Goal: Task Accomplishment & Management: Use online tool/utility

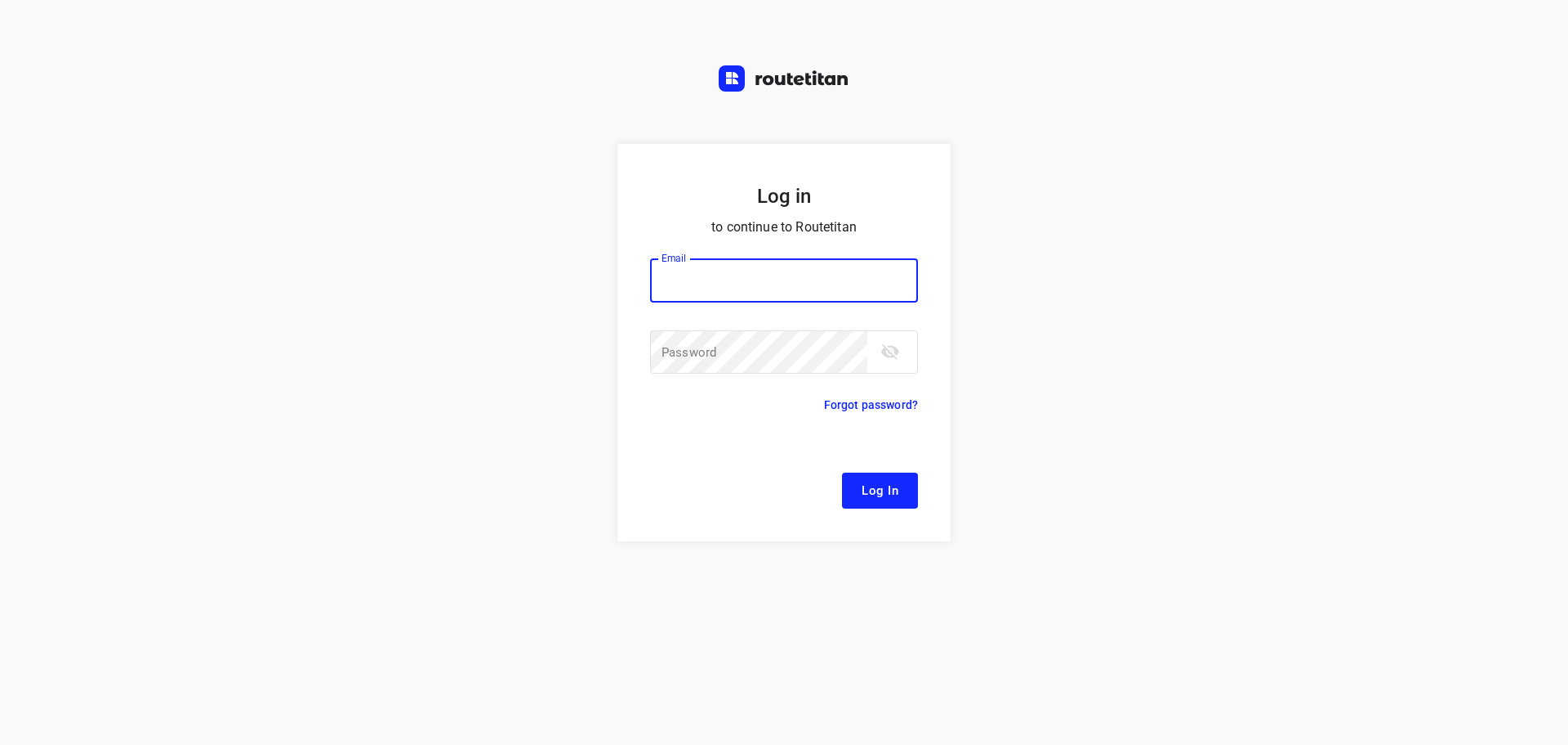
click at [801, 277] on input "email" at bounding box center [784, 280] width 268 height 44
type input "remco@fruitopjewerk.nl"
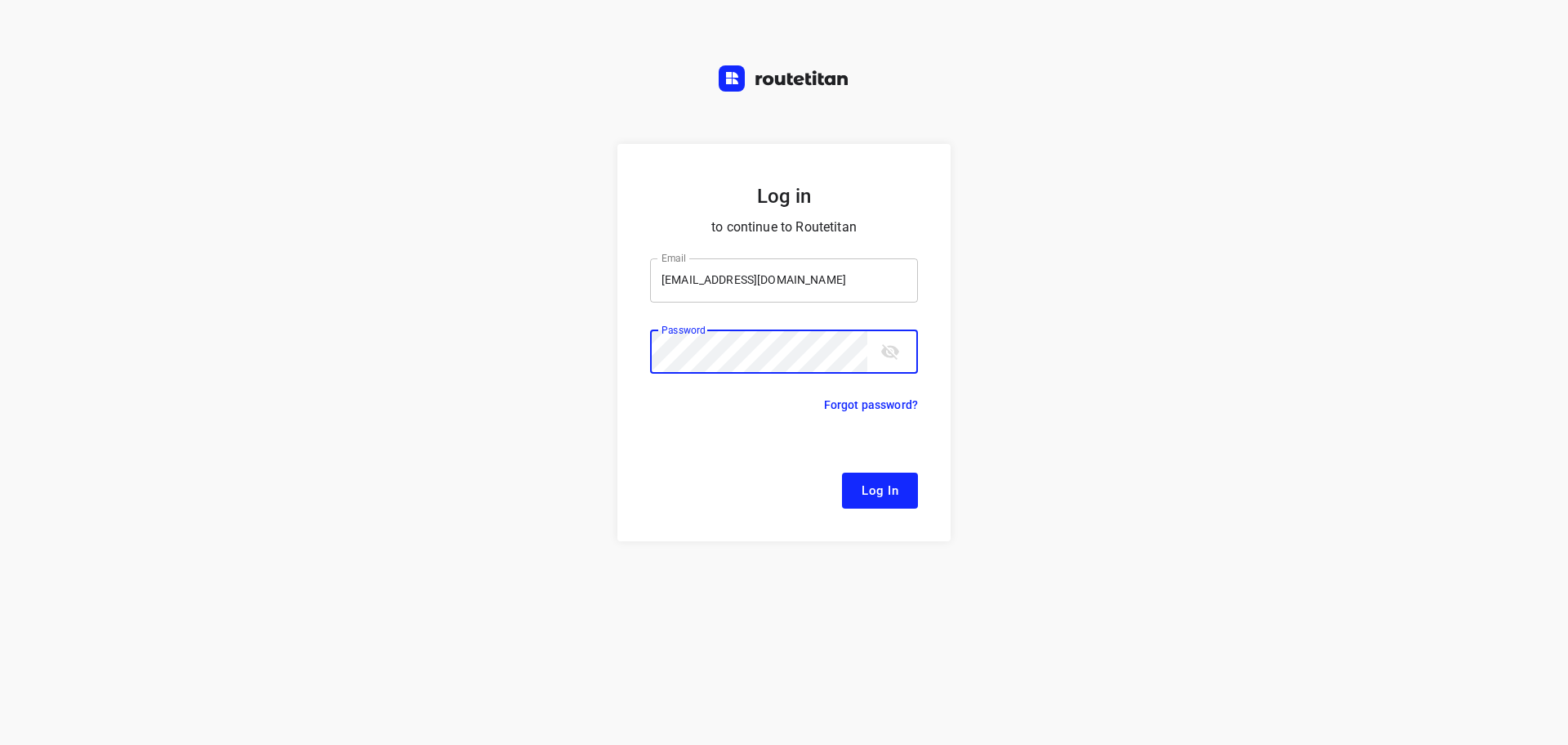
click at [842, 472] on button "Log In" at bounding box center [880, 490] width 76 height 36
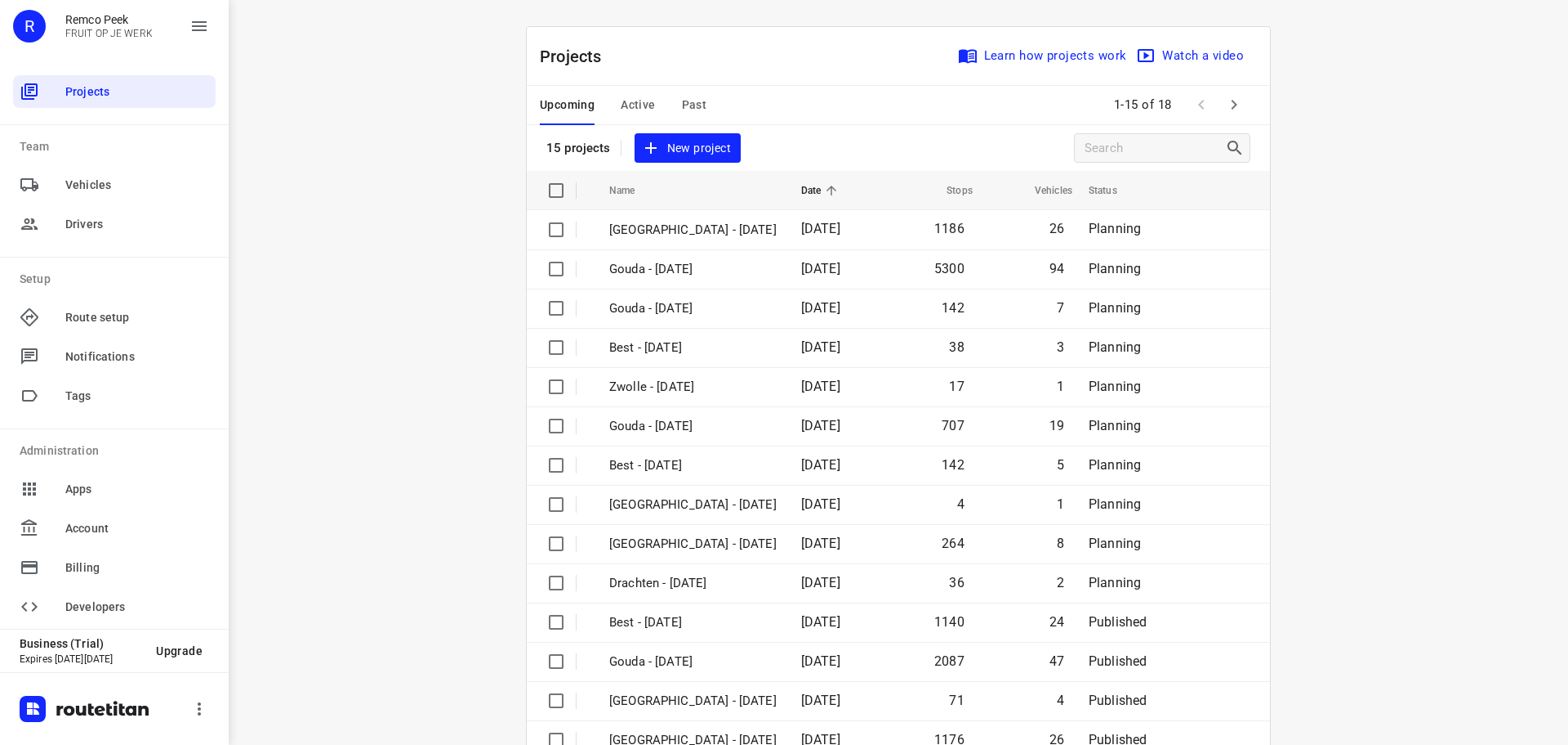
click at [628, 106] on span "Active" at bounding box center [638, 105] width 35 height 21
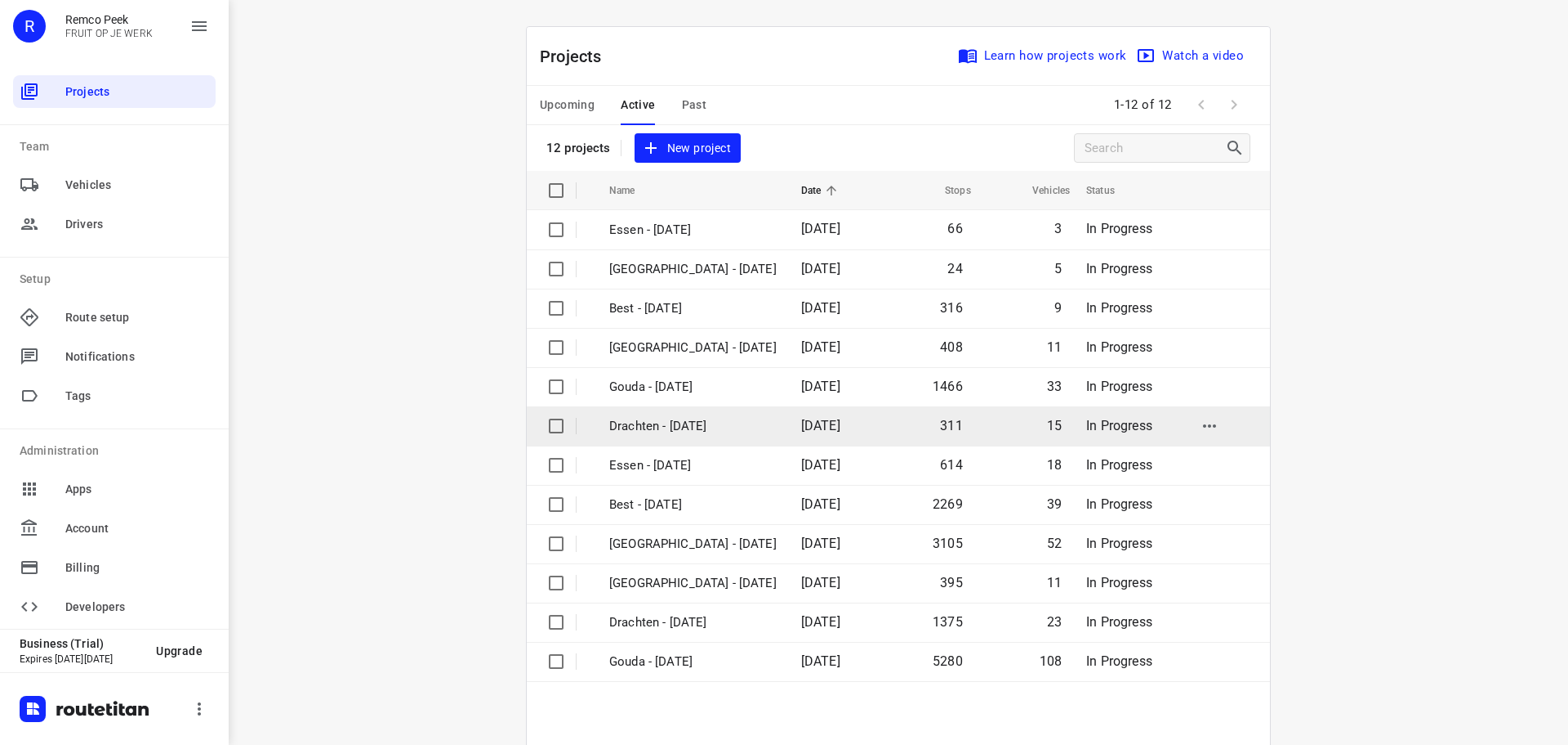
click at [661, 419] on p "Drachten - Tuesday" at bounding box center [693, 426] width 168 height 19
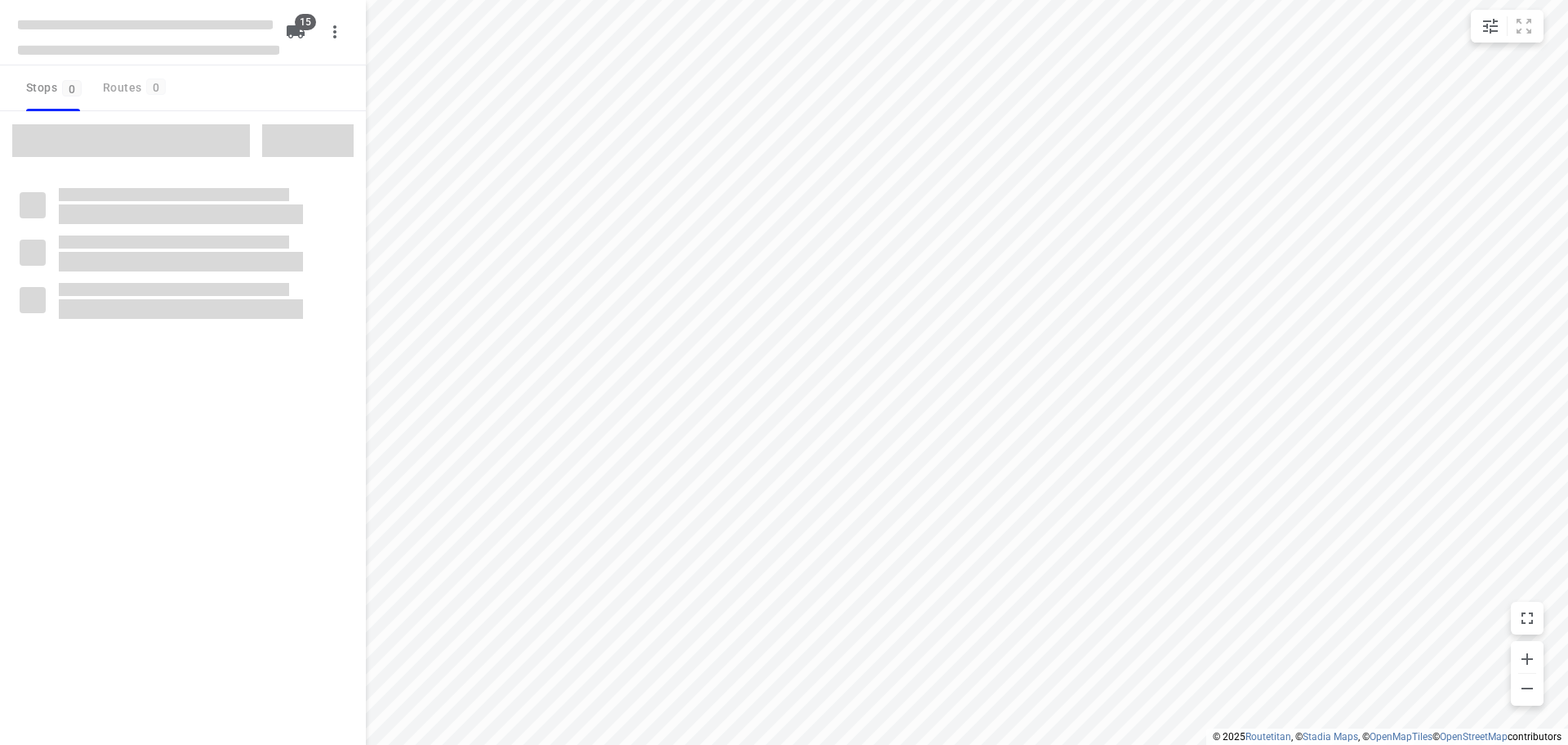
checkbox input "true"
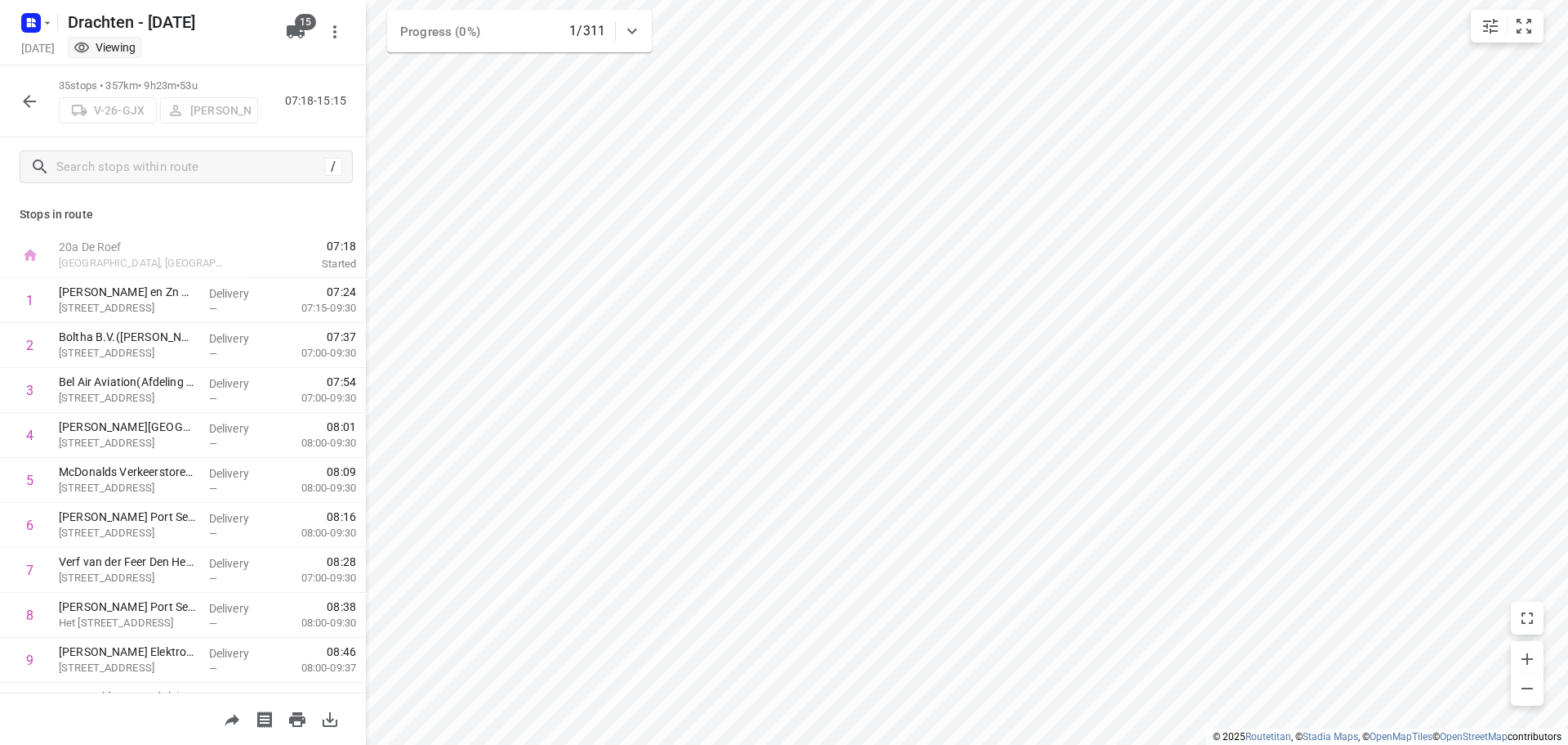
click at [33, 107] on icon "button" at bounding box center [30, 102] width 20 height 20
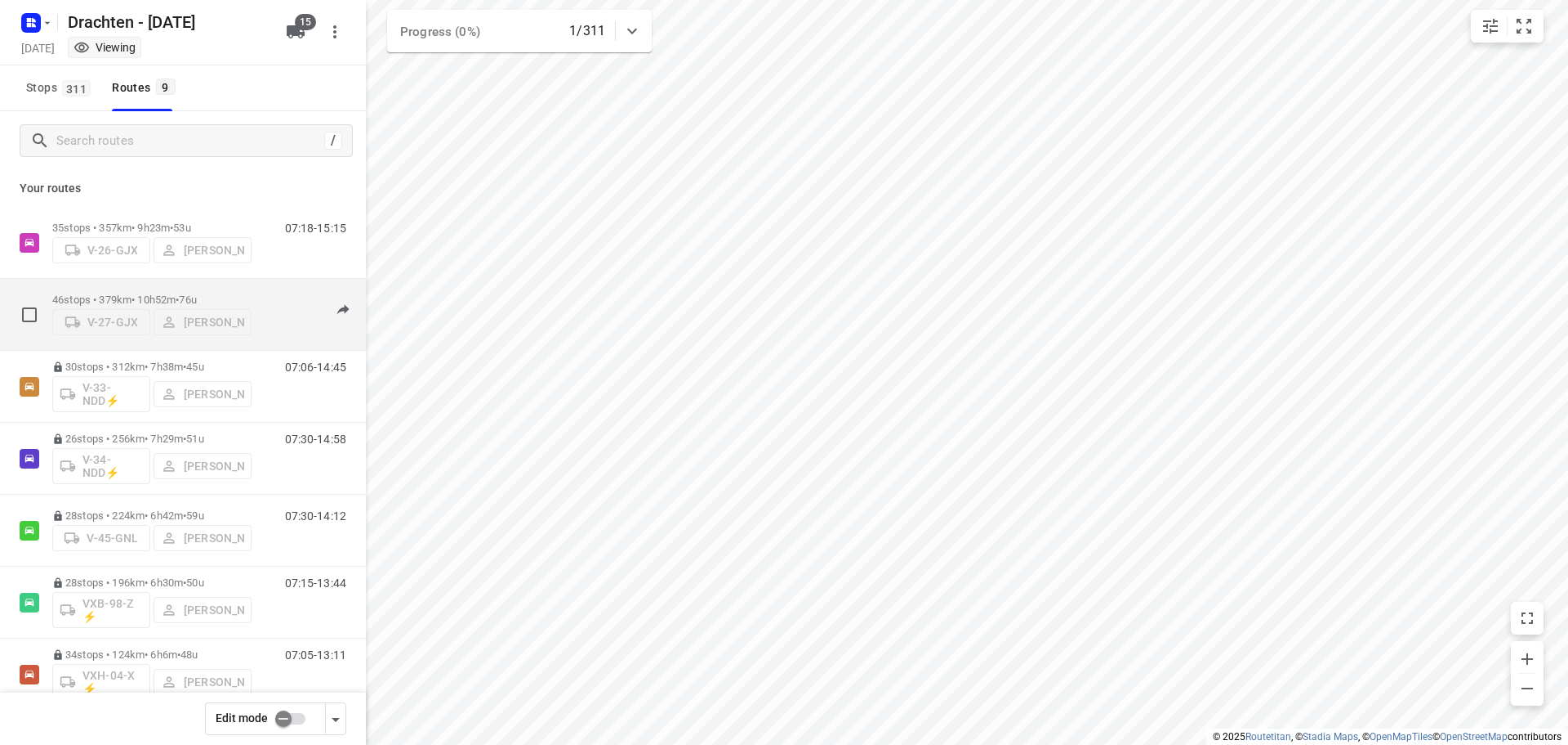
click at [186, 287] on div "46 stops • 379km • 10h52m • 76u V-27-GJX Armando Vijn" at bounding box center [152, 314] width 199 height 58
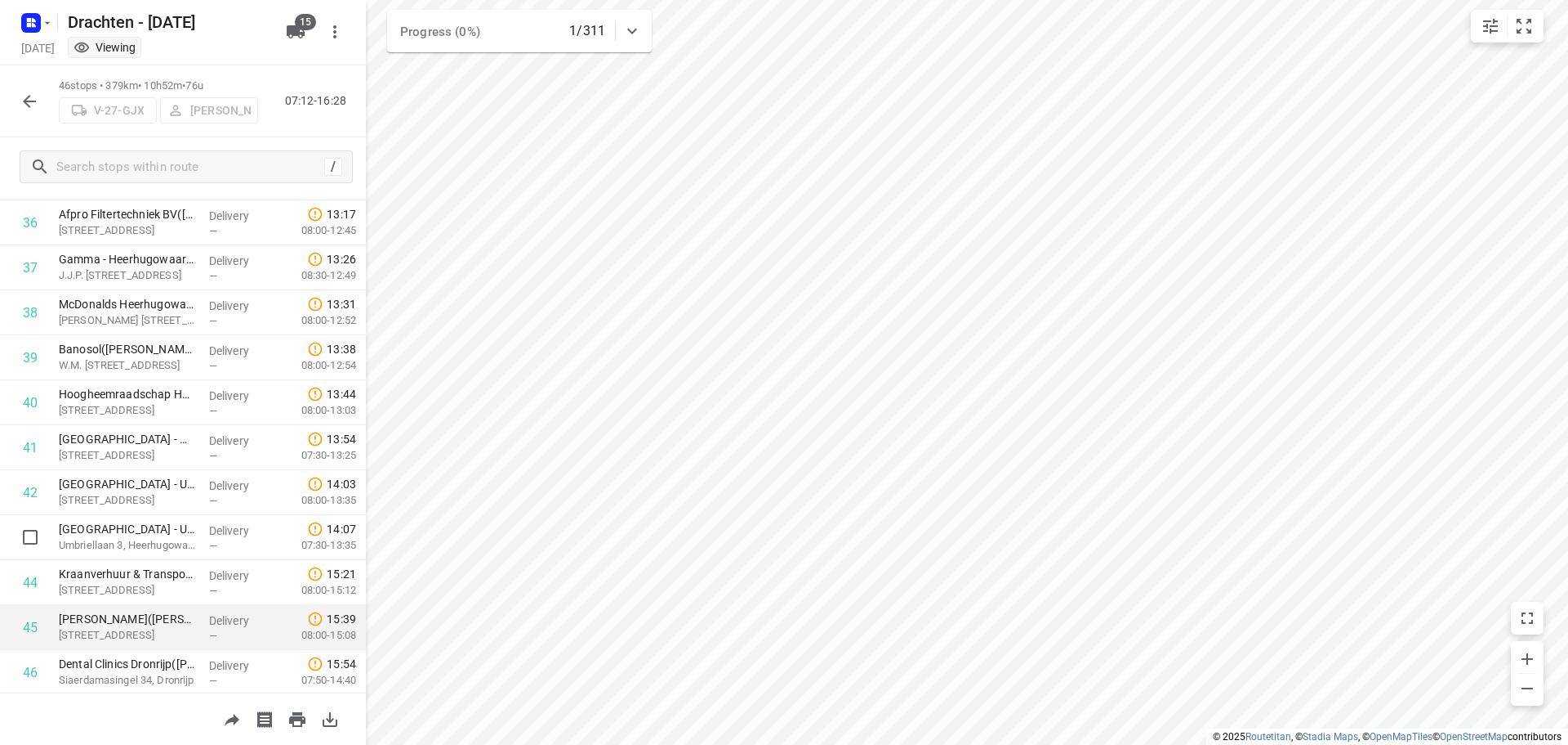
scroll to position [1698, 0]
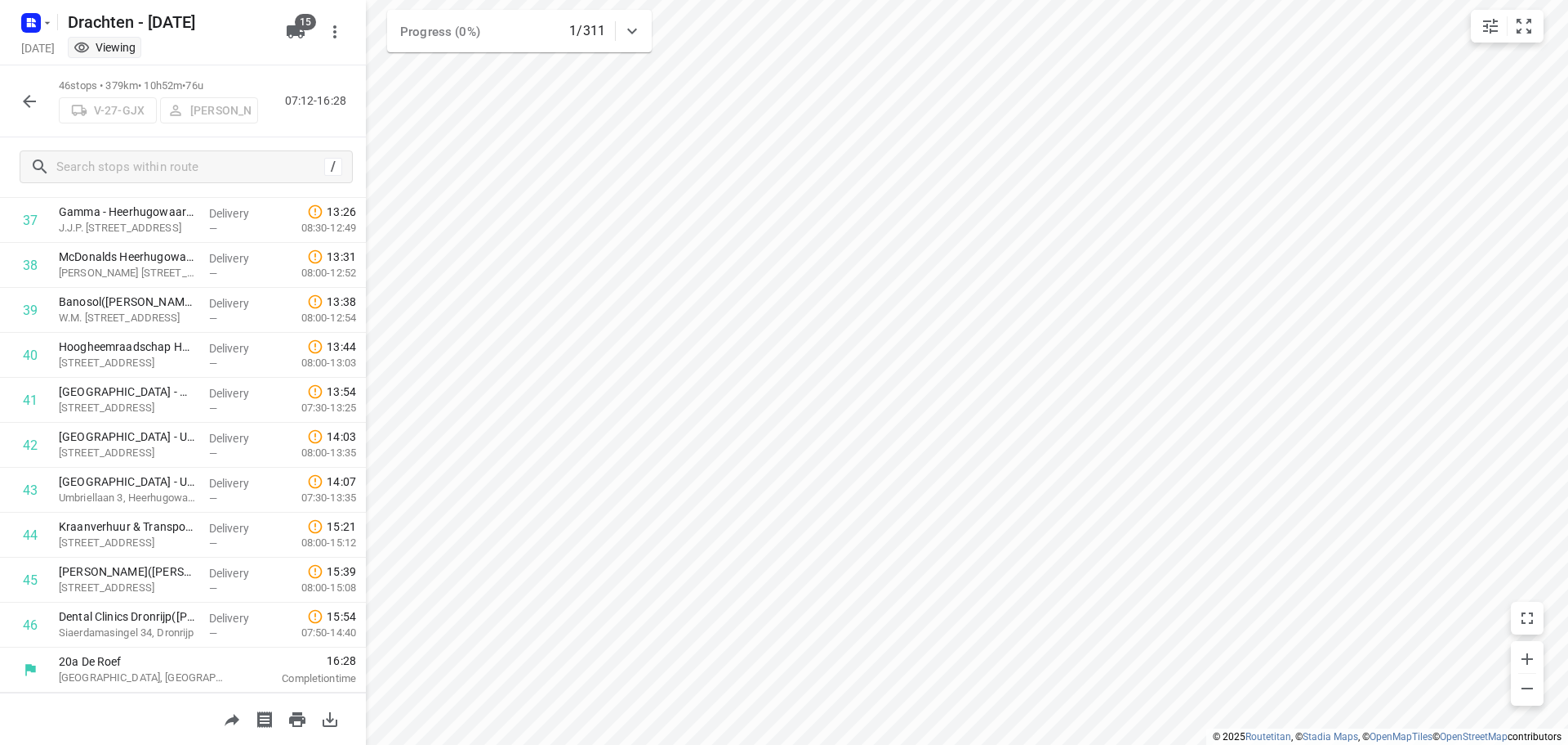
click at [30, 98] on icon "button" at bounding box center [30, 102] width 20 height 20
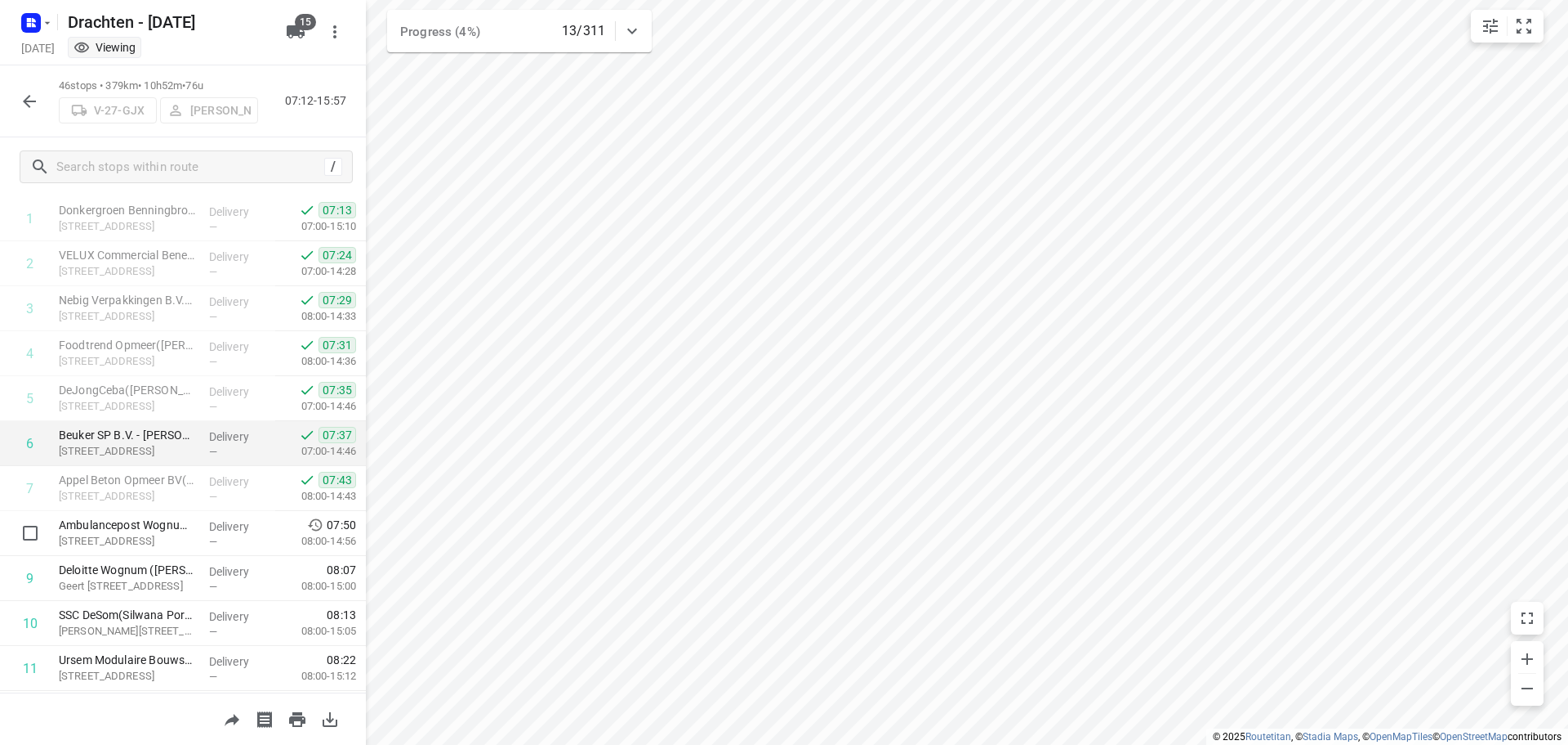
scroll to position [245, 0]
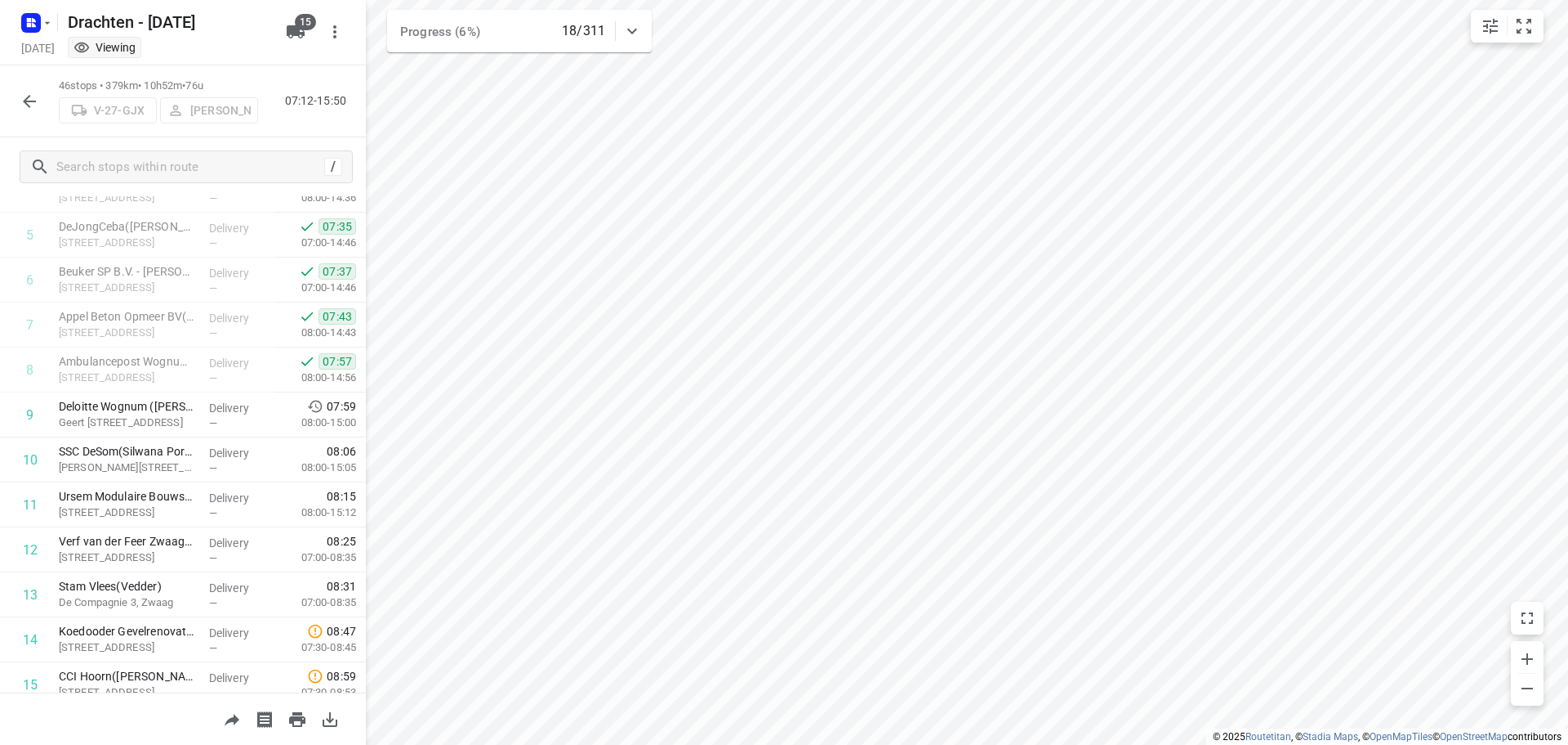
click at [36, 113] on button "button" at bounding box center [29, 101] width 33 height 33
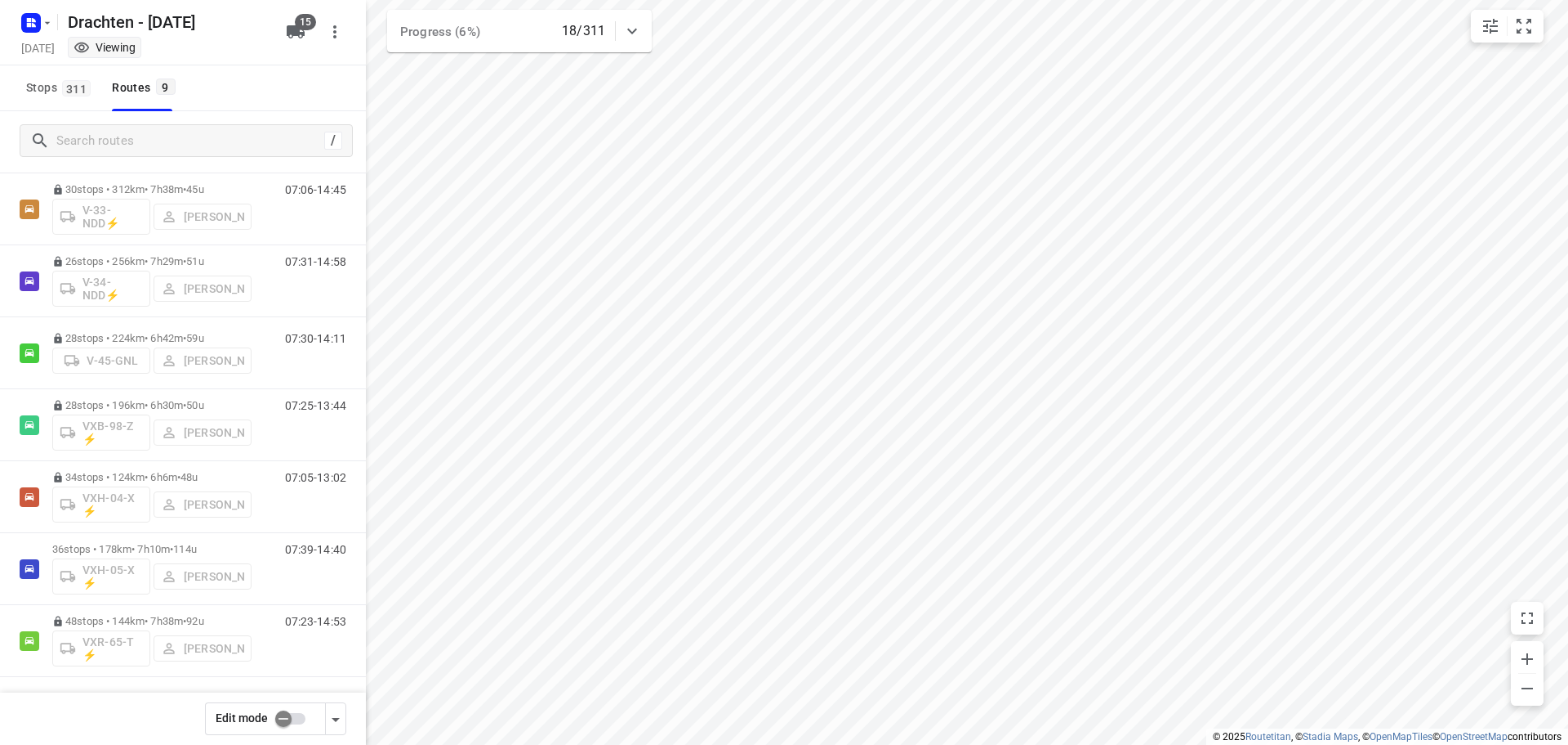
scroll to position [178, 0]
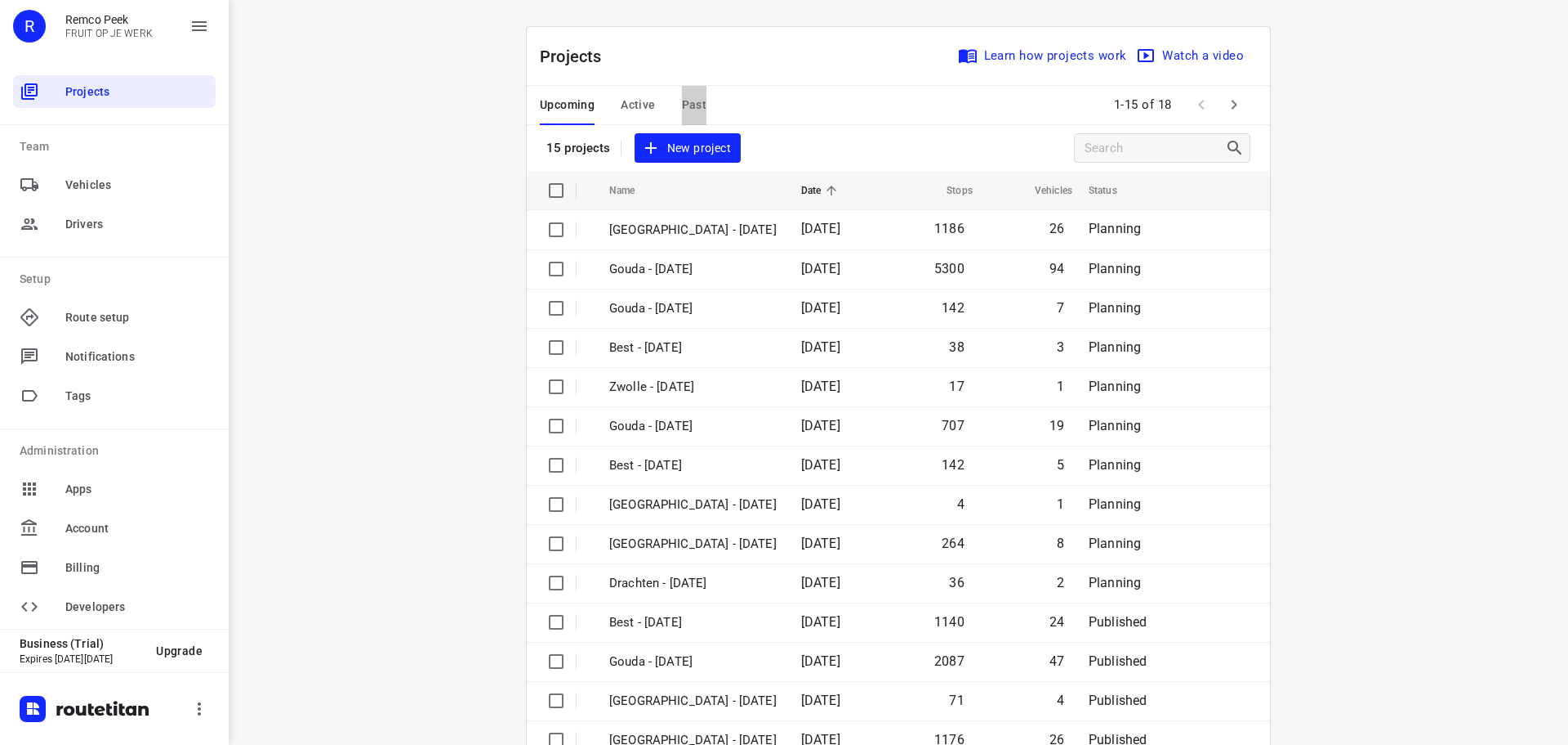
click at [686, 107] on span "Past" at bounding box center [695, 105] width 26 height 21
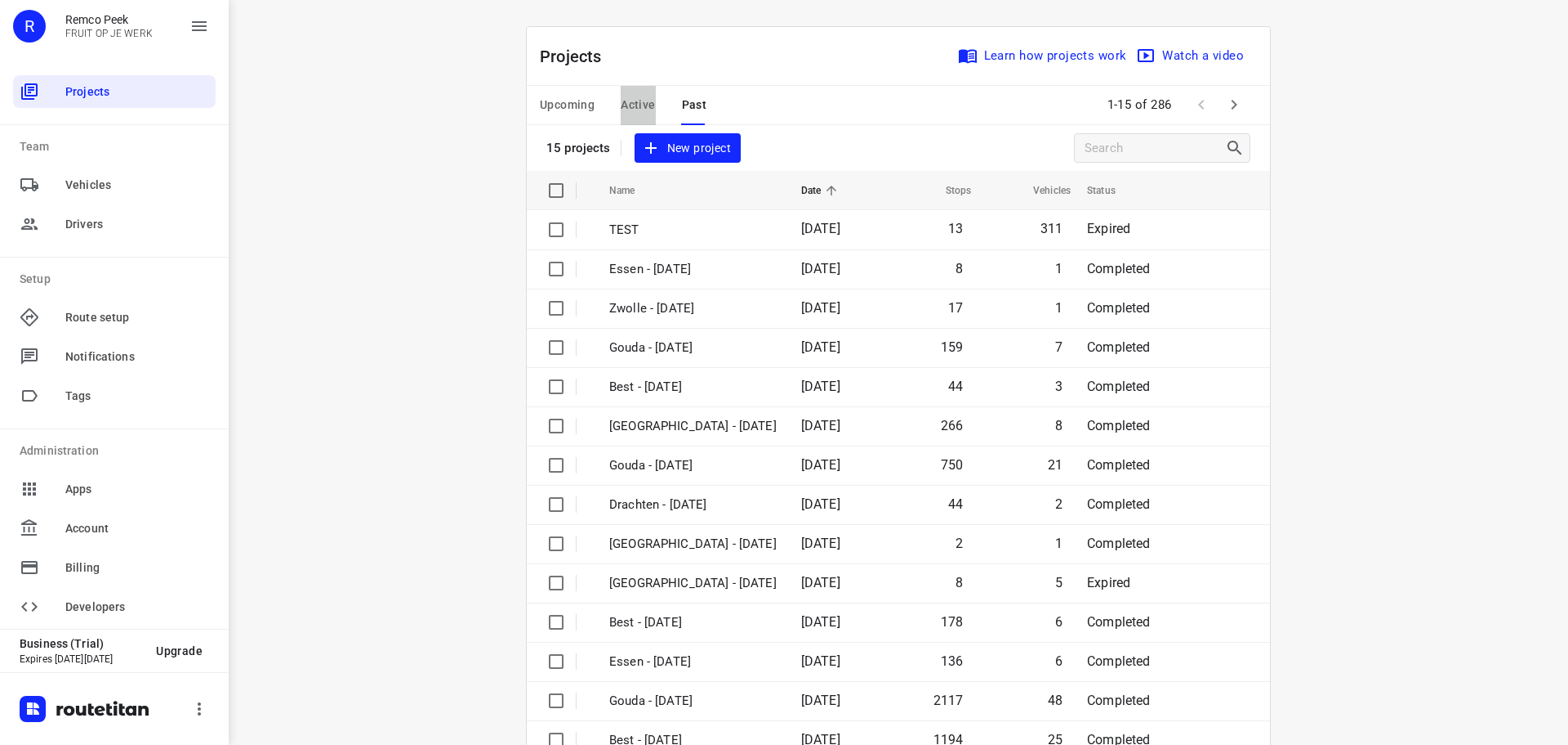
click at [635, 106] on span "Active" at bounding box center [638, 105] width 35 height 21
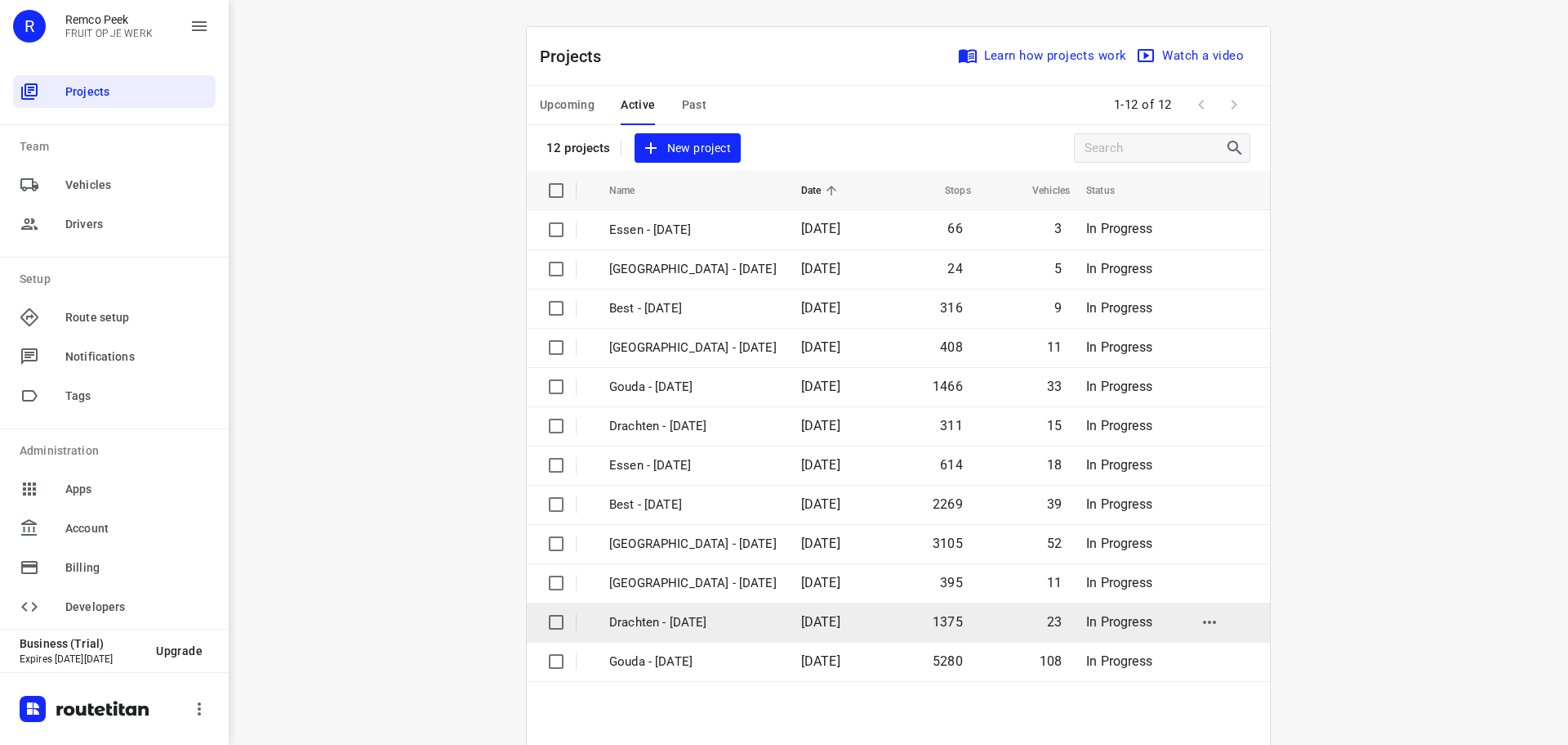
click at [683, 623] on p "Drachten - [DATE]" at bounding box center [693, 621] width 168 height 19
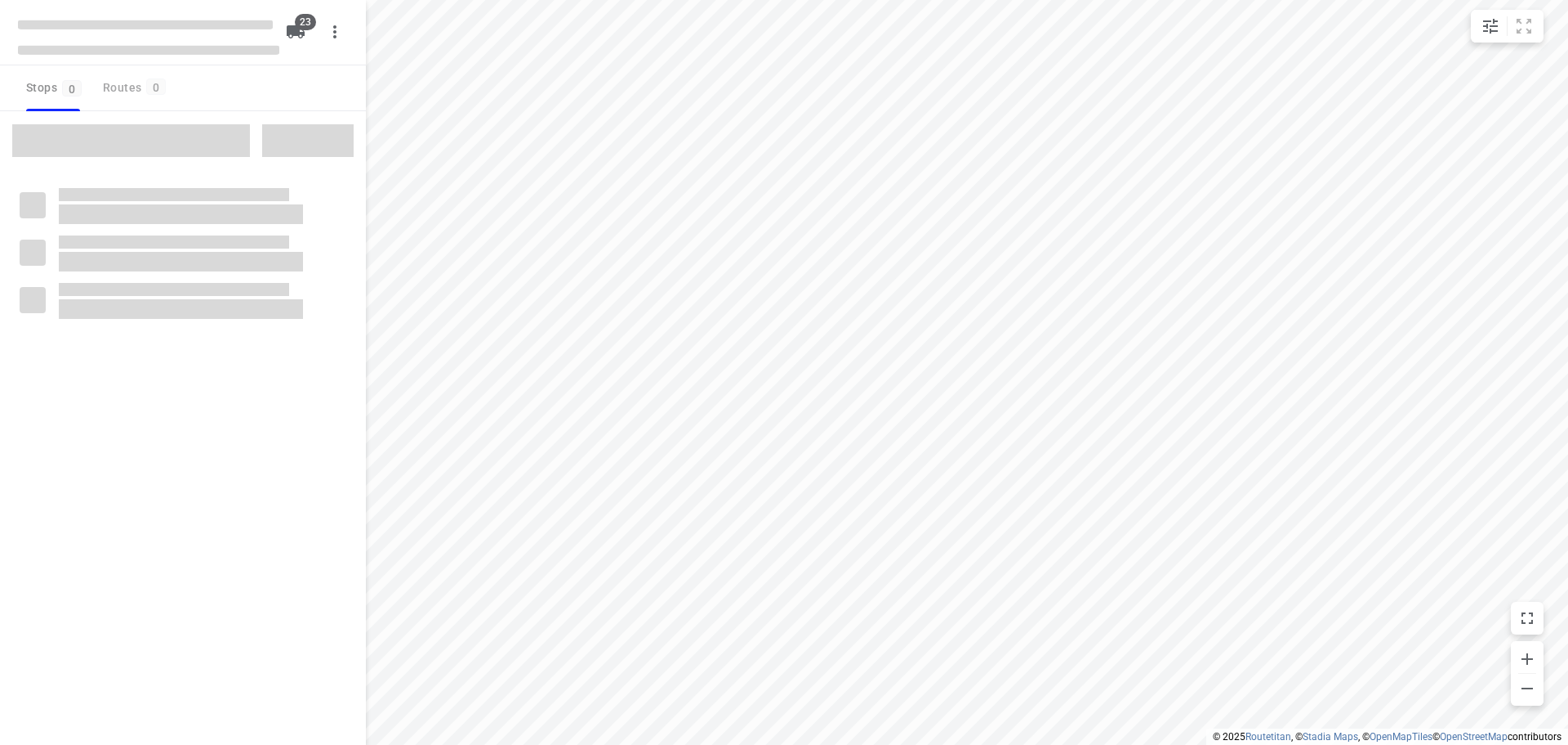
checkbox input "true"
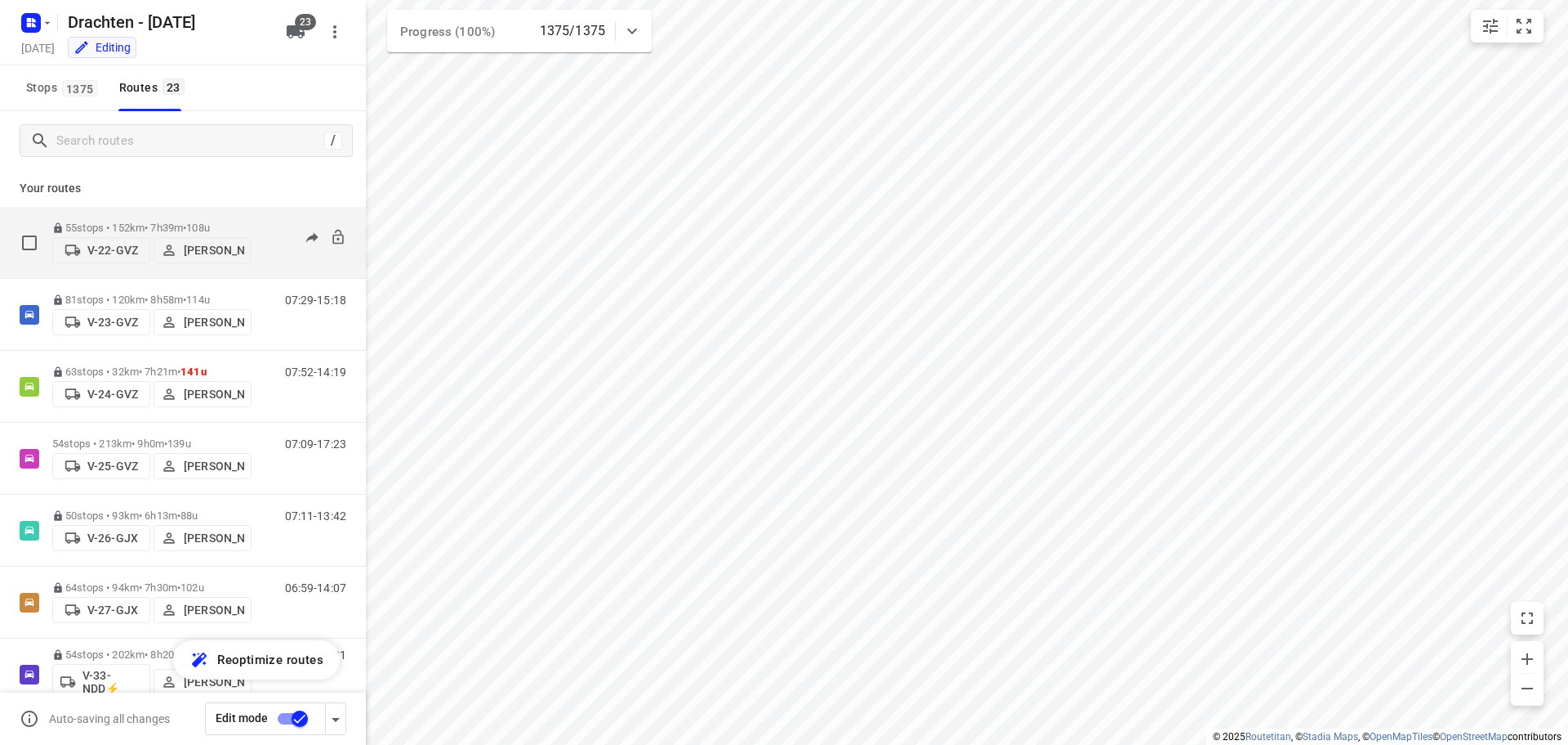
click at [220, 215] on div "55 stops • 152km • 7h39m • 108u V-22-GVZ Jelle Veenstra" at bounding box center [152, 242] width 199 height 58
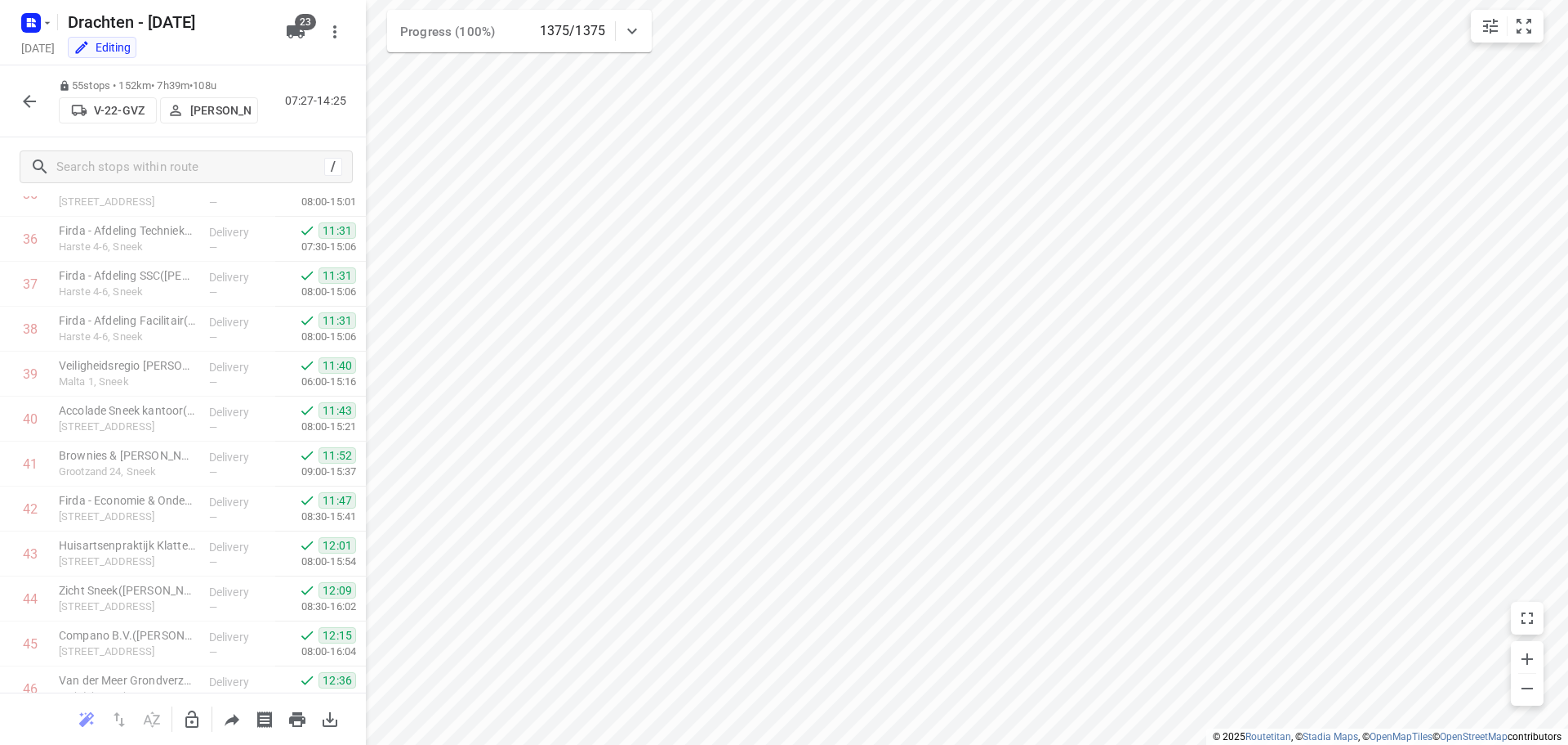
scroll to position [2104, 0]
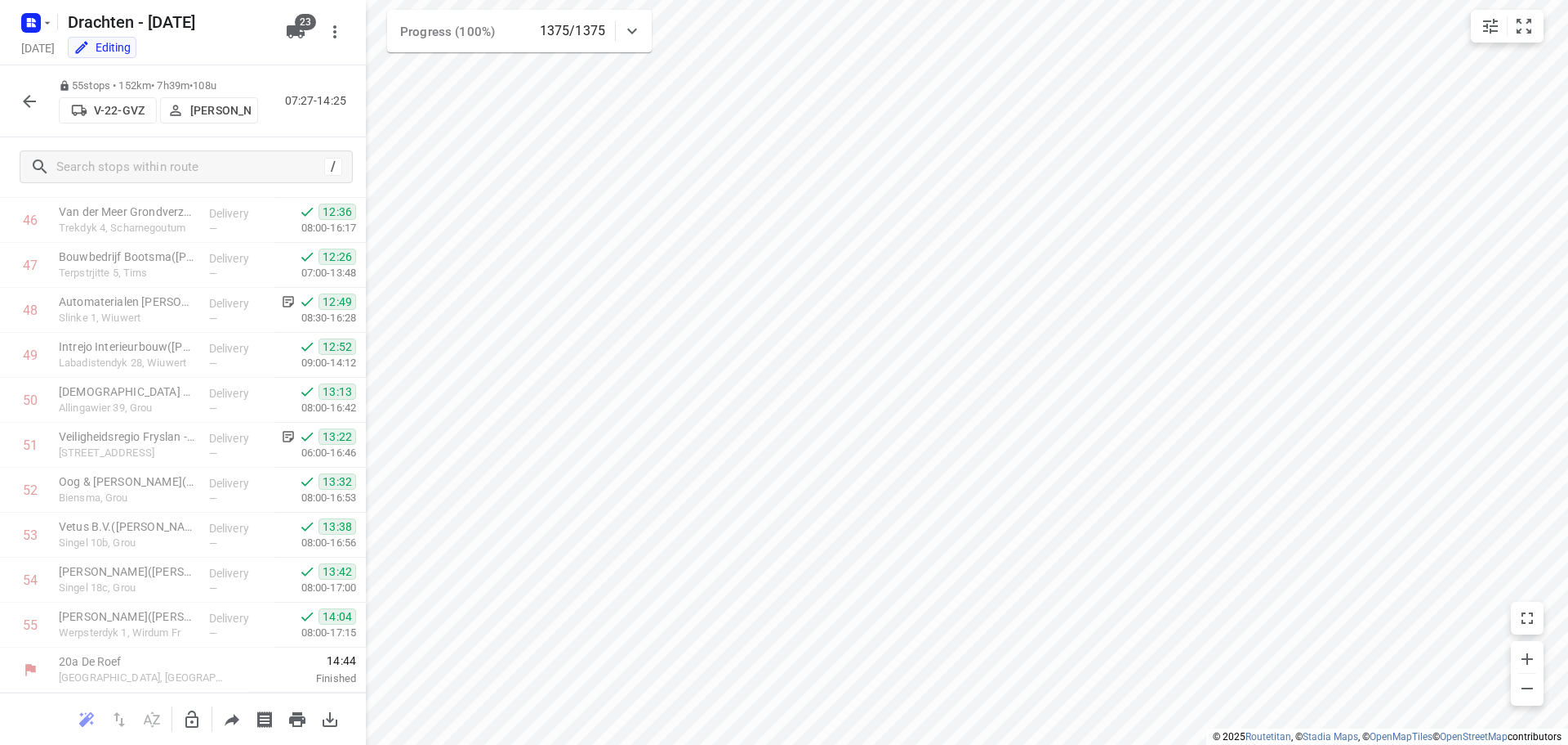
click at [20, 100] on icon "button" at bounding box center [30, 102] width 20 height 20
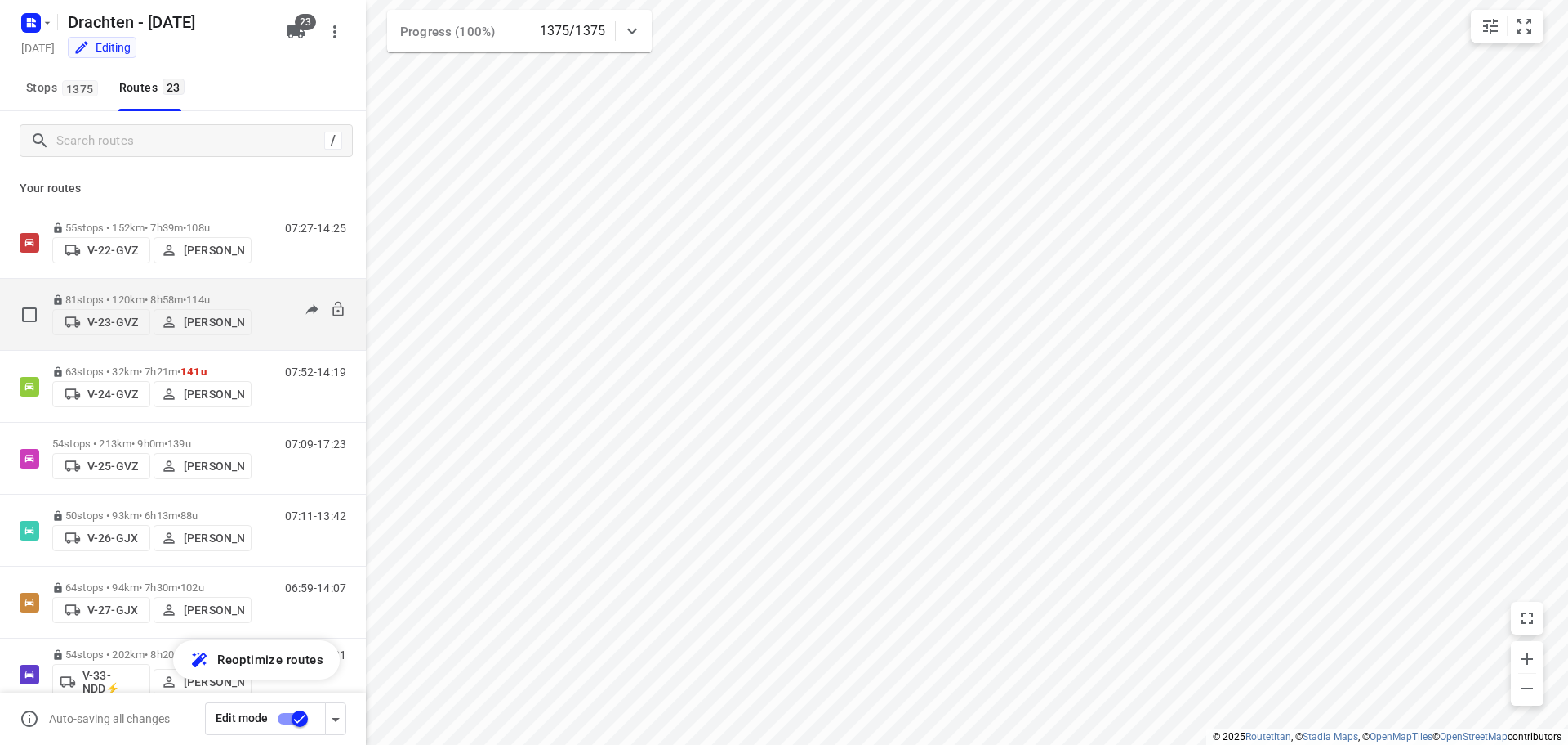
click at [137, 293] on p "81 stops • 120km • 8h58m • 114u" at bounding box center [152, 299] width 199 height 12
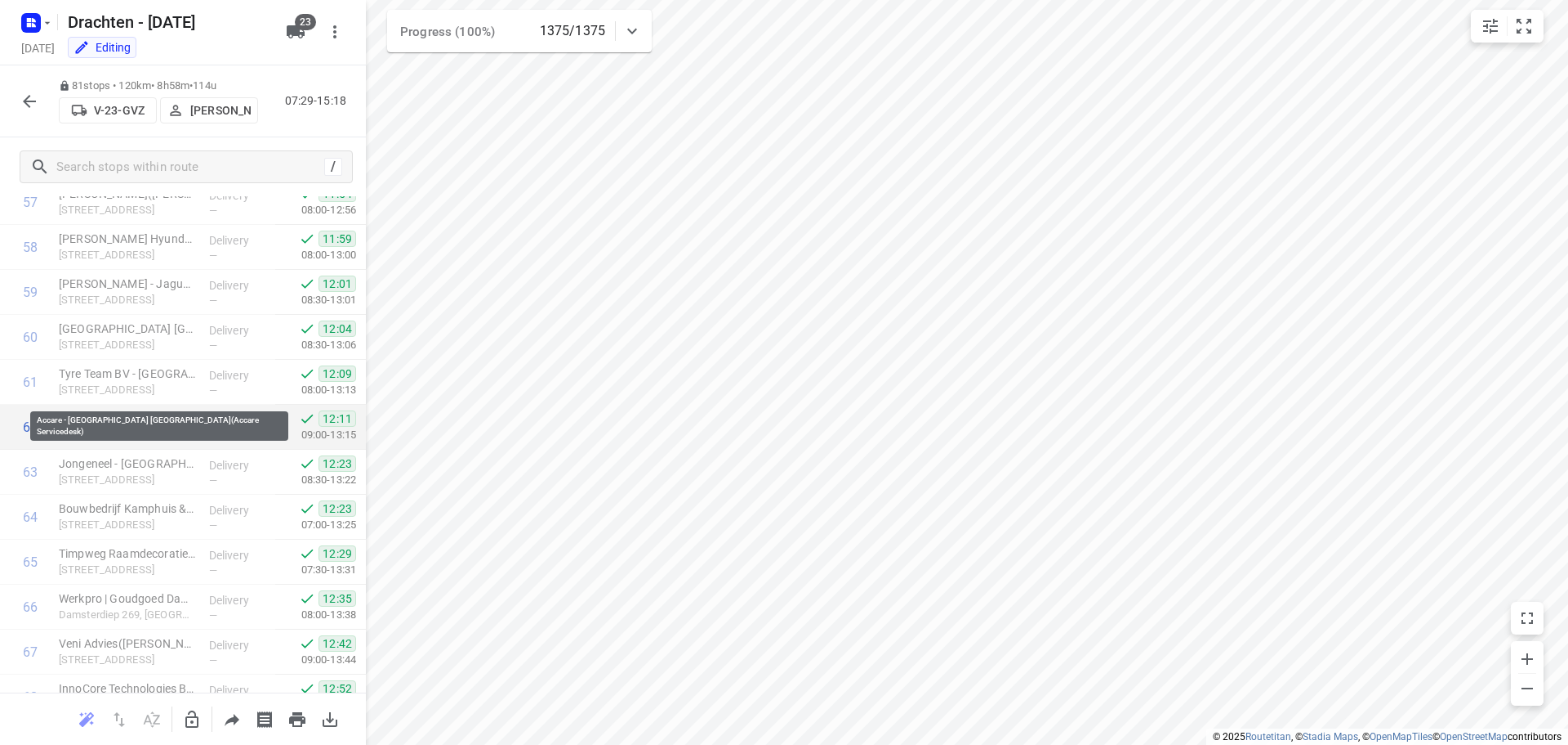
scroll to position [3272, 0]
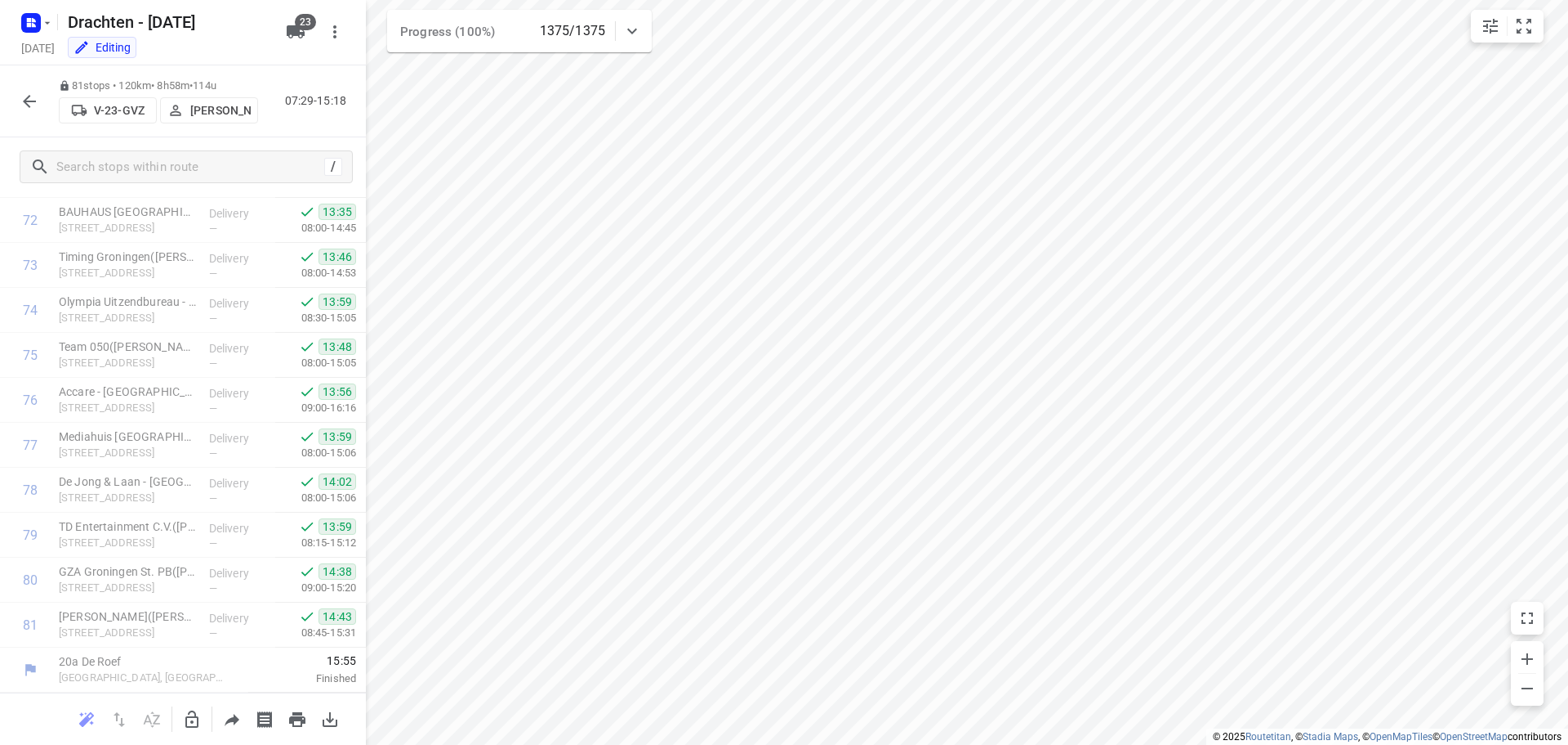
click at [20, 105] on icon "button" at bounding box center [30, 102] width 20 height 20
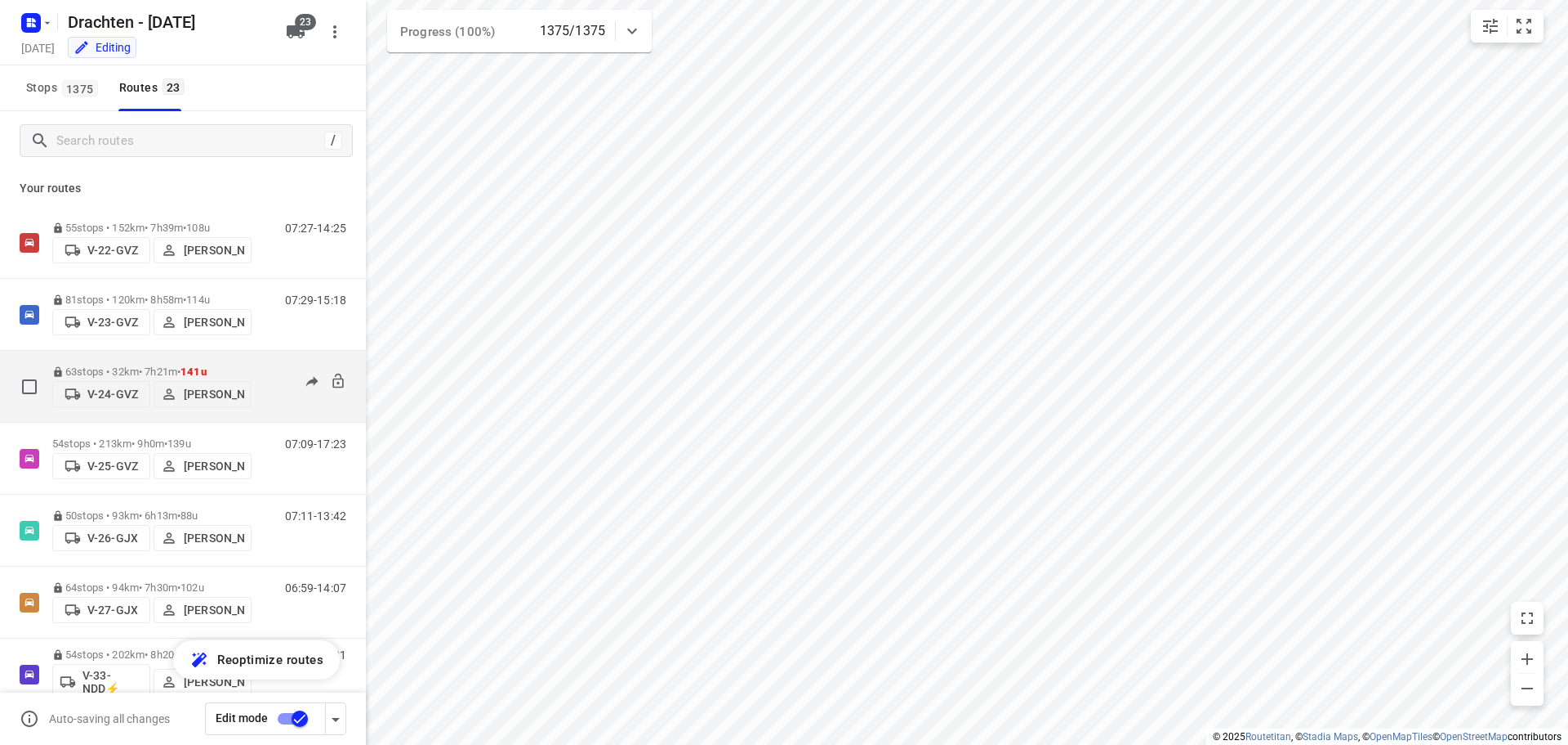
click at [154, 356] on div "63 stops • 32km • 7h21m • 141u V-24-GVZ Joran Smit 07:52-14:19" at bounding box center [183, 386] width 366 height 72
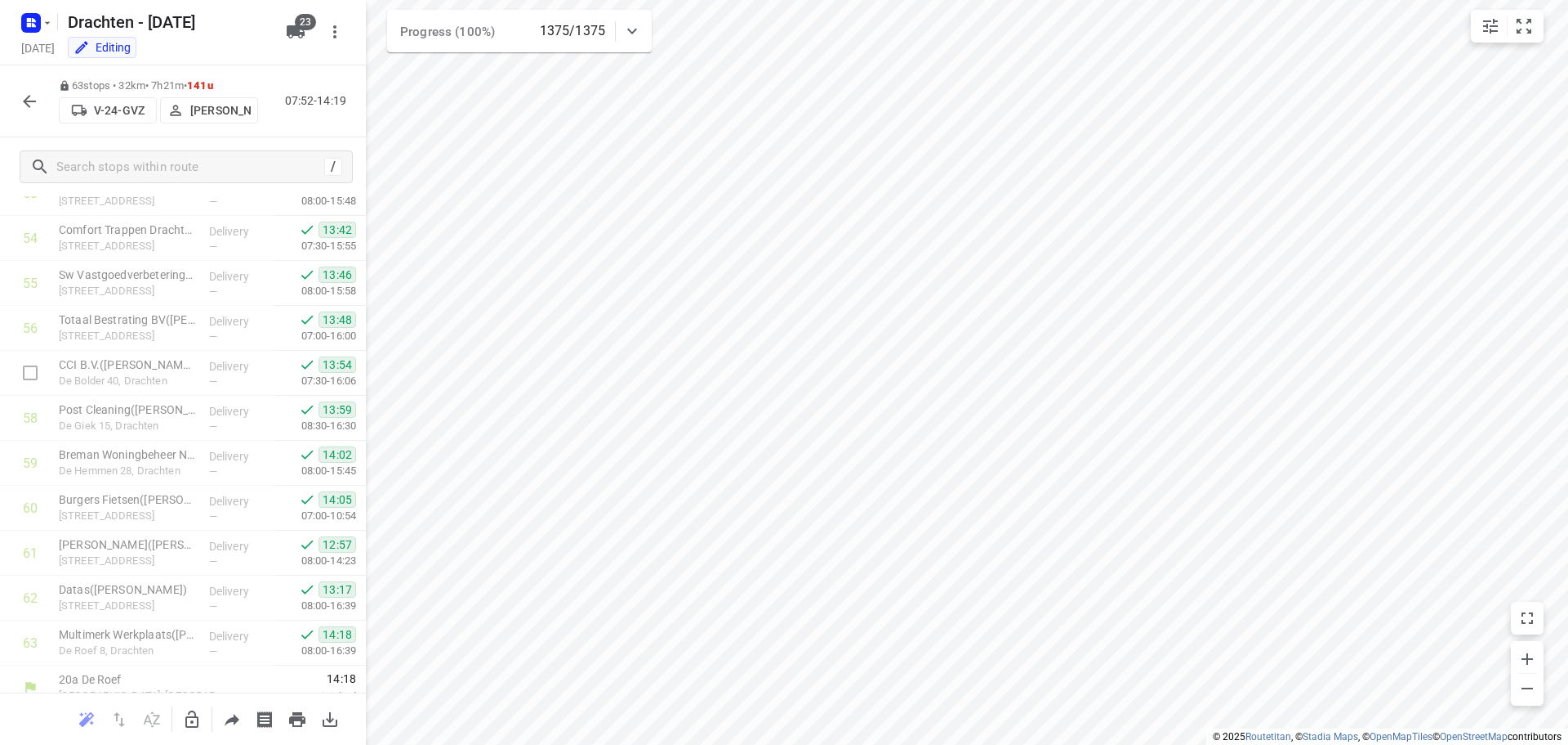
scroll to position [2463, 0]
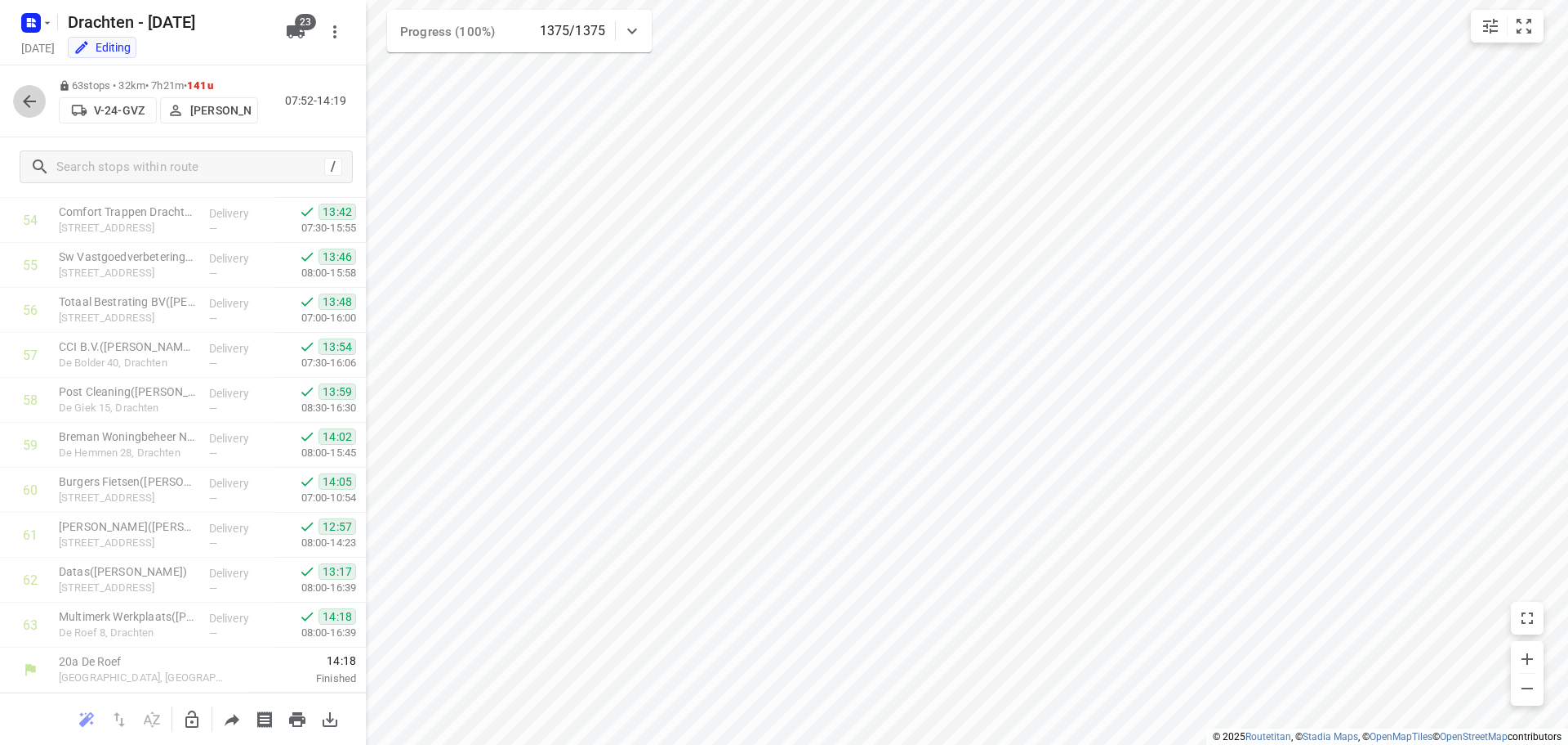
click at [15, 103] on button "button" at bounding box center [29, 101] width 33 height 33
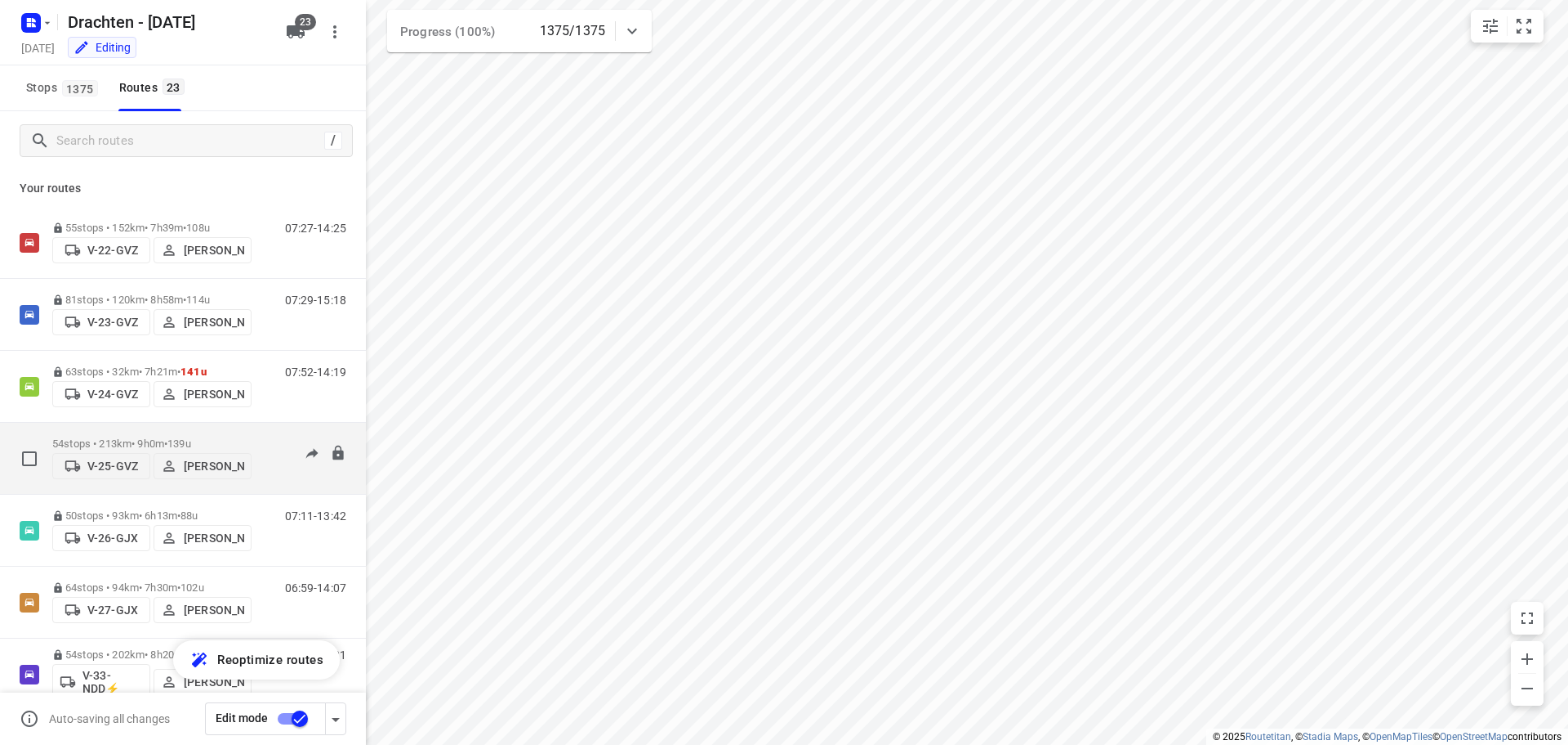
click at [143, 429] on div "54 stops • 213km • 9h0m • 139u V-25-GVZ Judith Wijma" at bounding box center [152, 457] width 199 height 58
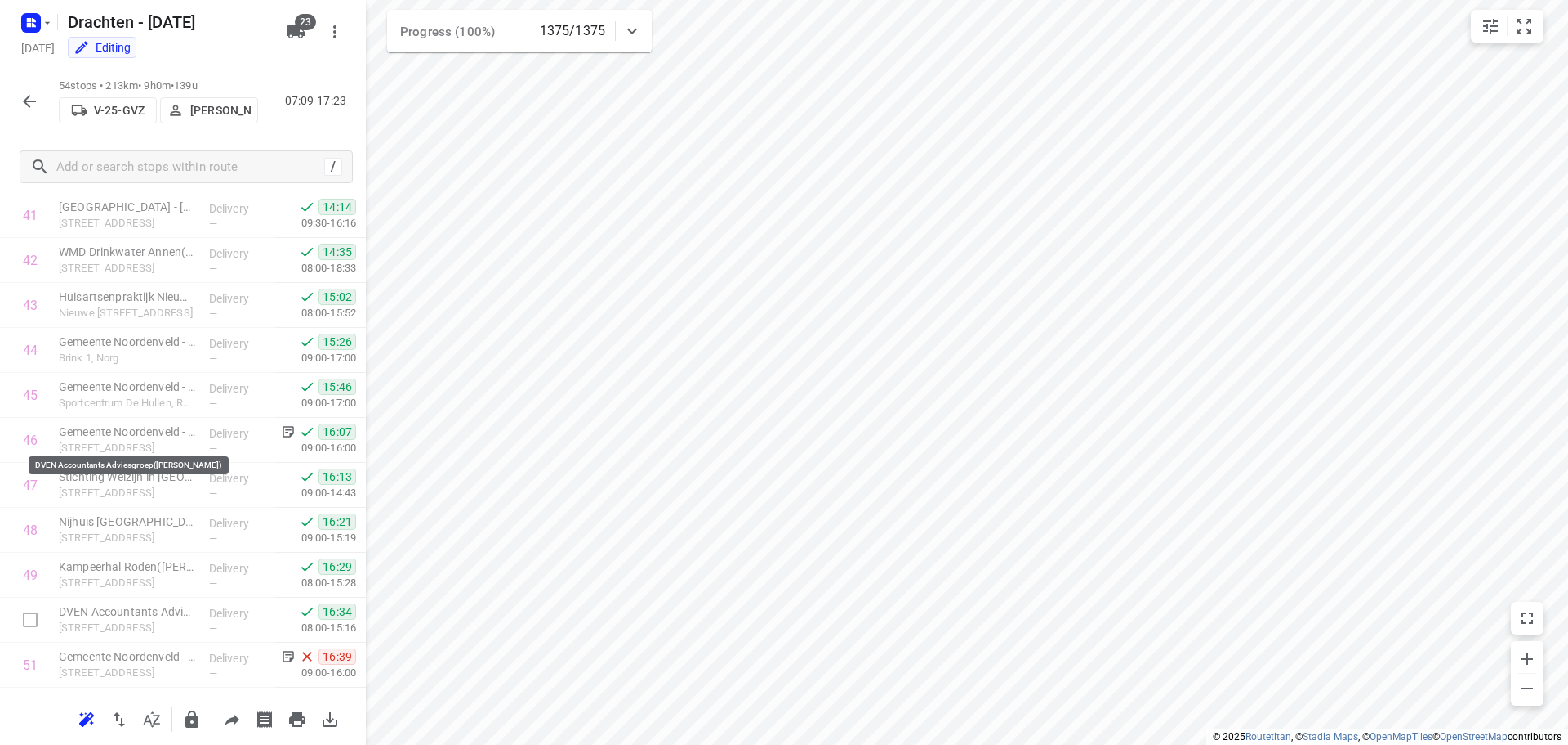
scroll to position [2058, 0]
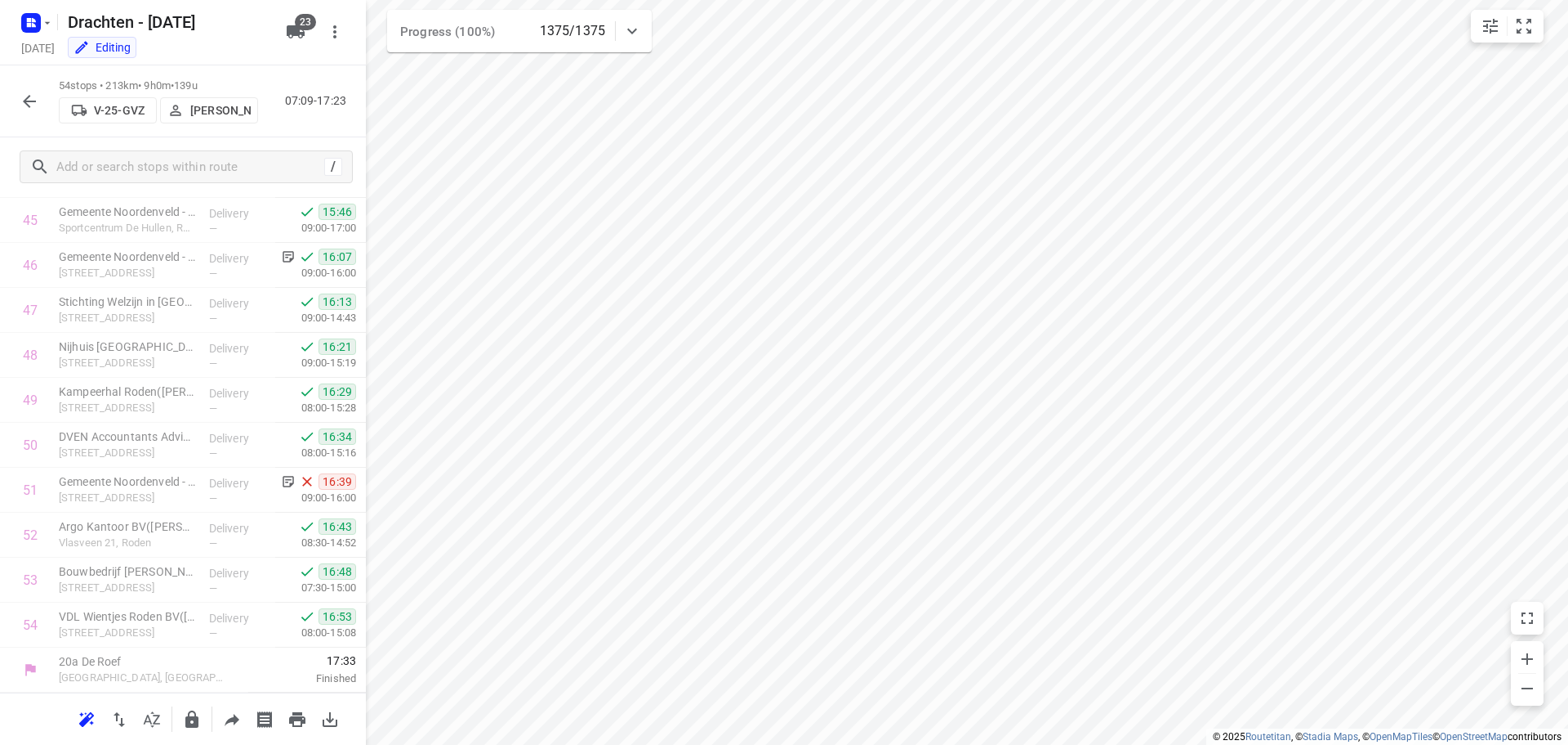
click at [37, 98] on icon "button" at bounding box center [30, 102] width 20 height 20
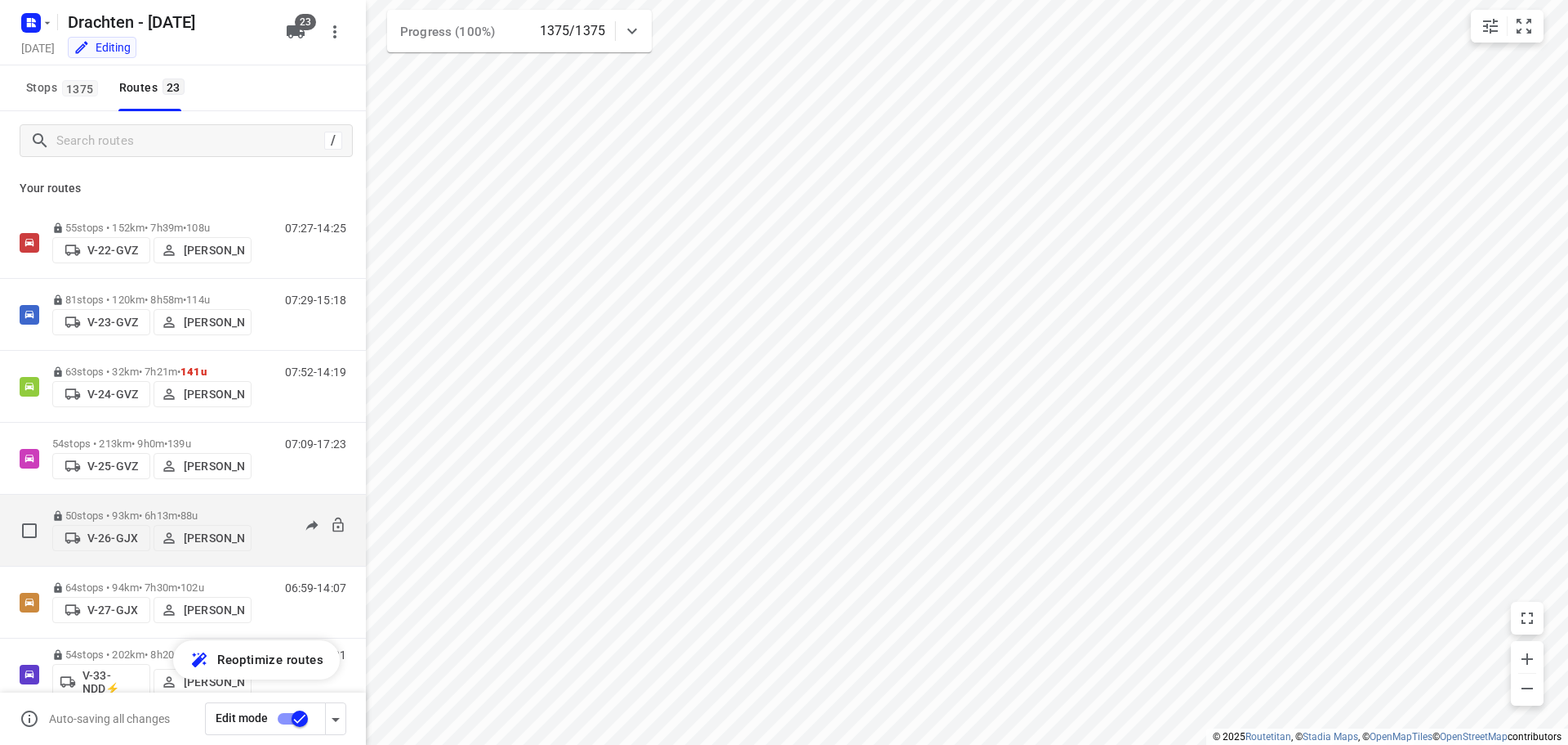
click at [171, 501] on div "50 stops • 93km • 6h13m • 88u V-26-GJX Benny van der Woude" at bounding box center [152, 530] width 199 height 58
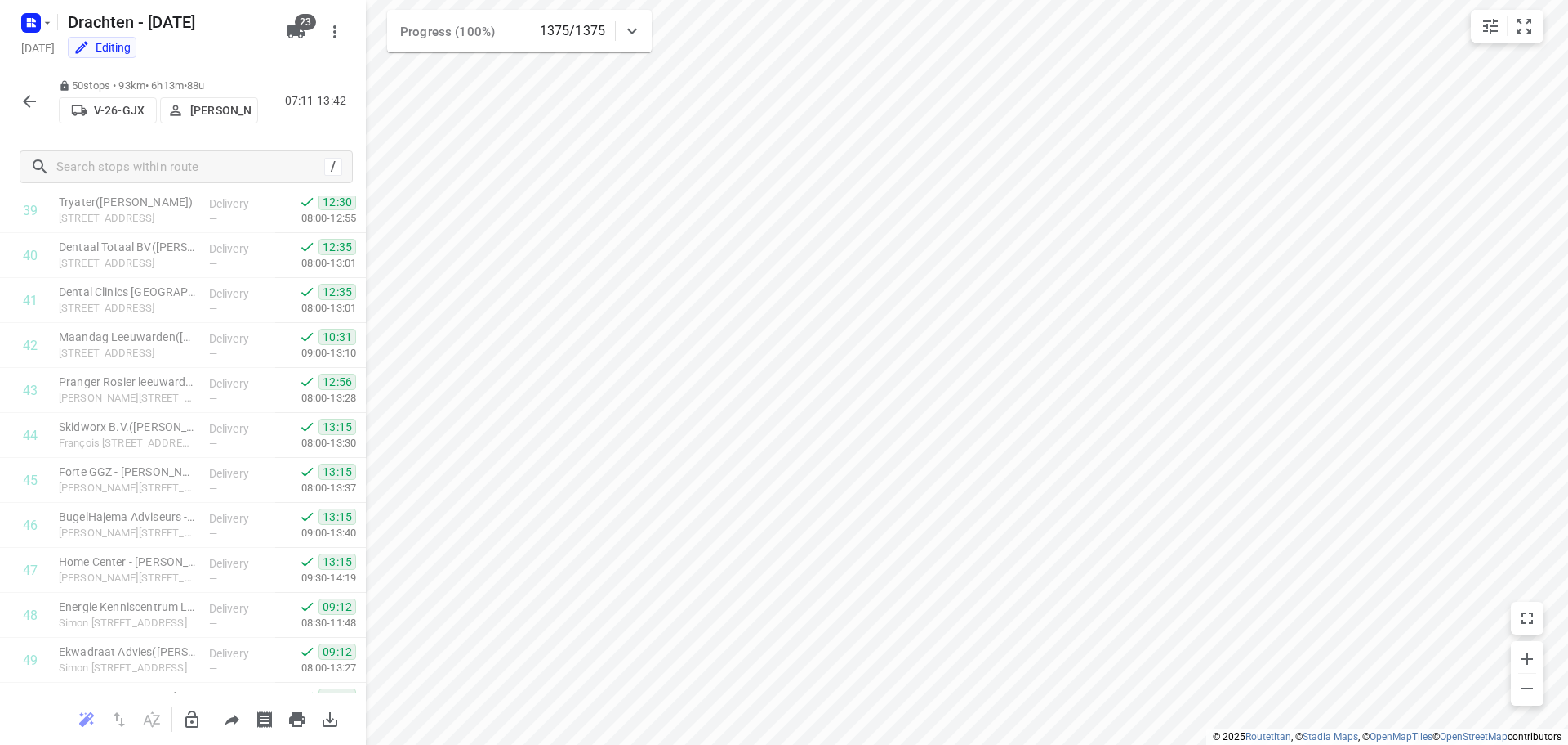
scroll to position [1878, 0]
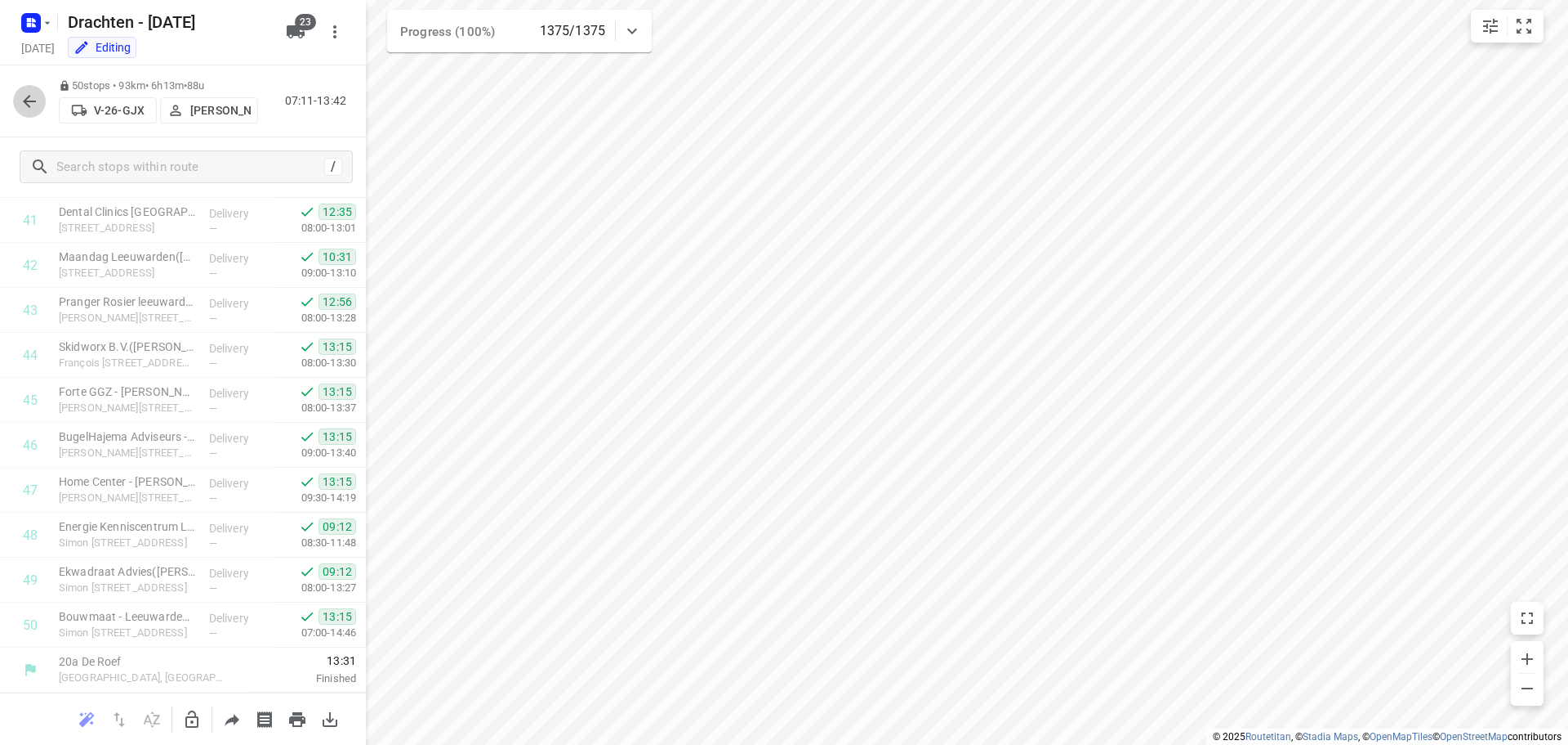
click at [15, 101] on button "button" at bounding box center [29, 101] width 33 height 33
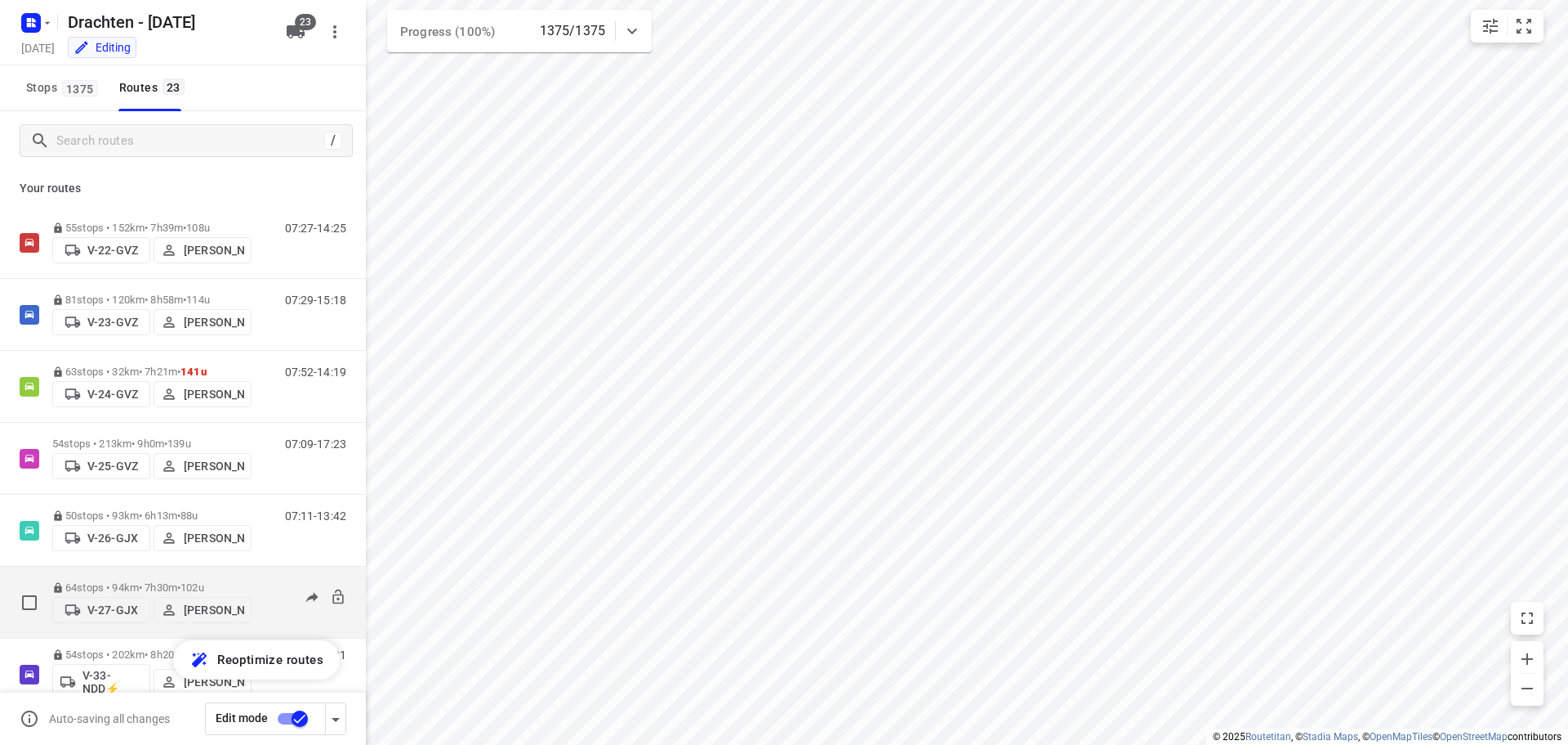
click at [186, 581] on p "64 stops • 94km • 7h30m • 102u" at bounding box center [152, 587] width 199 height 12
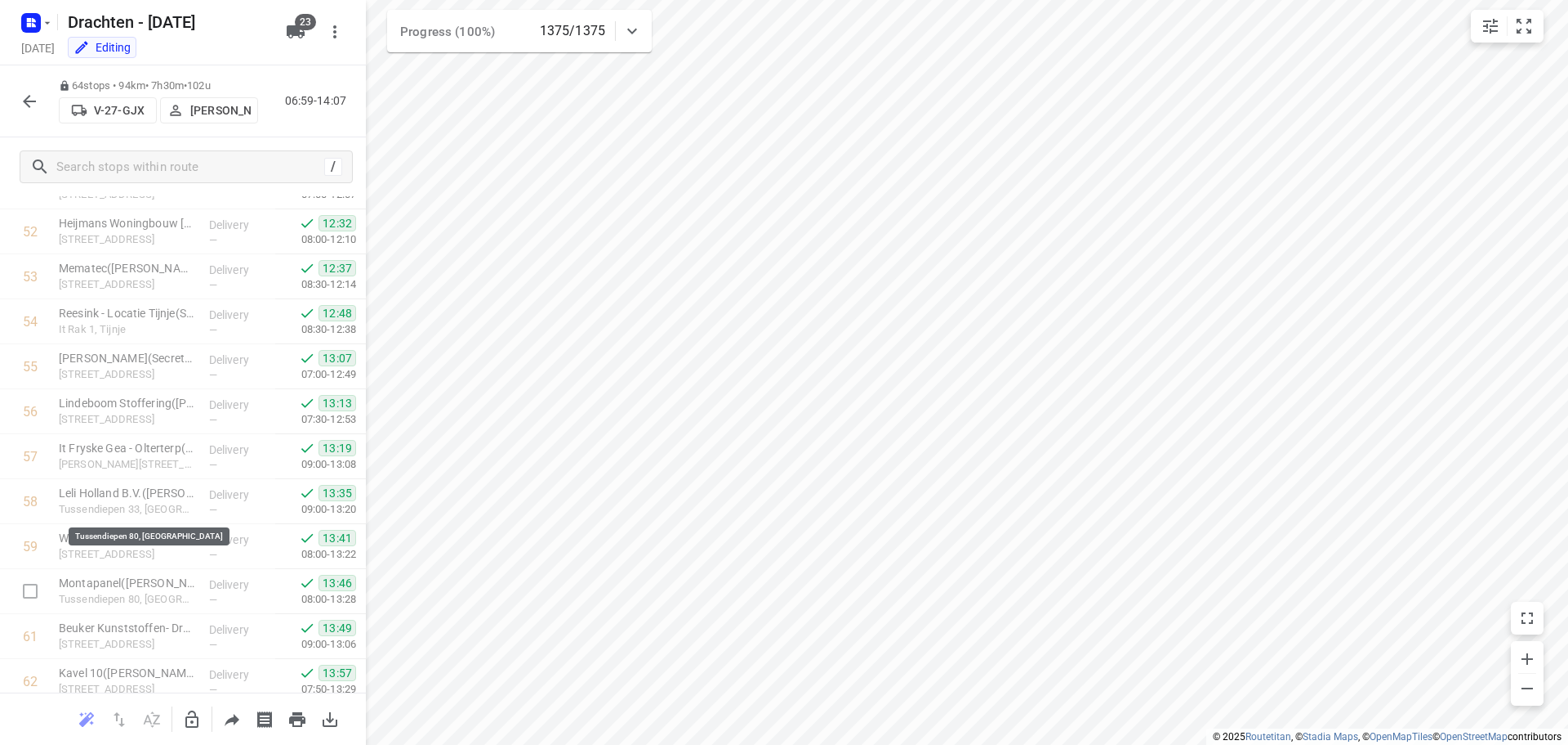
scroll to position [2508, 0]
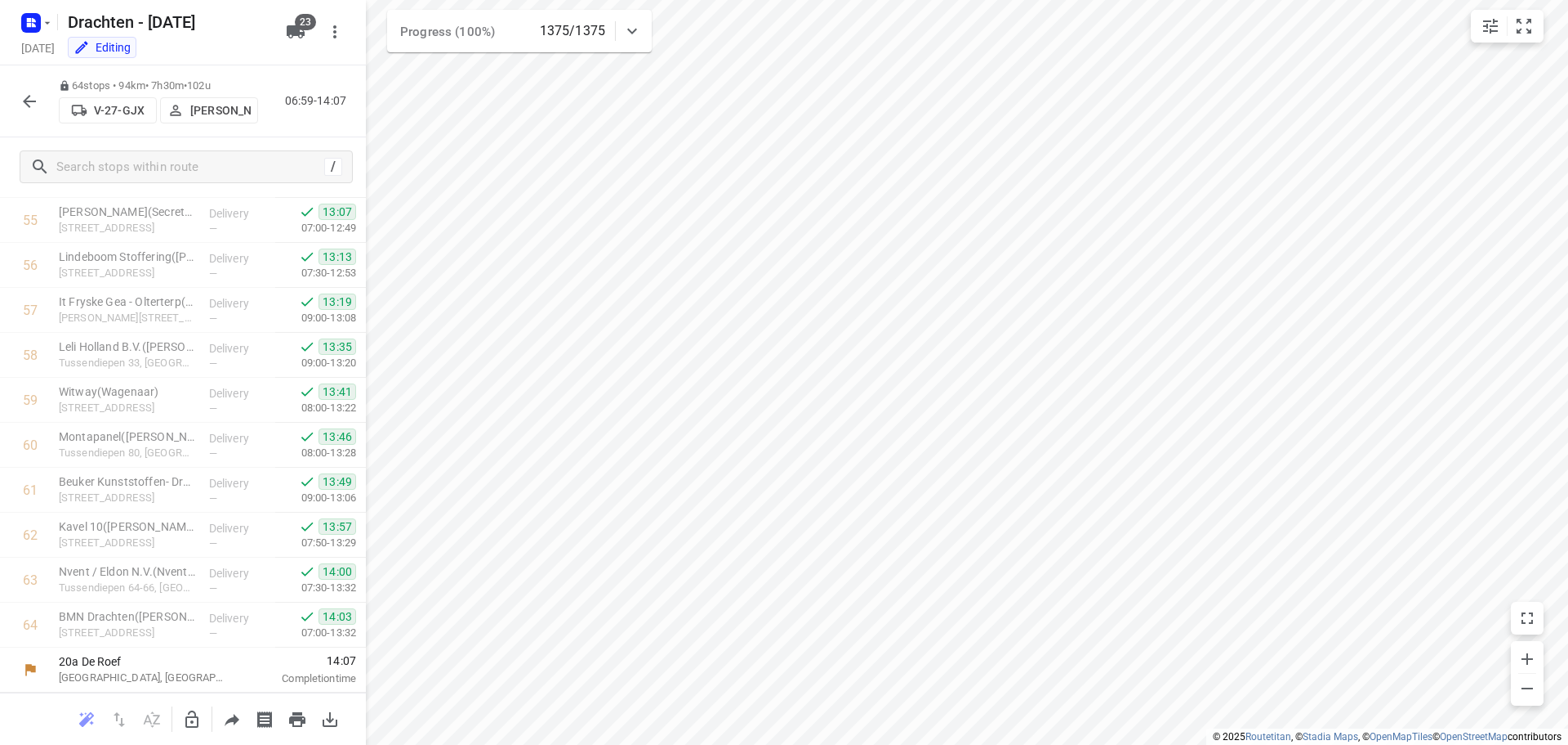
click at [22, 111] on icon "button" at bounding box center [30, 102] width 20 height 20
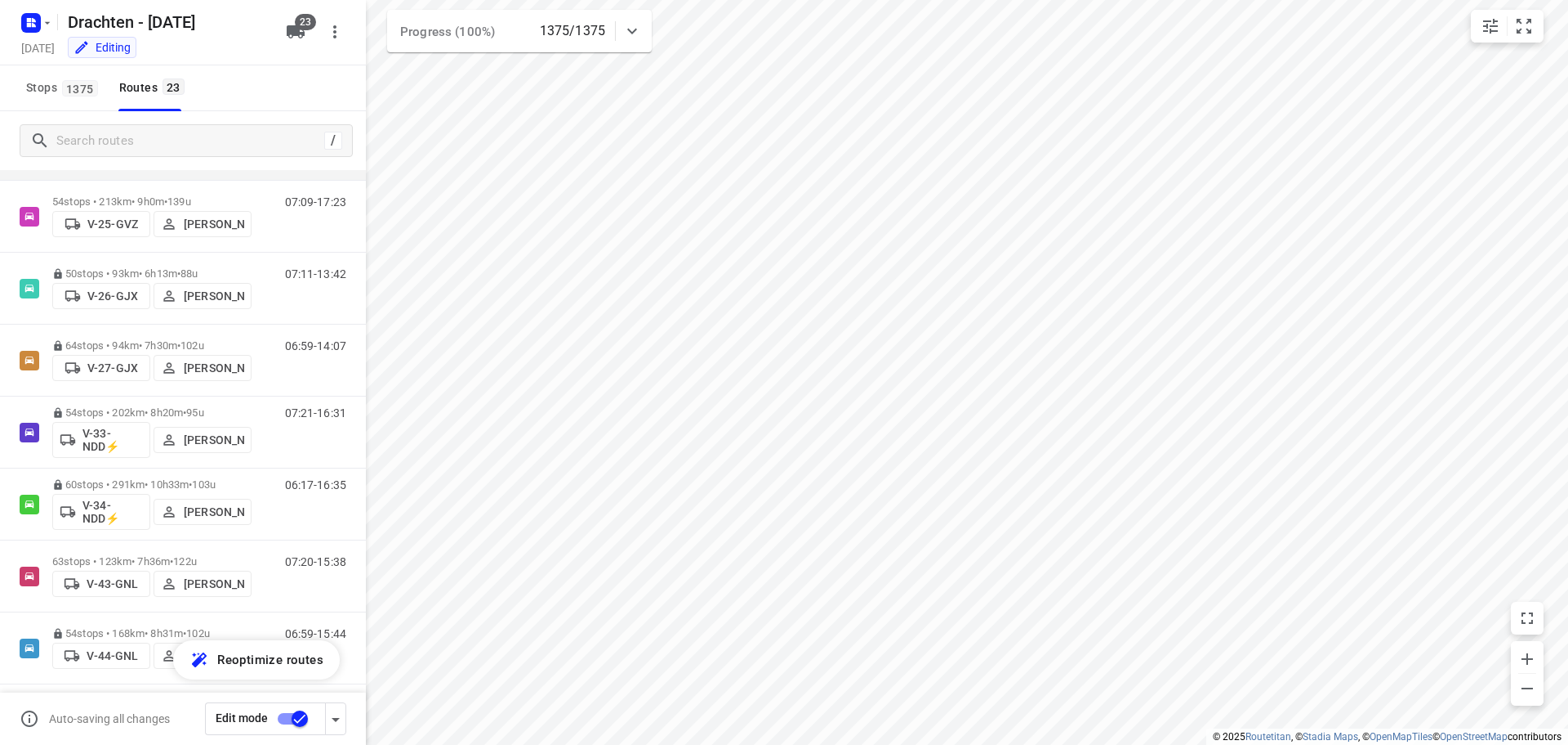
scroll to position [245, 0]
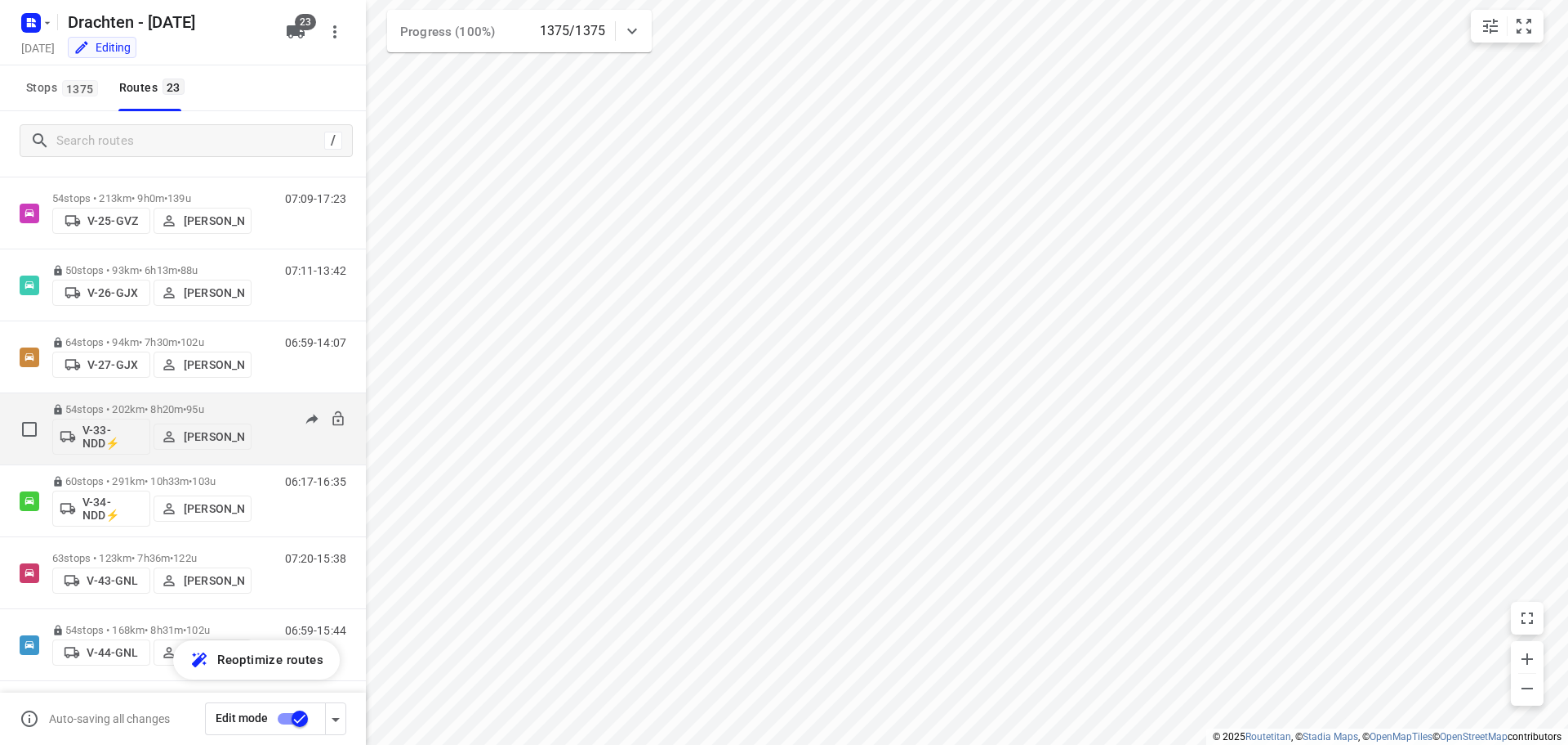
click at [165, 400] on div "54 stops • 202km • 8h20m • 95u V-33-NDD⚡ Janneke Zuur" at bounding box center [152, 429] width 199 height 68
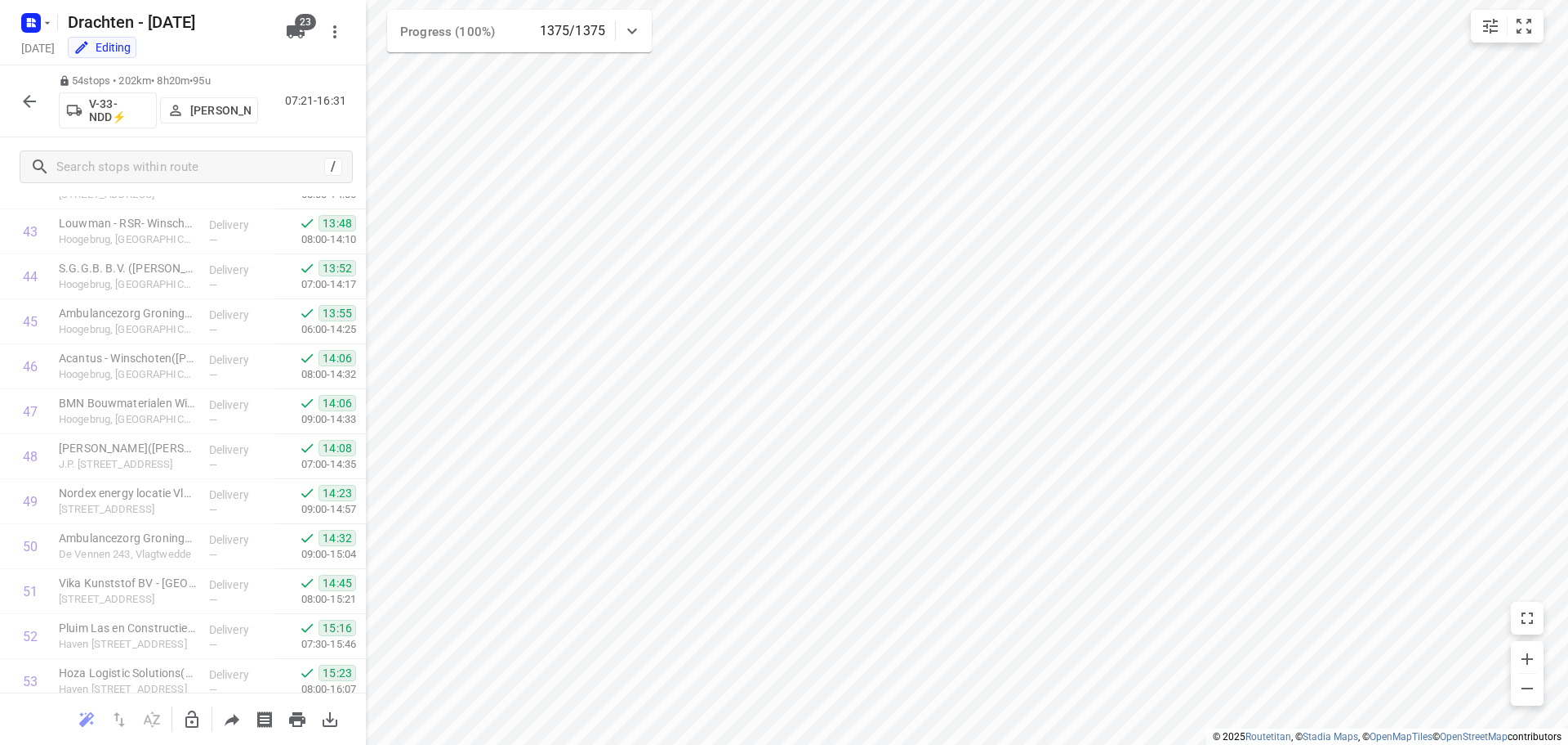
scroll to position [2058, 0]
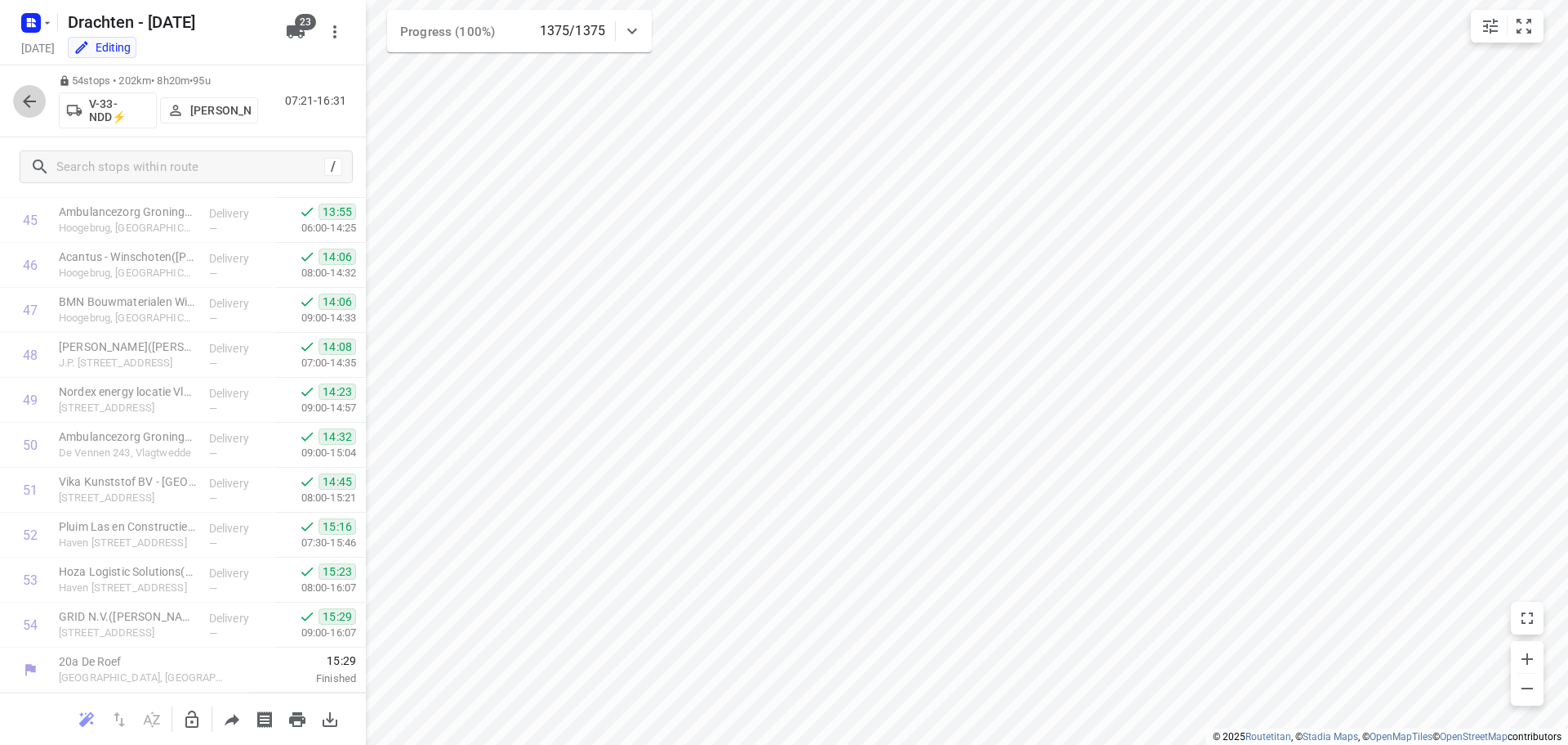
click at [17, 92] on button "button" at bounding box center [29, 101] width 33 height 33
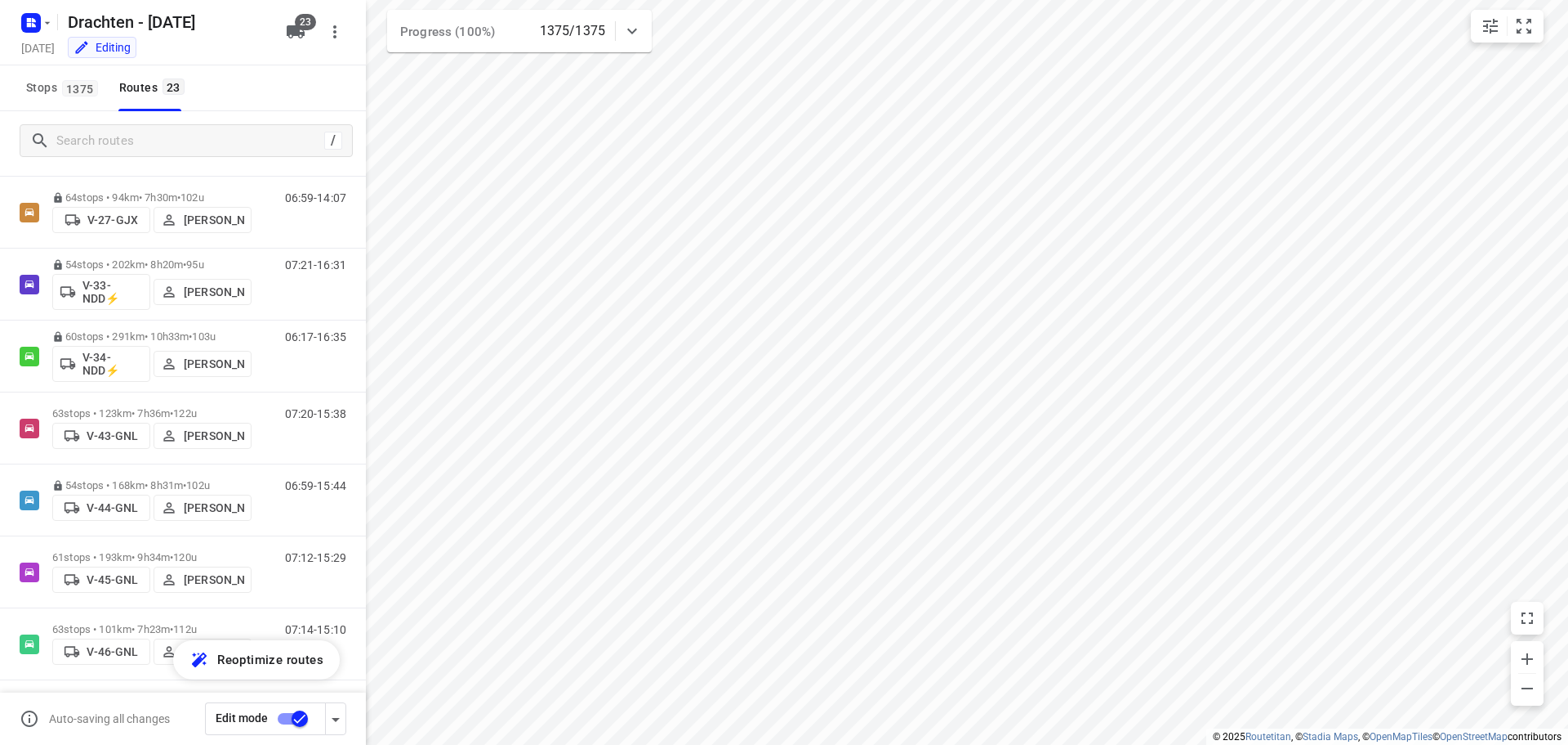
scroll to position [409, 0]
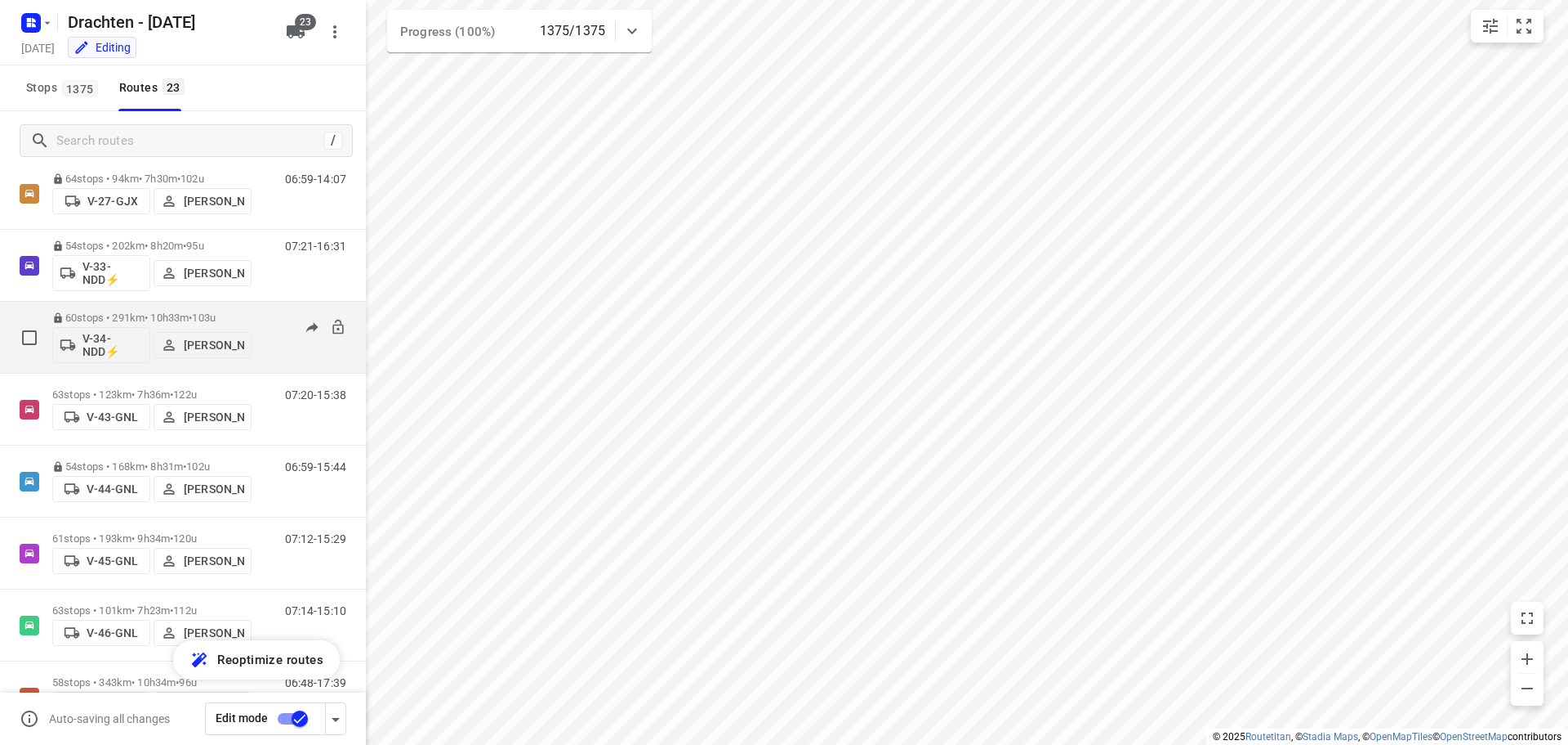
click at [154, 310] on div "60 stops • 291km • 10h33m • 103u V-34-NDD⚡ Jos Kaspers" at bounding box center [152, 337] width 199 height 68
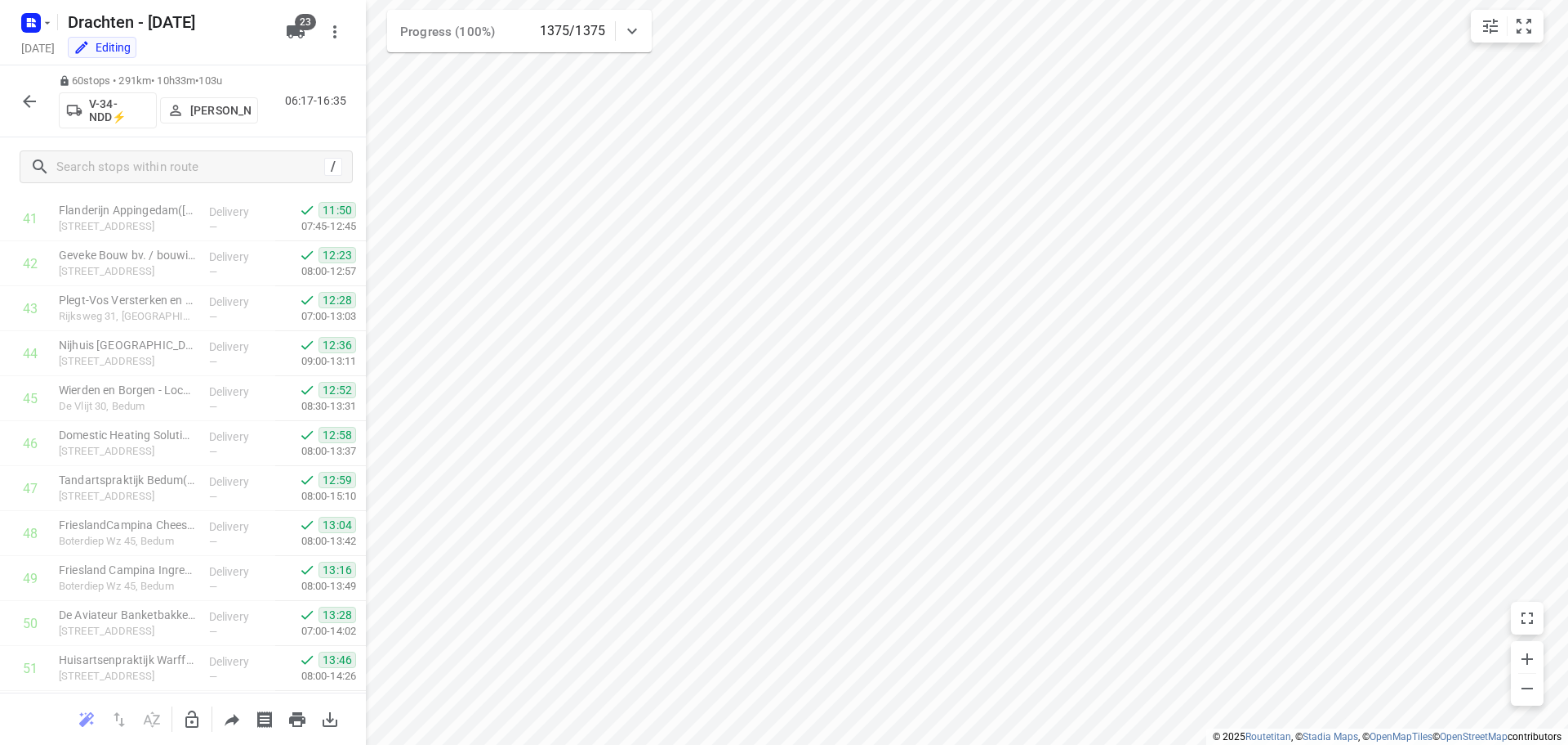
scroll to position [2328, 0]
click at [37, 102] on icon "button" at bounding box center [30, 102] width 20 height 20
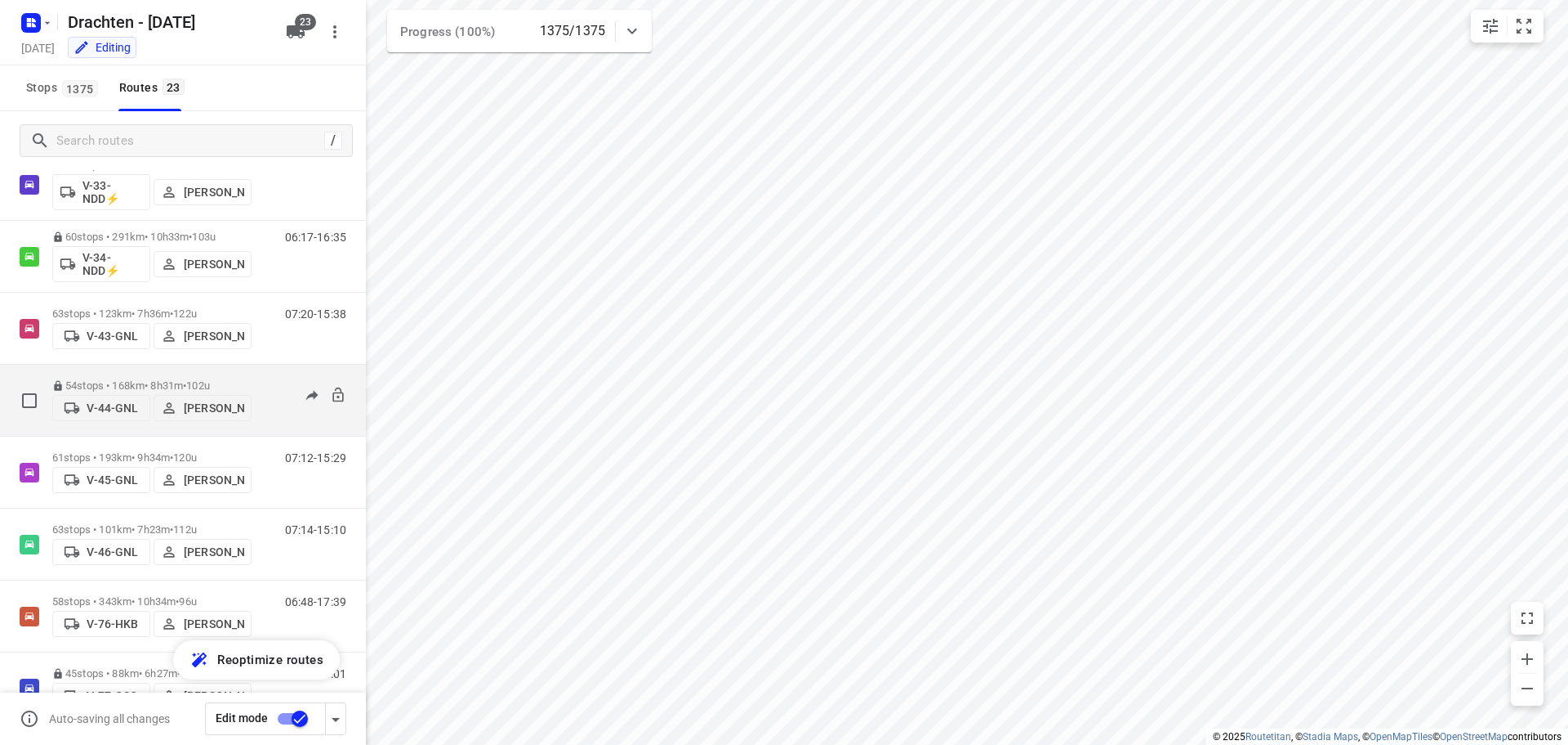
scroll to position [490, 0]
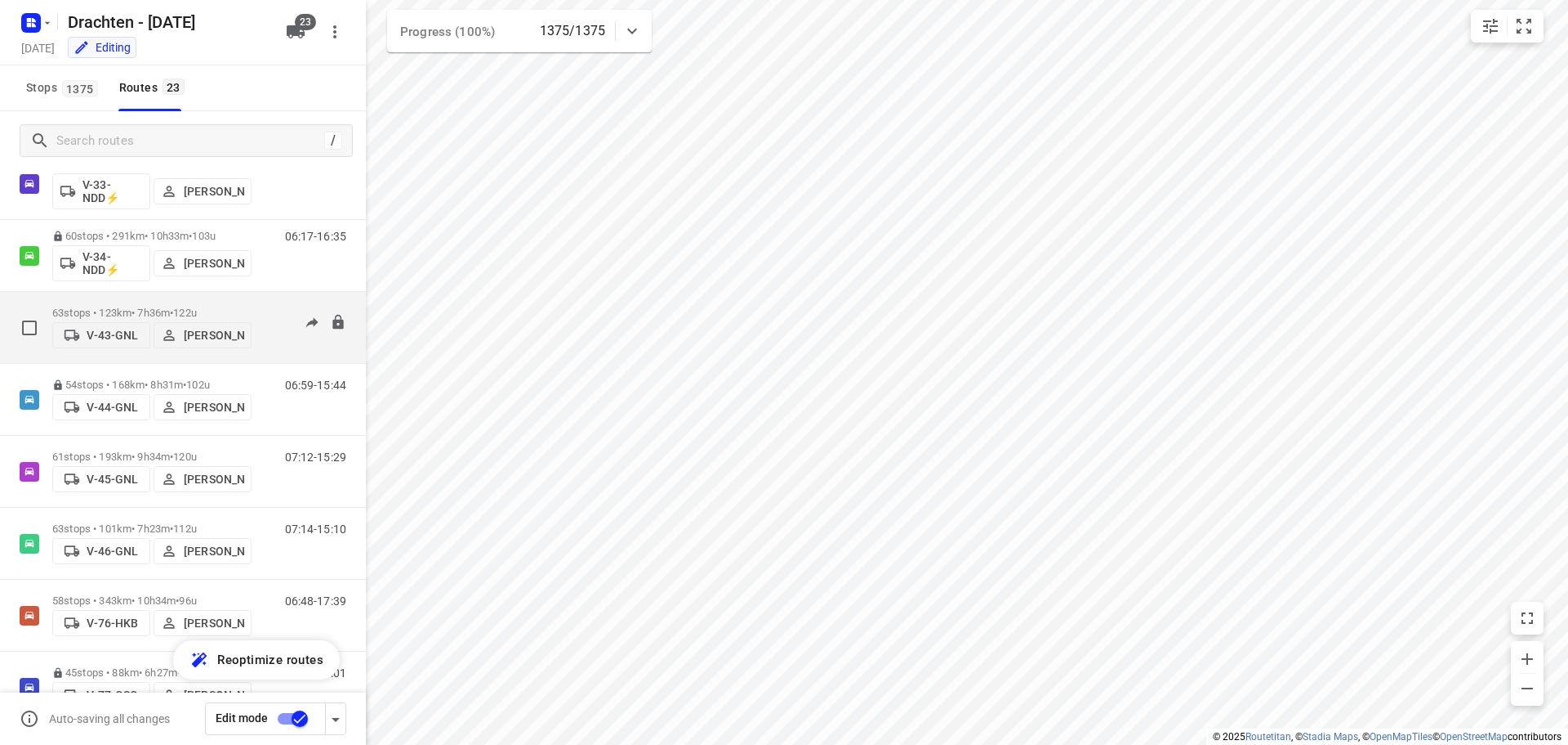
click at [134, 306] on p "63 stops • 123km • 7h36m • 122u" at bounding box center [152, 312] width 199 height 12
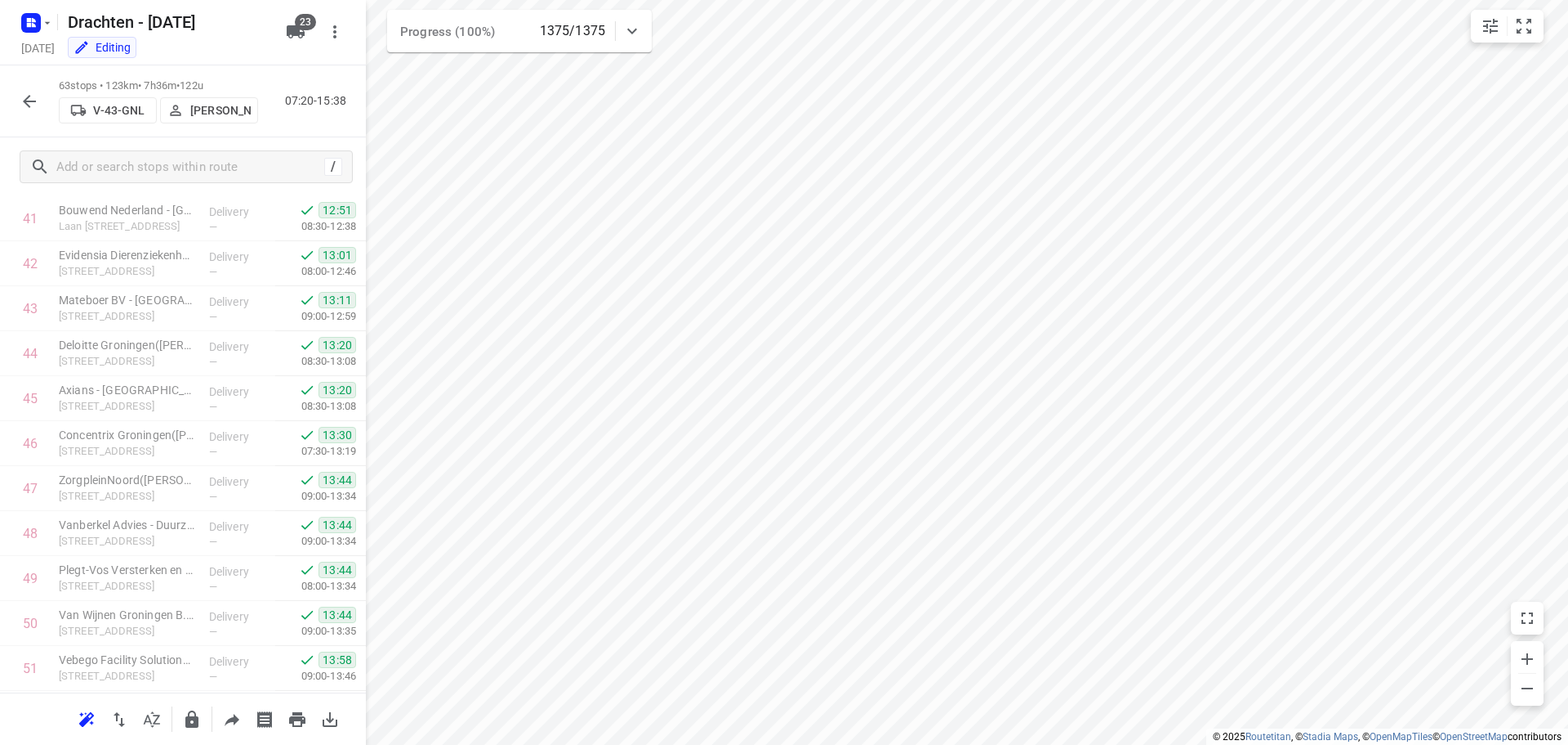
scroll to position [2463, 0]
click at [18, 109] on button "button" at bounding box center [29, 101] width 33 height 33
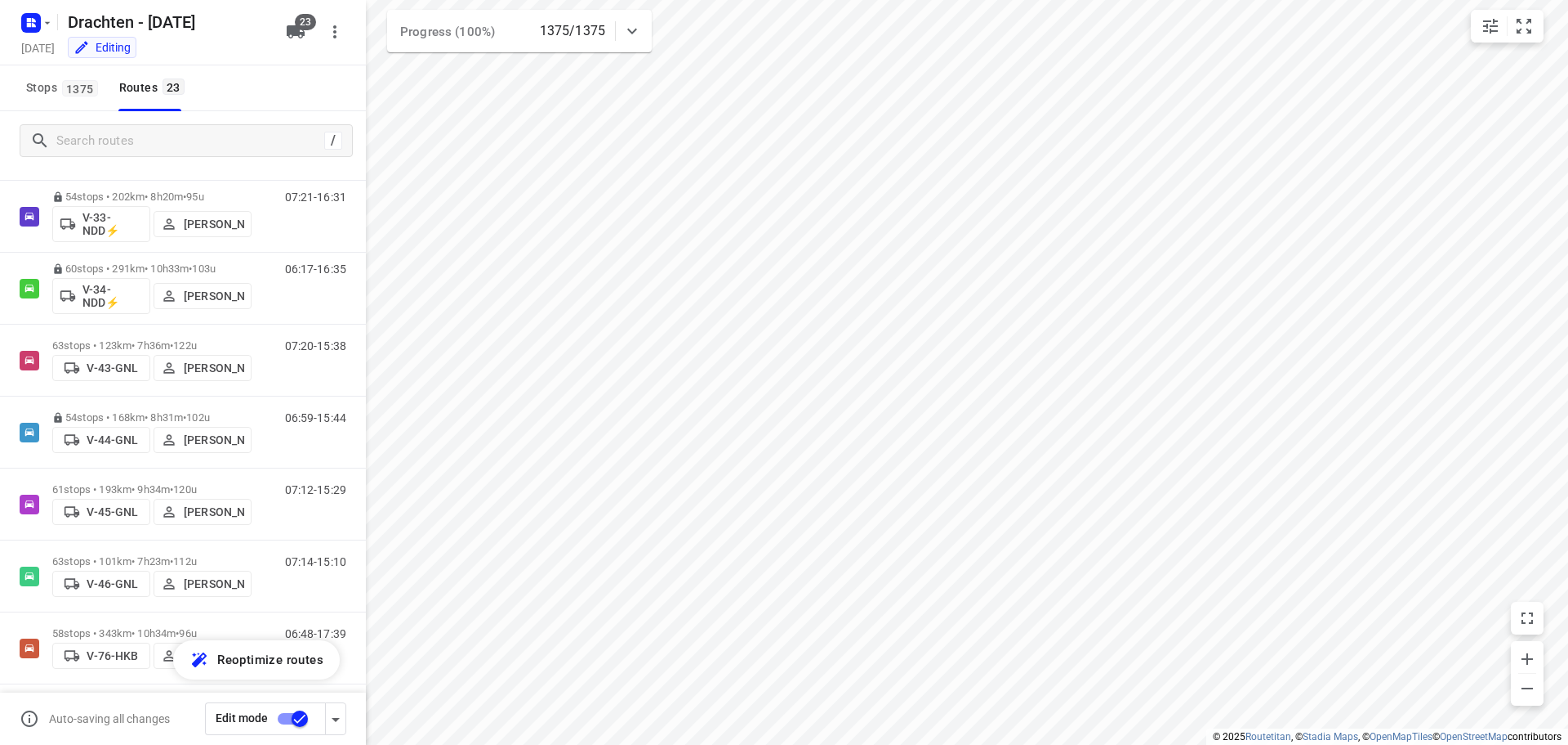
scroll to position [490, 0]
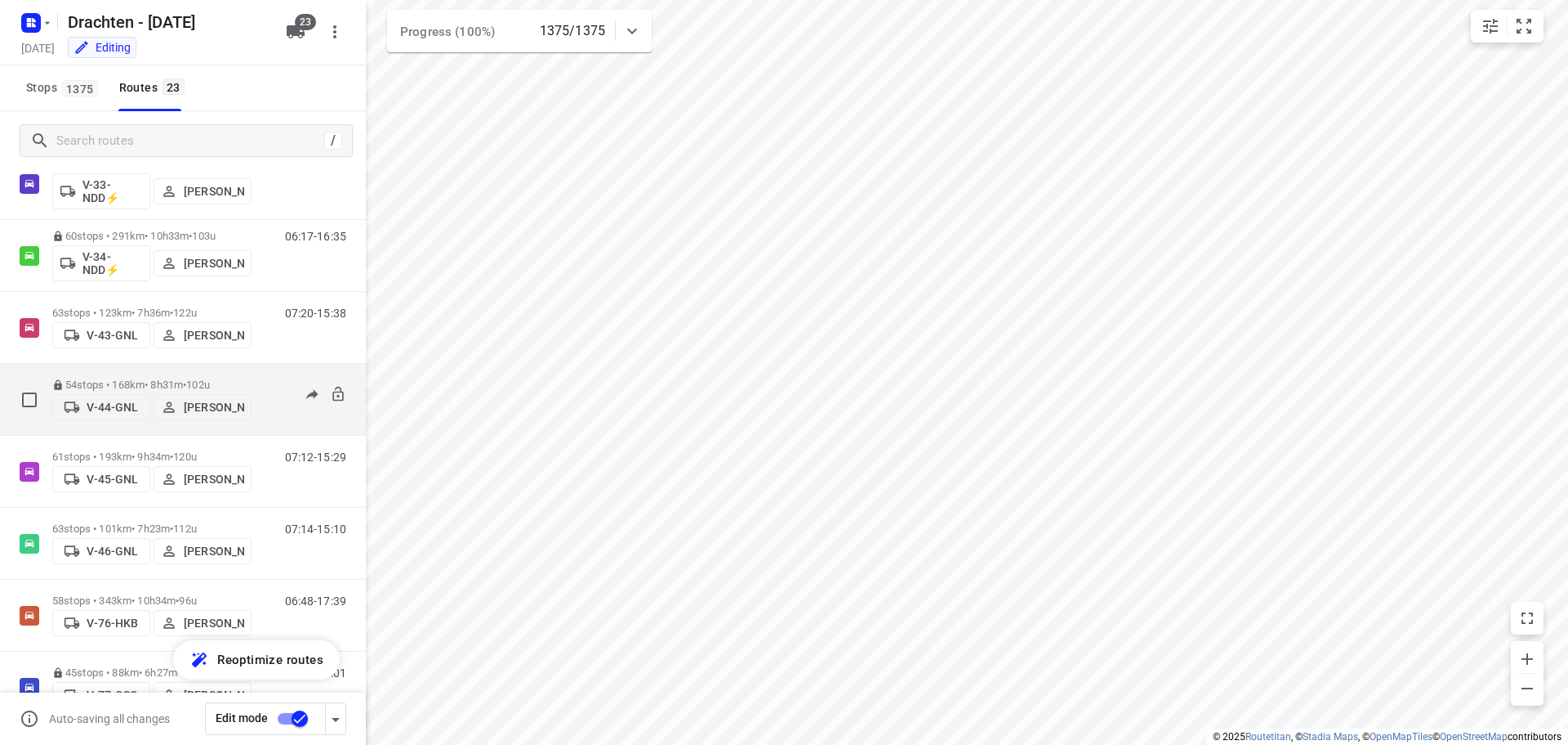
click at [109, 378] on p "54 stops • 168km • 8h31m • 102u" at bounding box center [152, 384] width 199 height 12
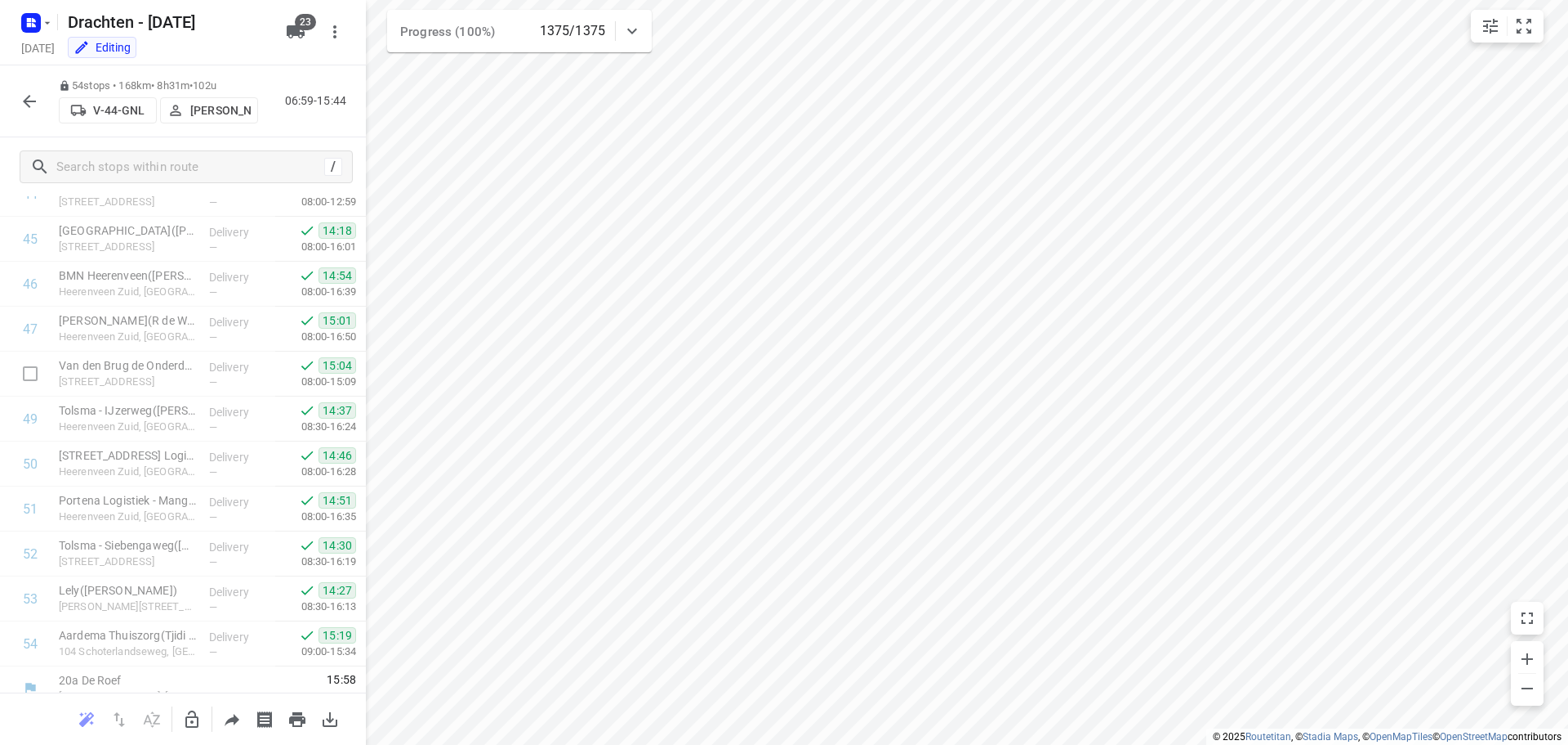
scroll to position [2058, 0]
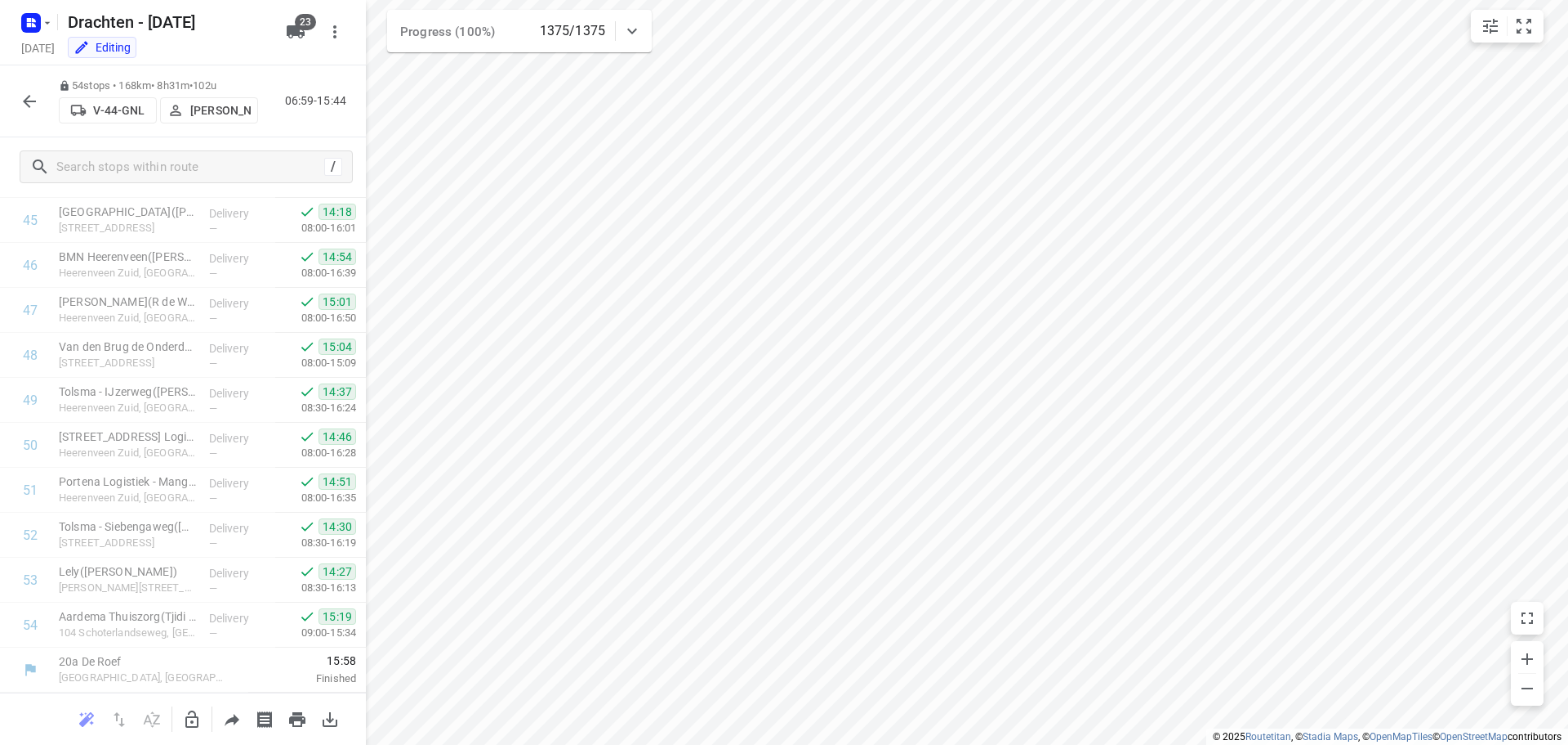
click at [40, 97] on button "button" at bounding box center [29, 101] width 33 height 33
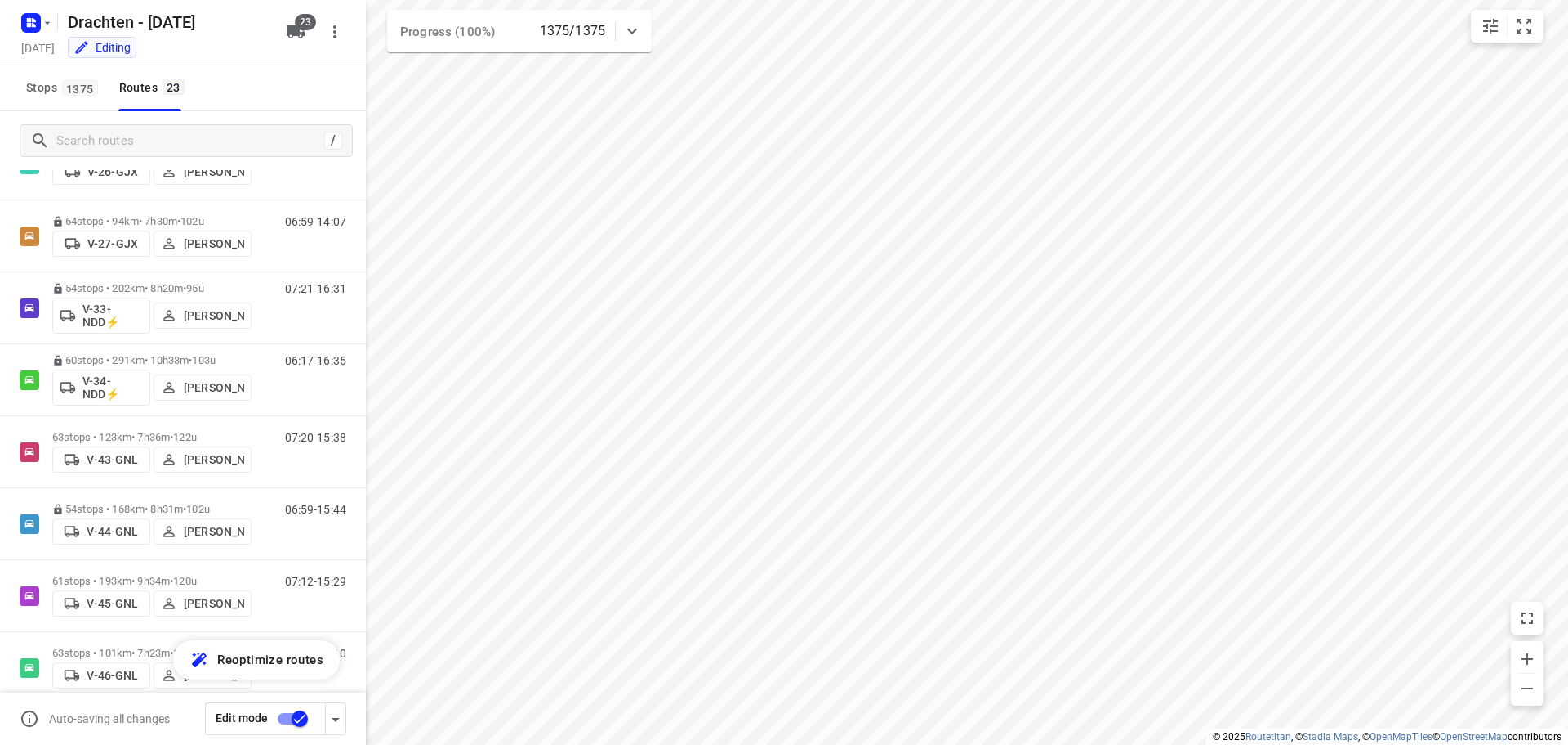
scroll to position [409, 0]
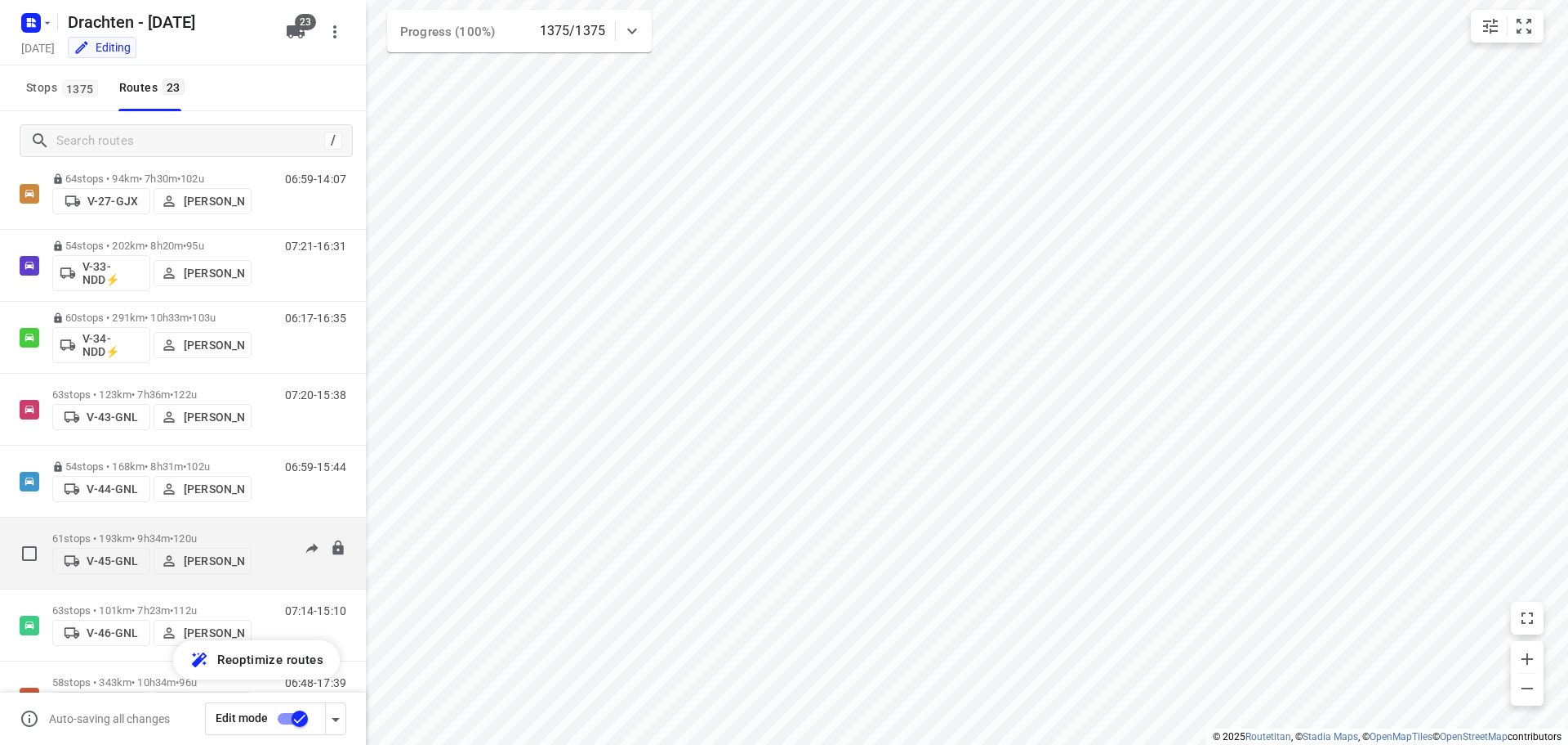
click at [163, 524] on div "61 stops • 193km • 9h34m • 120u V-45-GNL Sjouke Veenstra" at bounding box center [152, 552] width 199 height 58
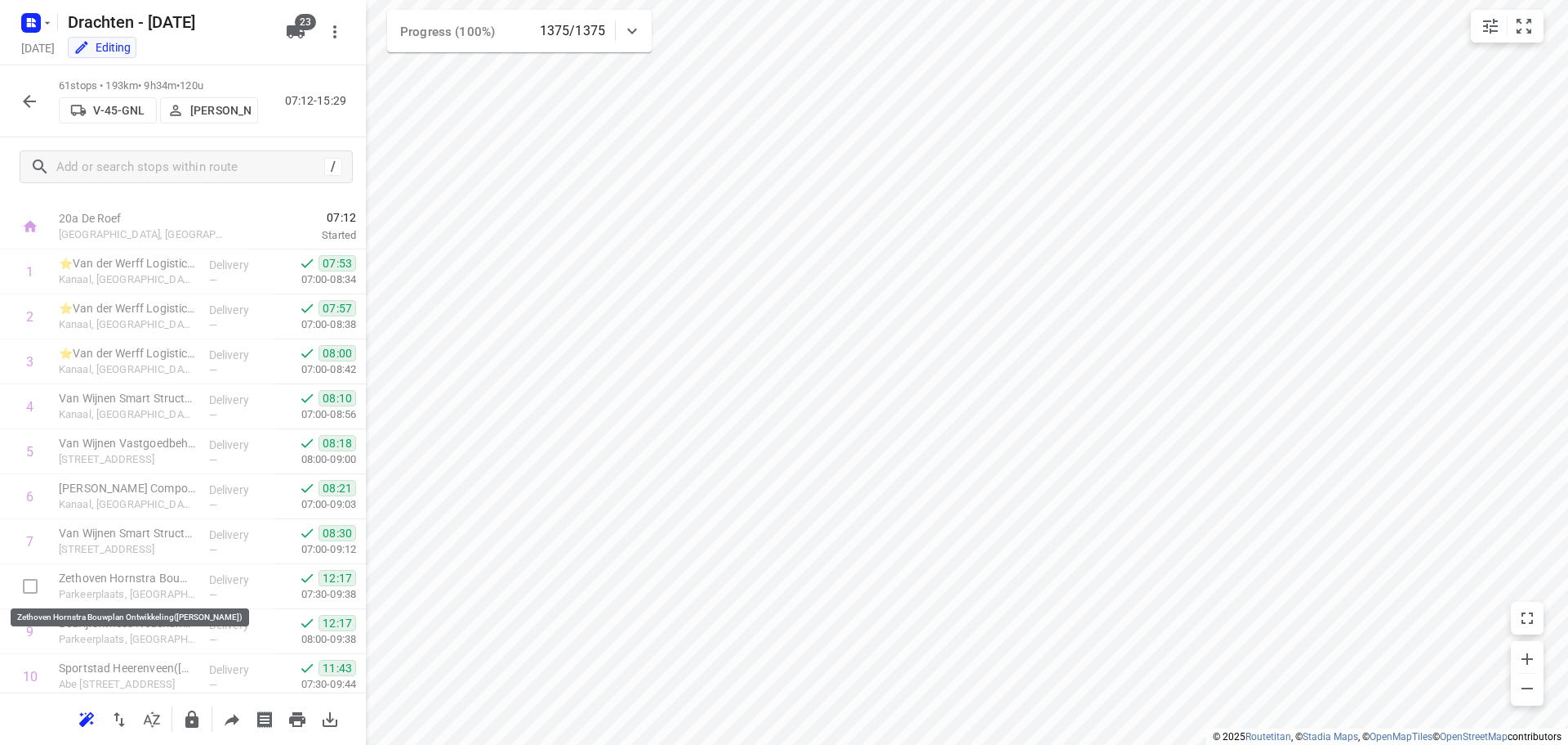
scroll to position [0, 0]
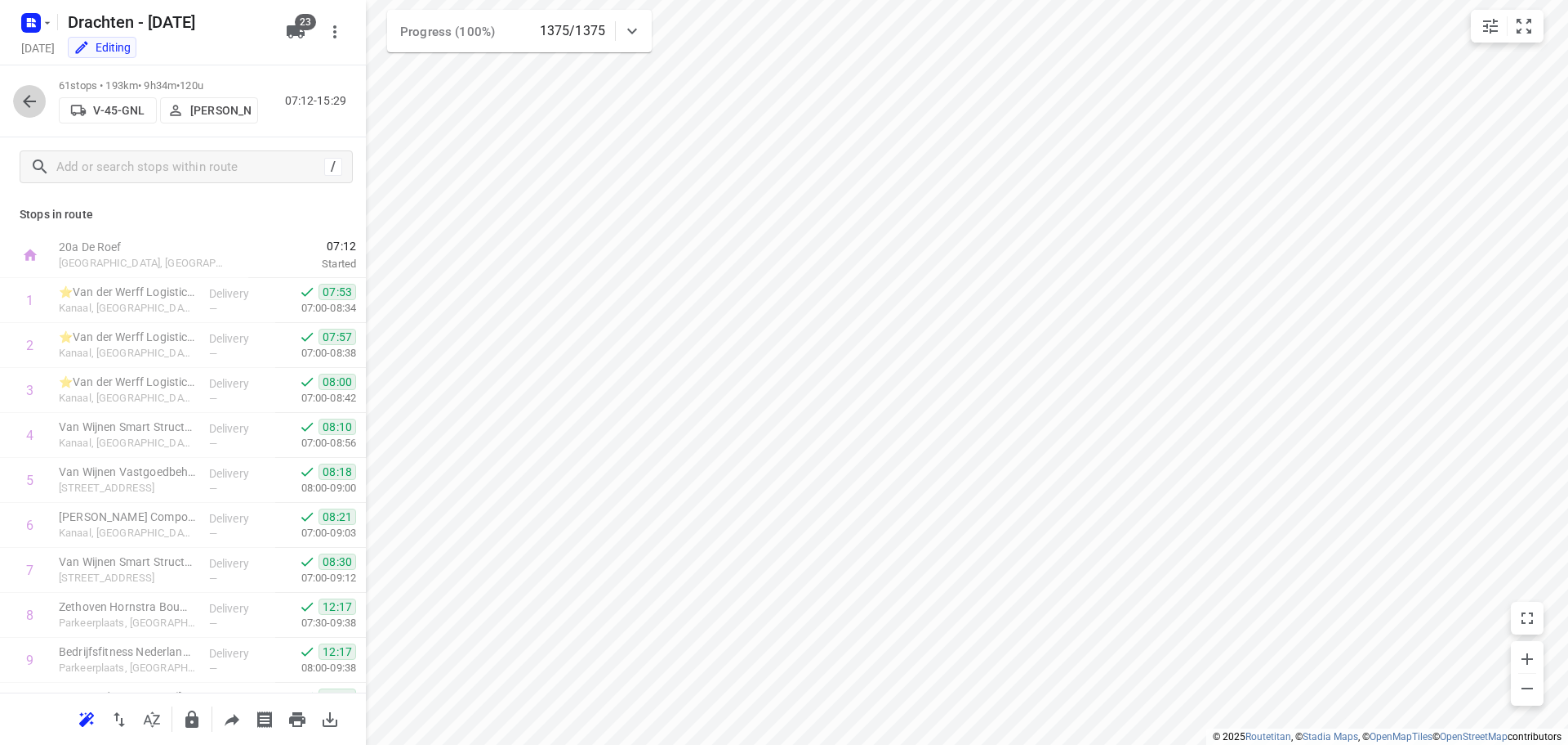
click at [27, 102] on icon "button" at bounding box center [30, 102] width 20 height 20
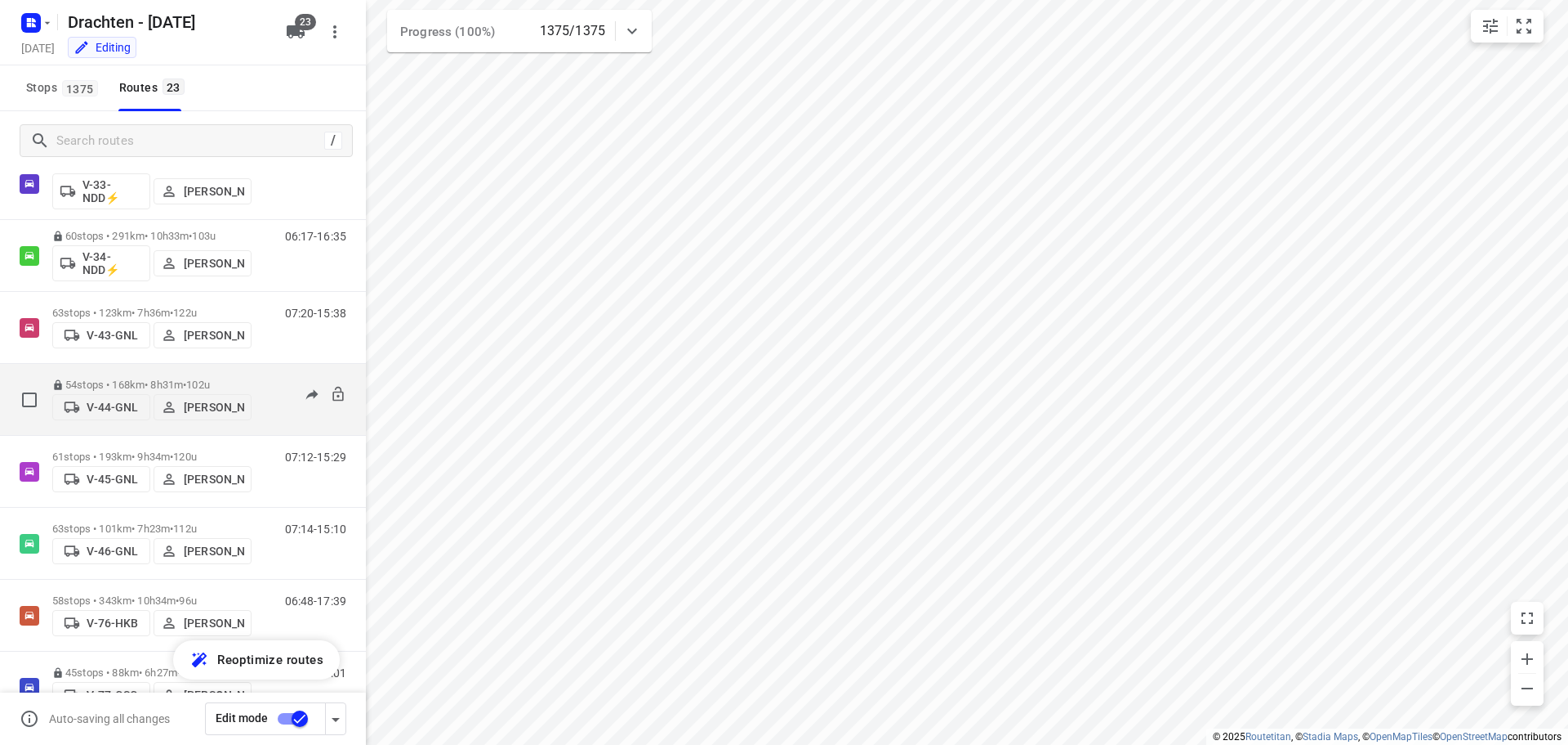
scroll to position [572, 0]
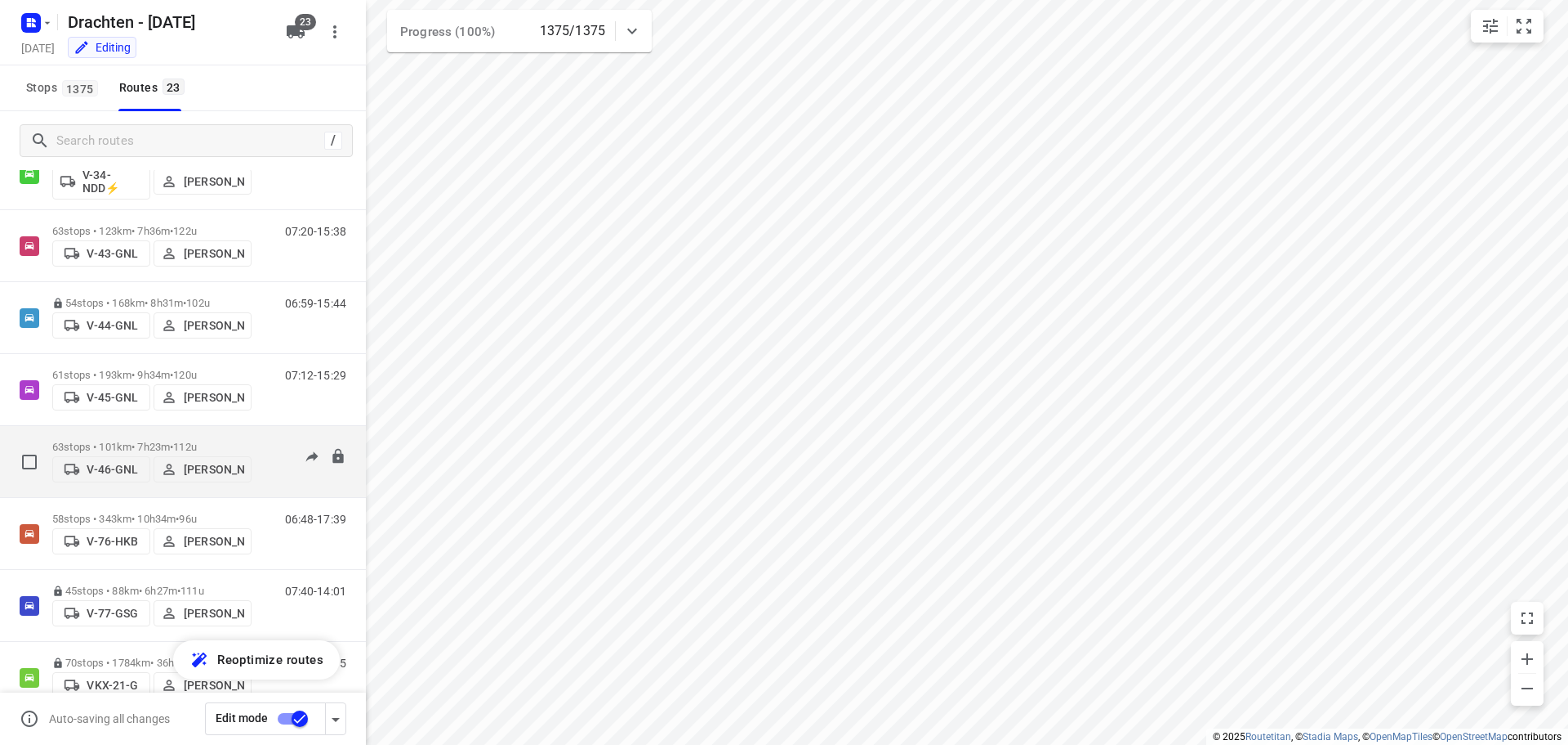
click at [173, 441] on p "63 stops • 101km • 7h23m • 112u" at bounding box center [152, 447] width 199 height 12
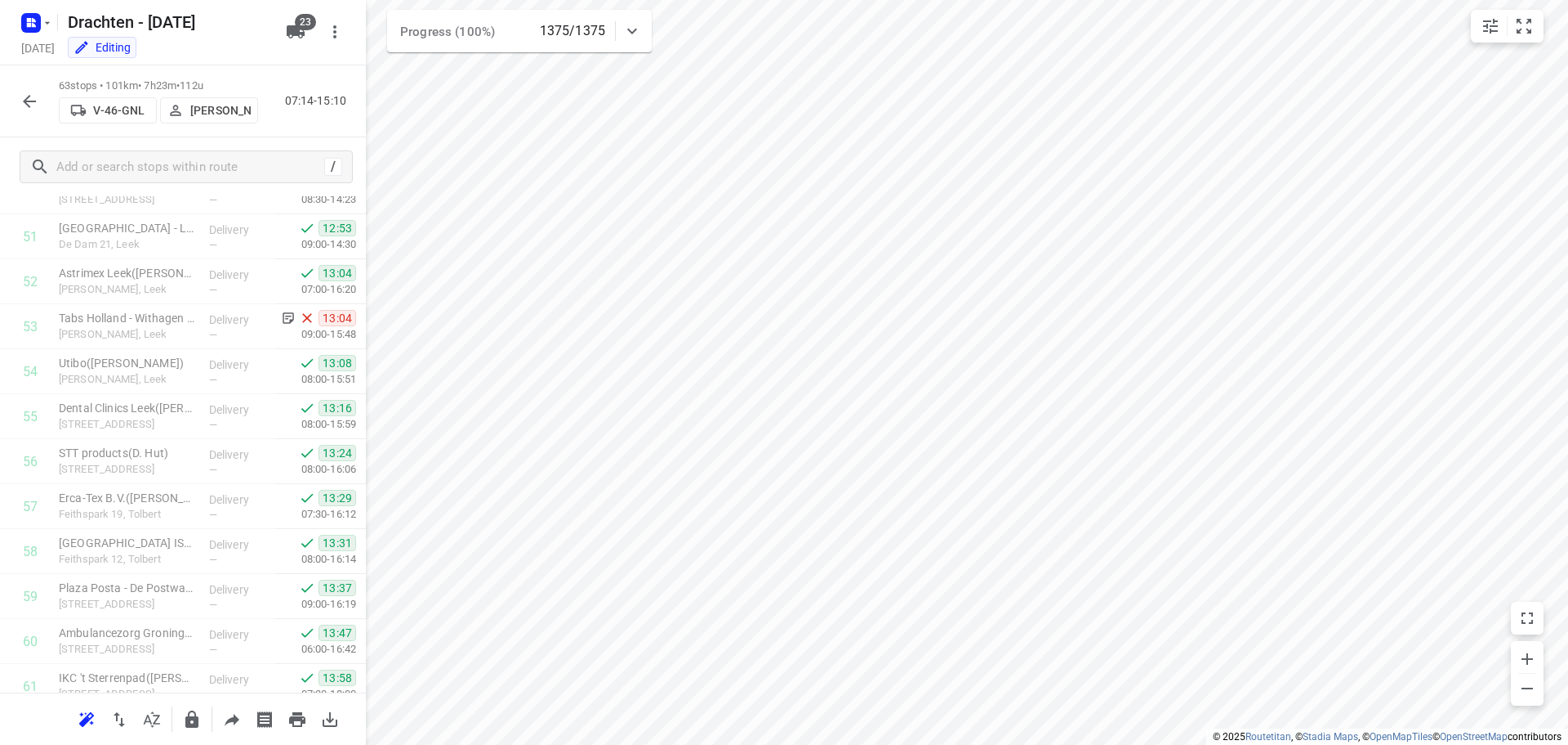
scroll to position [2463, 0]
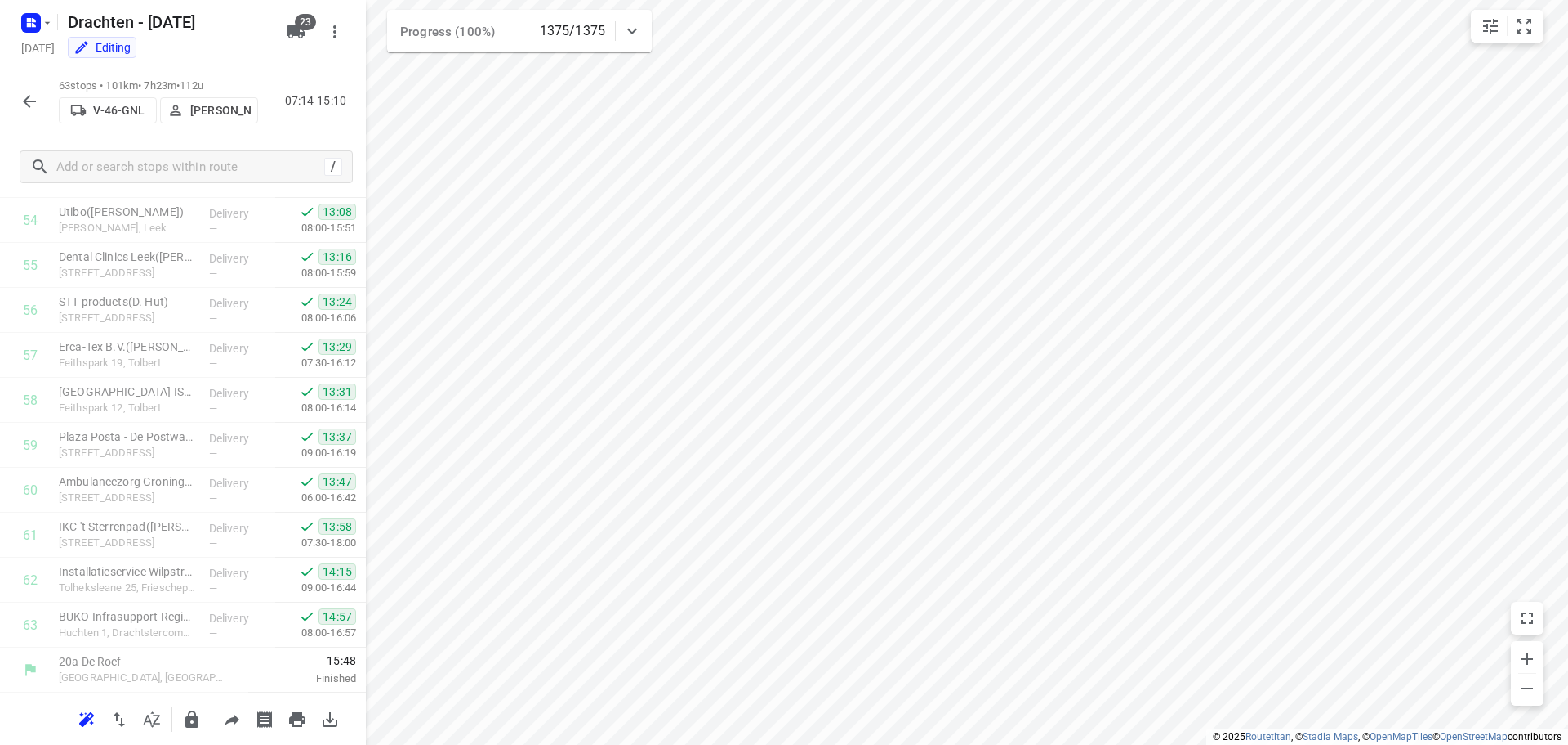
click at [34, 101] on icon "button" at bounding box center [29, 101] width 13 height 13
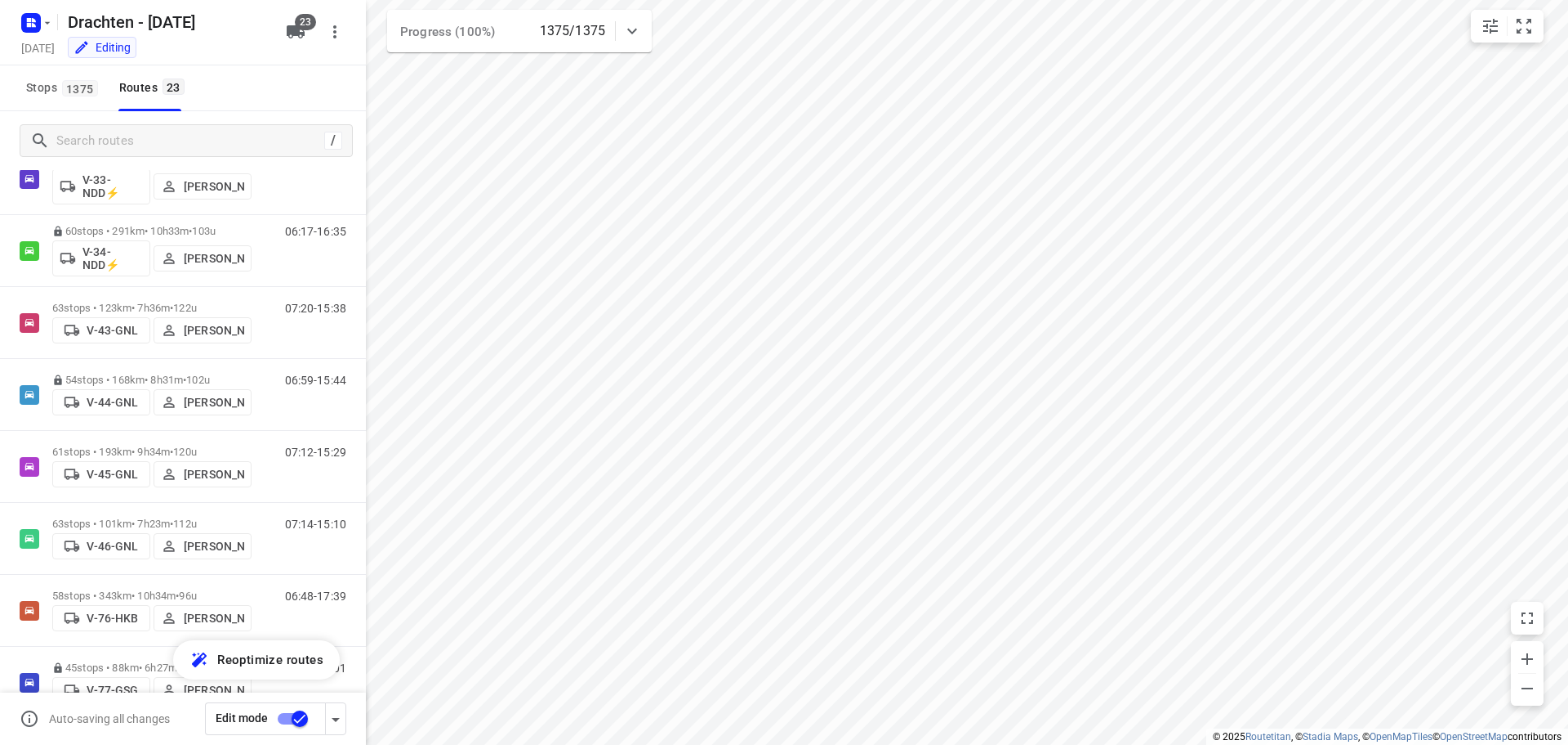
scroll to position [572, 0]
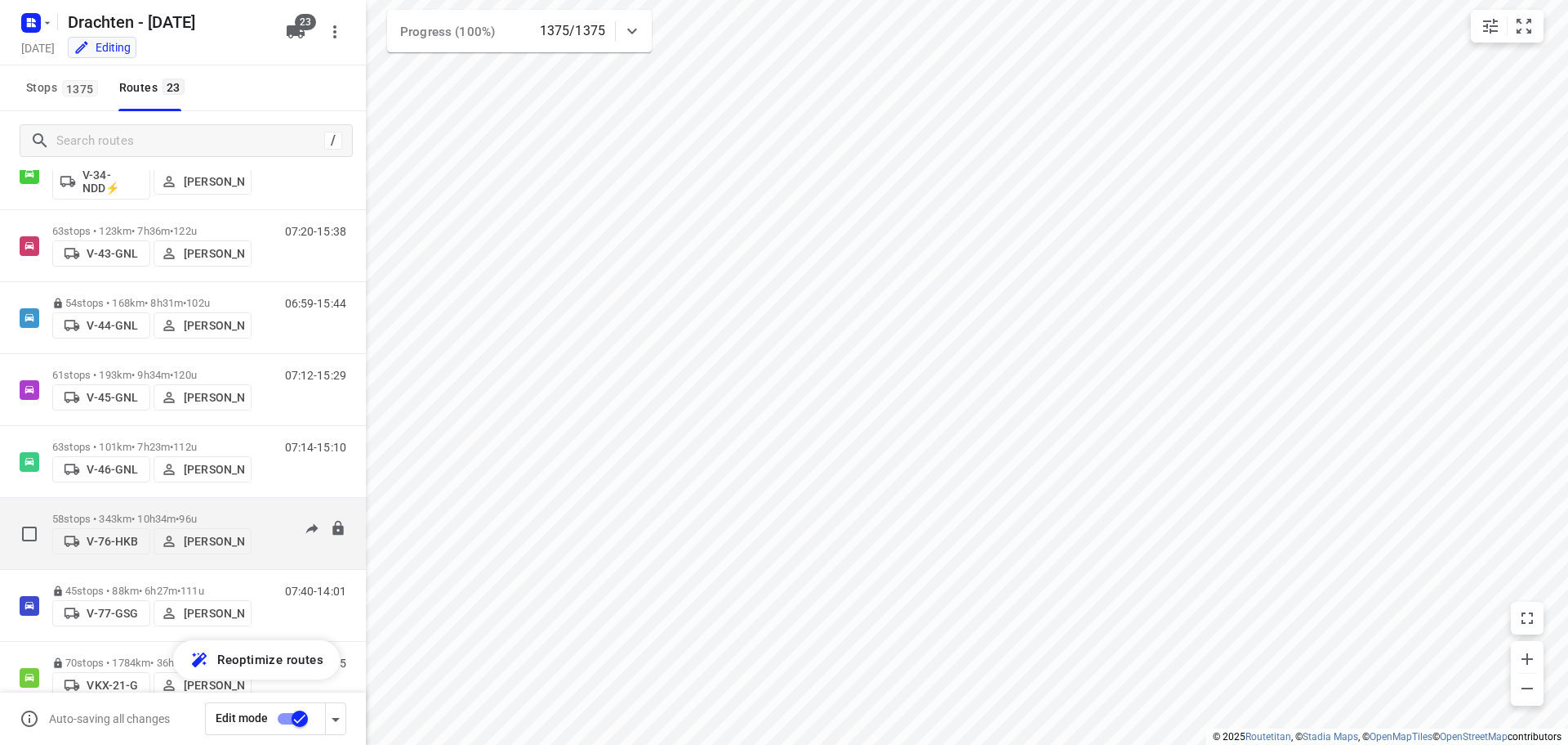
click at [162, 504] on div "58 stops • 343km • 10h34m • 96u V-76-HKB Steijn Groothof" at bounding box center [152, 533] width 199 height 58
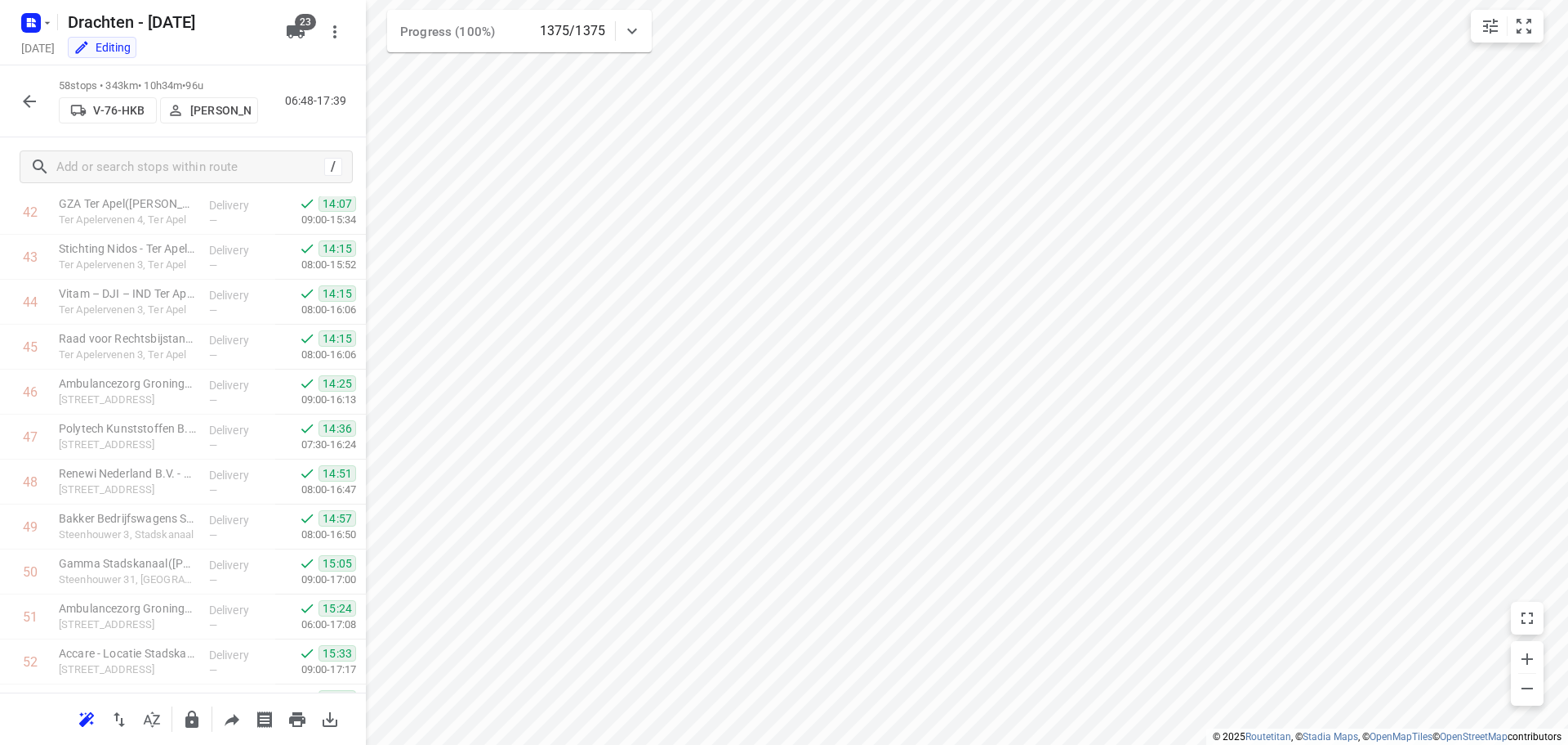
scroll to position [2238, 0]
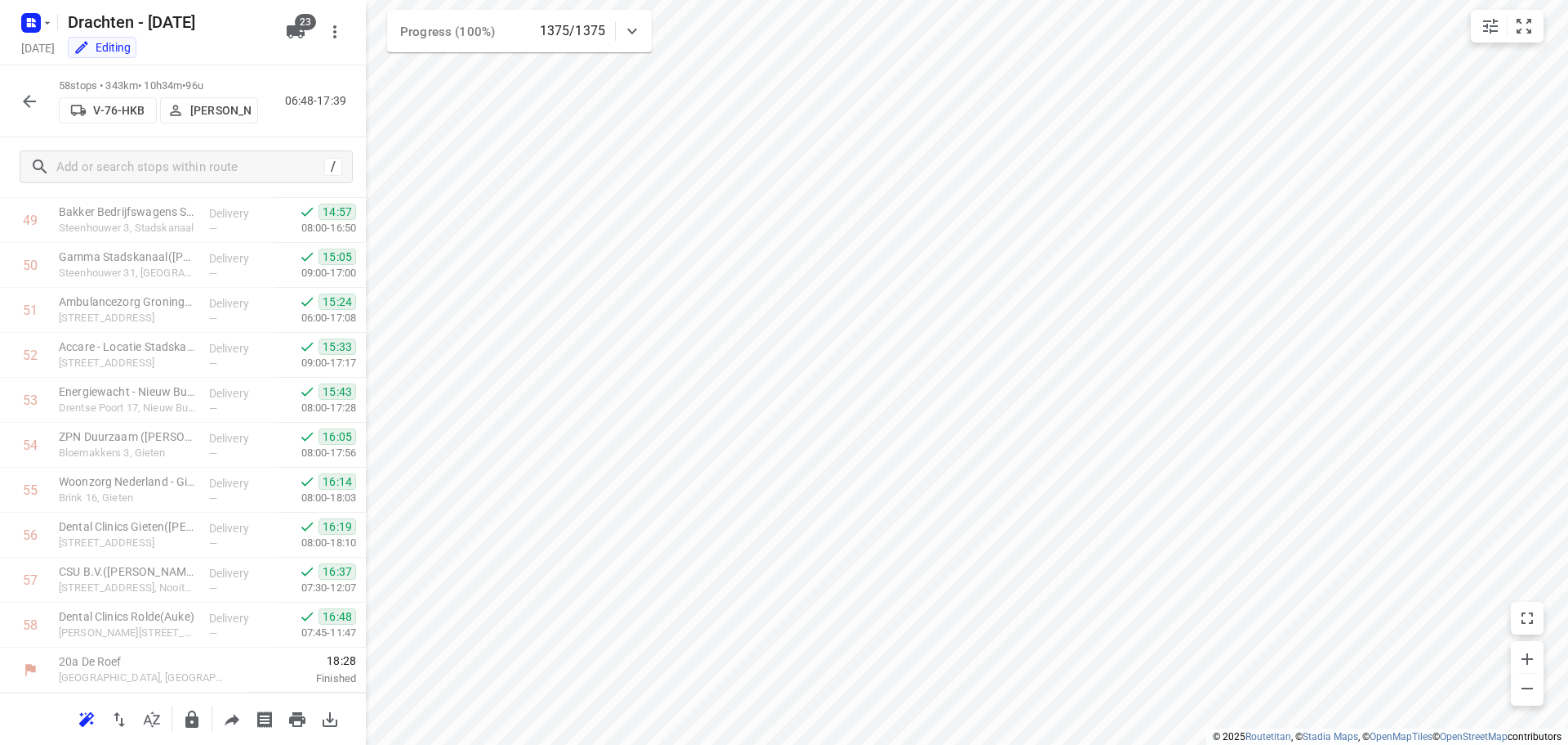
click at [31, 97] on icon "button" at bounding box center [30, 102] width 20 height 20
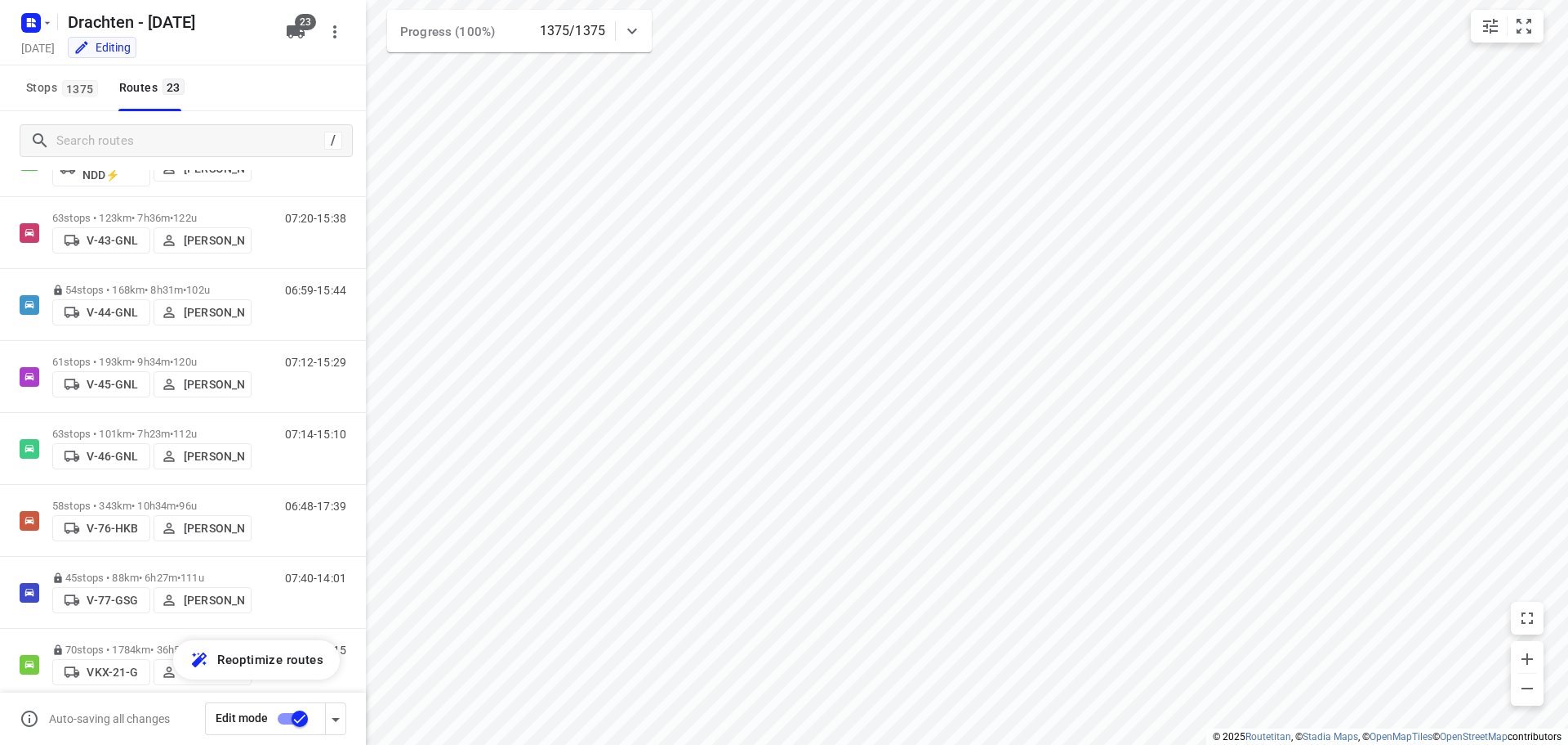
scroll to position [654, 0]
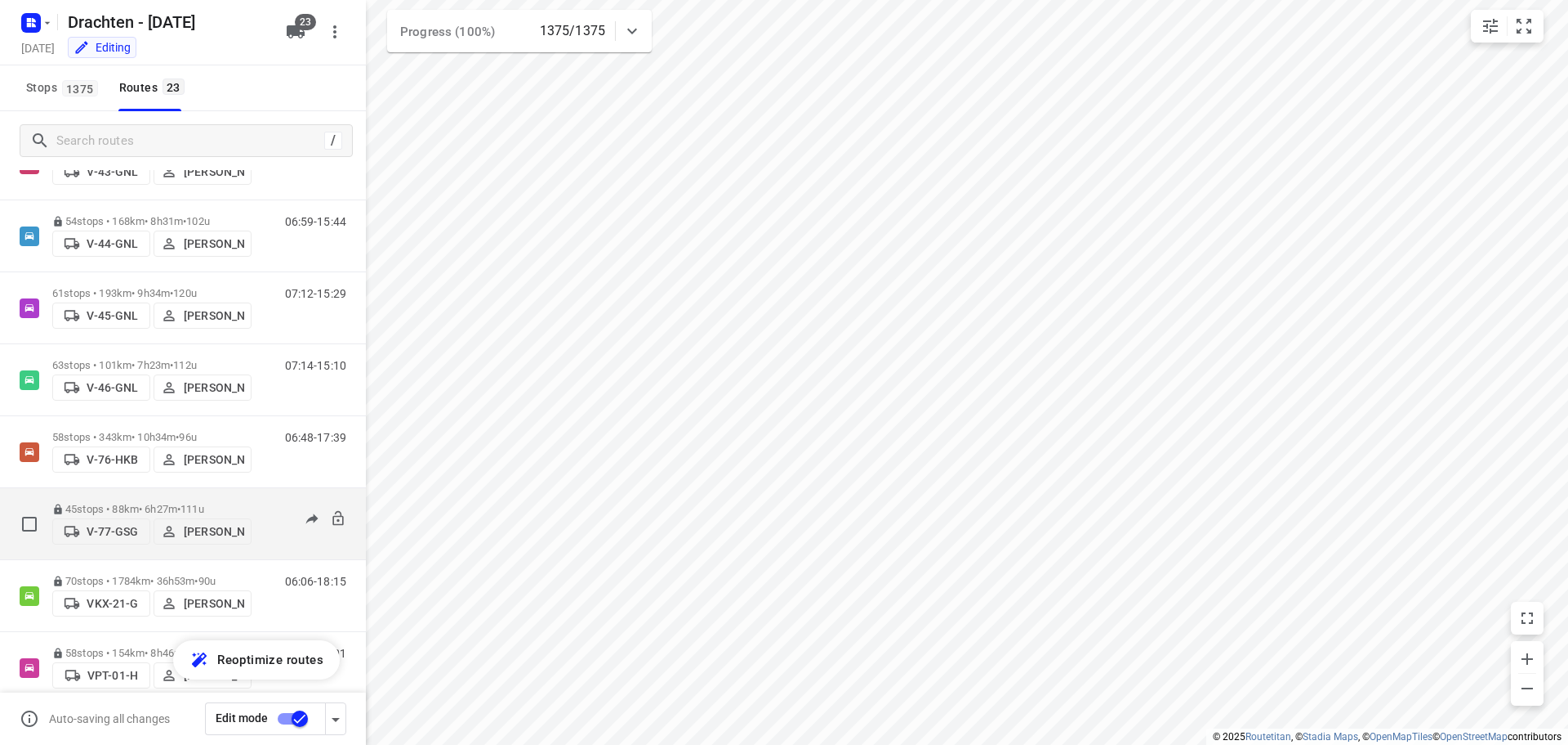
click at [192, 495] on div "45 stops • 88km • 6h27m • 111u V-77-GSG Harm Jongsma" at bounding box center [152, 524] width 199 height 58
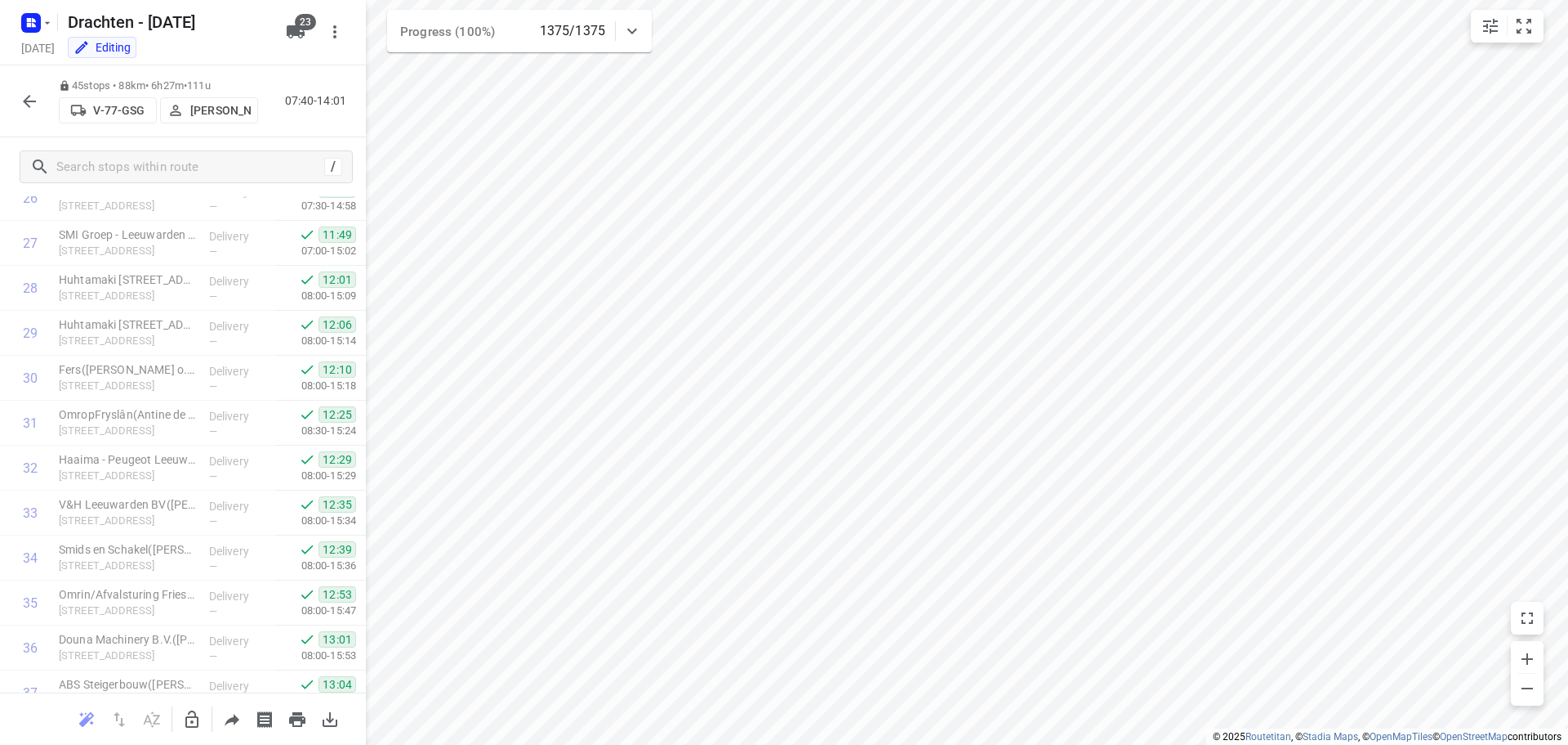
scroll to position [1654, 0]
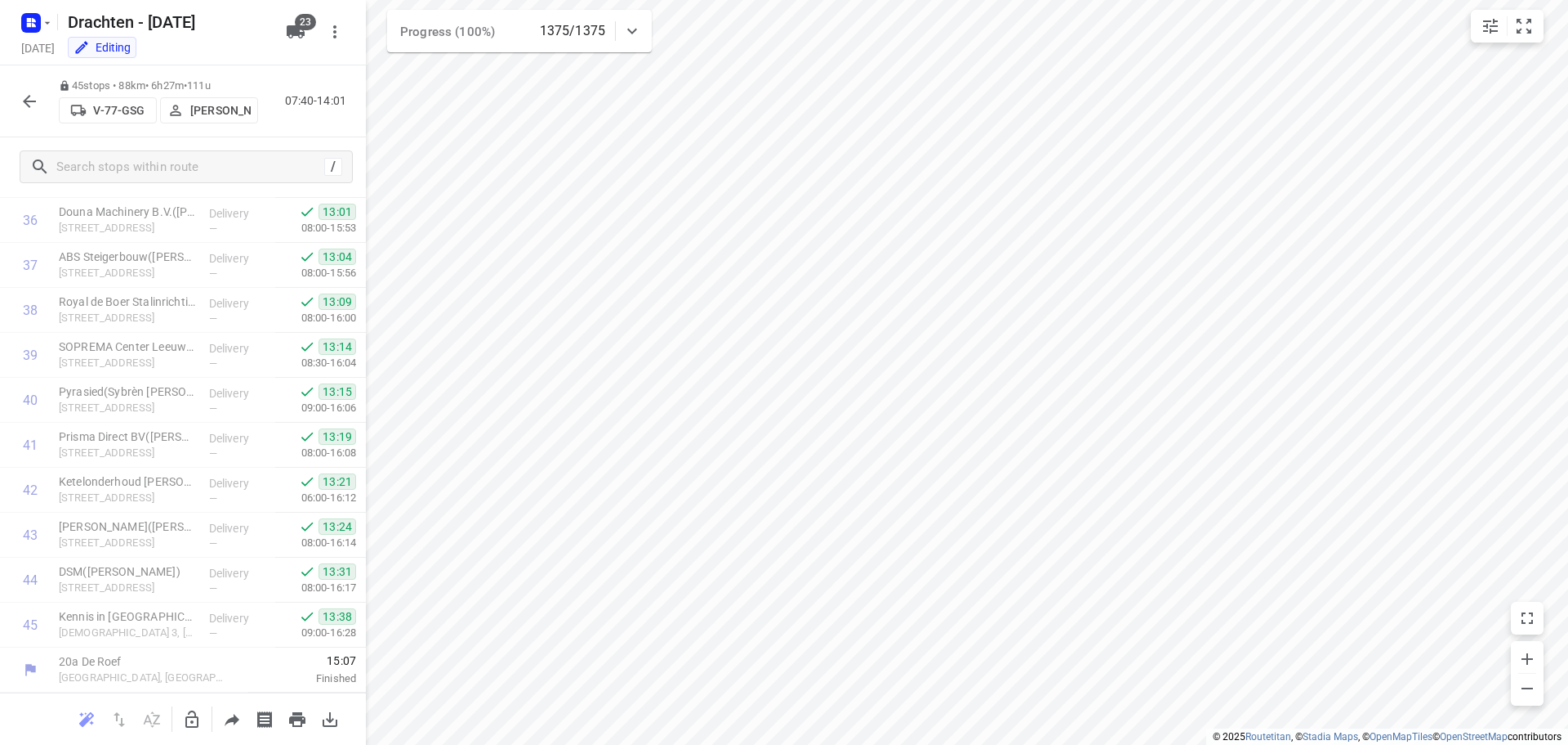
click at [35, 101] on icon "button" at bounding box center [29, 101] width 13 height 13
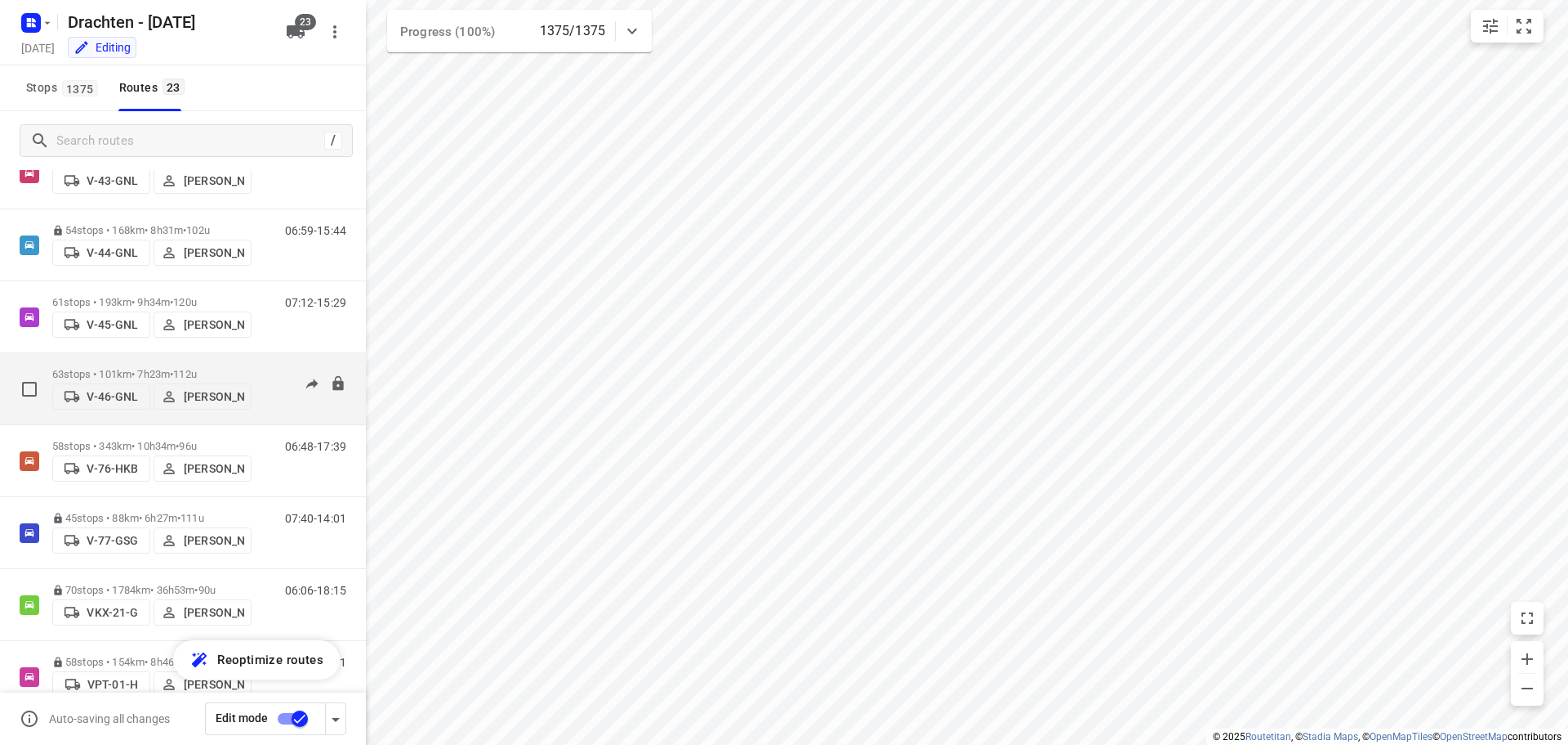
scroll to position [654, 0]
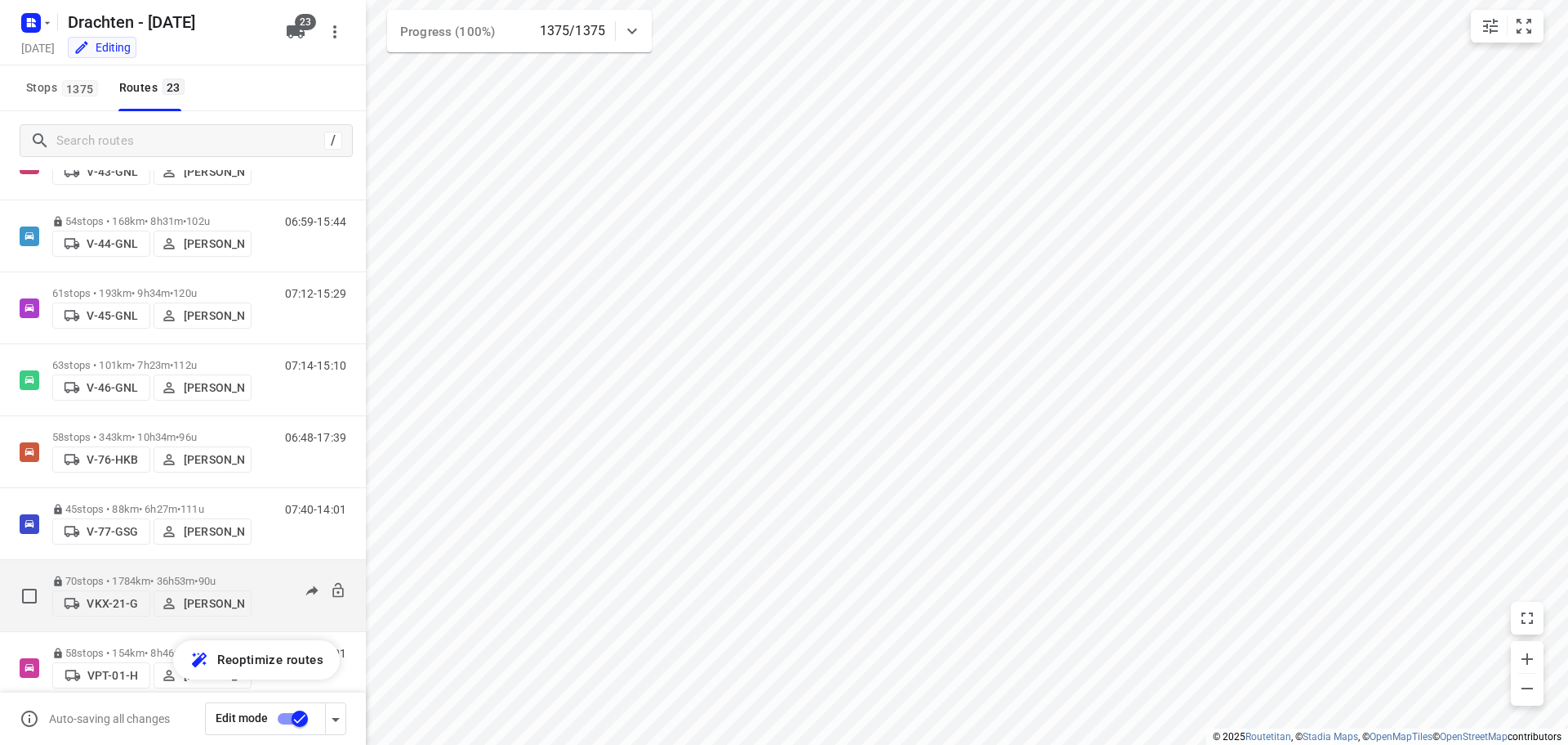
click at [156, 566] on div "70 stops • 1784km • 36h53m • 90u VKX-21-G Paul de Jong" at bounding box center [152, 595] width 199 height 58
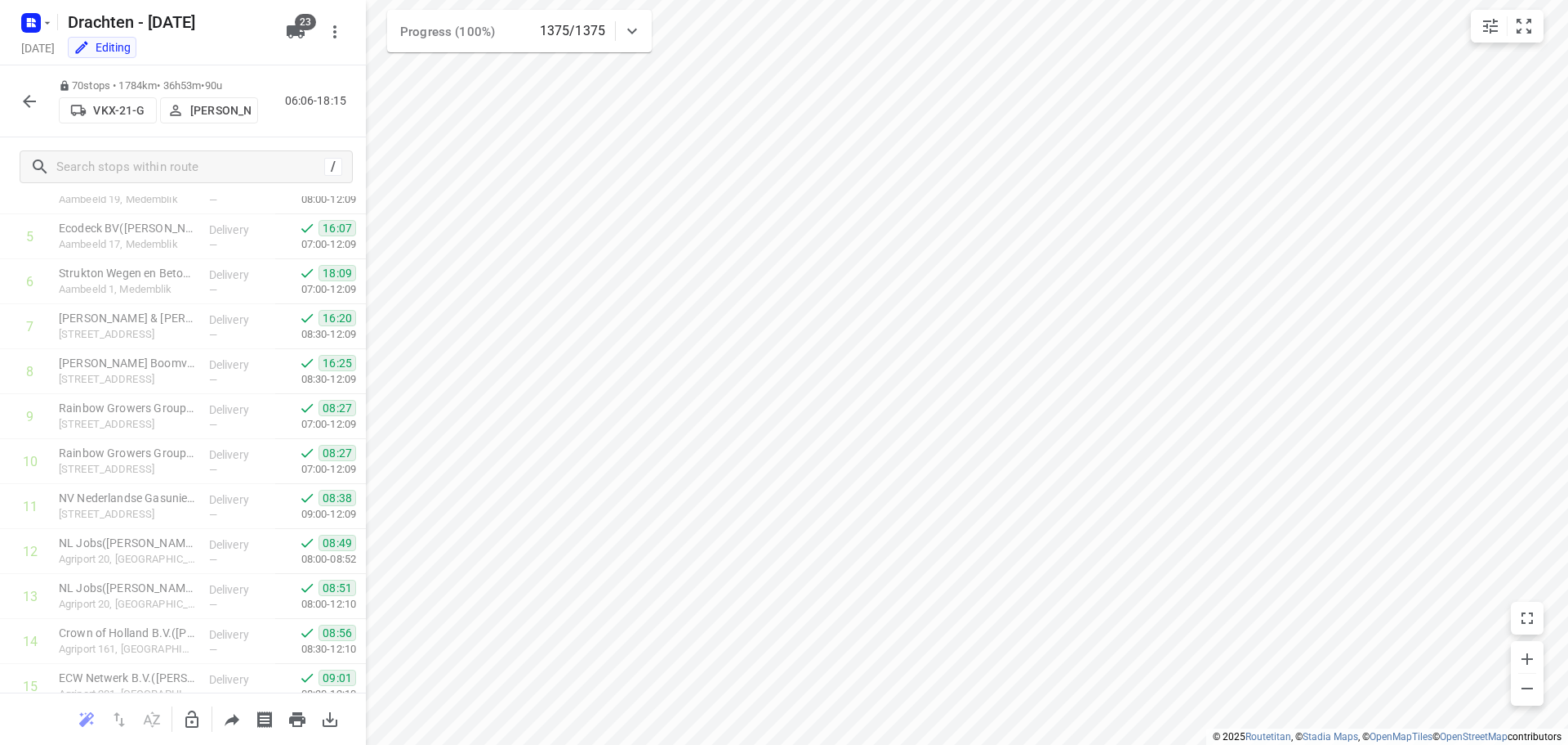
scroll to position [162, 0]
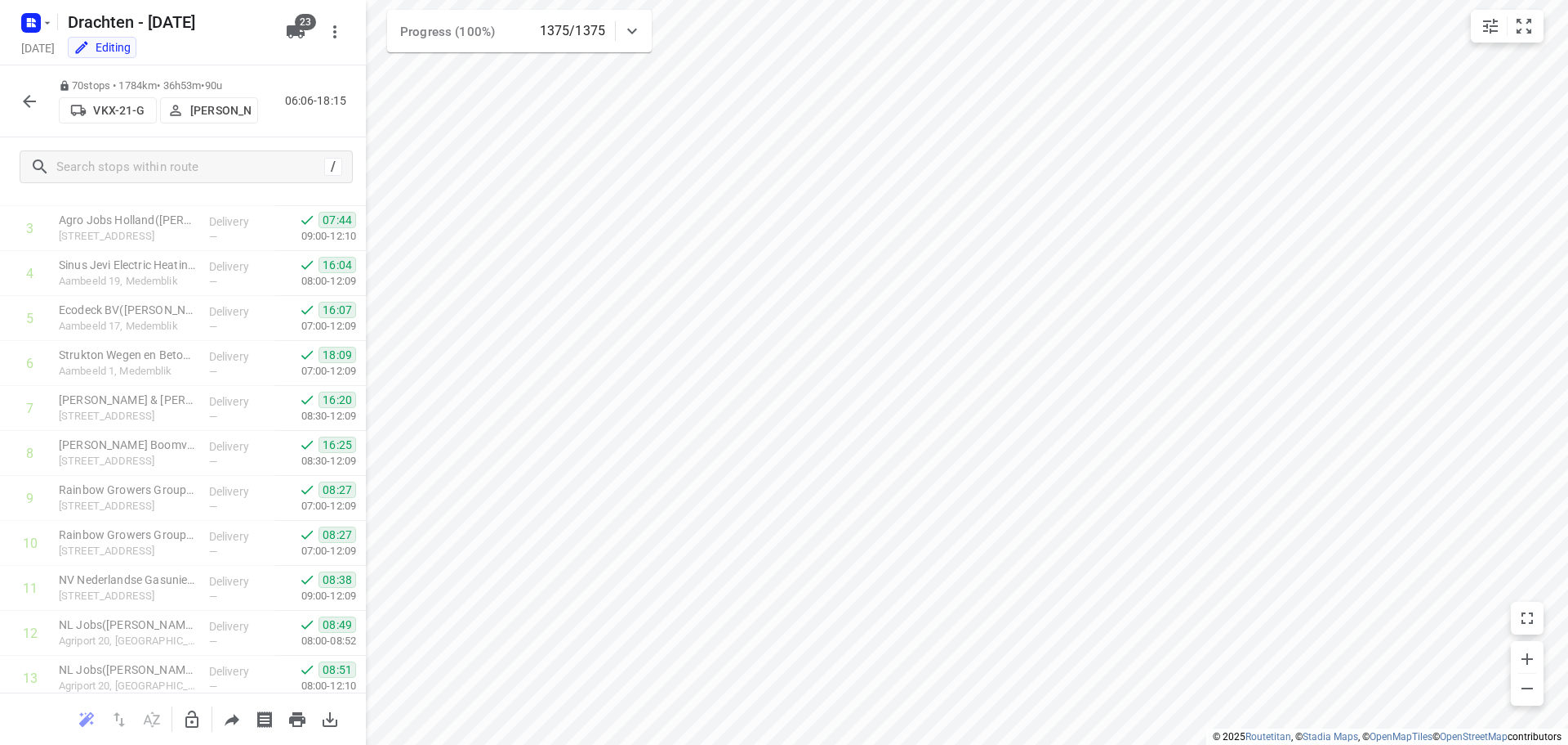
click at [39, 96] on button "button" at bounding box center [29, 101] width 33 height 33
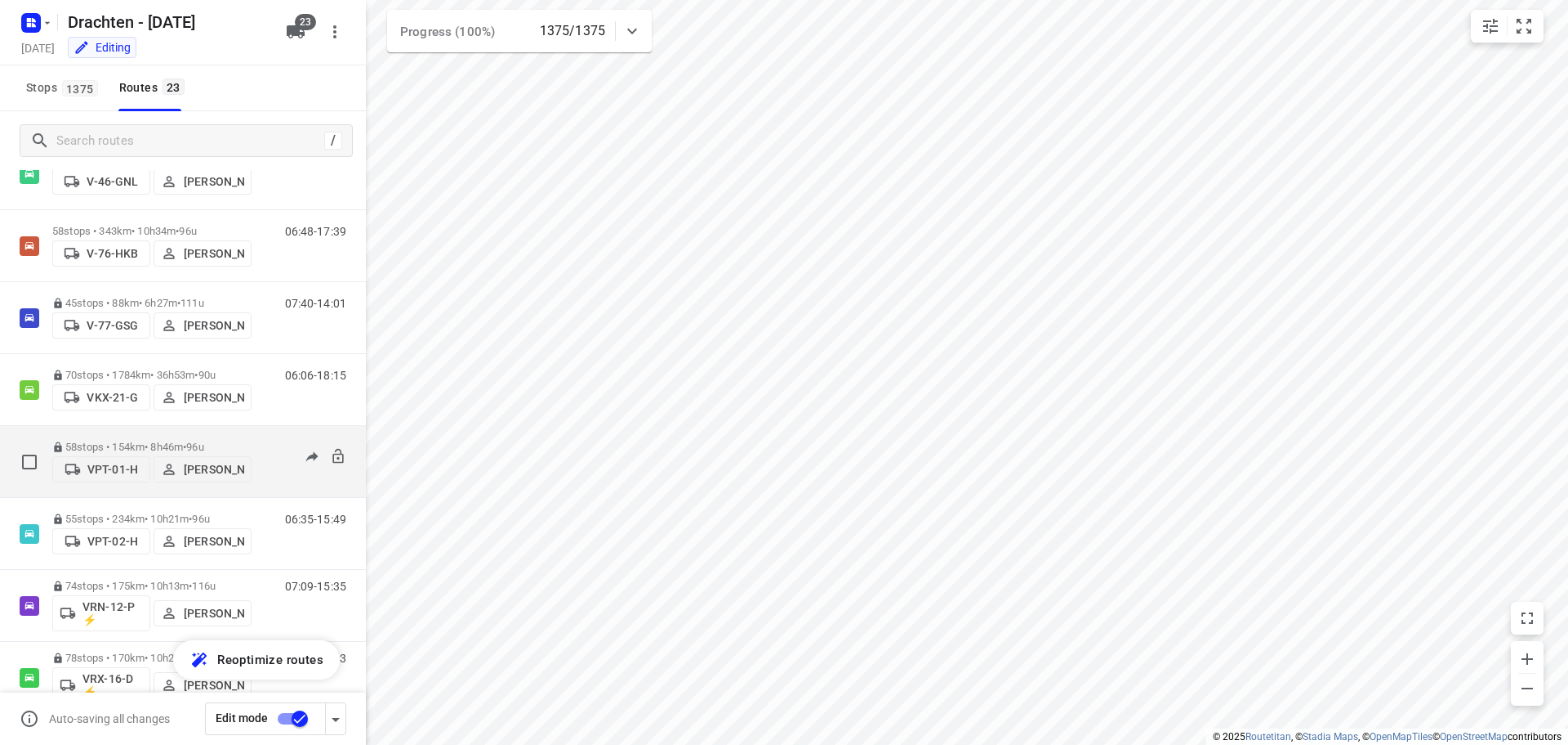
scroll to position [899, 0]
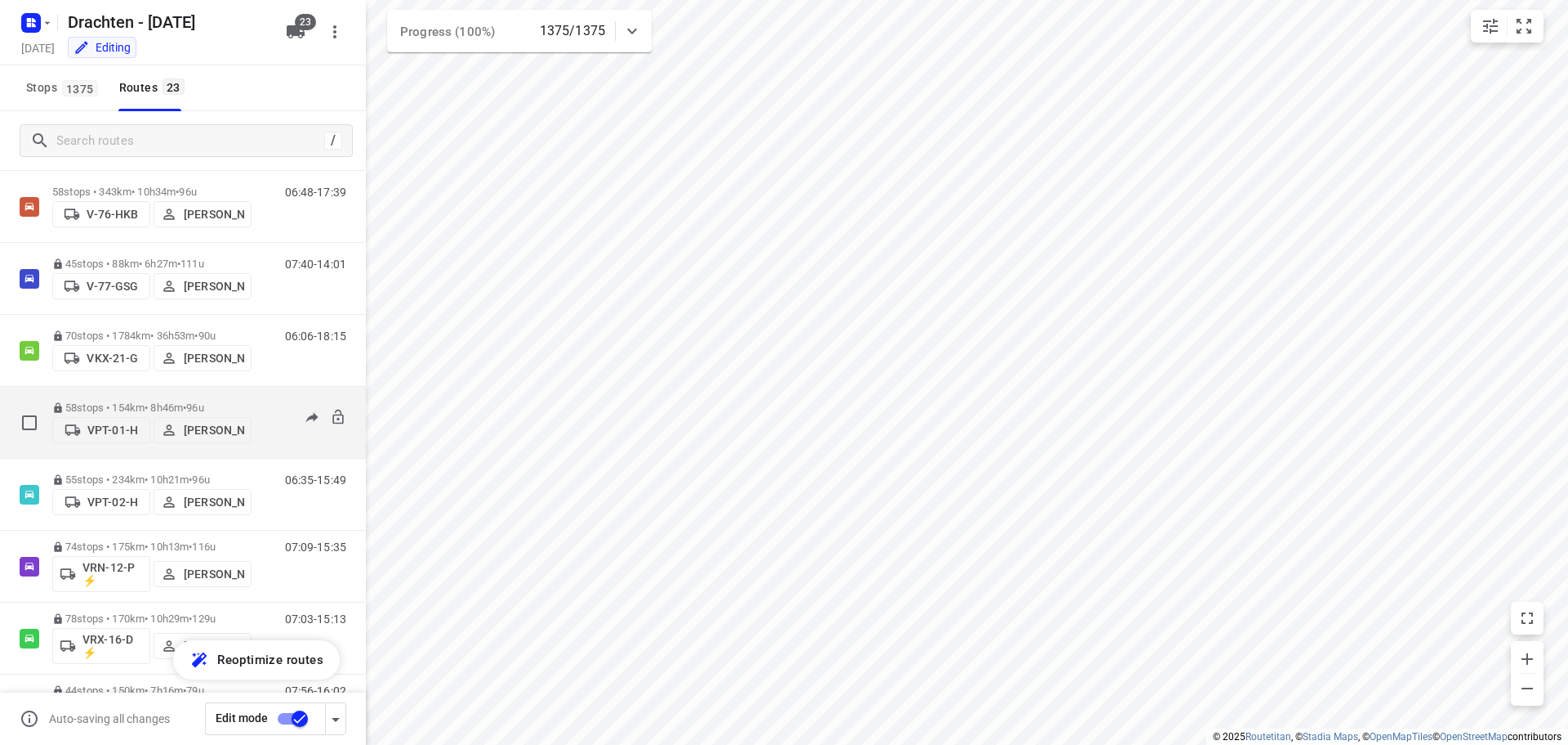
click at [189, 408] on p "58 stops • 154km • 8h46m • 96u" at bounding box center [152, 407] width 199 height 12
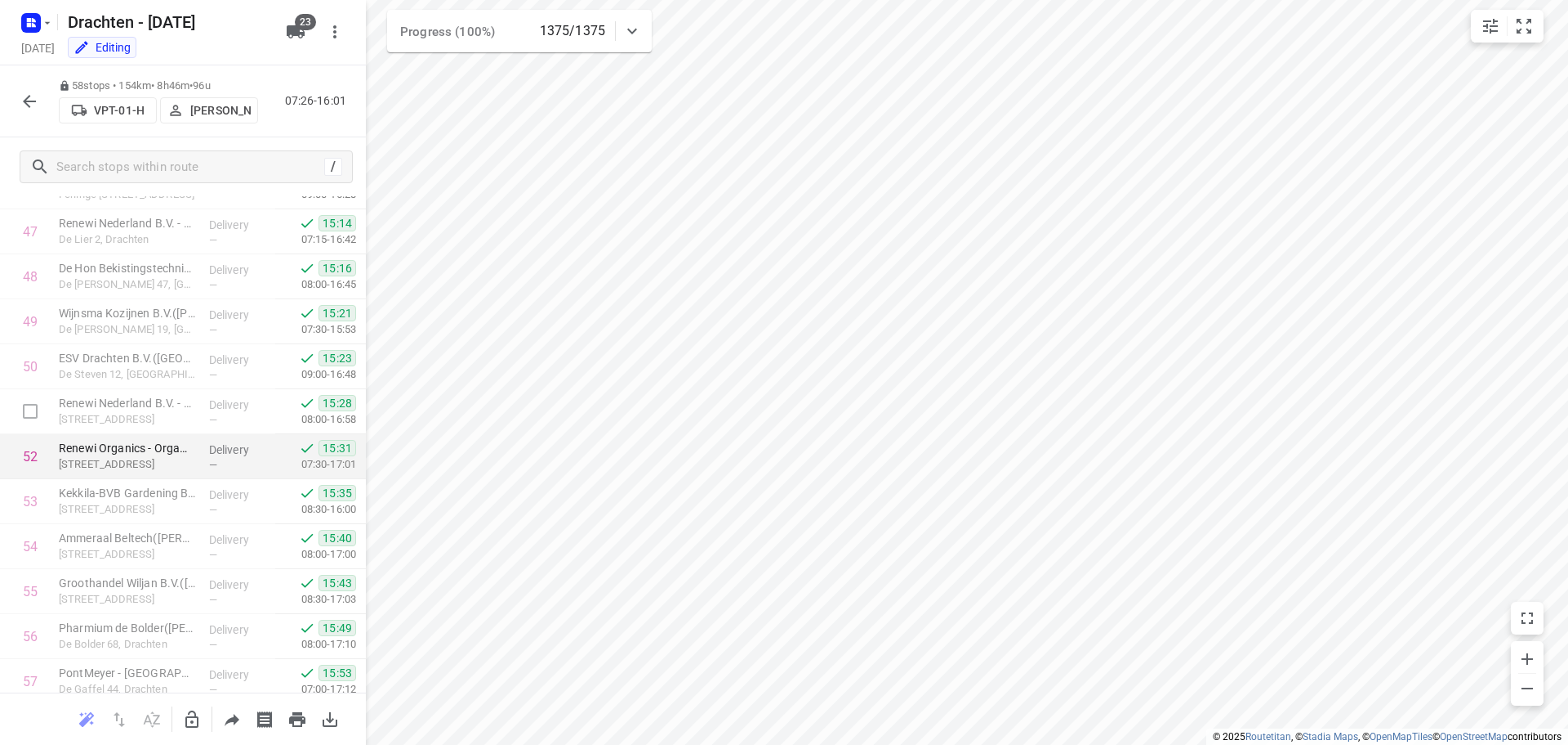
scroll to position [2238, 0]
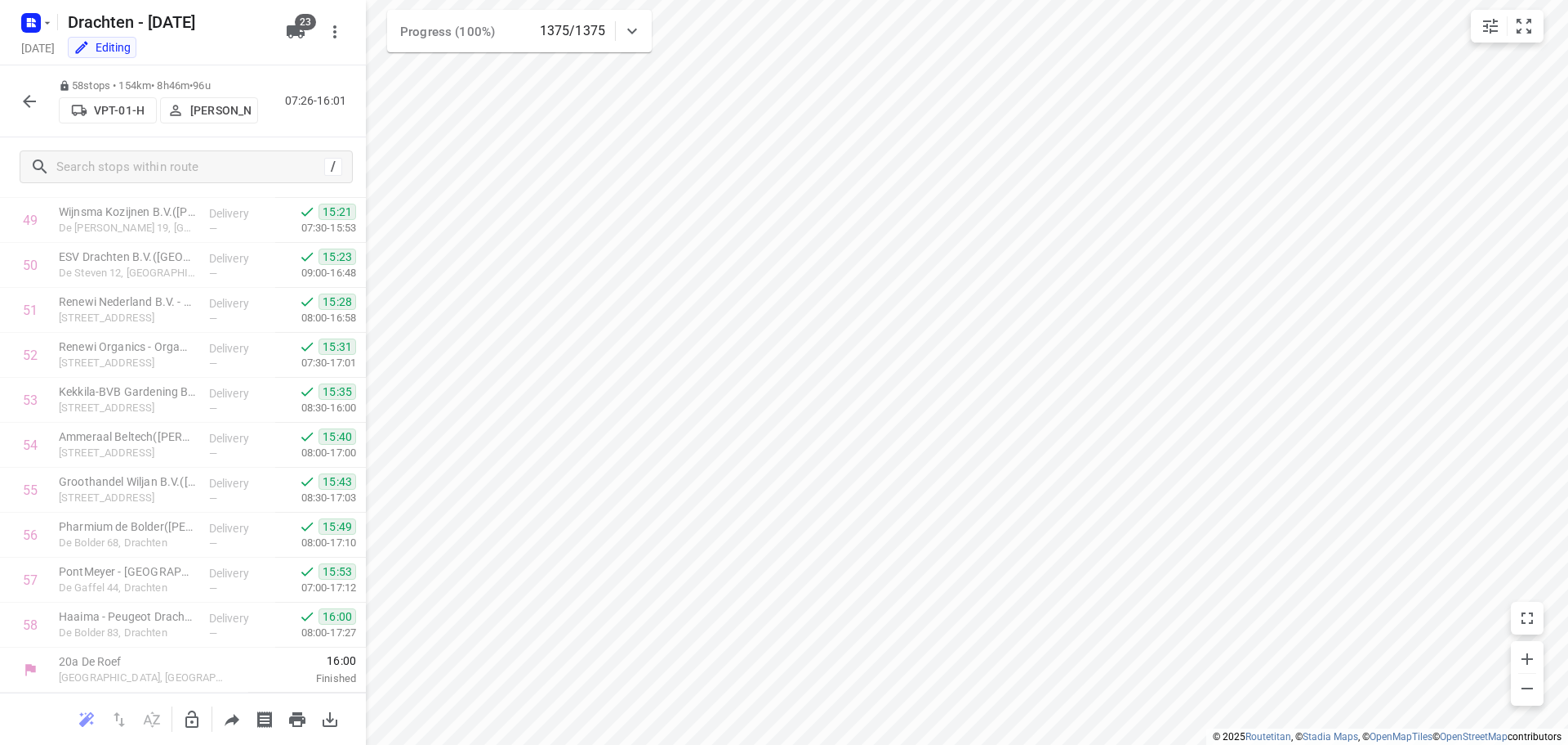
click at [37, 109] on icon "button" at bounding box center [30, 102] width 20 height 20
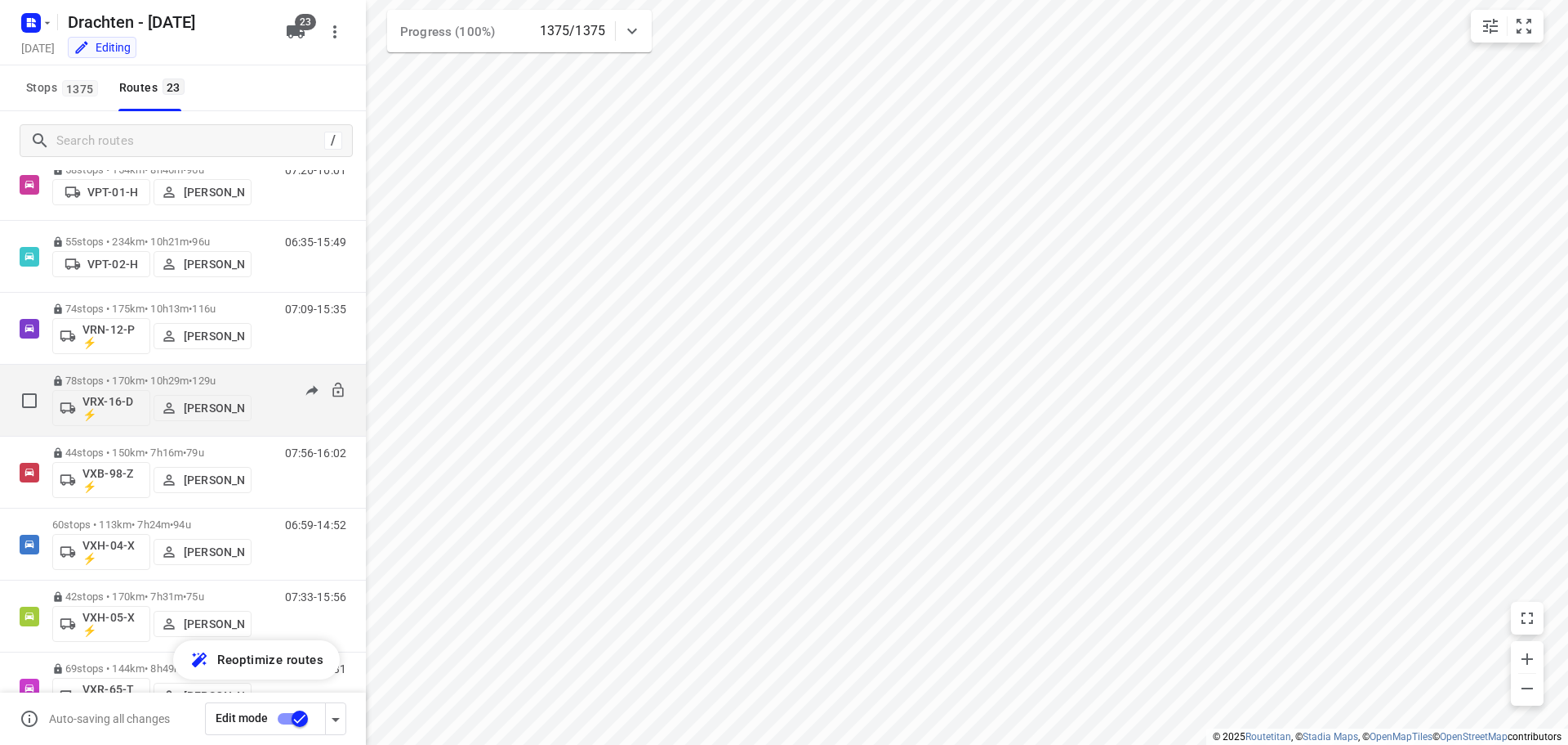
scroll to position [1144, 0]
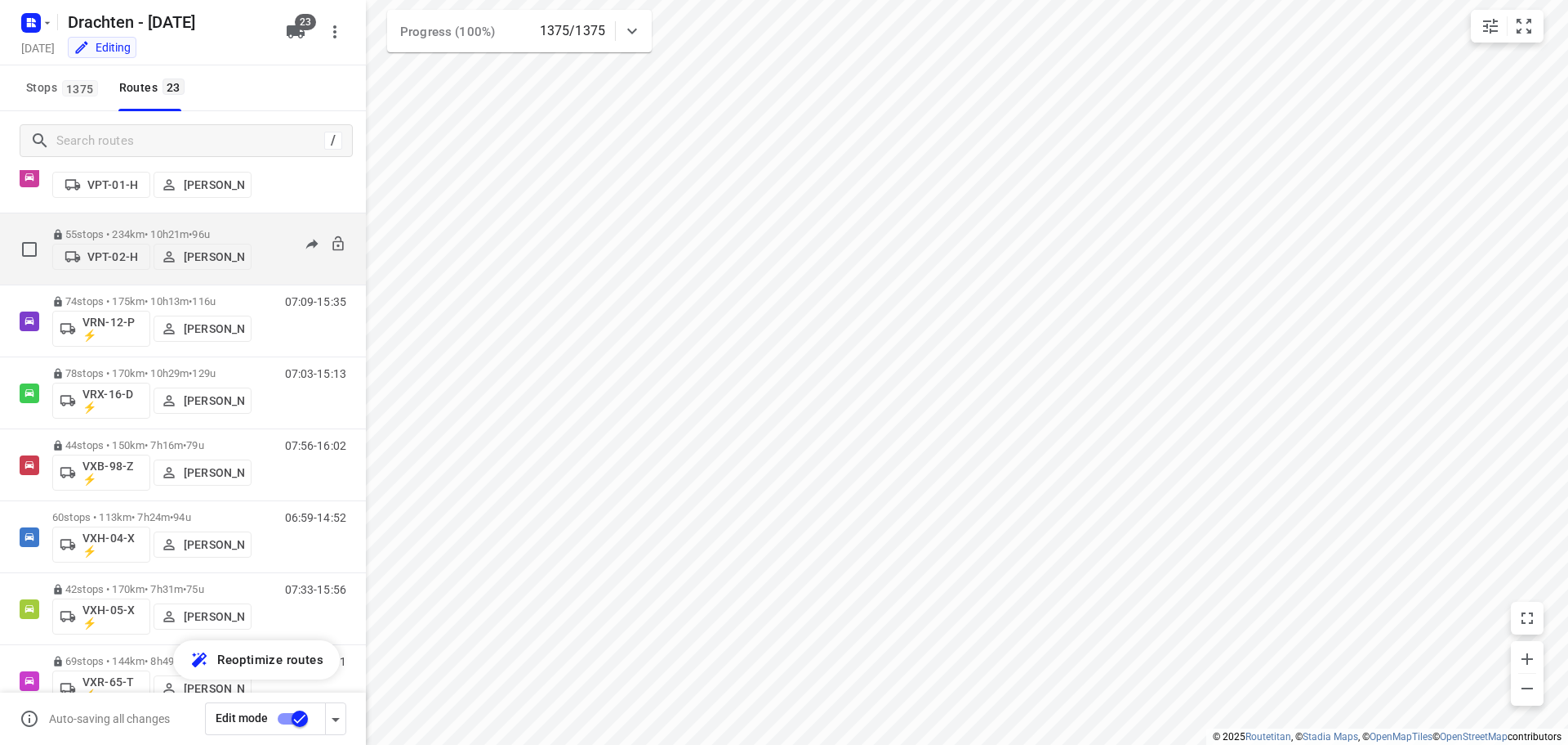
click at [182, 228] on p "55 stops • 234km • 10h21m • 96u" at bounding box center [152, 234] width 199 height 12
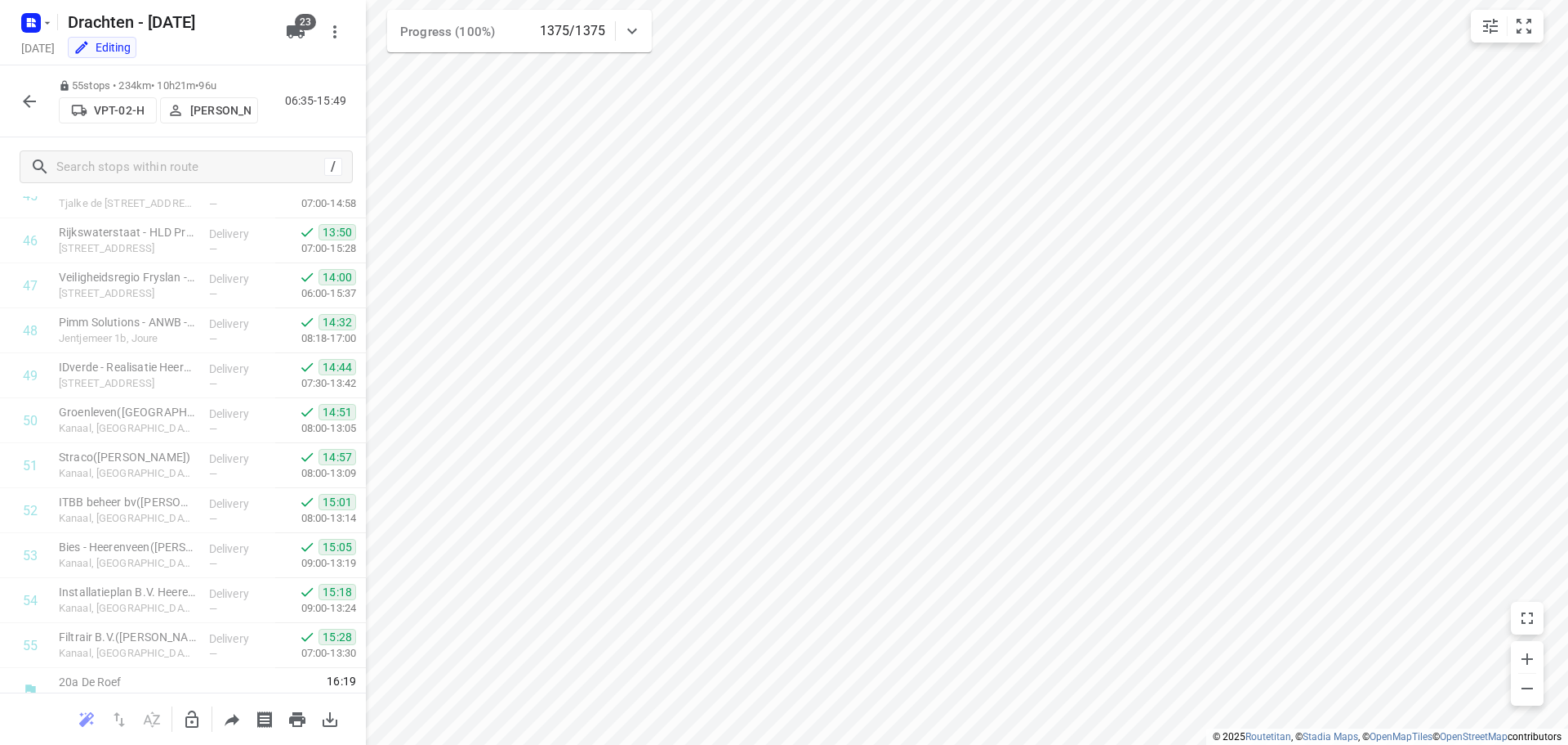
scroll to position [2104, 0]
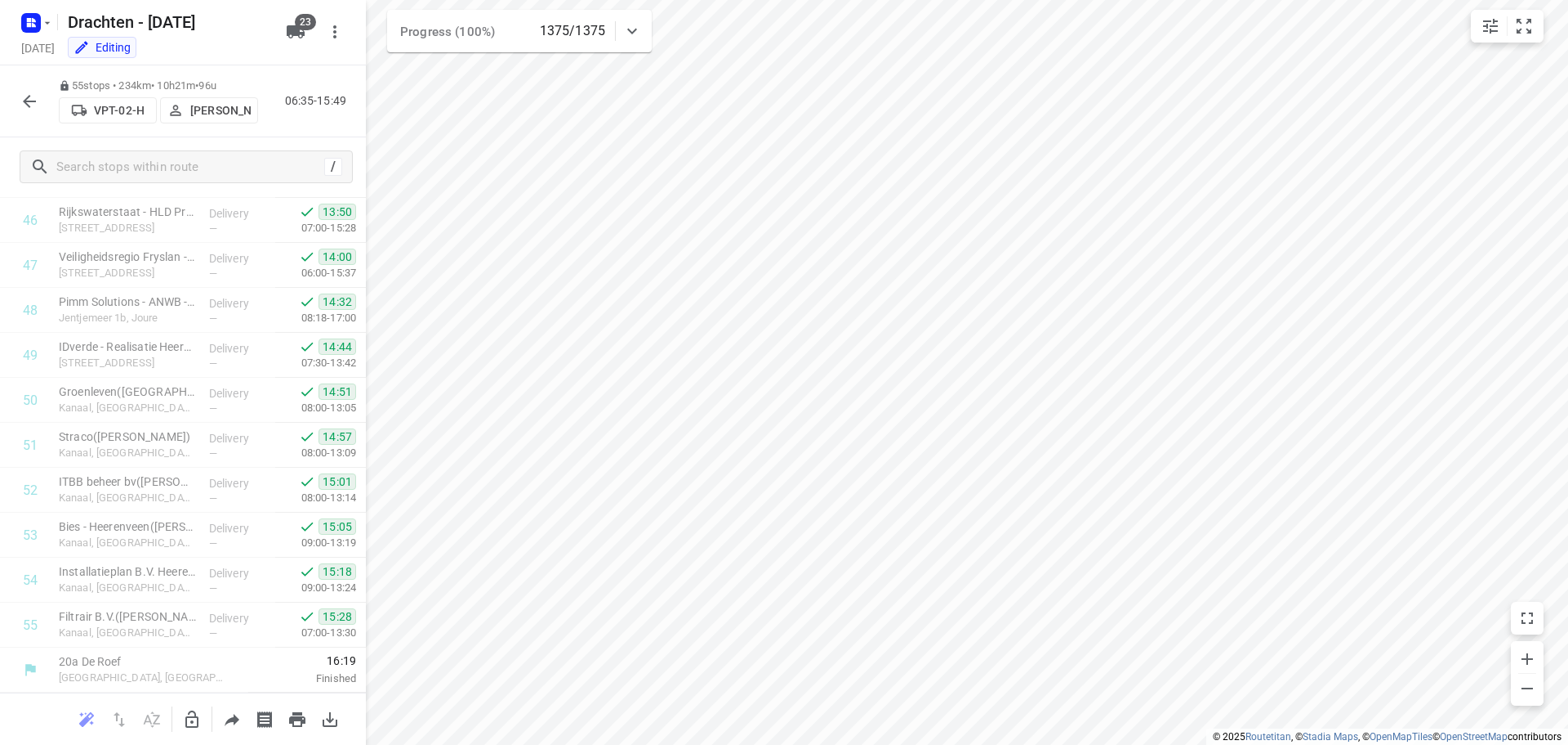
click at [22, 106] on icon "button" at bounding box center [30, 102] width 20 height 20
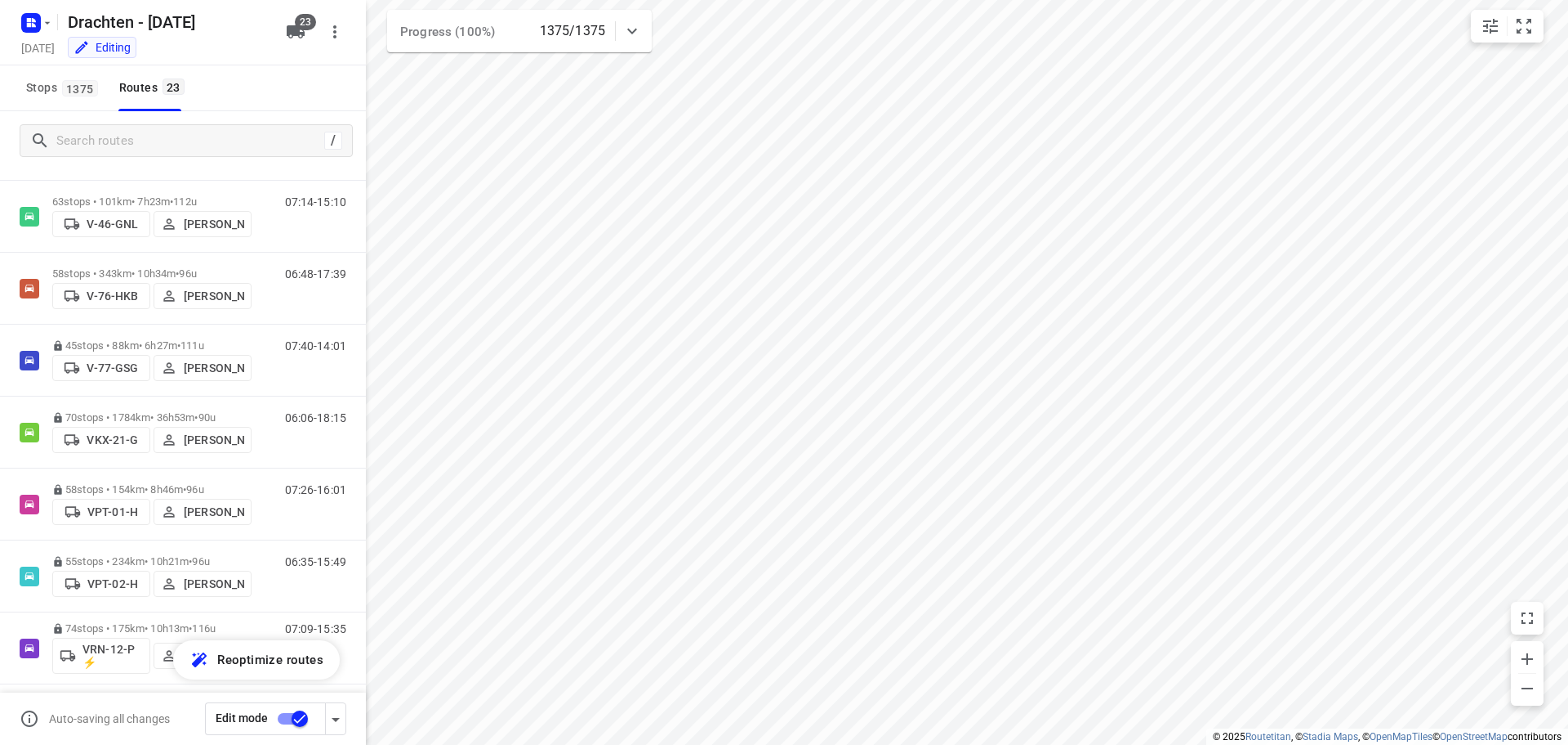
scroll to position [899, 0]
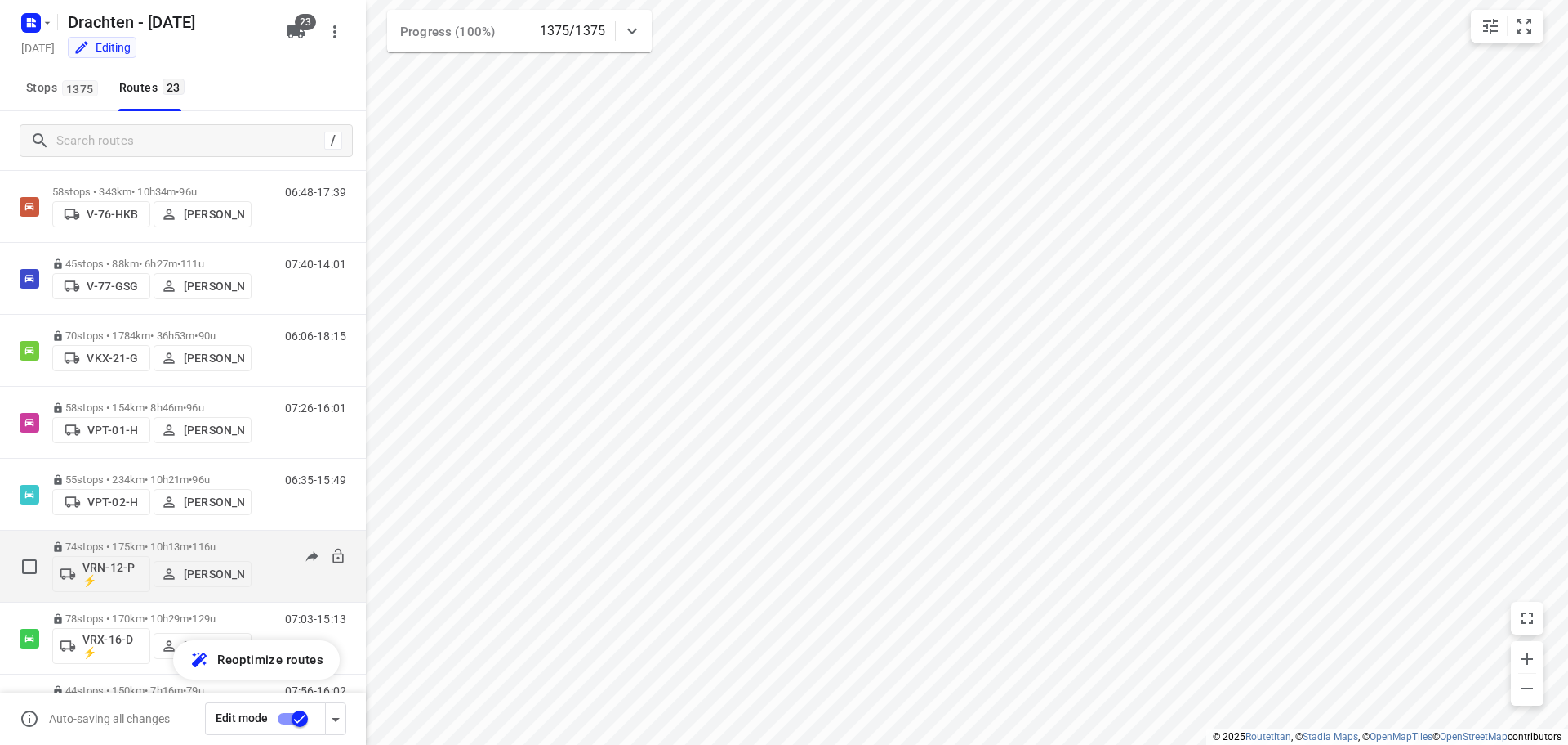
click at [139, 531] on div "74 stops • 175km • 10h13m • 116u VRN-12-P ⚡ Leon Holwerda 07:09-15:35" at bounding box center [183, 566] width 366 height 72
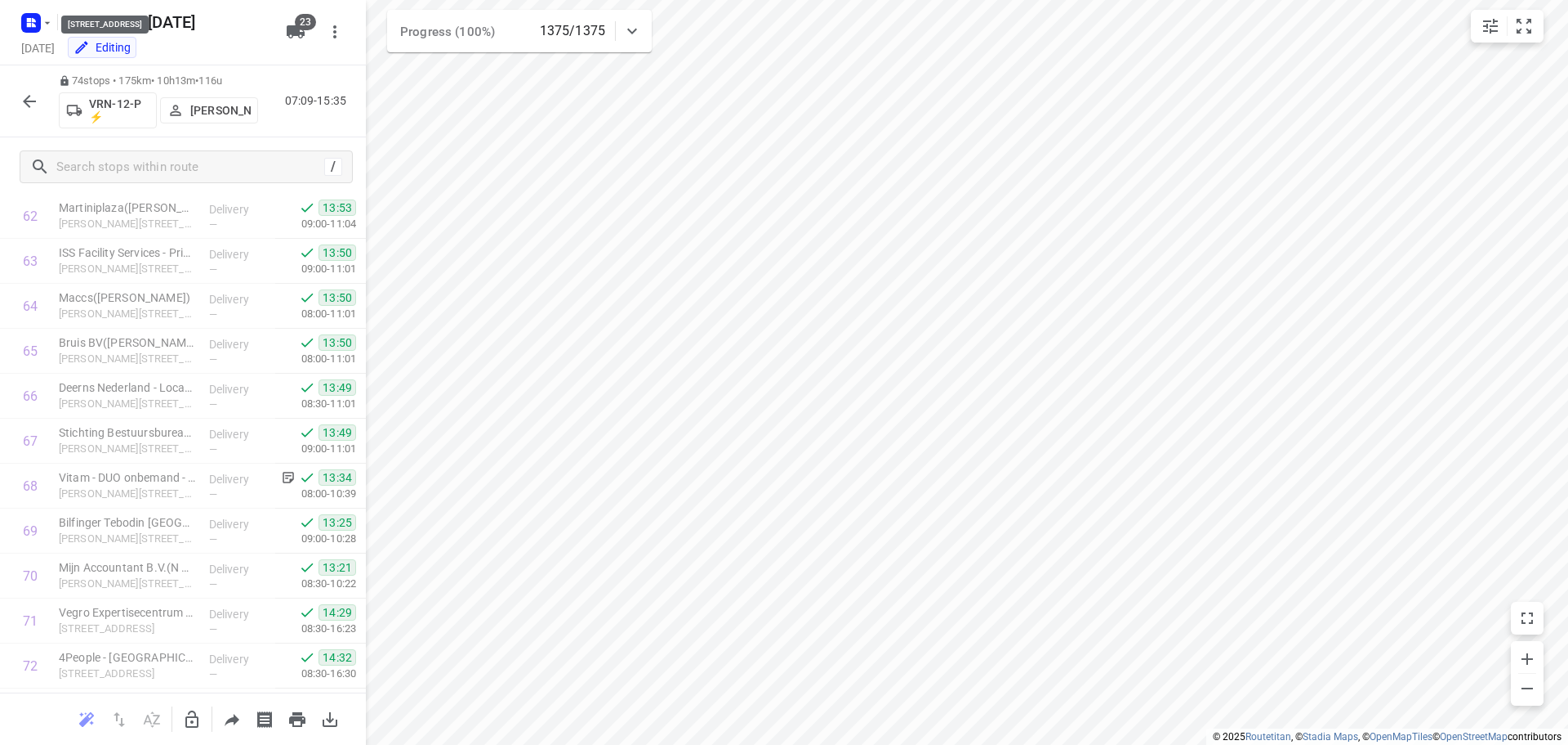
scroll to position [2957, 0]
click at [31, 107] on icon "button" at bounding box center [30, 102] width 20 height 20
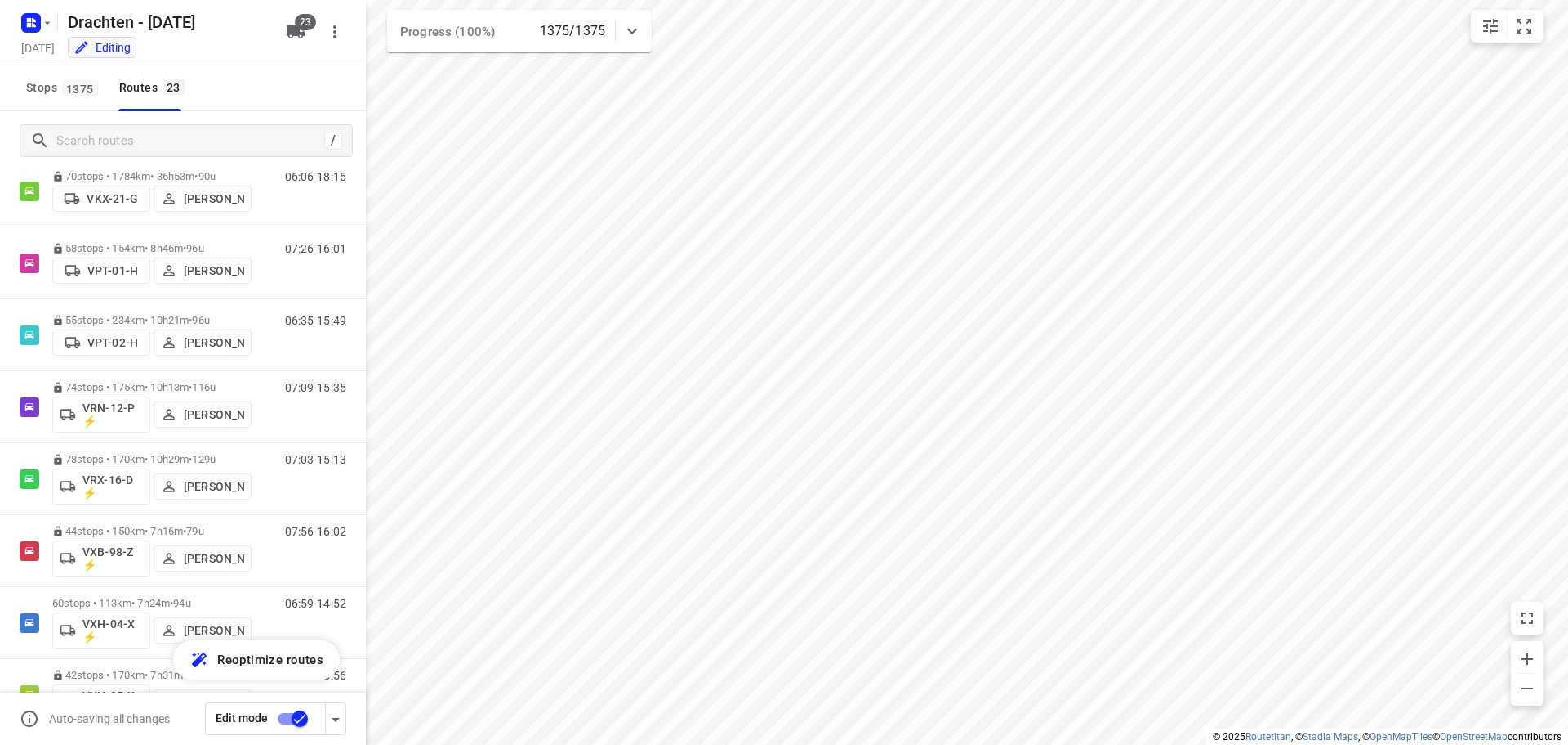
scroll to position [1063, 0]
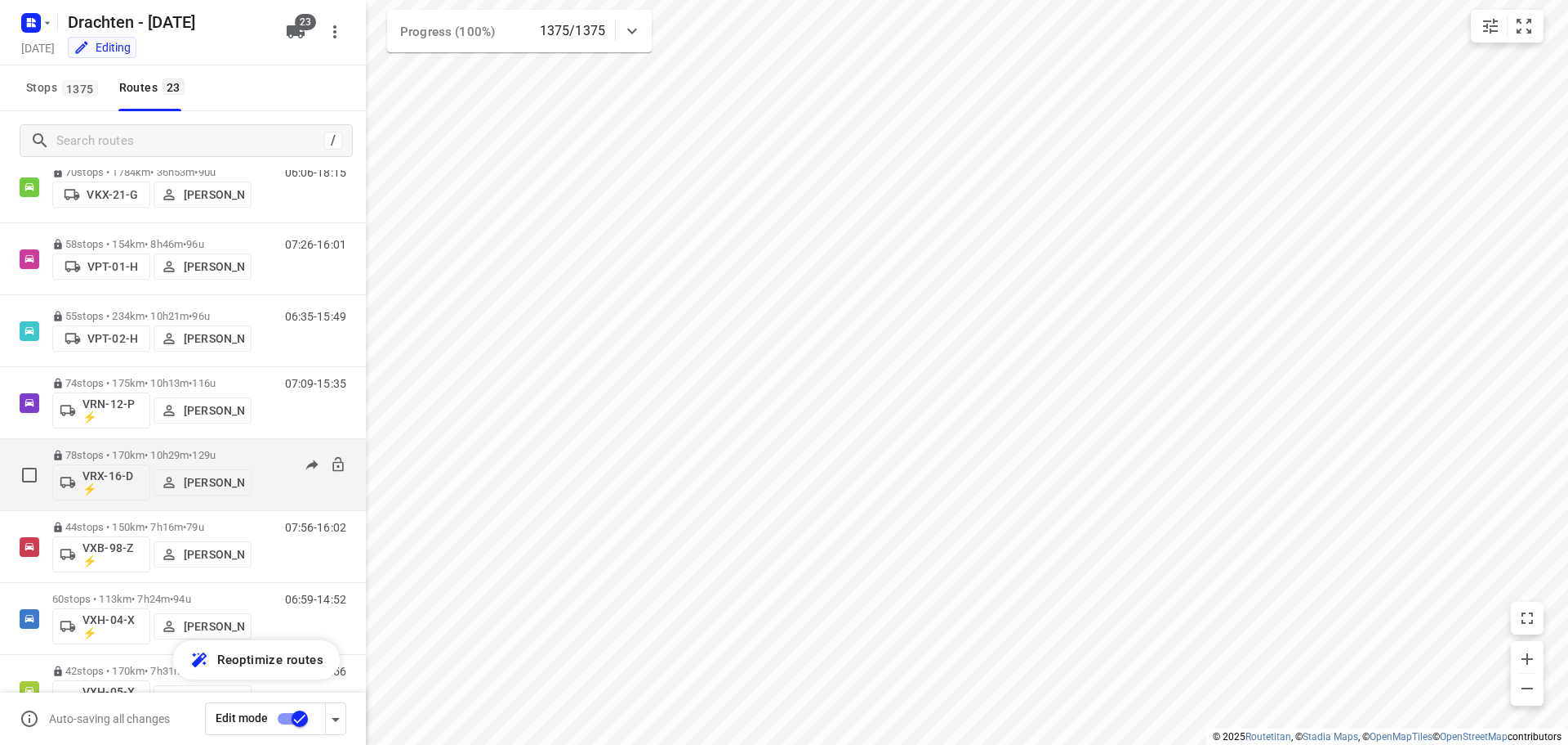
click at [173, 452] on p "78 stops • 170km • 10h29m • 129u" at bounding box center [152, 455] width 199 height 12
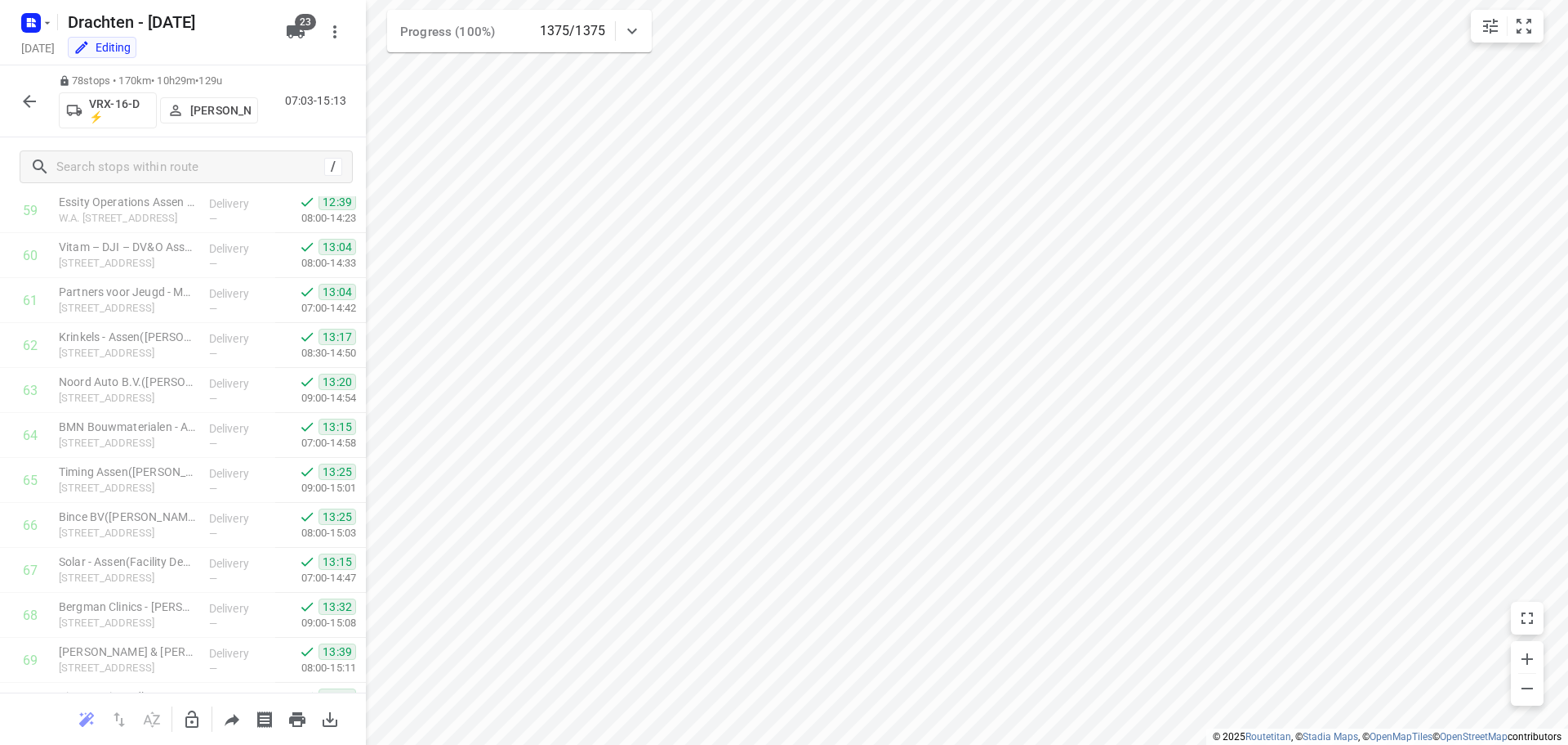
scroll to position [3137, 0]
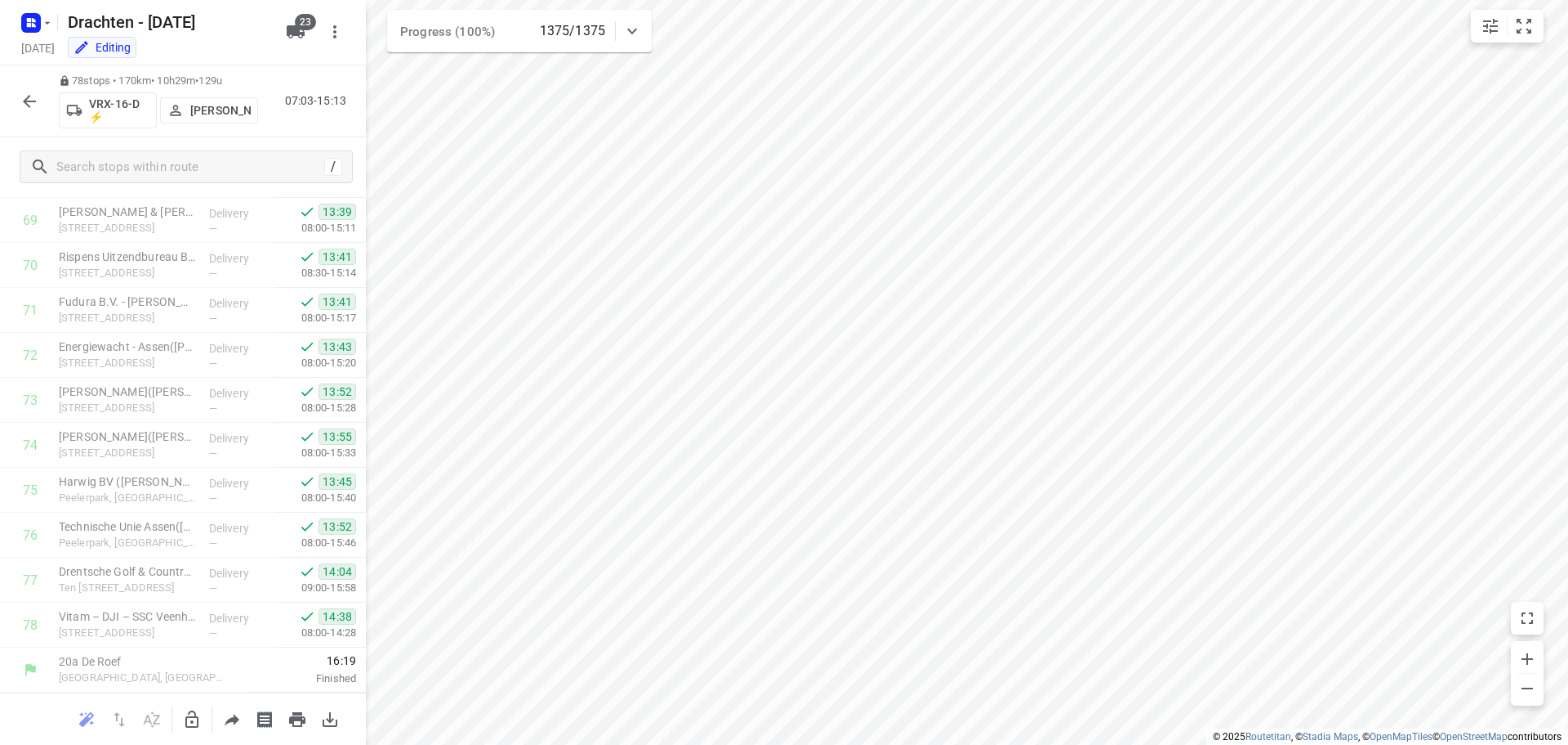
click at [28, 101] on icon "button" at bounding box center [29, 101] width 13 height 13
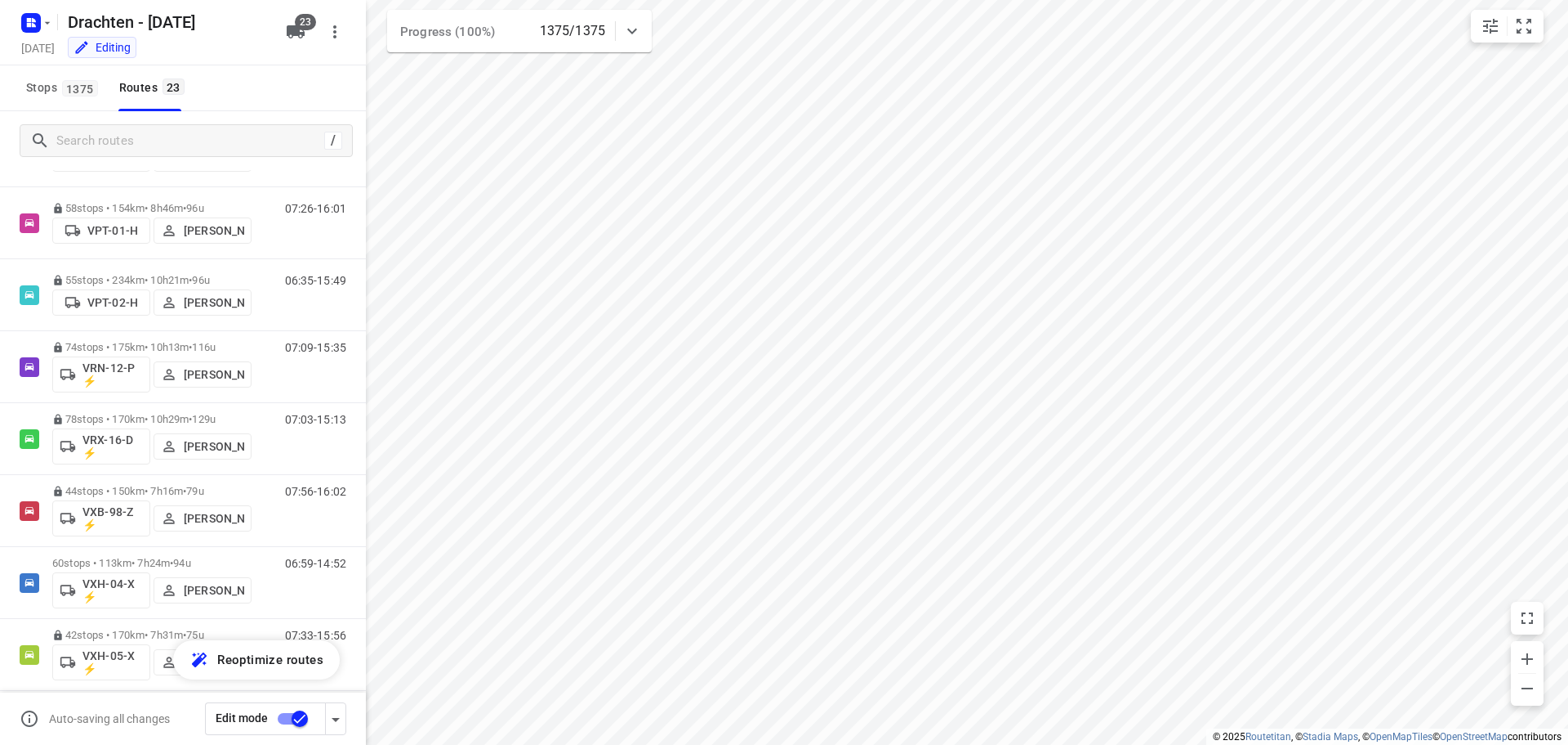
scroll to position [1144, 0]
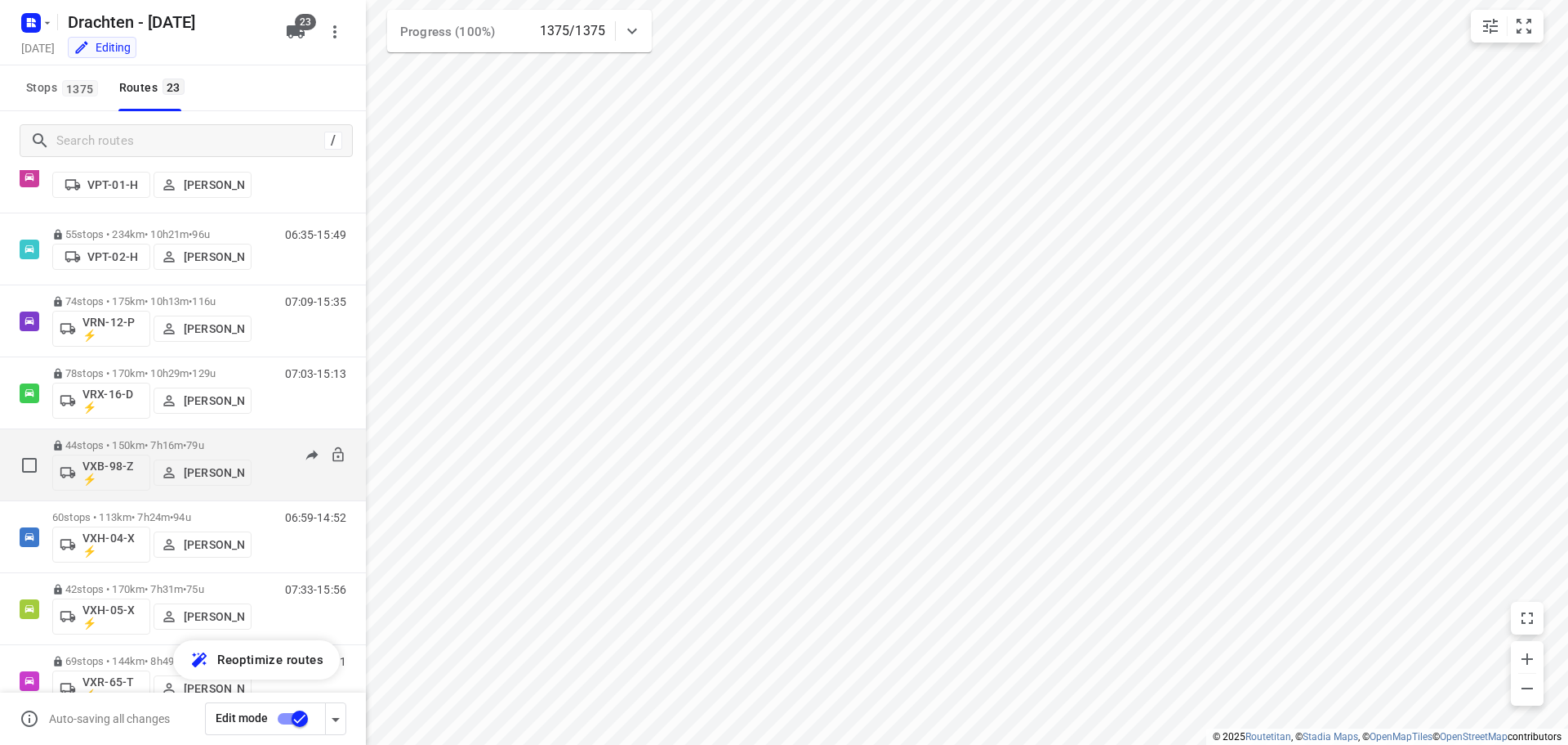
click at [144, 443] on p "44 stops • 150km • 7h16m • 79u" at bounding box center [152, 445] width 199 height 12
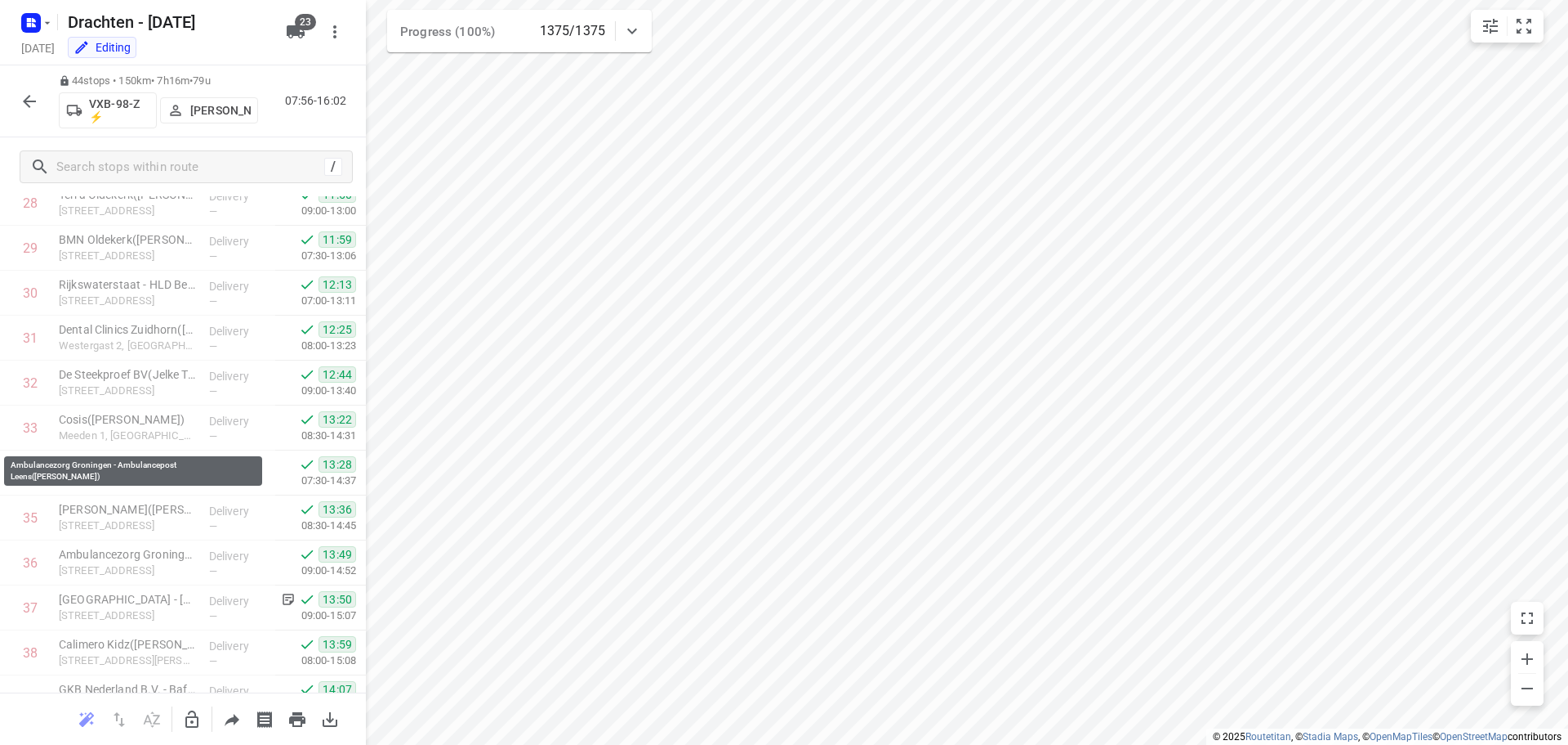
scroll to position [1609, 0]
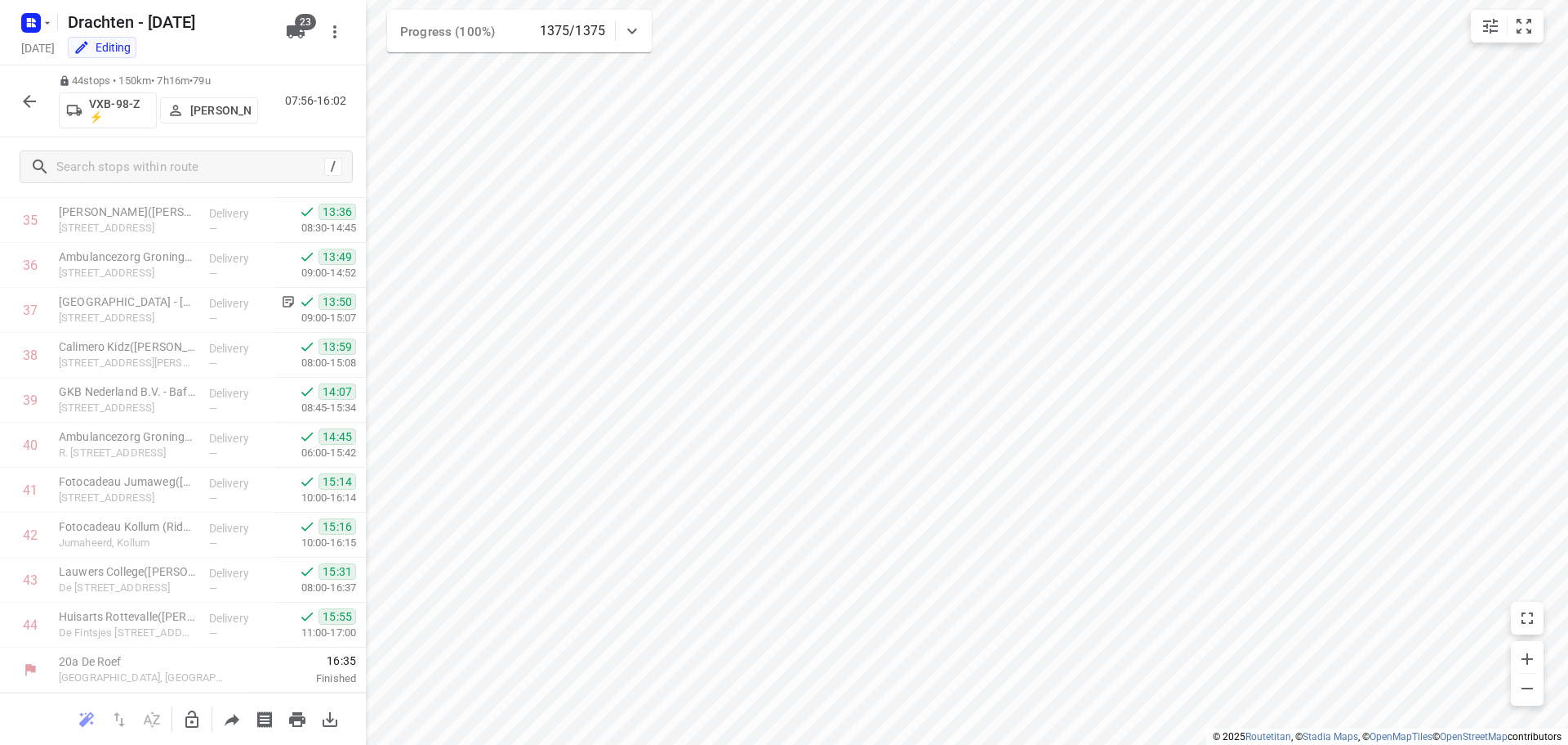
click at [13, 101] on button "button" at bounding box center [29, 101] width 33 height 33
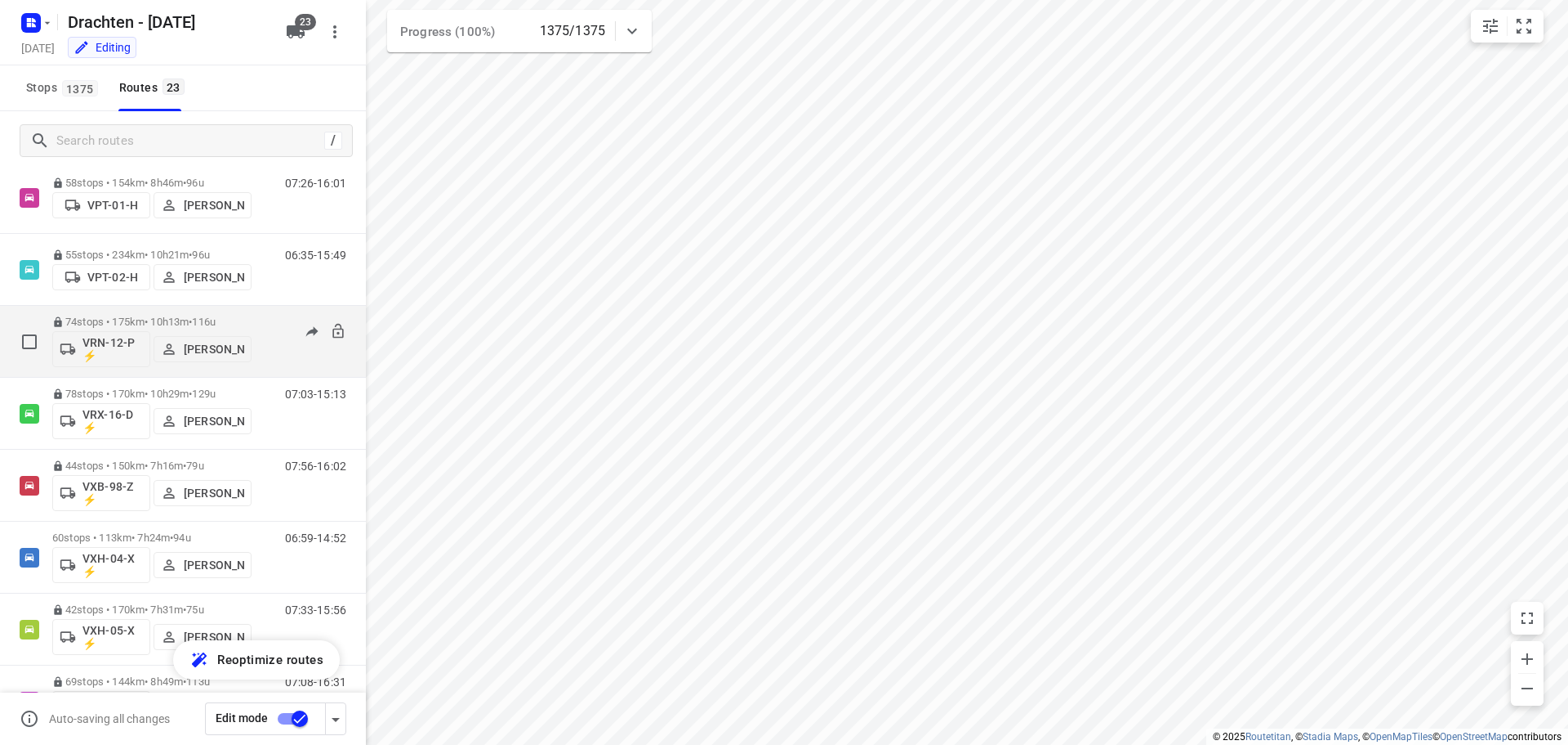
scroll to position [1144, 0]
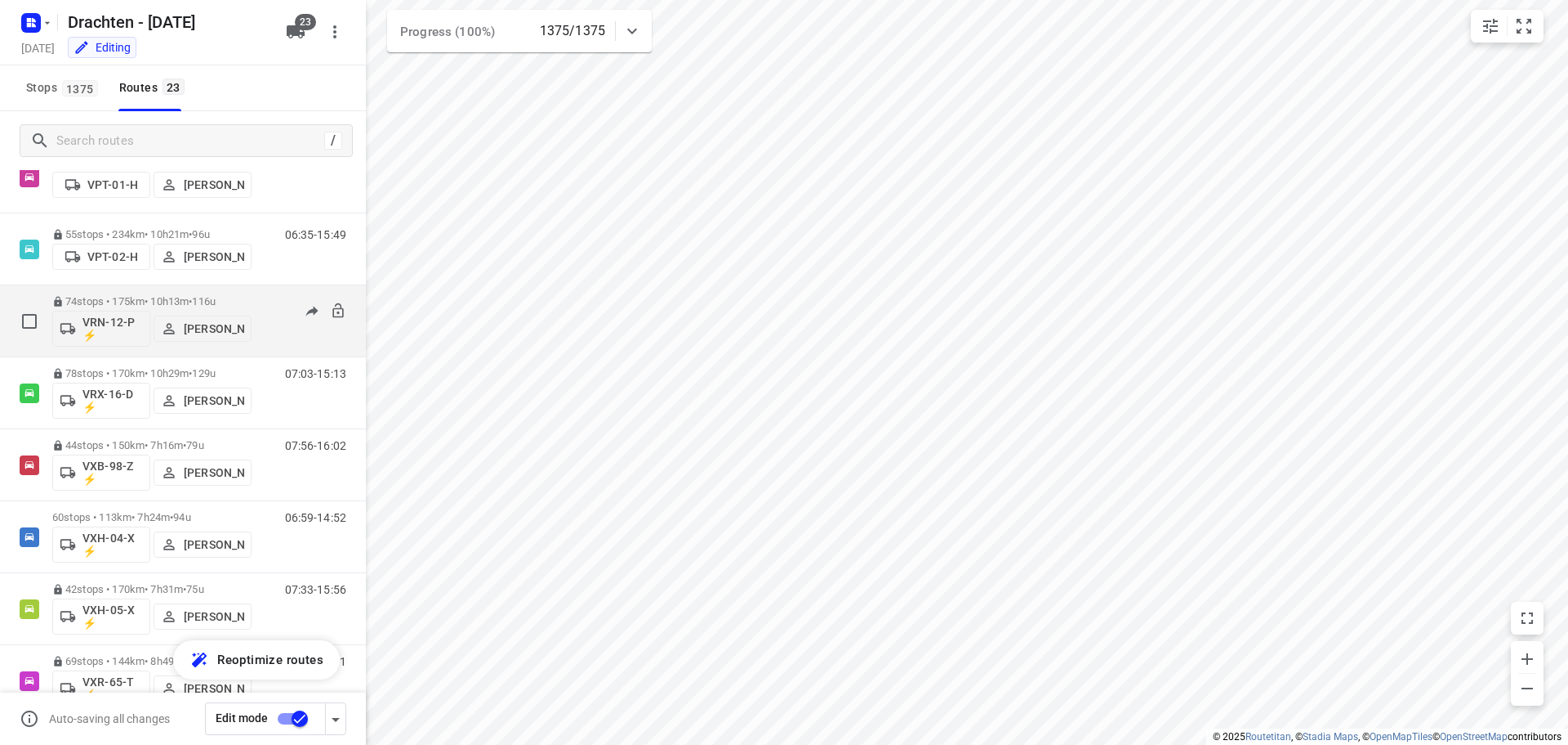
click at [191, 515] on span "94u" at bounding box center [181, 517] width 17 height 12
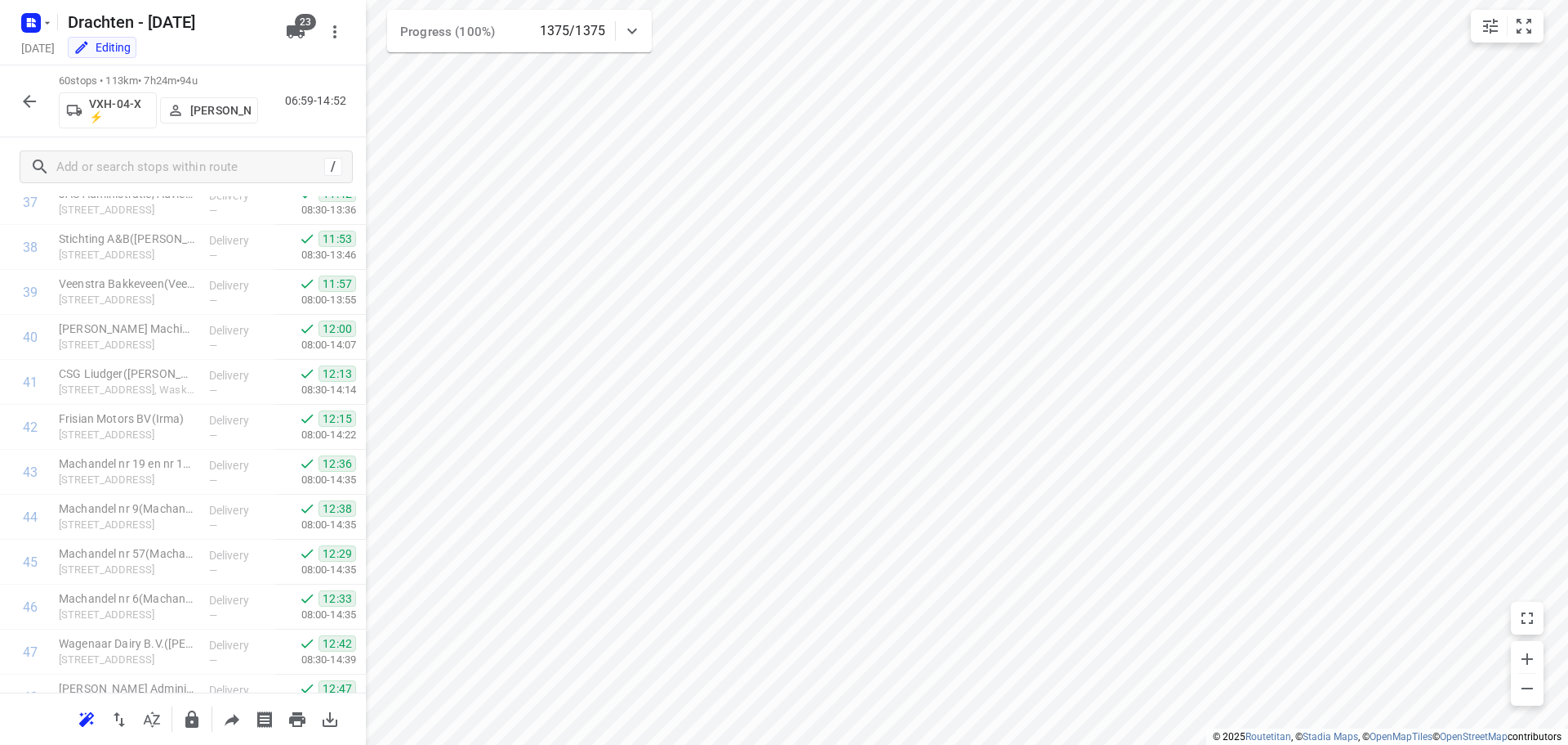
scroll to position [2328, 0]
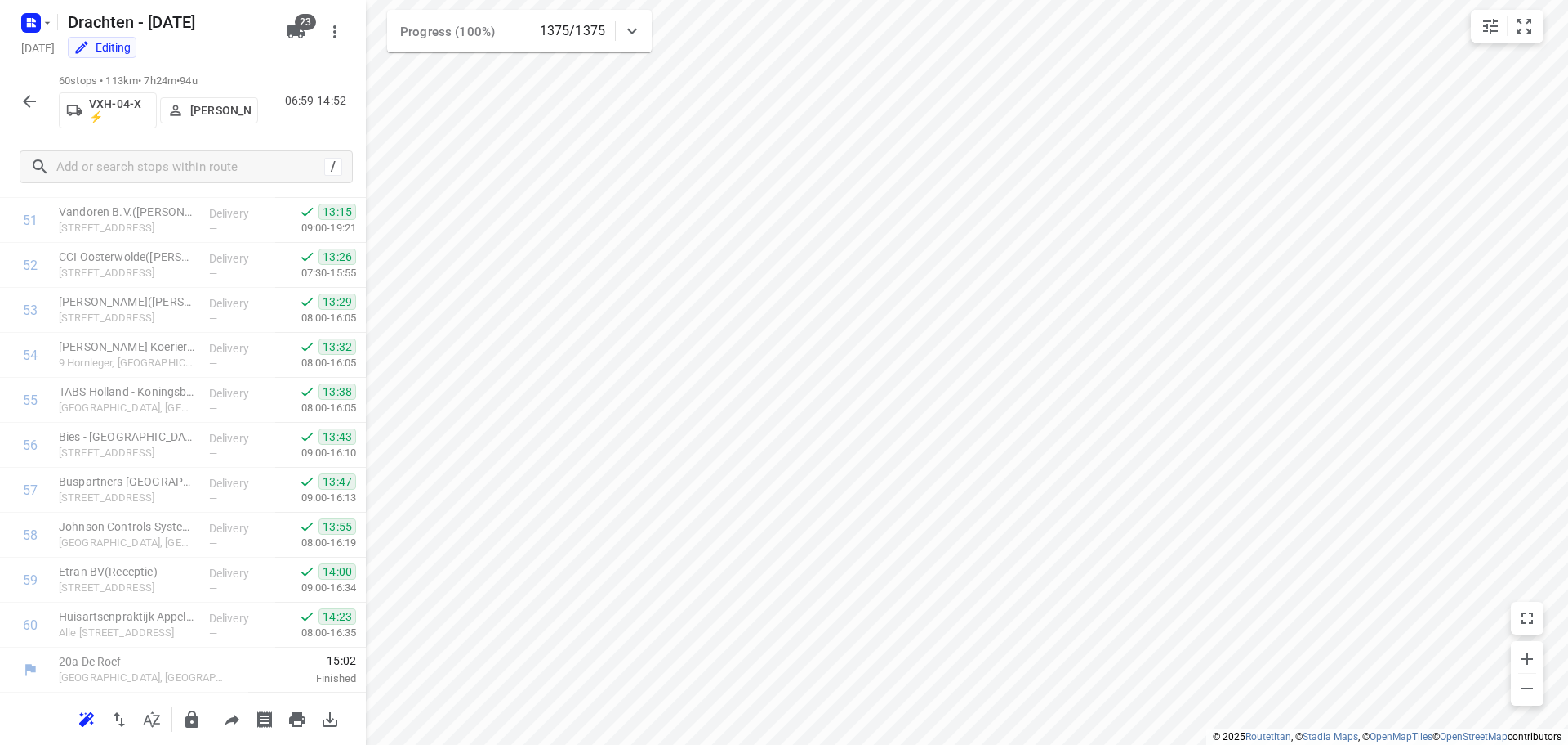
click at [28, 98] on icon "button" at bounding box center [29, 101] width 13 height 13
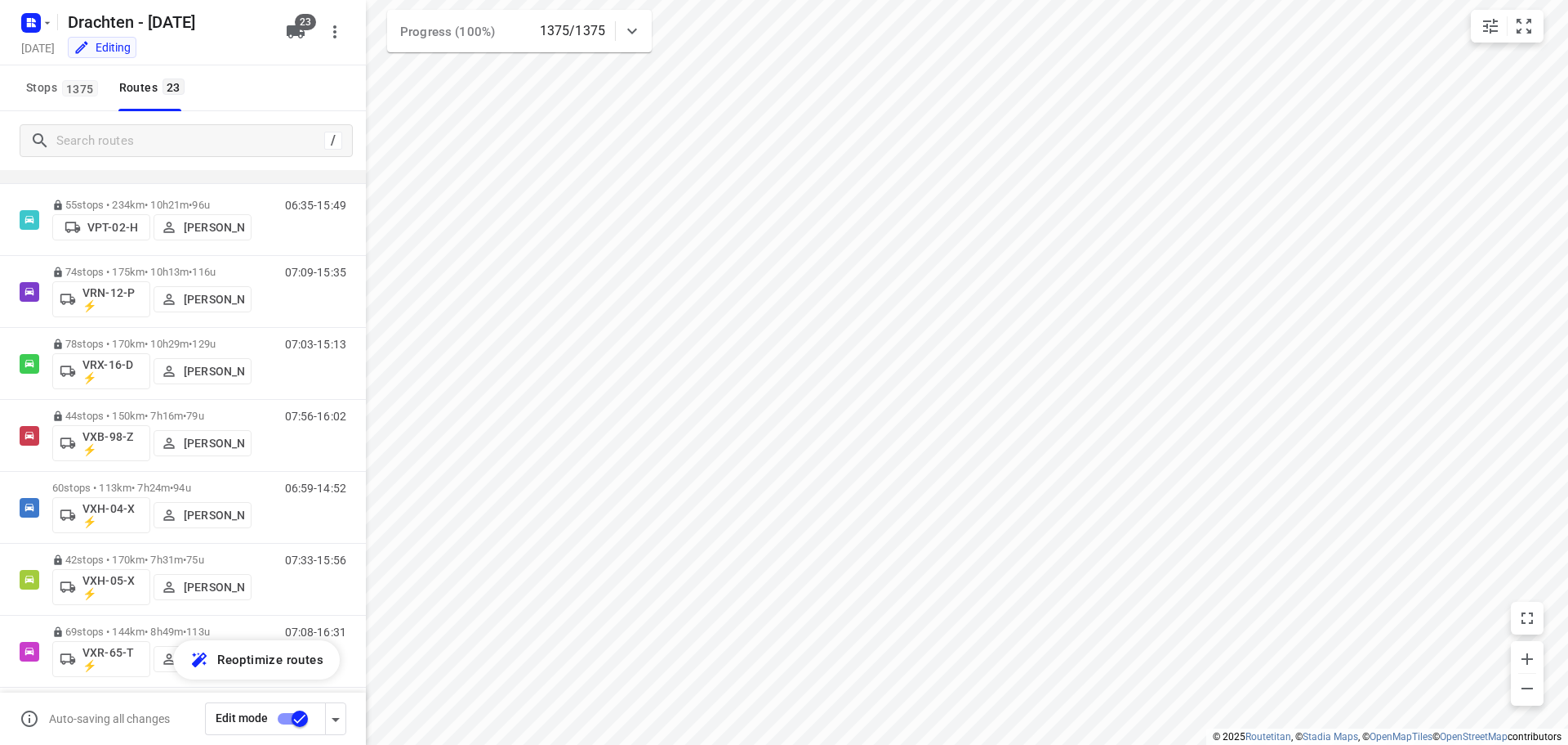
scroll to position [1186, 0]
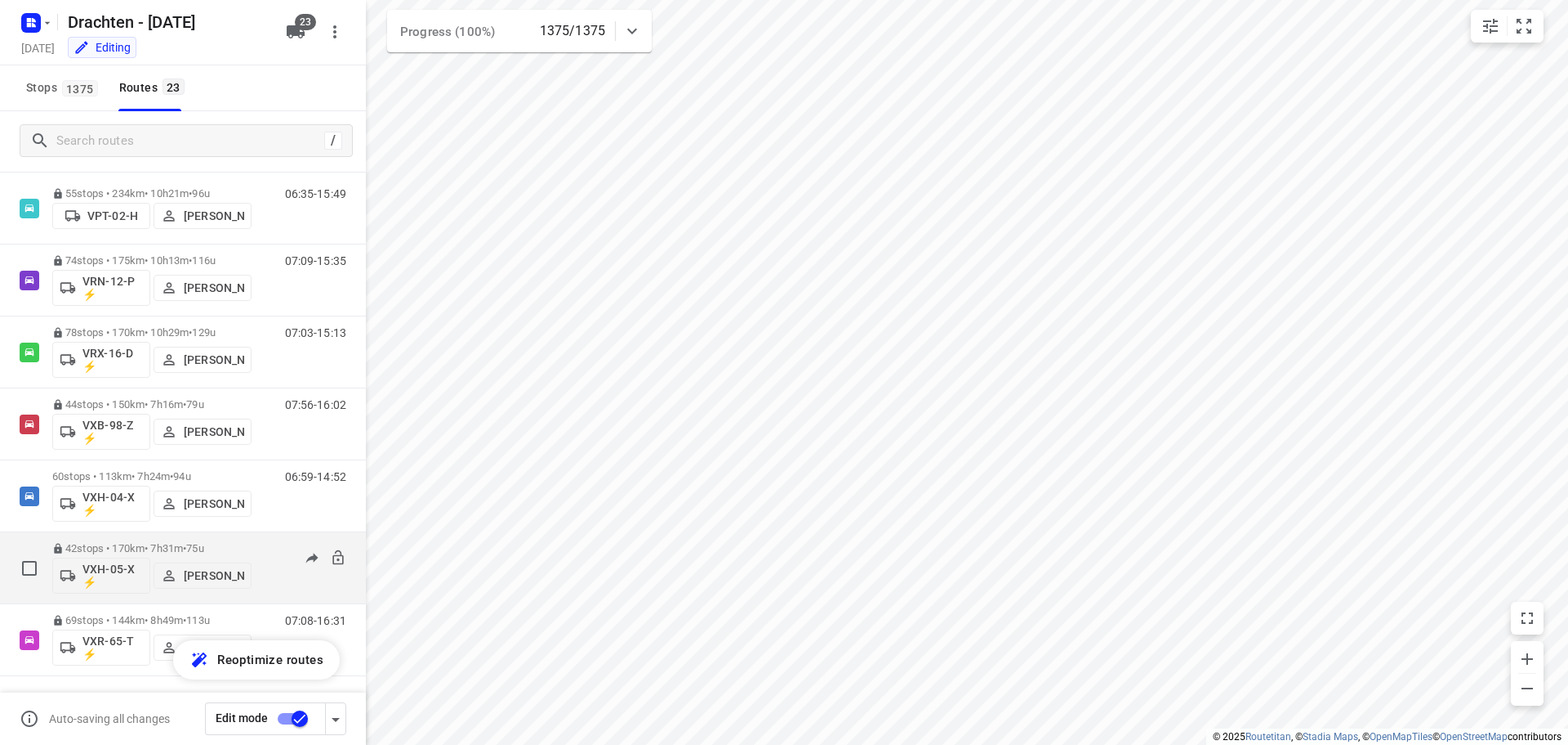
click at [132, 538] on div "42 stops • 170km • 7h31m • 75u VXH-05-X ⚡ Ruben Kommerie" at bounding box center [152, 567] width 199 height 68
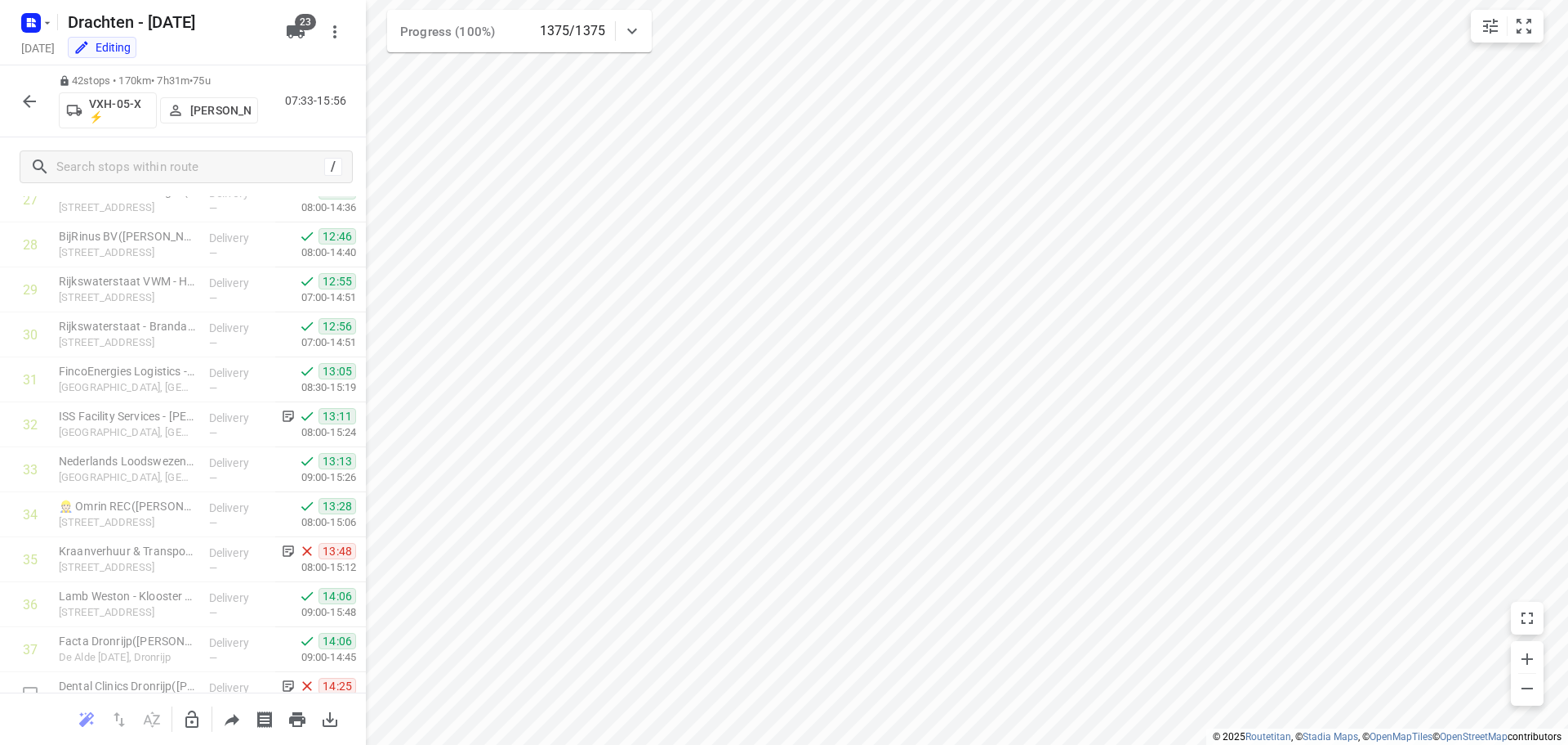
scroll to position [1519, 0]
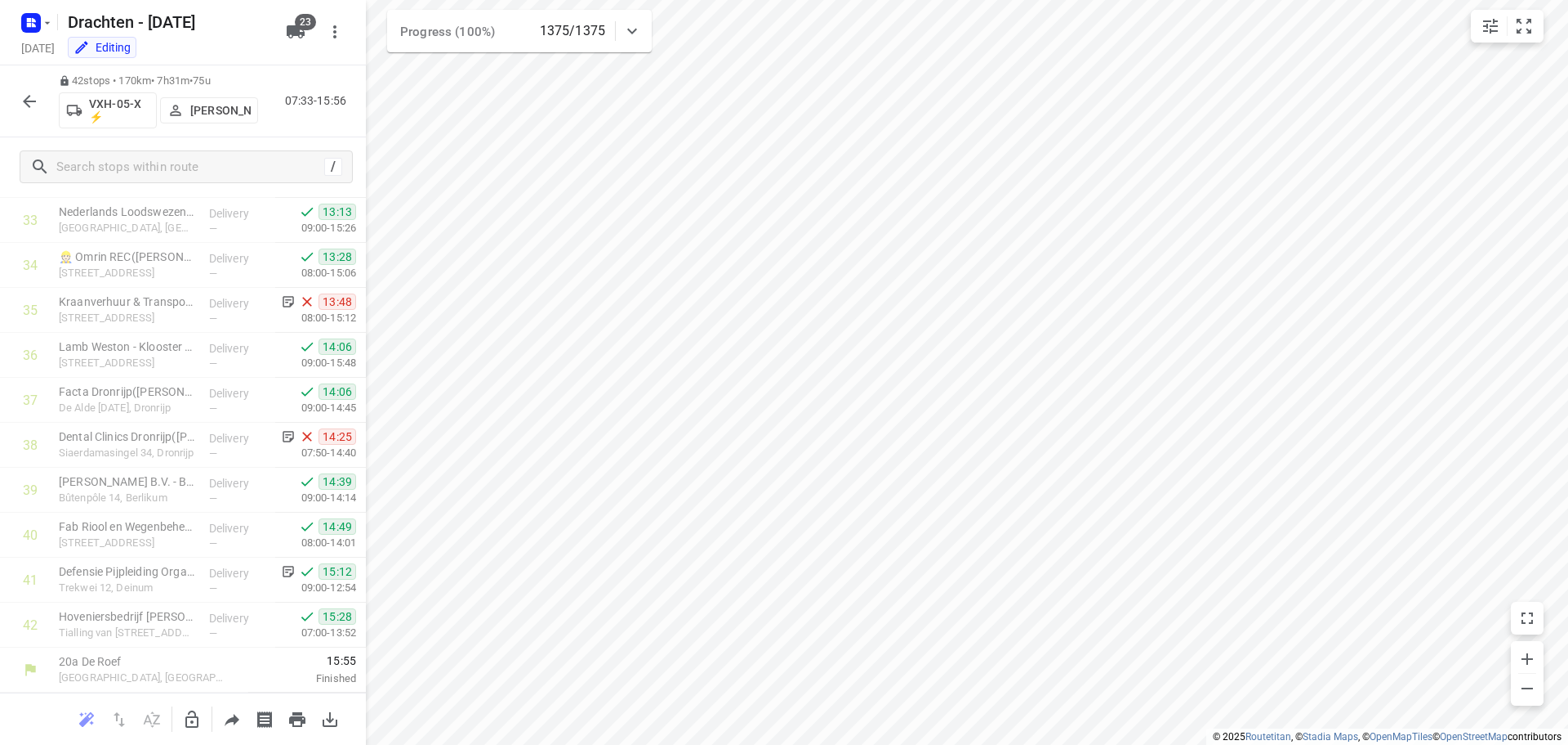
click at [32, 102] on icon "button" at bounding box center [29, 101] width 13 height 13
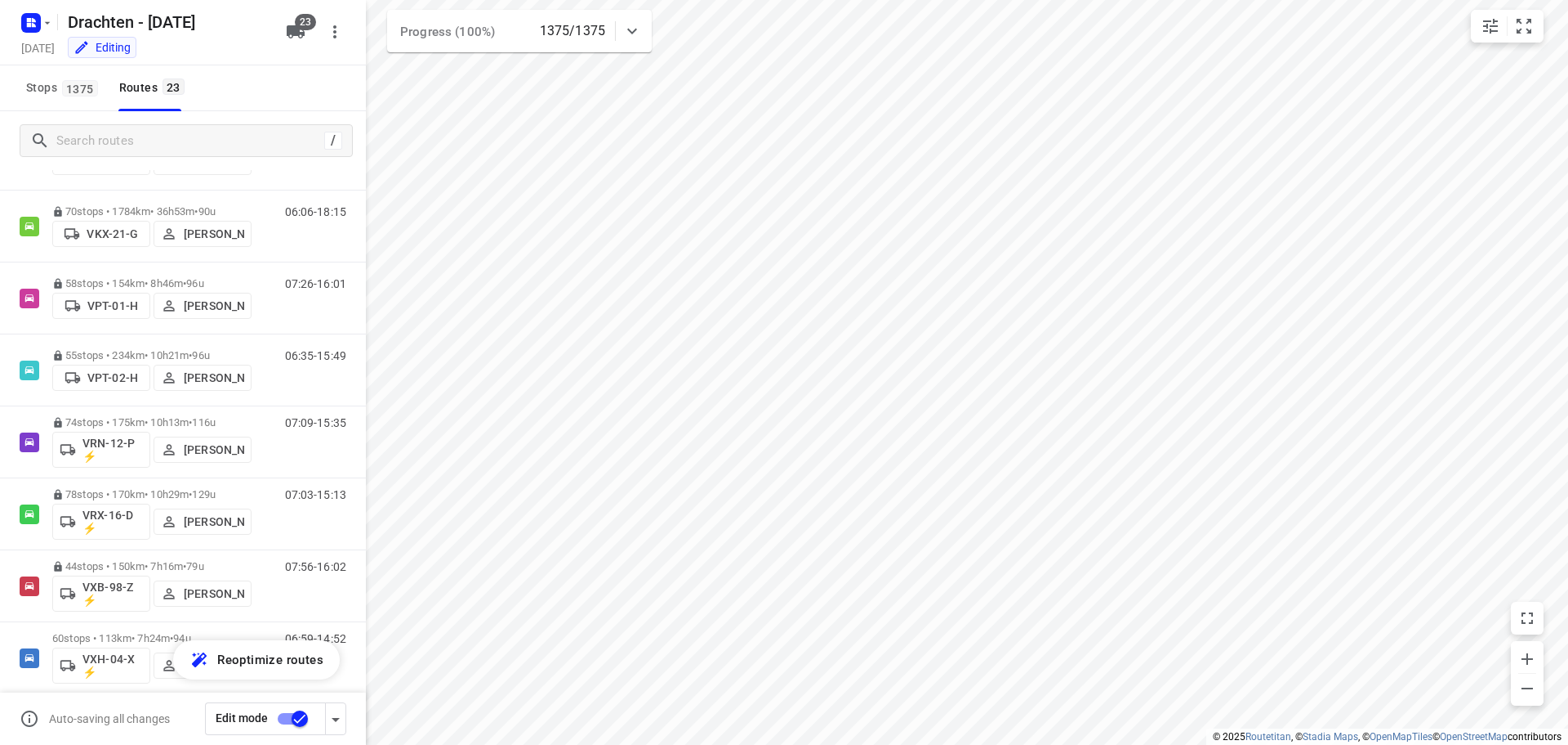
scroll to position [1186, 0]
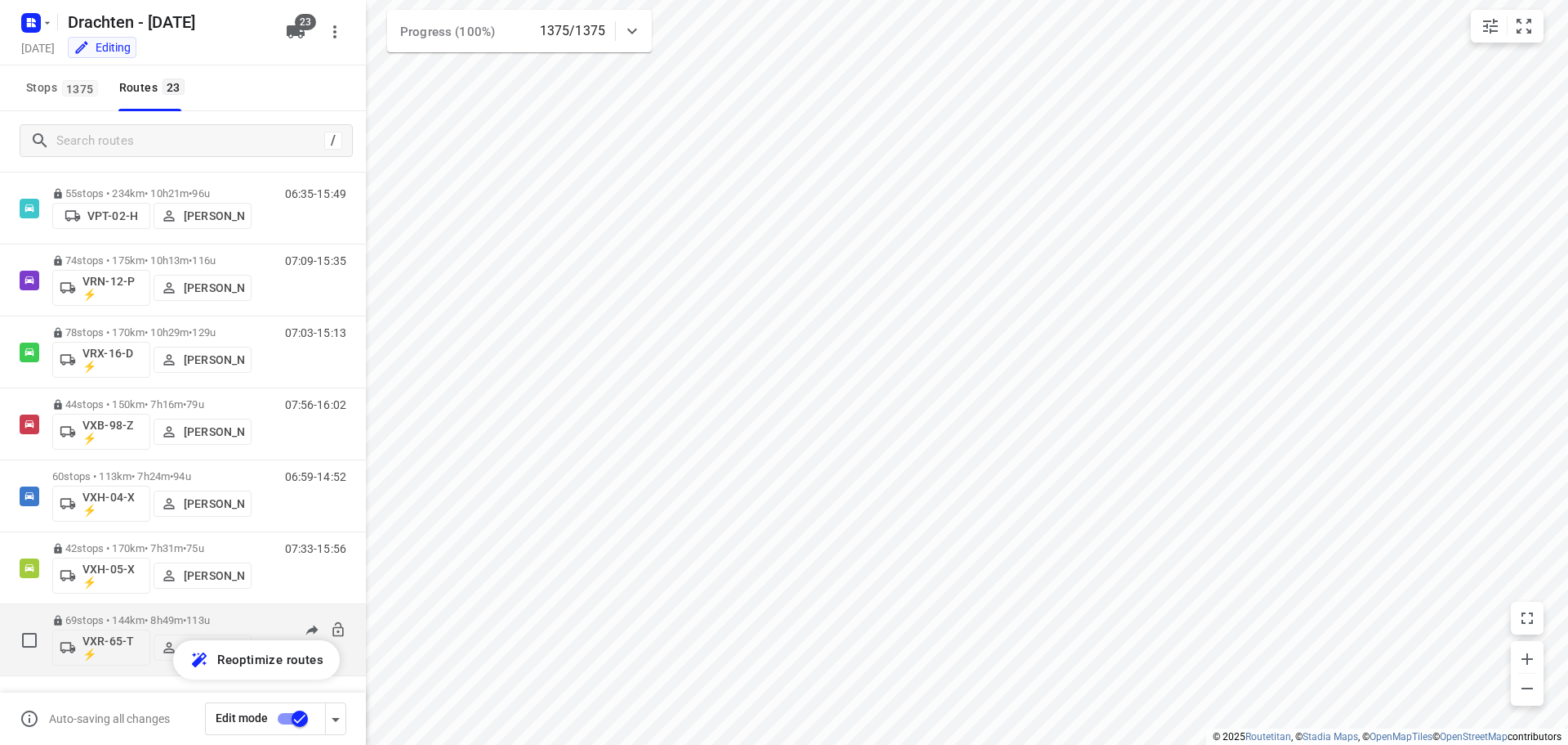
click at [114, 613] on div "69 stops • 144km • 8h49m • 113u VXR-65-T ⚡ Harry Van der Laan" at bounding box center [152, 639] width 199 height 68
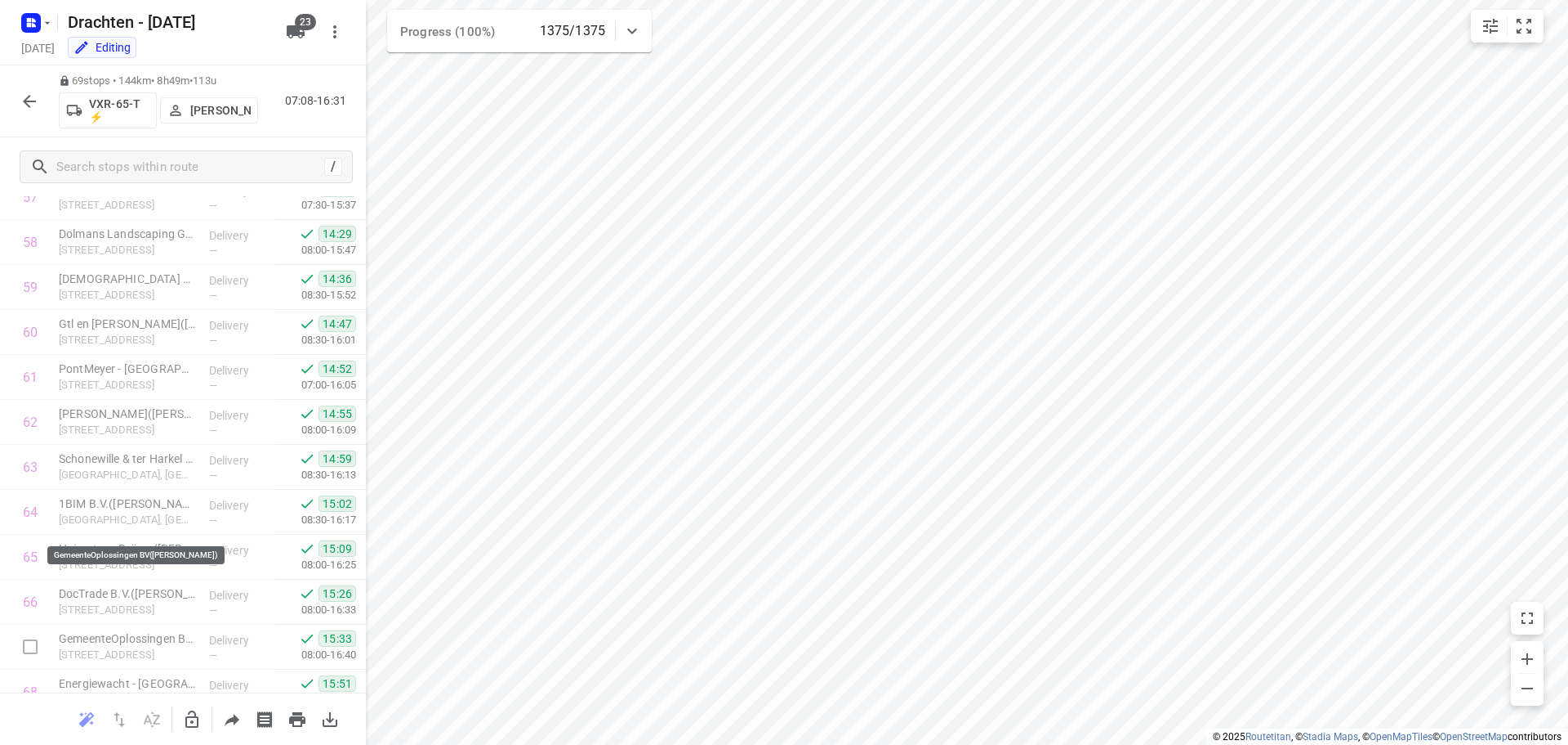
scroll to position [2733, 0]
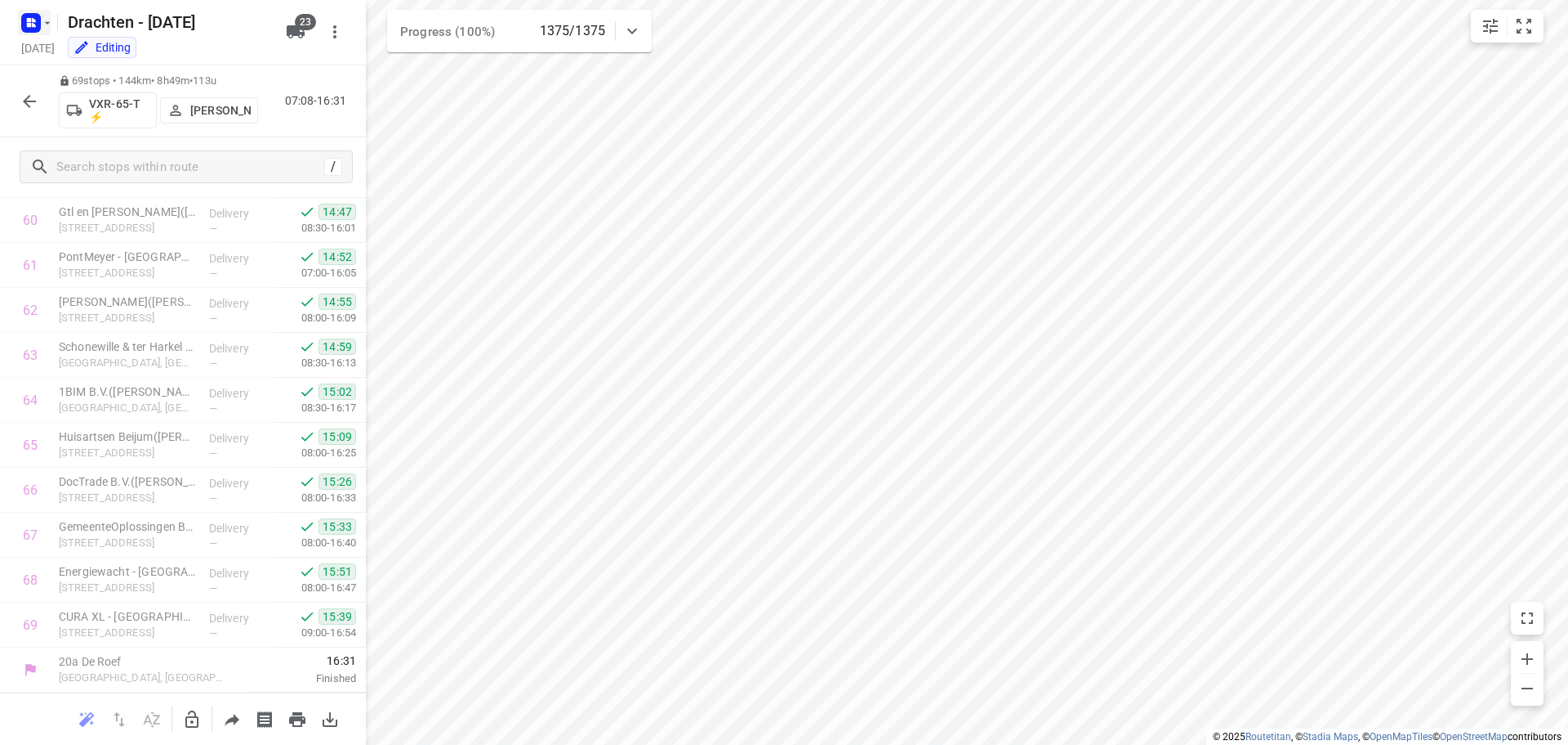
click at [40, 22] on rect "button" at bounding box center [32, 23] width 20 height 20
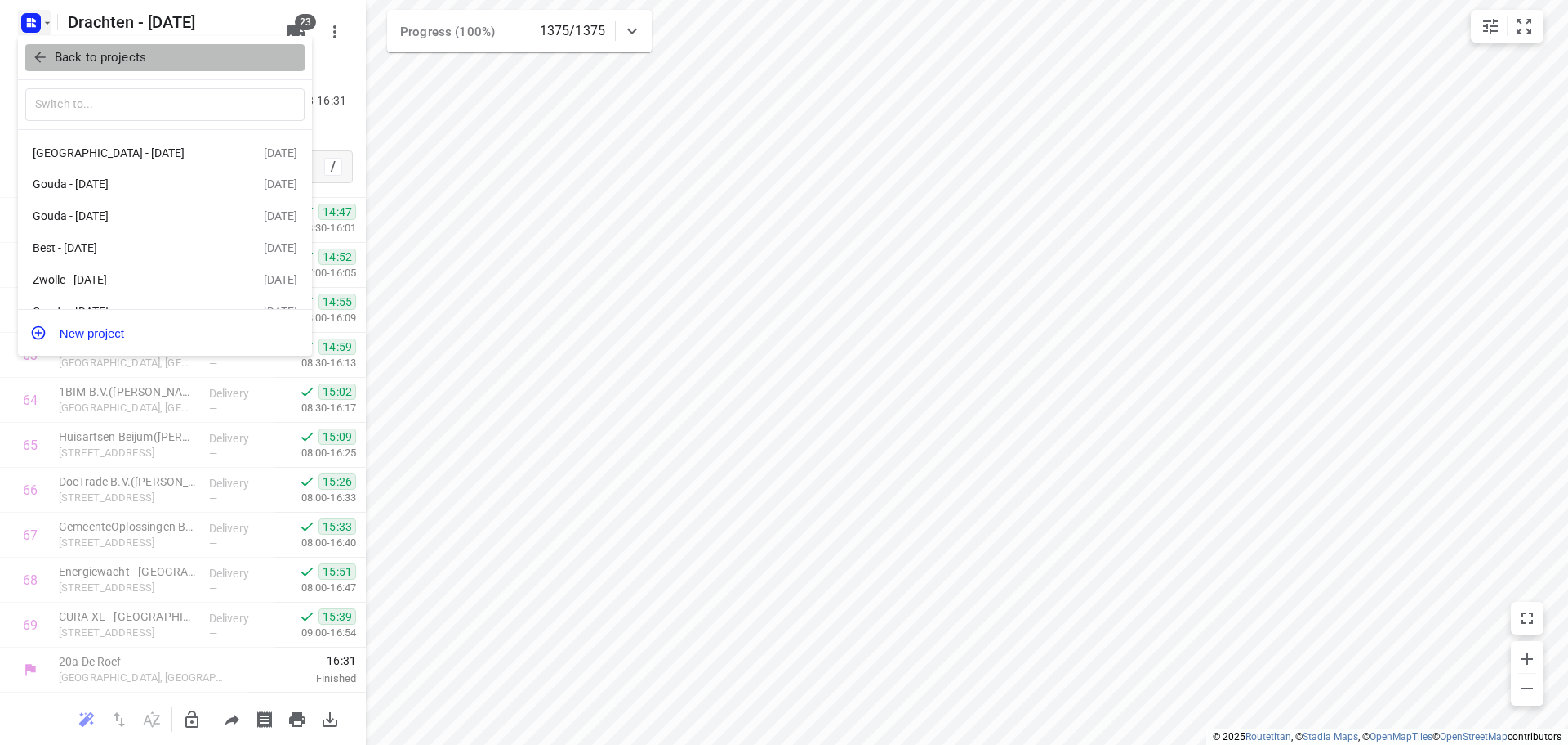
click at [152, 59] on span "Back to projects" at bounding box center [165, 57] width 267 height 19
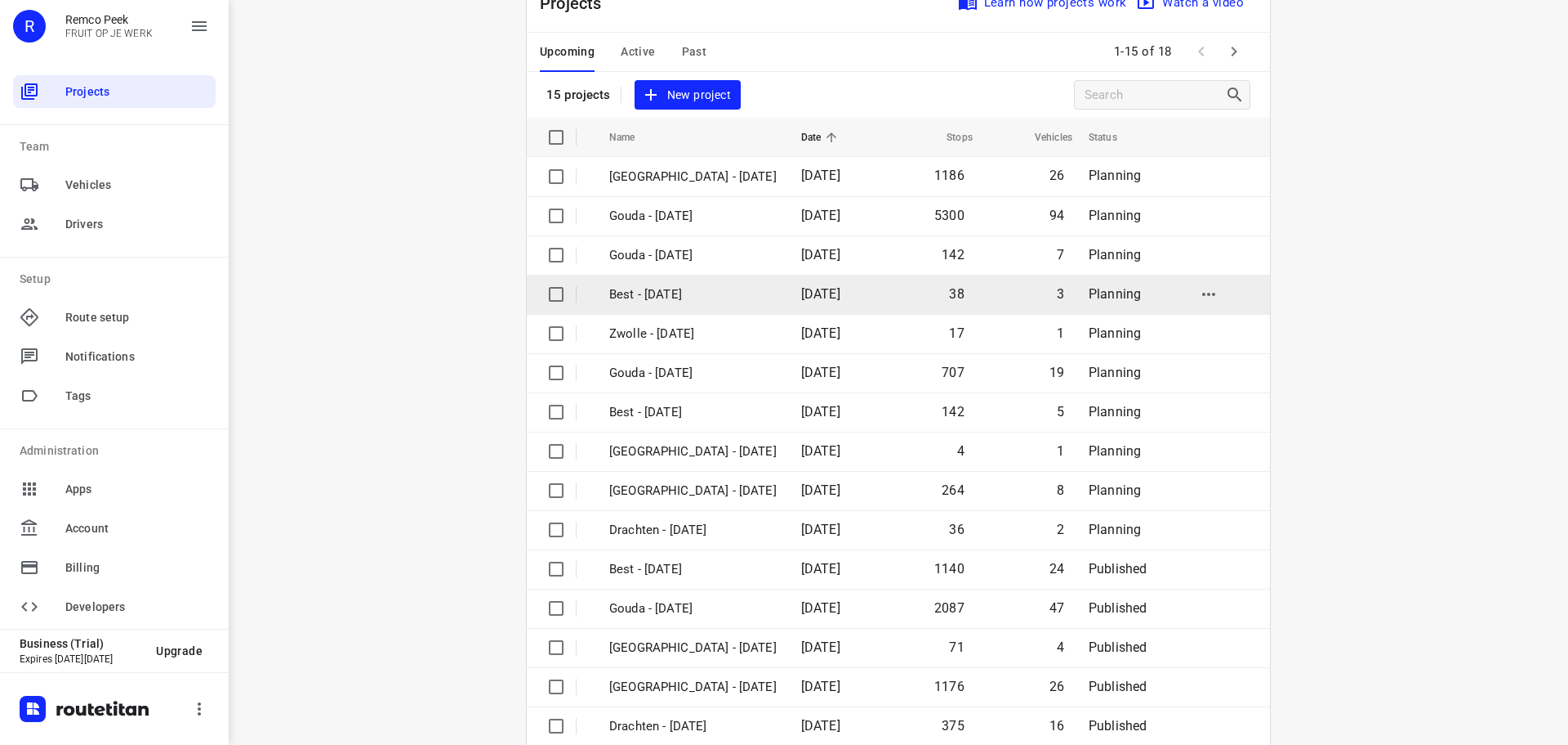
scroll to position [82, 0]
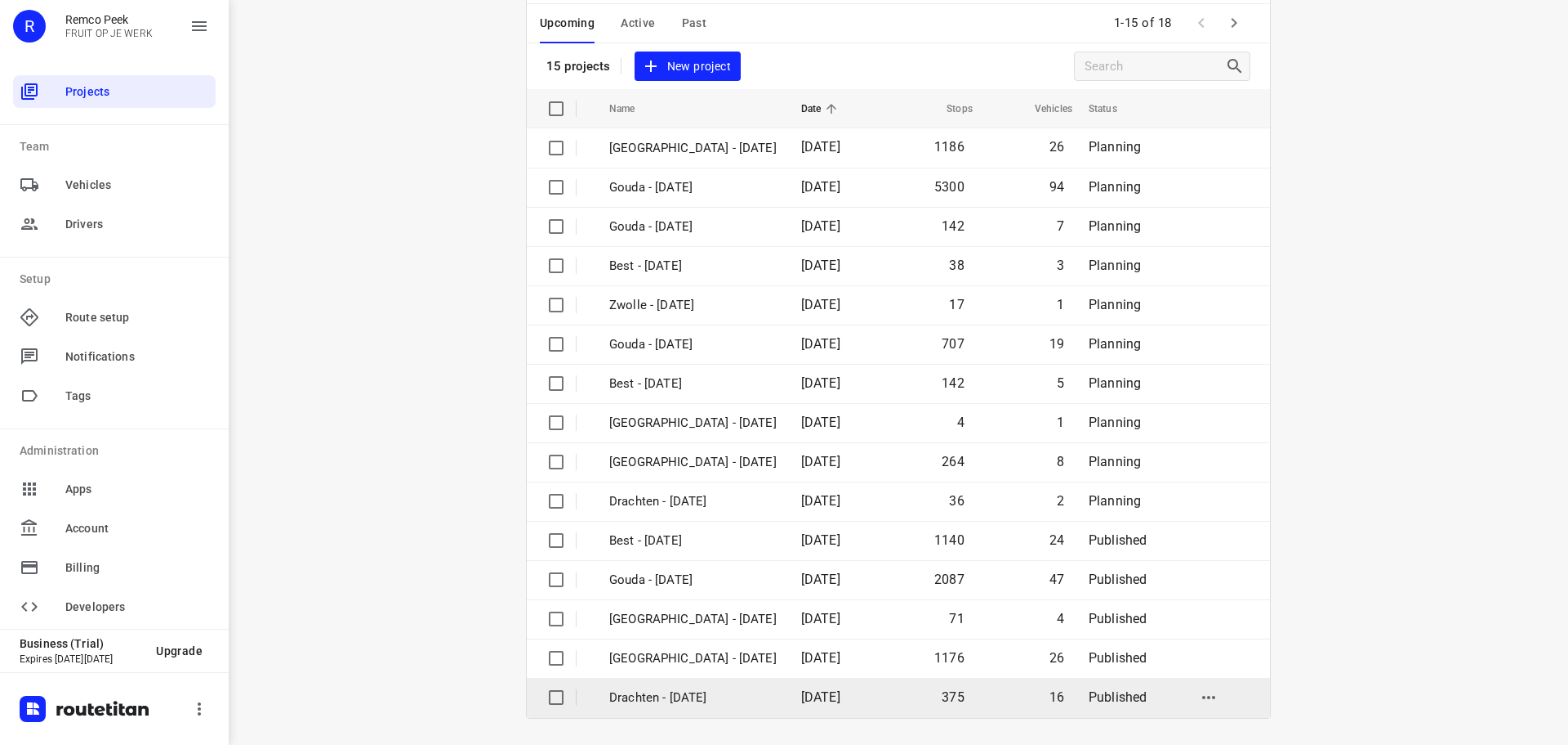
click at [678, 689] on p "Drachten - Wednesday" at bounding box center [693, 698] width 168 height 19
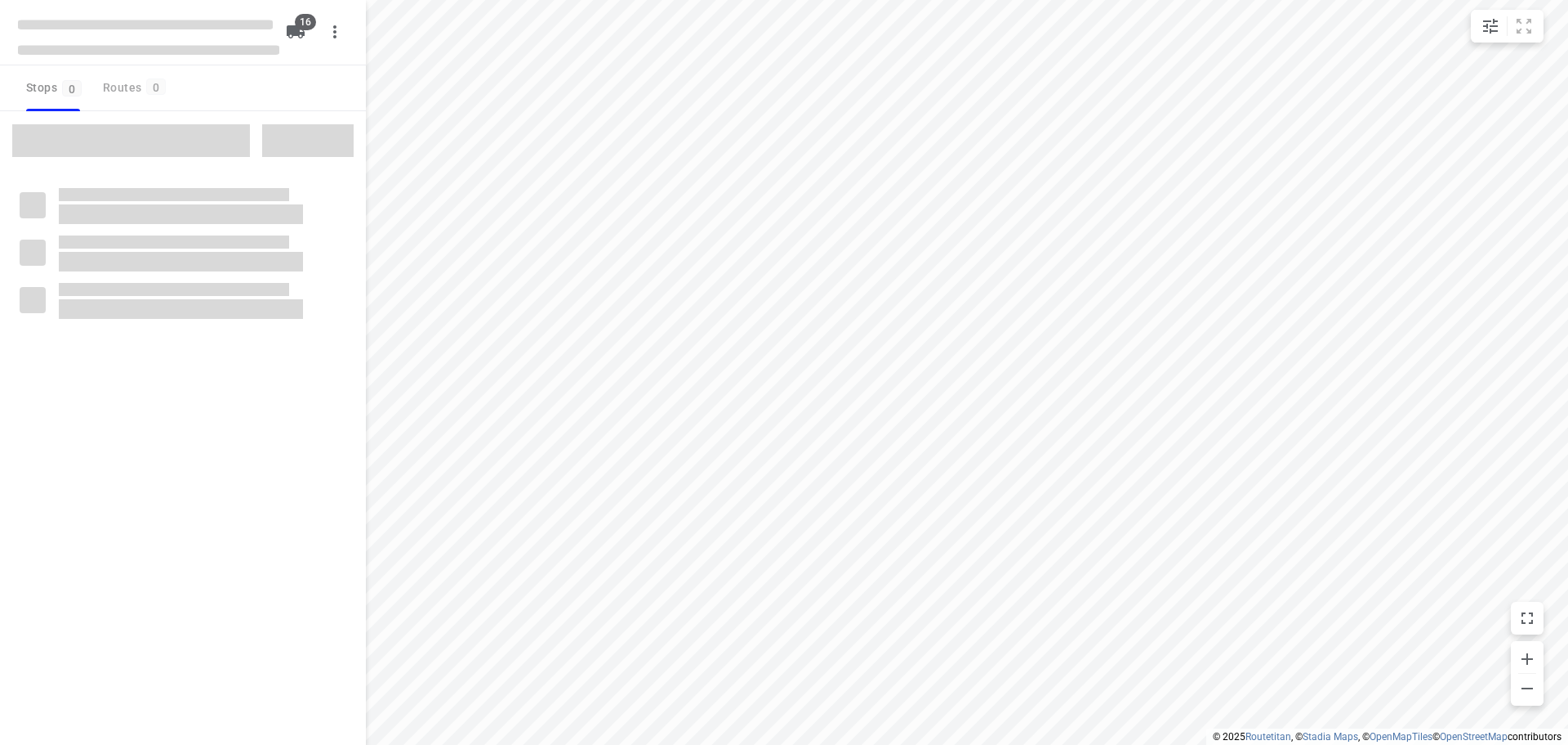
checkbox input "true"
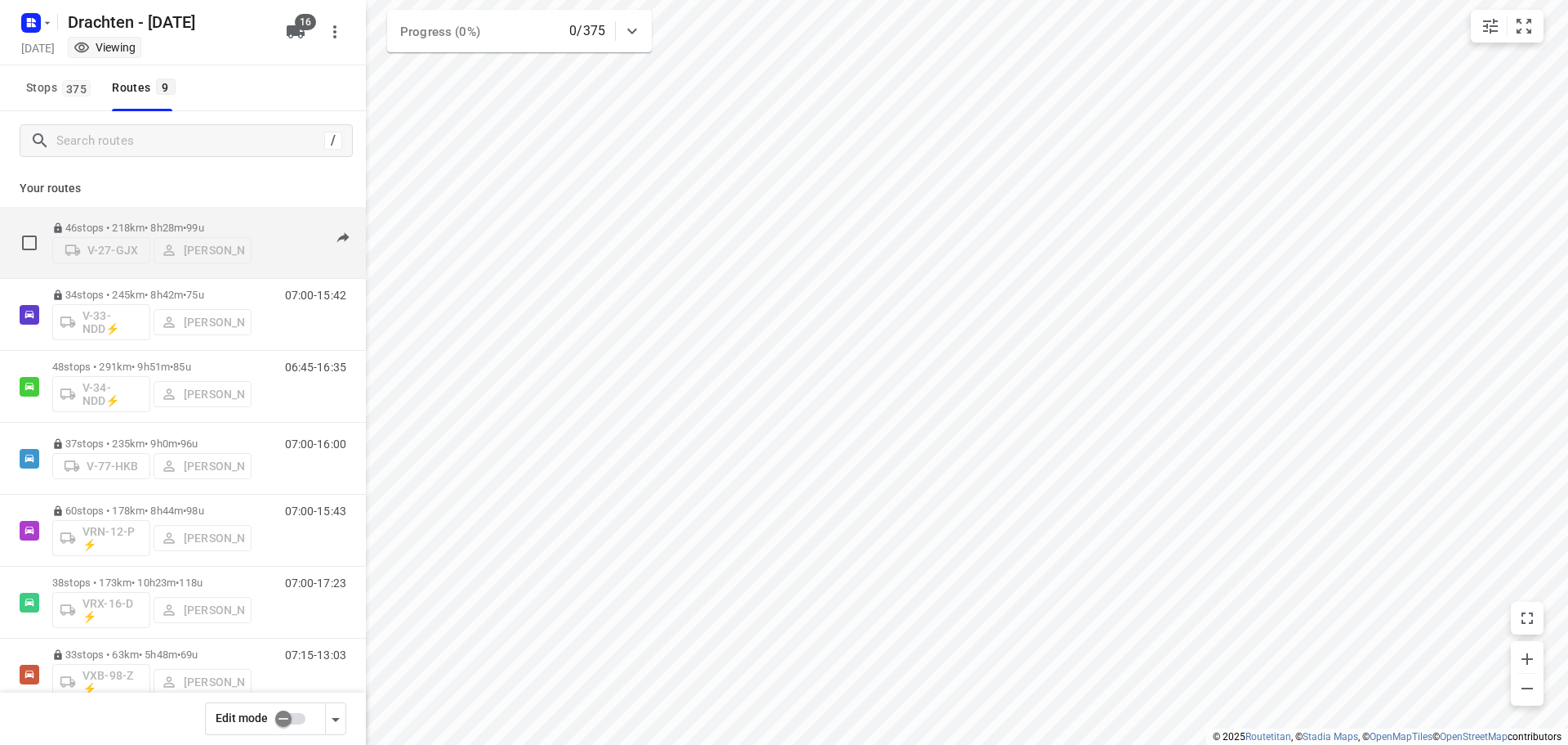
click at [184, 215] on div "46 stops • 218km • 8h28m • 99u V-27-GJX Benny van der Woude" at bounding box center [152, 242] width 199 height 58
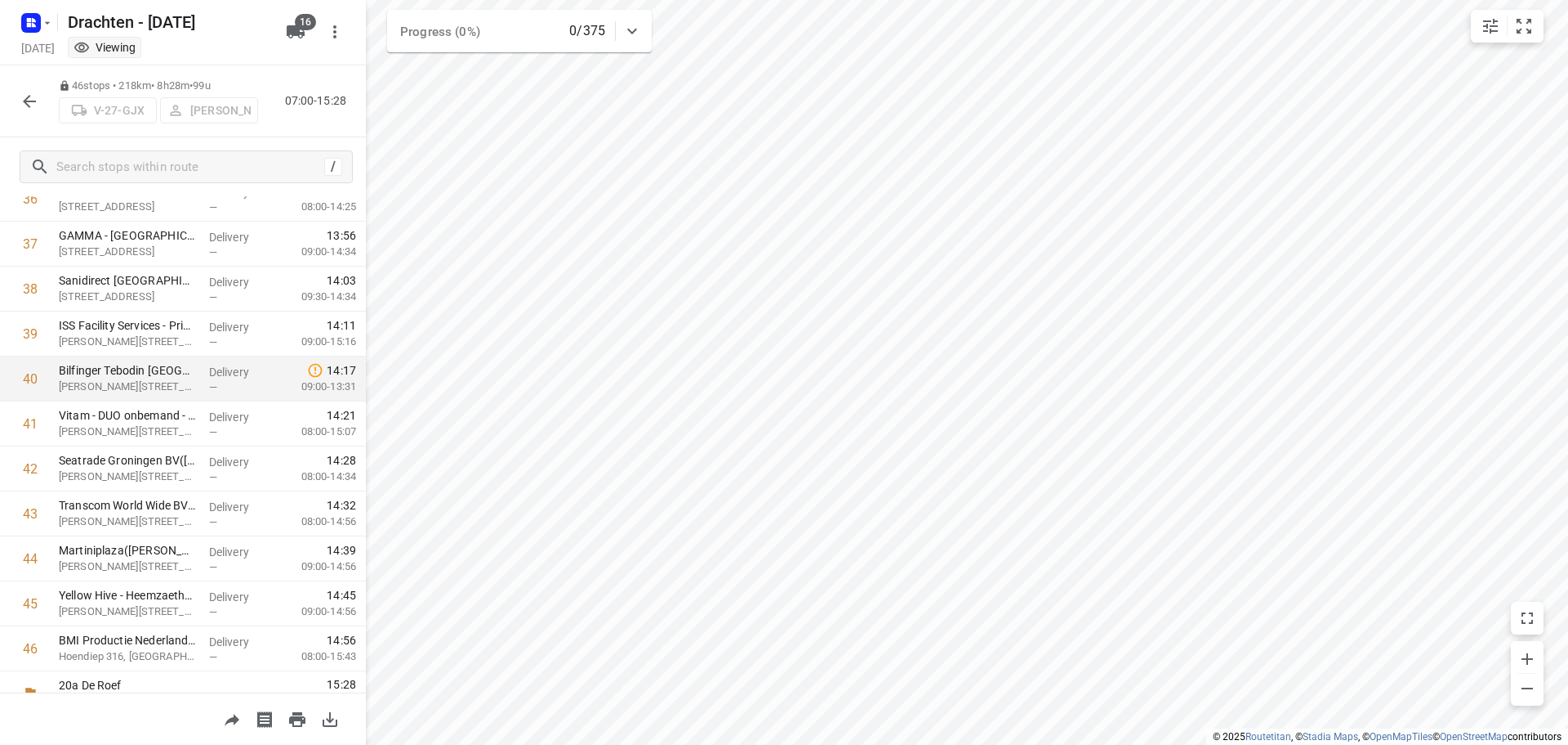
scroll to position [1698, 0]
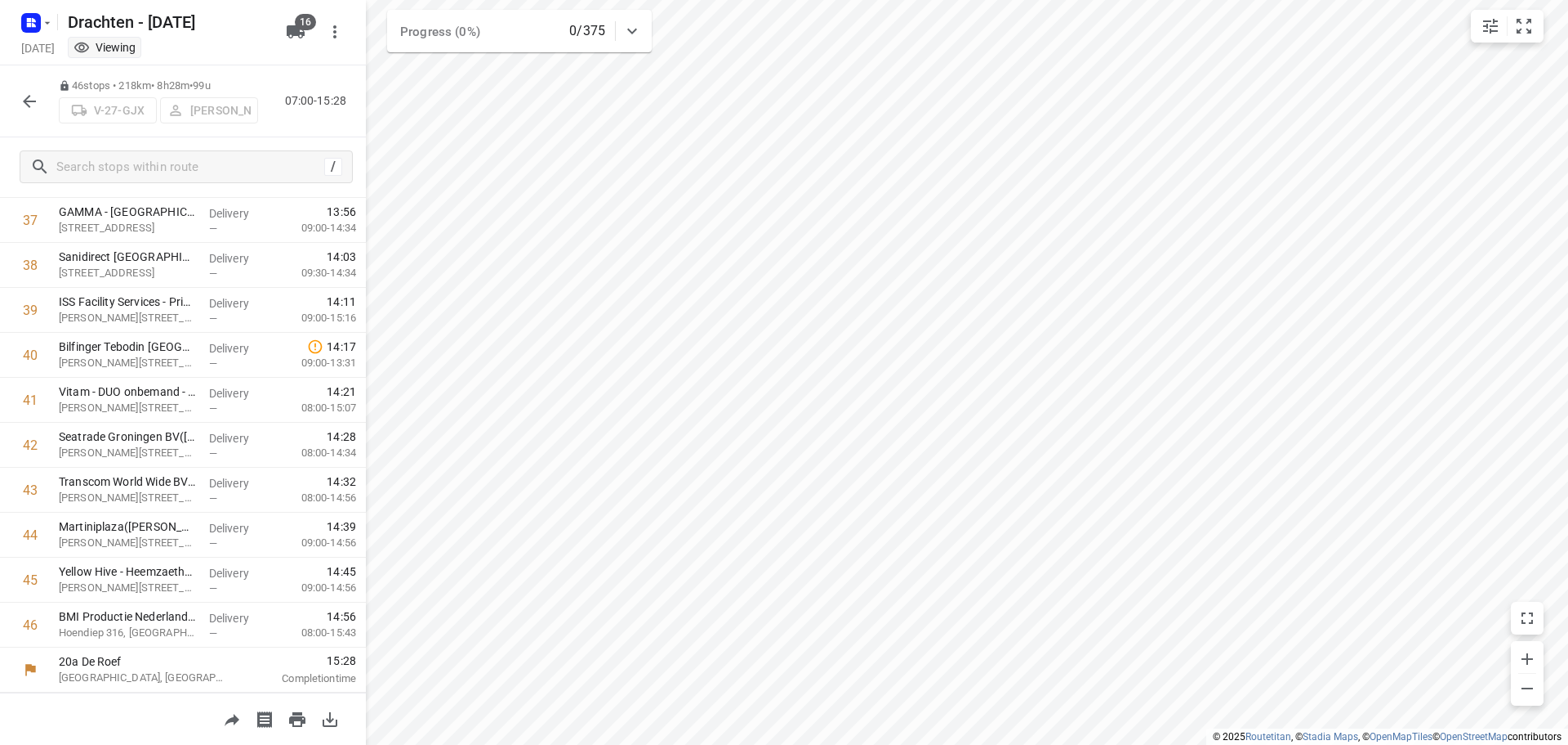
click at [23, 98] on icon "button" at bounding box center [30, 102] width 20 height 20
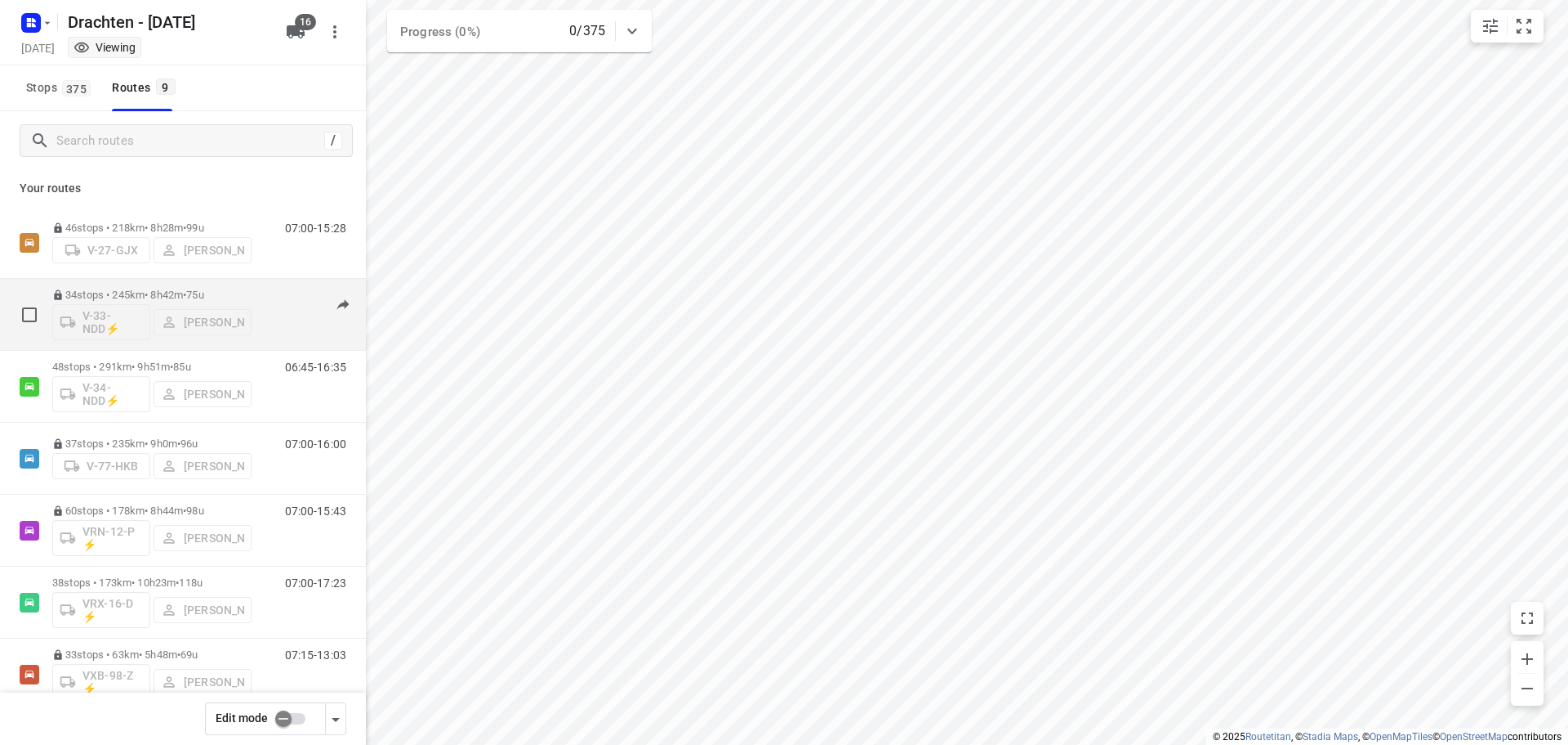
click at [148, 286] on div "34 stops • 245km • 8h42m • 75u V-33-NDD⚡ Kirsten Brouwer" at bounding box center [152, 314] width 199 height 68
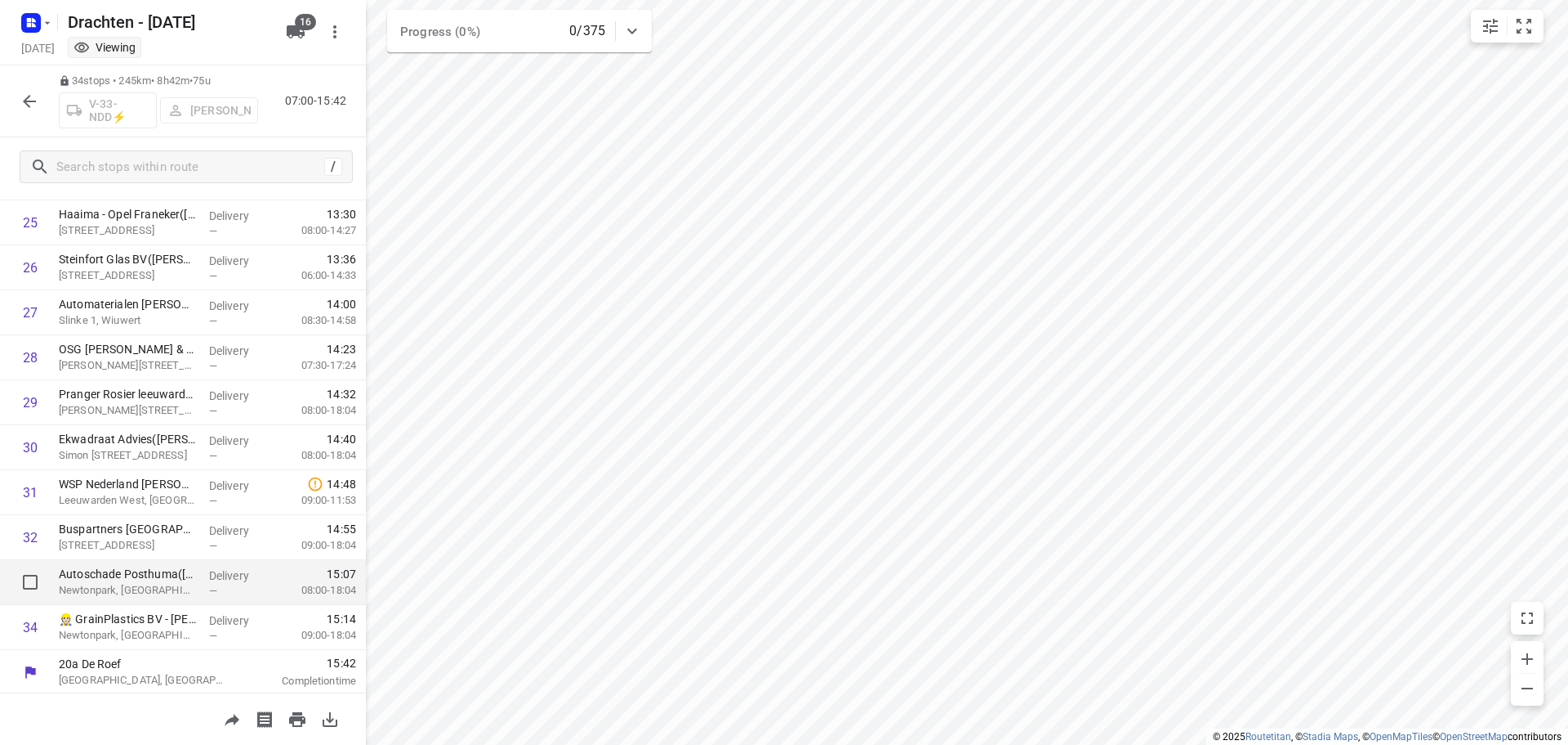
scroll to position [1159, 0]
click at [39, 100] on button "button" at bounding box center [29, 101] width 33 height 33
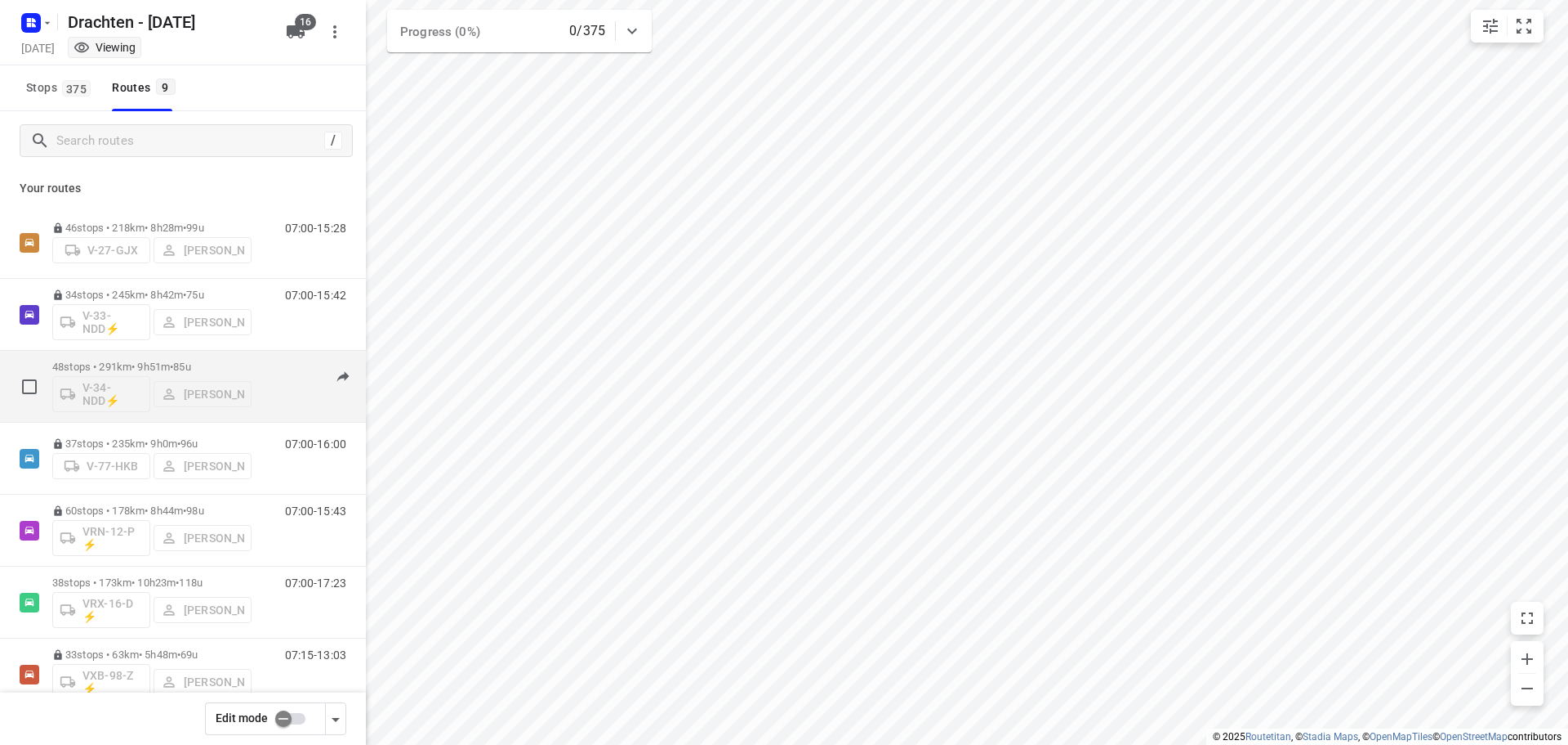
click at [153, 357] on div "48 stops • 291km • 9h51m • 85u V-34-NDD⚡ Dirk van den Berg" at bounding box center [152, 386] width 199 height 68
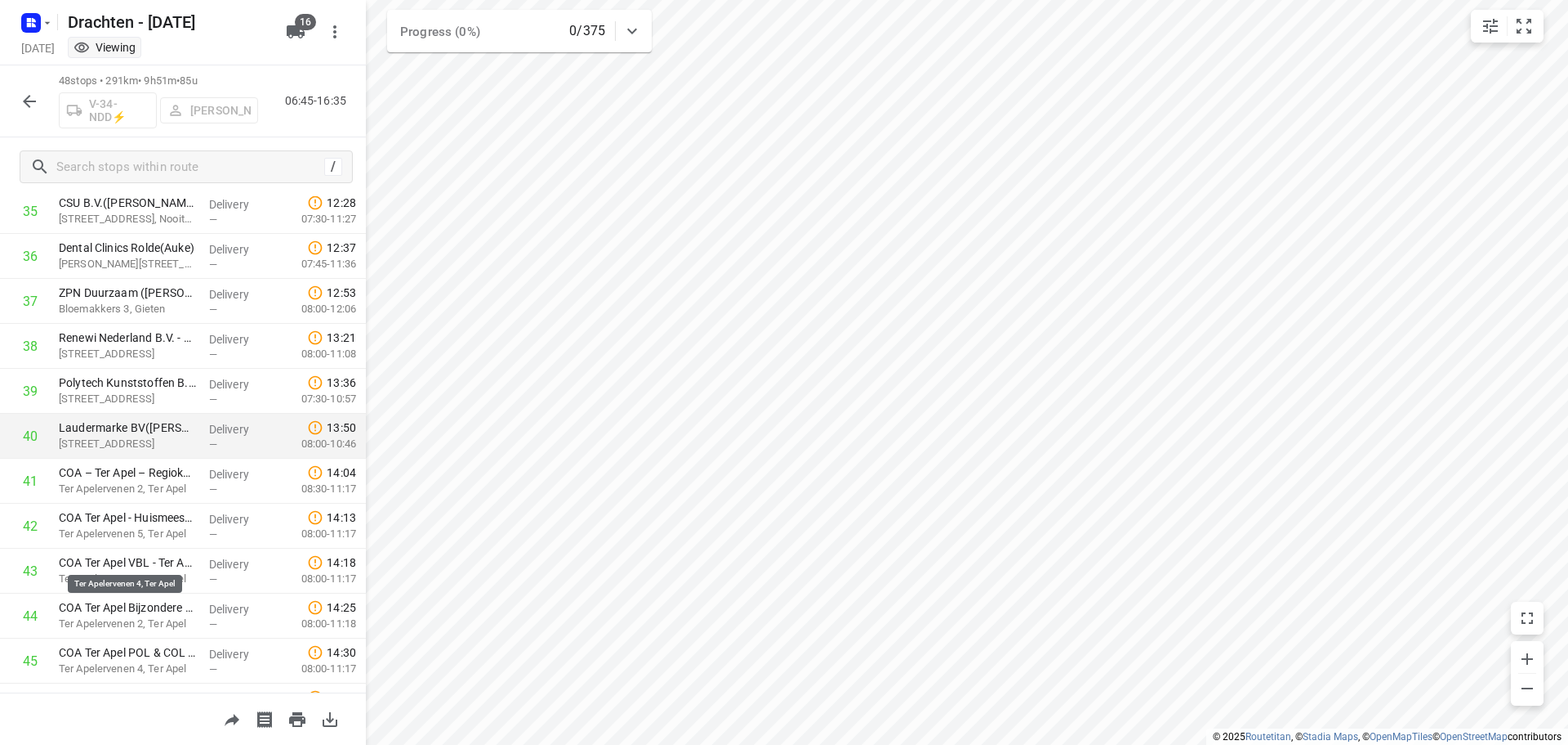
scroll to position [1788, 0]
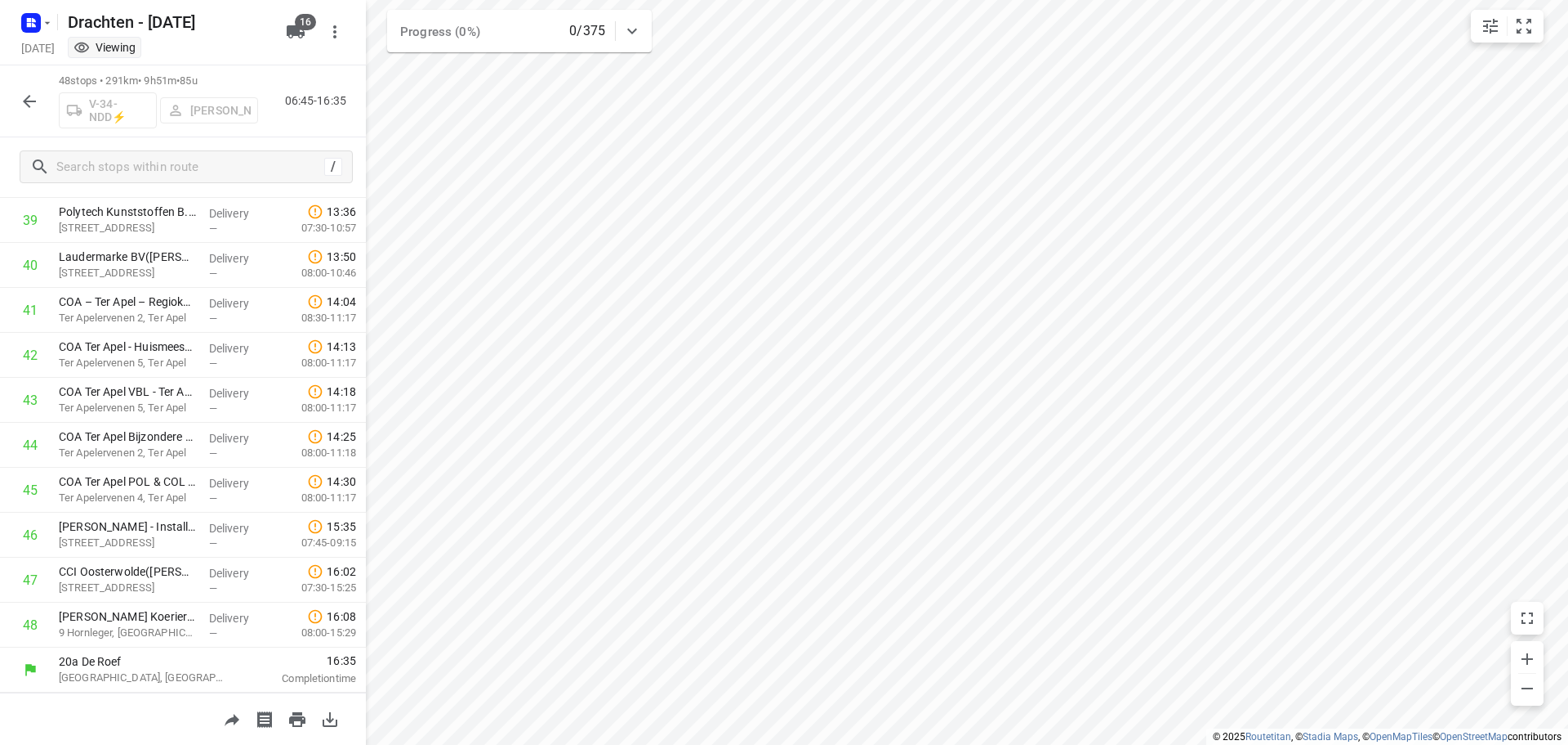
click at [22, 99] on icon "button" at bounding box center [30, 102] width 20 height 20
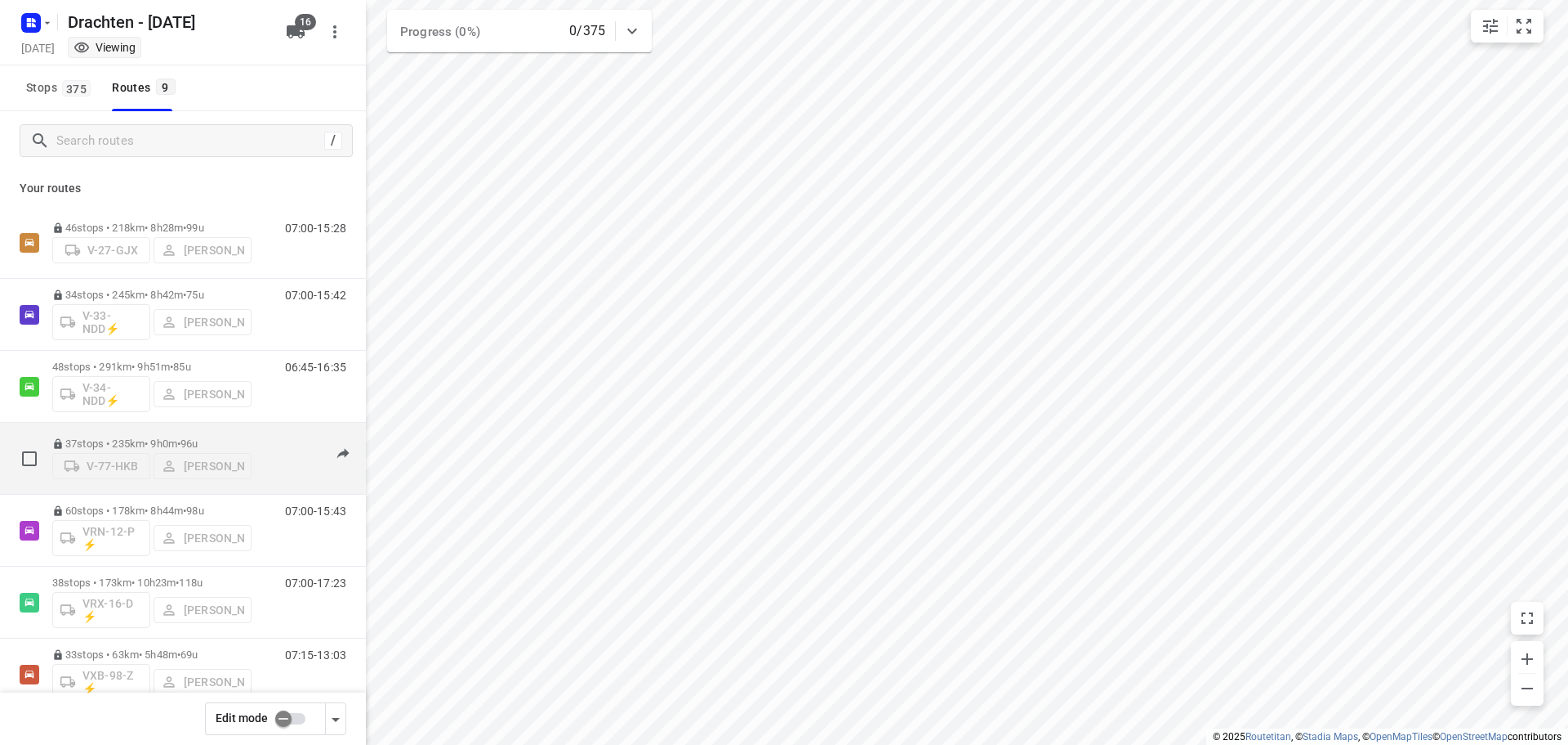
click at [166, 429] on div "37 stops • 235km • 9h0m • 96u V-77-HKB Jos Kaspers" at bounding box center [152, 457] width 199 height 58
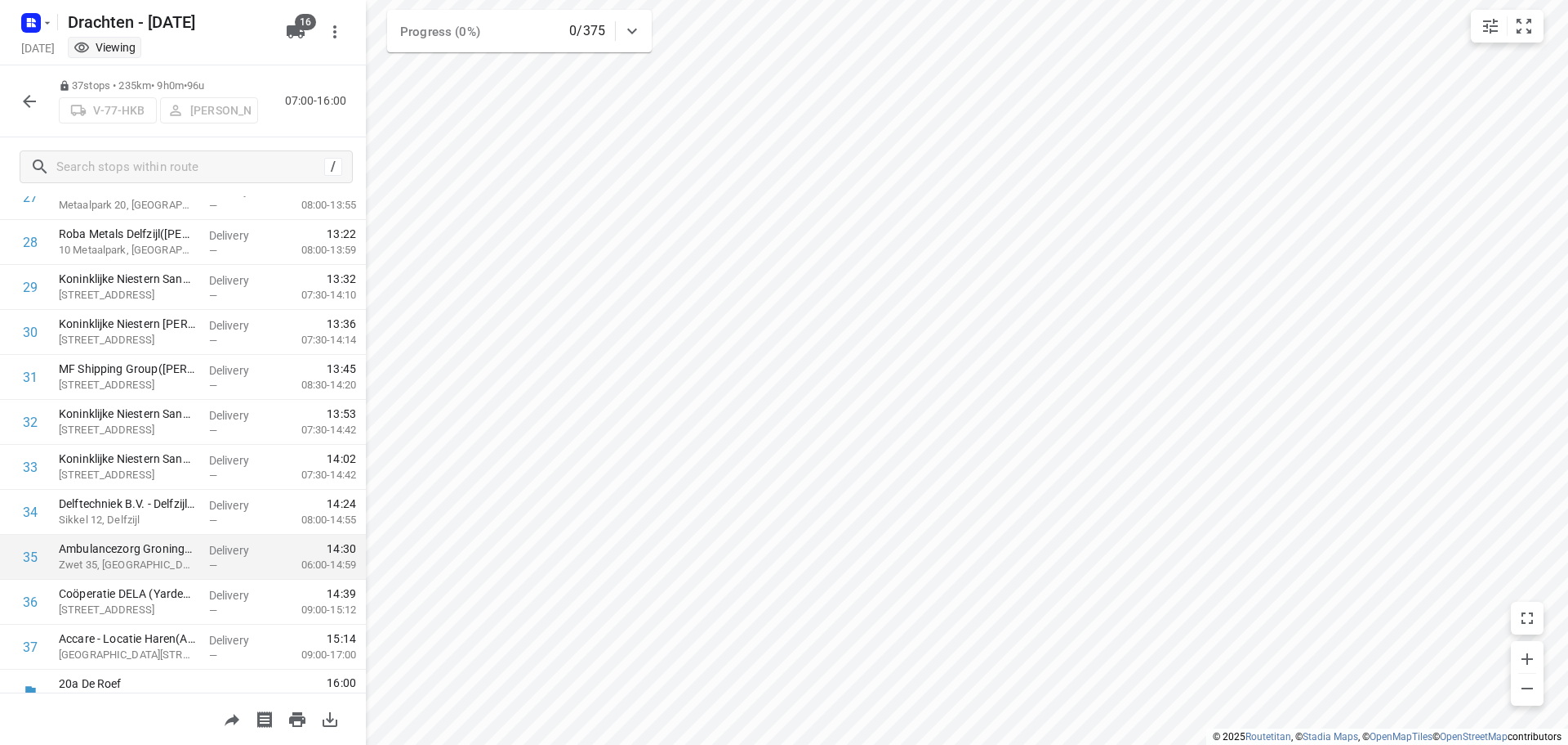
scroll to position [1294, 0]
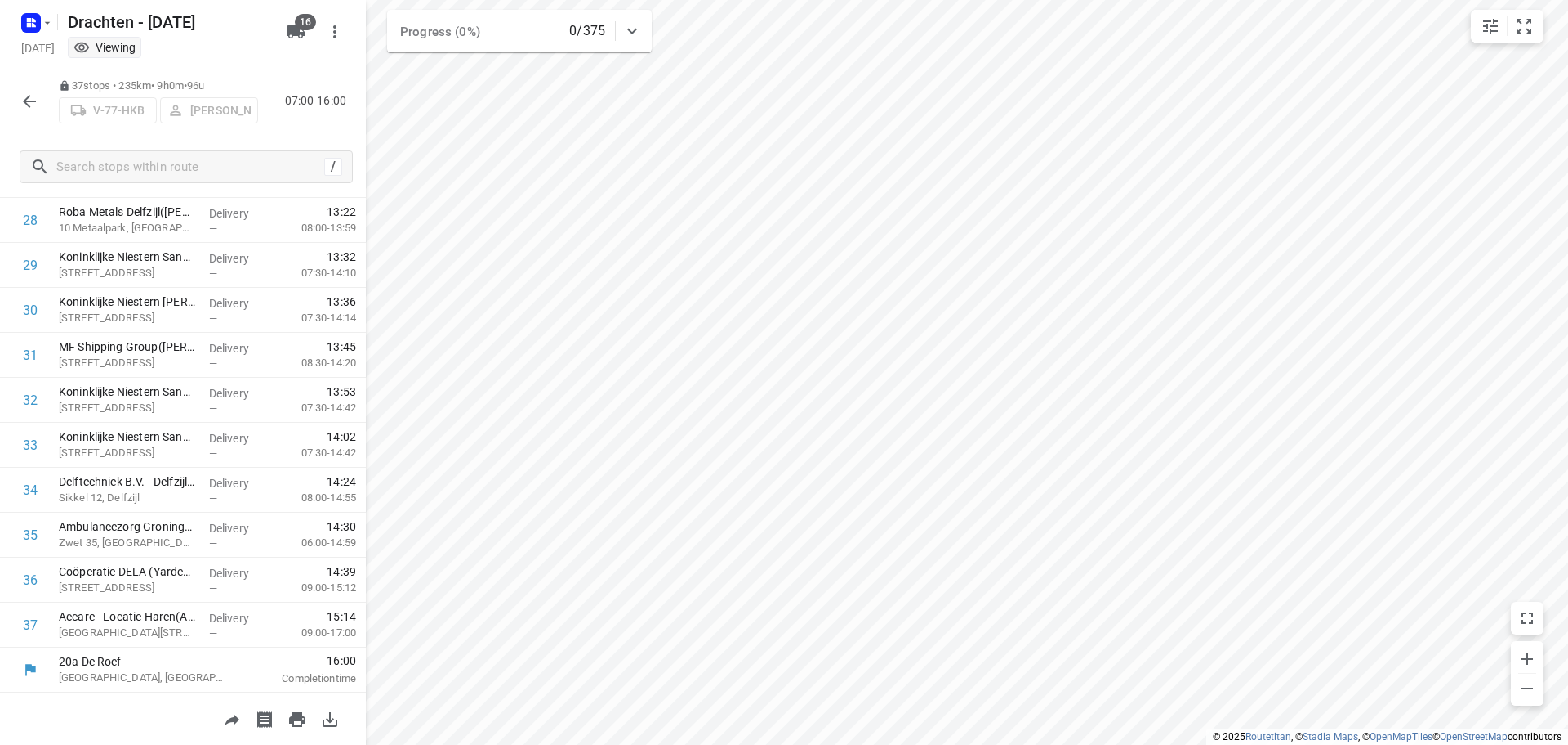
click at [18, 92] on button "button" at bounding box center [29, 101] width 33 height 33
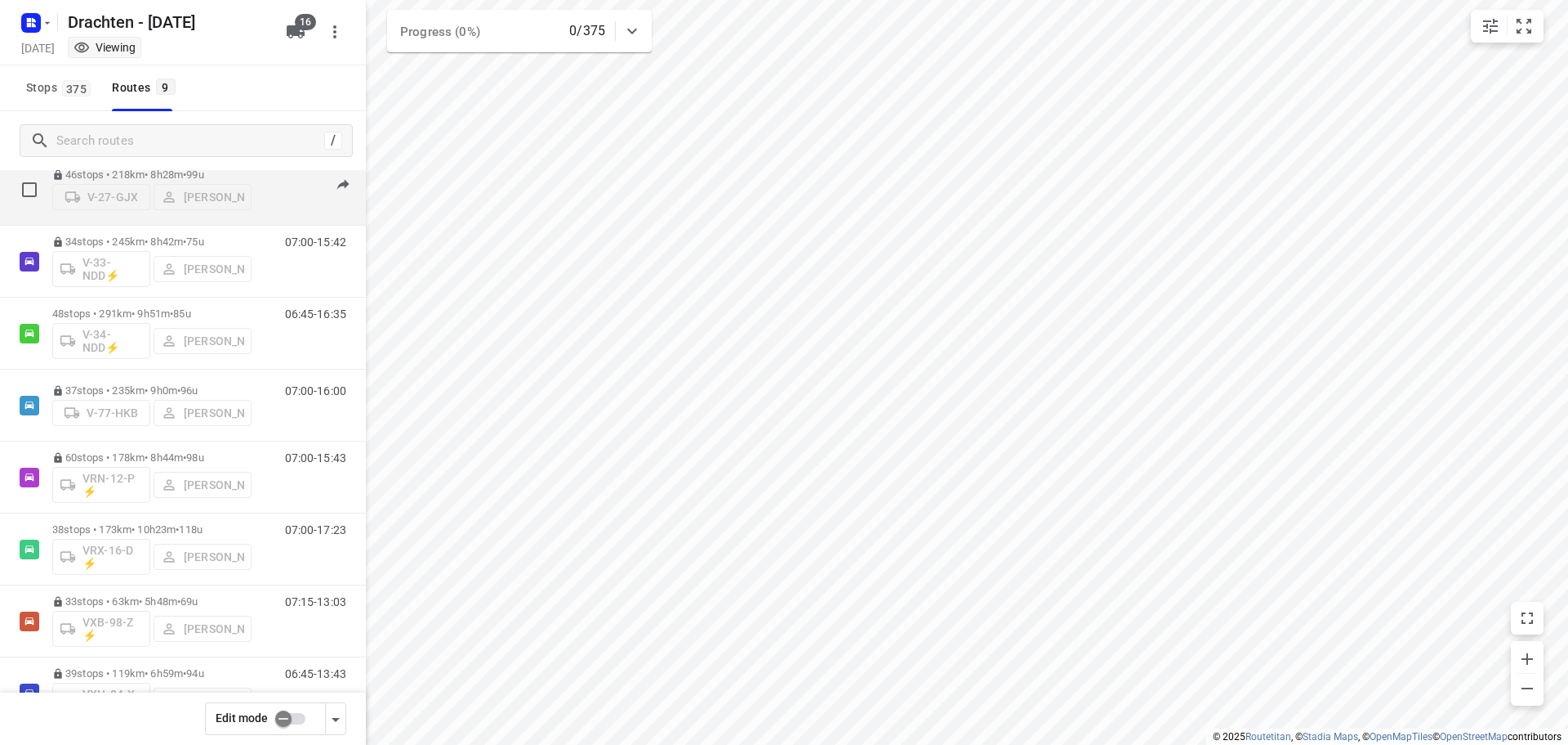
scroll to position [82, 0]
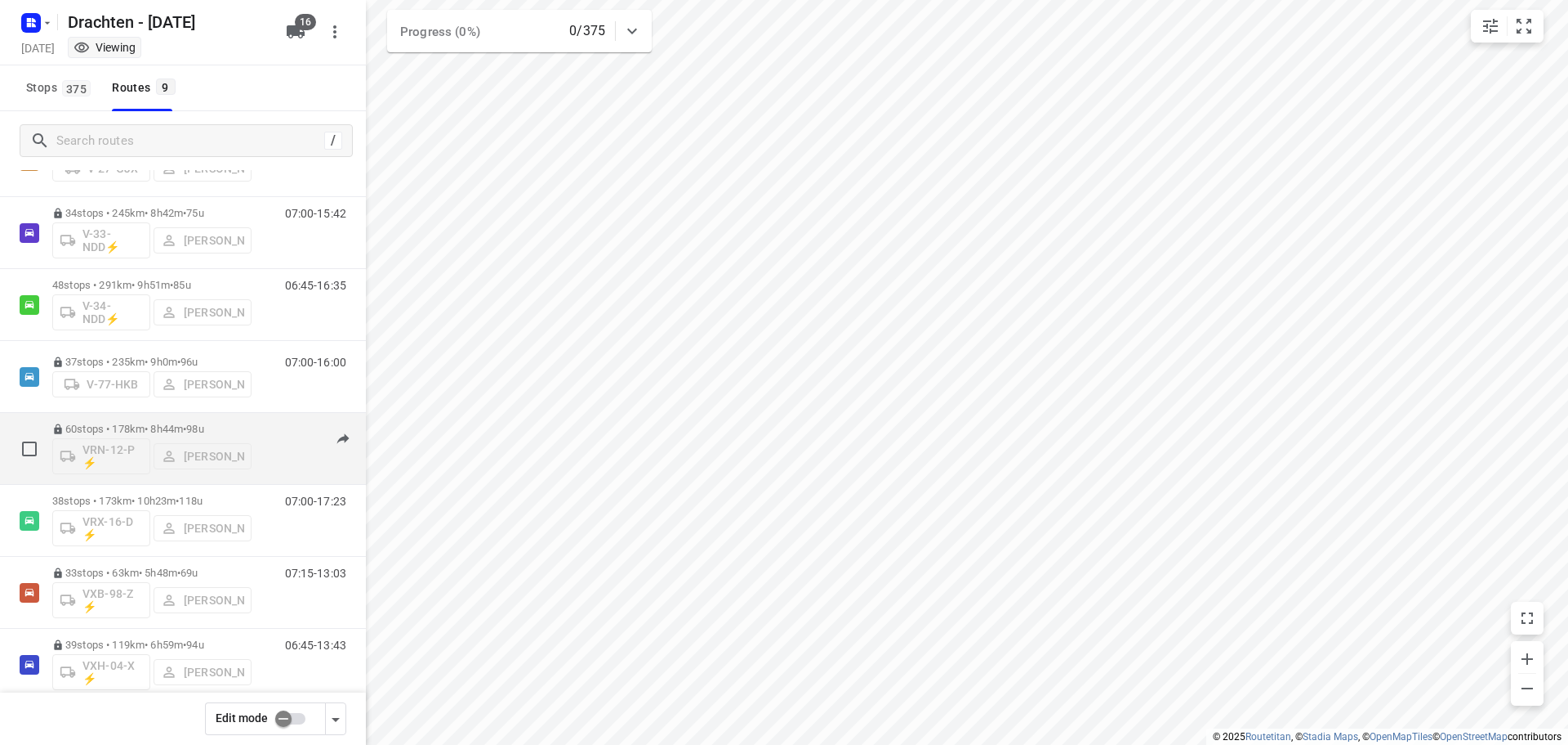
click at [135, 421] on div "60 stops • 178km • 8h44m • 98u VRN-12-P ⚡ Joran Smit" at bounding box center [152, 448] width 199 height 68
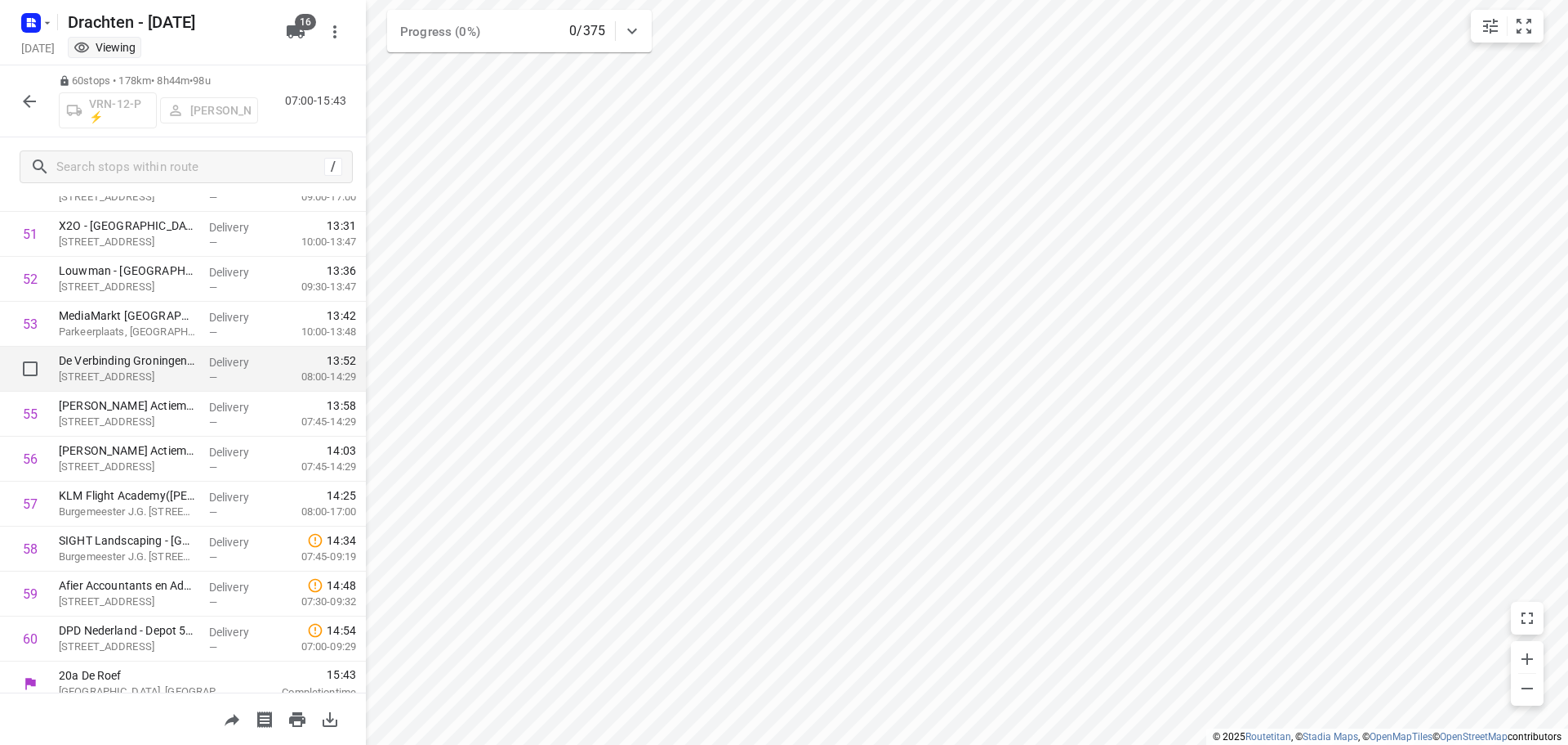
scroll to position [2328, 0]
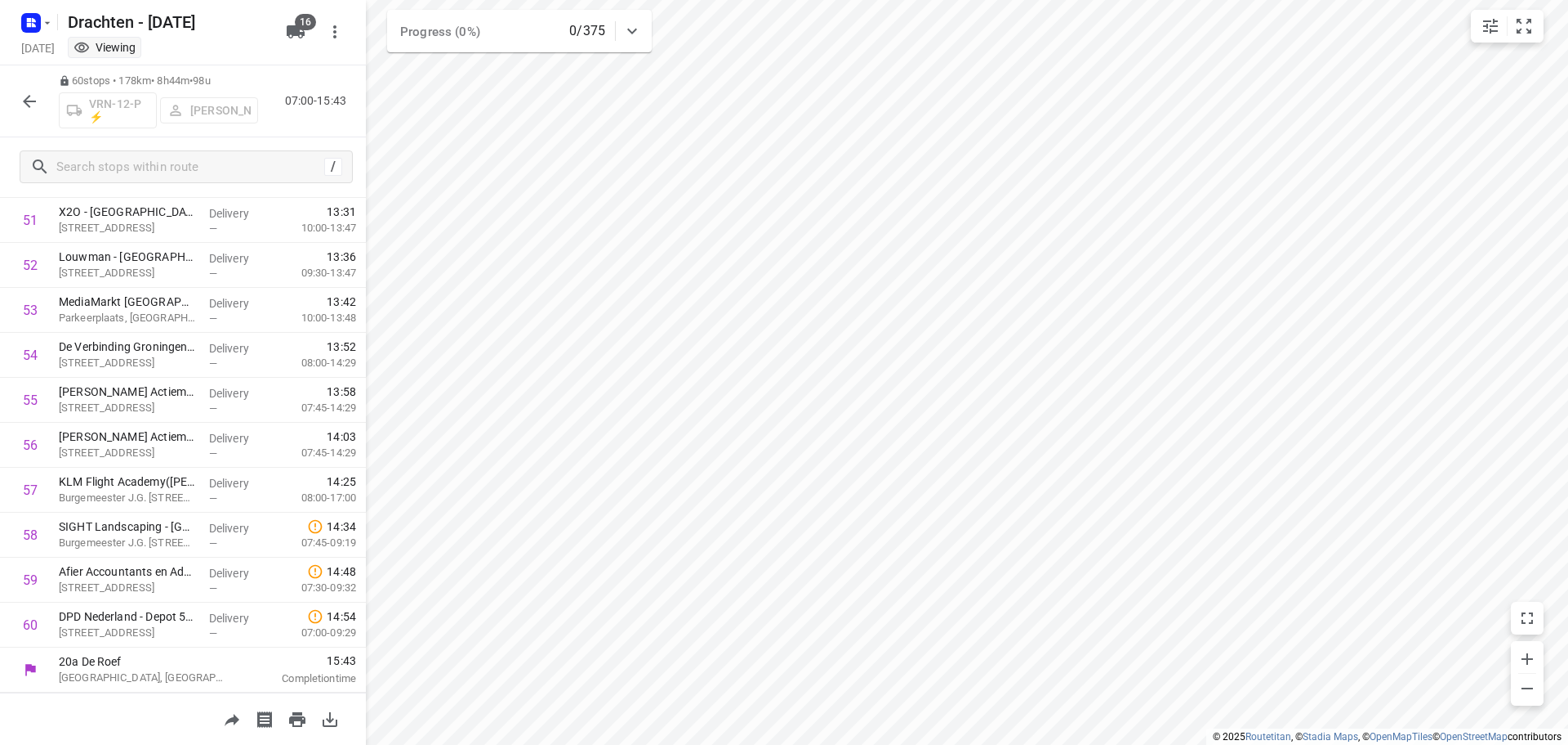
click at [25, 93] on icon "button" at bounding box center [30, 102] width 20 height 20
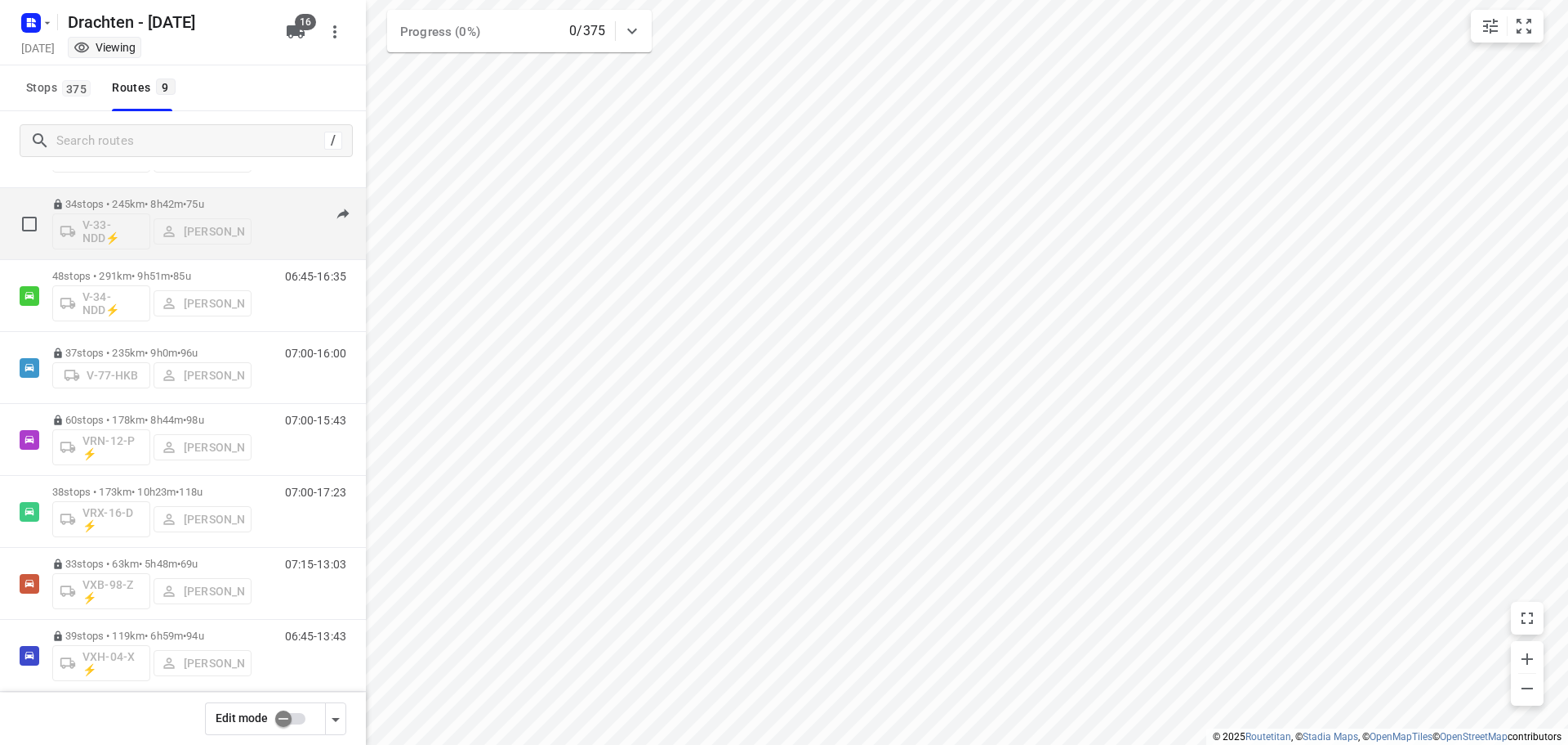
scroll to position [178, 0]
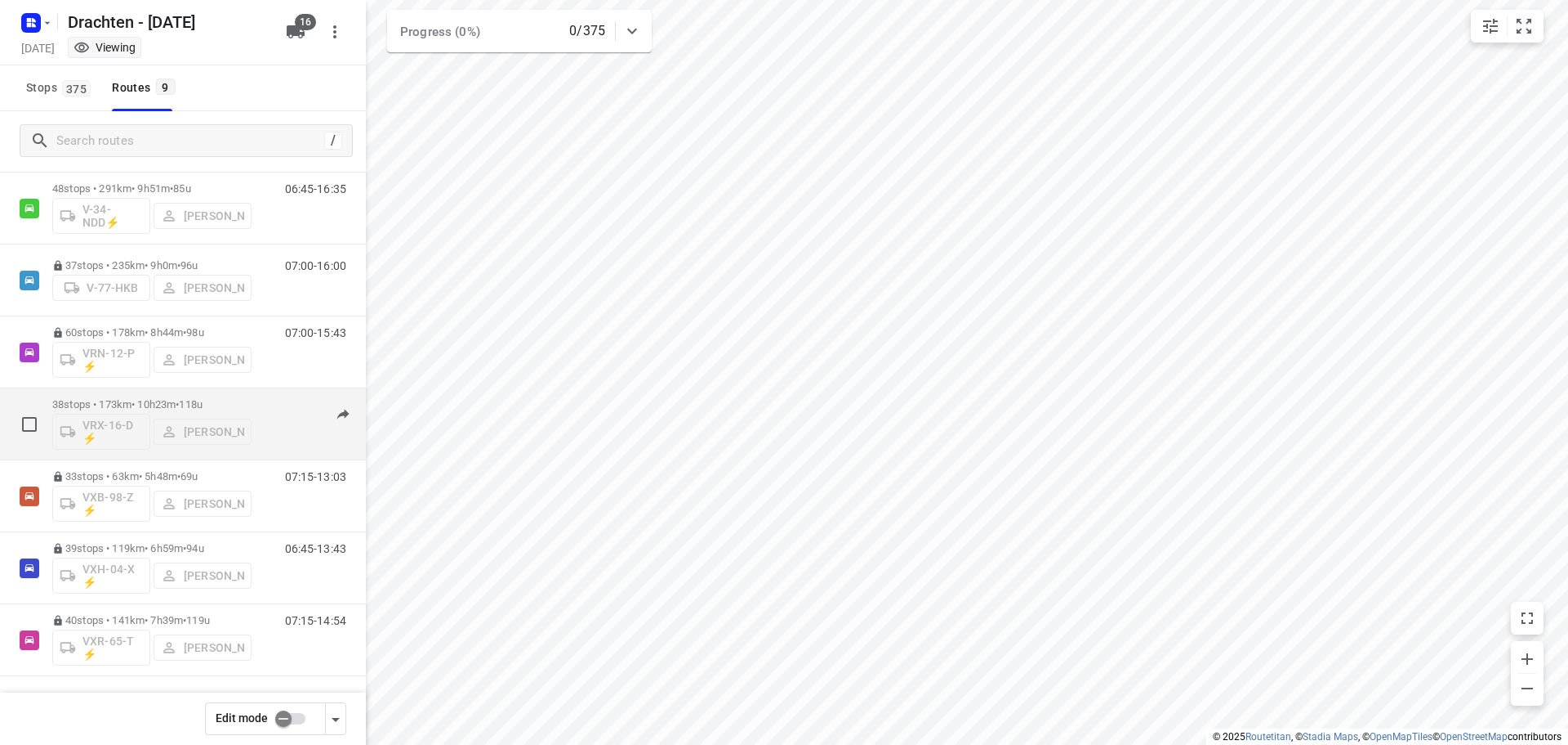
click at [176, 400] on p "38 stops • 173km • 10h23m • 118u" at bounding box center [152, 404] width 199 height 12
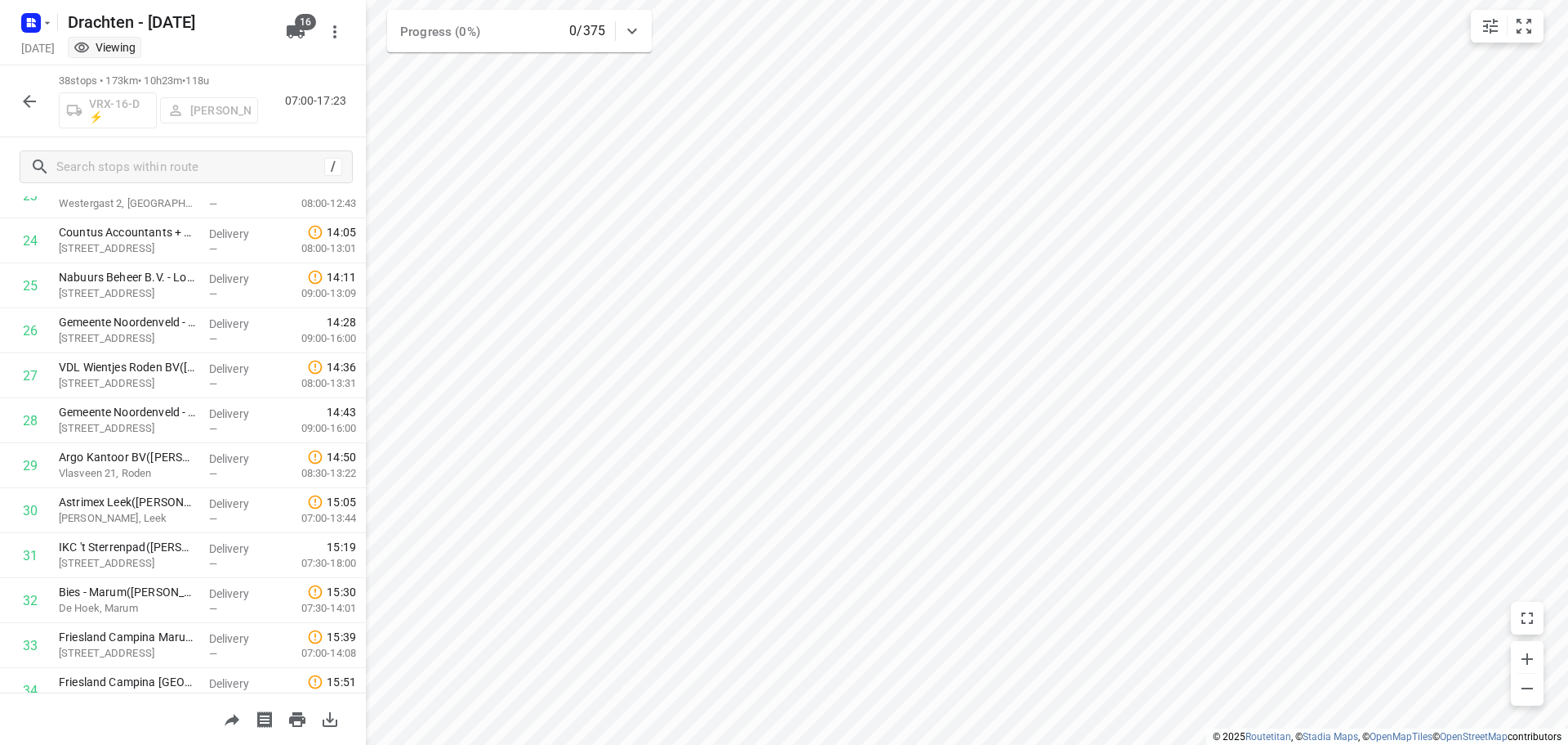
scroll to position [1339, 0]
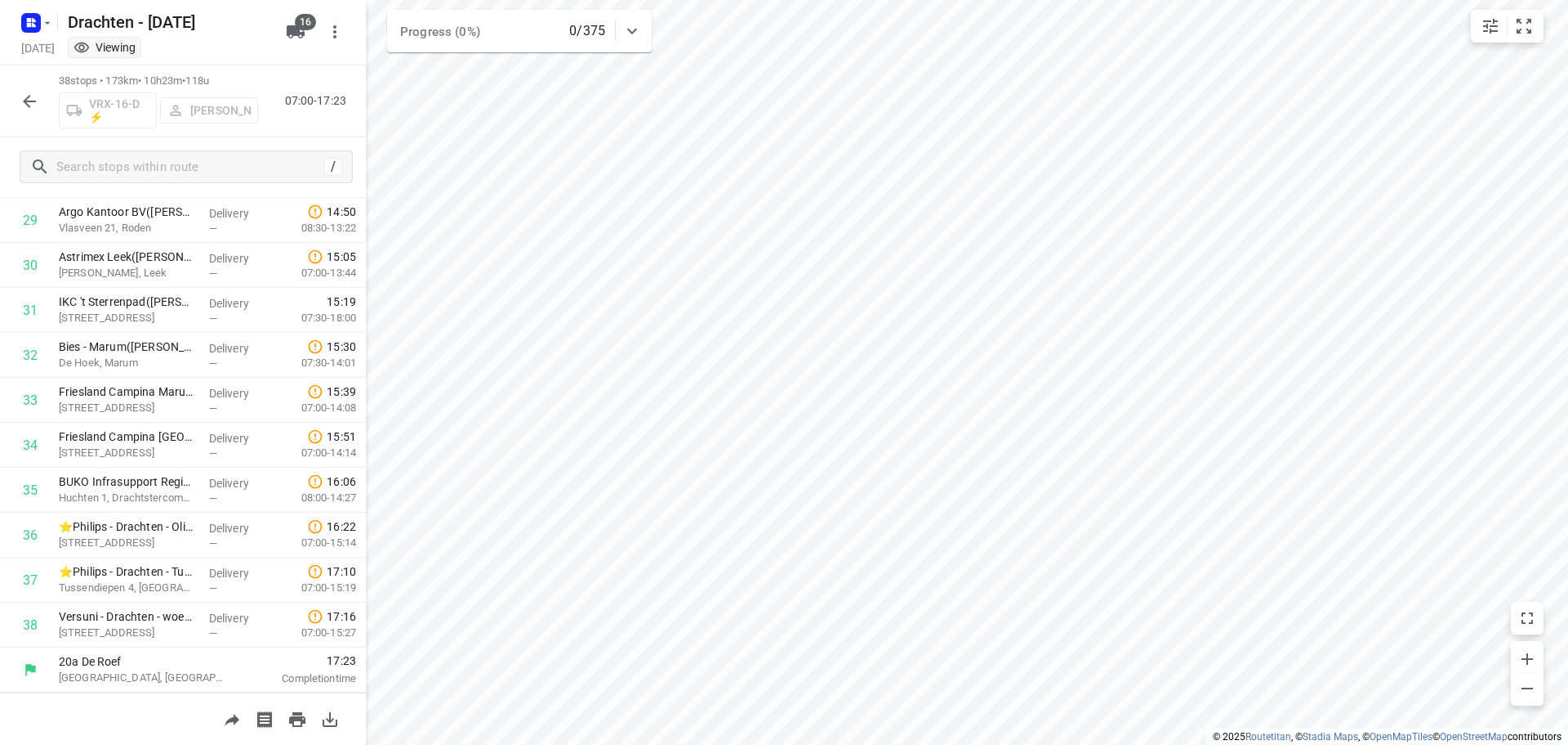
click at [17, 108] on button "button" at bounding box center [29, 101] width 33 height 33
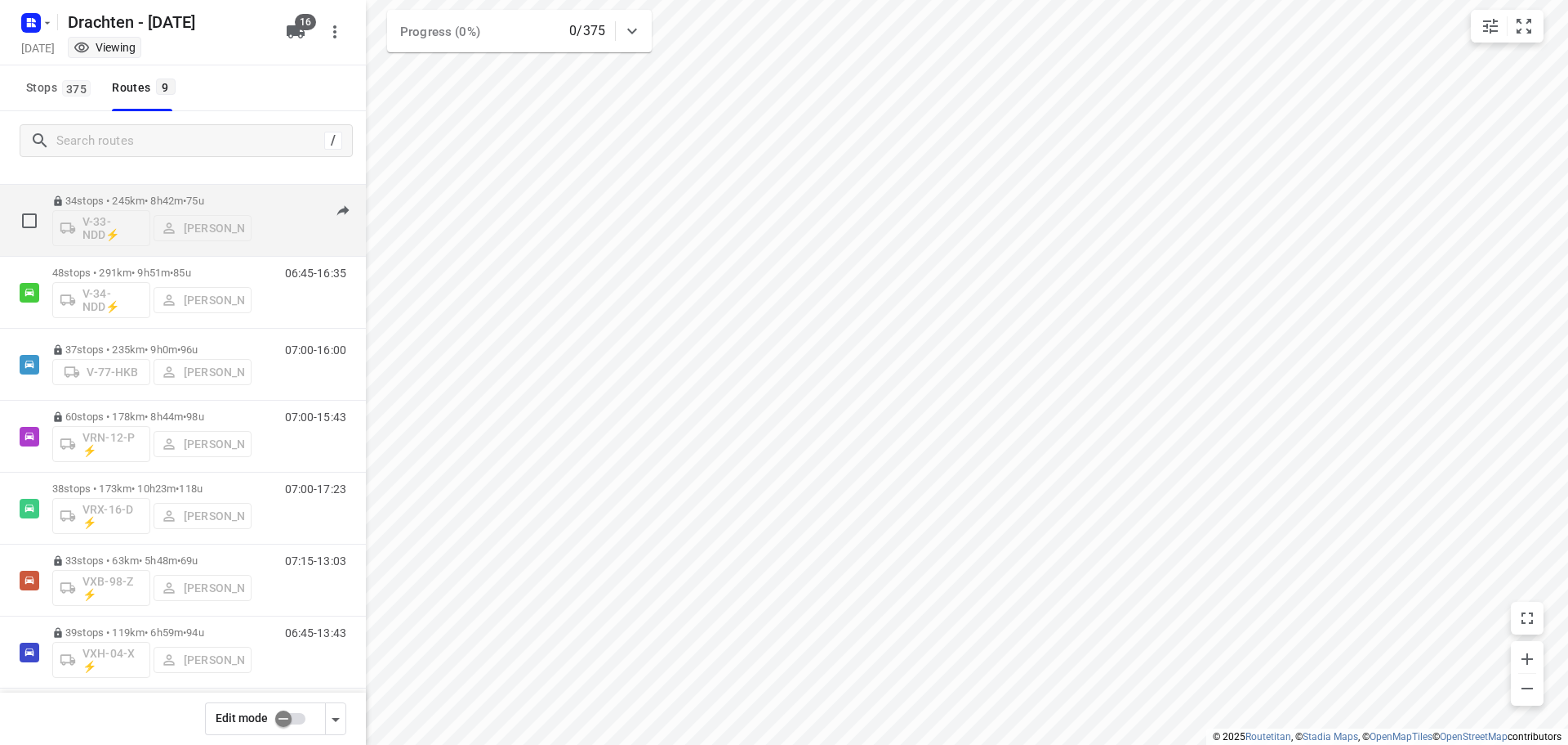
scroll to position [178, 0]
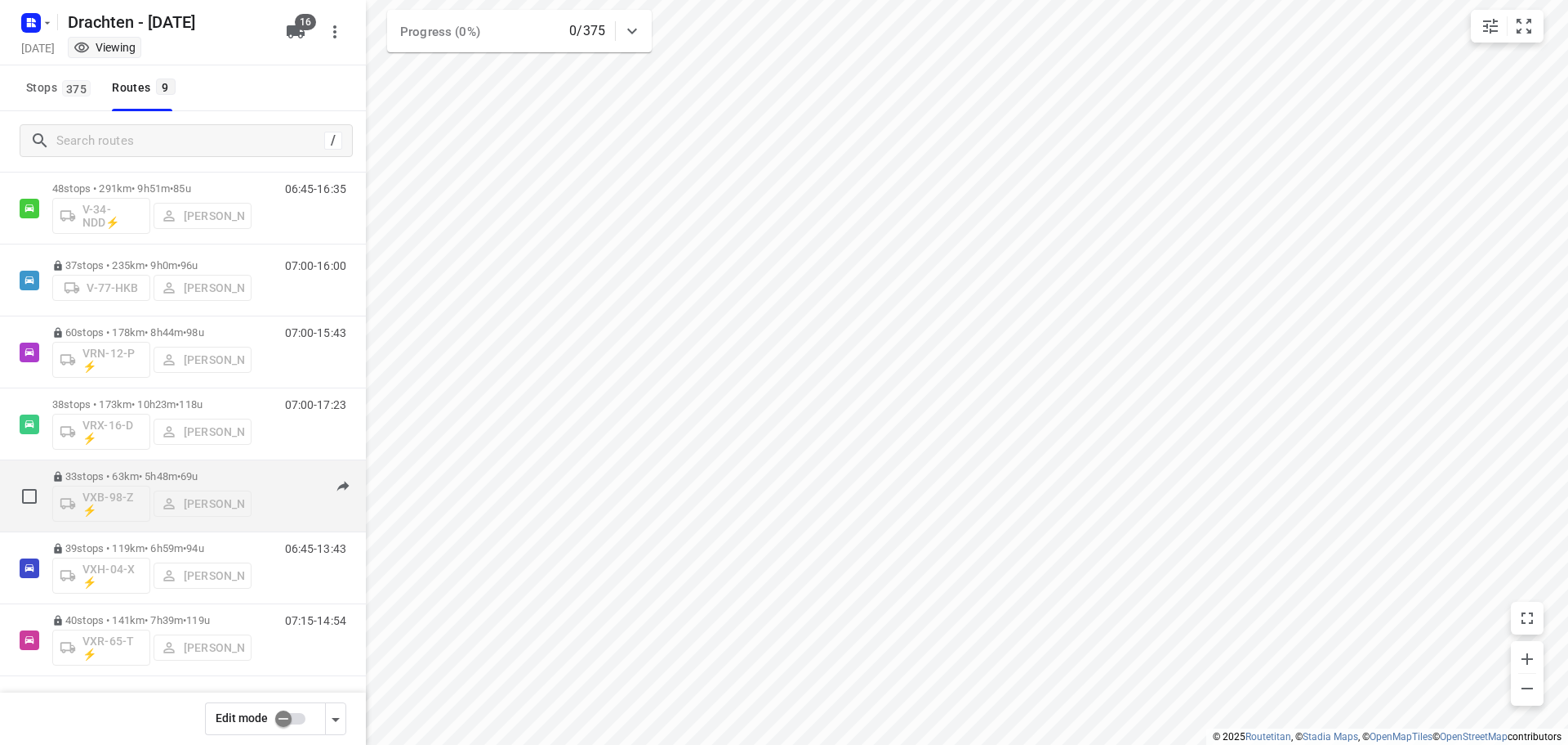
click at [186, 467] on div "33 stops • 63km • 5h48m • 69u VXB-98-Z ⚡ Janneke Zuur" at bounding box center [152, 495] width 199 height 68
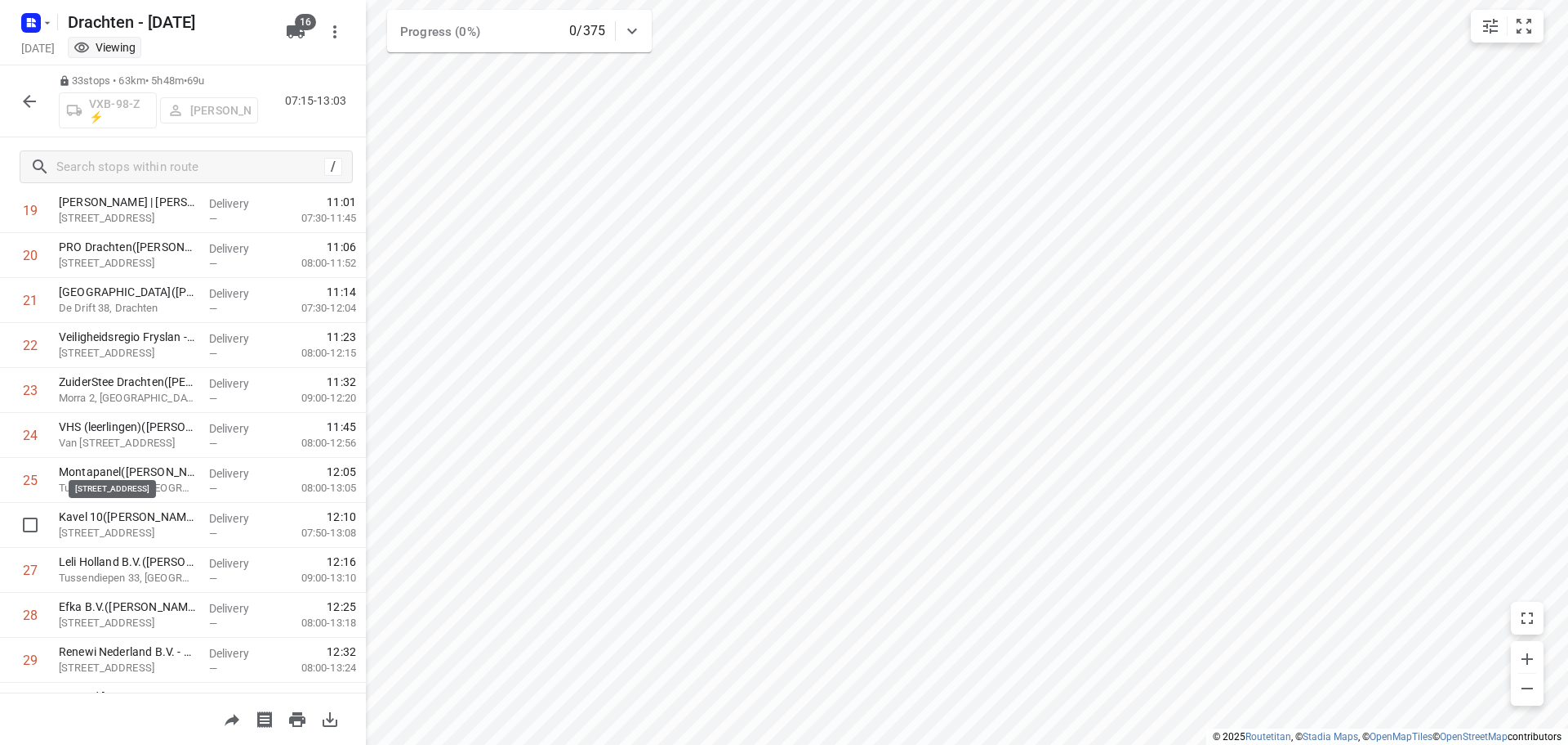
scroll to position [1115, 0]
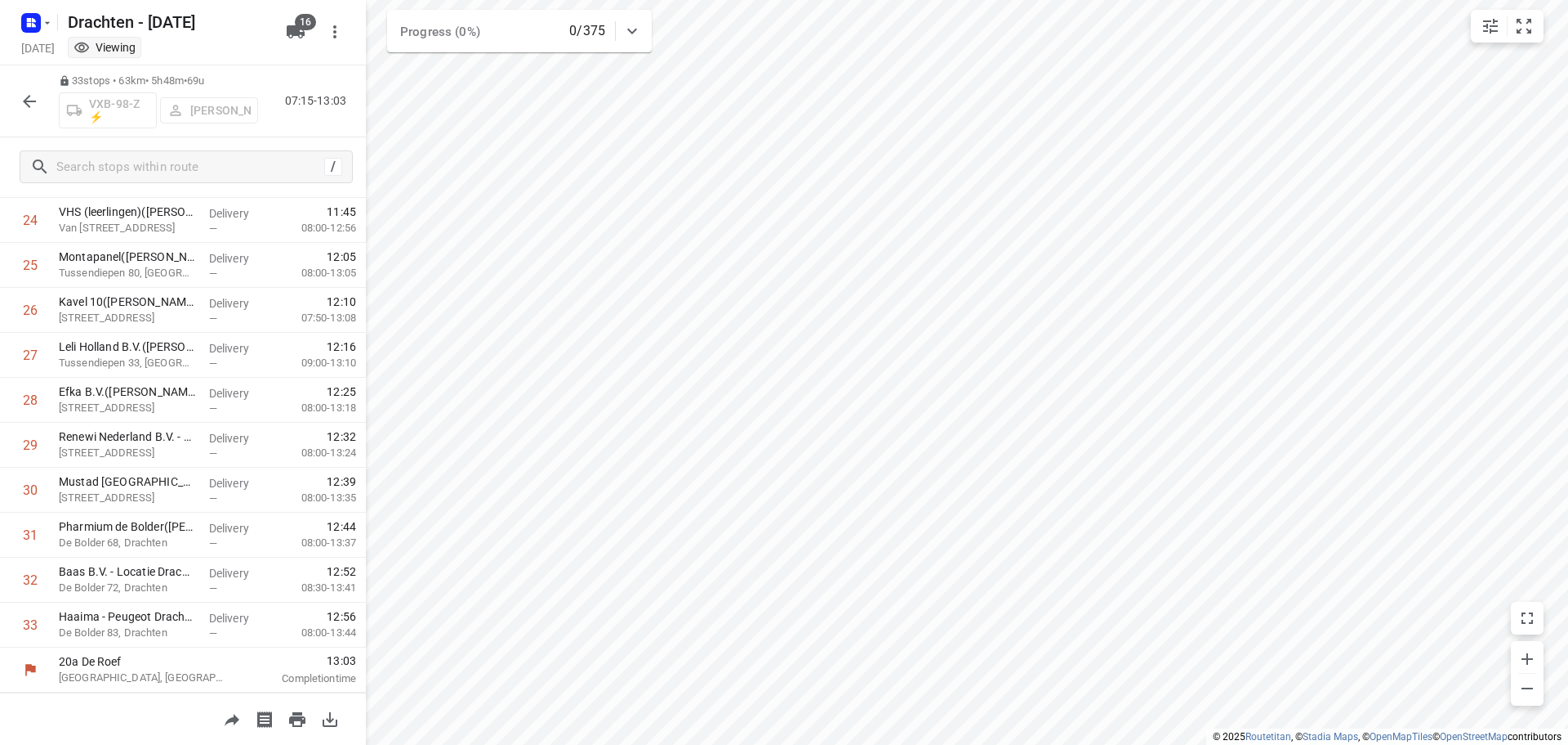
click at [14, 97] on button "button" at bounding box center [29, 101] width 33 height 33
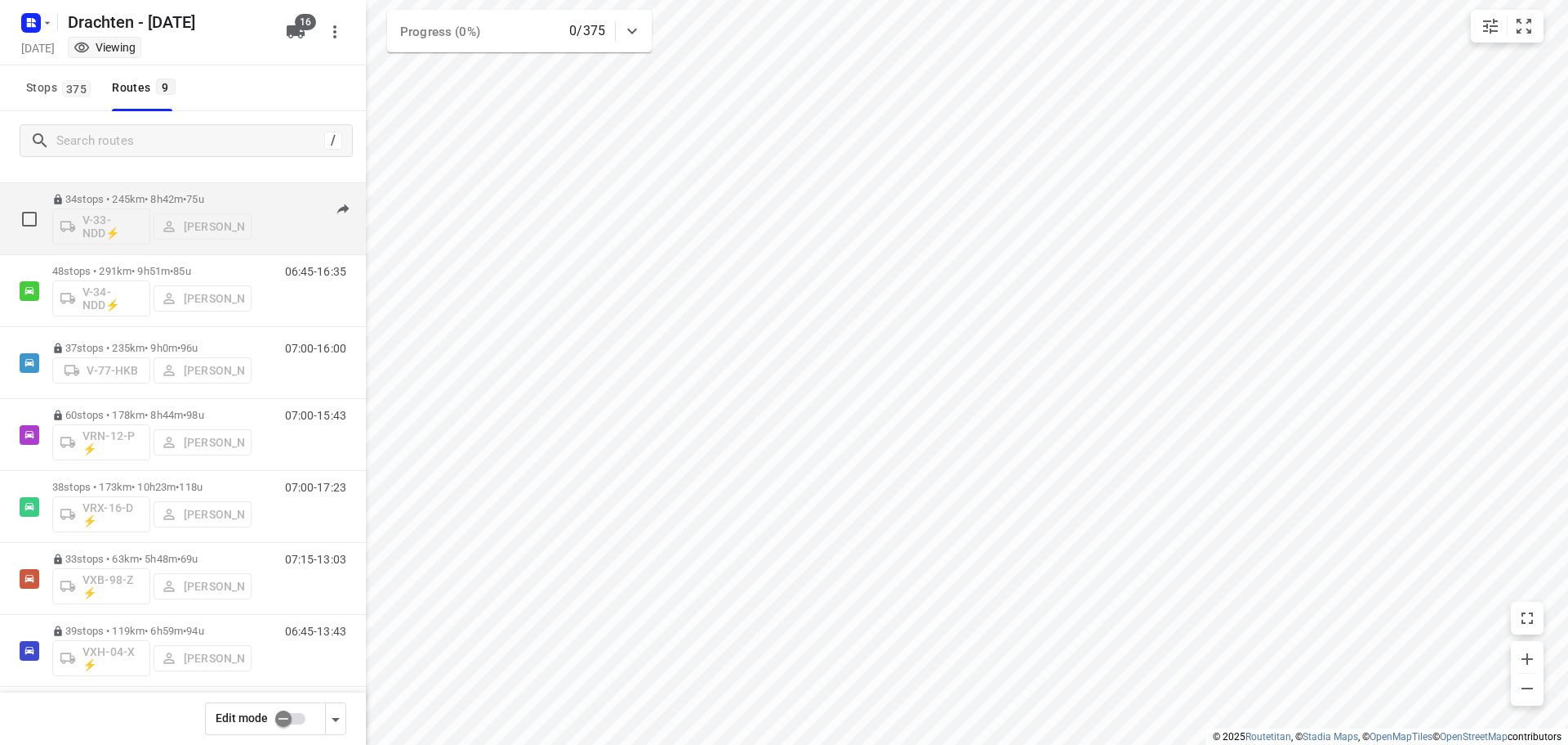
scroll to position [178, 0]
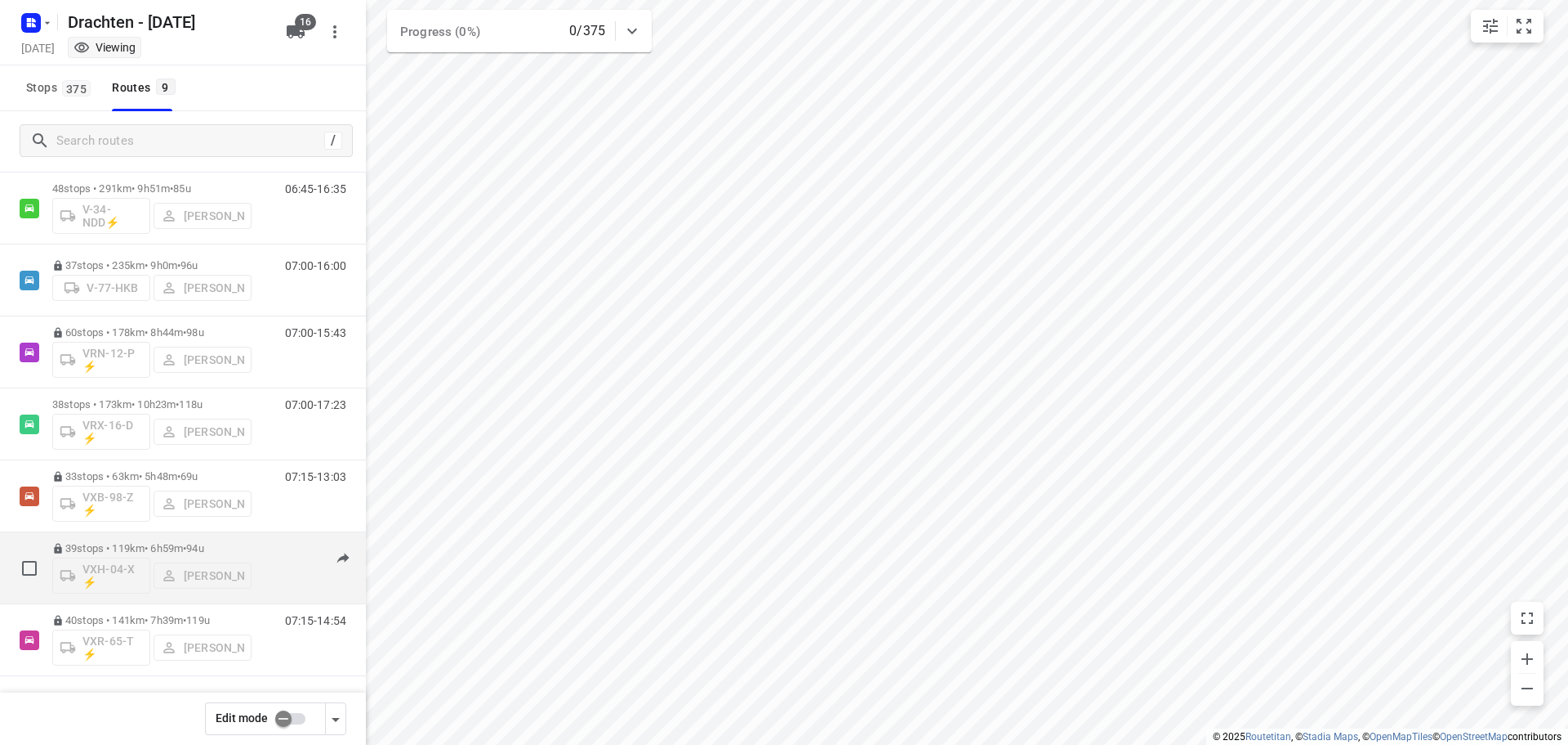
click at [133, 536] on div "39 stops • 119km • 6h59m • 94u VXH-04-X ⚡ Jurre Woudwijk" at bounding box center [152, 567] width 199 height 68
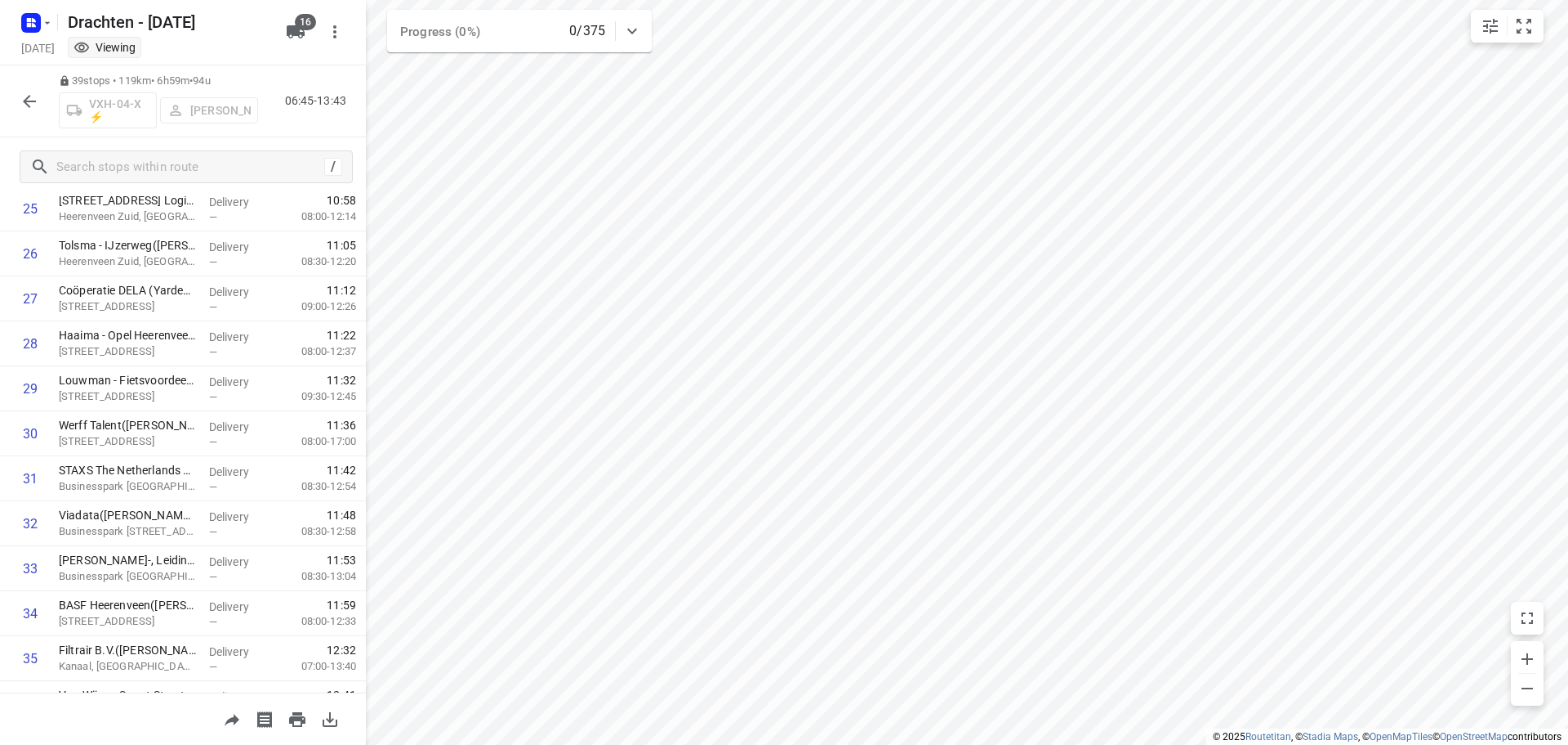
scroll to position [1384, 0]
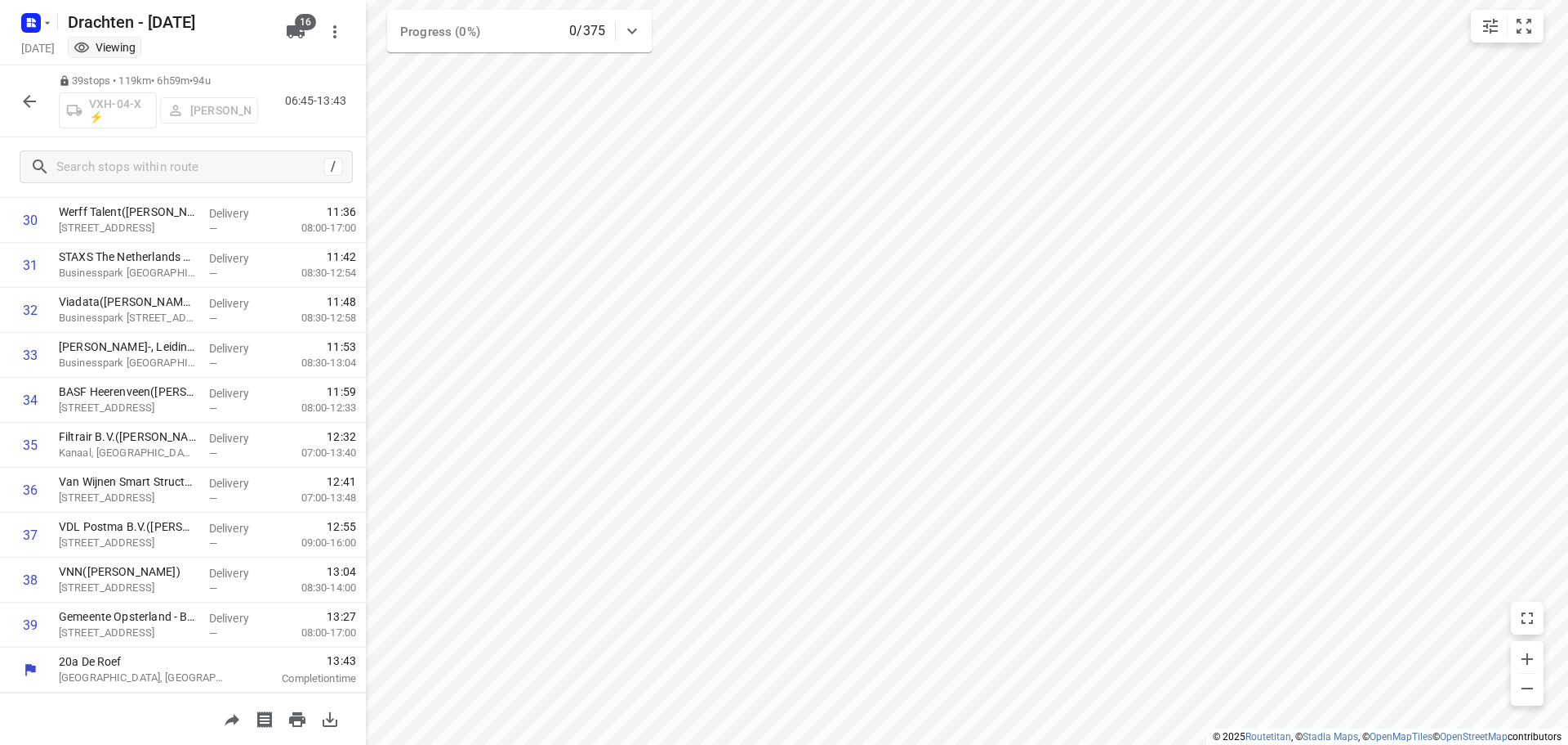
click at [33, 90] on button "button" at bounding box center [29, 101] width 33 height 33
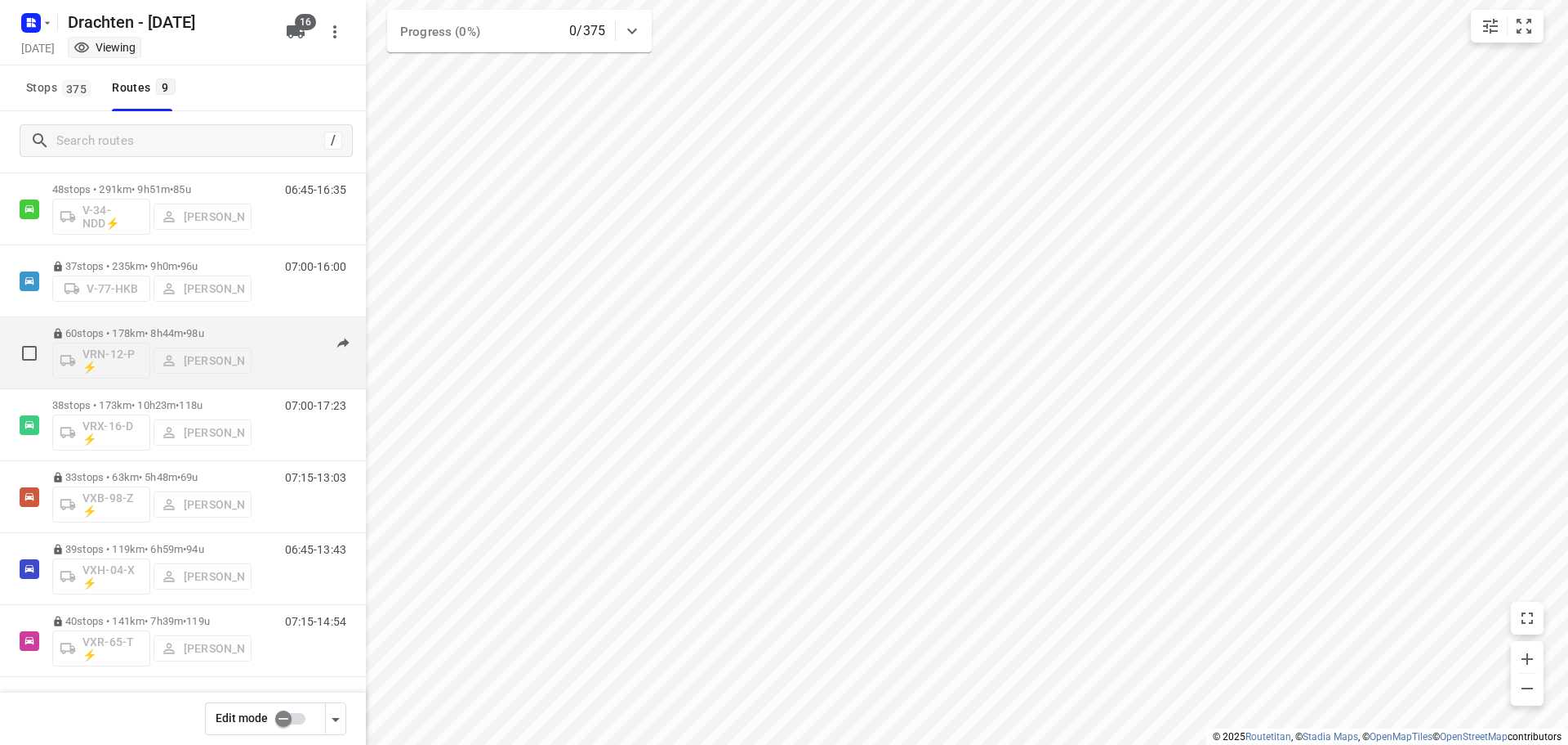
scroll to position [178, 0]
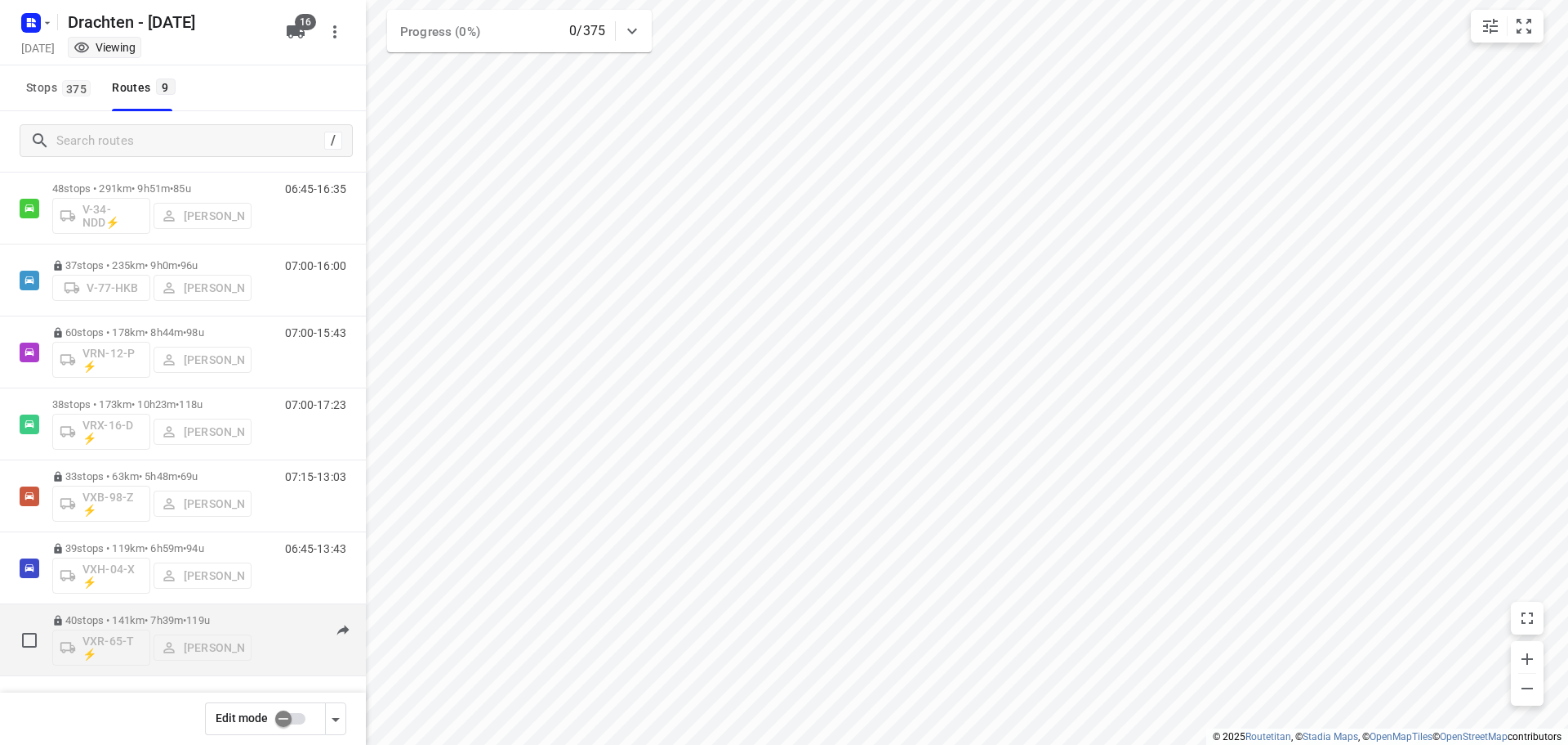
click at [183, 612] on div "40 stops • 141km • 7h39m • 119u VXR-65-T ⚡ Leon Holwerda" at bounding box center [152, 639] width 199 height 68
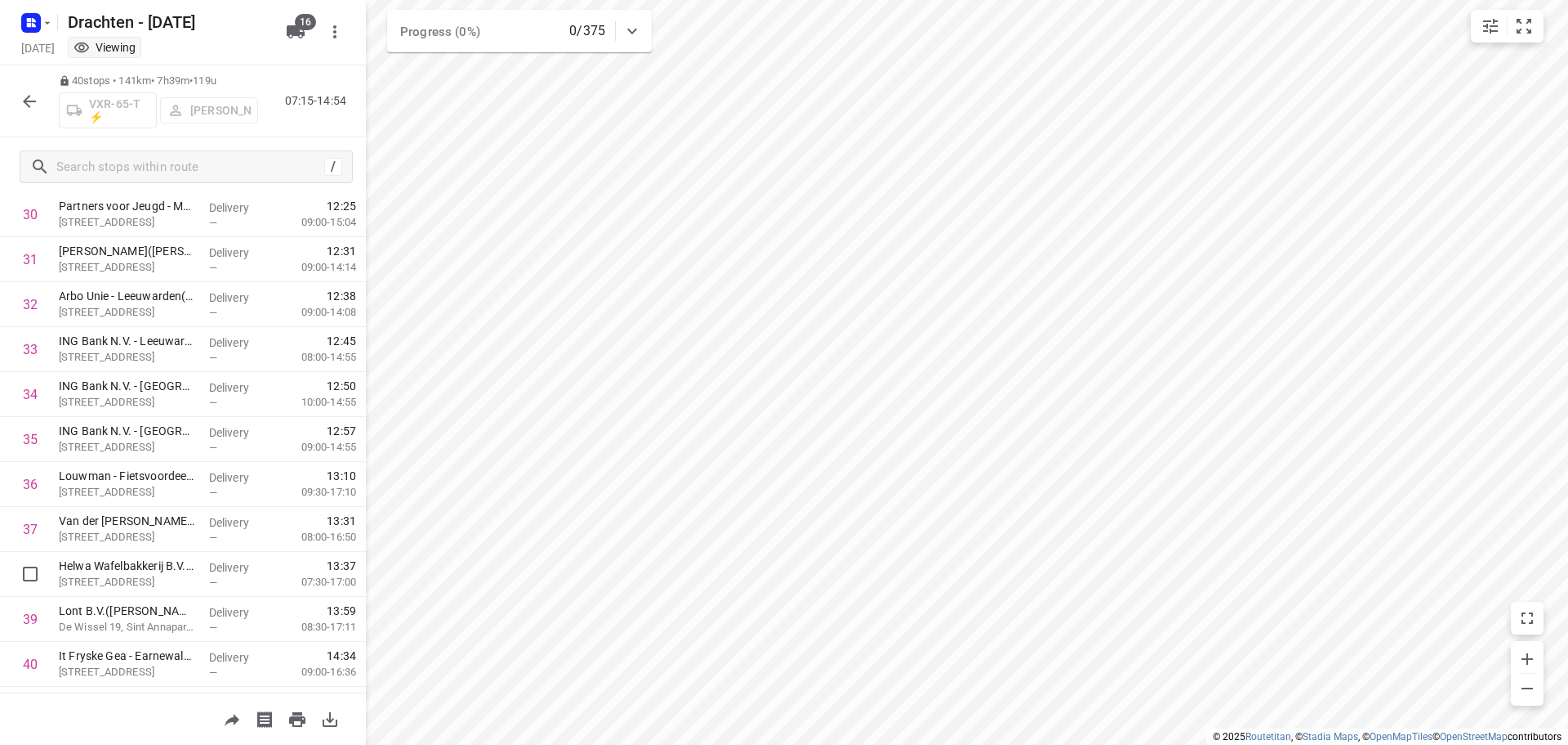
scroll to position [1429, 0]
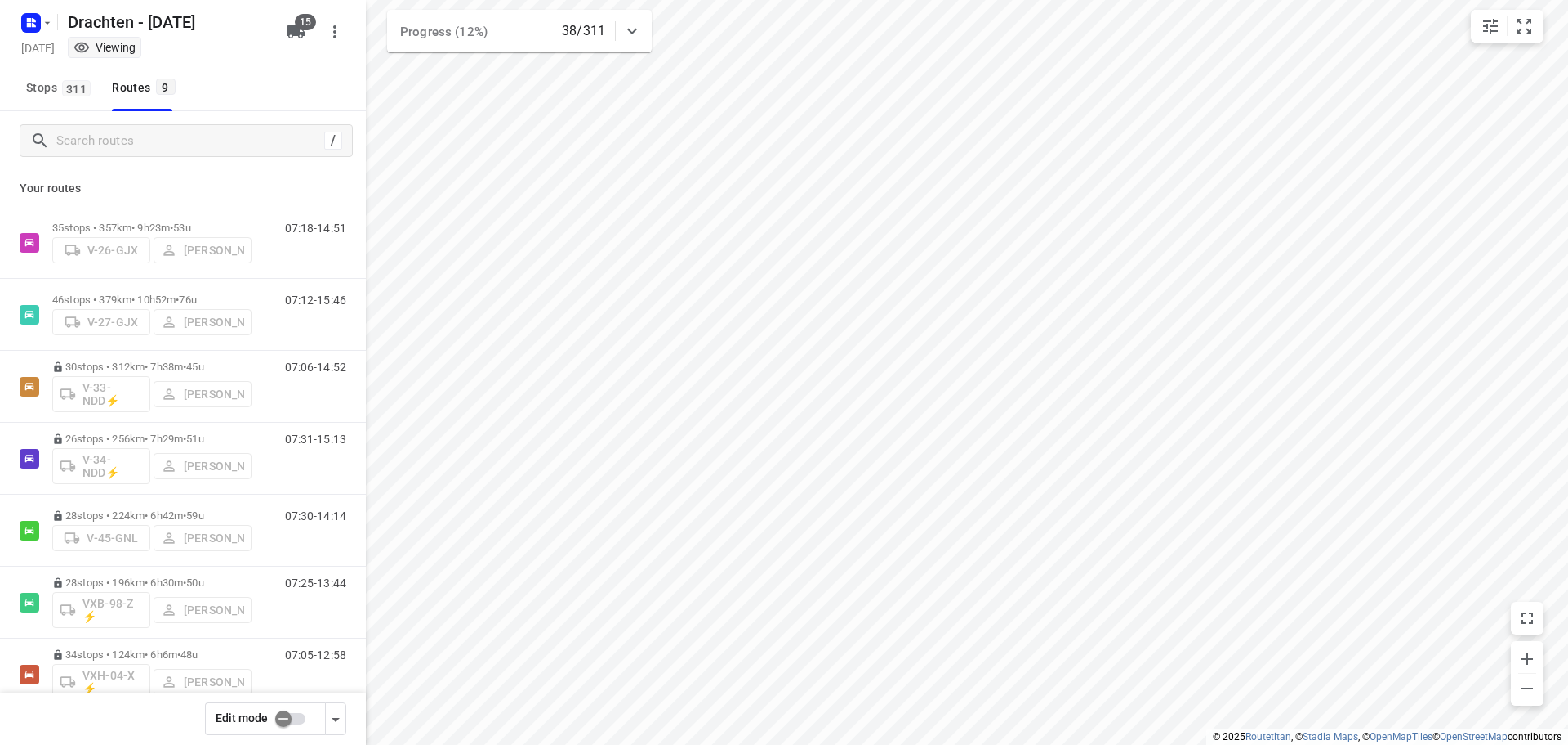
scroll to position [178, 0]
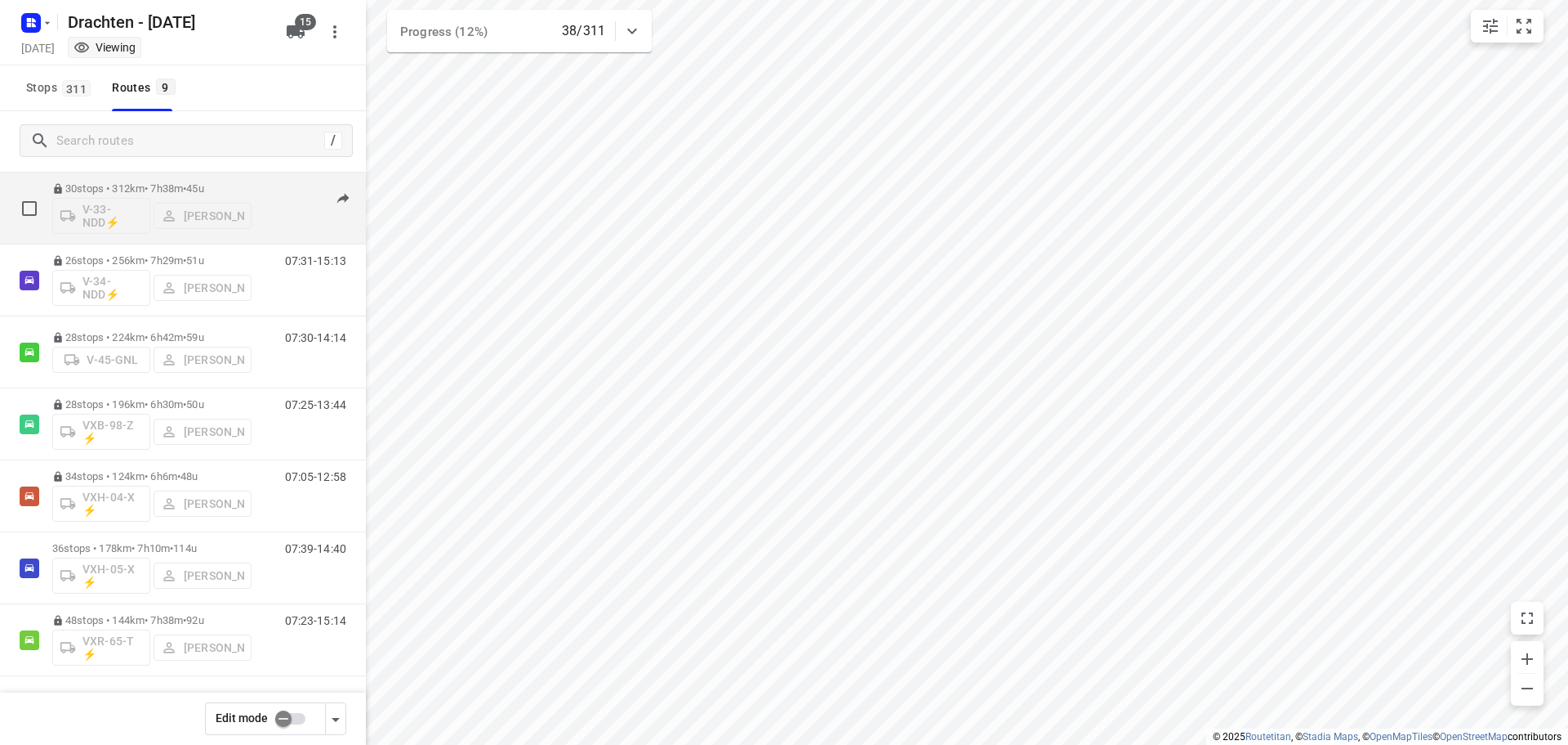
click at [202, 189] on span "45u" at bounding box center [195, 188] width 17 height 12
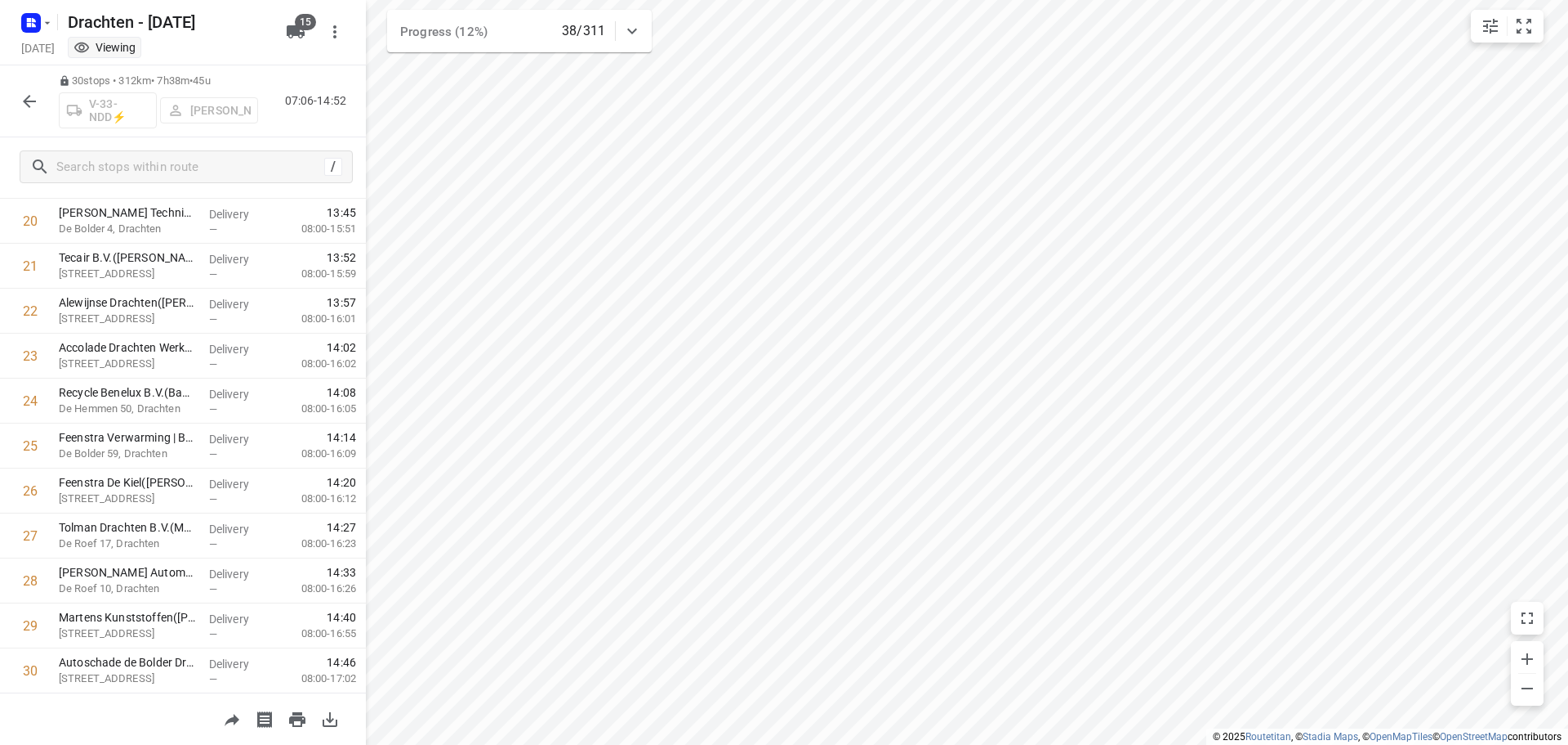
scroll to position [979, 0]
click at [15, 103] on button "button" at bounding box center [29, 101] width 33 height 33
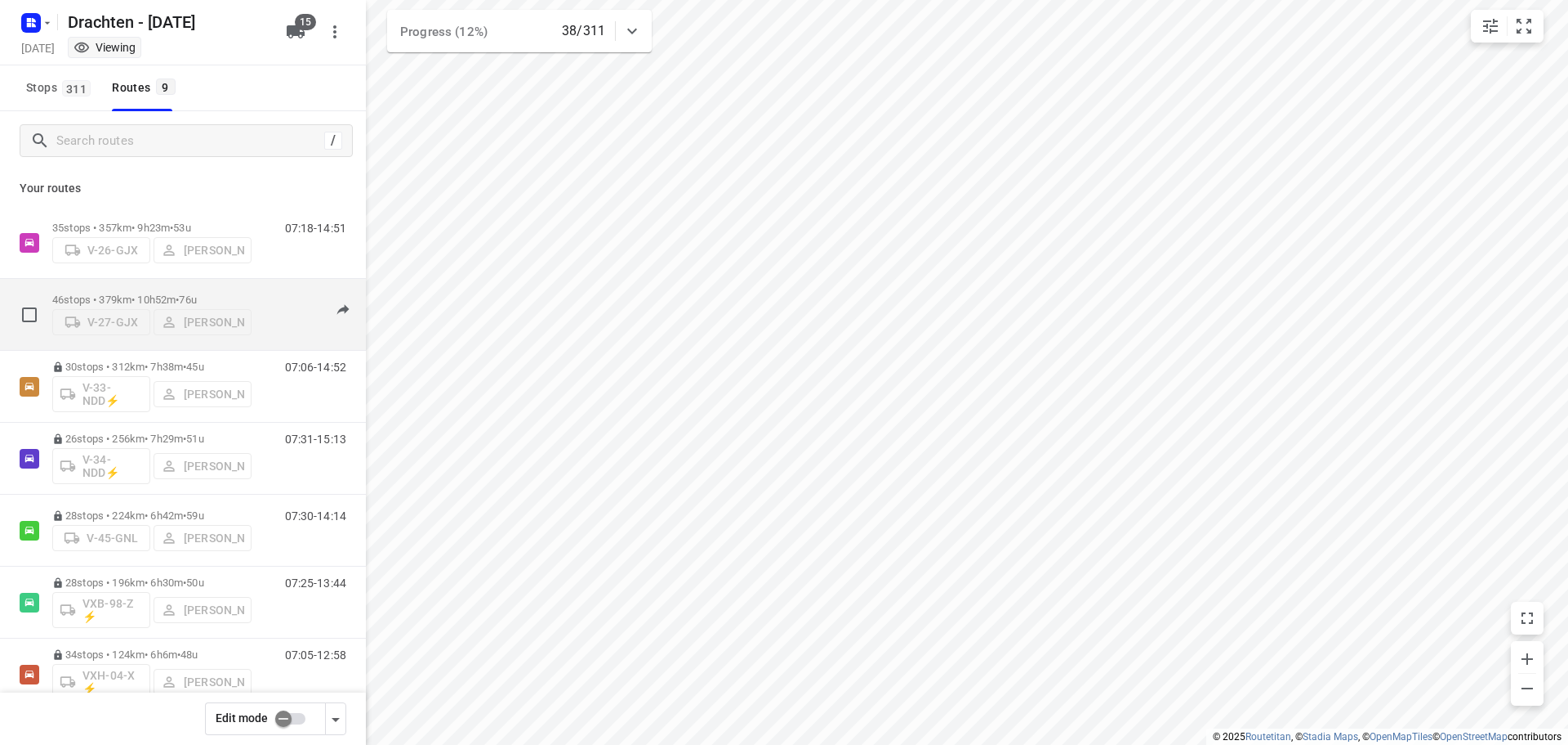
click at [136, 288] on div "46 stops • 379km • 10h52m • 76u V-27-GJX Armando Vijn" at bounding box center [152, 314] width 199 height 58
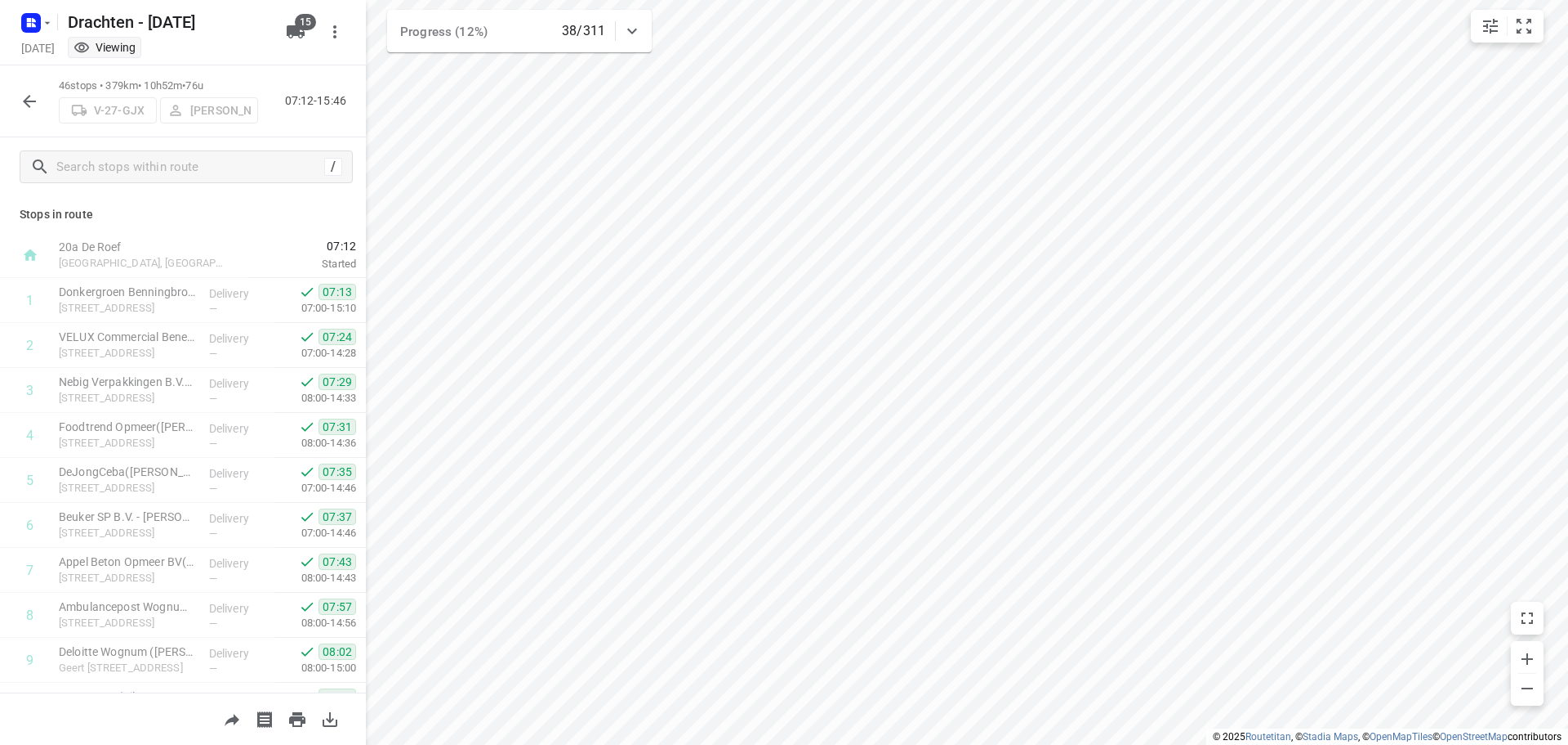
click at [43, 107] on button "button" at bounding box center [29, 101] width 33 height 33
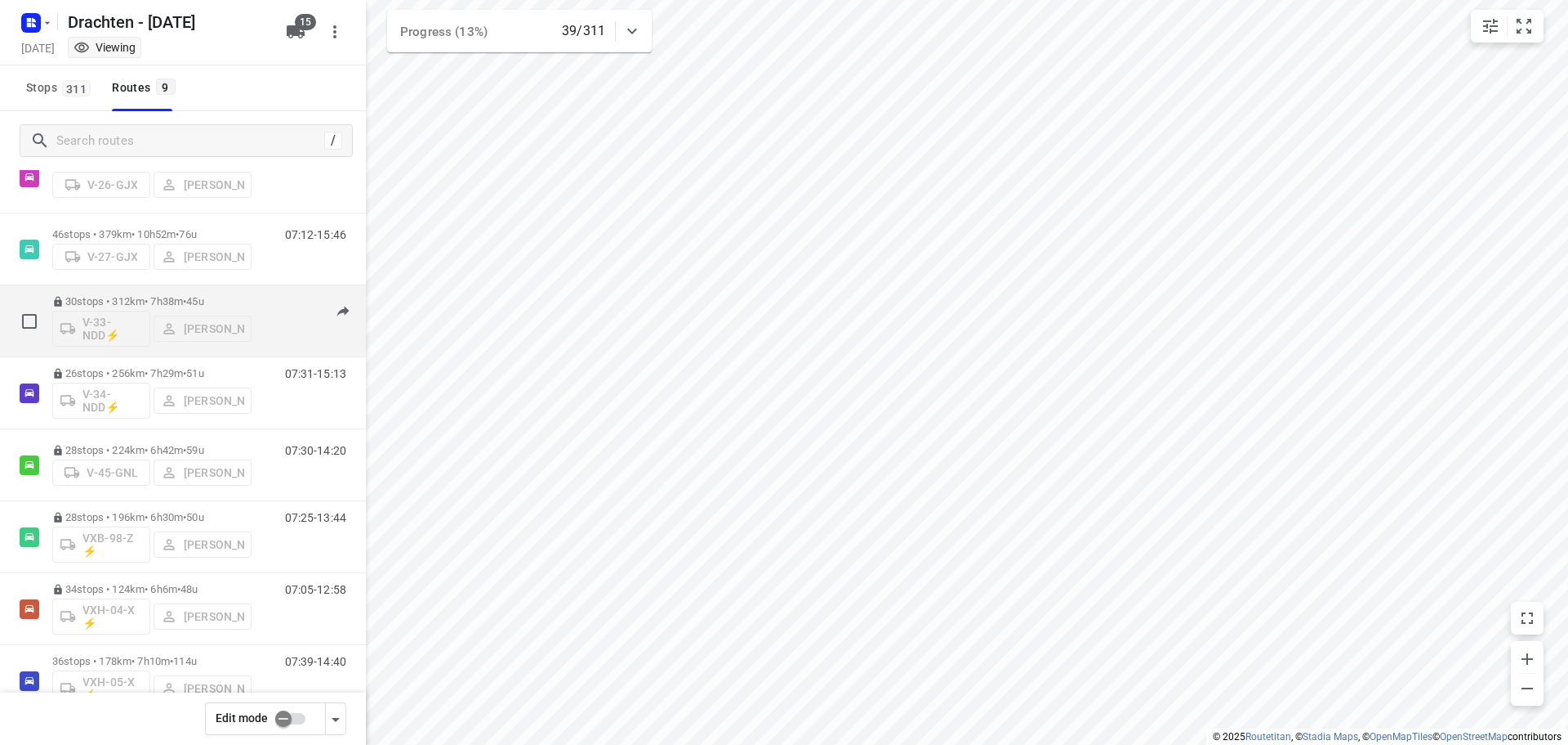
scroll to position [178, 0]
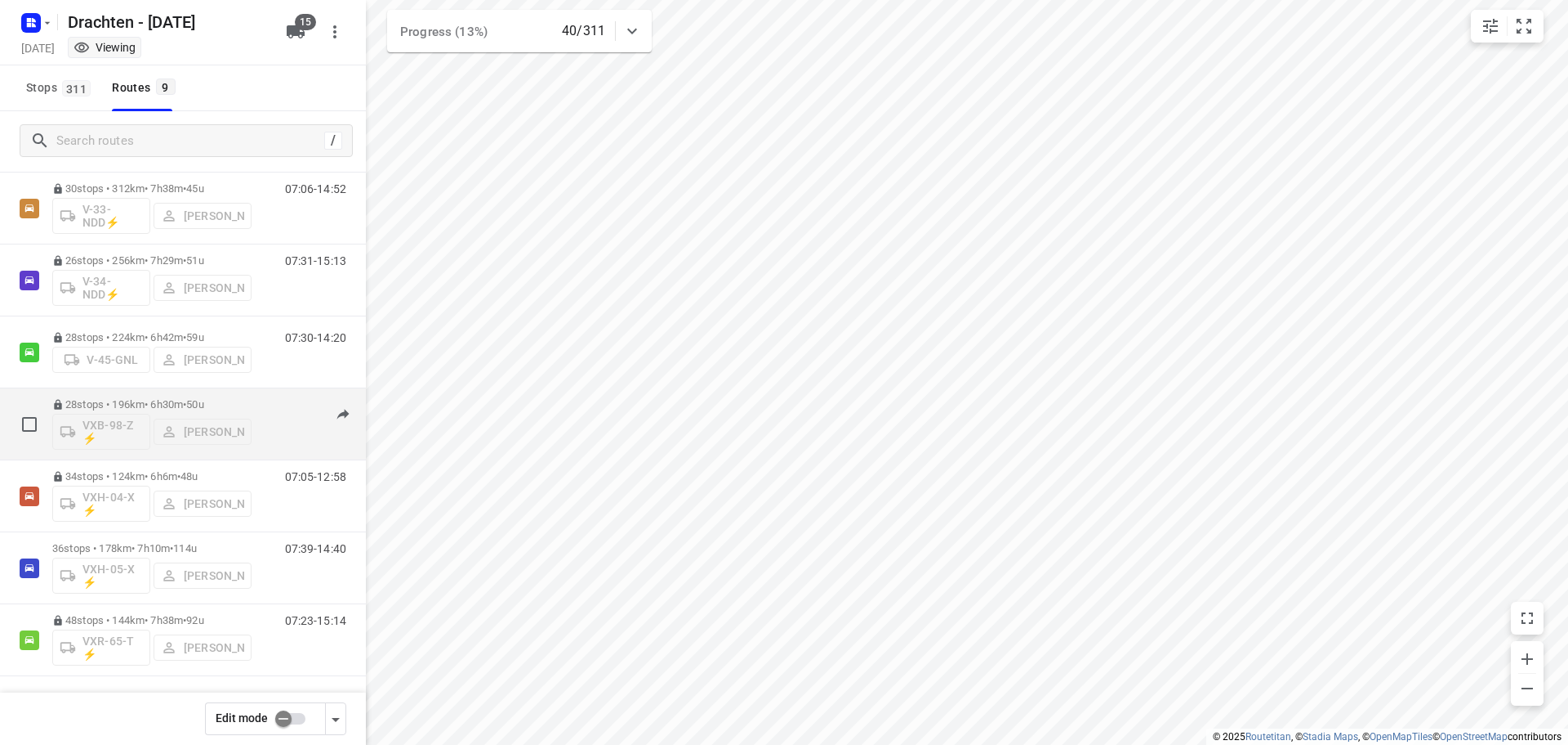
click at [203, 398] on span "50u" at bounding box center [195, 404] width 17 height 12
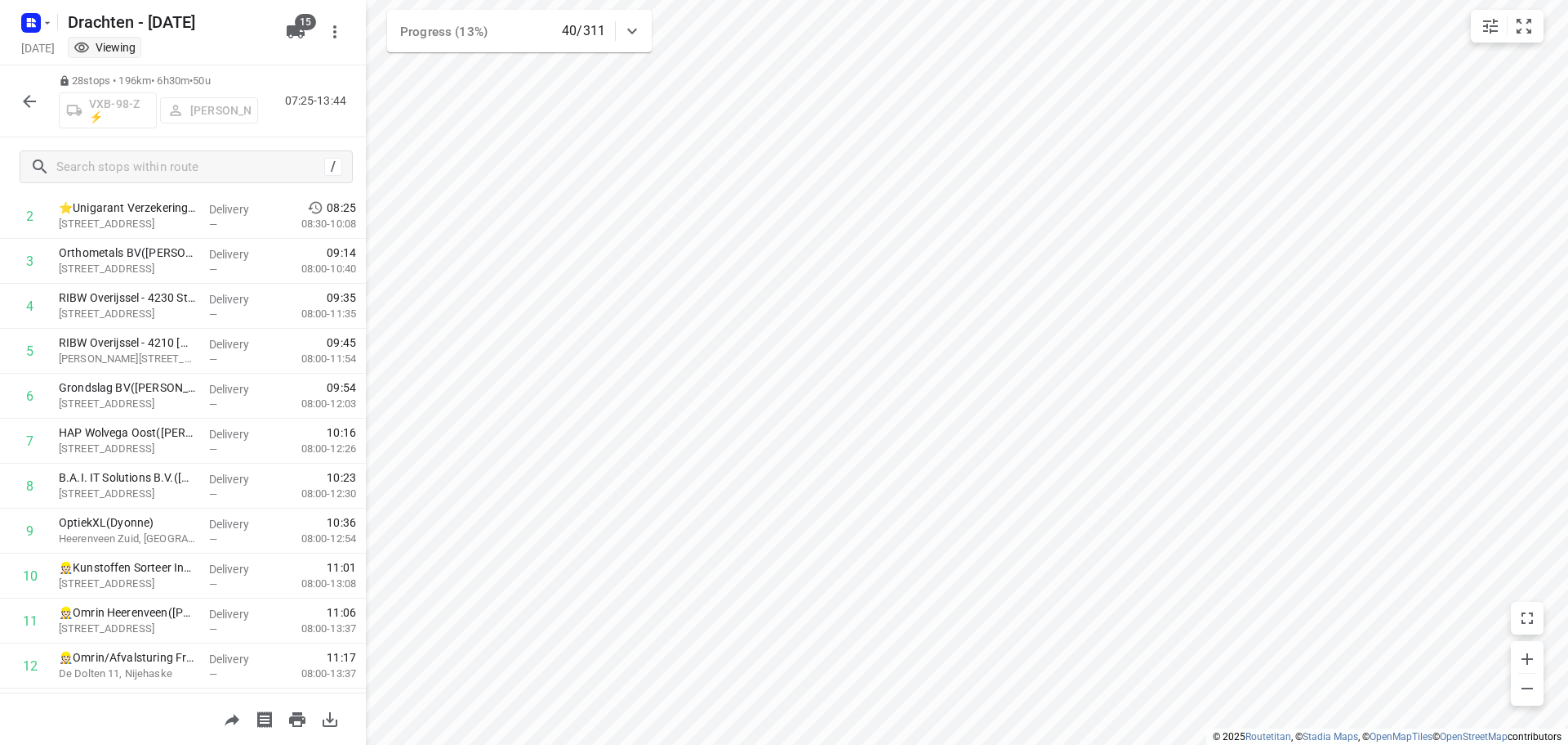
scroll to position [0, 0]
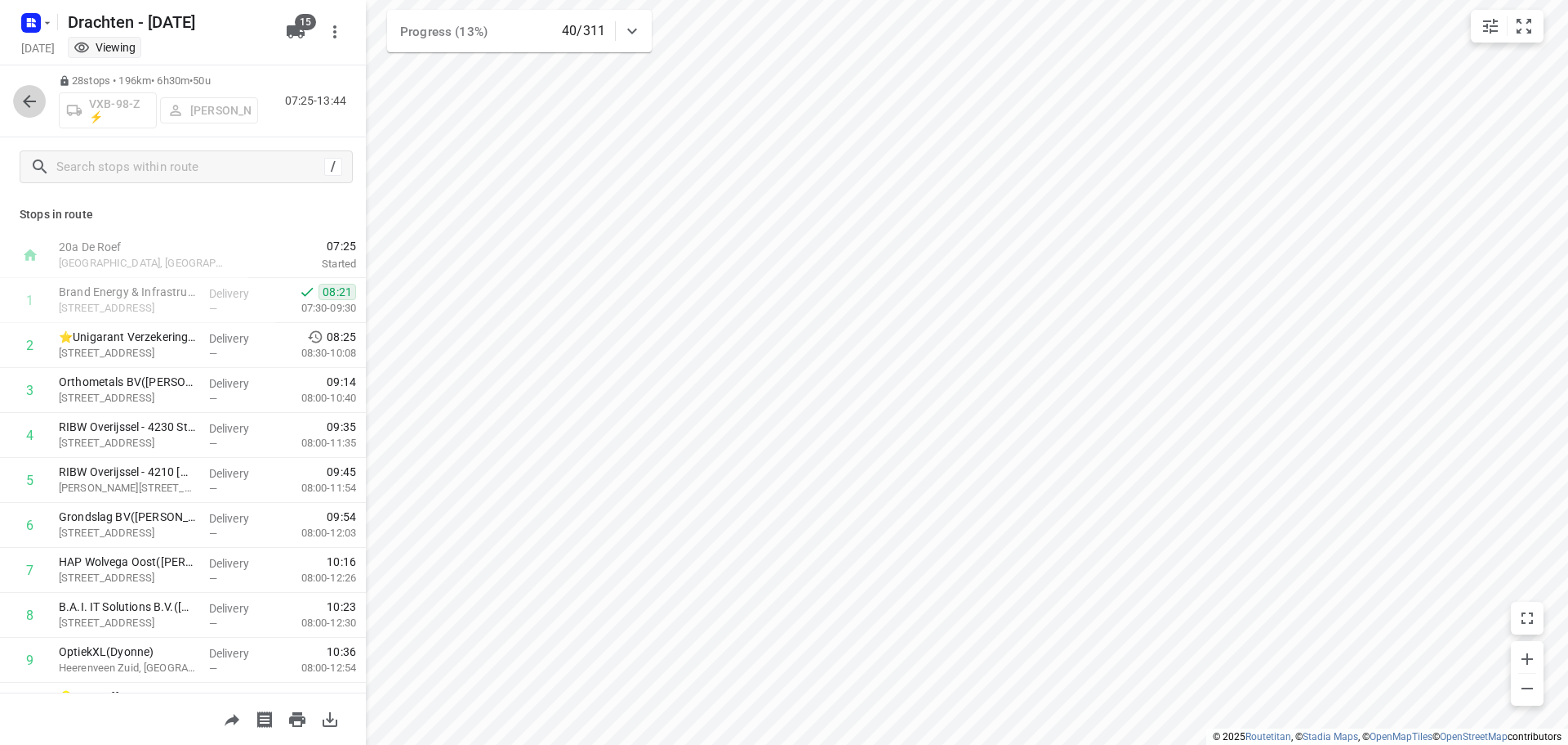
click at [23, 89] on button "button" at bounding box center [29, 101] width 33 height 33
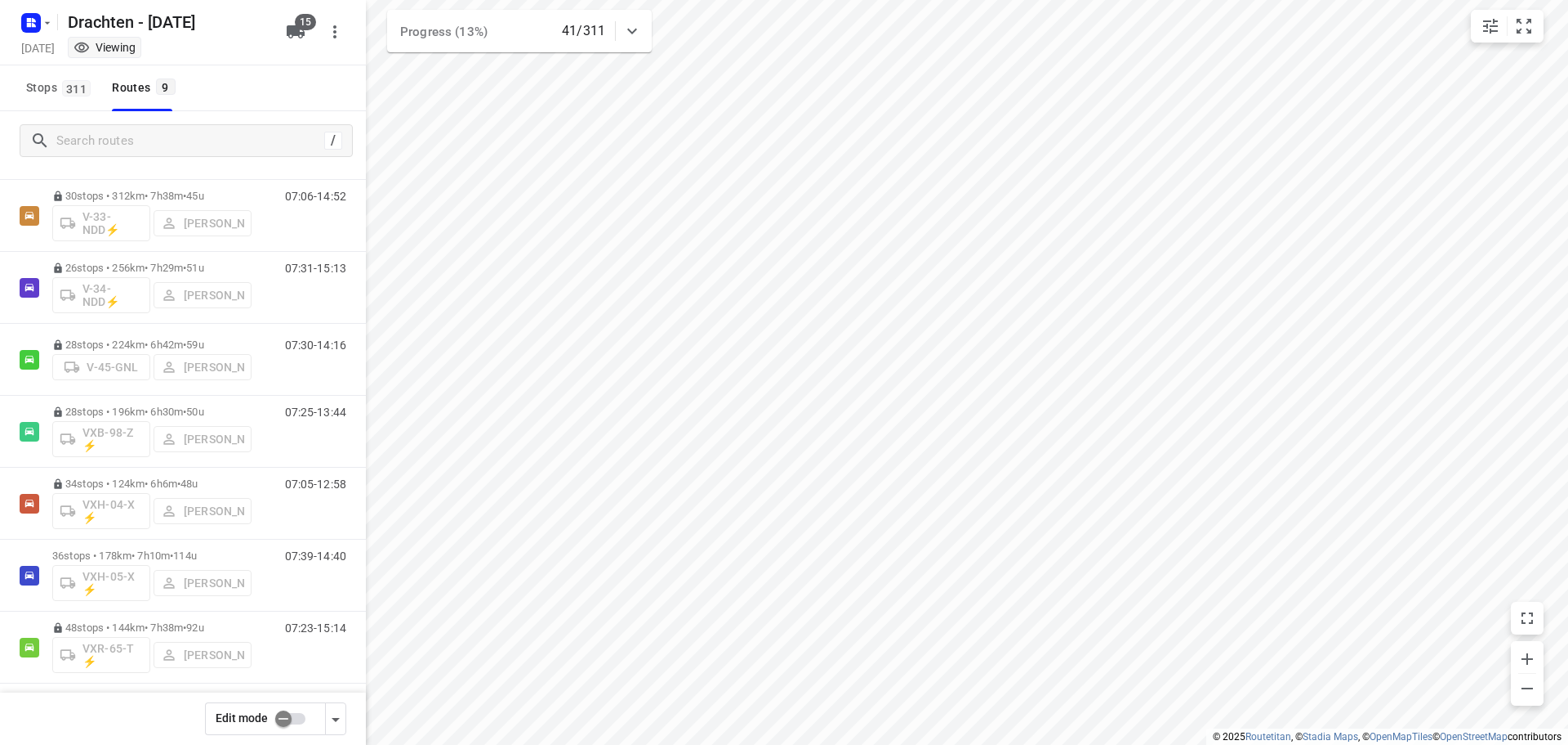
scroll to position [178, 0]
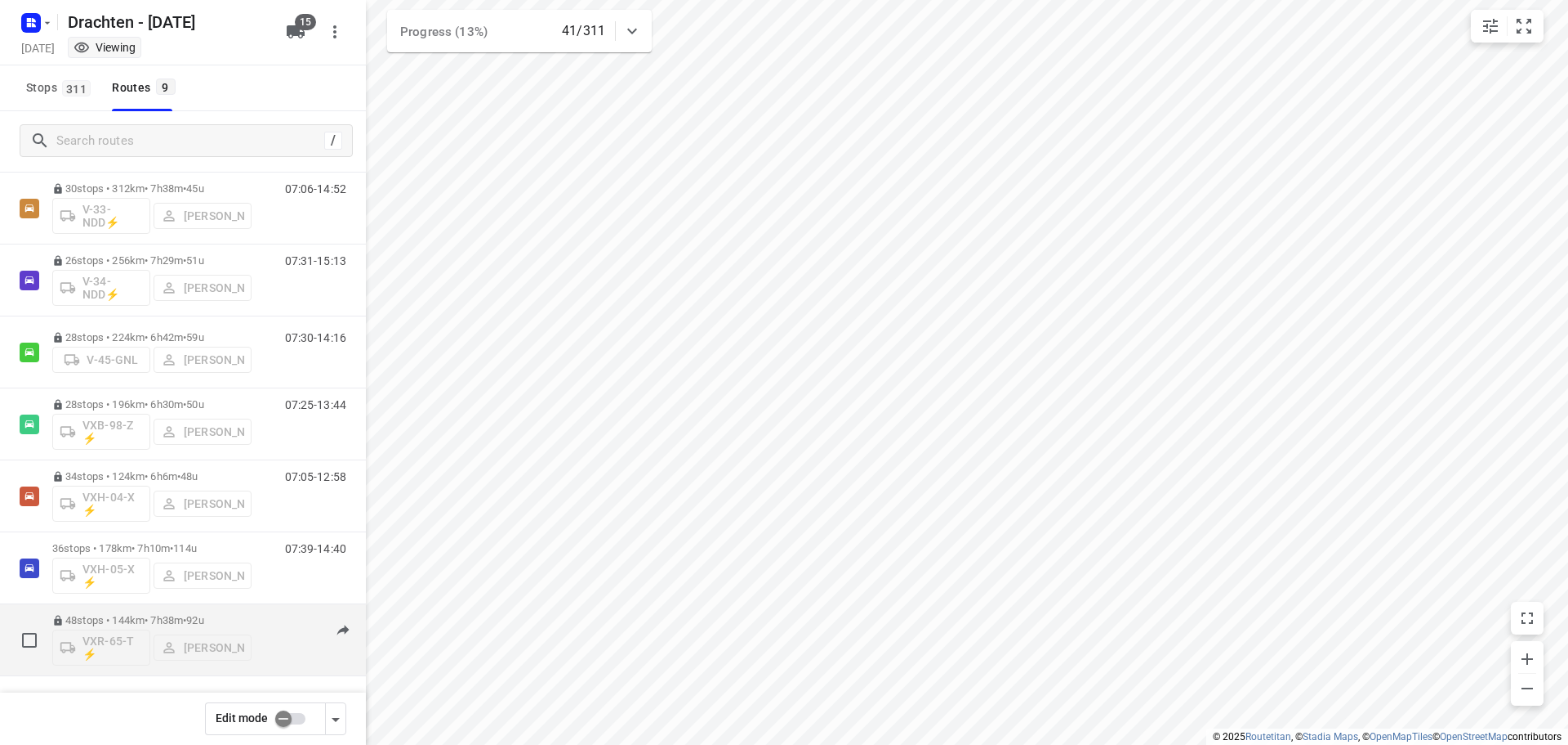
click at [196, 610] on div "48 stops • 144km • 7h38m • 92u VXR-65-T ⚡ Kirsten Brouwer" at bounding box center [152, 639] width 199 height 68
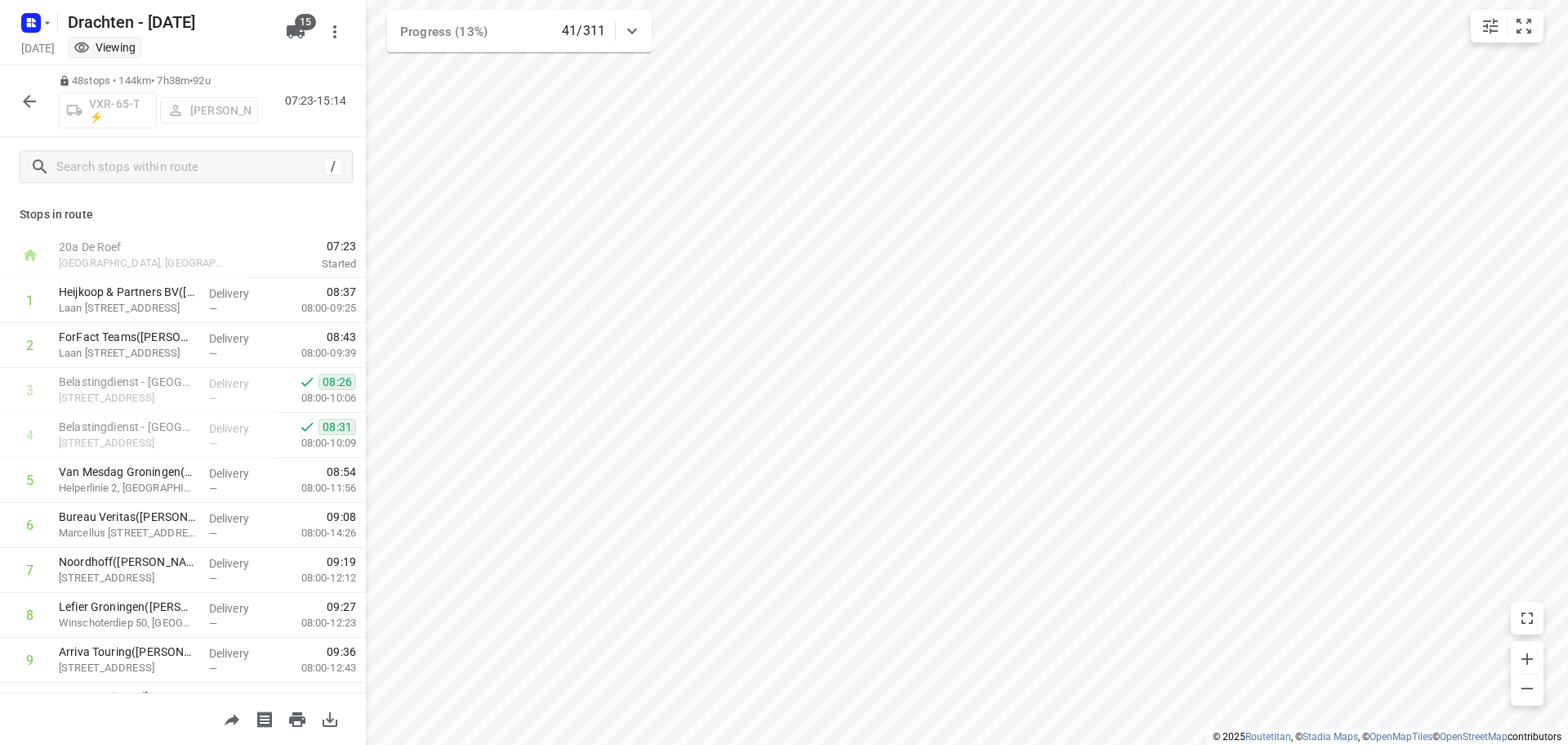
click at [33, 102] on icon "button" at bounding box center [30, 102] width 20 height 20
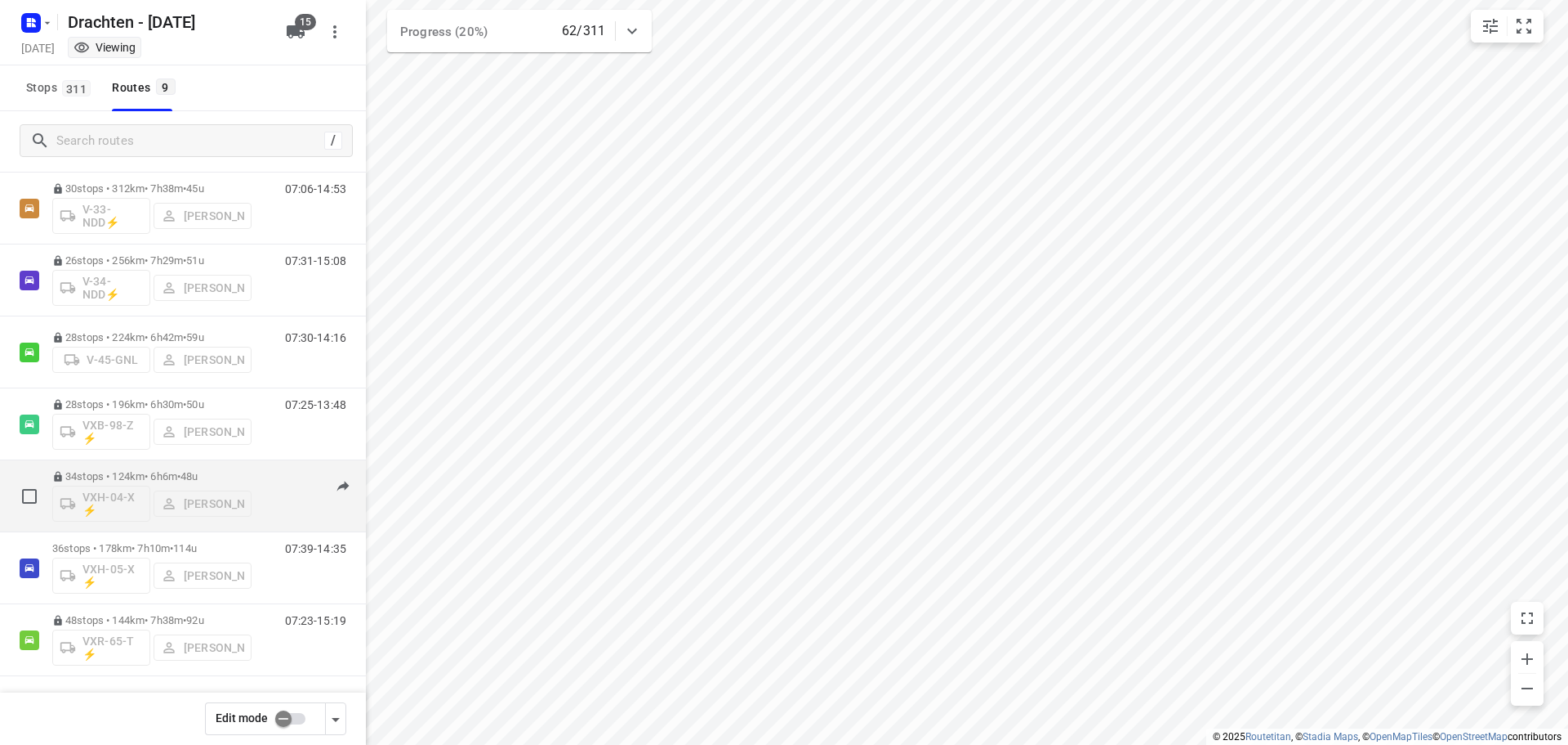
click at [116, 476] on p "34 stops • 124km • 6h6m • 48u" at bounding box center [152, 476] width 199 height 12
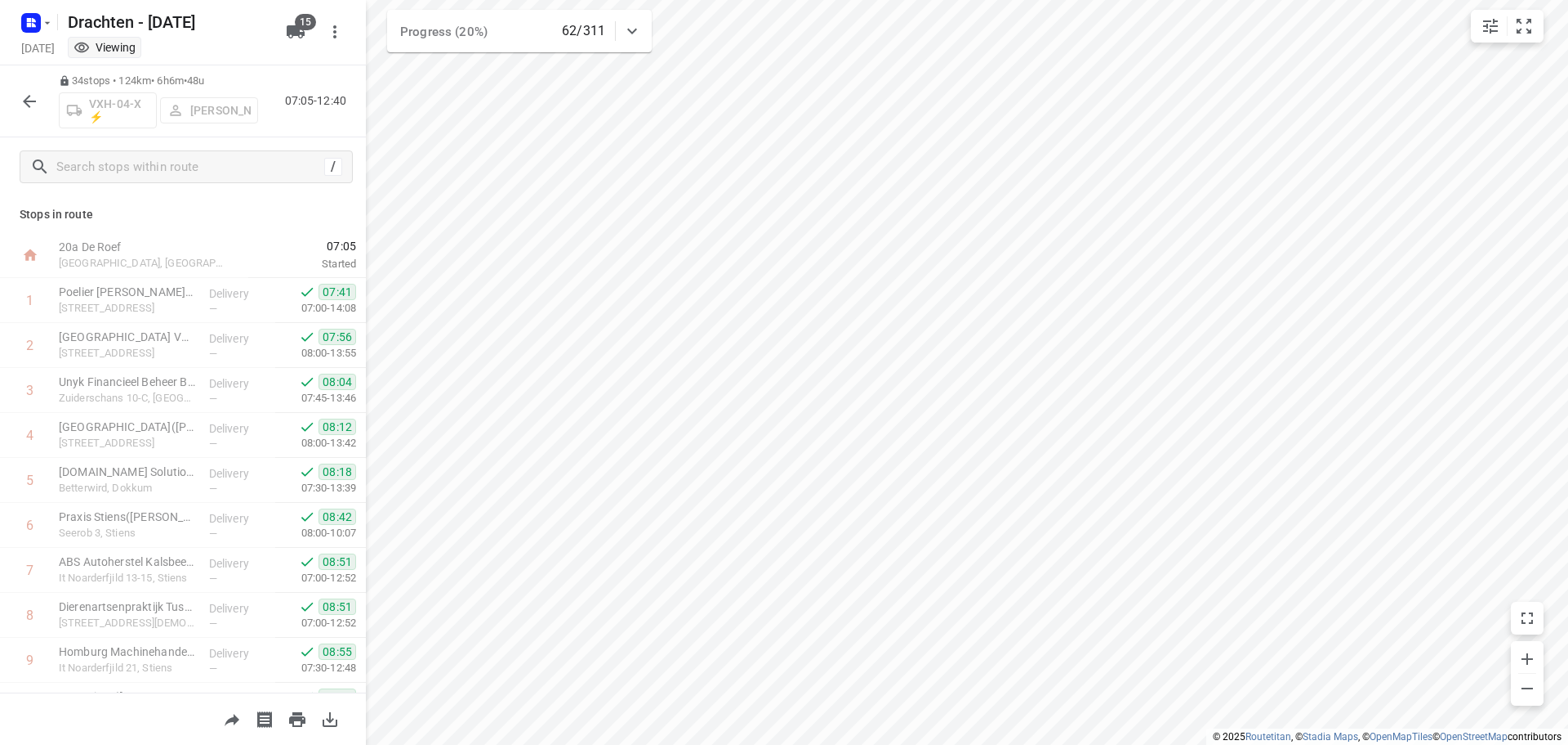
click at [23, 89] on button "button" at bounding box center [29, 101] width 33 height 33
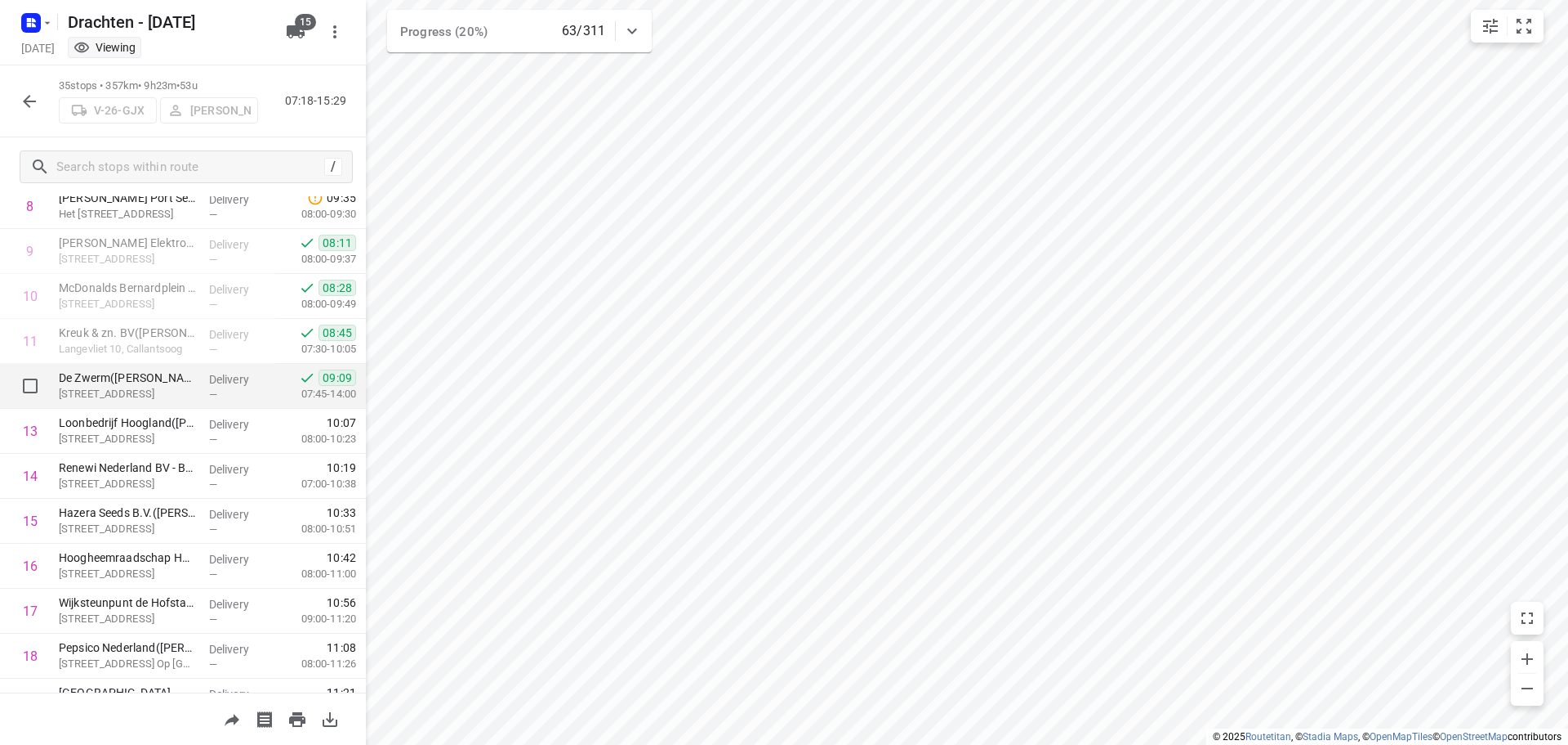
scroll to position [327, 0]
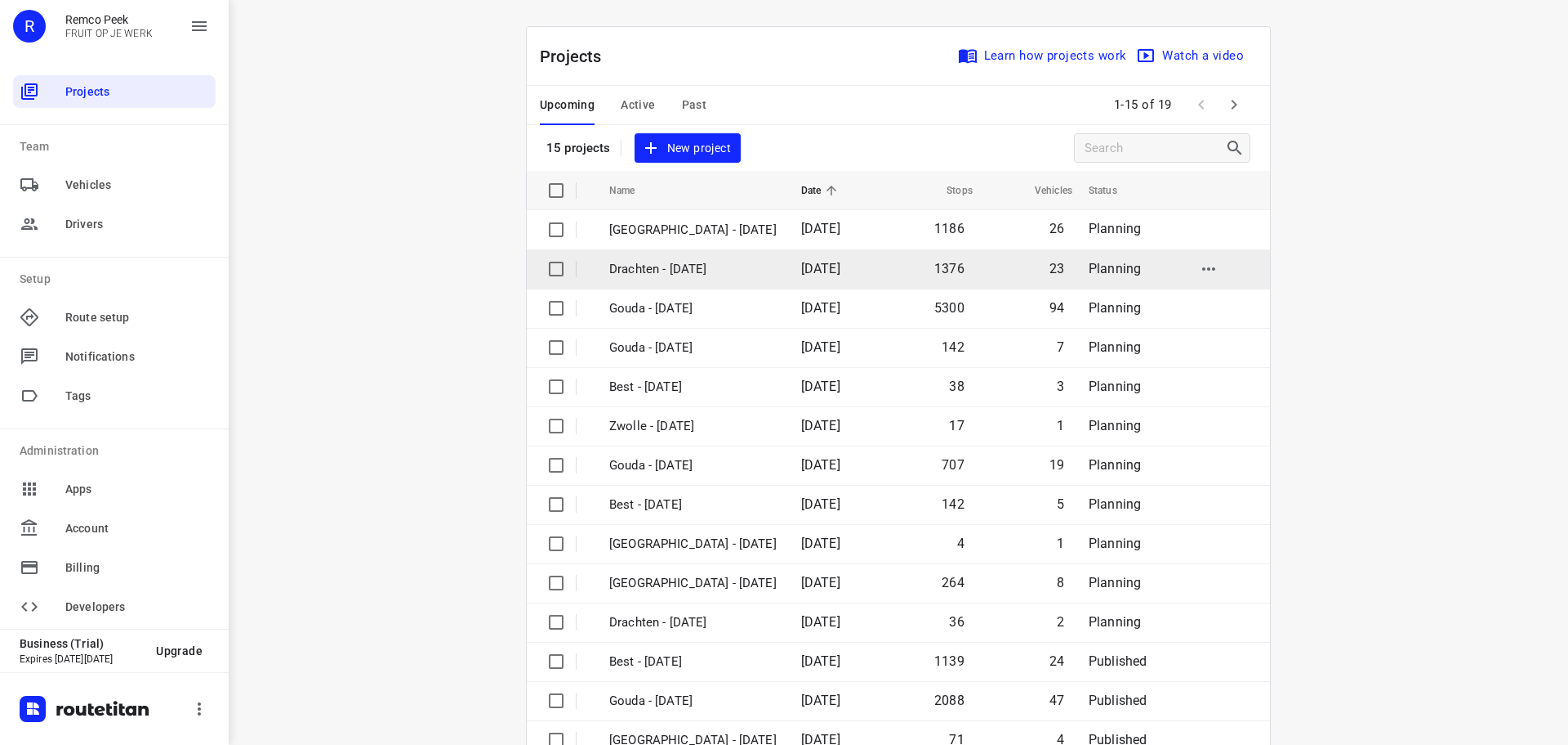
click at [632, 267] on p "Drachten - [DATE]" at bounding box center [693, 269] width 168 height 19
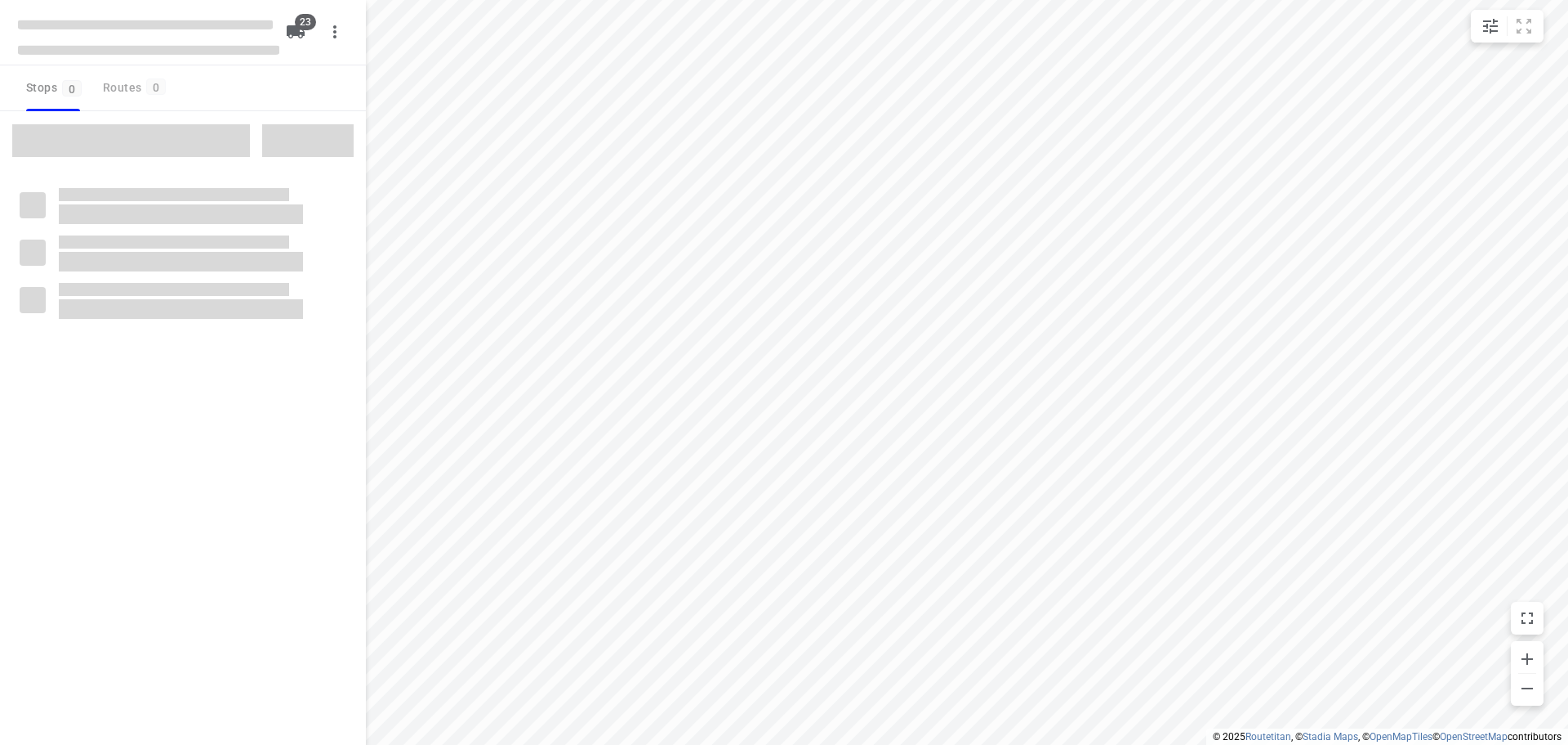
checkbox input "true"
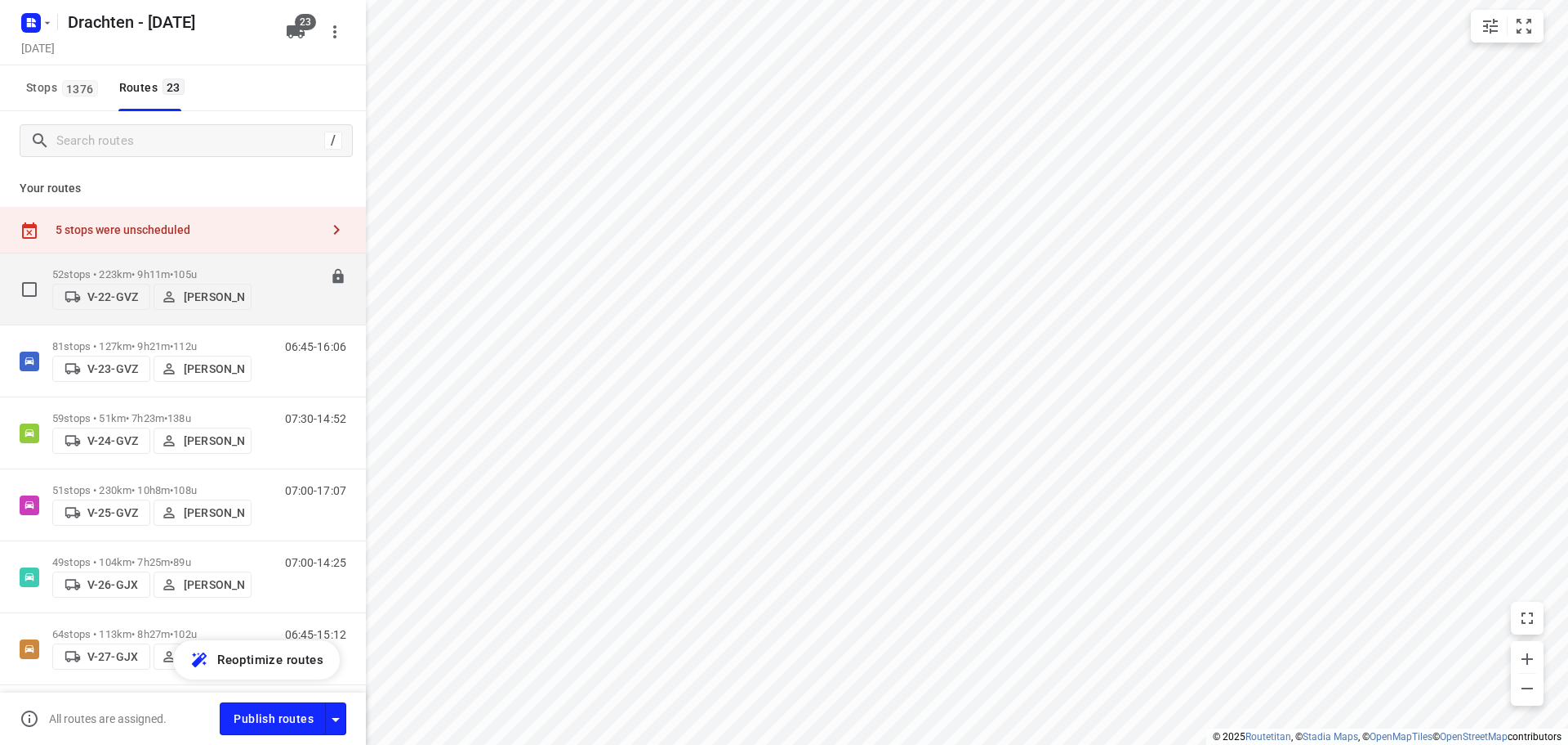
click at [187, 260] on div "52 stops • 223km • 9h11m • 105u V-22-GVZ [PERSON_NAME]" at bounding box center [152, 289] width 199 height 58
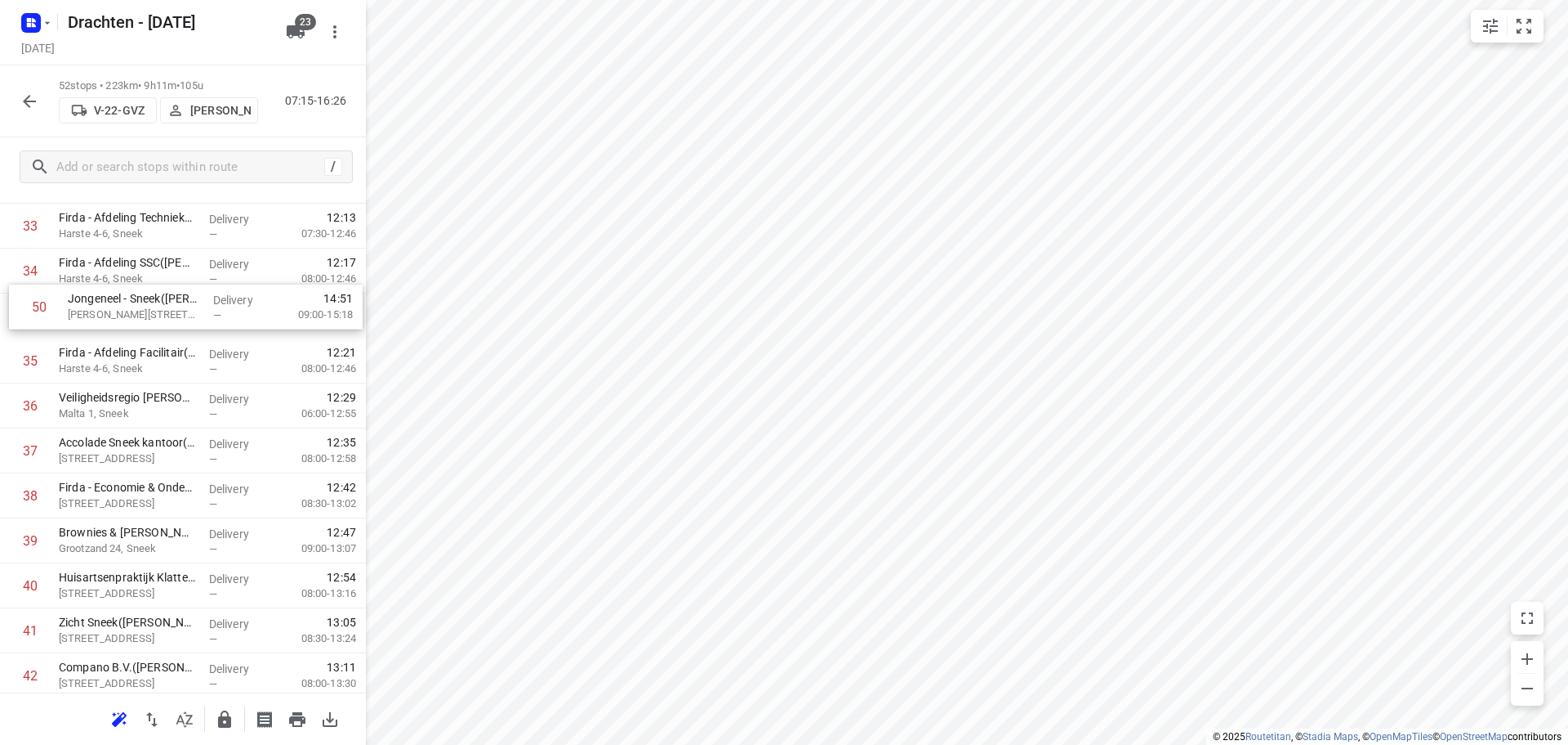
scroll to position [1557, 0]
drag, startPoint x: 206, startPoint y: 587, endPoint x: 196, endPoint y: 397, distance: 190.3
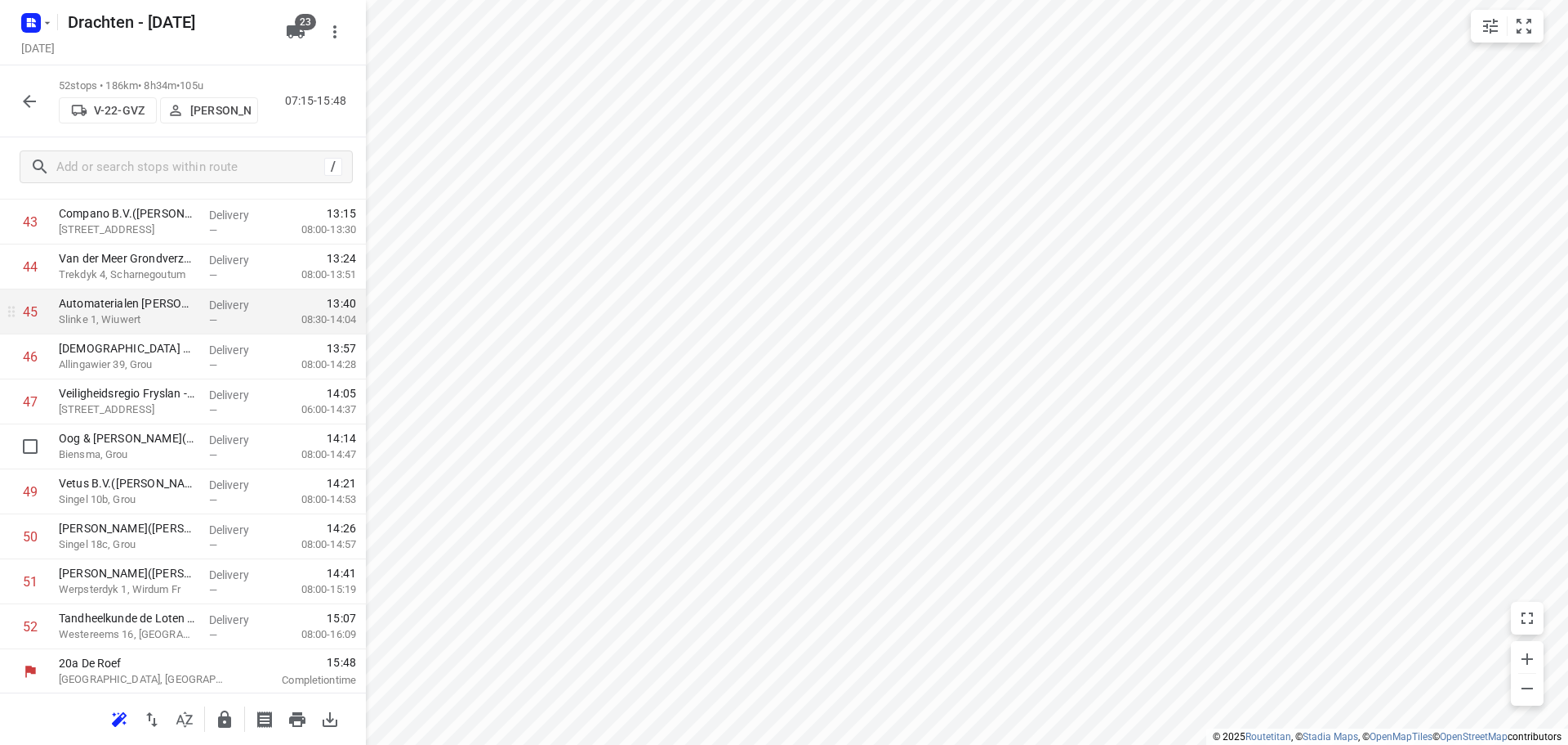
scroll to position [2015, 0]
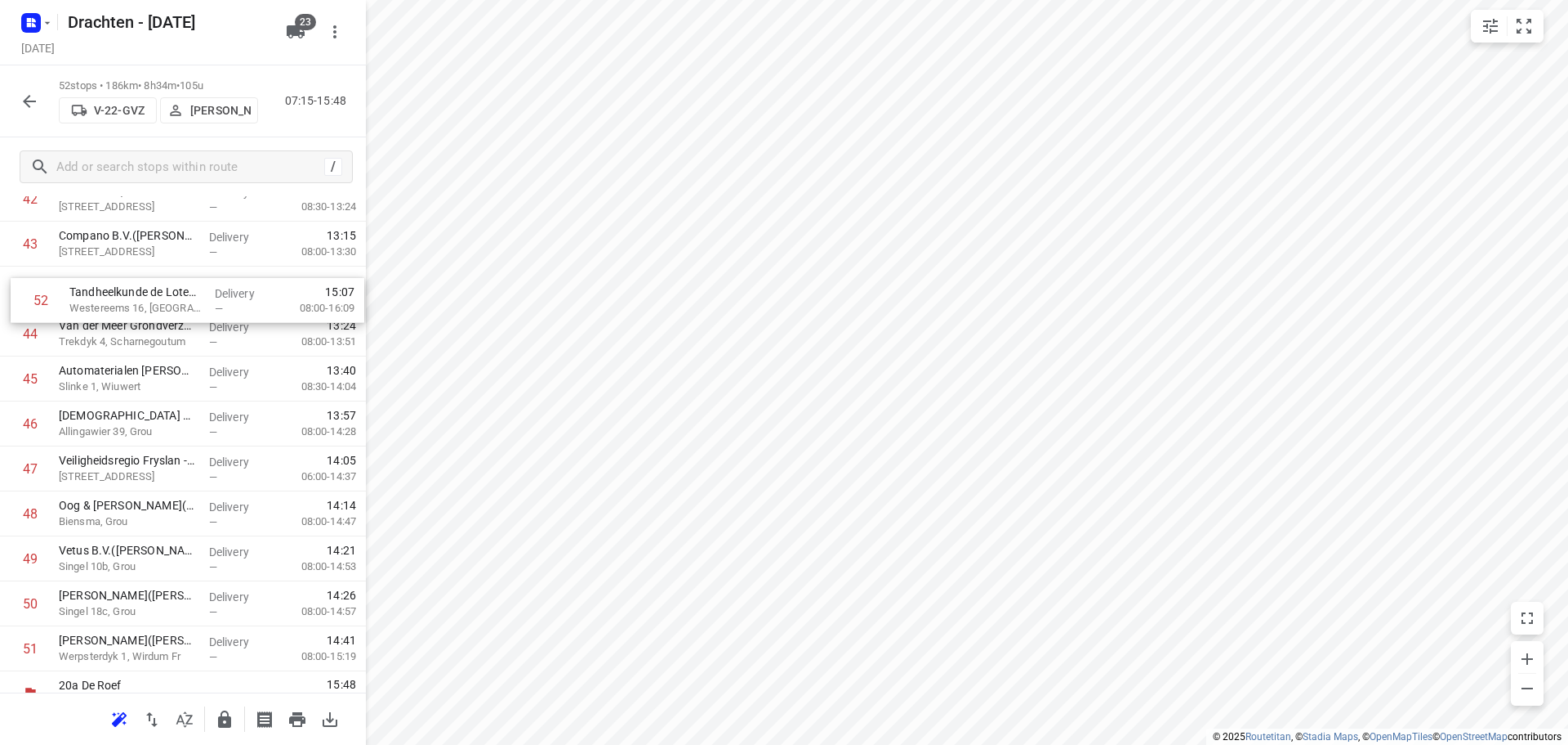
drag, startPoint x: 162, startPoint y: 632, endPoint x: 173, endPoint y: 299, distance: 333.2
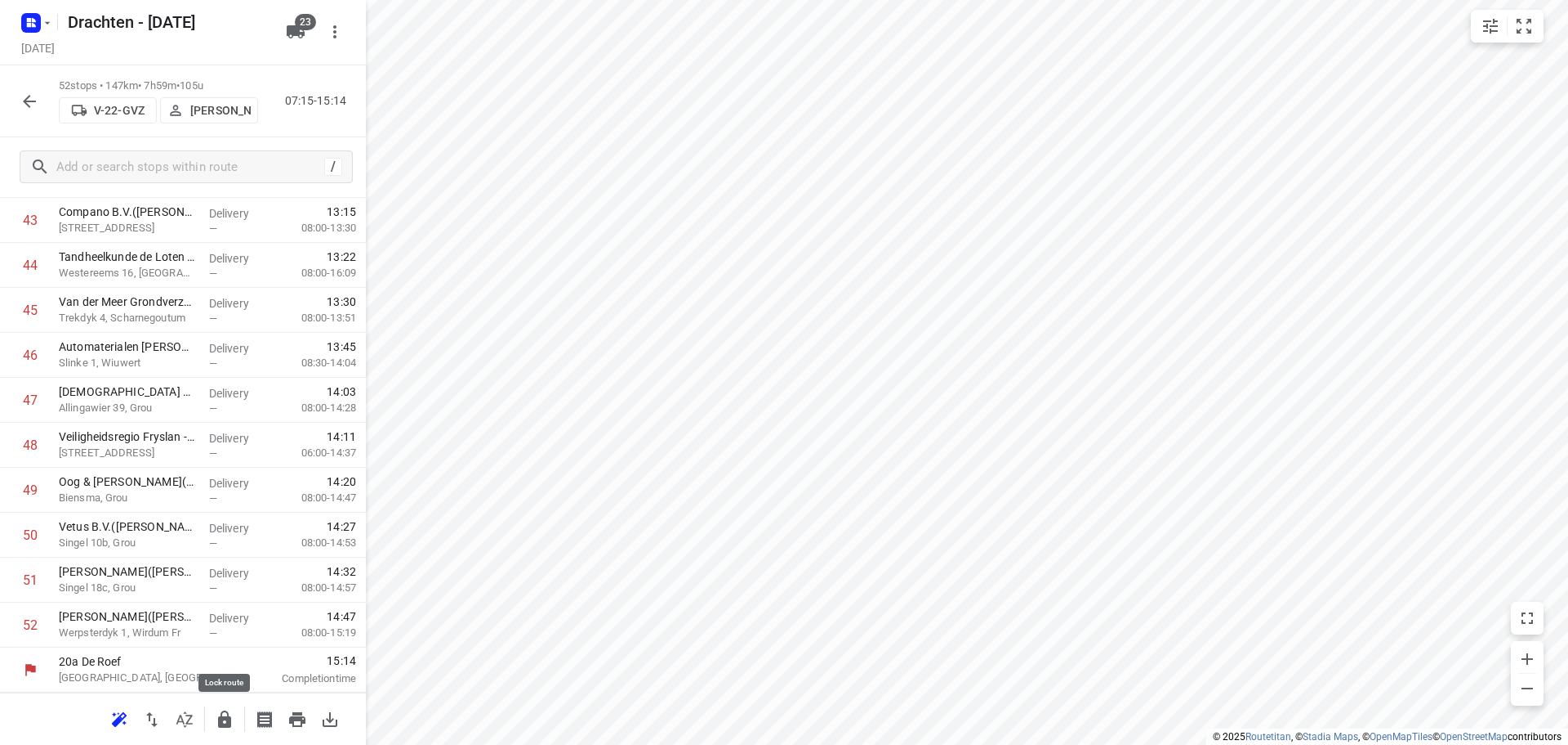
click at [230, 722] on icon "button" at bounding box center [224, 718] width 13 height 17
click at [19, 101] on button "button" at bounding box center [29, 101] width 33 height 33
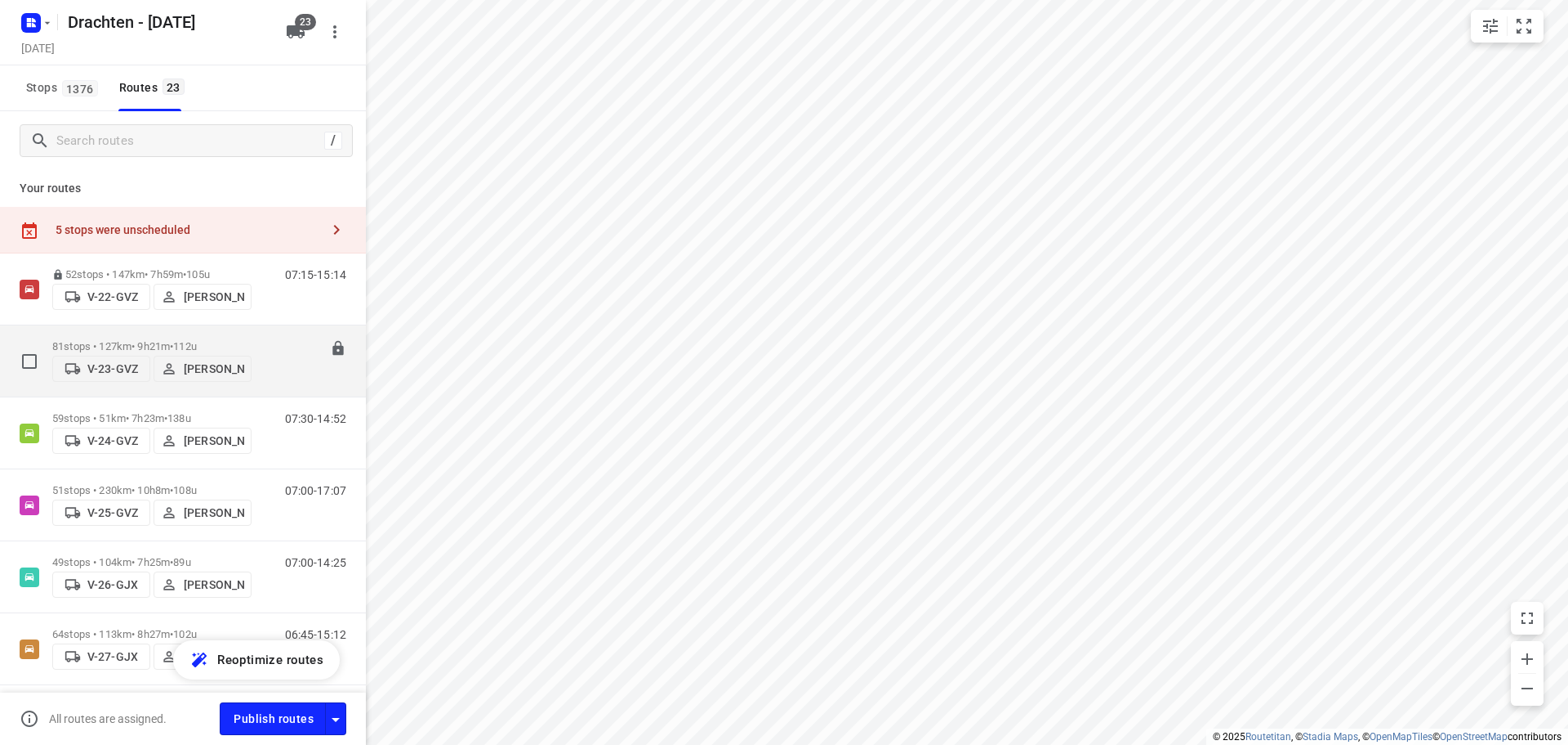
click at [196, 340] on span "112u" at bounding box center [185, 346] width 24 height 12
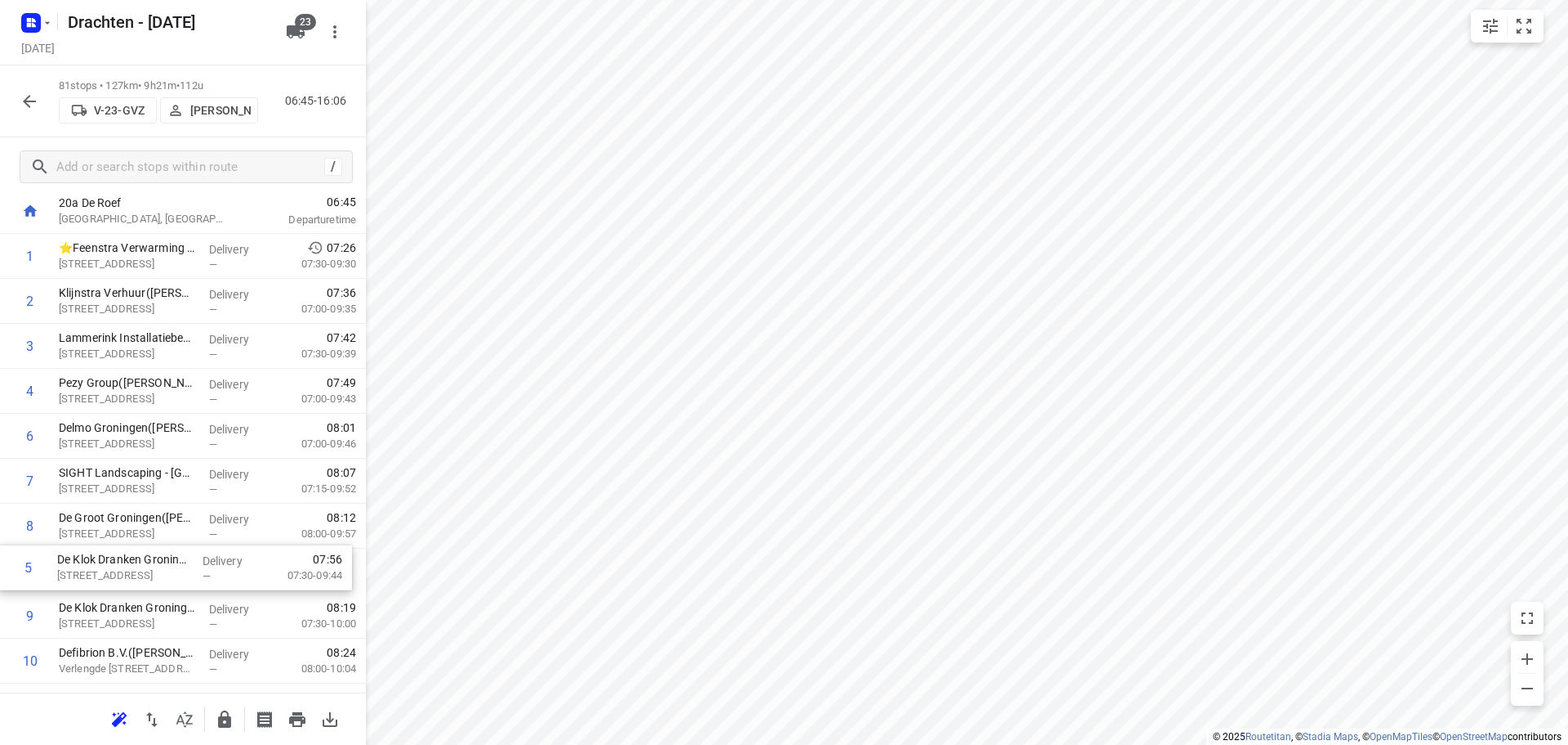
scroll to position [96, 0]
drag, startPoint x: 141, startPoint y: 527, endPoint x: 140, endPoint y: 565, distance: 38.0
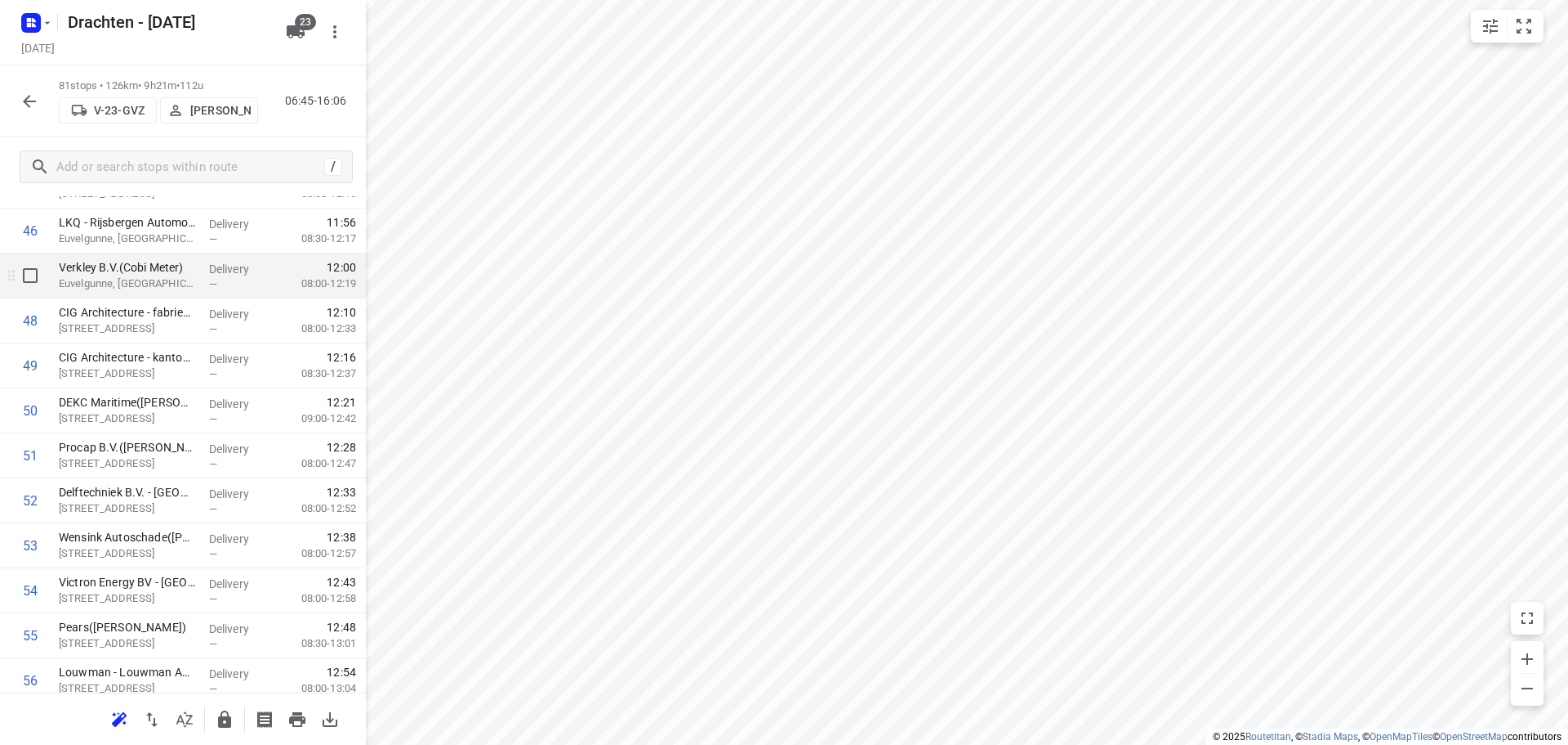
scroll to position [2057, 0]
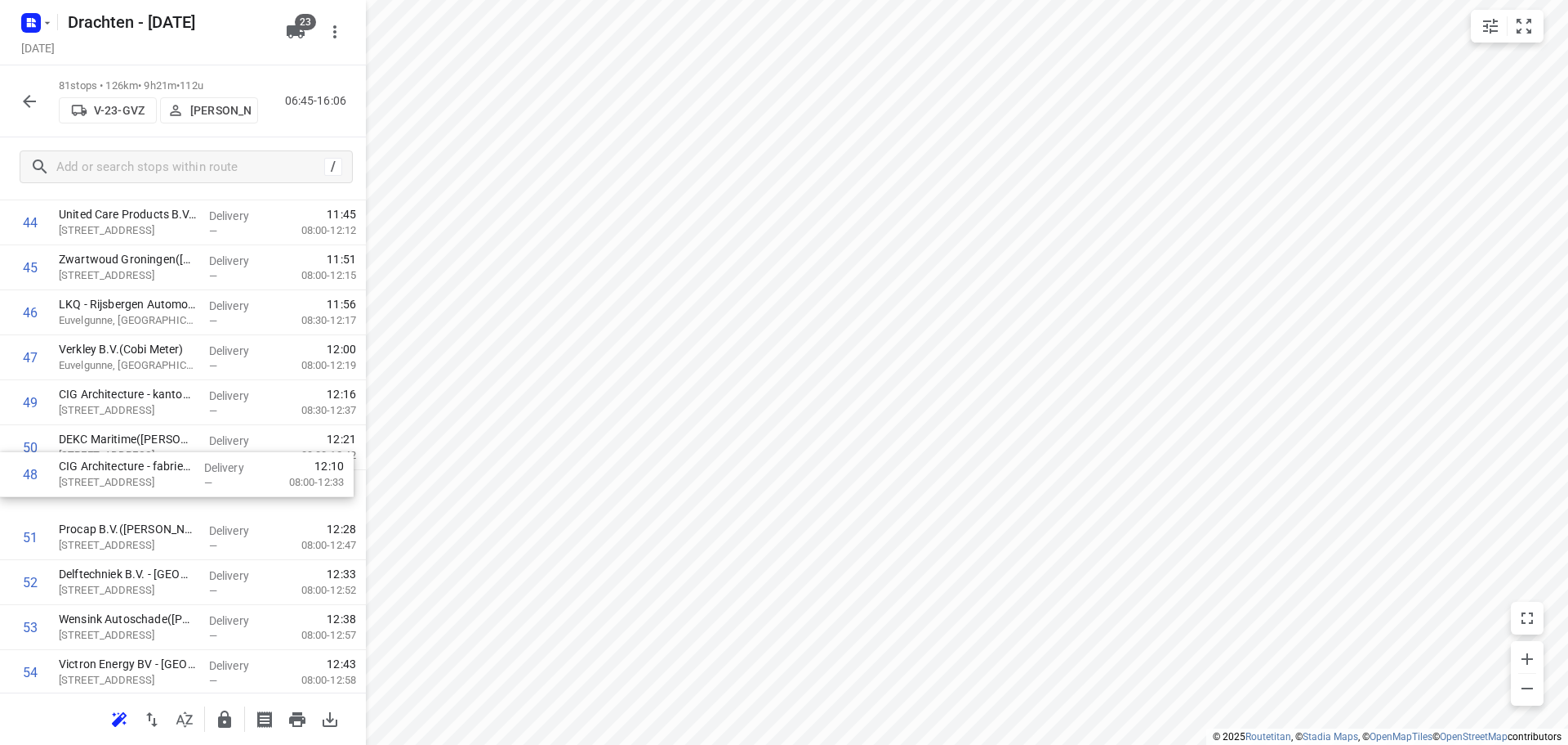
drag, startPoint x: 134, startPoint y: 402, endPoint x: 132, endPoint y: 484, distance: 82.0
click at [132, 484] on div "1 ⭐Feenstra Verwarming B.V. - Groningen(Johan Wolfrat) Emdenweg 5, Groningen De…" at bounding box center [183, 88] width 366 height 3642
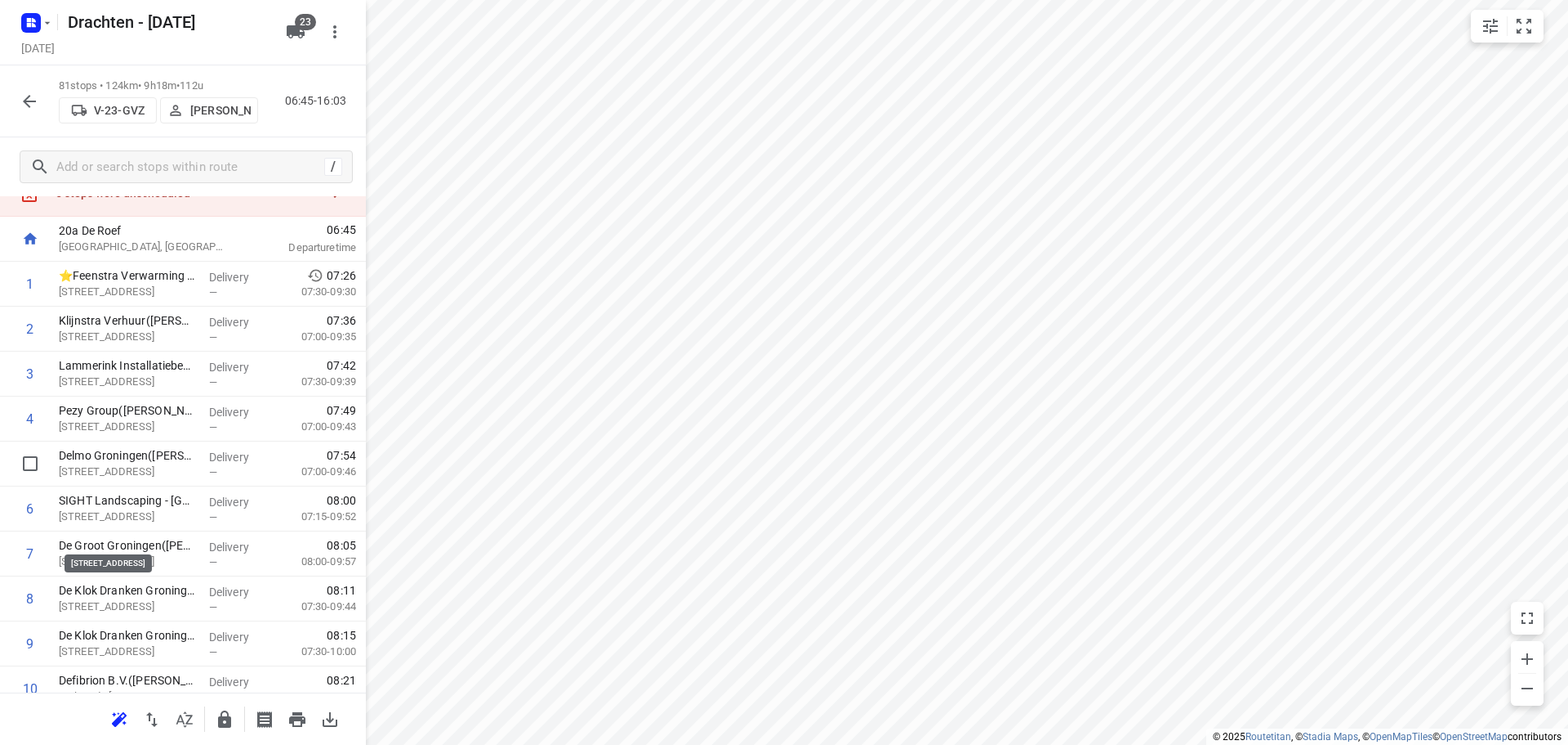
scroll to position [0, 0]
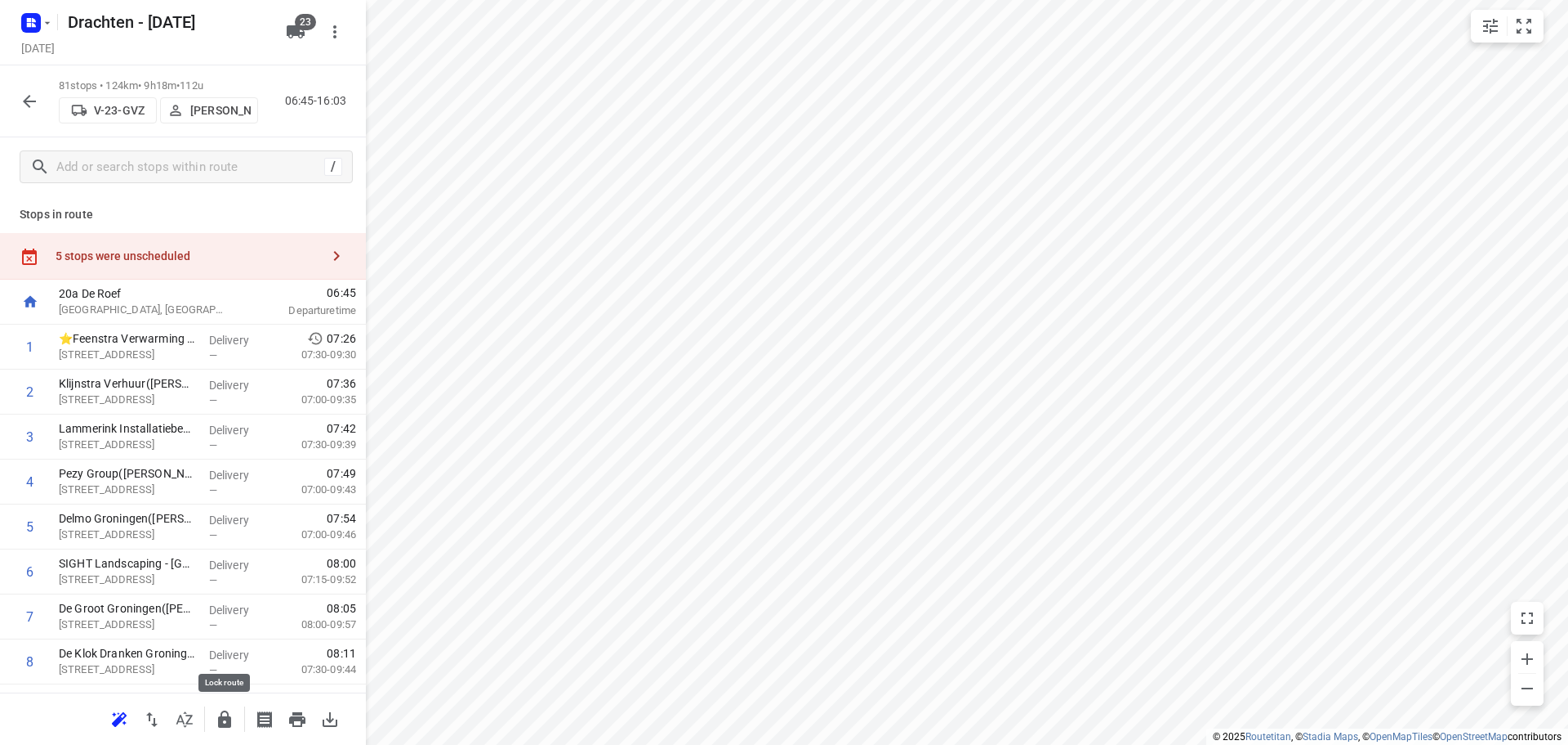
click at [217, 717] on icon "button" at bounding box center [225, 719] width 20 height 20
click at [36, 104] on icon "button" at bounding box center [30, 102] width 20 height 20
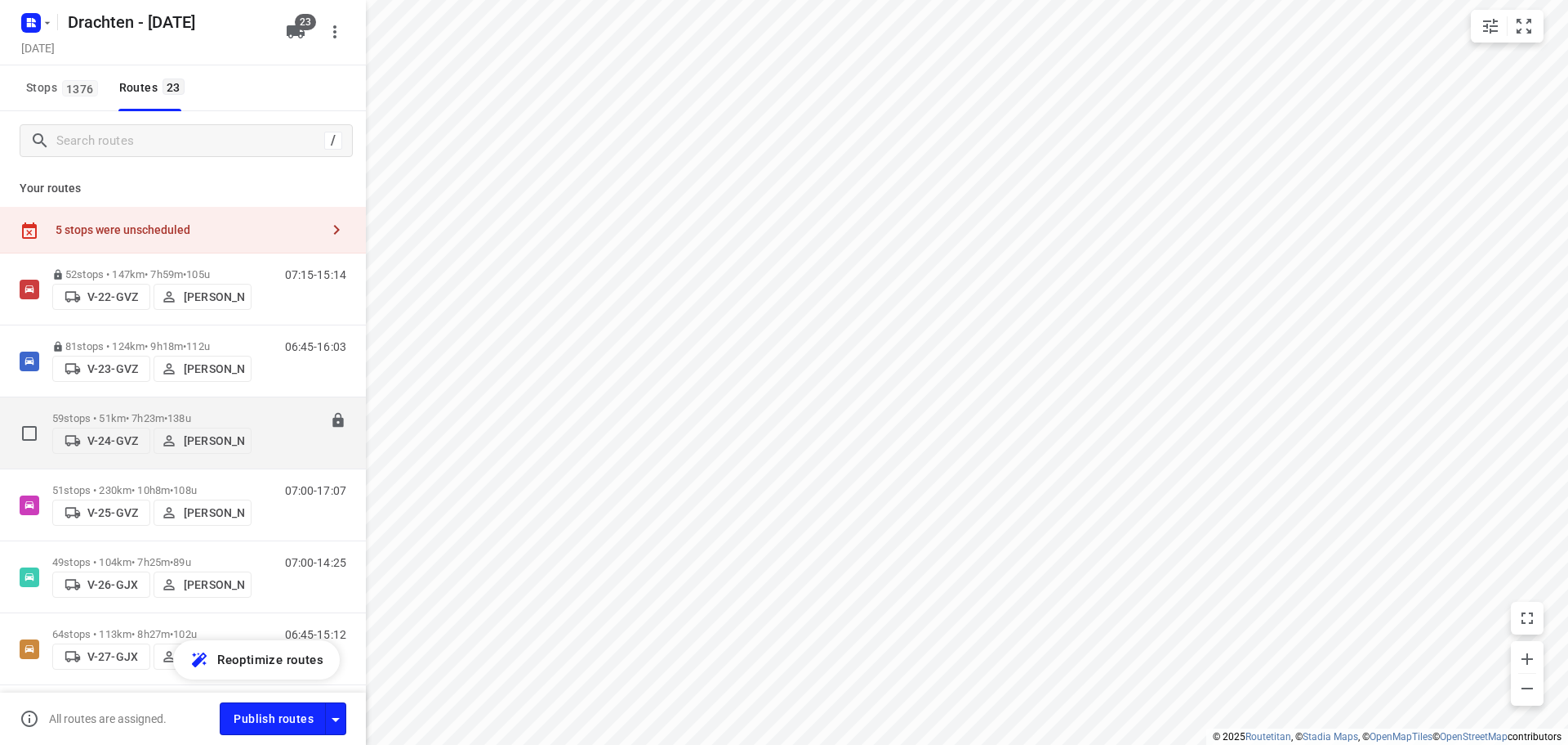
click at [179, 409] on div "59 stops • 51km • 7h23m • 138u V-24-GVZ Joran Smit" at bounding box center [152, 433] width 199 height 58
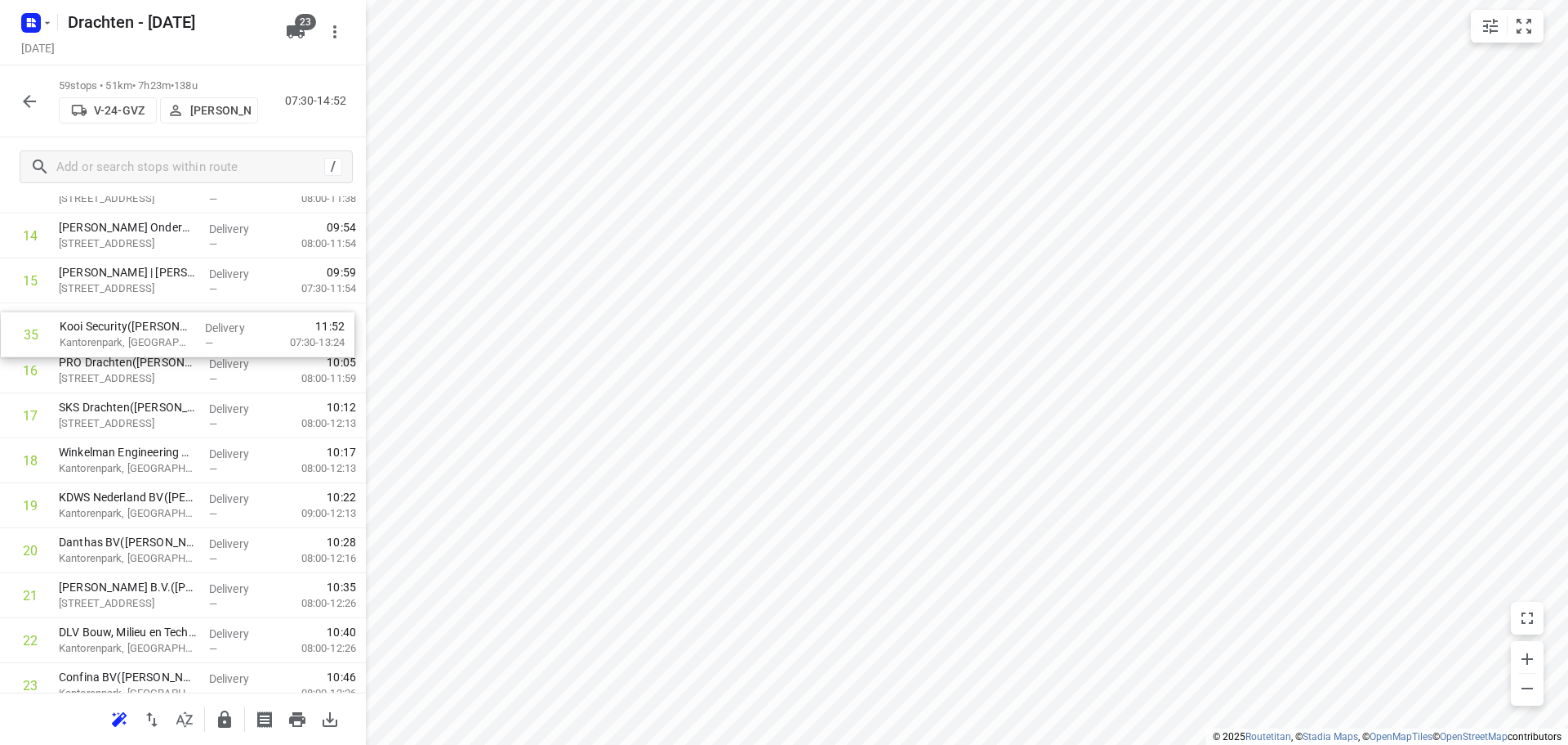
scroll to position [696, 0]
drag, startPoint x: 178, startPoint y: 505, endPoint x: 173, endPoint y: 374, distance: 131.1
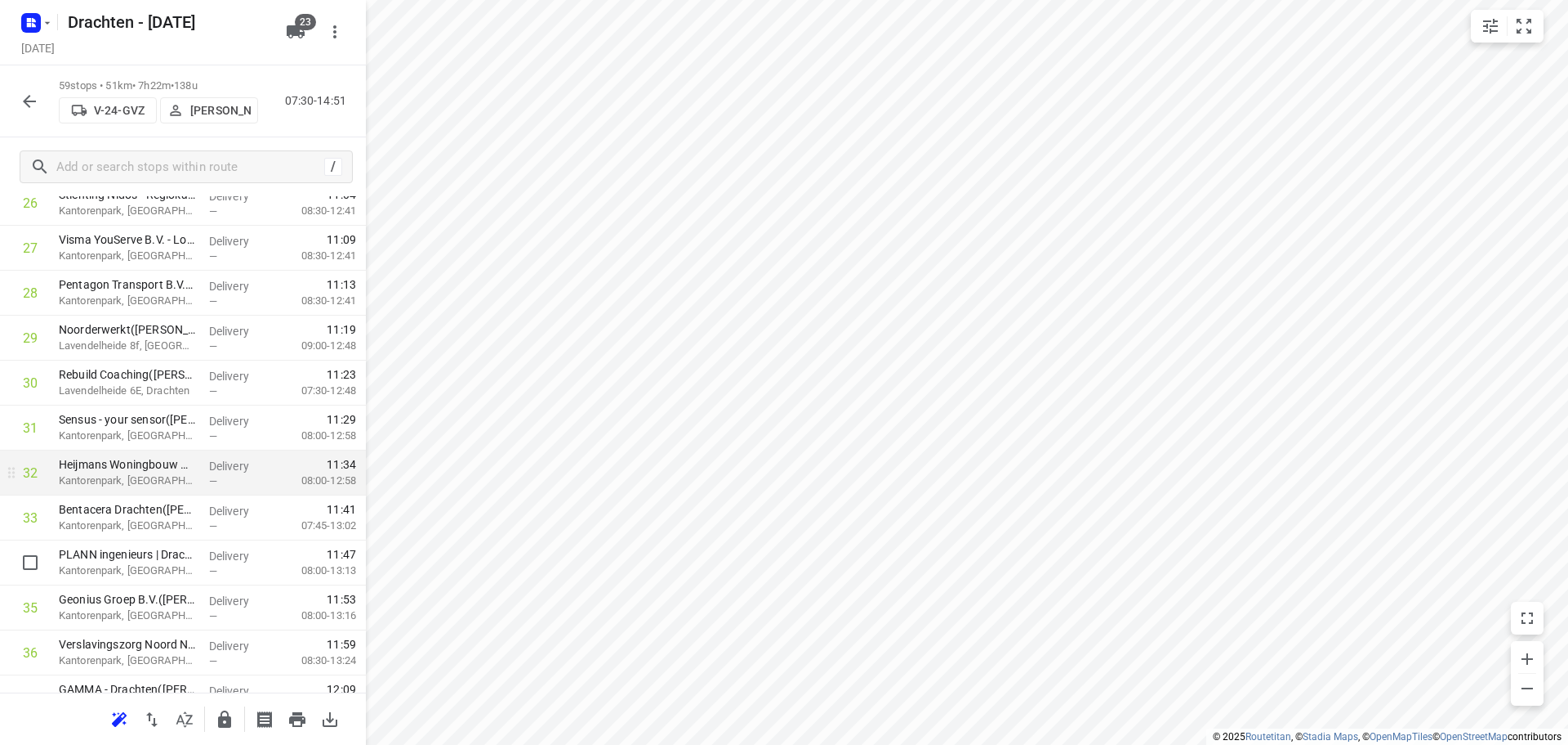
scroll to position [1350, 0]
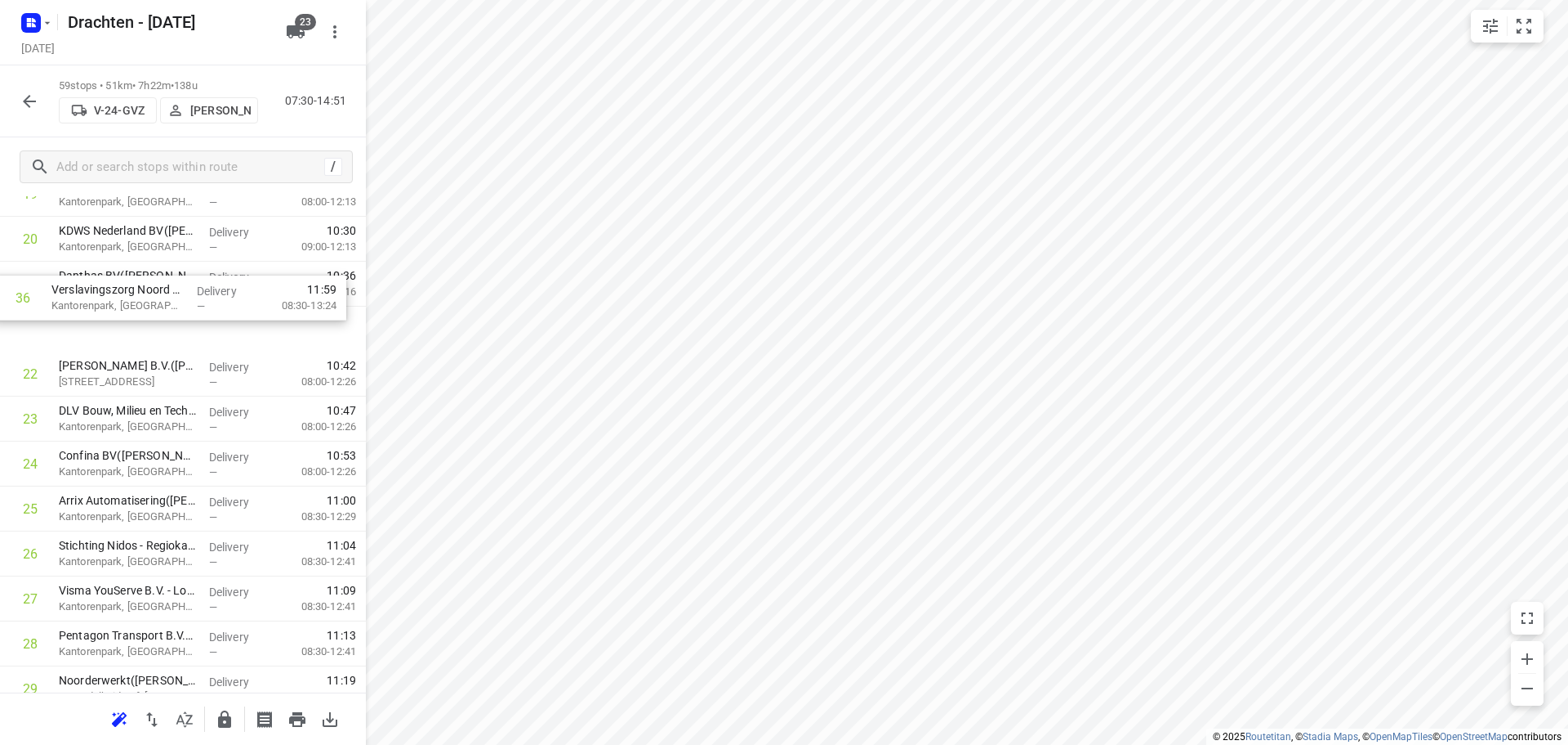
drag, startPoint x: 177, startPoint y: 569, endPoint x: 169, endPoint y: 289, distance: 280.1
click at [169, 289] on div "1 ⭐Philips - Drachten - Tussendiepen 4(Sara Bohnen) Tussendiepen 4, Drachten De…" at bounding box center [183, 689] width 366 height 2653
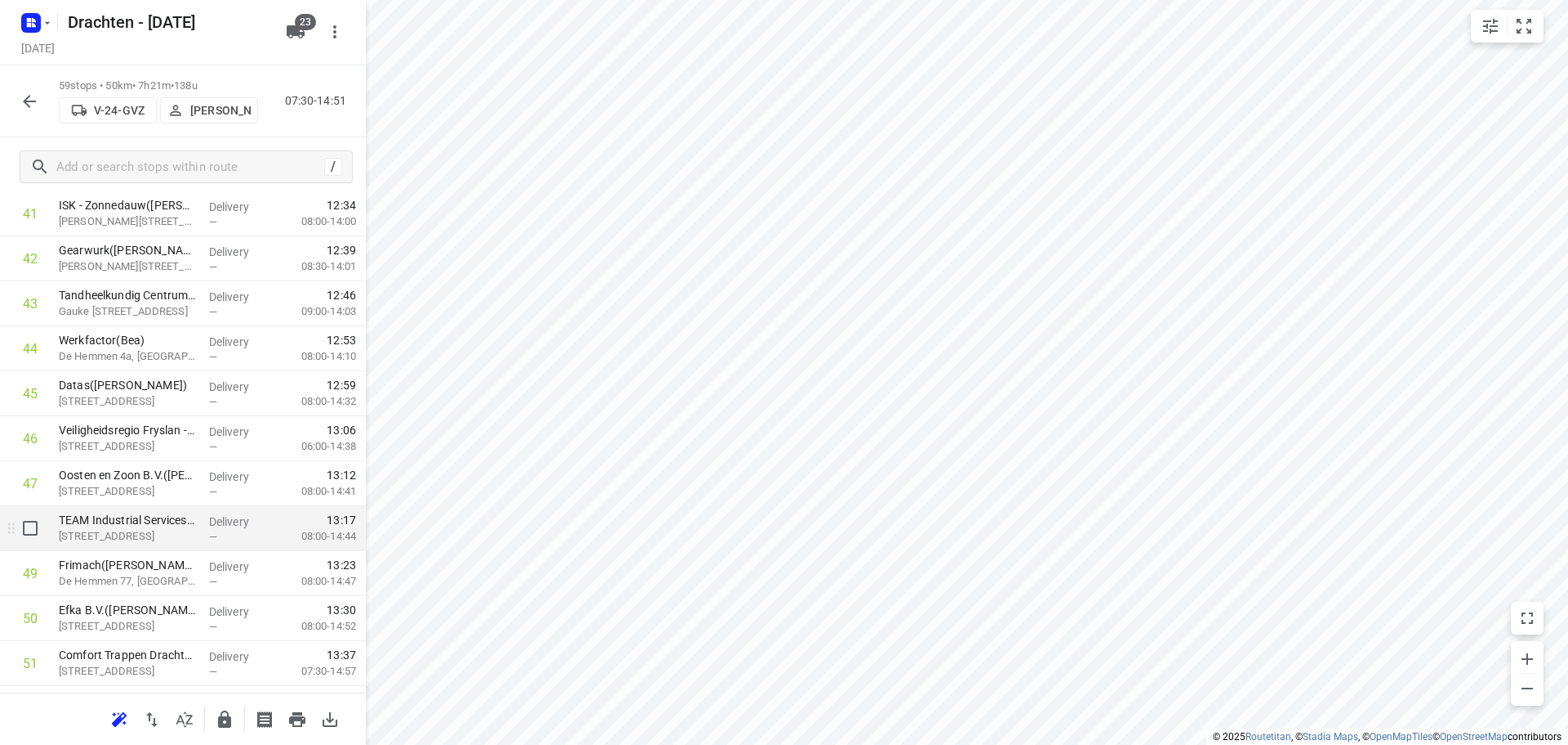
scroll to position [1939, 0]
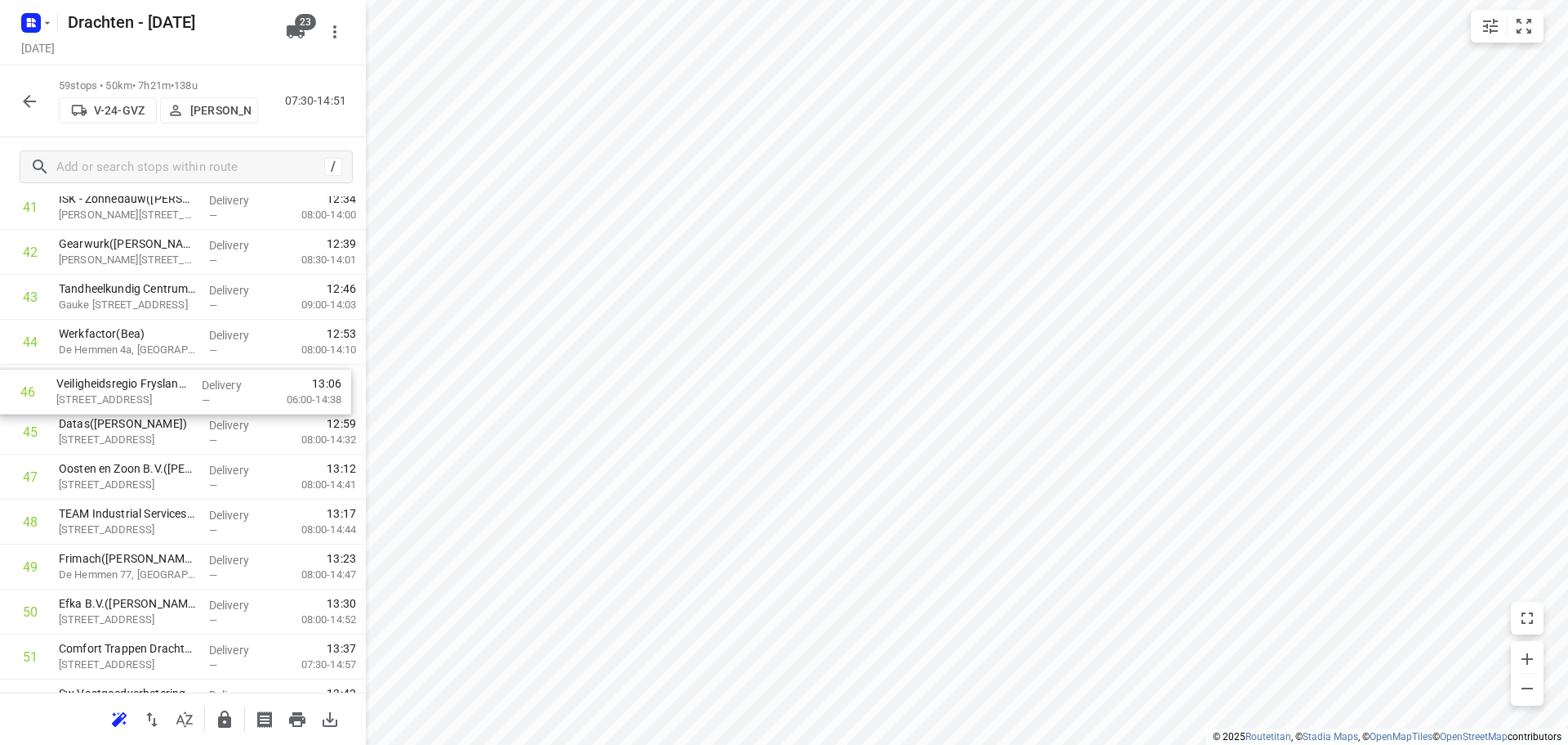
drag, startPoint x: 139, startPoint y: 443, endPoint x: 137, endPoint y: 397, distance: 46.0
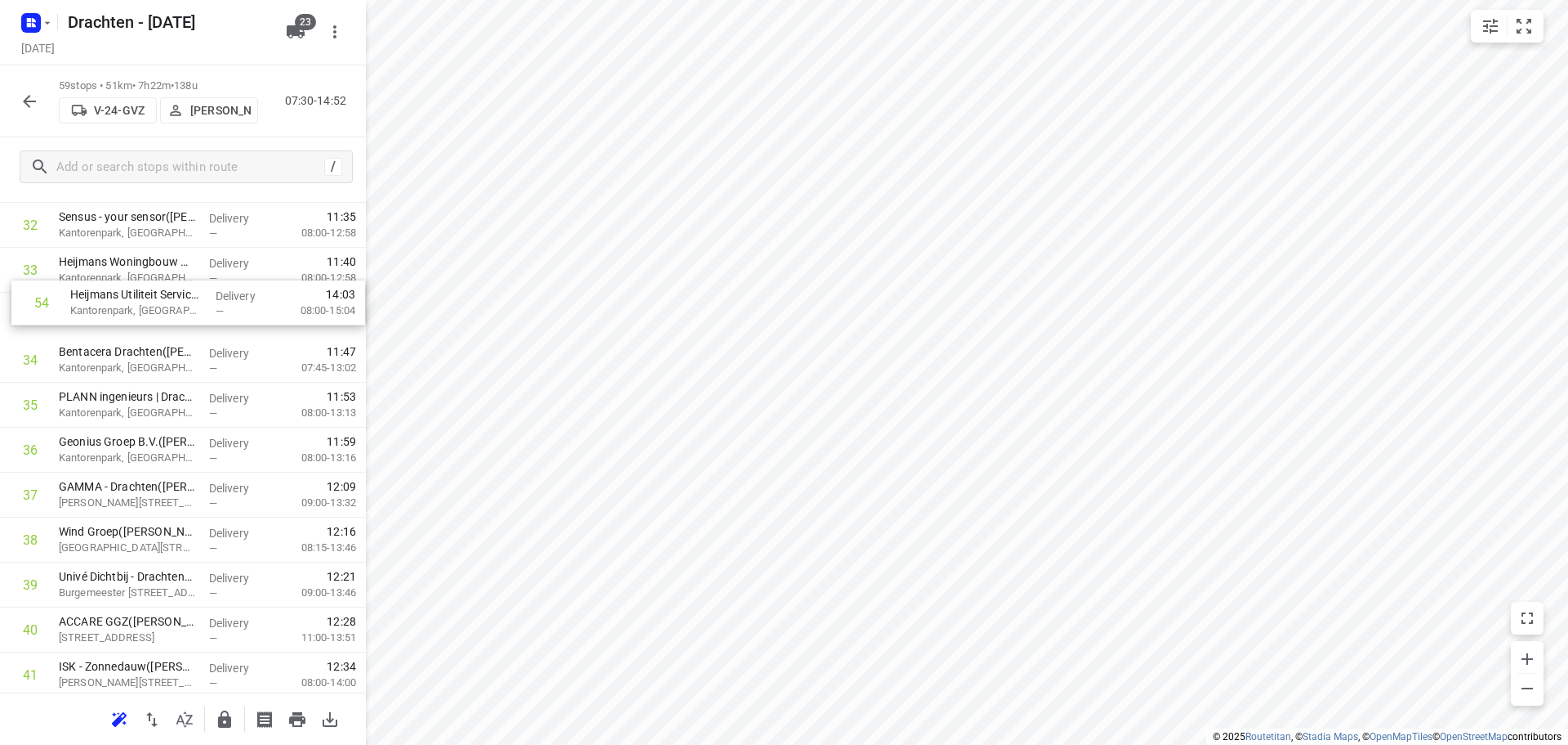
scroll to position [1512, 0]
drag, startPoint x: 151, startPoint y: 470, endPoint x: 163, endPoint y: 317, distance: 153.5
click at [163, 317] on div "1 ⭐Philips - Drachten - Tussendiepen 4(Sara Bohnen) Tussendiepen 4, Drachten De…" at bounding box center [183, 139] width 366 height 2653
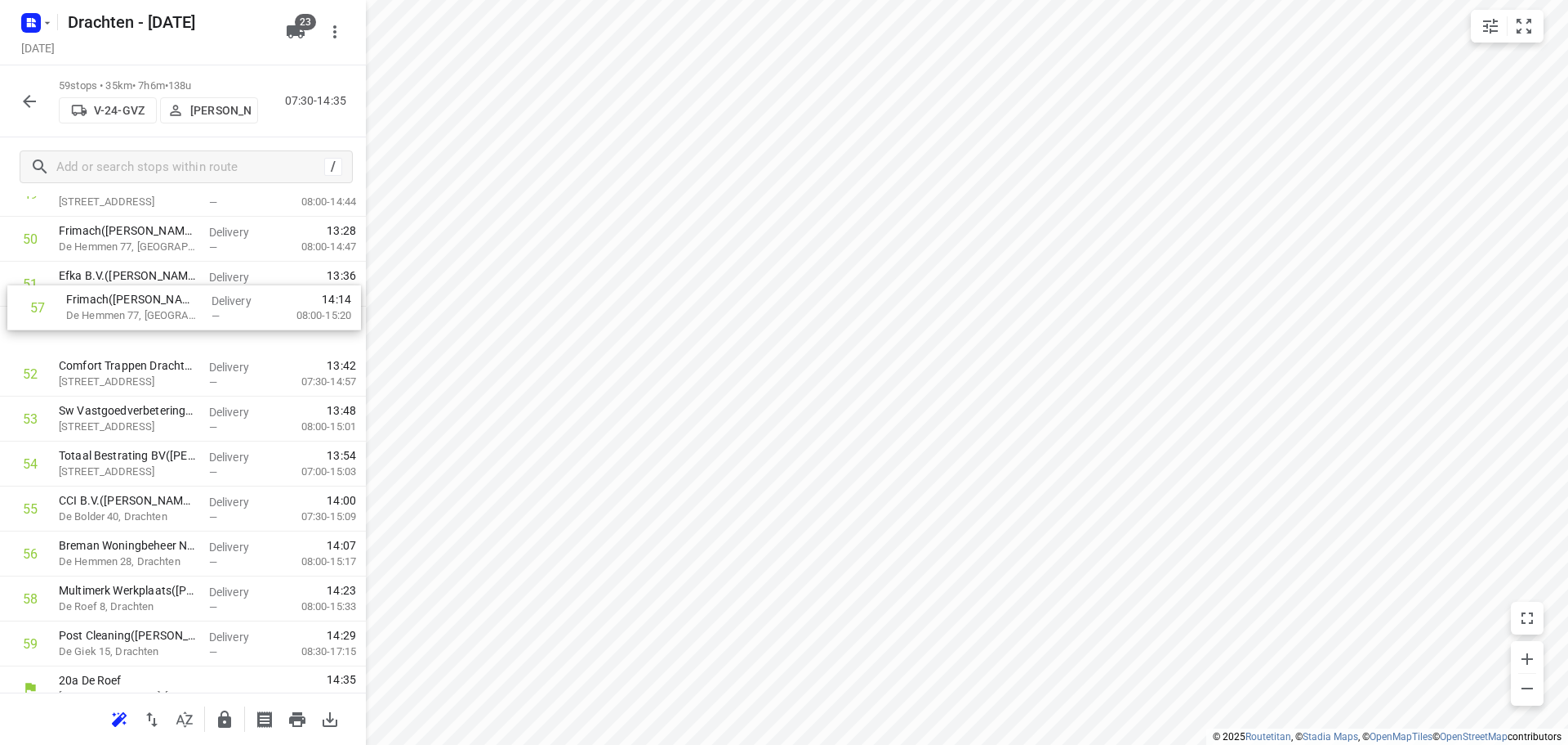
scroll to position [2302, 0]
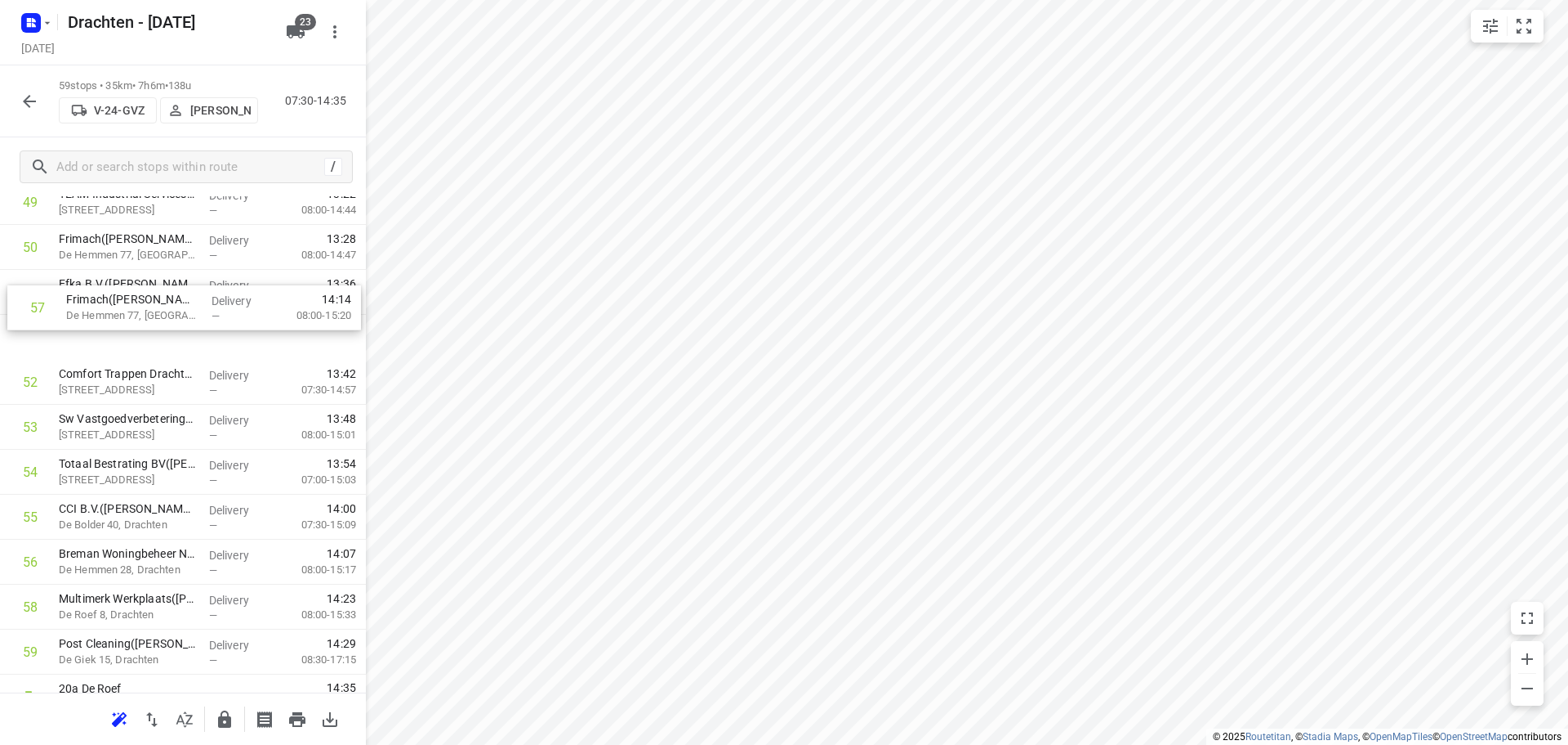
drag, startPoint x: 187, startPoint y: 538, endPoint x: 188, endPoint y: 287, distance: 251.0
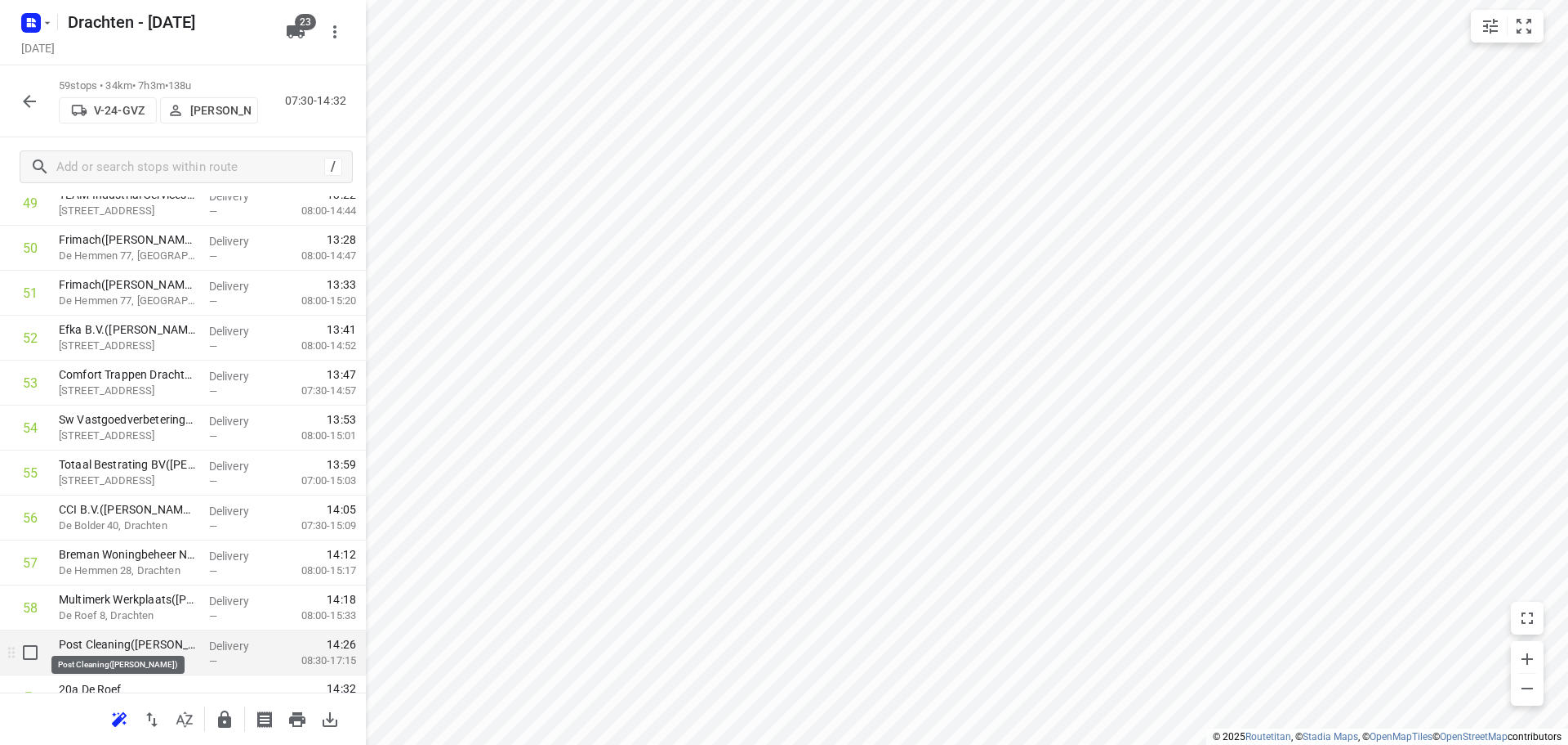
scroll to position [2330, 0]
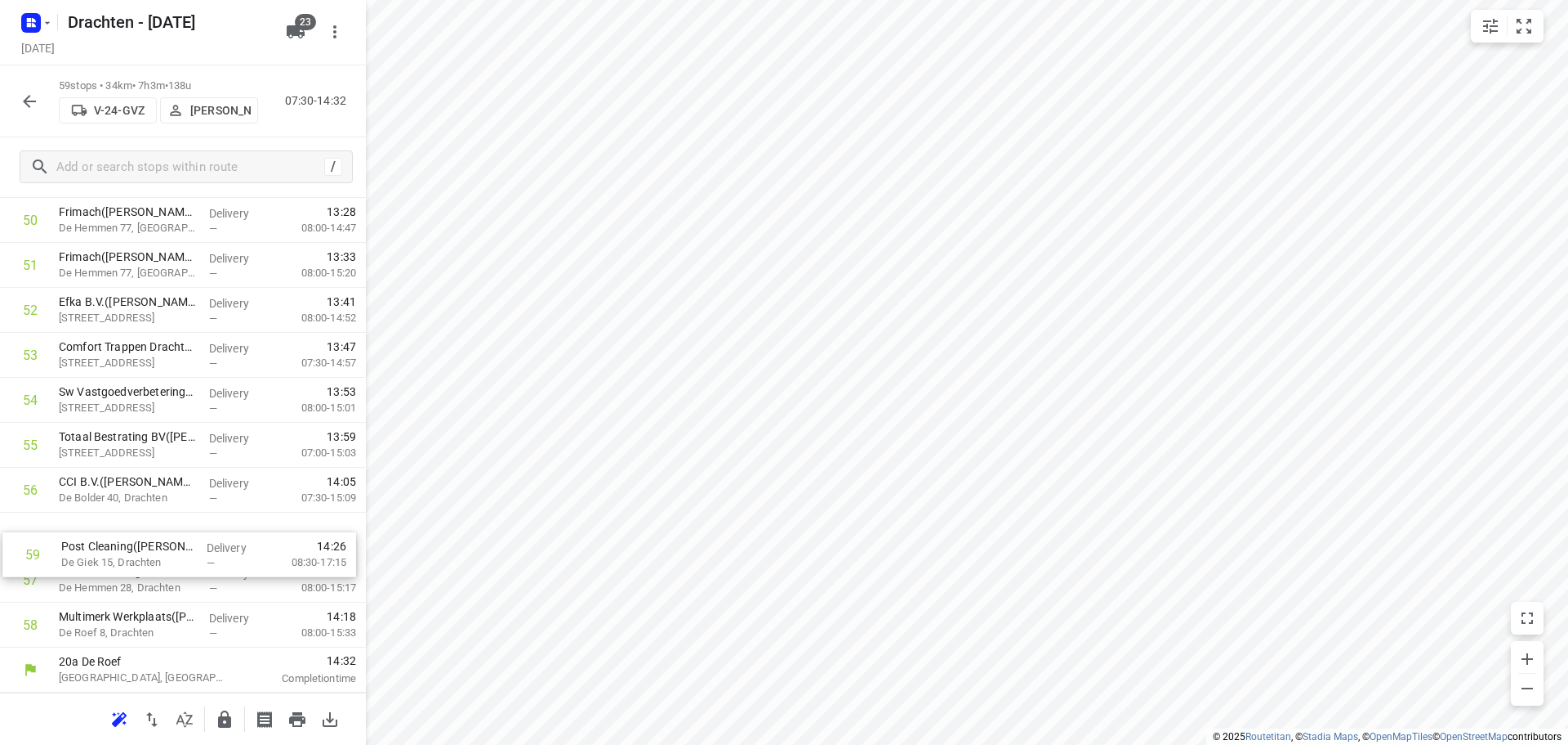
drag, startPoint x: 154, startPoint y: 622, endPoint x: 152, endPoint y: 543, distance: 79.0
click at [221, 711] on icon "button" at bounding box center [225, 719] width 20 height 20
click at [40, 106] on button "button" at bounding box center [29, 101] width 33 height 33
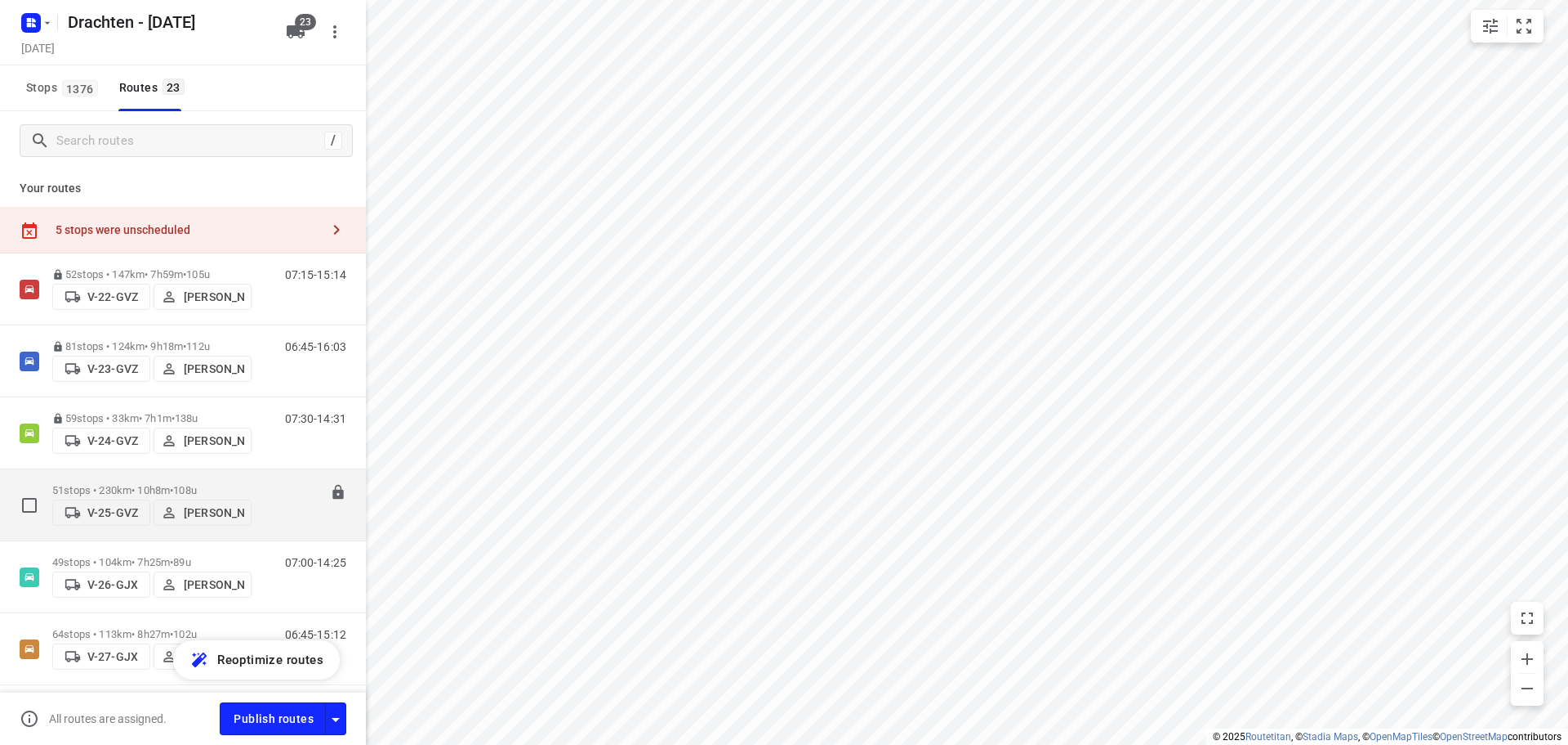
click at [215, 475] on div "51 stops • 230km • 10h8m • 108u V-25-GVZ Judith Wijma" at bounding box center [152, 504] width 199 height 58
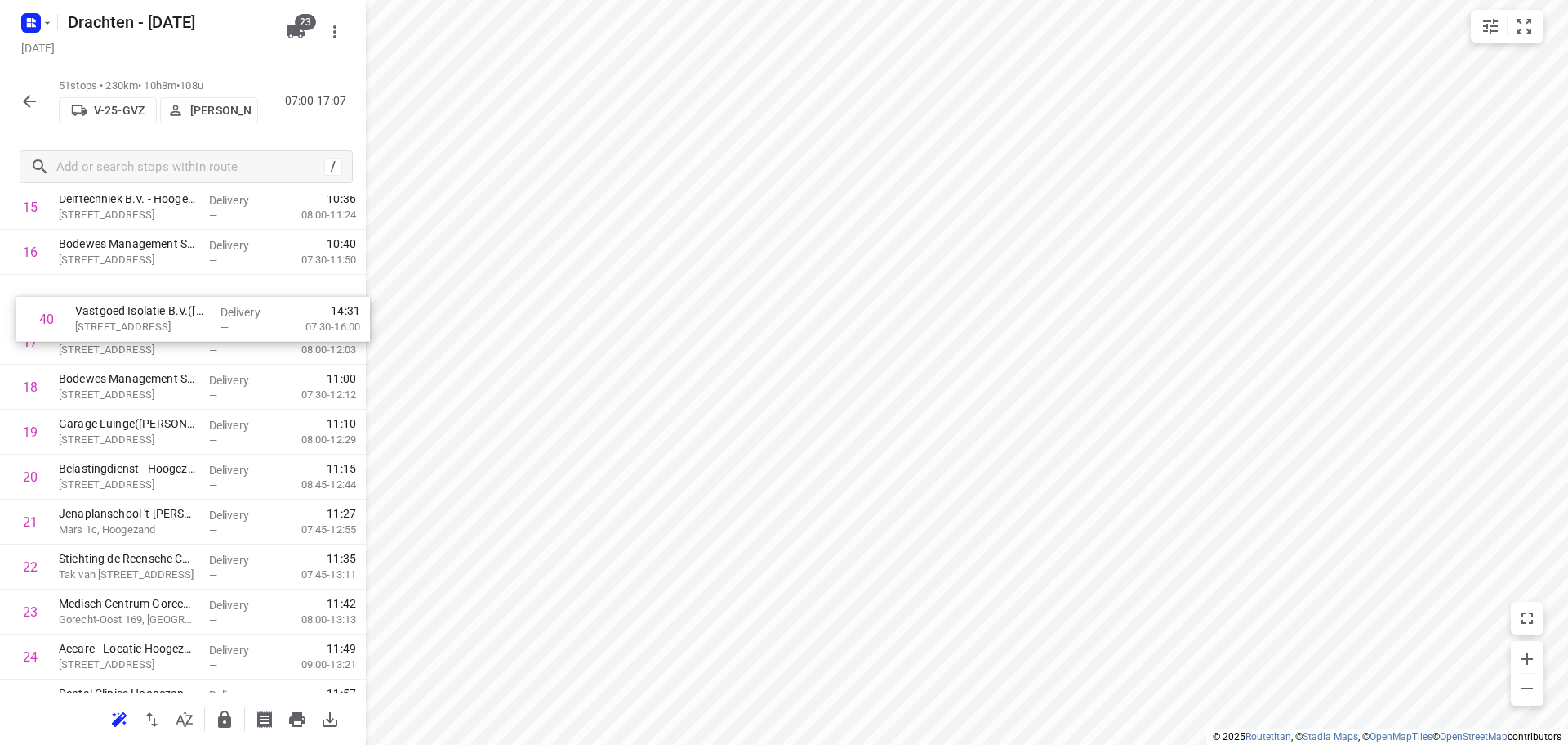
scroll to position [769, 0]
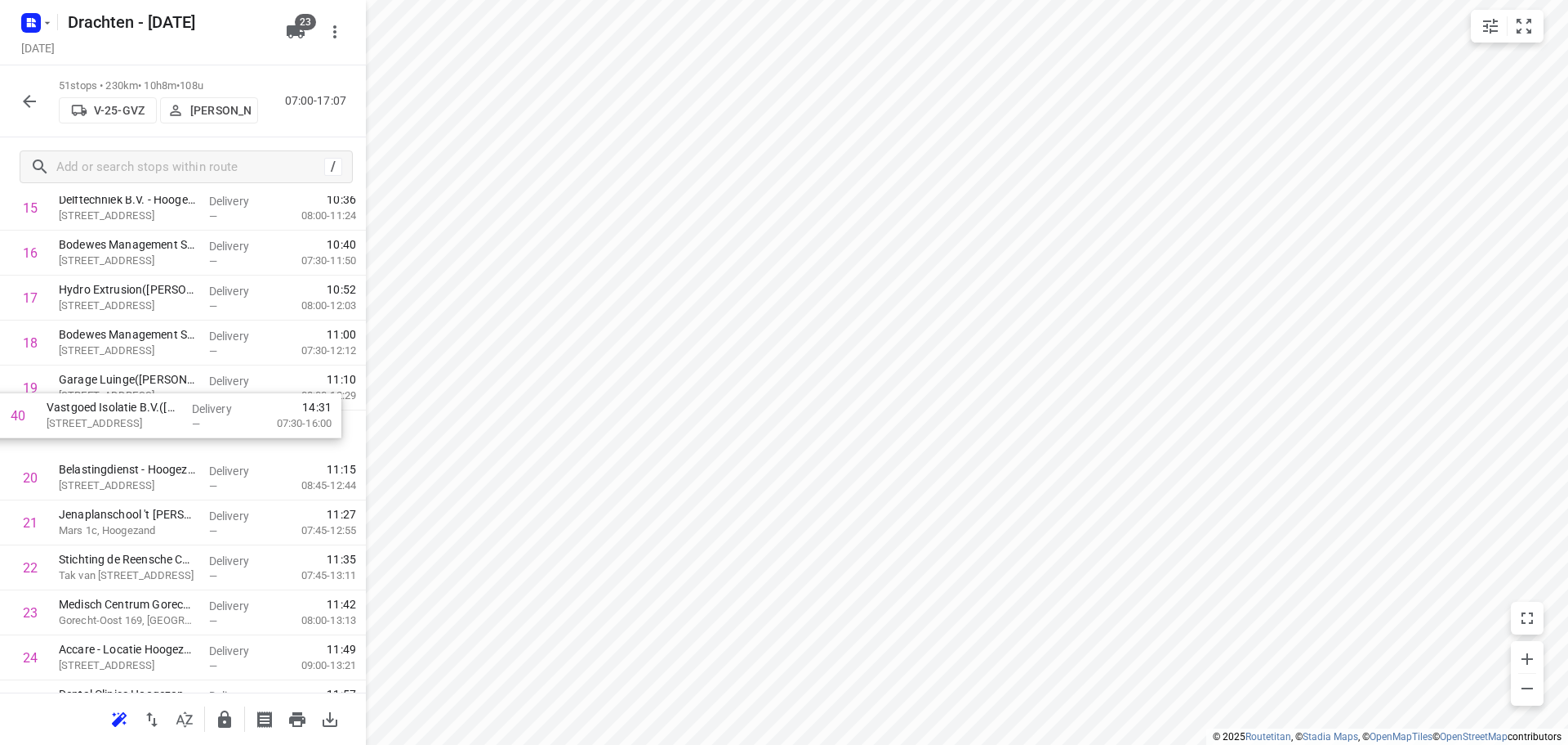
drag, startPoint x: 170, startPoint y: 629, endPoint x: 157, endPoint y: 419, distance: 210.4
click at [157, 419] on div "1 MCS Westerbroek(Attie van Kammen) Madepolderweg 3, Westerbroek Delivery — 07:…" at bounding box center [183, 703] width 366 height 2293
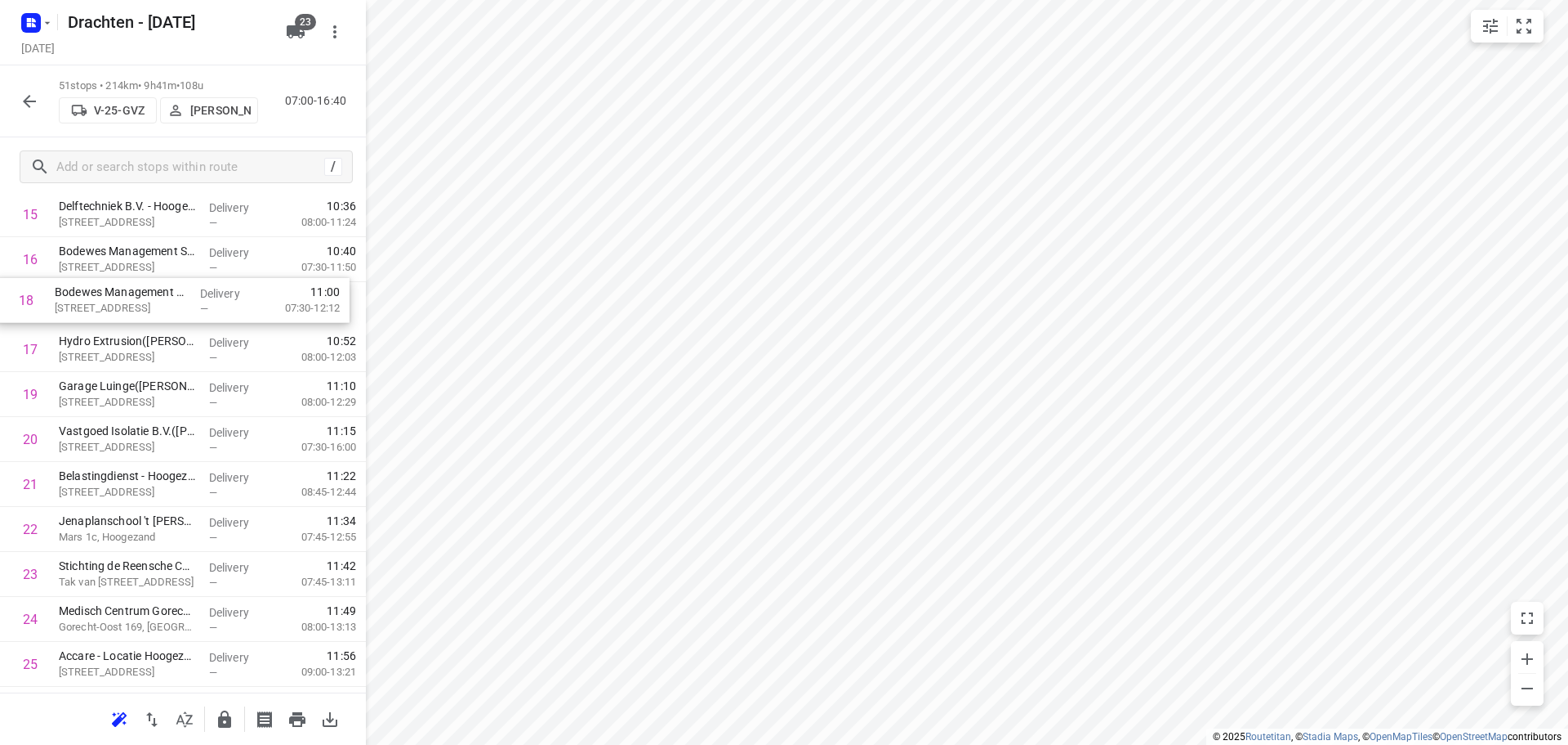
drag, startPoint x: 200, startPoint y: 348, endPoint x: 196, endPoint y: 301, distance: 47.2
click at [196, 301] on div "1 MCS Westerbroek(Attie van Kammen) Madepolderweg 3, Westerbroek Delivery — 07:…" at bounding box center [183, 708] width 366 height 2293
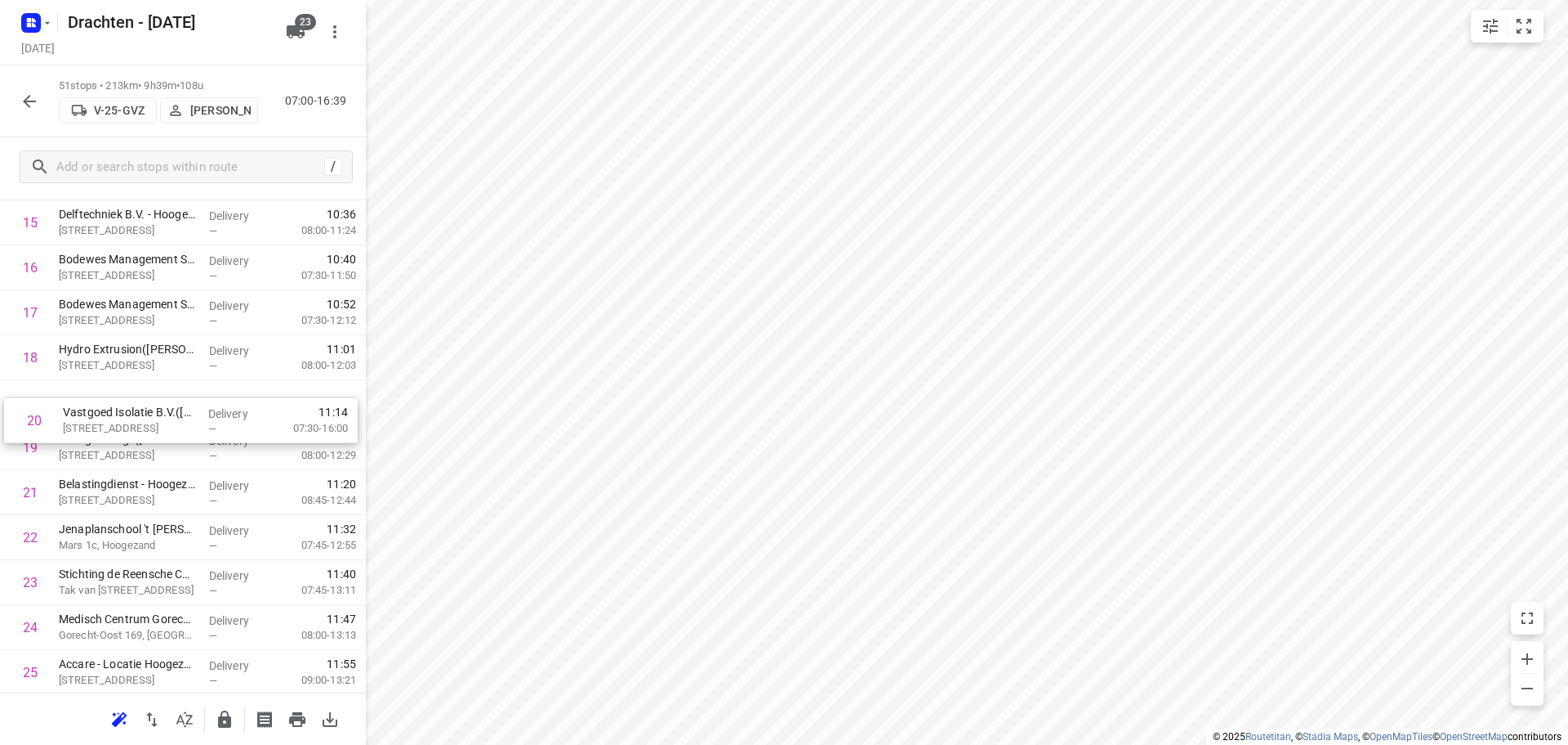
drag, startPoint x: 144, startPoint y: 456, endPoint x: 153, endPoint y: 409, distance: 47.9
click at [153, 409] on div "1 MCS Westerbroek(Attie van Kammen) Madepolderweg 3, Westerbroek Delivery — 07:…" at bounding box center [183, 717] width 366 height 2293
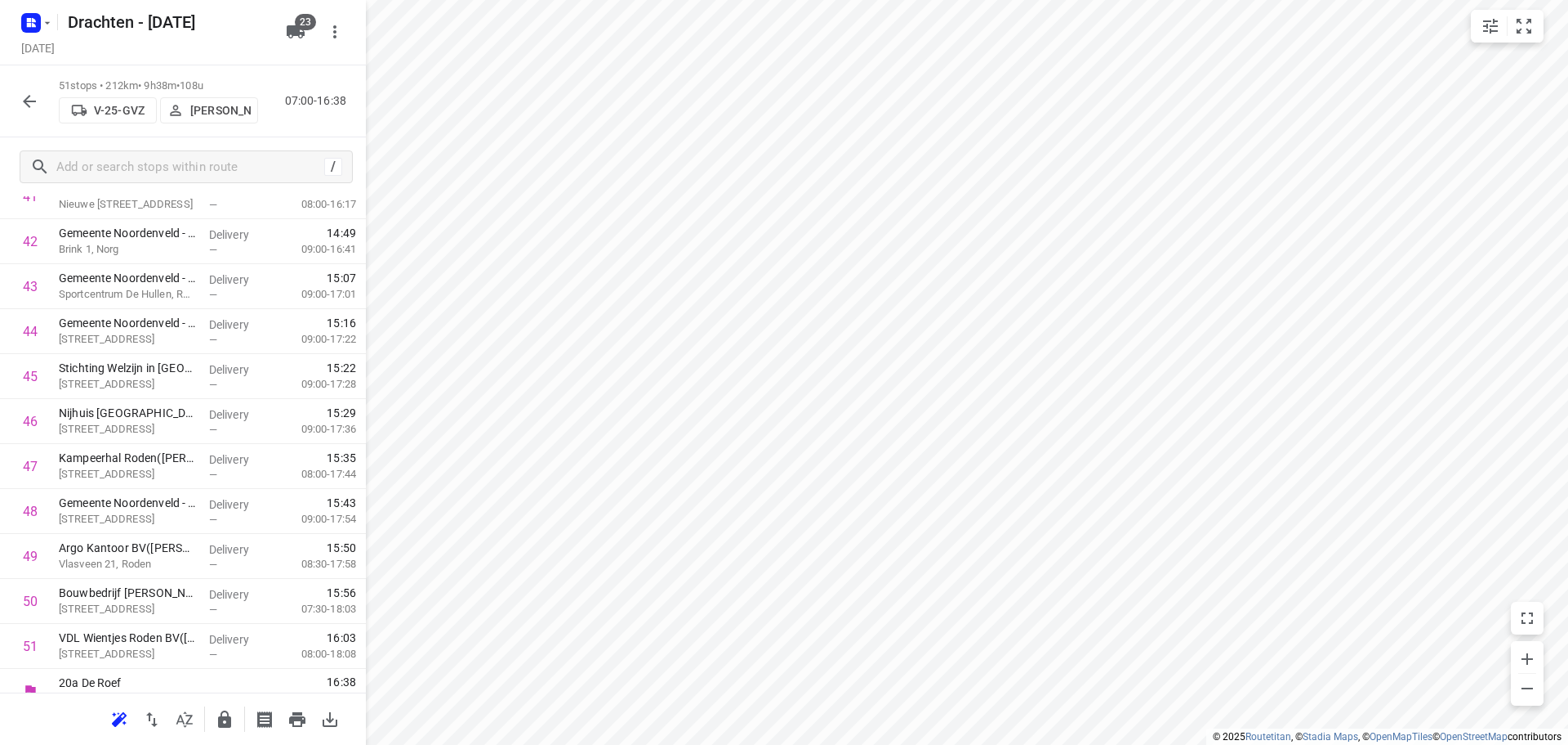
scroll to position [1970, 0]
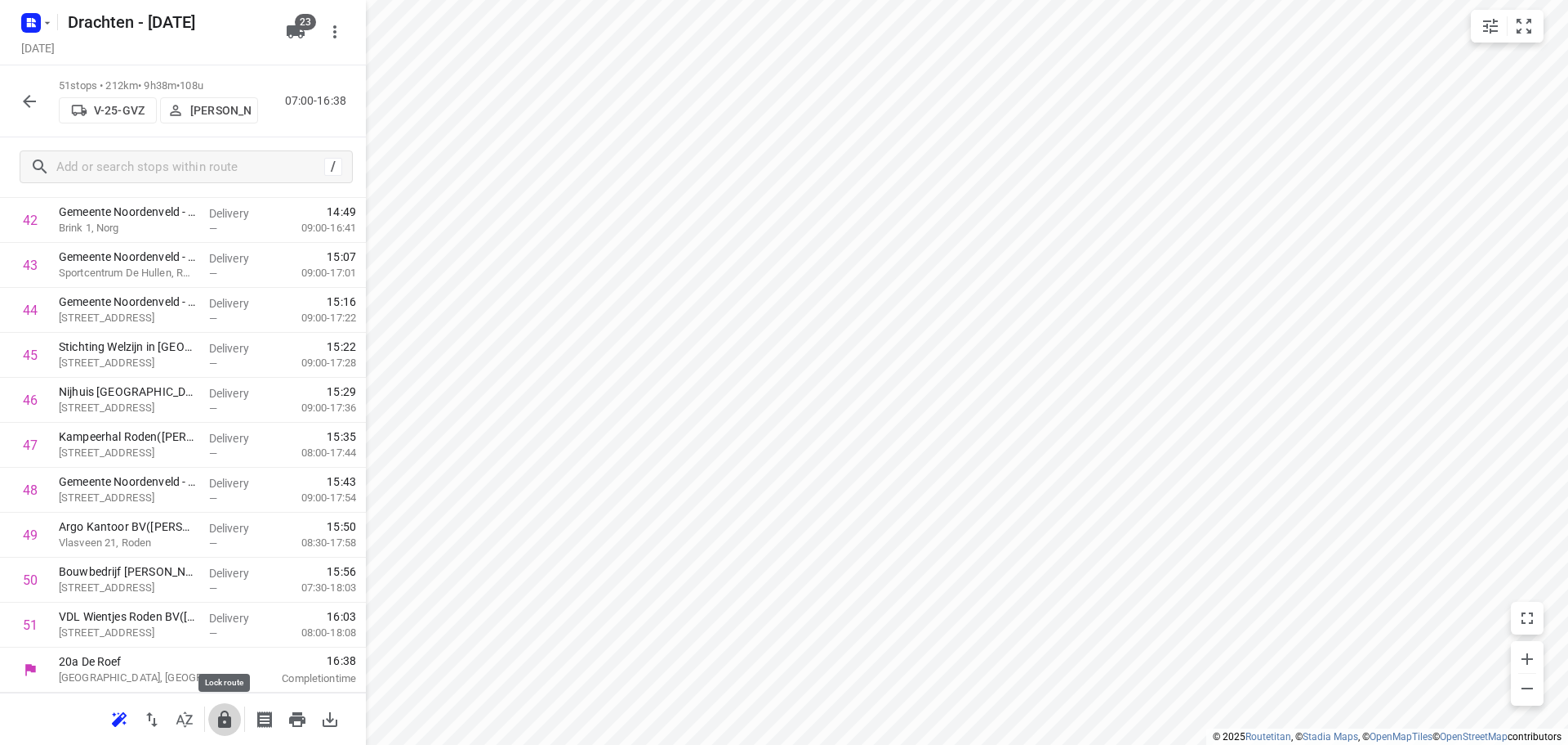
click at [224, 720] on icon "button" at bounding box center [225, 719] width 20 height 20
click at [31, 105] on icon "button" at bounding box center [30, 102] width 20 height 20
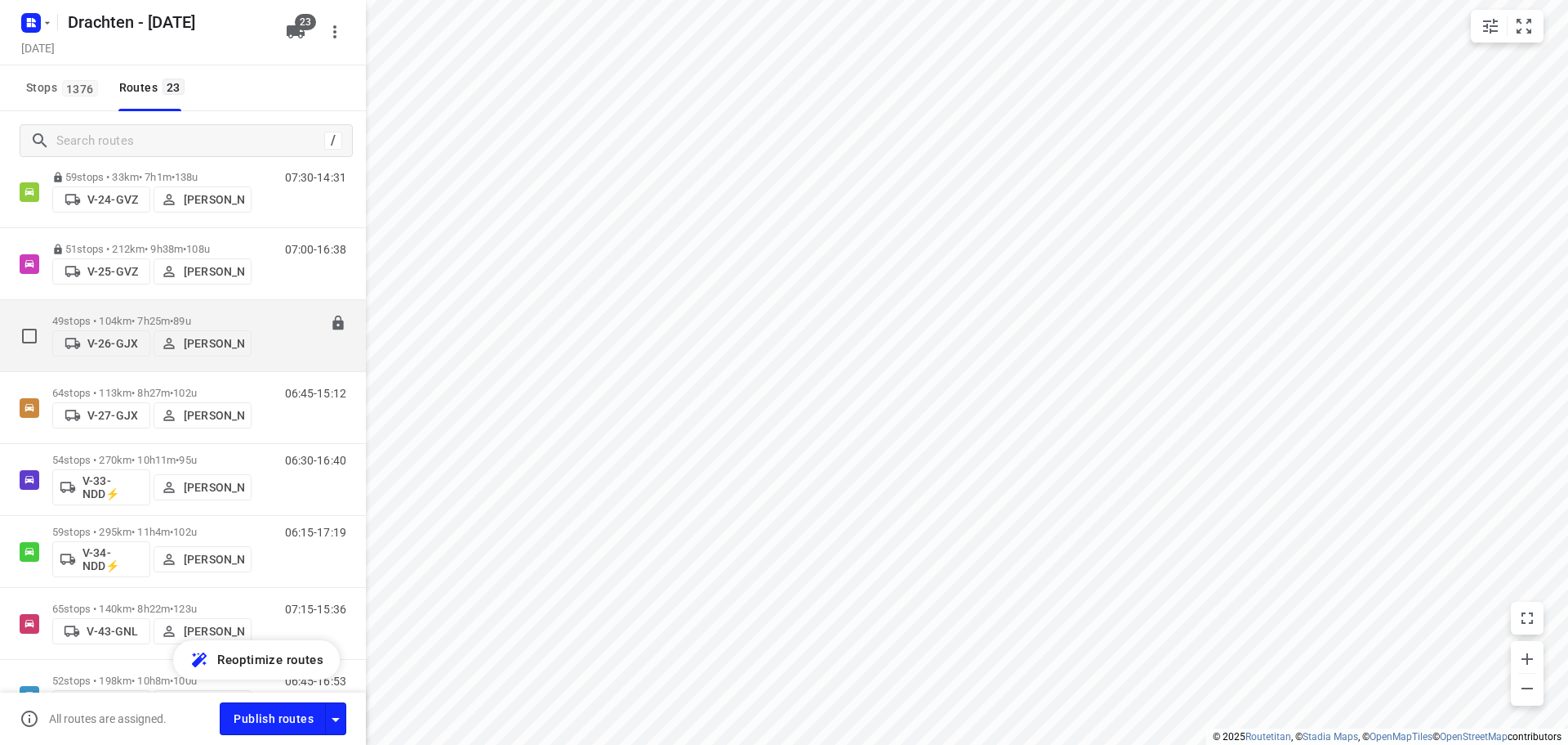
scroll to position [245, 0]
click at [189, 305] on div "49 stops • 104km • 7h25m • 89u V-26-GJX Benny van der Woude" at bounding box center [152, 331] width 199 height 58
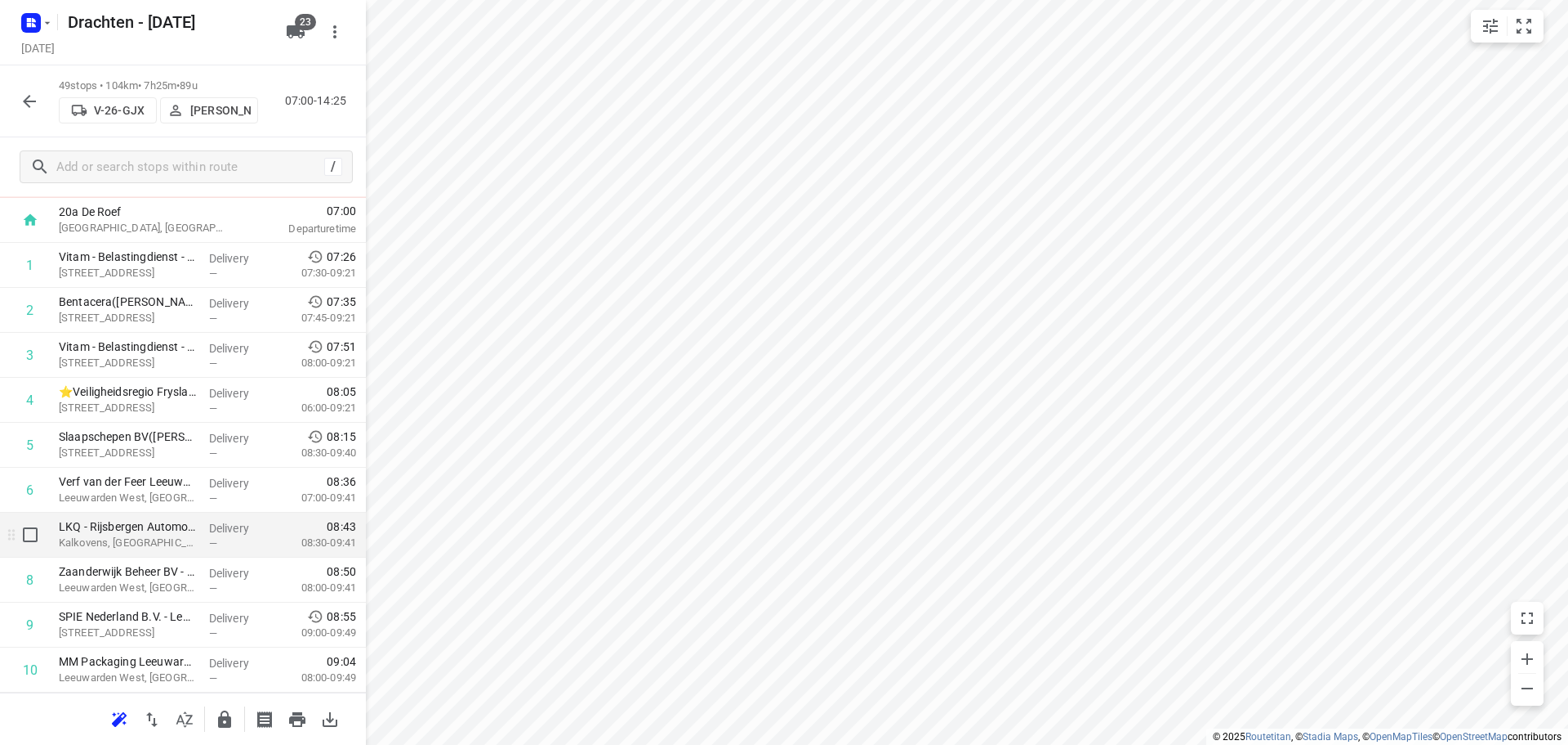
scroll to position [163, 0]
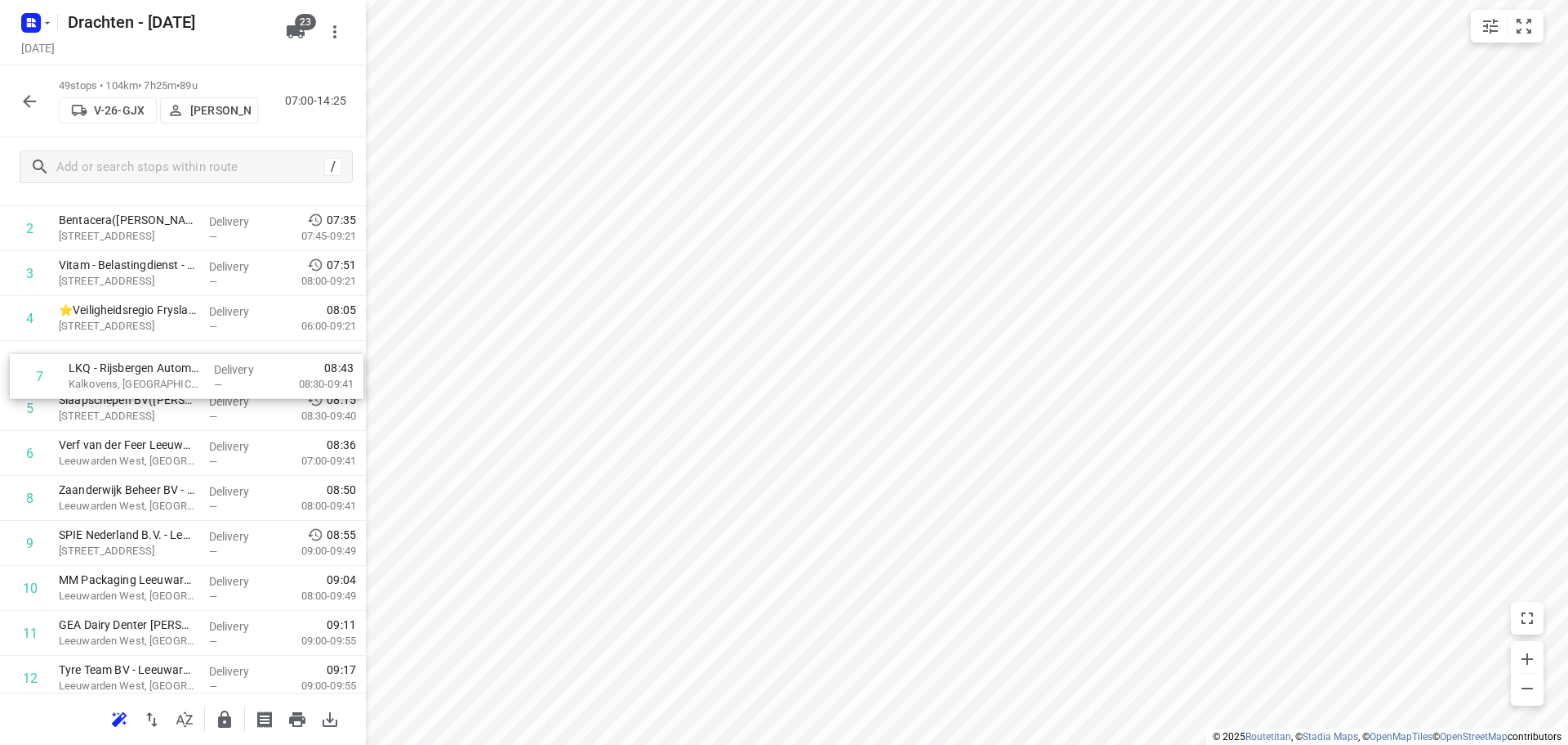
drag, startPoint x: 162, startPoint y: 466, endPoint x: 170, endPoint y: 374, distance: 92.3
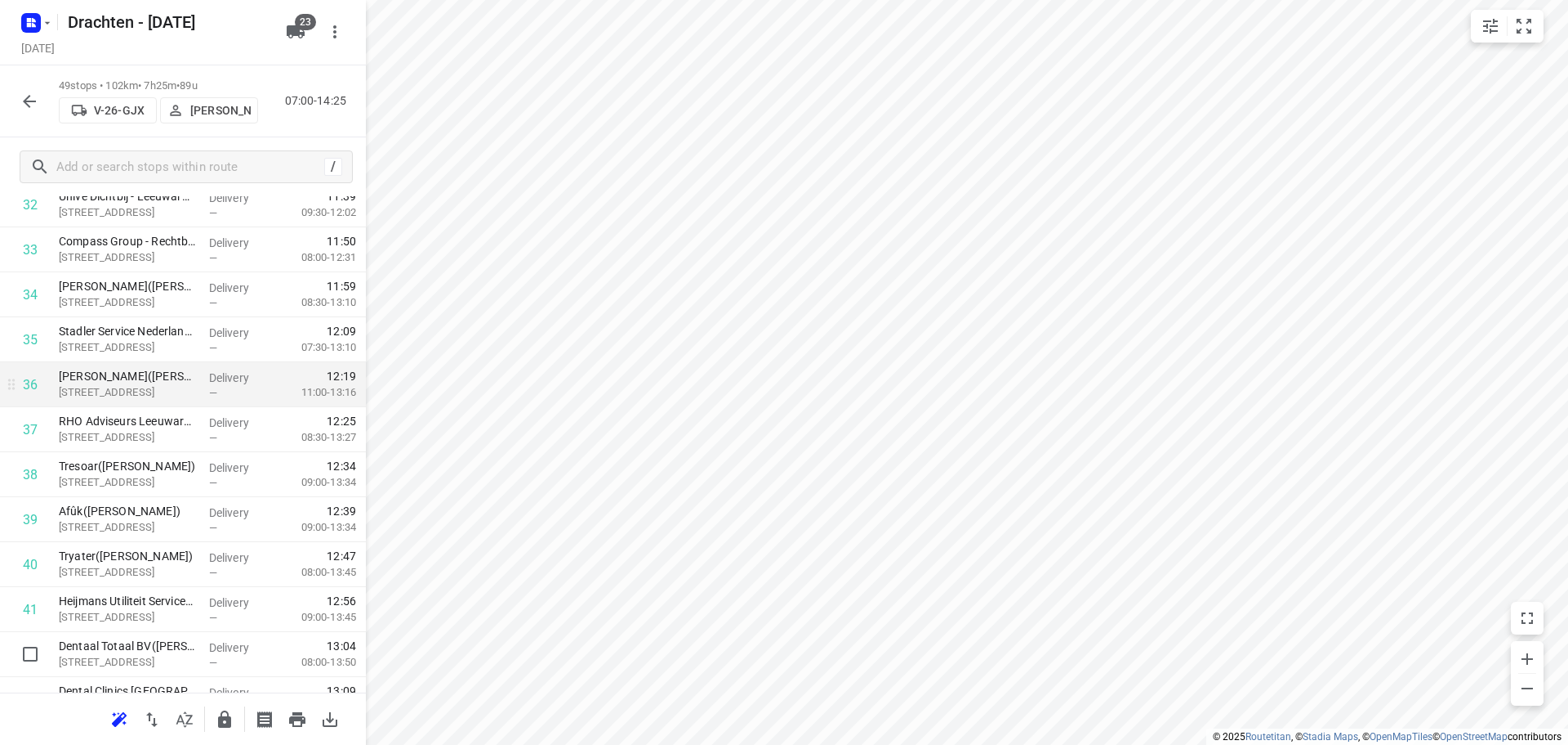
scroll to position [1635, 0]
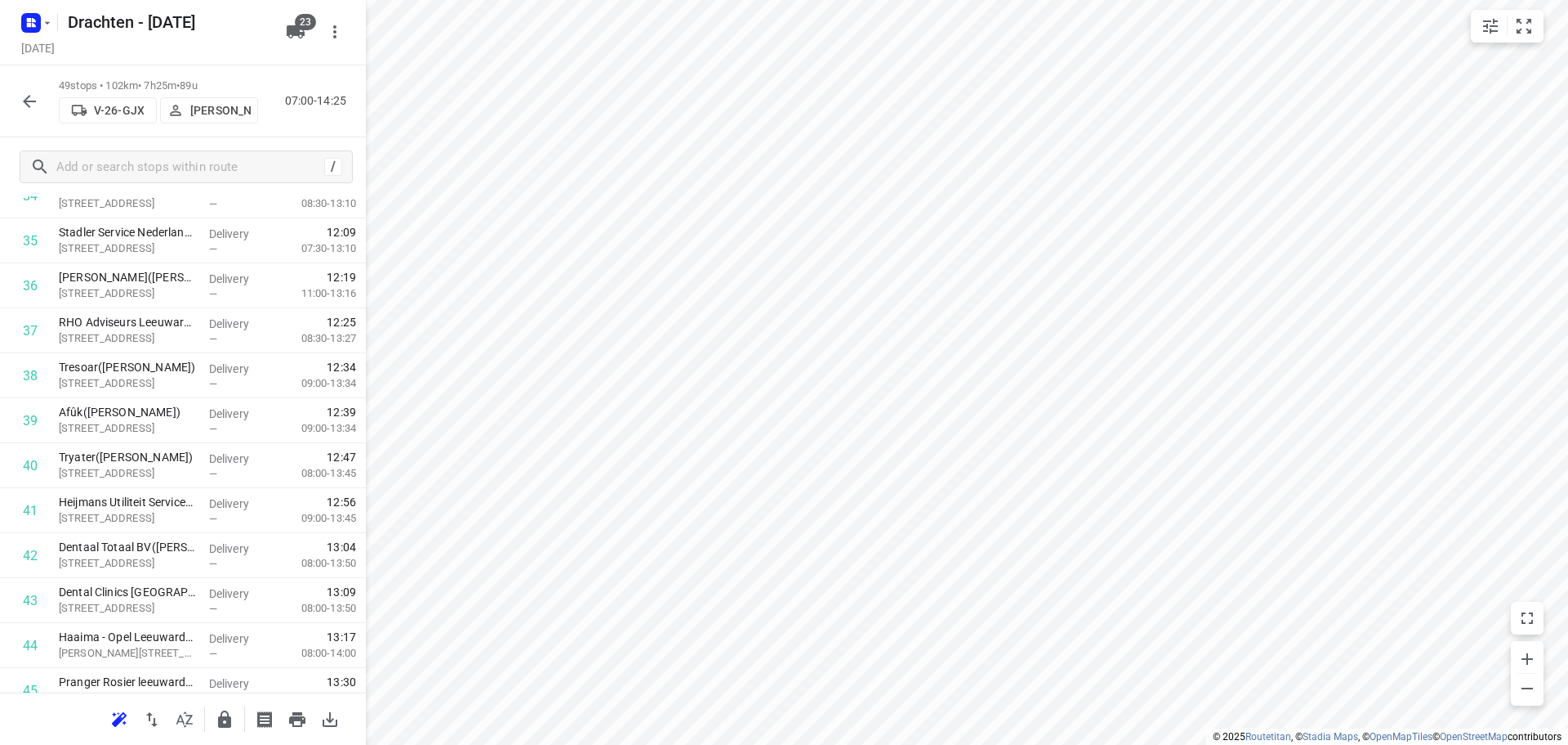
click at [35, 113] on button "button" at bounding box center [29, 101] width 33 height 33
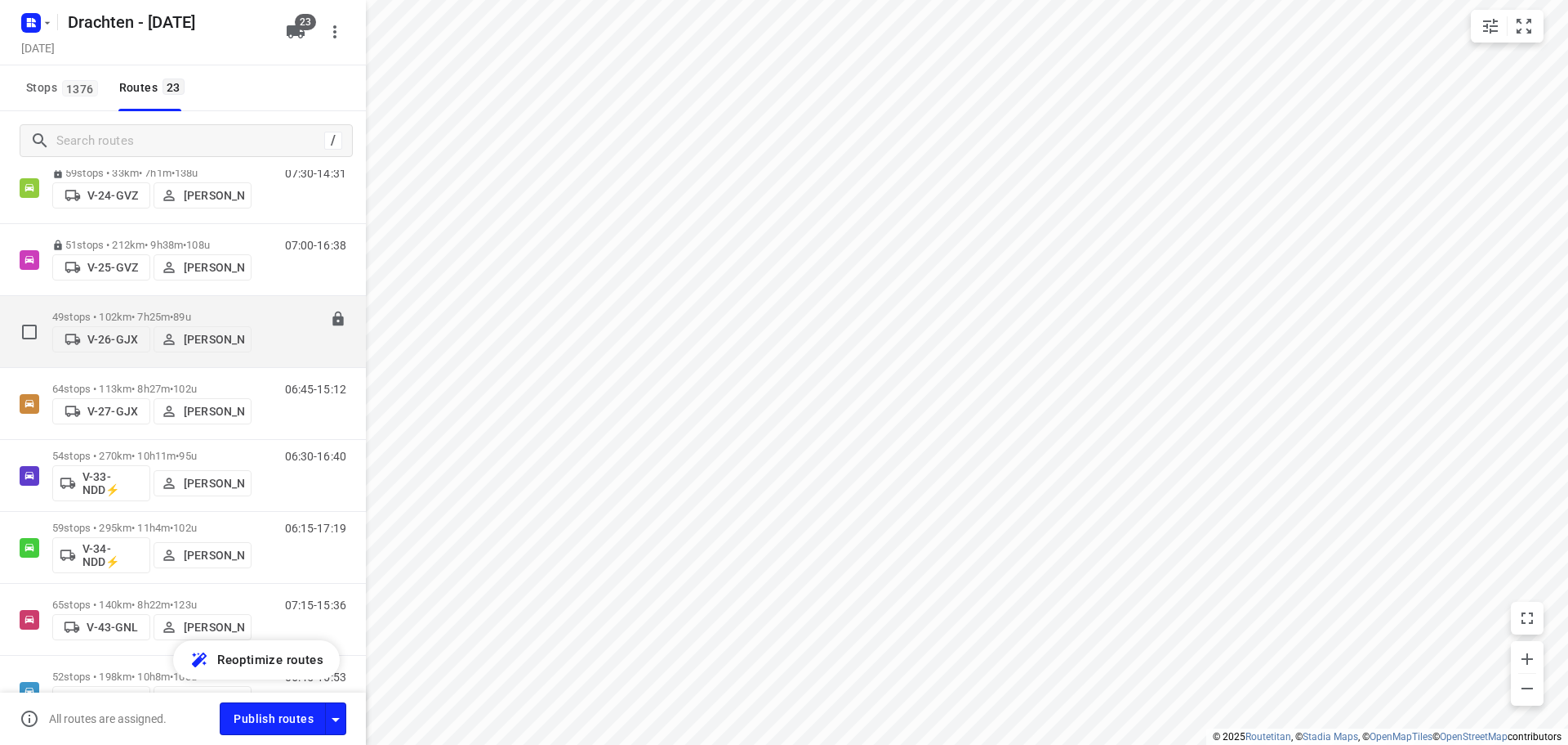
scroll to position [327, 0]
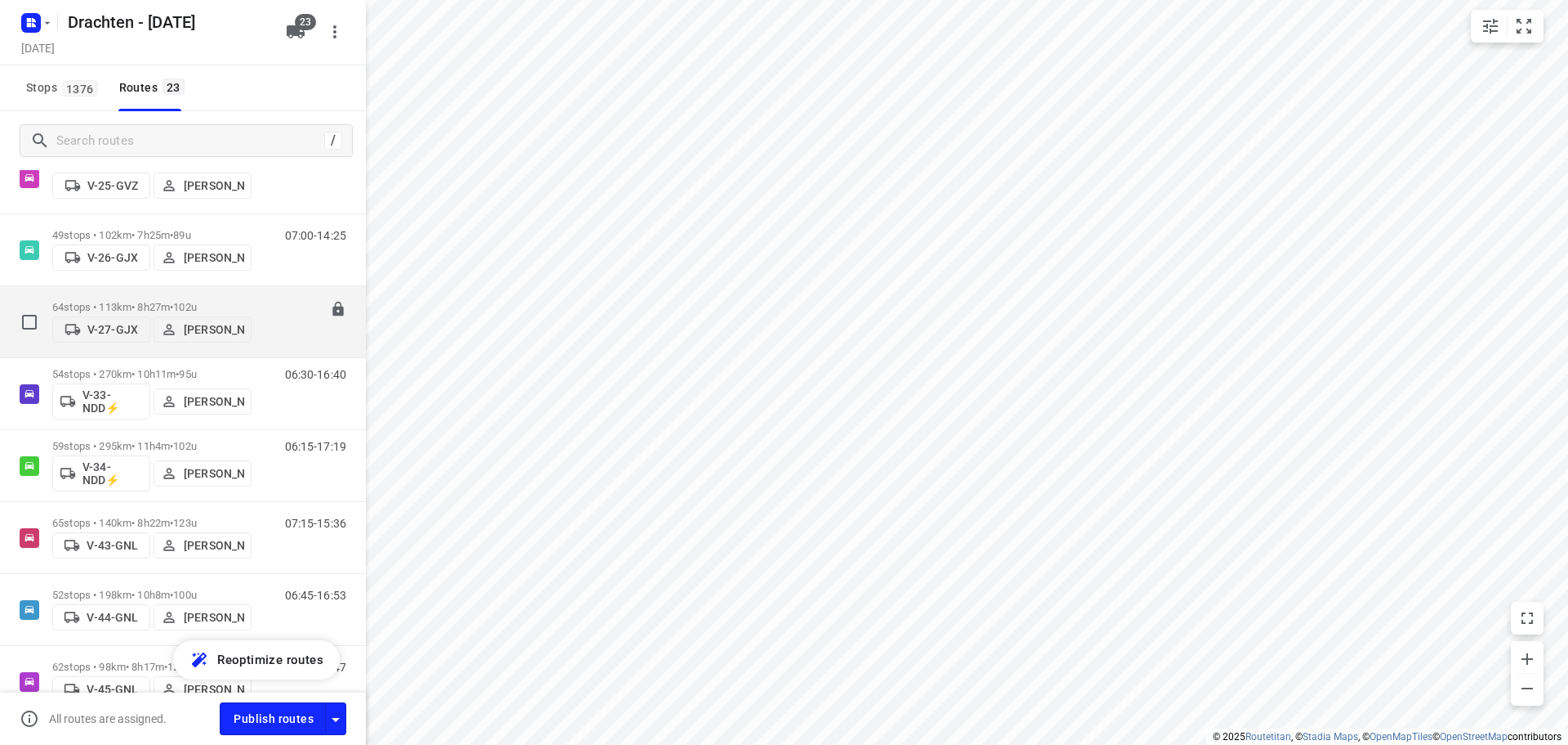
click at [163, 300] on p "64 stops • 113km • 8h27m • 102u" at bounding box center [152, 306] width 199 height 12
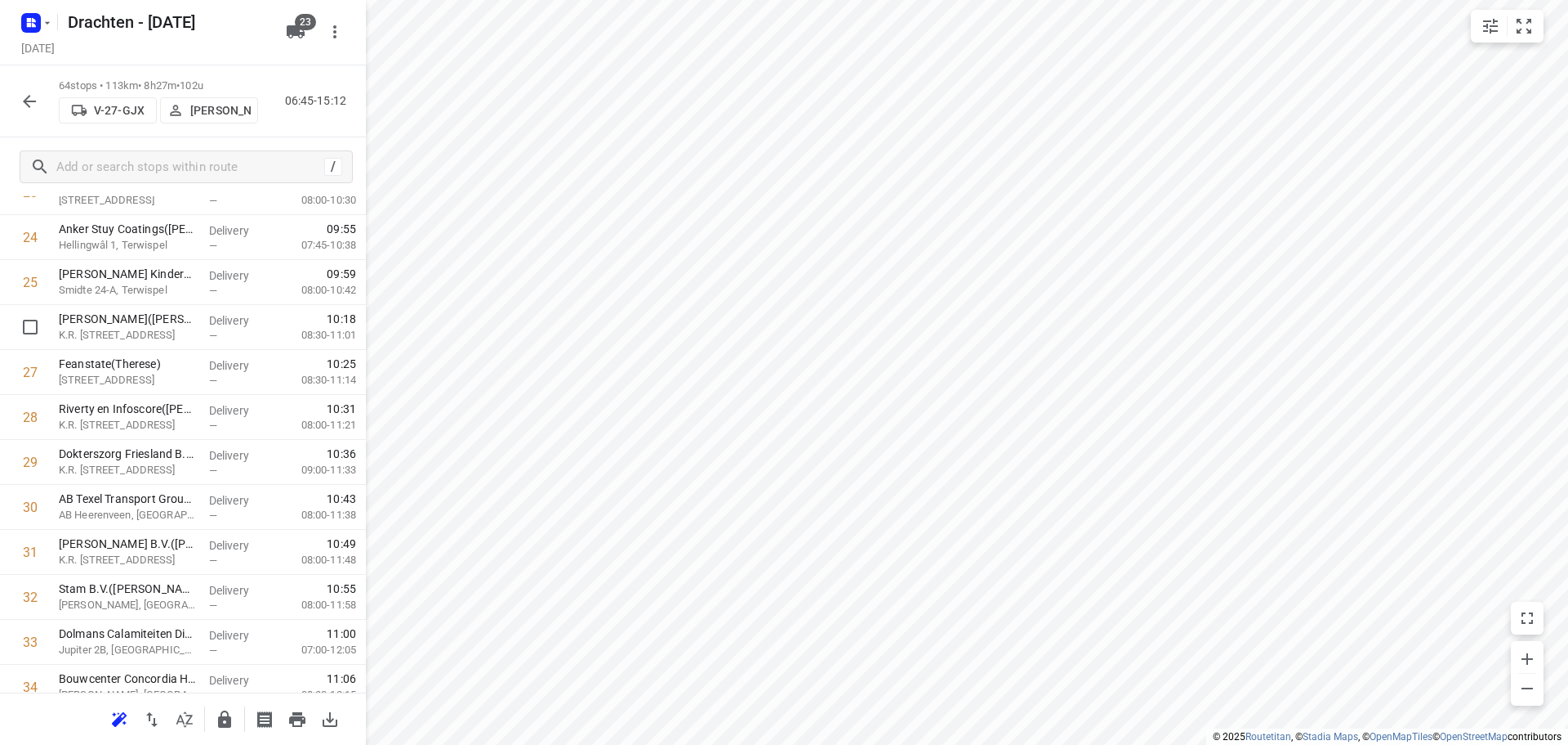
scroll to position [1144, 0]
drag, startPoint x: 173, startPoint y: 324, endPoint x: 179, endPoint y: 454, distance: 130.1
click at [179, 454] on div "1 ⭐ De Jong Hot Water Tanks - Productie(Mirthe Diever) De Klok 5, Gorredijk Del…" at bounding box center [183, 619] width 366 height 2877
drag, startPoint x: 199, startPoint y: 551, endPoint x: 220, endPoint y: 410, distance: 142.6
click at [220, 410] on div "1 ⭐ De Jong Hot Water Tanks - Productie(Mirthe Diever) De Klok 5, Gorredijk Del…" at bounding box center [183, 619] width 366 height 2877
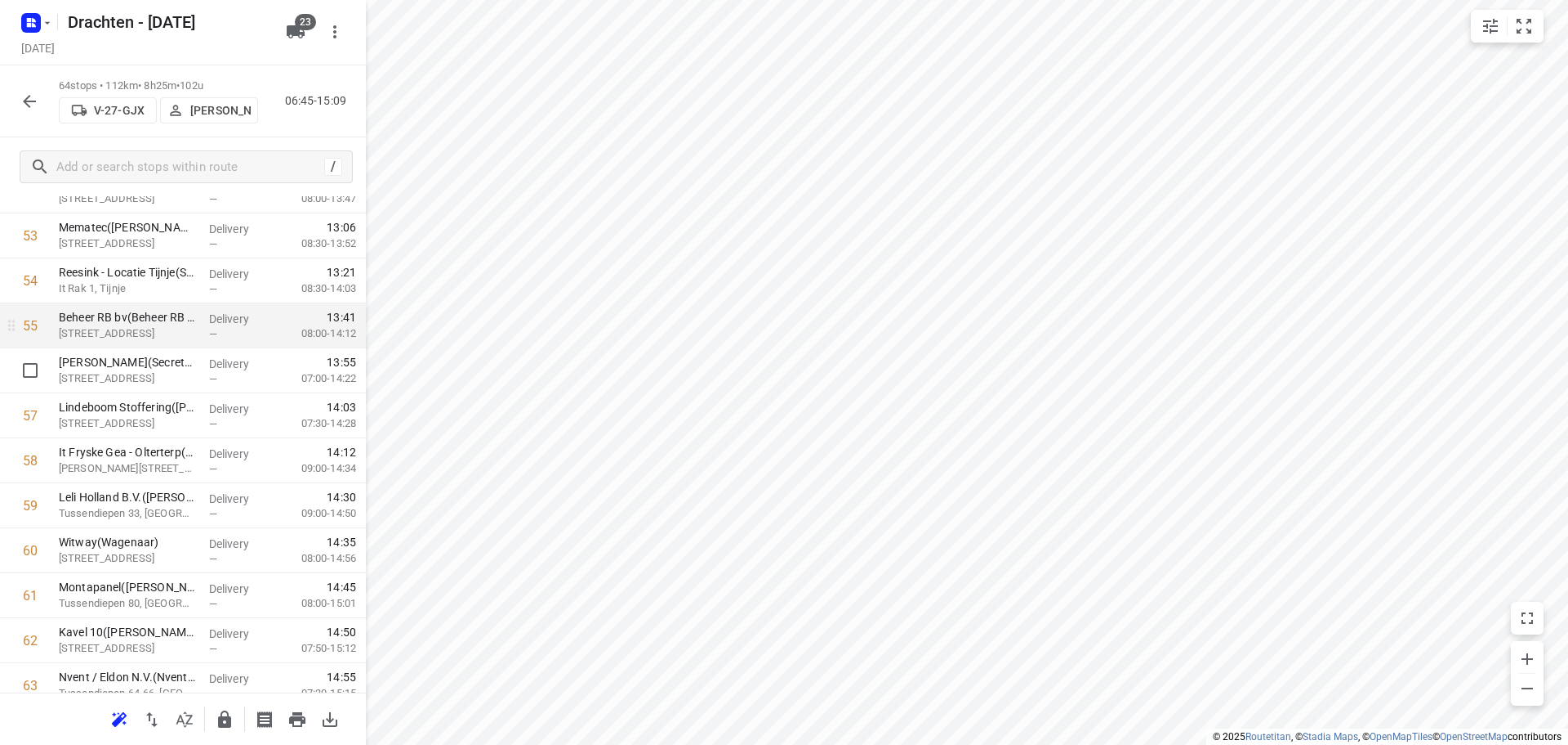
scroll to position [2452, 0]
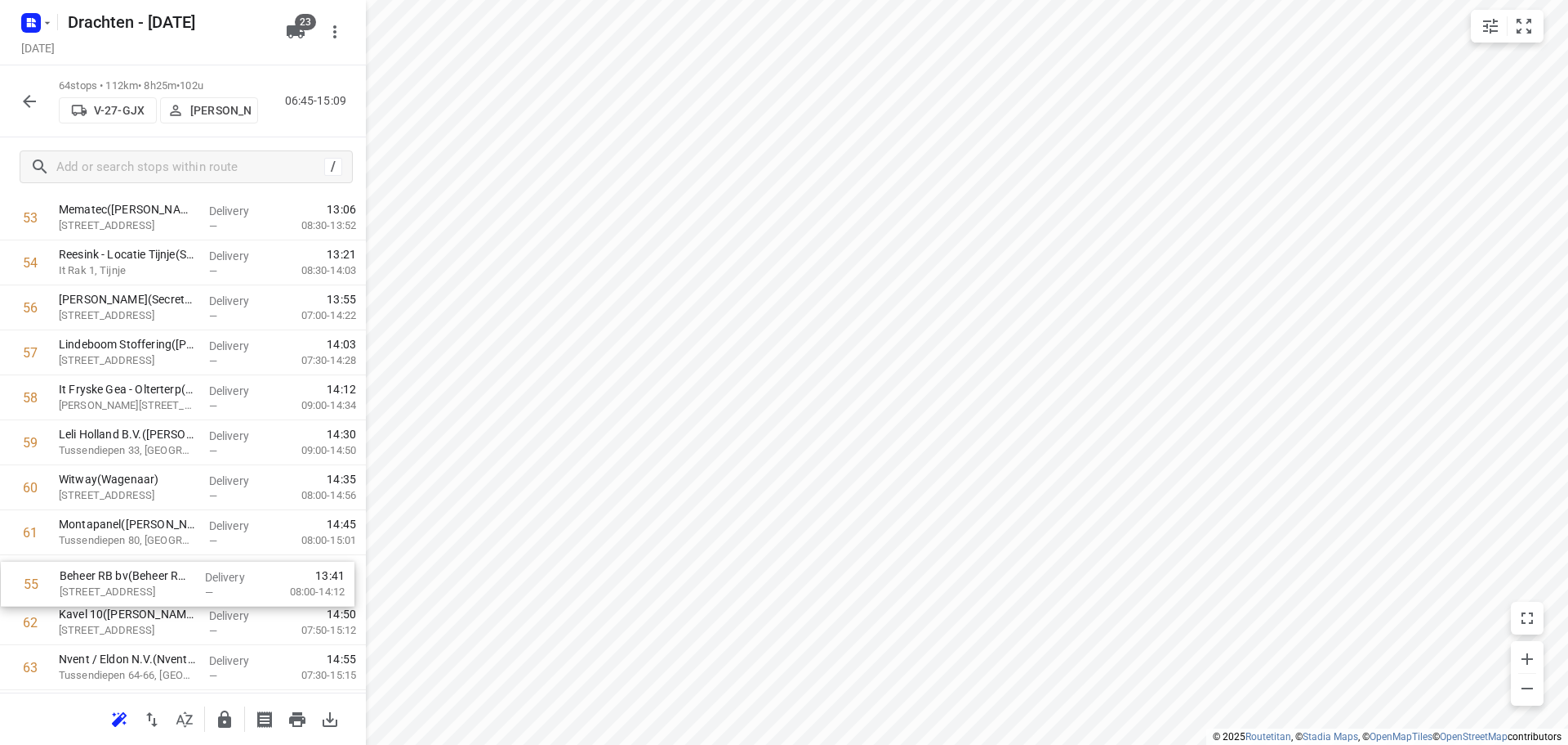
drag, startPoint x: 214, startPoint y: 334, endPoint x: 219, endPoint y: 604, distance: 270.0
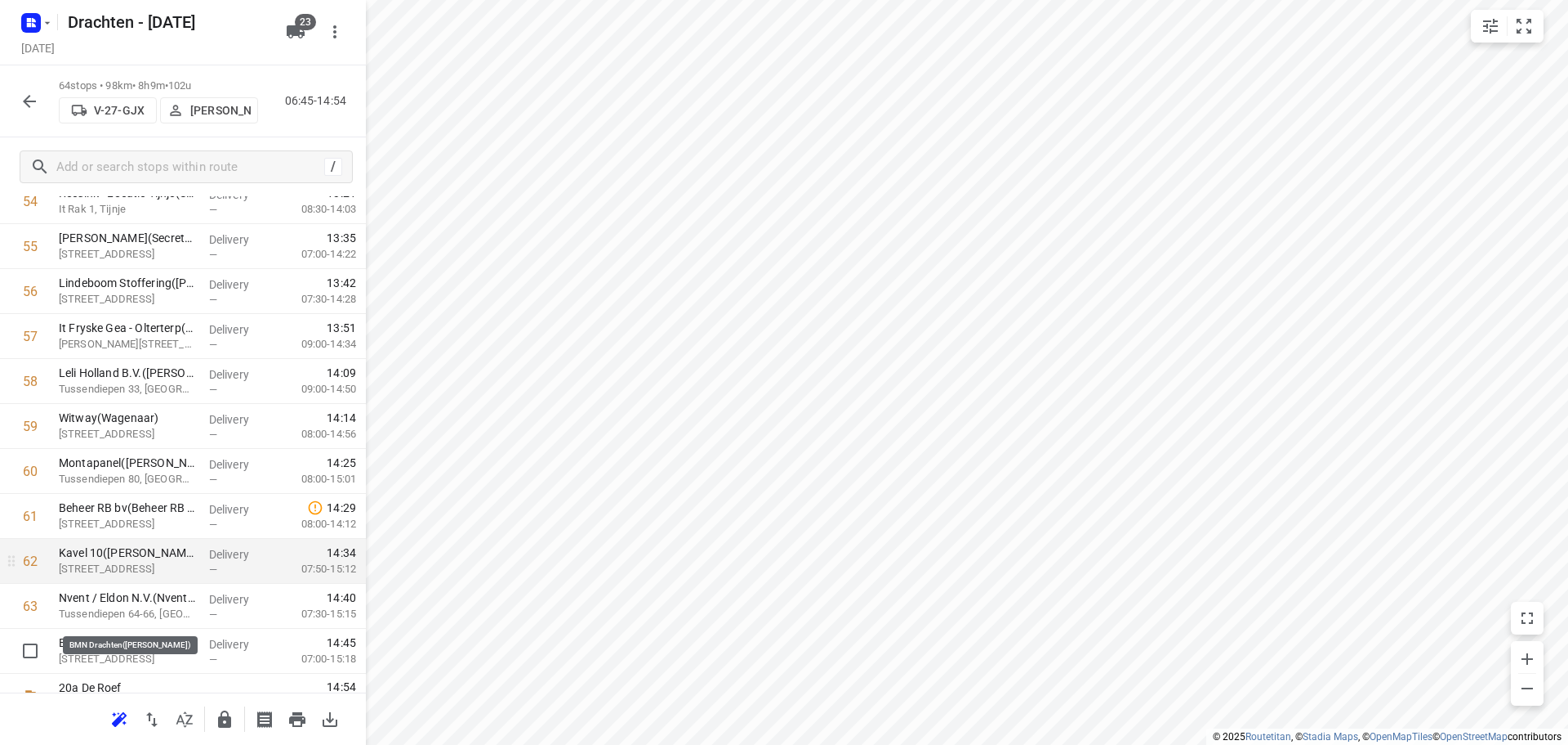
scroll to position [2554, 0]
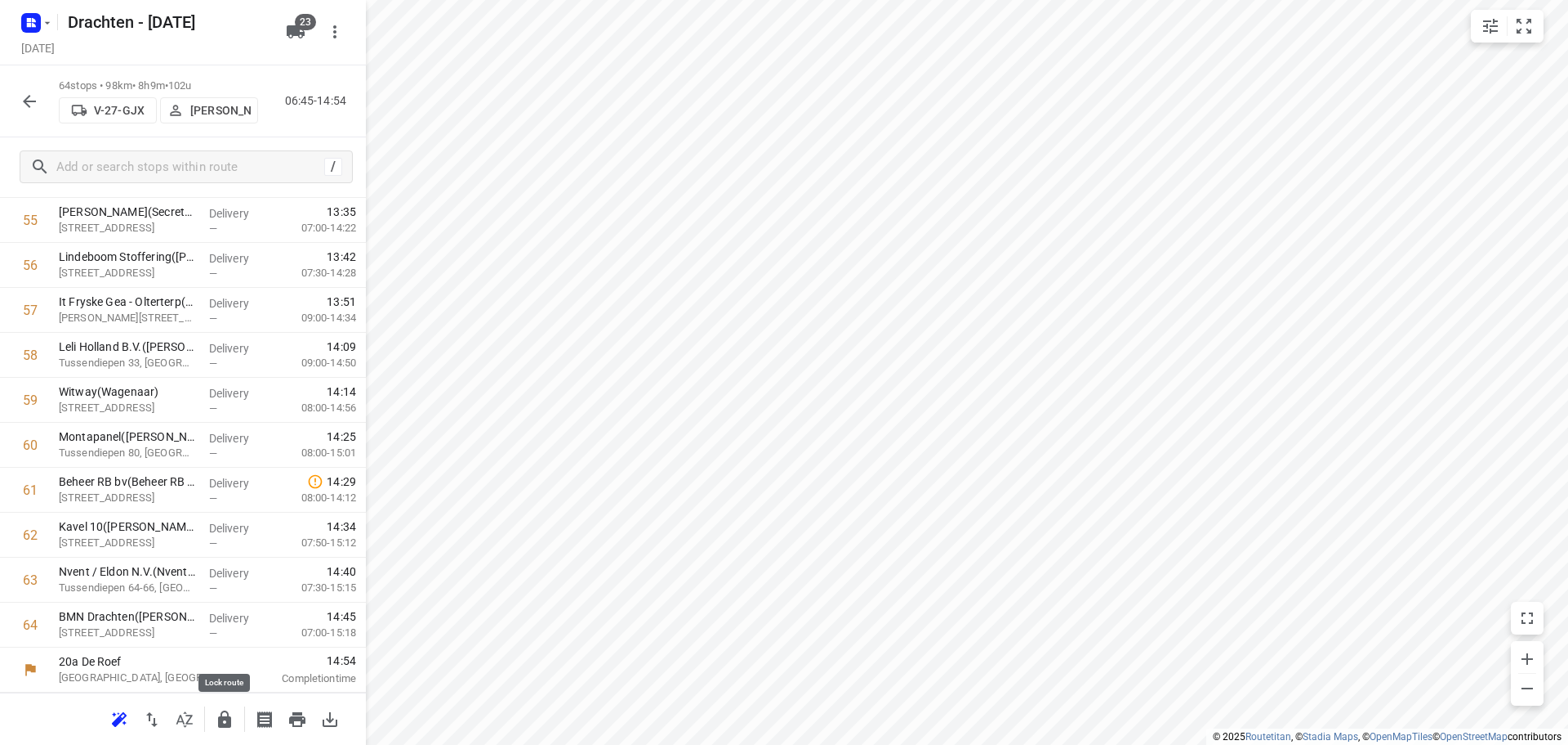
click at [228, 712] on icon "button" at bounding box center [224, 718] width 13 height 17
click at [21, 92] on icon "button" at bounding box center [30, 102] width 20 height 20
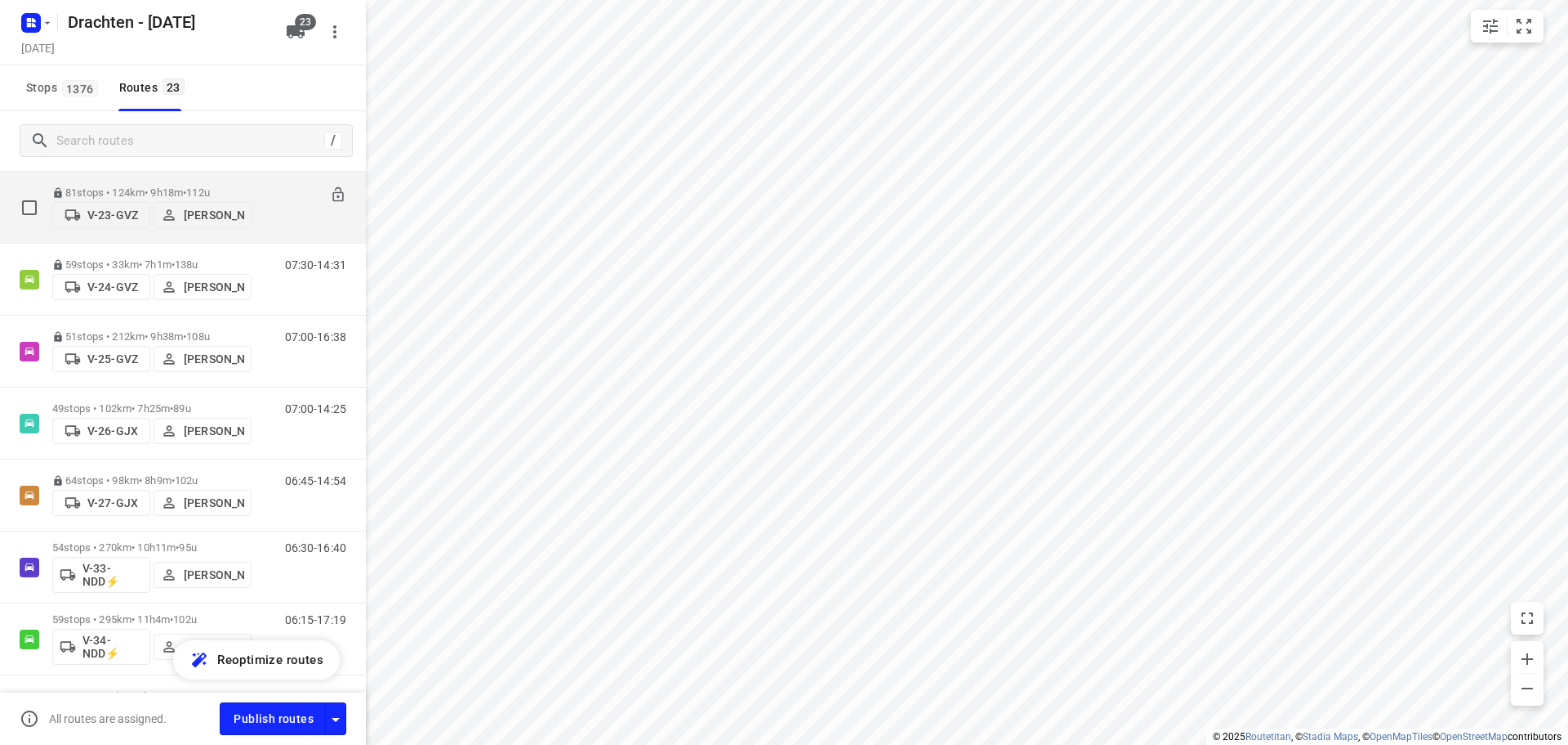
scroll to position [245, 0]
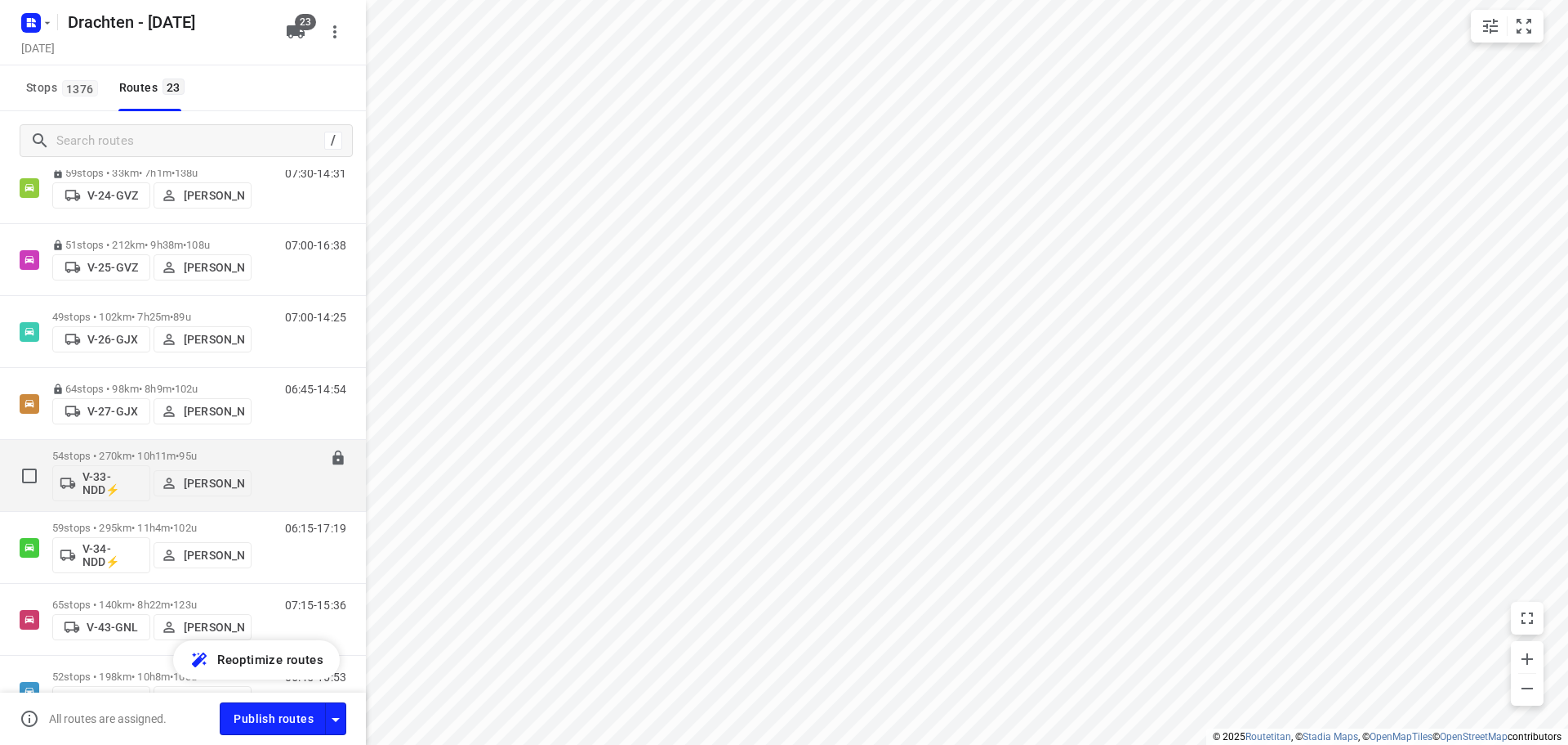
click at [177, 451] on p "54 stops • 270km • 10h11m • 95u" at bounding box center [152, 455] width 199 height 12
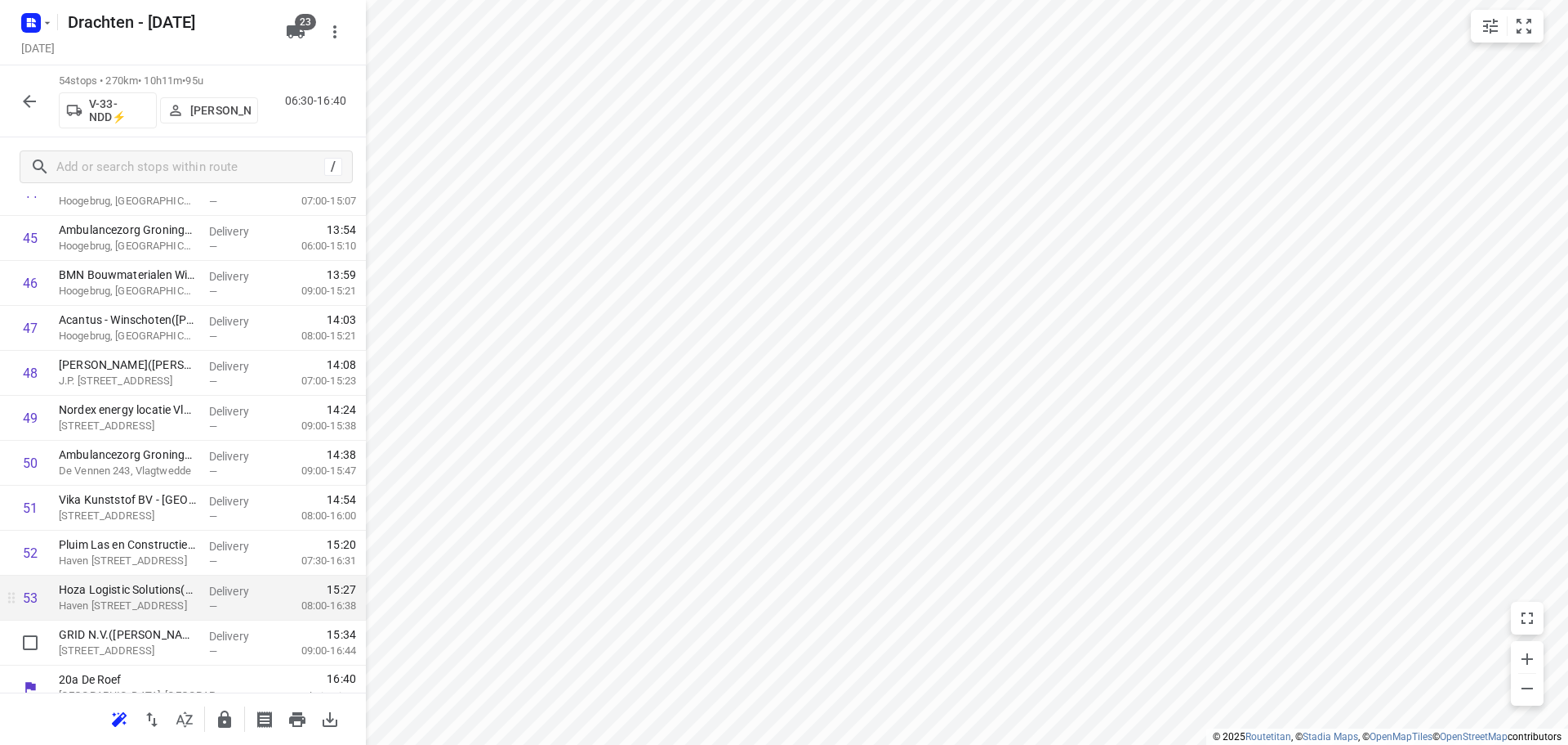
scroll to position [2105, 0]
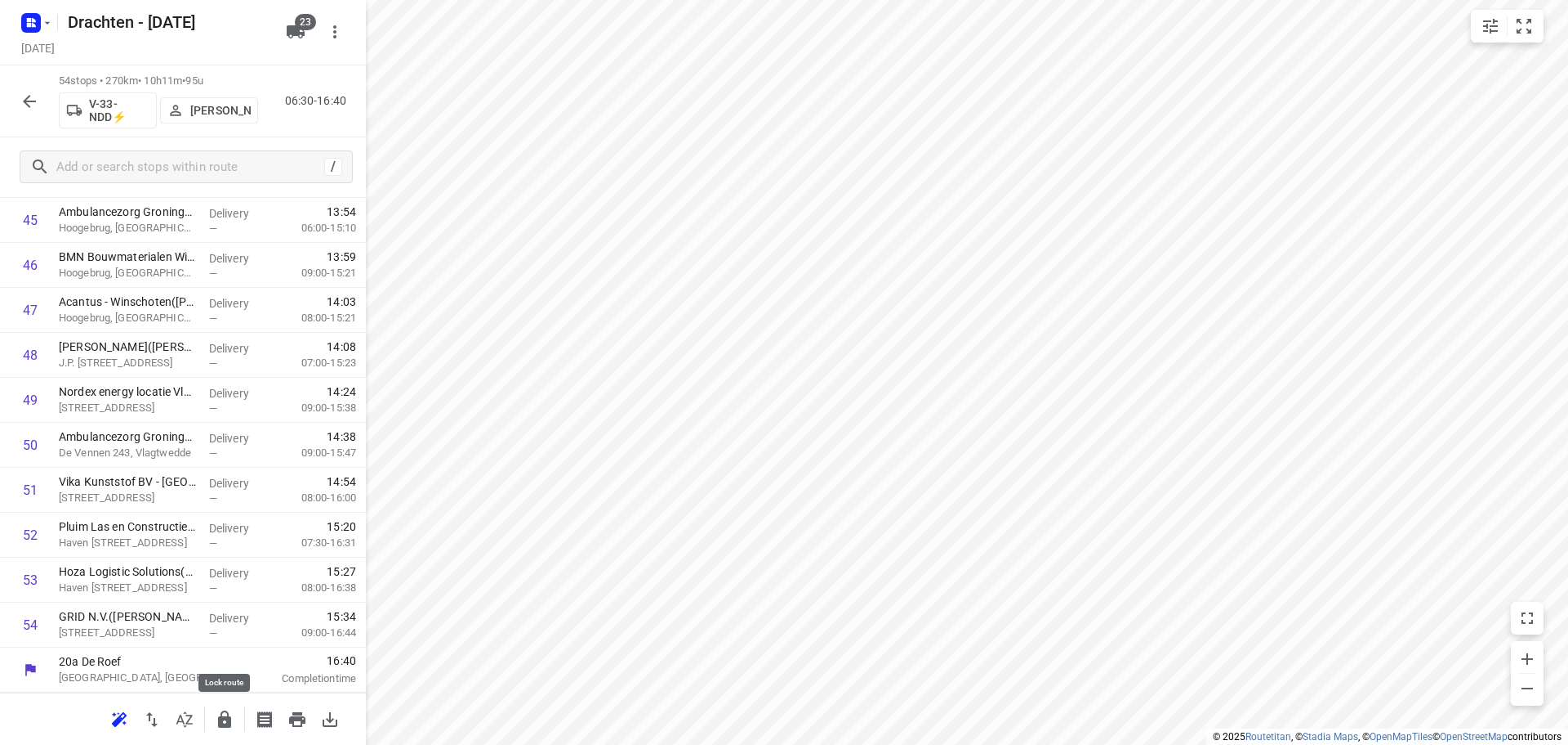
click at [217, 706] on button "button" at bounding box center [224, 718] width 33 height 33
click at [21, 95] on icon "button" at bounding box center [30, 102] width 20 height 20
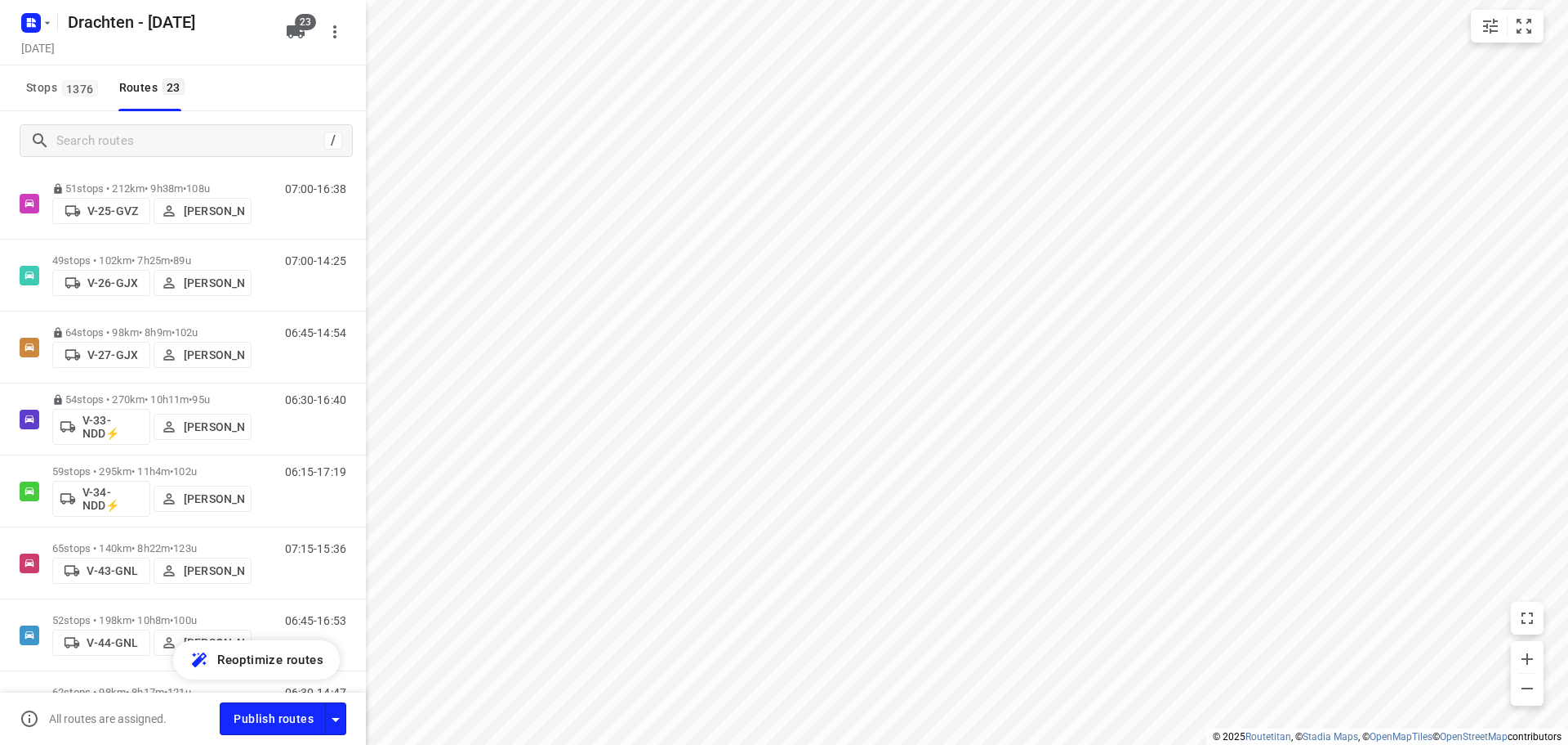
scroll to position [327, 0]
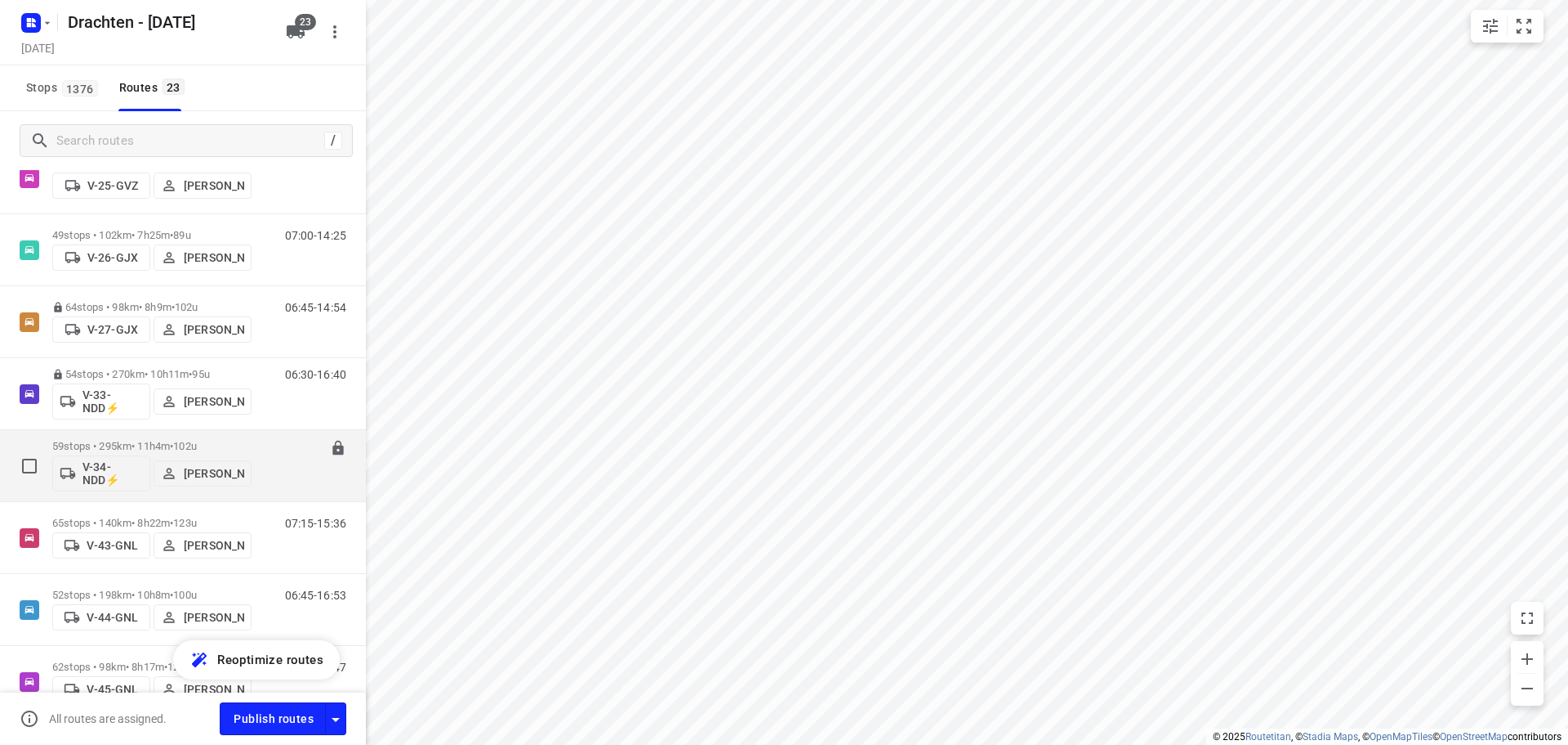
click at [173, 442] on p "59 stops • 295km • 11h4m • 102u" at bounding box center [152, 446] width 199 height 12
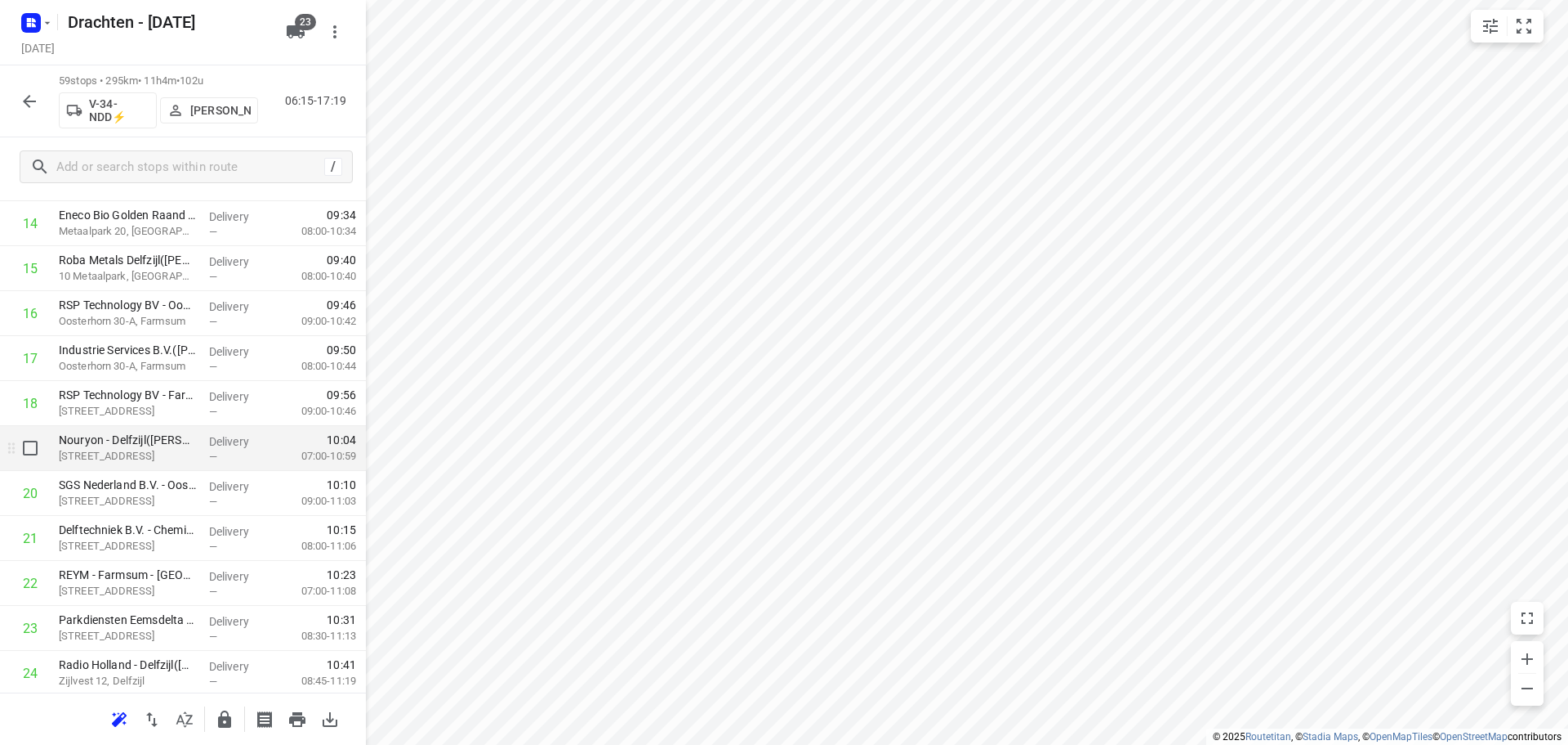
scroll to position [736, 0]
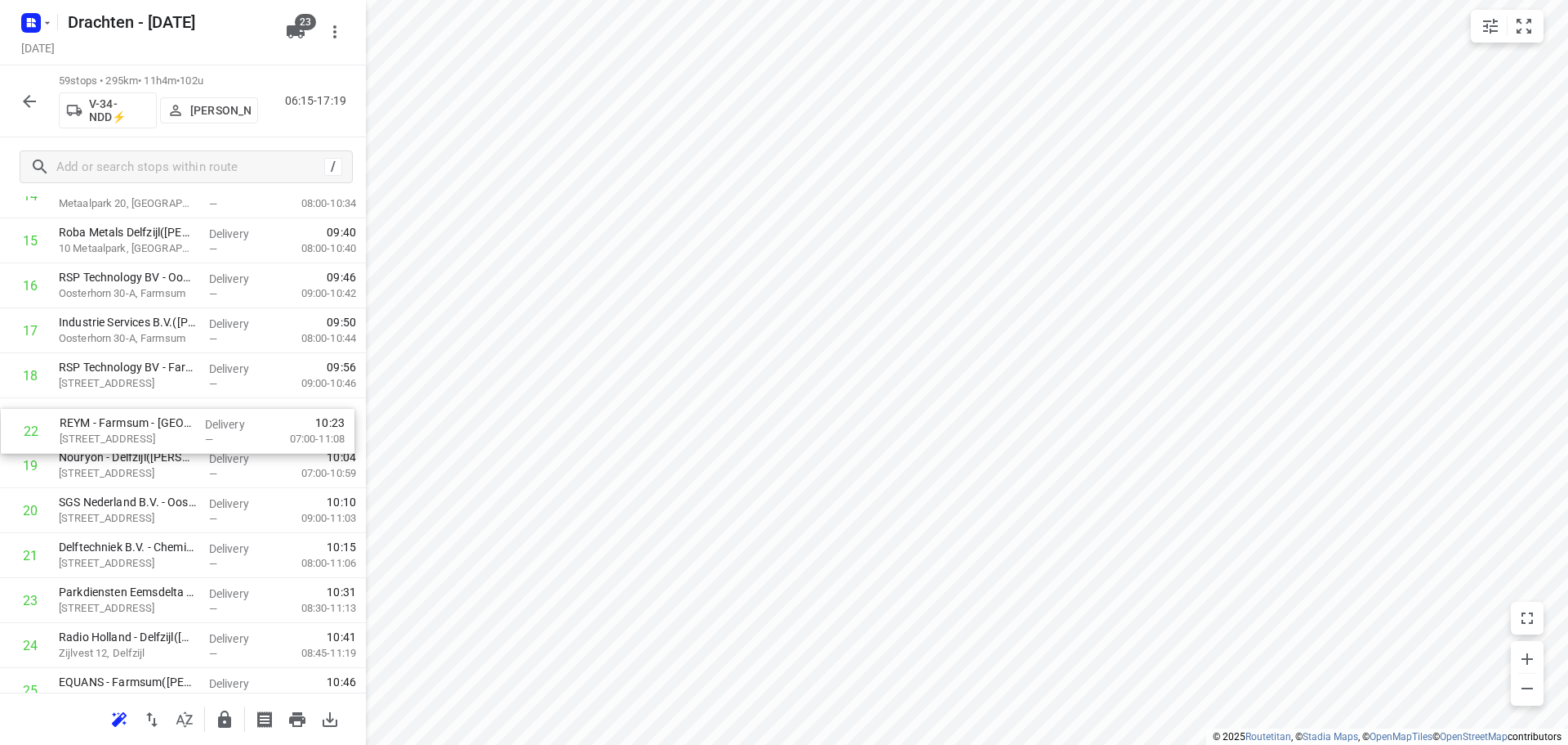
drag, startPoint x: 184, startPoint y: 558, endPoint x: 184, endPoint y: 429, distance: 129.0
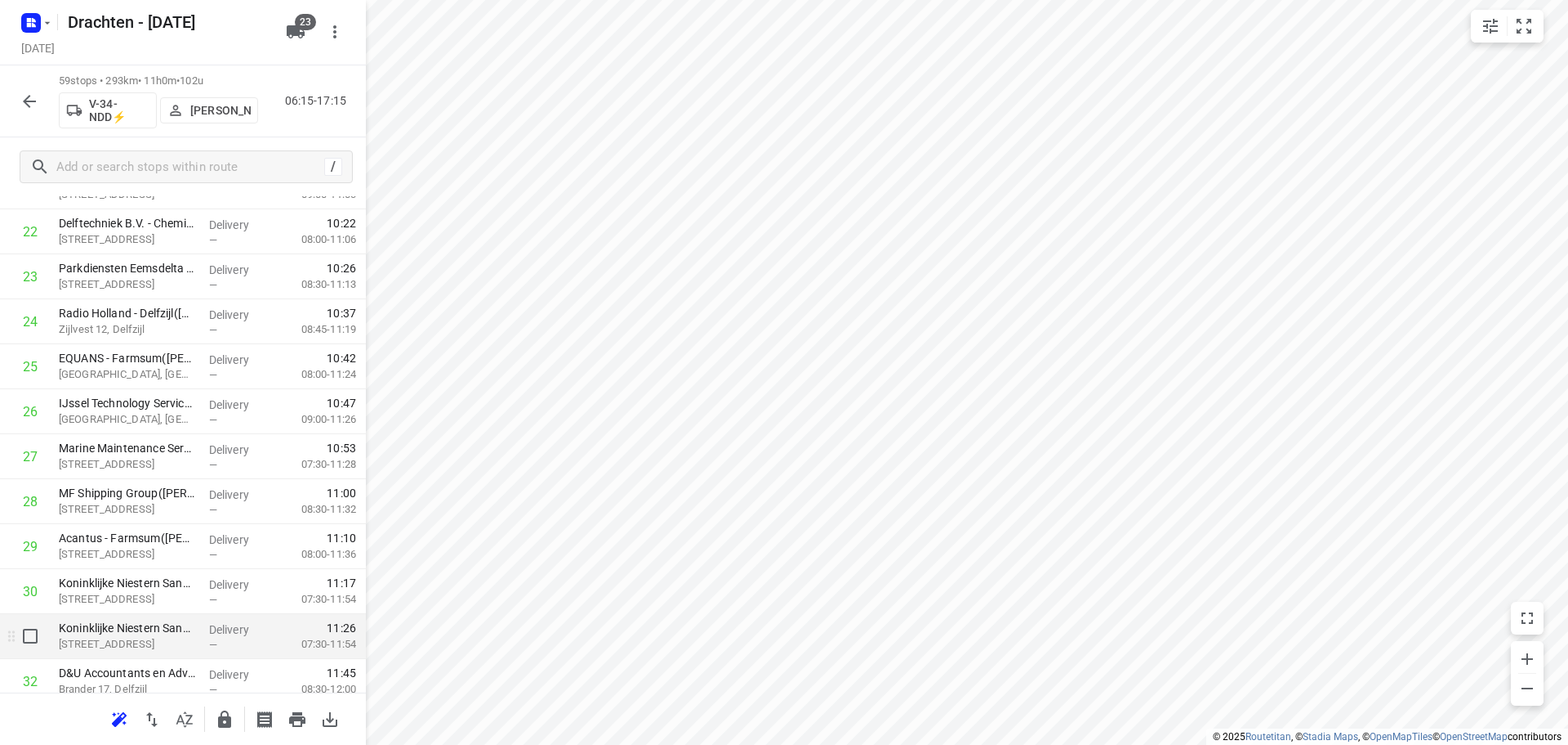
scroll to position [1063, 0]
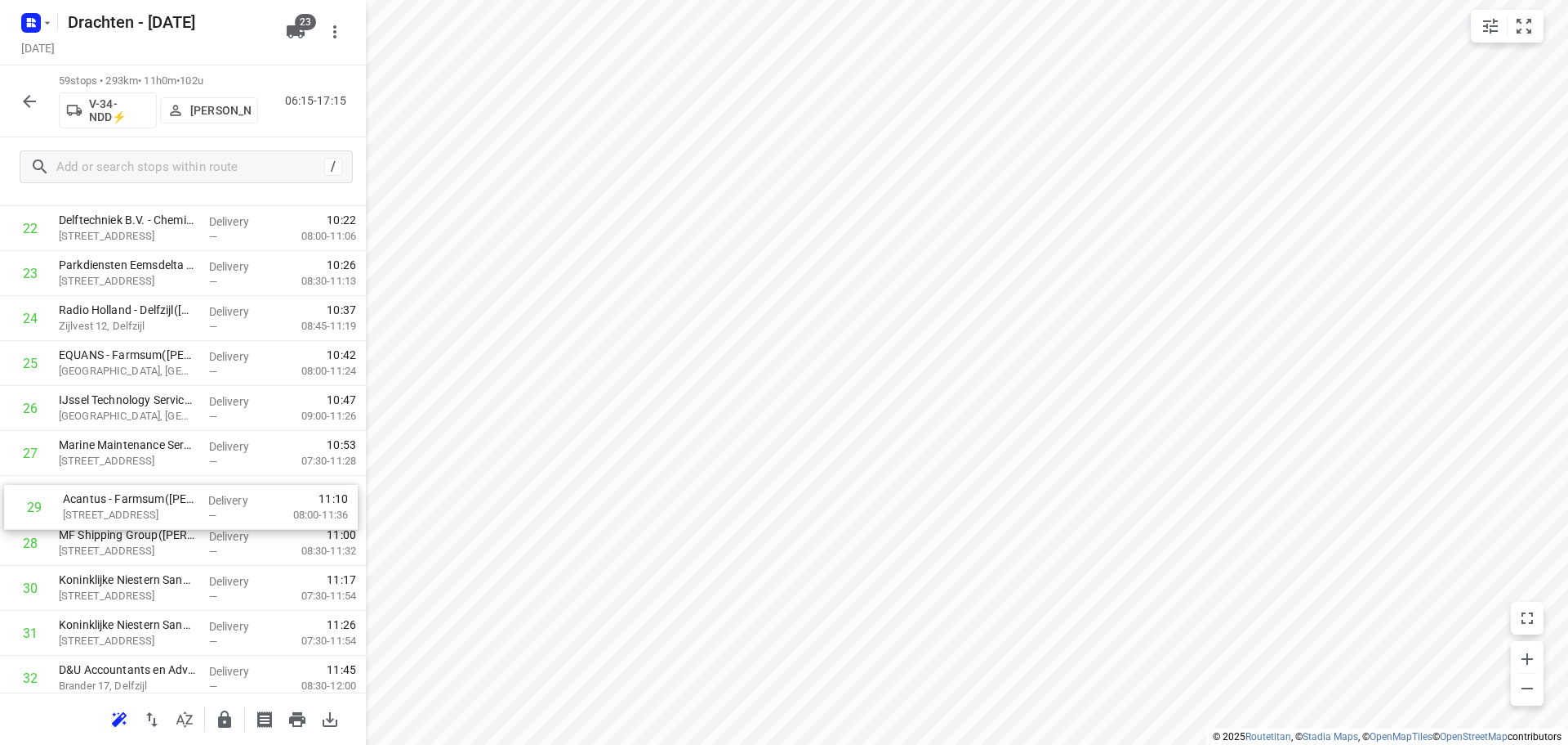
drag, startPoint x: 161, startPoint y: 544, endPoint x: 166, endPoint y: 500, distance: 44.3
click at [166, 501] on div "1 X-Tense(Marcel Vervaart) Zuiderweg 3, Slochteren Delivery — 07:11 07:00-08:36…" at bounding box center [183, 588] width 366 height 2653
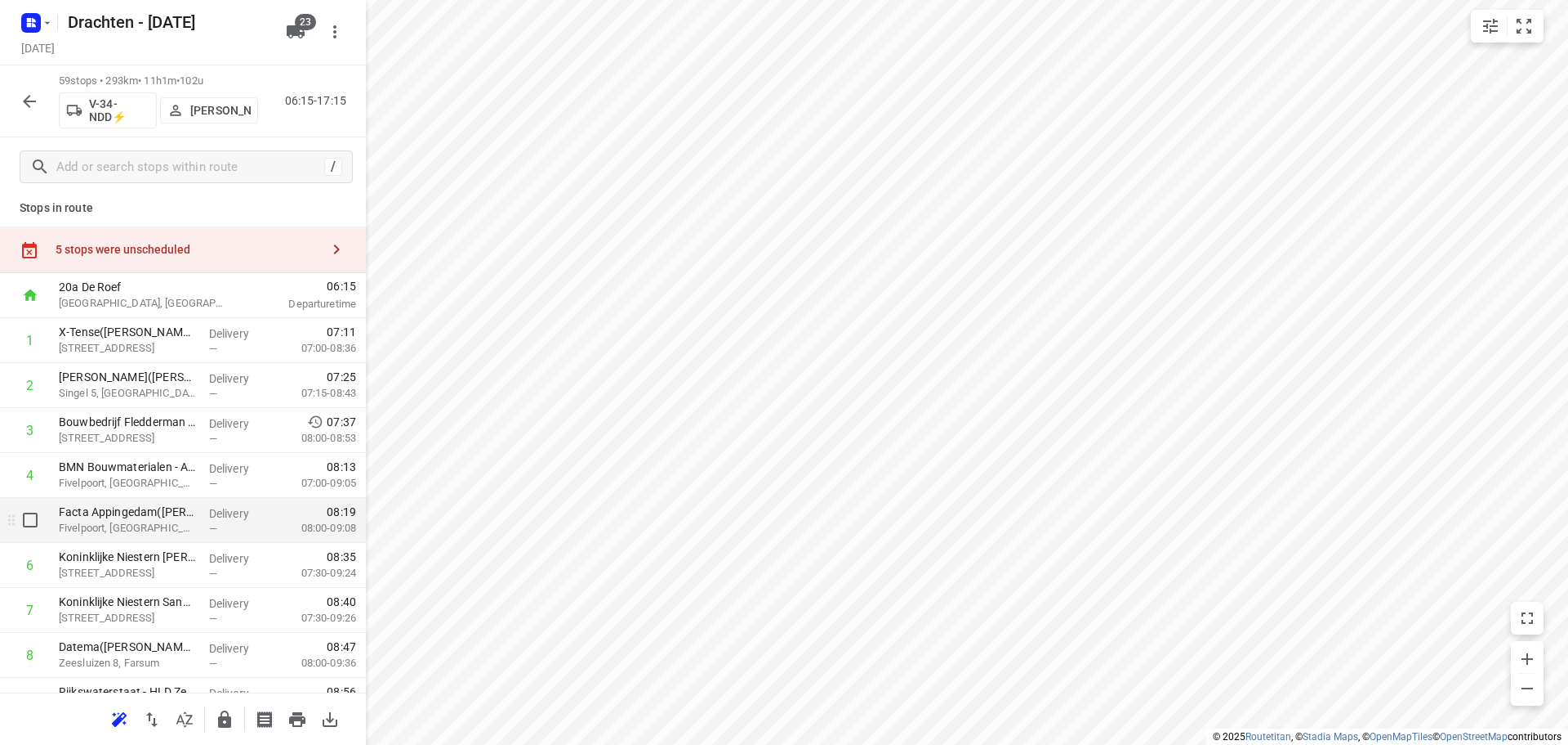
scroll to position [0, 0]
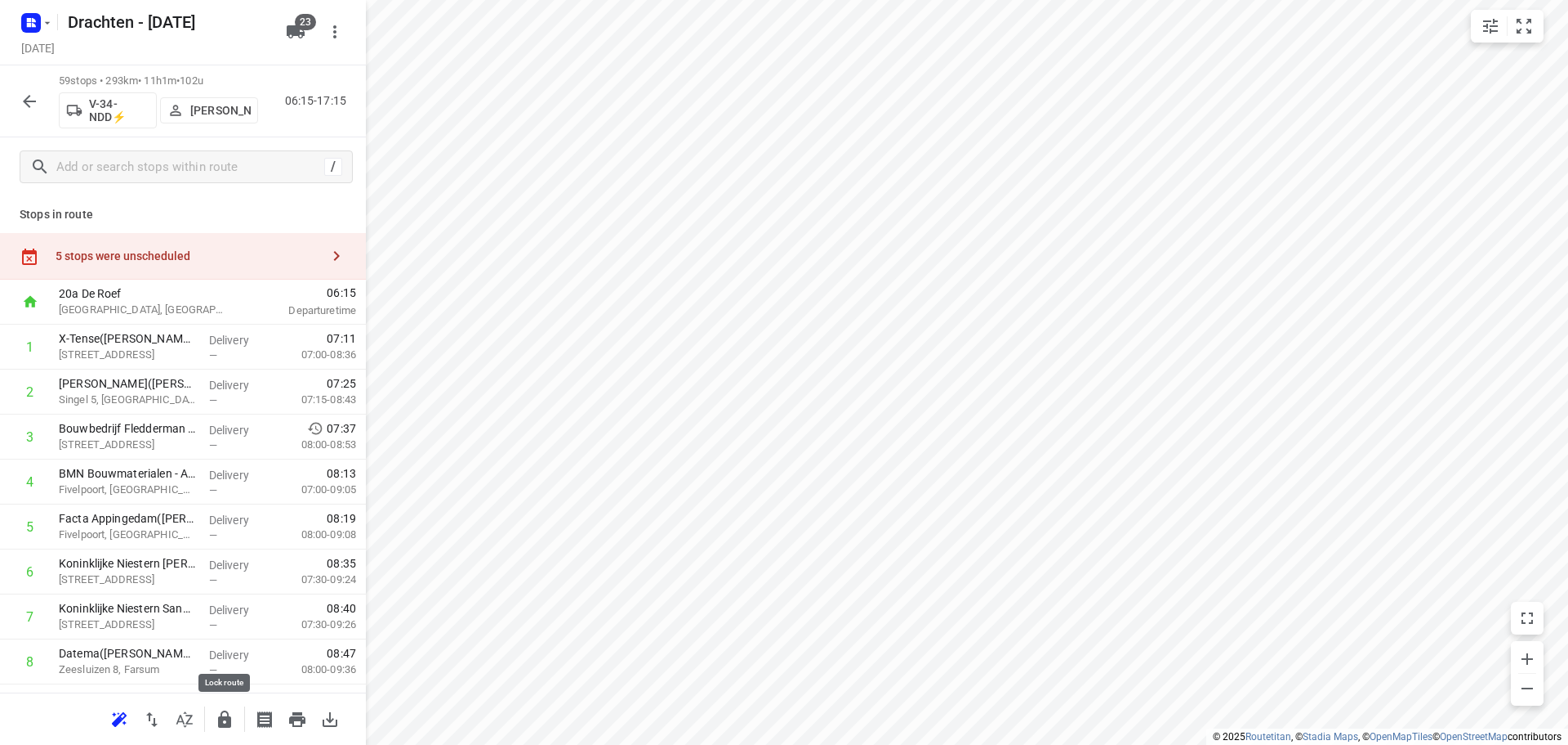
click at [221, 715] on icon "button" at bounding box center [224, 718] width 13 height 17
click at [40, 101] on button "button" at bounding box center [29, 101] width 33 height 33
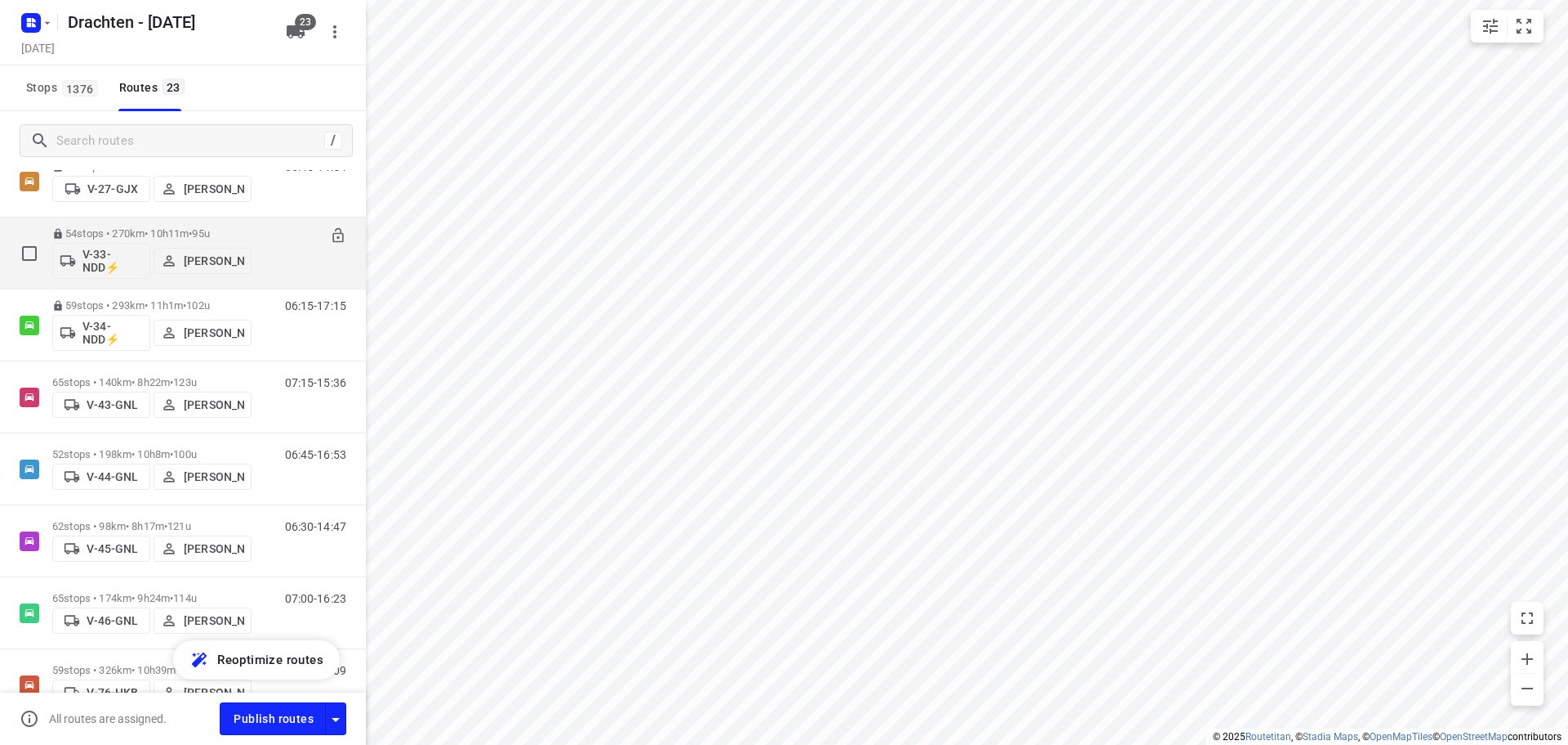
scroll to position [490, 0]
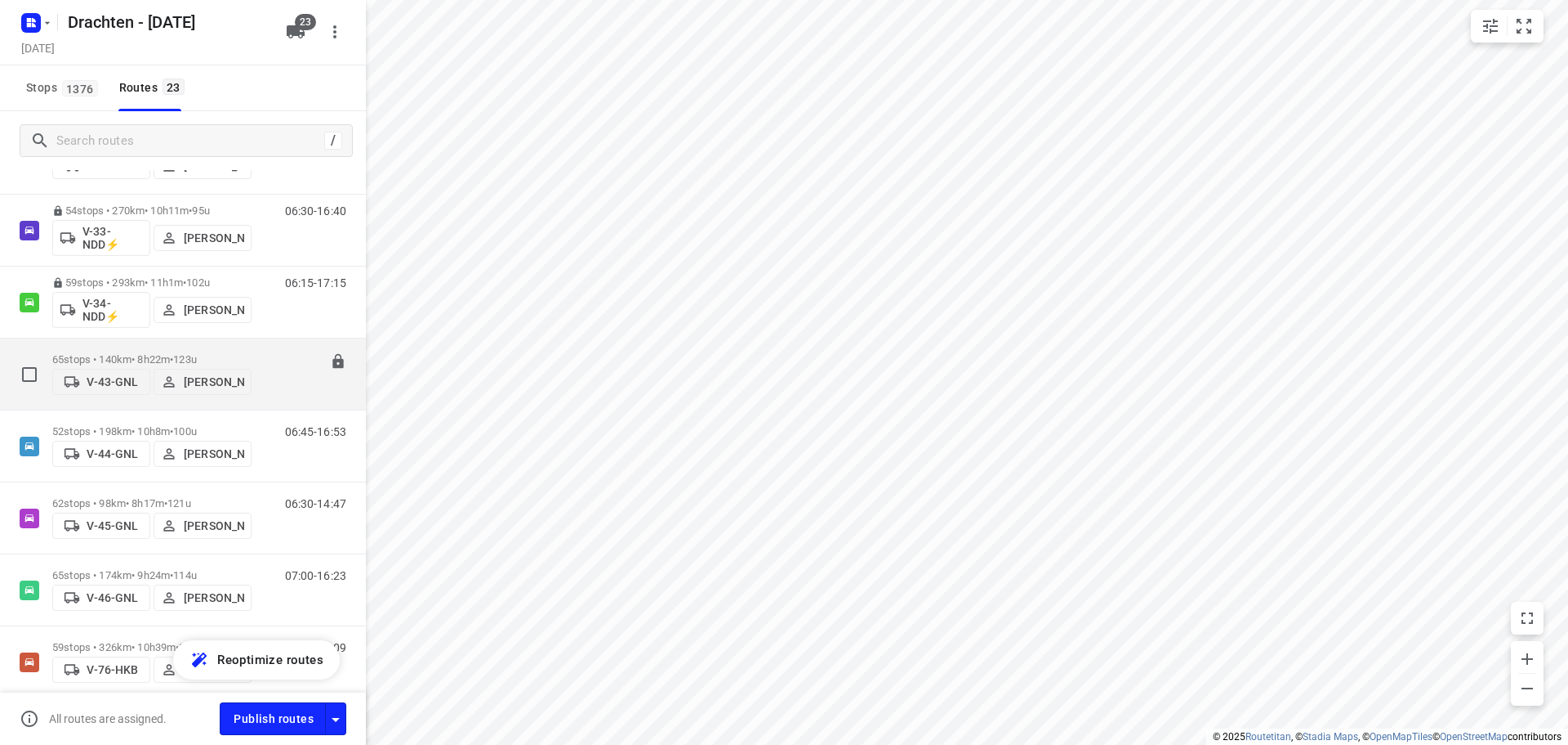
click at [130, 348] on div "65 stops • 140km • 8h22m • 123u V-43-GNL Henk Hooijenga" at bounding box center [152, 373] width 199 height 58
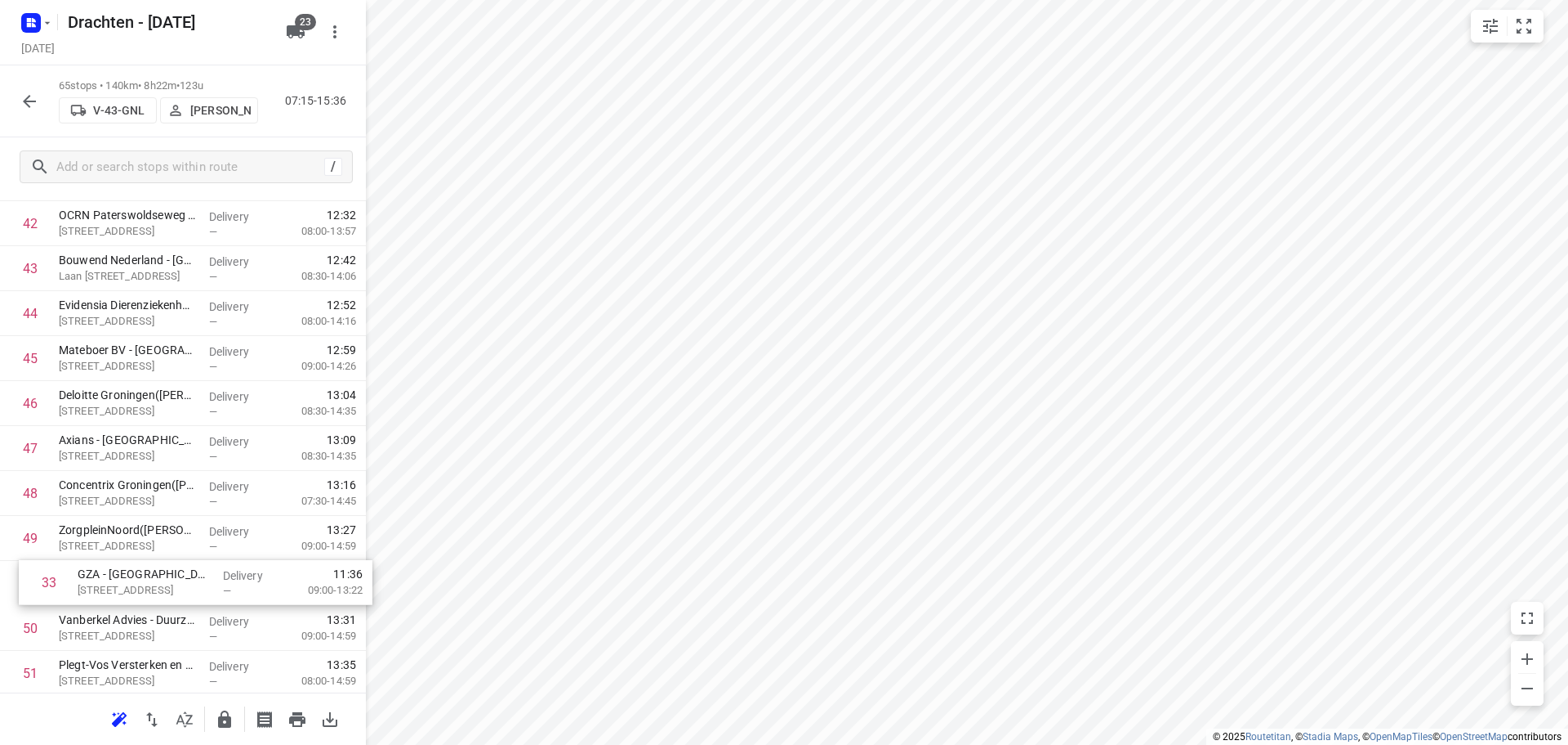
scroll to position [1926, 0]
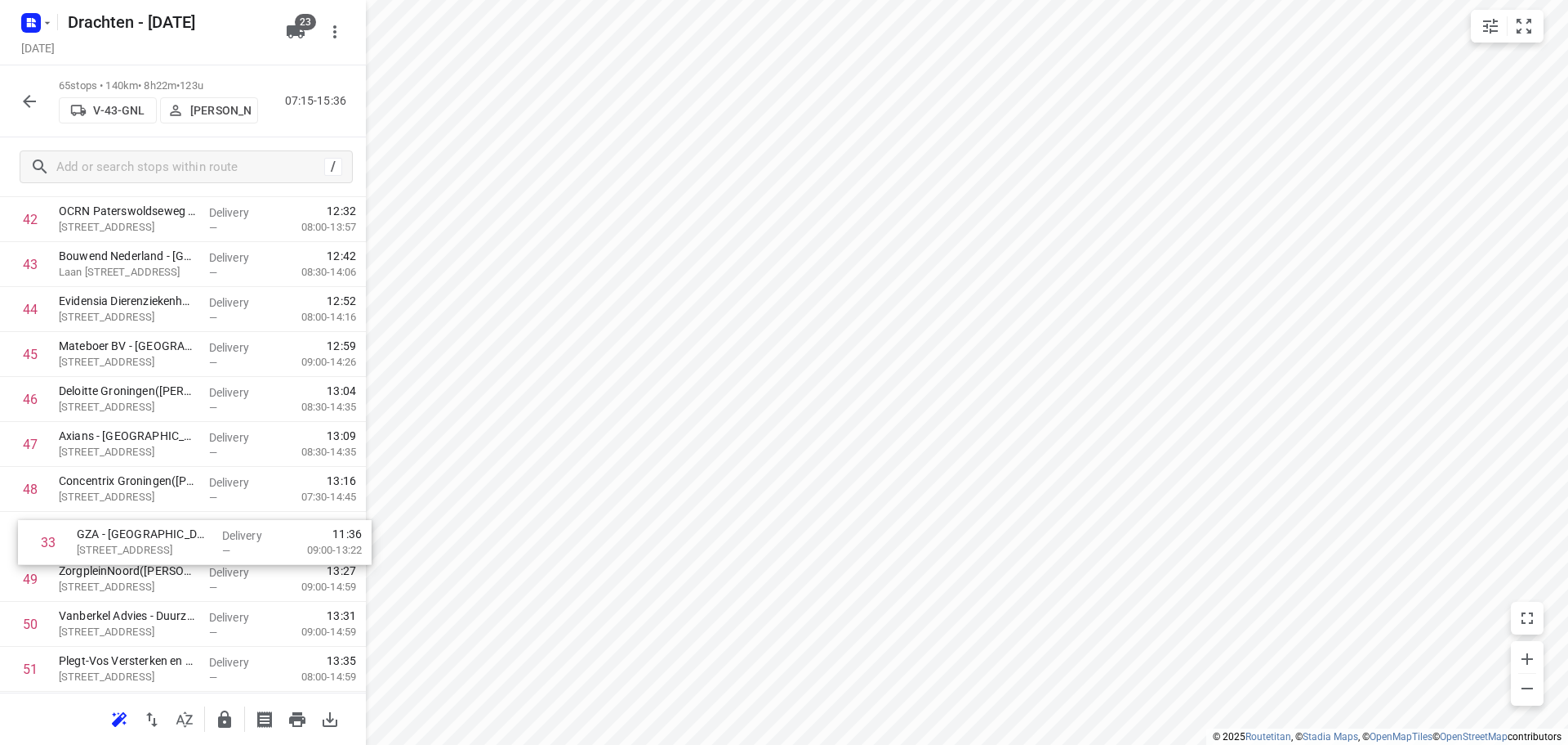
drag, startPoint x: 179, startPoint y: 558, endPoint x: 196, endPoint y: 544, distance: 22.0
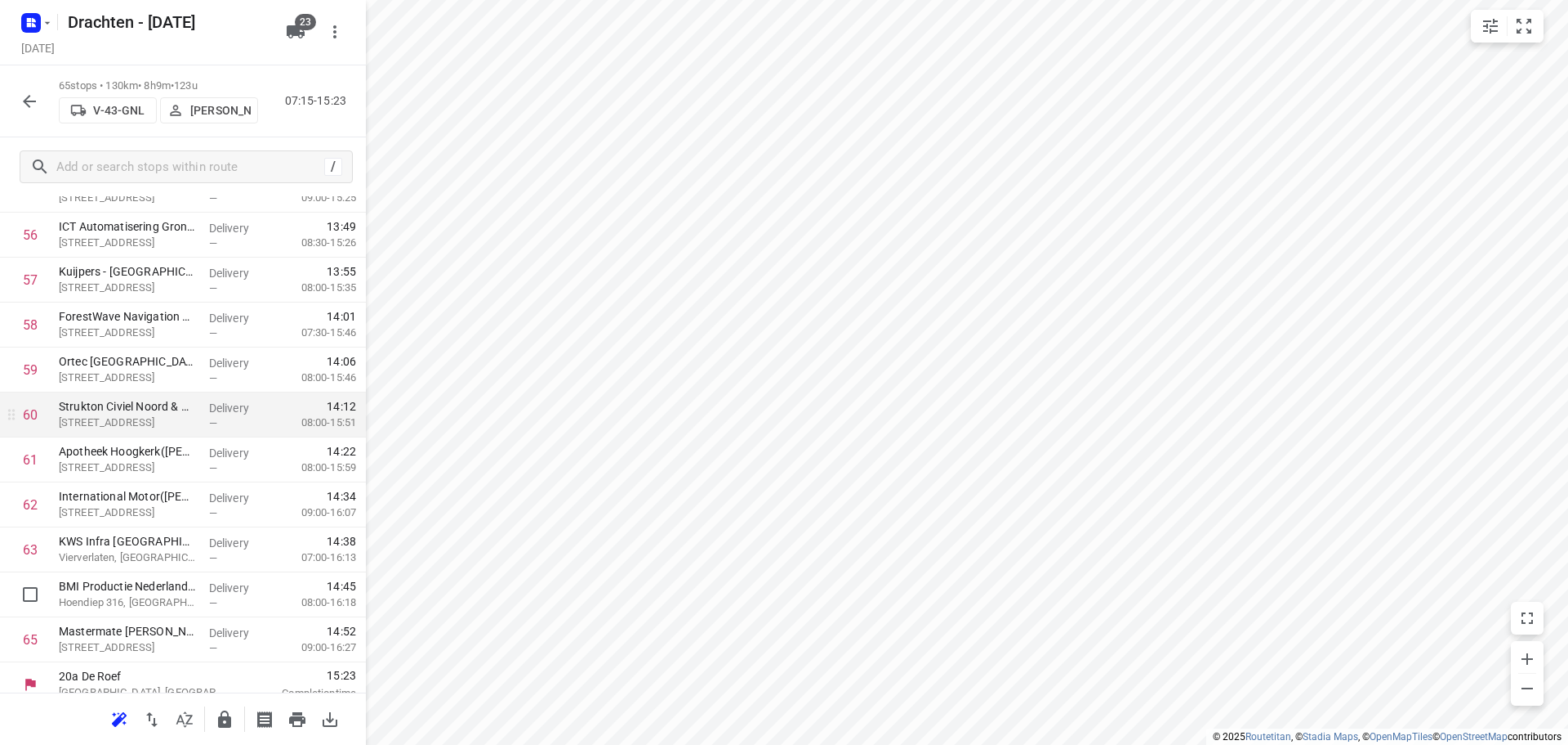
scroll to position [2600, 0]
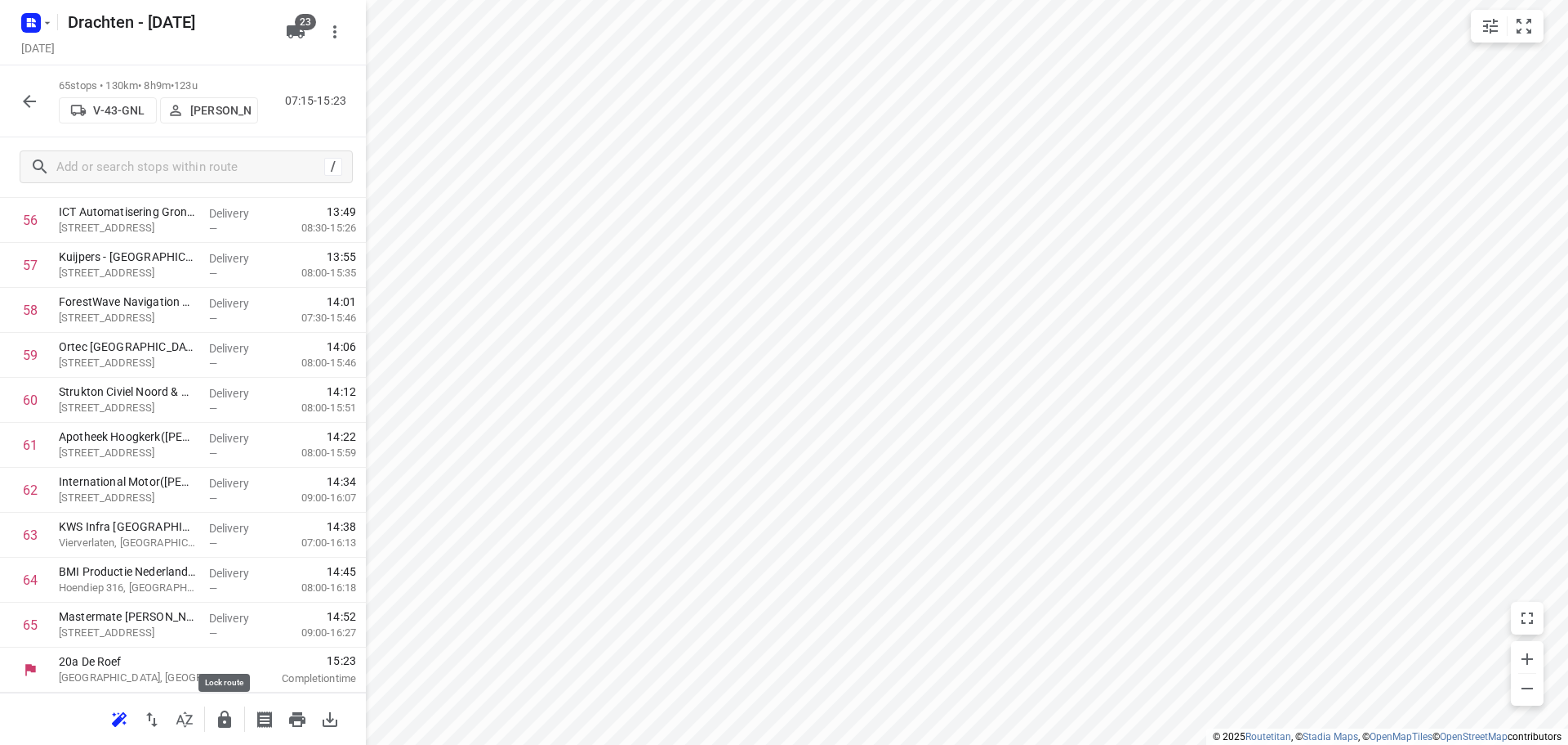
click at [229, 717] on icon "button" at bounding box center [224, 718] width 13 height 17
click at [33, 113] on button "button" at bounding box center [29, 101] width 33 height 33
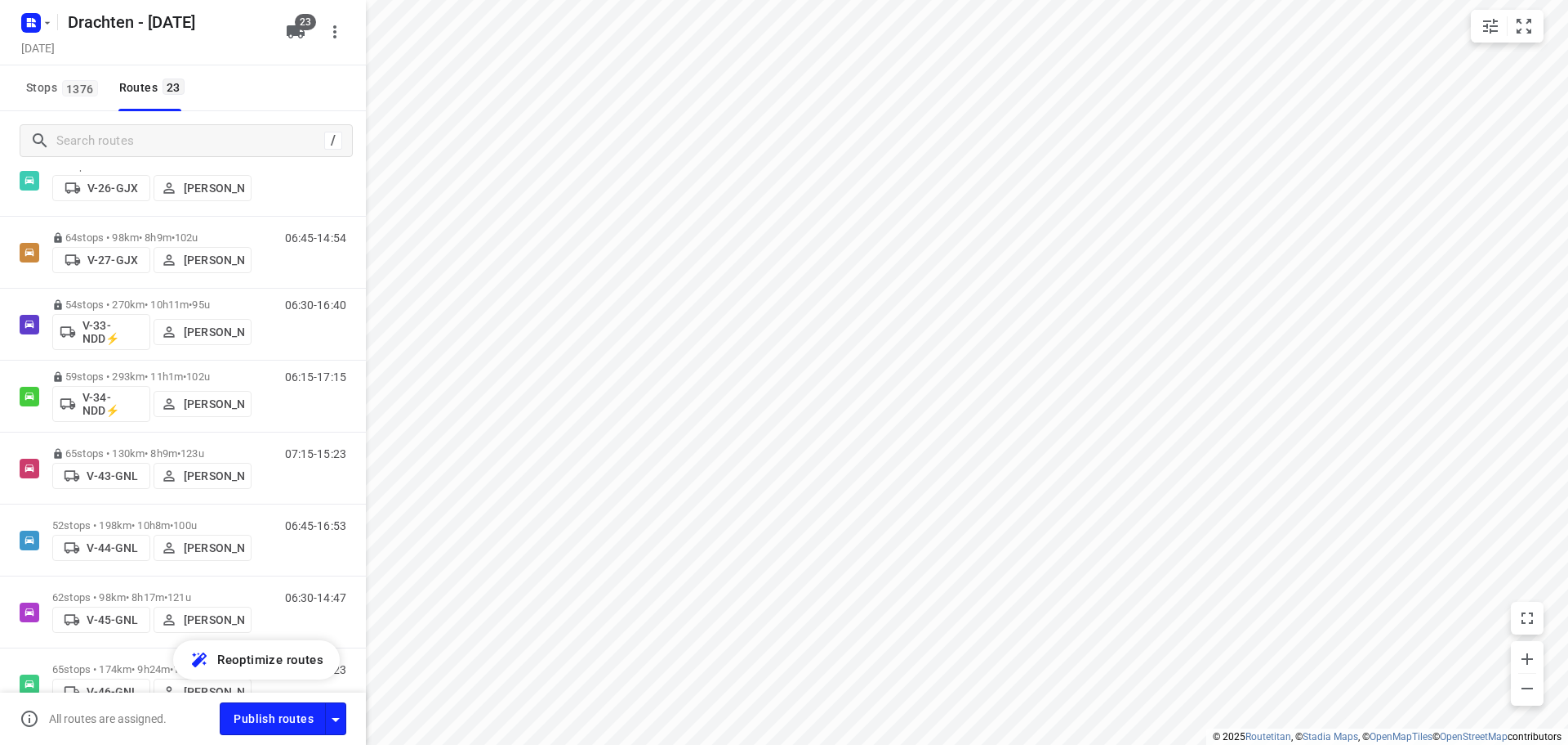
scroll to position [409, 0]
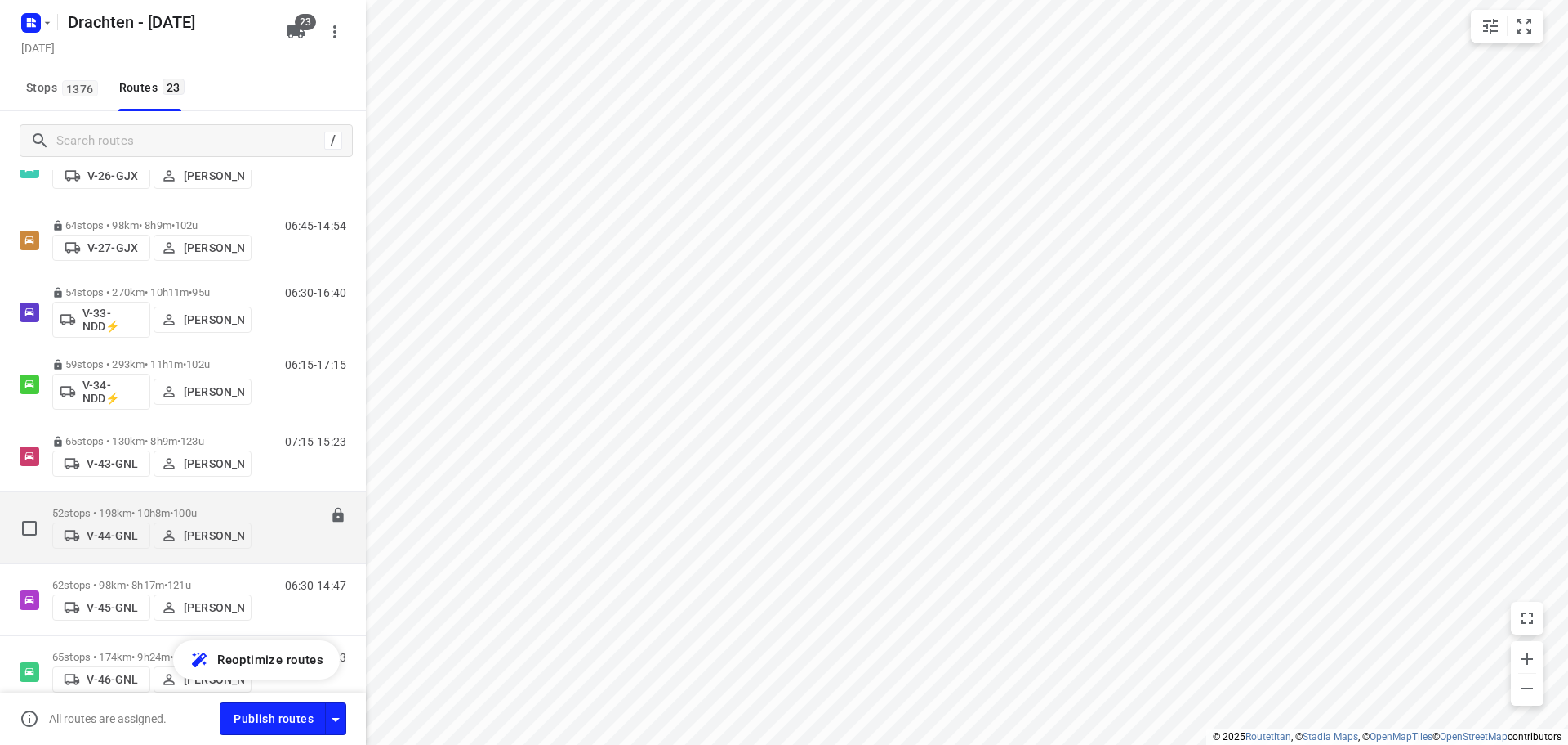
click at [161, 501] on div "52 stops • 198km • 10h8m • 100u V-44-GNL Kirsten Brouwer" at bounding box center [152, 528] width 199 height 58
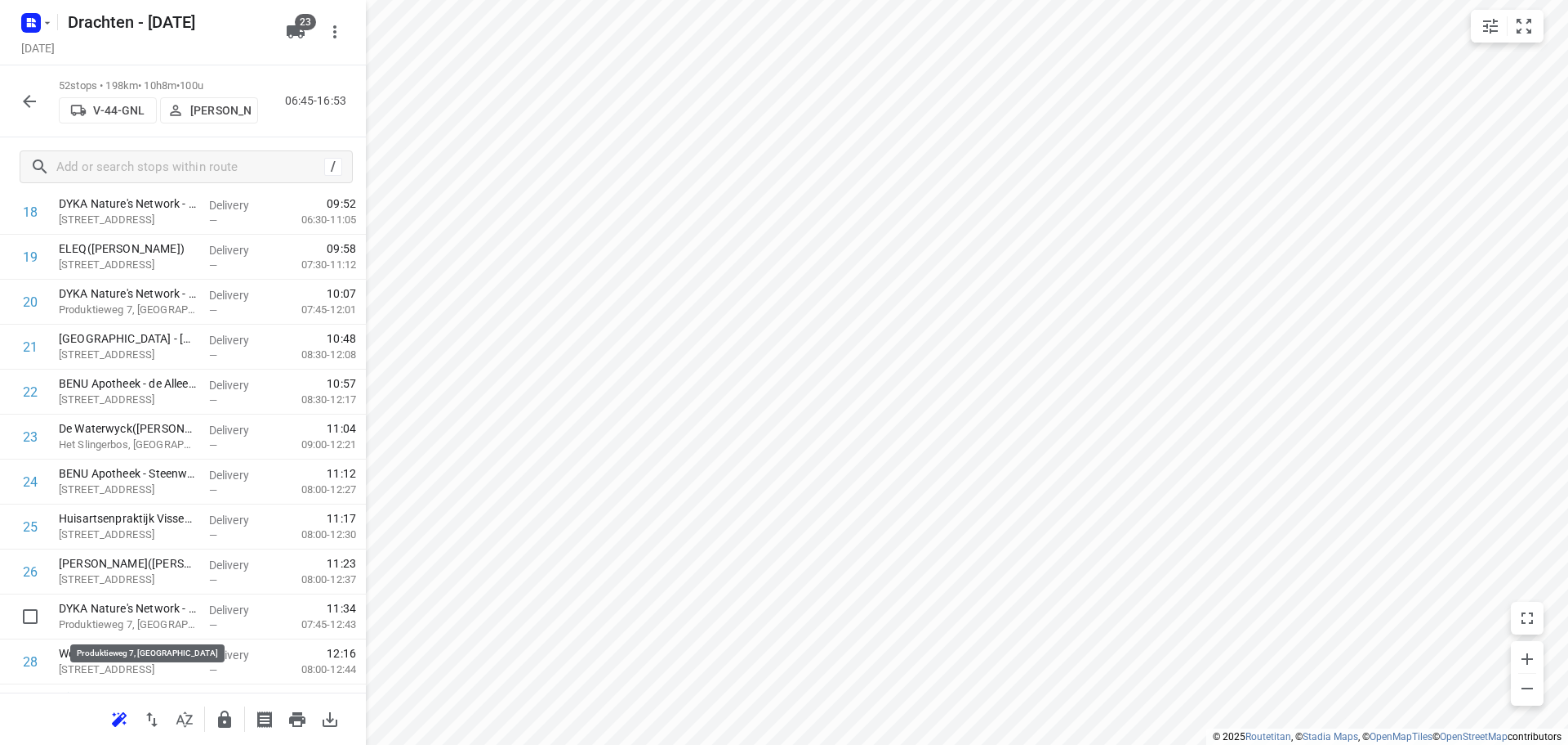
scroll to position [903, 0]
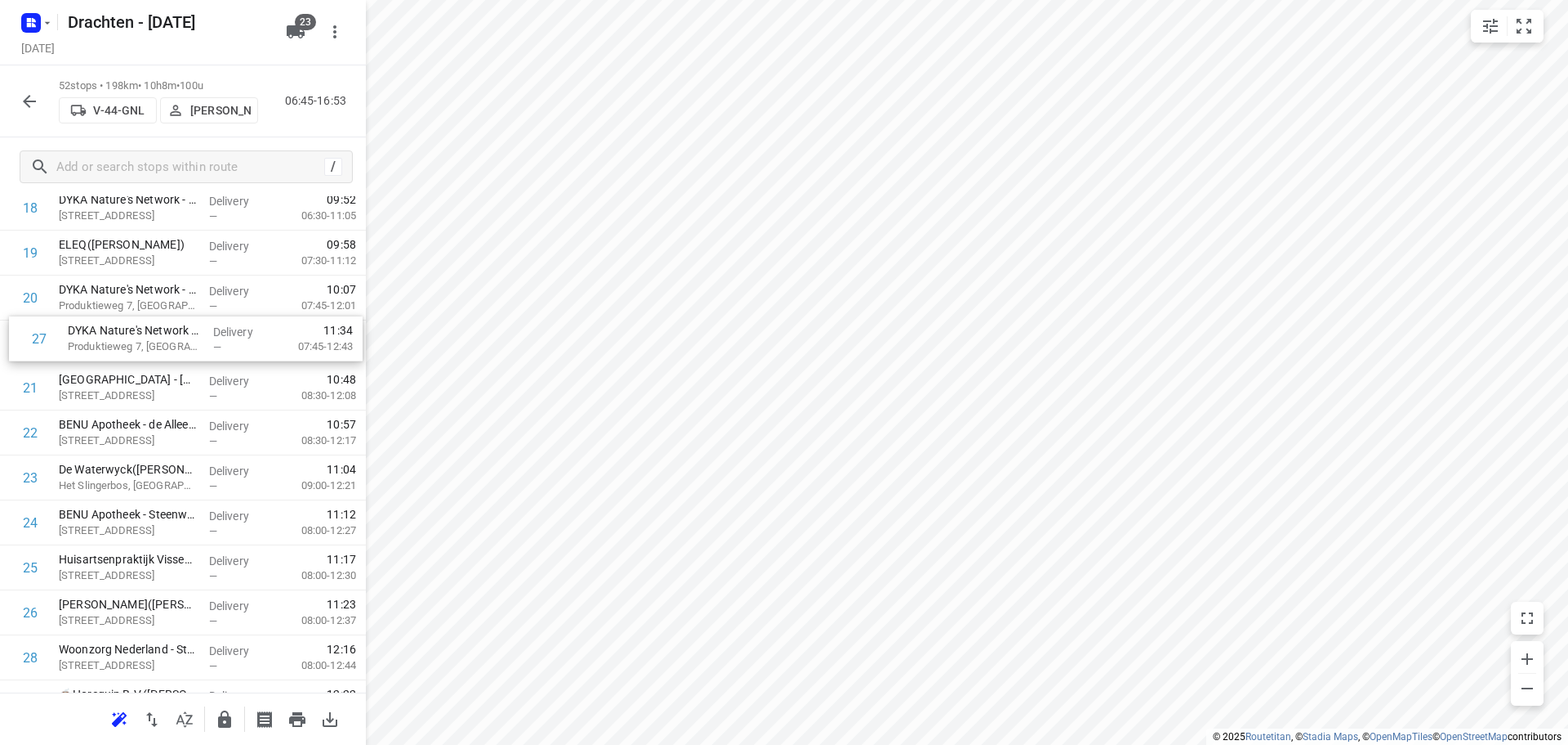
drag, startPoint x: 182, startPoint y: 620, endPoint x: 187, endPoint y: 334, distance: 286.0
click at [187, 334] on div "1 Koster Eurotransport B.V.(Dannick Koster) Ruige Weegbree 2, Wolvega Delivery …" at bounding box center [183, 590] width 366 height 2338
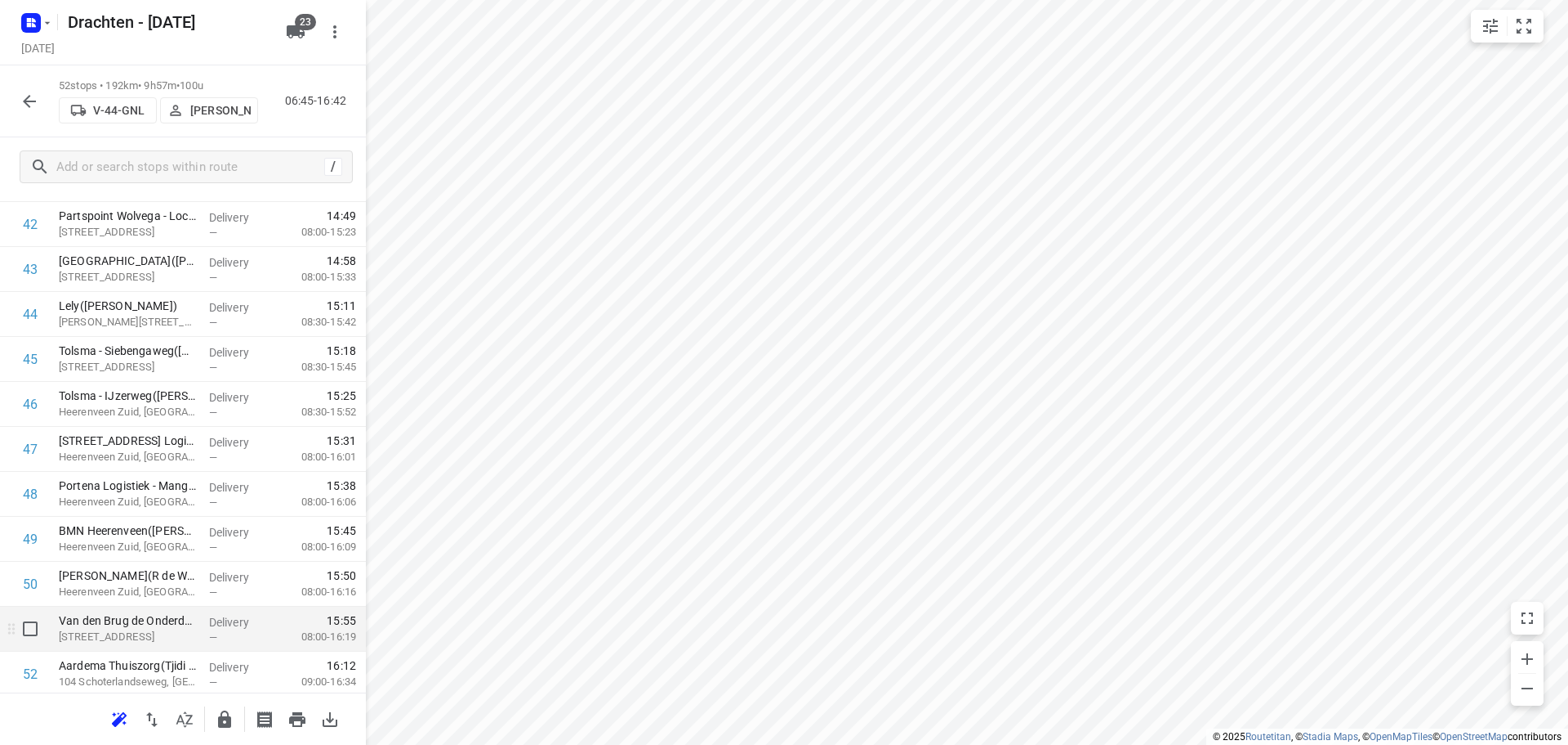
scroll to position [2015, 0]
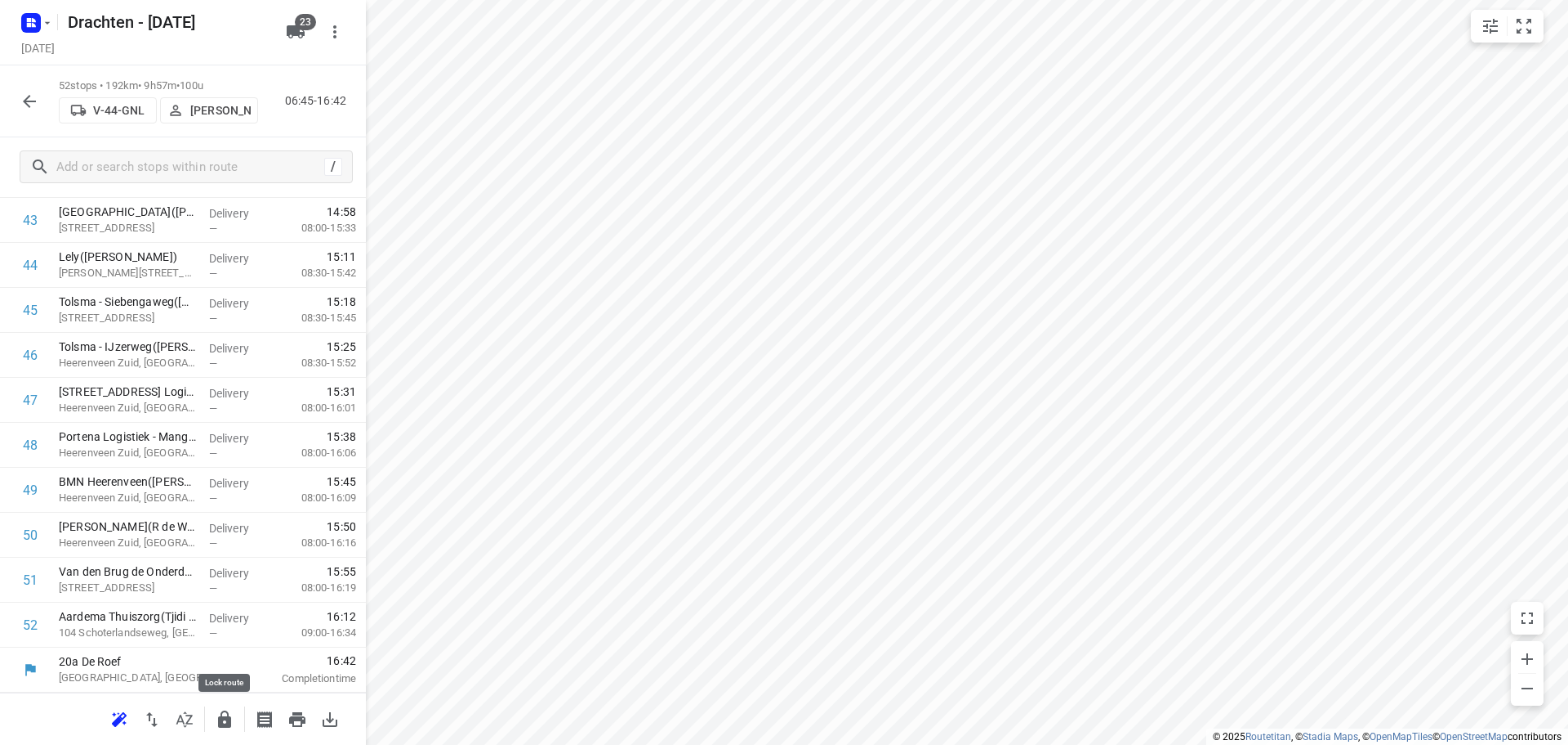
click at [230, 724] on icon "button" at bounding box center [224, 718] width 13 height 17
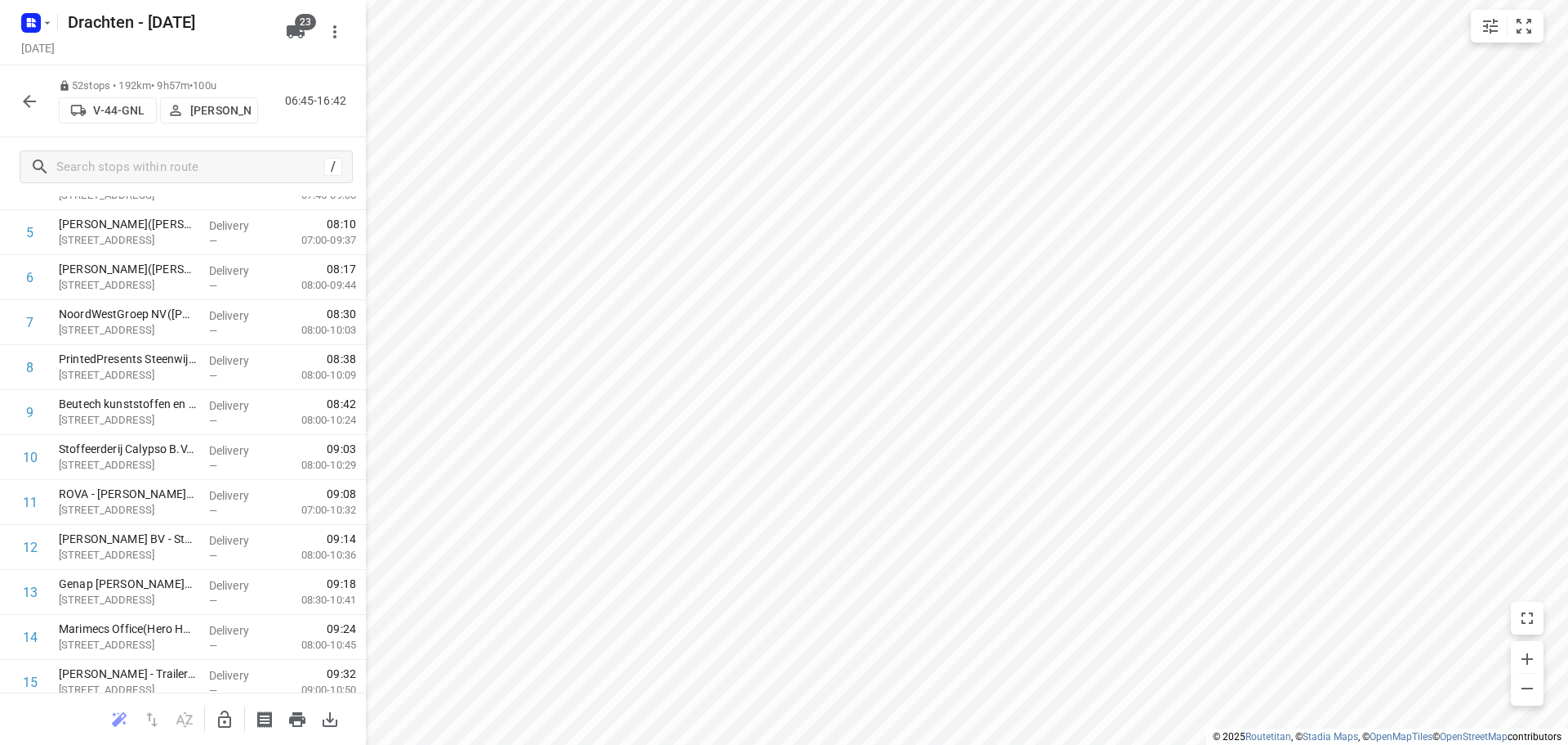
scroll to position [0, 0]
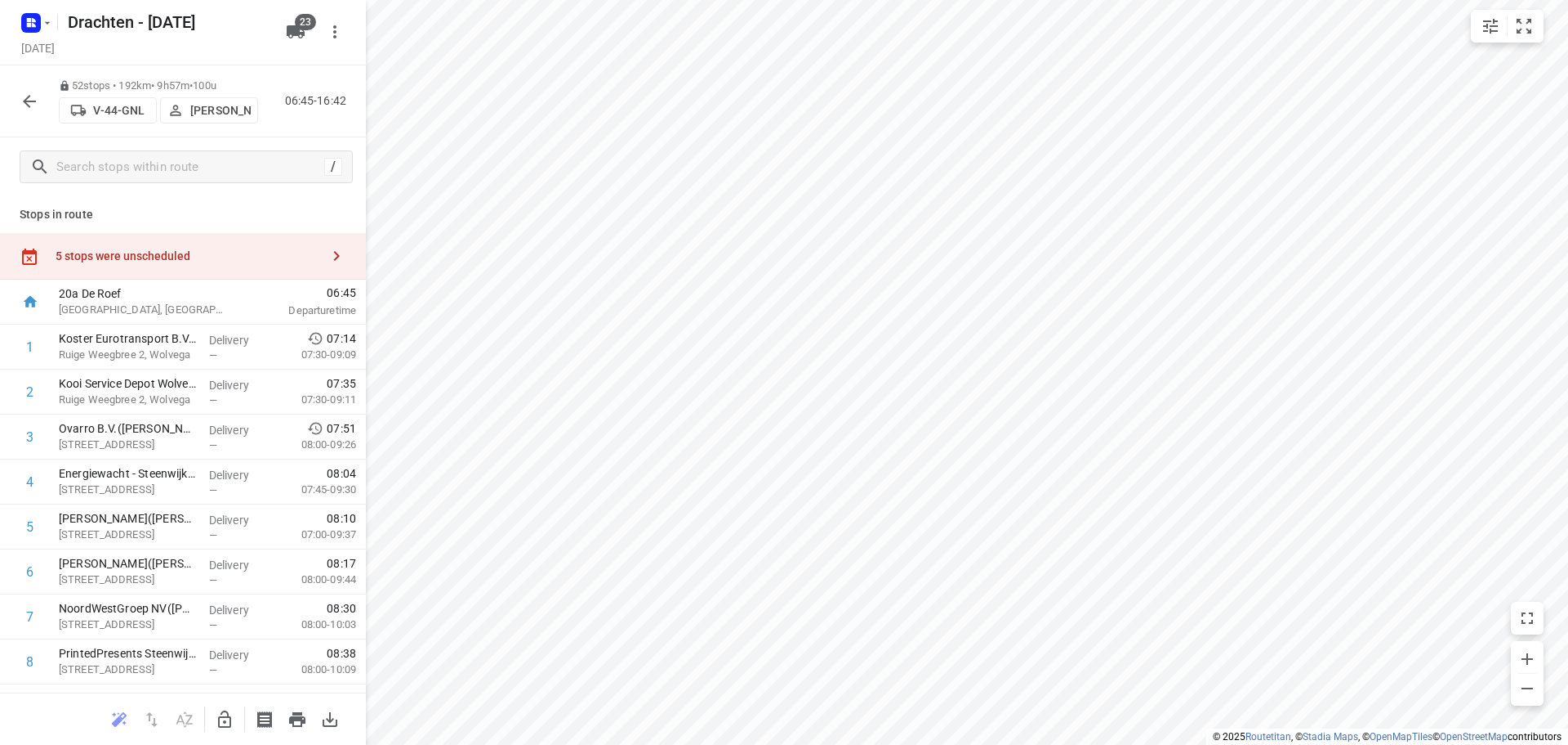
click at [26, 99] on icon "button" at bounding box center [29, 101] width 13 height 13
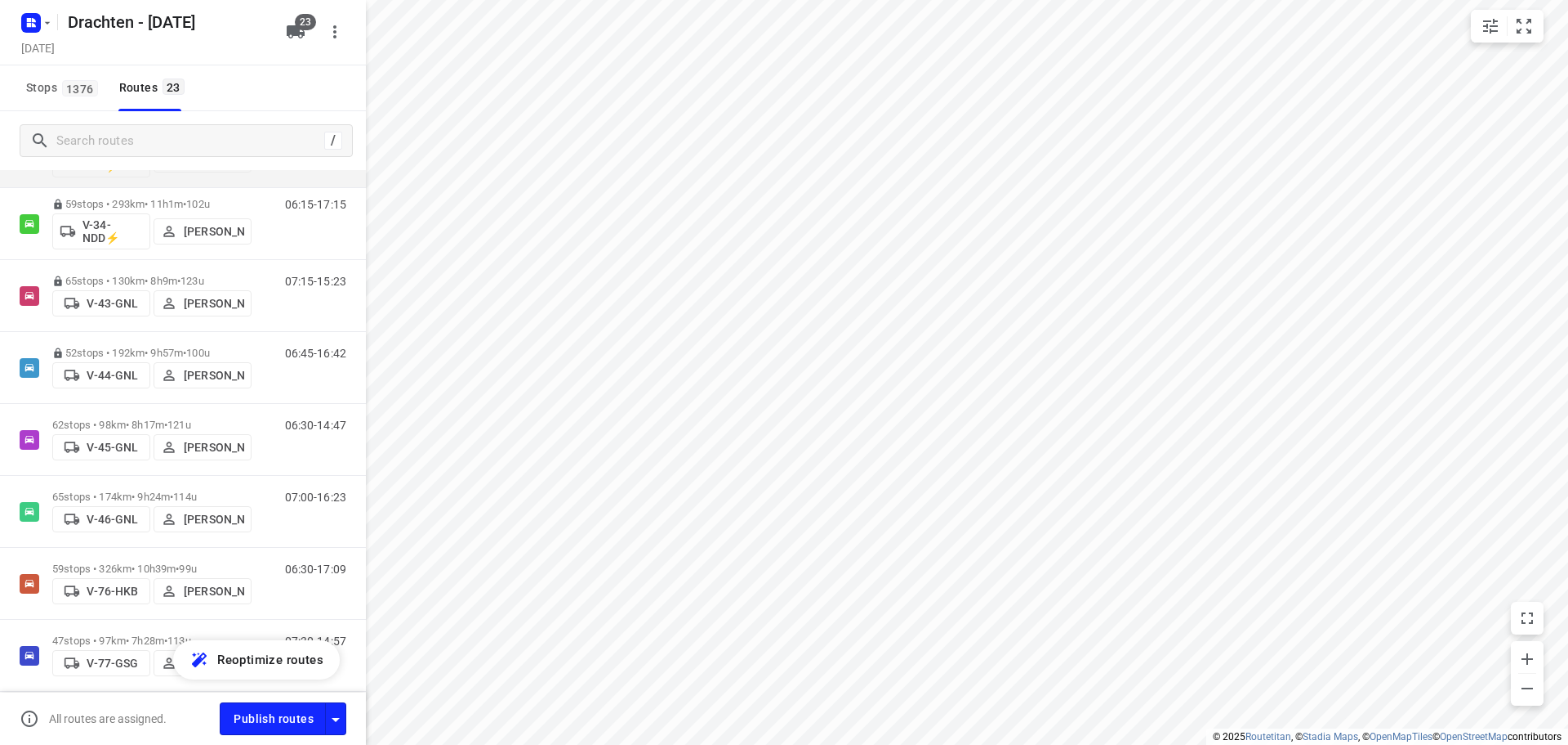
scroll to position [572, 0]
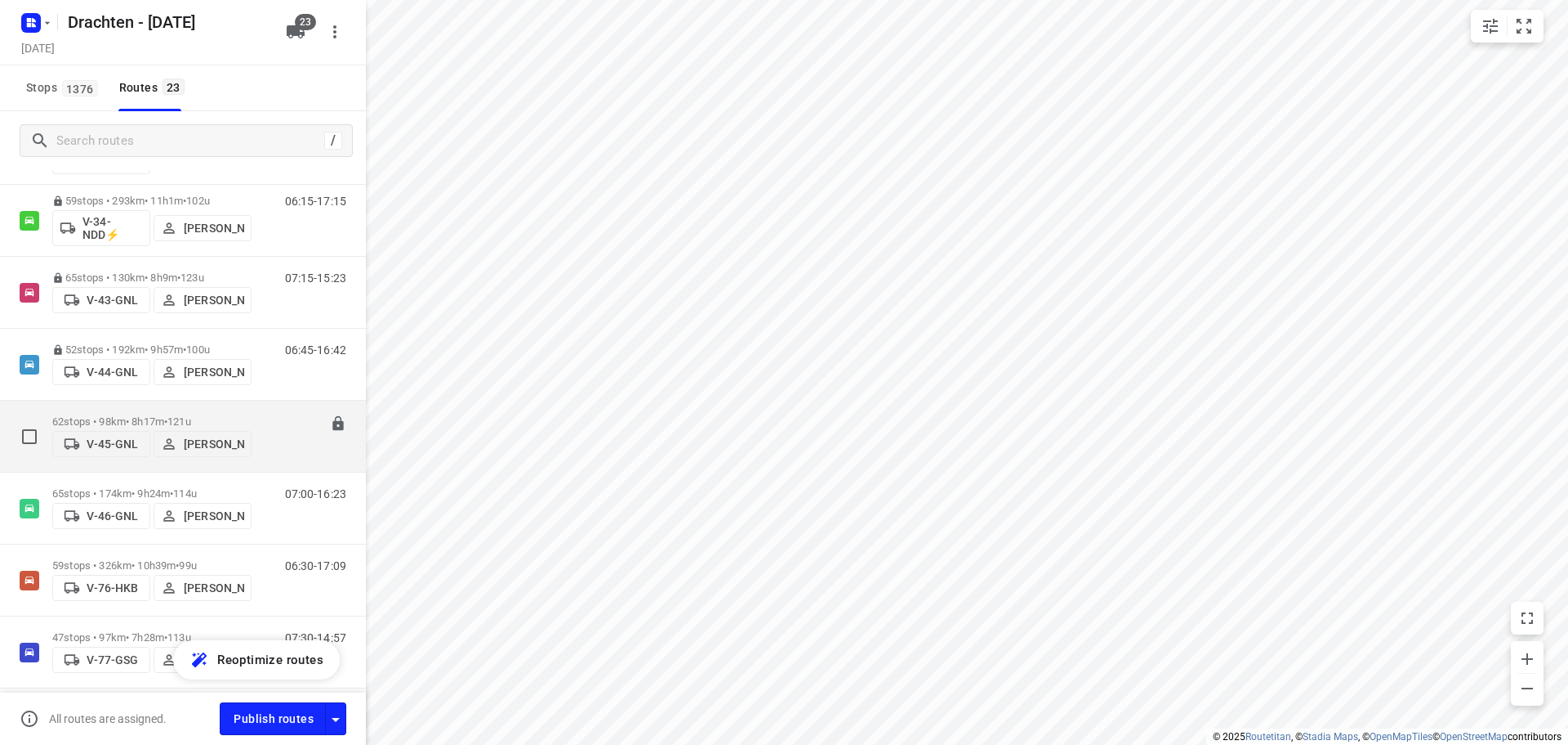
click at [159, 415] on p "62 stops • 98km • 8h17m • 121u" at bounding box center [152, 421] width 199 height 12
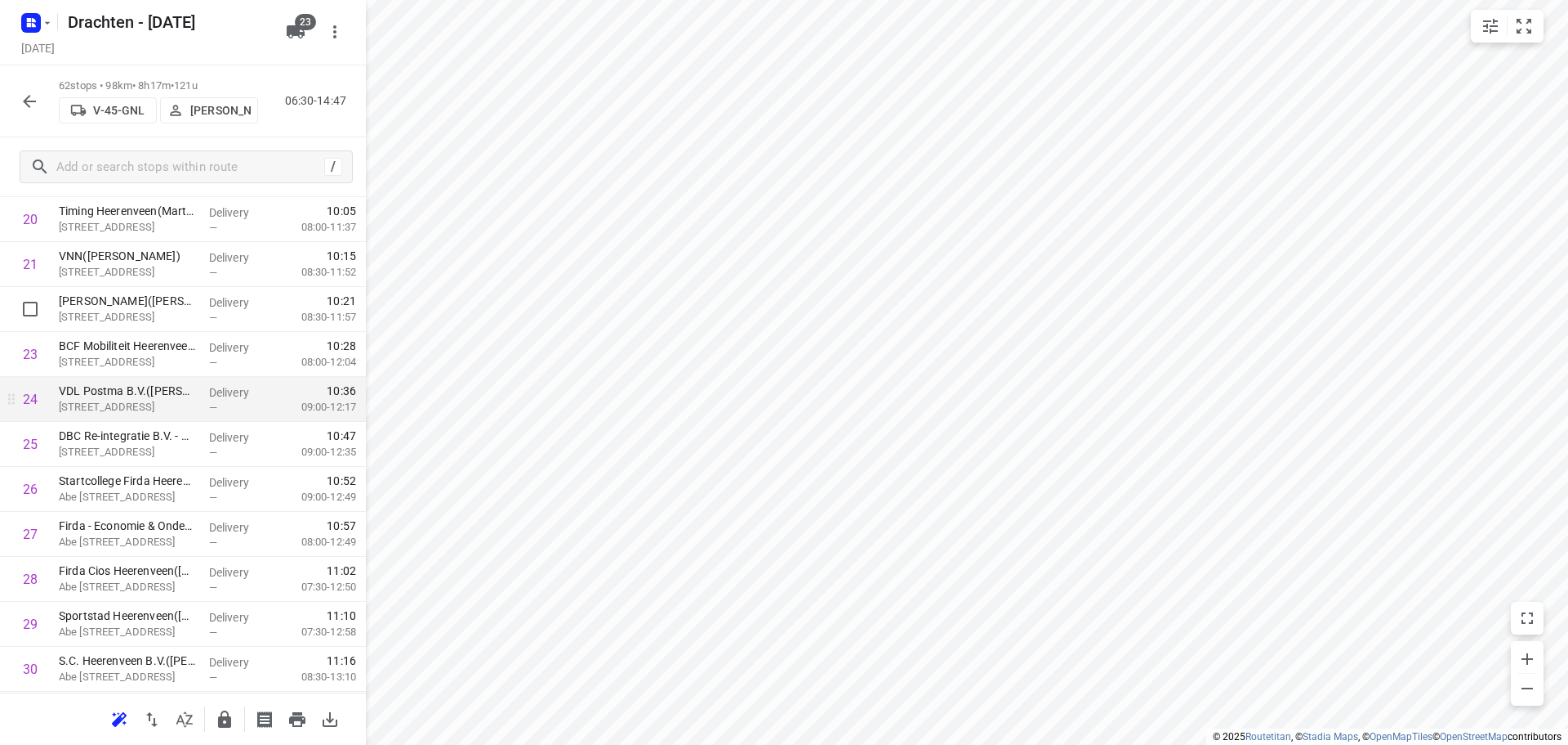
scroll to position [981, 0]
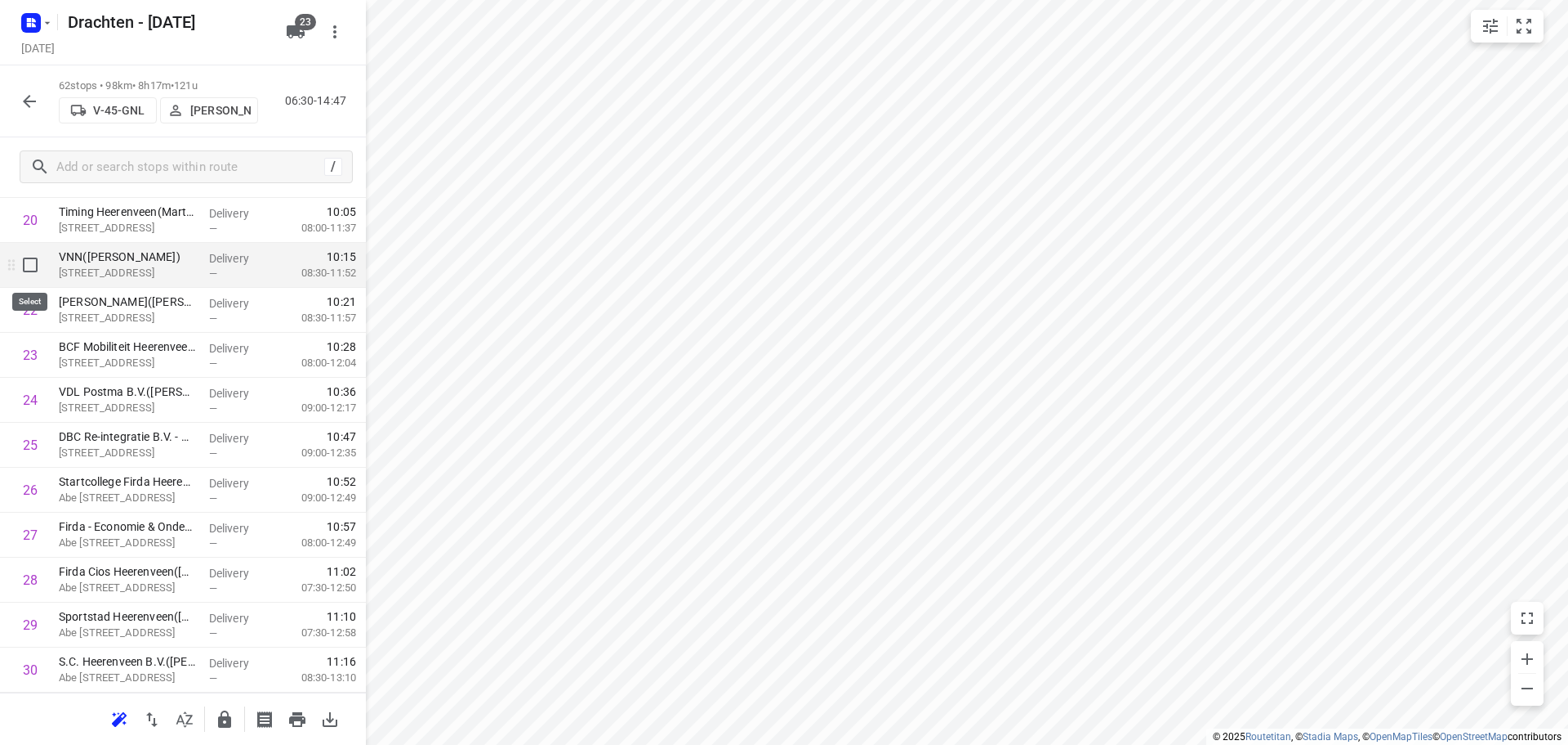
click at [34, 258] on input "checkbox" at bounding box center [30, 265] width 33 height 33
checkbox input "true"
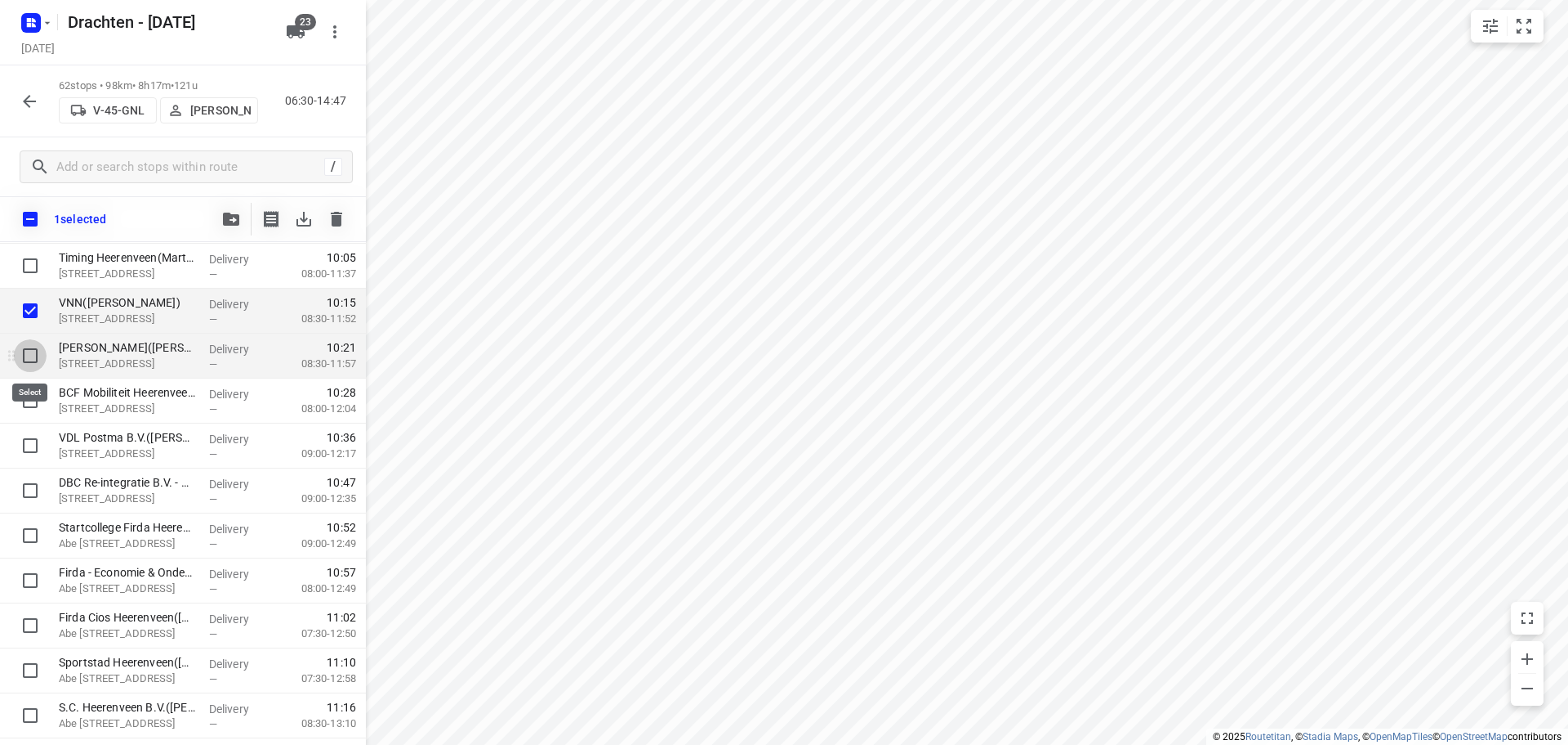
click at [26, 355] on input "checkbox" at bounding box center [30, 355] width 33 height 33
checkbox input "true"
click at [36, 403] on input "checkbox" at bounding box center [30, 400] width 33 height 33
checkbox input "true"
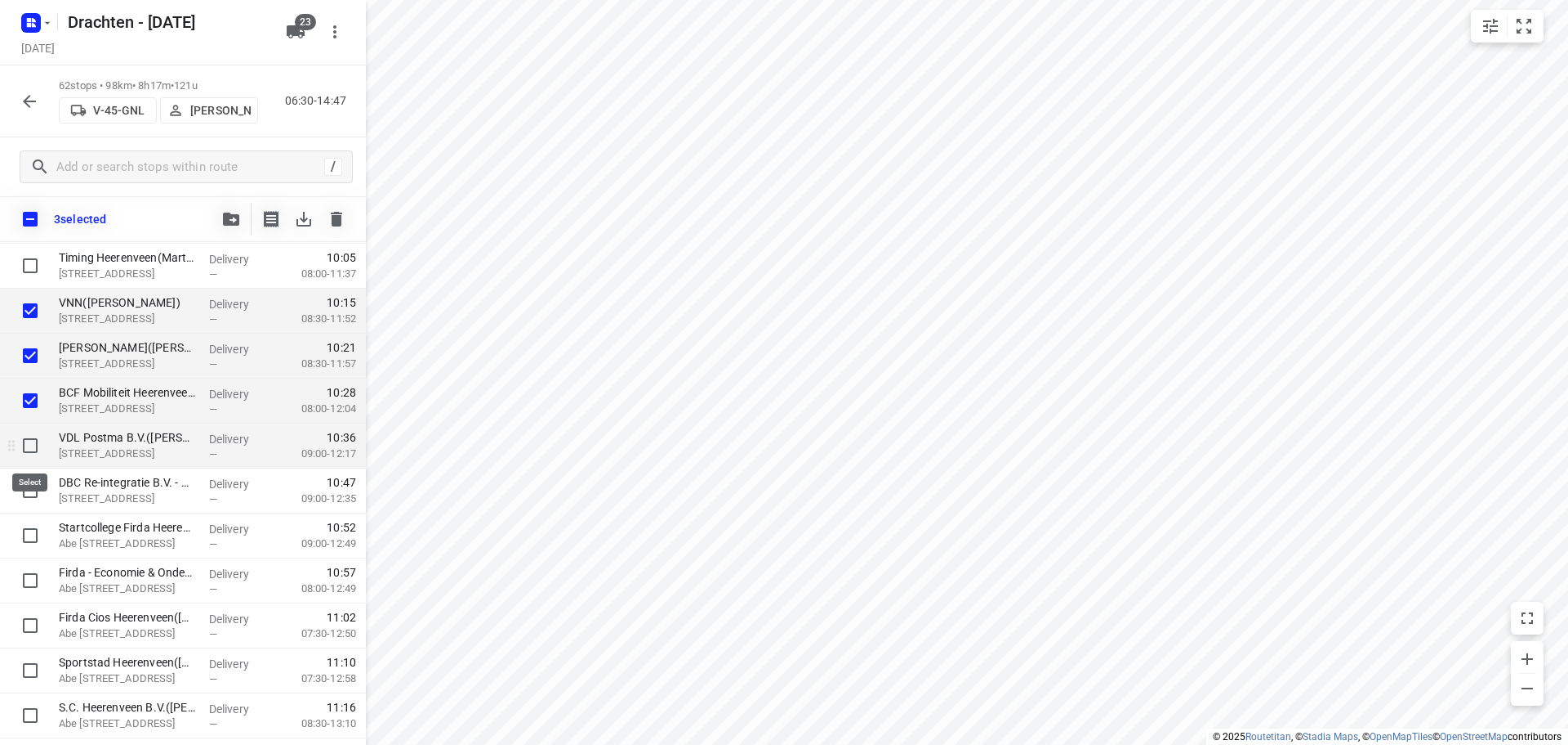
click at [28, 455] on input "checkbox" at bounding box center [30, 445] width 33 height 33
checkbox input "true"
click at [29, 100] on icon "button" at bounding box center [30, 102] width 20 height 20
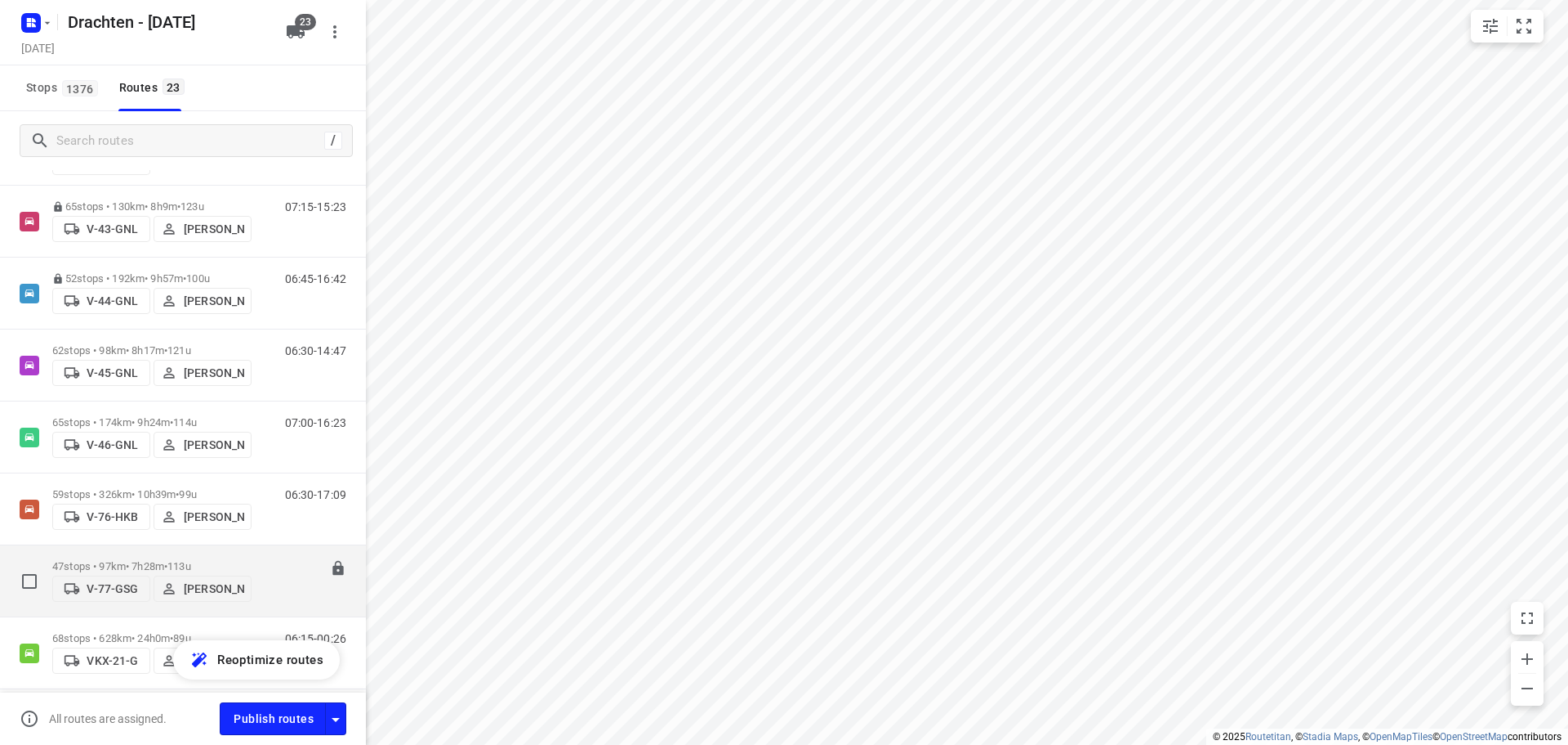
scroll to position [654, 0]
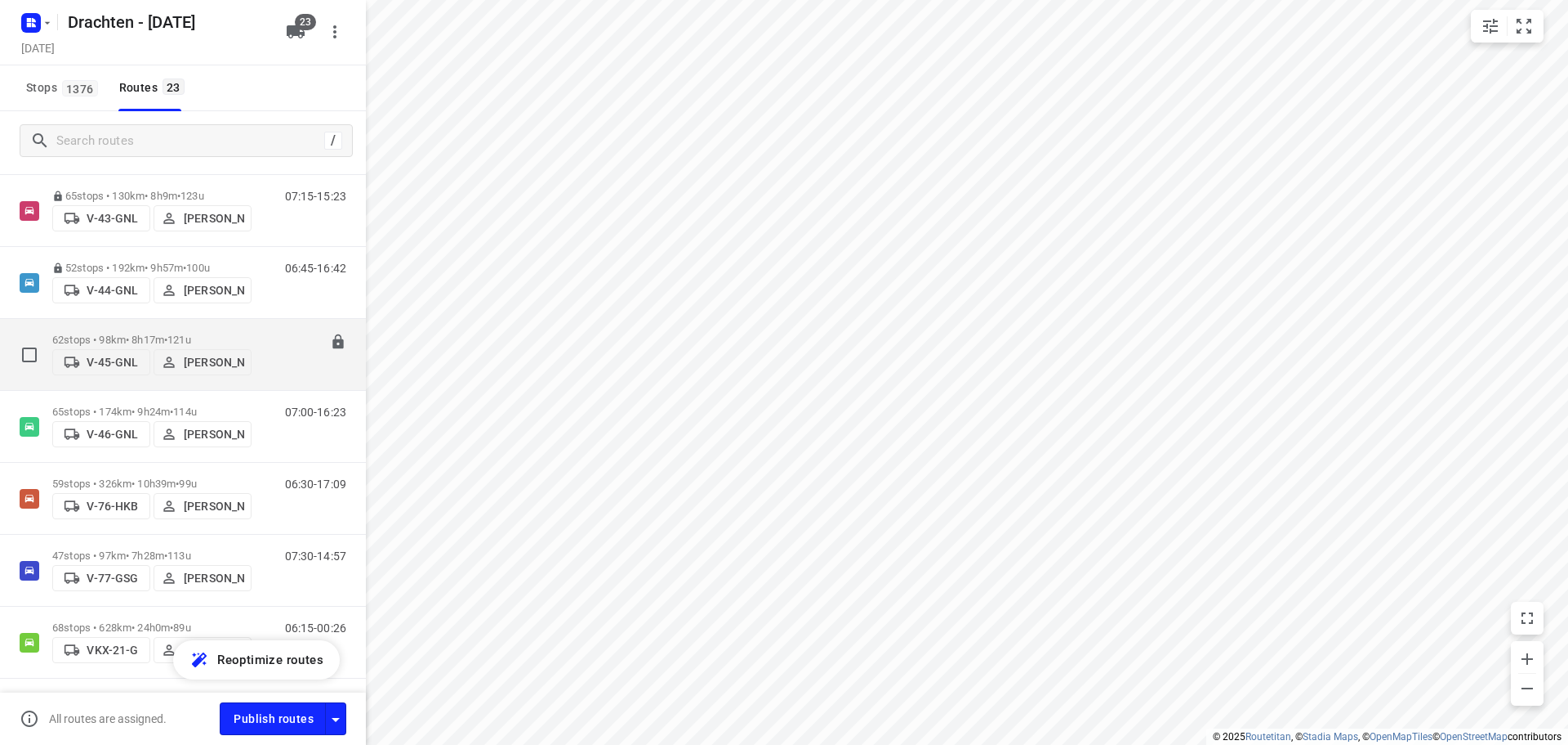
click at [187, 334] on span "121u" at bounding box center [180, 340] width 24 height 12
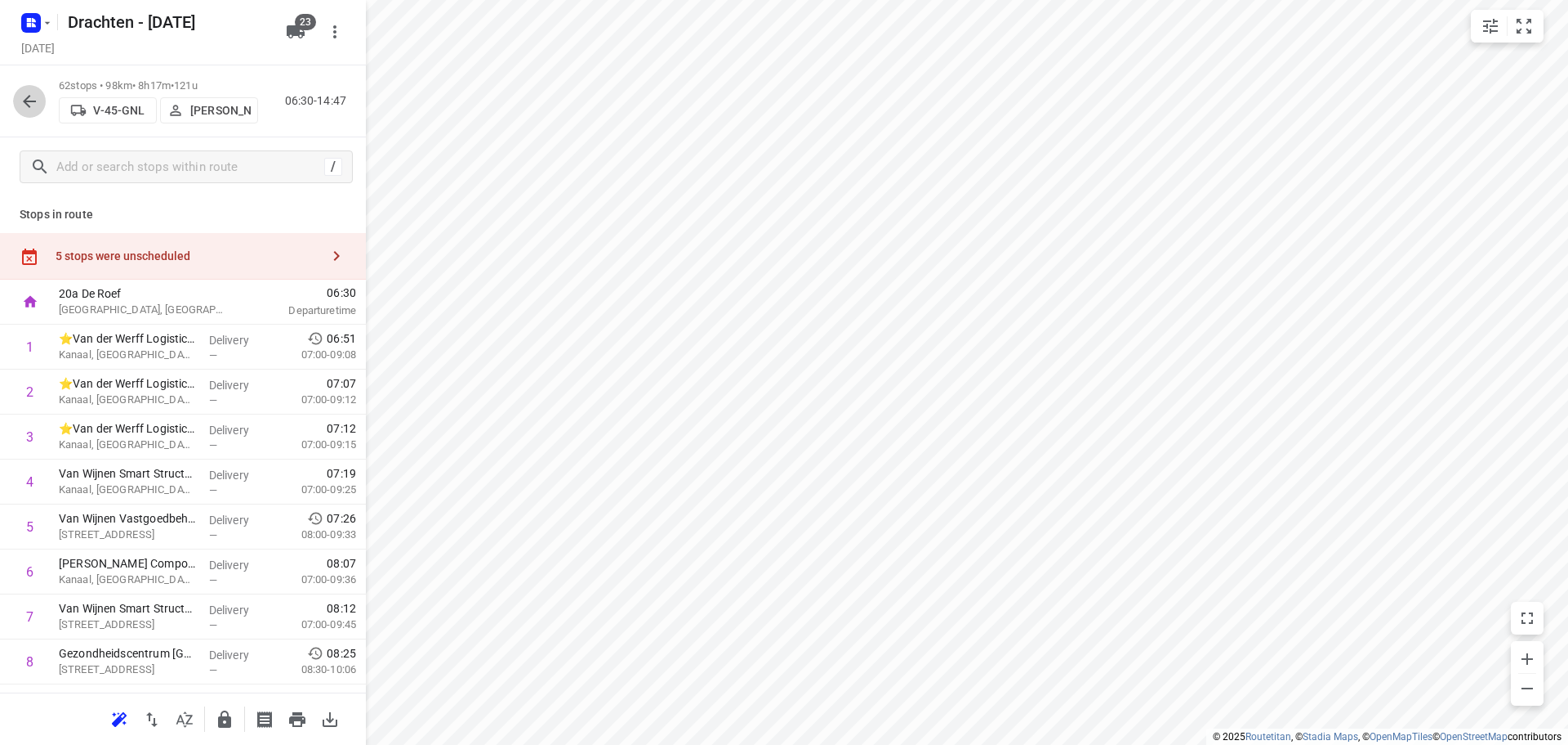
click at [29, 108] on icon "button" at bounding box center [30, 102] width 20 height 20
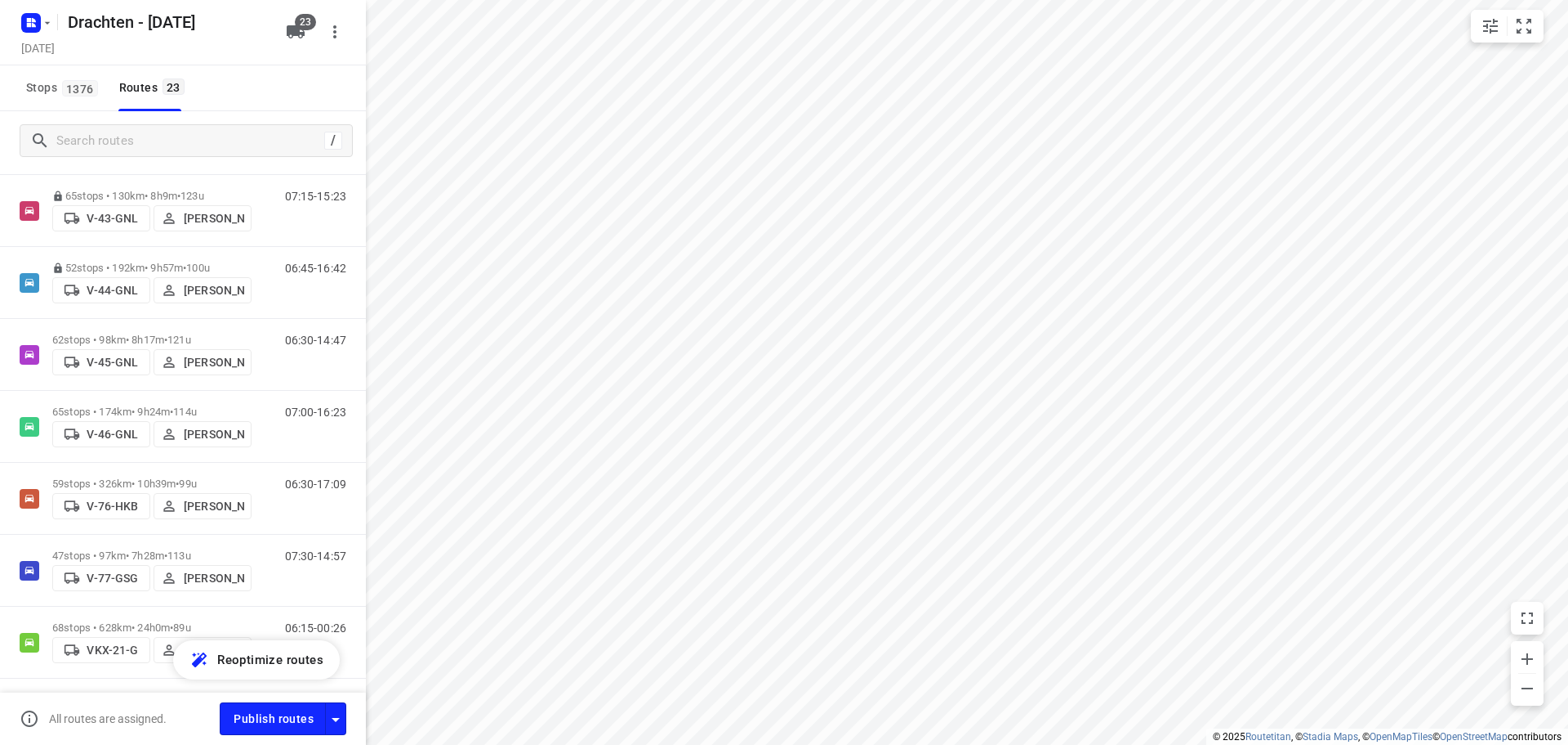
scroll to position [1281, 0]
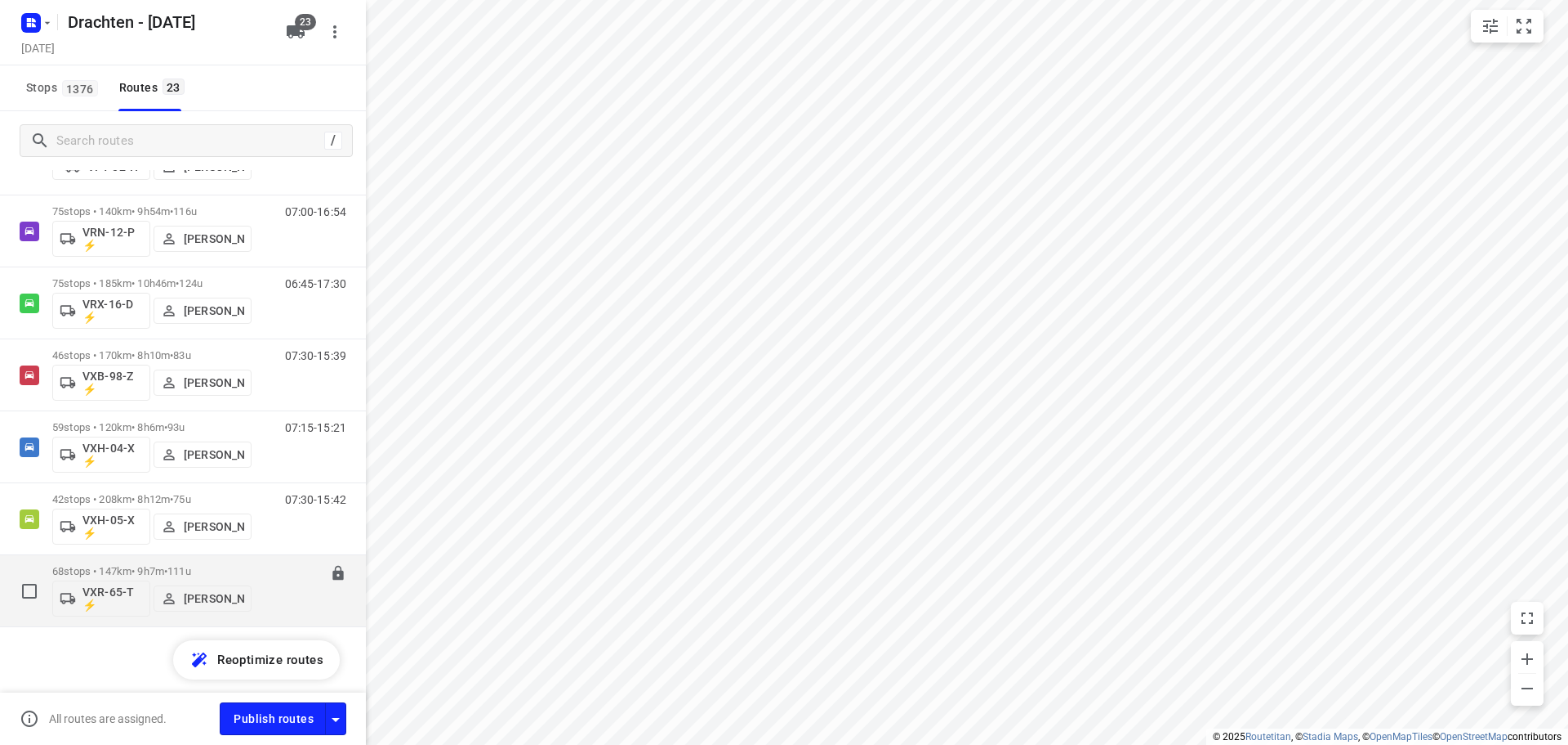
click at [162, 560] on div "68 stops • 147km • 9h7m • 111u VXR-65-T ⚡ Harry Van der Laan" at bounding box center [152, 590] width 199 height 68
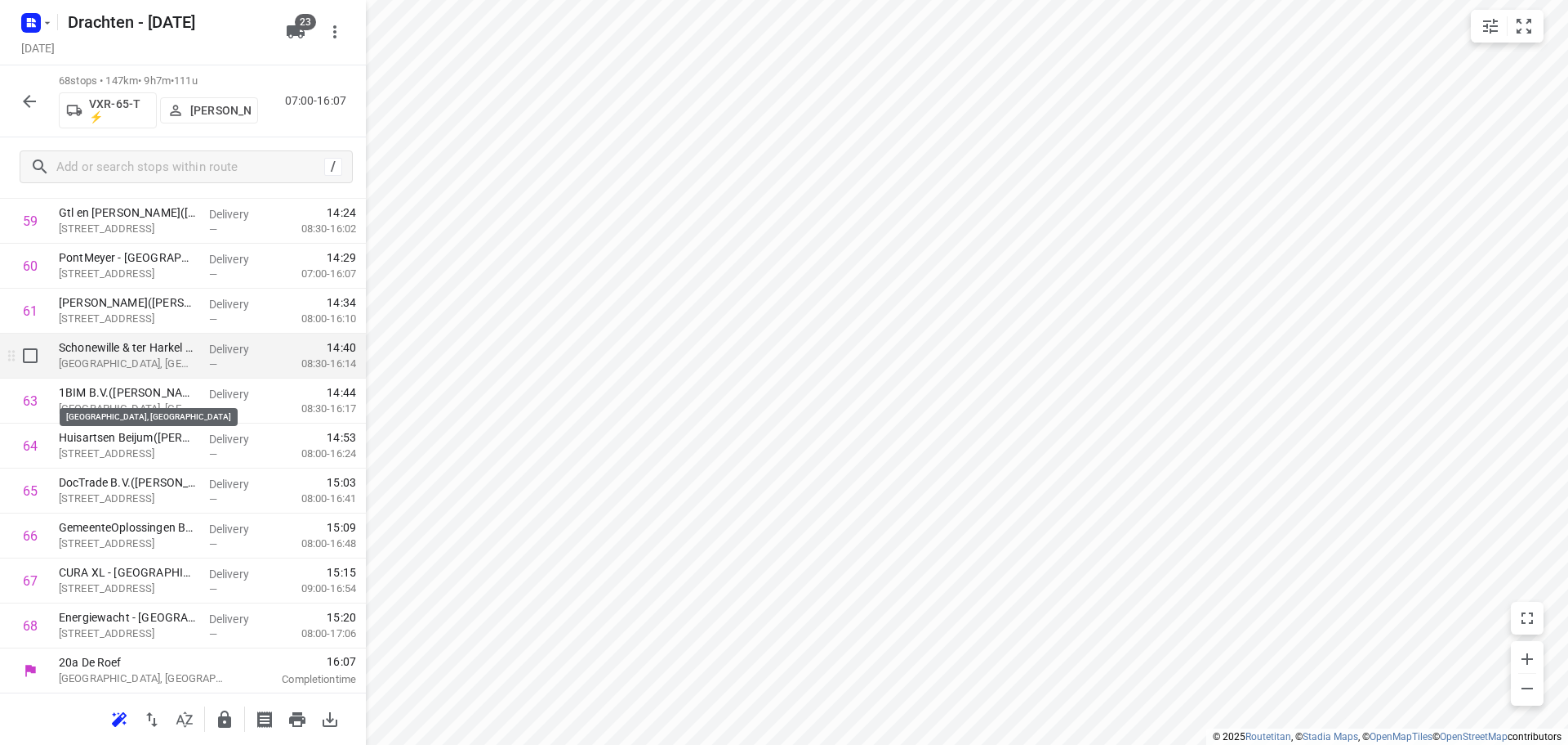
scroll to position [2734, 0]
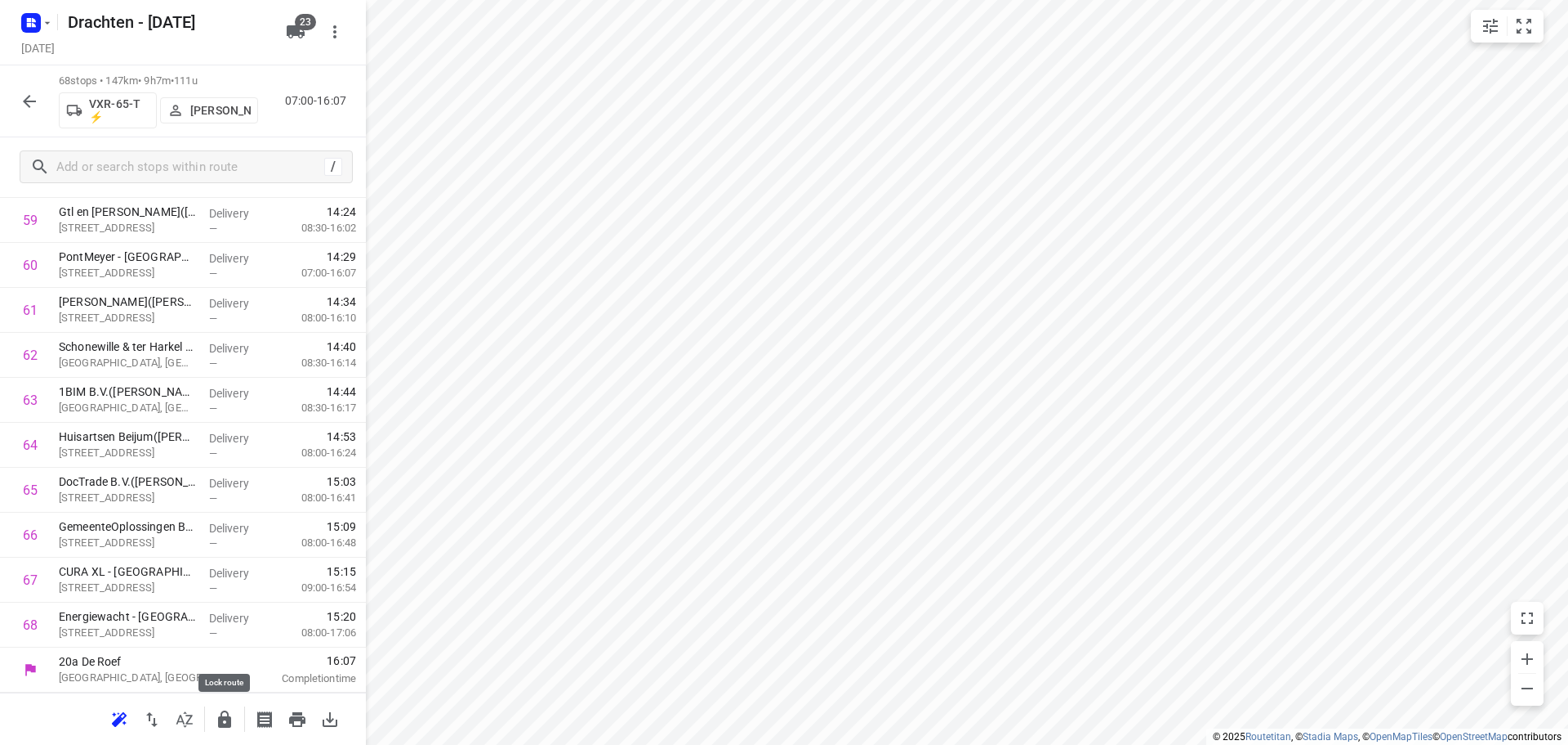
click at [222, 715] on icon "button" at bounding box center [225, 719] width 20 height 20
click at [28, 107] on icon "button" at bounding box center [30, 102] width 20 height 20
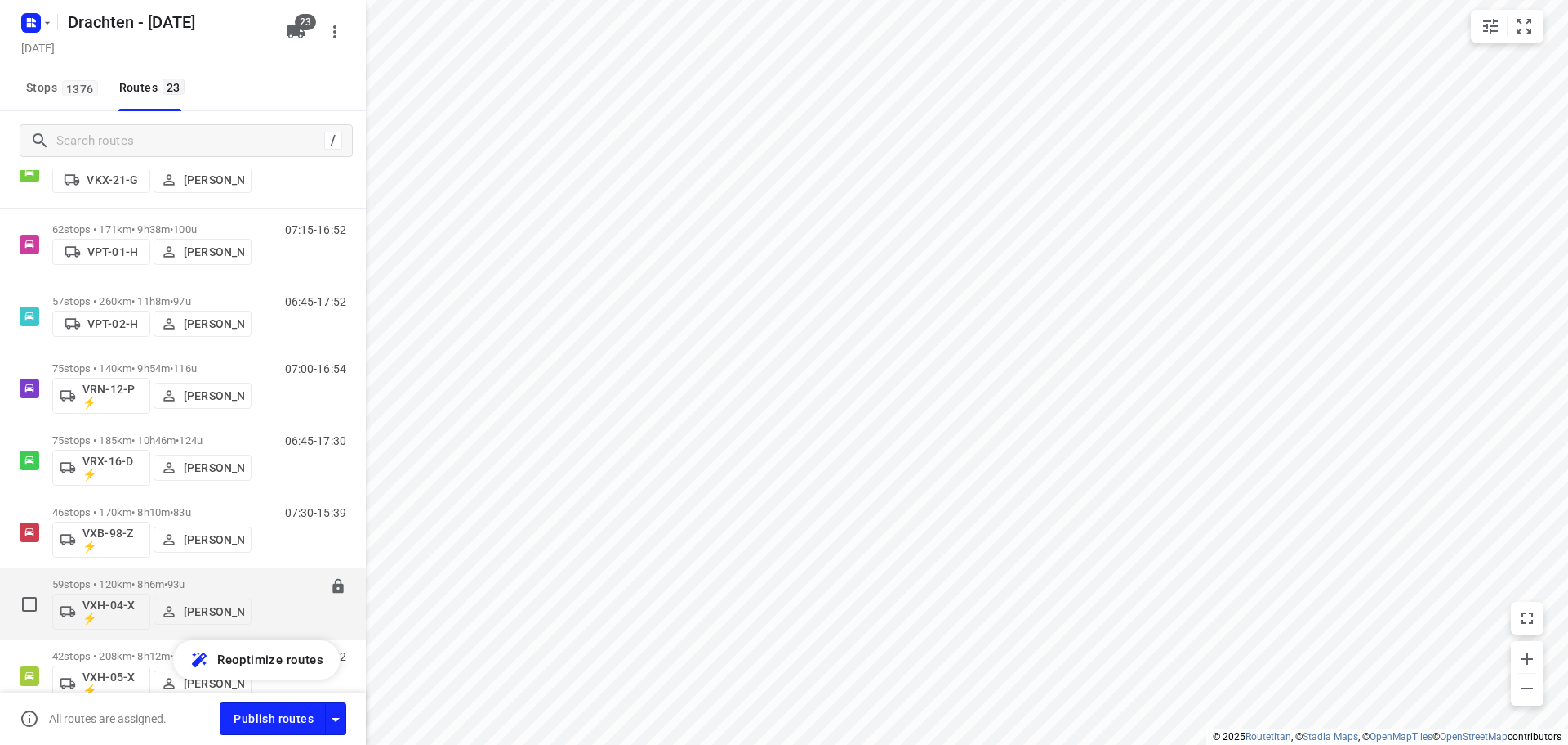
scroll to position [1281, 0]
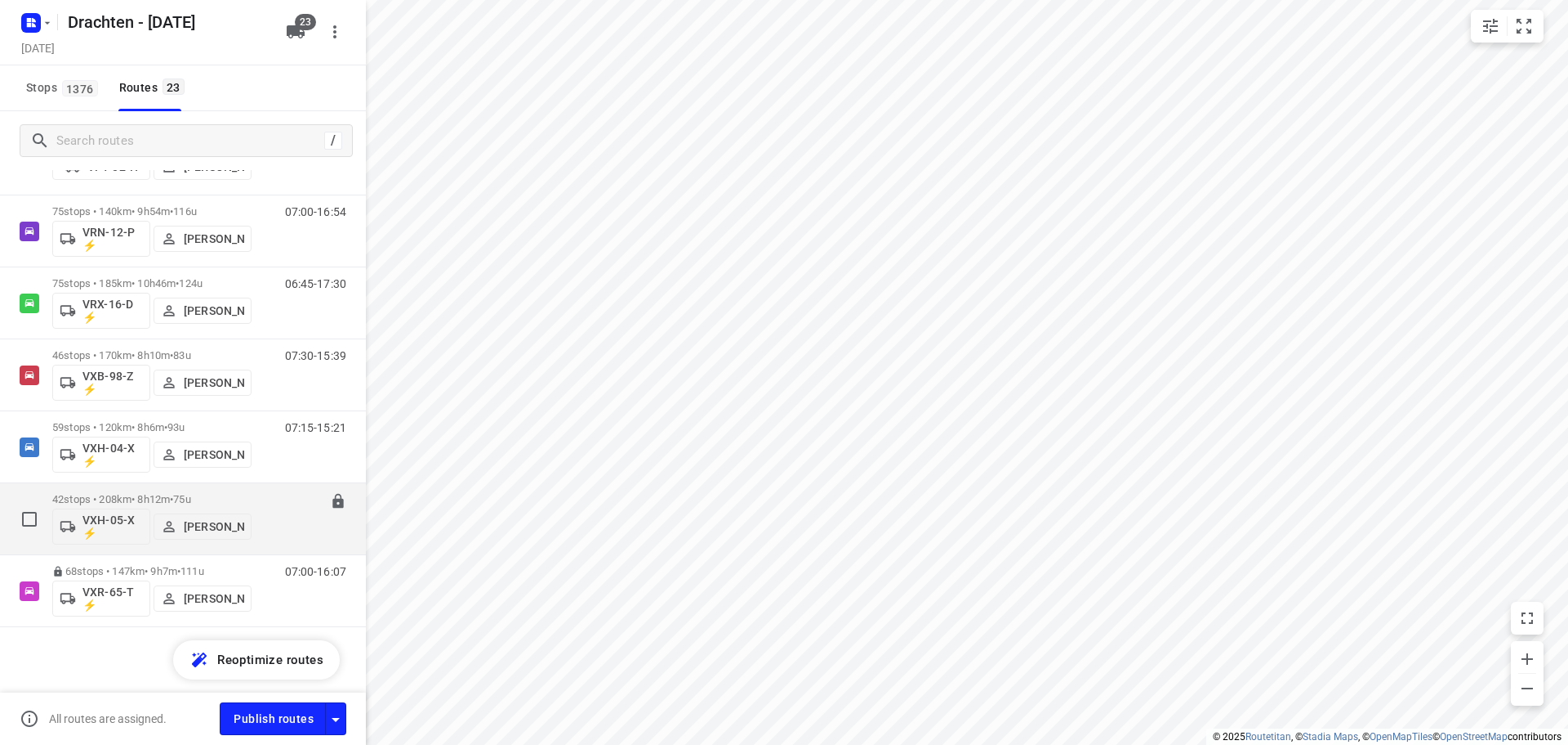
click at [173, 496] on span "•" at bounding box center [171, 499] width 3 height 12
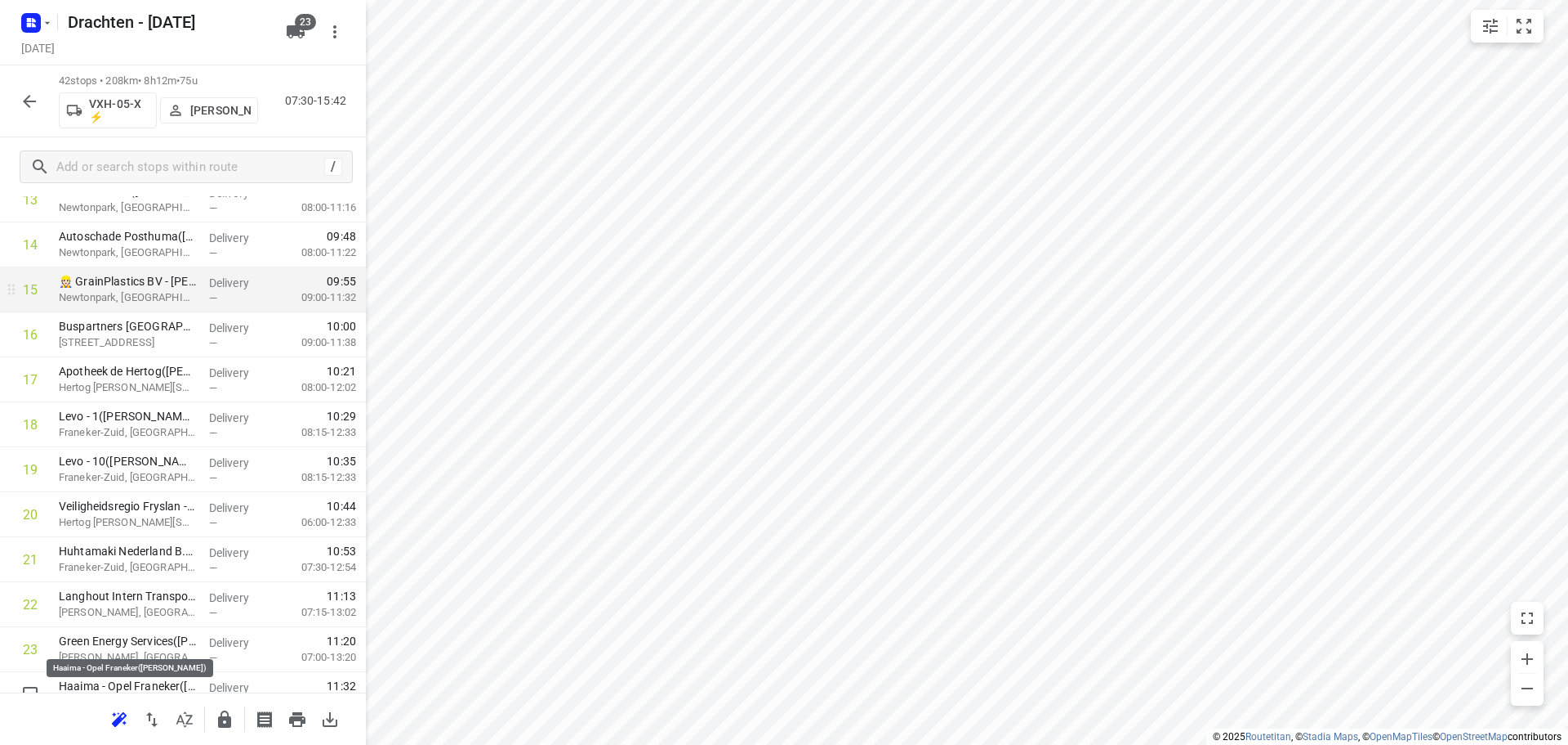
scroll to position [736, 0]
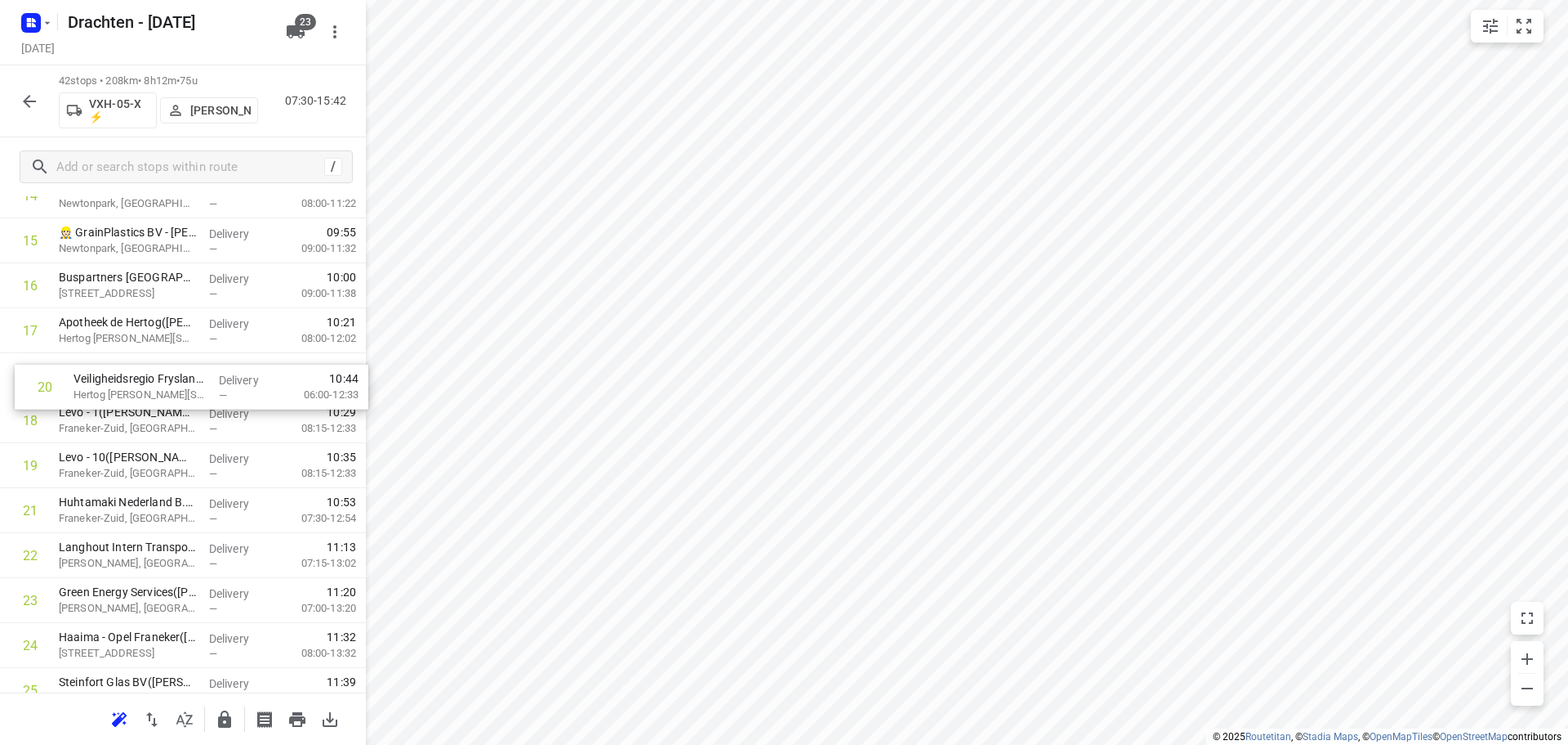
drag, startPoint x: 188, startPoint y: 471, endPoint x: 200, endPoint y: 373, distance: 98.7
click at [200, 373] on div "1 Coöperatie DELA (Yarden) - Yardenhuis van Goutum(Henk Meijer) Yndyk 1, Goutum…" at bounding box center [183, 533] width 366 height 1888
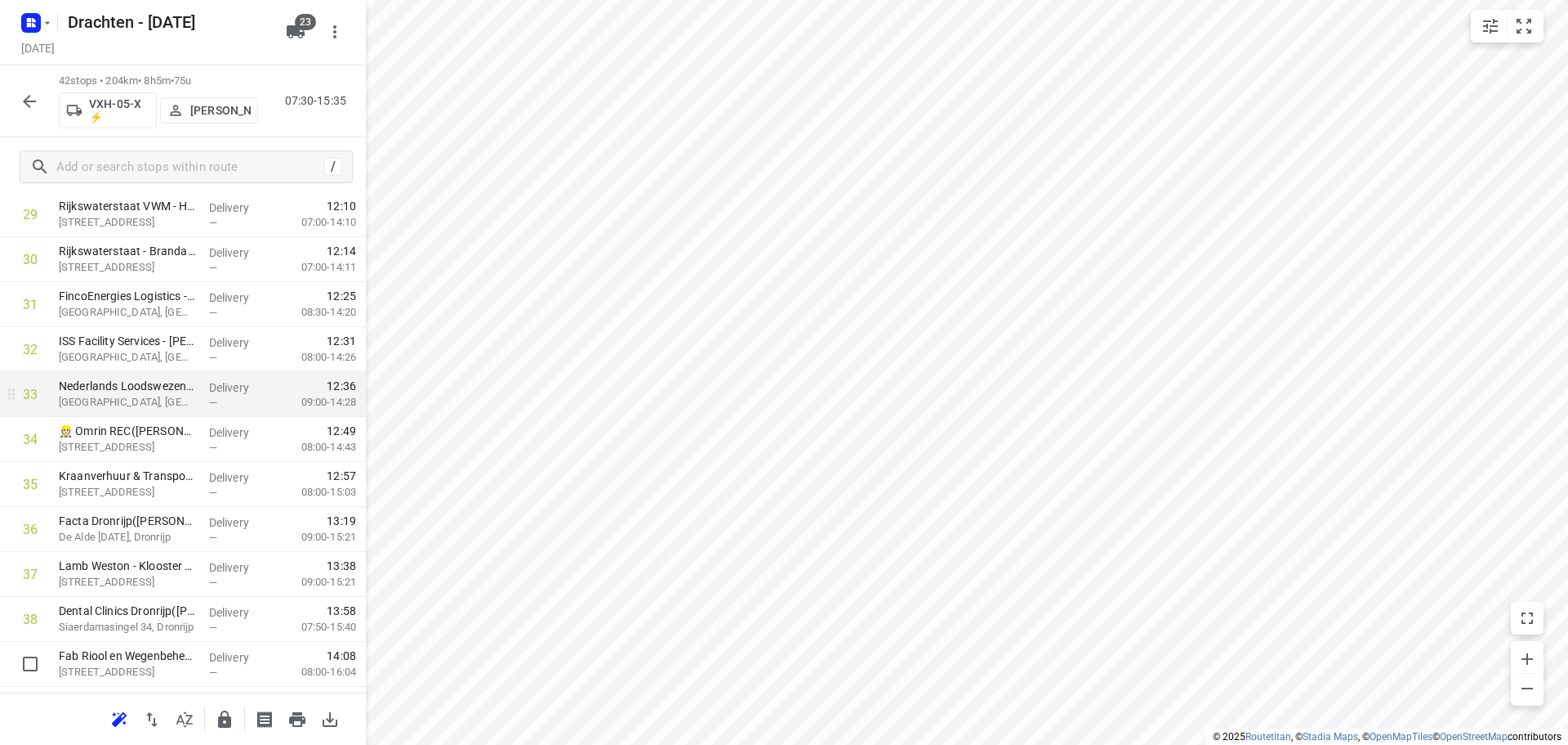
scroll to position [1471, 0]
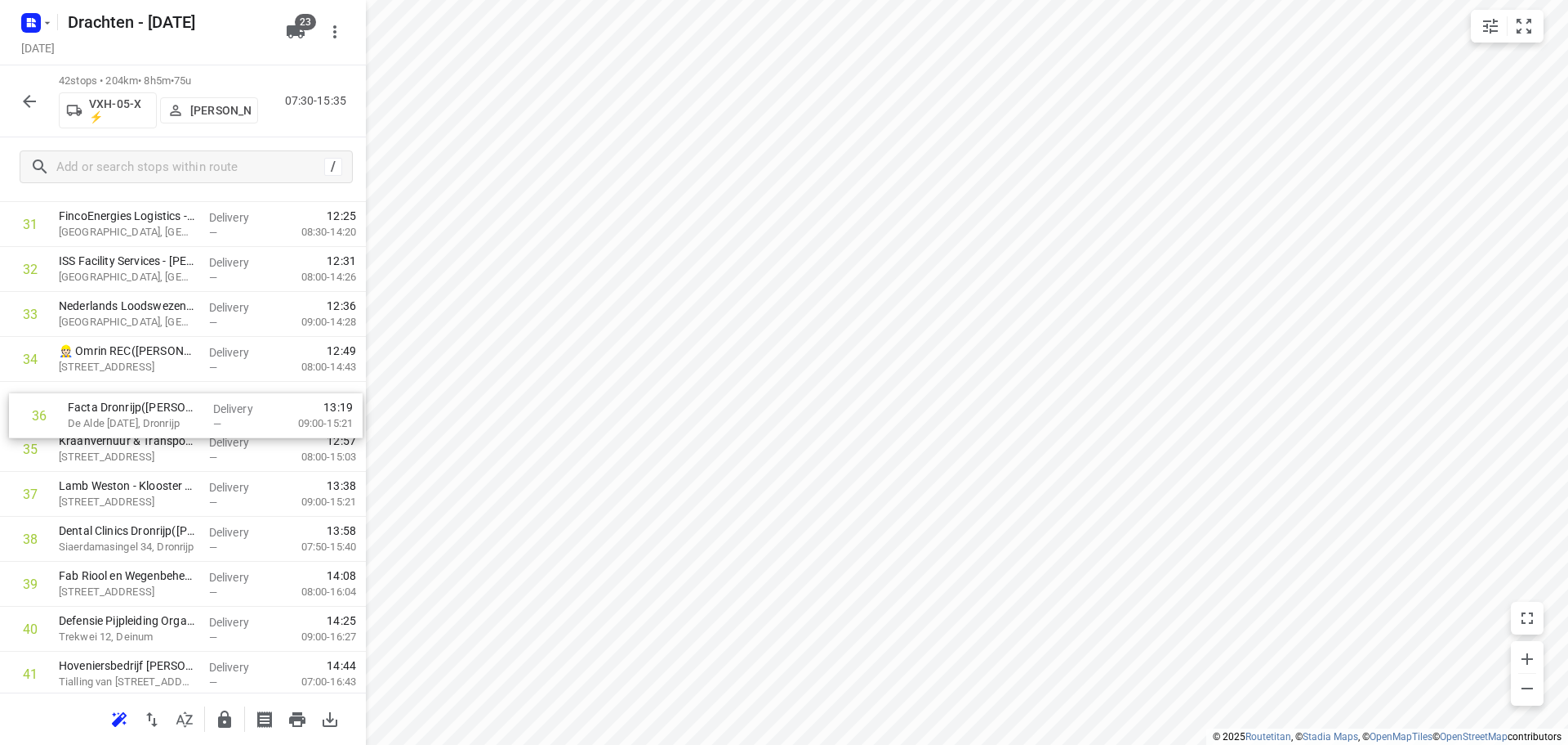
drag, startPoint x: 147, startPoint y: 457, endPoint x: 160, endPoint y: 413, distance: 45.9
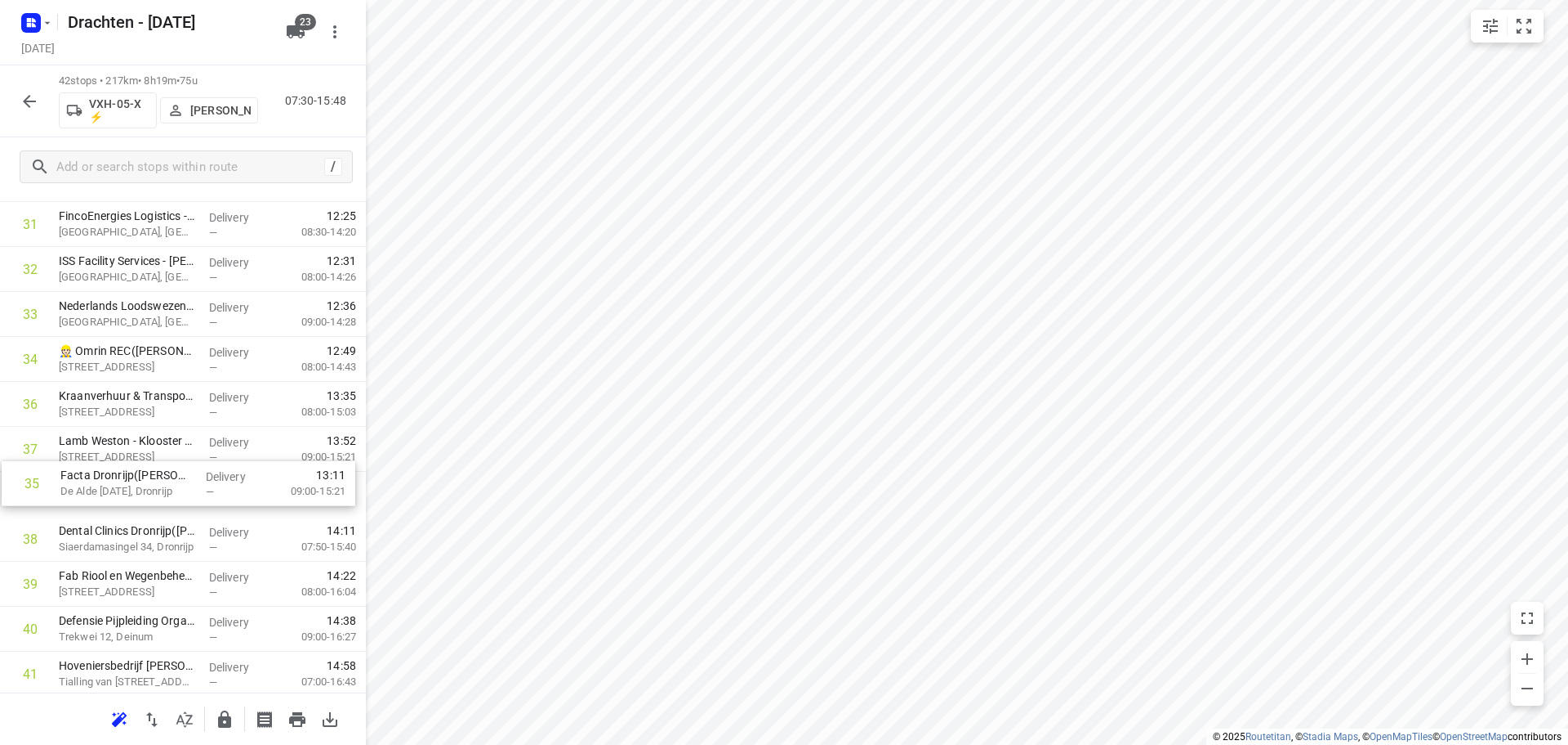
drag, startPoint x: 167, startPoint y: 408, endPoint x: 165, endPoint y: 502, distance: 94.0
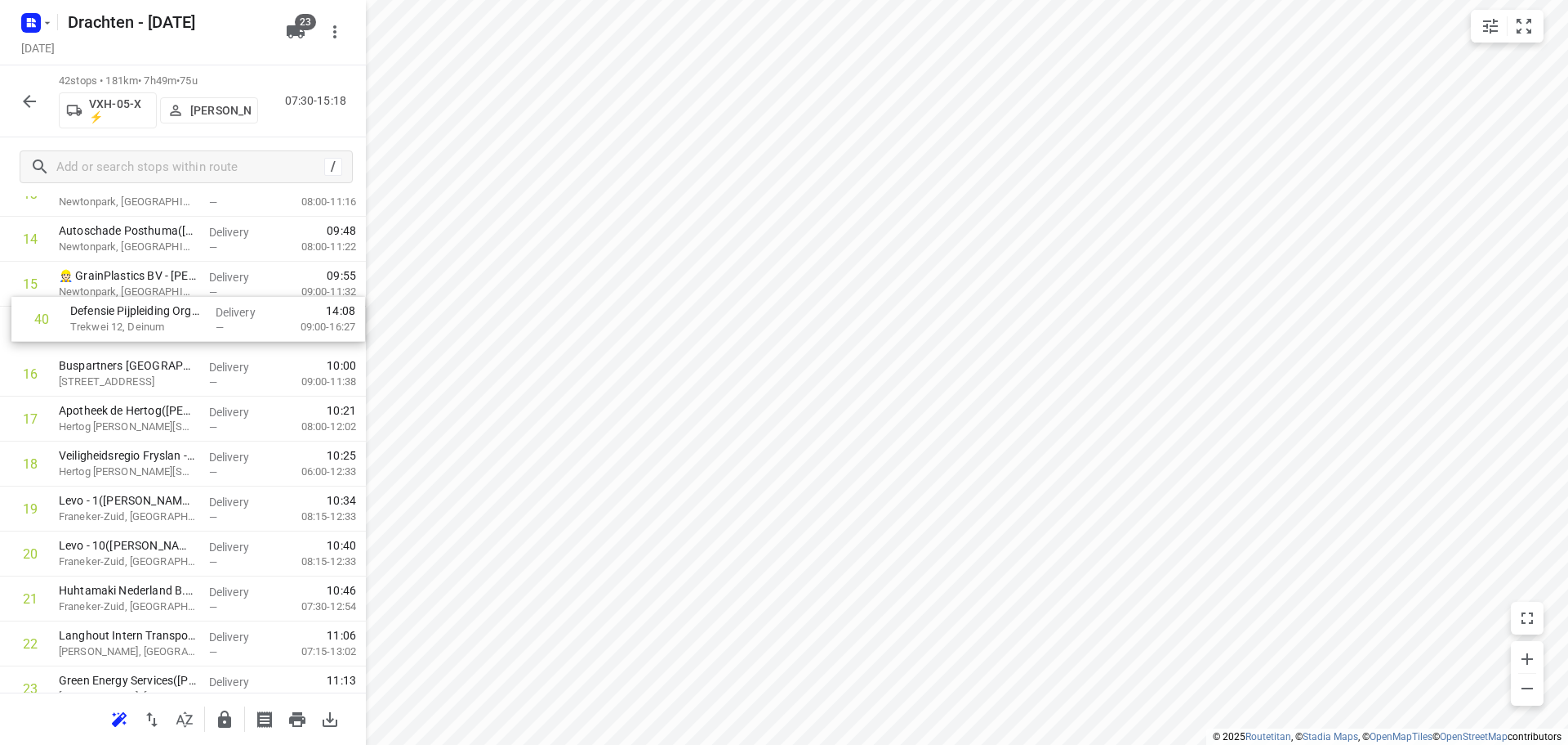
scroll to position [687, 0]
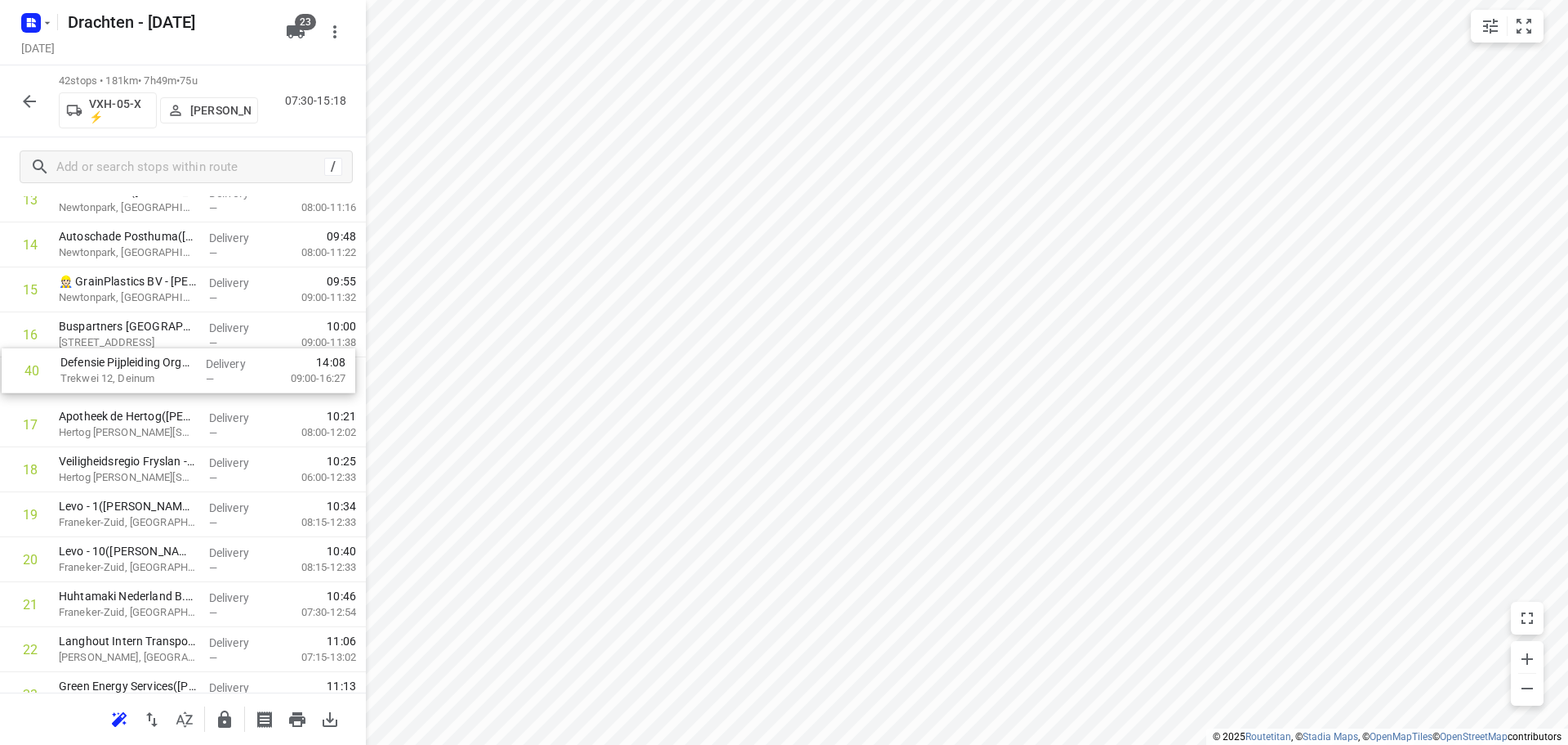
drag, startPoint x: 149, startPoint y: 539, endPoint x: 147, endPoint y: 369, distance: 170.0
click at [147, 369] on div "1 Coöperatie DELA (Yarden) - Yardenhuis van Goutum(Henk Meijer) Yndyk 1, Goutum…" at bounding box center [183, 581] width 366 height 1888
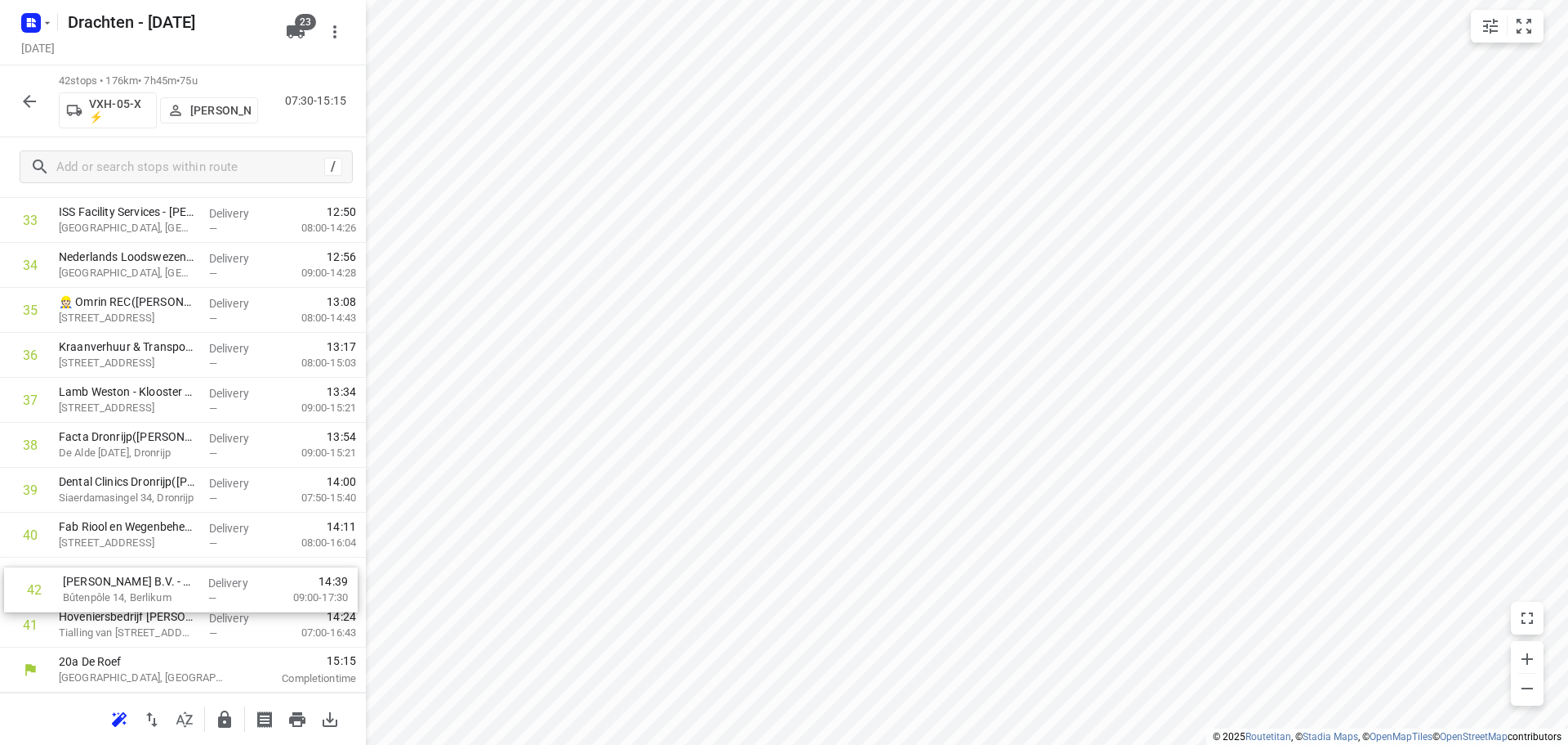
drag, startPoint x: 146, startPoint y: 612, endPoint x: 153, endPoint y: 565, distance: 47.5
click at [216, 714] on icon "button" at bounding box center [225, 719] width 20 height 20
click at [32, 106] on icon "button" at bounding box center [30, 102] width 20 height 20
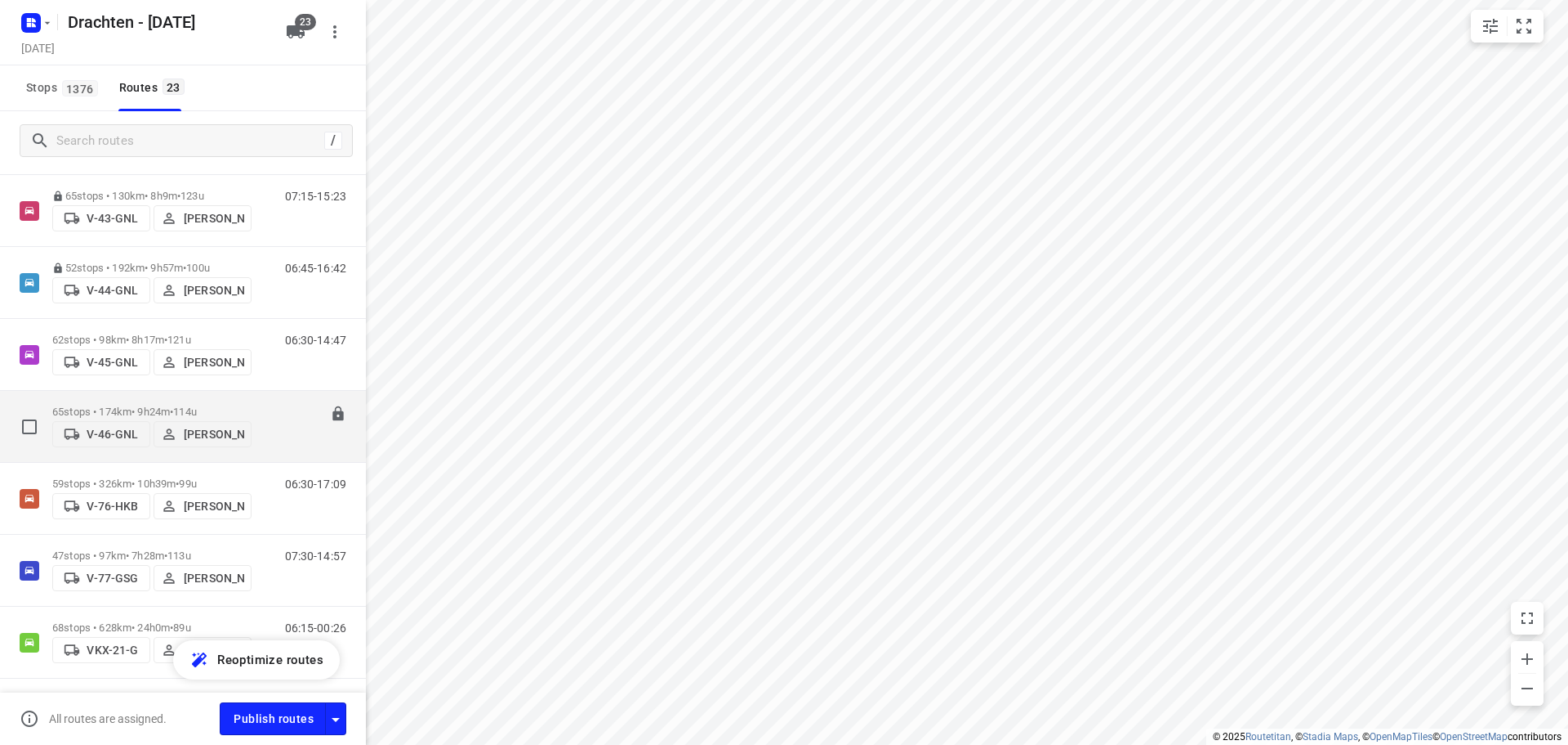
scroll to position [1281, 0]
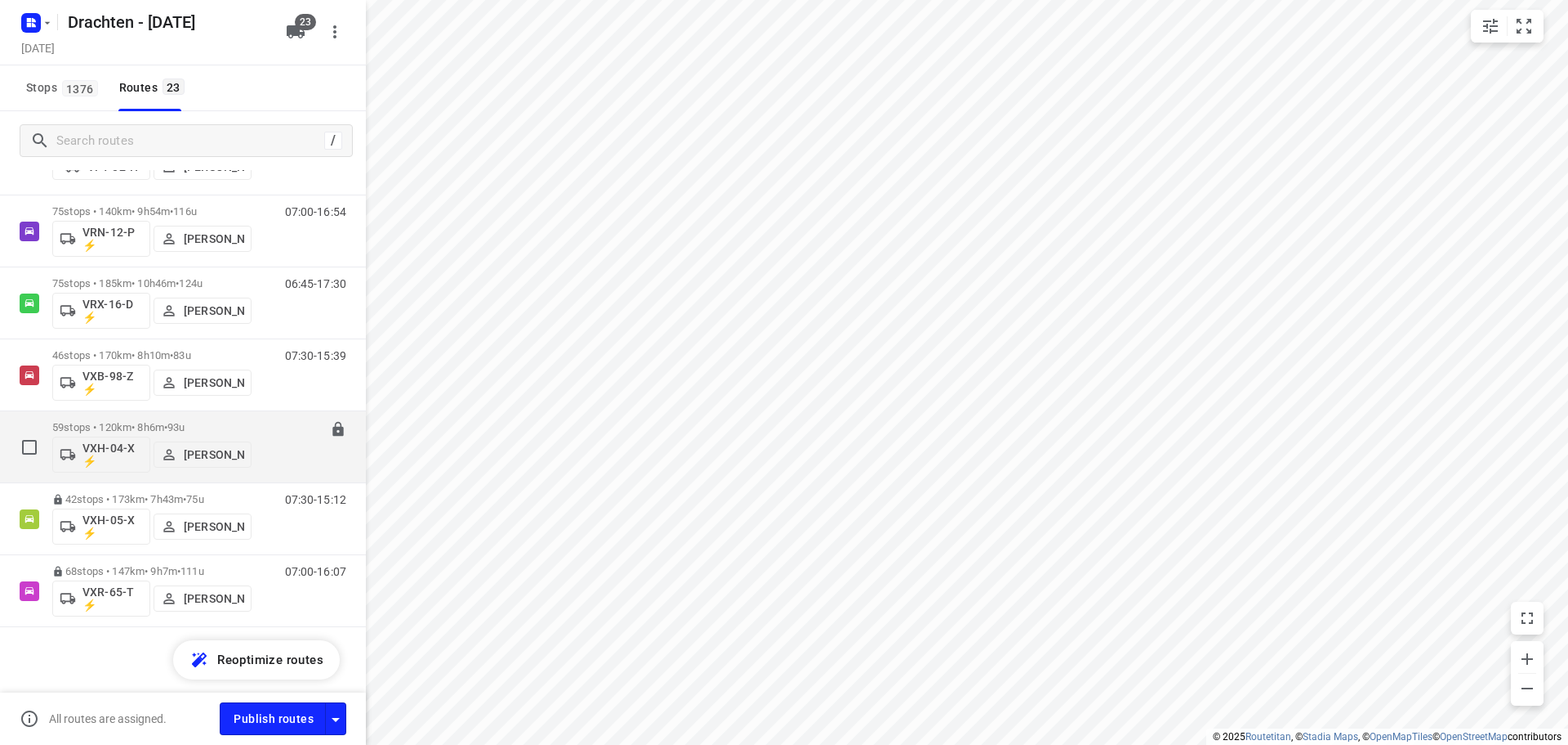
click at [169, 428] on p "59 stops • 120km • 8h6m • 93u" at bounding box center [152, 427] width 199 height 12
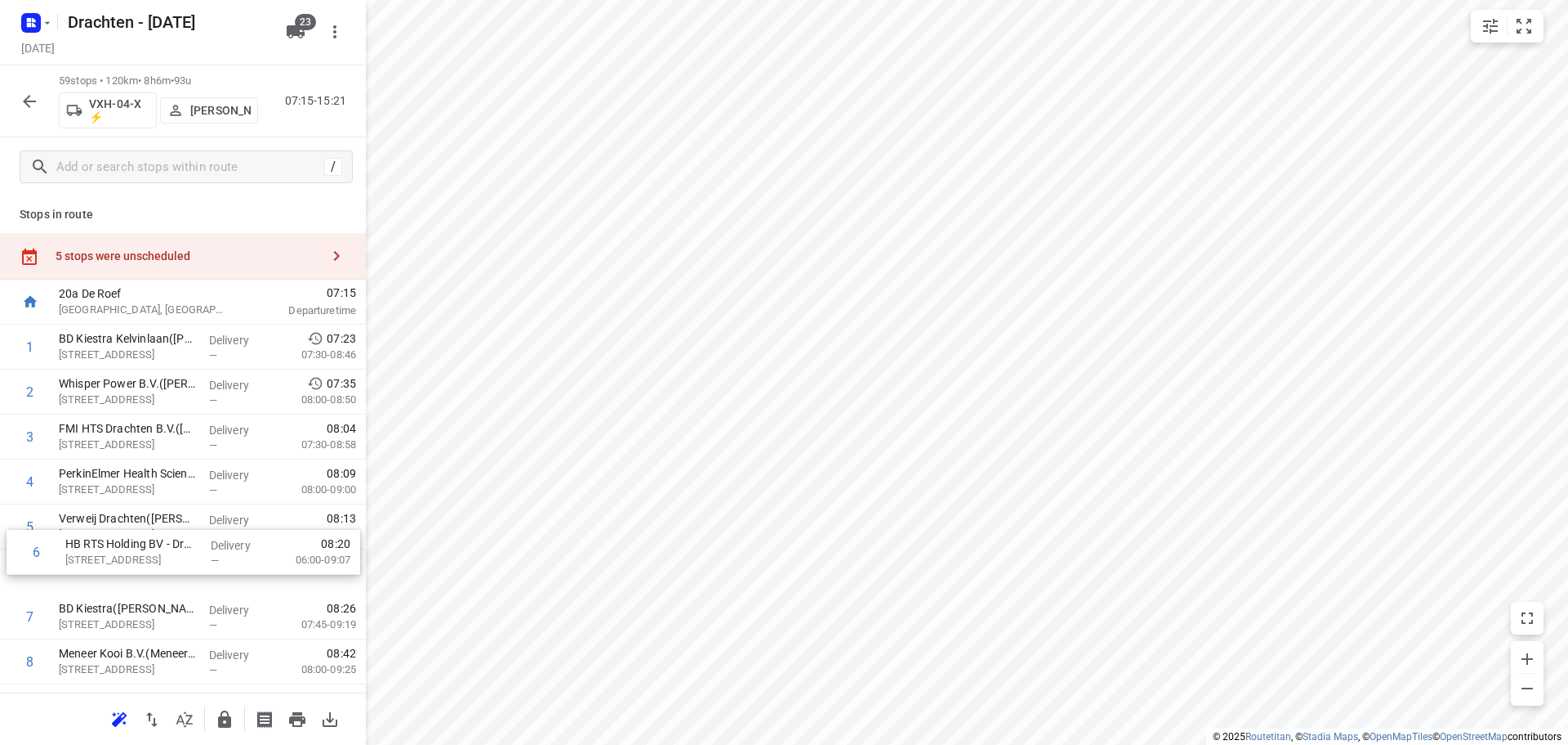
drag, startPoint x: 149, startPoint y: 570, endPoint x: 162, endPoint y: 527, distance: 44.9
drag, startPoint x: 158, startPoint y: 527, endPoint x: 160, endPoint y: 481, distance: 46.0
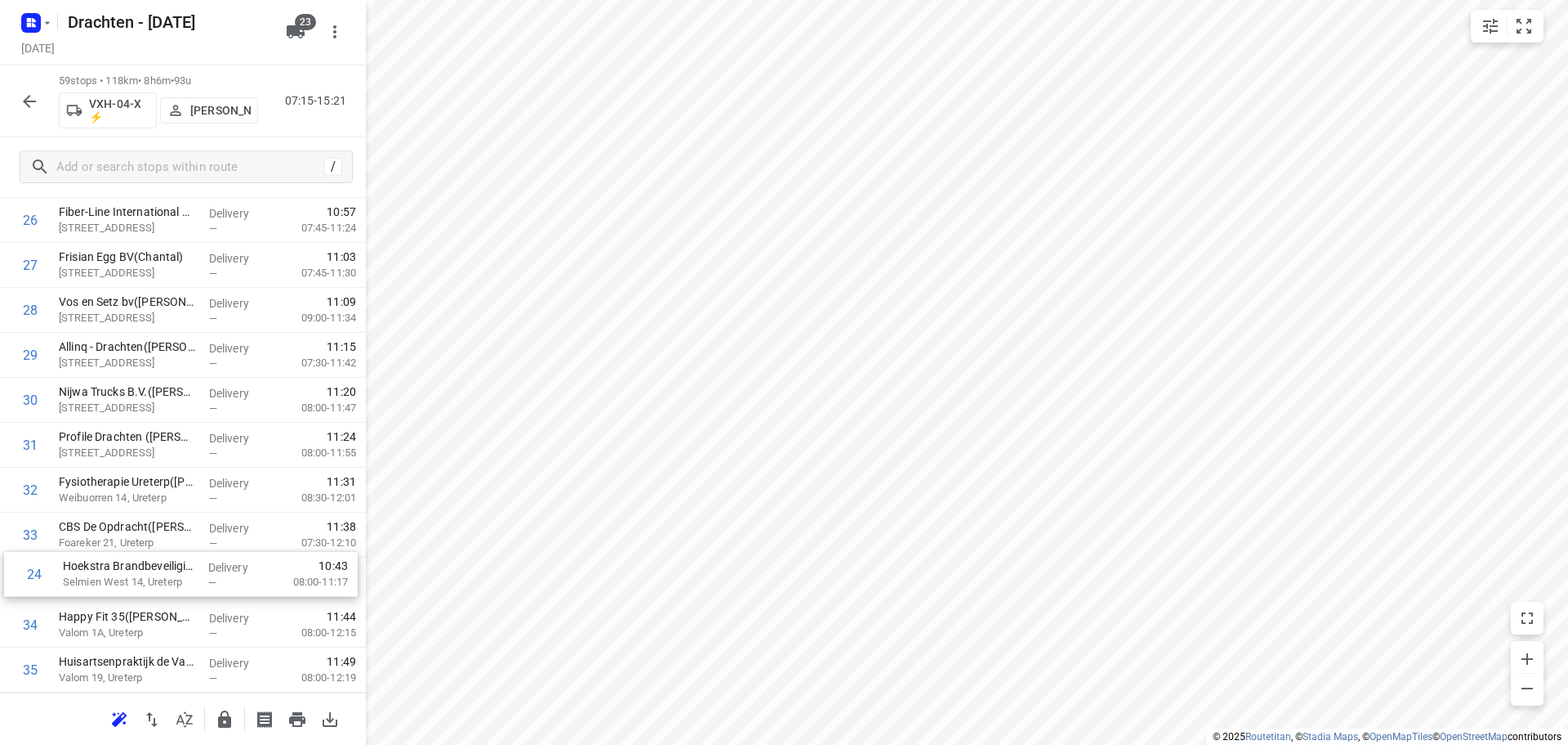
scroll to position [1208, 0]
drag, startPoint x: 172, startPoint y: 495, endPoint x: 172, endPoint y: 509, distance: 14.0
click at [172, 509] on div "1 BD Kiestra Kelvinlaan(Mariska Hummel) Kelvinlaan 17, Drachten Delivery — 07:2…" at bounding box center [183, 443] width 366 height 2653
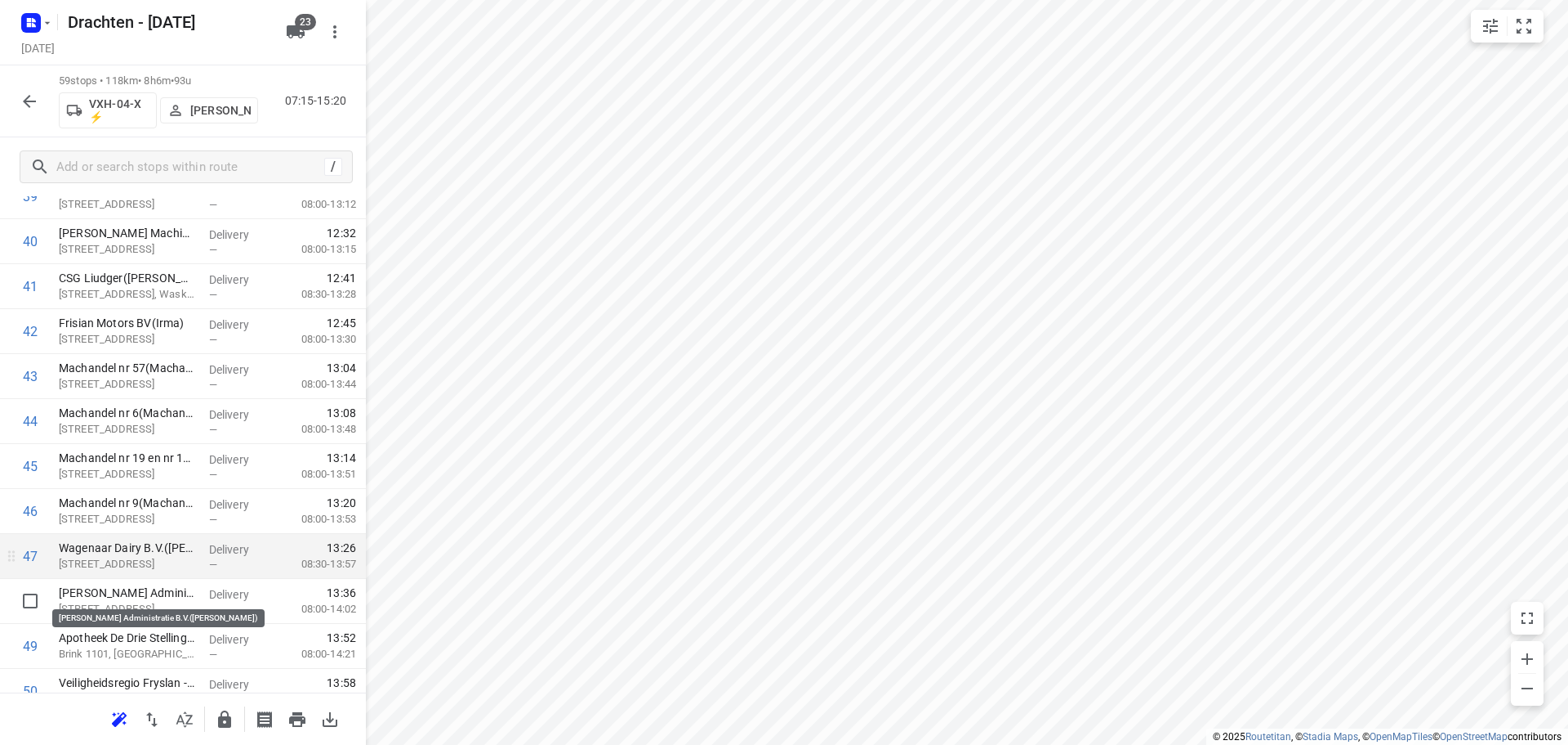
scroll to position [1862, 0]
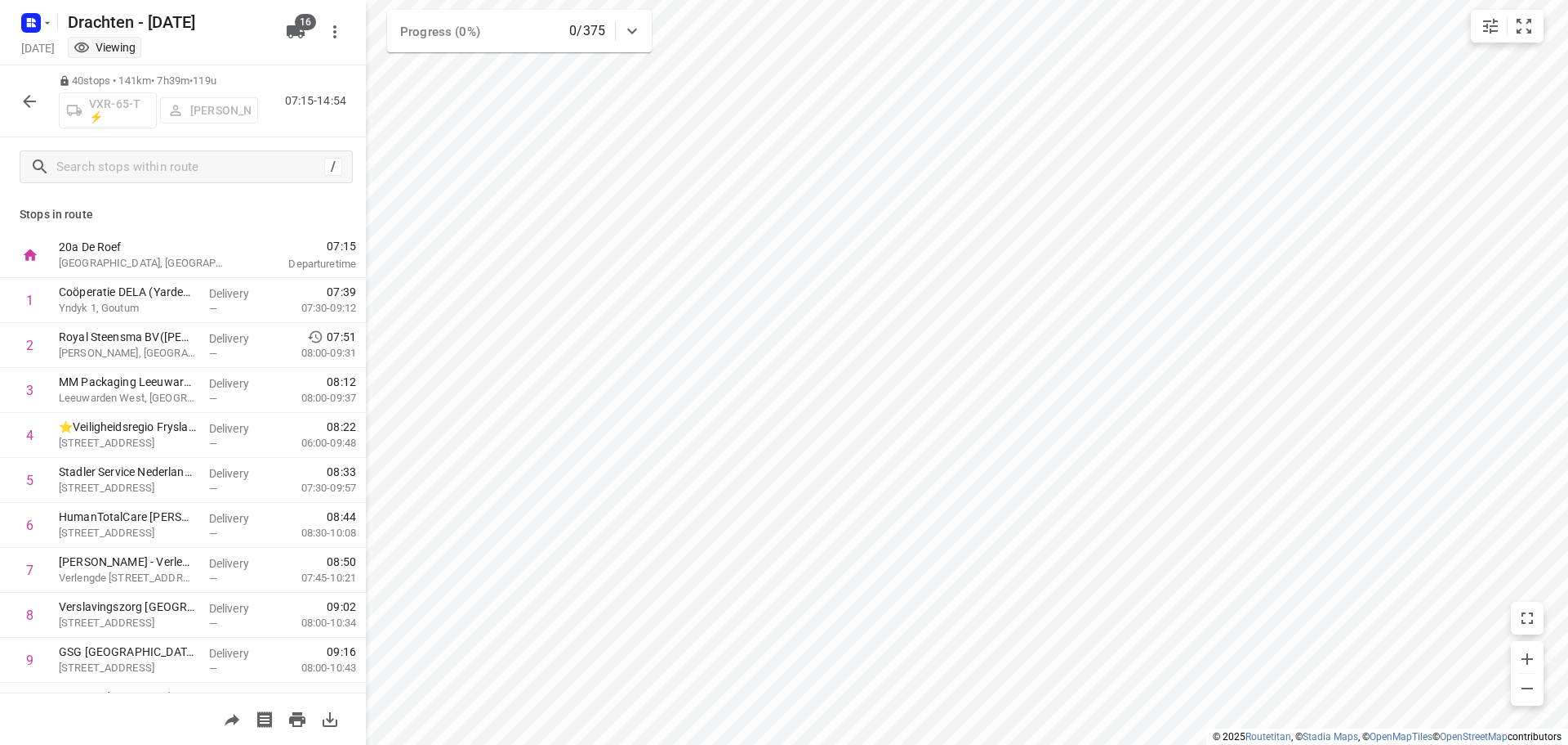
scroll to position [1429, 0]
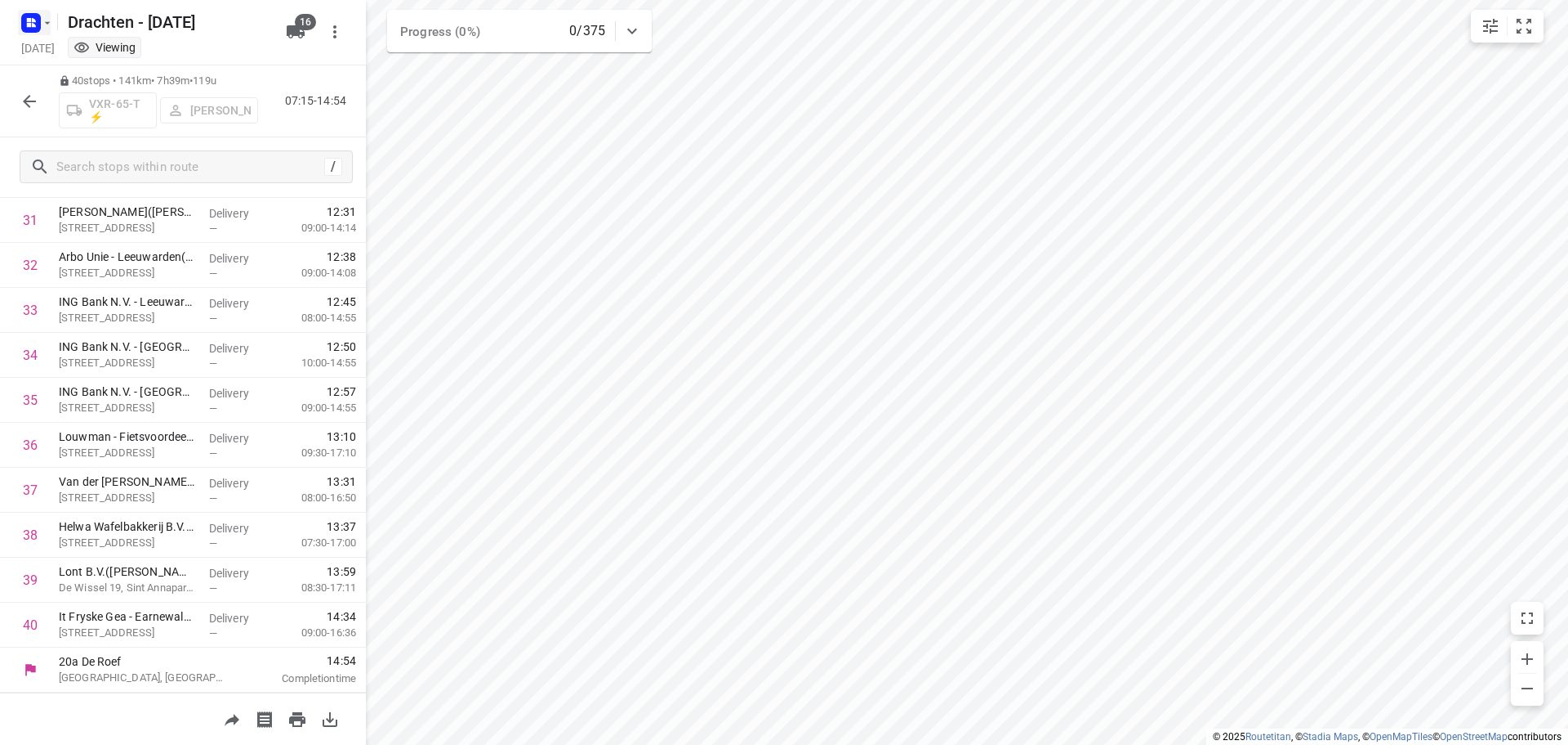
click at [36, 21] on rect "button" at bounding box center [32, 23] width 20 height 20
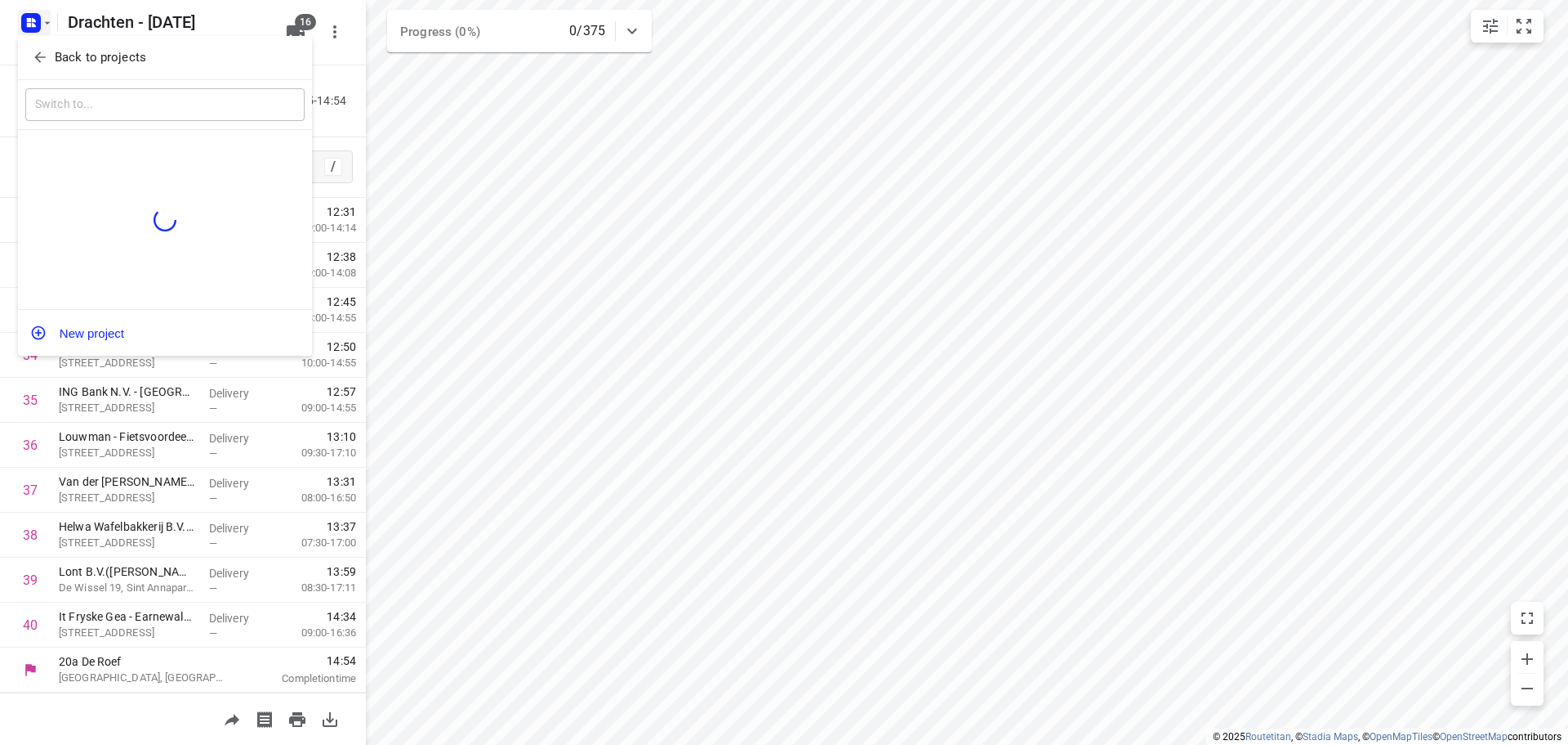
click at [135, 57] on p "Back to projects" at bounding box center [100, 57] width 92 height 19
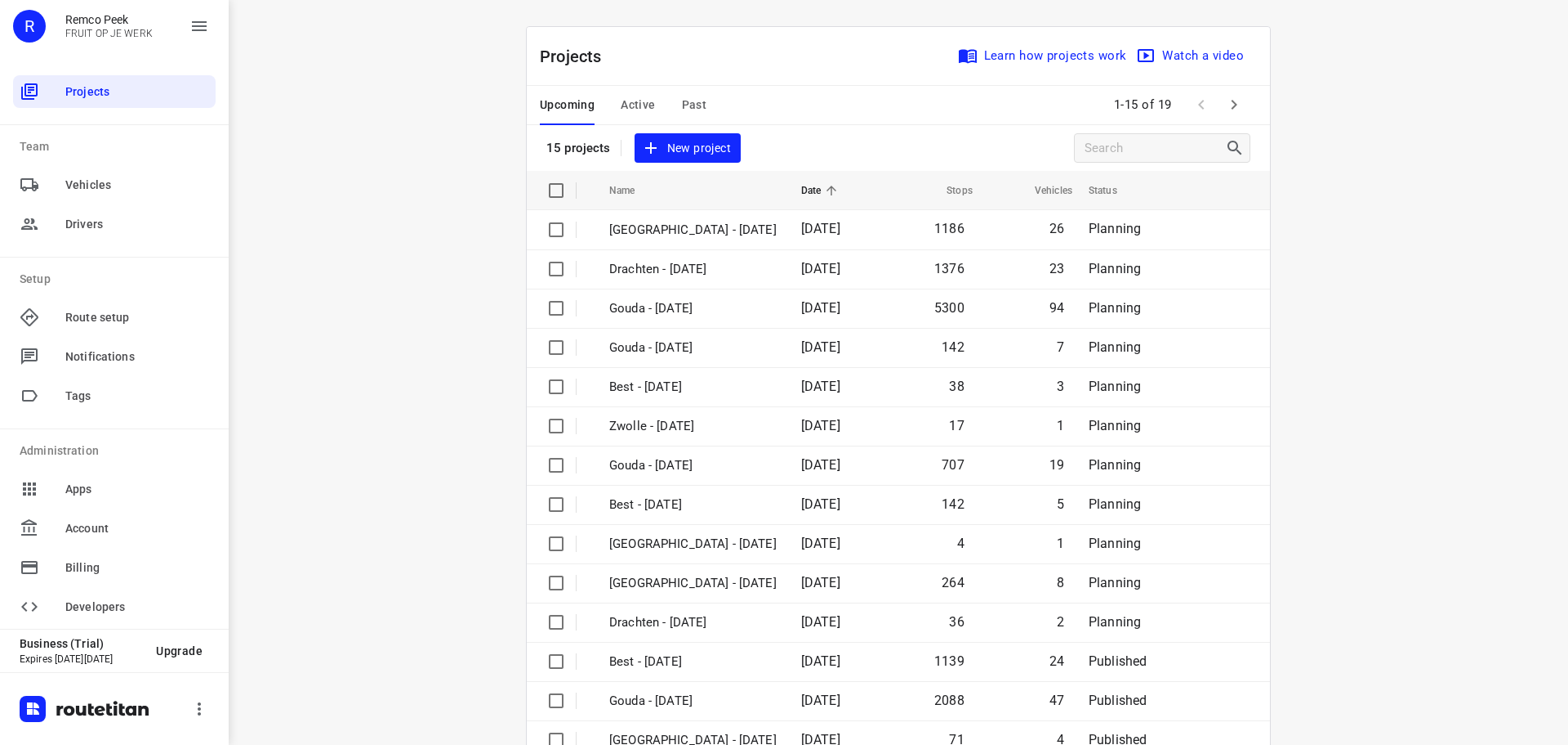
click at [690, 106] on span "Past" at bounding box center [695, 105] width 26 height 21
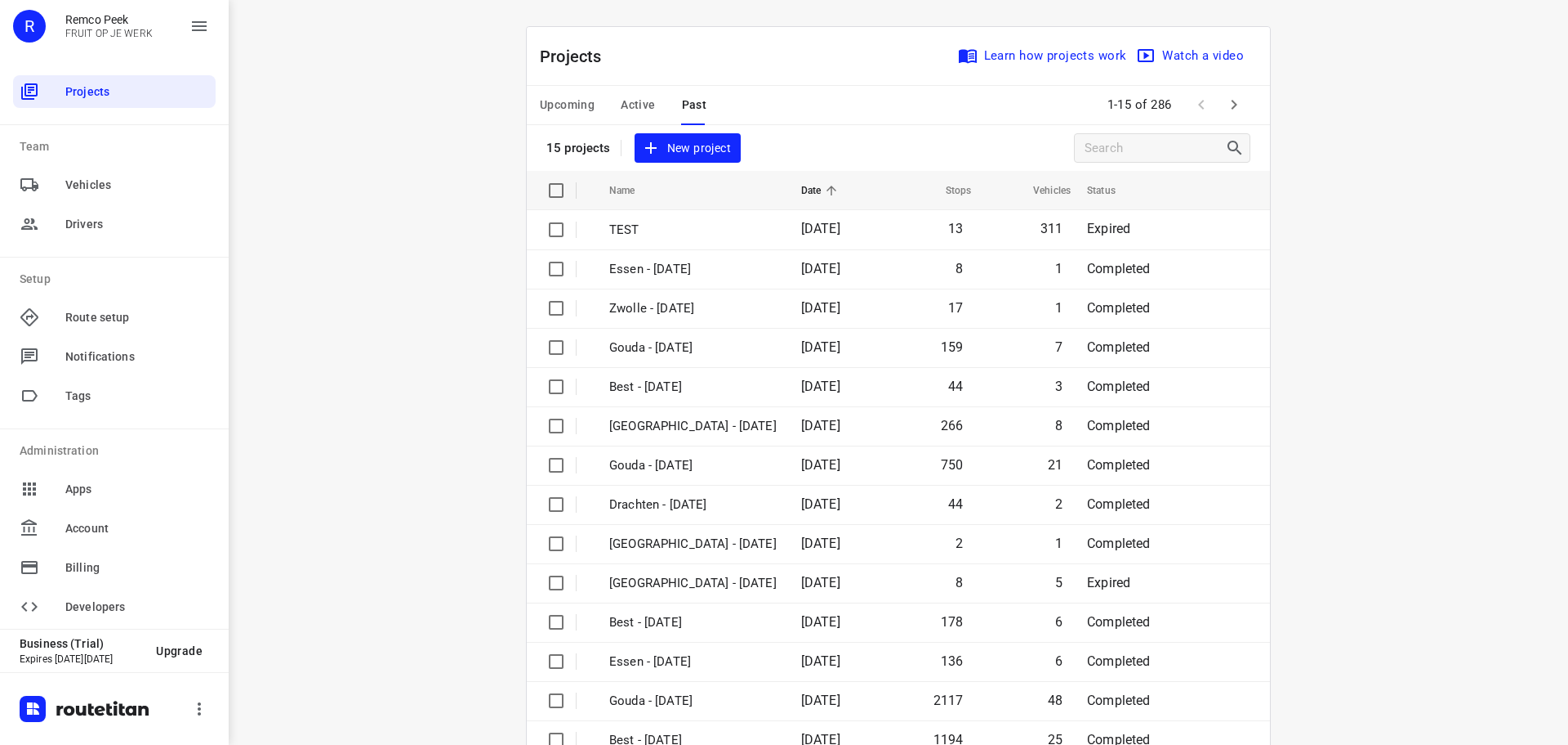
click at [644, 112] on span "Active" at bounding box center [638, 105] width 35 height 21
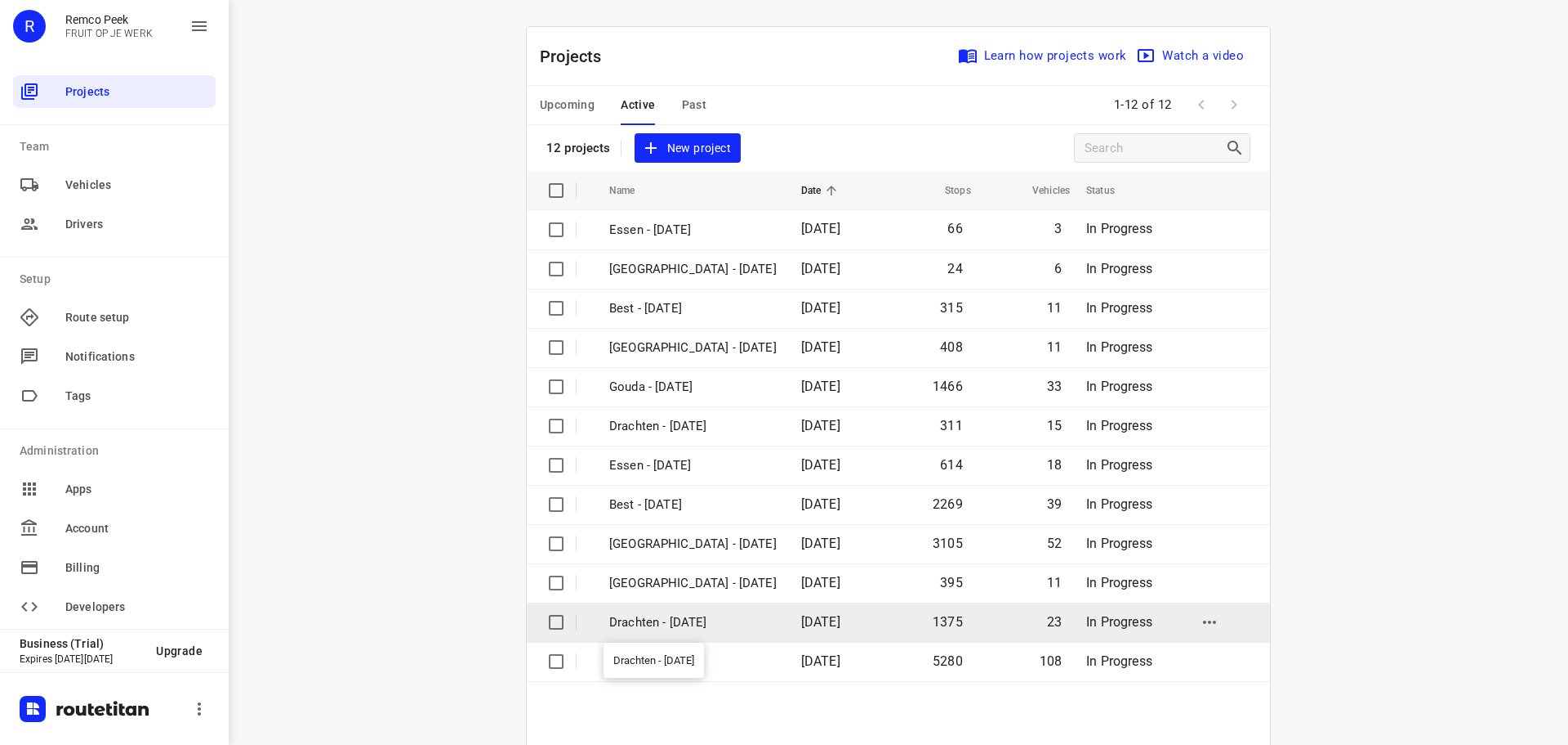
click at [674, 616] on p "Drachten - [DATE]" at bounding box center [693, 621] width 168 height 19
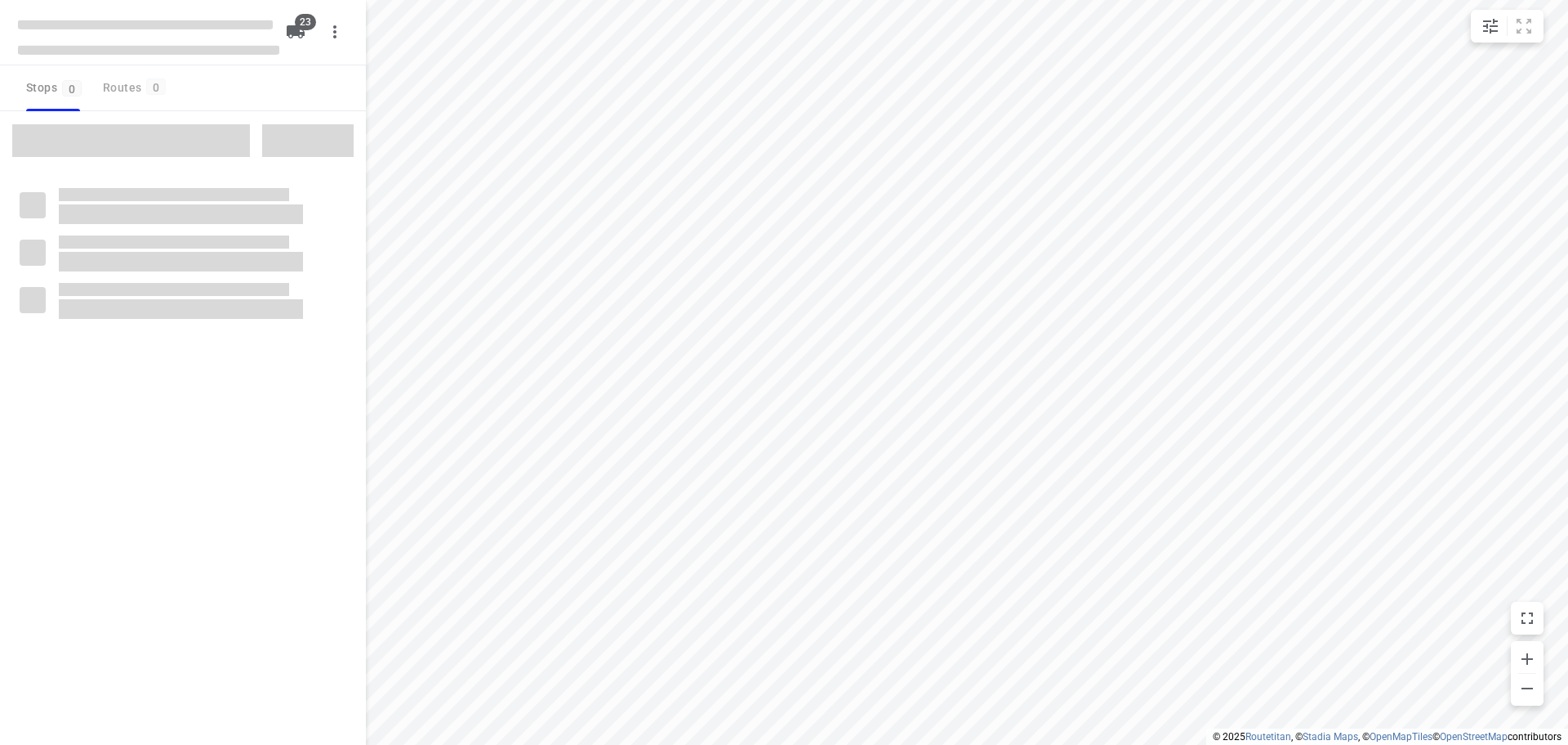
checkbox input "true"
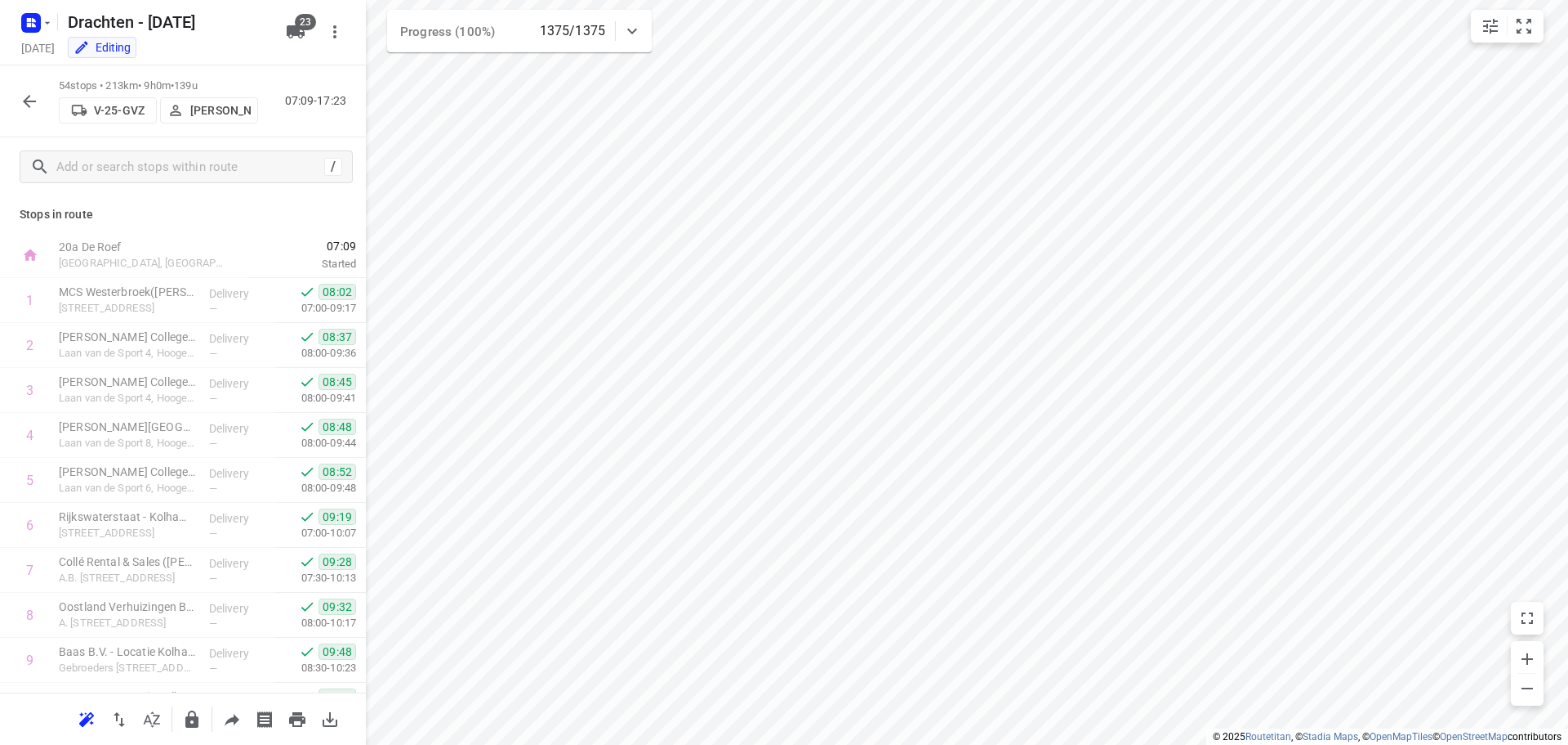
click at [35, 102] on icon "button" at bounding box center [30, 102] width 20 height 20
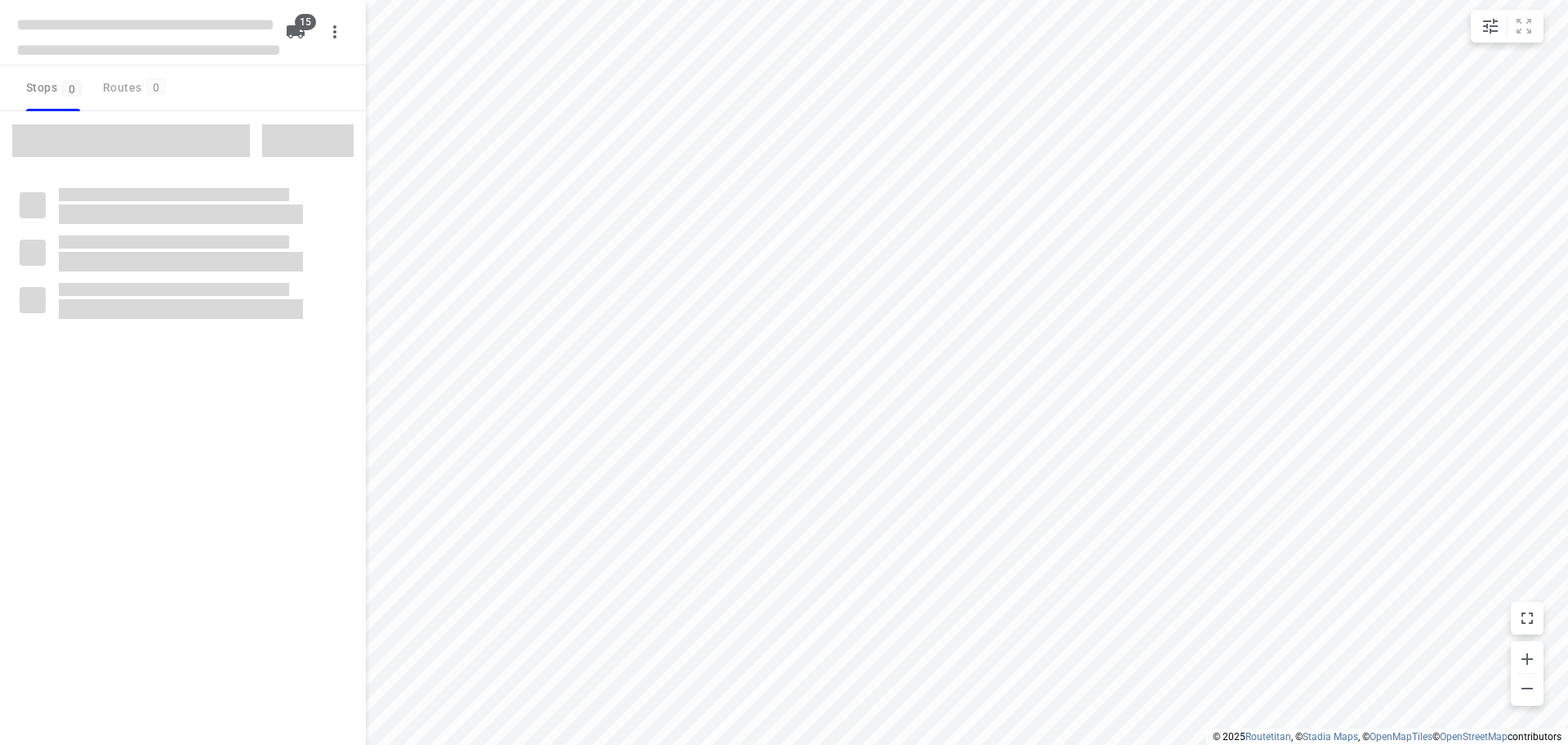
checkbox input "true"
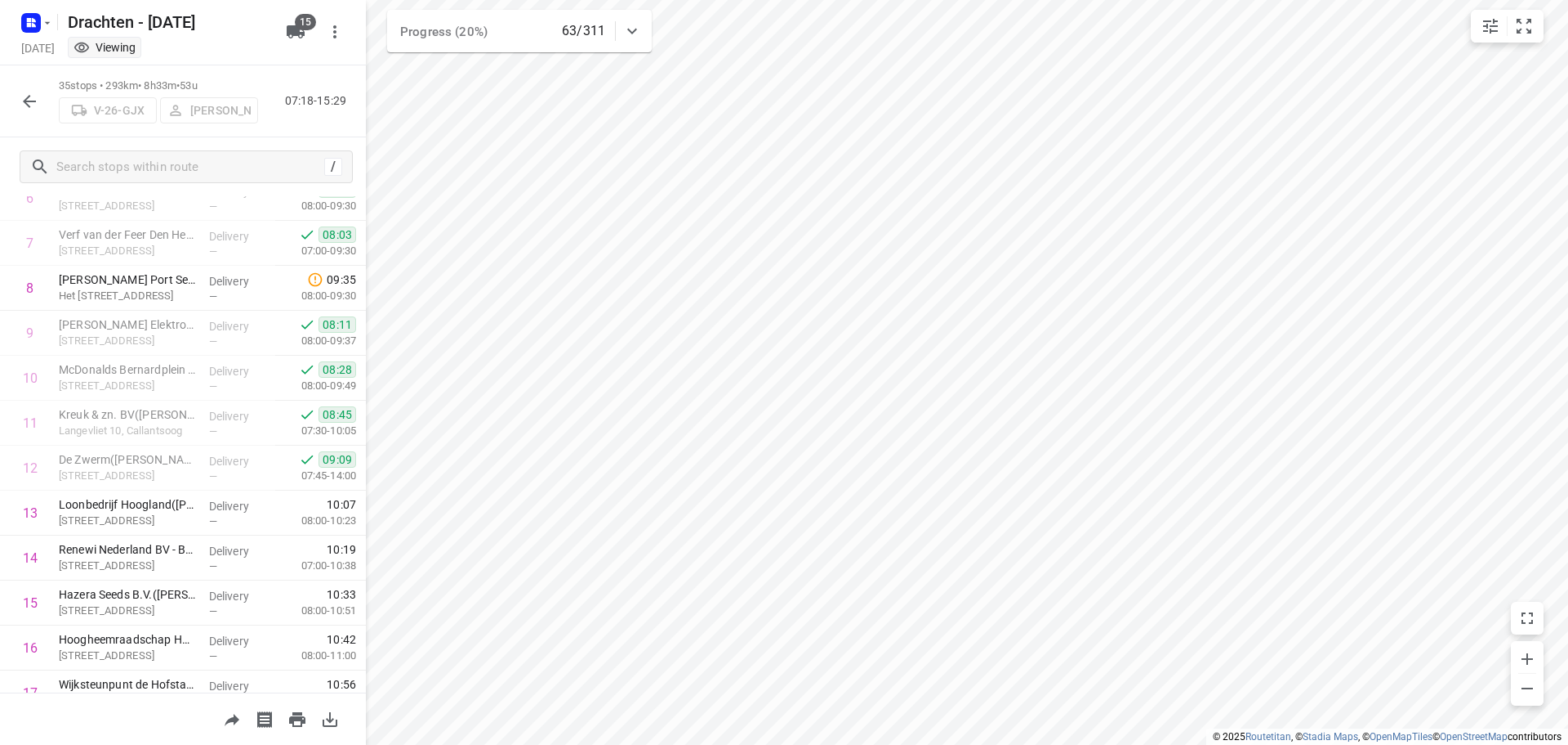
scroll to position [245, 0]
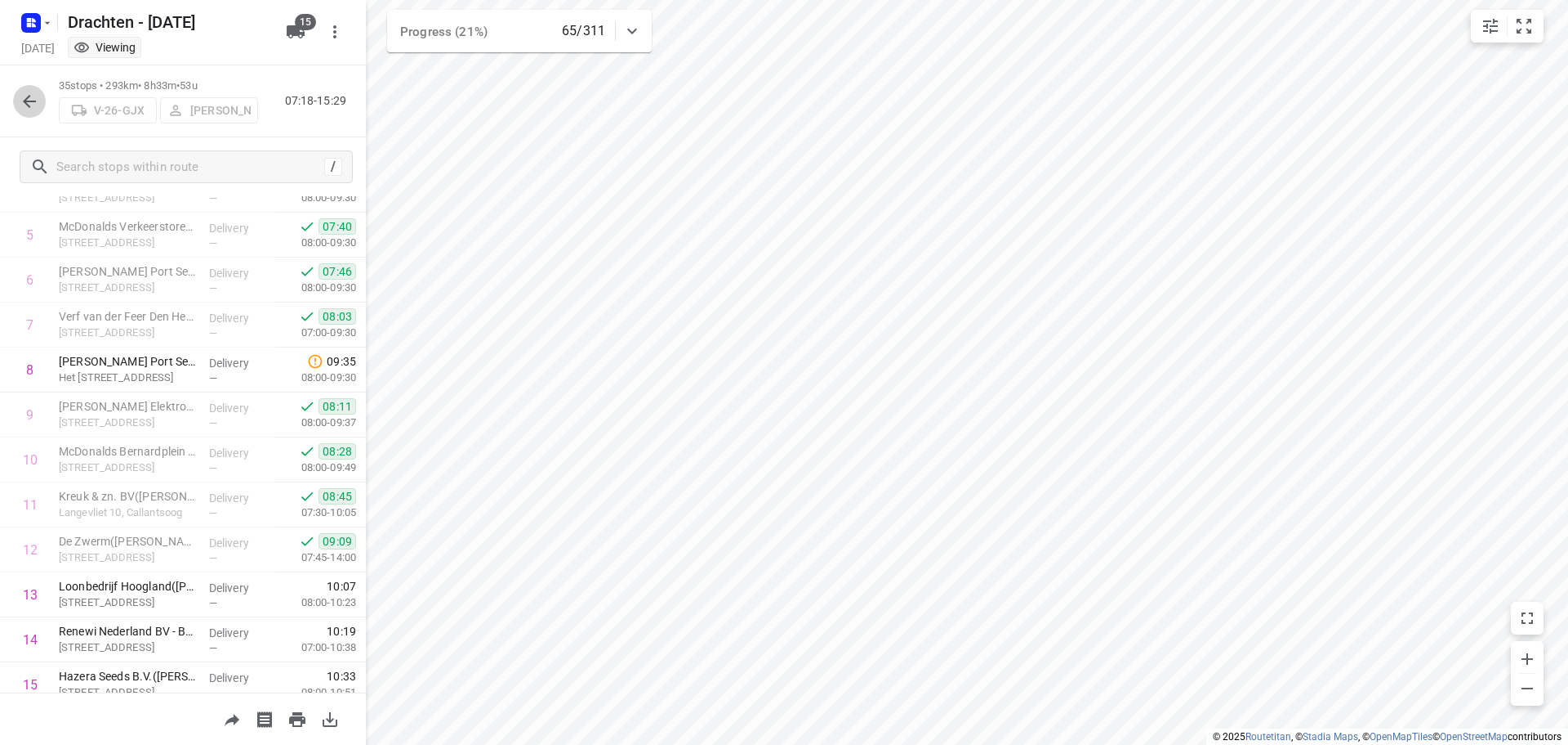
click at [20, 112] on button "button" at bounding box center [29, 101] width 33 height 33
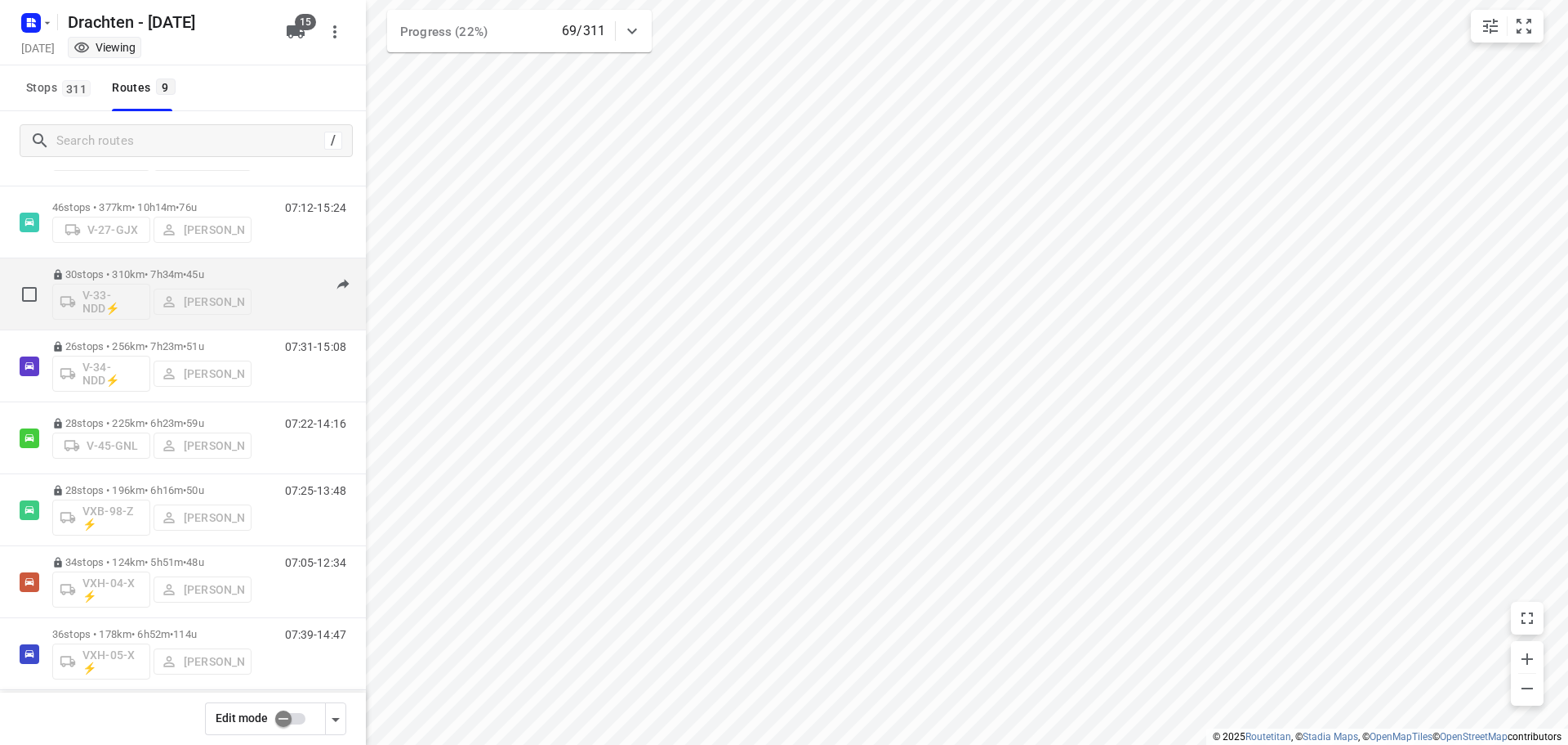
scroll to position [0, 0]
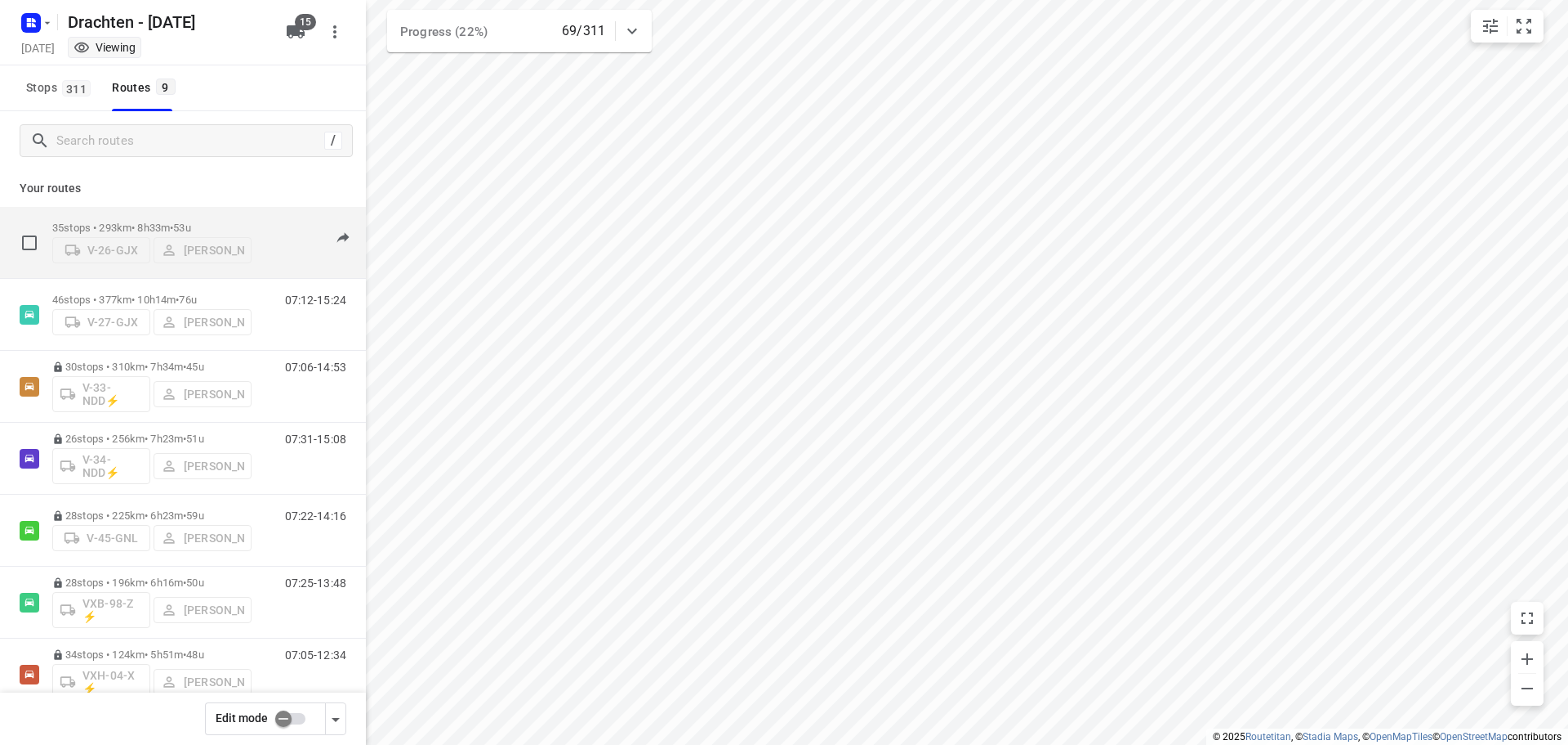
click at [225, 222] on p "35 stops • 293km • 8h33m • 53u" at bounding box center [152, 227] width 199 height 12
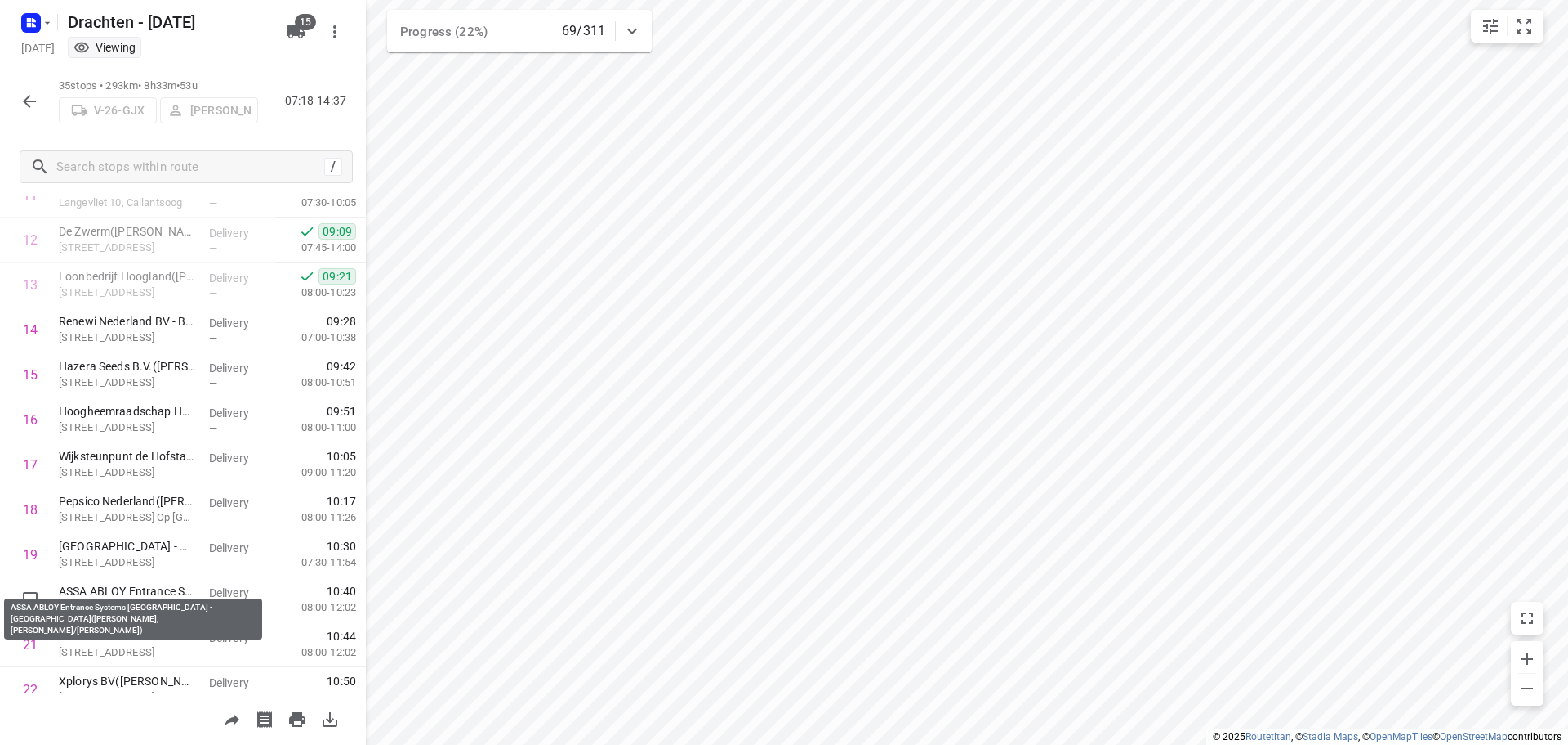
scroll to position [572, 0]
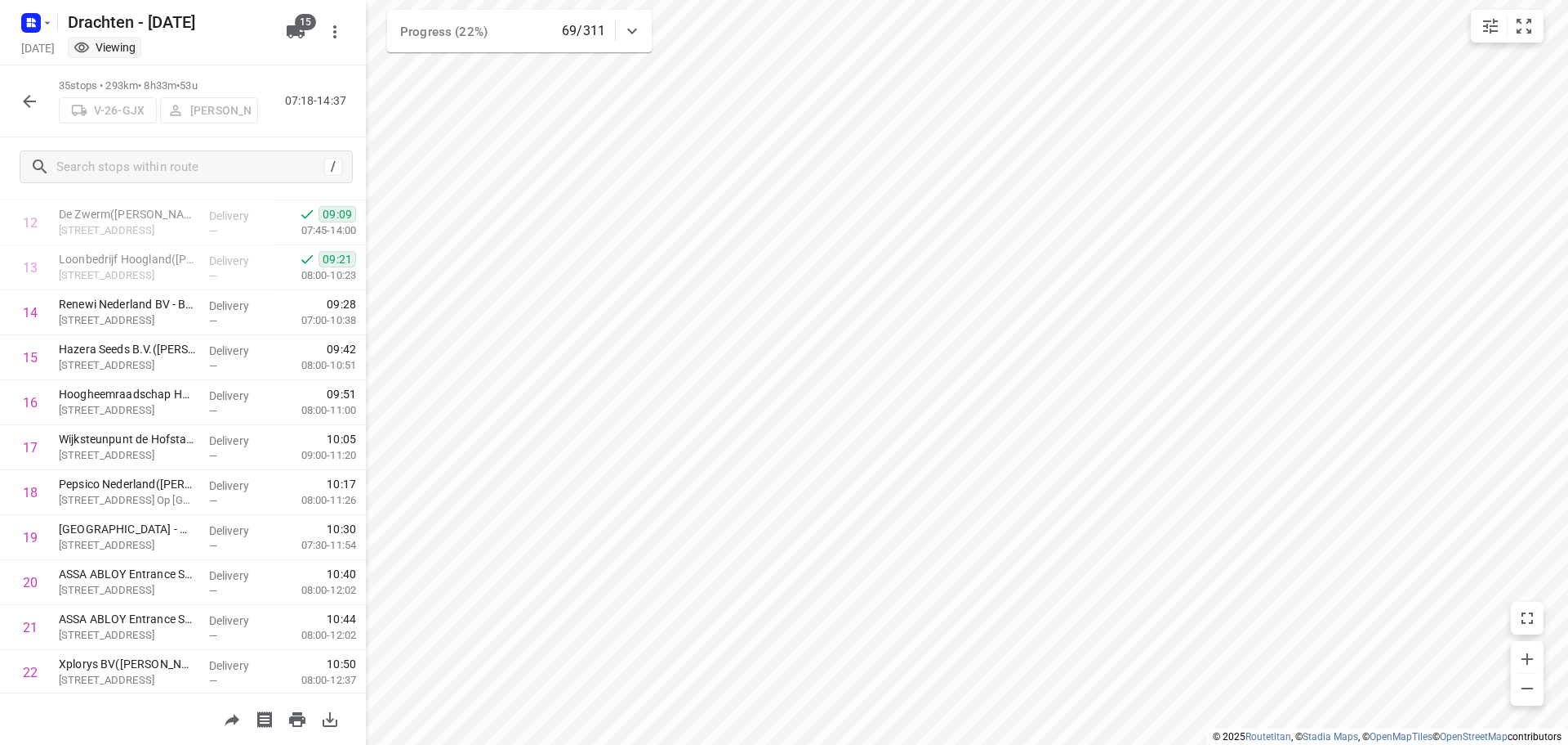
click at [39, 102] on button "button" at bounding box center [29, 101] width 33 height 33
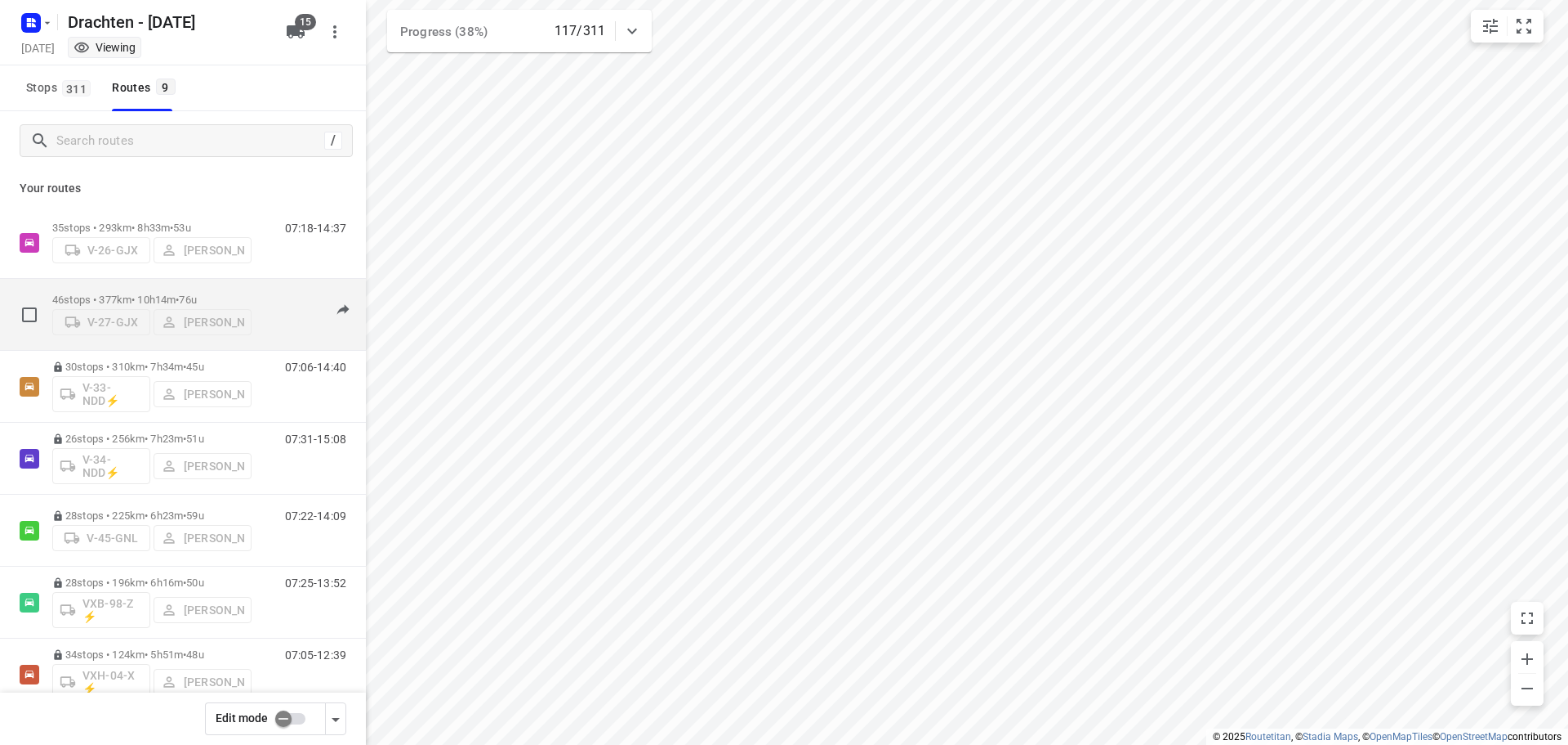
scroll to position [82, 0]
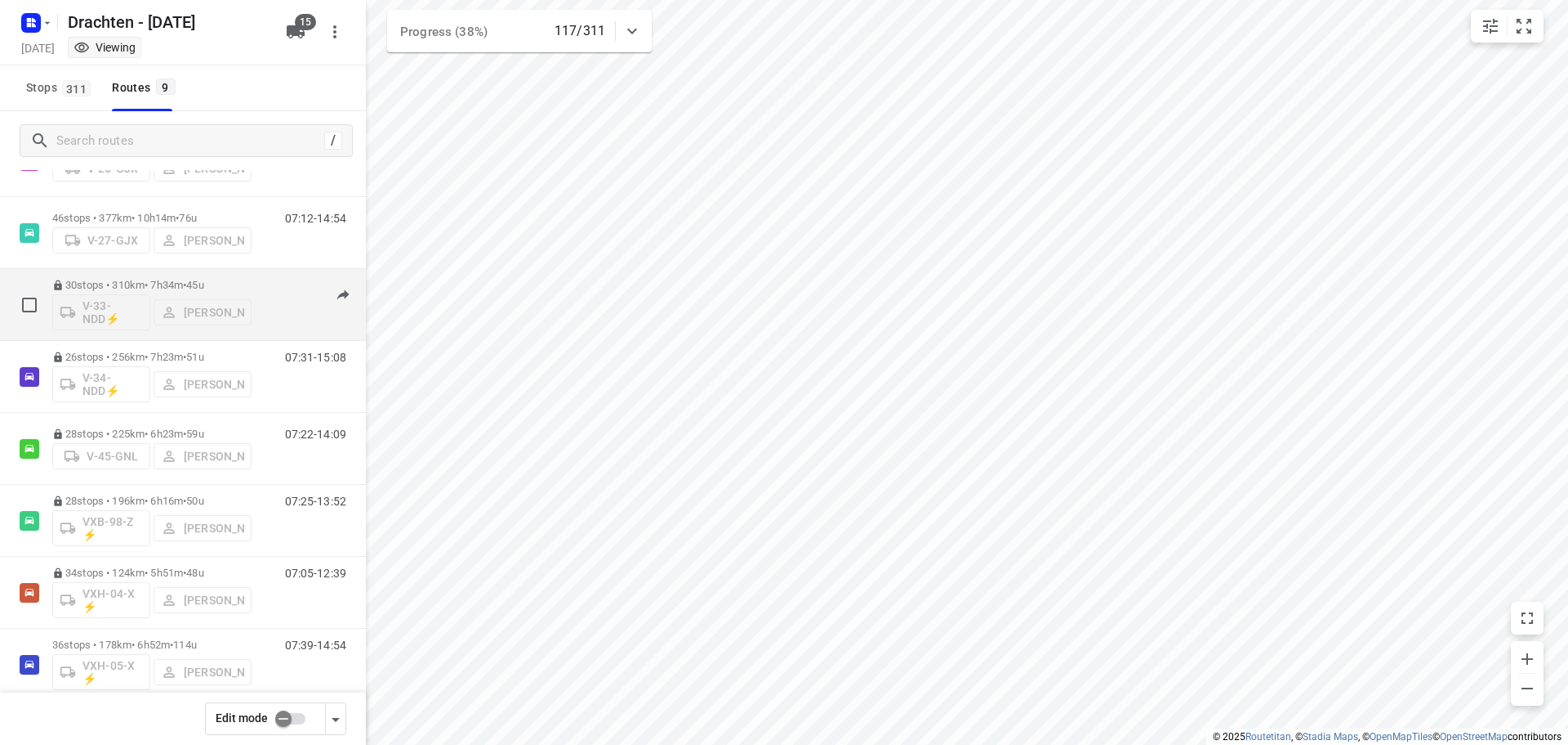
click at [124, 274] on div "30 stops • 310km • 7h34m • 45u V-33-NDD⚡ [PERSON_NAME]" at bounding box center [152, 304] width 199 height 68
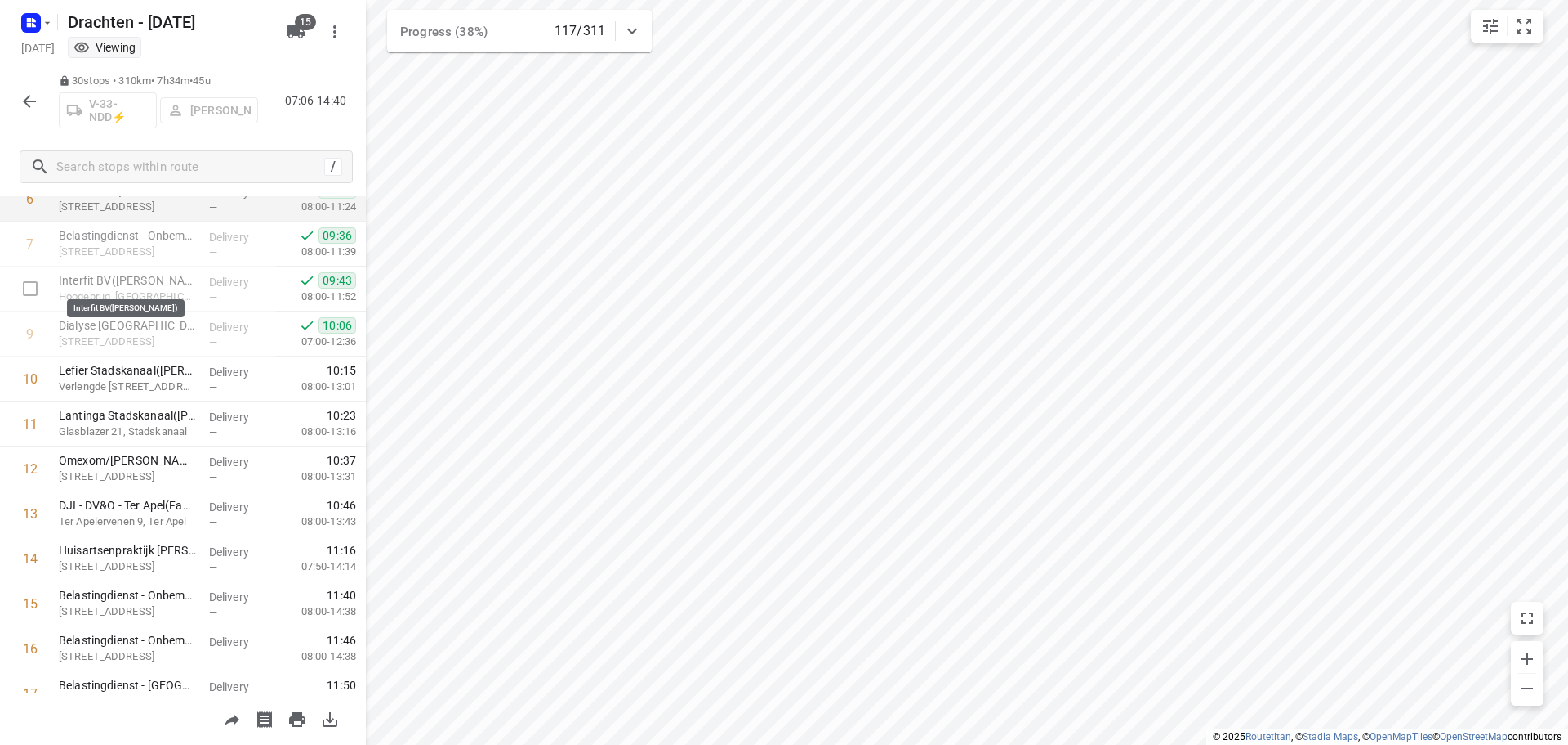
scroll to position [327, 0]
click at [26, 106] on icon "button" at bounding box center [30, 102] width 20 height 20
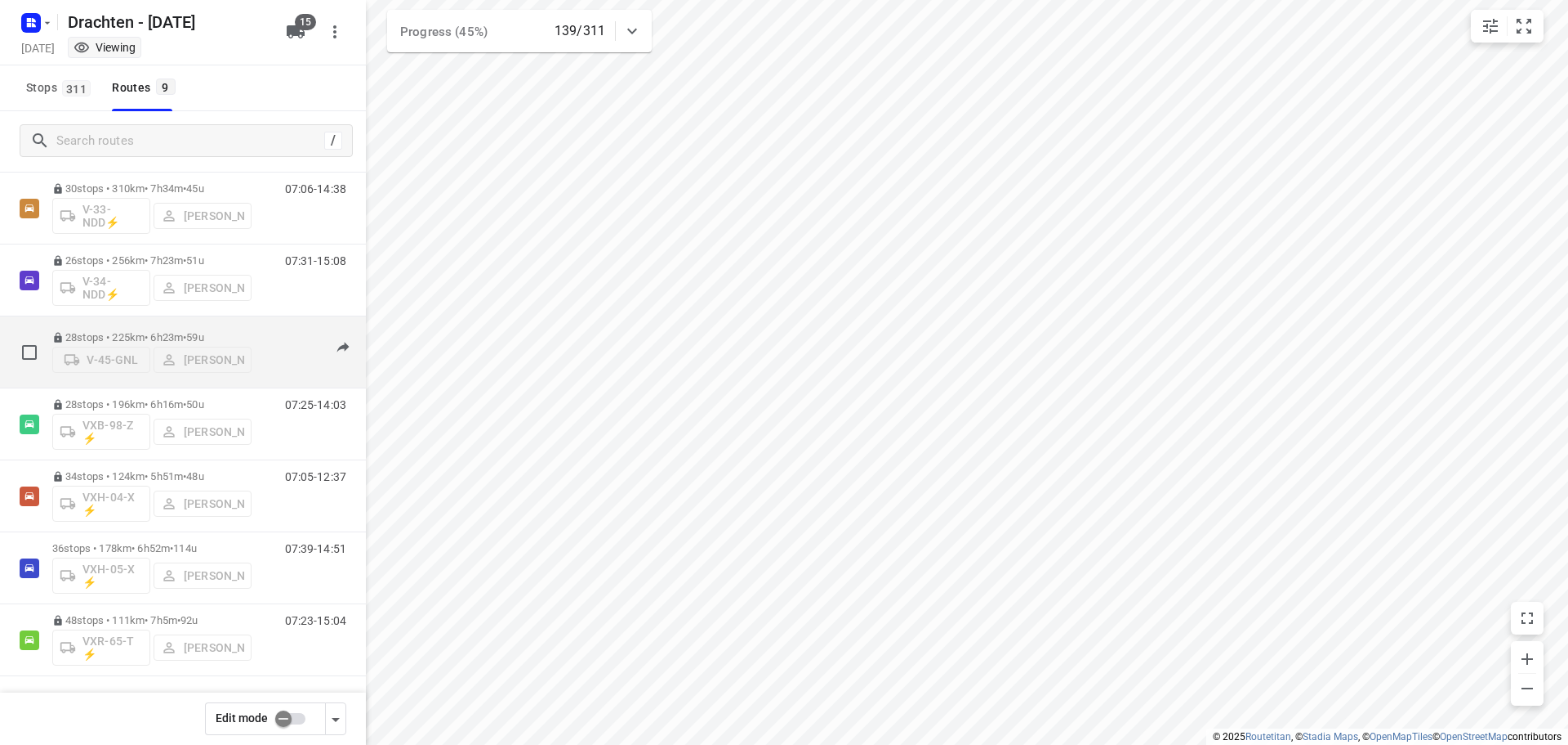
scroll to position [0, 0]
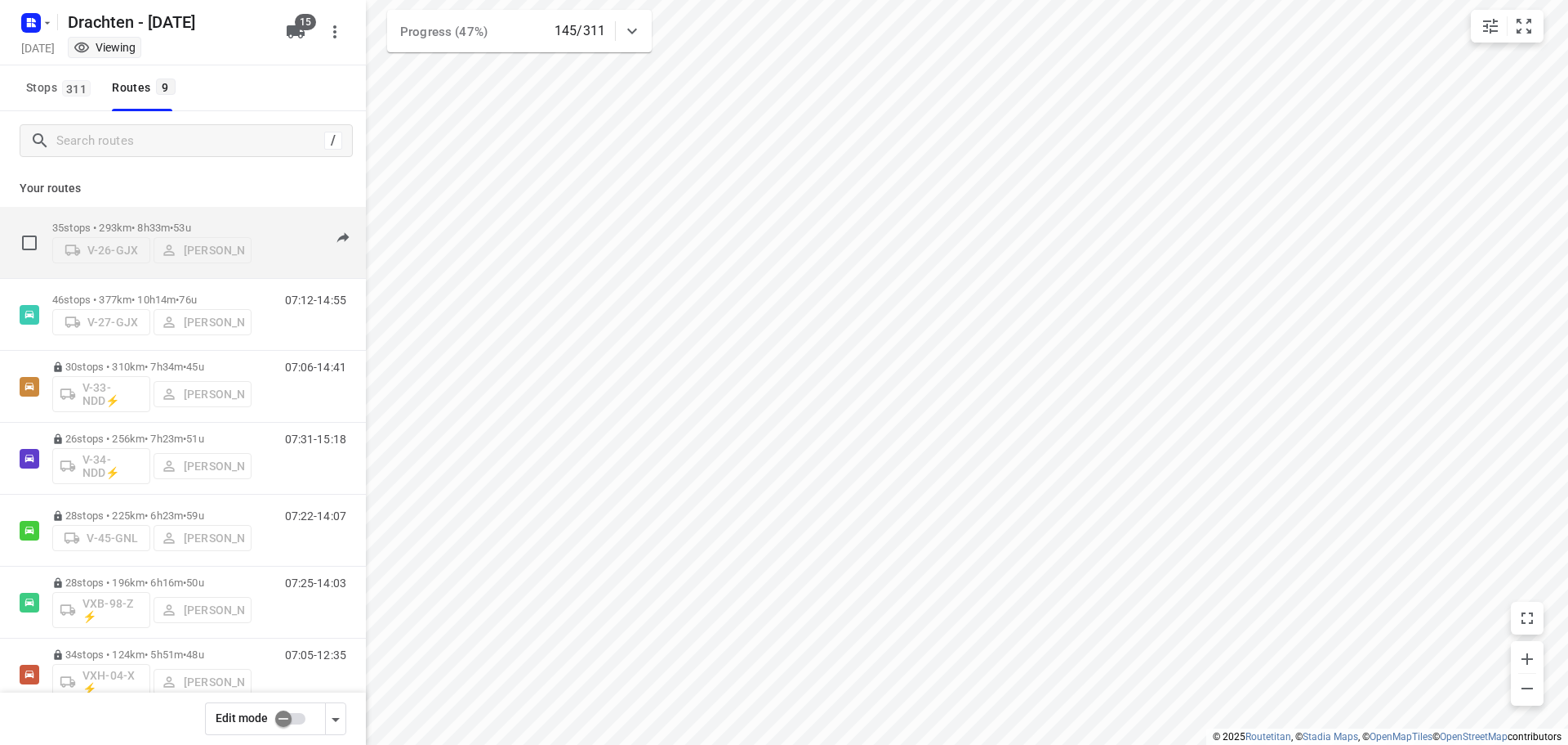
click at [149, 227] on p "35 stops • 293km • 8h33m • 53u" at bounding box center [152, 227] width 199 height 12
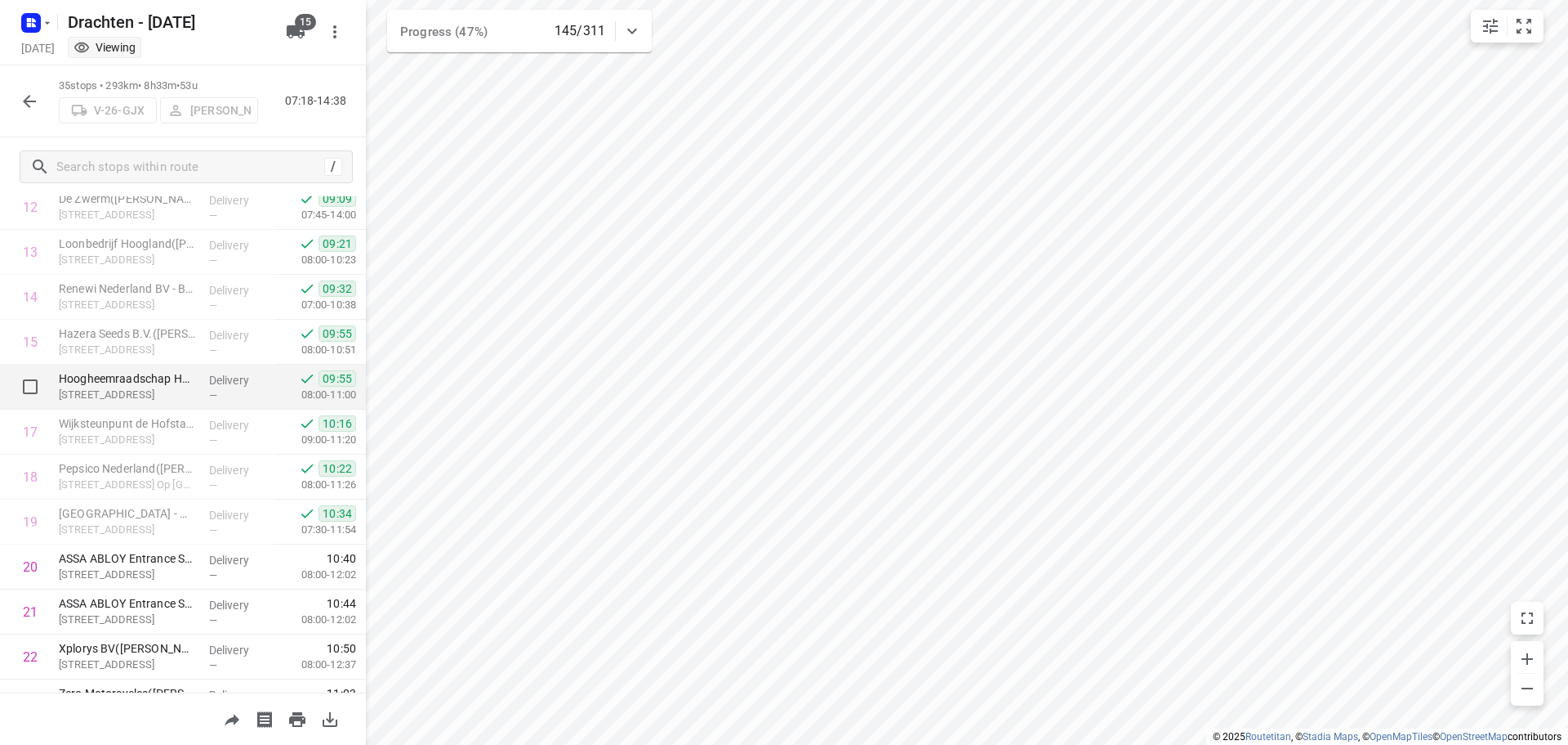
scroll to position [654, 0]
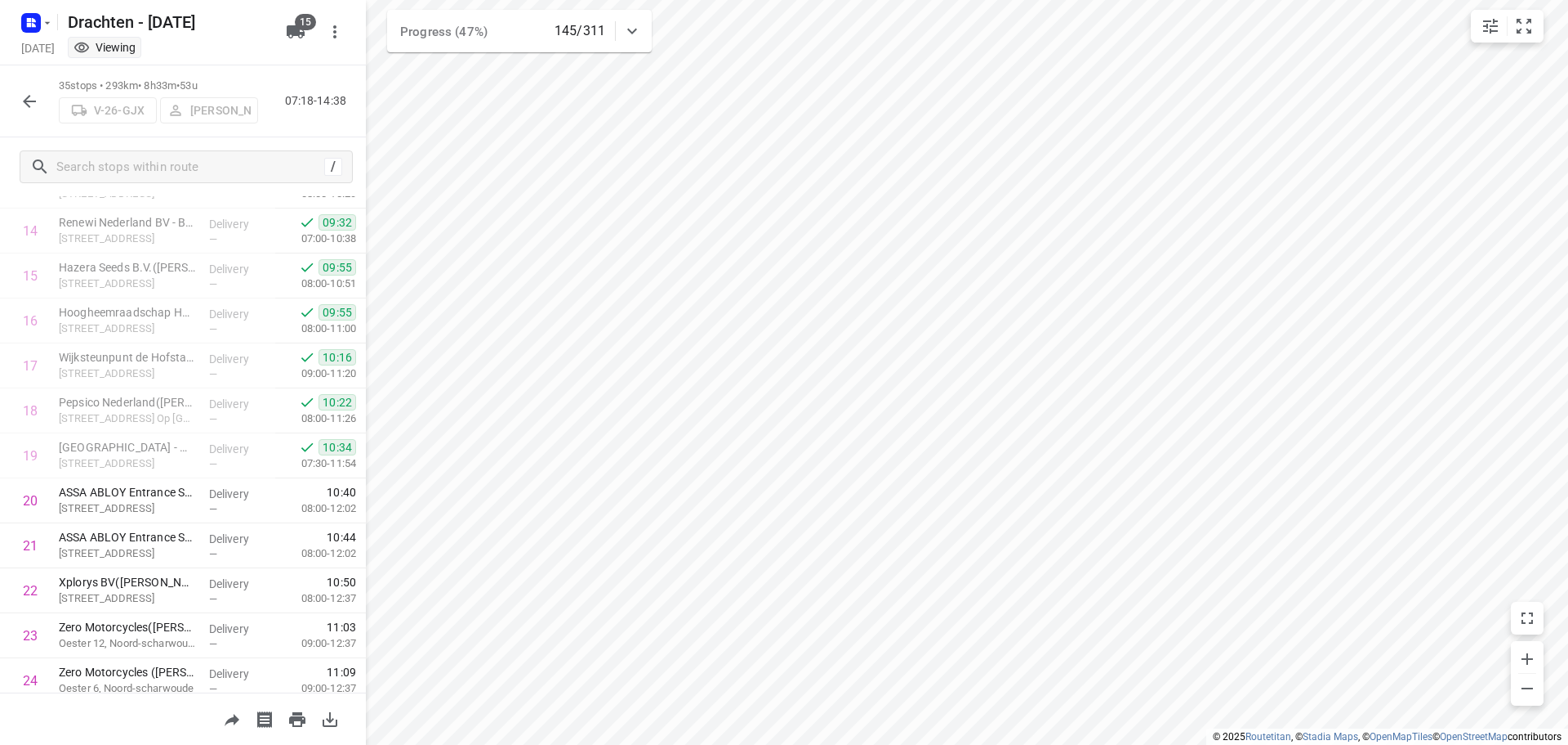
click at [23, 102] on icon "button" at bounding box center [30, 102] width 20 height 20
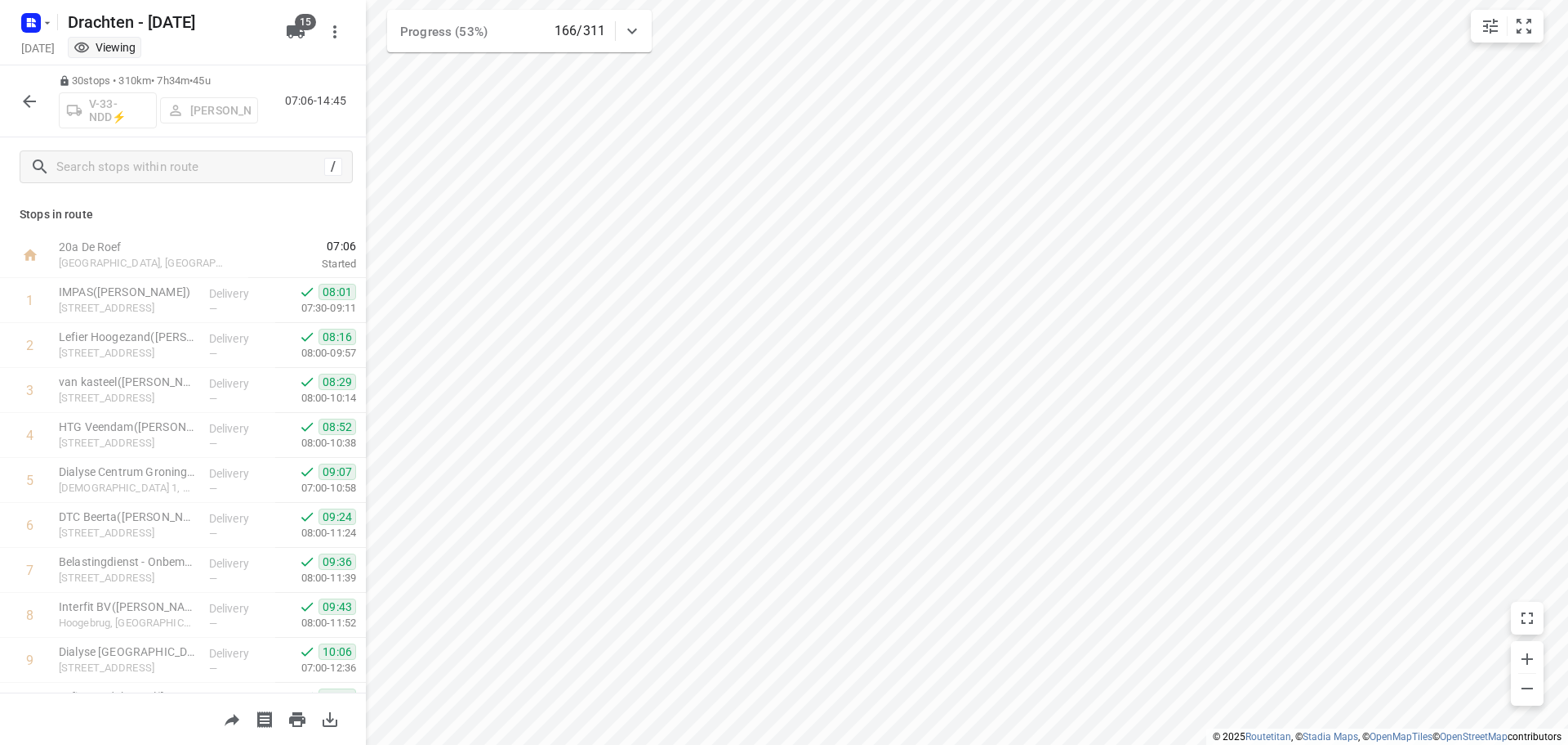
click at [17, 103] on button "button" at bounding box center [29, 101] width 33 height 33
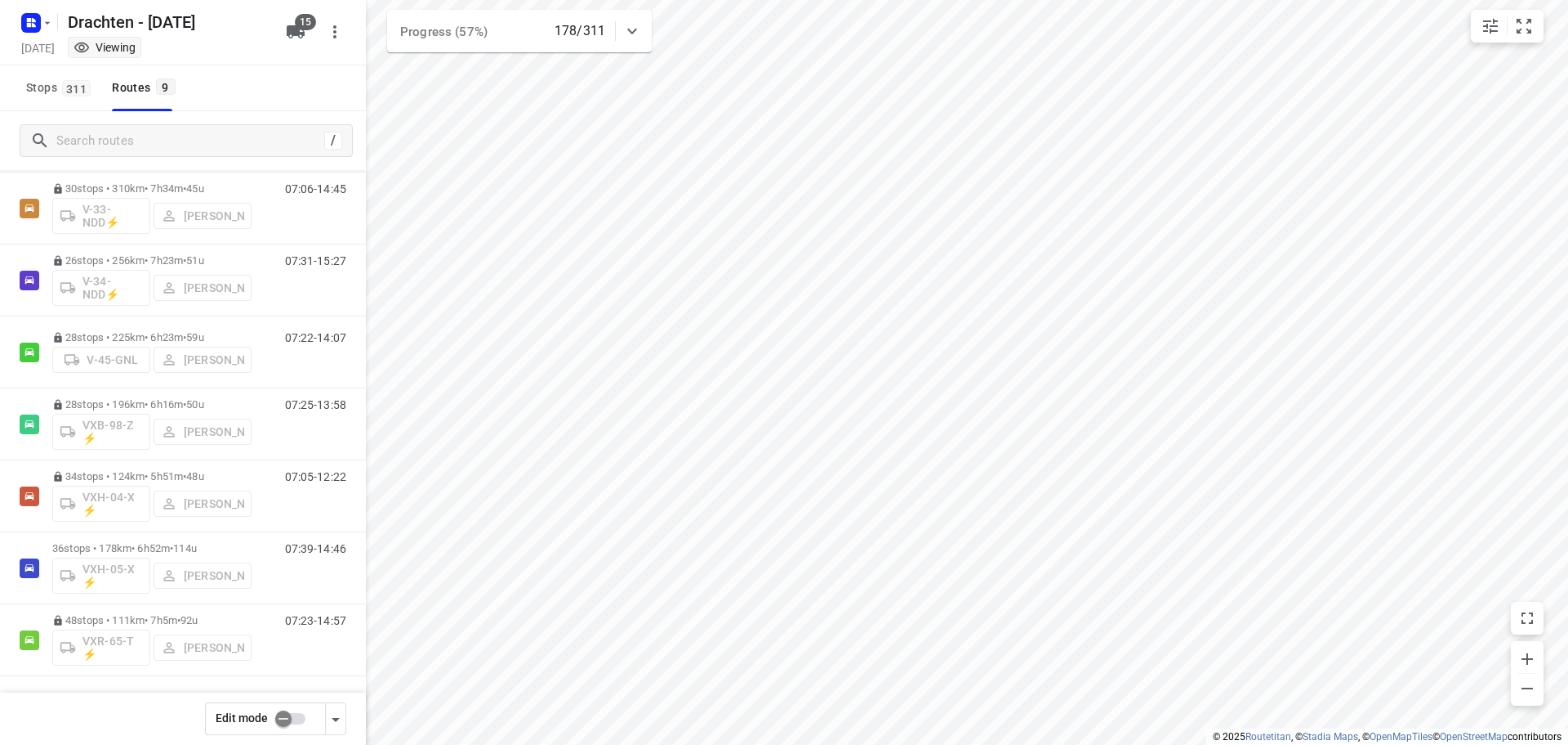
scroll to position [0, 0]
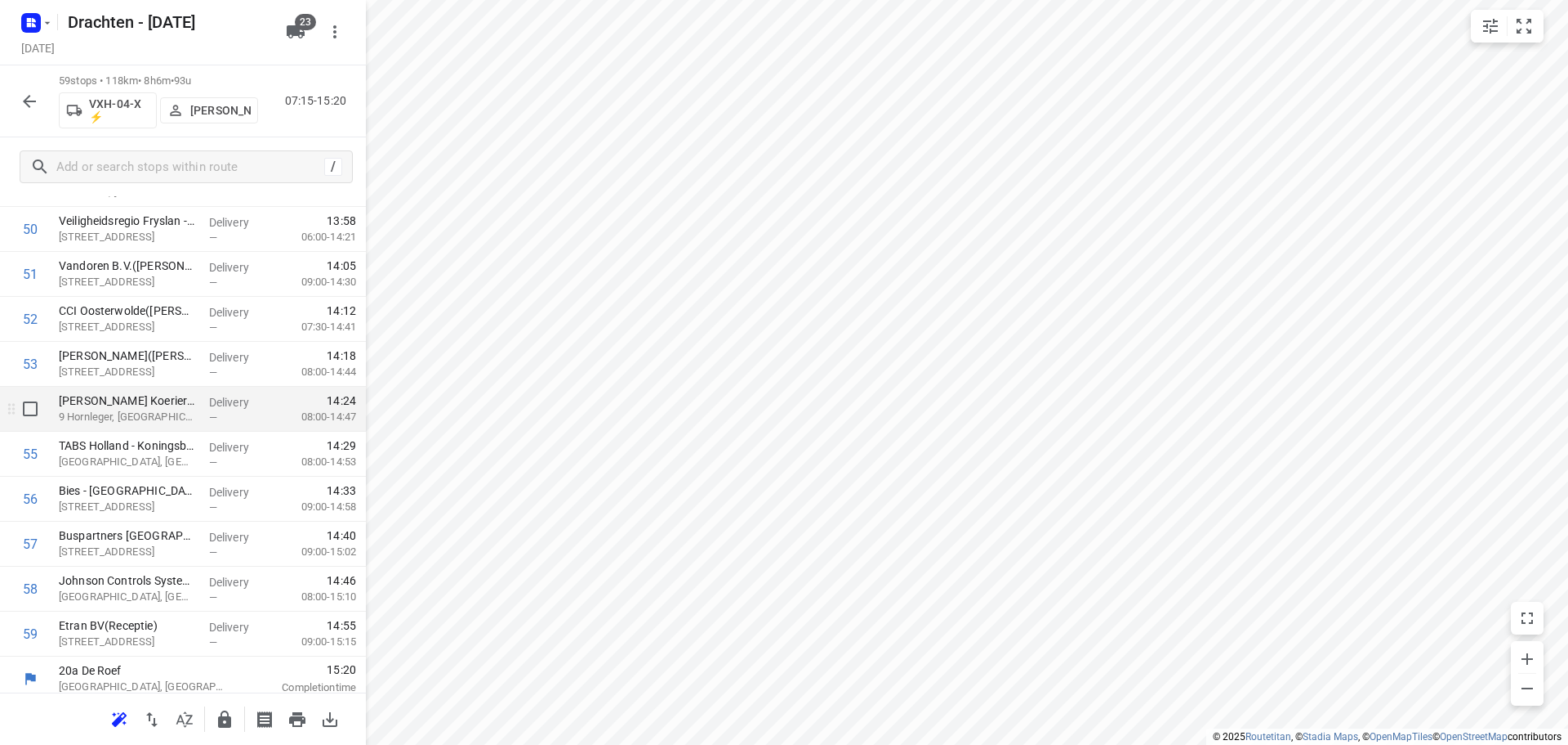
scroll to position [2330, 0]
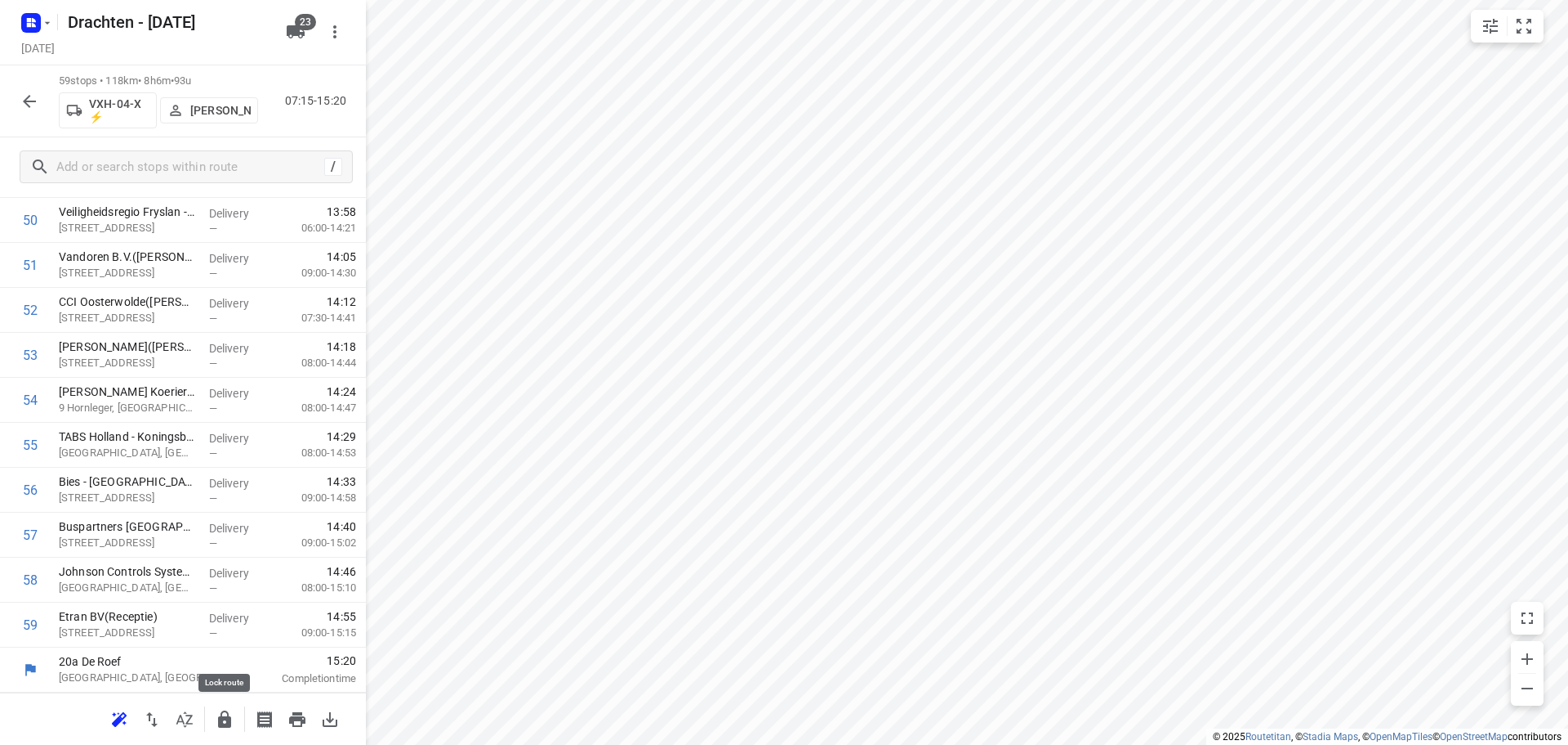
click at [220, 721] on icon "button" at bounding box center [224, 718] width 13 height 17
click at [17, 104] on button "button" at bounding box center [29, 101] width 33 height 33
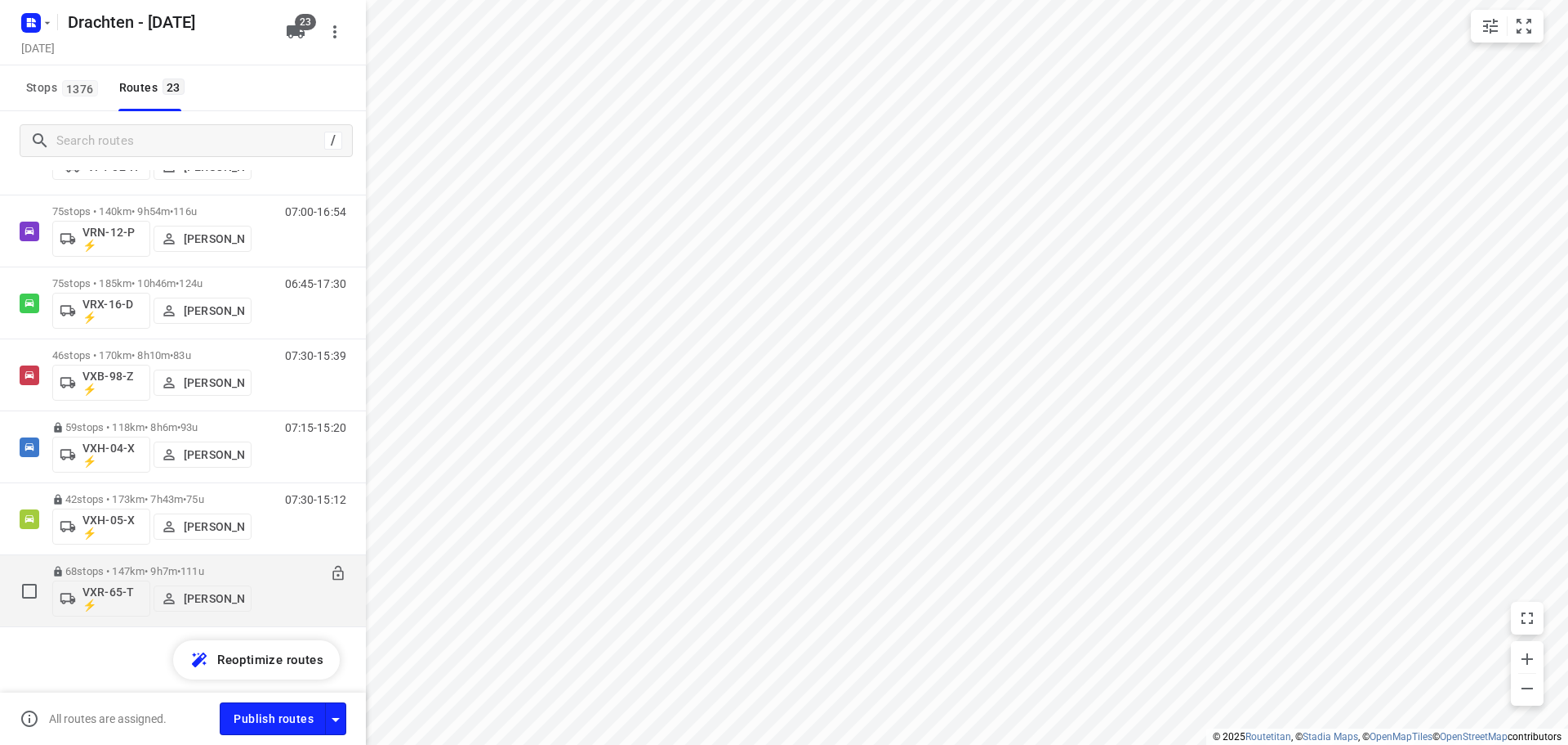
scroll to position [1200, 0]
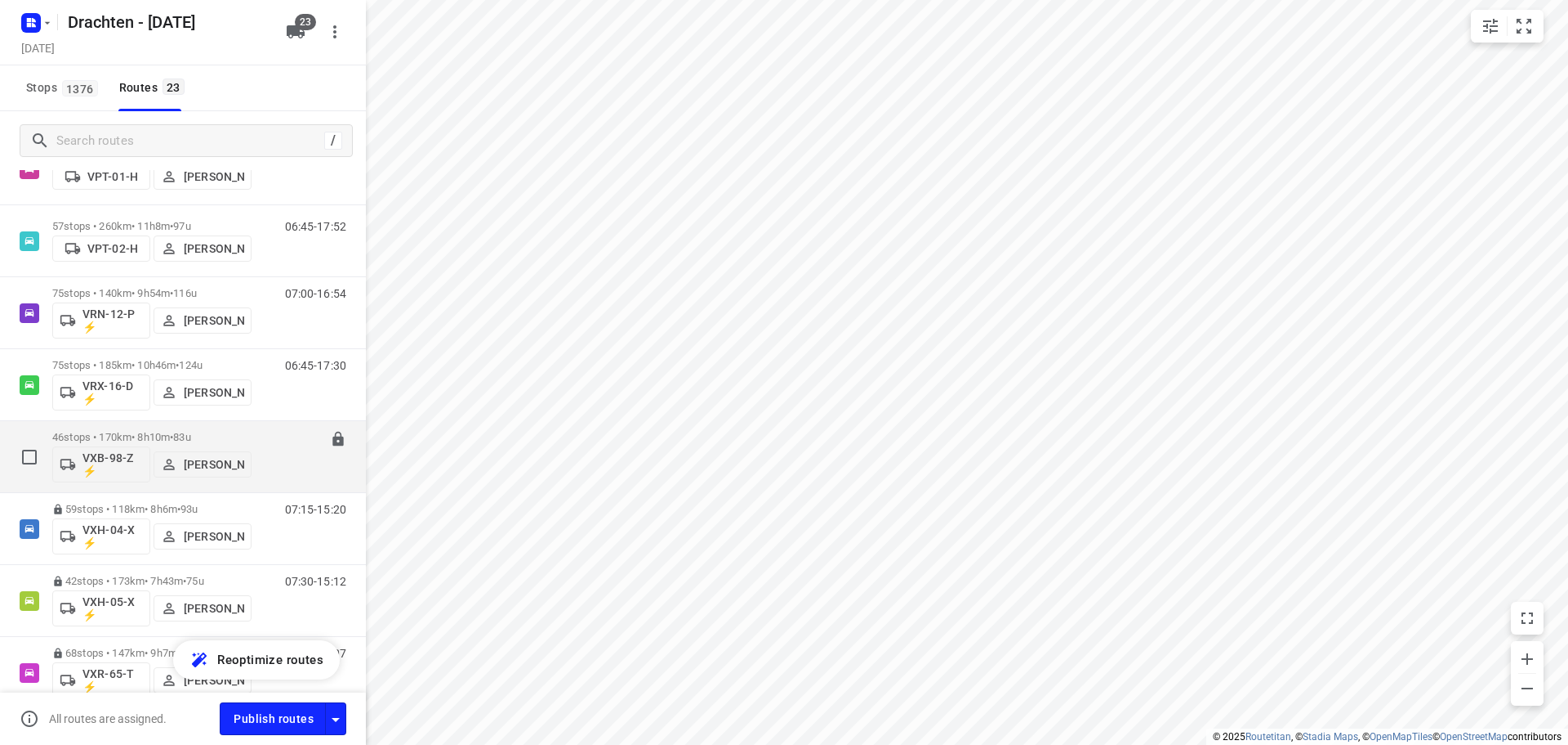
click at [132, 438] on p "46 stops • 170km • 8h10m • 83u" at bounding box center [152, 437] width 199 height 12
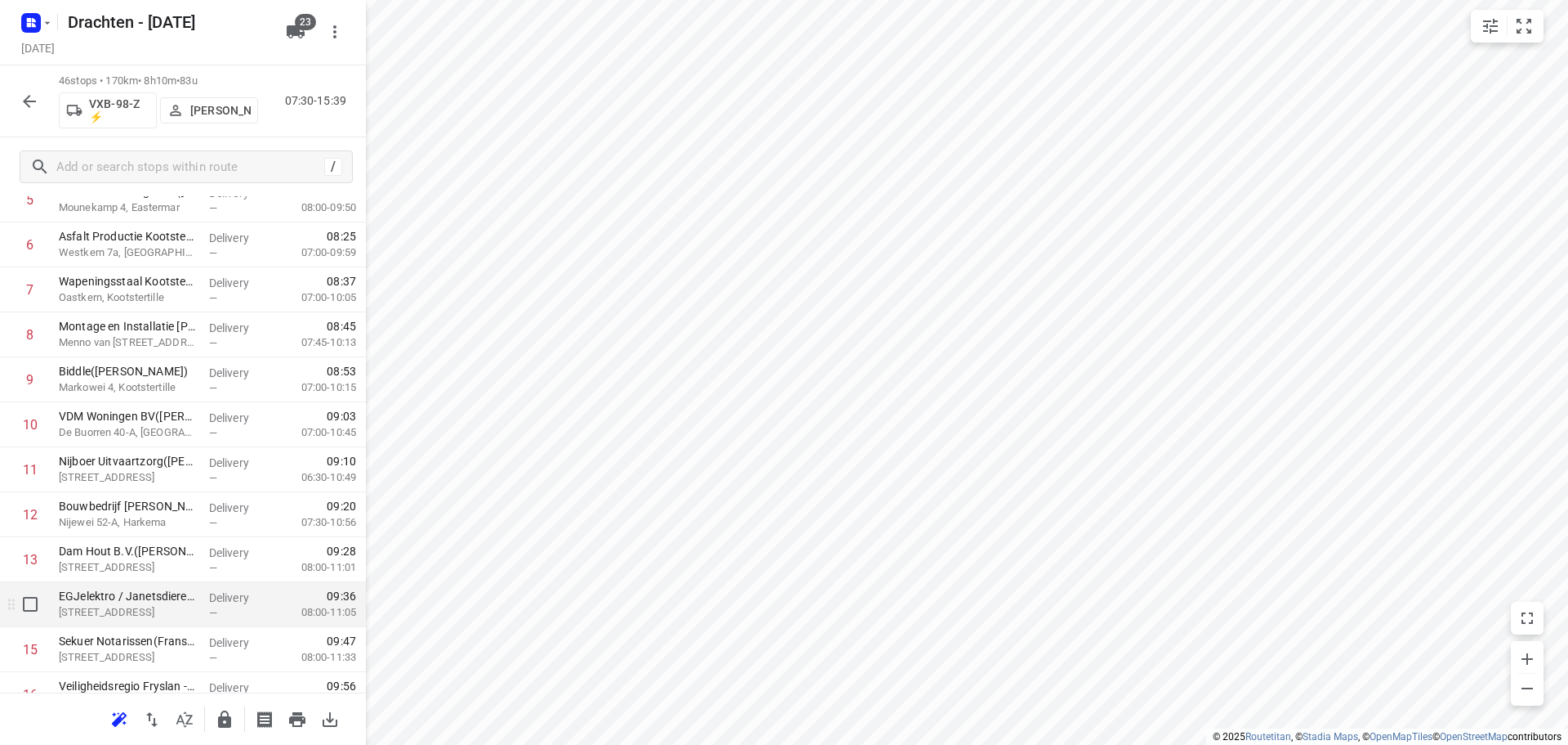
scroll to position [409, 0]
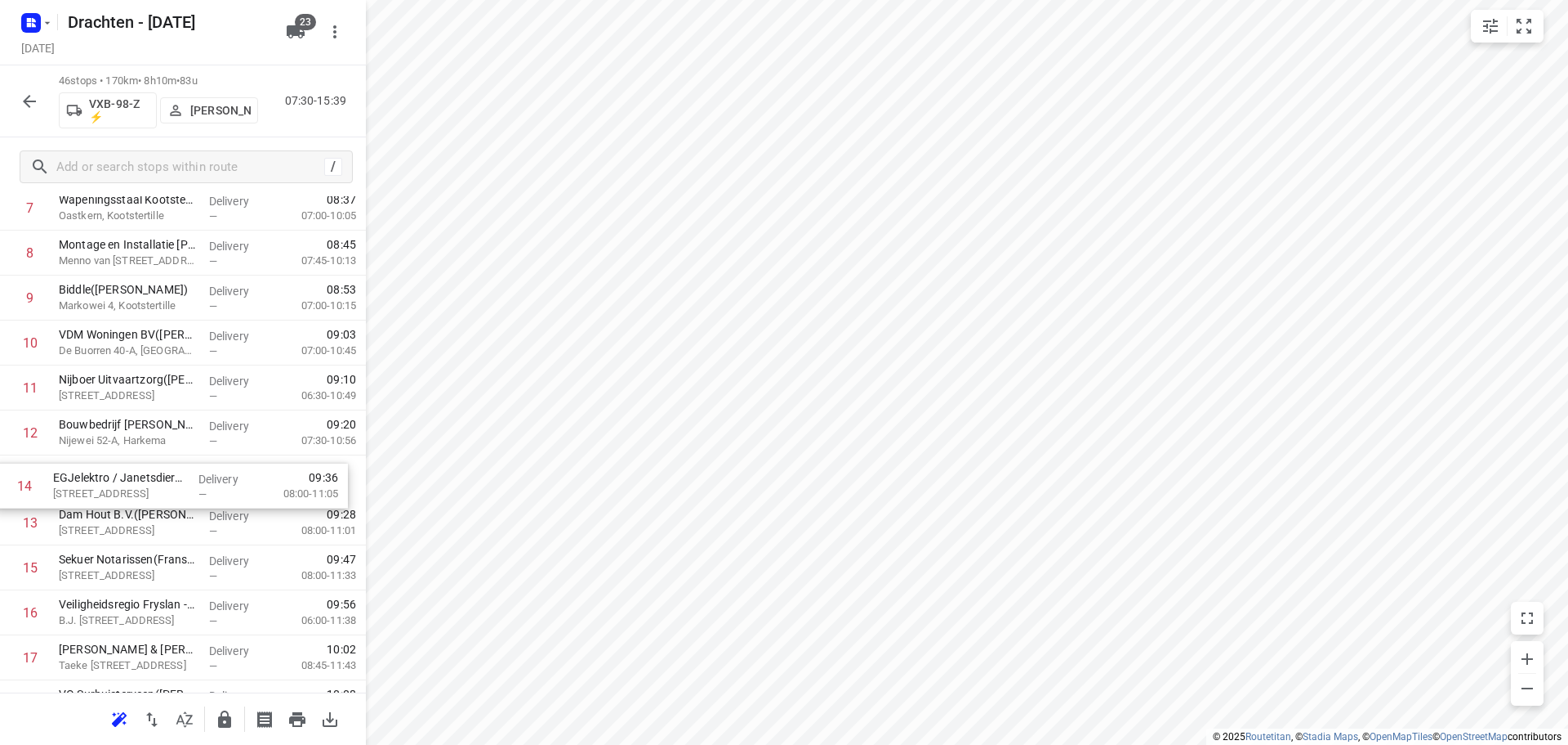
drag, startPoint x: 133, startPoint y: 540, endPoint x: 129, endPoint y: 488, distance: 52.2
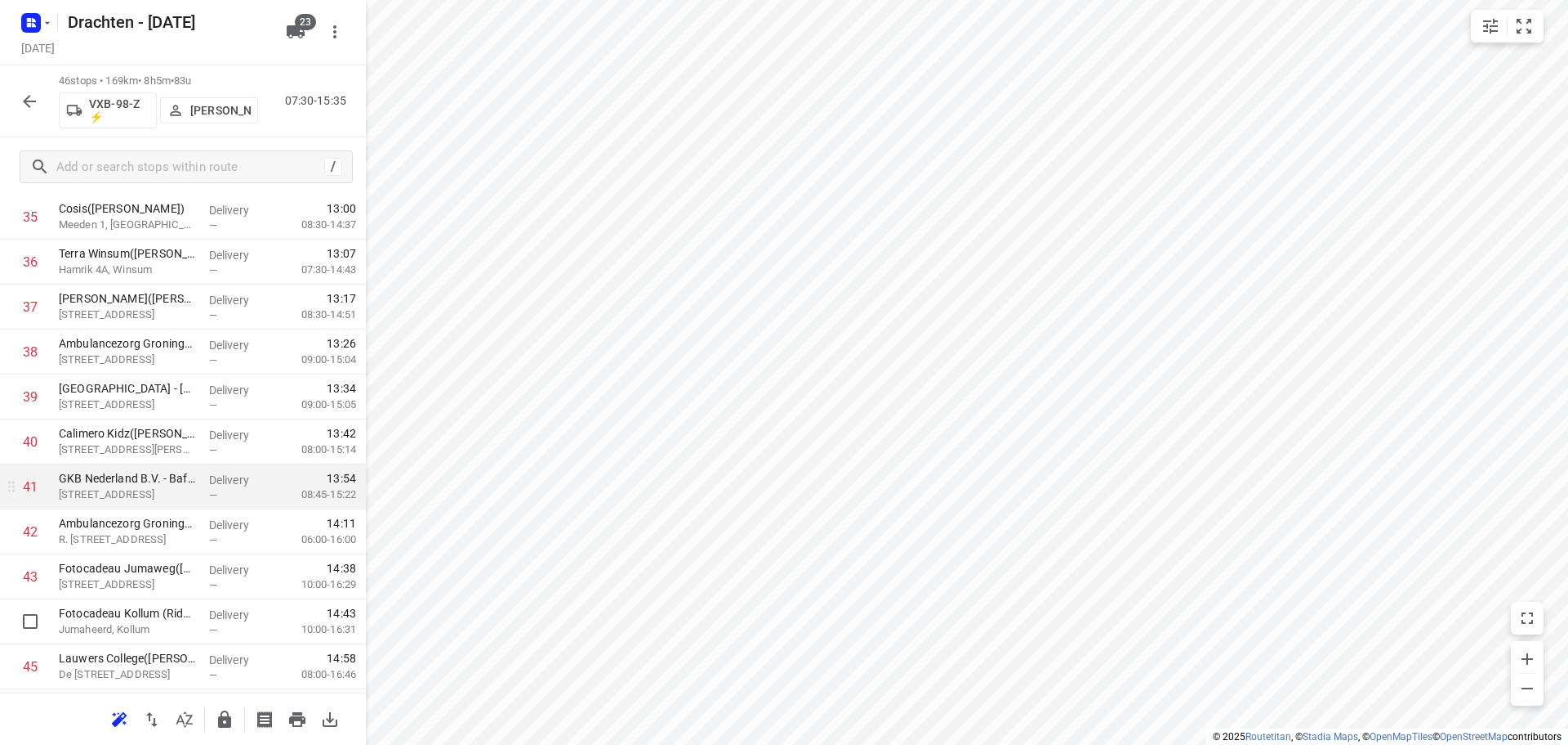
scroll to position [1745, 0]
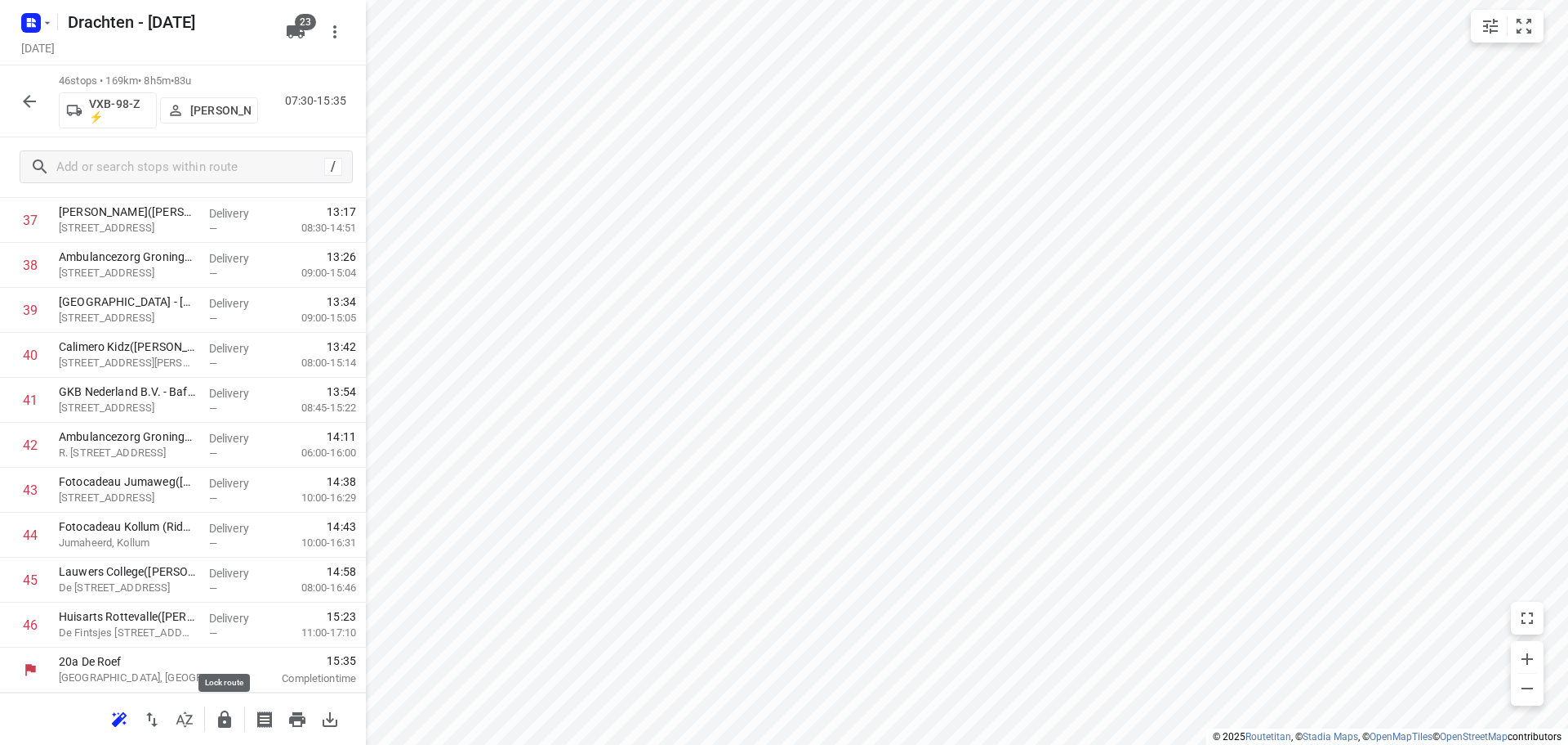
click at [225, 727] on icon "button" at bounding box center [225, 719] width 20 height 20
click at [36, 112] on button "button" at bounding box center [29, 101] width 33 height 33
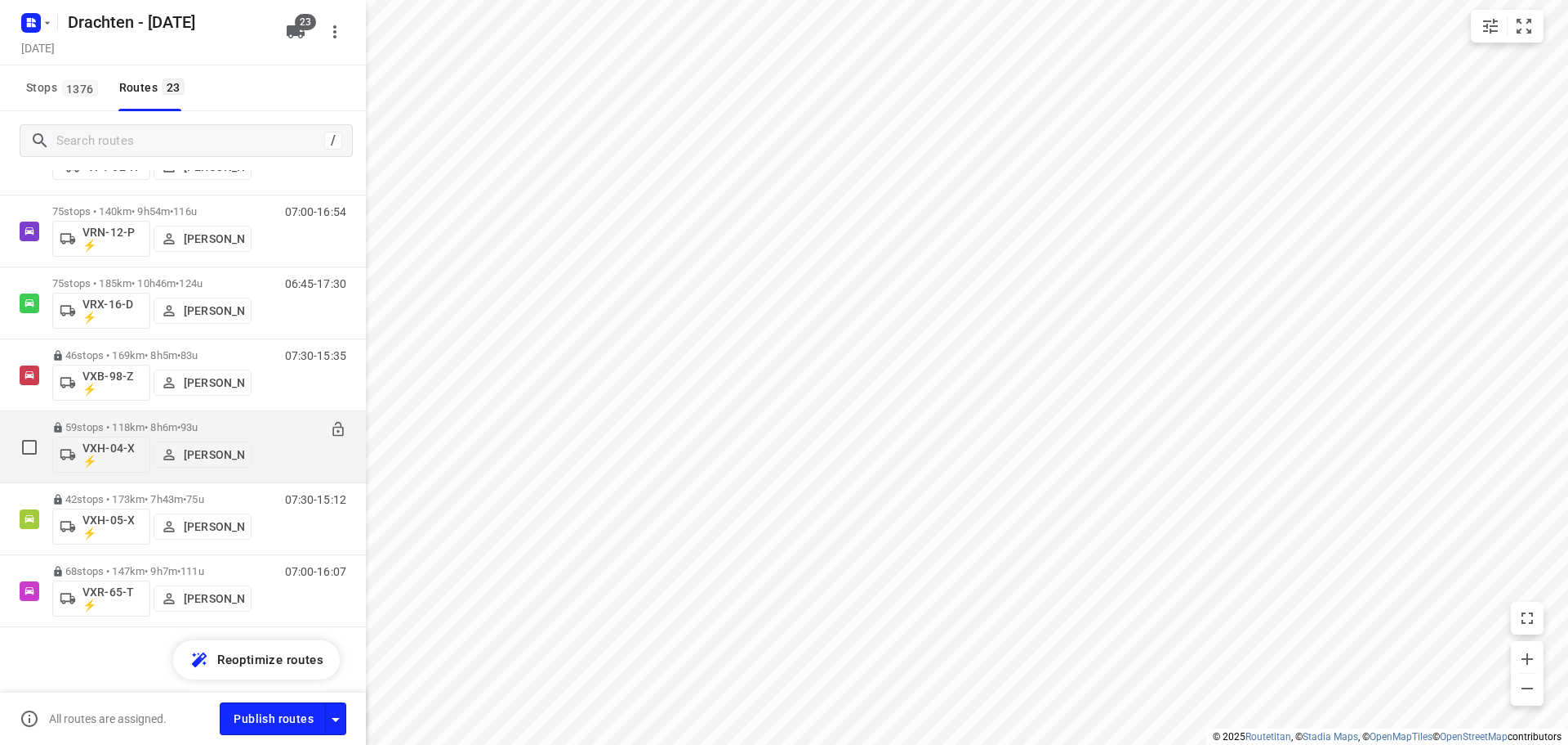
scroll to position [1200, 0]
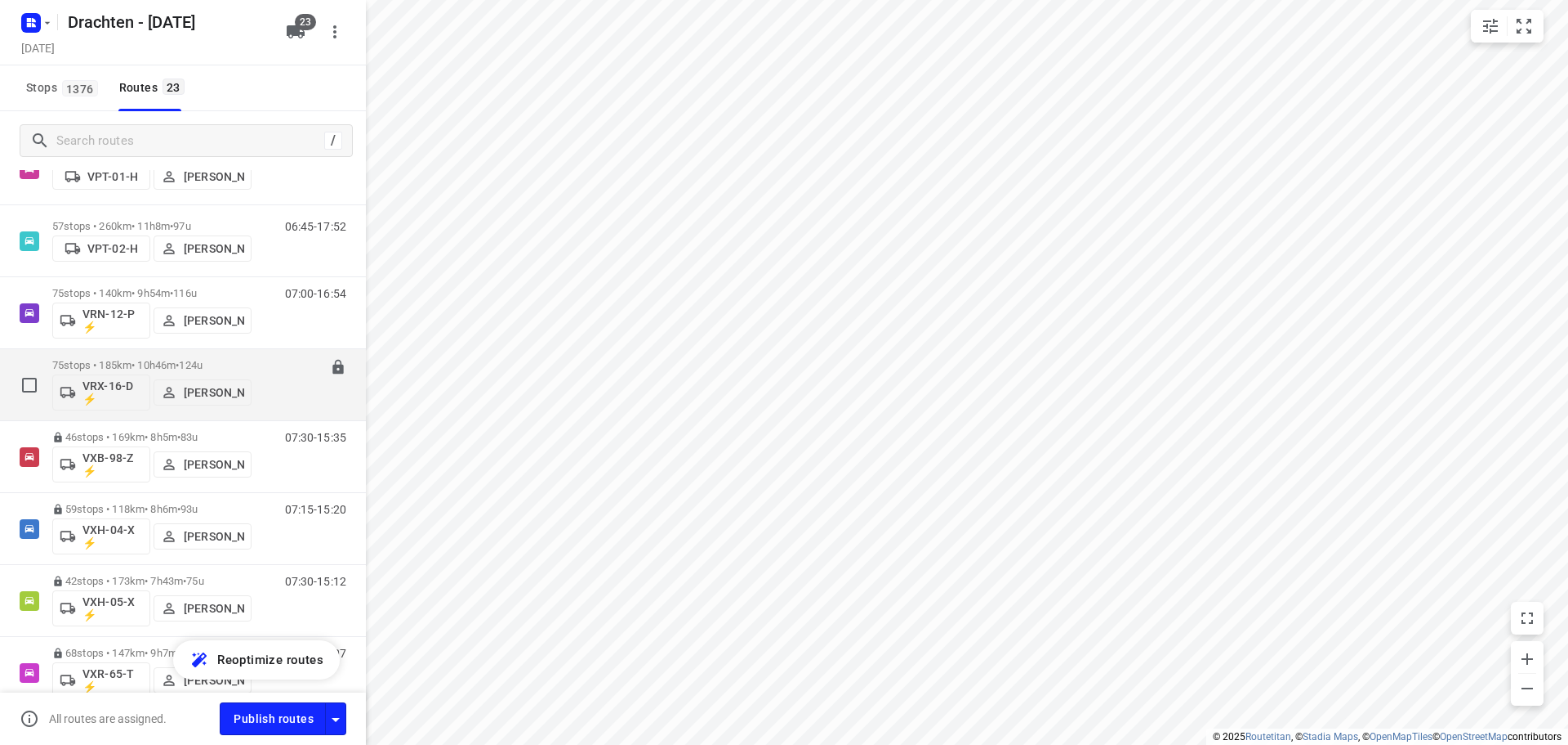
click at [196, 360] on span "124u" at bounding box center [191, 365] width 24 height 12
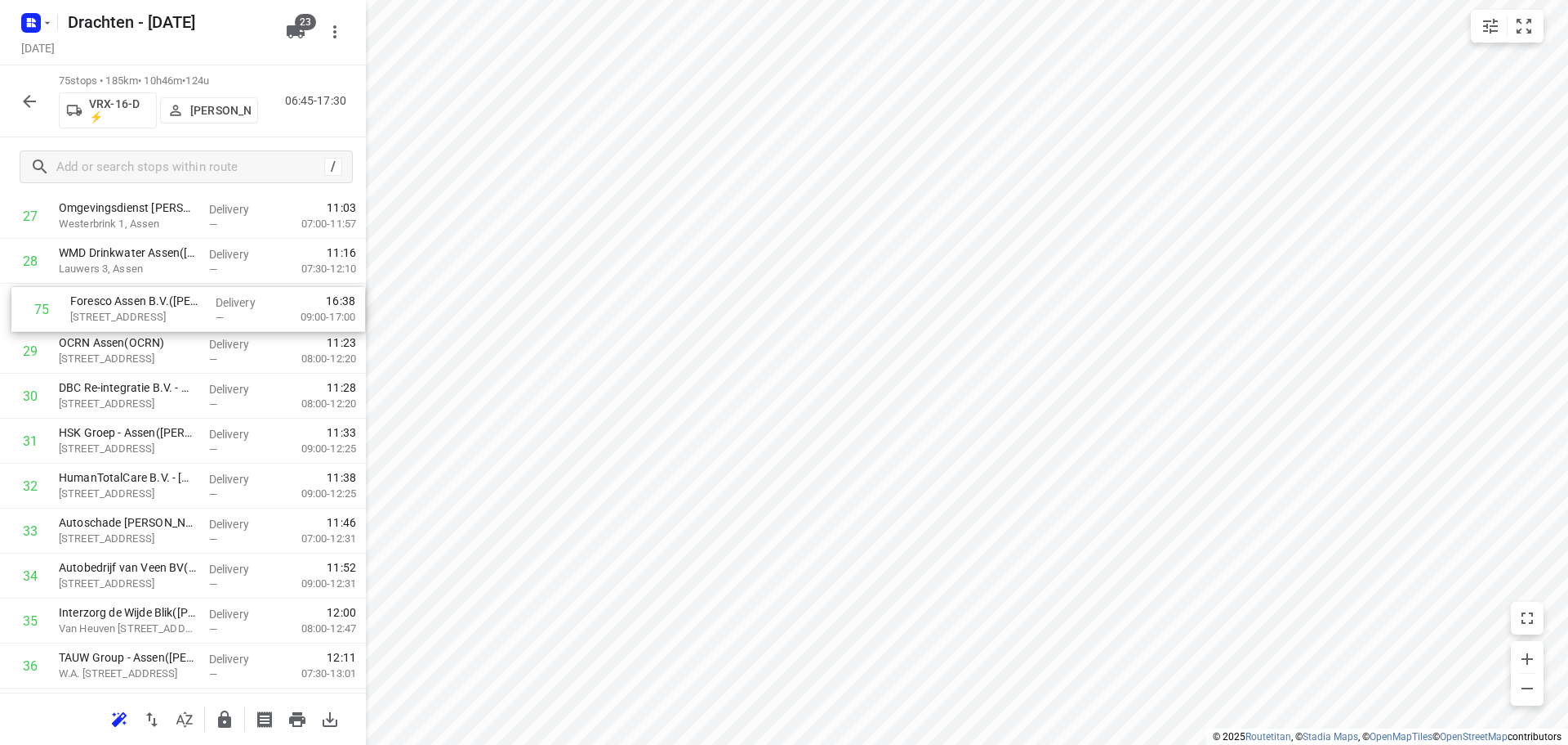
scroll to position [1299, 0]
drag, startPoint x: 178, startPoint y: 621, endPoint x: 177, endPoint y: 429, distance: 192.0
click at [177, 429] on div "1 Gemeente Ooststellingwerf - Gemeentewerf(Gerben Boonstra) Nanningaweg 47C, Oo…" at bounding box center [183, 711] width 366 height 3372
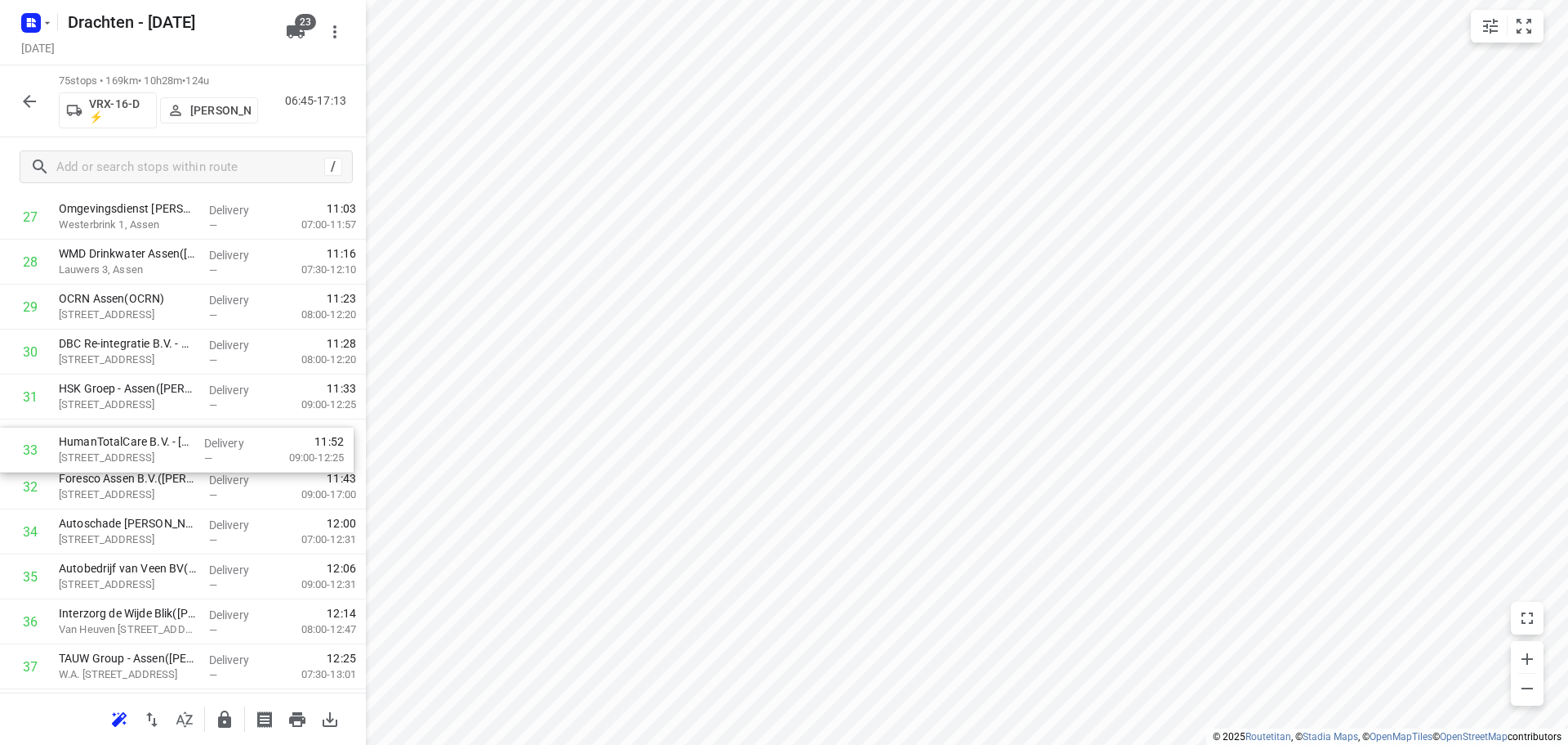
drag, startPoint x: 181, startPoint y: 488, endPoint x: 189, endPoint y: 442, distance: 46.7
click at [189, 442] on div "1 Gemeente Ooststellingwerf - Gemeentewerf(Gerben Boonstra) Nanningaweg 47C, Oo…" at bounding box center [183, 711] width 366 height 3372
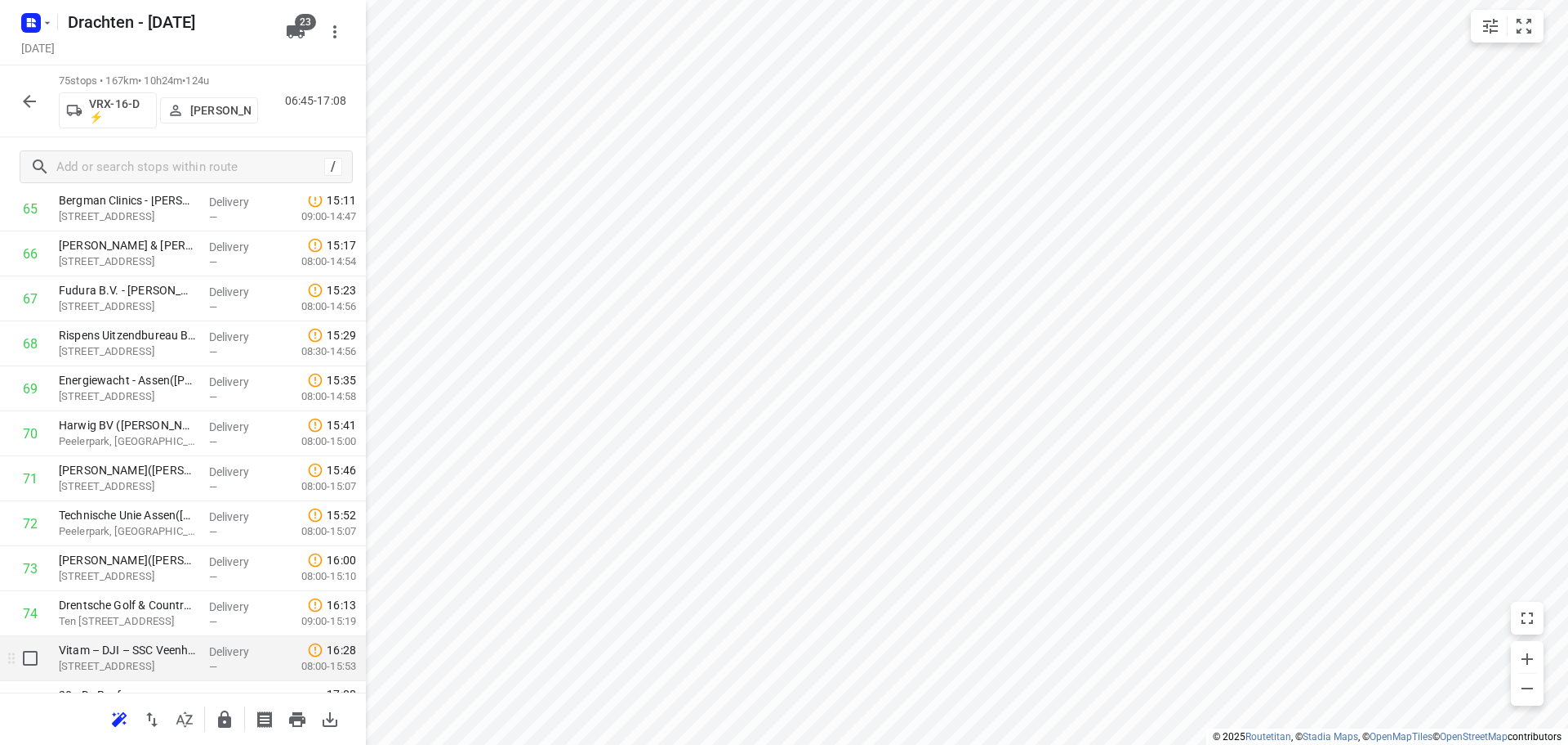
scroll to position [3049, 0]
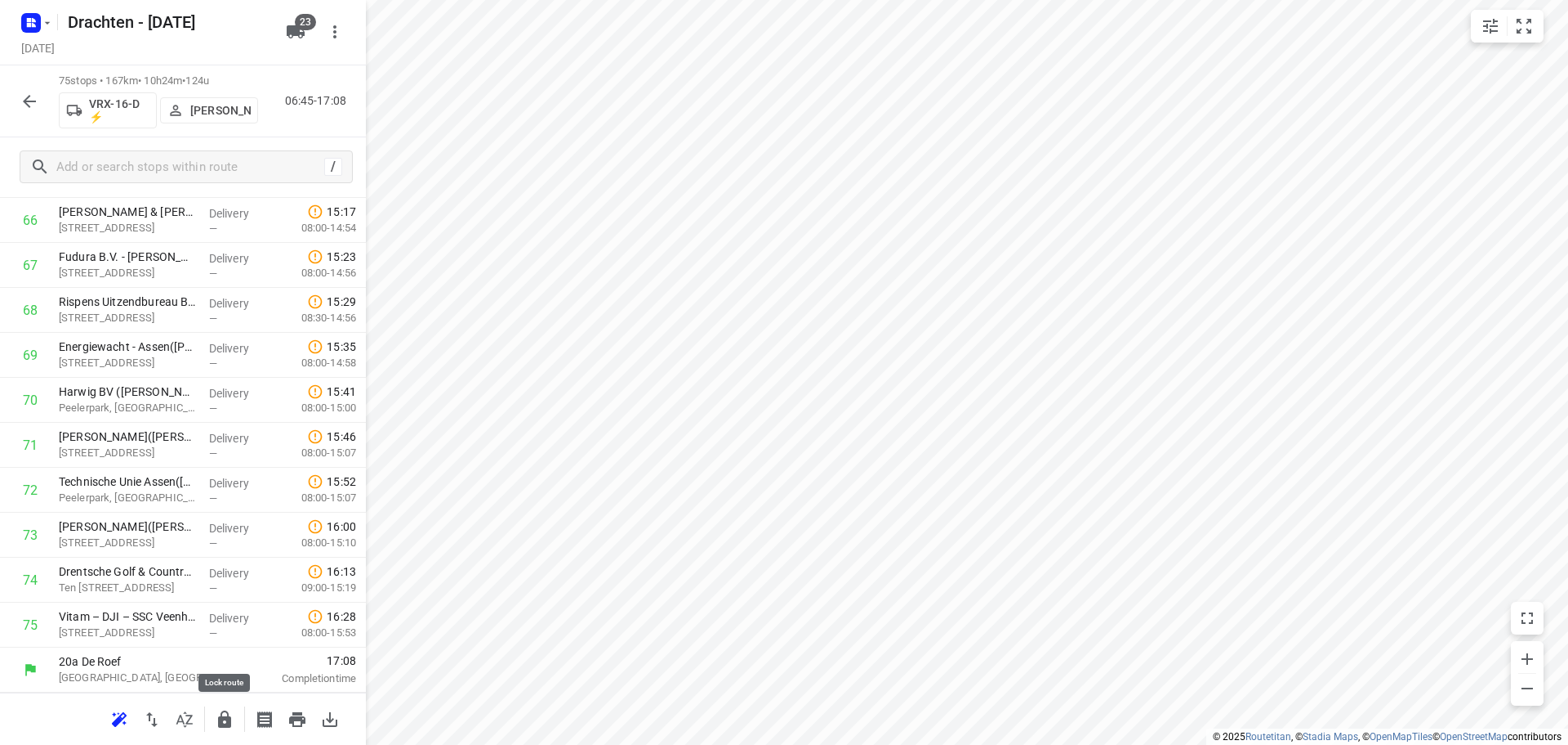
click at [223, 720] on icon "button" at bounding box center [224, 718] width 13 height 17
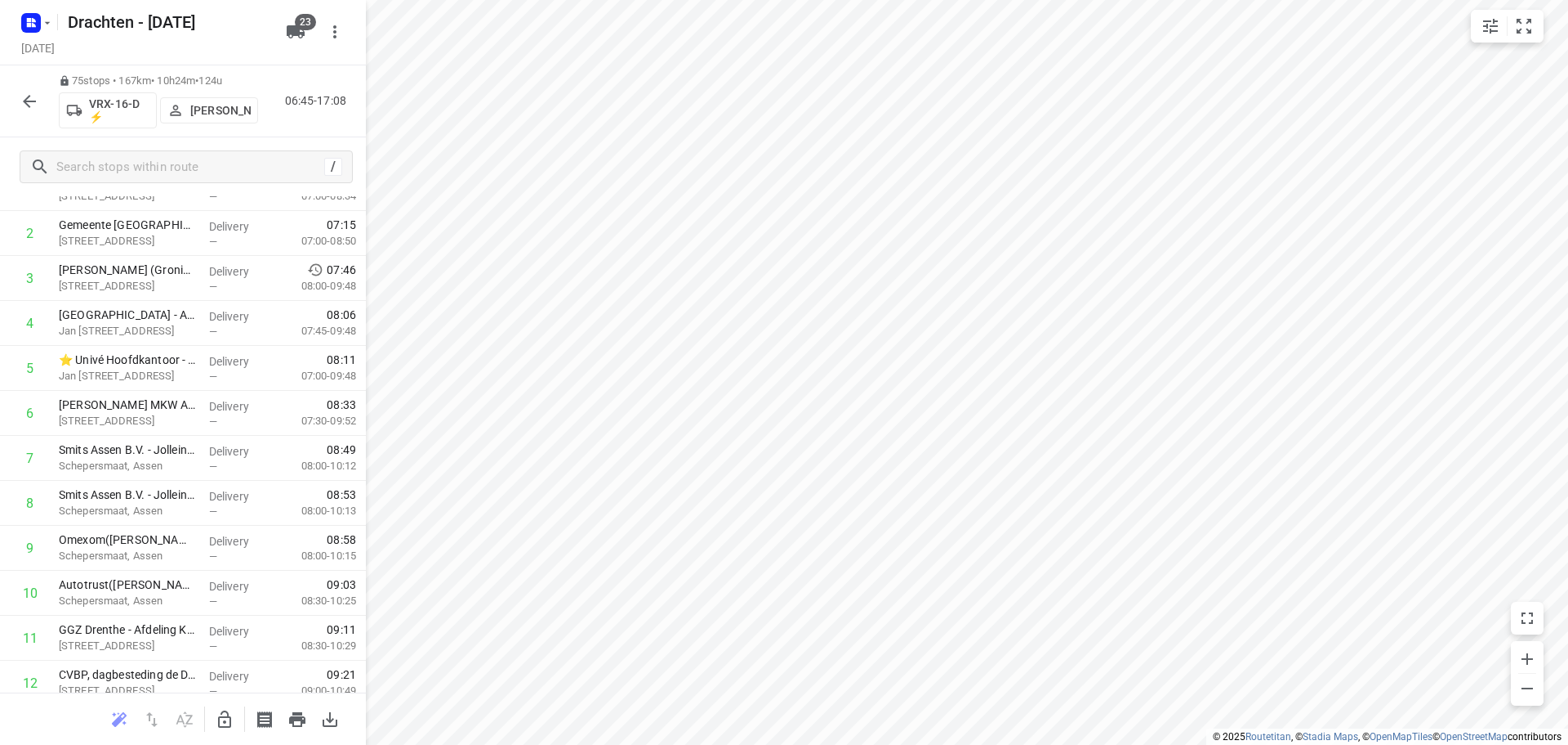
scroll to position [0, 0]
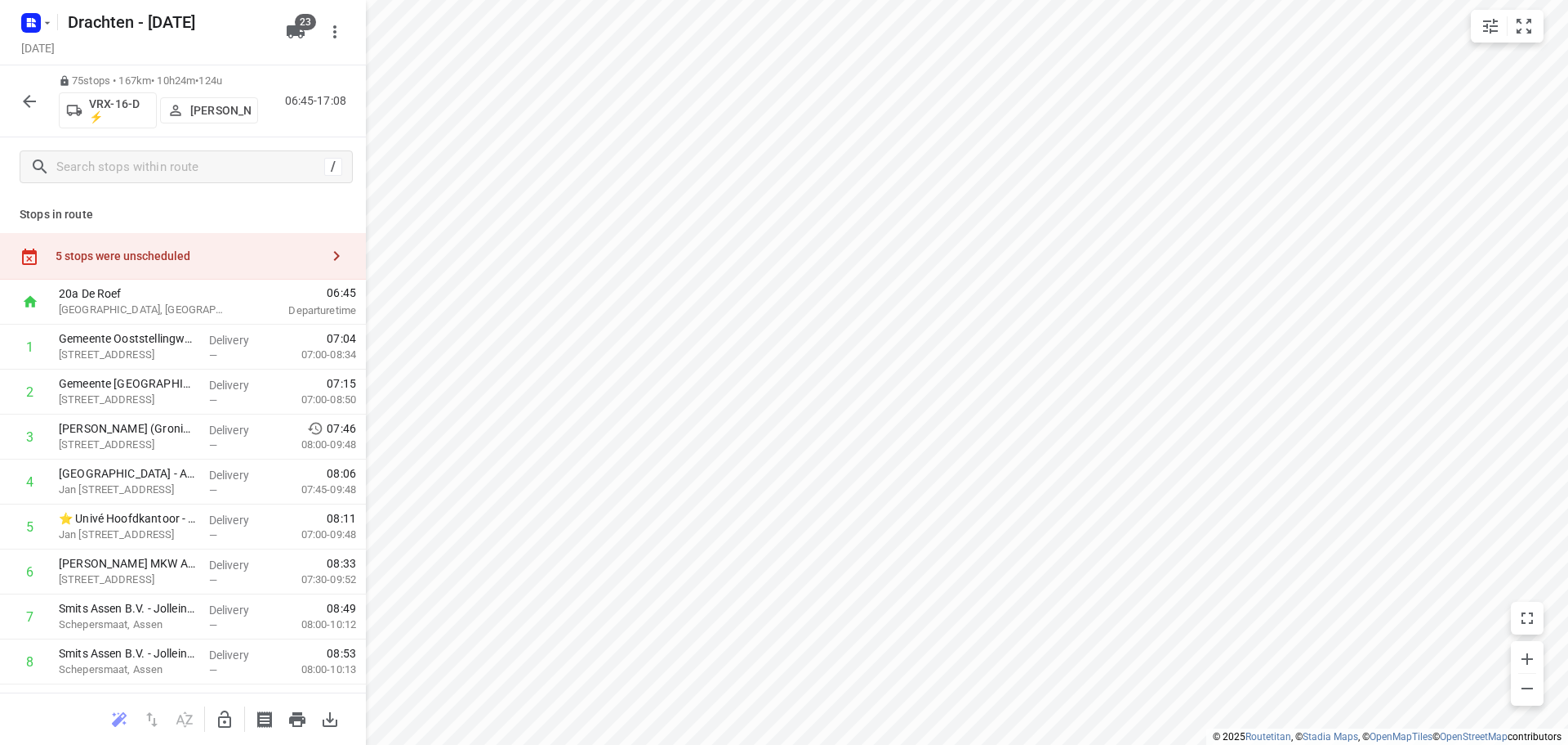
click at [33, 112] on button "button" at bounding box center [29, 101] width 33 height 33
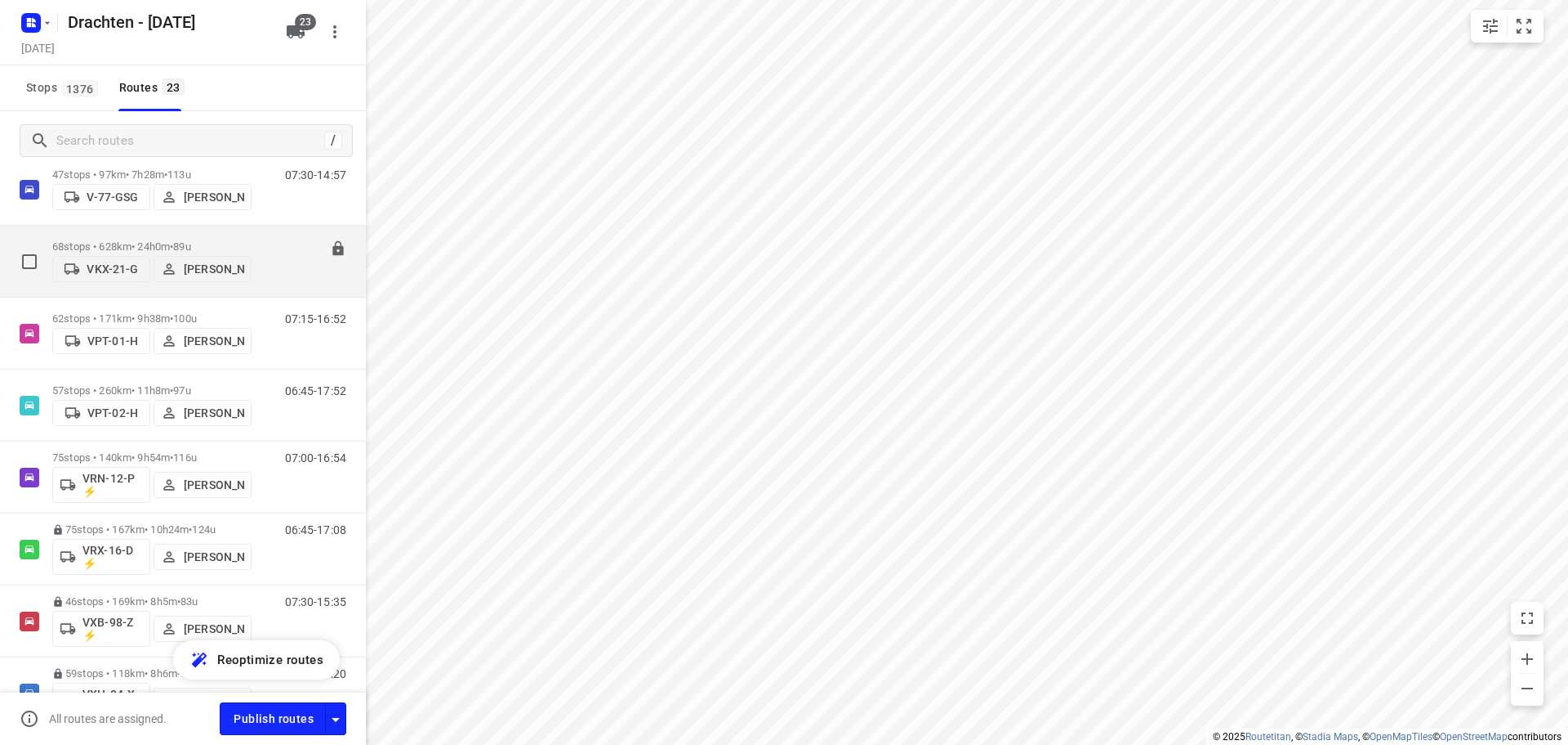
scroll to position [1063, 0]
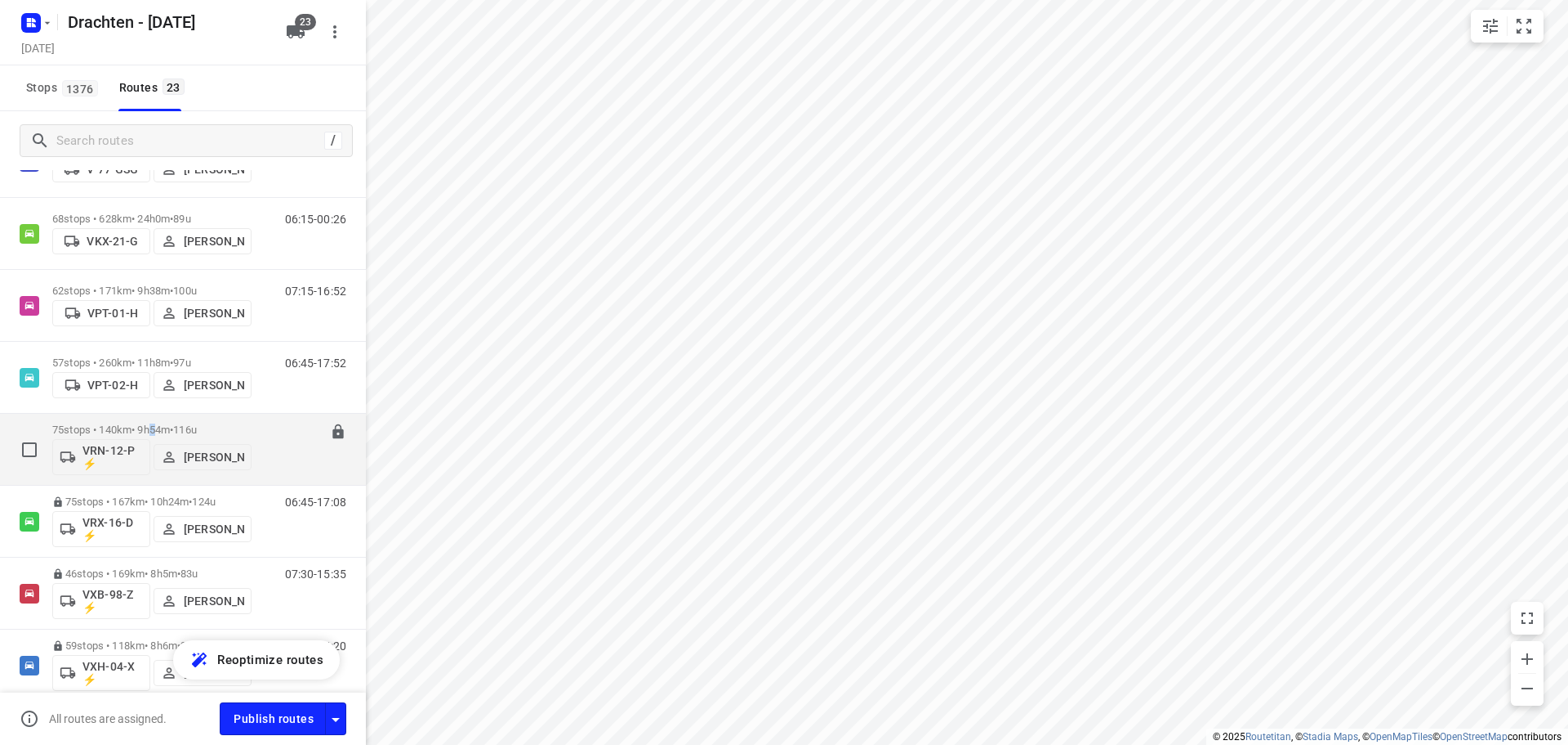
click at [161, 427] on p "75 stops • 140km • 9h54m • 116u" at bounding box center [152, 430] width 199 height 12
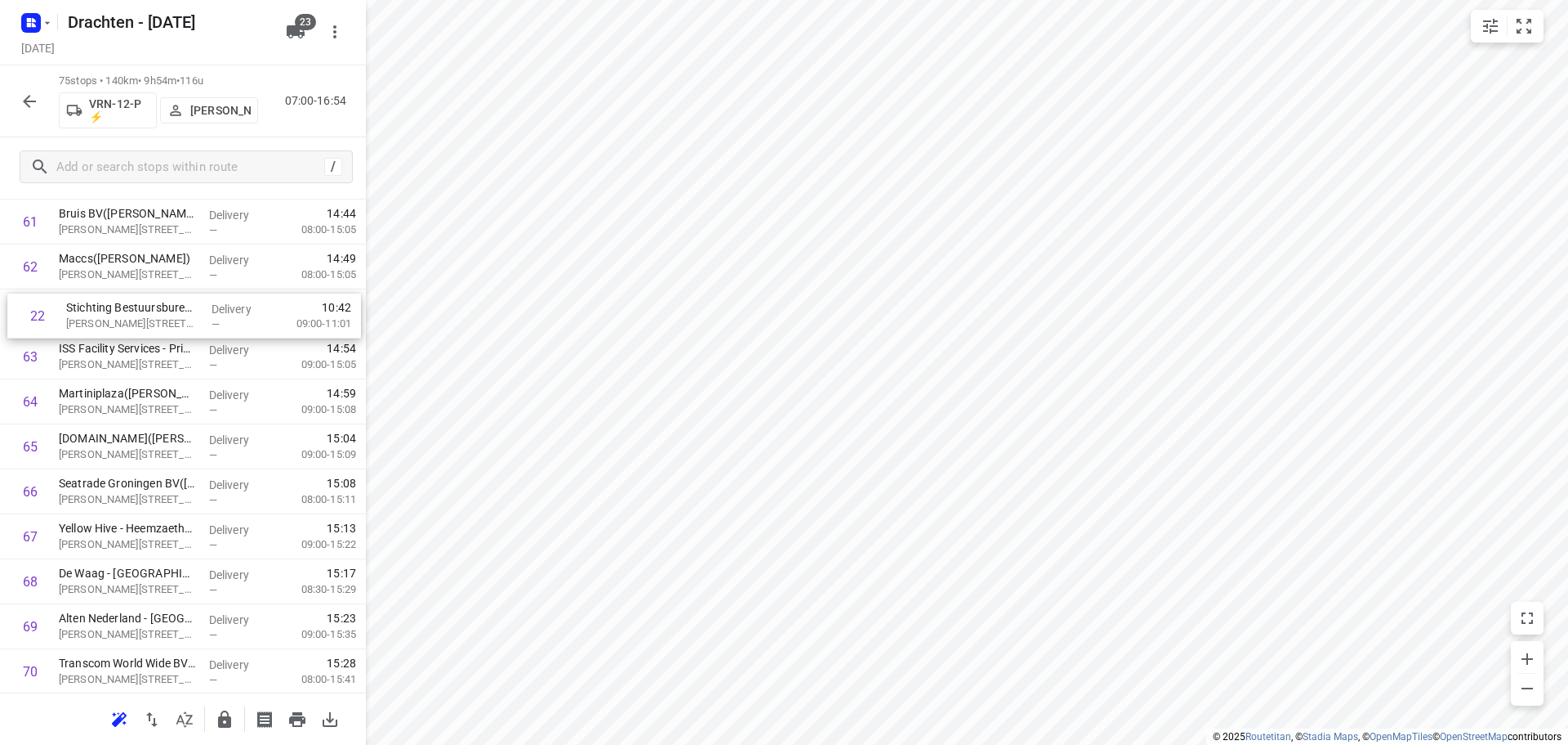
scroll to position [2767, 0]
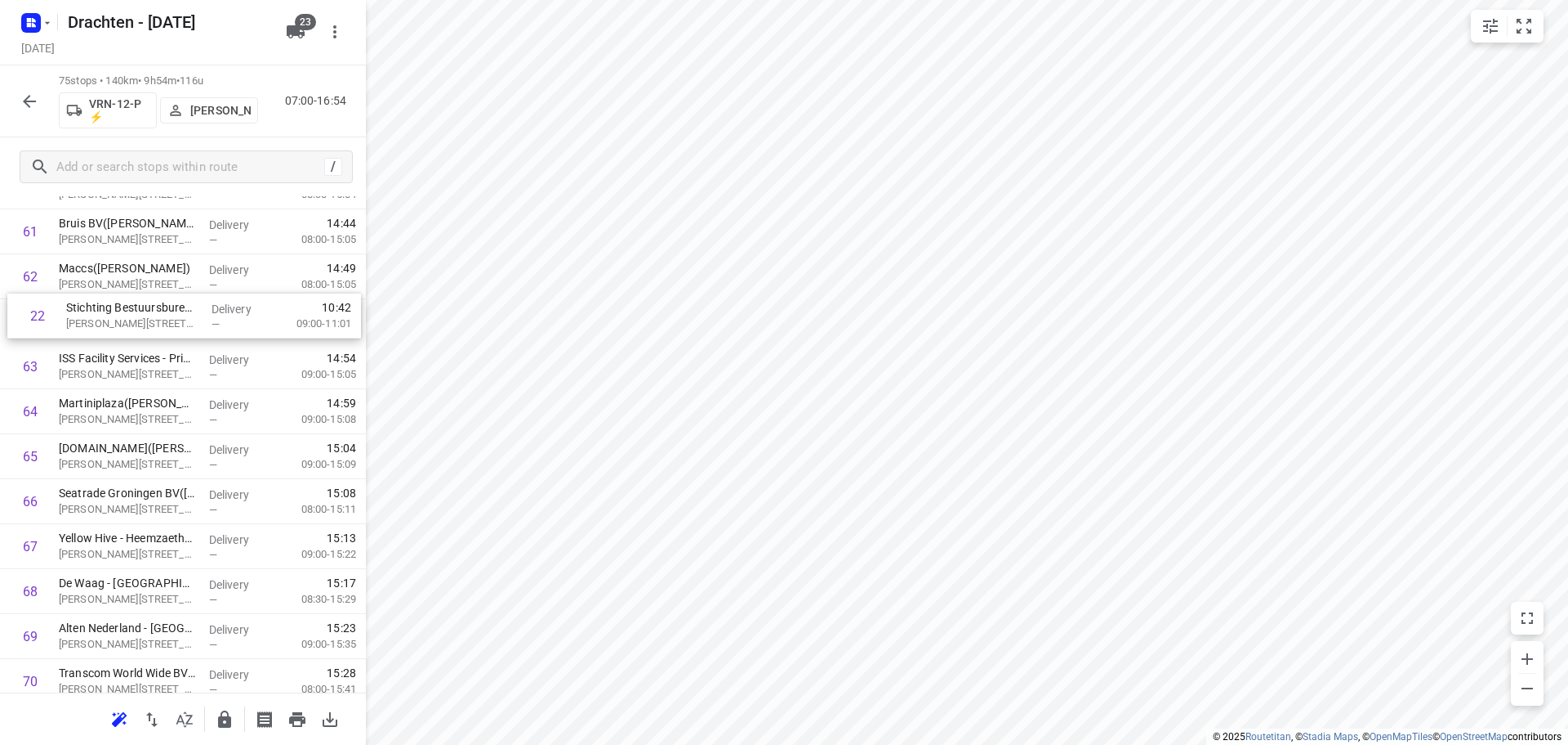
drag, startPoint x: 211, startPoint y: 390, endPoint x: 215, endPoint y: 325, distance: 65.1
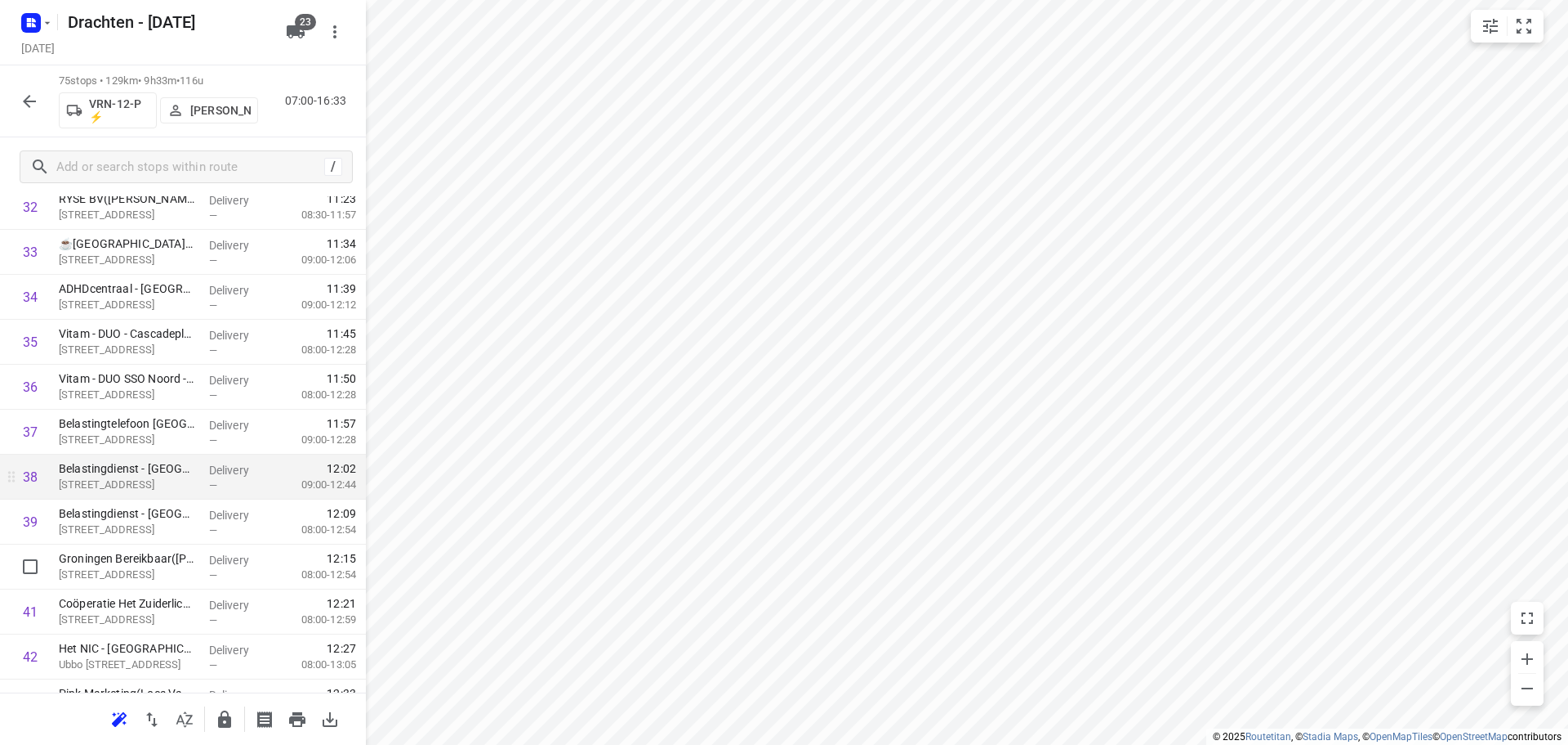
scroll to position [1540, 0]
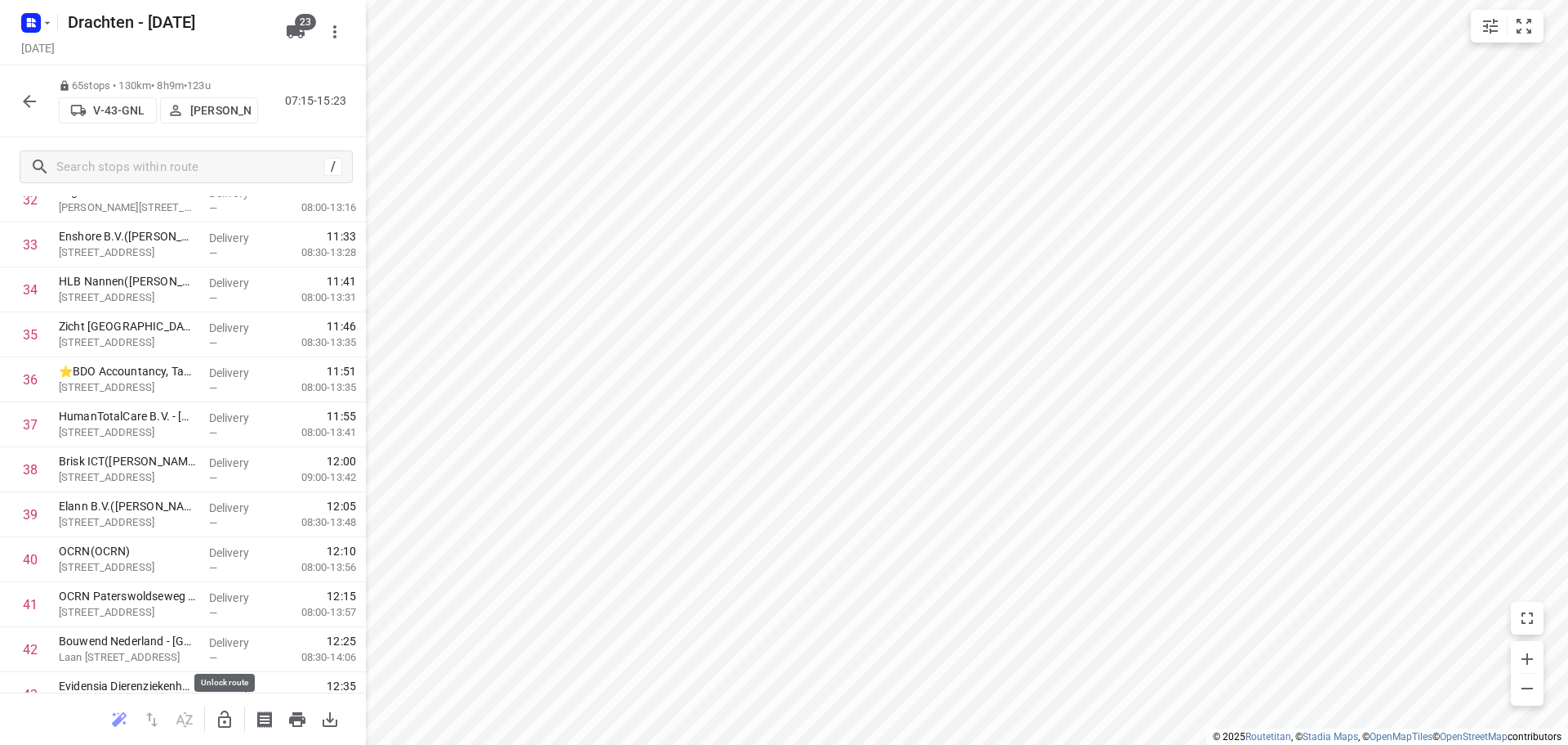
click at [233, 717] on icon "button" at bounding box center [225, 719] width 20 height 20
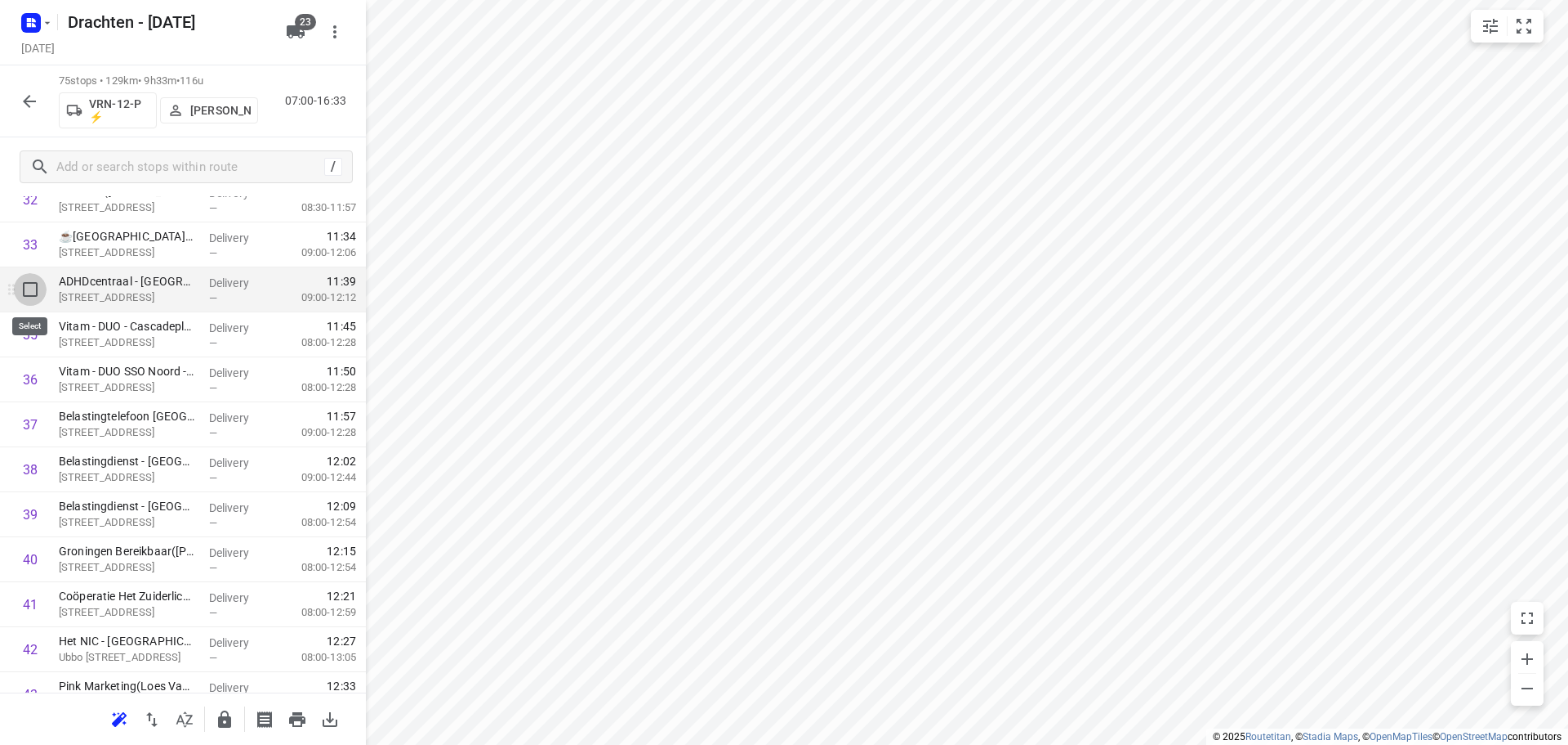
click at [19, 291] on input "checkbox" at bounding box center [30, 289] width 33 height 33
checkbox input "true"
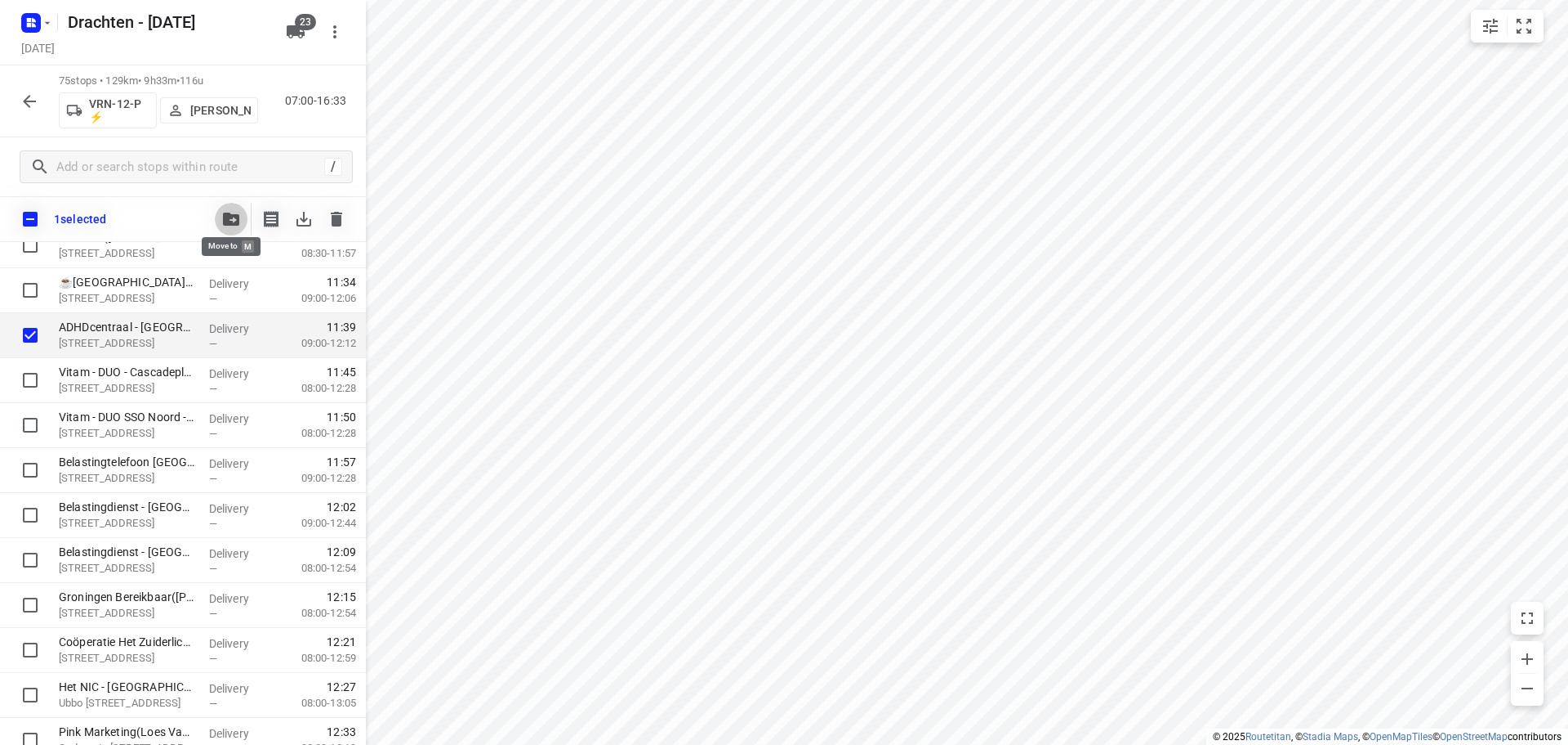
click at [227, 221] on icon "button" at bounding box center [231, 218] width 17 height 13
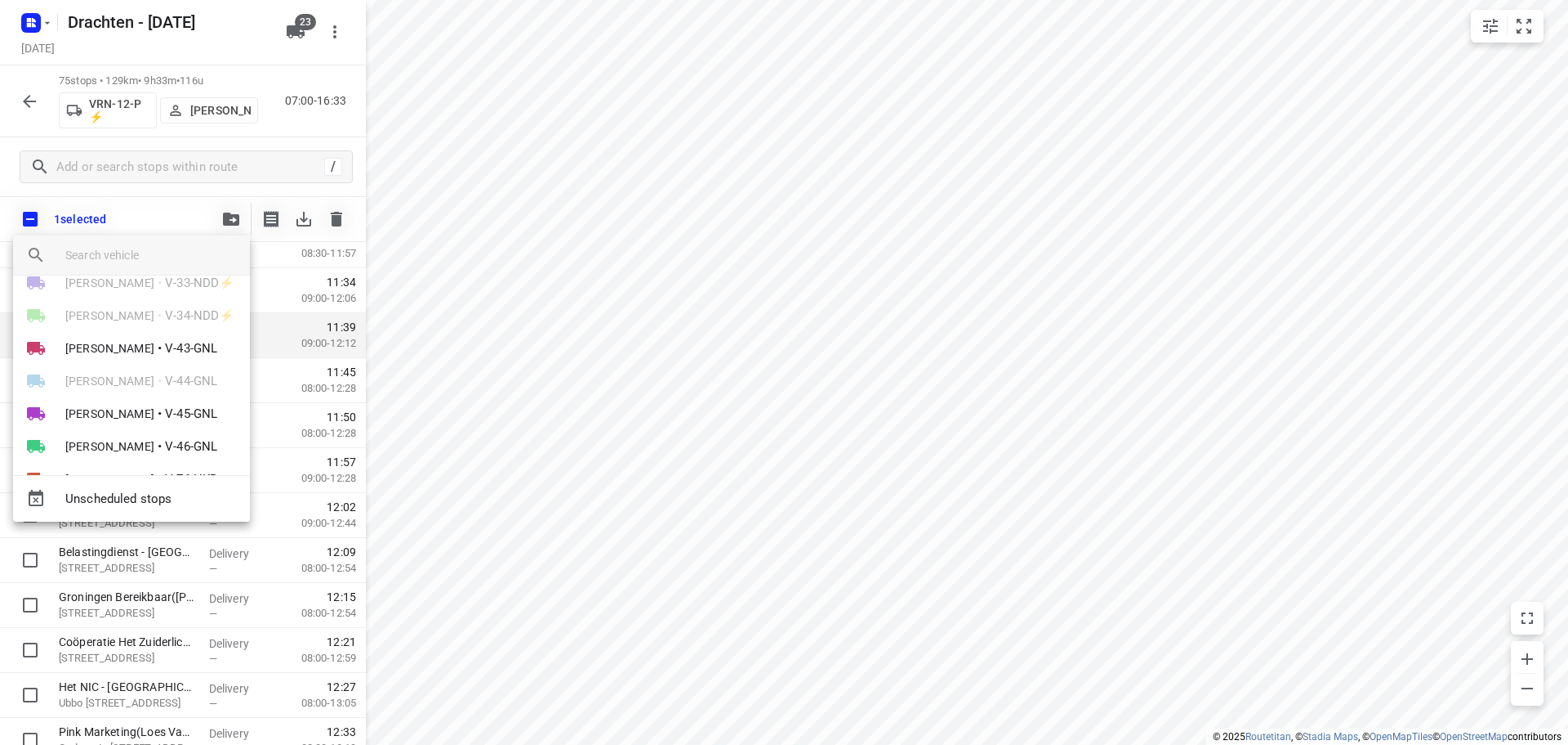
scroll to position [245, 0]
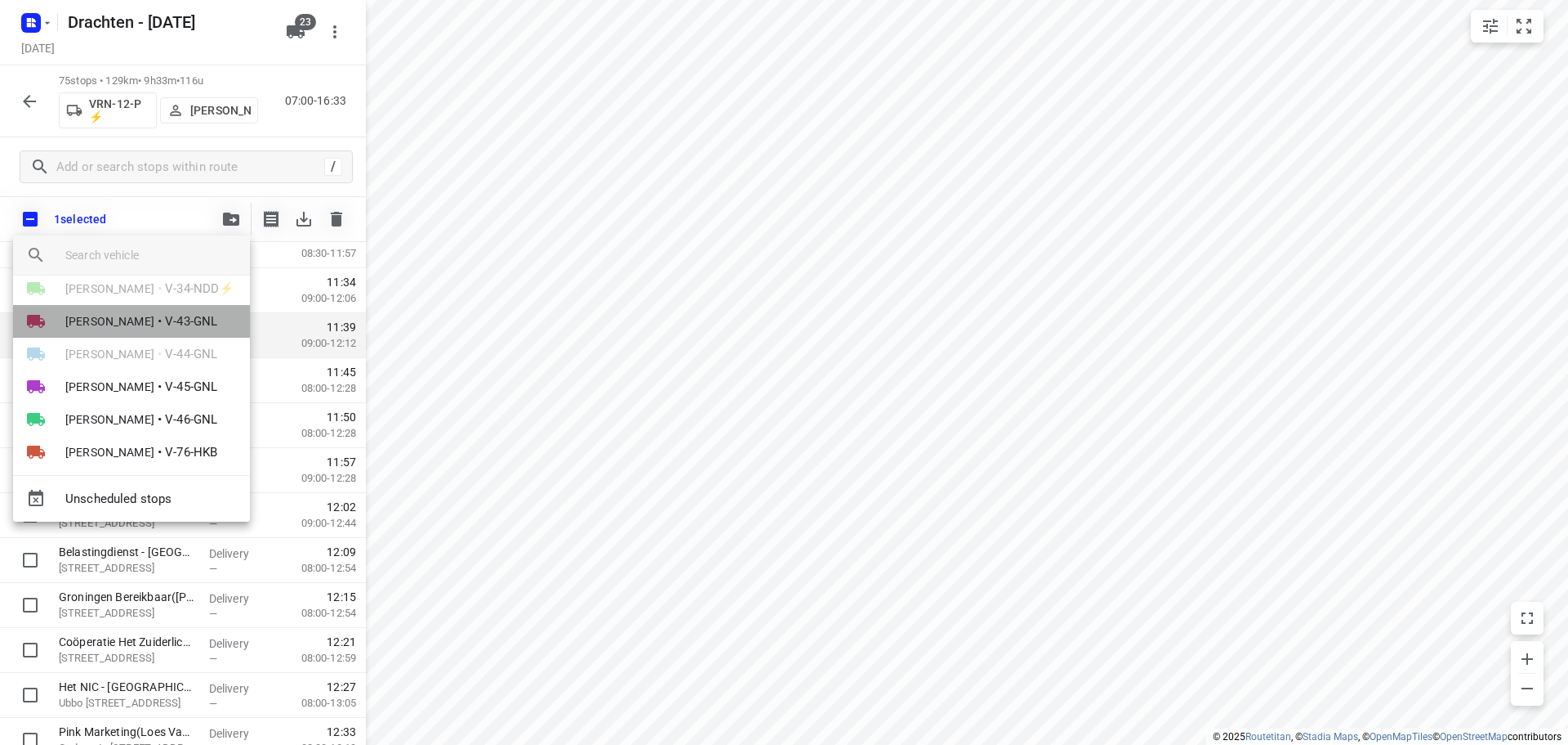
click at [166, 327] on span "V-43-GNL" at bounding box center [191, 321] width 52 height 19
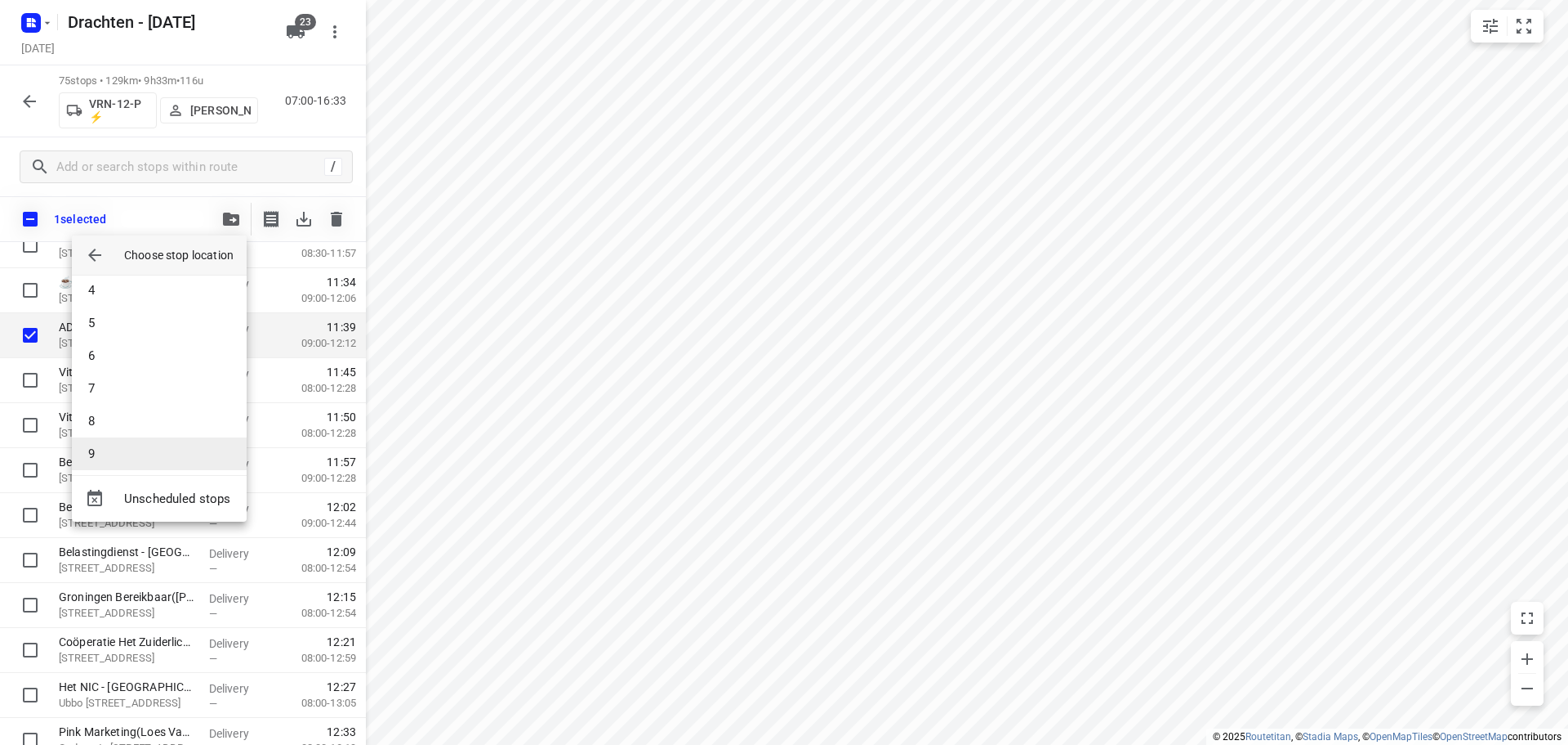
scroll to position [82, 0]
click at [126, 387] on li "6" at bounding box center [159, 379] width 175 height 33
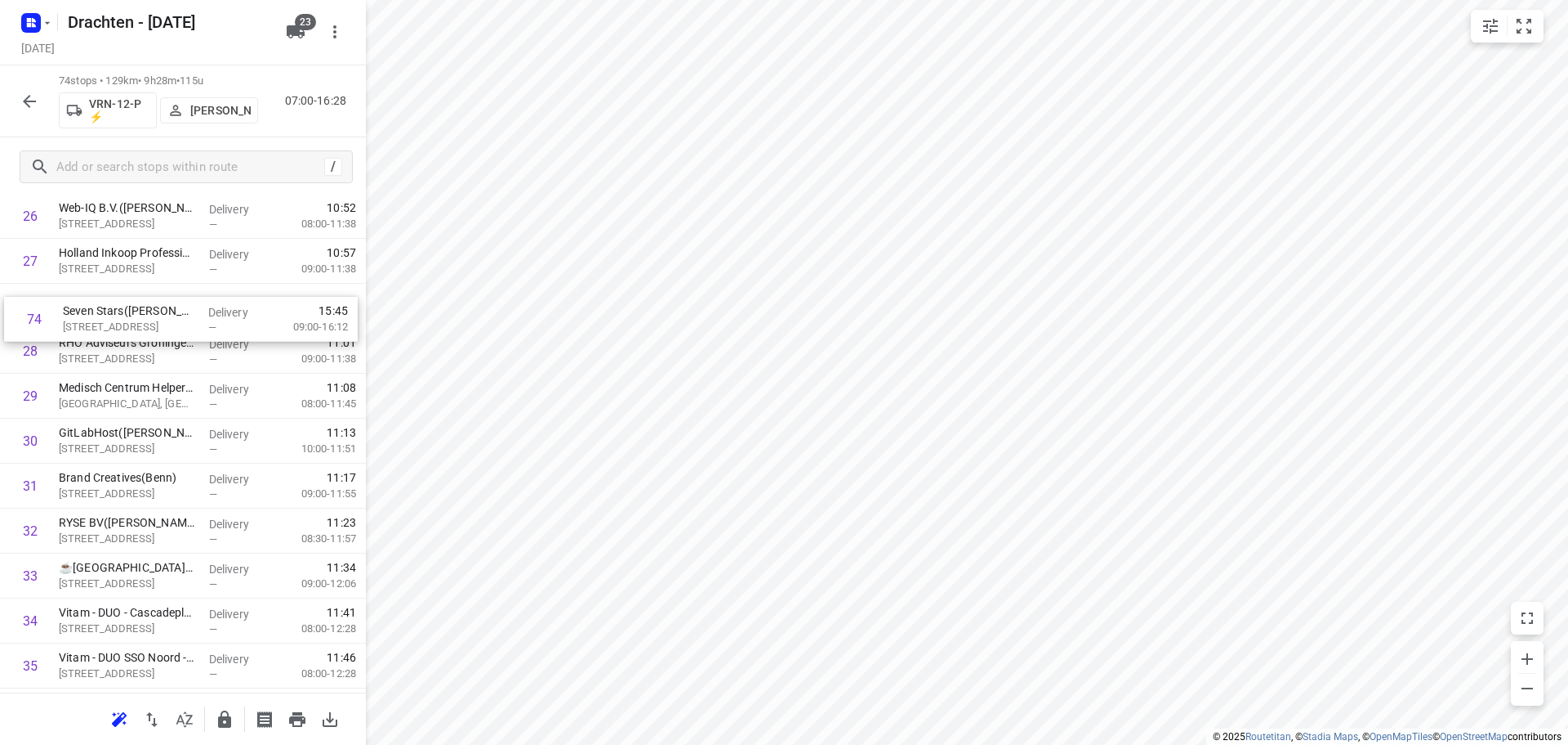
scroll to position [1253, 0]
drag, startPoint x: 219, startPoint y: 636, endPoint x: 223, endPoint y: 324, distance: 312.0
click at [223, 324] on div "1 Bouwmaat - Groningen(Erik van der Laan) Bornholmstraat 38, Groningen Delivery…" at bounding box center [183, 734] width 366 height 3327
click at [229, 714] on icon "button" at bounding box center [225, 719] width 20 height 20
click at [39, 112] on button "button" at bounding box center [29, 101] width 33 height 33
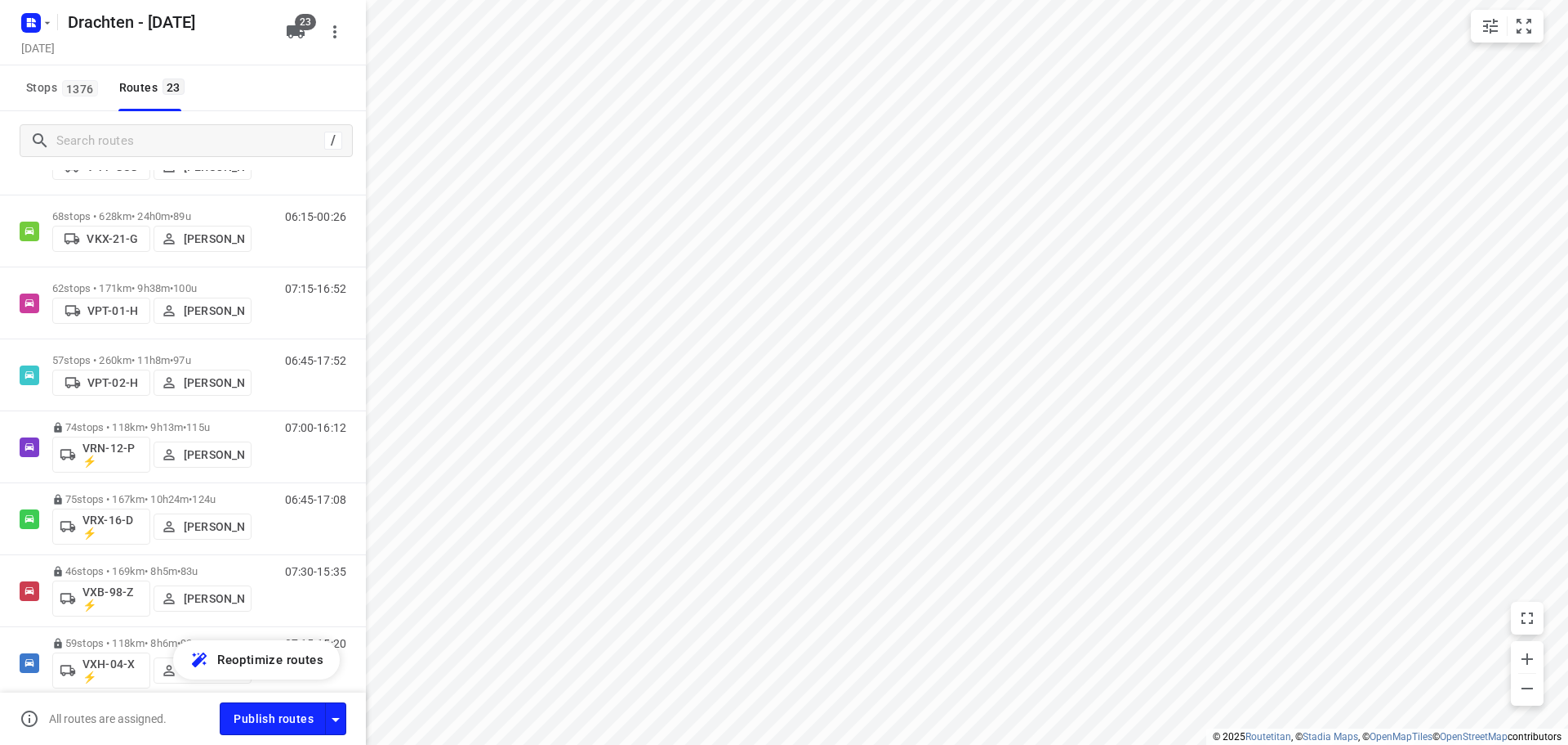
scroll to position [1035, 0]
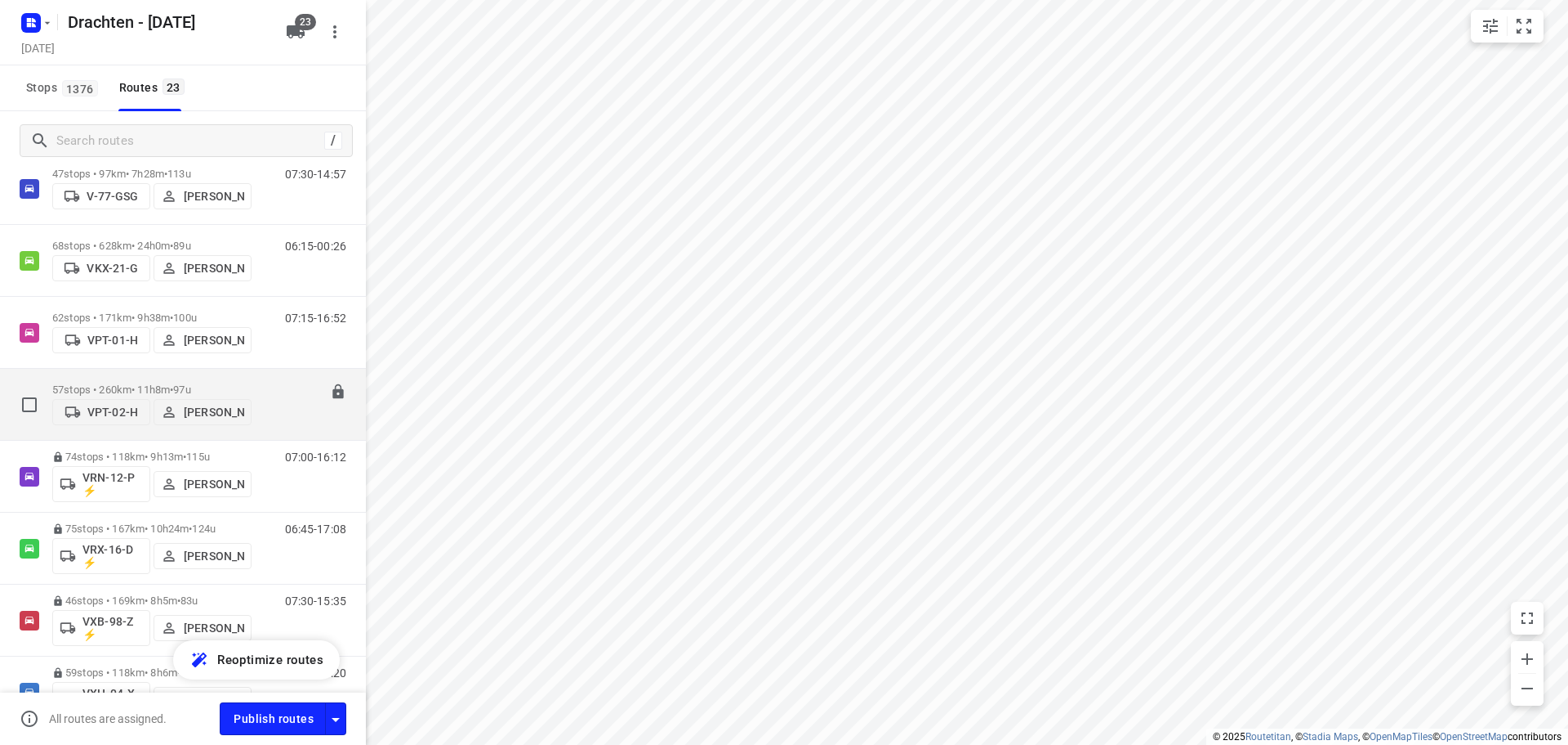
click at [172, 383] on p "57 stops • 260km • 11h8m • 97u" at bounding box center [152, 389] width 199 height 12
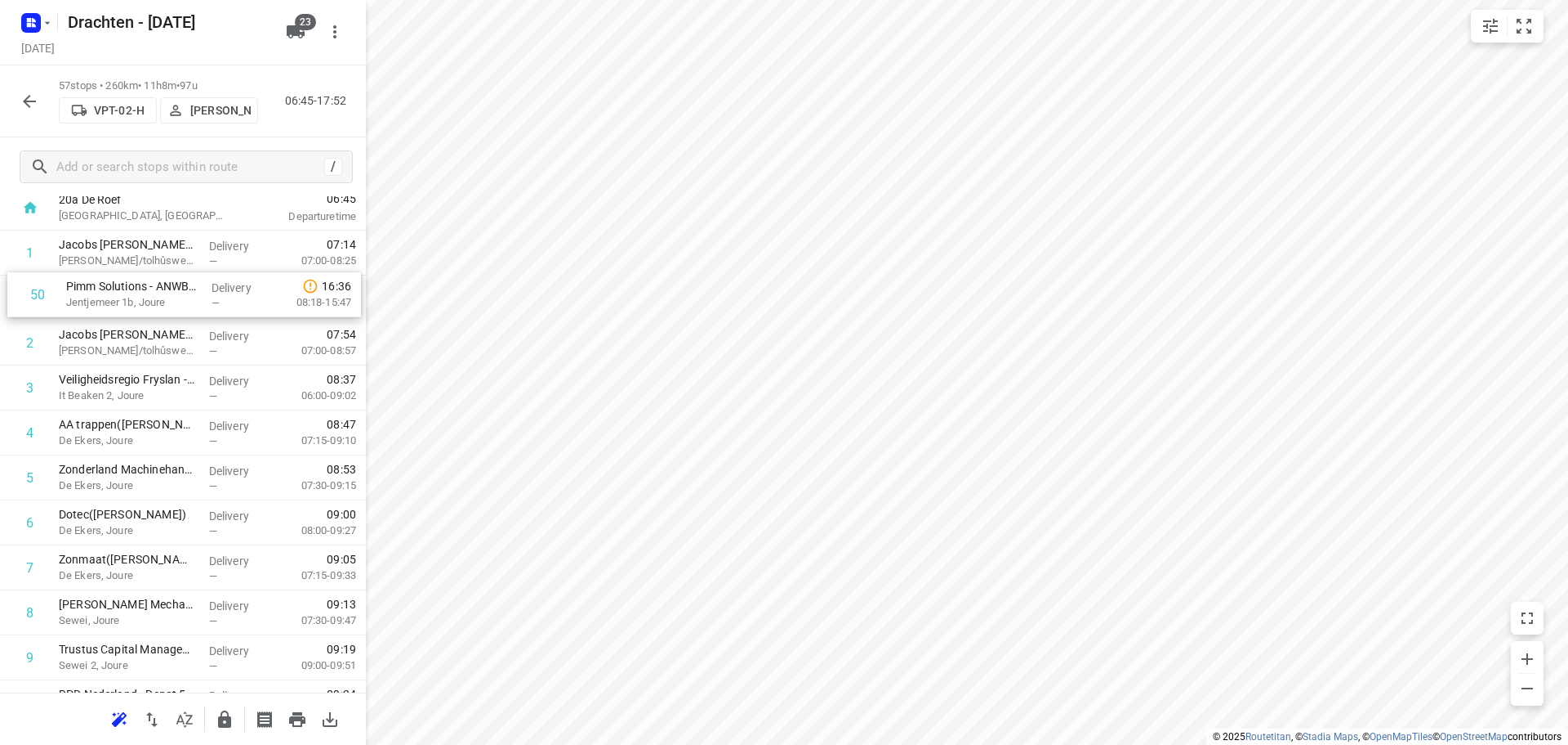
scroll to position [89, 0]
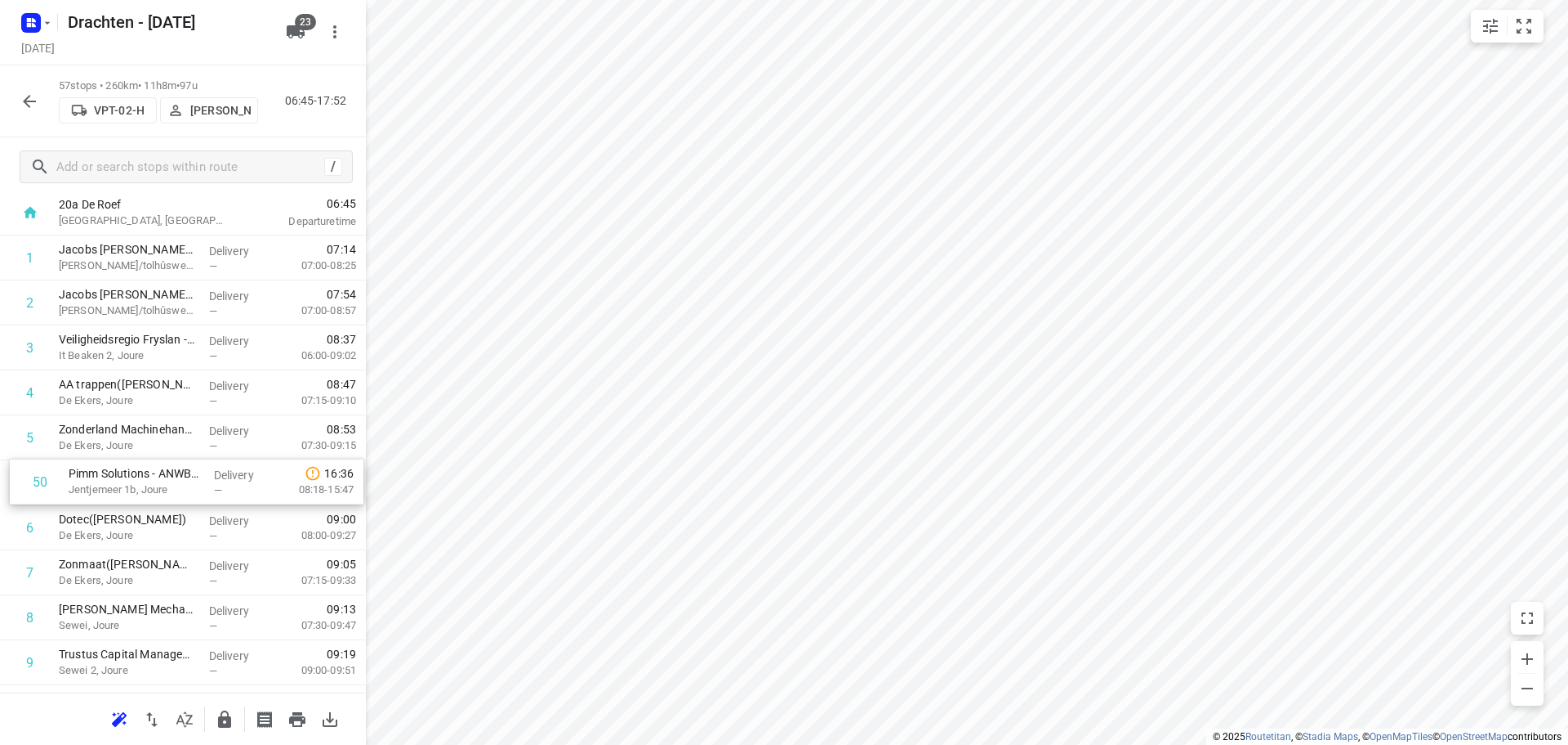
drag, startPoint x: 146, startPoint y: 407, endPoint x: 156, endPoint y: 493, distance: 86.6
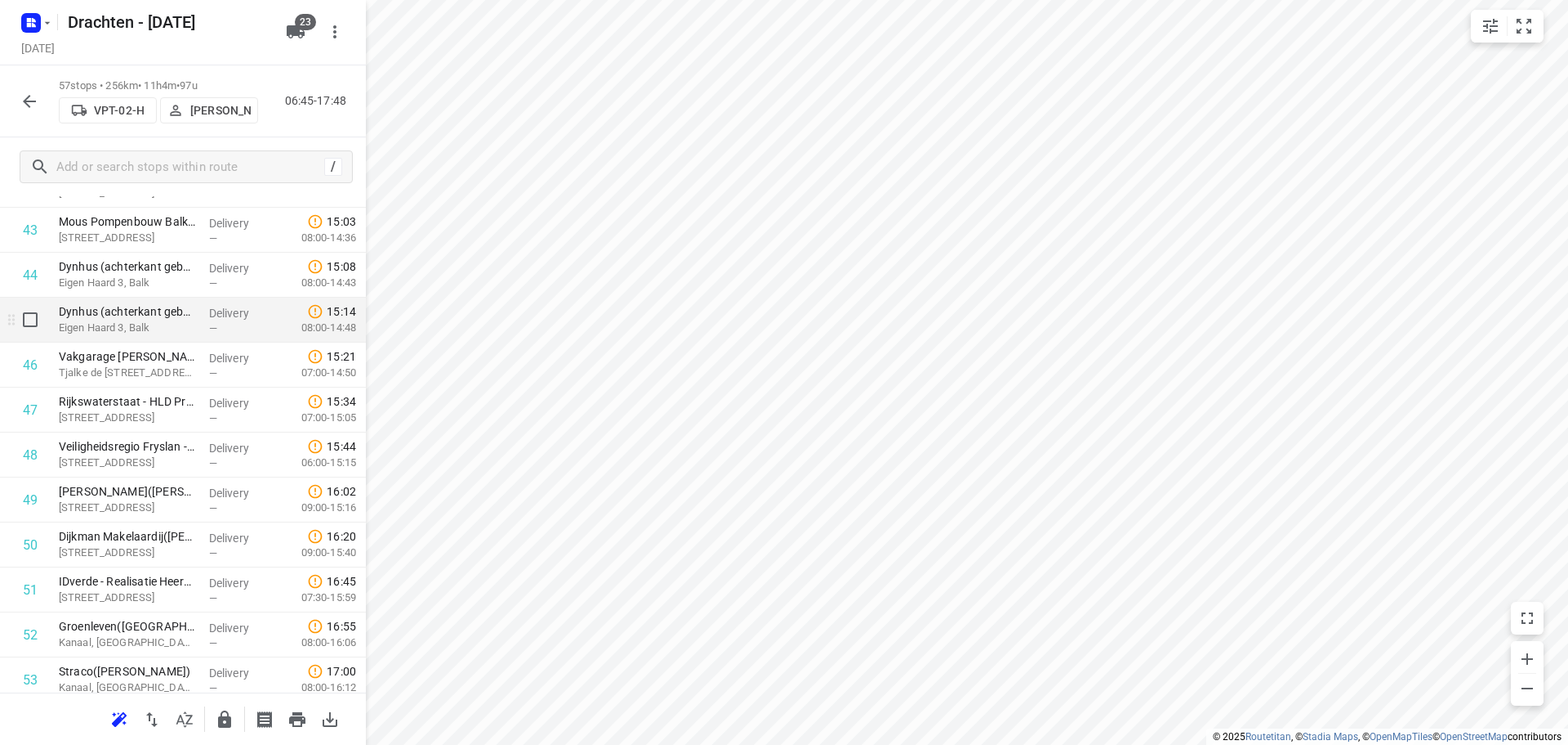
scroll to position [2051, 0]
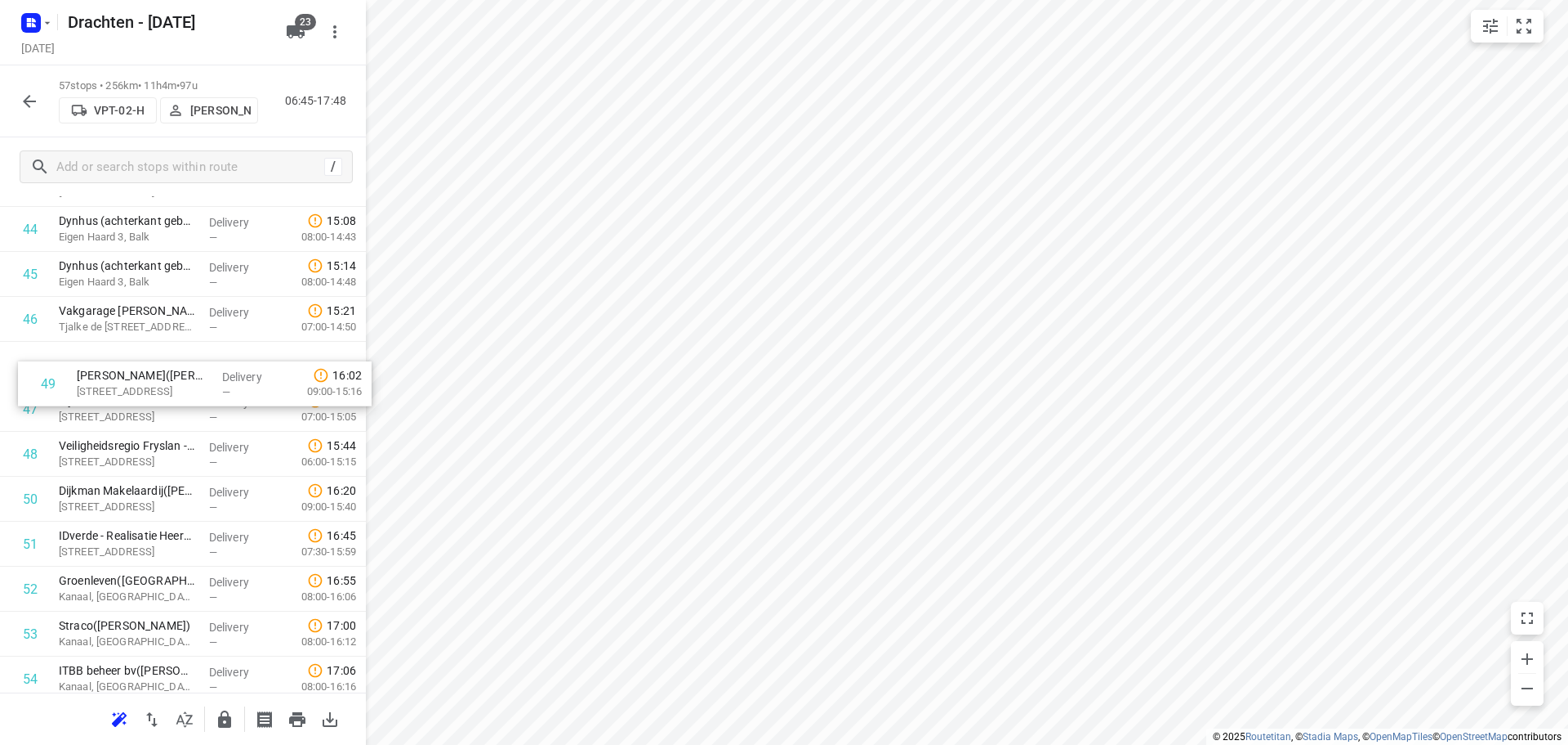
drag, startPoint x: 181, startPoint y: 456, endPoint x: 201, endPoint y: 357, distance: 101.0
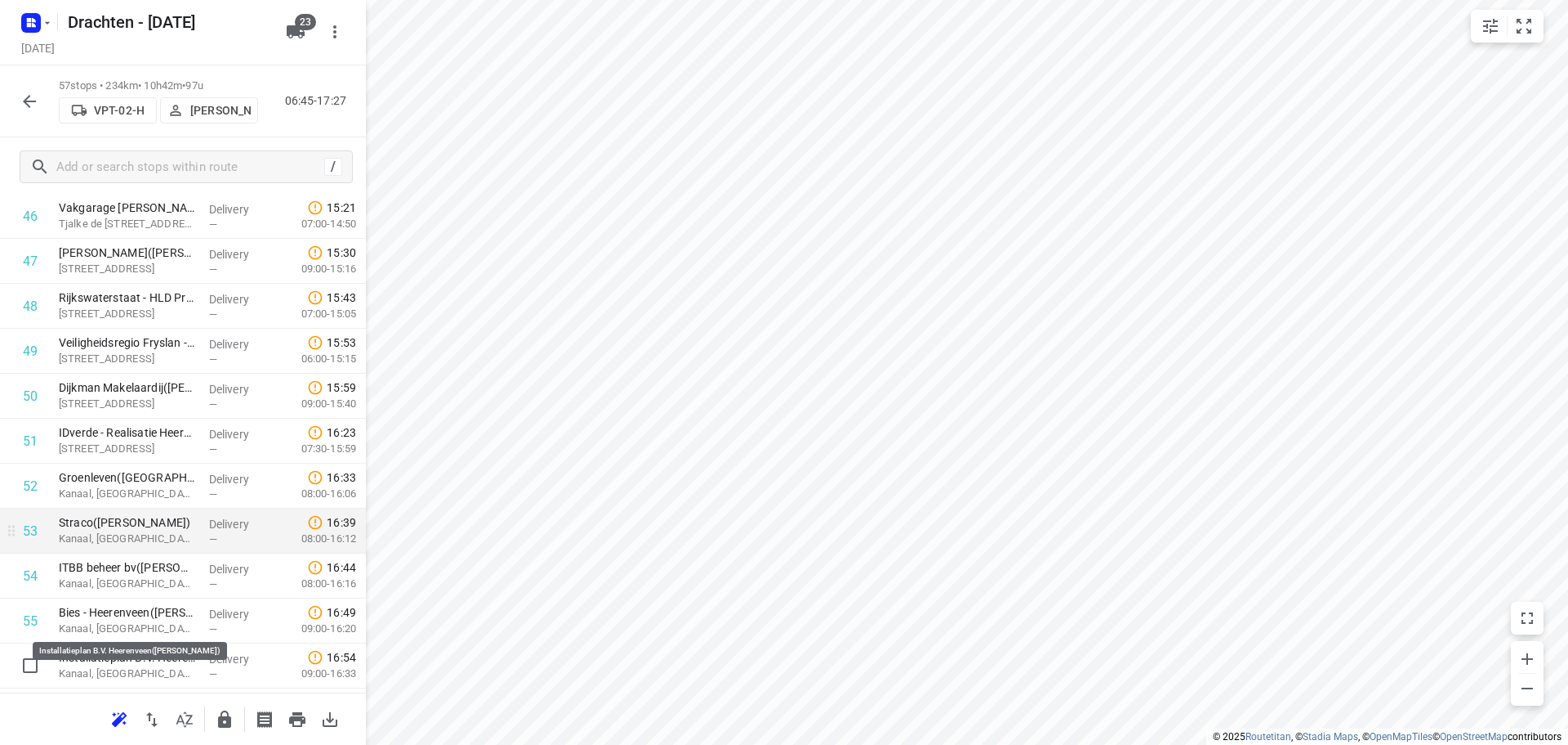
scroll to position [2240, 0]
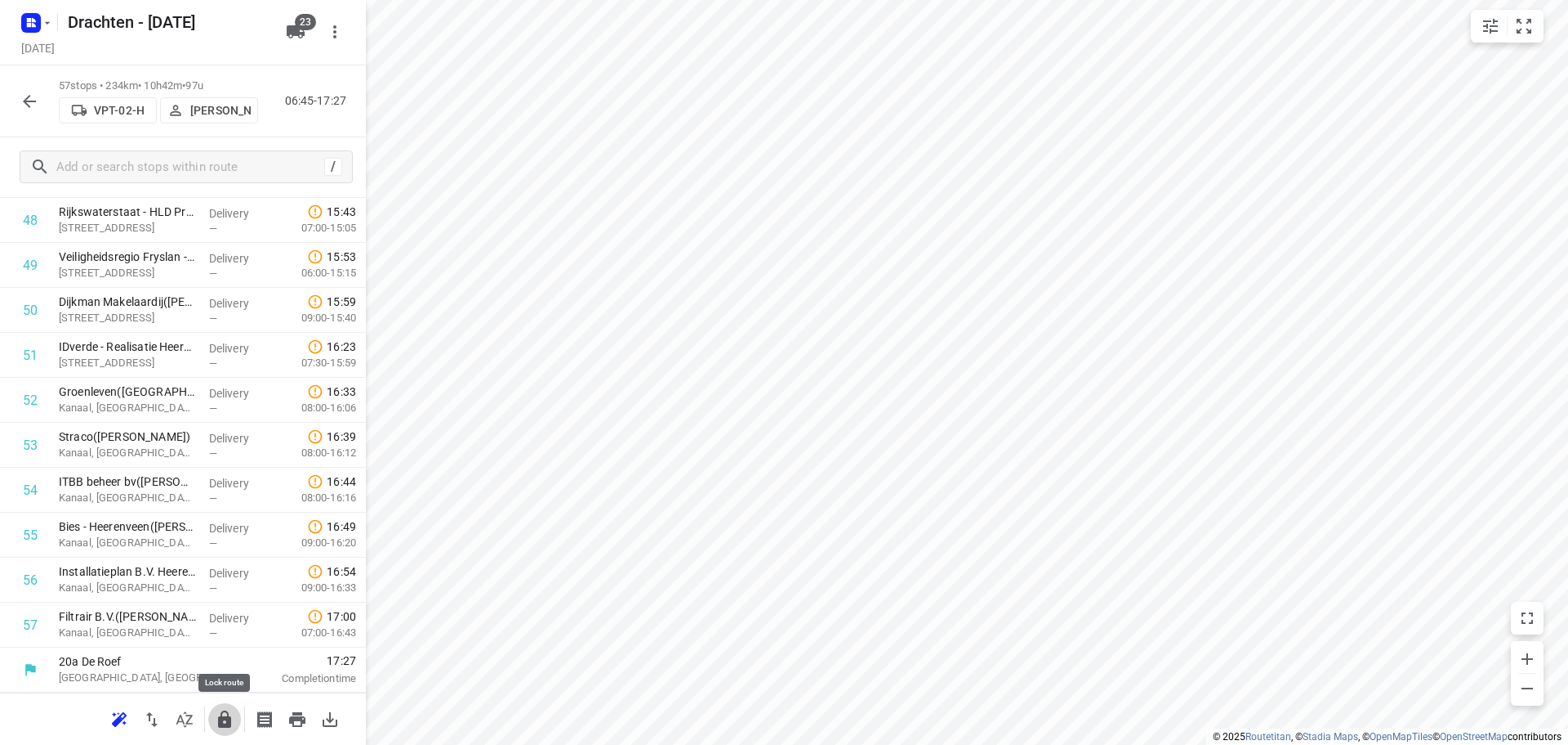
click at [225, 709] on icon "button" at bounding box center [225, 719] width 20 height 20
click at [39, 109] on icon "button" at bounding box center [30, 102] width 20 height 20
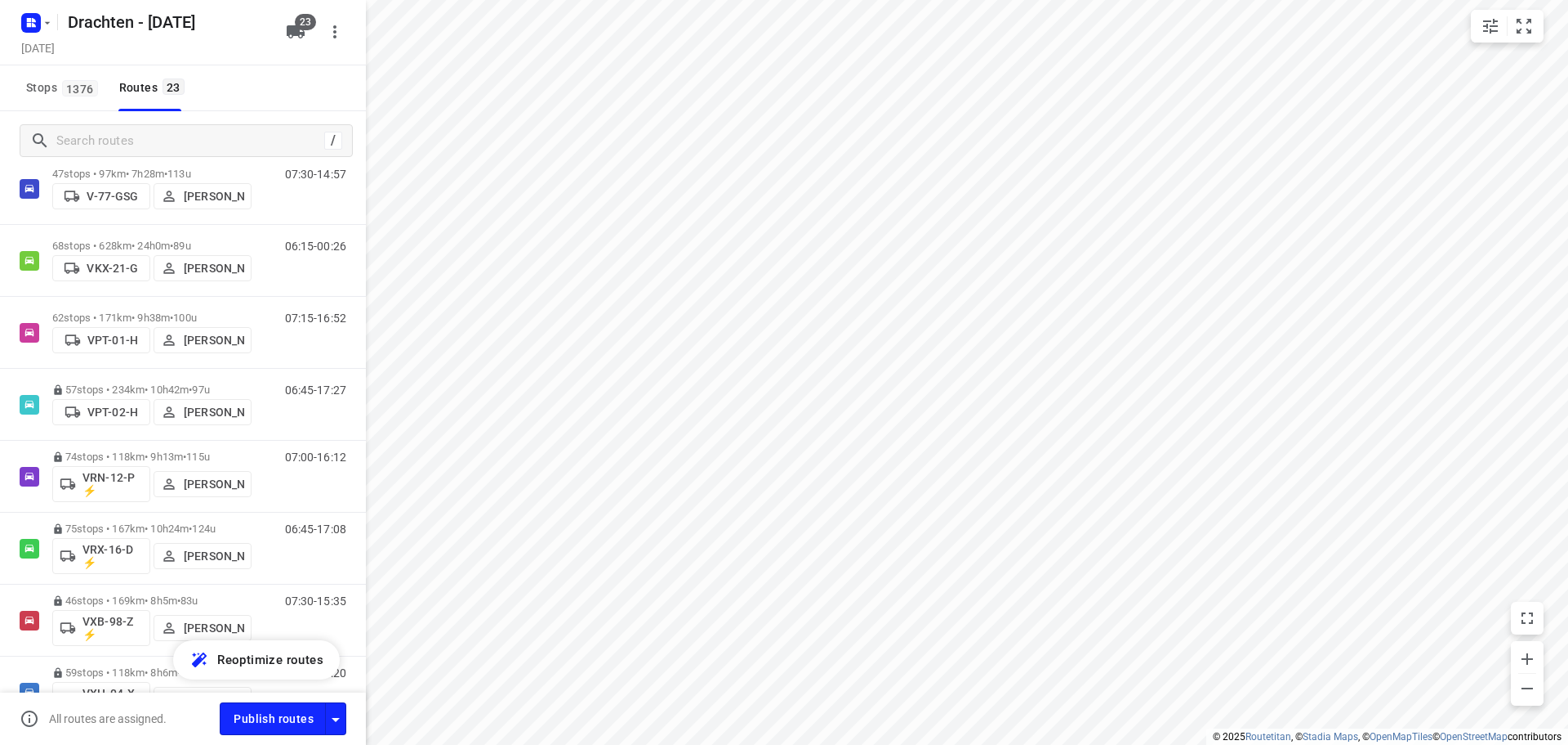
scroll to position [953, 0]
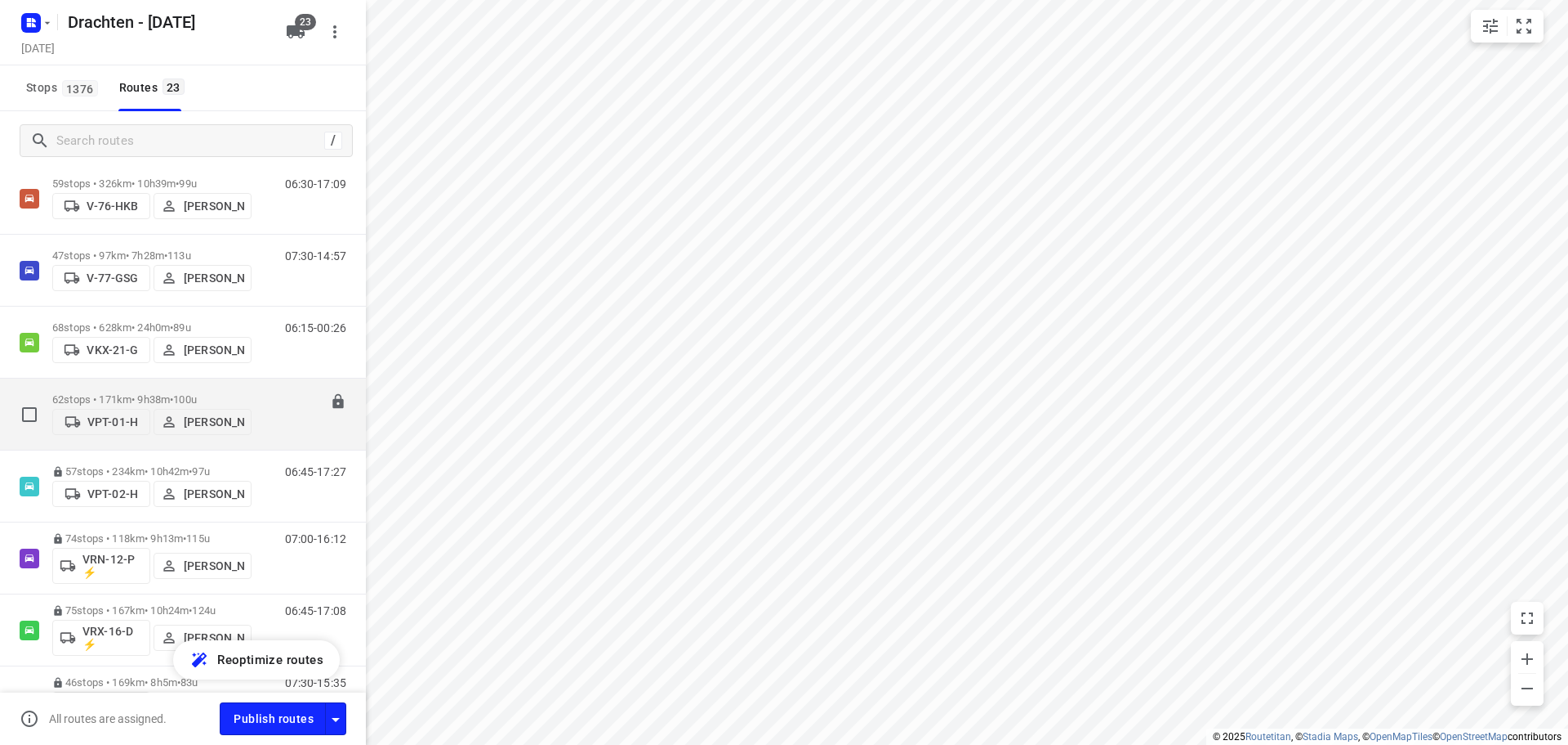
click at [185, 389] on div "62 stops • 171km • 9h38m • 100u VPT-01-H Piet Wijma" at bounding box center [152, 414] width 199 height 58
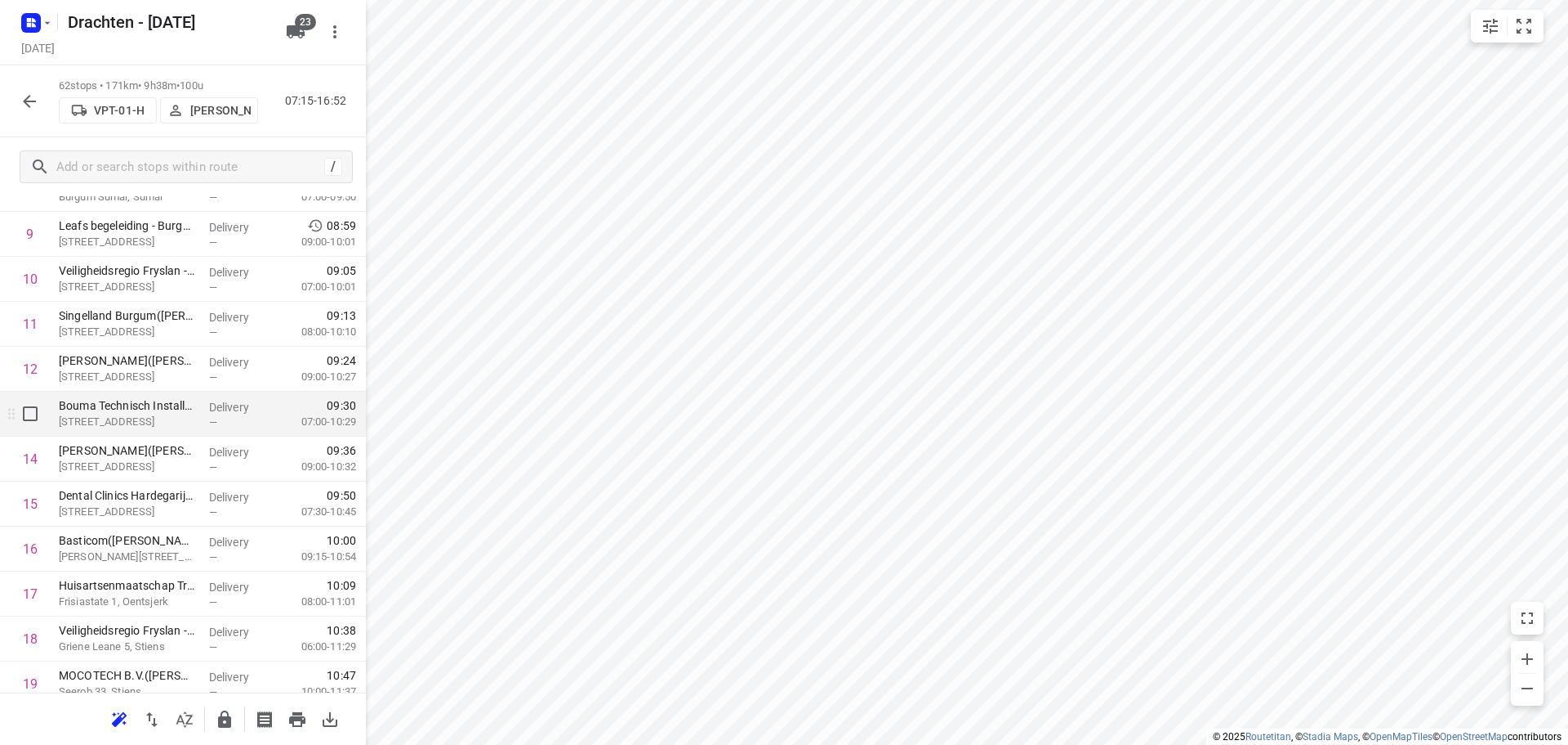
scroll to position [490, 0]
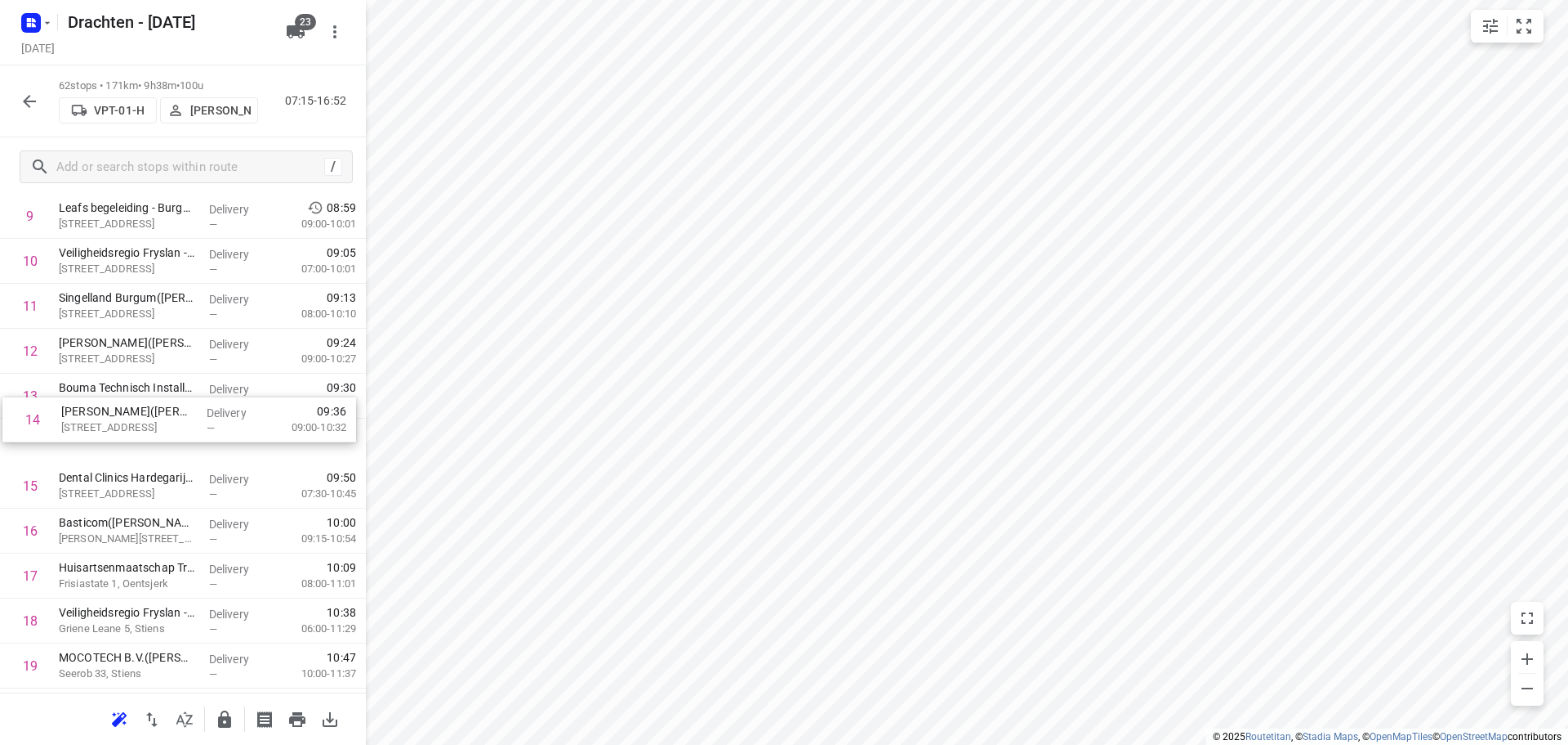
drag, startPoint x: 151, startPoint y: 455, endPoint x: 156, endPoint y: 405, distance: 50.2
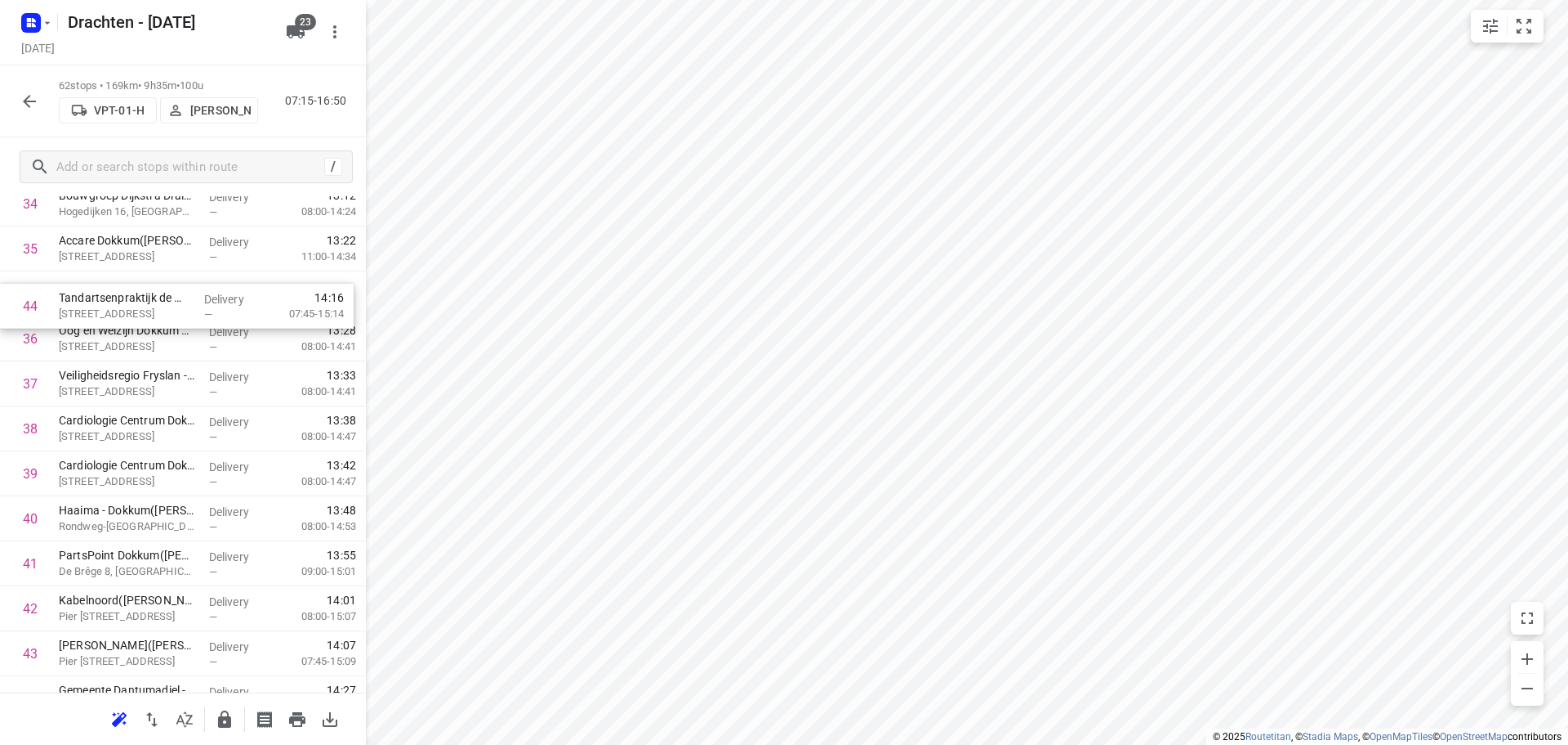
scroll to position [1620, 0]
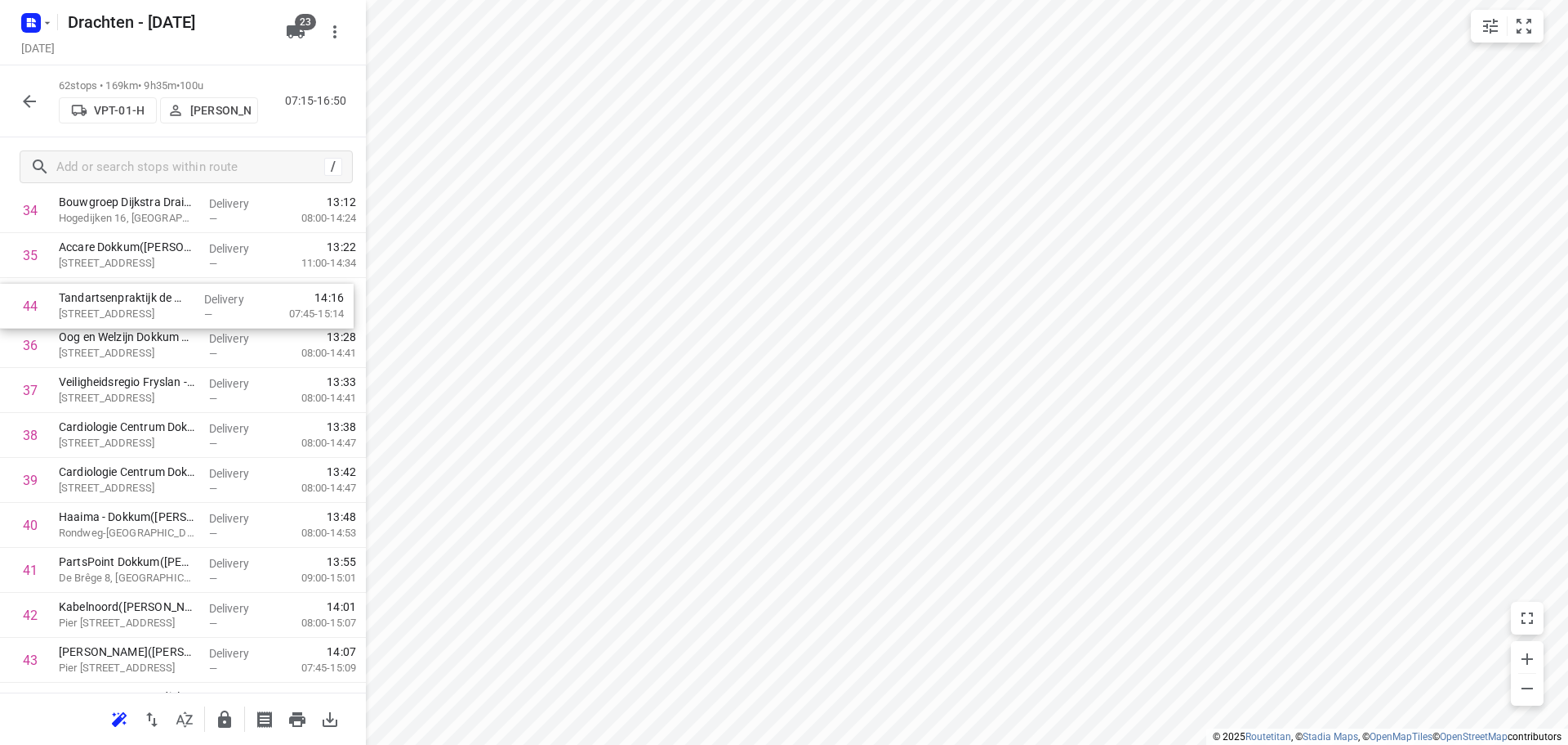
drag, startPoint x: 185, startPoint y: 647, endPoint x: 186, endPoint y: 301, distance: 346.0
click at [186, 301] on div "1 Gastouderopvang "It Hofke"(Henriette Veltman) Ielke Boonstraloane 22, Garyp D…" at bounding box center [183, 98] width 366 height 2787
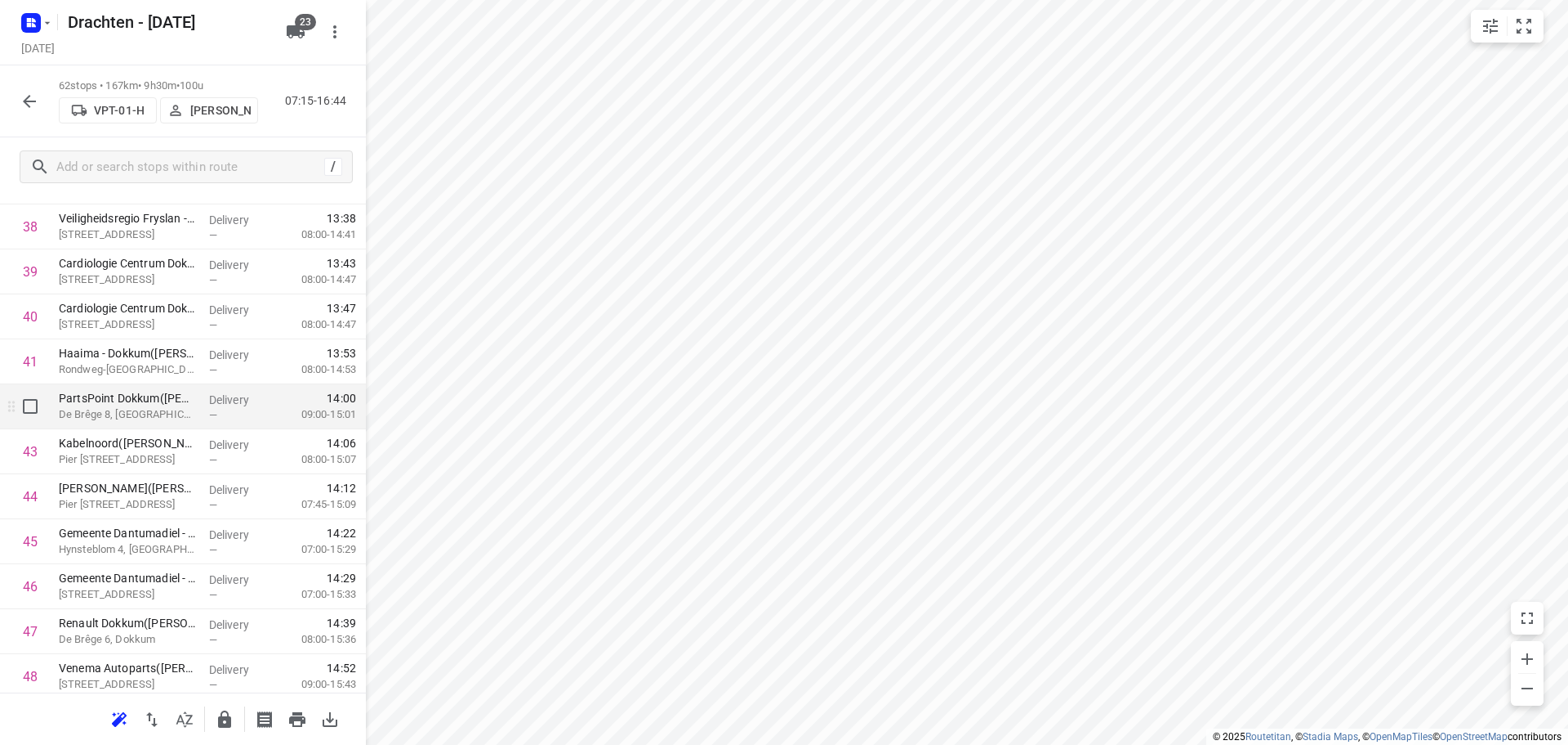
scroll to position [1865, 0]
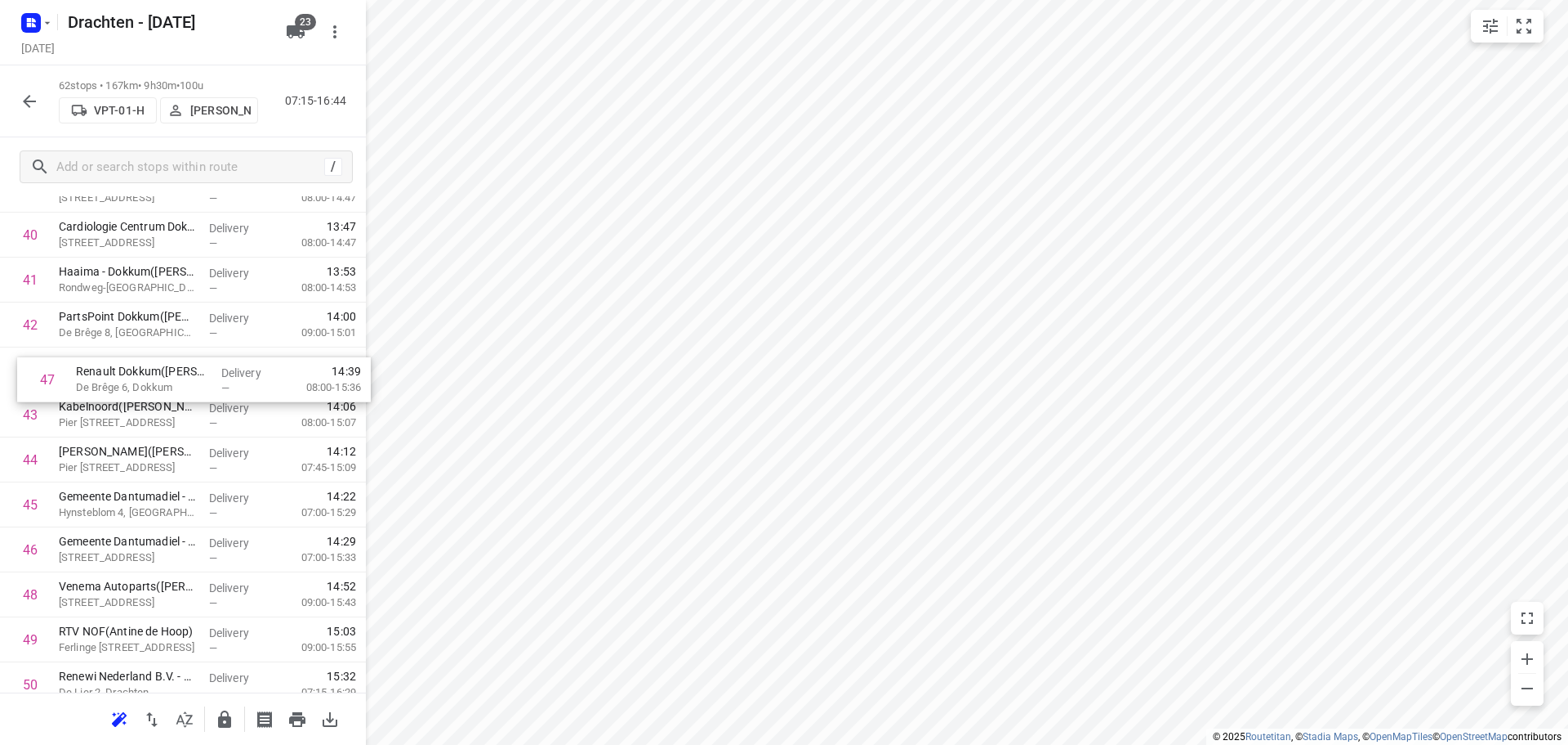
drag, startPoint x: 138, startPoint y: 556, endPoint x: 155, endPoint y: 381, distance: 175.8
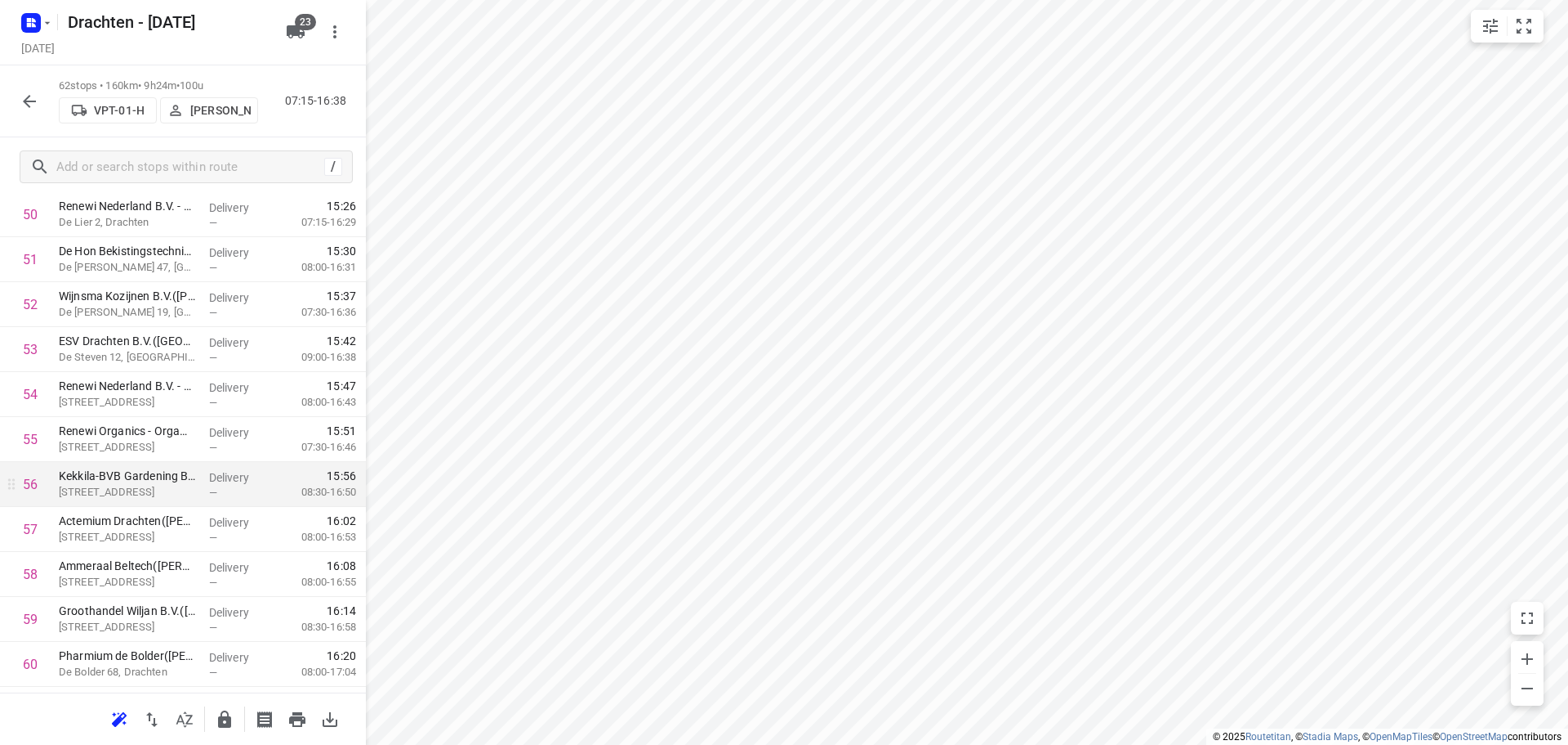
scroll to position [2464, 0]
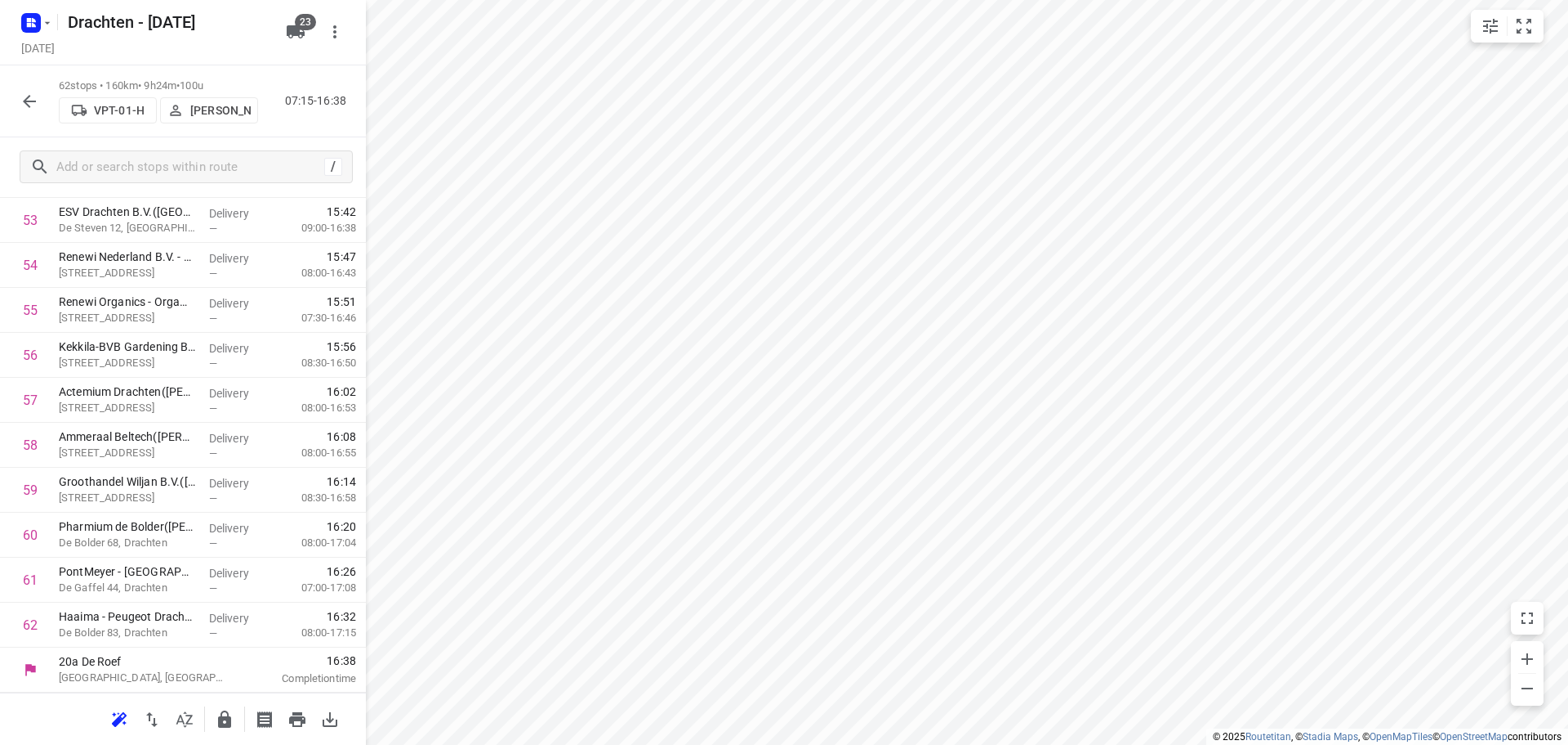
click at [39, 97] on icon "button" at bounding box center [30, 102] width 20 height 20
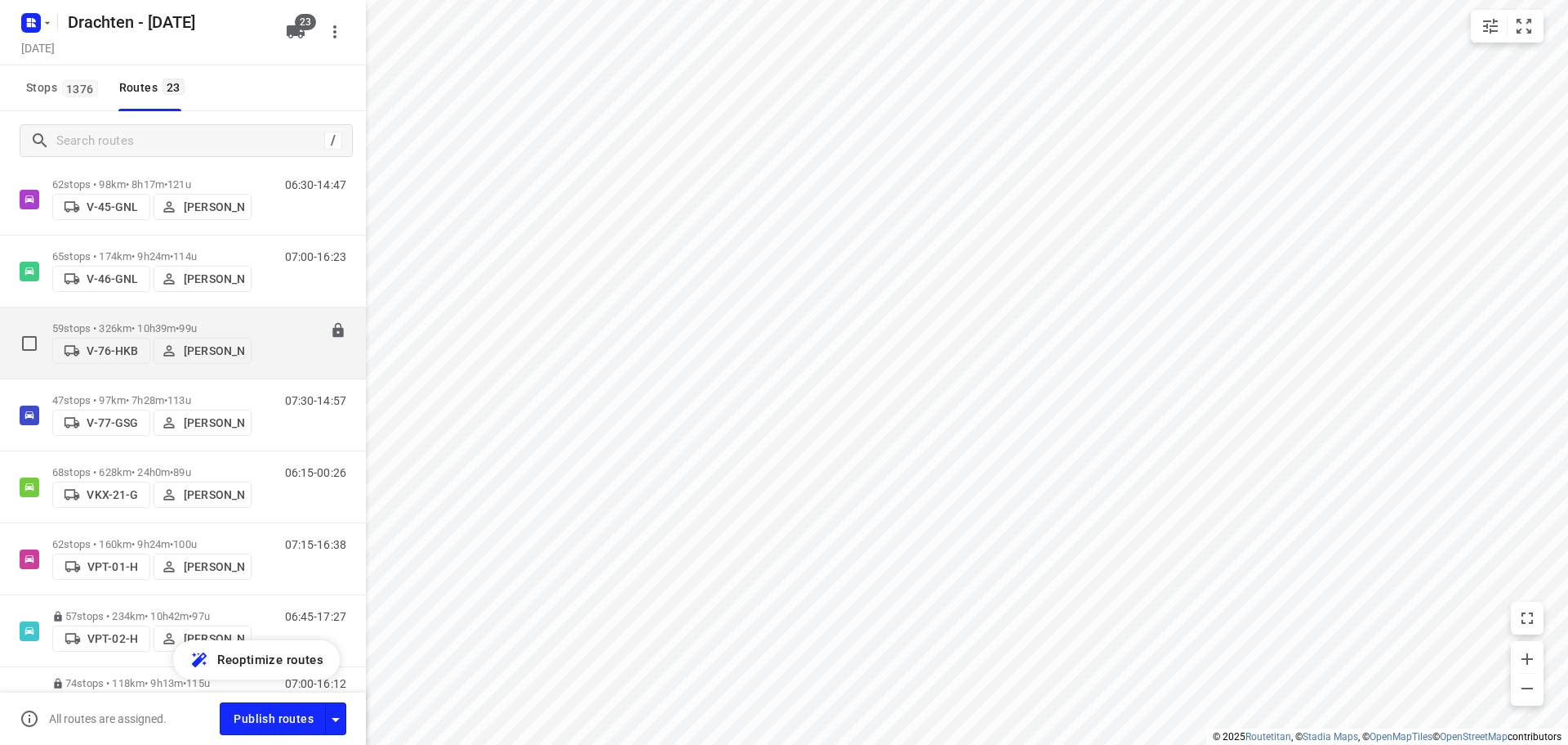
scroll to position [817, 0]
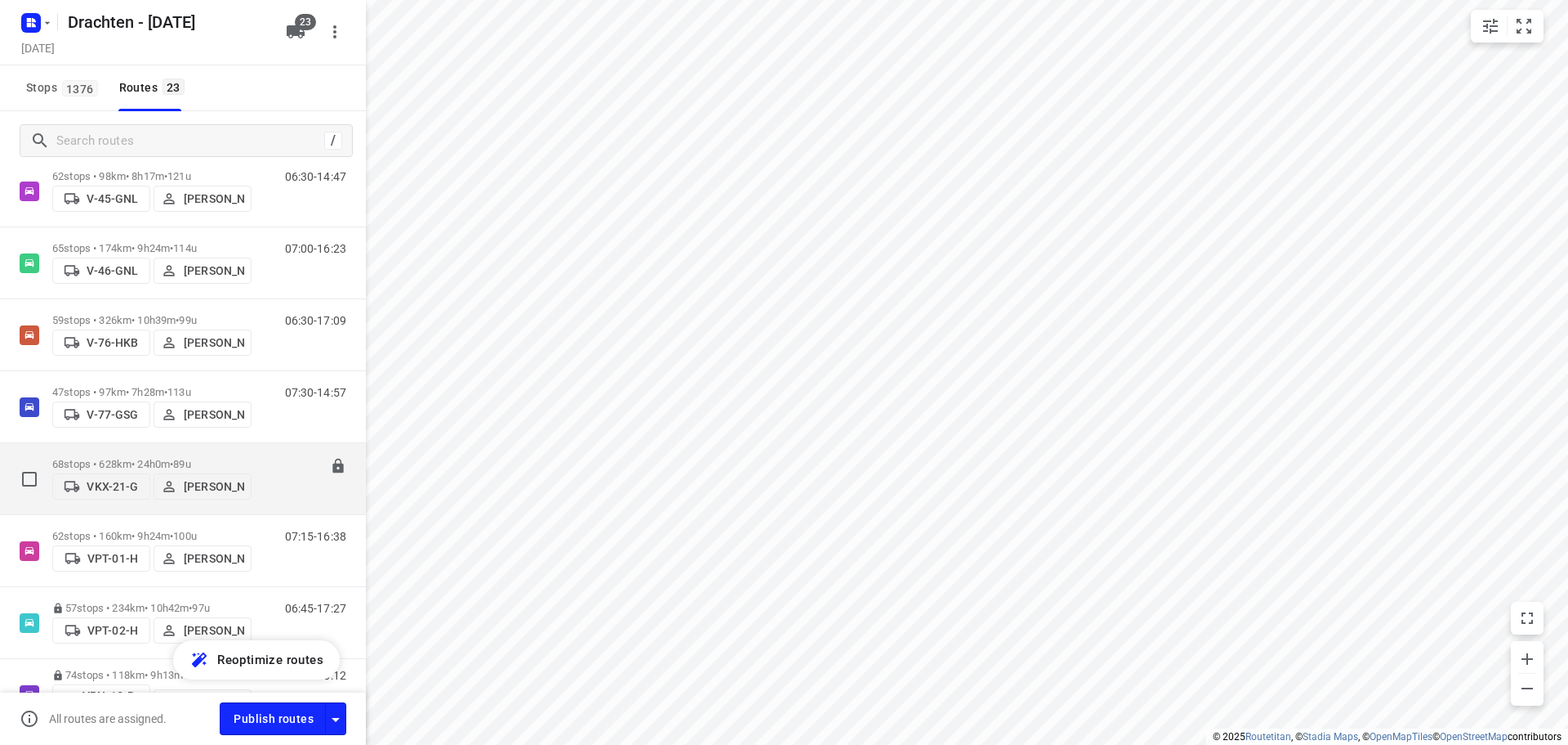
click at [175, 457] on p "68 stops • 628km • 24h0m • 89u" at bounding box center [152, 463] width 199 height 12
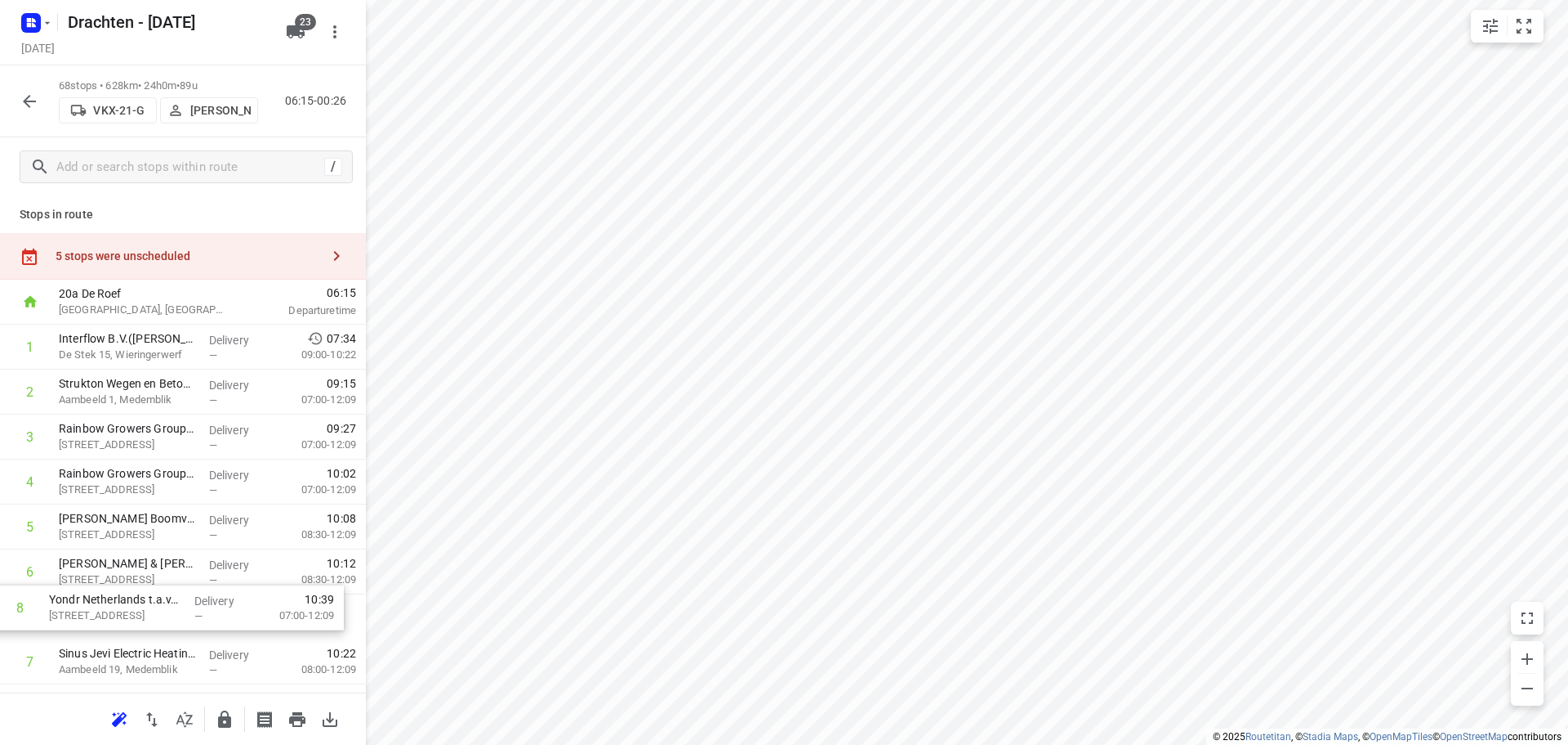
scroll to position [7, 0]
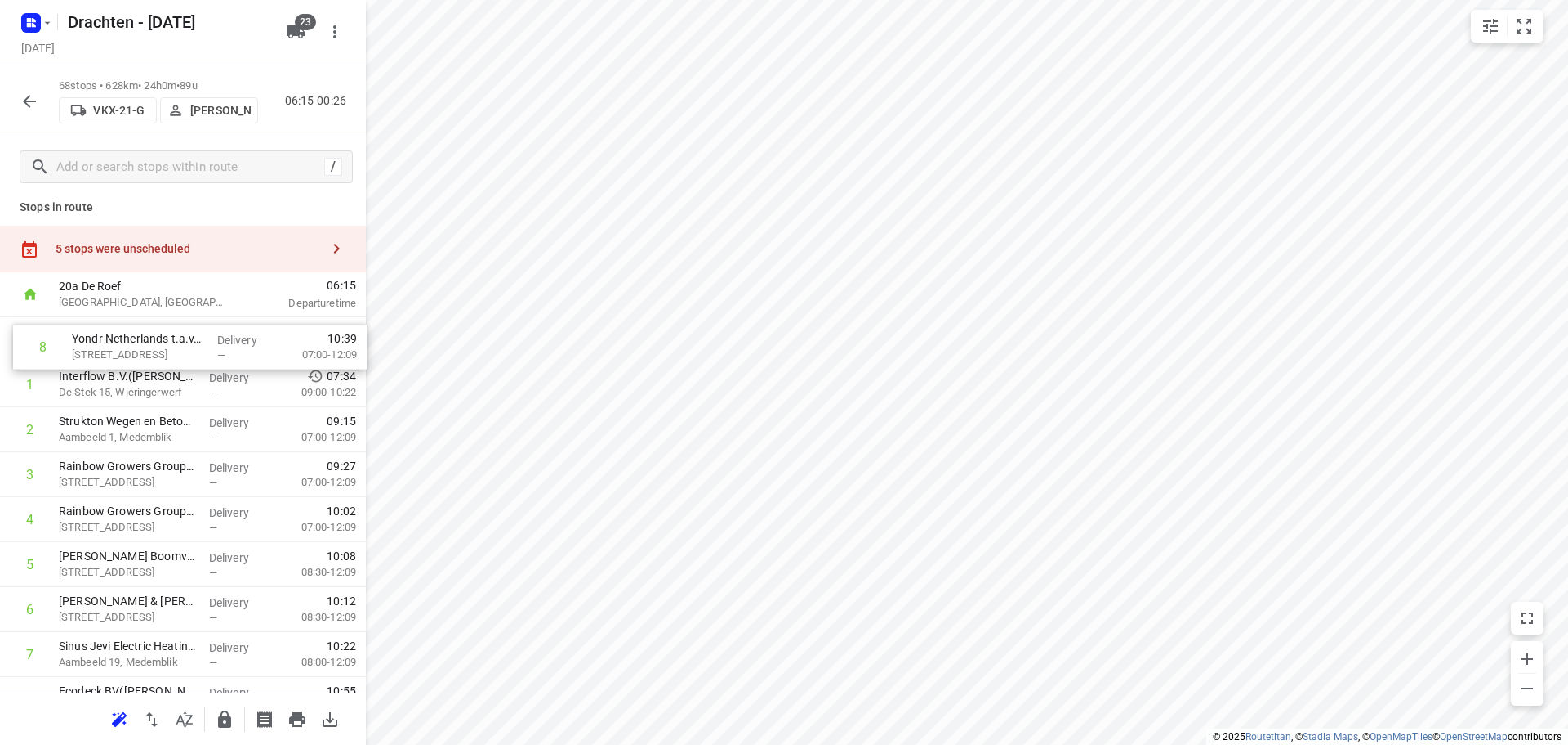
drag, startPoint x: 210, startPoint y: 659, endPoint x: 220, endPoint y: 334, distance: 325.2
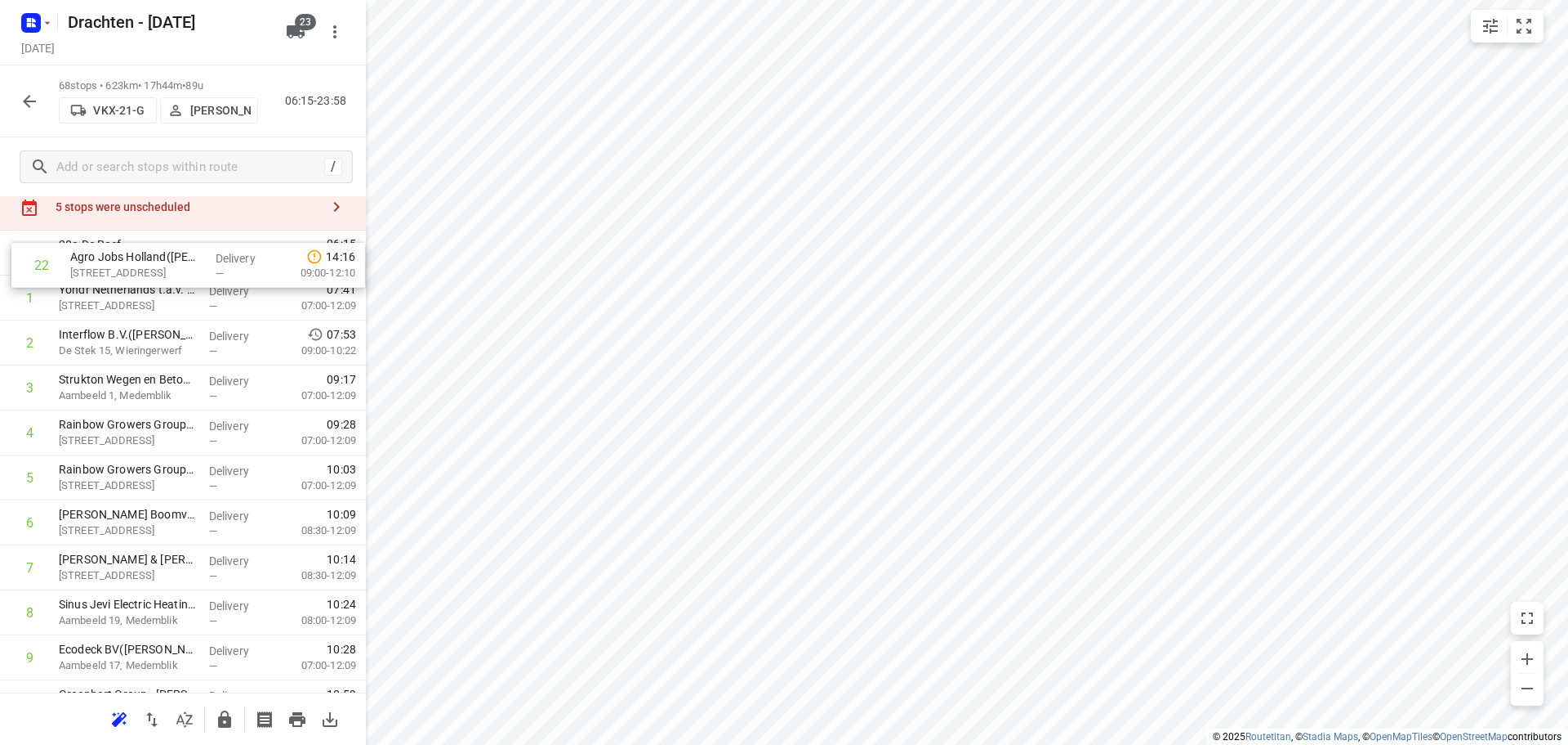
scroll to position [0, 0]
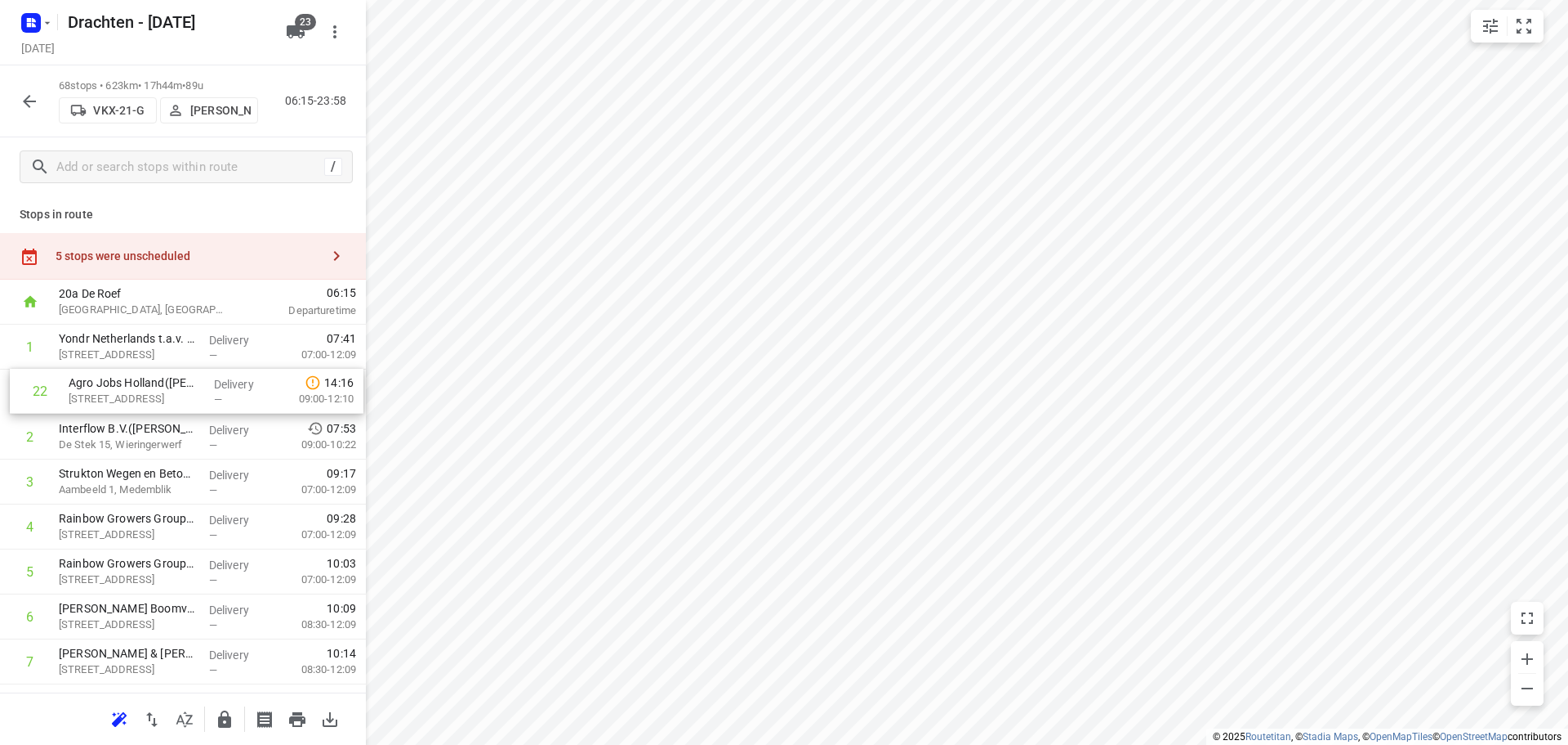
drag, startPoint x: 176, startPoint y: 632, endPoint x: 186, endPoint y: 387, distance: 245.2
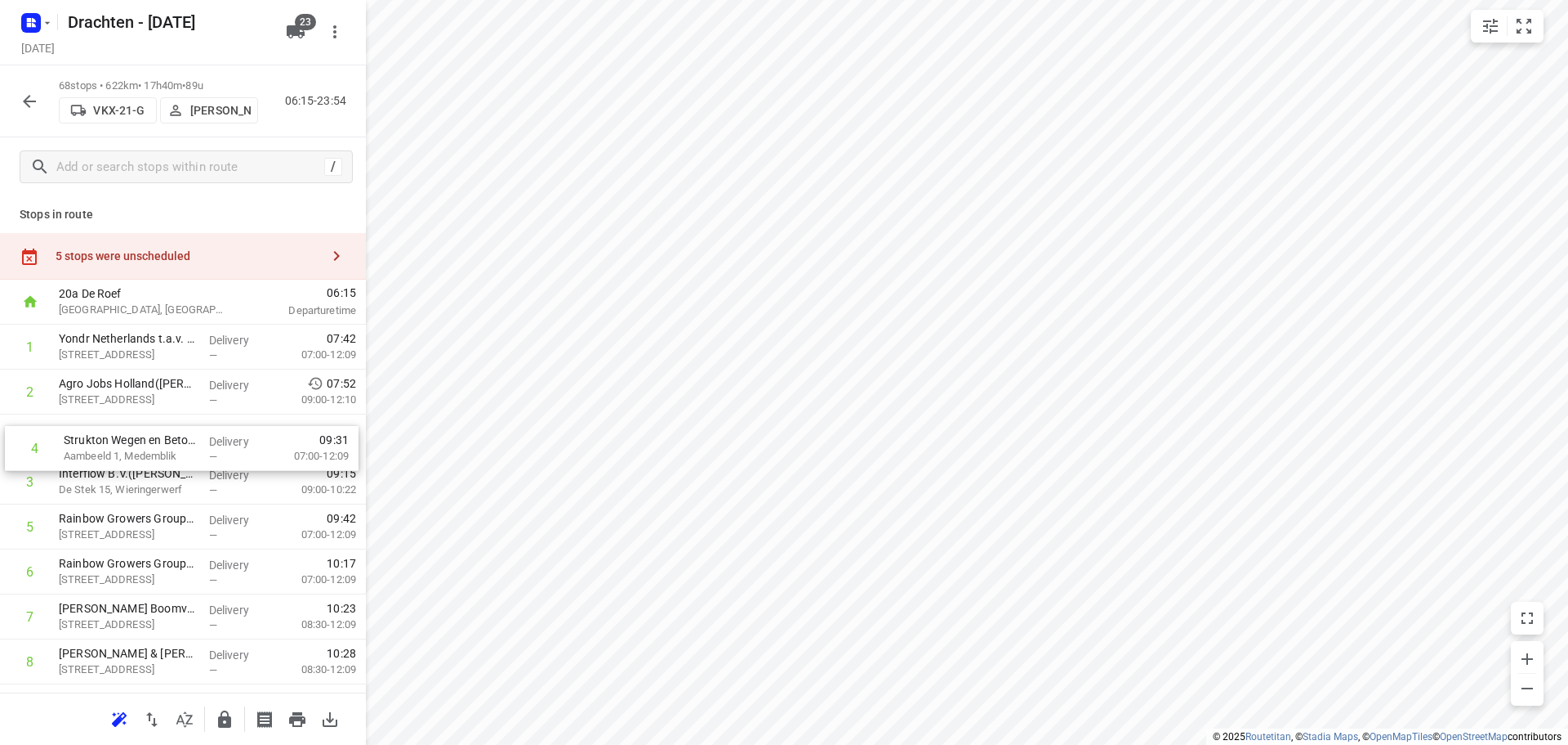
drag, startPoint x: 203, startPoint y: 480, endPoint x: 212, endPoint y: 434, distance: 46.9
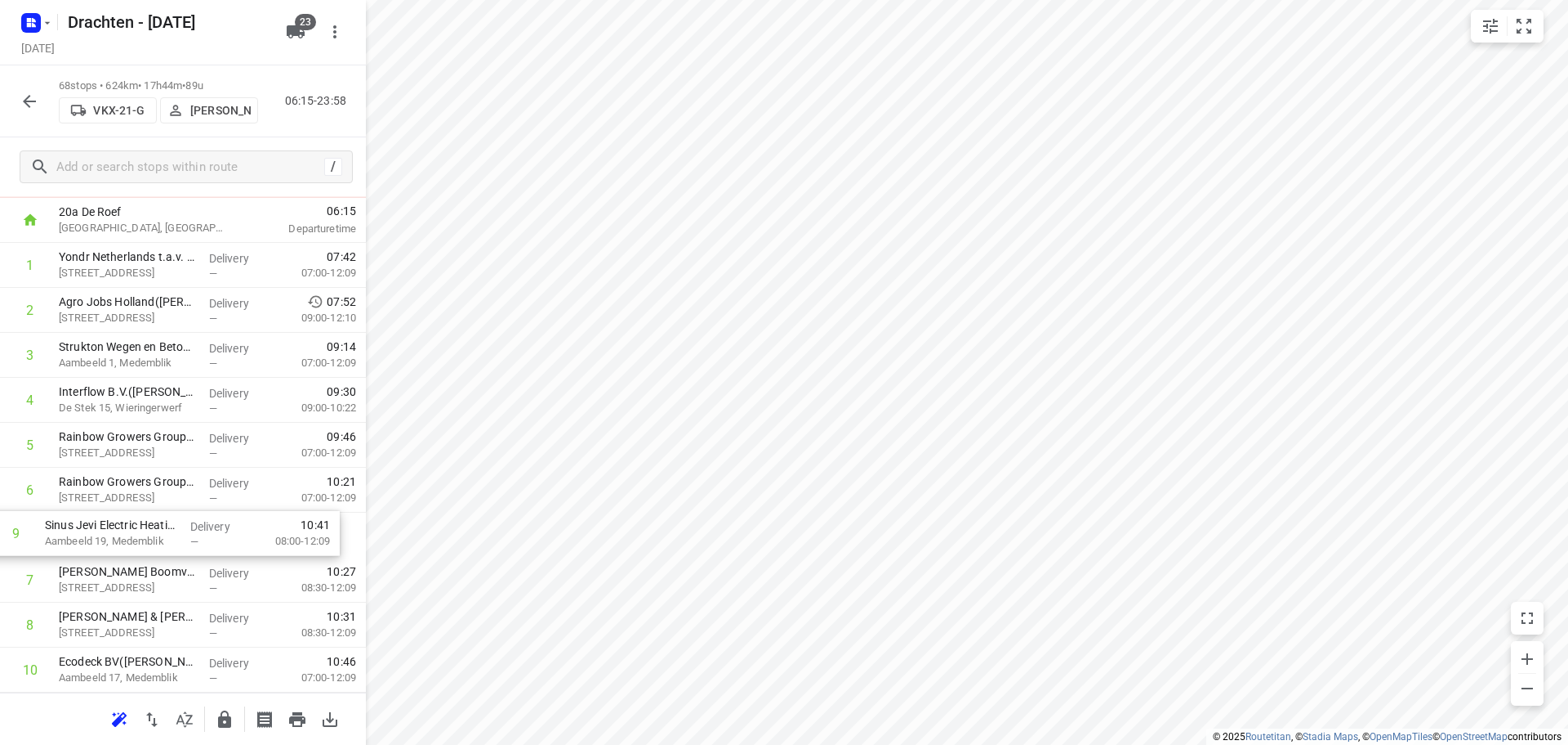
scroll to position [84, 0]
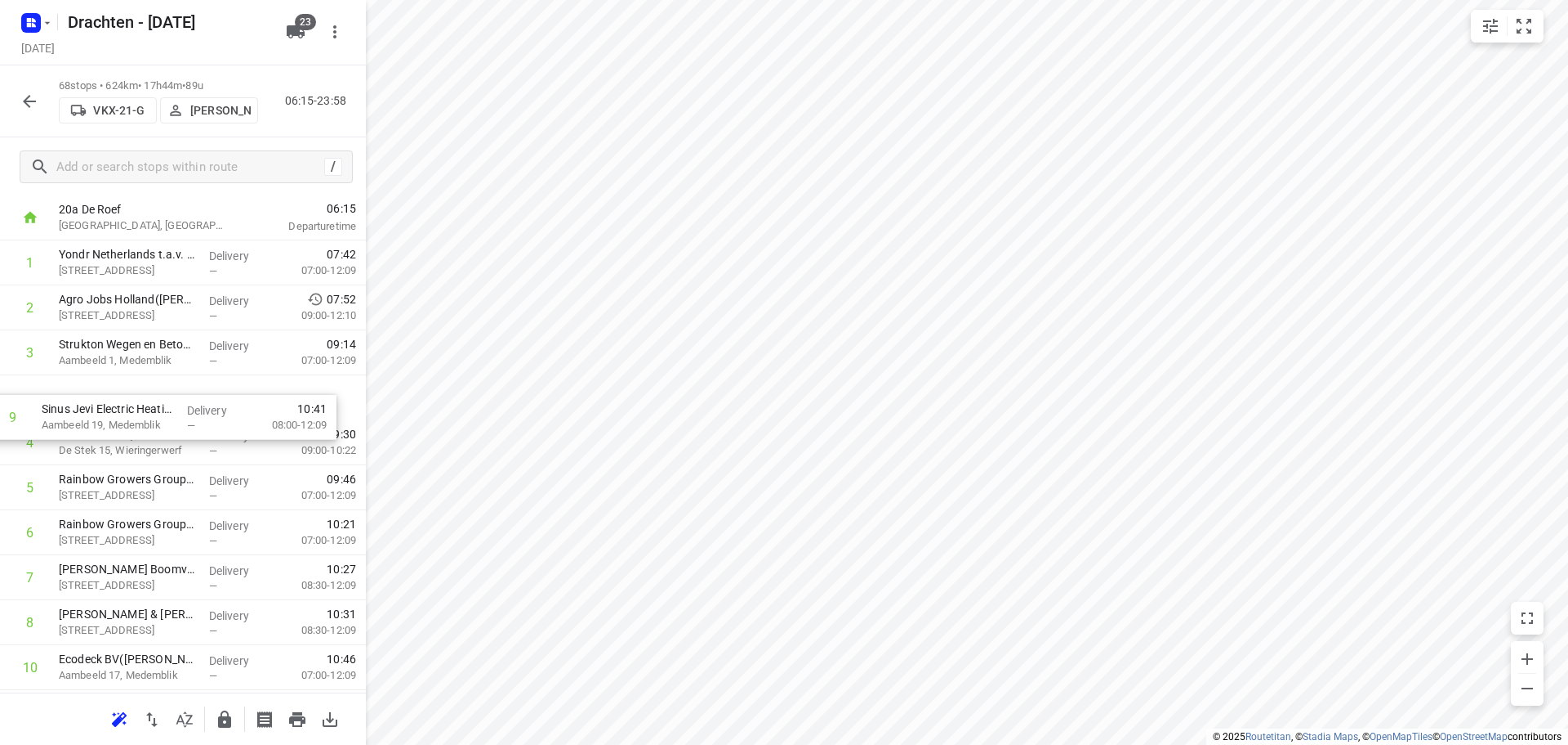
drag, startPoint x: 180, startPoint y: 624, endPoint x: 163, endPoint y: 383, distance: 241.6
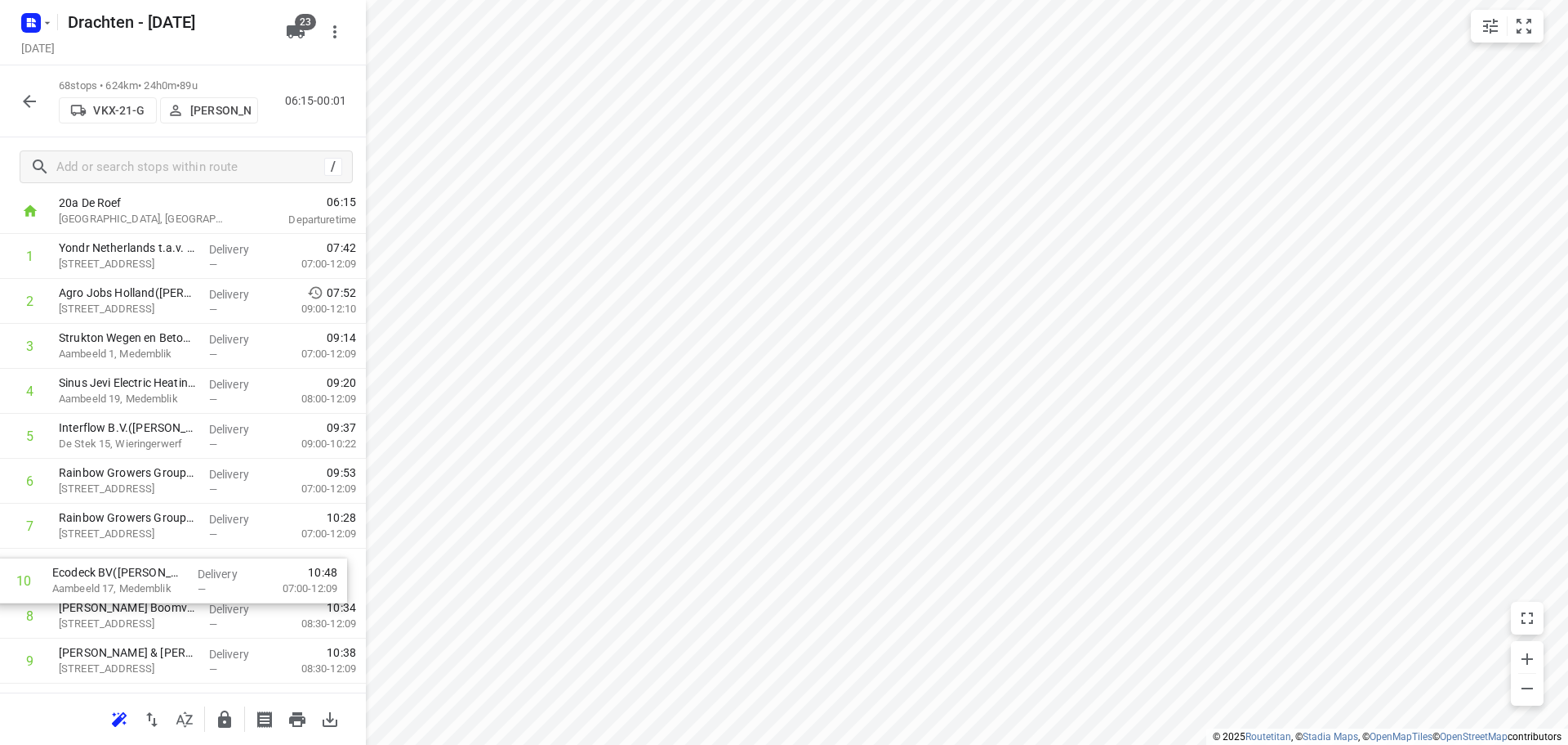
scroll to position [94, 0]
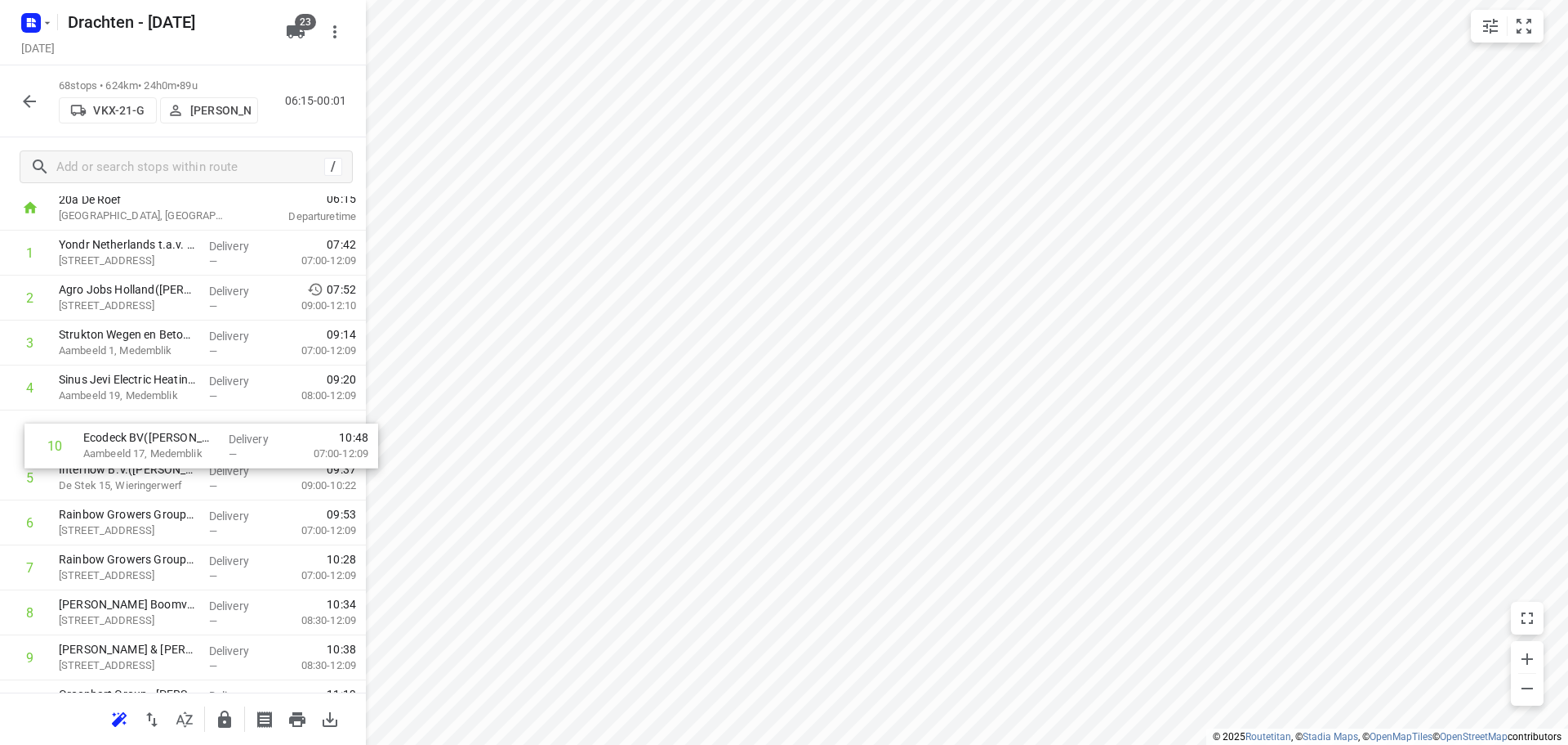
drag, startPoint x: 178, startPoint y: 661, endPoint x: 199, endPoint y: 433, distance: 229.0
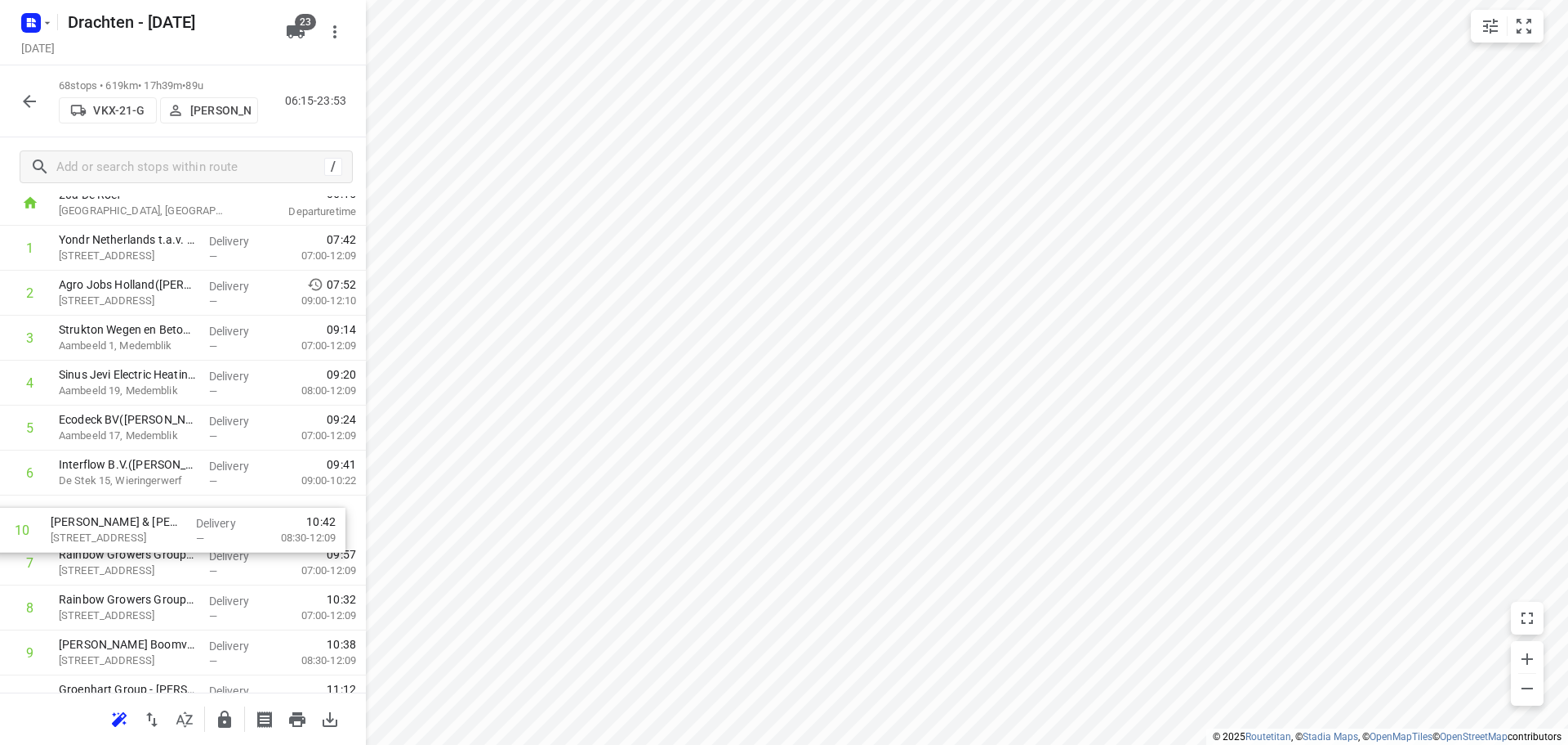
scroll to position [99, 0]
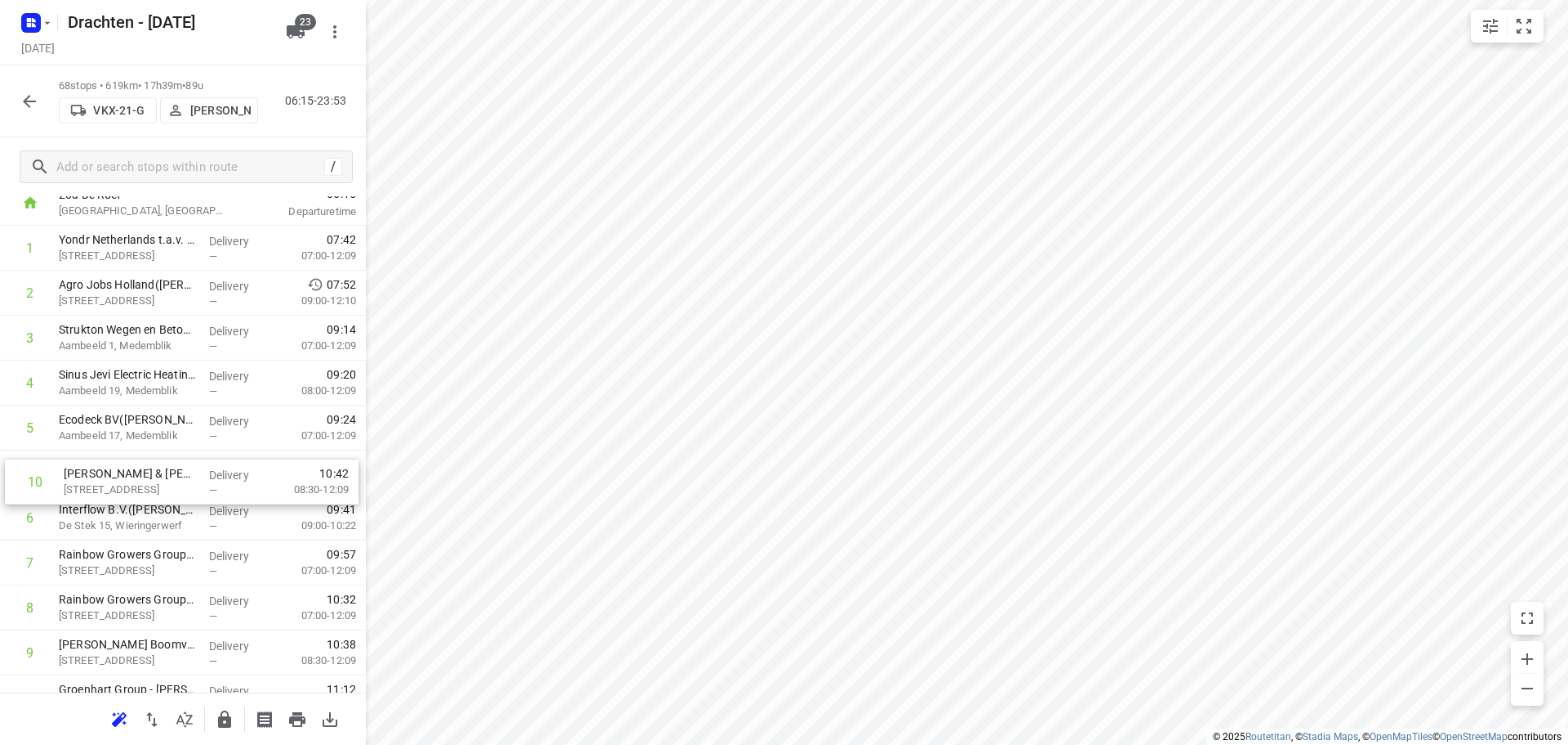
drag, startPoint x: 154, startPoint y: 577, endPoint x: 164, endPoint y: 471, distance: 106.5
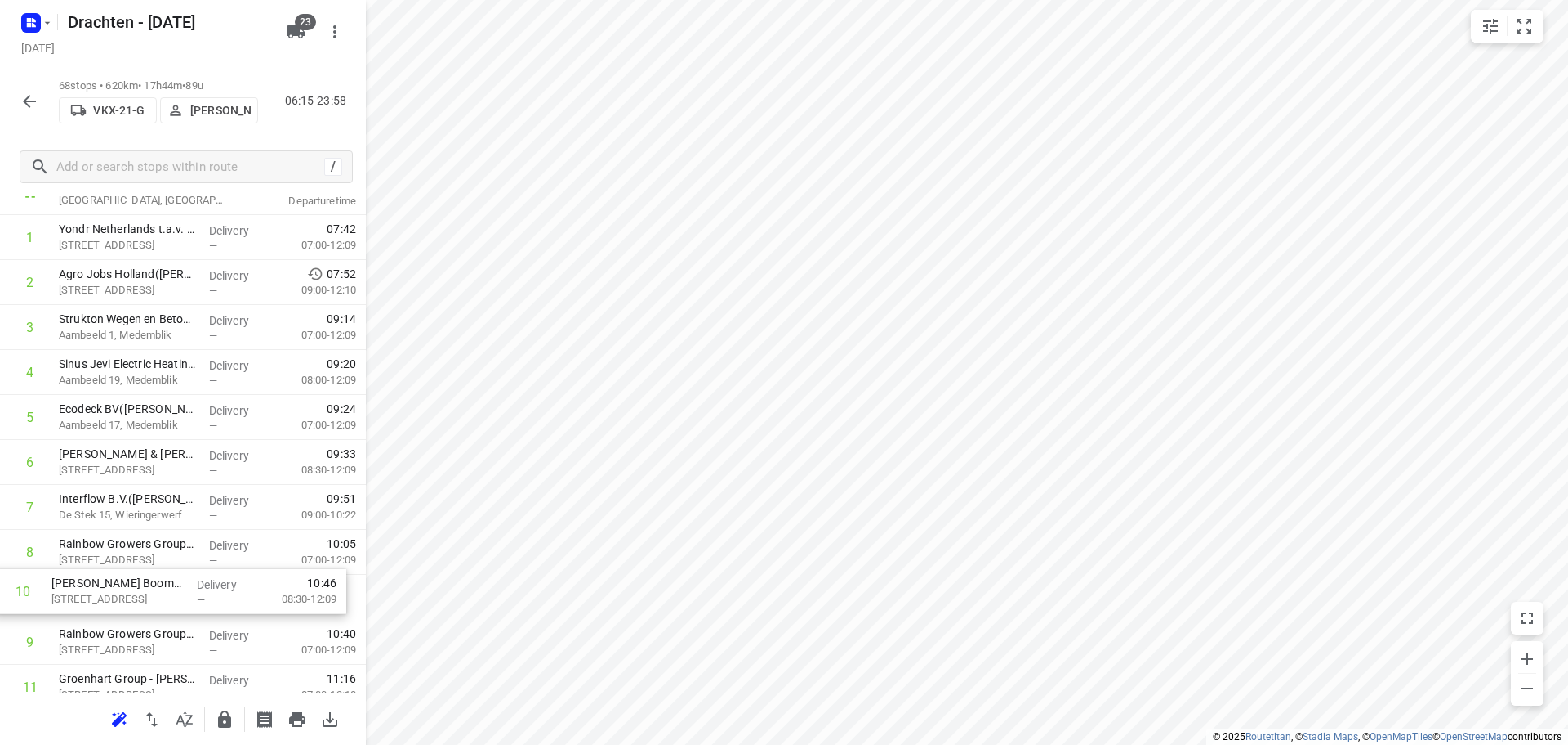
scroll to position [112, 0]
drag, startPoint x: 163, startPoint y: 652, endPoint x: 154, endPoint y: 495, distance: 157.3
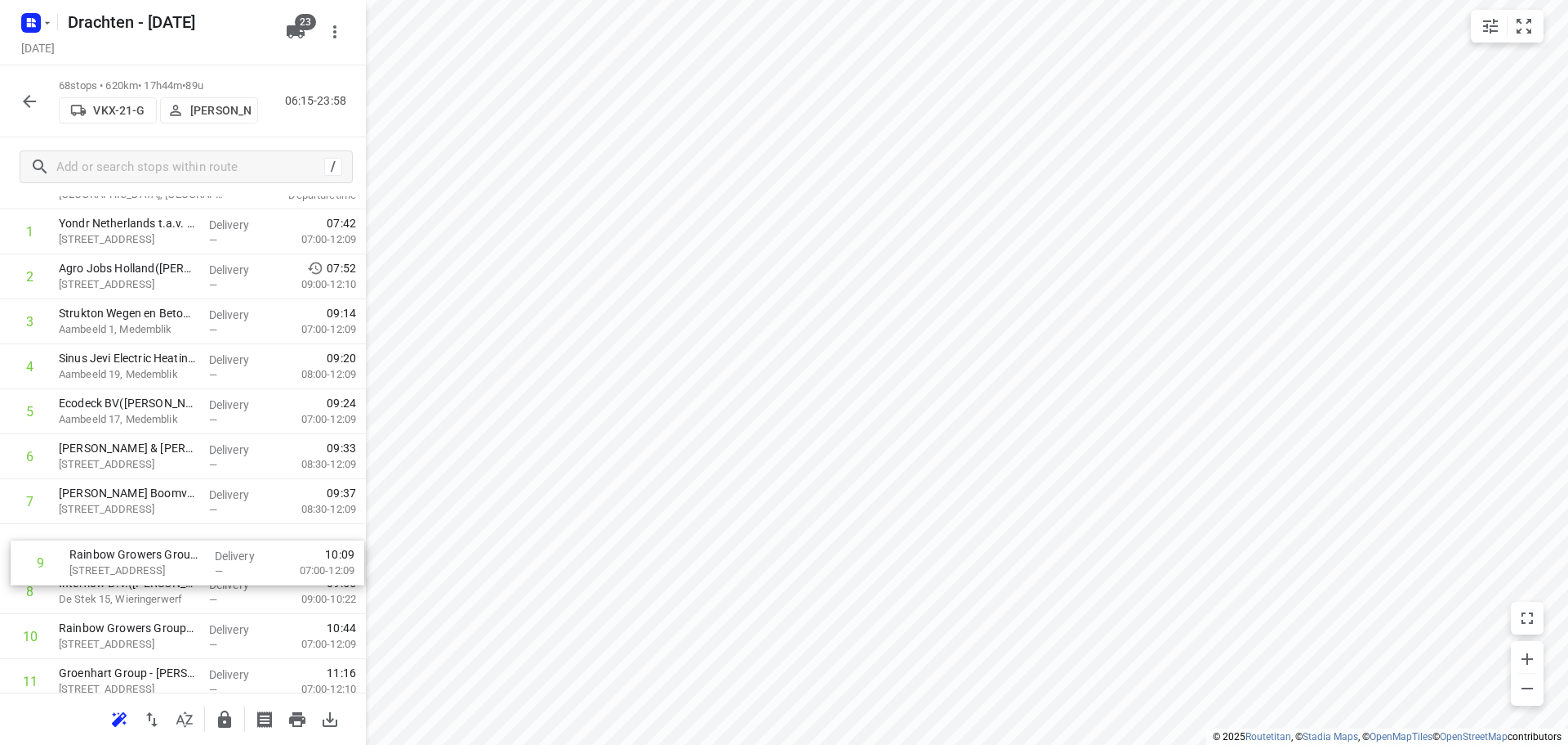
scroll to position [119, 0]
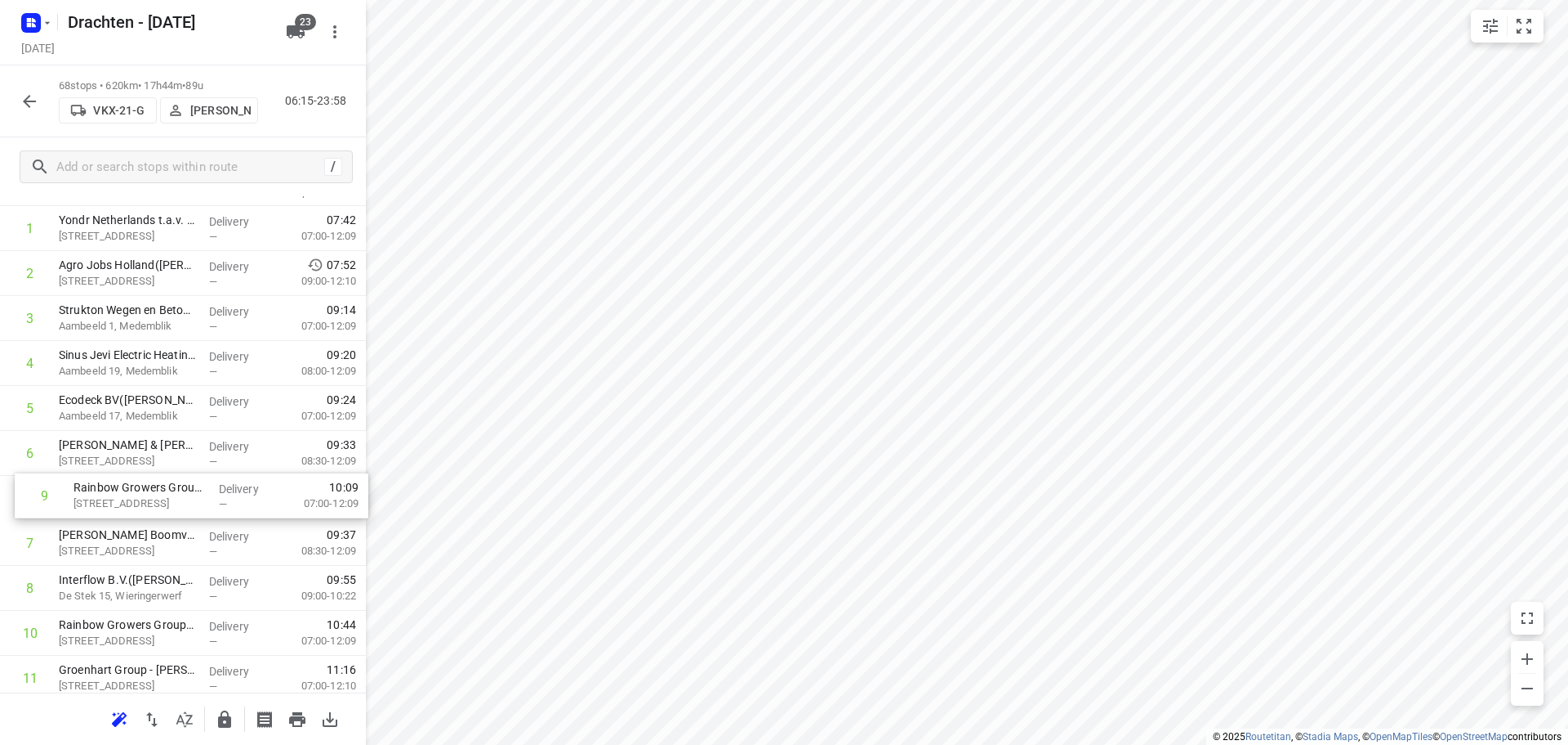
drag, startPoint x: 123, startPoint y: 599, endPoint x: 138, endPoint y: 495, distance: 105.1
drag, startPoint x: 143, startPoint y: 546, endPoint x: 141, endPoint y: 499, distance: 47.0
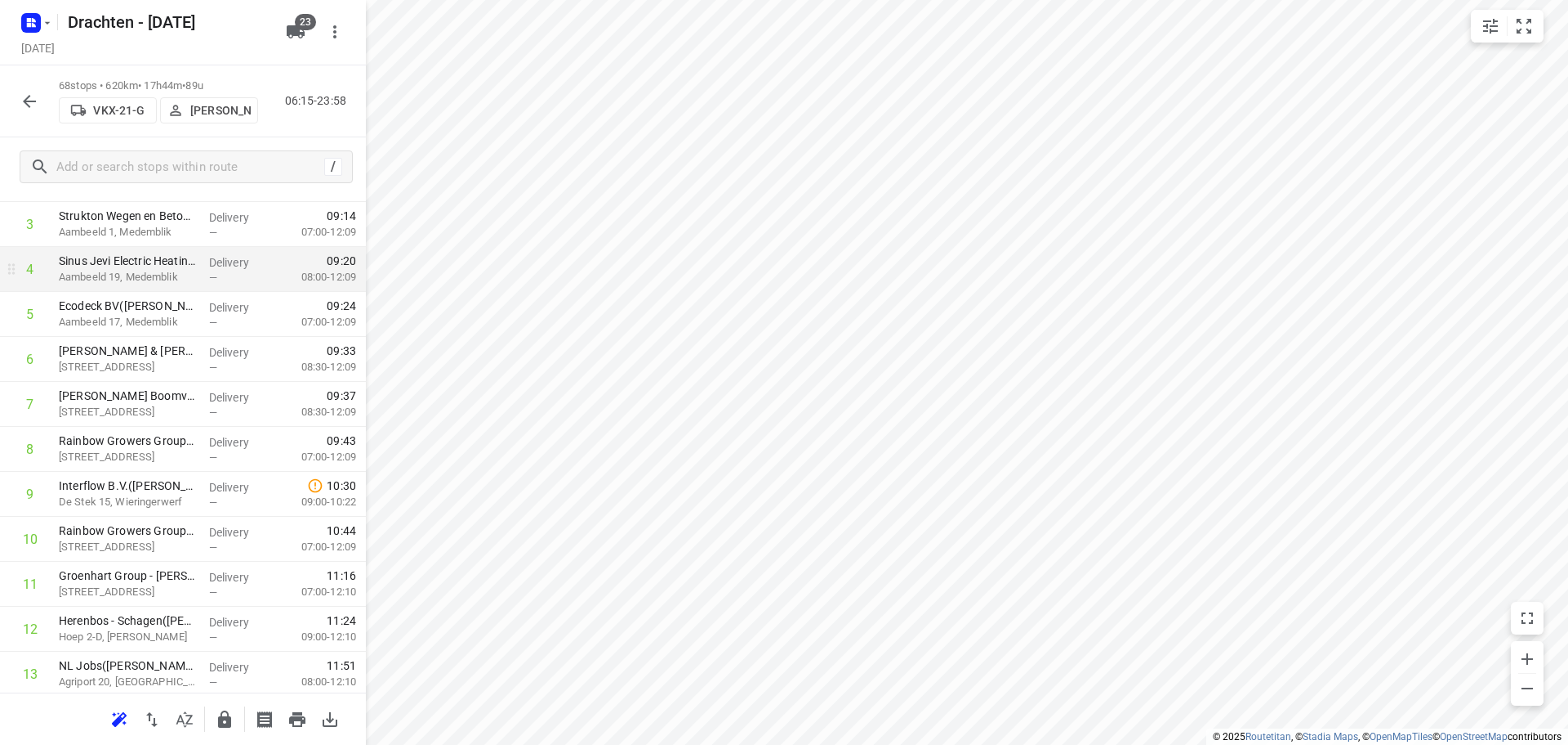
scroll to position [282, 0]
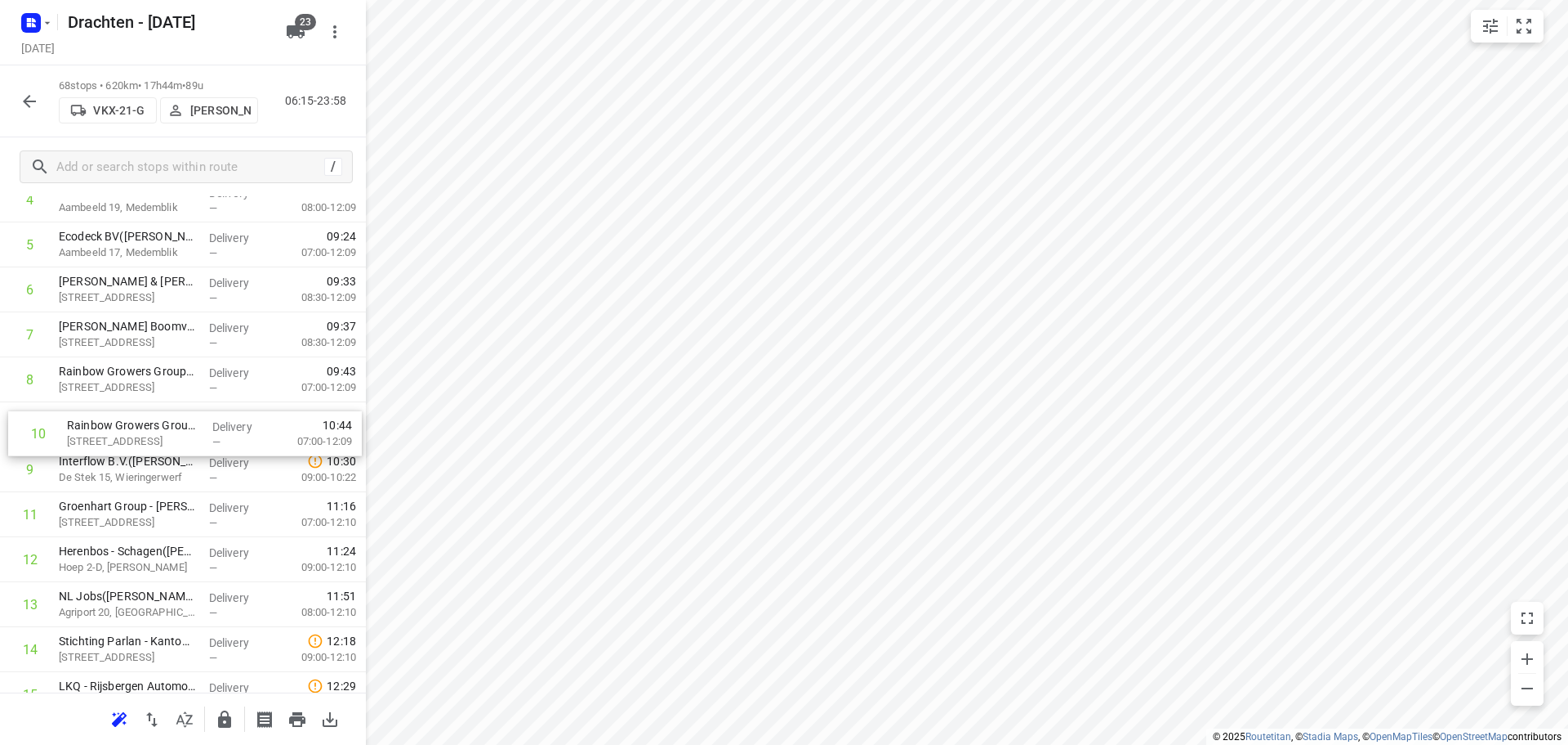
drag, startPoint x: 150, startPoint y: 455, endPoint x: 159, endPoint y: 413, distance: 43.0
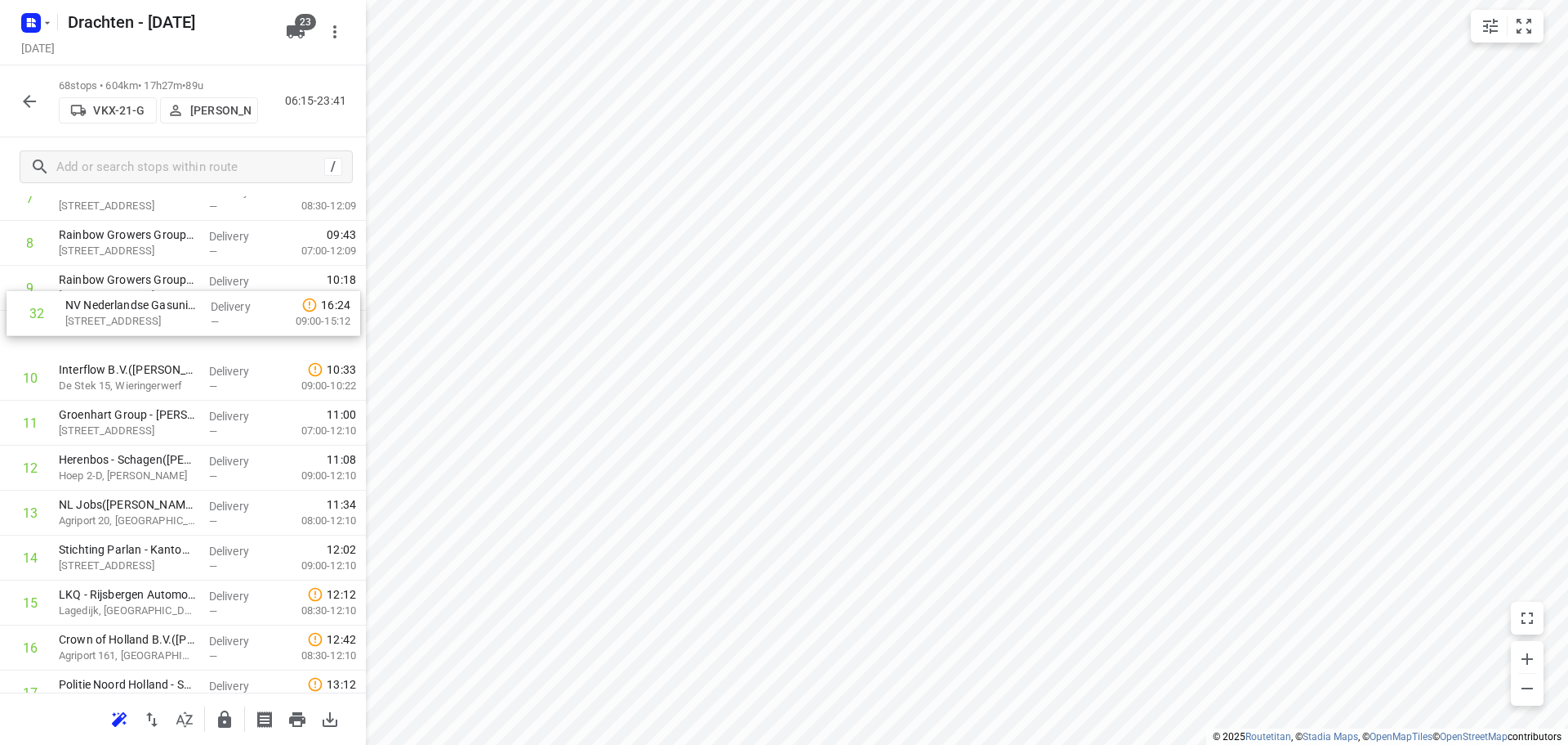
scroll to position [417, 0]
drag, startPoint x: 168, startPoint y: 568, endPoint x: 182, endPoint y: 337, distance: 231.4
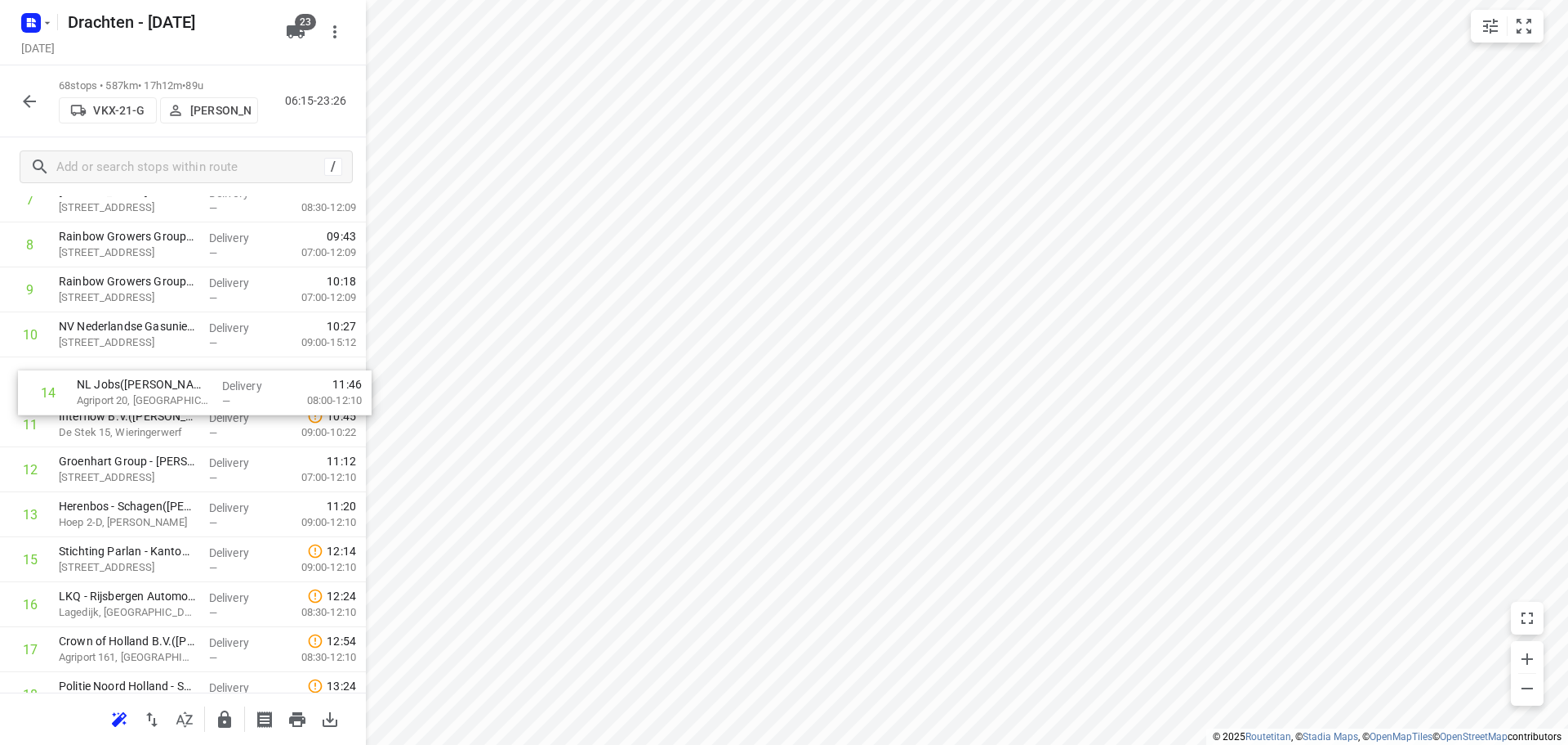
drag, startPoint x: 146, startPoint y: 518, endPoint x: 163, endPoint y: 382, distance: 137.1
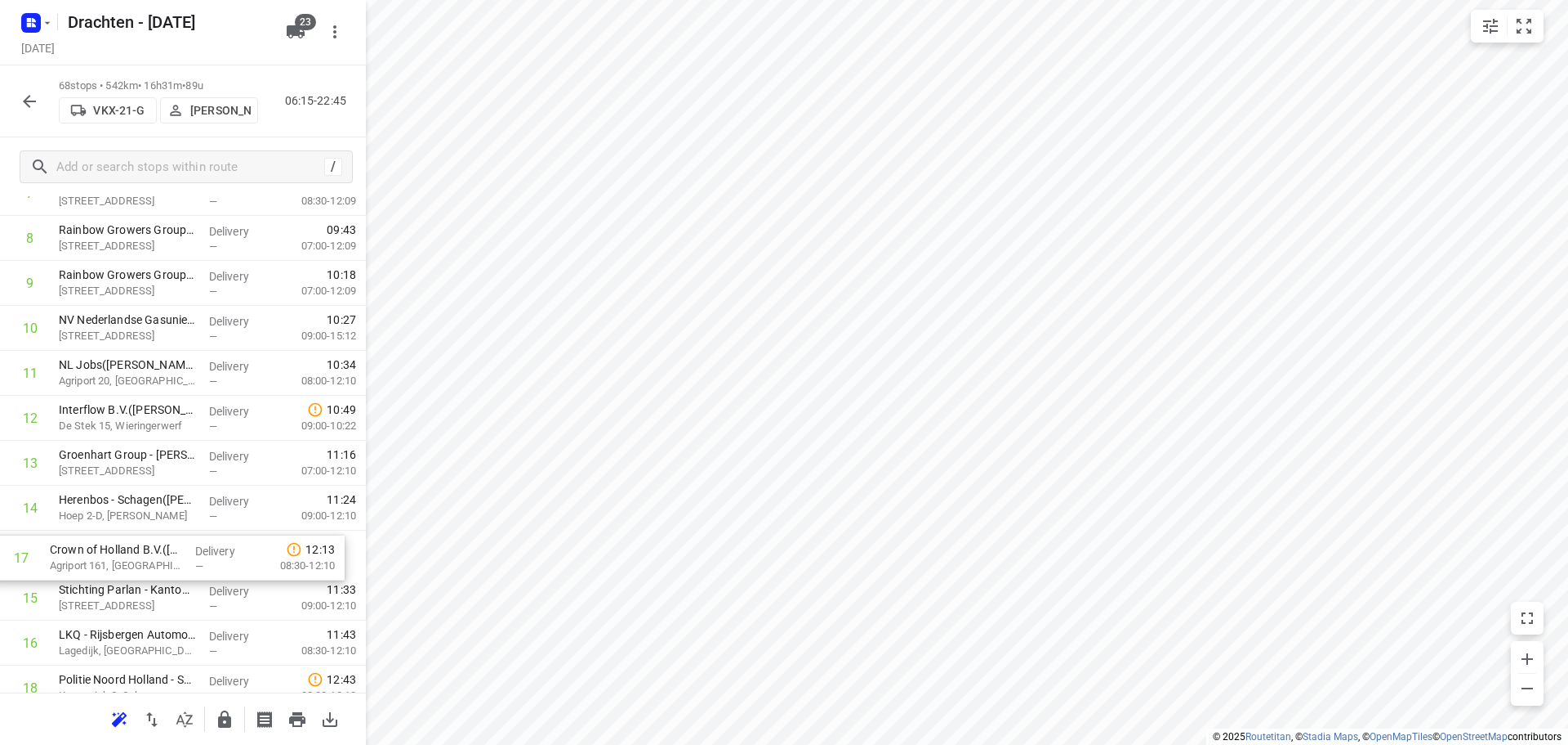
scroll to position [425, 0]
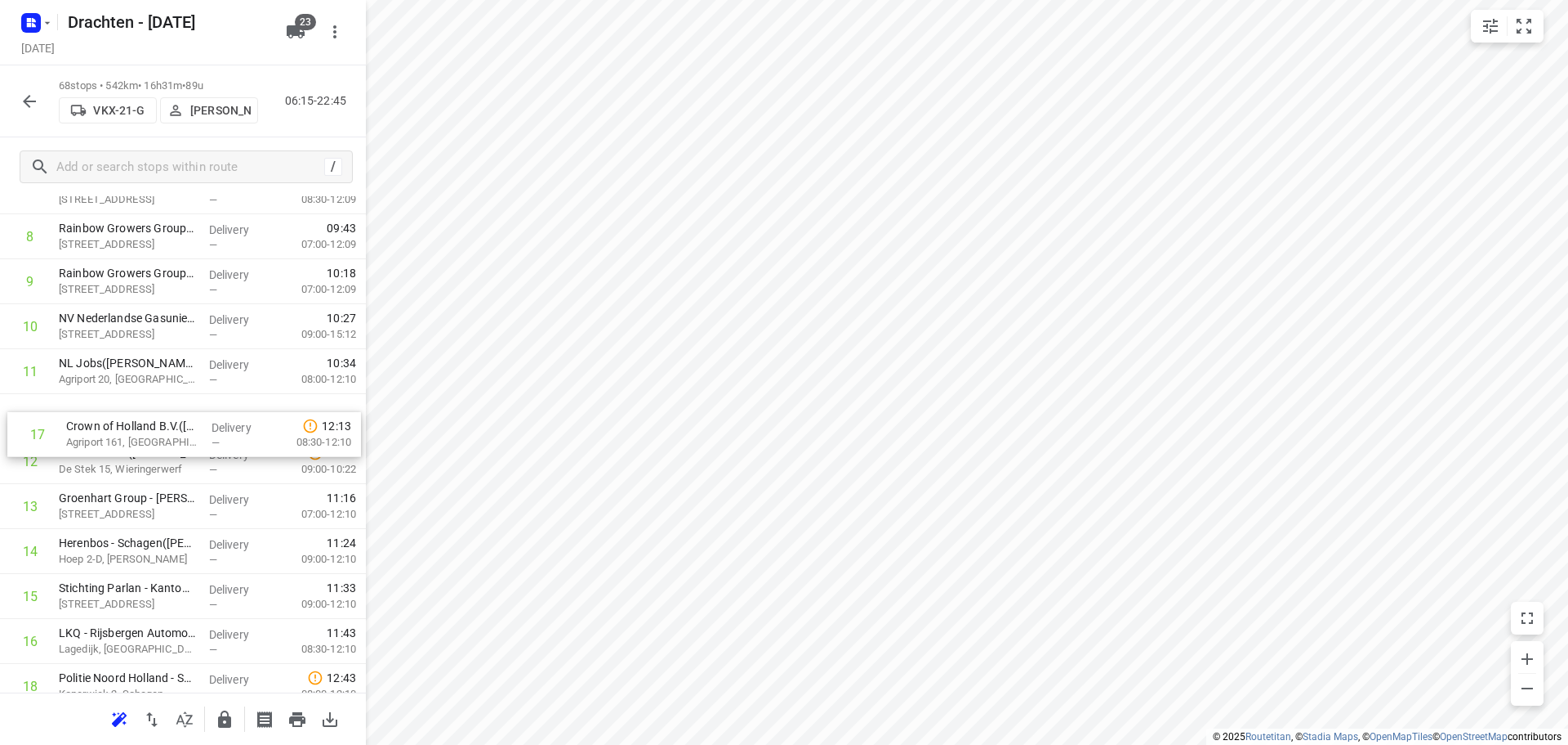
drag, startPoint x: 174, startPoint y: 651, endPoint x: 182, endPoint y: 415, distance: 236.1
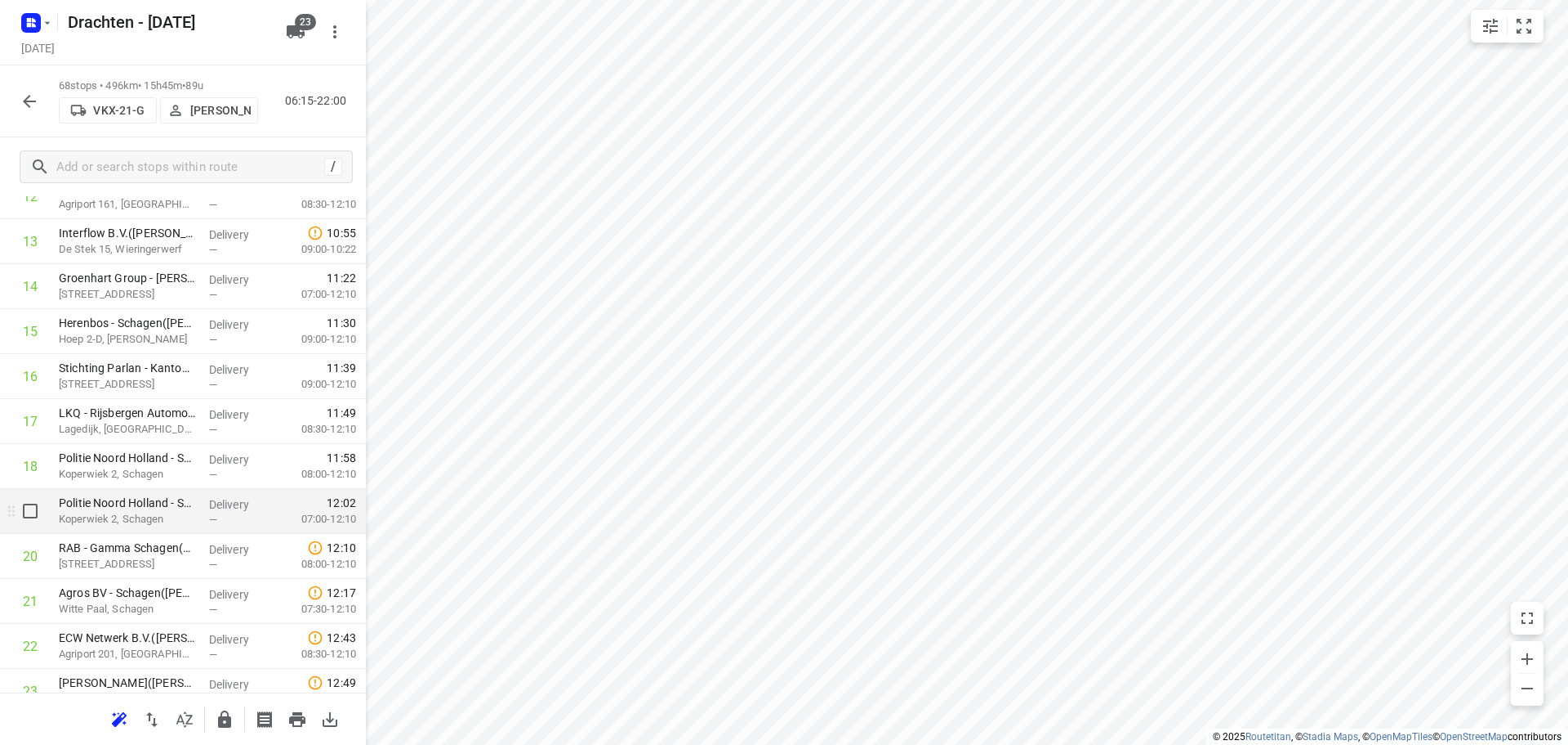
scroll to position [670, 0]
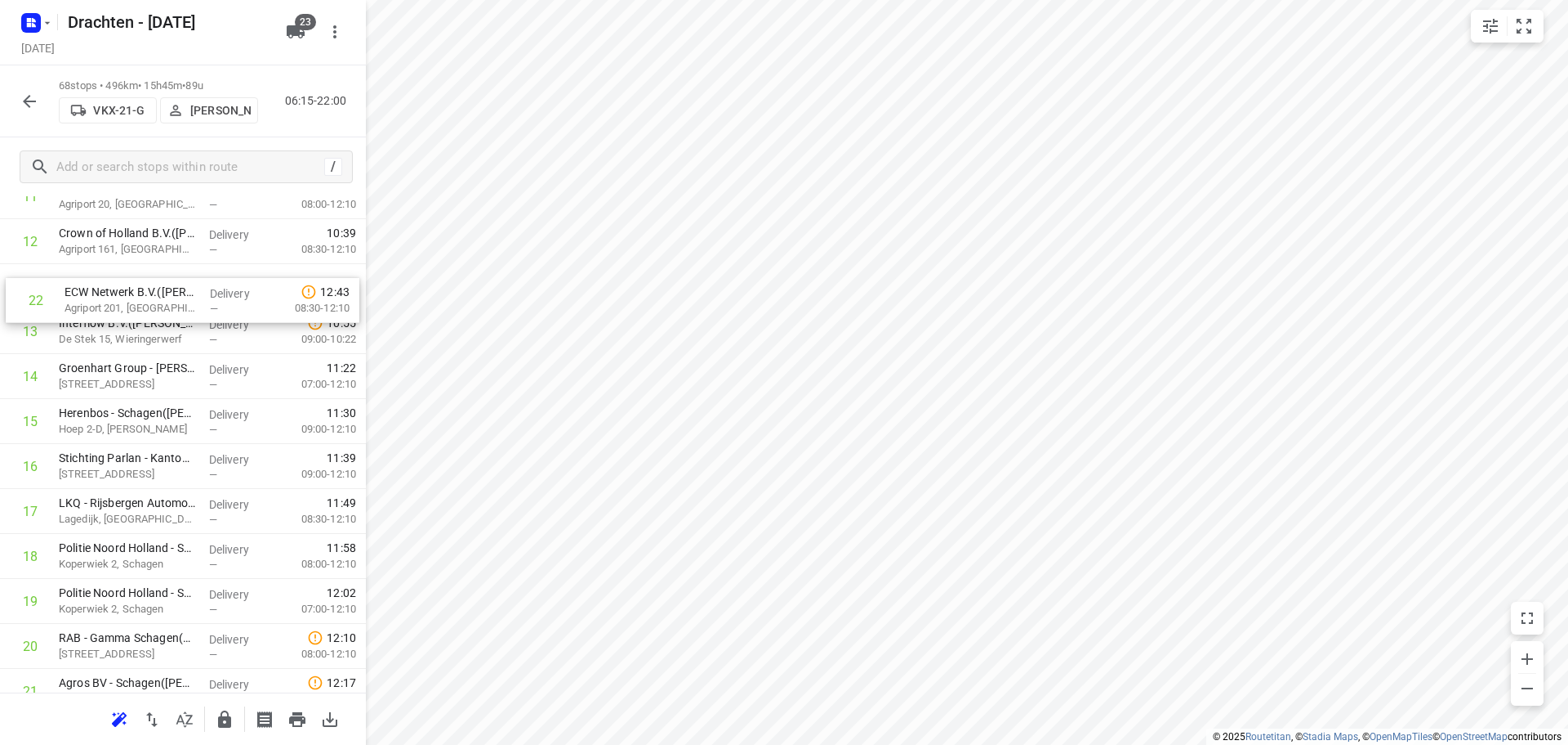
drag, startPoint x: 160, startPoint y: 621, endPoint x: 165, endPoint y: 283, distance: 338.0
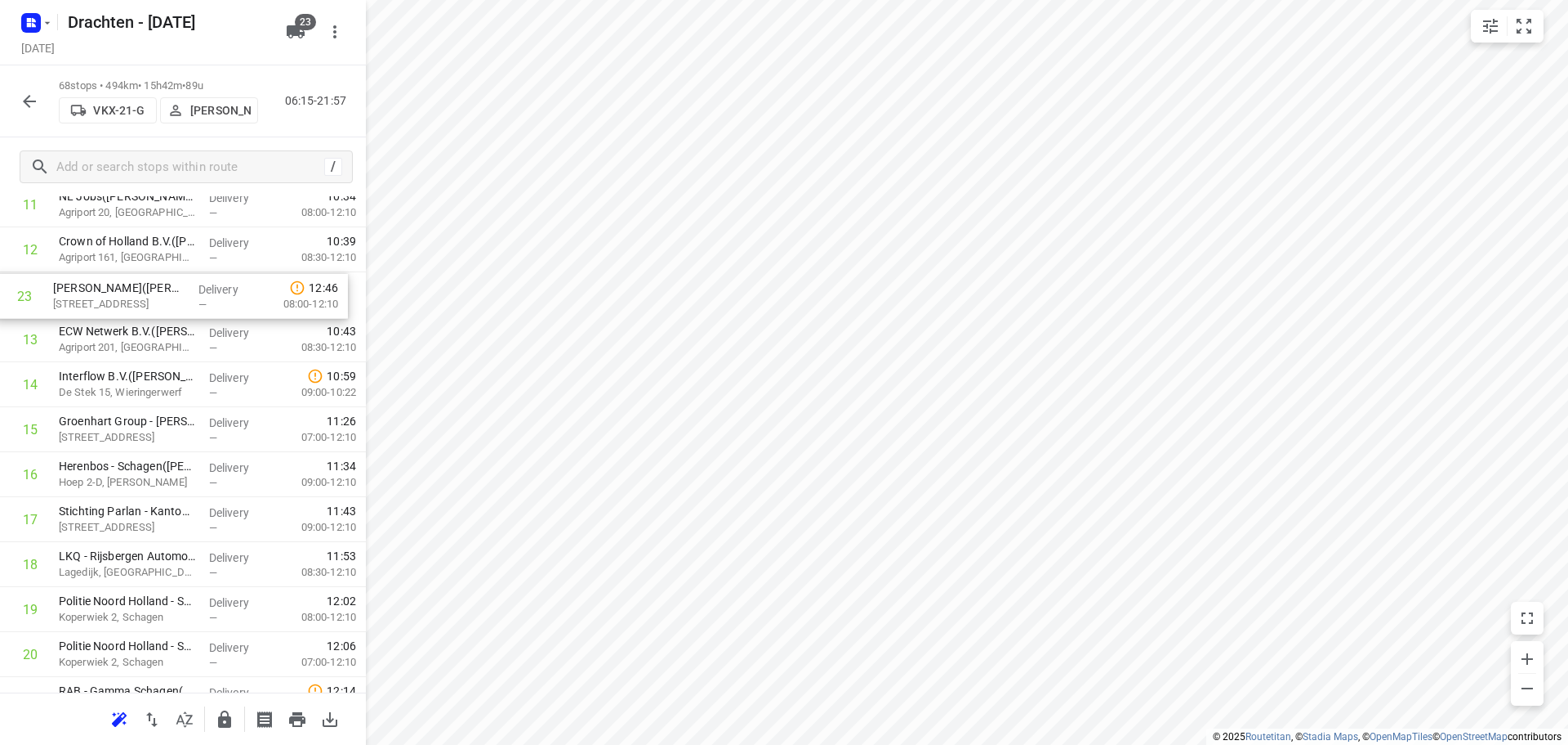
scroll to position [578, 0]
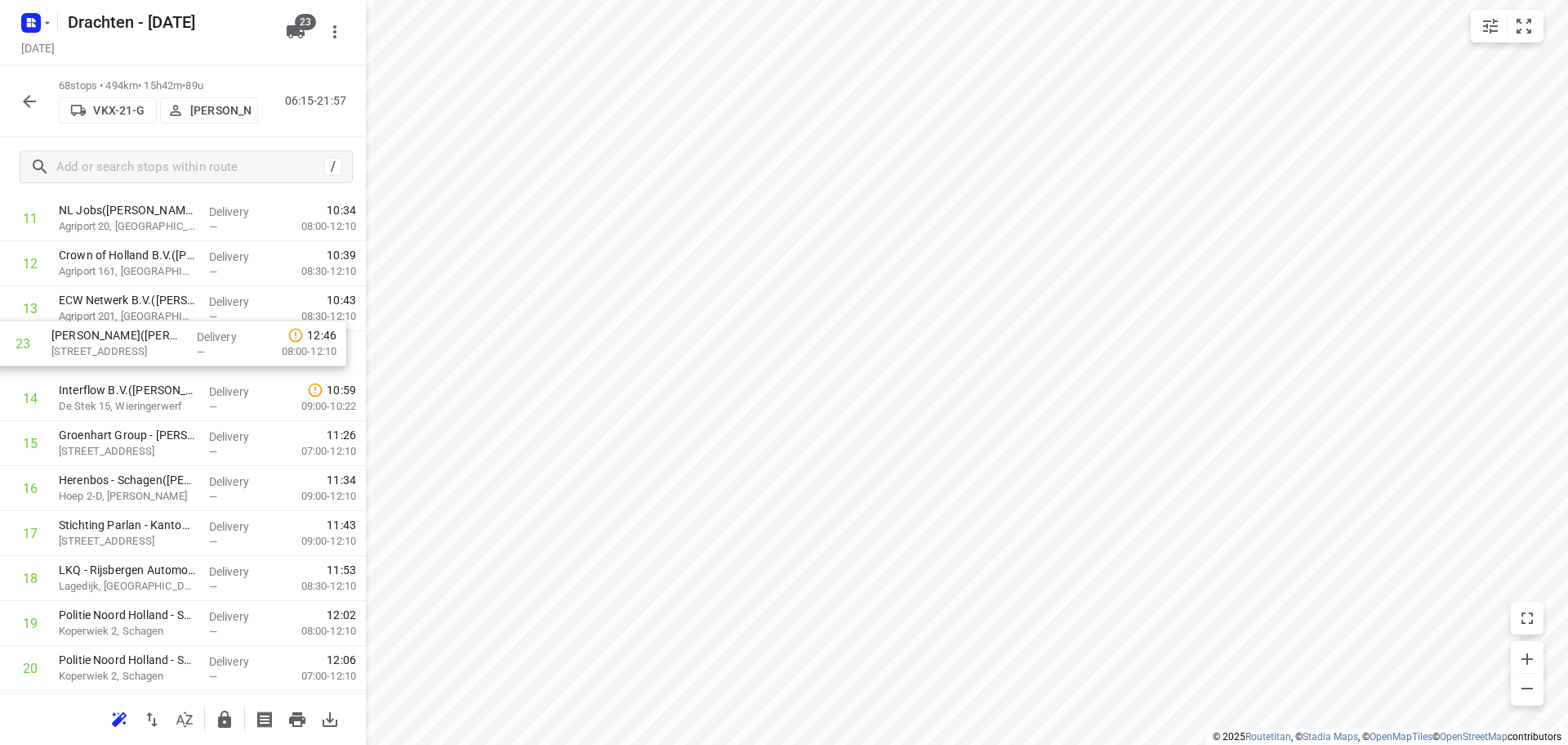
drag, startPoint x: 148, startPoint y: 576, endPoint x: 140, endPoint y: 334, distance: 242.1
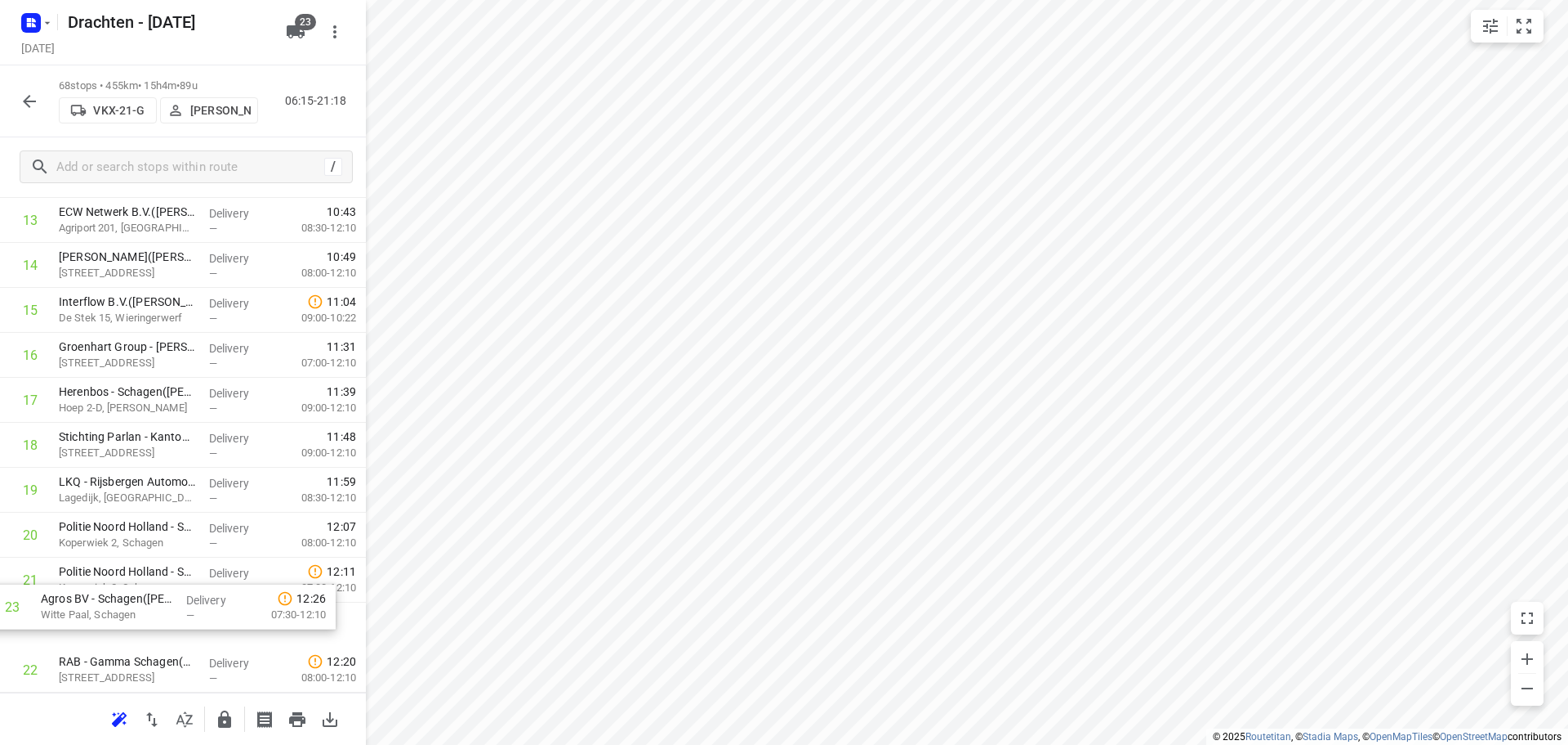
scroll to position [666, 0]
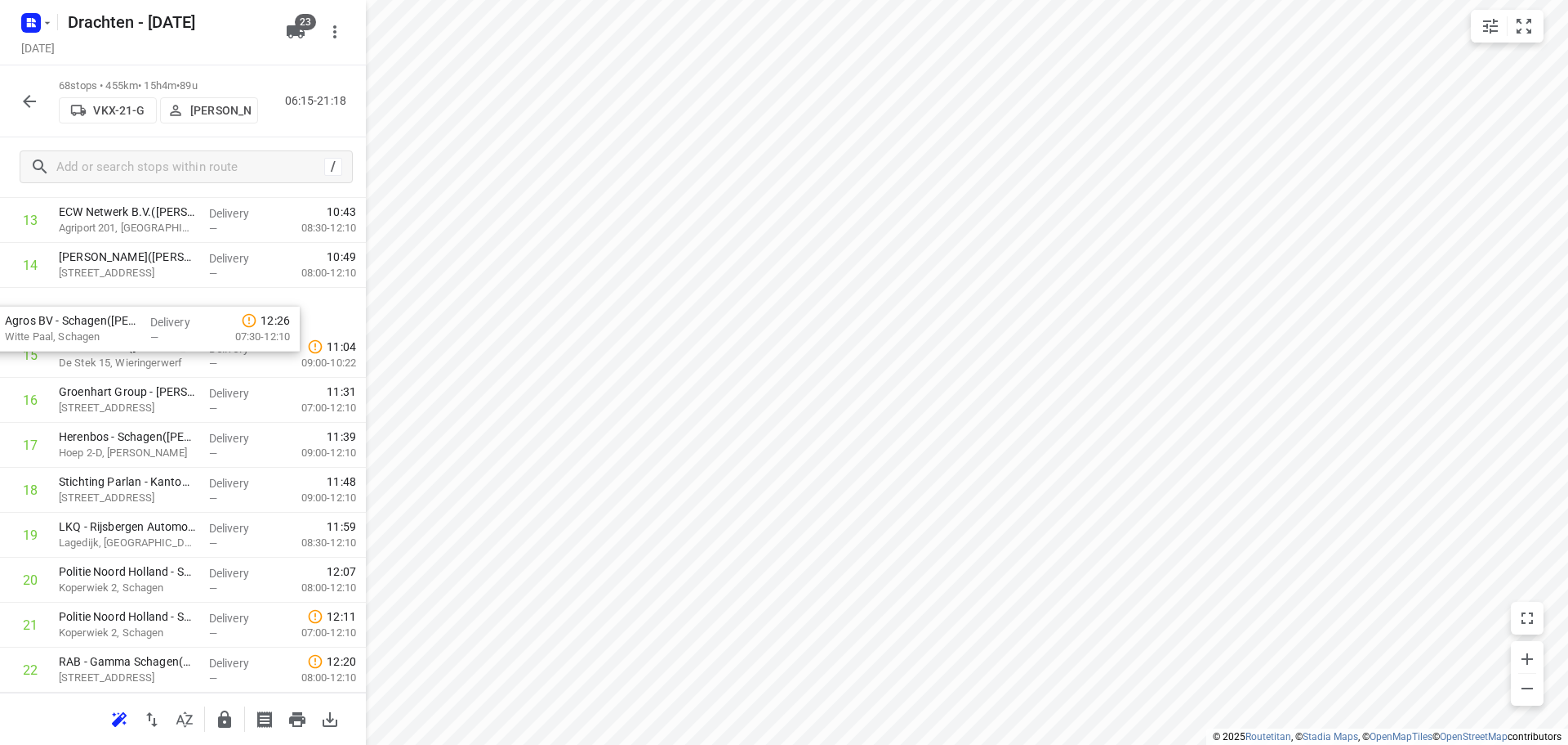
drag, startPoint x: 184, startPoint y: 679, endPoint x: 132, endPoint y: 323, distance: 359.8
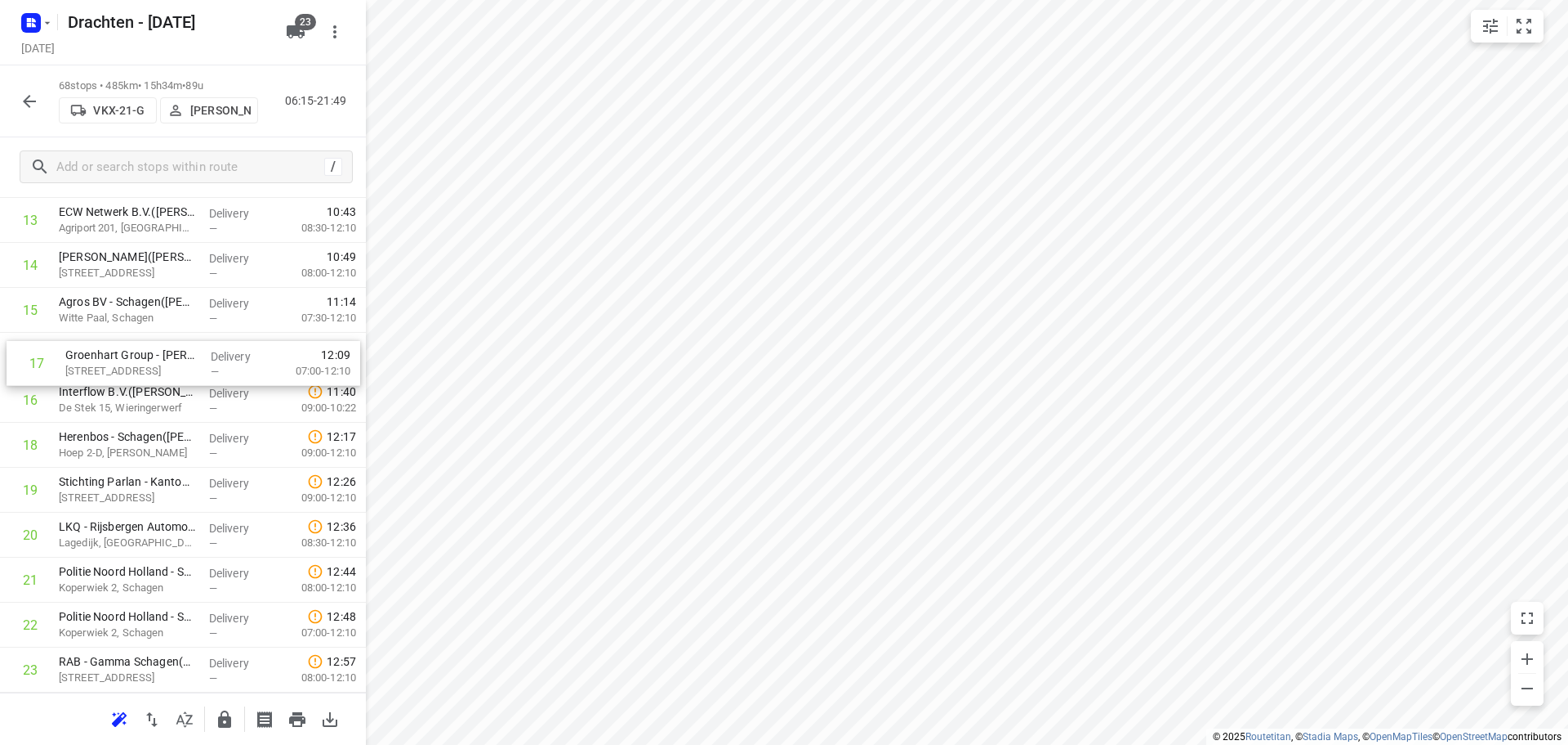
drag, startPoint x: 177, startPoint y: 407, endPoint x: 187, endPoint y: 363, distance: 45.1
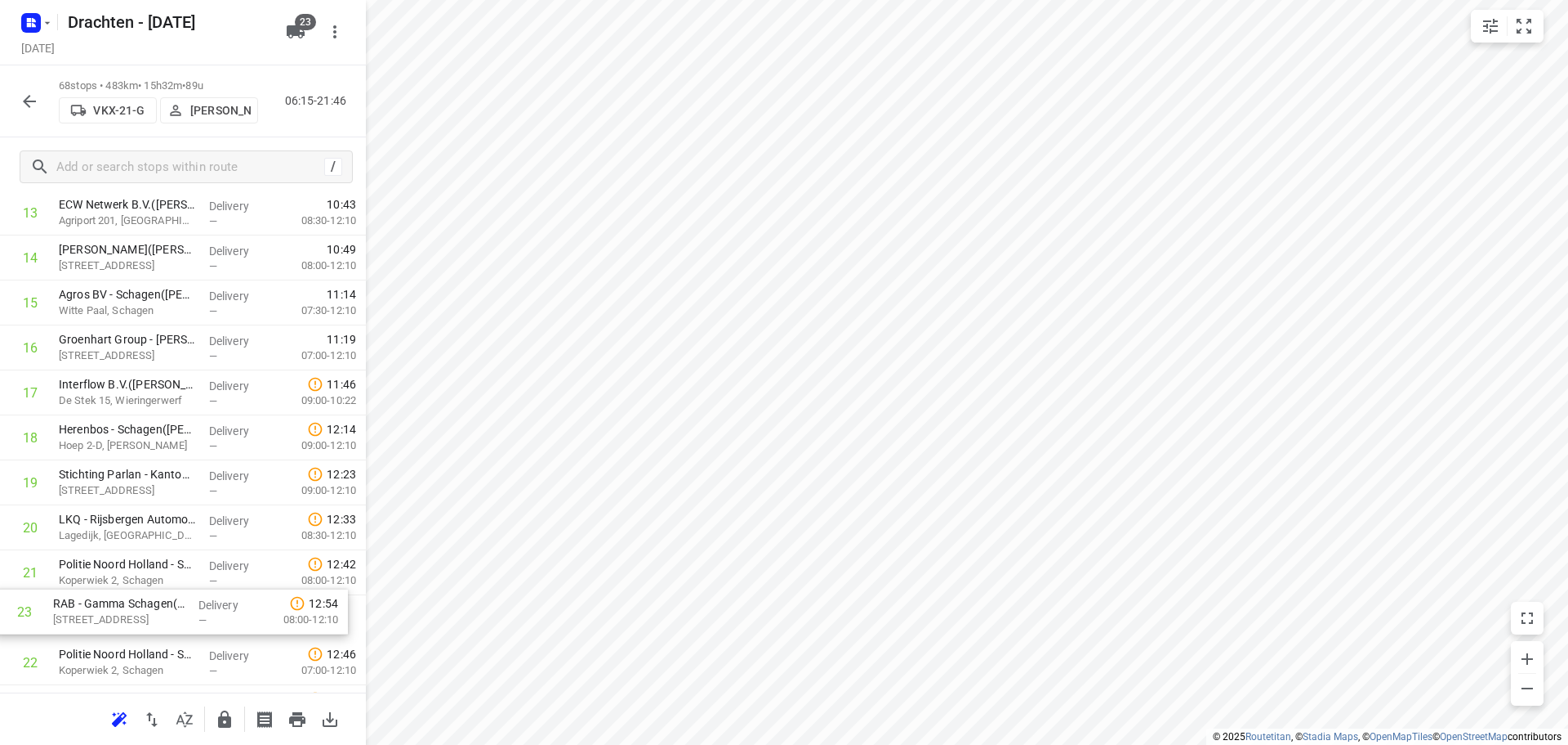
scroll to position [675, 0]
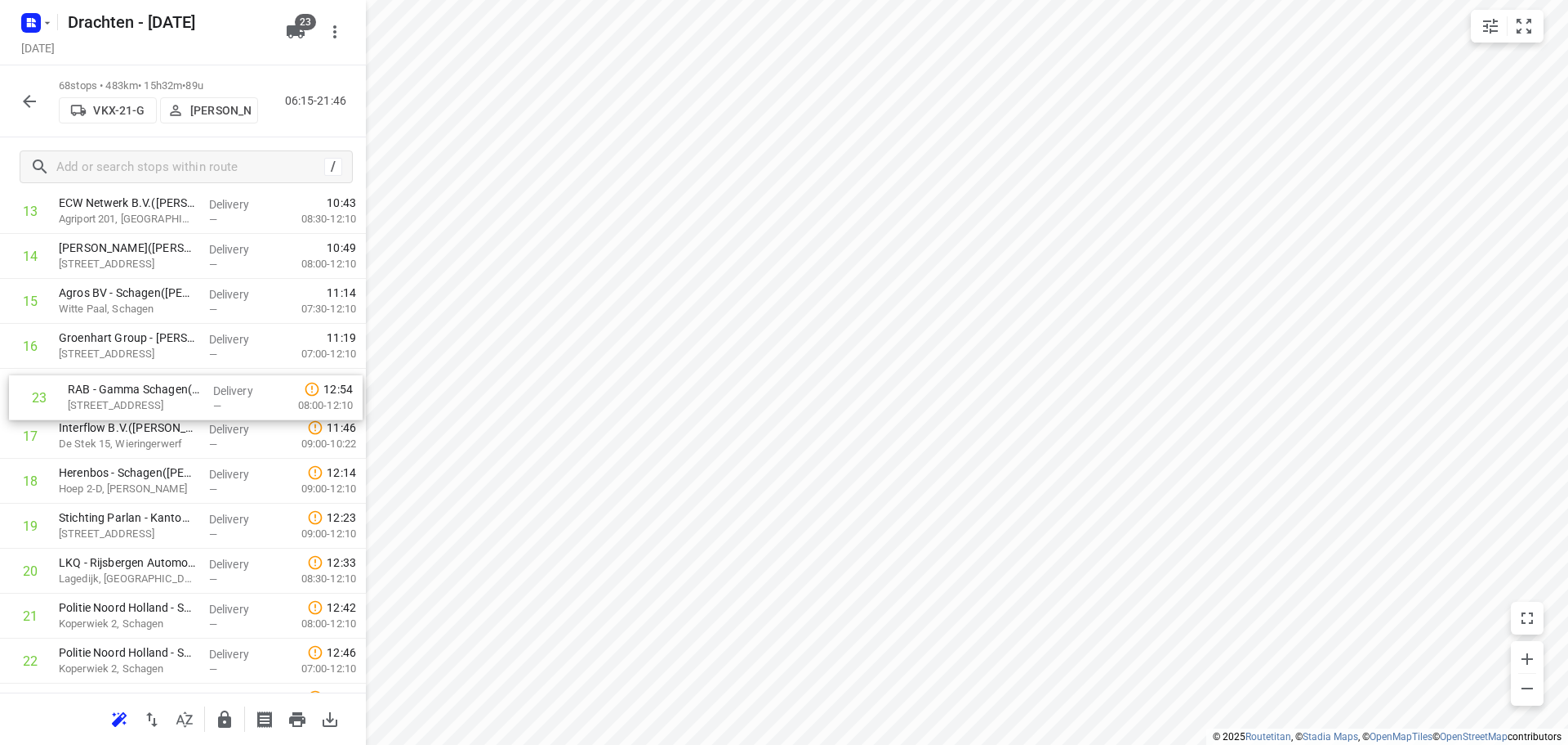
drag, startPoint x: 183, startPoint y: 675, endPoint x: 193, endPoint y: 388, distance: 287.2
drag, startPoint x: 200, startPoint y: 527, endPoint x: 196, endPoint y: 419, distance: 108.1
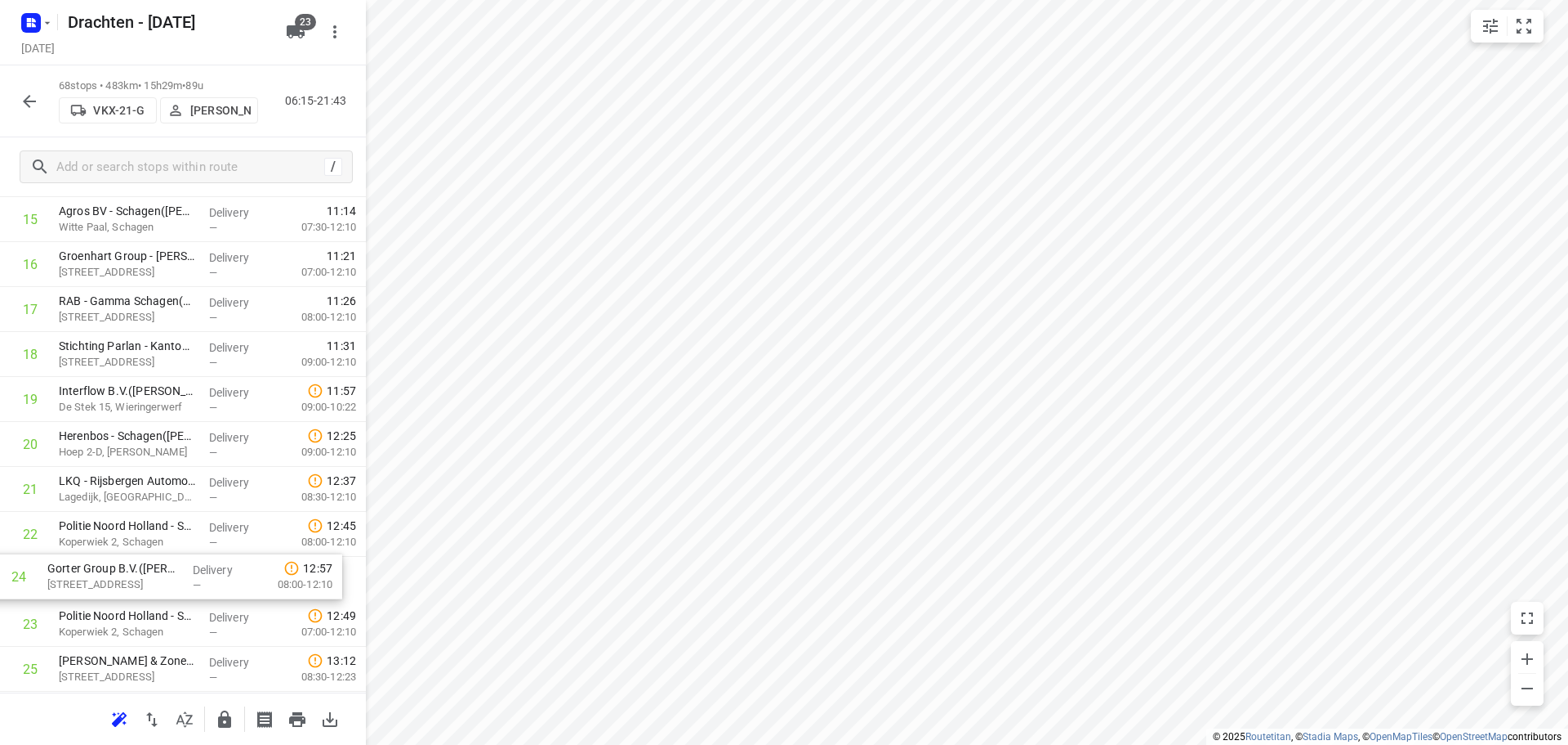
scroll to position [762, 0]
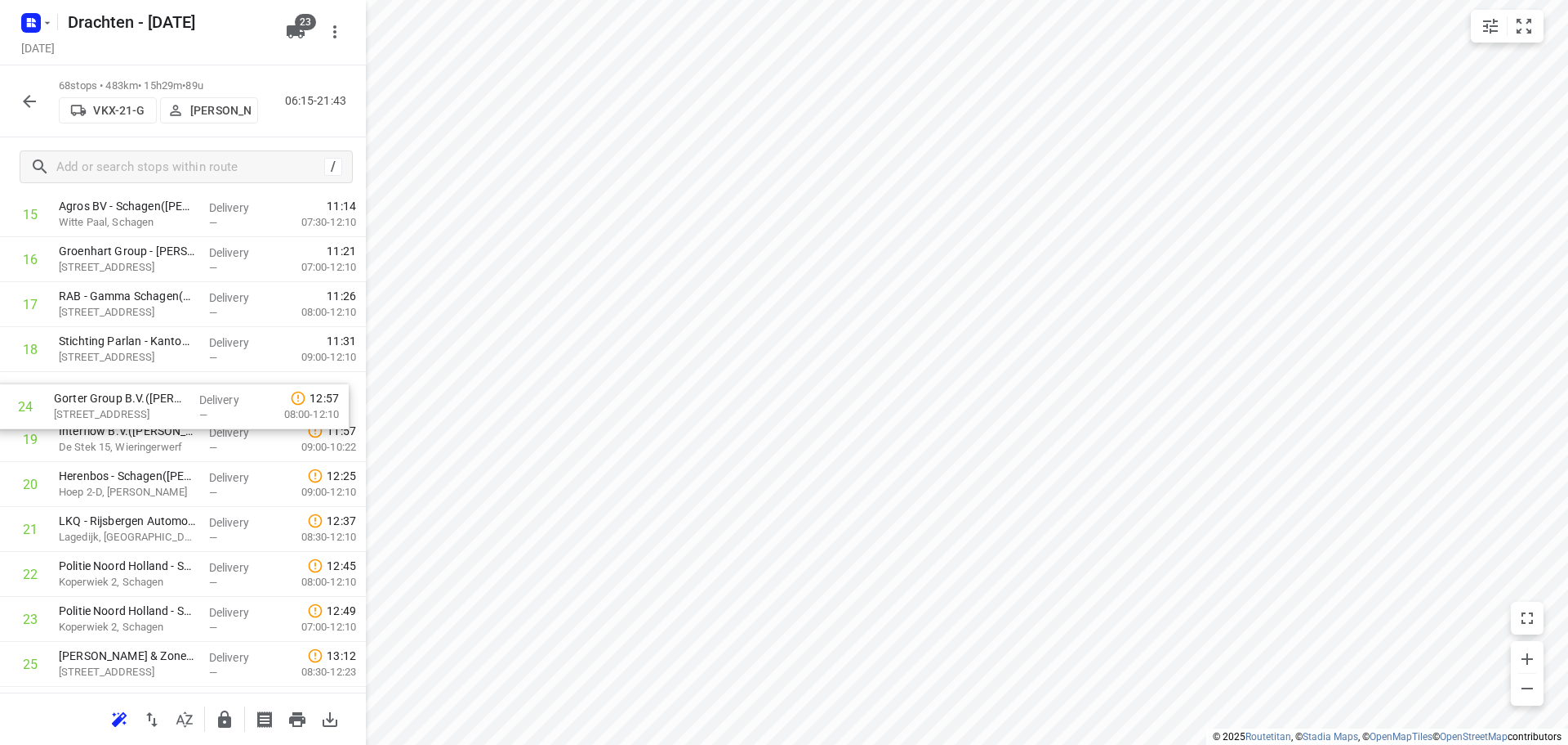
drag, startPoint x: 141, startPoint y: 623, endPoint x: 133, endPoint y: 395, distance: 228.1
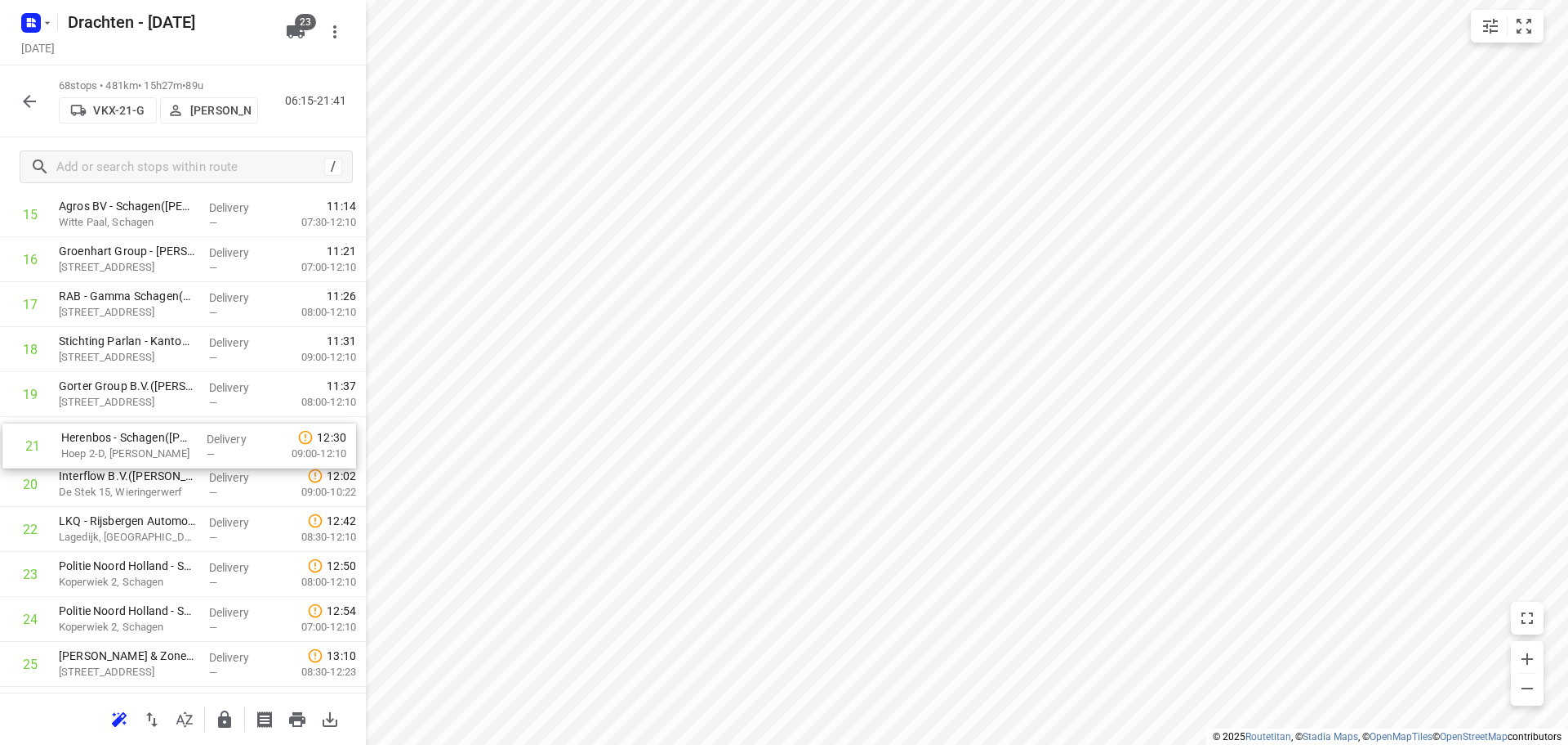
drag, startPoint x: 108, startPoint y: 485, endPoint x: 113, endPoint y: 443, distance: 42.3
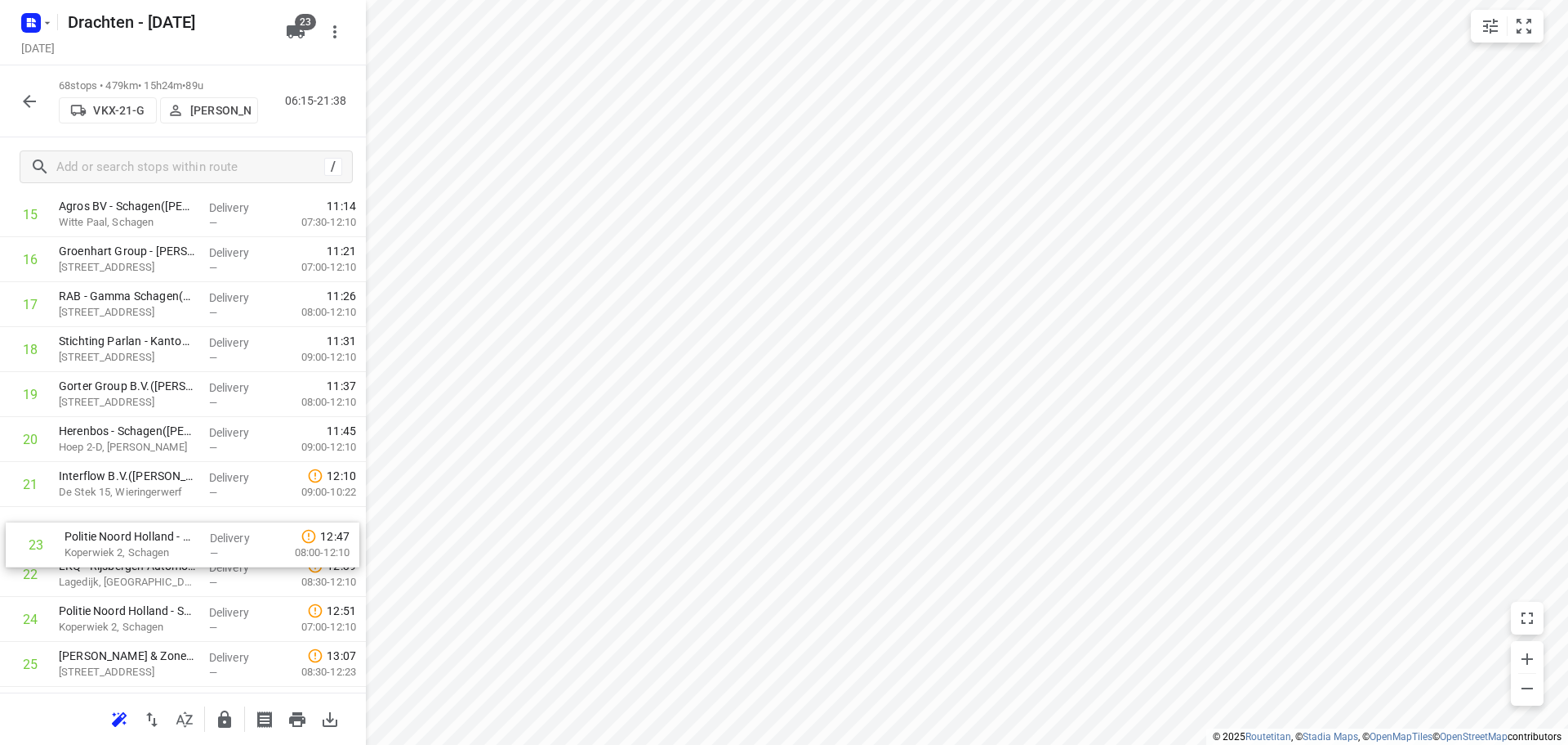
scroll to position [763, 0]
drag, startPoint x: 107, startPoint y: 582, endPoint x: 124, endPoint y: 483, distance: 100.4
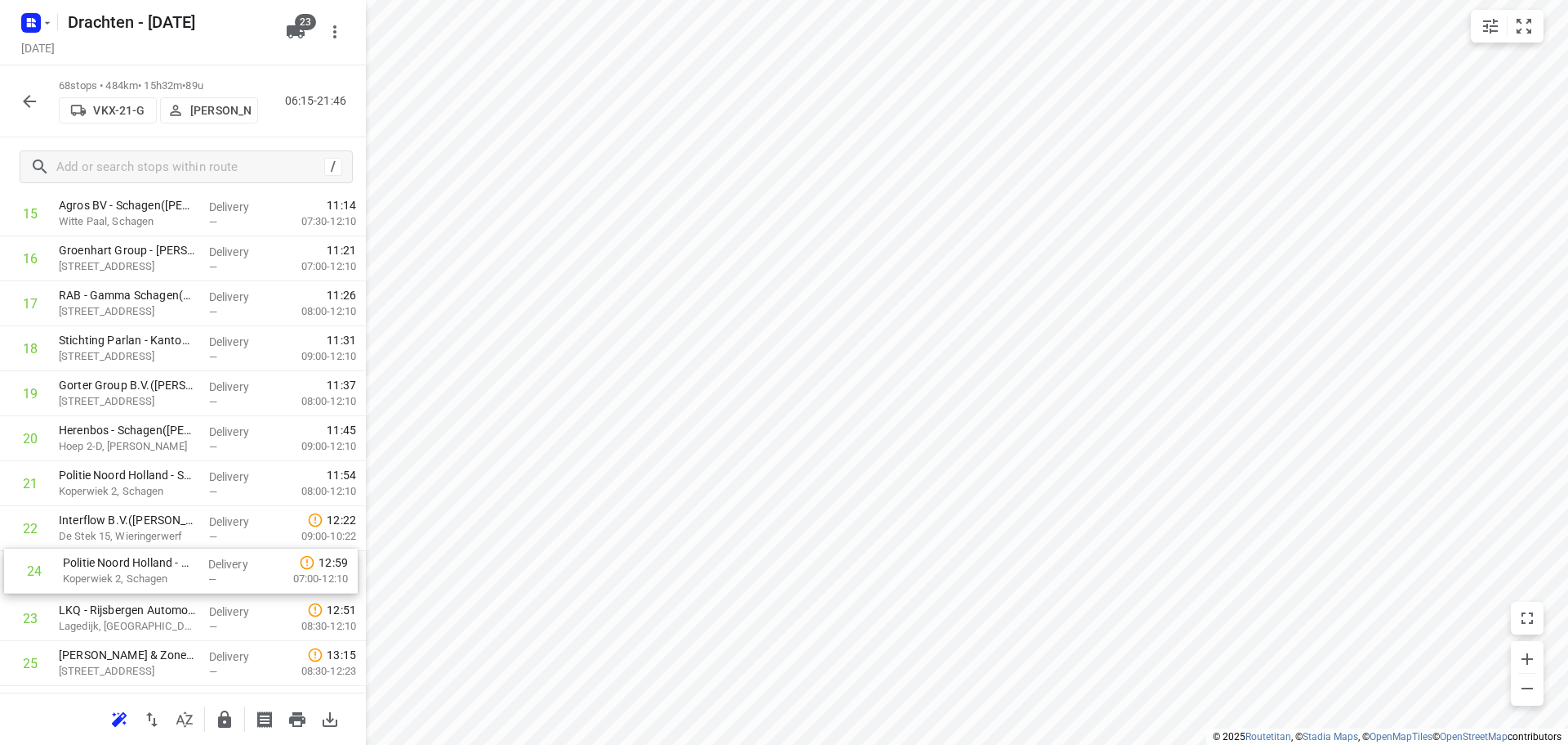
scroll to position [769, 0]
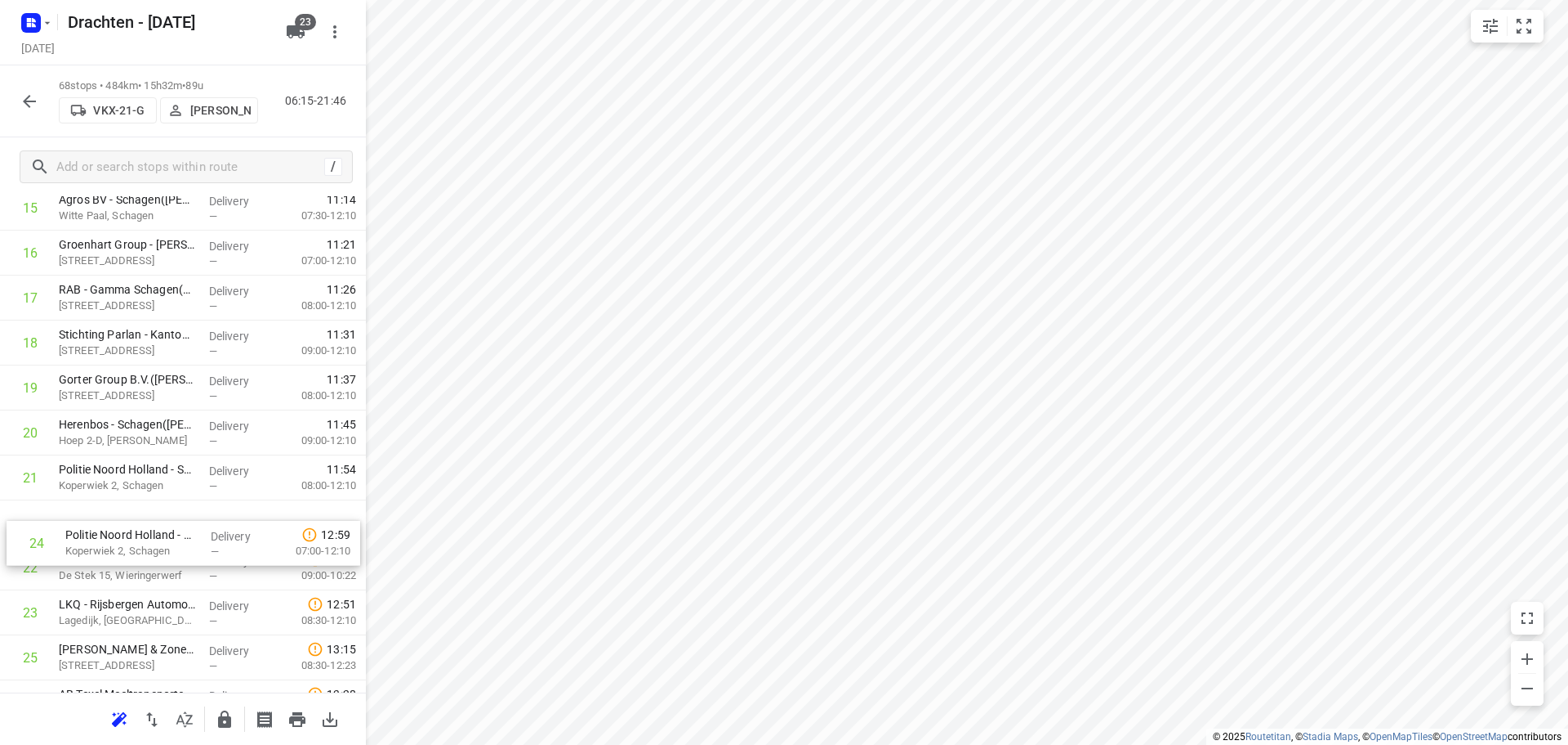
drag, startPoint x: 132, startPoint y: 623, endPoint x: 138, endPoint y: 515, distance: 108.2
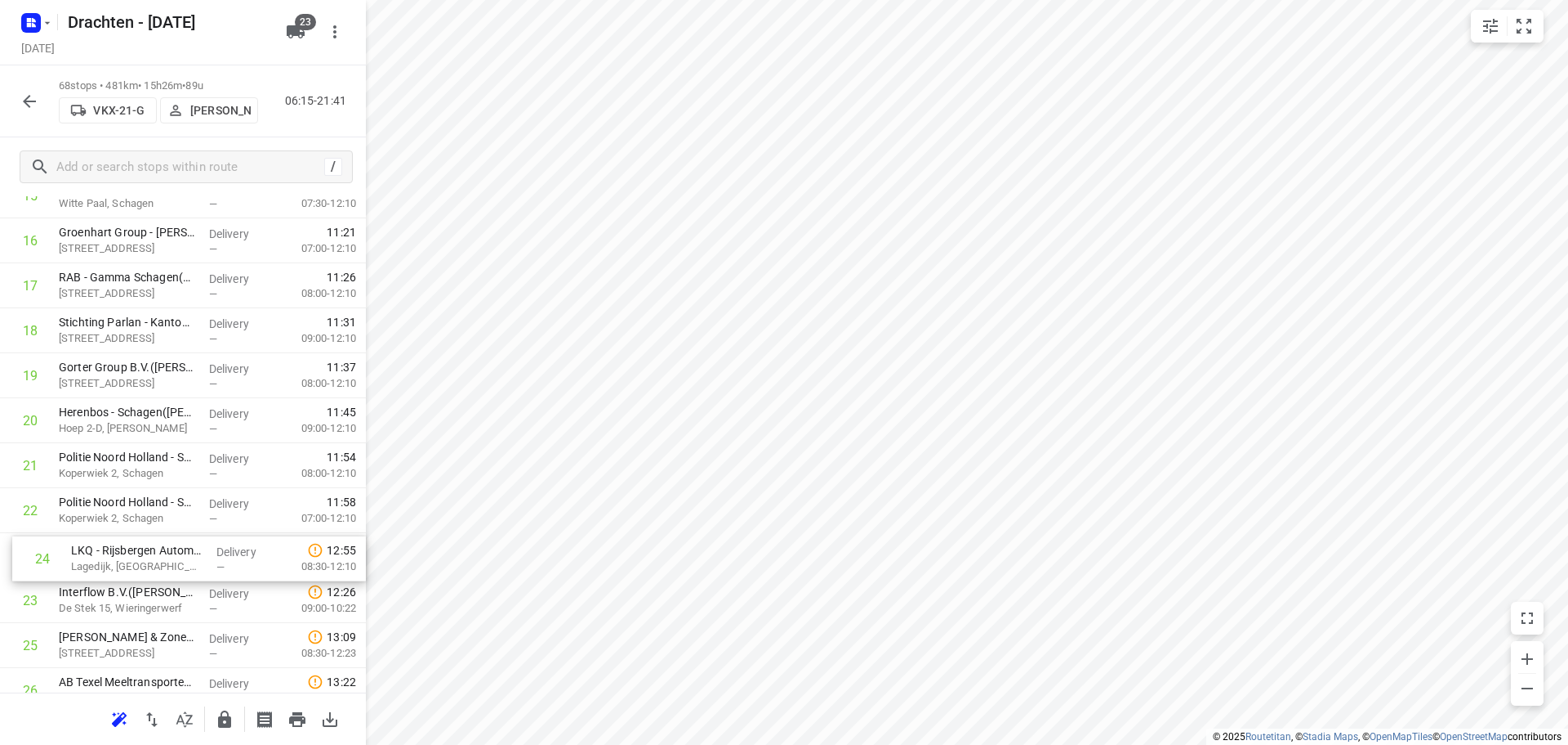
scroll to position [783, 0]
drag, startPoint x: 97, startPoint y: 616, endPoint x: 112, endPoint y: 546, distance: 71.6
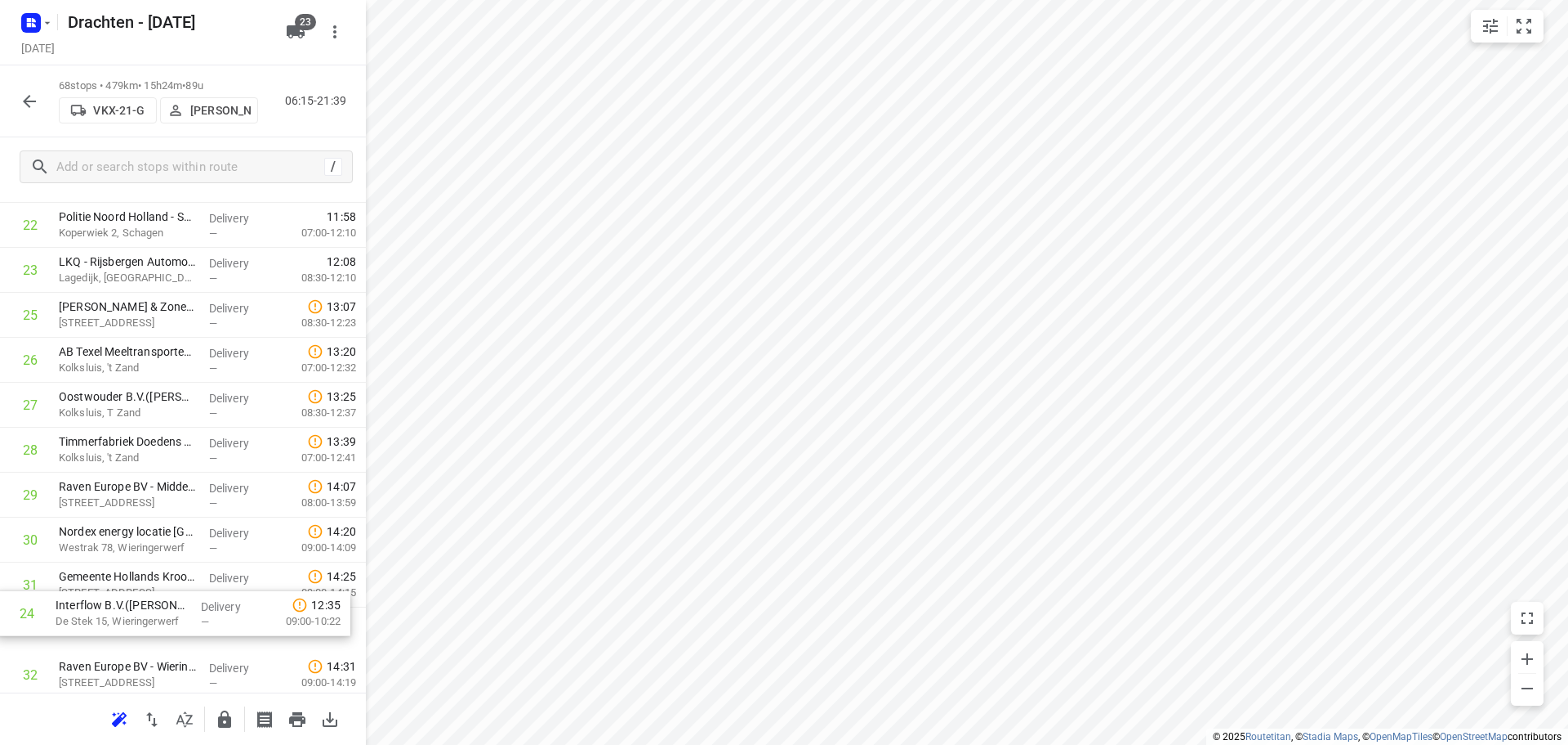
scroll to position [1124, 0]
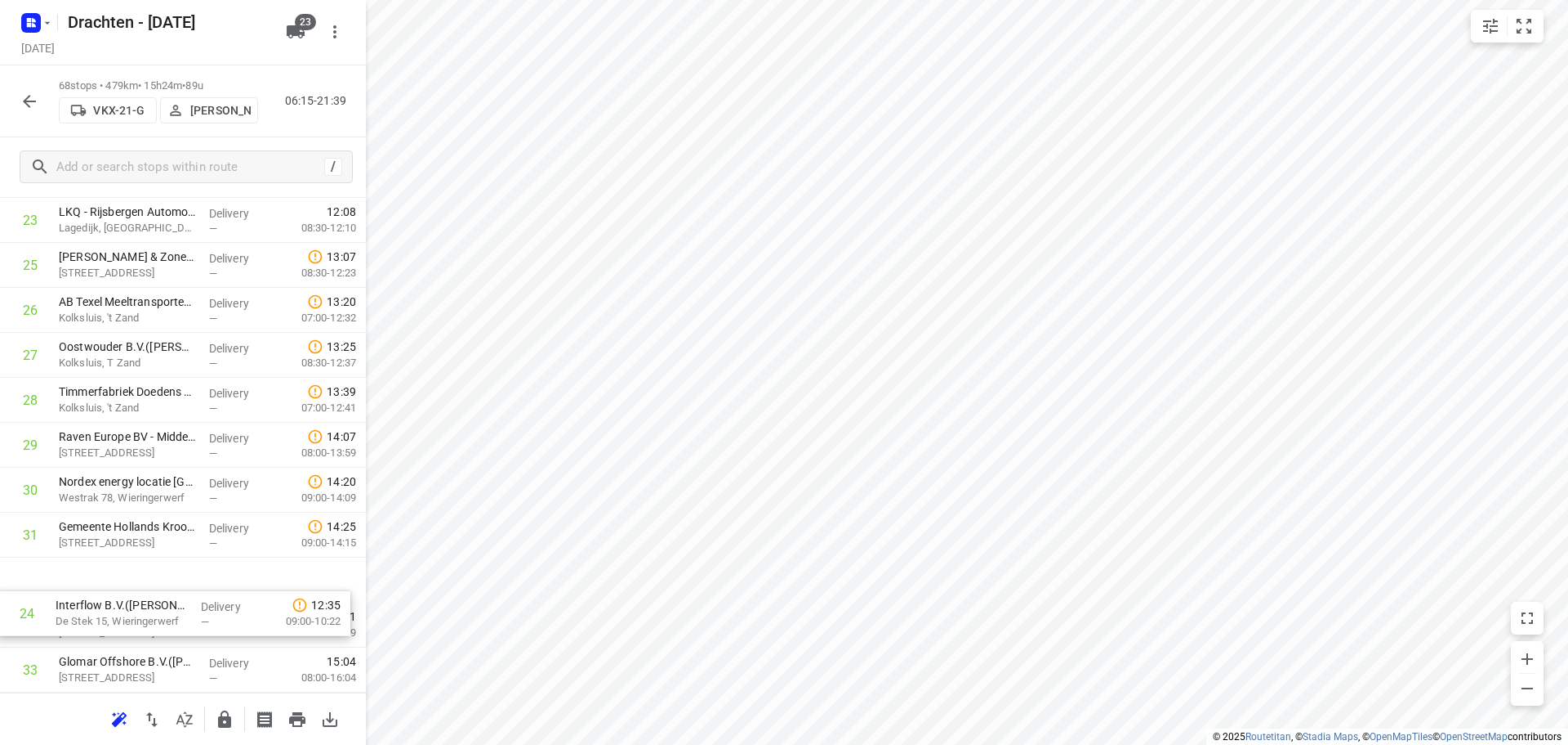
drag, startPoint x: 149, startPoint y: 524, endPoint x: 145, endPoint y: 626, distance: 102.1
click at [145, 626] on div "1 Yondr Netherlands t.a.v. CBRE(Ivana Michels) Tussenweg 8, Middenmeer Delivery…" at bounding box center [183, 737] width 366 height 3057
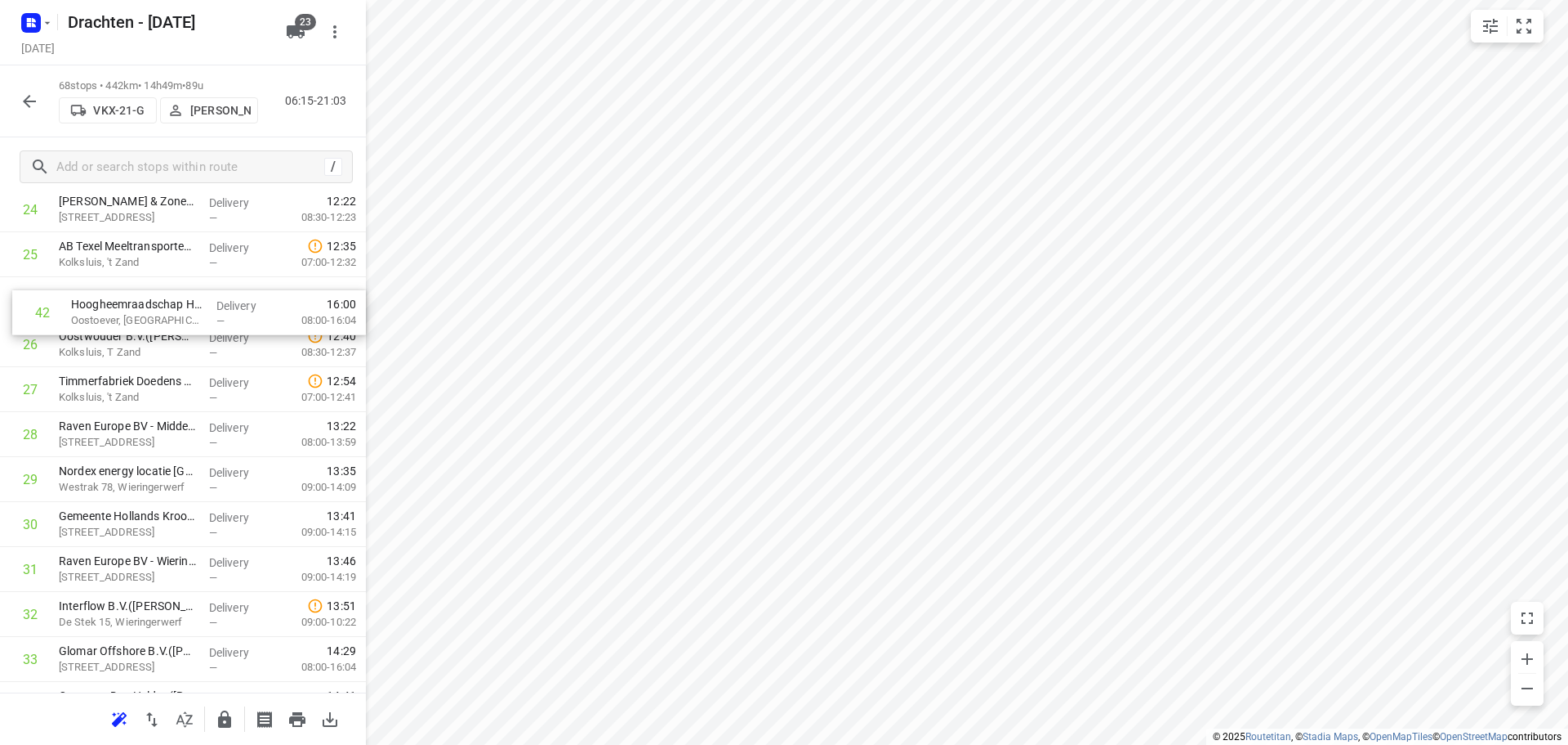
scroll to position [1169, 0]
drag, startPoint x: 155, startPoint y: 580, endPoint x: 160, endPoint y: 381, distance: 199.1
click at [160, 381] on div "1 Yondr Netherlands t.a.v. CBRE(Ivana Michels) Tussenweg 8, Middenmeer Delivery…" at bounding box center [183, 684] width 366 height 3057
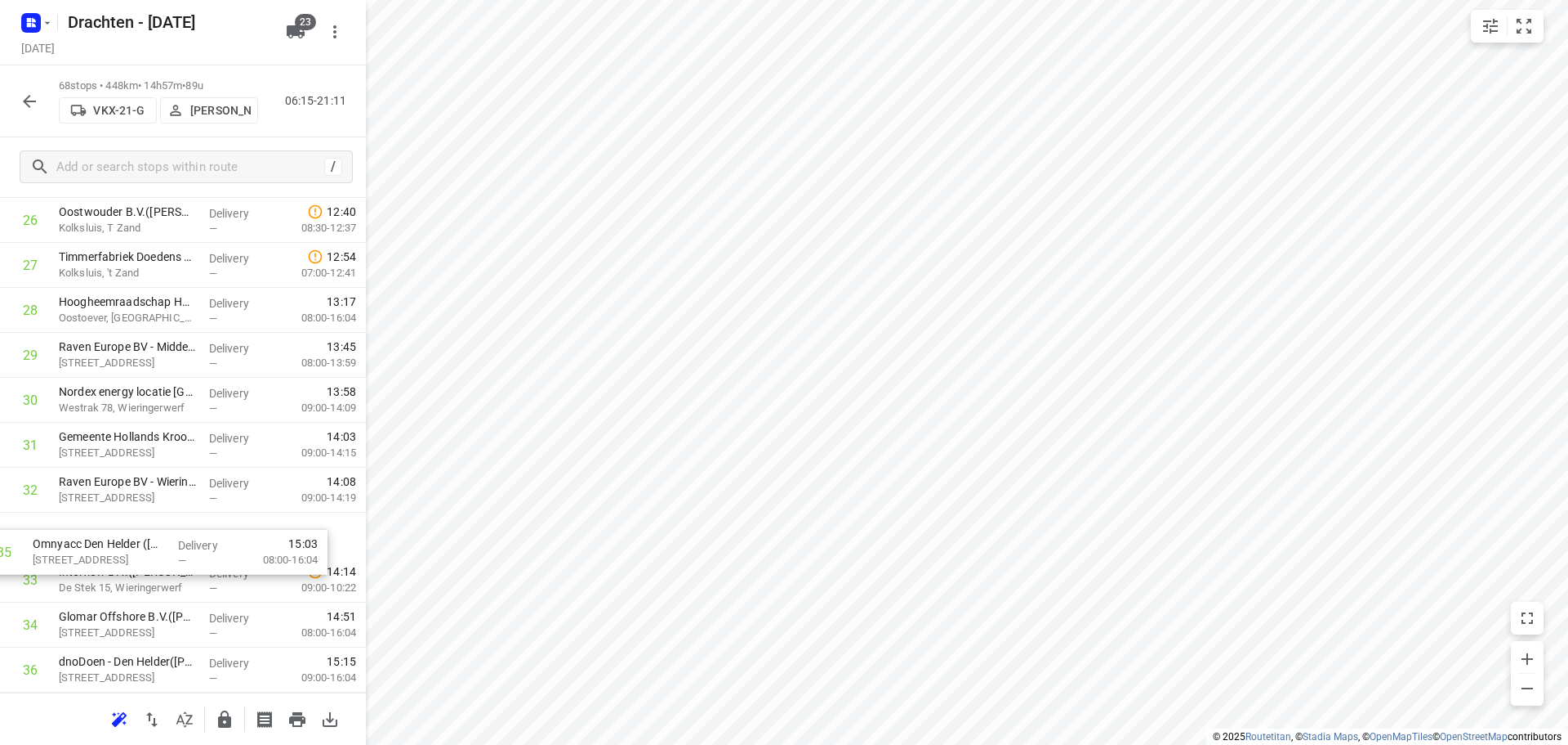
scroll to position [1253, 0]
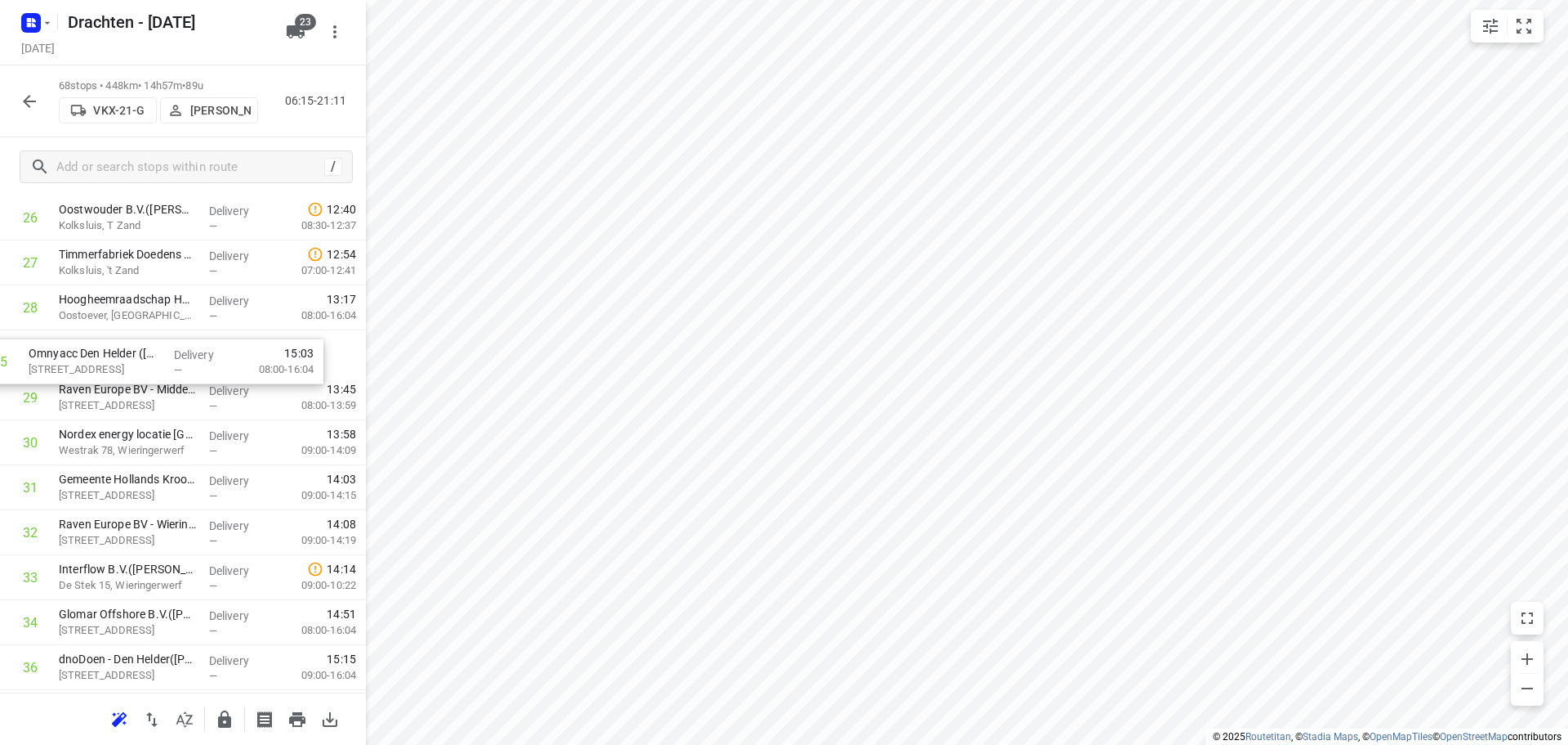
drag, startPoint x: 145, startPoint y: 633, endPoint x: 115, endPoint y: 366, distance: 268.7
click at [115, 366] on div "1 Yondr Netherlands t.a.v. CBRE(Ivana Michels) Tussenweg 8, Middenmeer Delivery…" at bounding box center [183, 600] width 366 height 3057
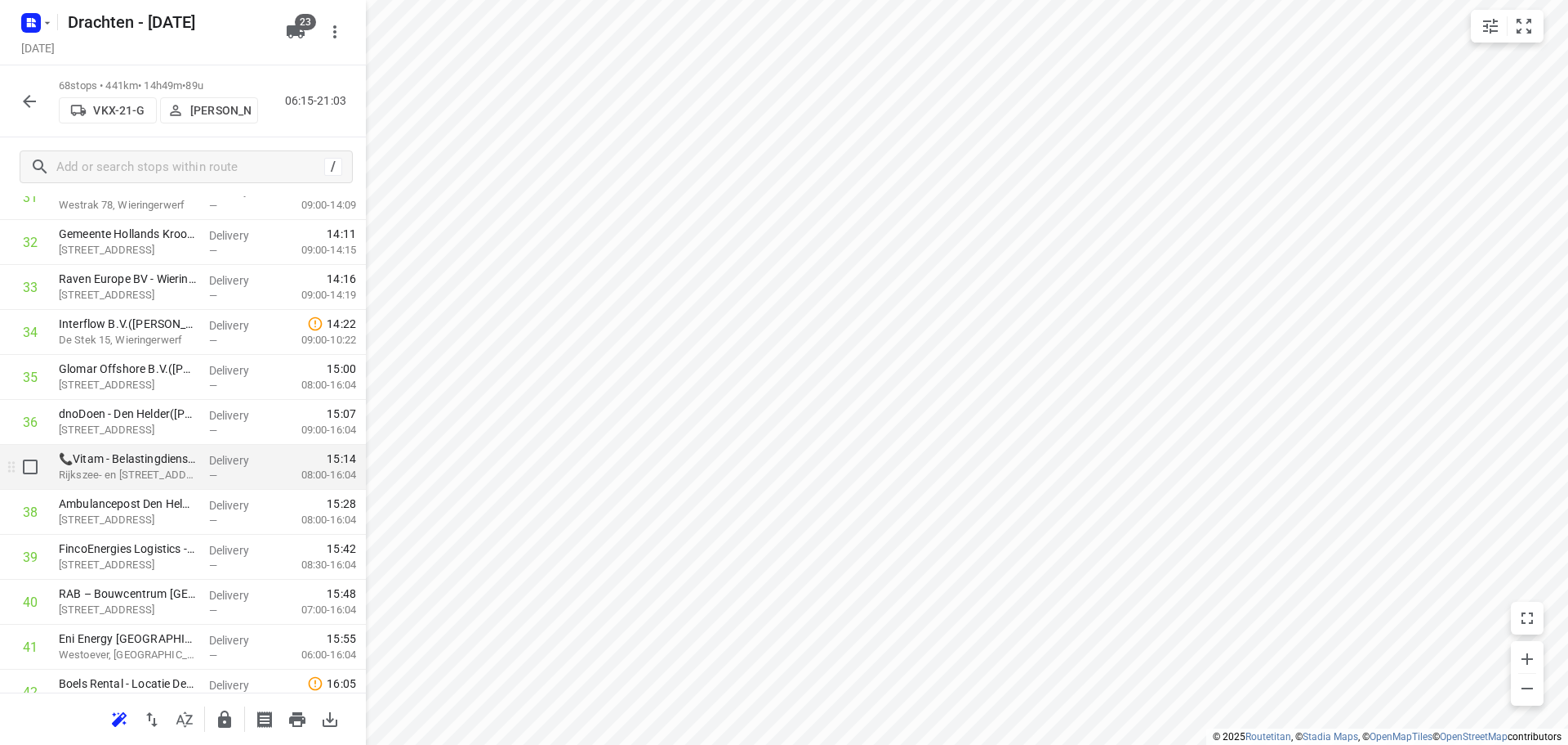
scroll to position [1580, 0]
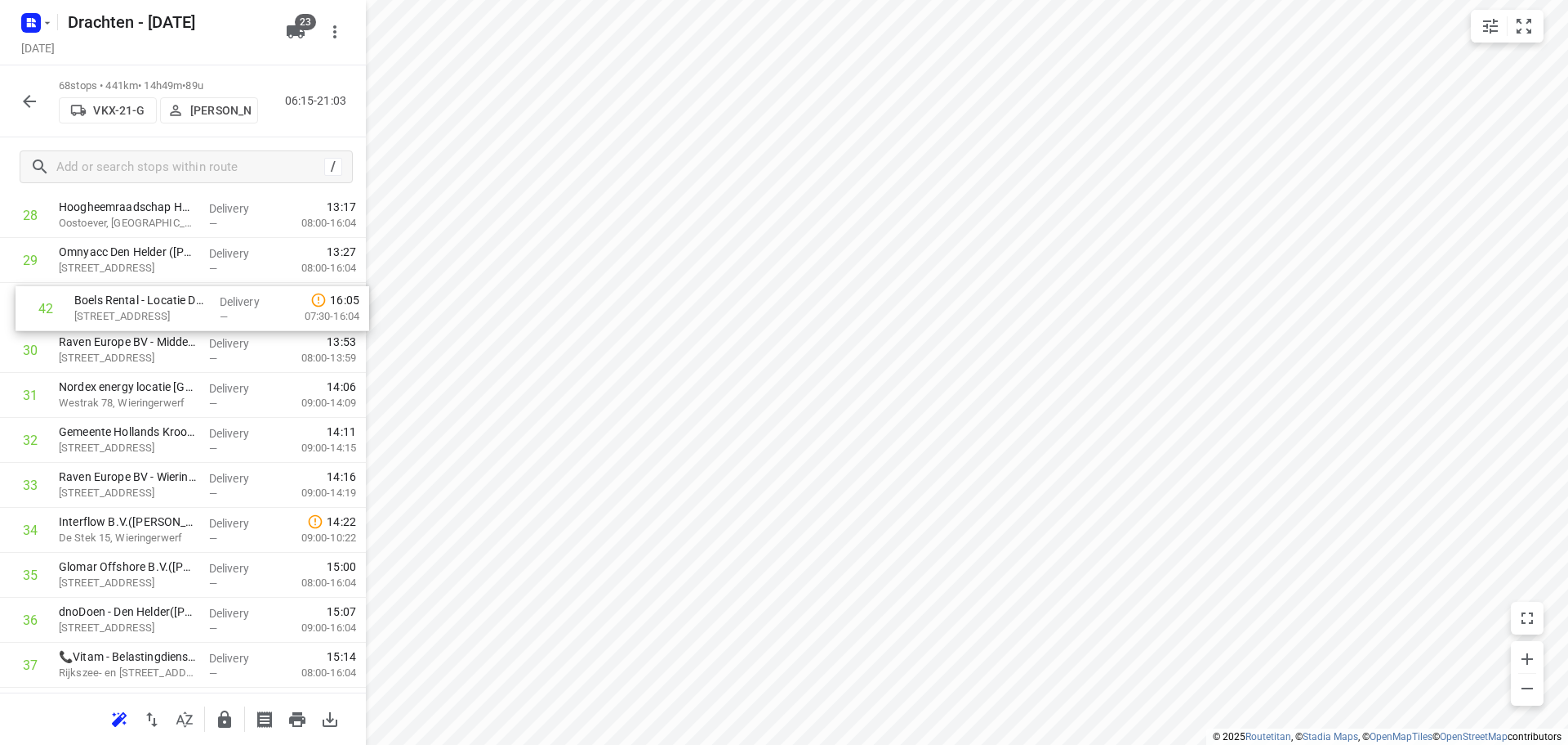
drag, startPoint x: 129, startPoint y: 610, endPoint x: 142, endPoint y: 299, distance: 311.3
click at [142, 299] on div "1 Yondr Netherlands t.a.v. CBRE(Ivana Michels) Tussenweg 8, Middenmeer Delivery…" at bounding box center [183, 508] width 366 height 3057
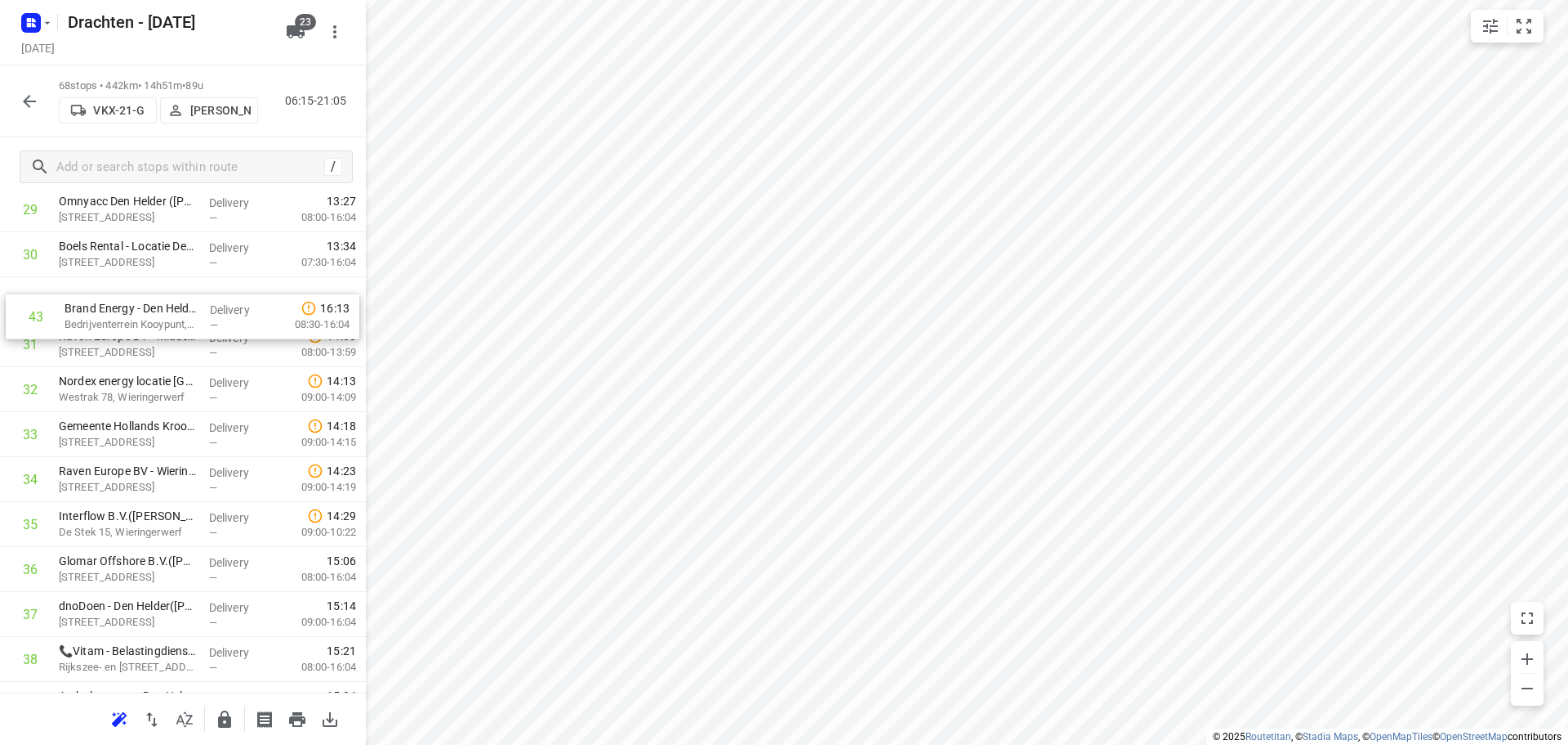
scroll to position [1385, 0]
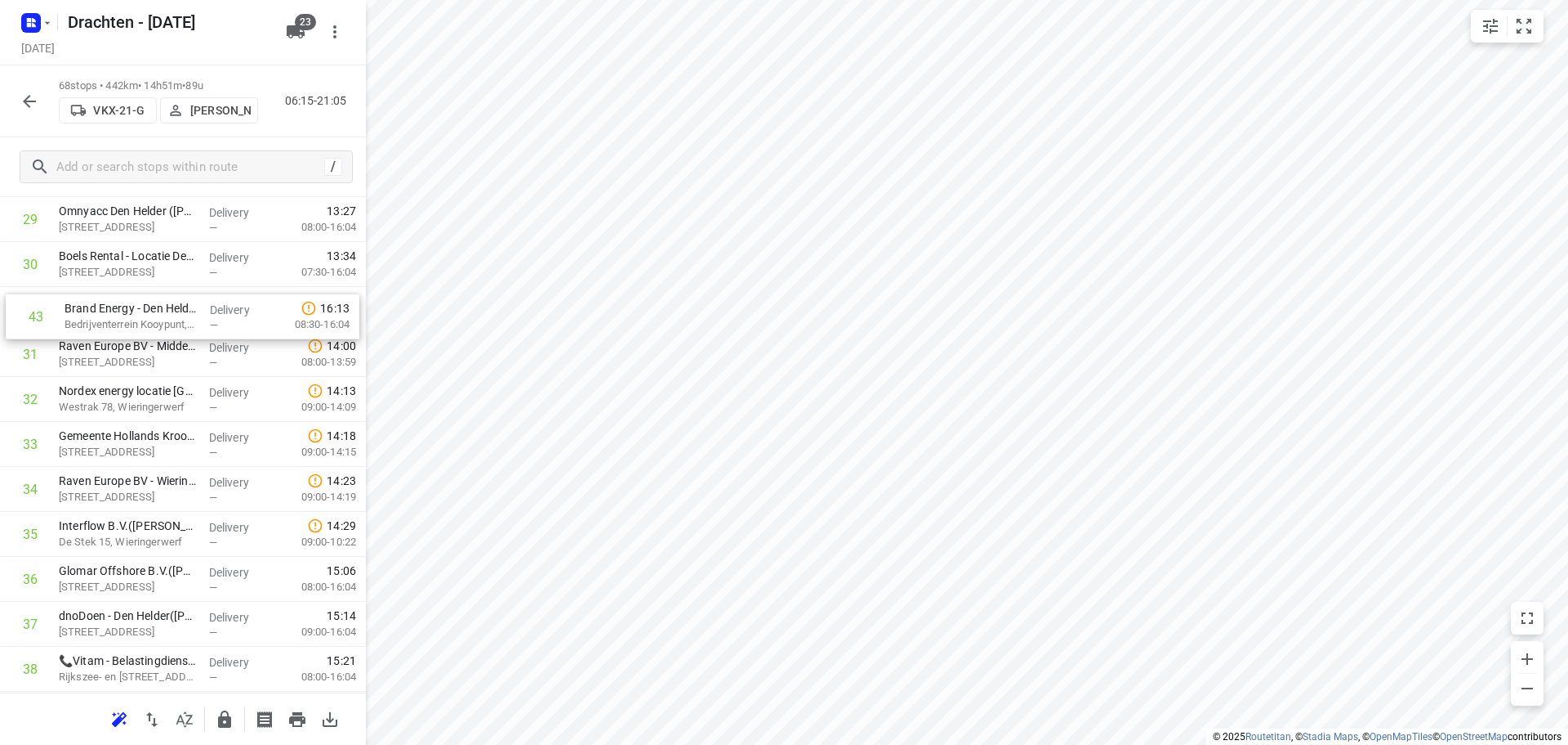
drag, startPoint x: 124, startPoint y: 644, endPoint x: 130, endPoint y: 305, distance: 339.1
click at [130, 305] on div "1 Yondr Netherlands t.a.v. CBRE(Ivana Michels) Tussenweg 8, Middenmeer Delivery…" at bounding box center [183, 466] width 366 height 3057
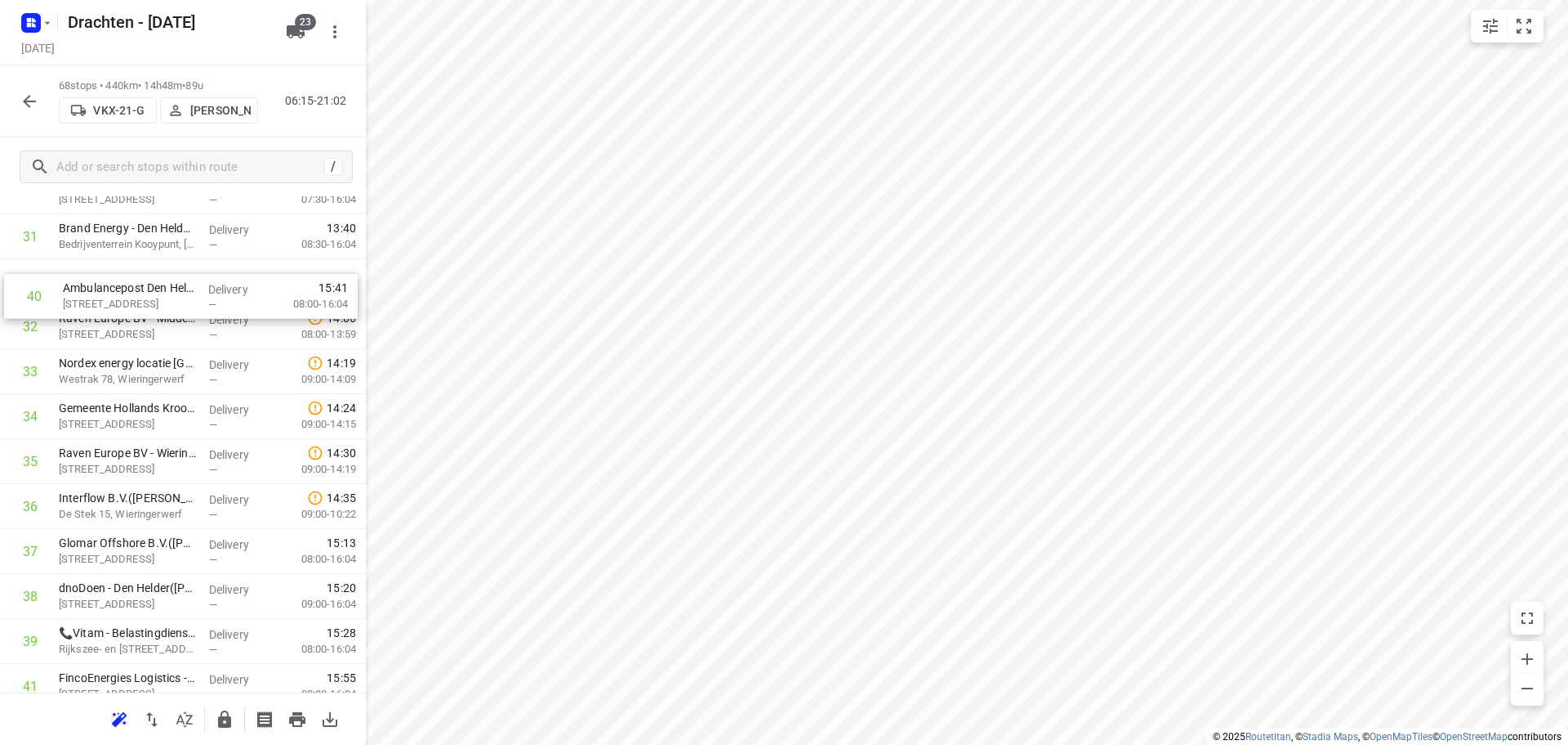
scroll to position [1451, 0]
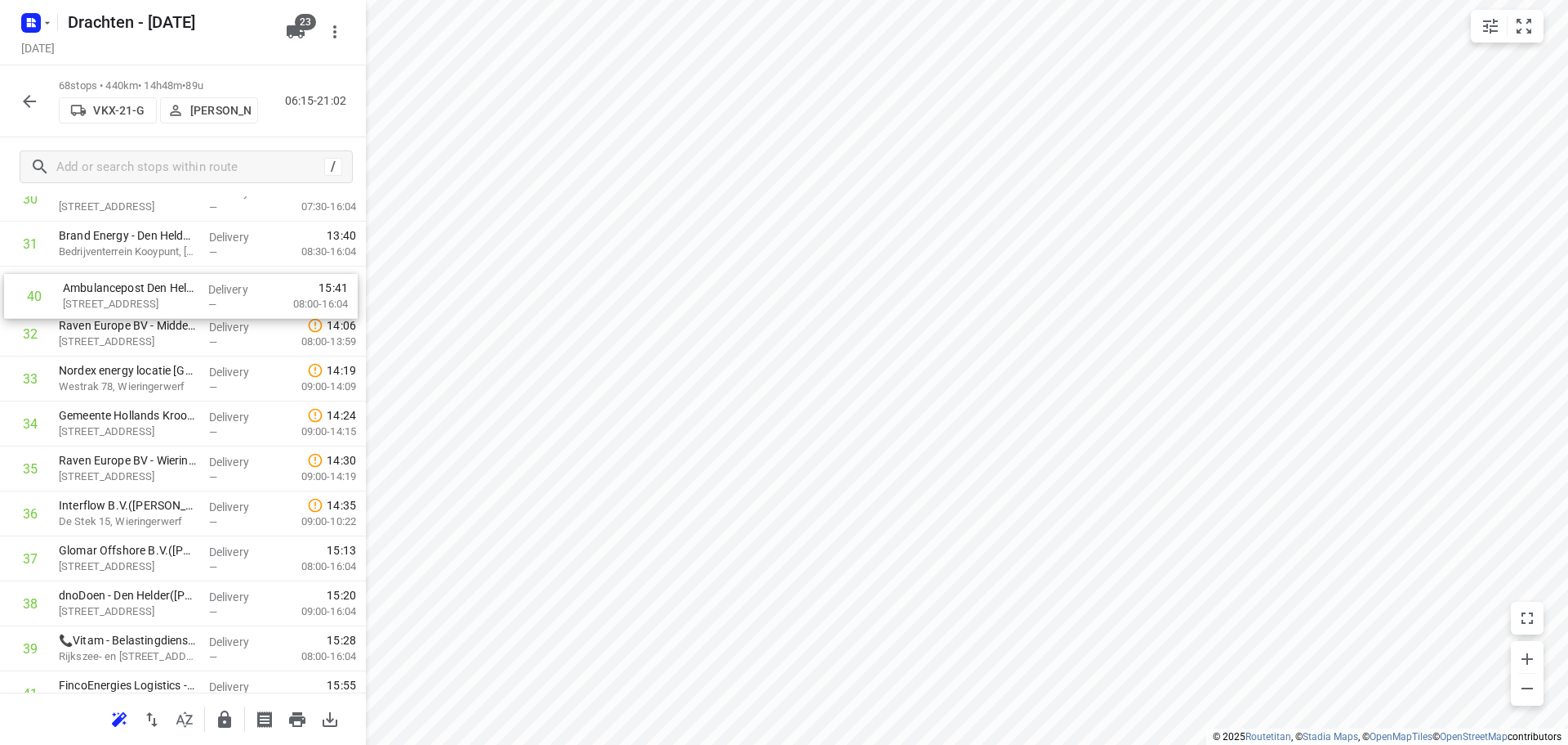
drag, startPoint x: 152, startPoint y: 638, endPoint x: 156, endPoint y: 295, distance: 343.0
click at [156, 295] on div "1 Yondr Netherlands t.a.v. CBRE(Ivana Michels) Tussenweg 8, Middenmeer Delivery…" at bounding box center [183, 401] width 366 height 3057
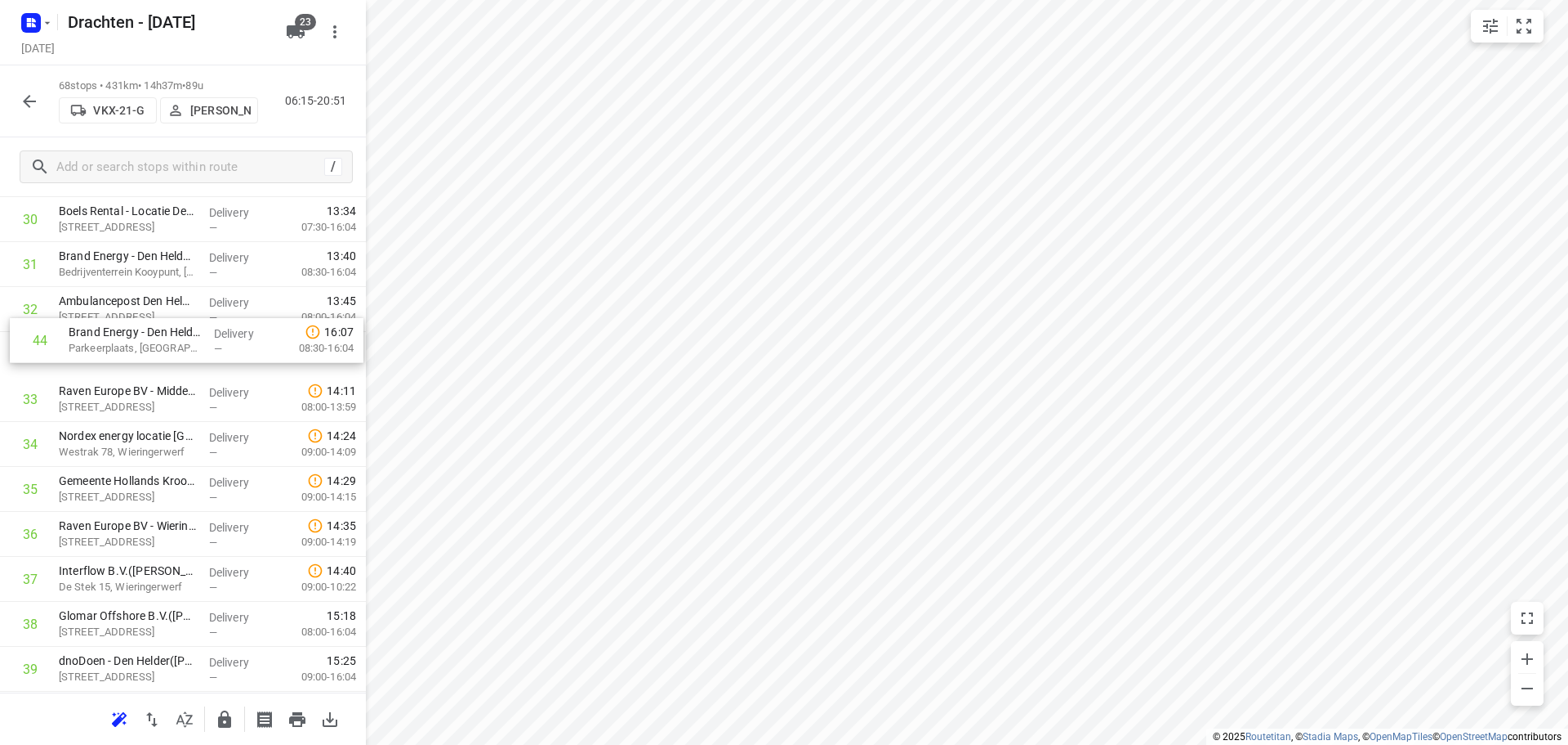
drag, startPoint x: 149, startPoint y: 511, endPoint x: 156, endPoint y: 340, distance: 171.1
click at [156, 340] on div "1 Yondr Netherlands t.a.v. CBRE(Ivana Michels) Tussenweg 8, Middenmeer Delivery…" at bounding box center [183, 422] width 366 height 3057
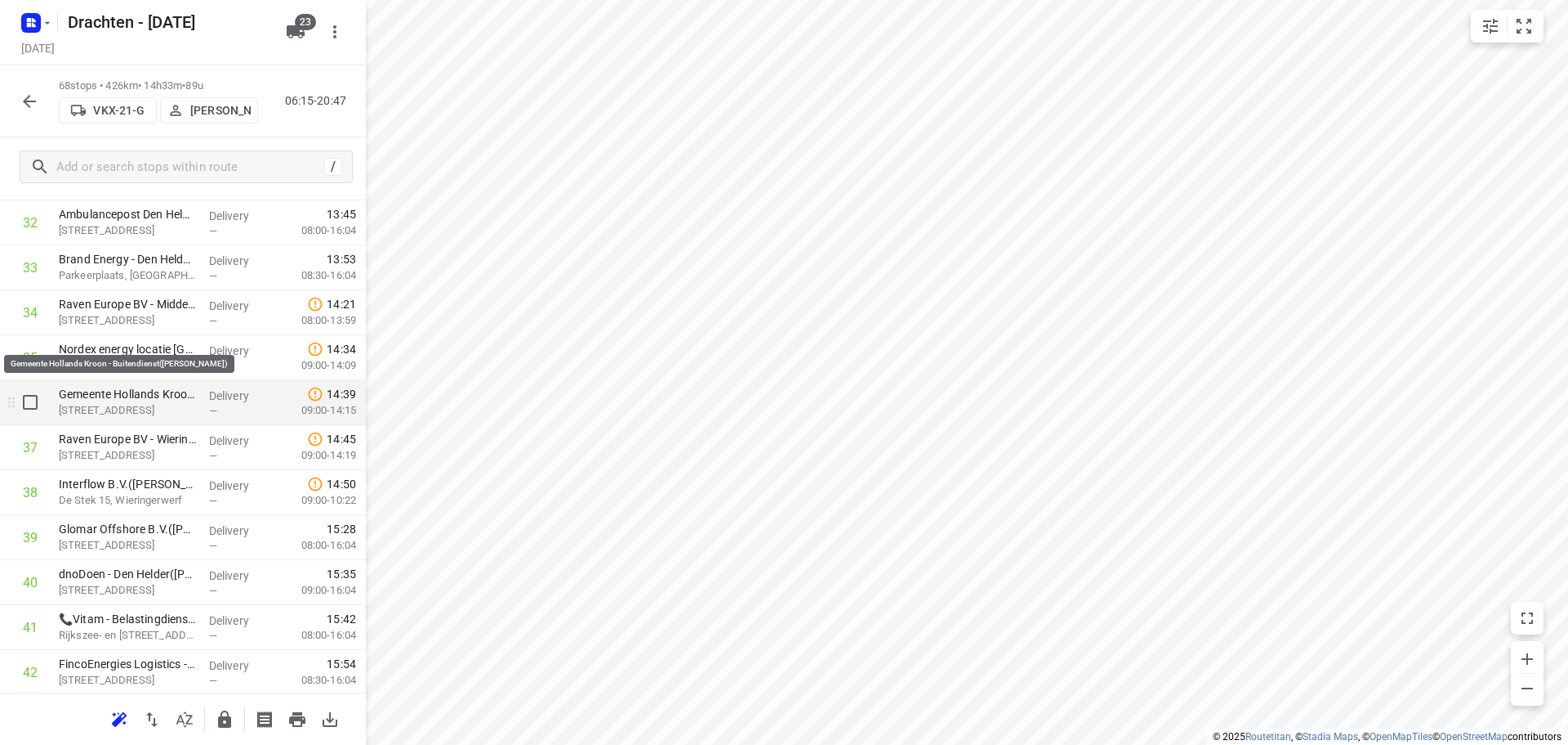
scroll to position [1595, 0]
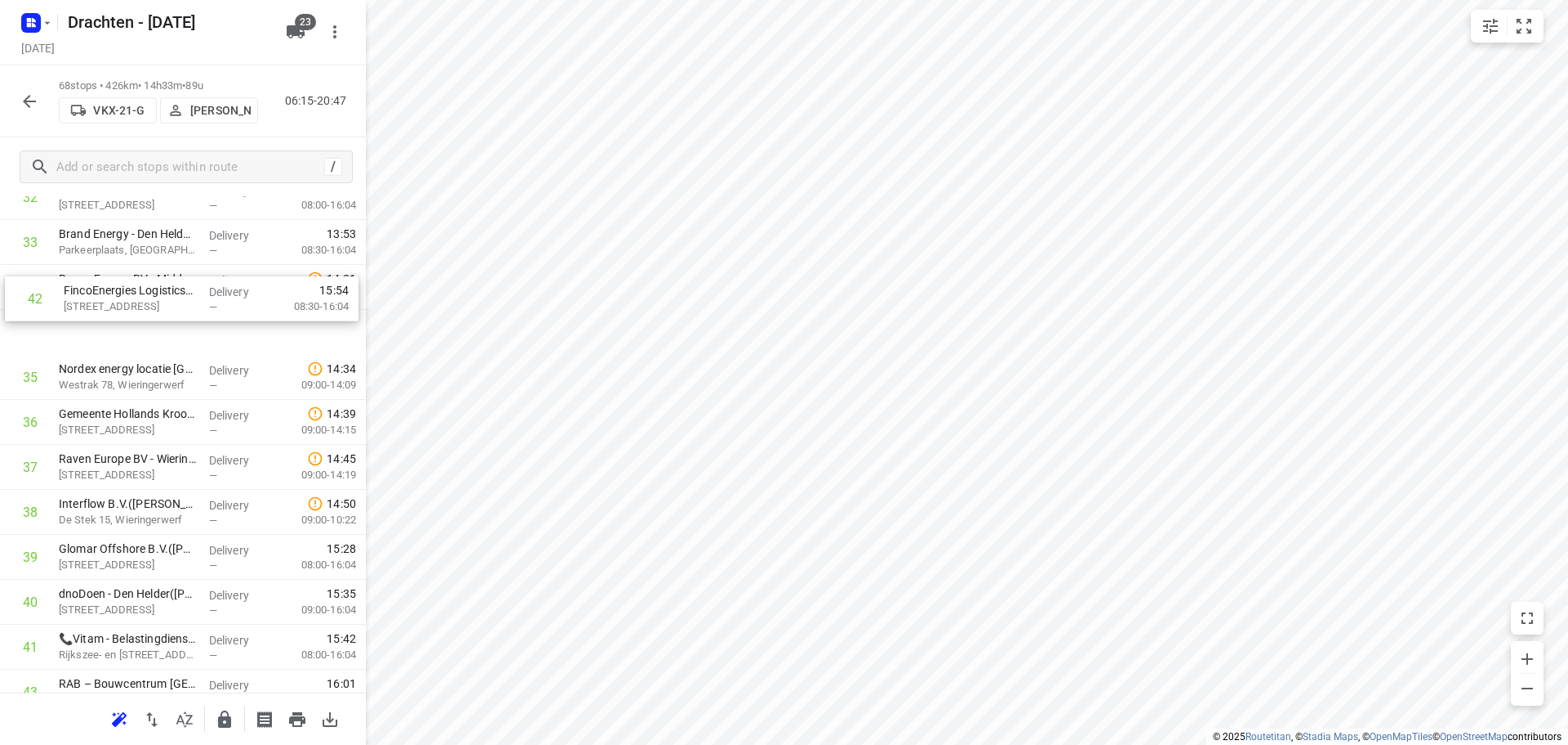
drag, startPoint x: 139, startPoint y: 602, endPoint x: 147, endPoint y: 299, distance: 303.1
click at [147, 299] on div "1 Yondr Netherlands t.a.v. CBRE(Ivana Michels) Tussenweg 8, Middenmeer Delivery…" at bounding box center [183, 309] width 366 height 3057
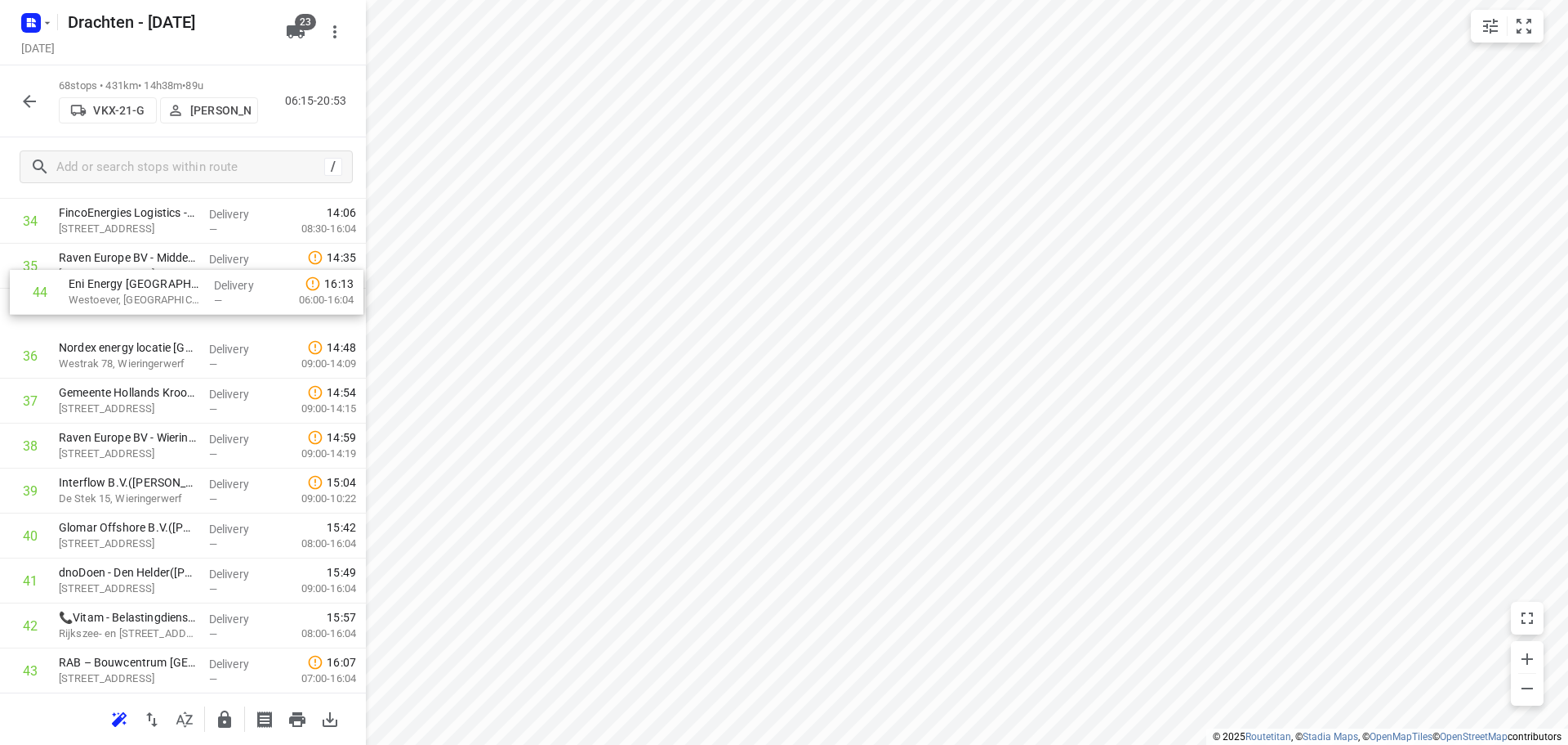
scroll to position [1579, 0]
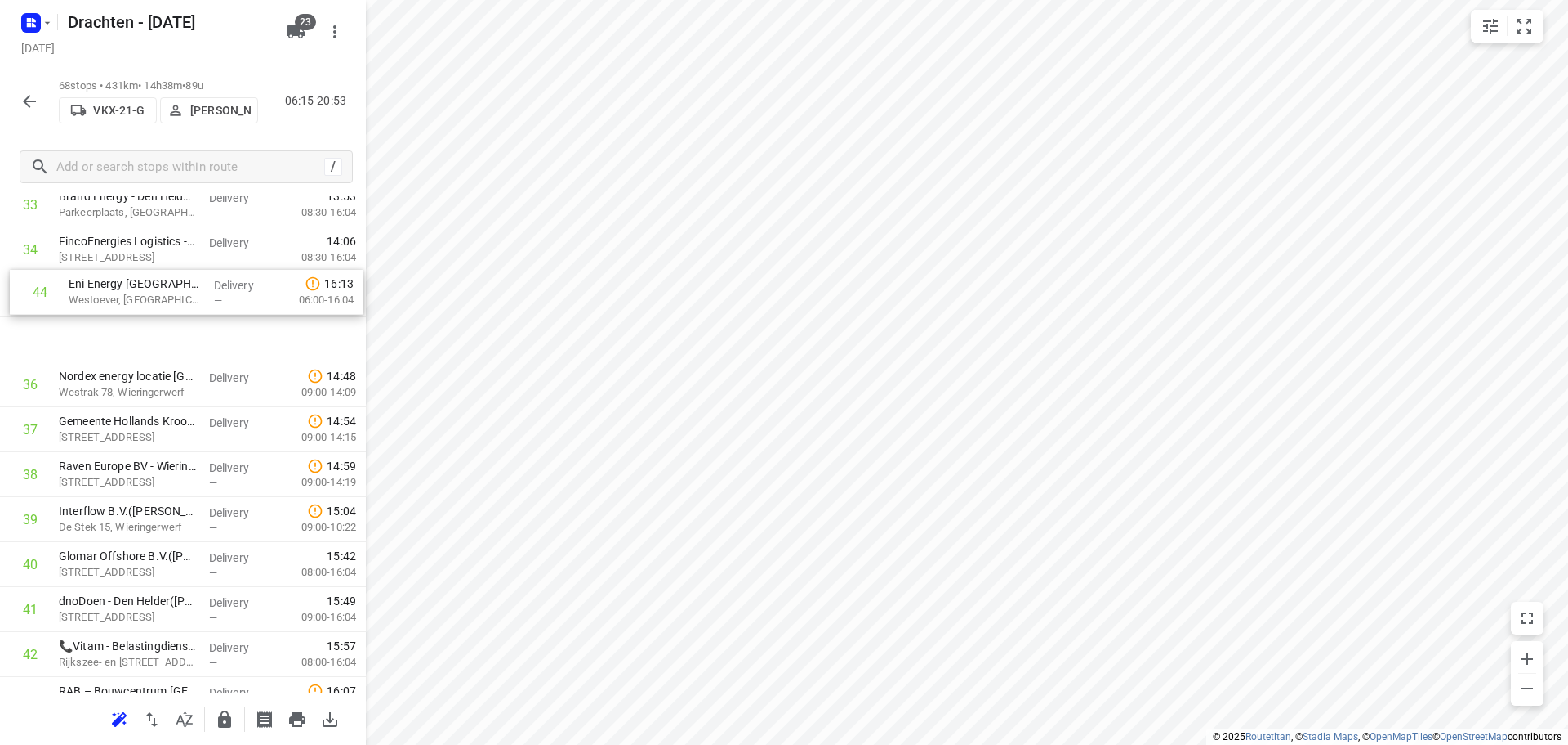
drag, startPoint x: 170, startPoint y: 673, endPoint x: 181, endPoint y: 291, distance: 382.2
click at [181, 291] on div "1 Yondr Netherlands t.a.v. CBRE(Ivana Michels) Tussenweg 8, Middenmeer Delivery…" at bounding box center [183, 272] width 366 height 3057
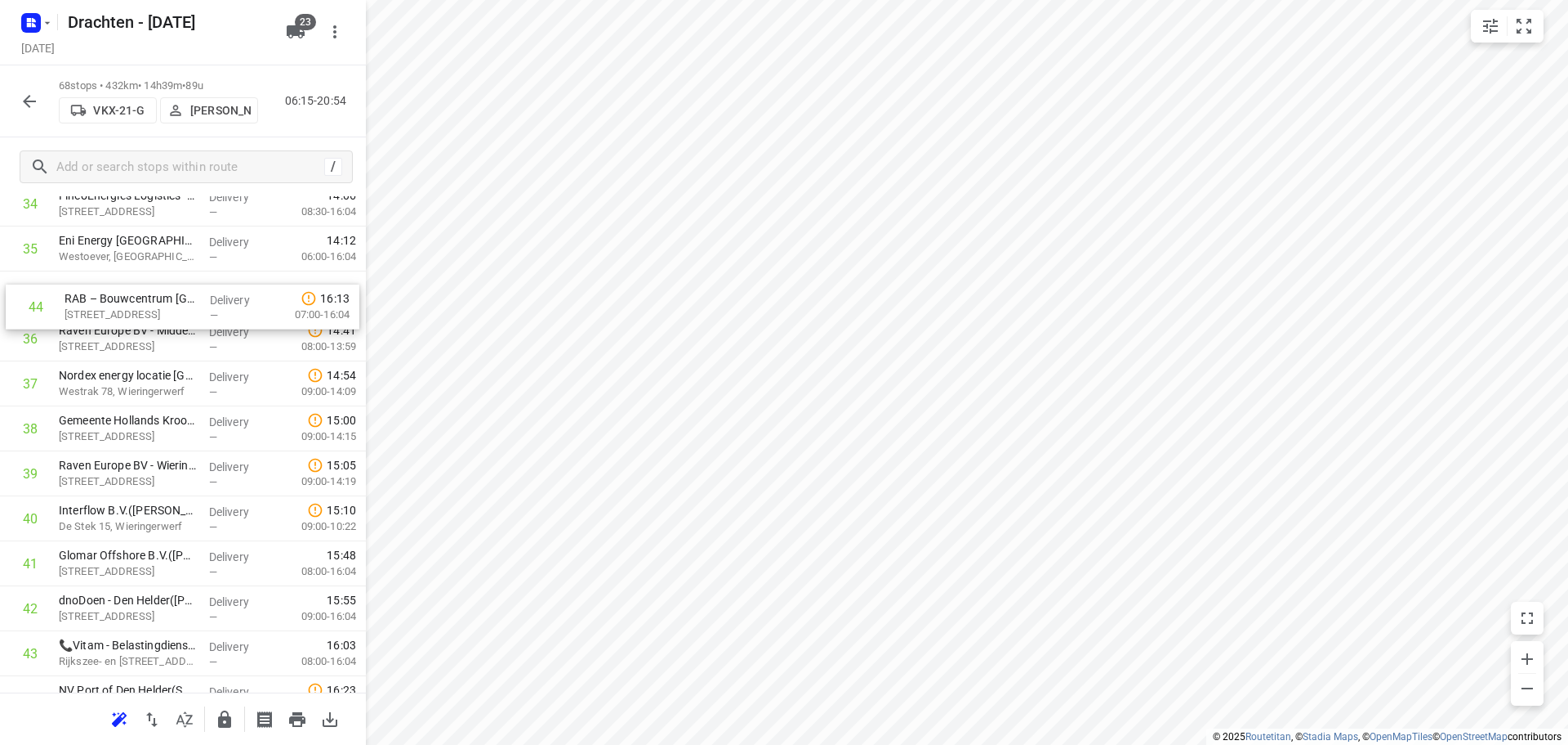
scroll to position [1619, 0]
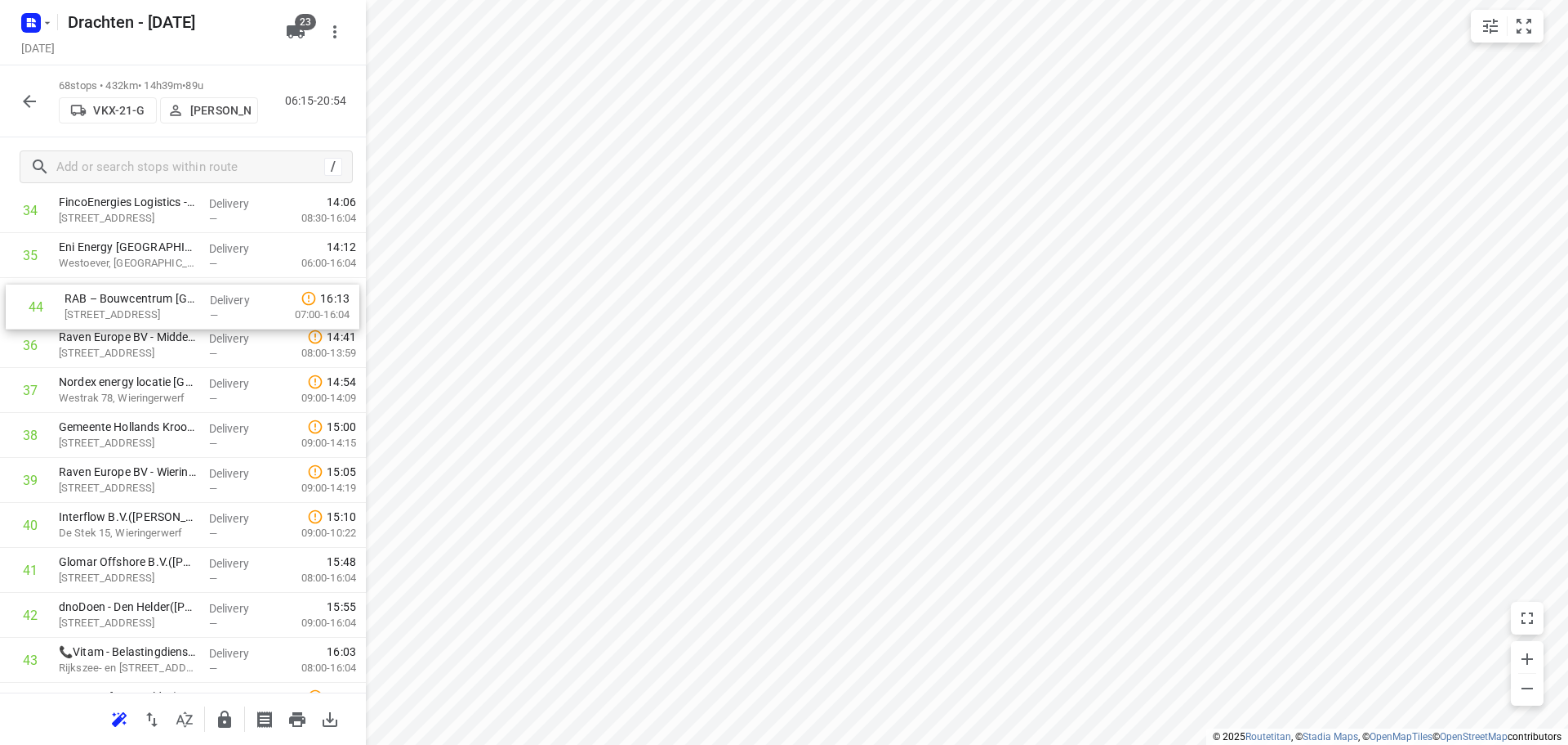
drag, startPoint x: 165, startPoint y: 632, endPoint x: 171, endPoint y: 309, distance: 323.1
click at [171, 309] on div "1 Yondr Netherlands t.a.v. CBRE(Ivana Michels) Tussenweg 8, Middenmeer Delivery…" at bounding box center [183, 233] width 366 height 3057
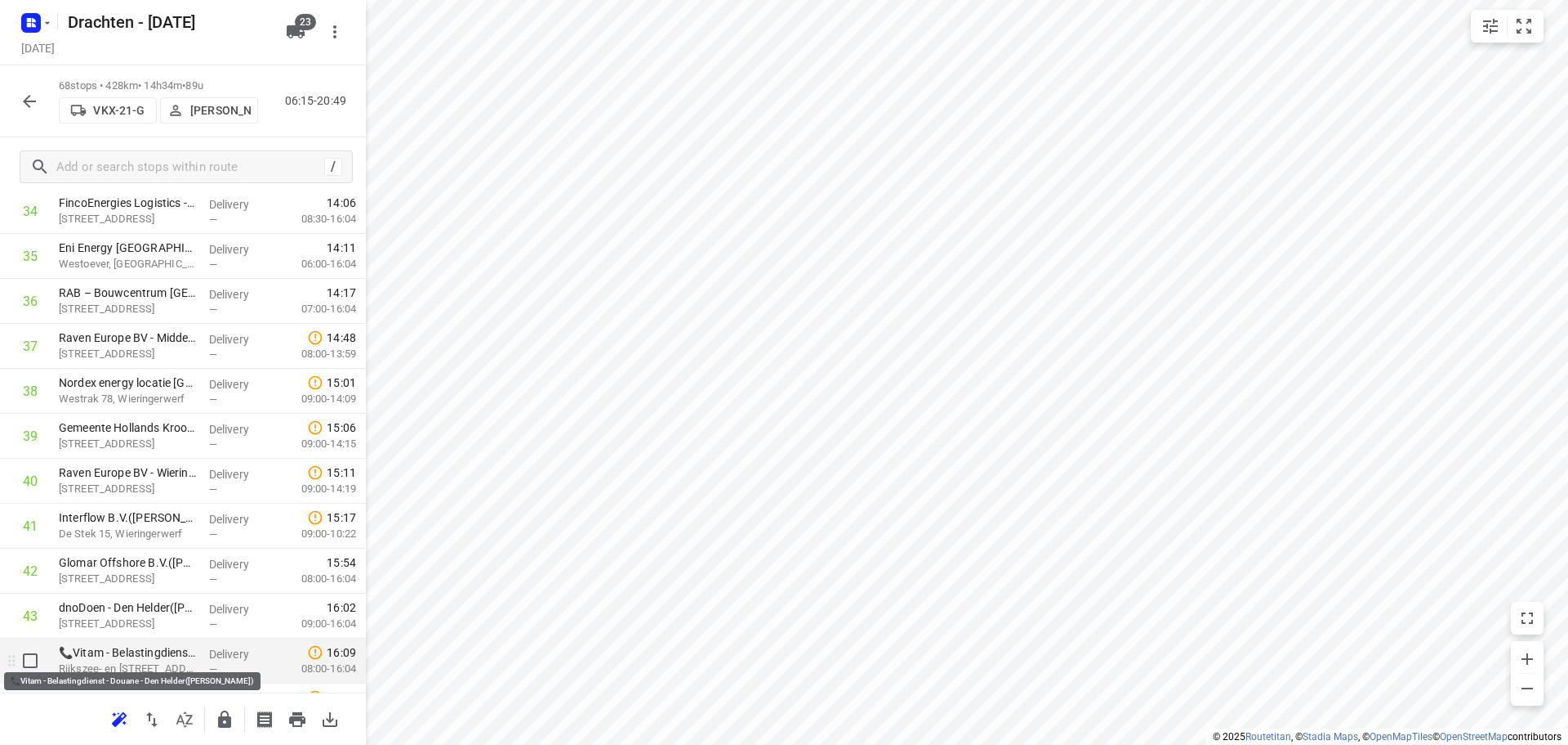
scroll to position [1701, 0]
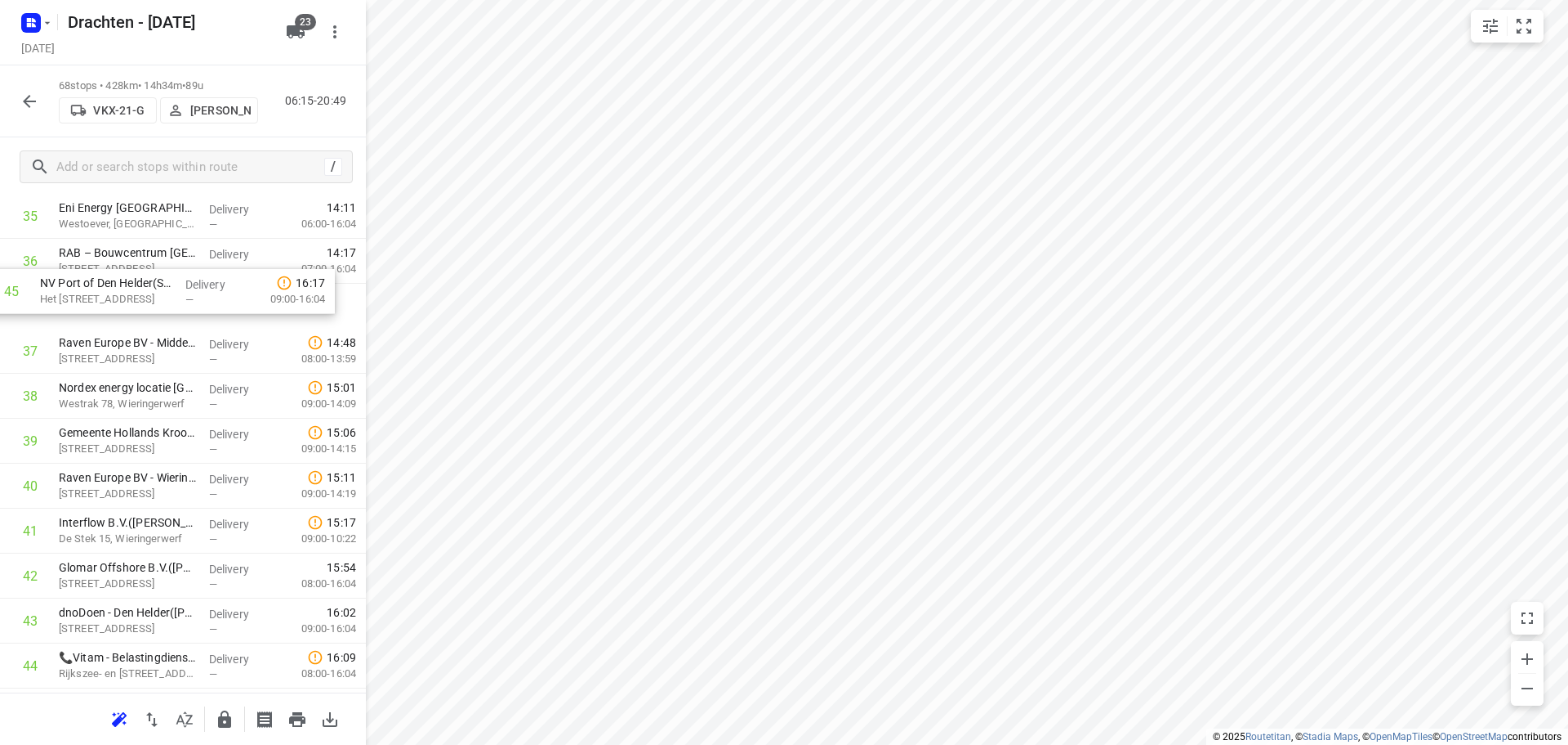
drag, startPoint x: 154, startPoint y: 627, endPoint x: 133, endPoint y: 287, distance: 340.6
click at [133, 287] on div "1 Yondr Netherlands t.a.v. CBRE(Ivana Michels) Tussenweg 8, Middenmeer Delivery…" at bounding box center [183, 194] width 366 height 3057
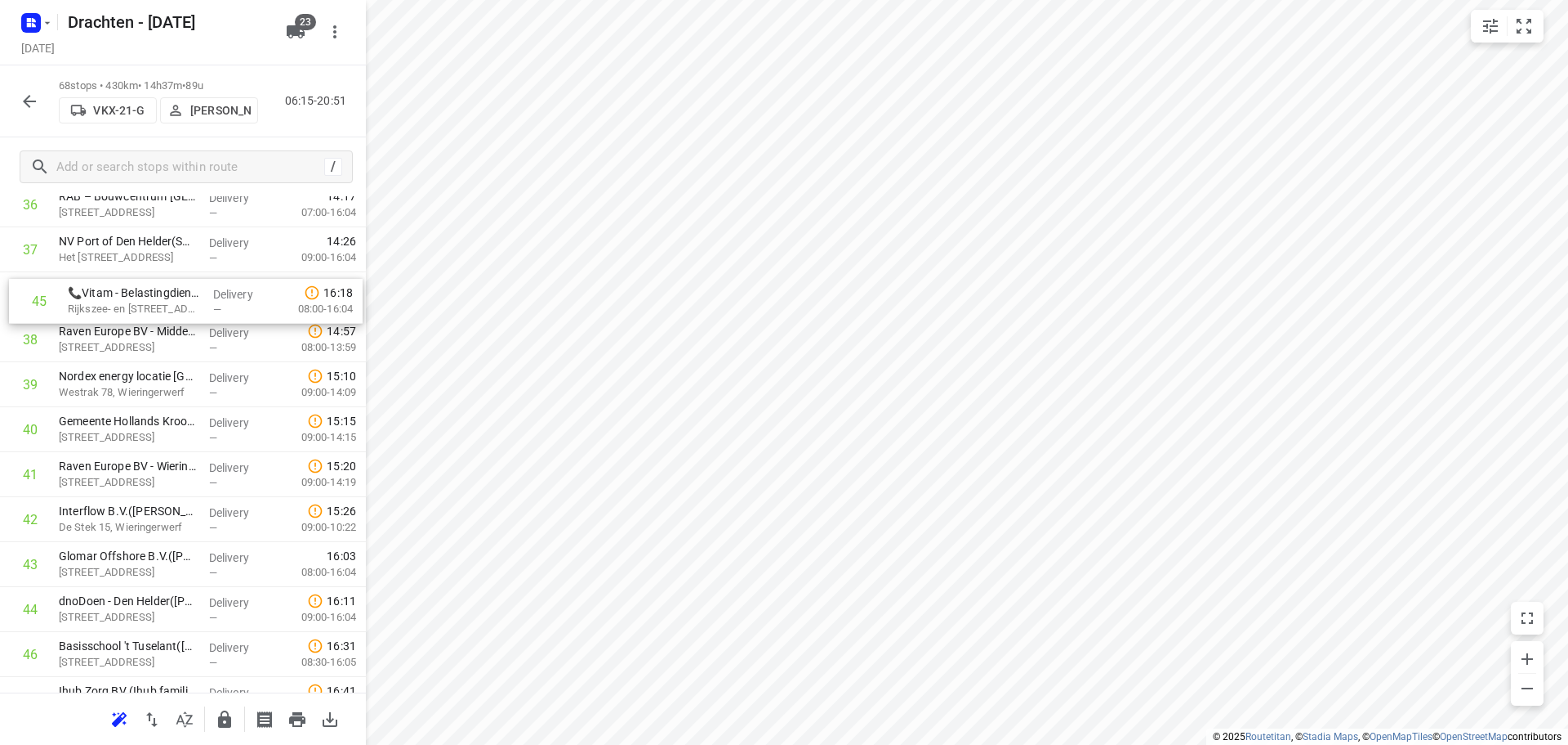
drag, startPoint x: 159, startPoint y: 587, endPoint x: 168, endPoint y: 295, distance: 292.1
click at [168, 295] on div "1 Yondr Netherlands t.a.v. CBRE(Ivana Michels) Tussenweg 8, Middenmeer Delivery…" at bounding box center [183, 137] width 366 height 3057
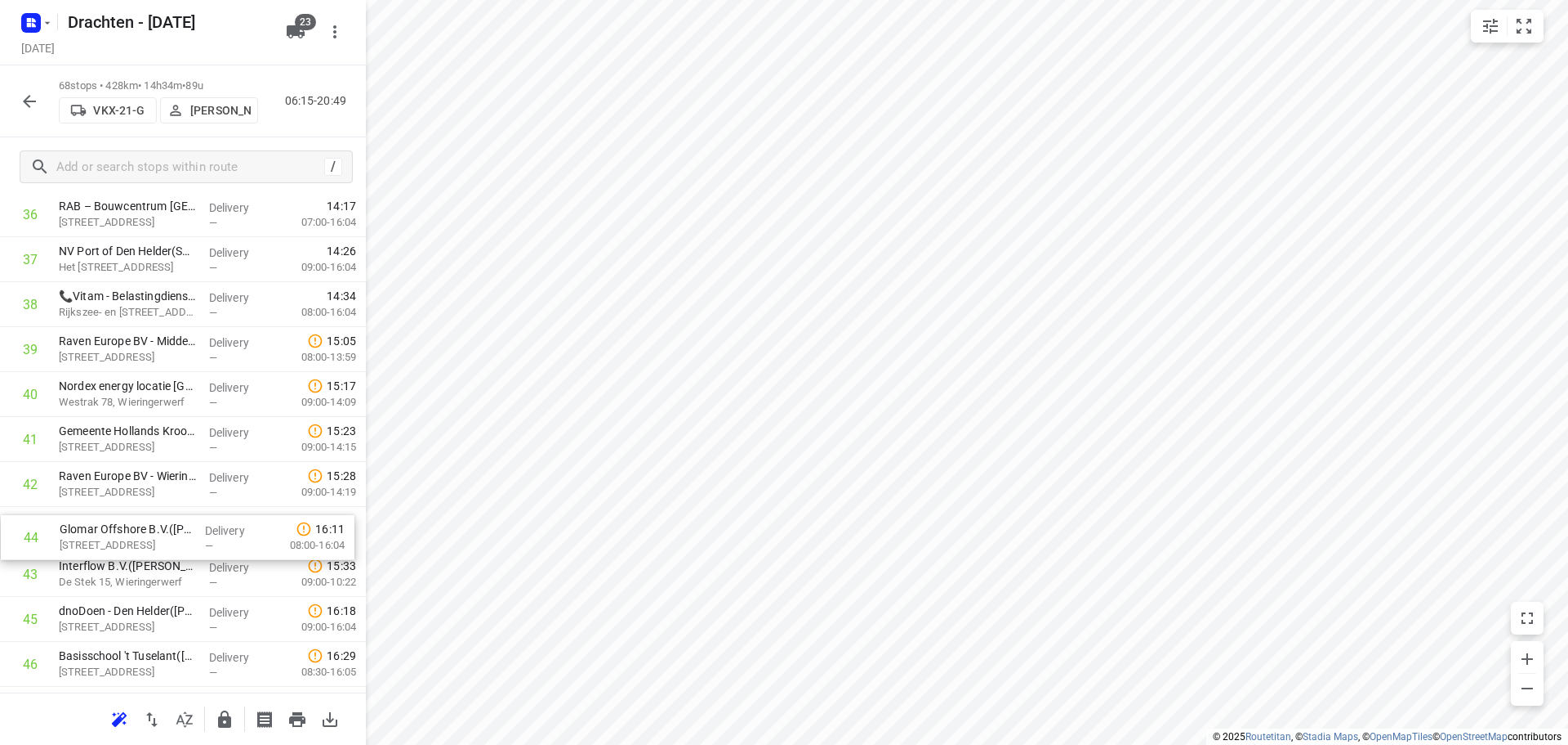
scroll to position [1706, 0]
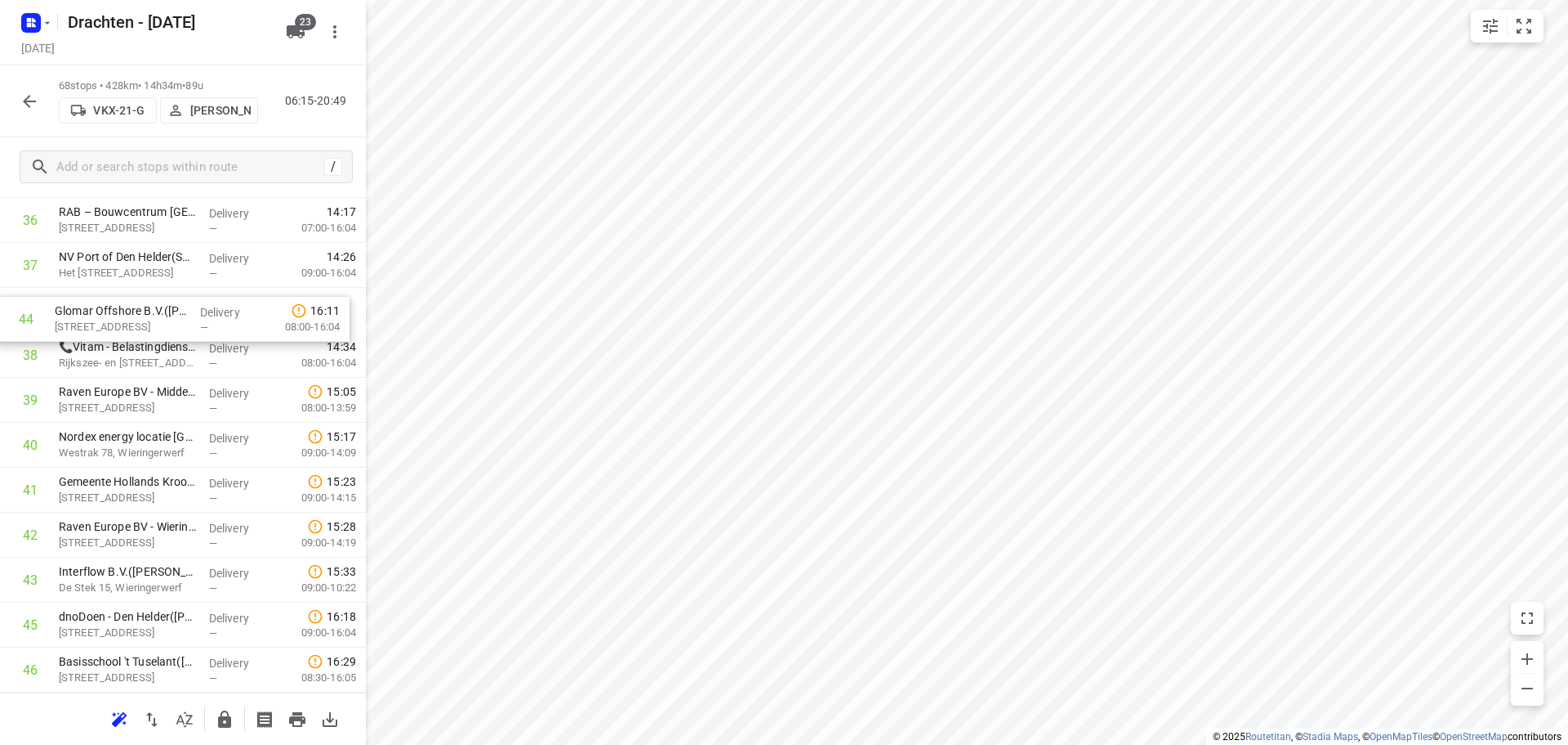
drag, startPoint x: 173, startPoint y: 575, endPoint x: 168, endPoint y: 315, distance: 260.0
click at [168, 315] on div "1 Yondr Netherlands t.a.v. CBRE(Ivana Michels) Tussenweg 8, Middenmeer Delivery…" at bounding box center [183, 153] width 366 height 3057
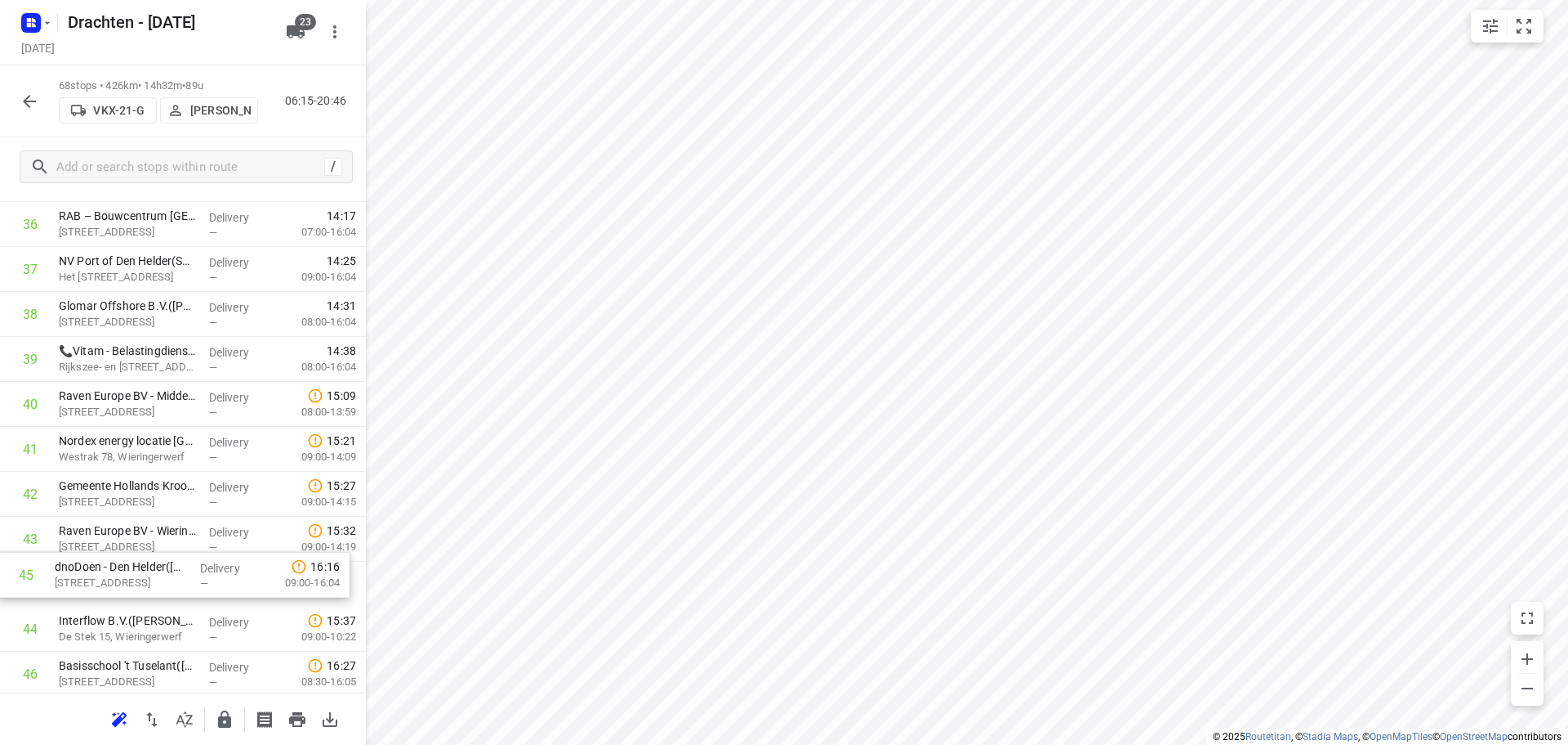
scroll to position [1700, 0]
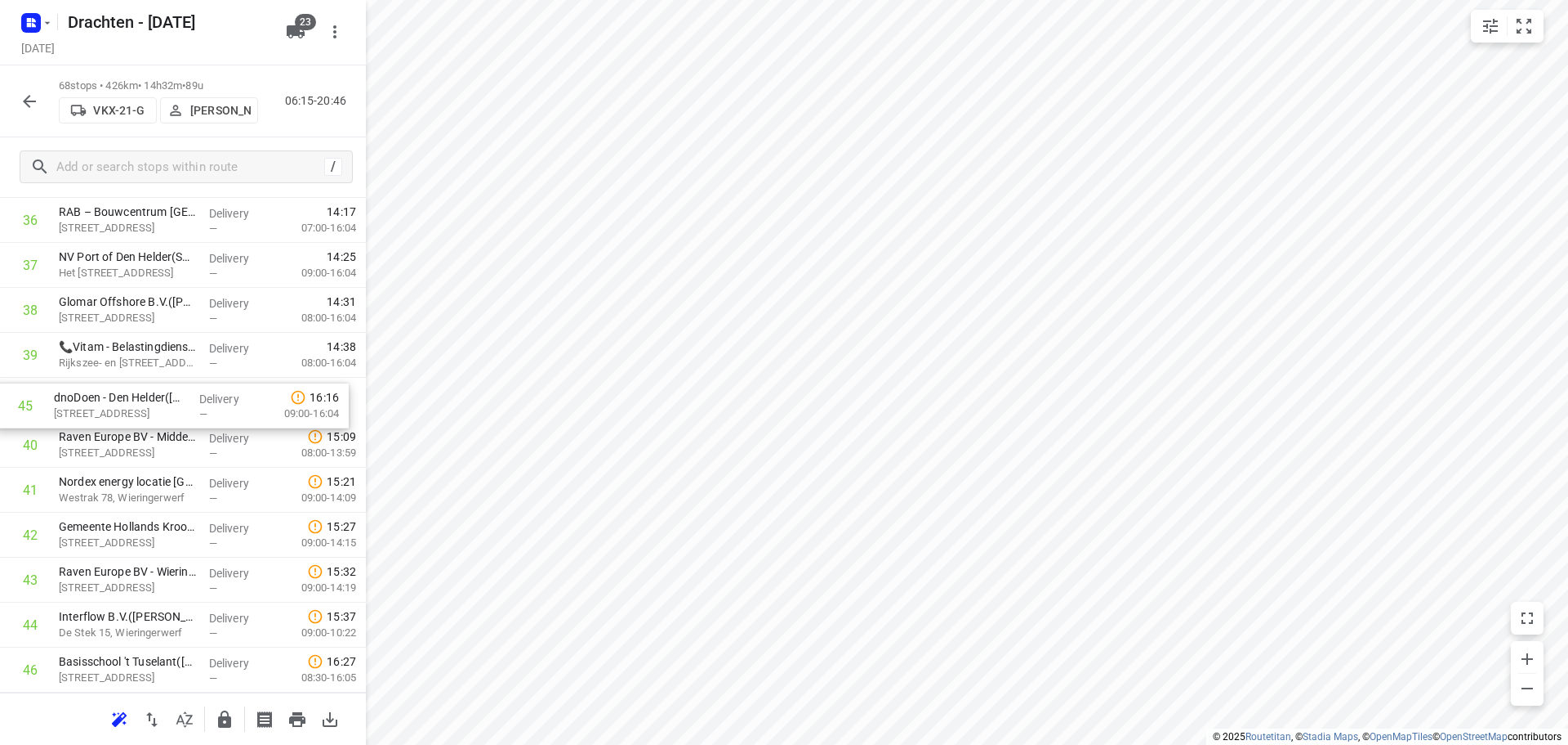
drag, startPoint x: 154, startPoint y: 632, endPoint x: 151, endPoint y: 400, distance: 232.0
click at [151, 400] on div "1 Yondr Netherlands t.a.v. CBRE(Ivana Michels) Tussenweg 8, Middenmeer Delivery…" at bounding box center [183, 153] width 366 height 3057
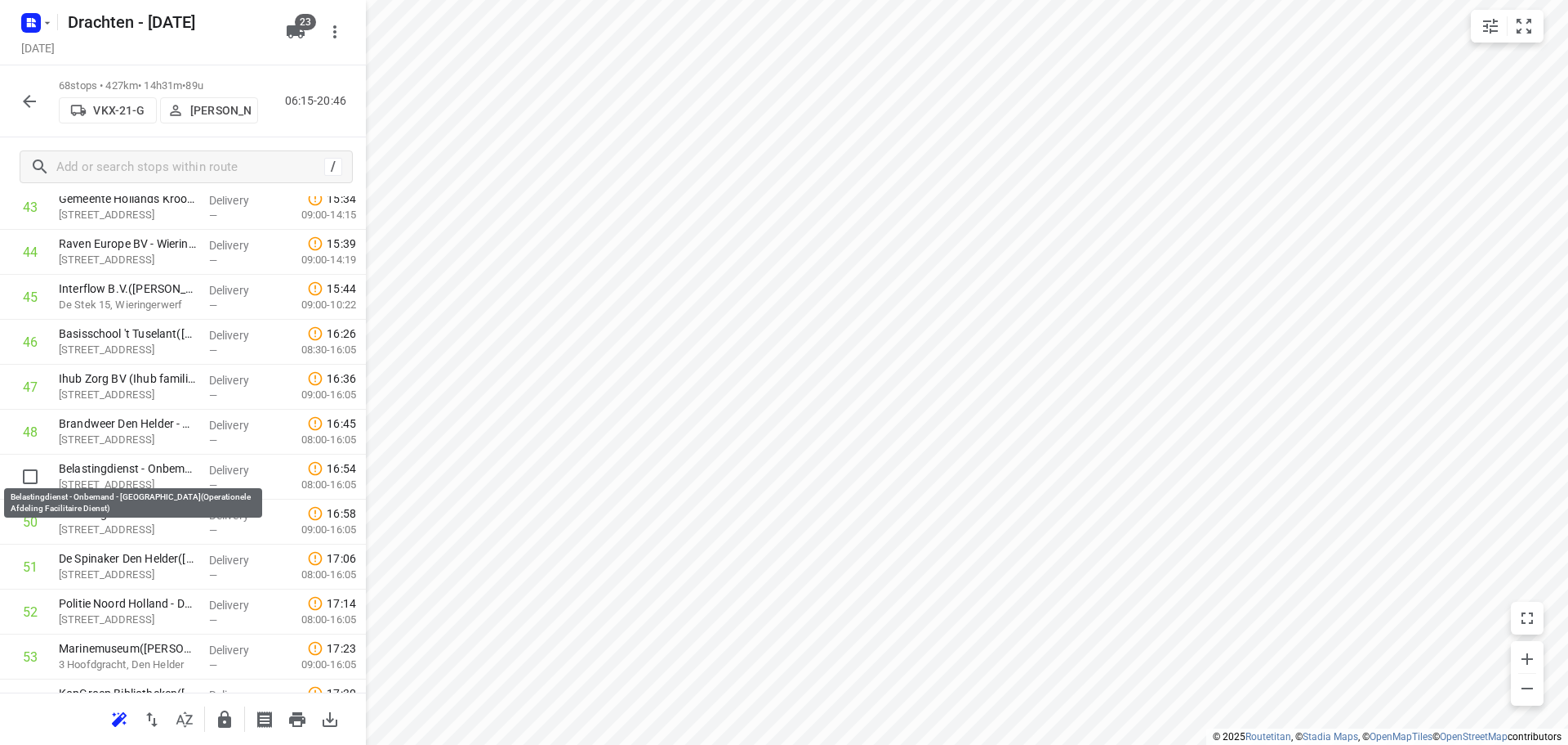
scroll to position [2109, 0]
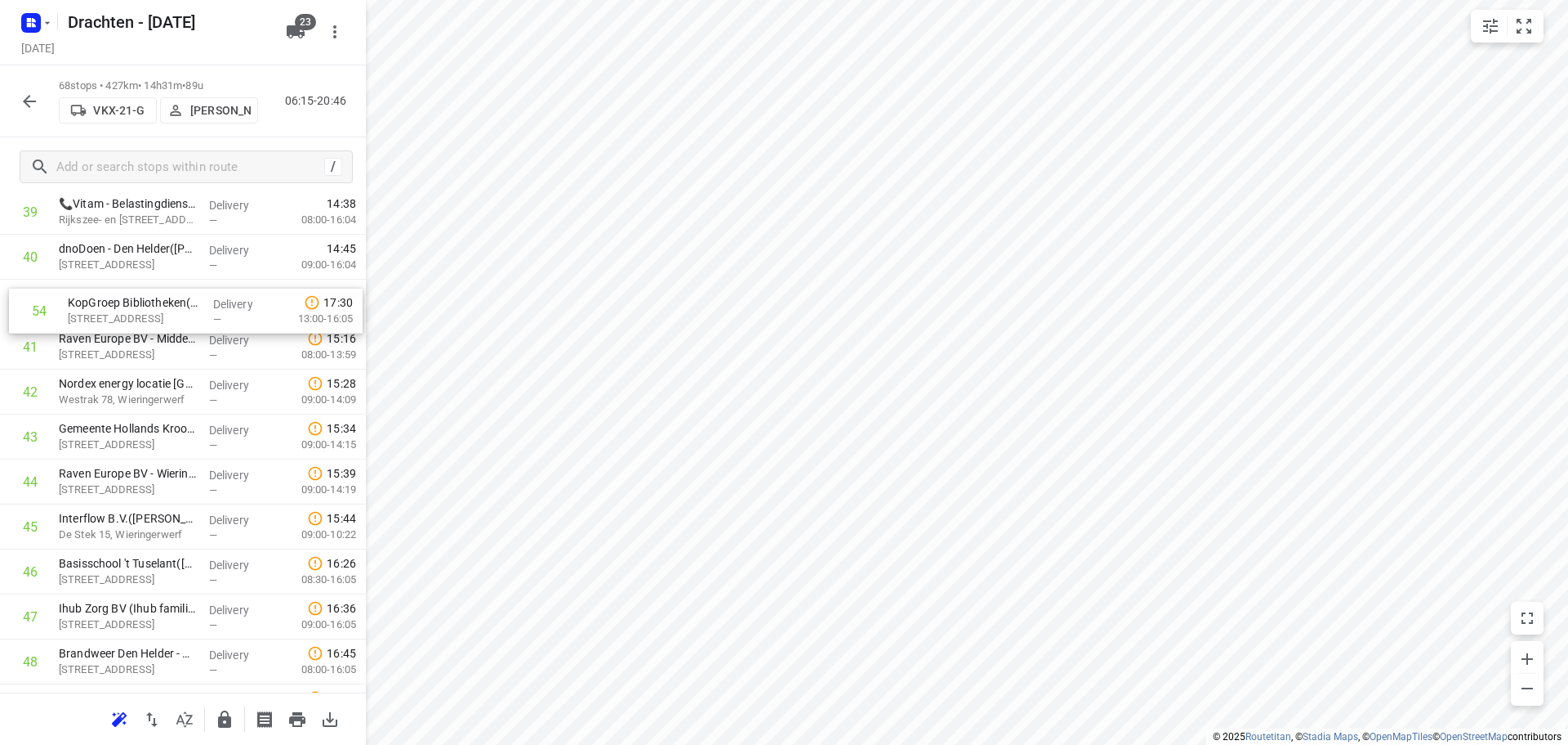
drag, startPoint x: 116, startPoint y: 626, endPoint x: 125, endPoint y: 309, distance: 317.1
click at [125, 309] on div "1 Yondr Netherlands t.a.v. CBRE(Ivana Michels) Tussenweg 8, Middenmeer Delivery…" at bounding box center [183, 10] width 366 height 3057
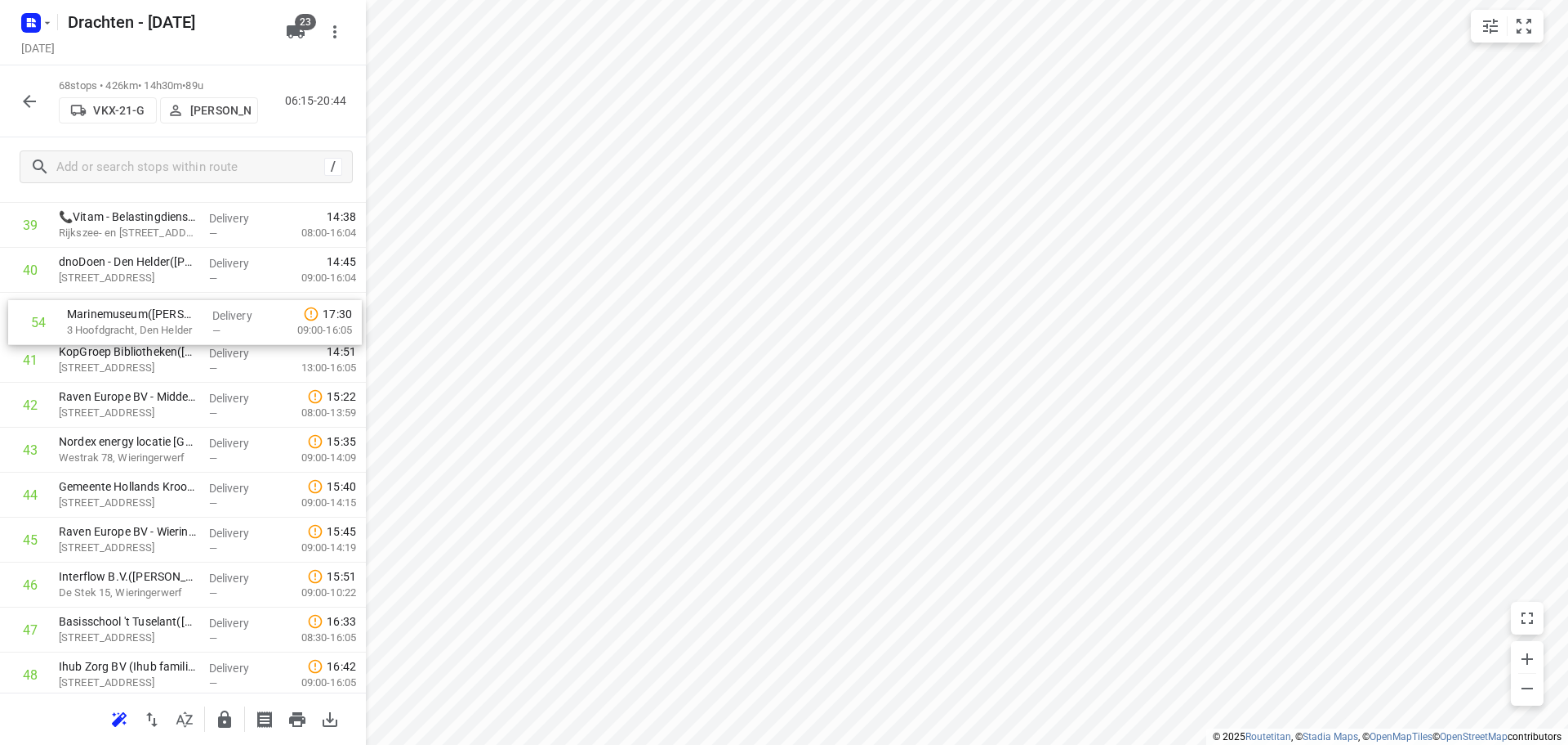
scroll to position [1826, 0]
drag, startPoint x: 140, startPoint y: 563, endPoint x: 152, endPoint y: 355, distance: 208.3
click at [152, 355] on div "1 Yondr Netherlands t.a.v. CBRE(Ivana Michels) Tussenweg 8, Middenmeer Delivery…" at bounding box center [183, 27] width 366 height 3057
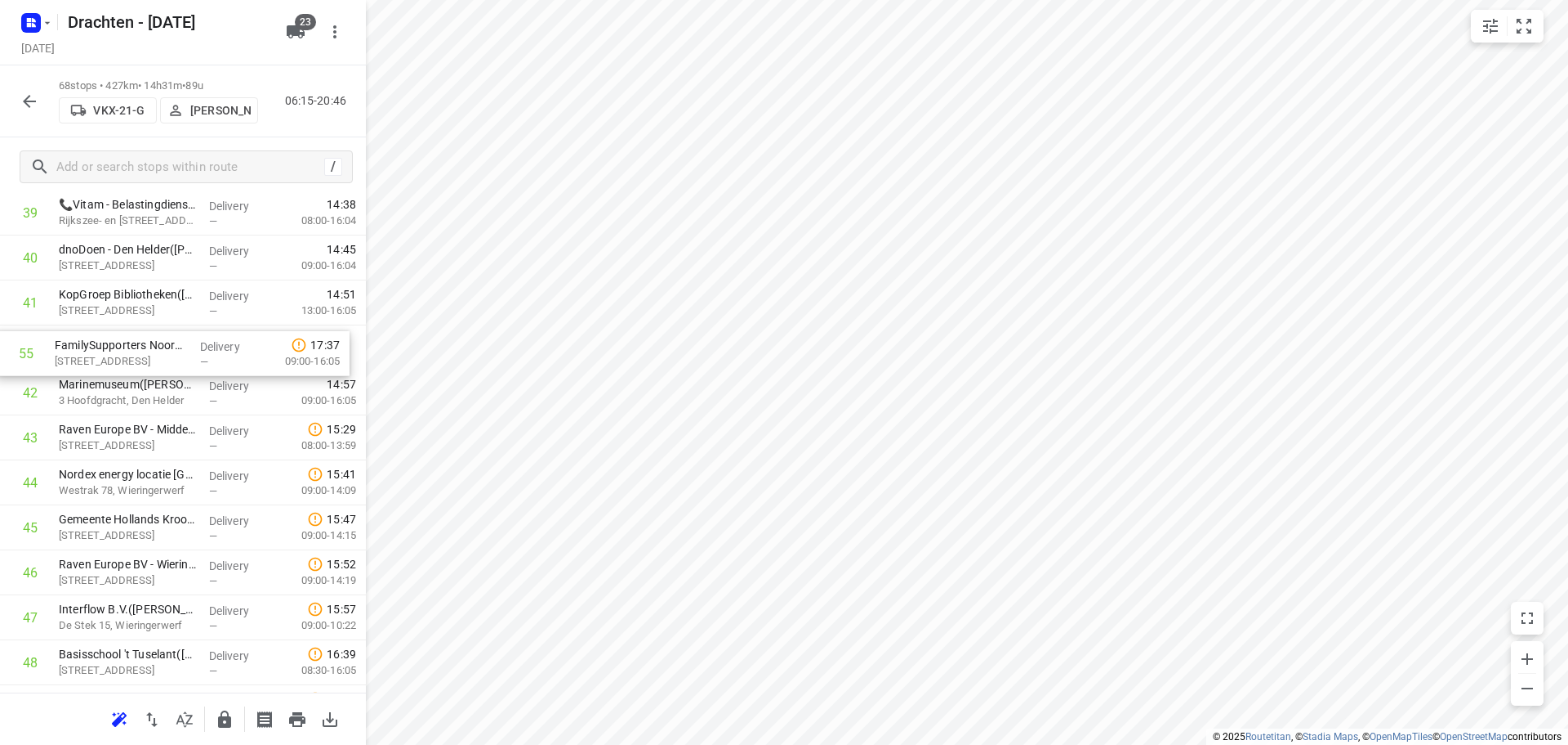
scroll to position [1843, 0]
drag, startPoint x: 149, startPoint y: 623, endPoint x: 144, endPoint y: 388, distance: 235.1
click at [144, 388] on div "1 Yondr Netherlands t.a.v. CBRE(Ivana Michels) Tussenweg 8, Middenmeer Delivery…" at bounding box center [183, 11] width 366 height 3057
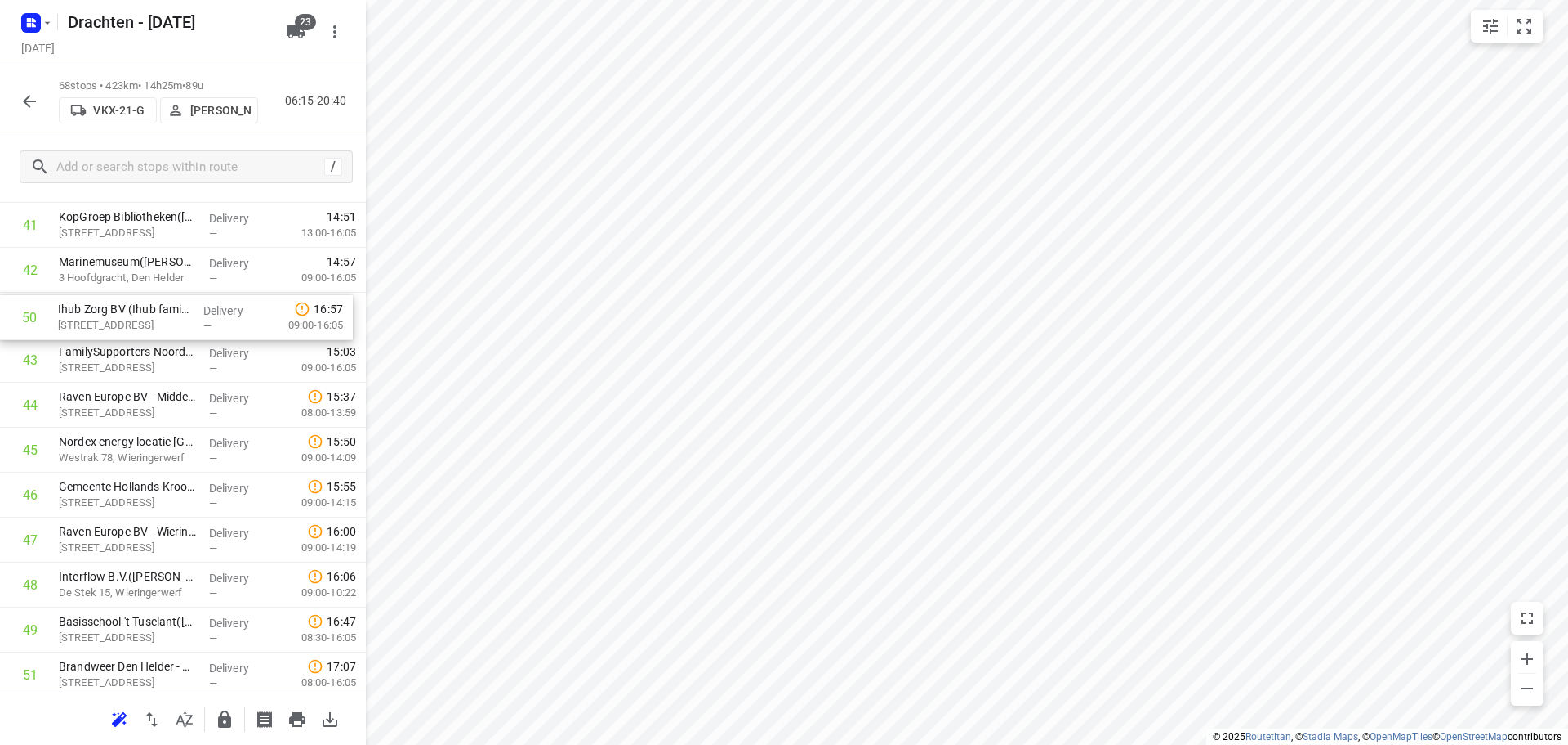
scroll to position [1916, 0]
drag, startPoint x: 163, startPoint y: 639, endPoint x: 154, endPoint y: 362, distance: 277.1
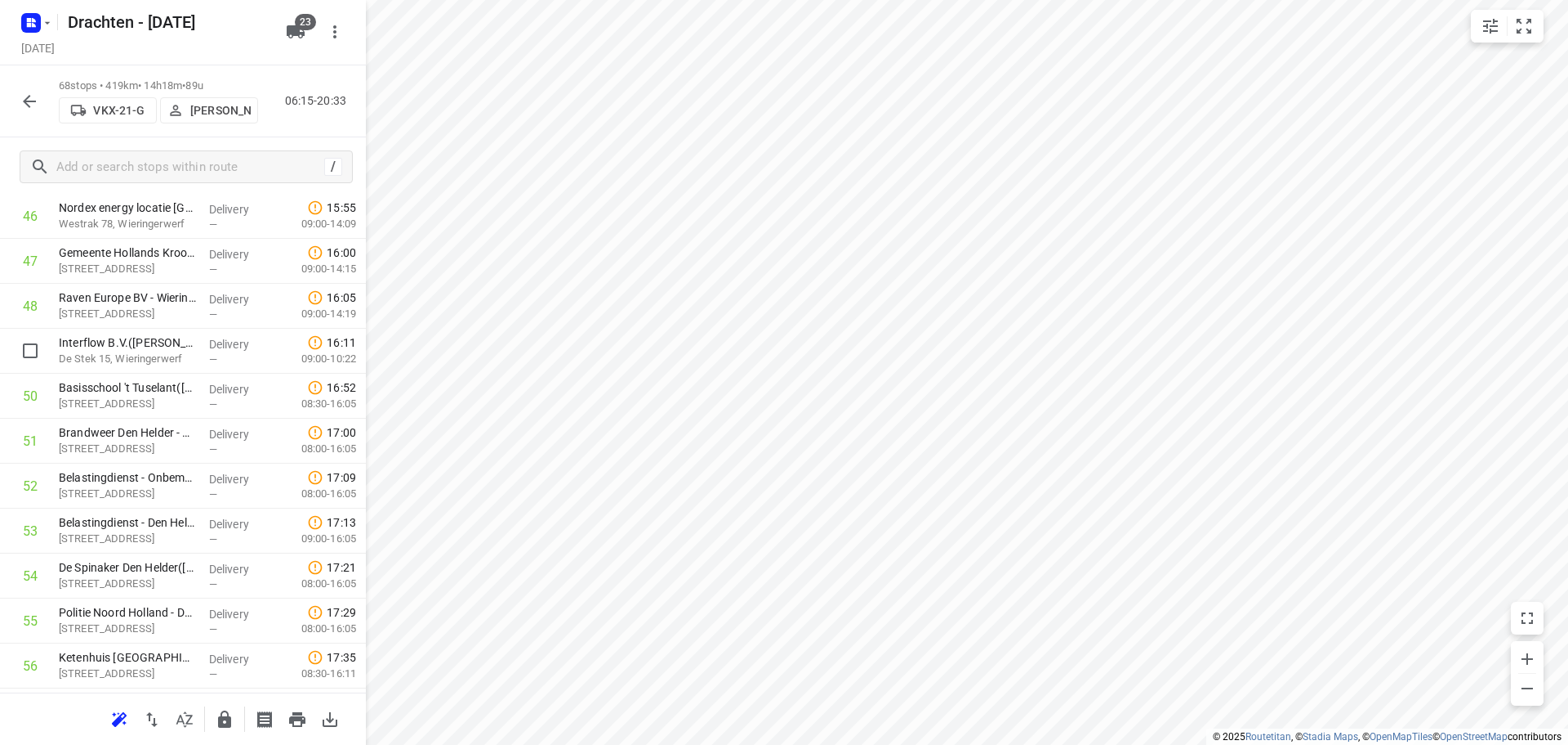
scroll to position [2161, 0]
drag, startPoint x: 165, startPoint y: 581, endPoint x: 162, endPoint y: 310, distance: 271.0
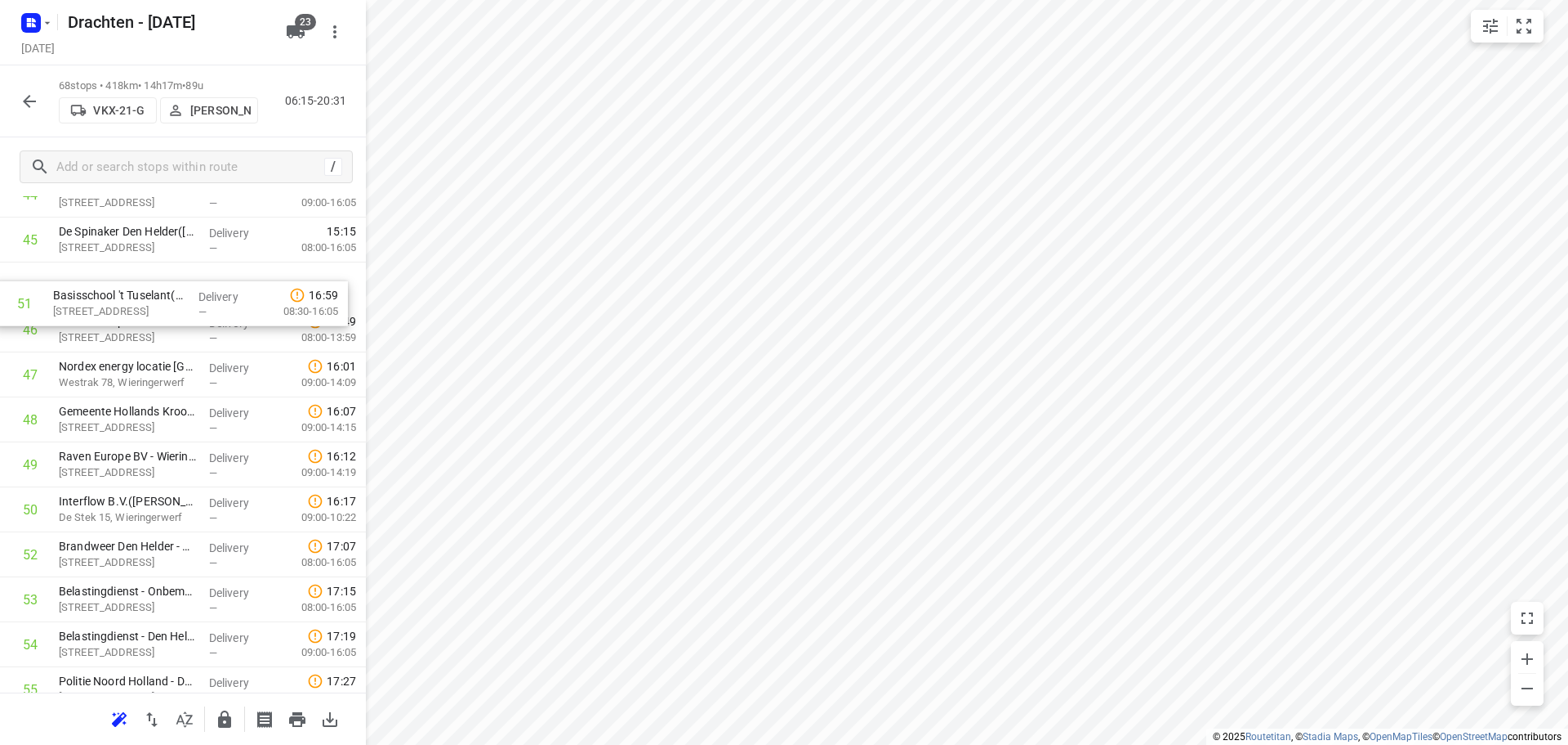
drag, startPoint x: 135, startPoint y: 497, endPoint x: 129, endPoint y: 303, distance: 194.1
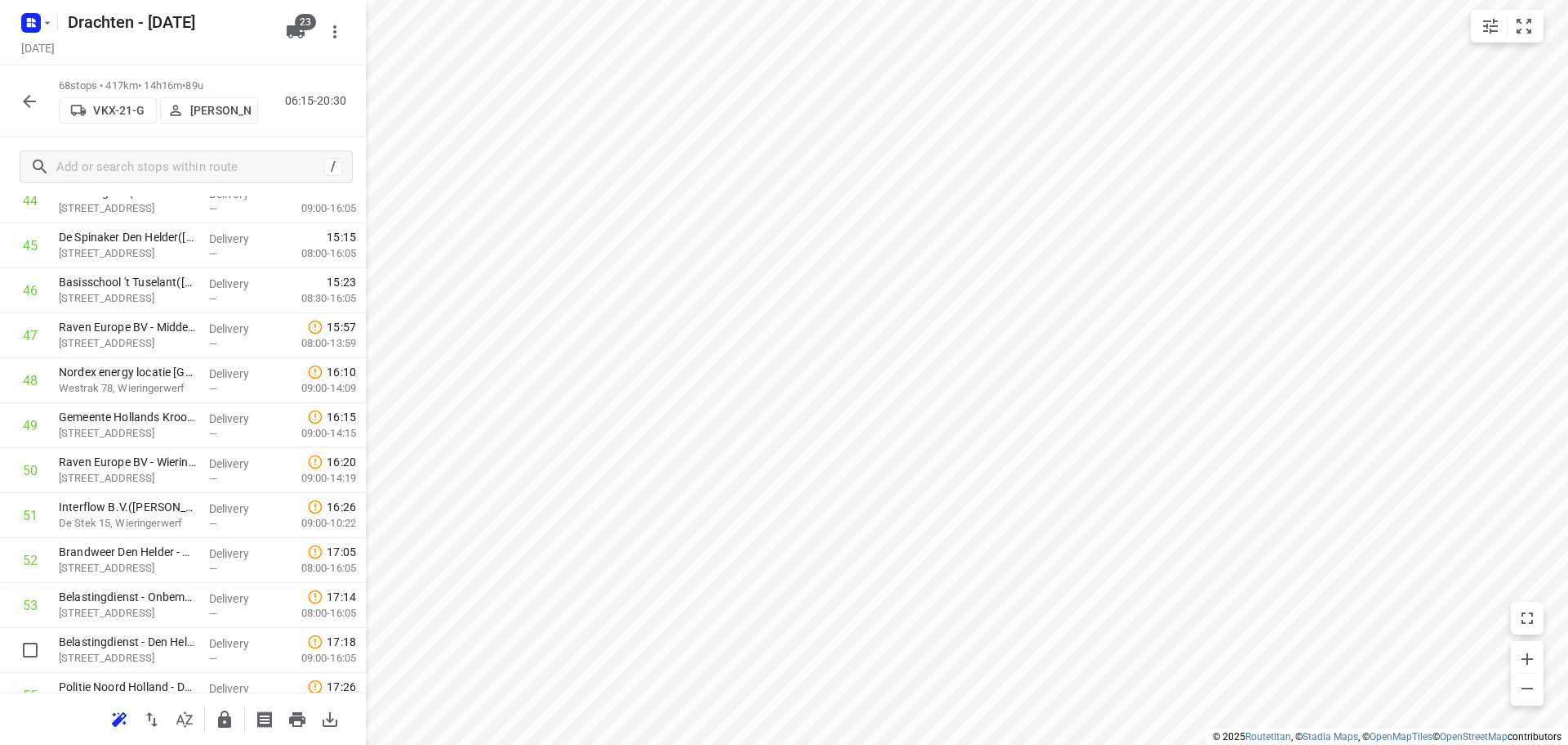
scroll to position [2085, 0]
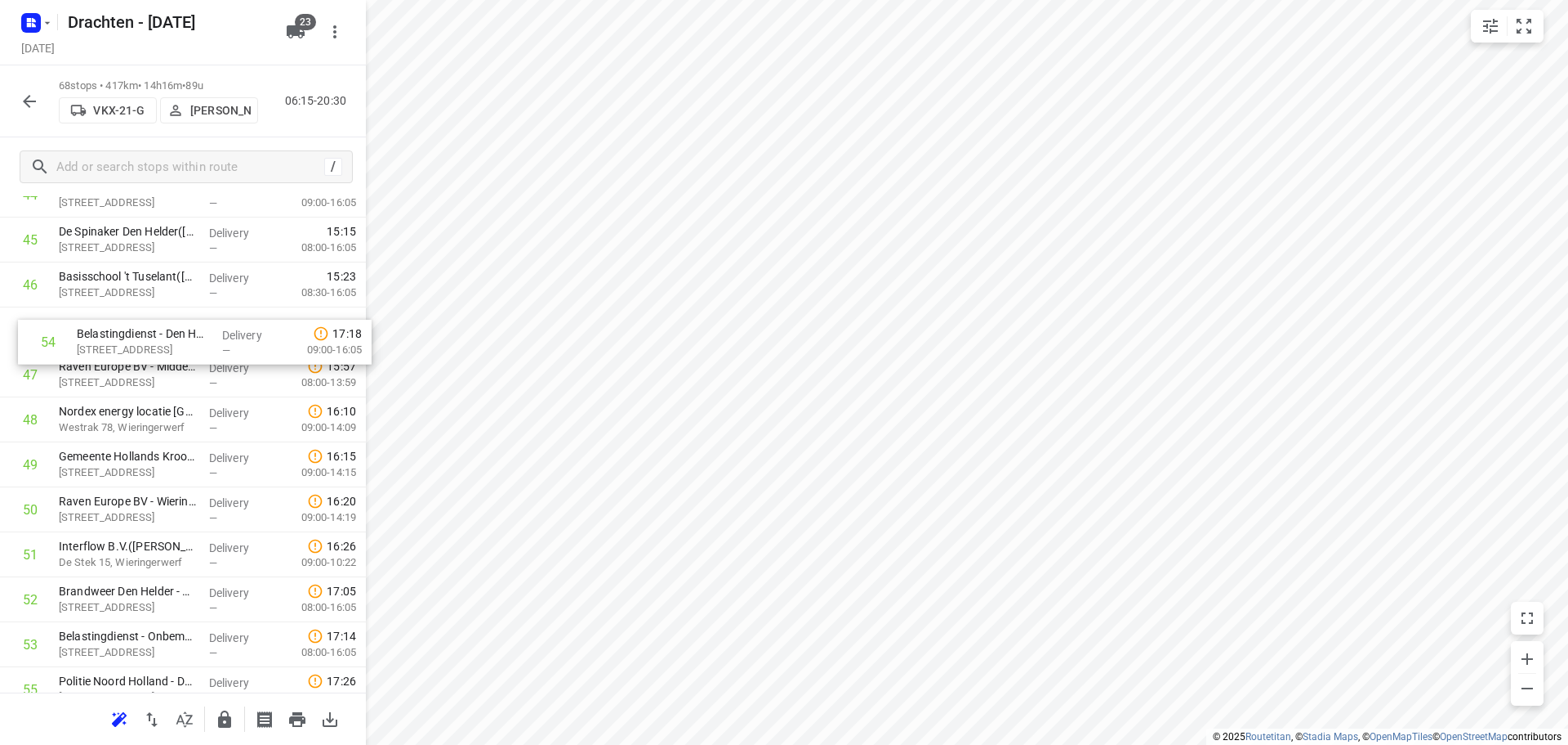
drag, startPoint x: 129, startPoint y: 661, endPoint x: 149, endPoint y: 343, distance: 318.6
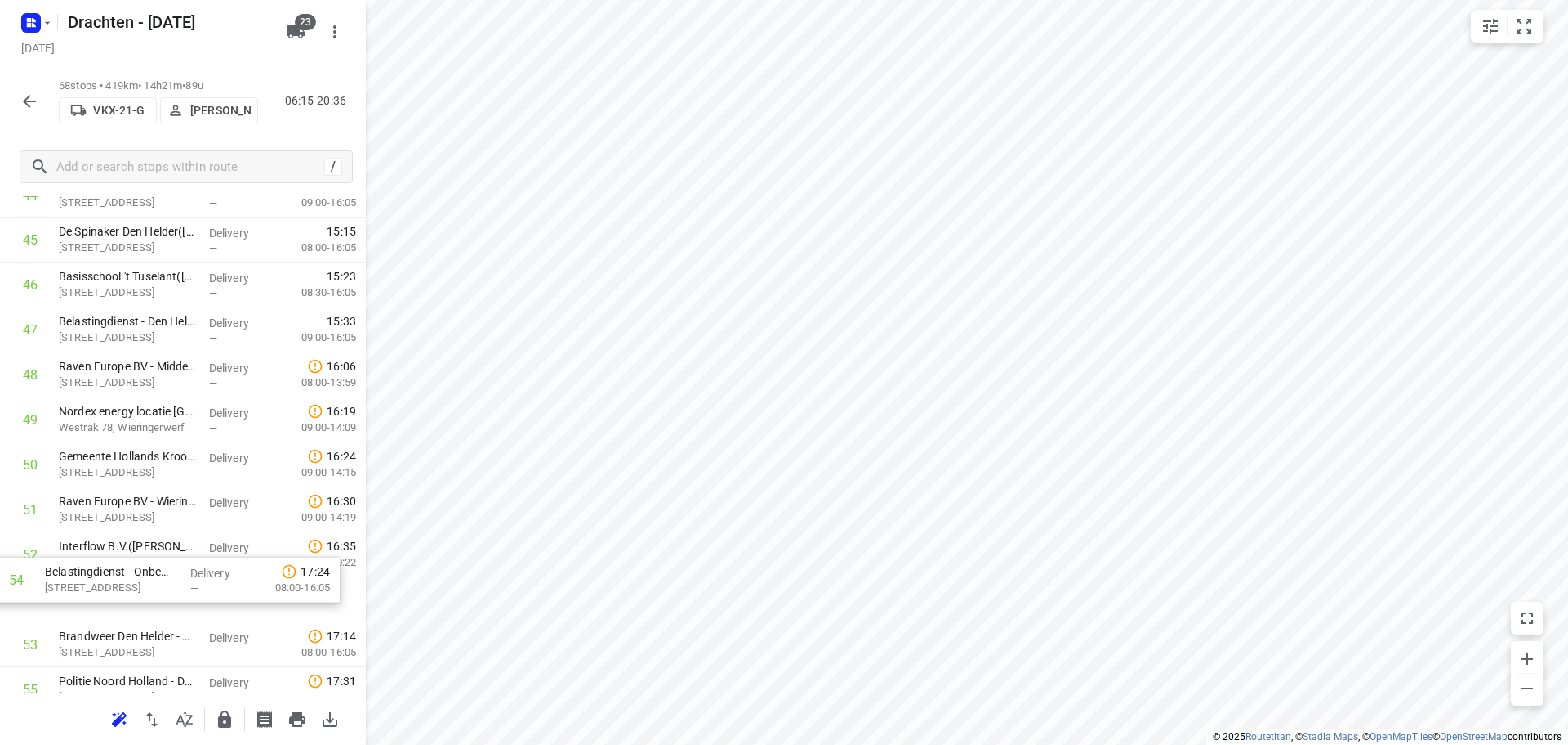
scroll to position [2090, 0]
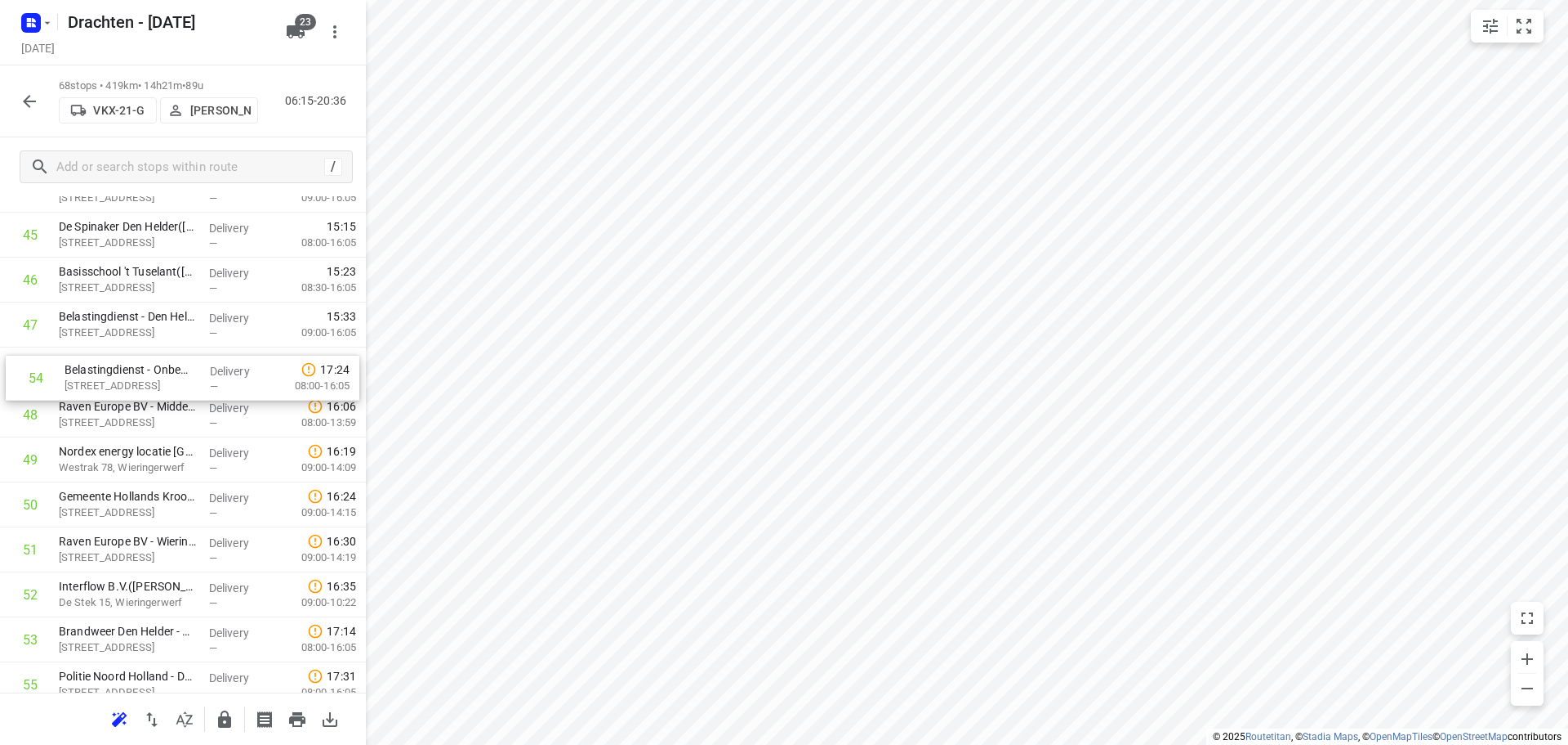
drag, startPoint x: 174, startPoint y: 650, endPoint x: 180, endPoint y: 376, distance: 274.1
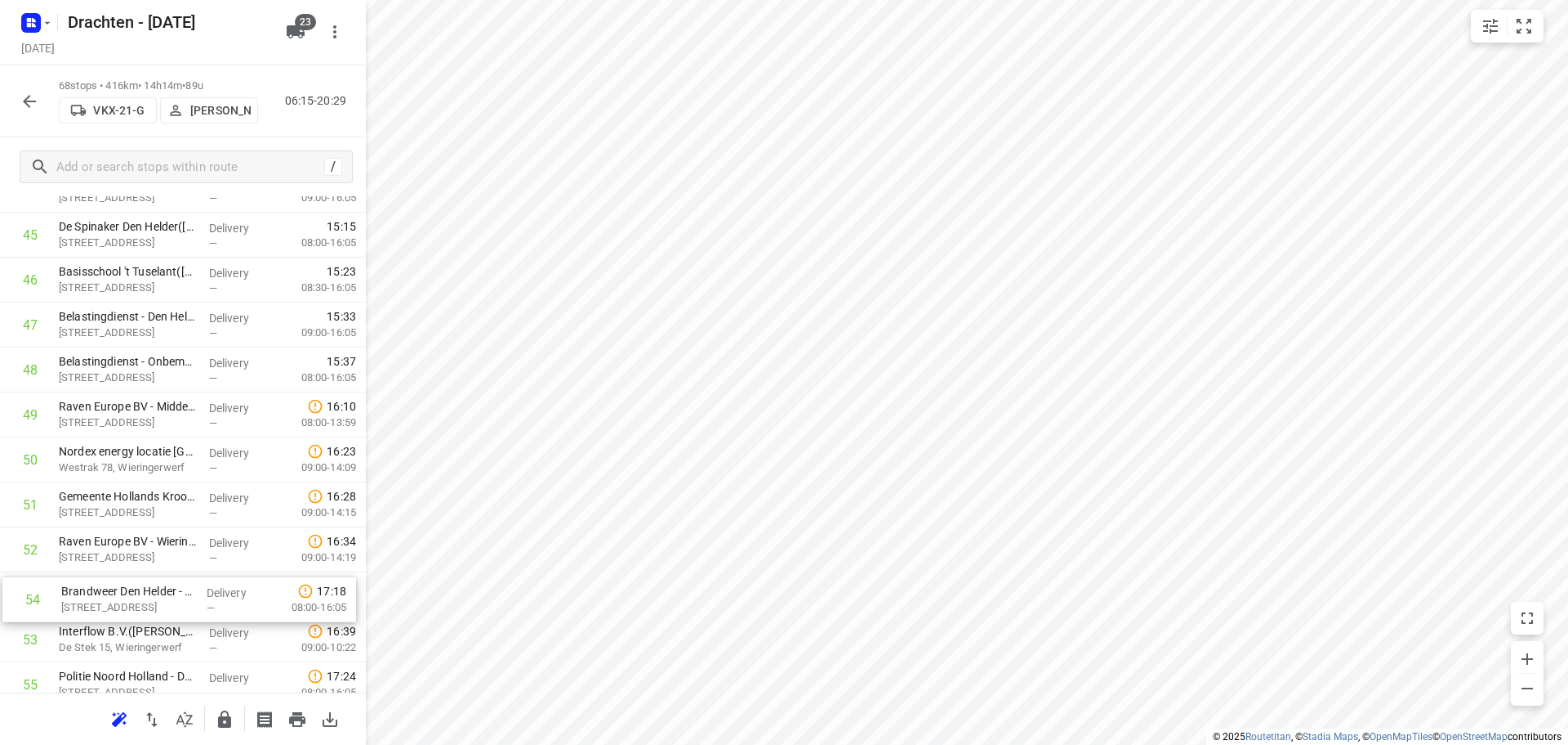
scroll to position [2097, 0]
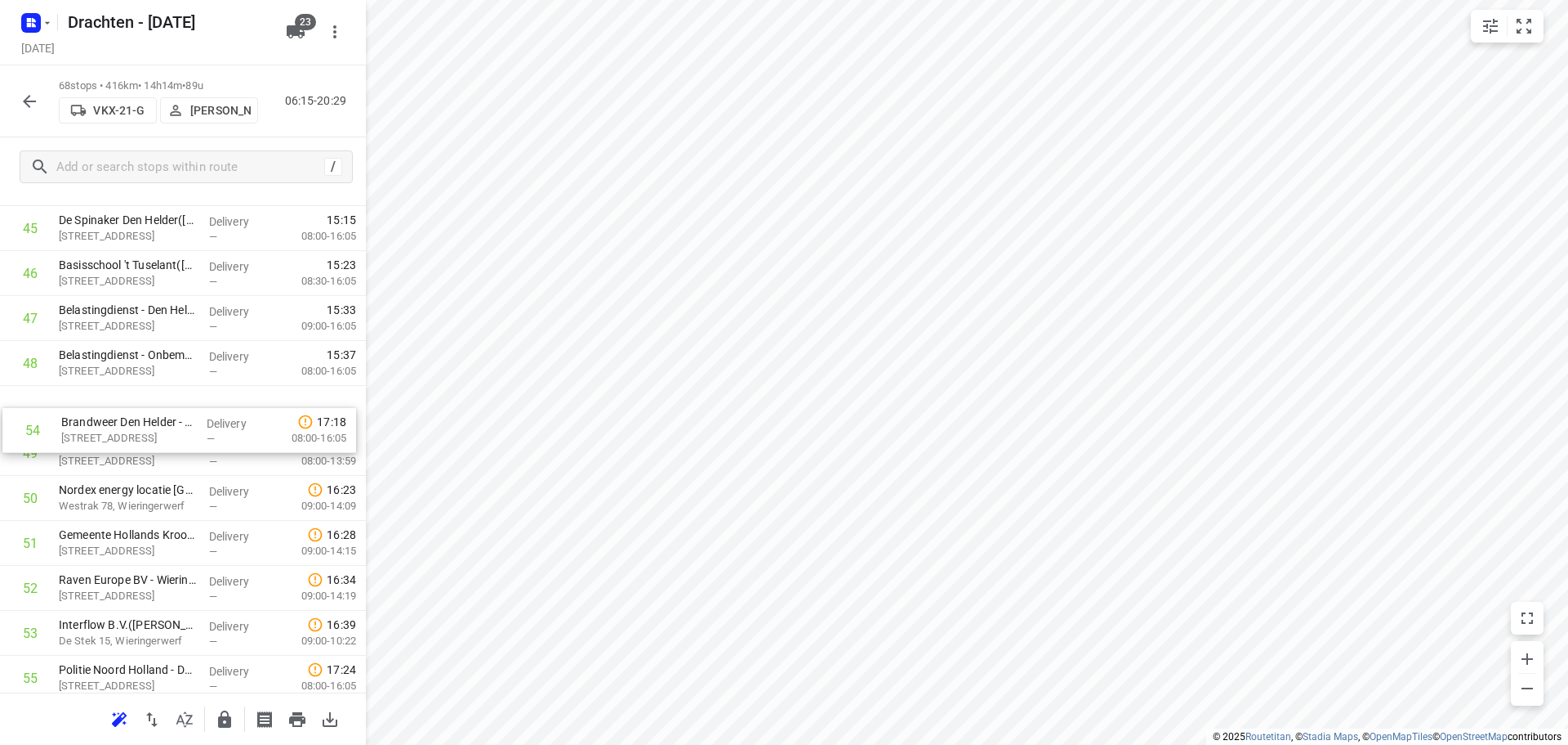
drag, startPoint x: 127, startPoint y: 643, endPoint x: 133, endPoint y: 409, distance: 234.1
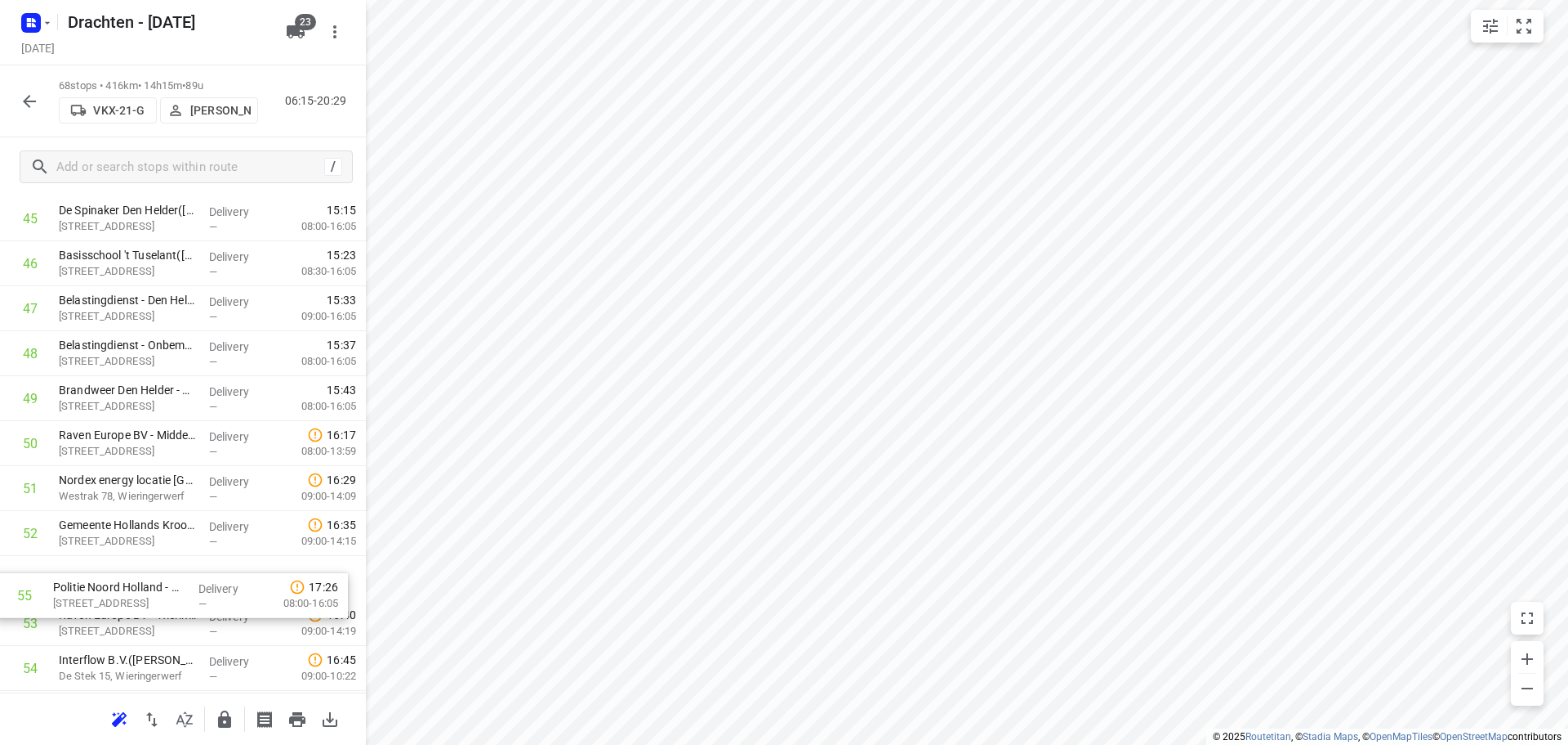
scroll to position [2109, 0]
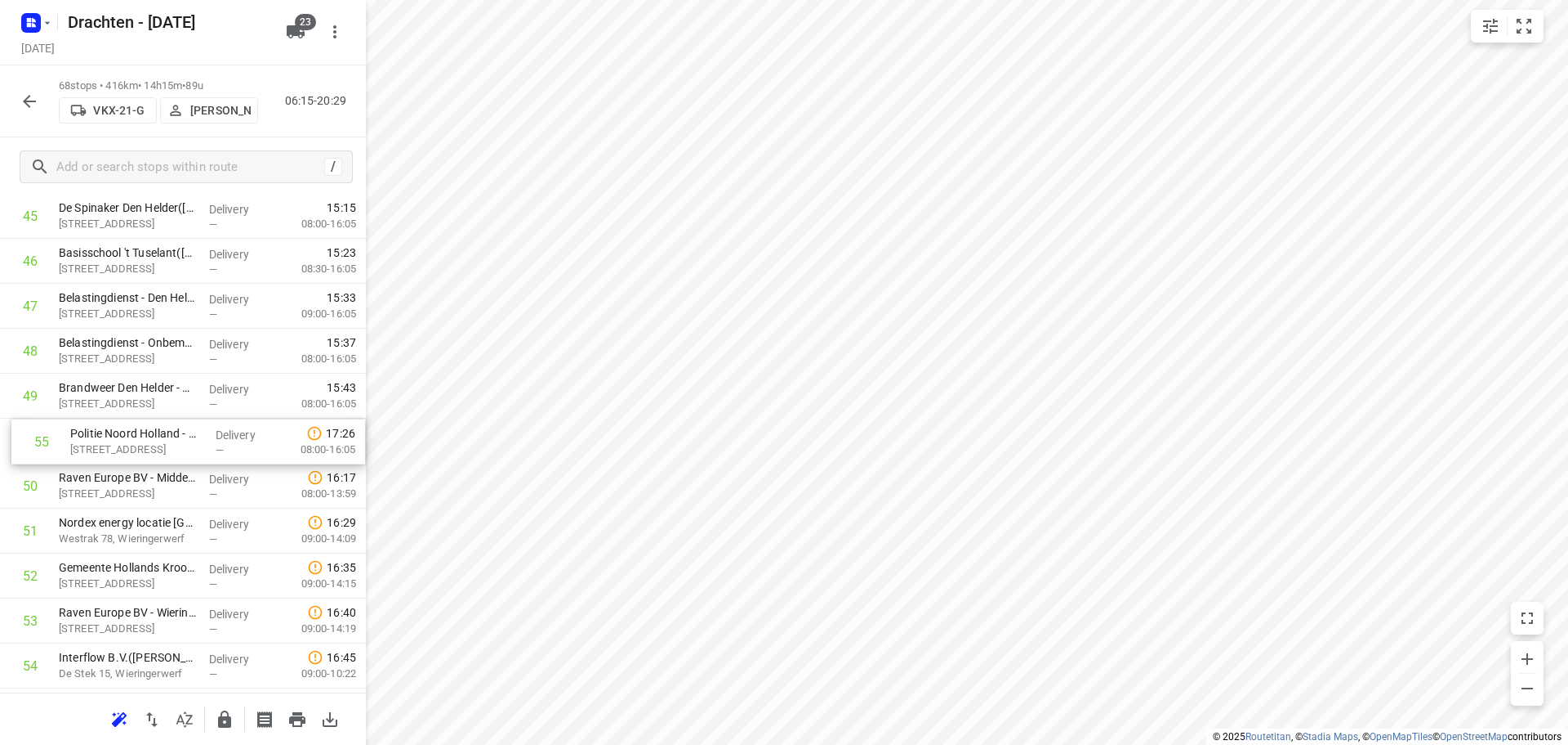
drag, startPoint x: 196, startPoint y: 679, endPoint x: 205, endPoint y: 430, distance: 249.2
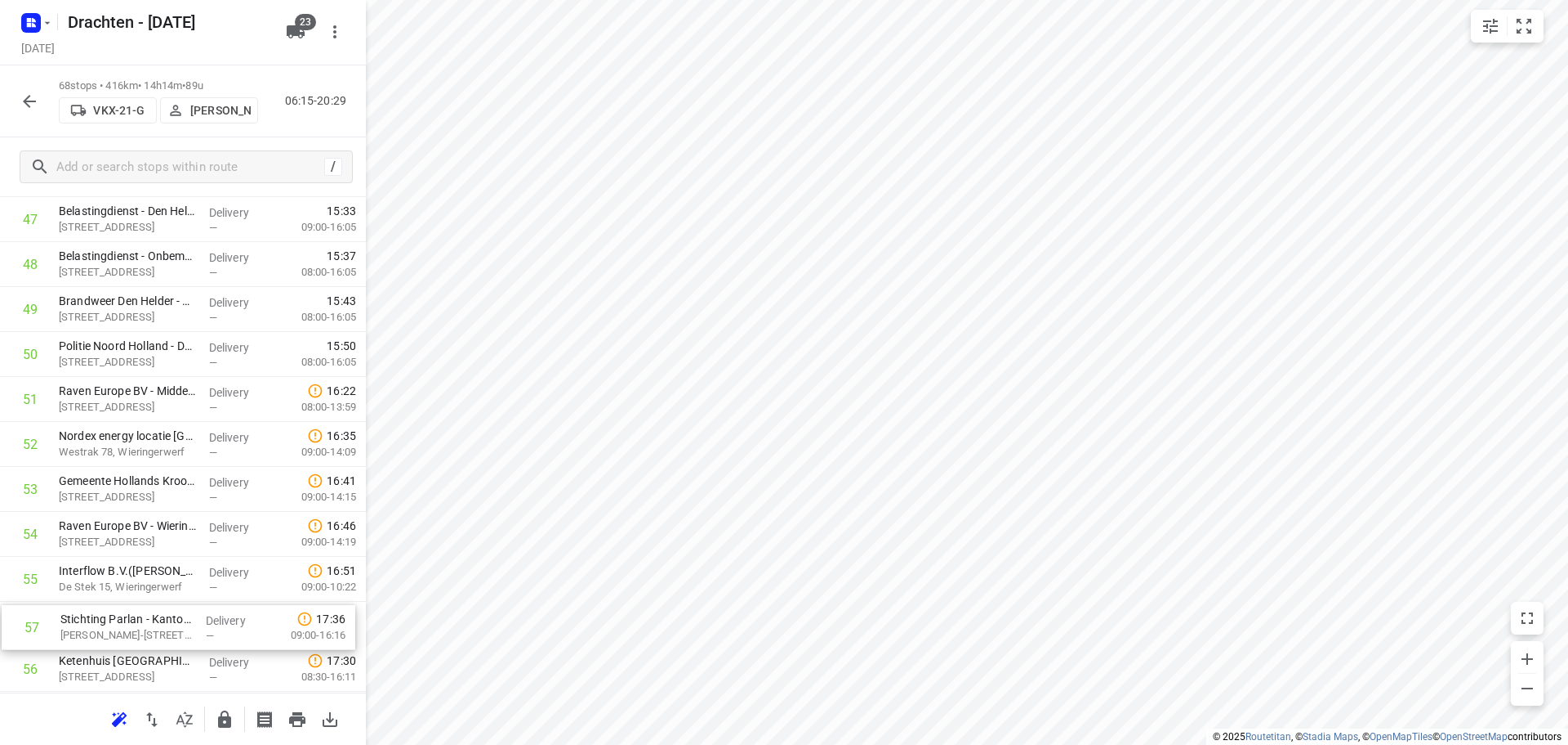
scroll to position [2198, 0]
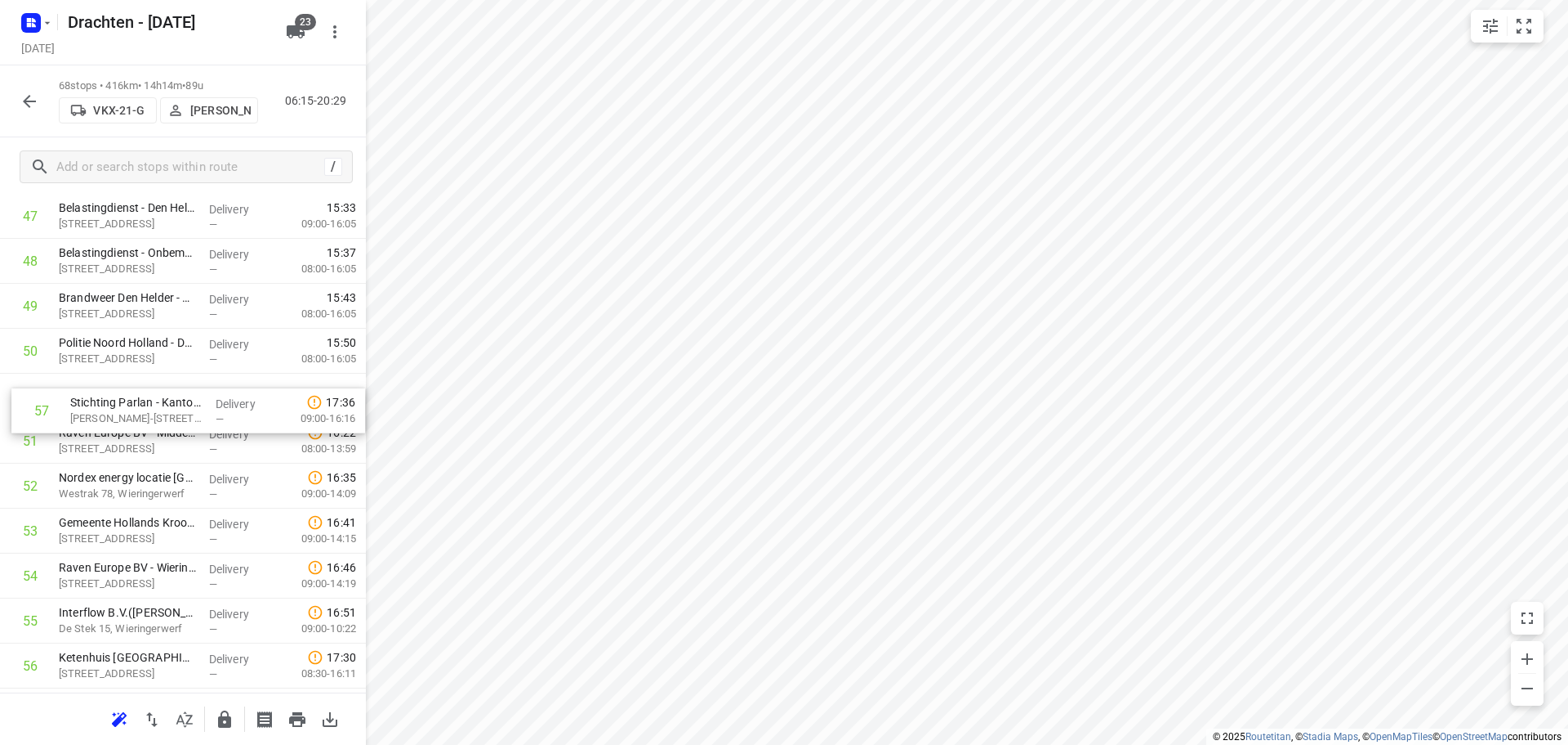
drag, startPoint x: 130, startPoint y: 676, endPoint x: 144, endPoint y: 392, distance: 284.3
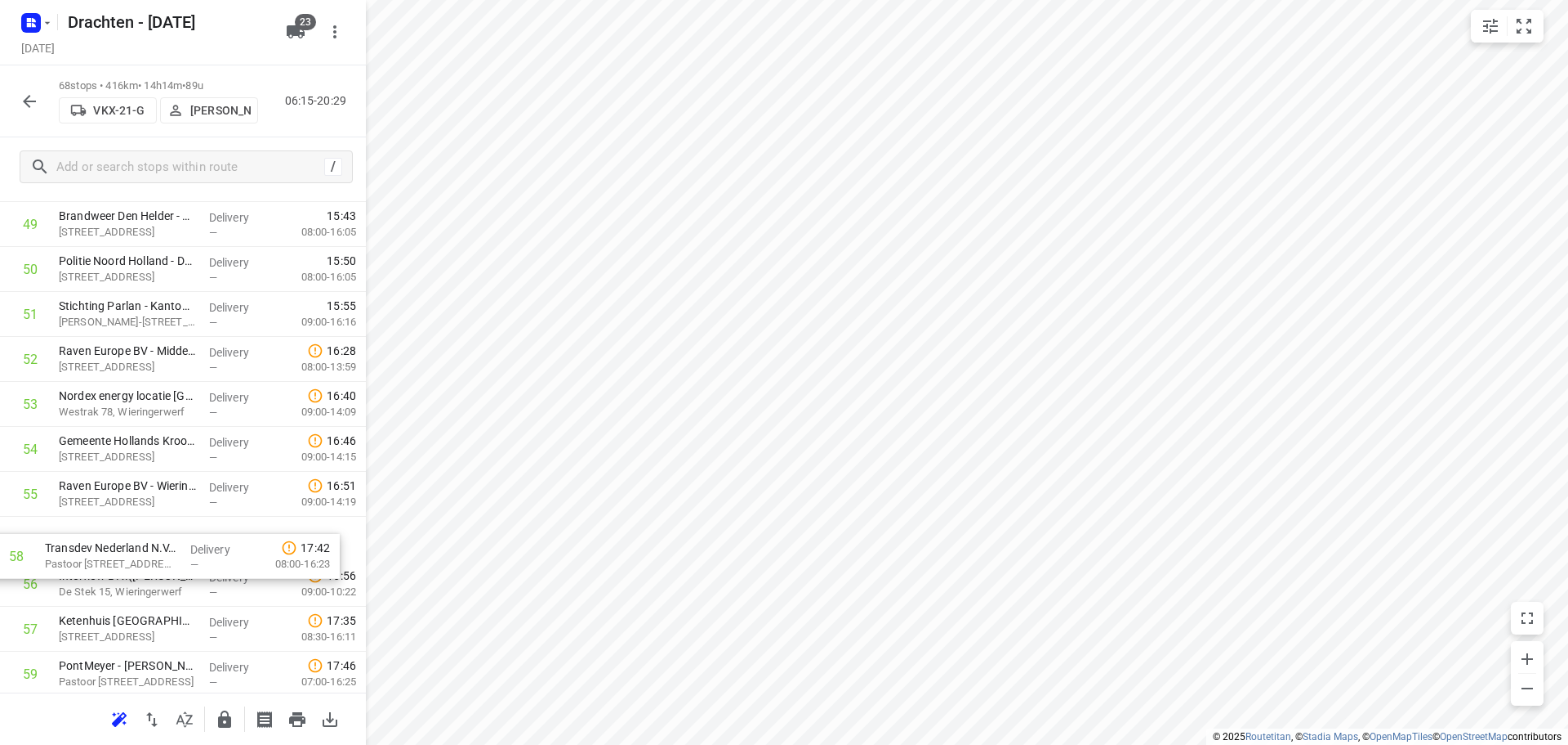
scroll to position [2283, 0]
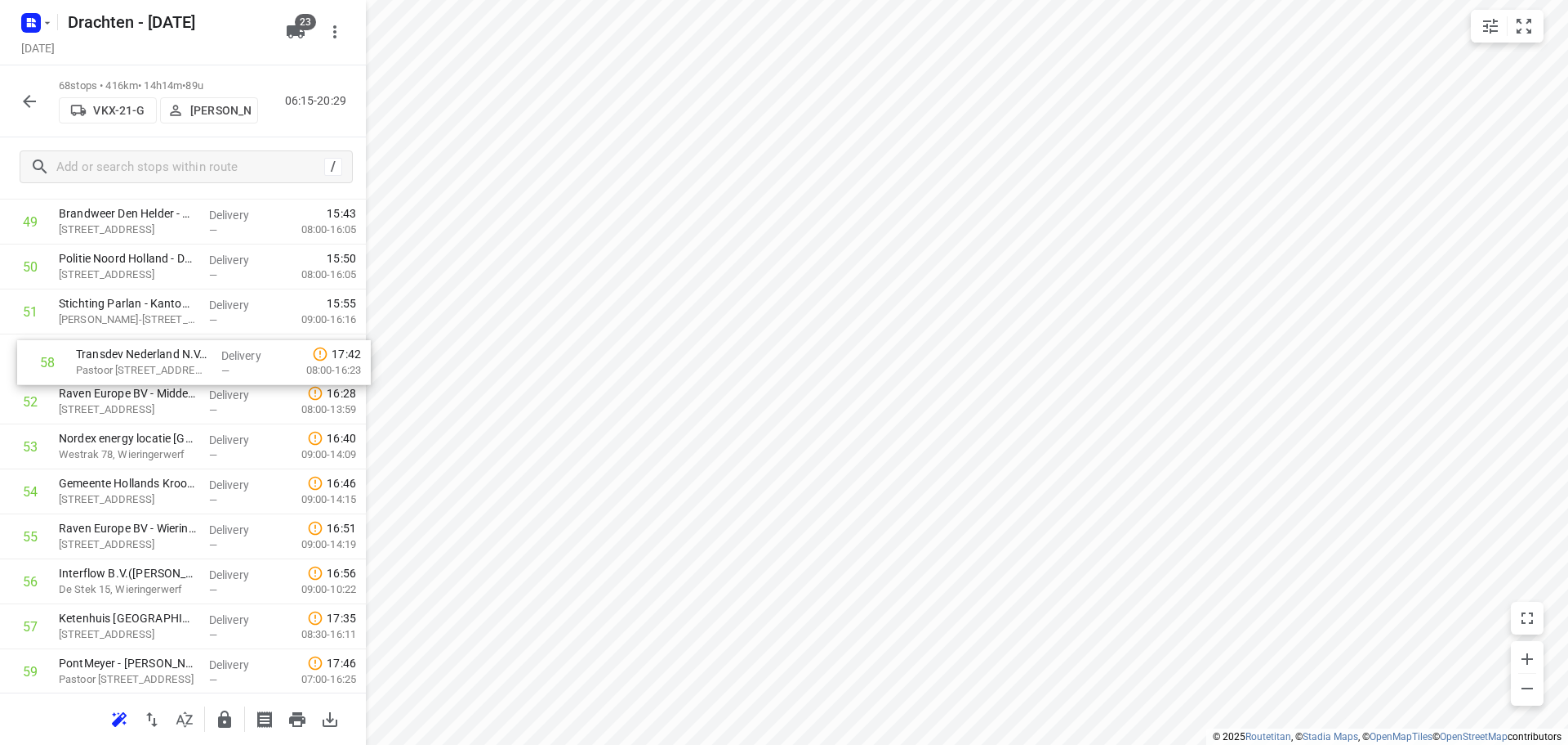
drag, startPoint x: 163, startPoint y: 627, endPoint x: 187, endPoint y: 358, distance: 270.1
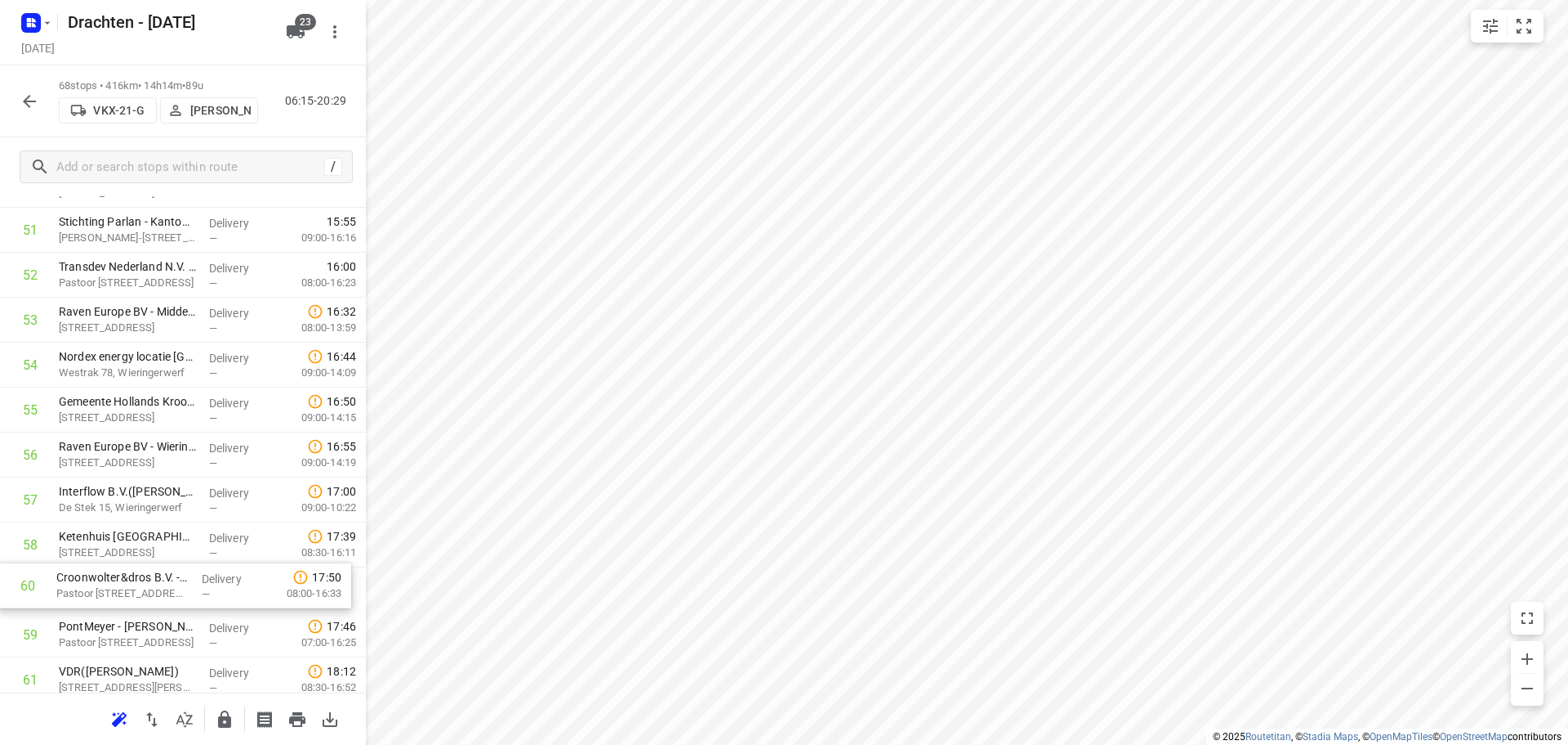
scroll to position [2369, 0]
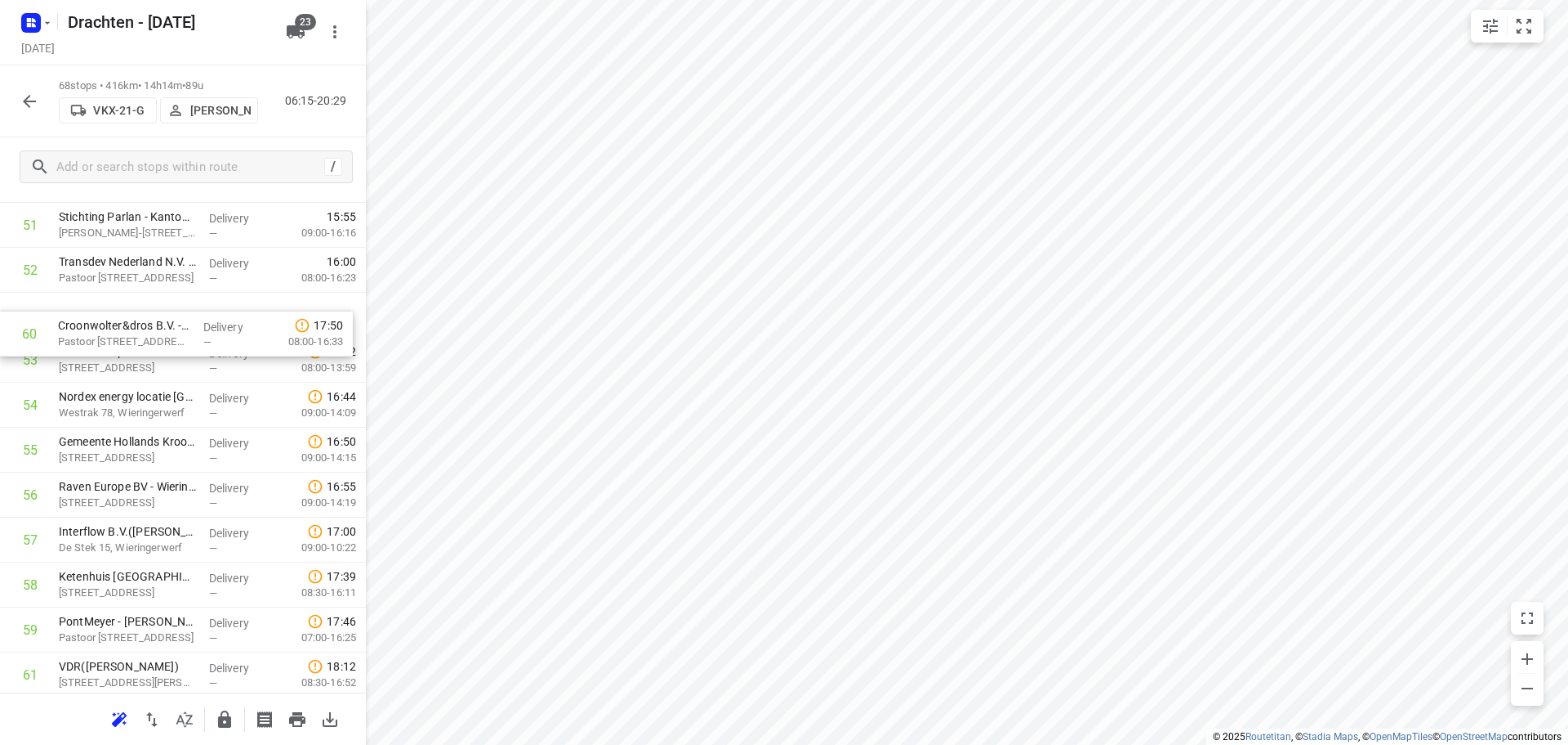
drag, startPoint x: 163, startPoint y: 637, endPoint x: 160, endPoint y: 333, distance: 304.0
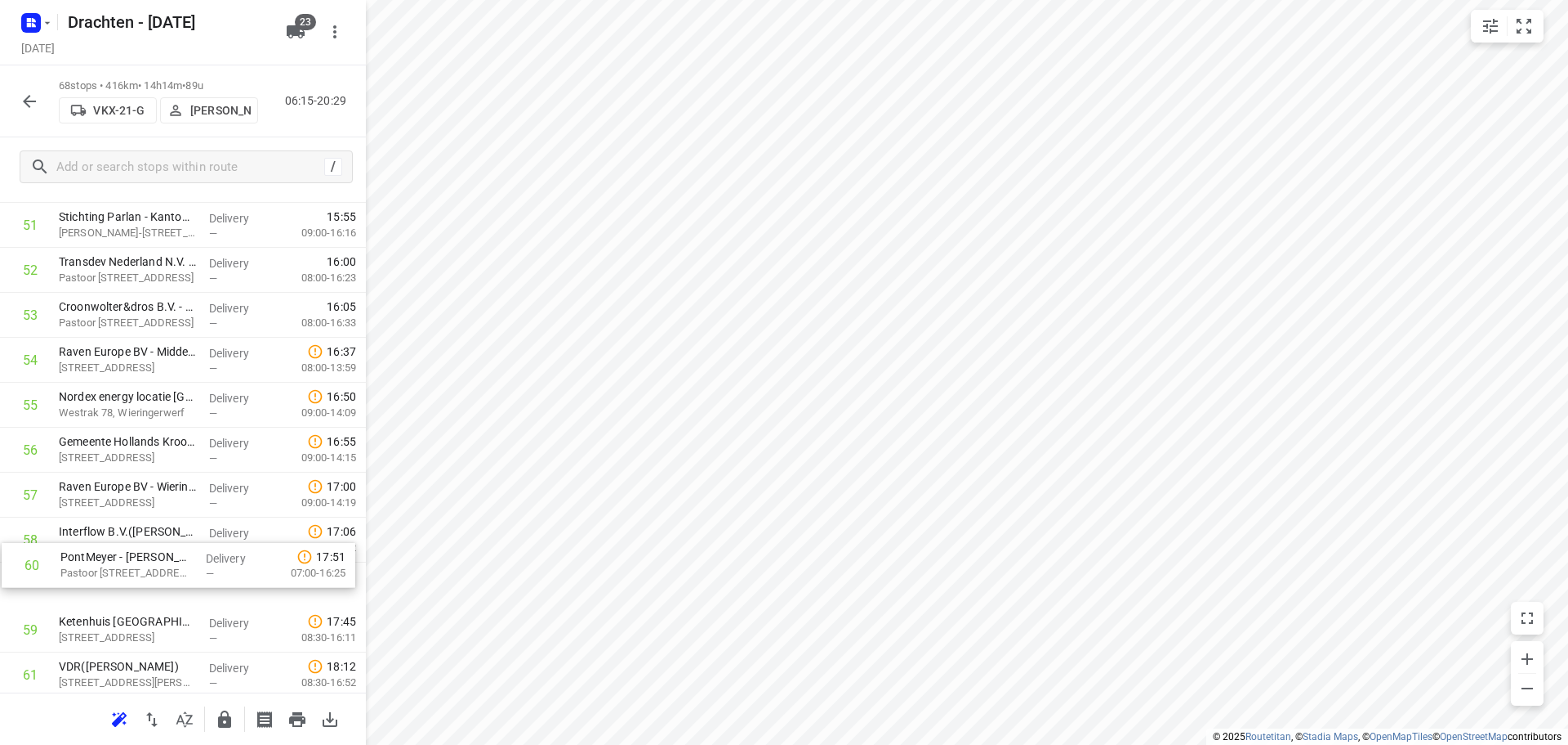
scroll to position [2374, 0]
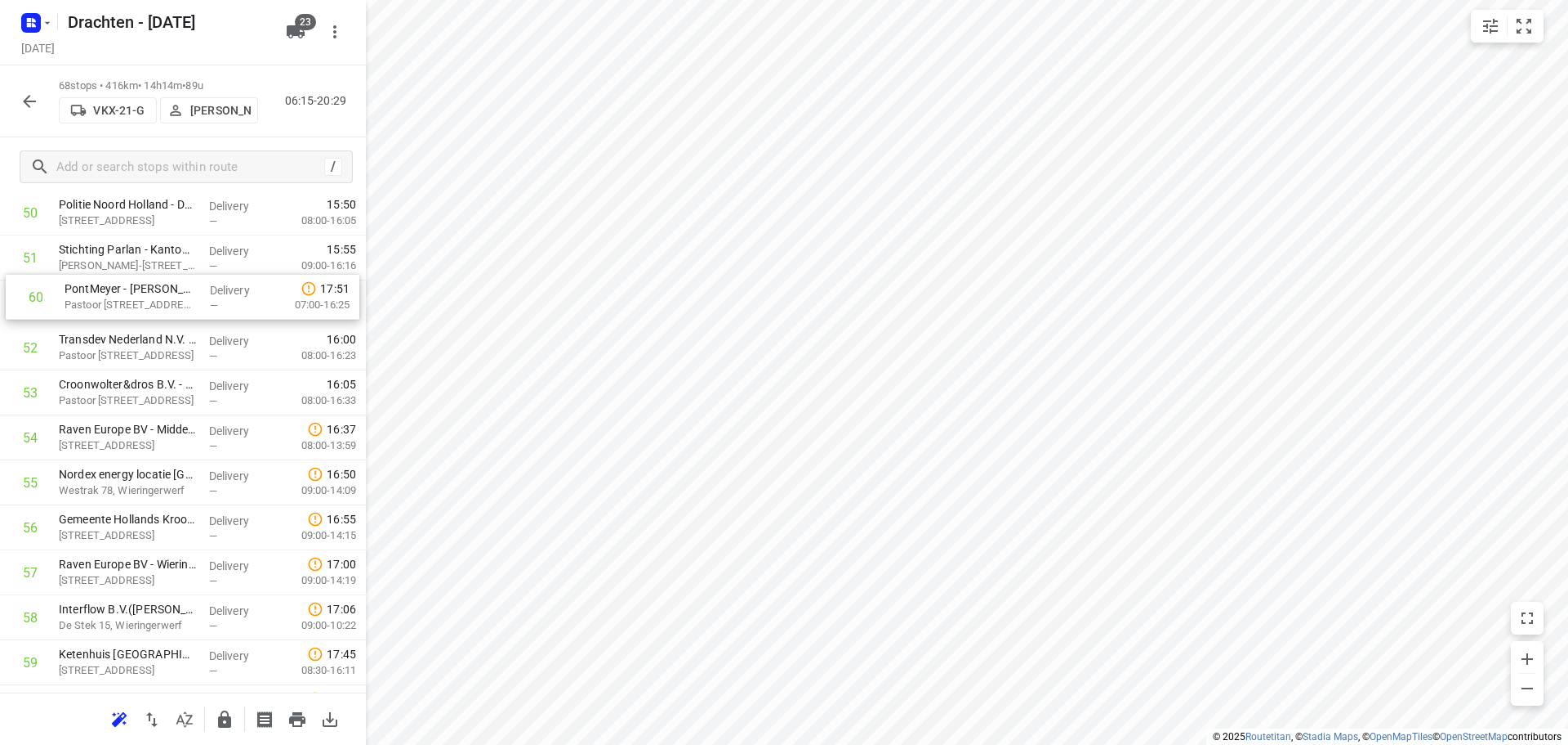
drag, startPoint x: 159, startPoint y: 635, endPoint x: 165, endPoint y: 298, distance: 337.1
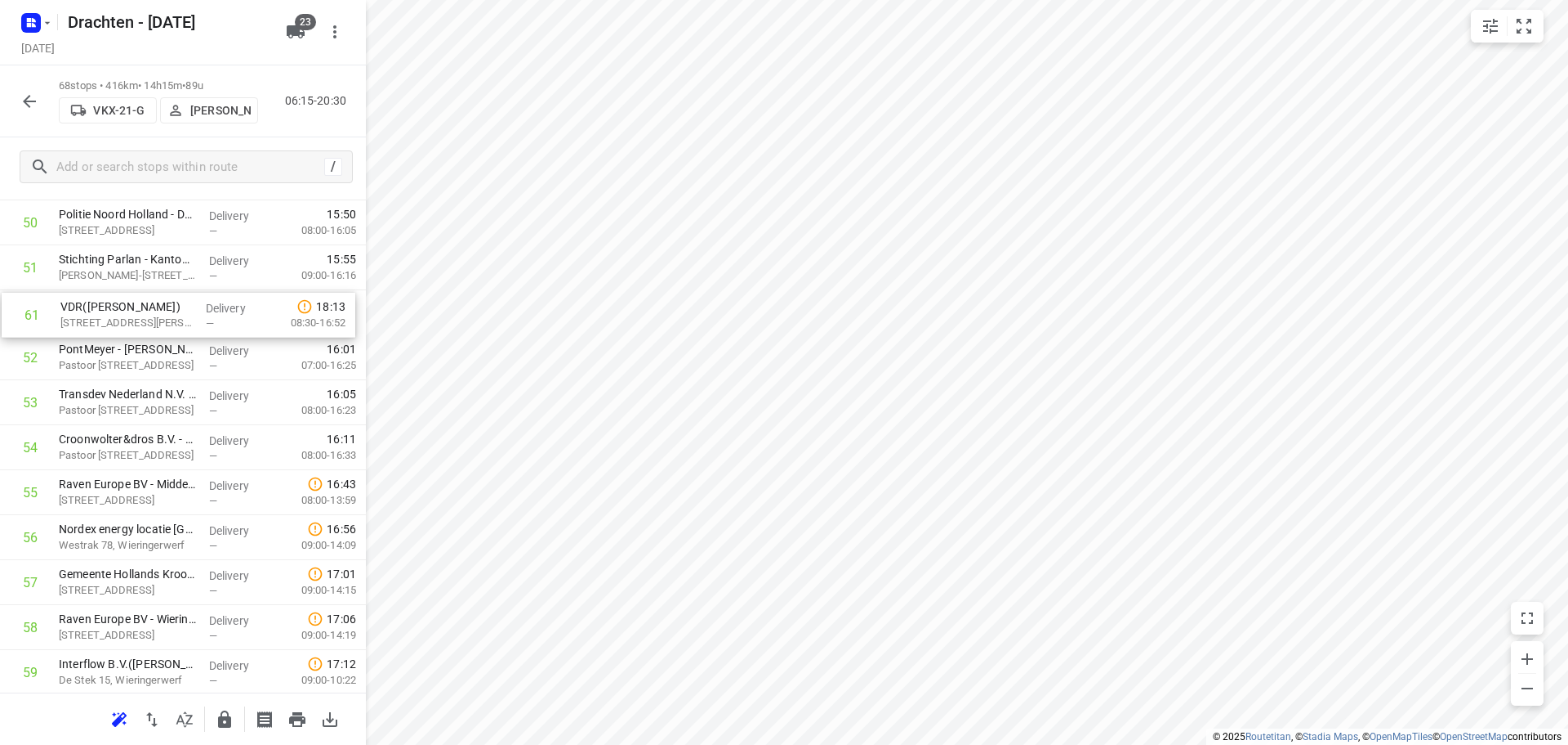
scroll to position [2325, 0]
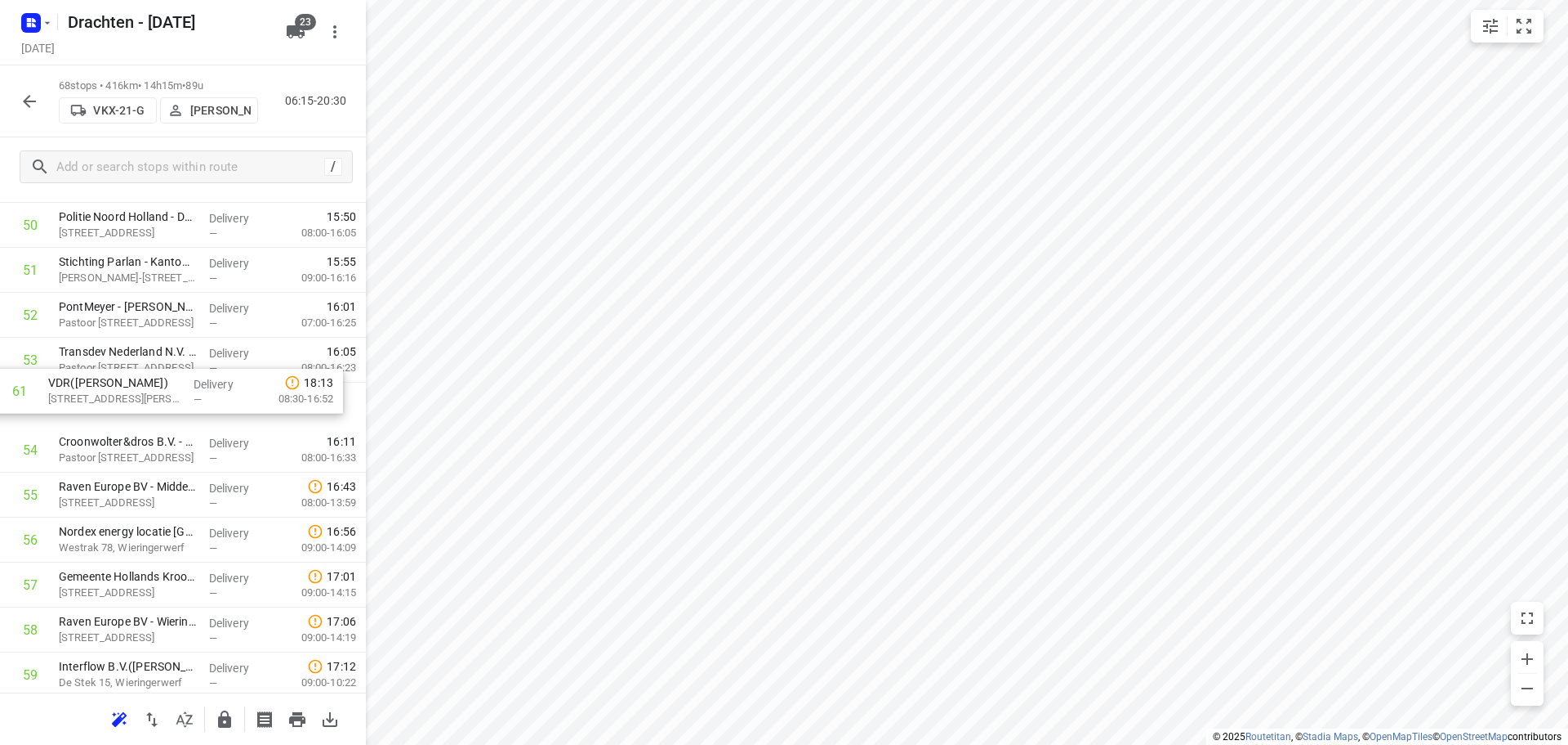
drag, startPoint x: 163, startPoint y: 555, endPoint x: 152, endPoint y: 397, distance: 158.4
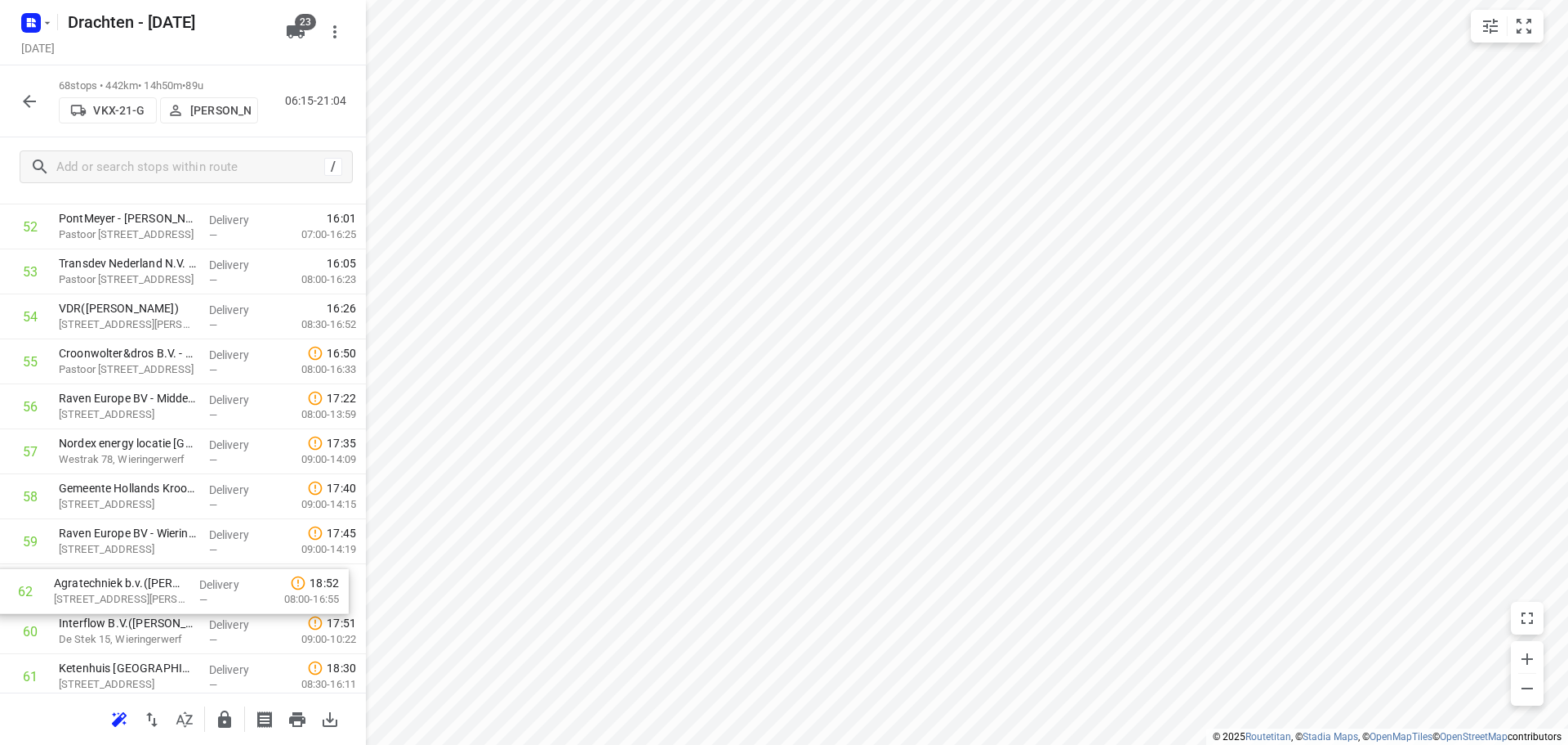
scroll to position [2416, 0]
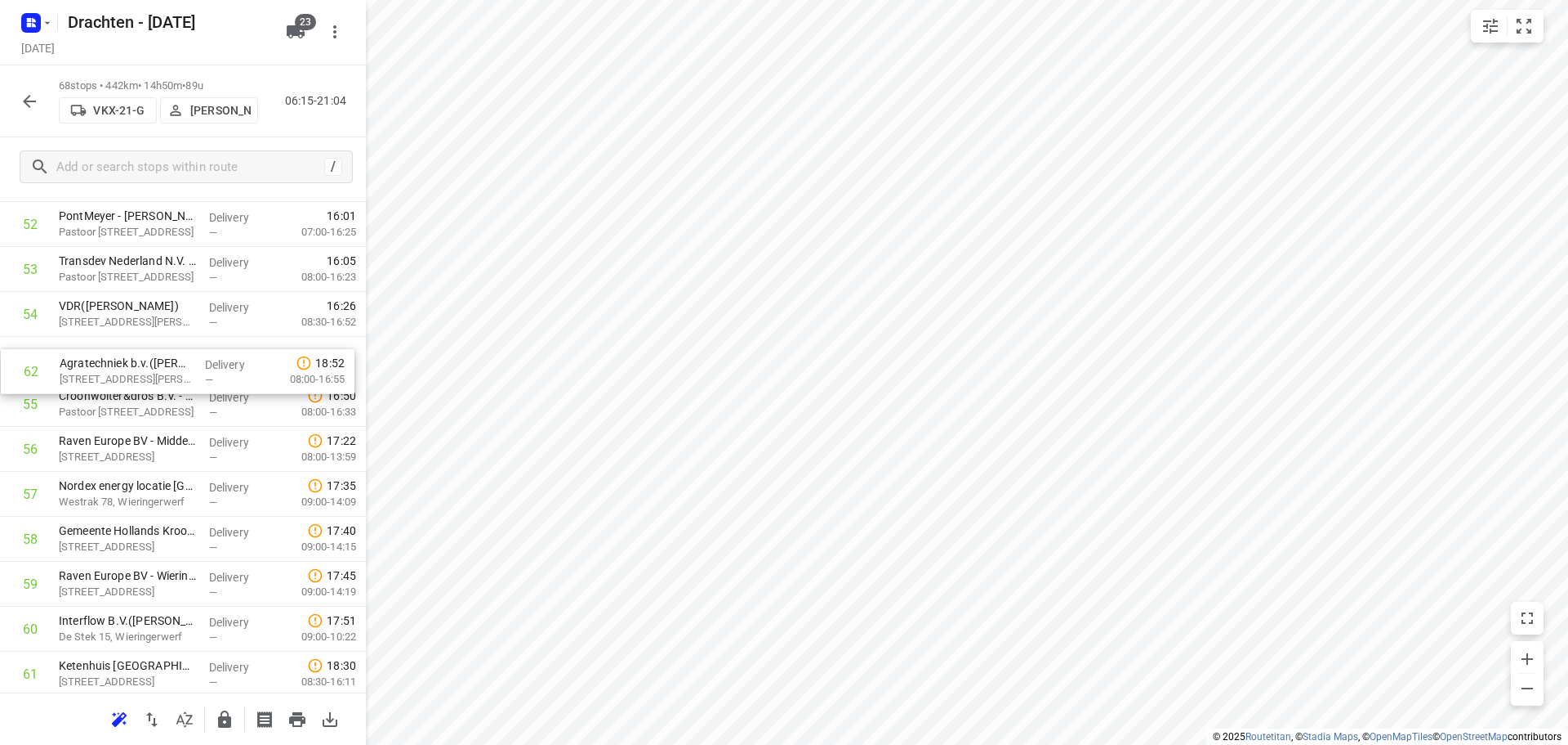
drag, startPoint x: 171, startPoint y: 670, endPoint x: 171, endPoint y: 353, distance: 317.0
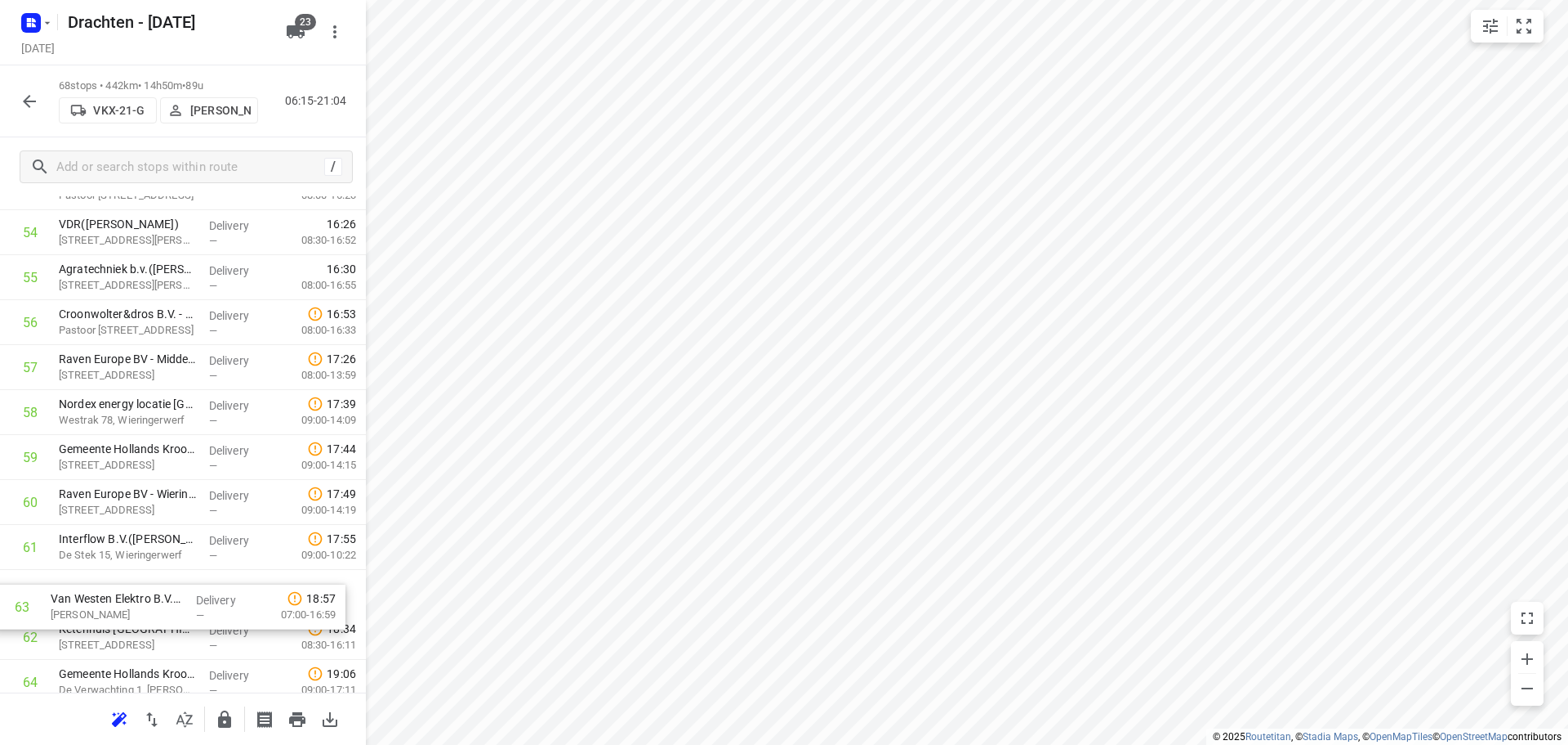
scroll to position [2506, 0]
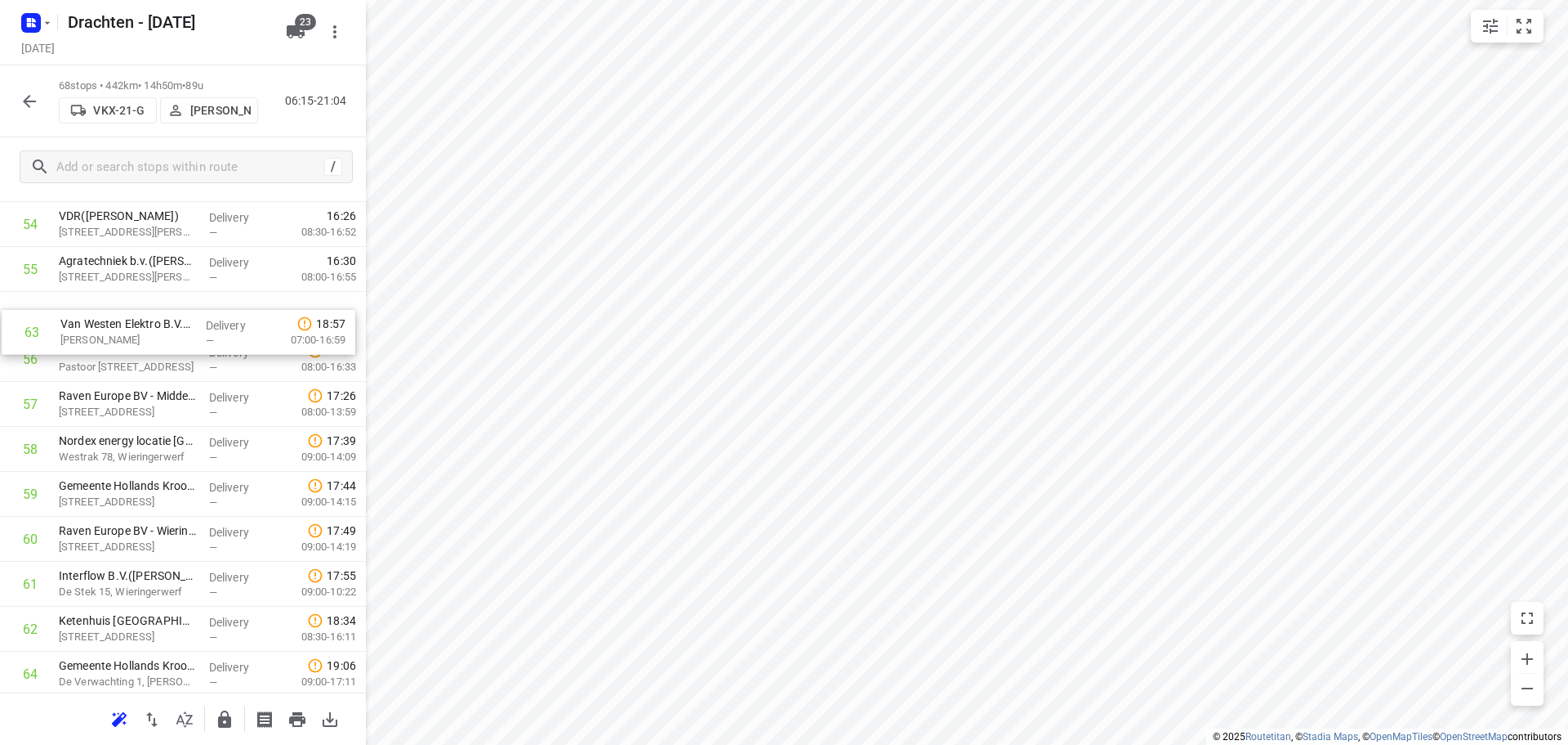
drag, startPoint x: 163, startPoint y: 636, endPoint x: 165, endPoint y: 323, distance: 313.0
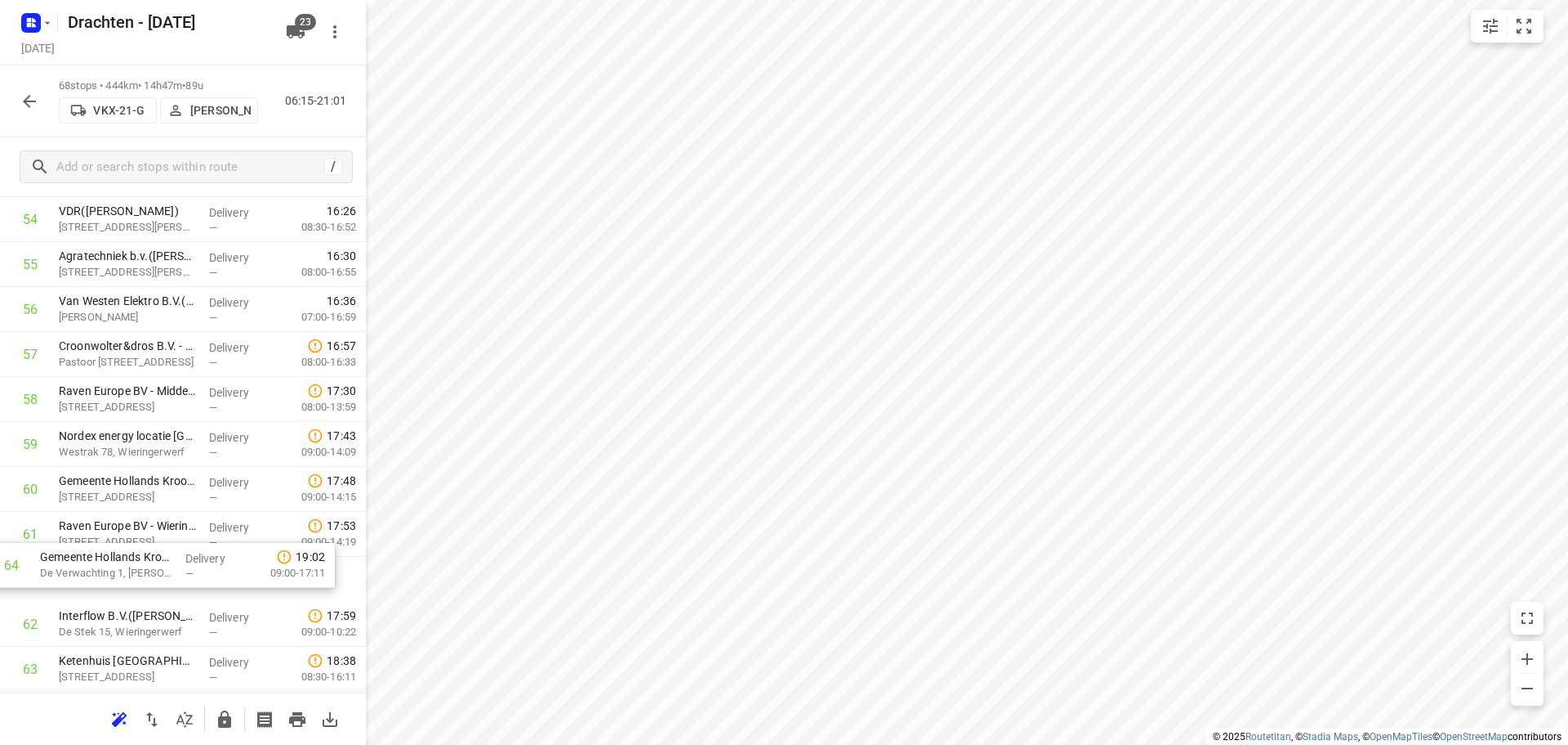
scroll to position [2516, 0]
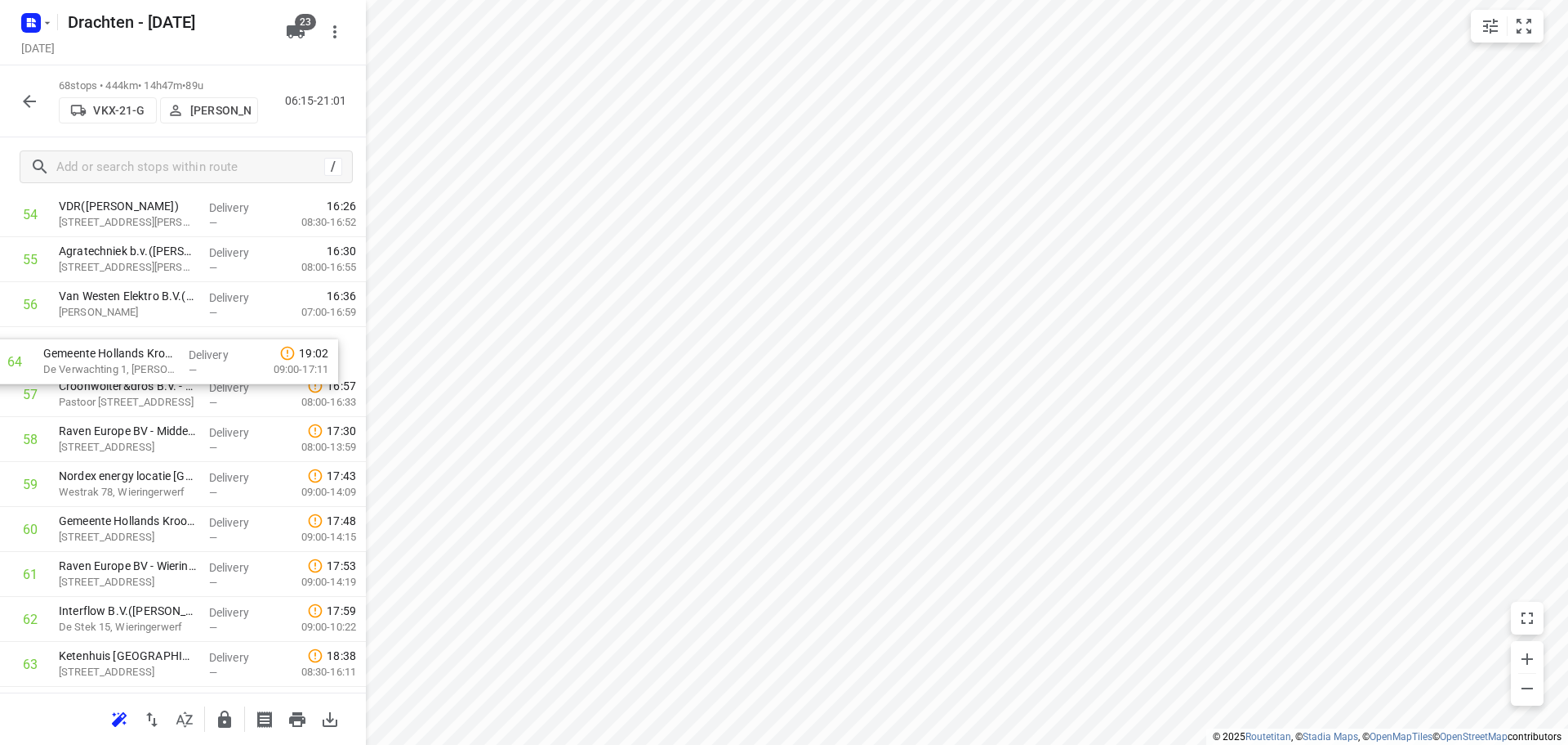
drag, startPoint x: 192, startPoint y: 684, endPoint x: 172, endPoint y: 358, distance: 326.6
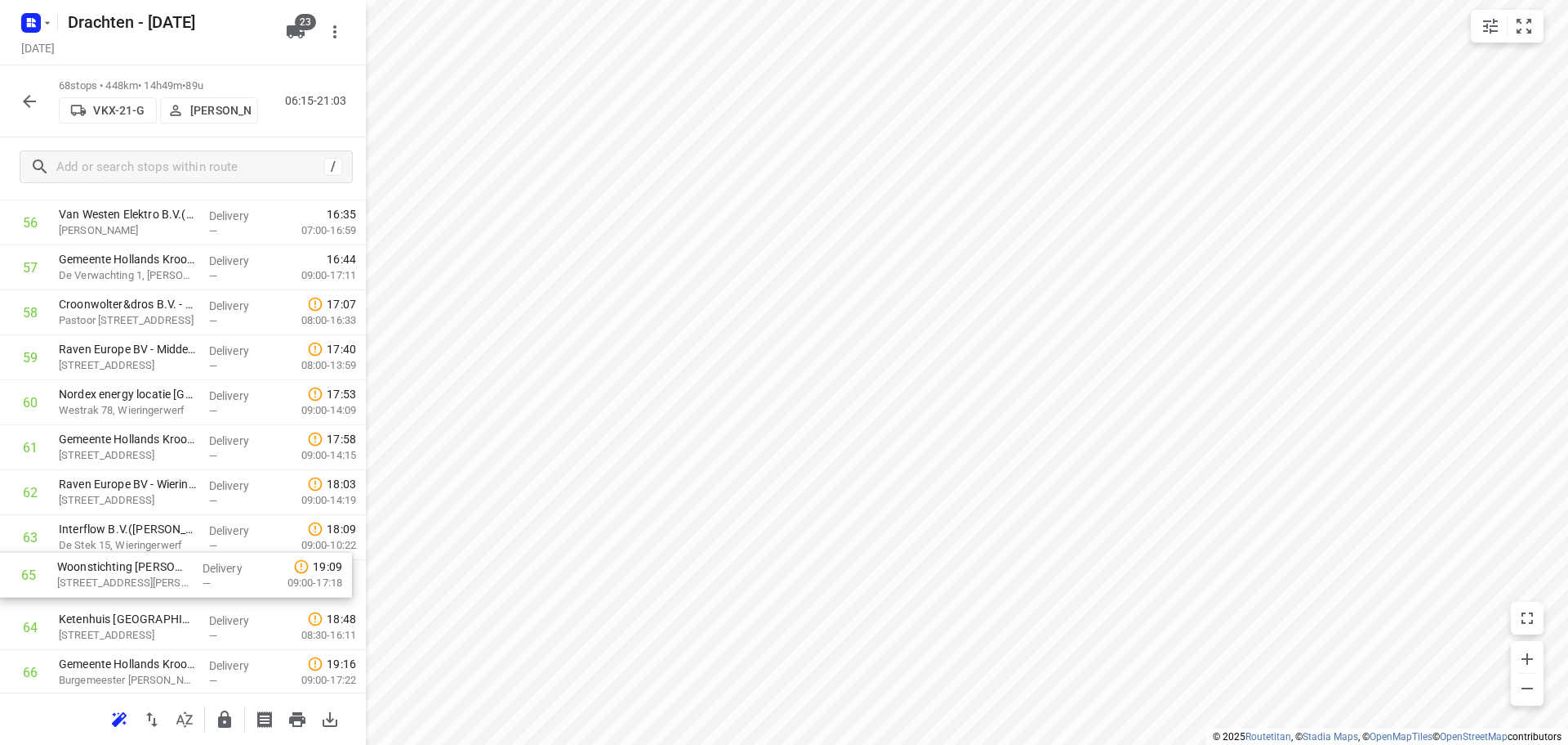
scroll to position [2602, 0]
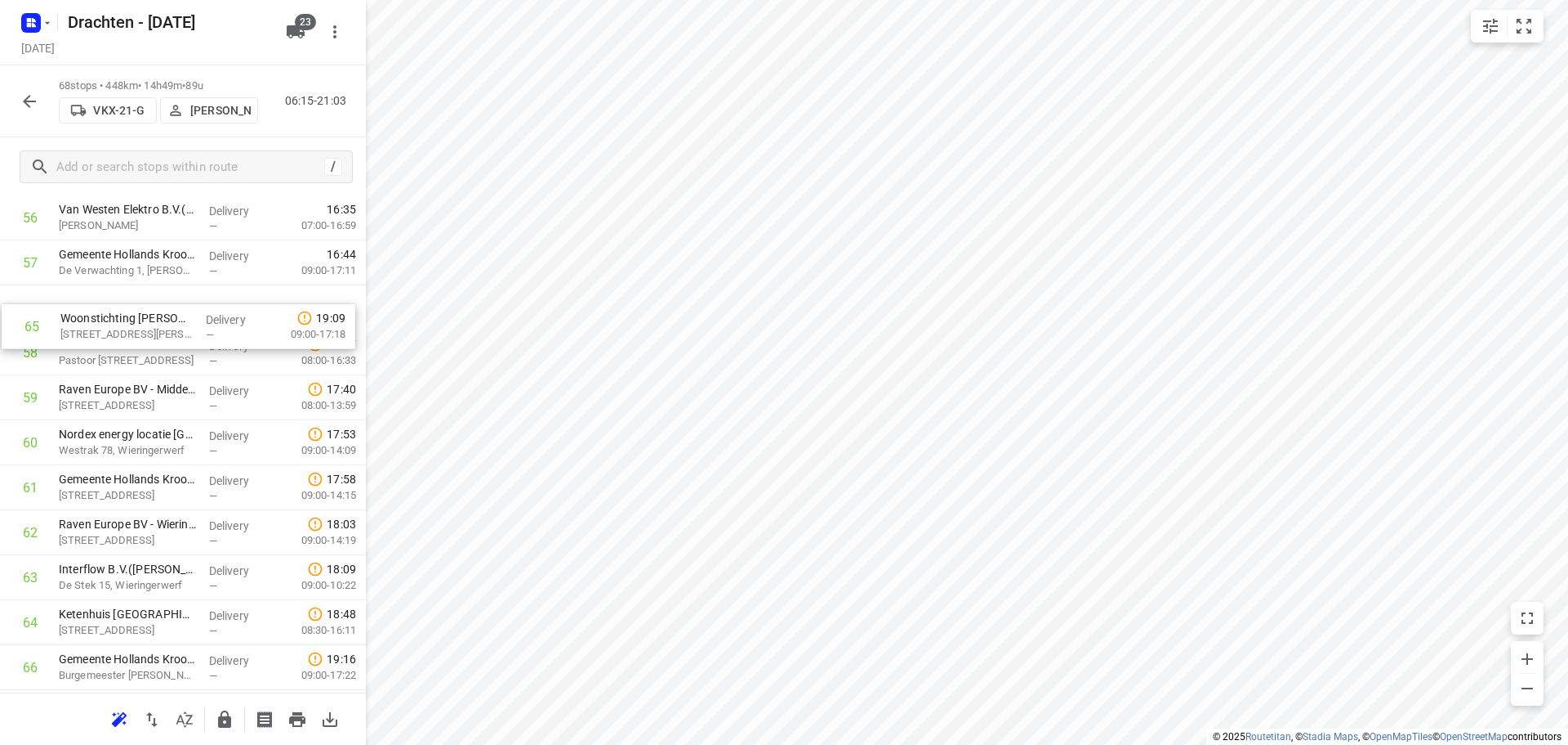
drag, startPoint x: 156, startPoint y: 629, endPoint x: 160, endPoint y: 318, distance: 311.0
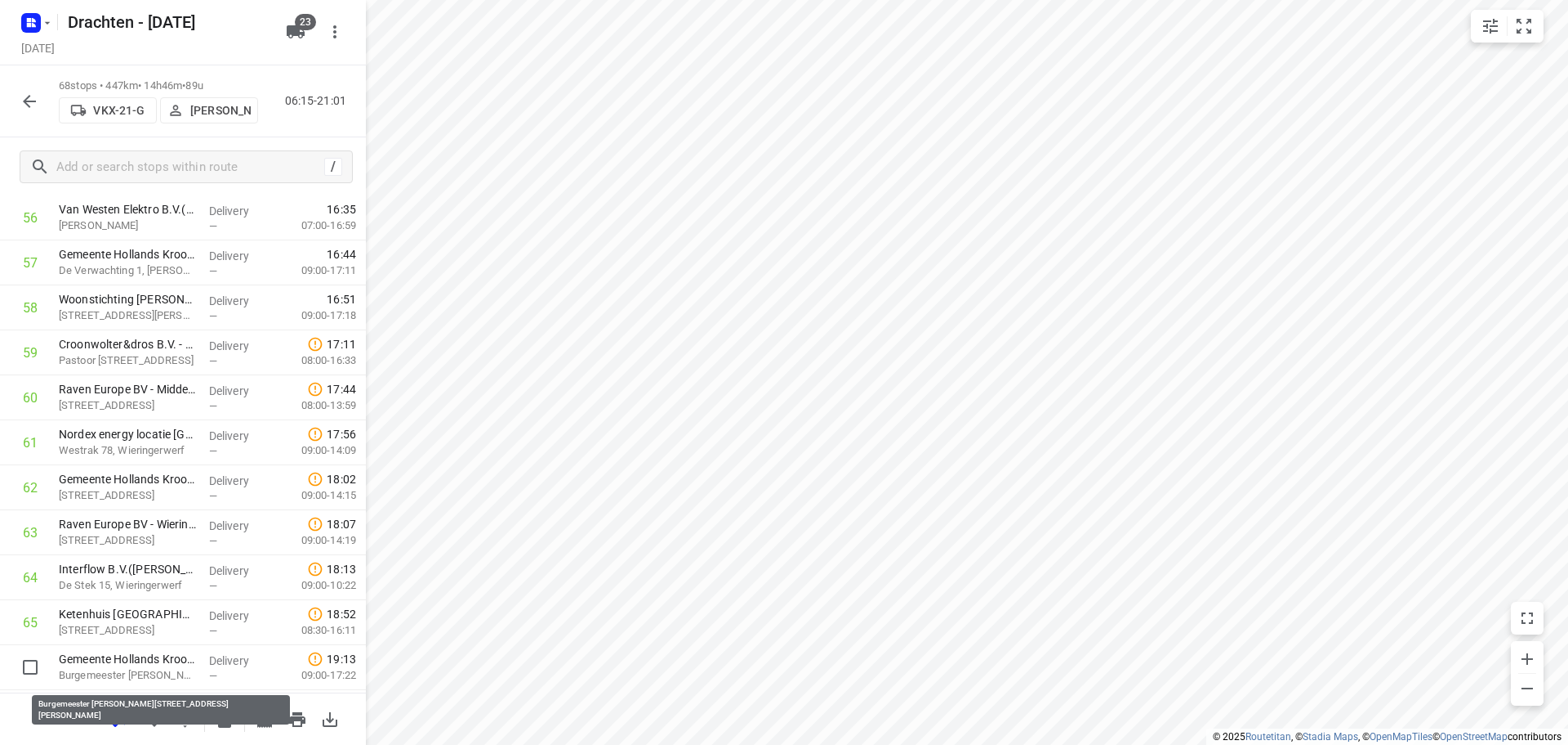
scroll to position [2607, 0]
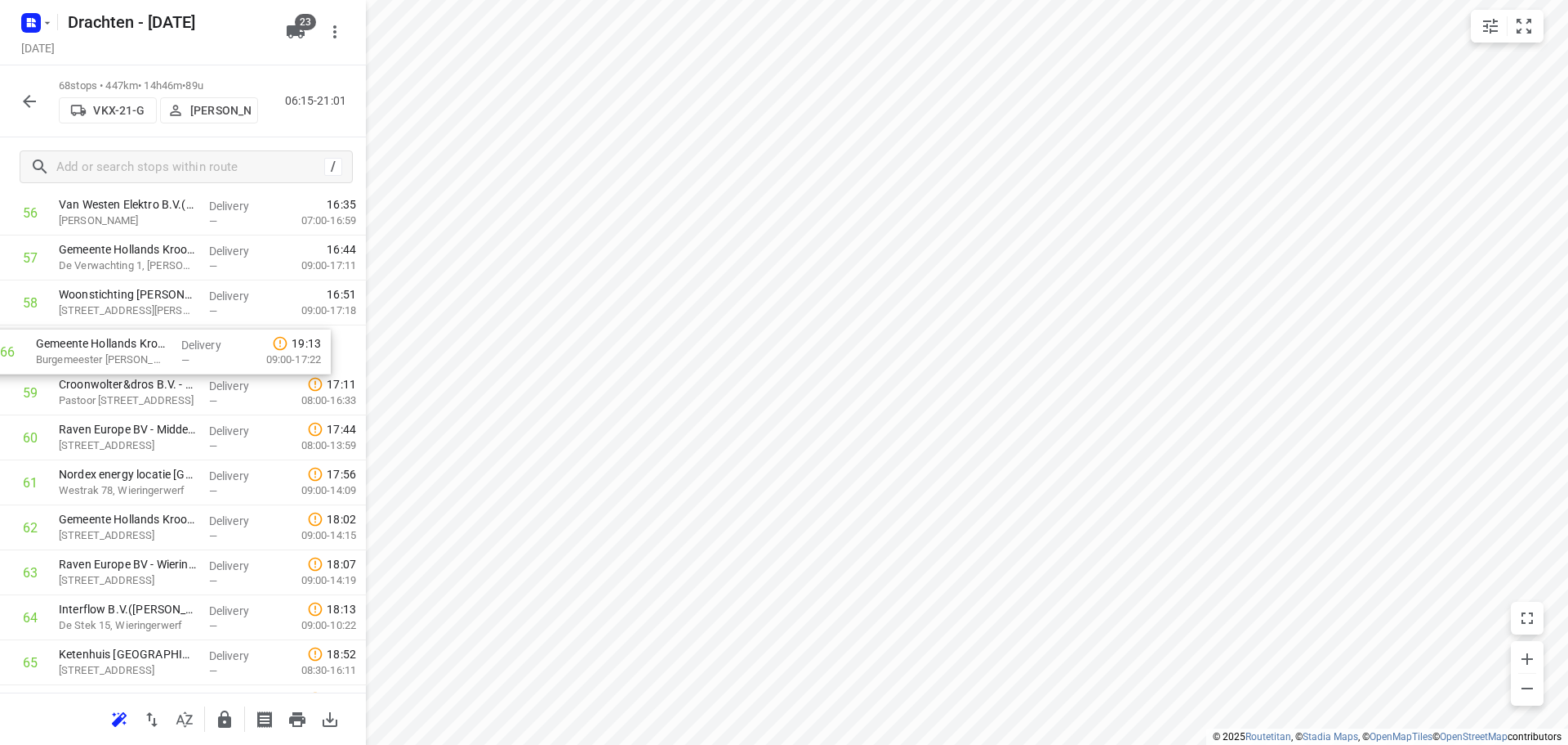
drag, startPoint x: 173, startPoint y: 667, endPoint x: 149, endPoint y: 348, distance: 319.9
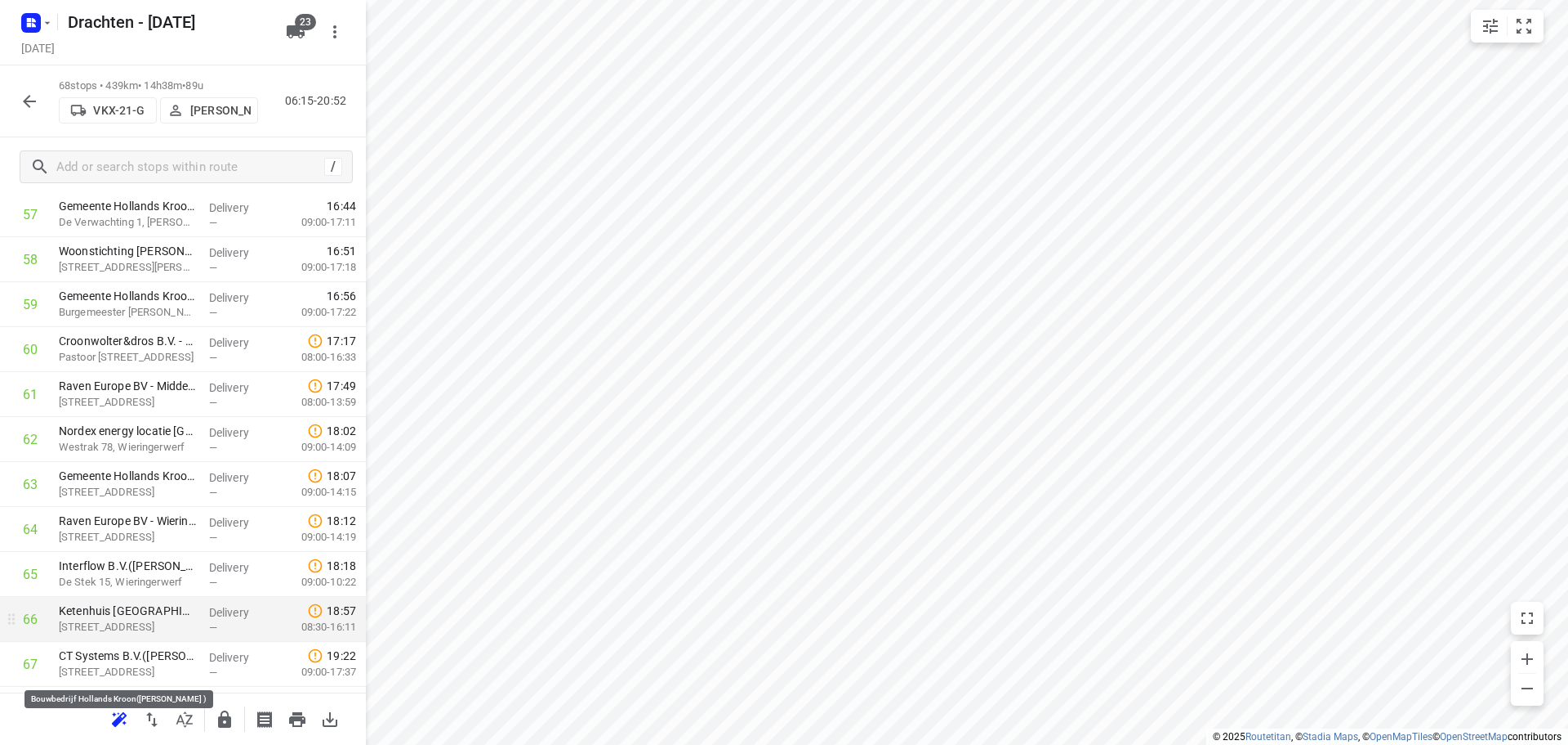
scroll to position [2689, 0]
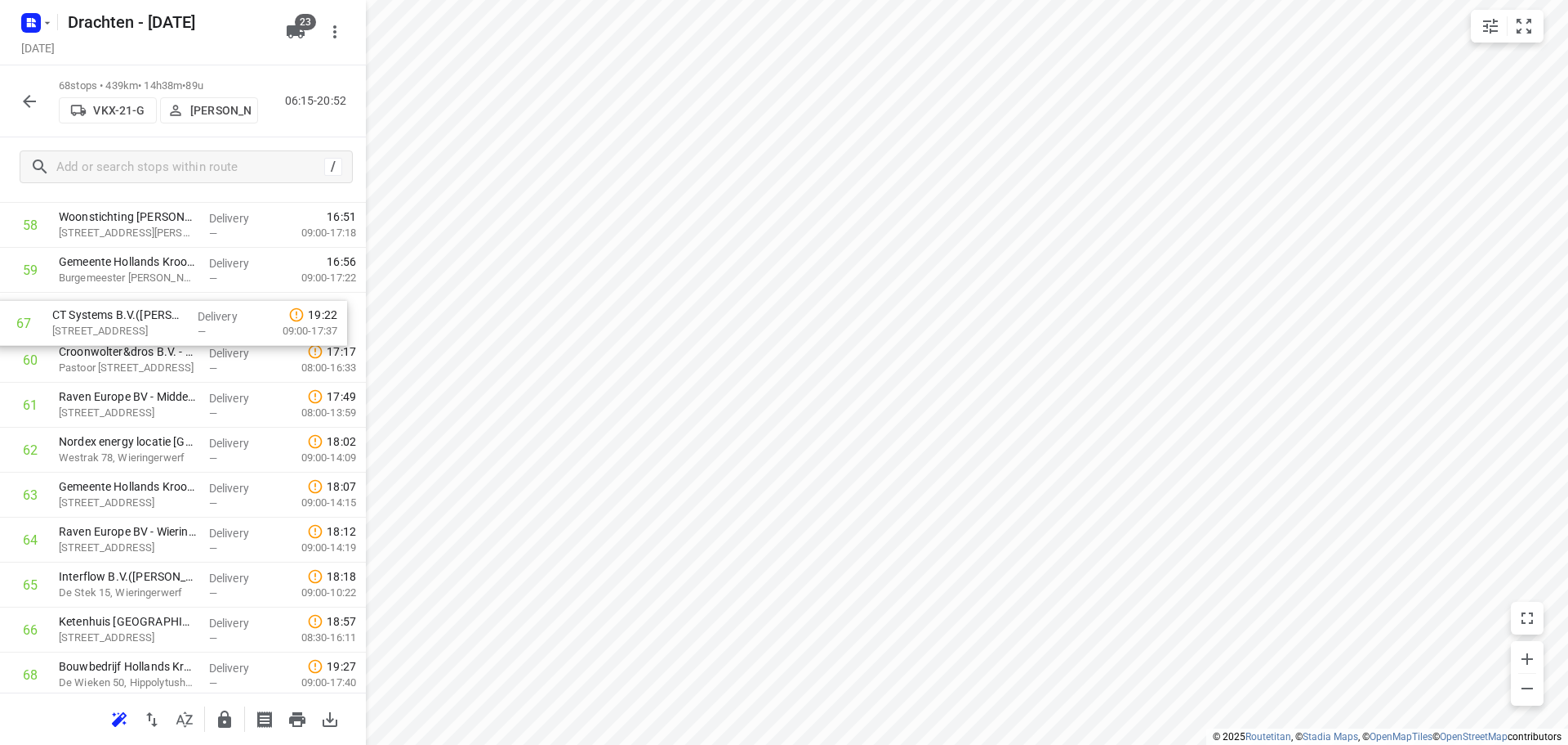
drag, startPoint x: 188, startPoint y: 634, endPoint x: 181, endPoint y: 319, distance: 315.1
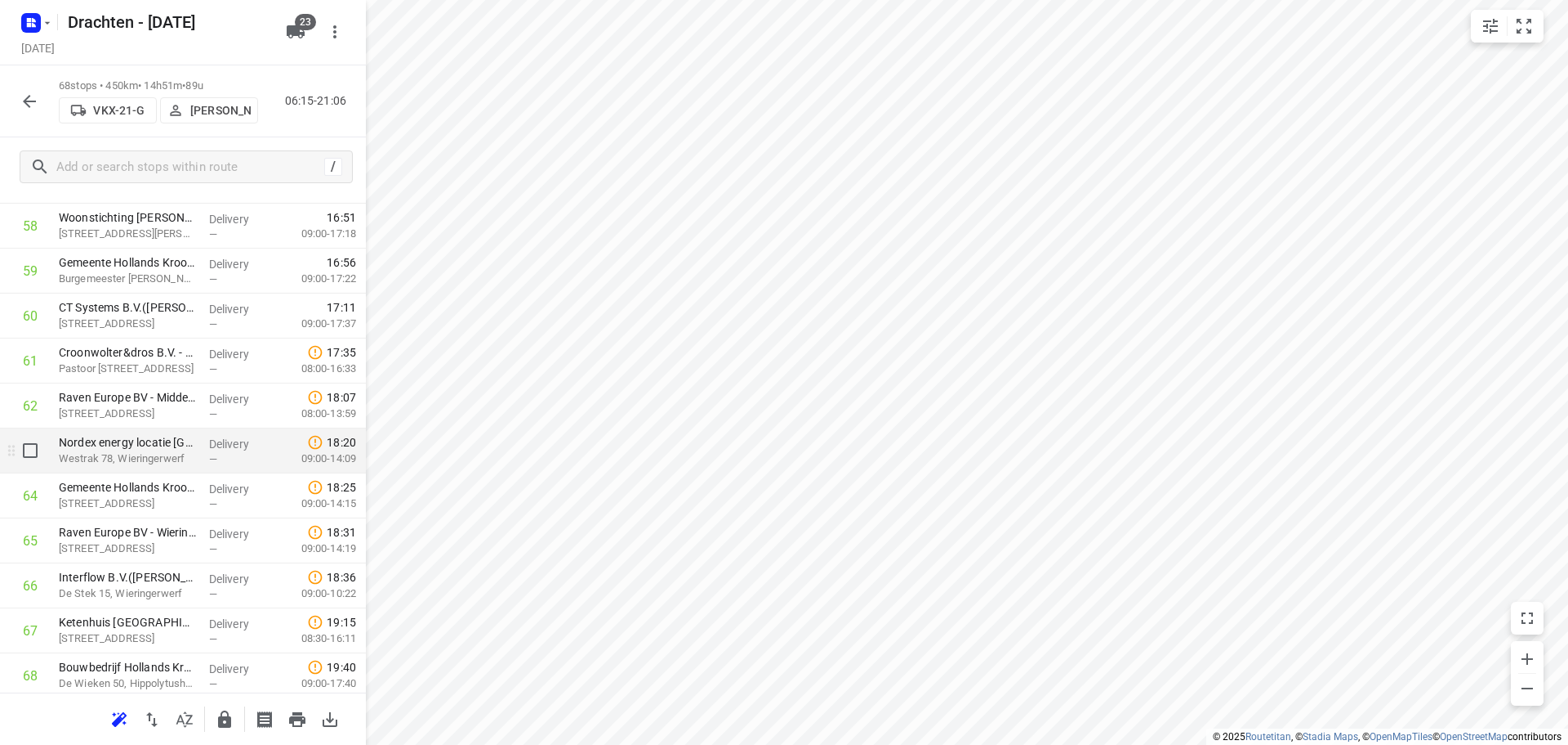
scroll to position [2734, 0]
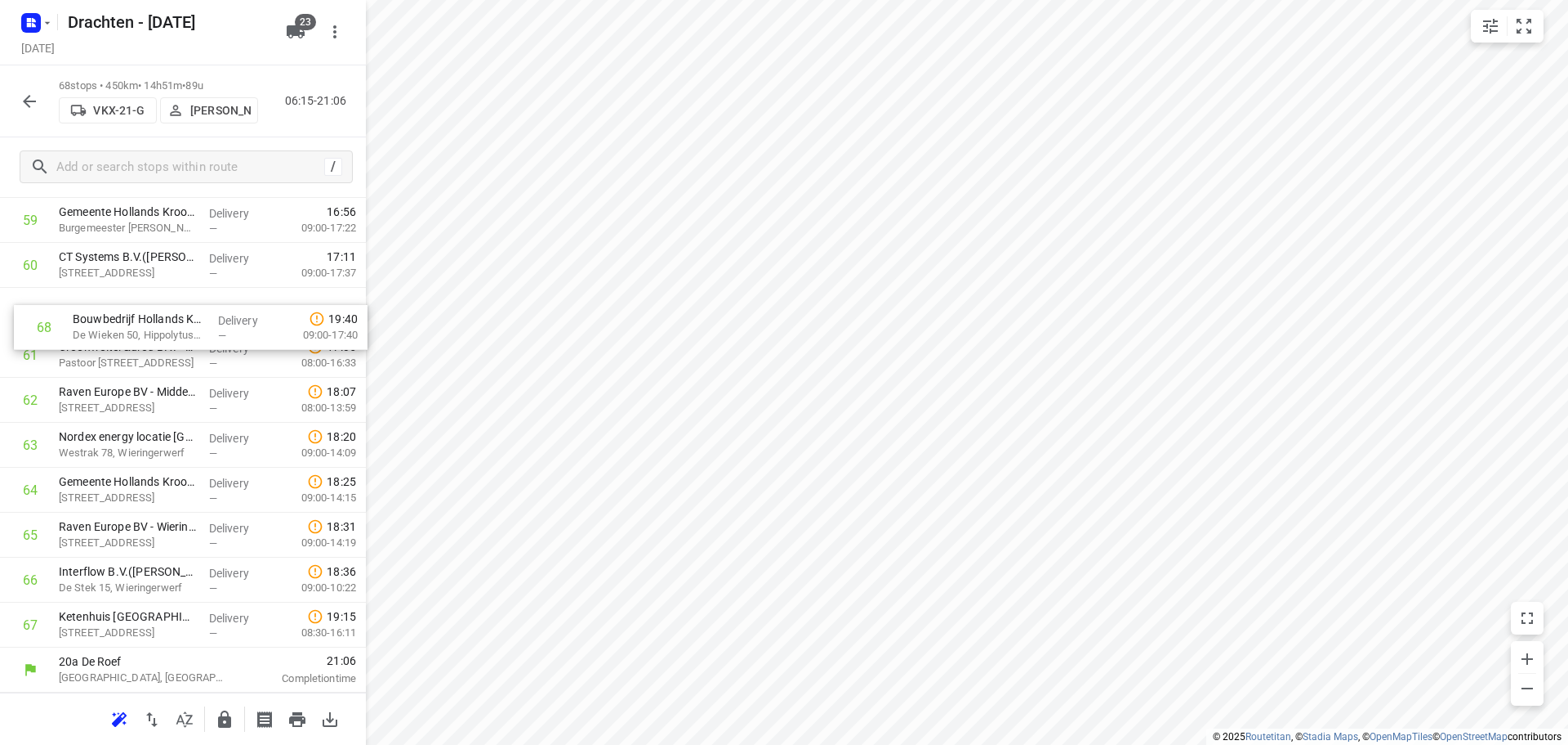
drag, startPoint x: 182, startPoint y: 628, endPoint x: 192, endPoint y: 314, distance: 314.2
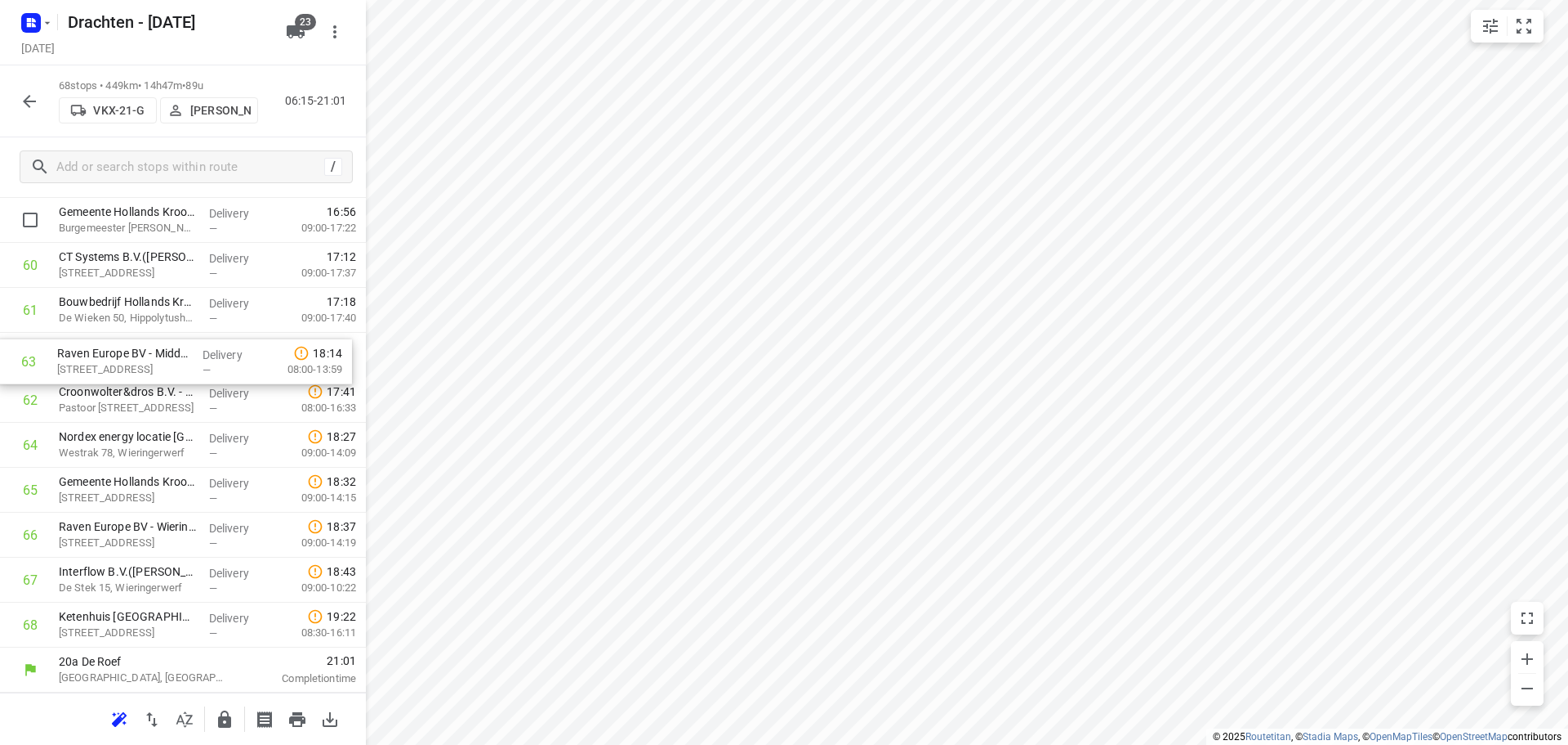
drag, startPoint x: 156, startPoint y: 417, endPoint x: 155, endPoint y: 374, distance: 43.0
drag, startPoint x: 141, startPoint y: 577, endPoint x: 124, endPoint y: 385, distance: 192.8
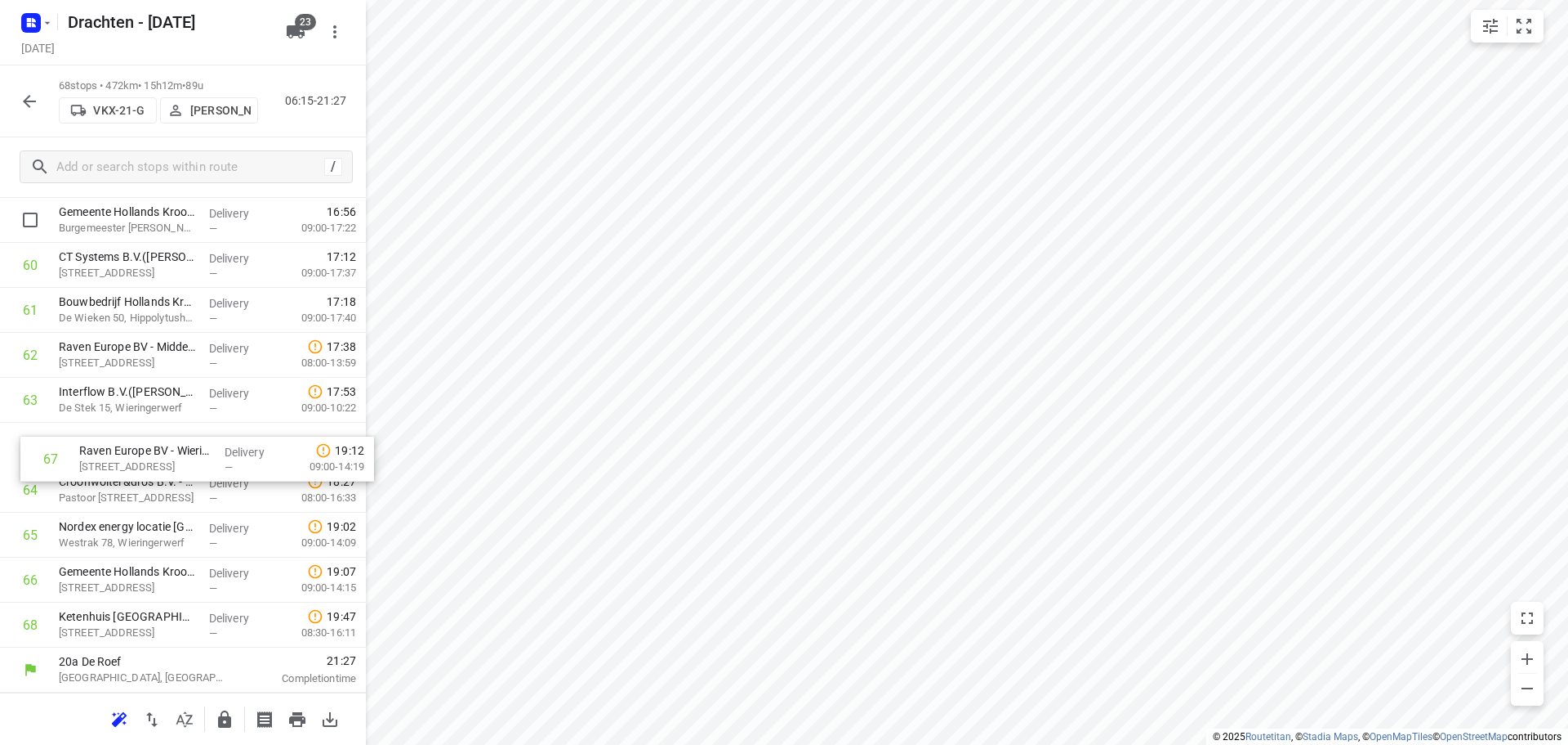
drag, startPoint x: 139, startPoint y: 585, endPoint x: 162, endPoint y: 452, distance: 135.0
drag, startPoint x: 158, startPoint y: 586, endPoint x: 164, endPoint y: 489, distance: 97.2
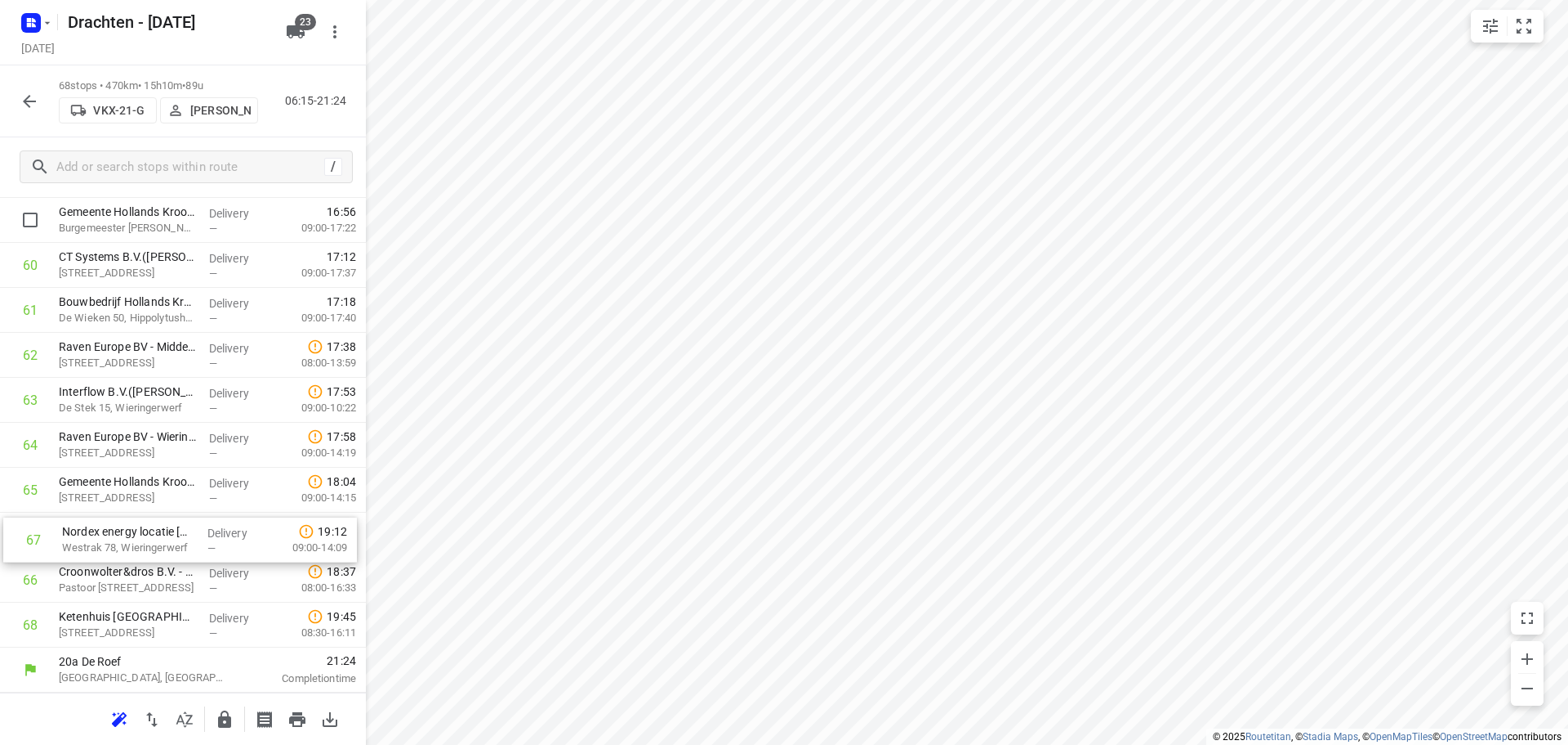
drag, startPoint x: 143, startPoint y: 581, endPoint x: 149, endPoint y: 536, distance: 45.4
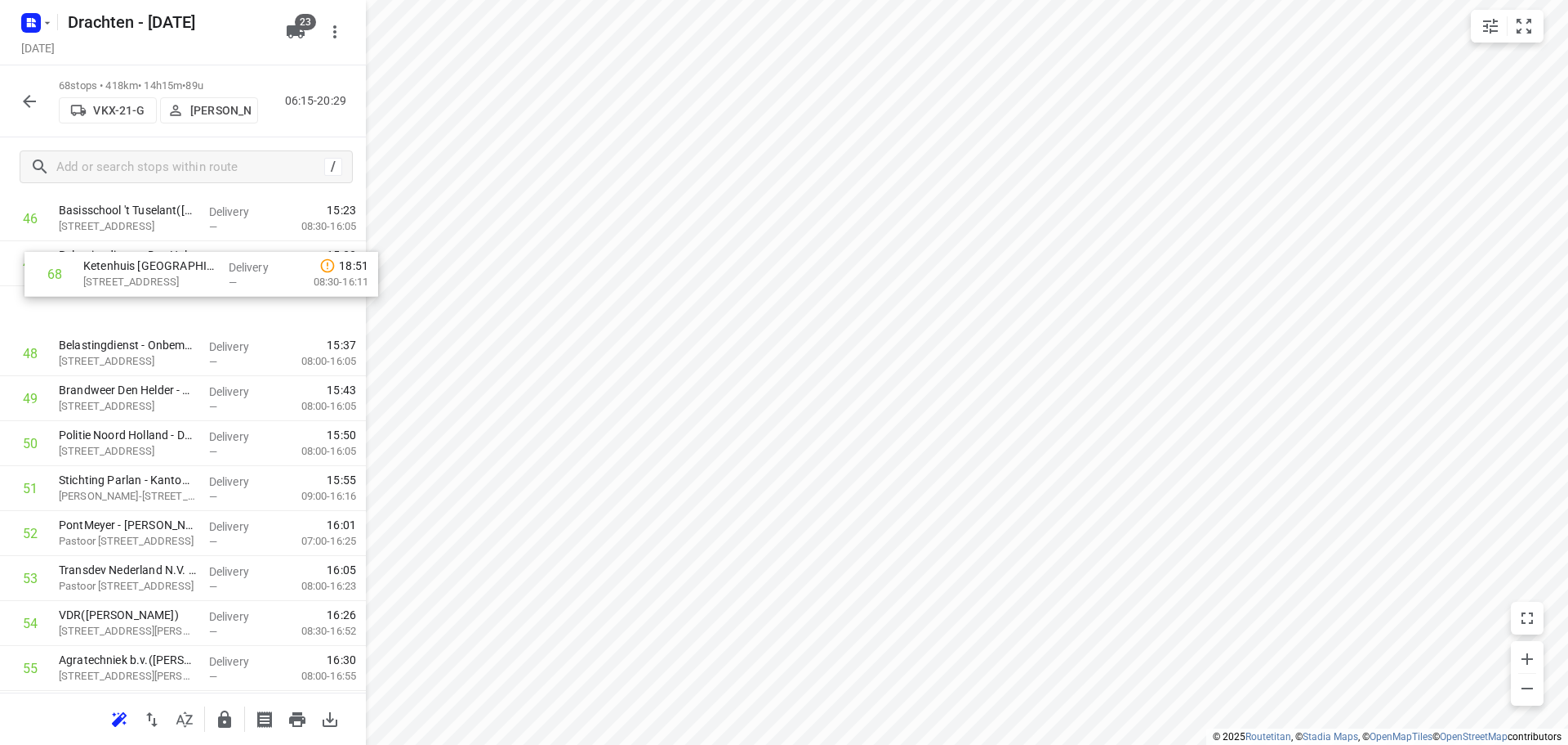
scroll to position [2144, 0]
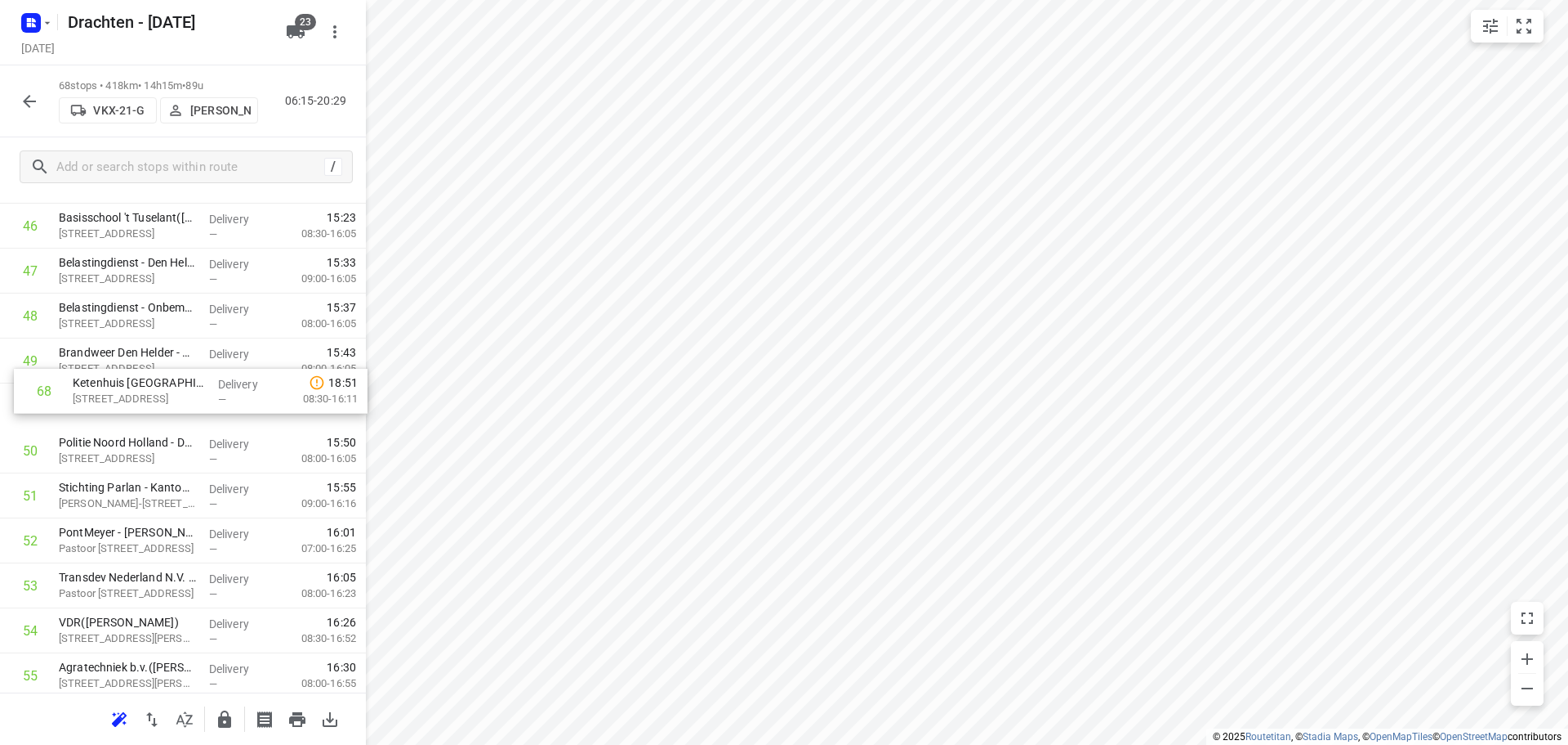
drag, startPoint x: 137, startPoint y: 622, endPoint x: 151, endPoint y: 384, distance: 238.4
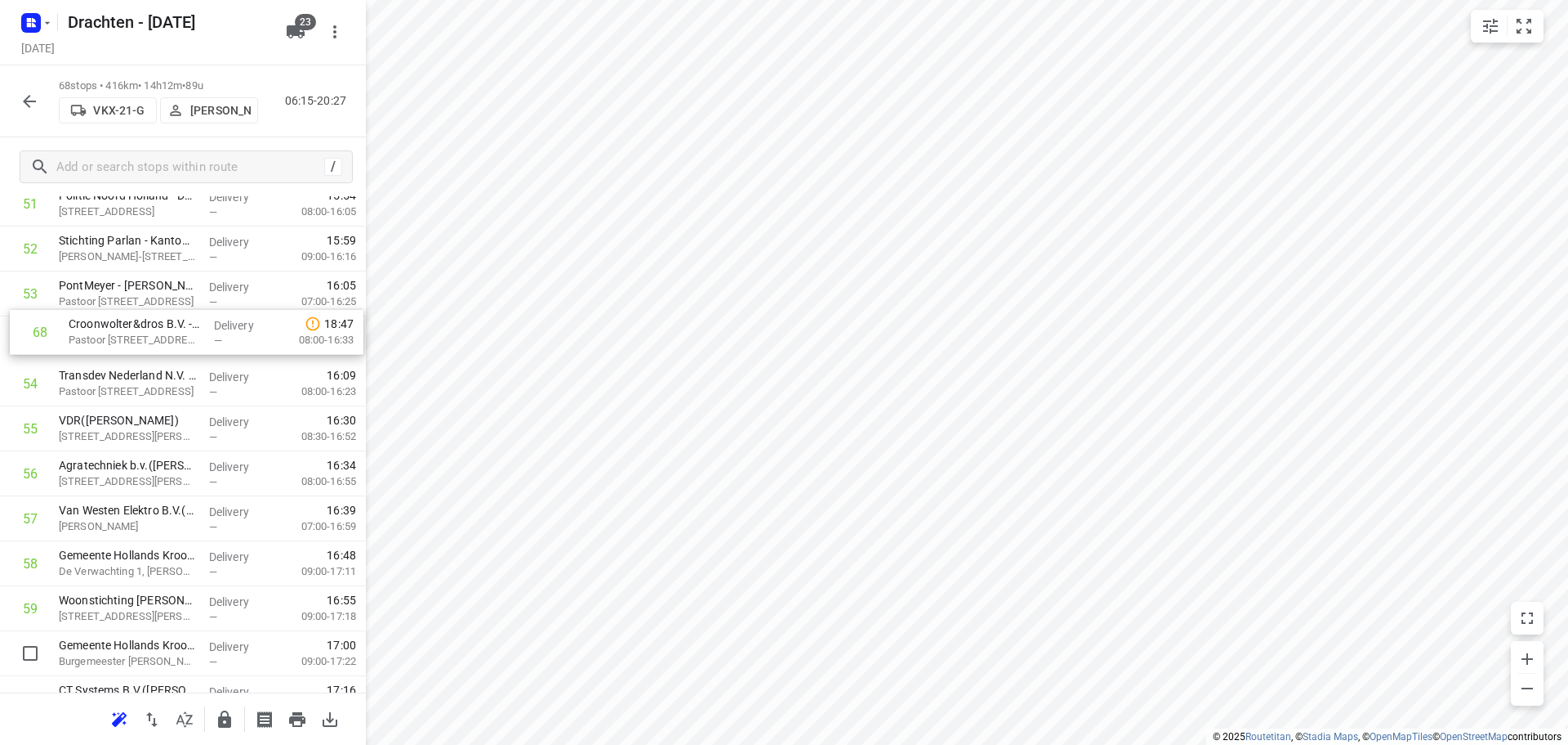
scroll to position [2391, 0]
drag, startPoint x: 173, startPoint y: 626, endPoint x: 180, endPoint y: 325, distance: 301.1
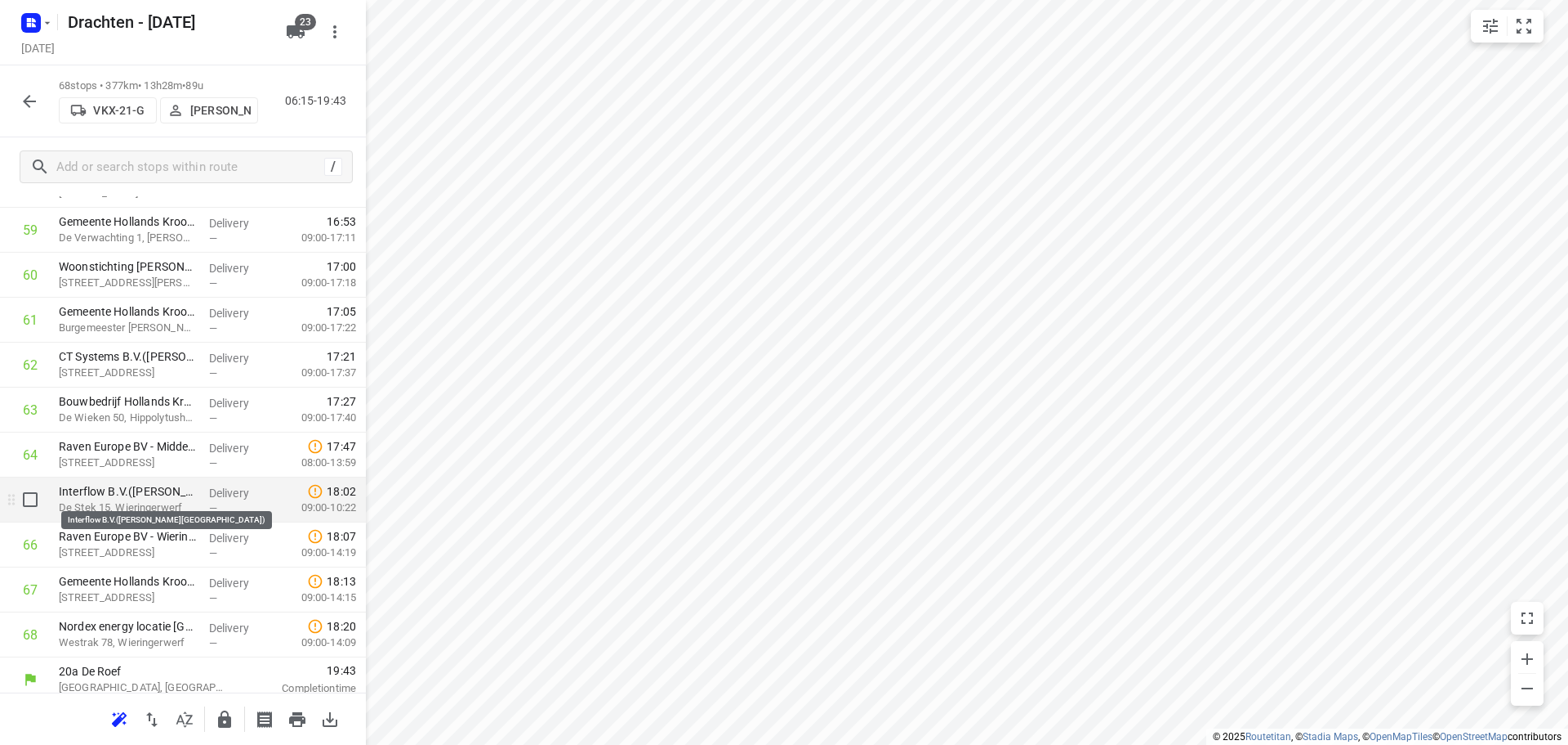
scroll to position [2734, 0]
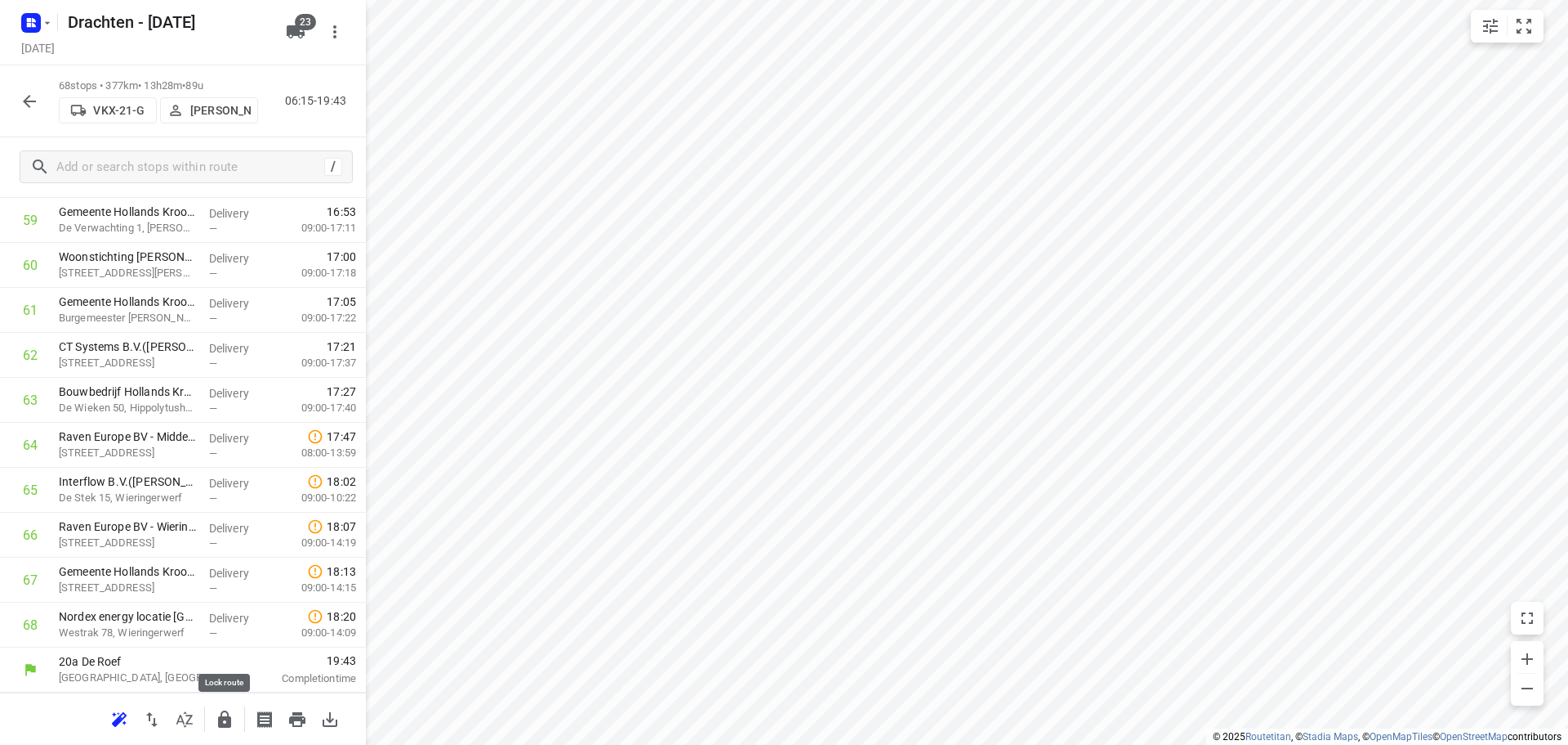
click at [220, 709] on icon "button" at bounding box center [225, 719] width 20 height 20
click at [36, 105] on icon "button" at bounding box center [30, 102] width 20 height 20
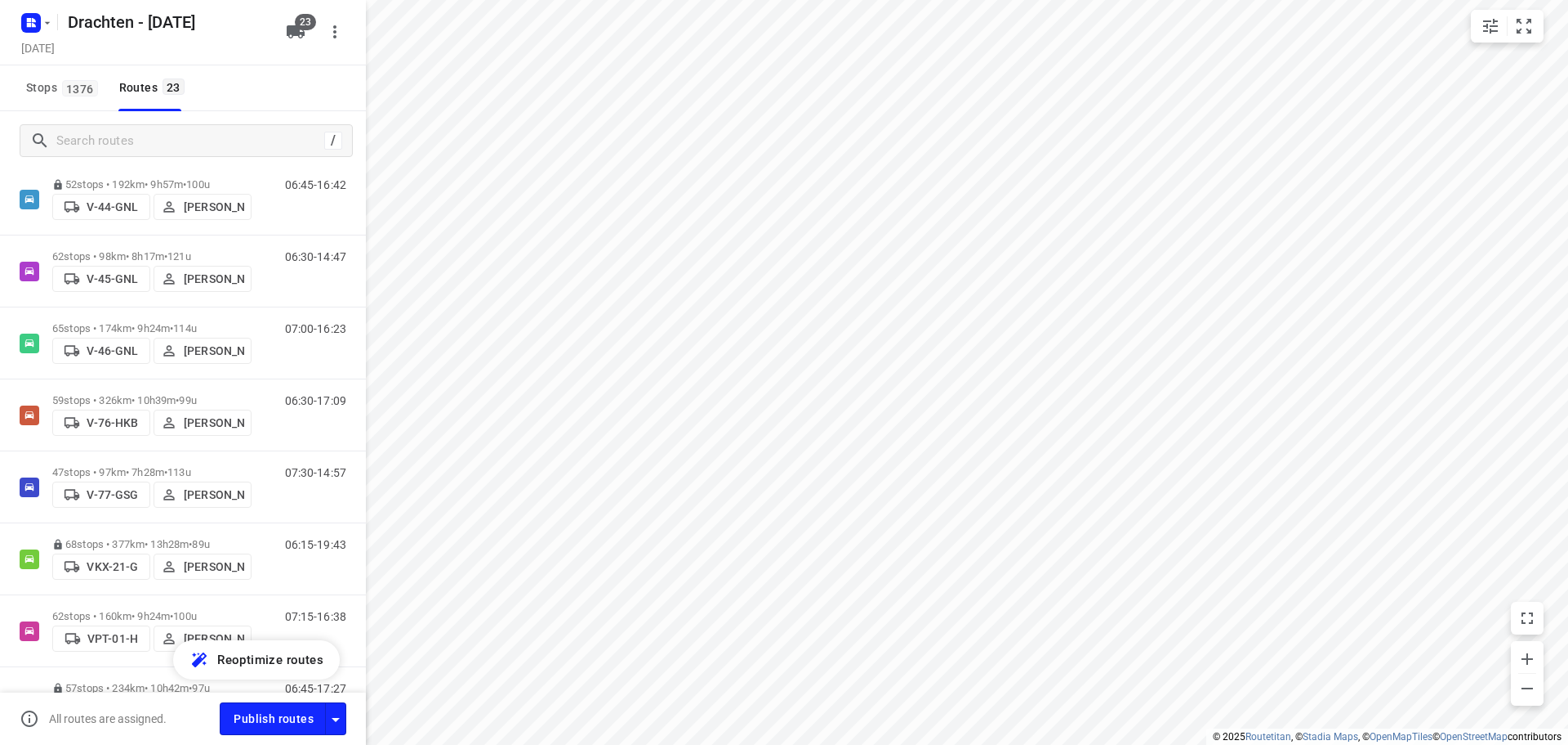
scroll to position [708, 0]
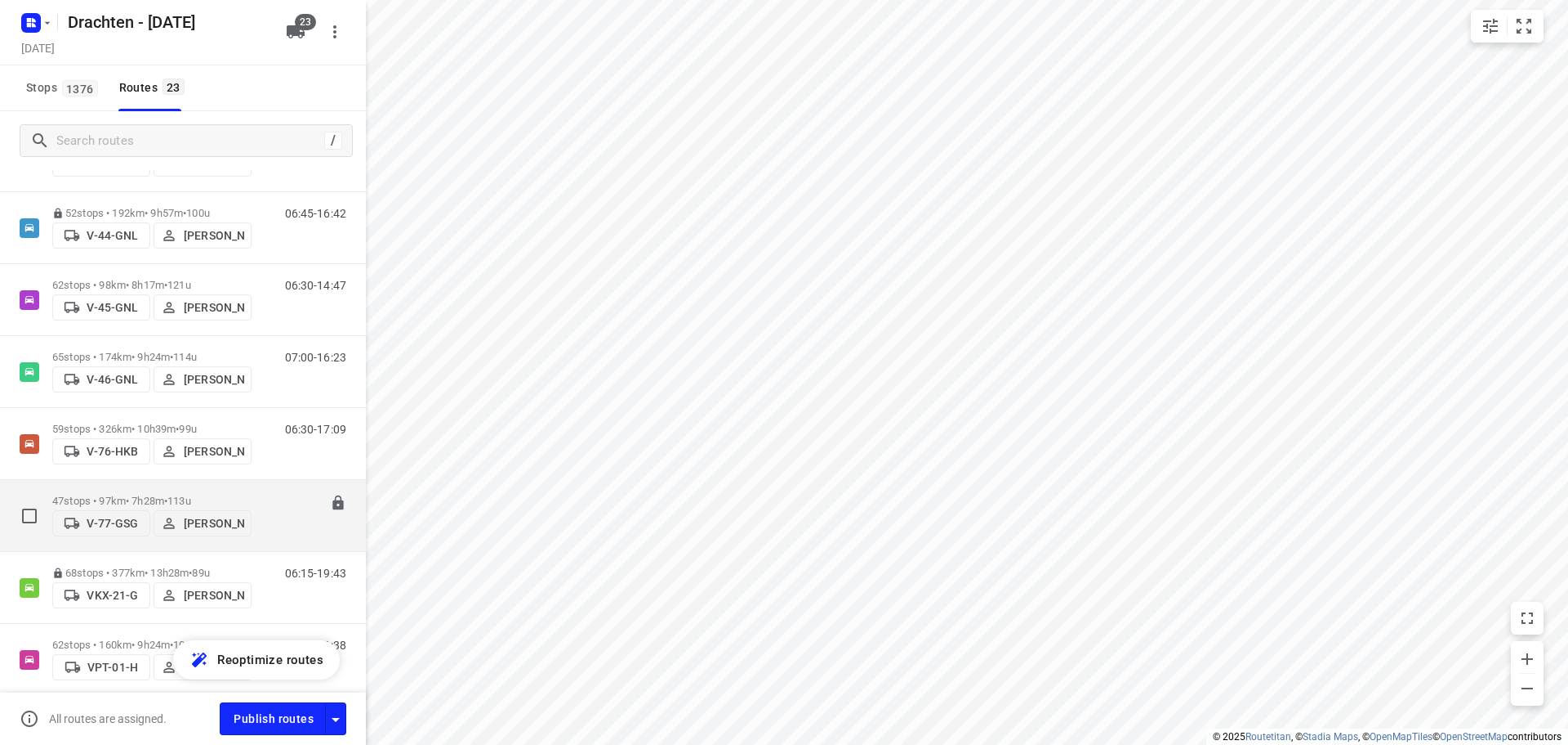
click at [154, 486] on div "47 stops • 97km • 7h28m • 113u V-77-GSG Harm Jongsma" at bounding box center [152, 515] width 199 height 58
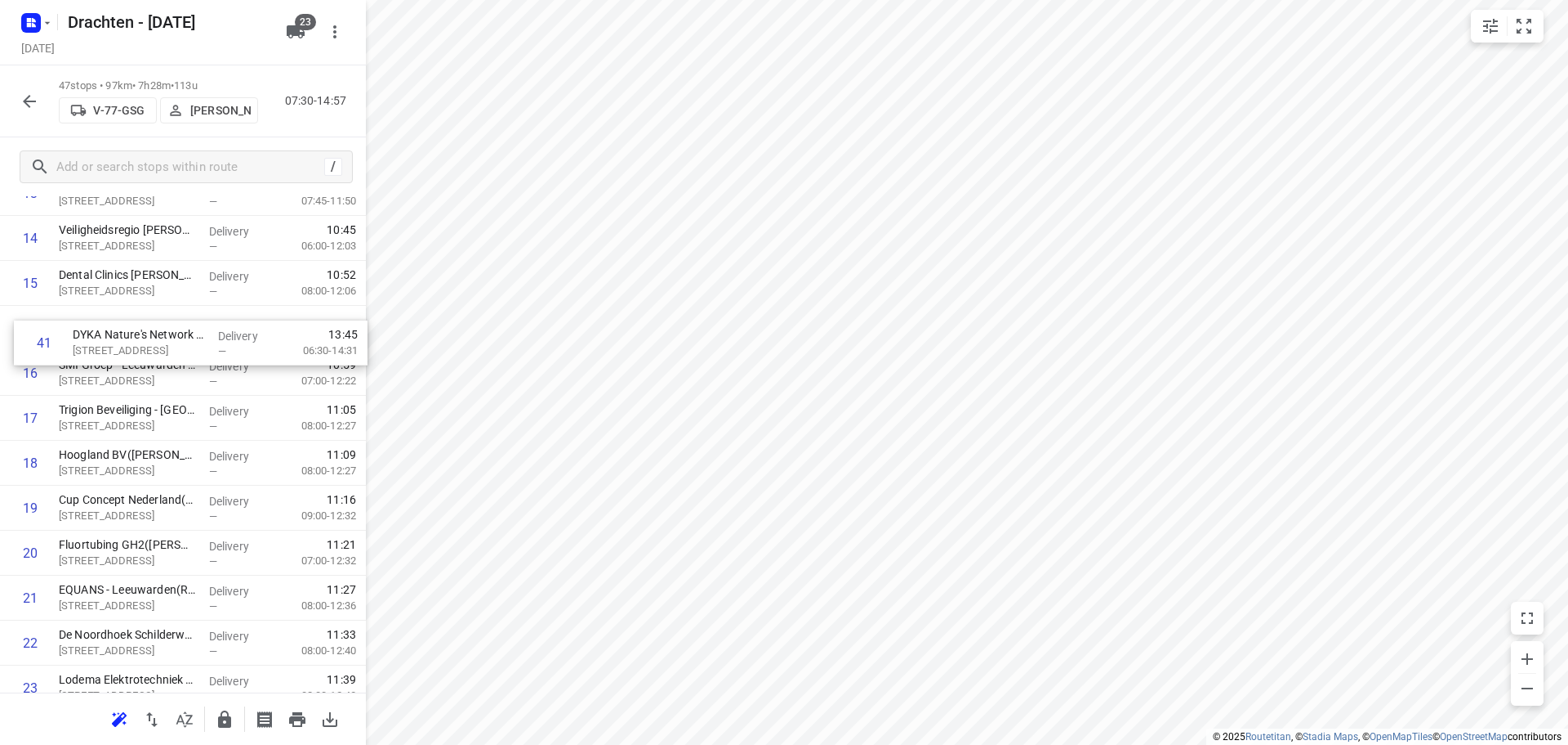
scroll to position [694, 0]
drag, startPoint x: 207, startPoint y: 678, endPoint x: 205, endPoint y: 546, distance: 132.0
click at [205, 546] on div "1 Europrovyl B.V.(Hennie Leegstra) Vestaweg 1, Leeuwarden Delivery — 07:54 06:0…" at bounding box center [183, 688] width 366 height 2113
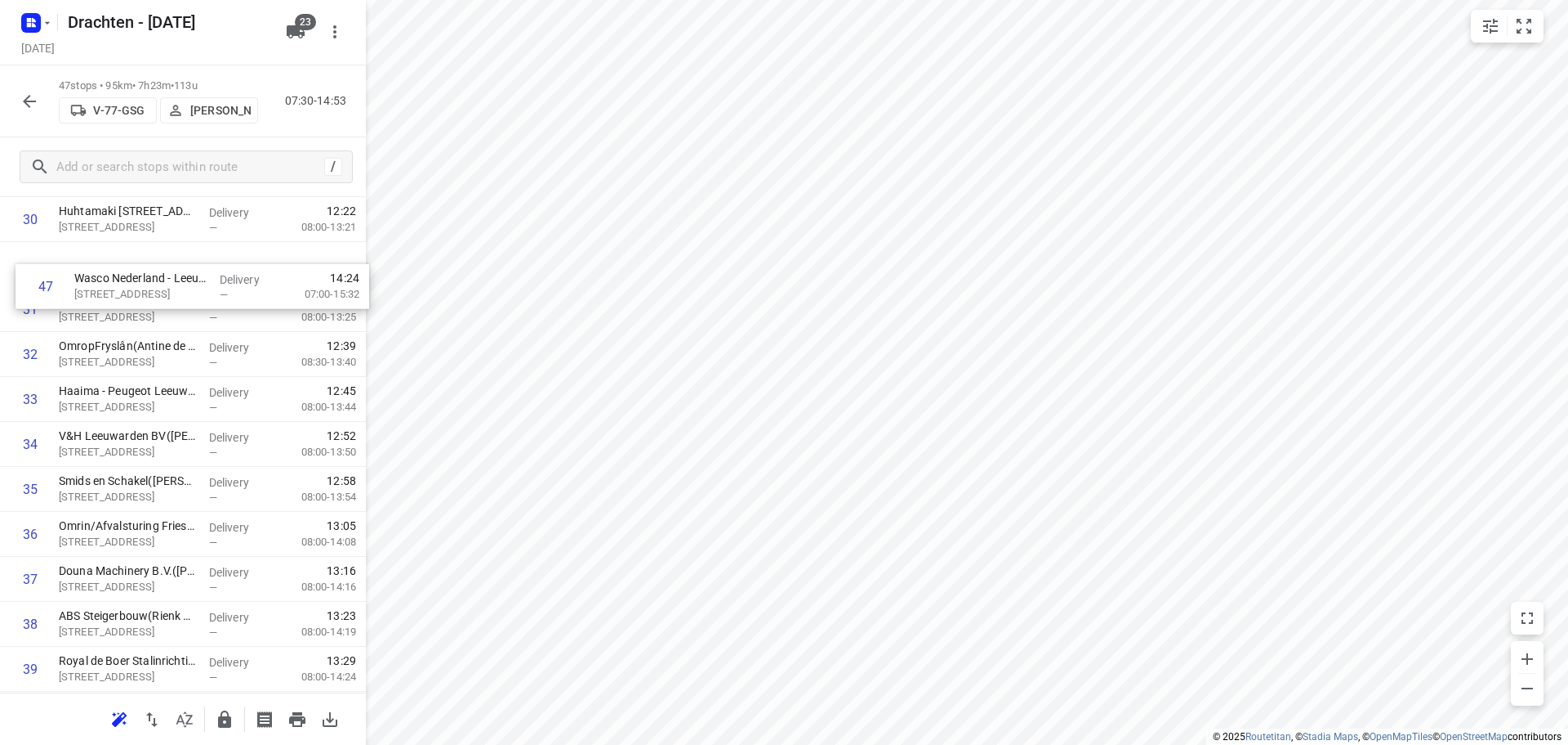
scroll to position [1415, 0]
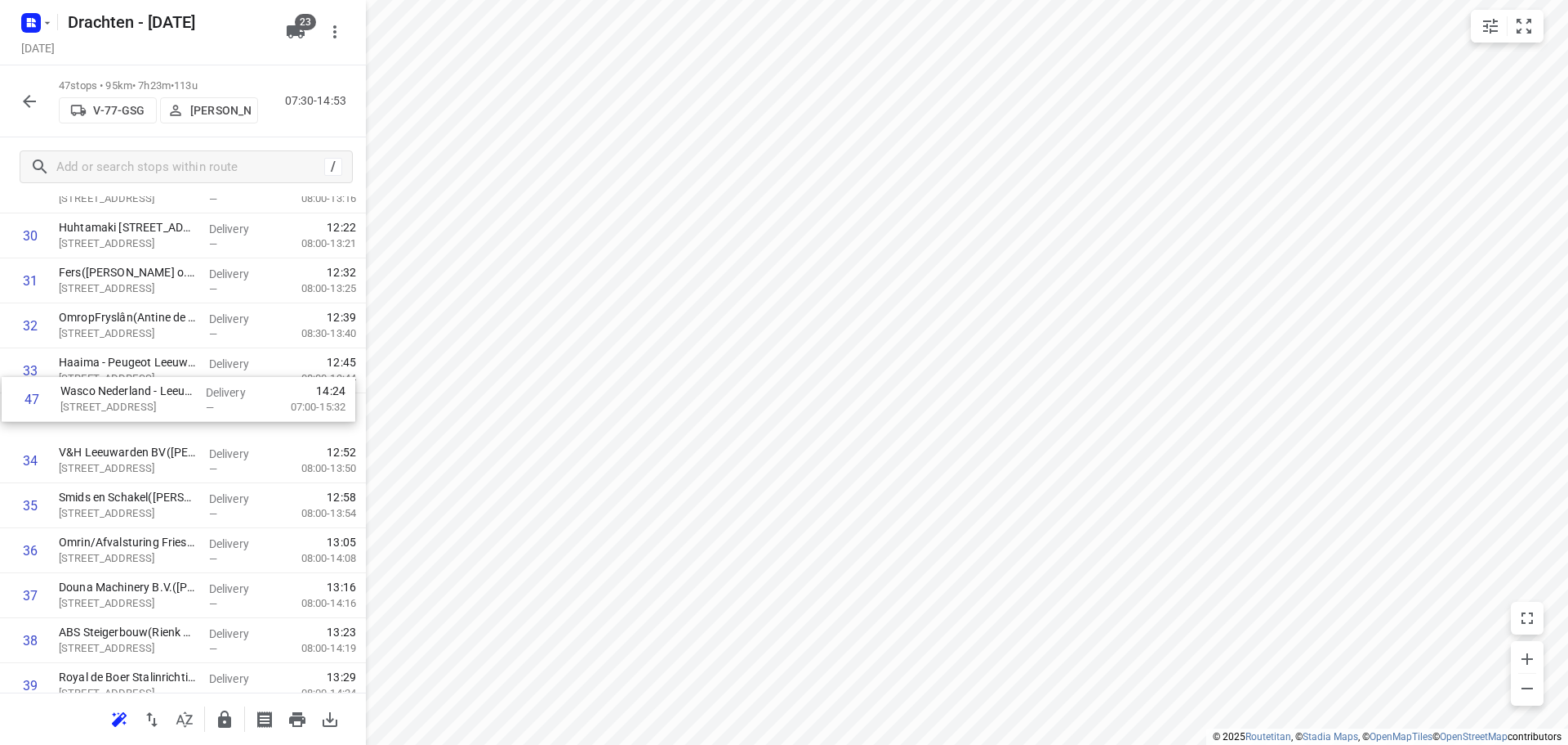
drag, startPoint x: 154, startPoint y: 621, endPoint x: 154, endPoint y: 404, distance: 217.0
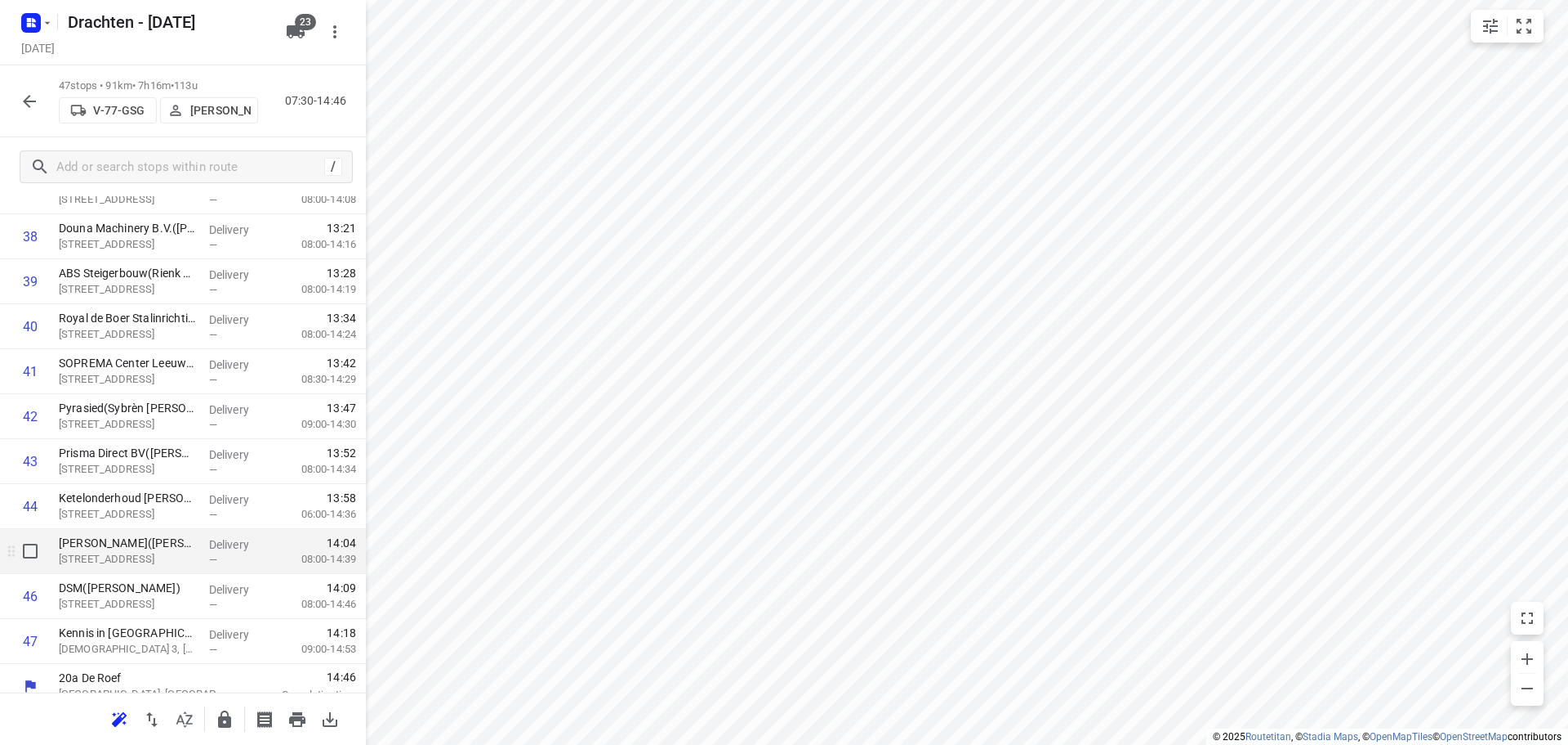
scroll to position [1790, 0]
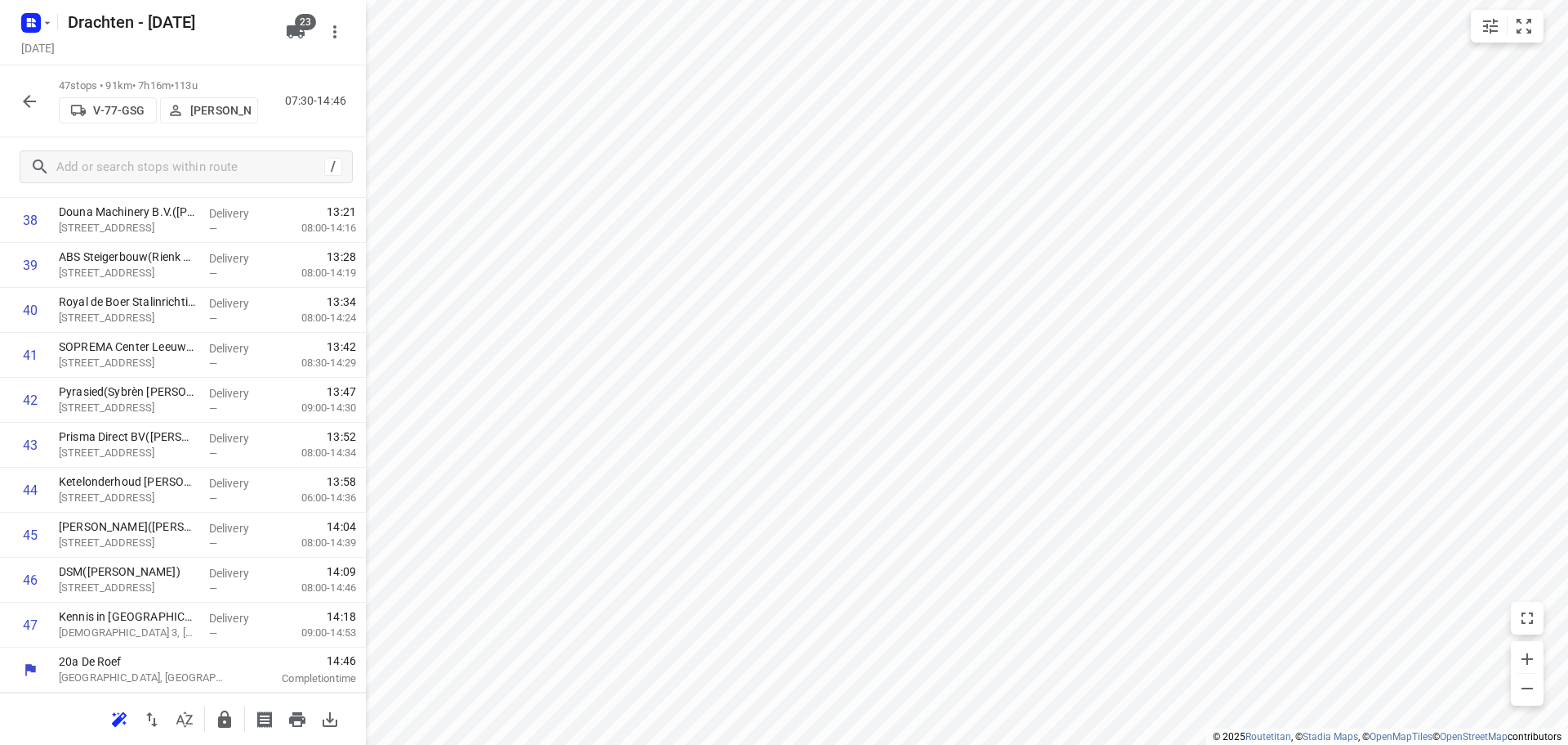
click at [226, 707] on button "button" at bounding box center [224, 718] width 33 height 33
click at [26, 102] on icon "button" at bounding box center [29, 101] width 13 height 13
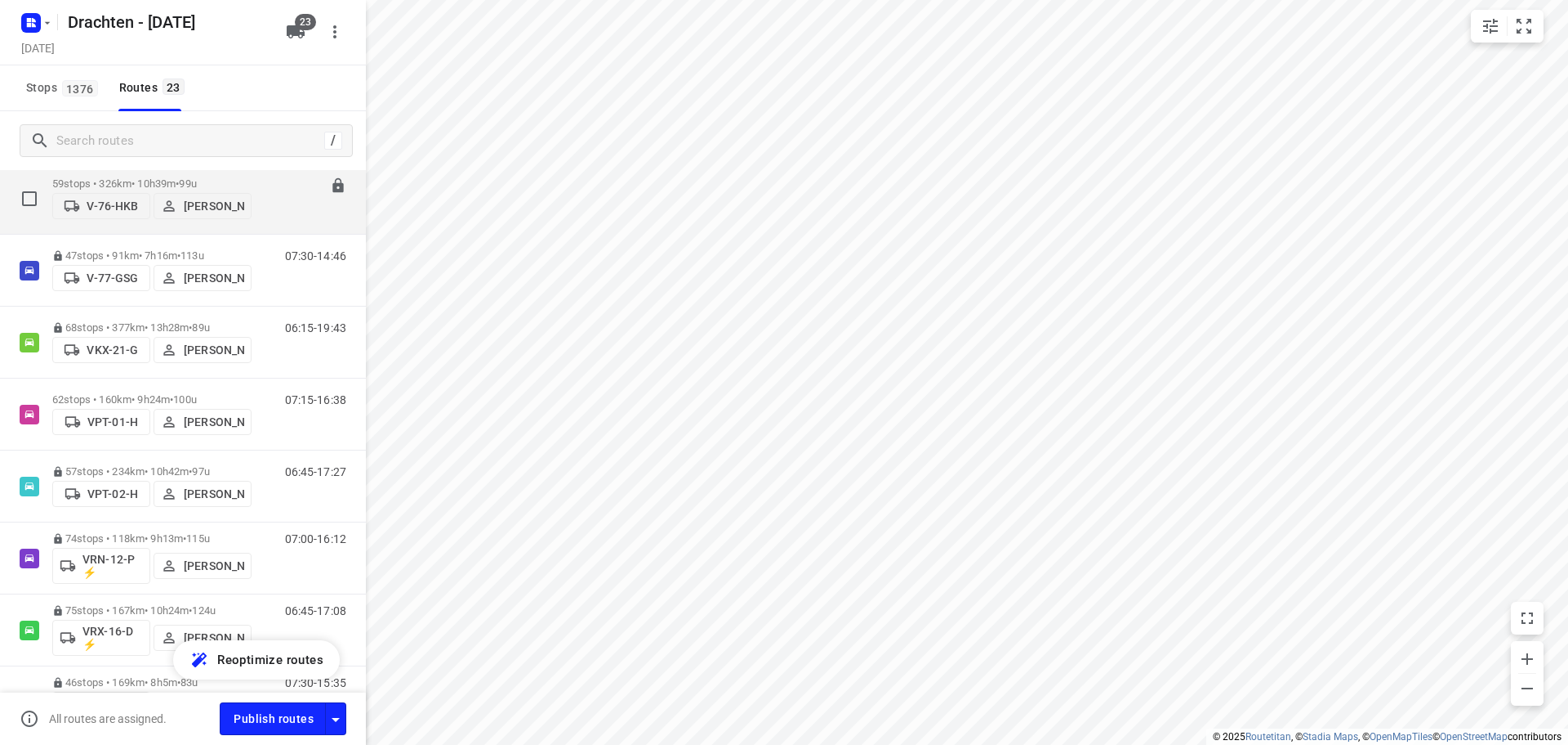
scroll to position [872, 0]
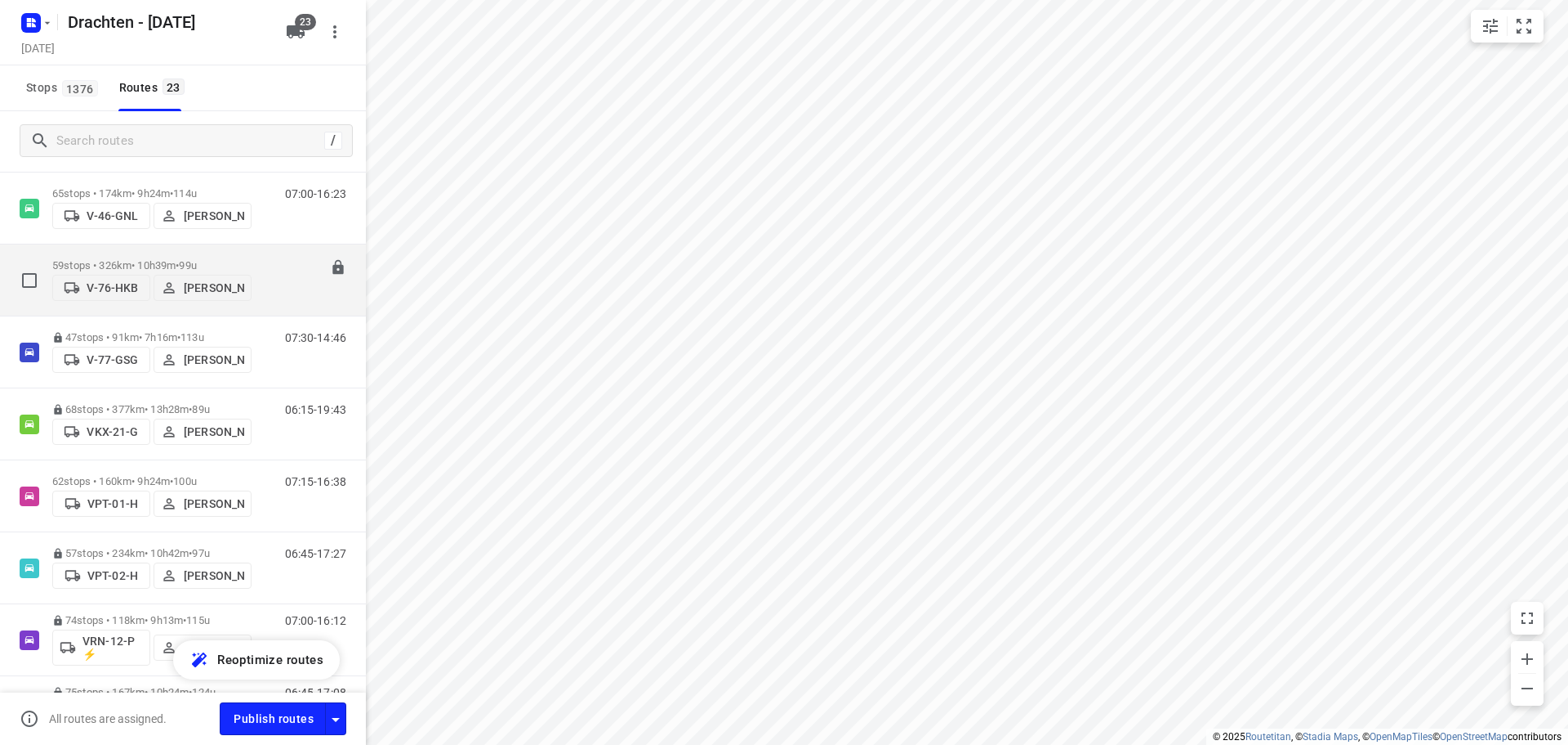
click at [163, 259] on p "59 stops • 326km • 10h39m • 99u" at bounding box center [152, 265] width 199 height 12
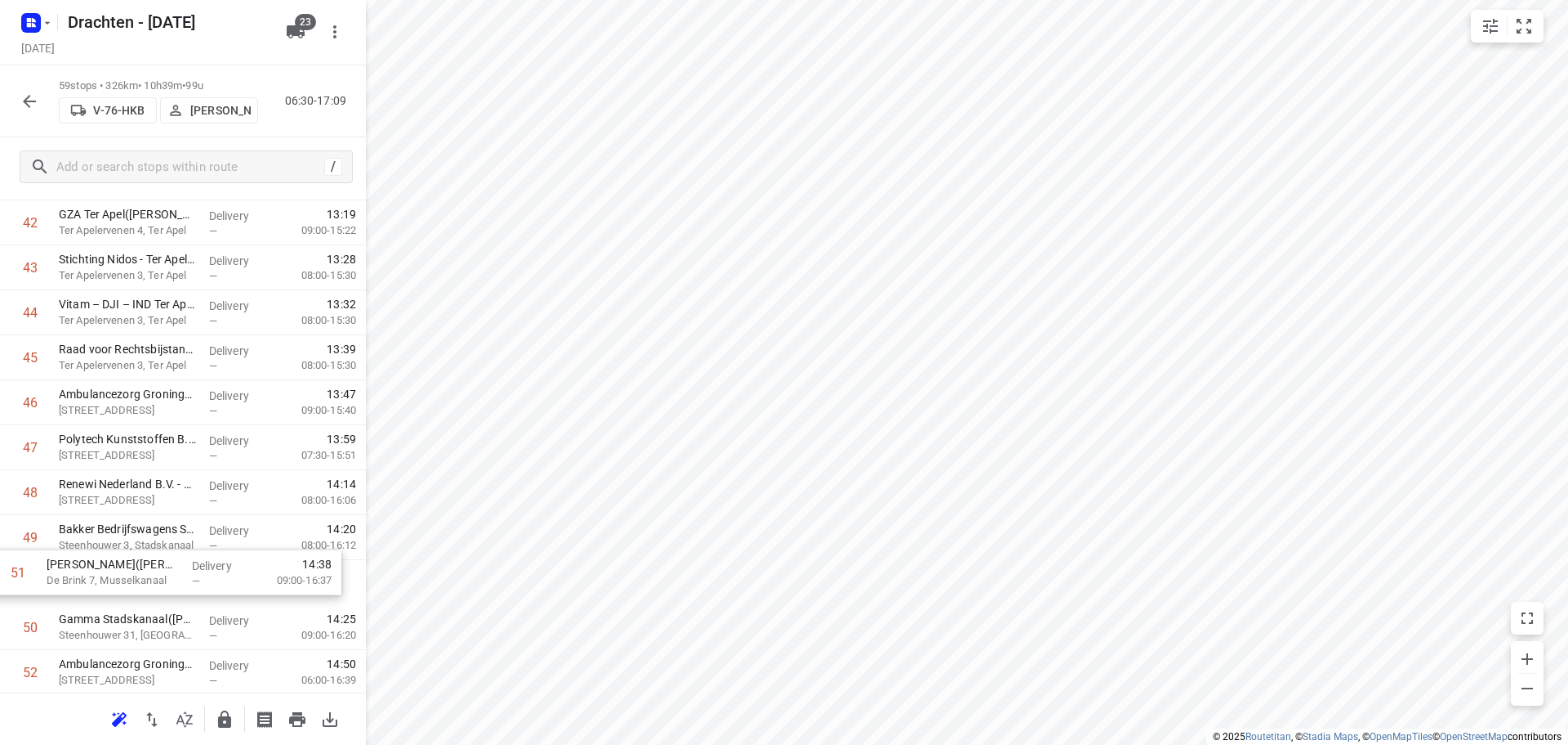
scroll to position [1970, 0]
drag, startPoint x: 182, startPoint y: 630, endPoint x: 183, endPoint y: 484, distance: 146.0
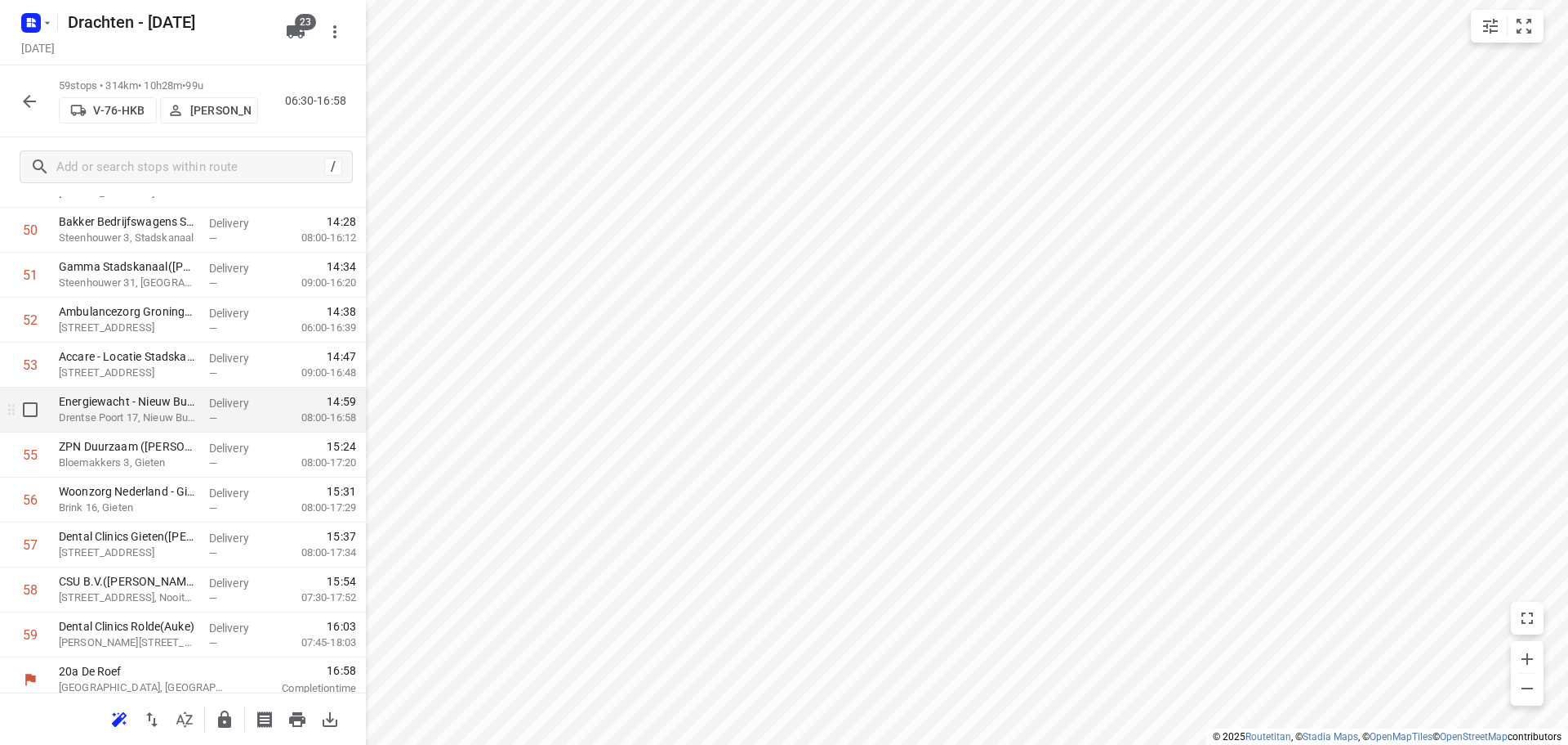
scroll to position [2330, 0]
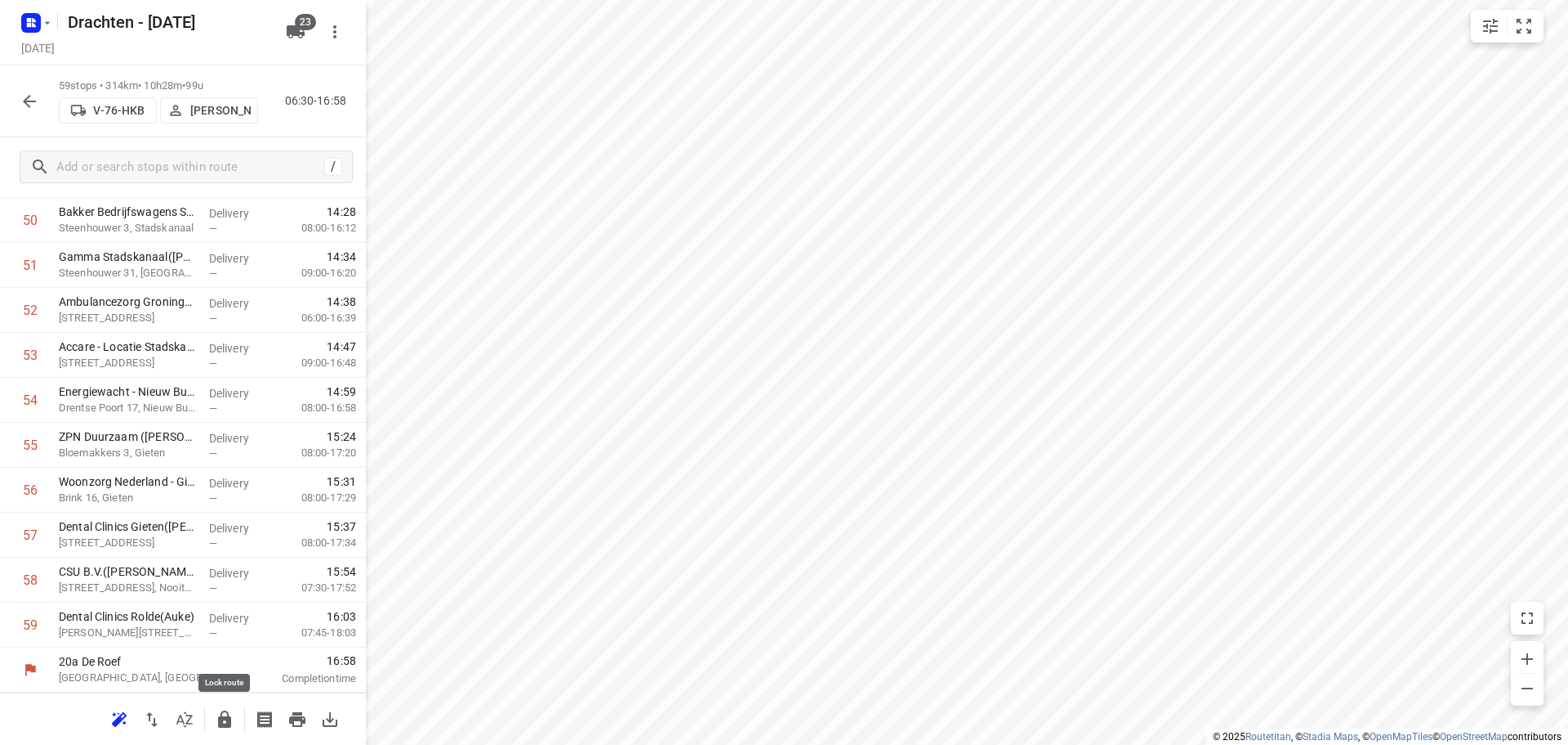
click at [217, 705] on button "button" at bounding box center [224, 718] width 33 height 33
click at [27, 104] on icon "button" at bounding box center [29, 101] width 13 height 13
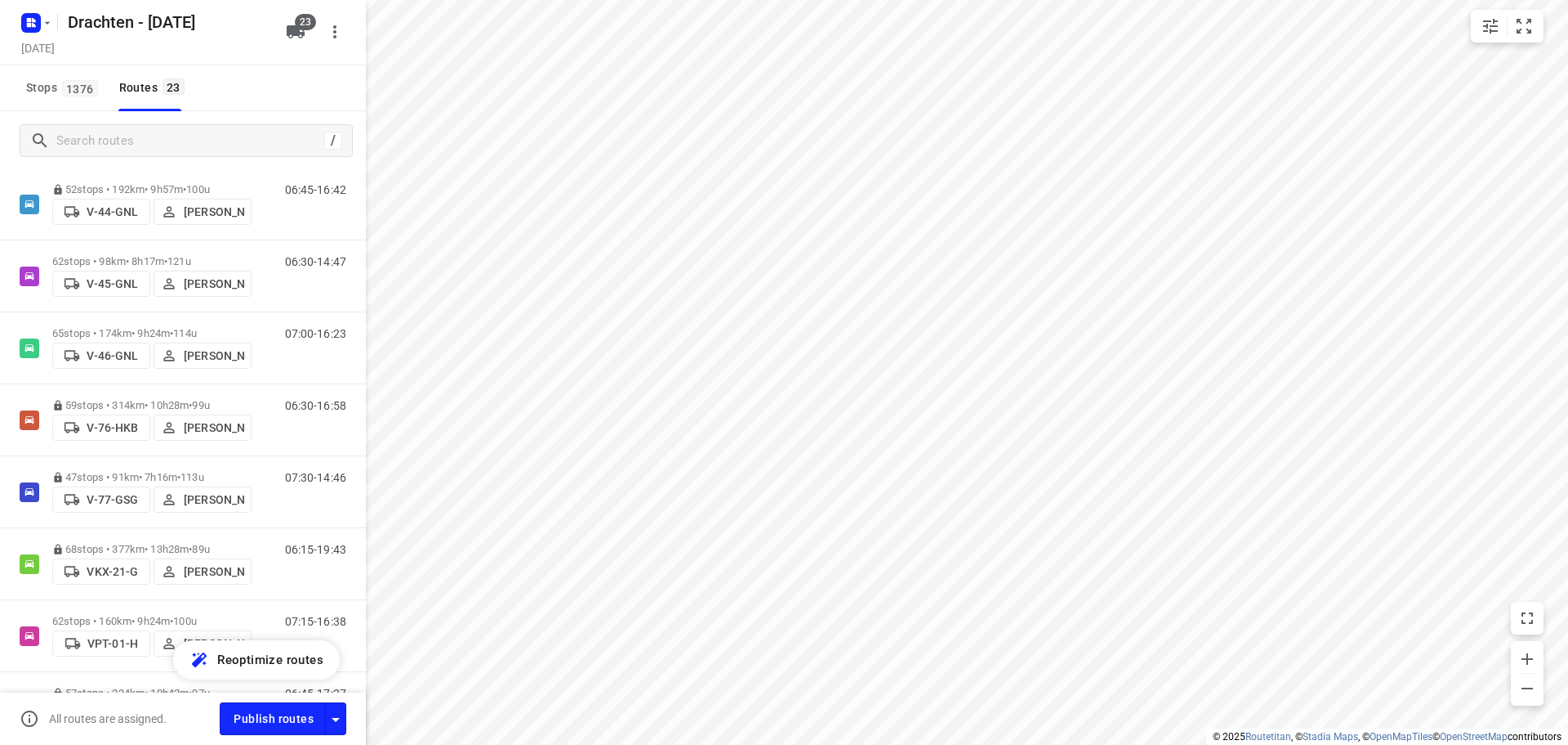
scroll to position [736, 0]
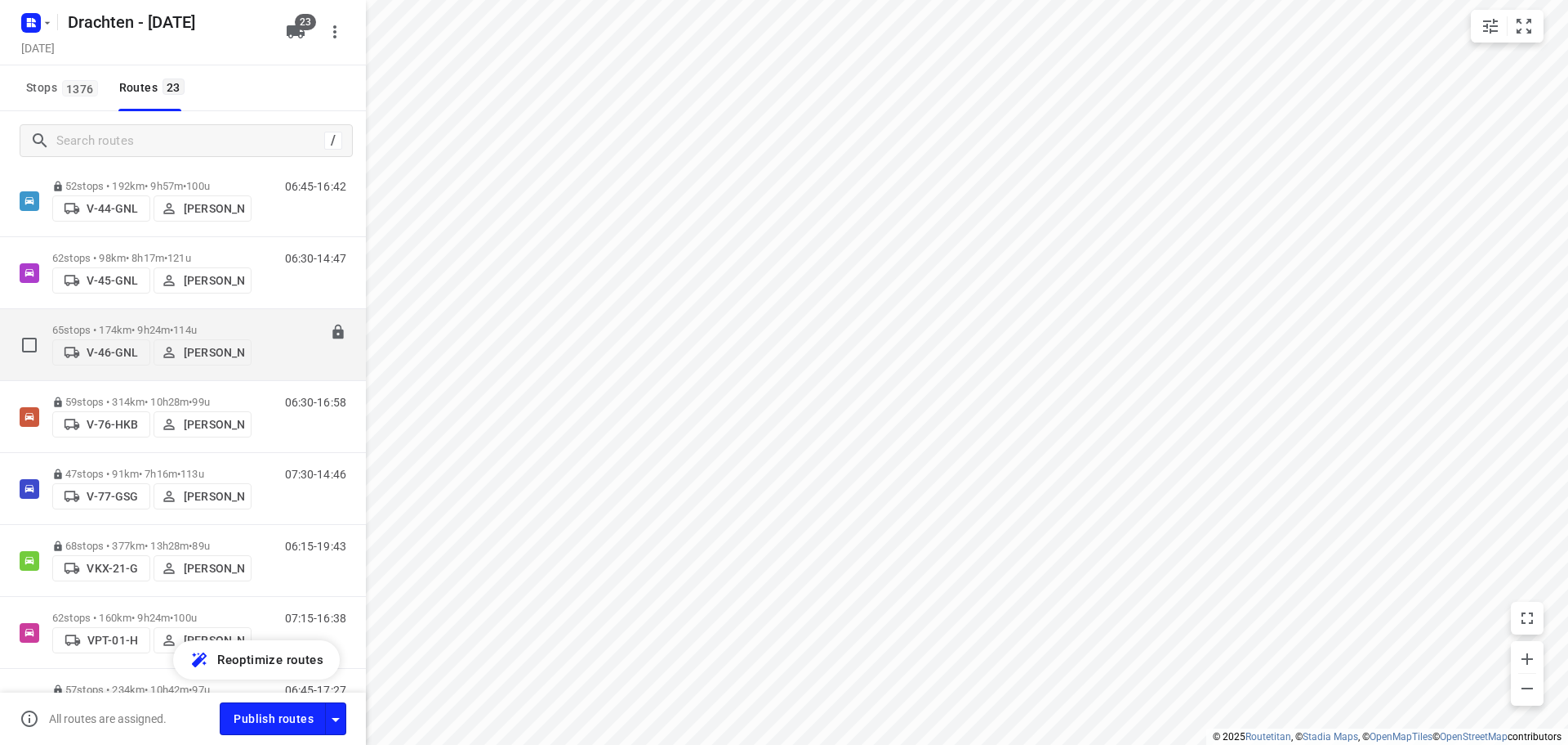
click at [228, 318] on div "65 stops • 174km • 9h24m • 114u V-46-GNL Sietse Bouma" at bounding box center [152, 344] width 199 height 58
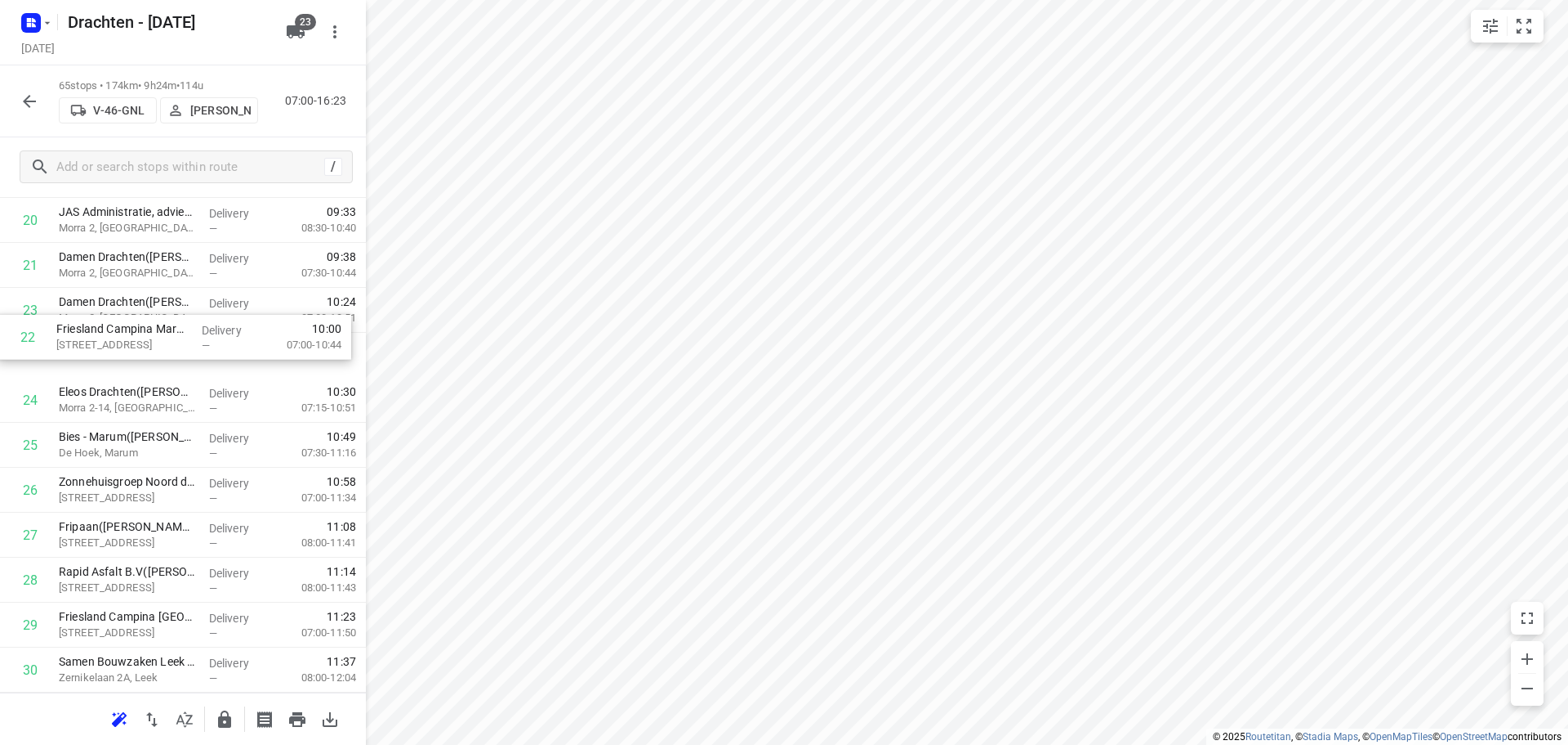
scroll to position [980, 0]
drag, startPoint x: 167, startPoint y: 315, endPoint x: 166, endPoint y: 406, distance: 91.0
drag, startPoint x: 139, startPoint y: 495, endPoint x: 151, endPoint y: 438, distance: 58.2
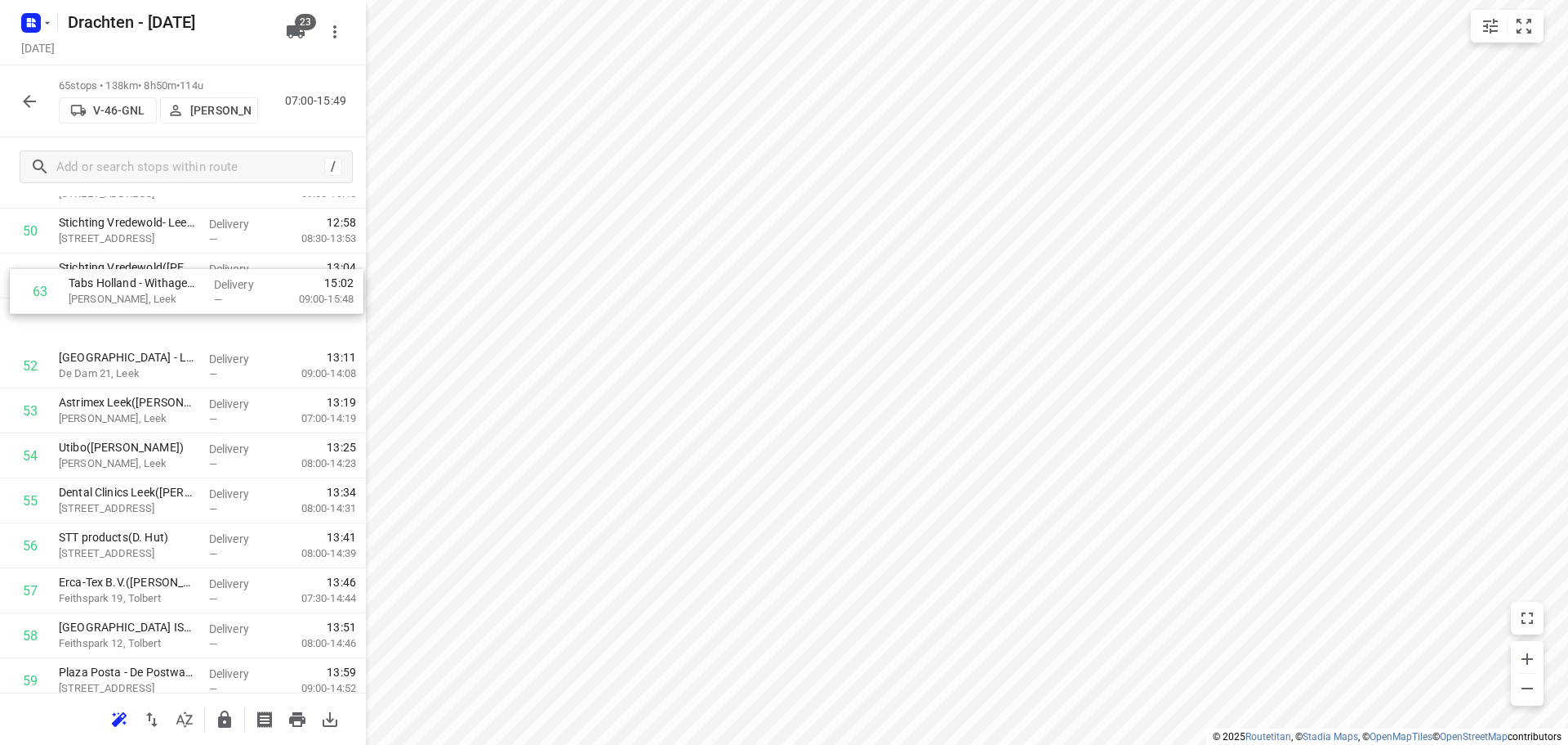
scroll to position [2317, 0]
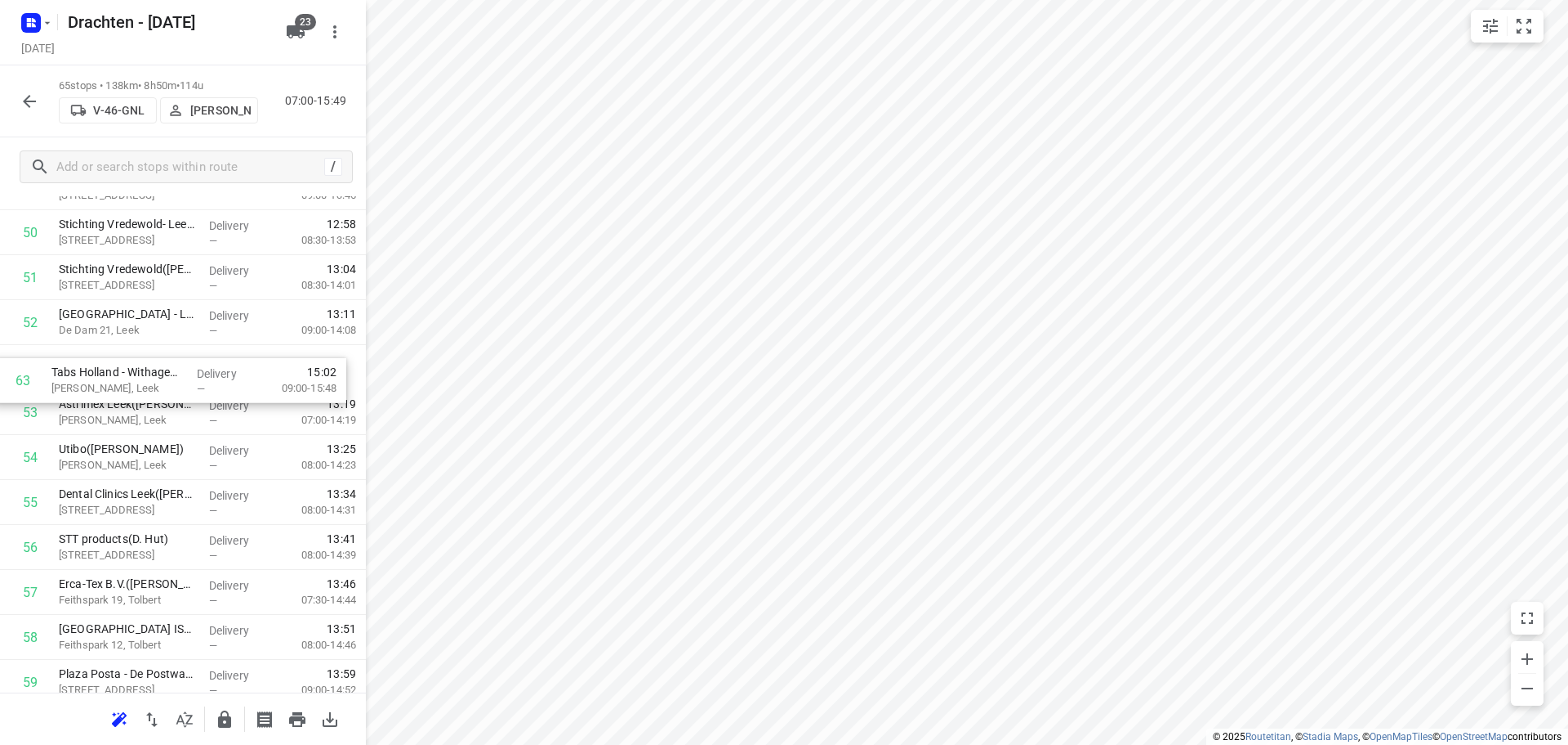
drag, startPoint x: 162, startPoint y: 539, endPoint x: 154, endPoint y: 376, distance: 163.2
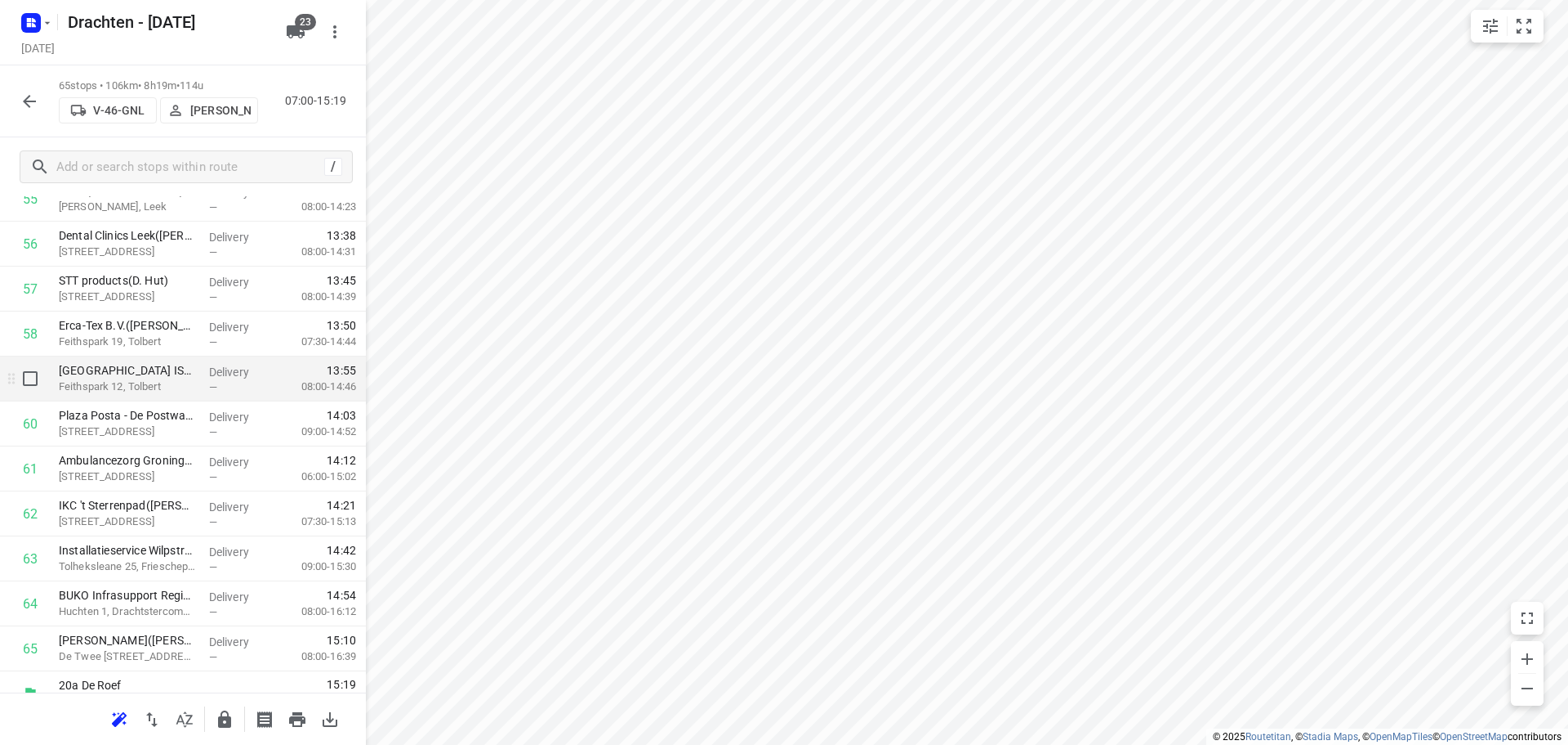
scroll to position [2600, 0]
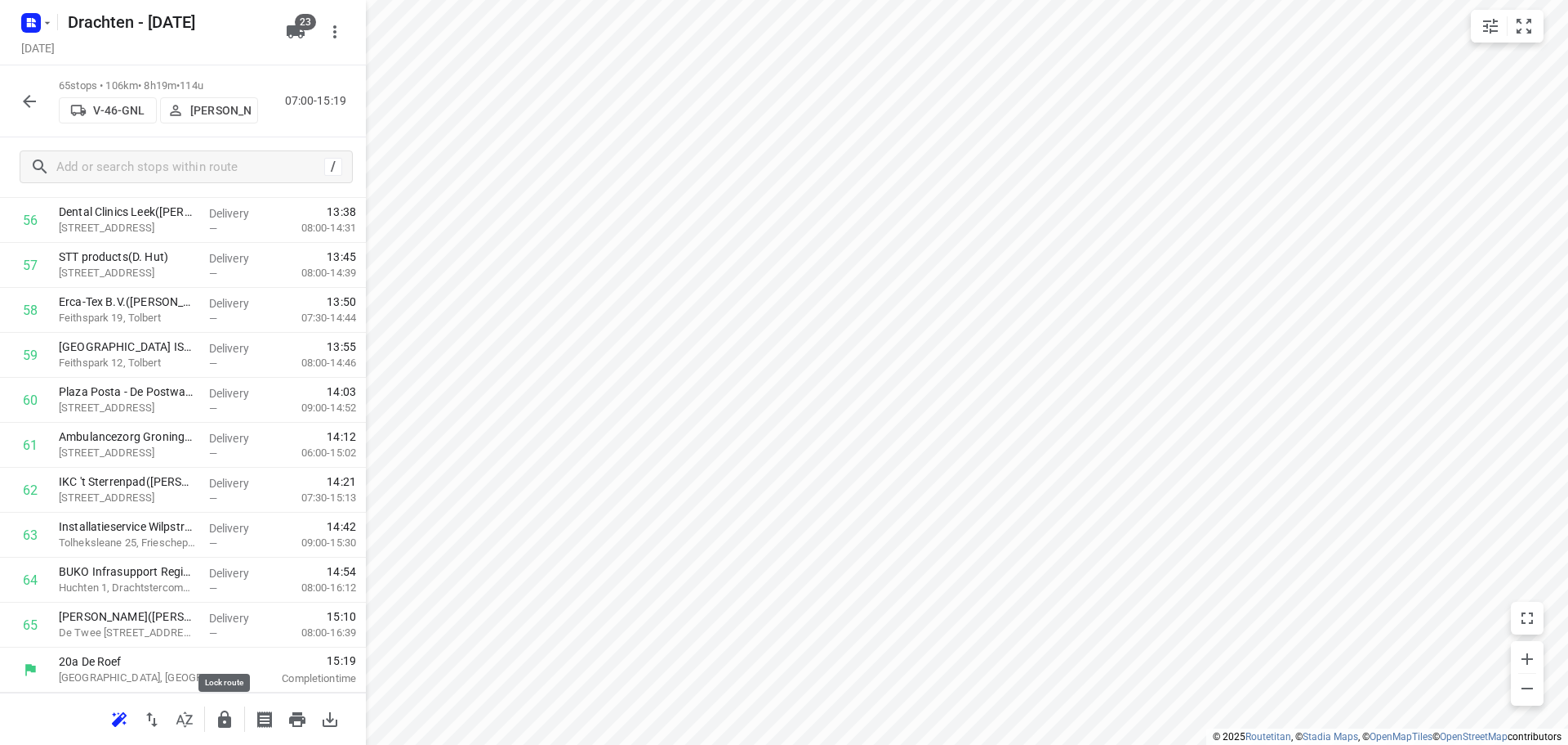
click at [221, 717] on icon "button" at bounding box center [224, 718] width 13 height 17
click at [31, 107] on icon "button" at bounding box center [29, 101] width 13 height 13
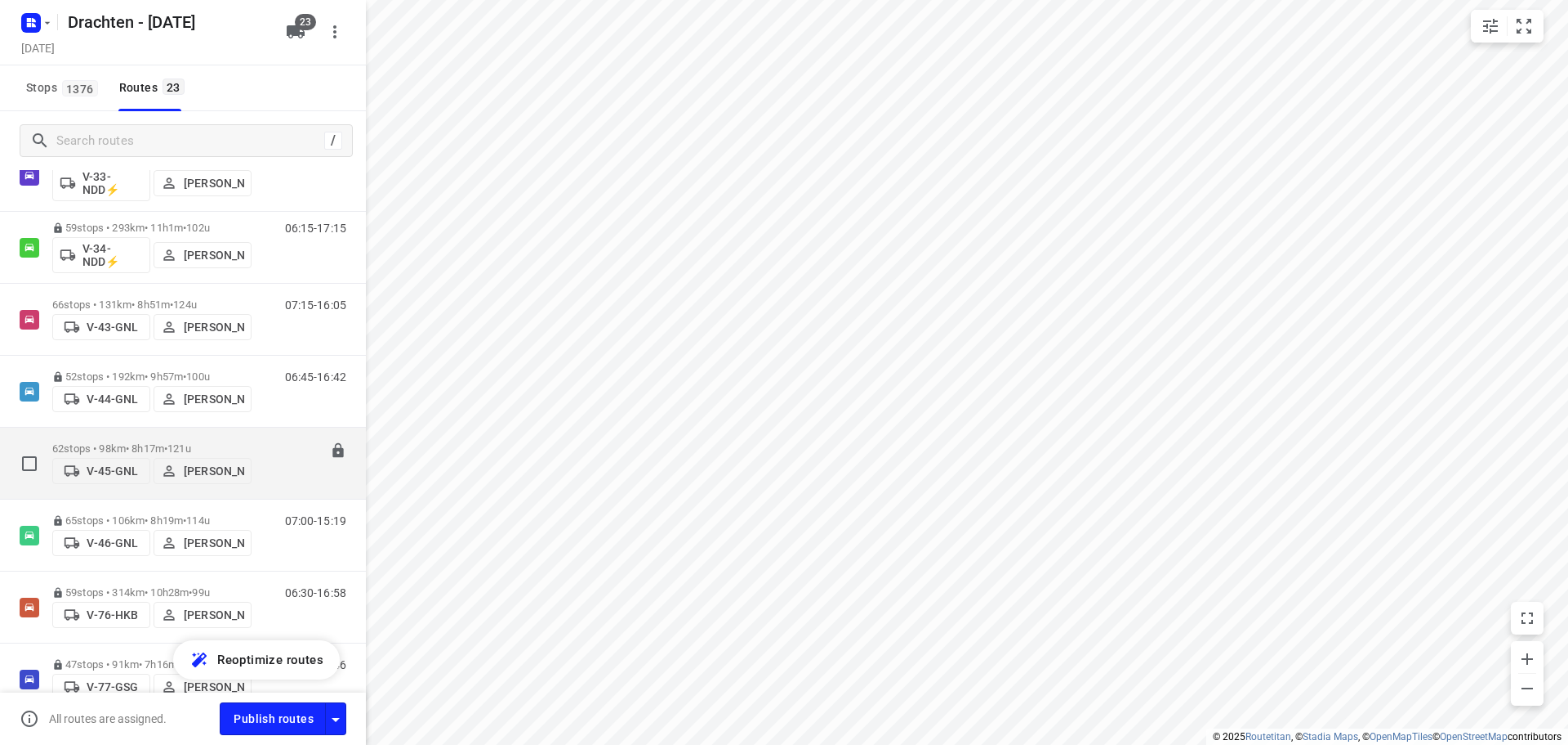
scroll to position [463, 0]
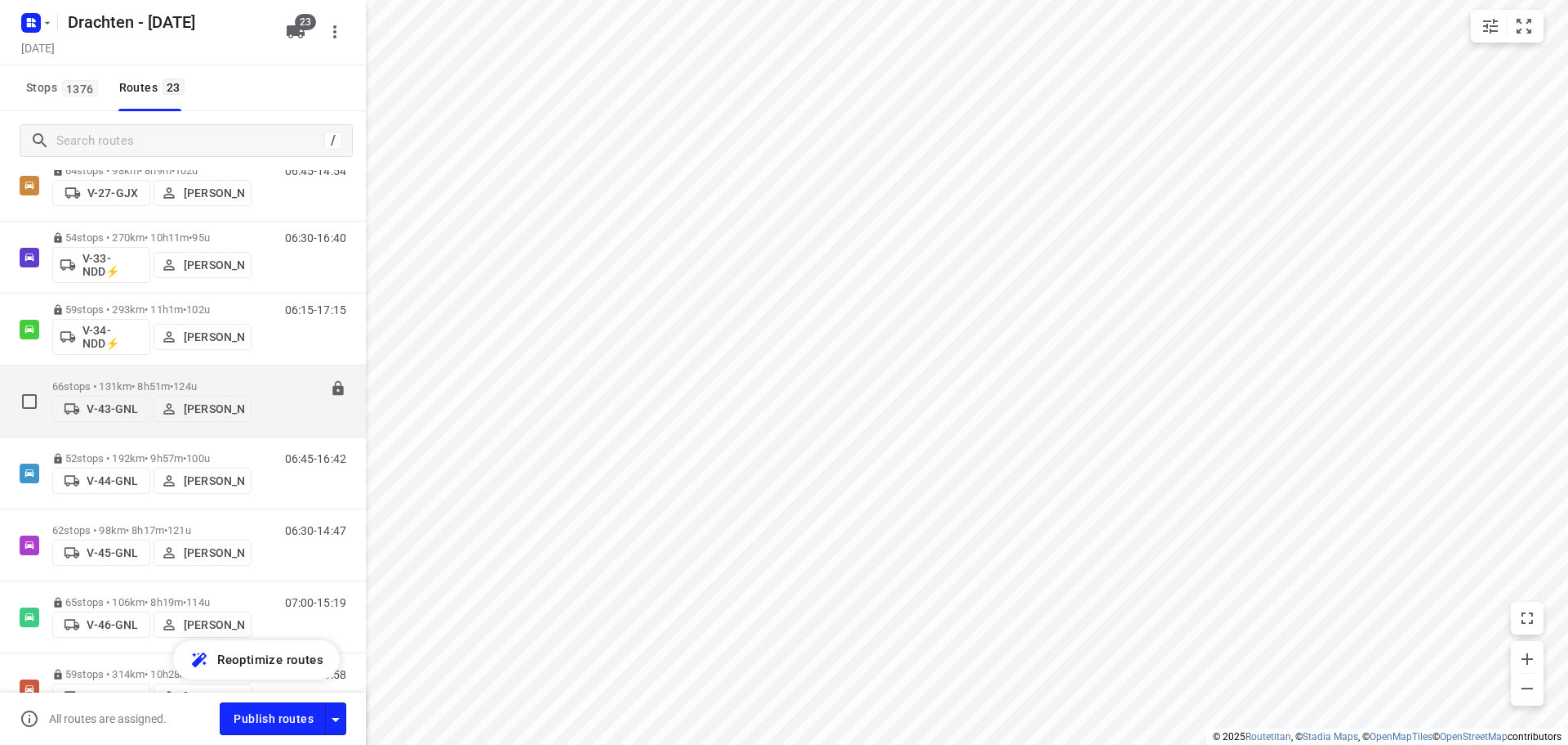
click at [186, 373] on div "66 stops • 131km • 8h51m • 124u V-43-GNL Henk Hooijenga" at bounding box center [152, 400] width 199 height 58
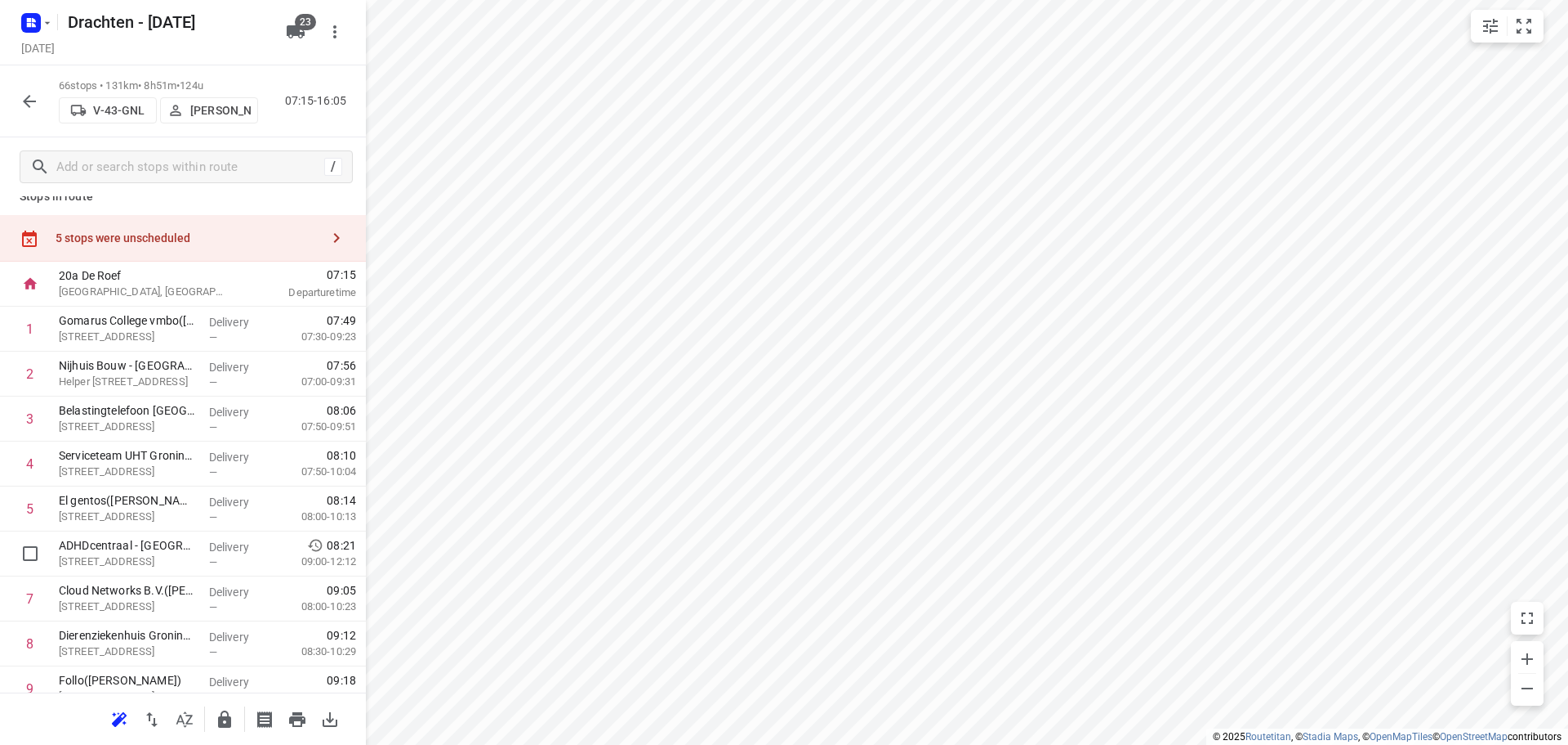
scroll to position [0, 0]
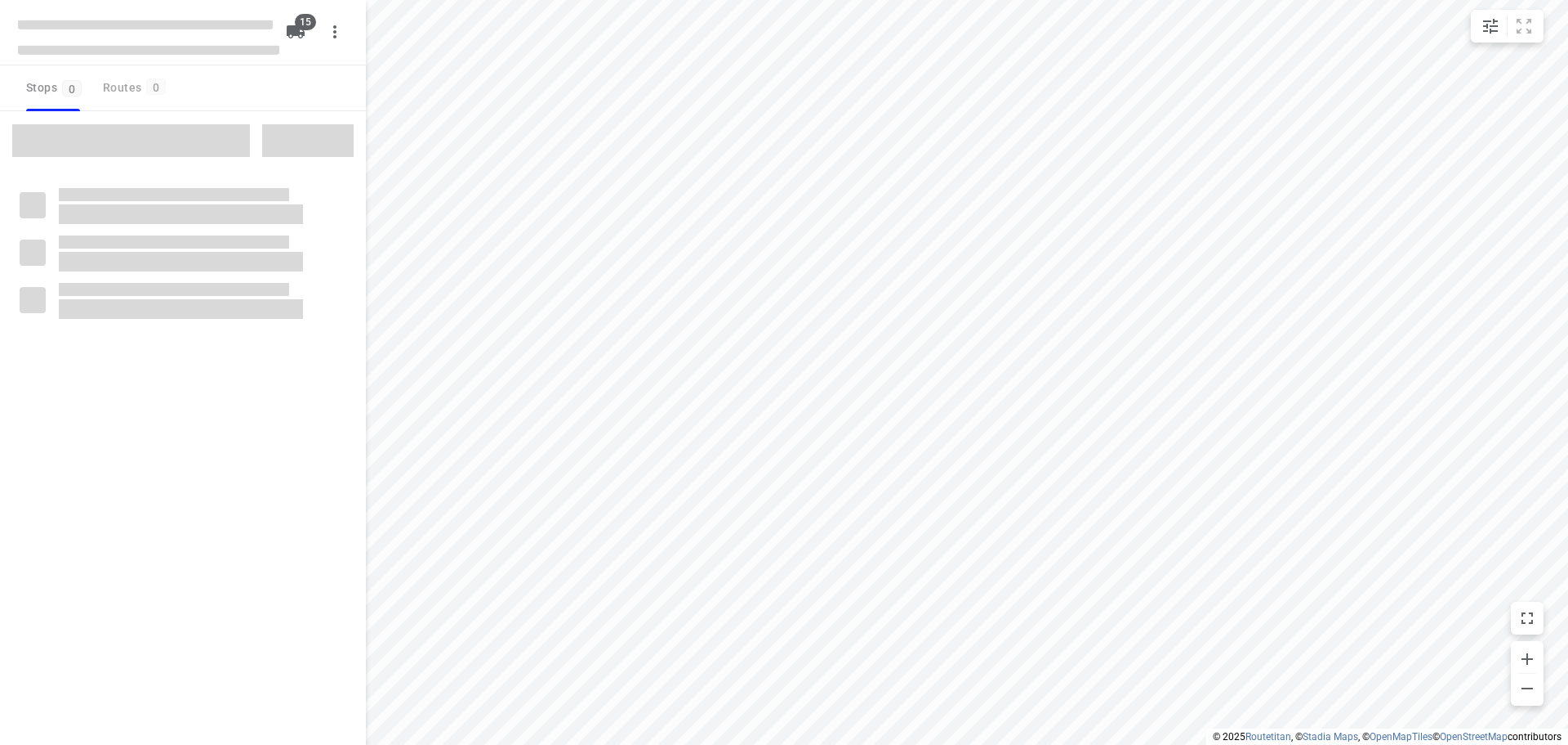
checkbox input "true"
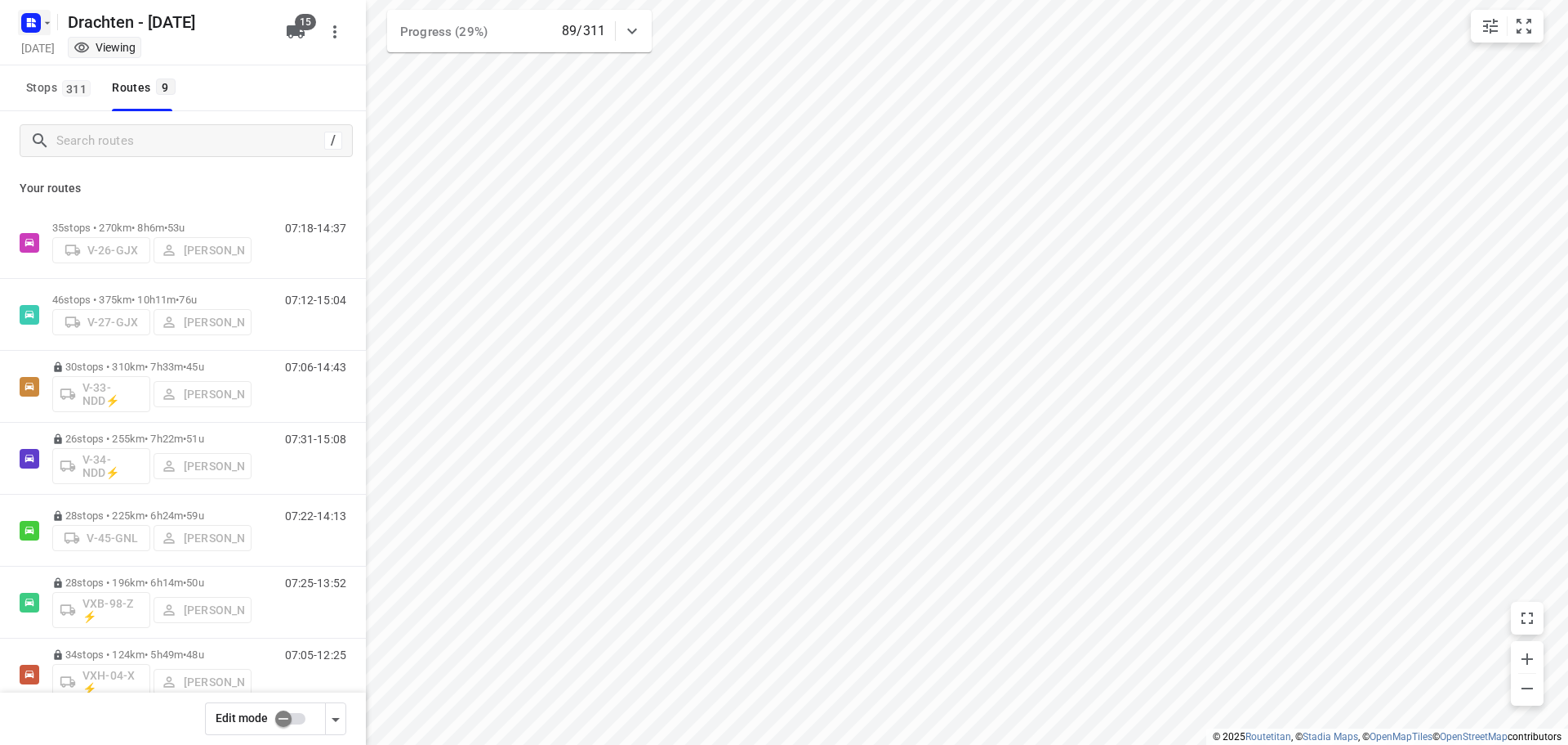
click at [39, 25] on rect "button" at bounding box center [32, 23] width 20 height 20
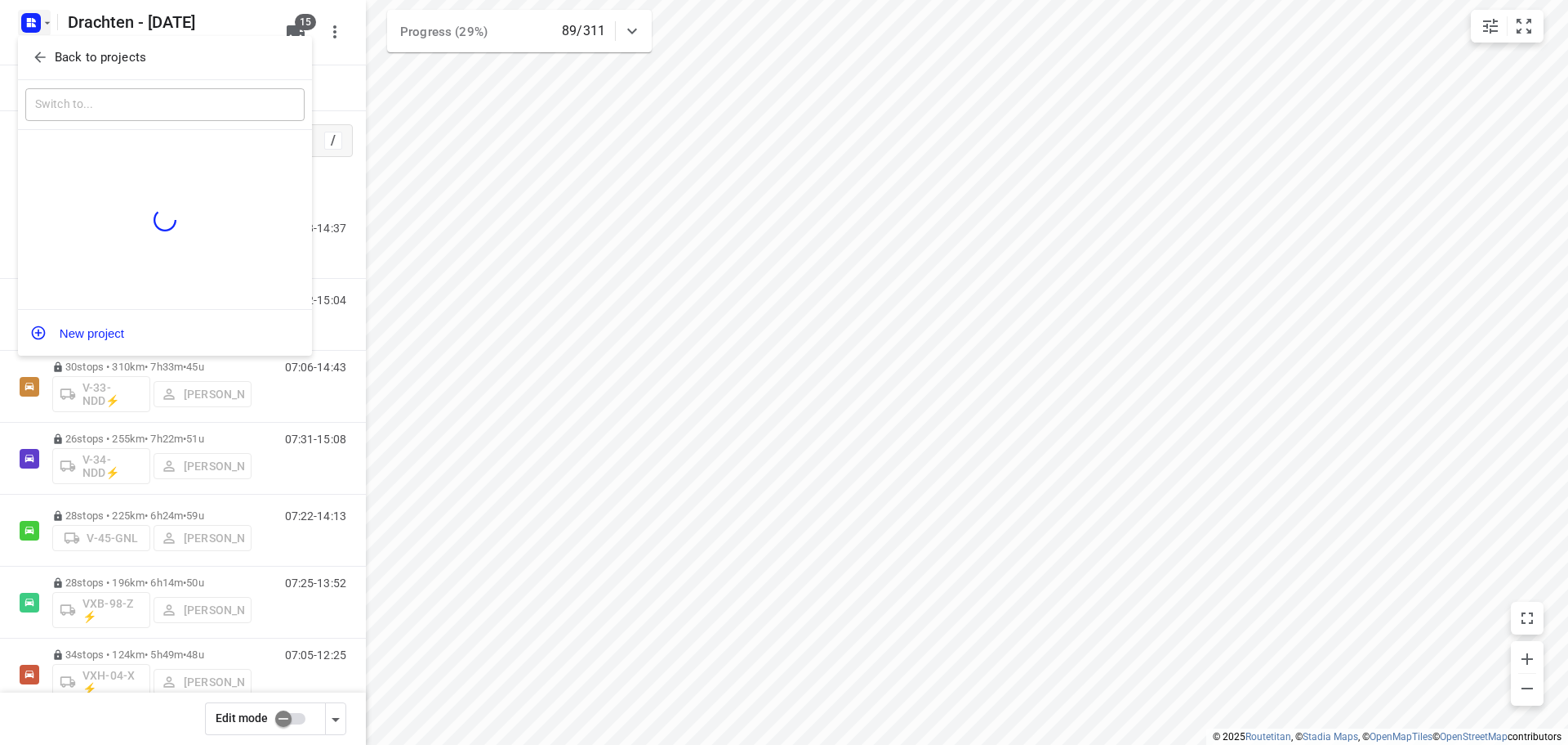
click at [107, 59] on p "Back to projects" at bounding box center [100, 57] width 92 height 19
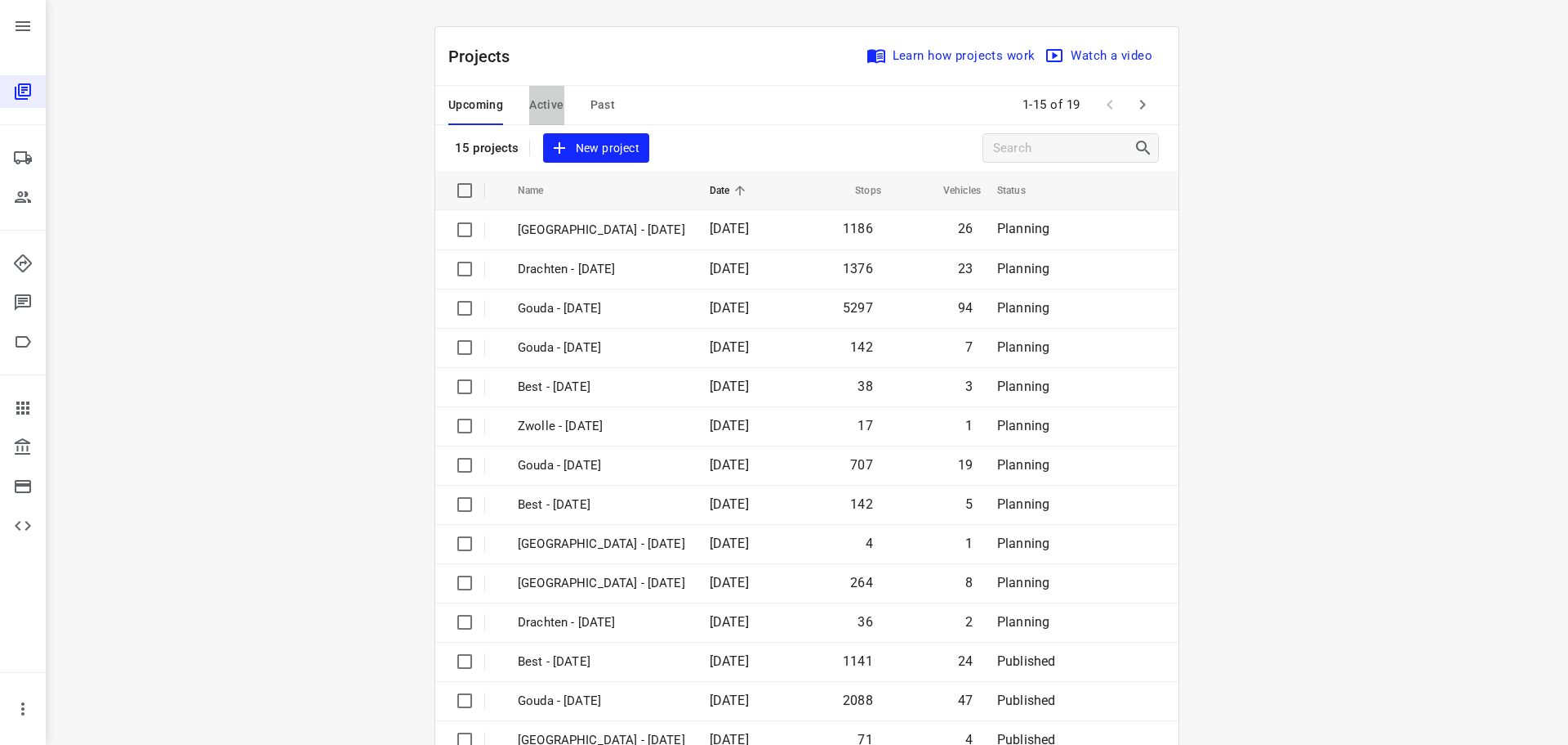
click at [535, 102] on span "Active" at bounding box center [546, 105] width 35 height 21
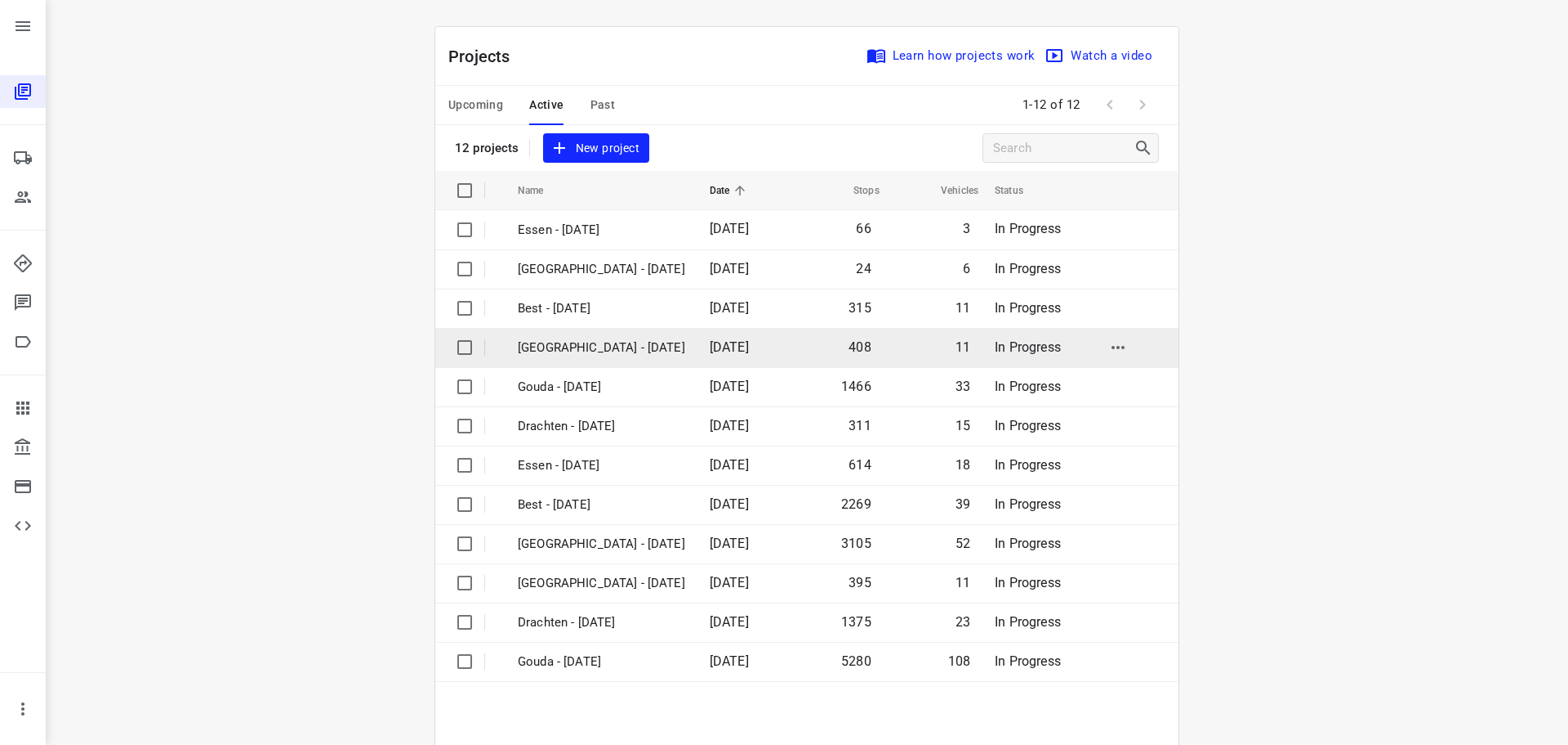
click at [537, 349] on p "[GEOGRAPHIC_DATA] - [DATE]" at bounding box center [602, 348] width 168 height 19
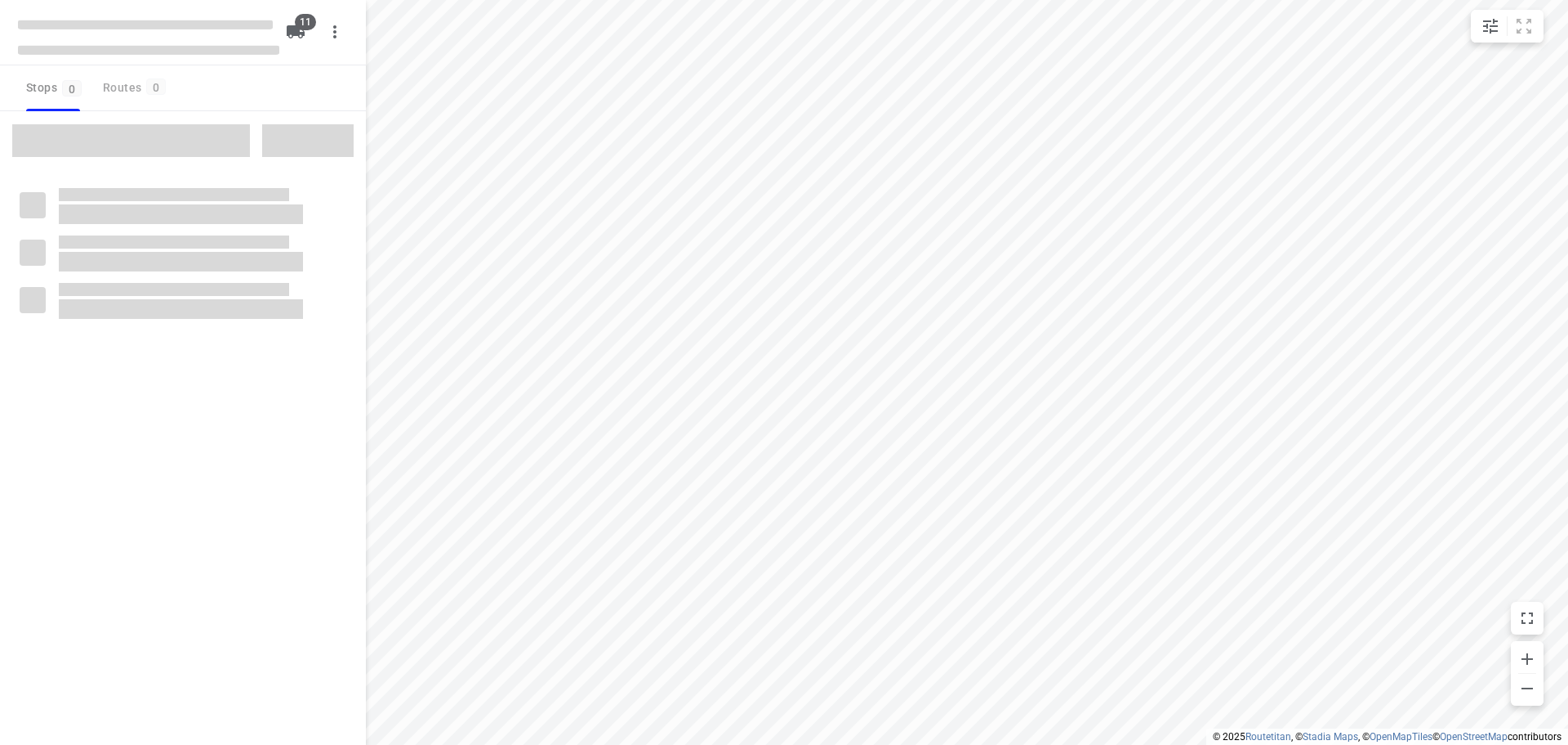
checkbox input "true"
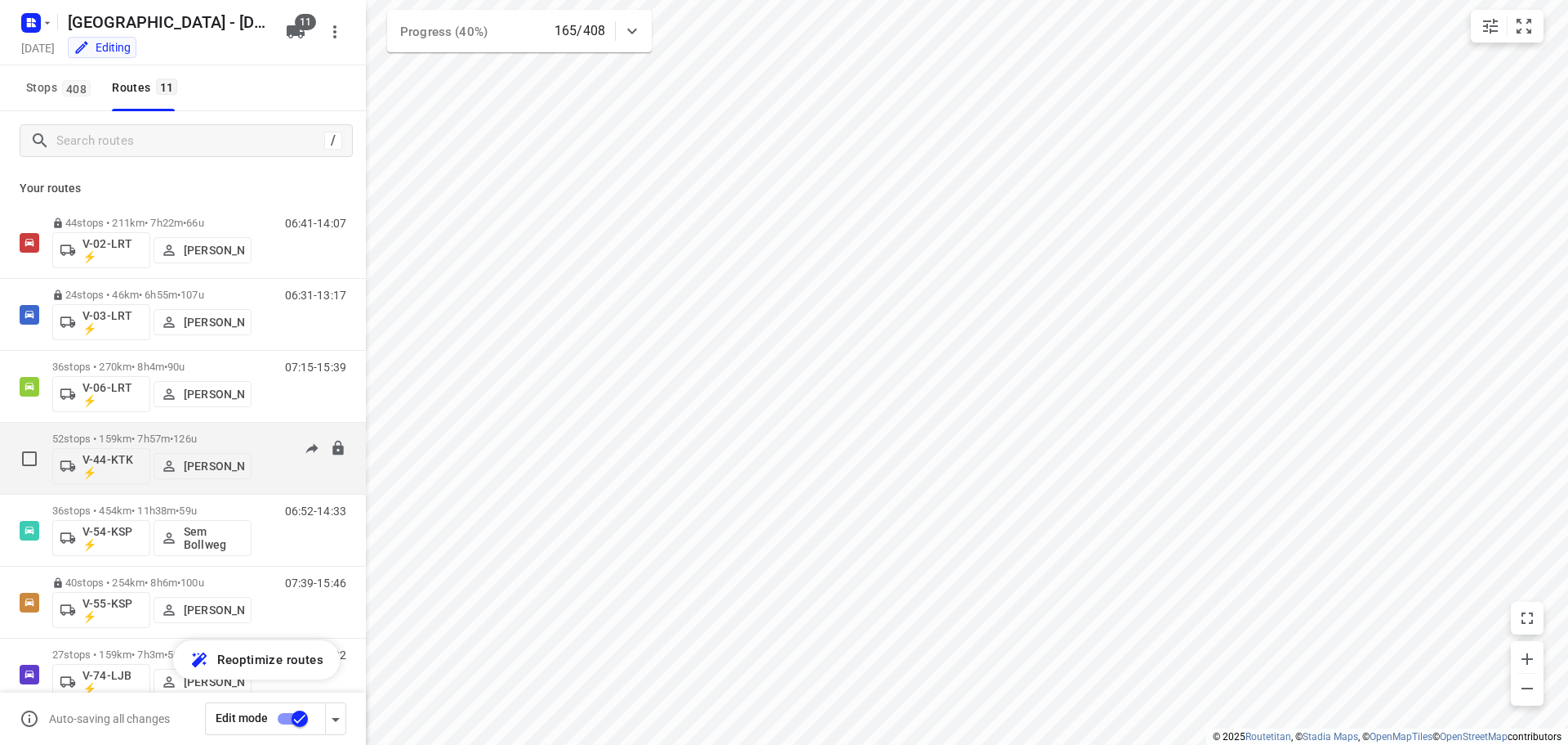
click at [177, 430] on div "52 stops • 159km • 7h57m • 126u V-44-KTK ⚡ [PERSON_NAME]" at bounding box center [152, 457] width 199 height 68
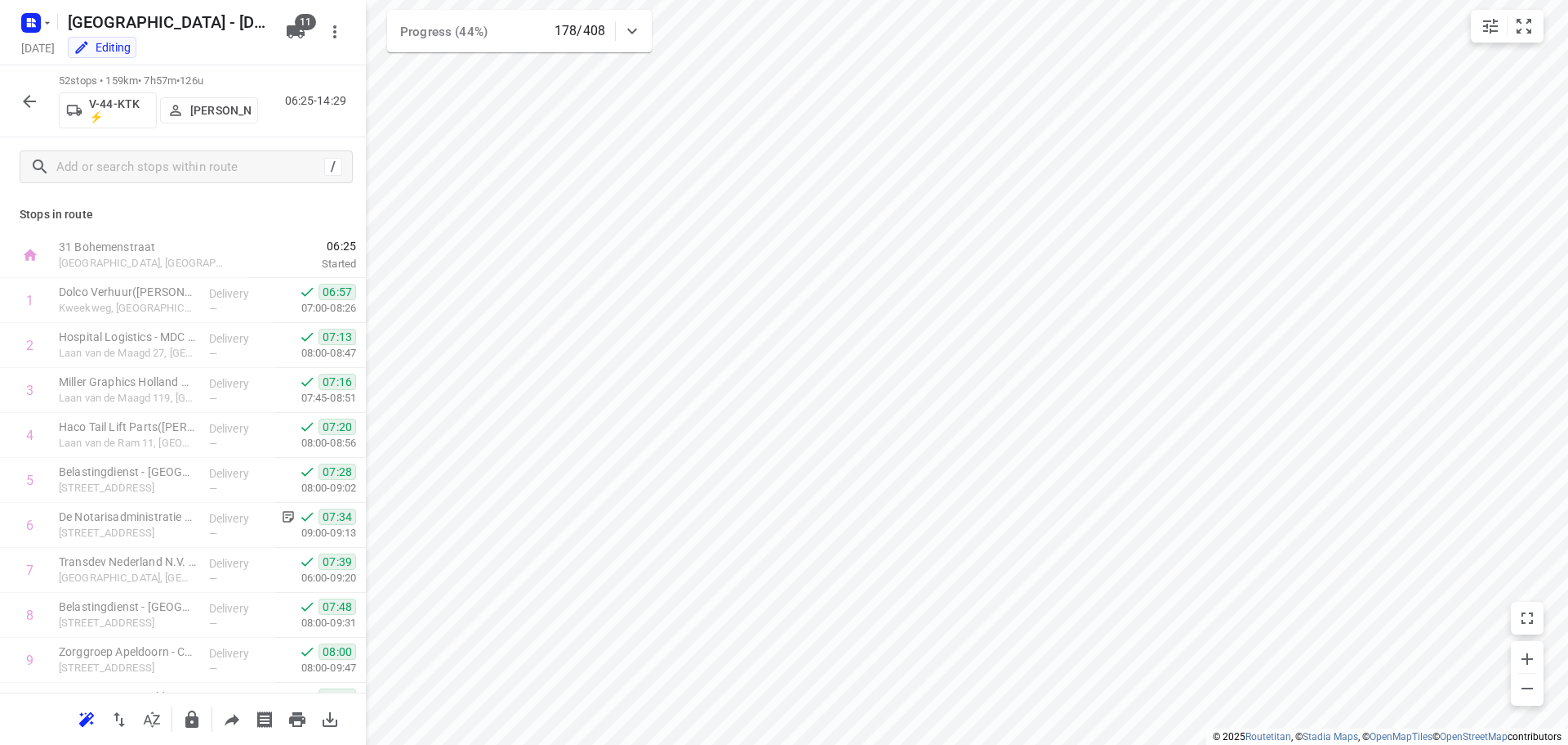
click at [31, 105] on icon "button" at bounding box center [30, 102] width 20 height 20
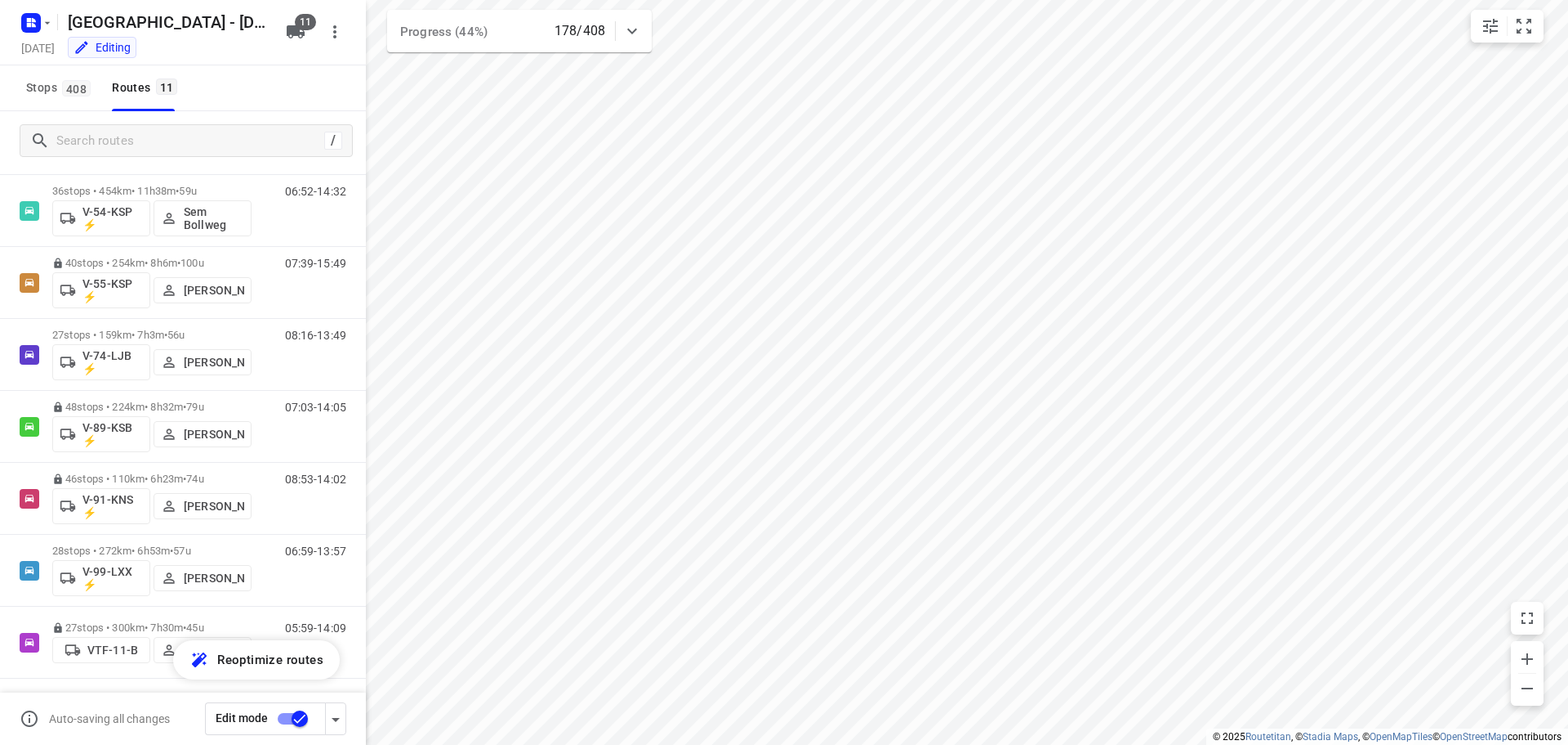
scroll to position [322, 0]
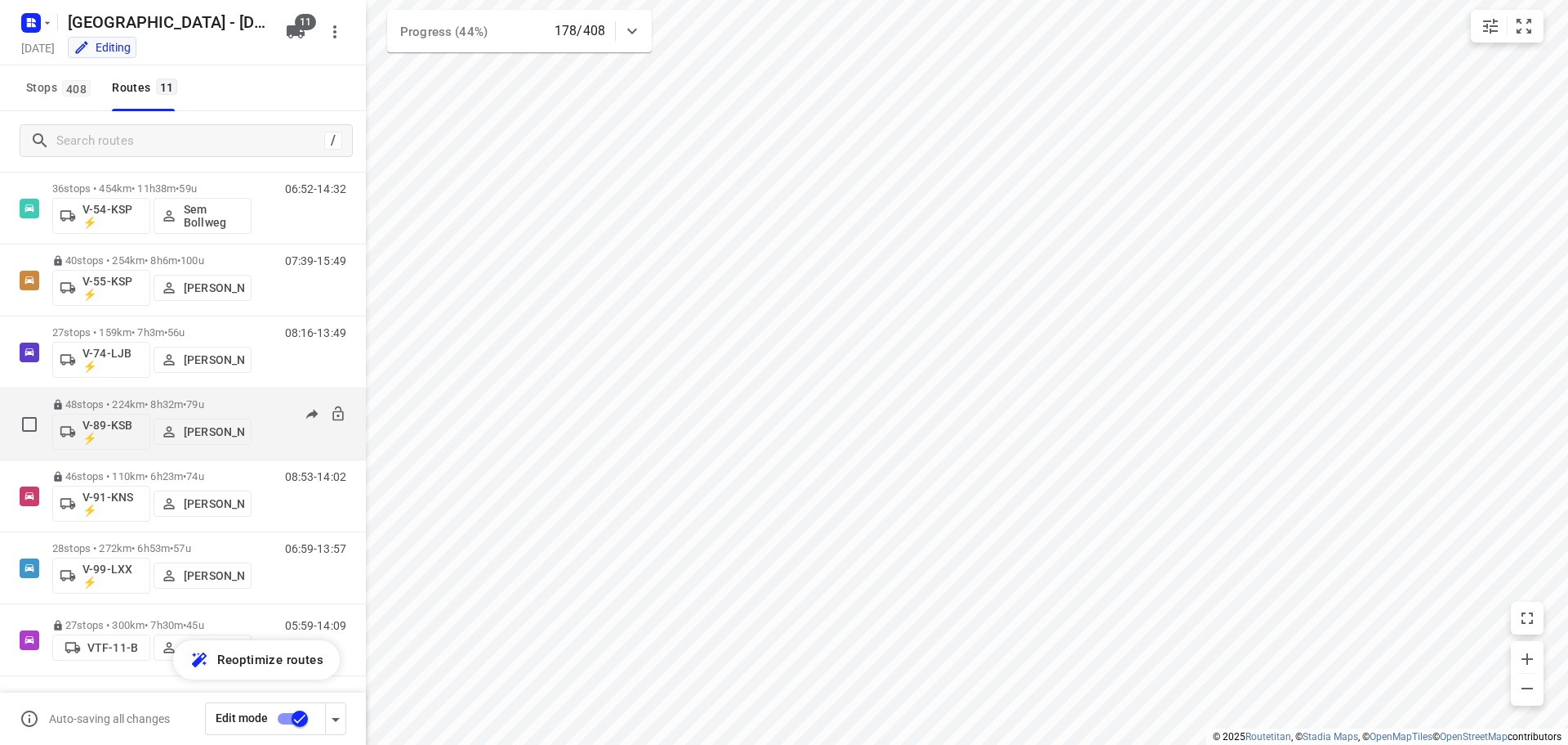
click at [182, 404] on p "48 stops • 224km • 8h32m • 79u" at bounding box center [152, 404] width 199 height 12
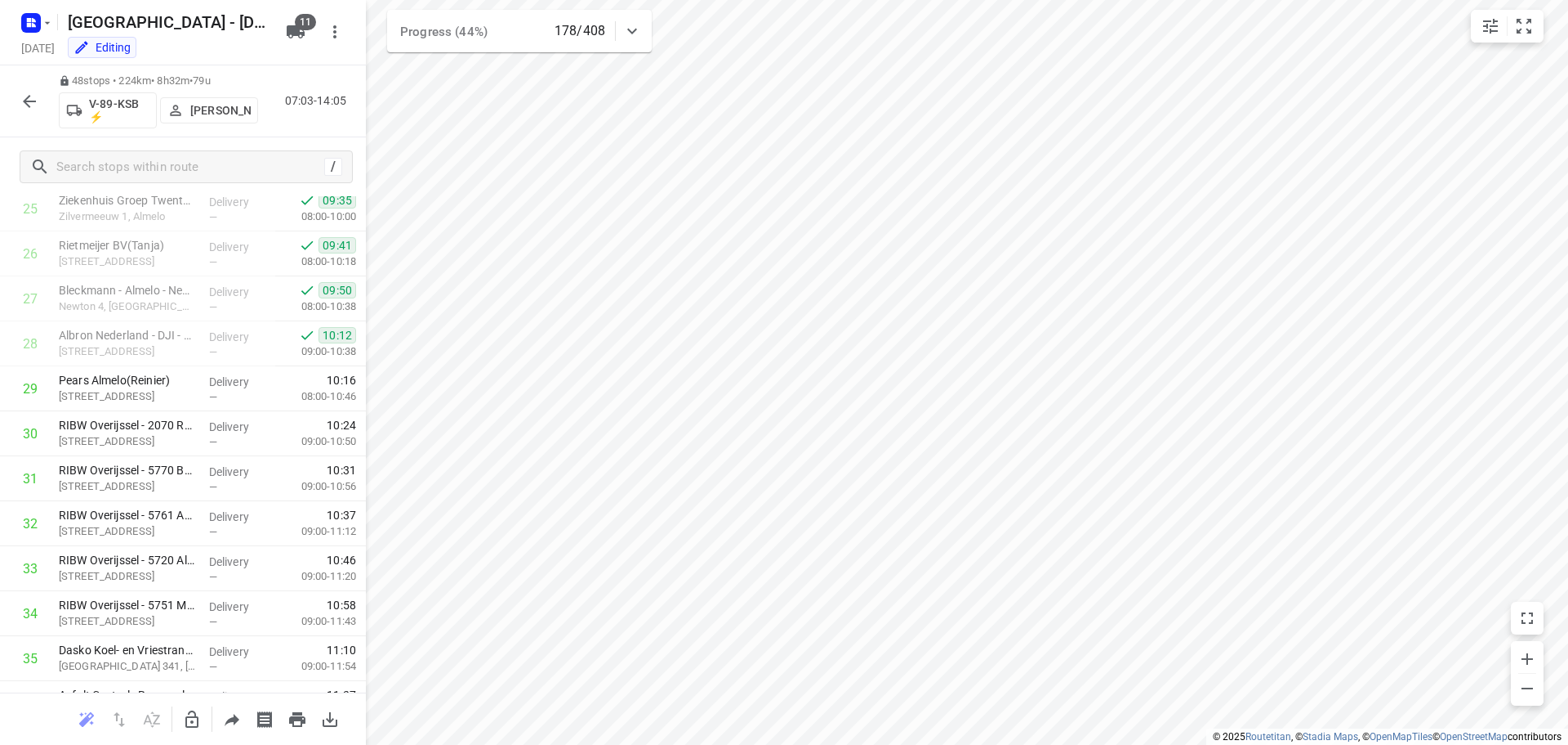
scroll to position [1144, 0]
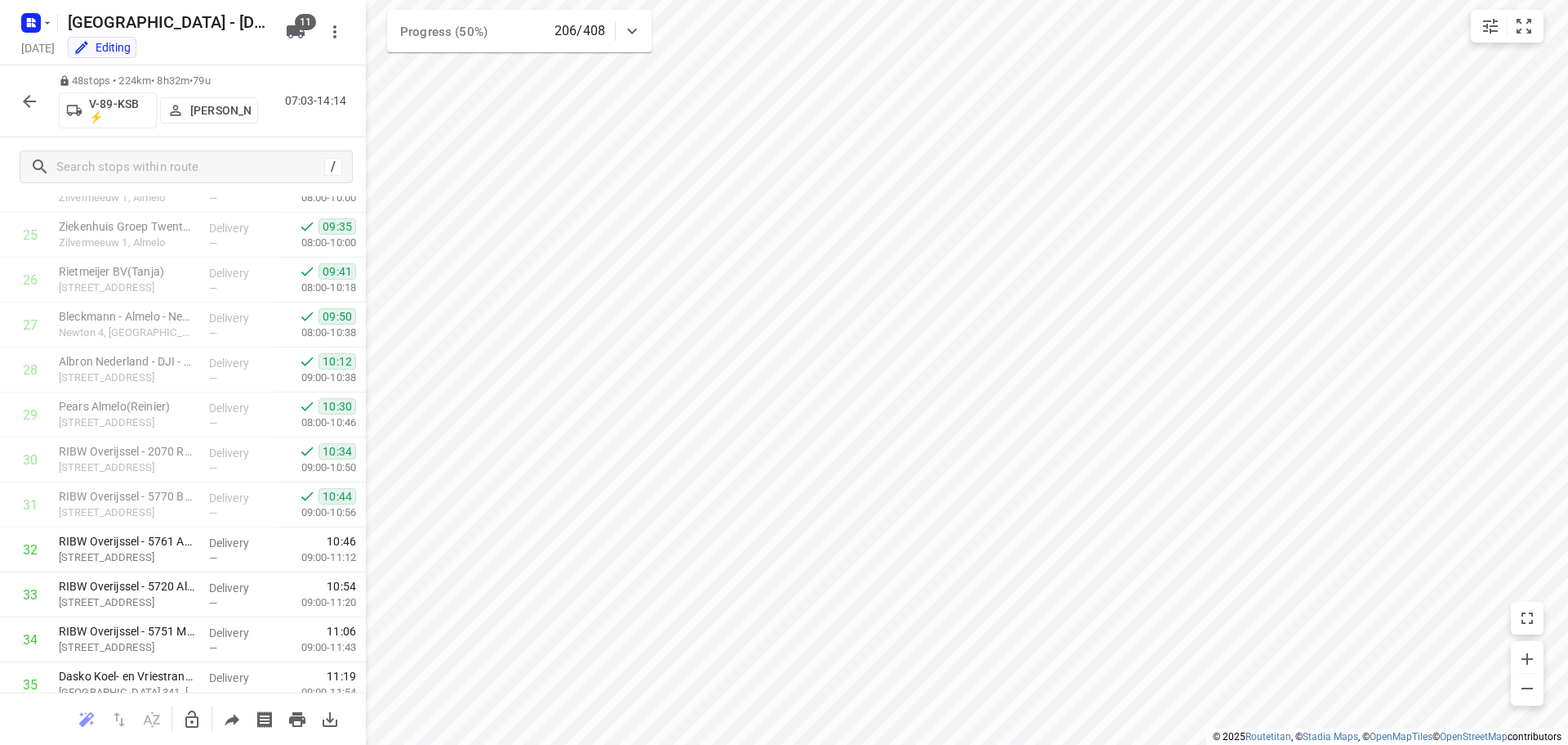
click at [37, 103] on icon "button" at bounding box center [30, 102] width 20 height 20
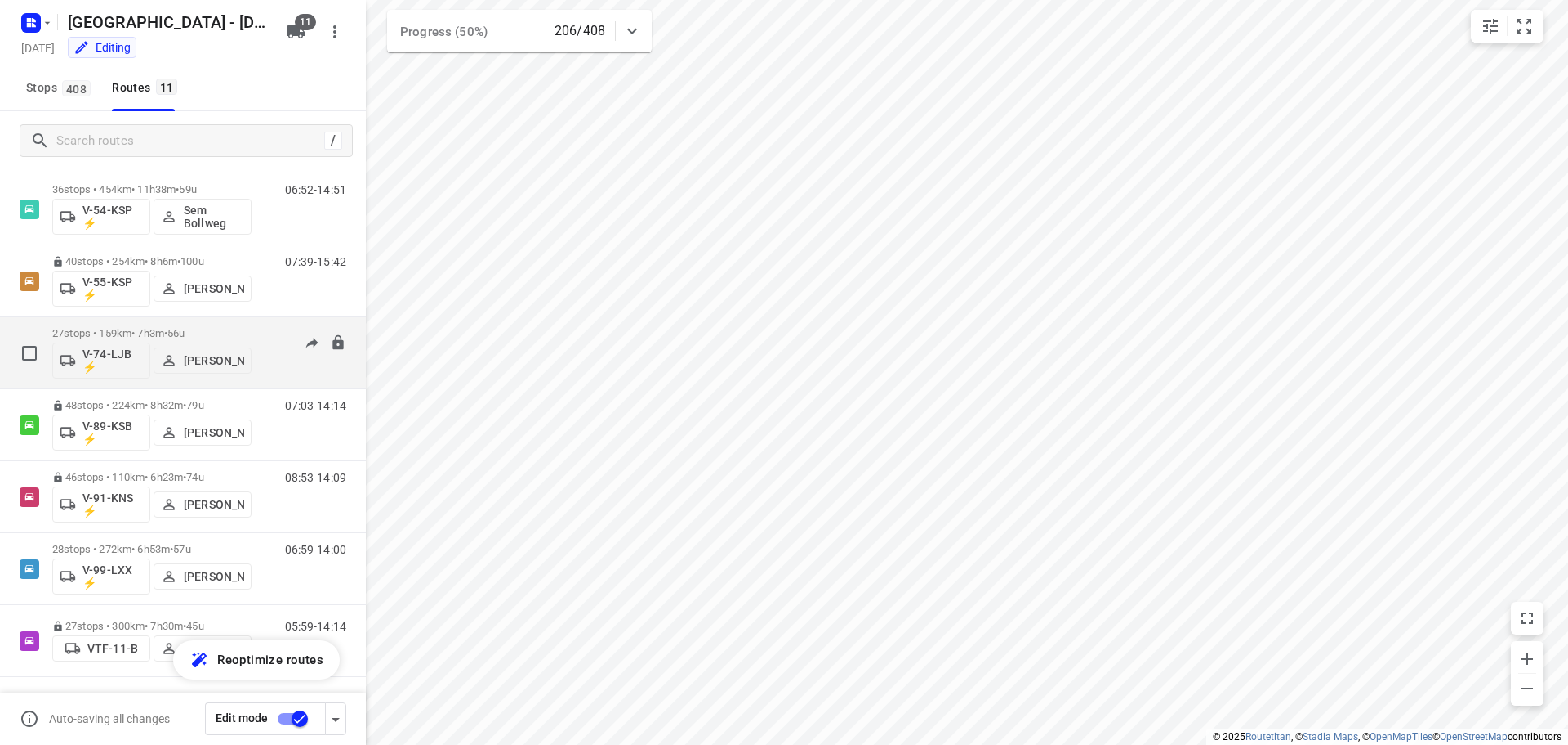
scroll to position [322, 0]
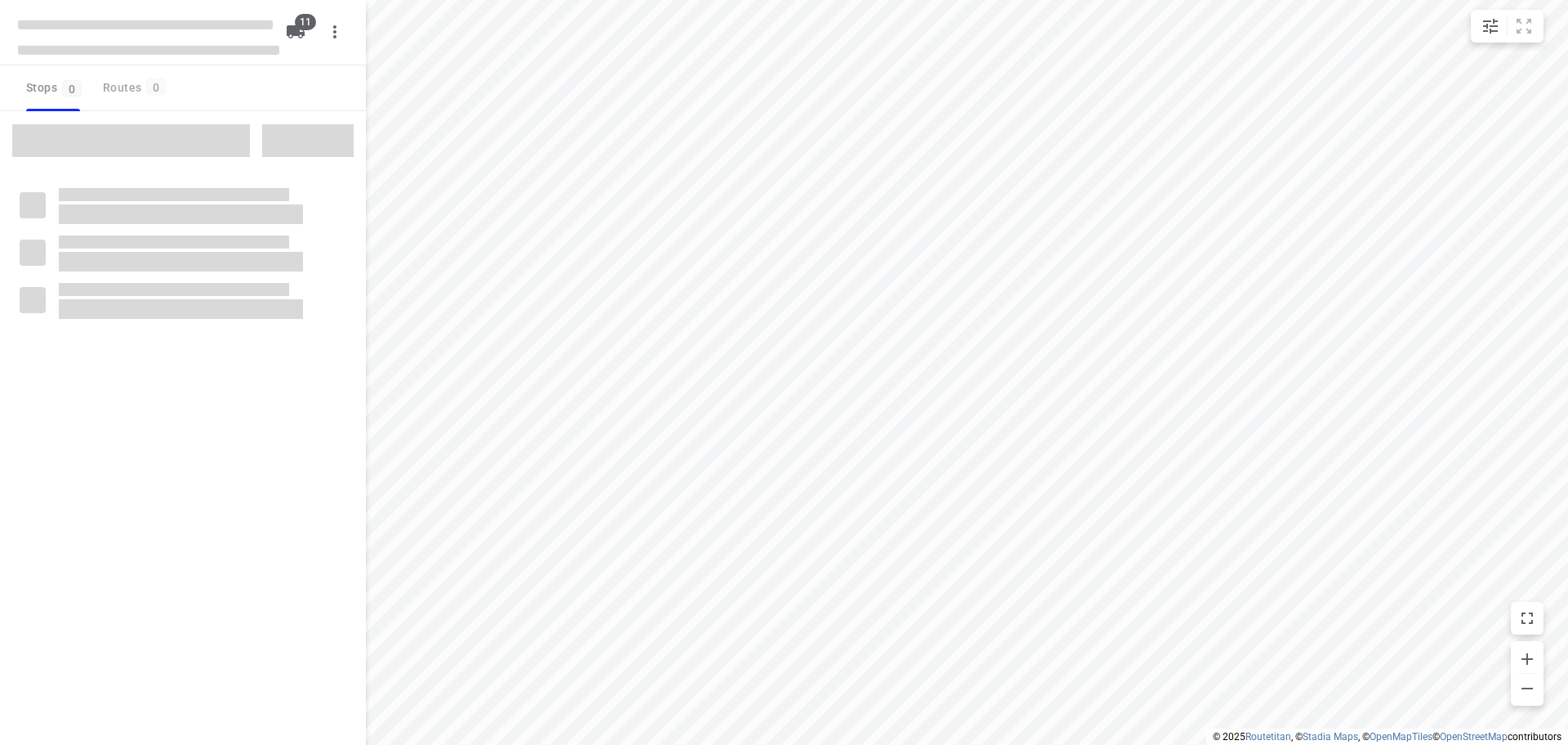
checkbox input "true"
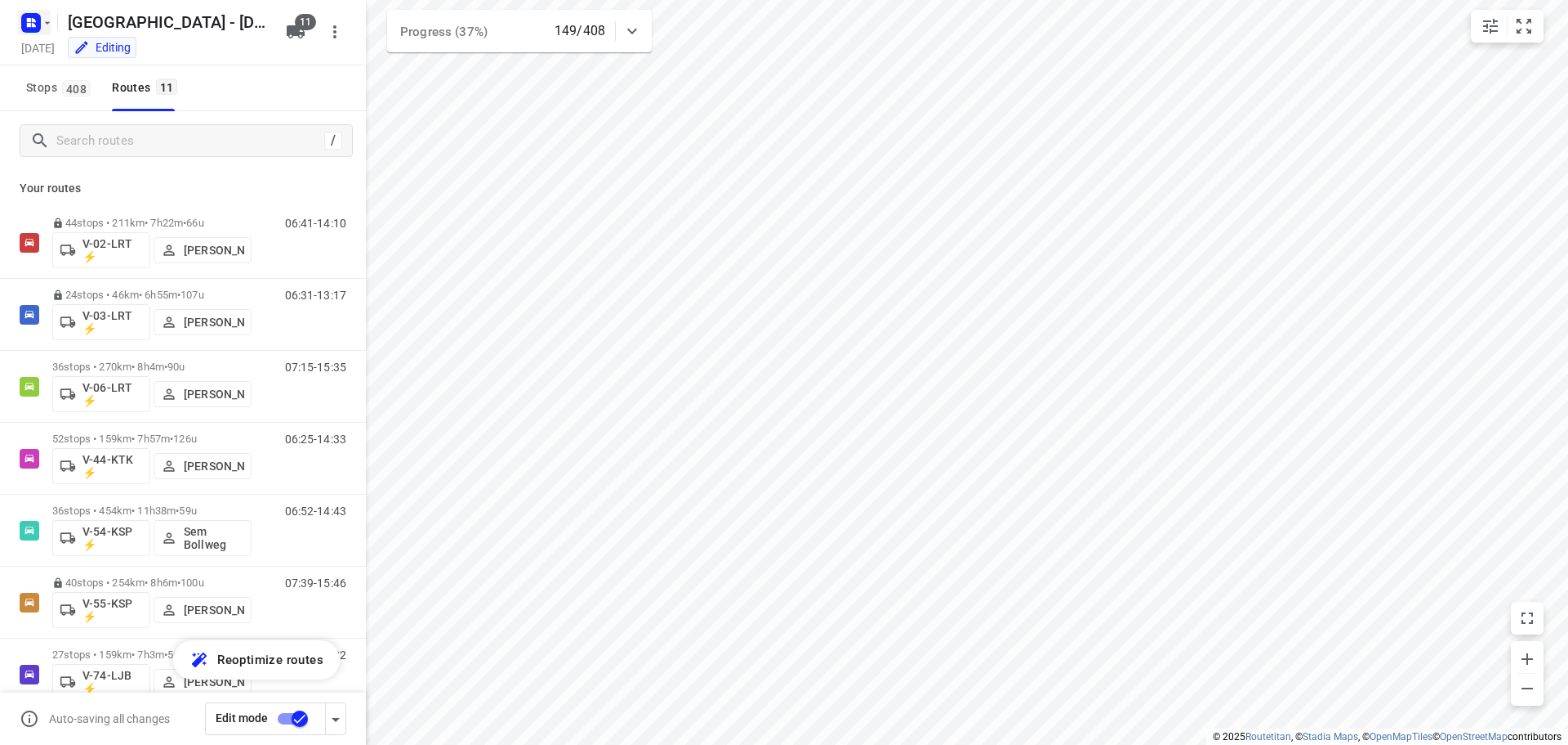
click at [39, 23] on rect "button" at bounding box center [32, 23] width 20 height 20
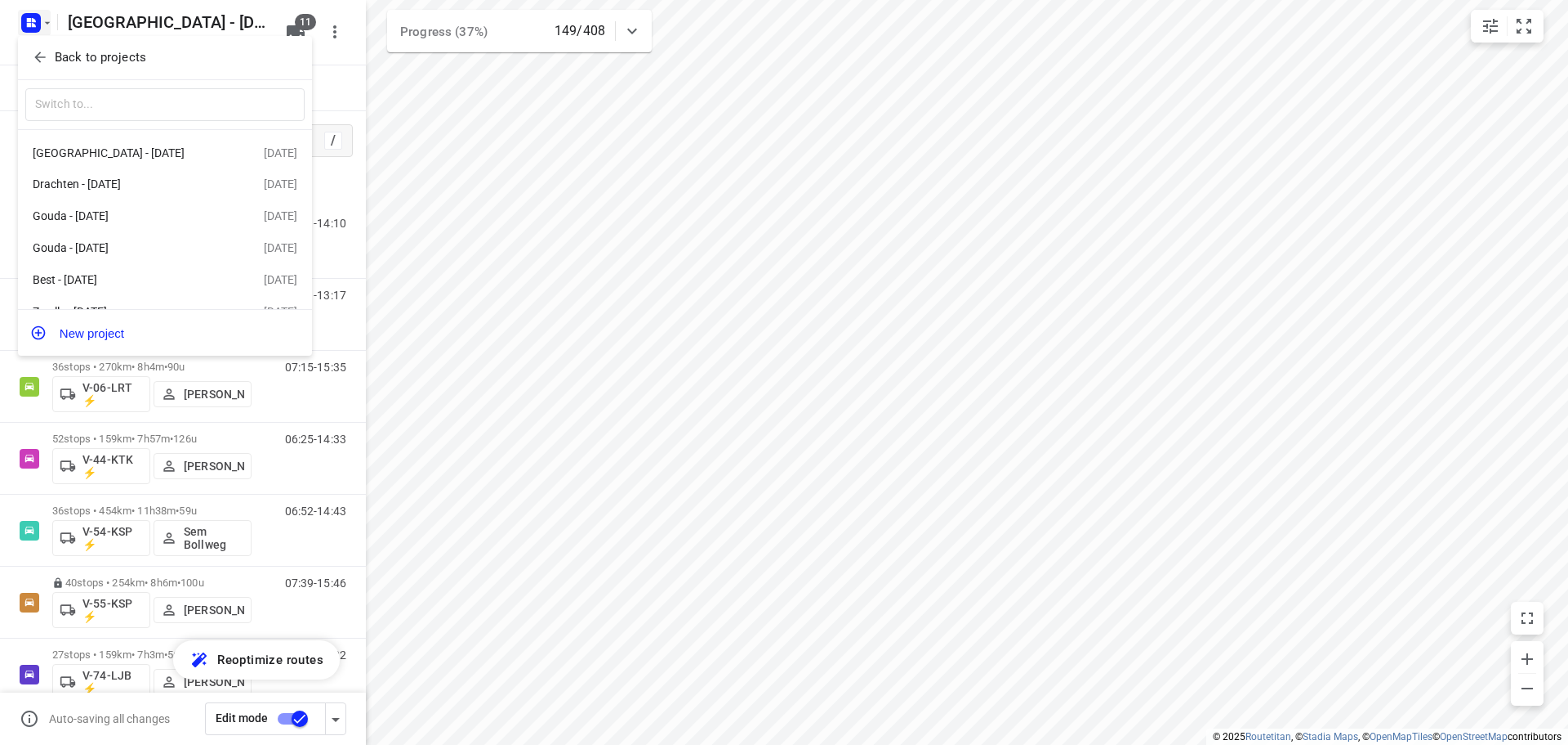
click at [86, 54] on p "Back to projects" at bounding box center [100, 57] width 92 height 19
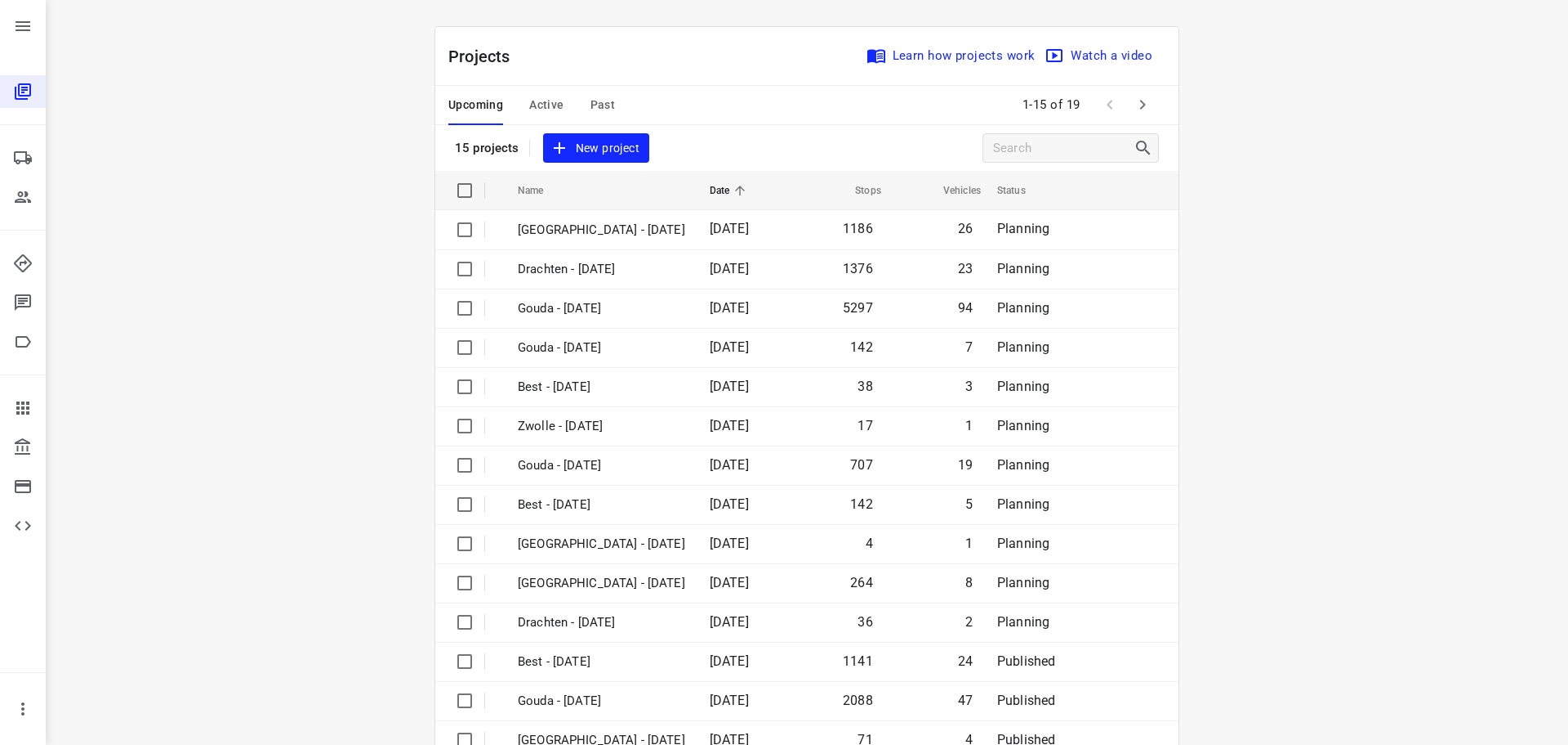
click at [529, 97] on span "Active" at bounding box center [546, 105] width 35 height 21
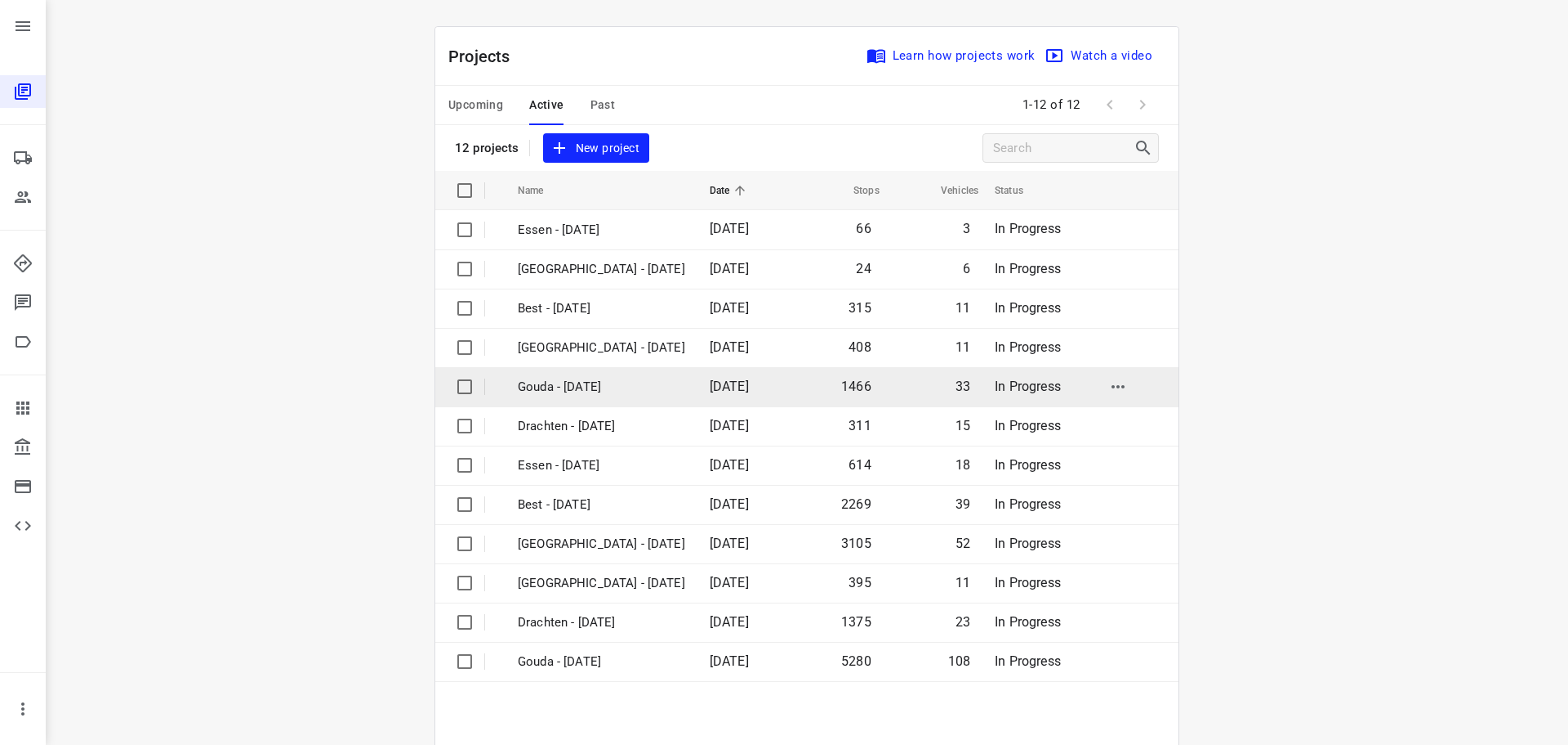
click at [555, 389] on p "Gouda - [DATE]" at bounding box center [602, 386] width 168 height 19
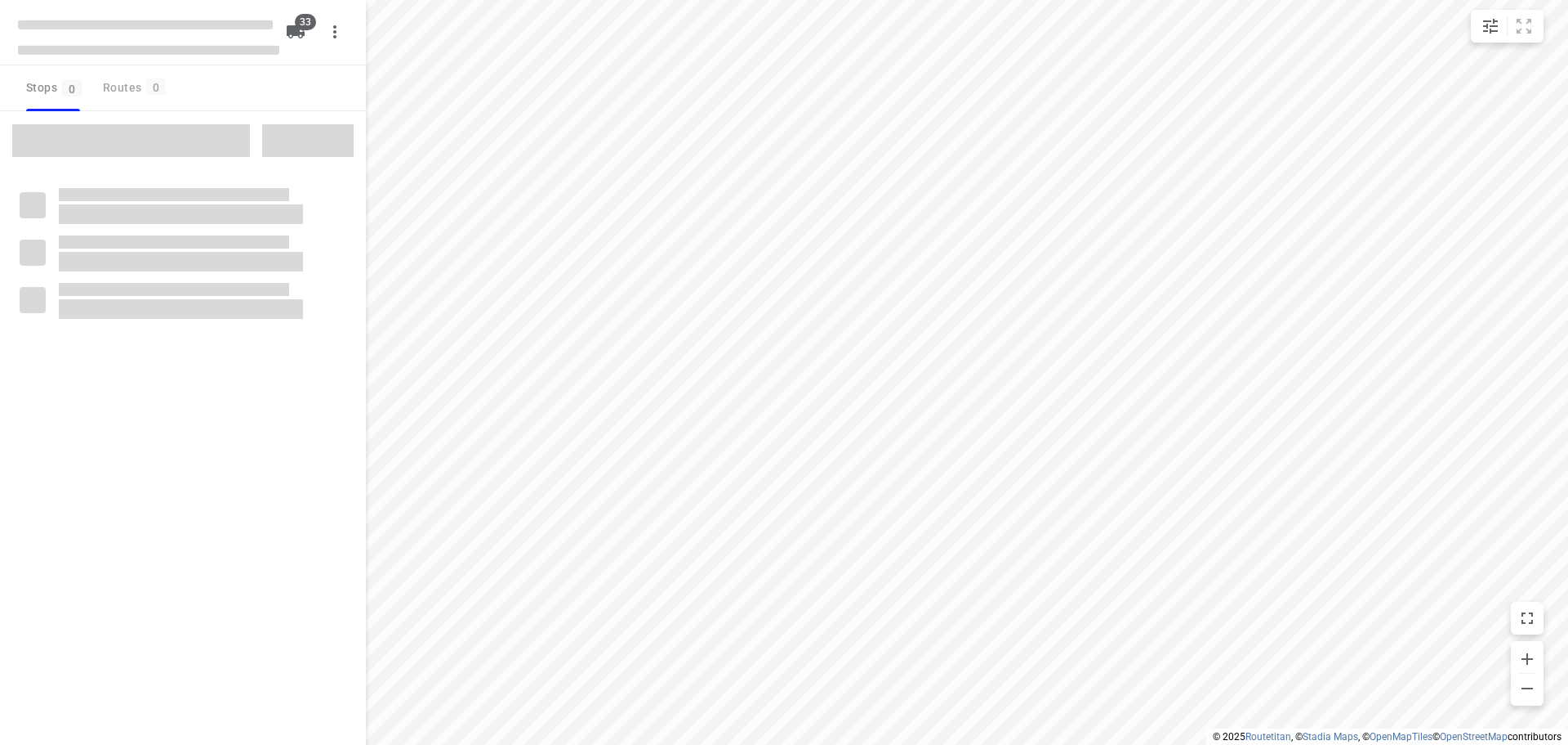
checkbox input "true"
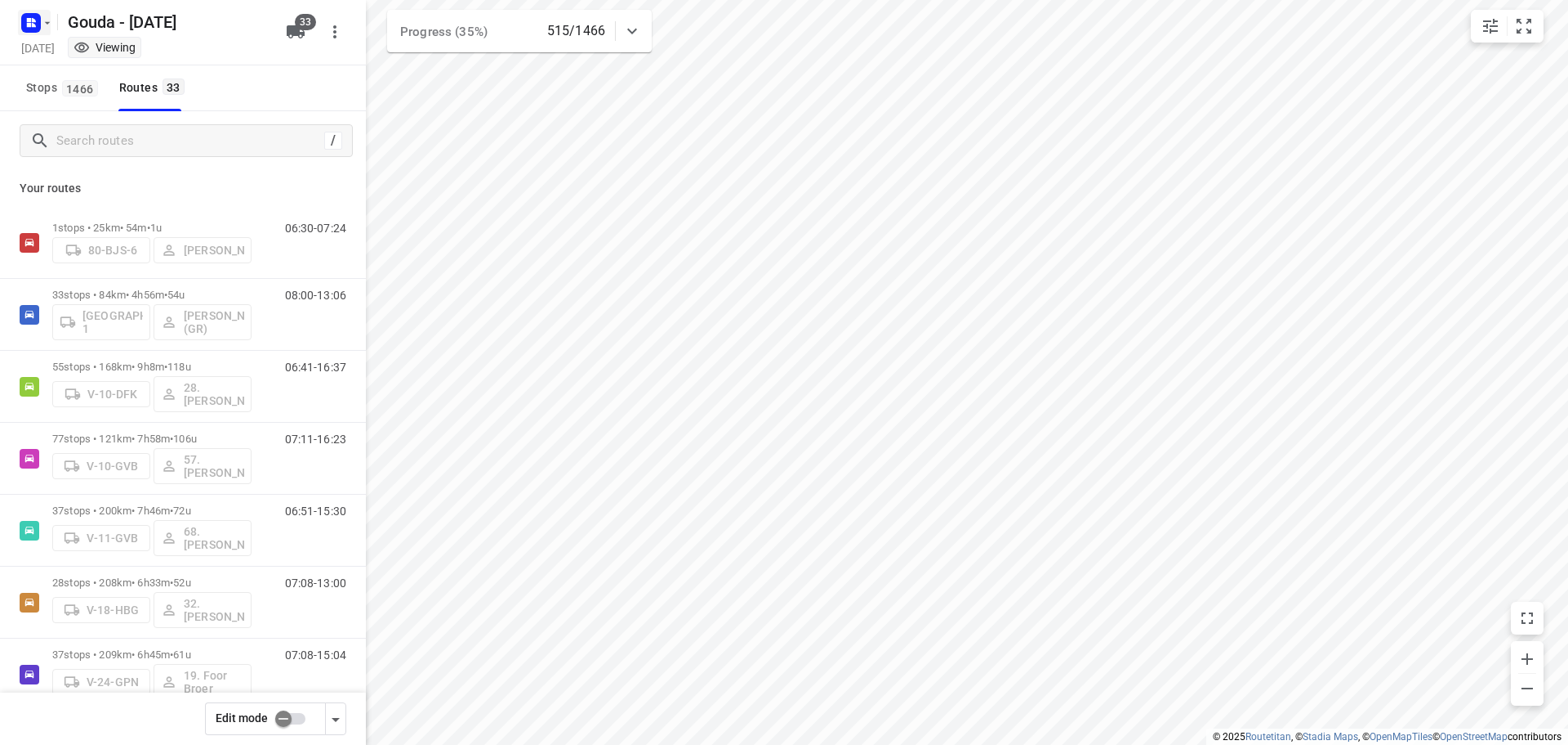
click at [34, 31] on rect "button" at bounding box center [32, 23] width 20 height 20
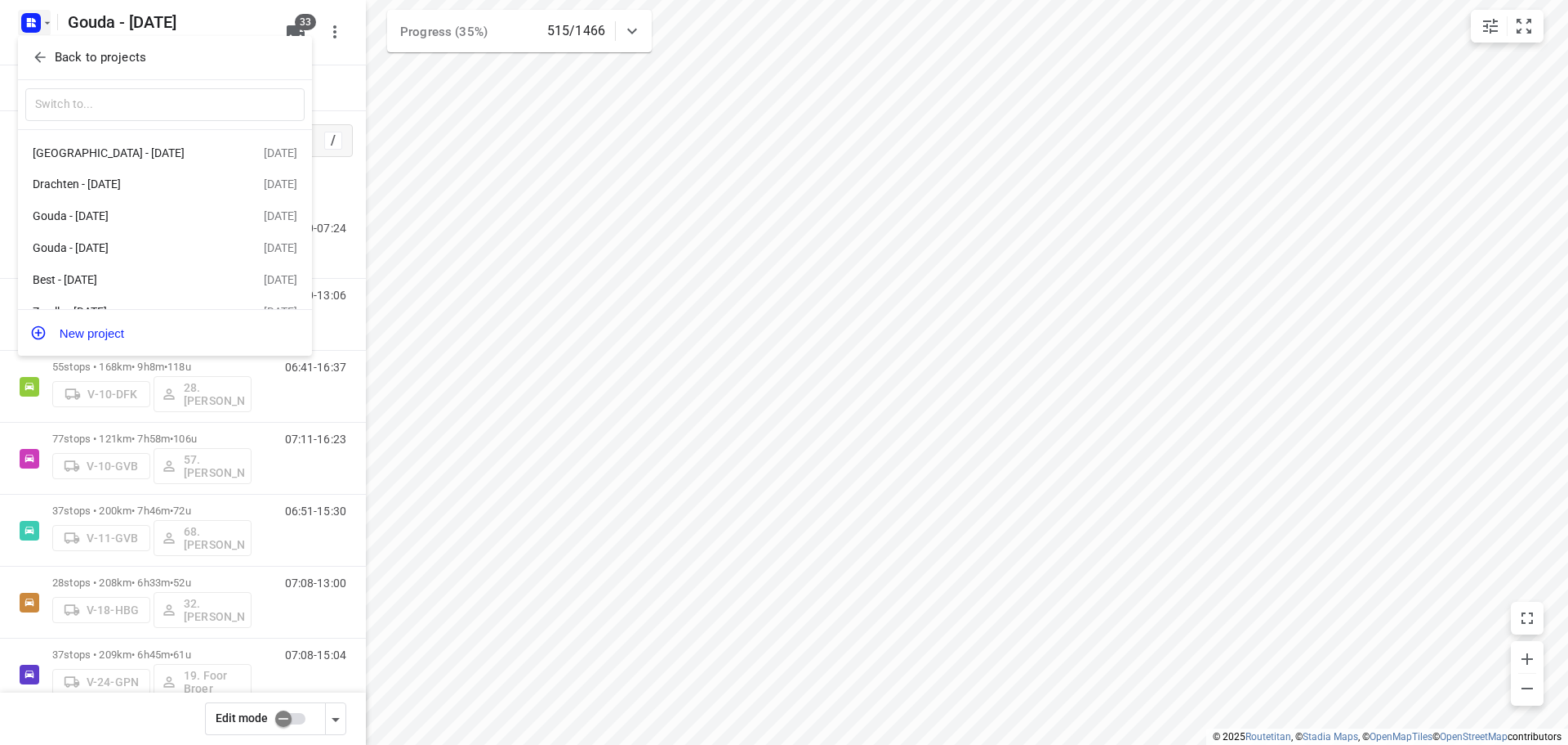
click at [112, 49] on p "Back to projects" at bounding box center [100, 57] width 92 height 19
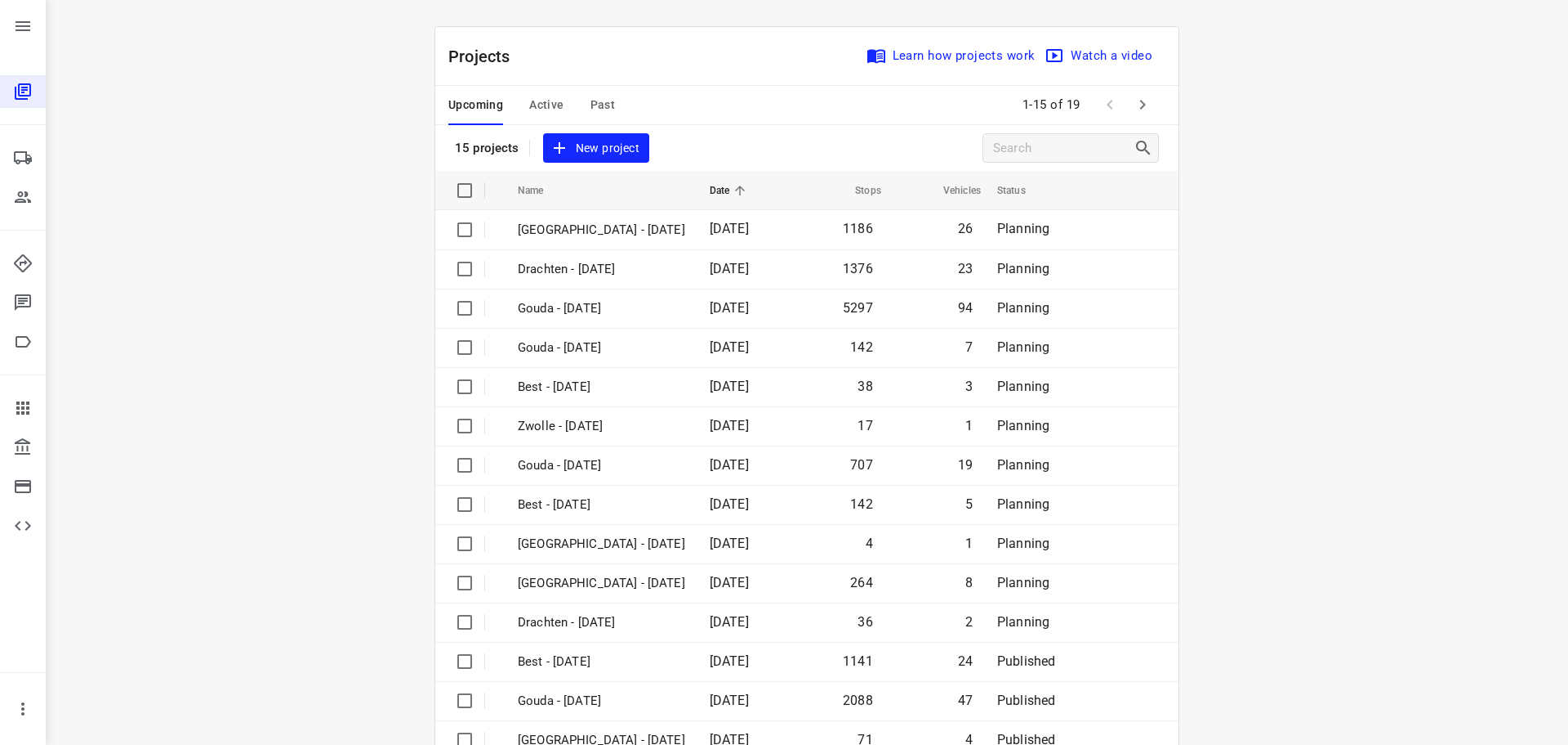
click at [529, 105] on span "Active" at bounding box center [546, 105] width 35 height 21
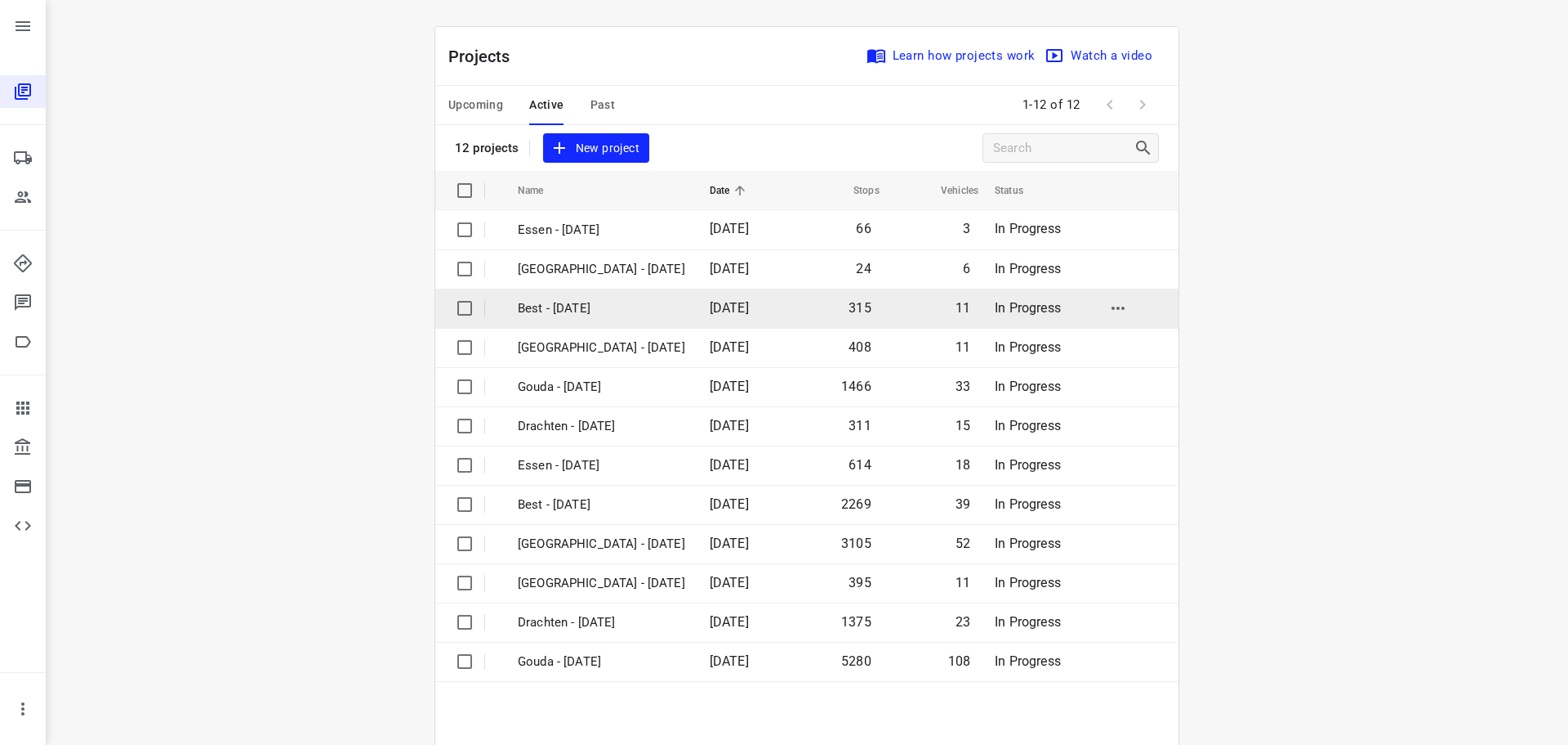
click at [546, 310] on p "Best - Tuesday" at bounding box center [602, 308] width 168 height 19
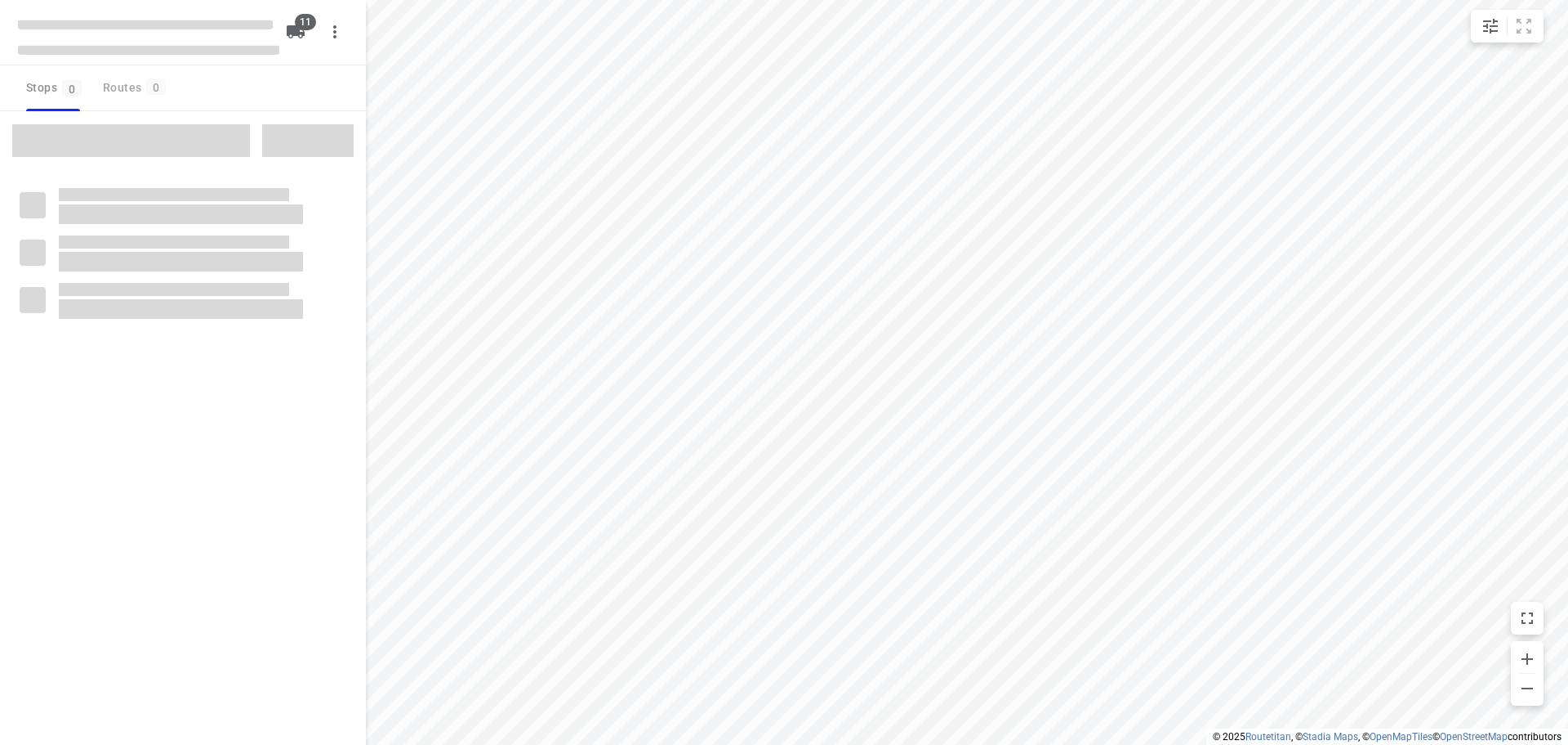
checkbox input "true"
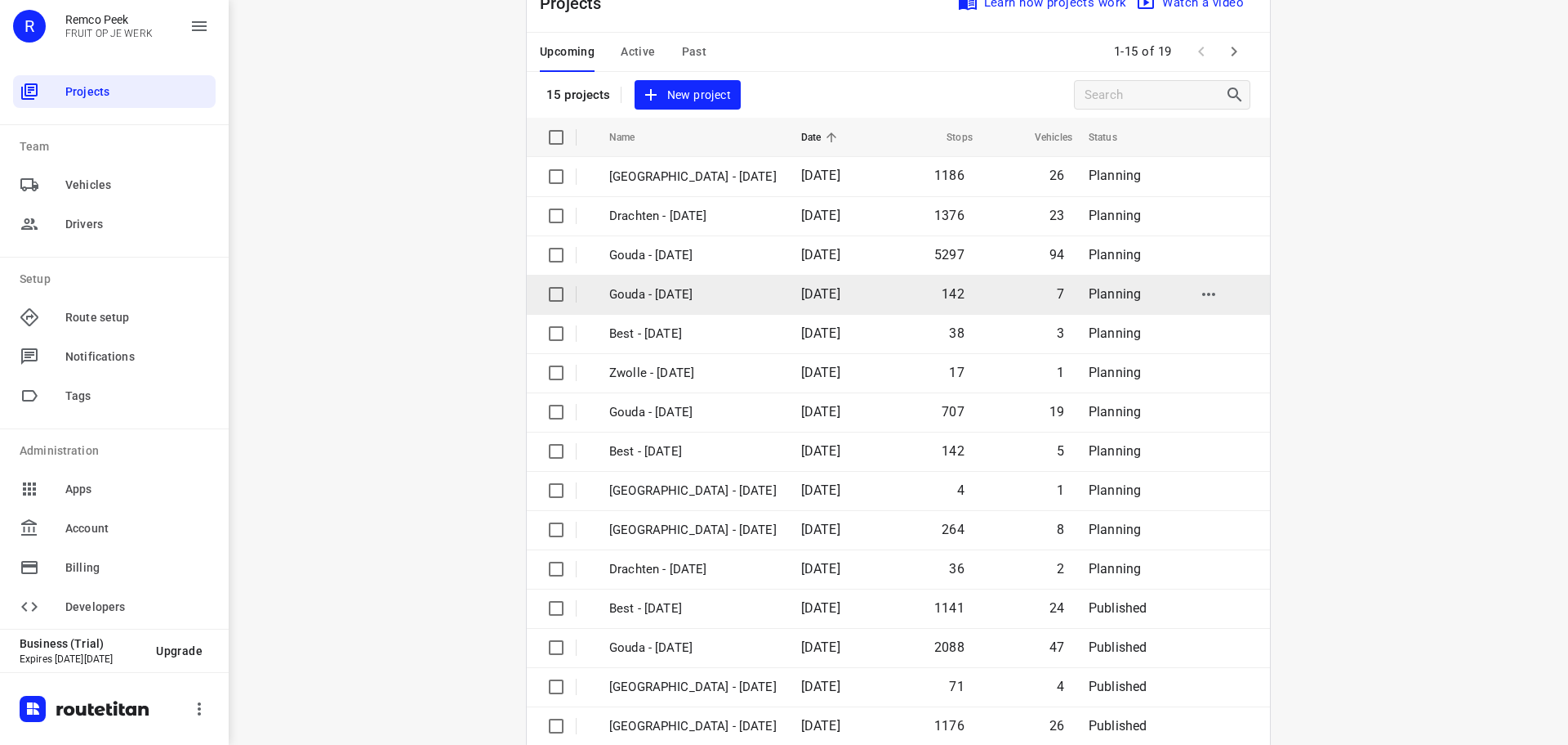
scroll to position [82, 0]
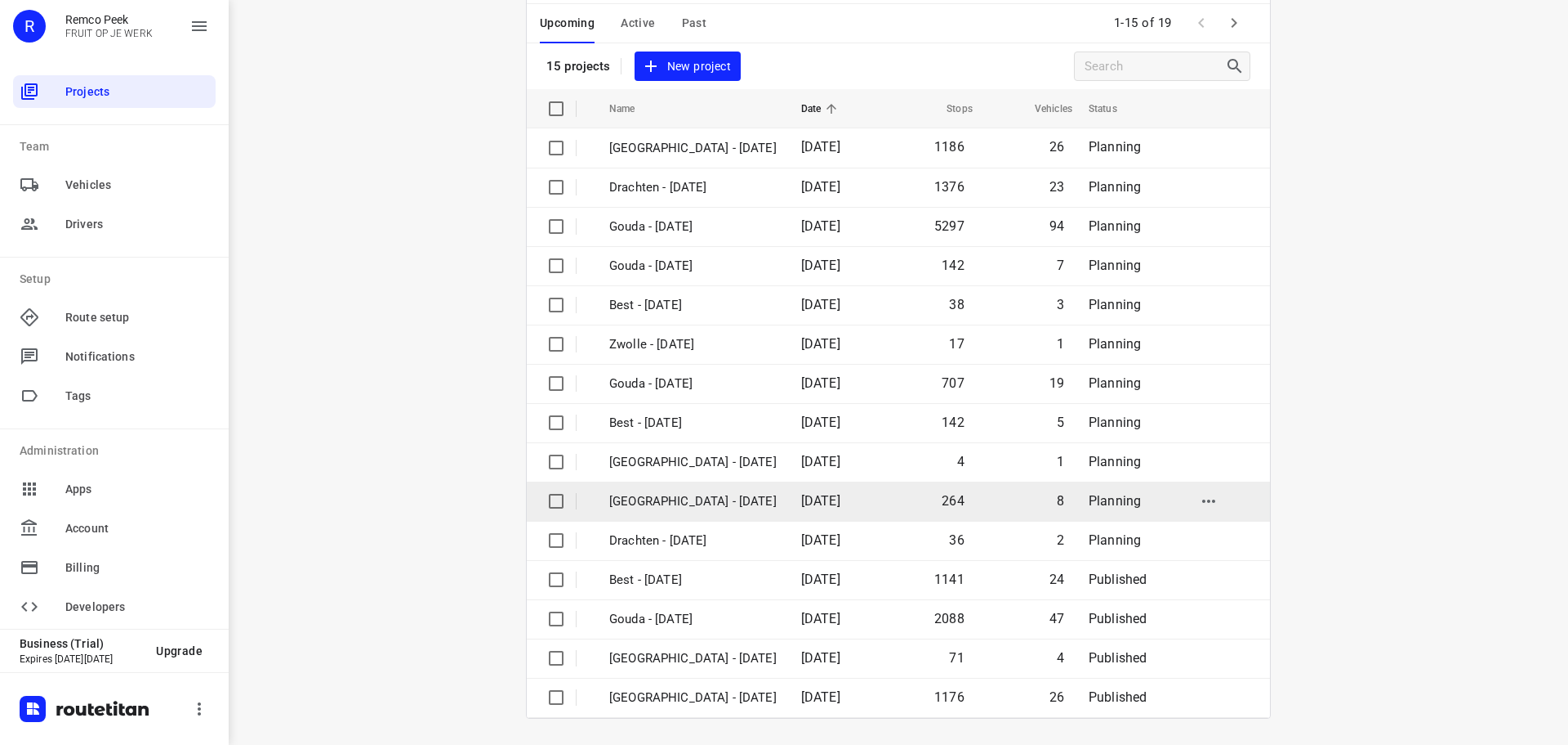
click at [666, 499] on p "[GEOGRAPHIC_DATA] - [DATE]" at bounding box center [693, 501] width 168 height 19
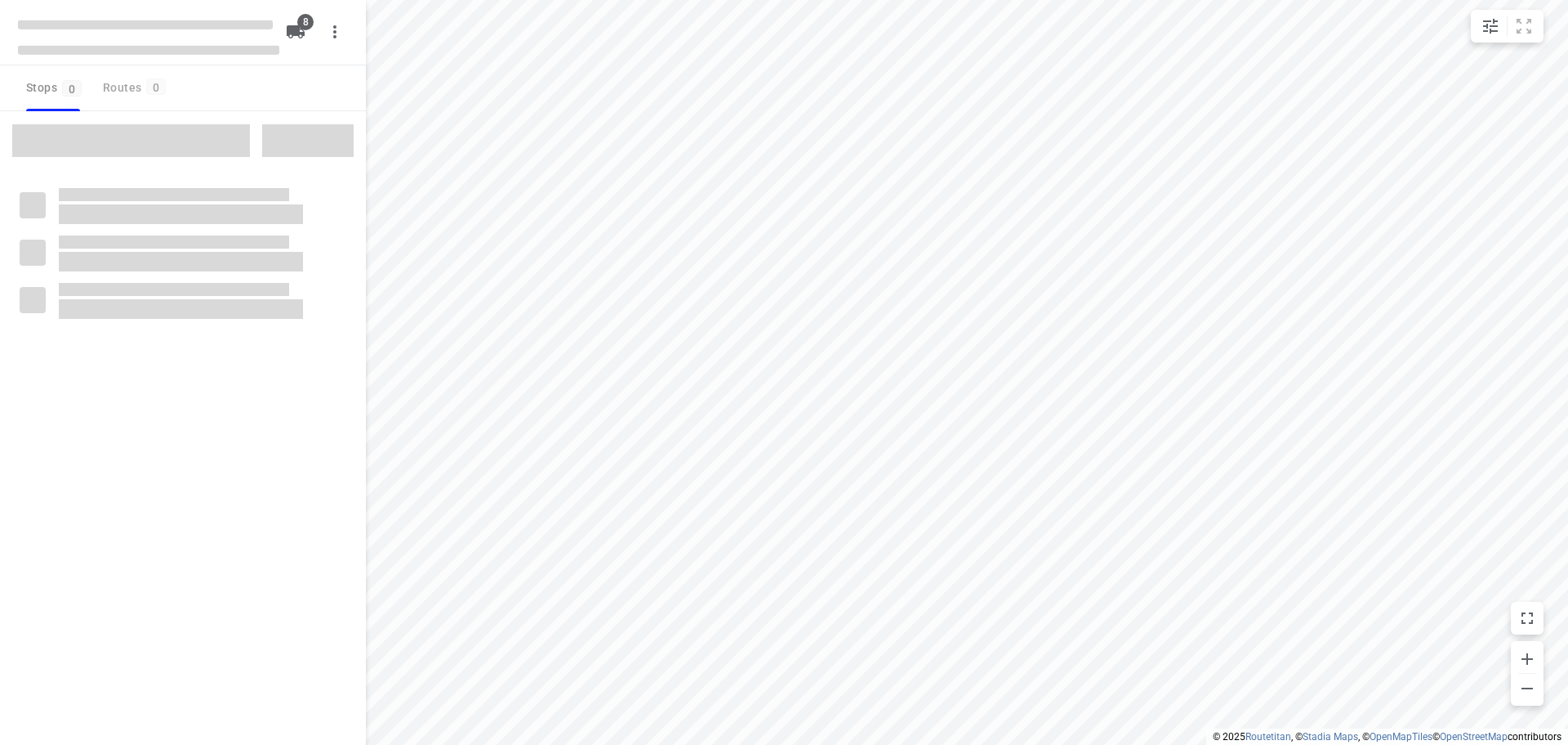
checkbox input "true"
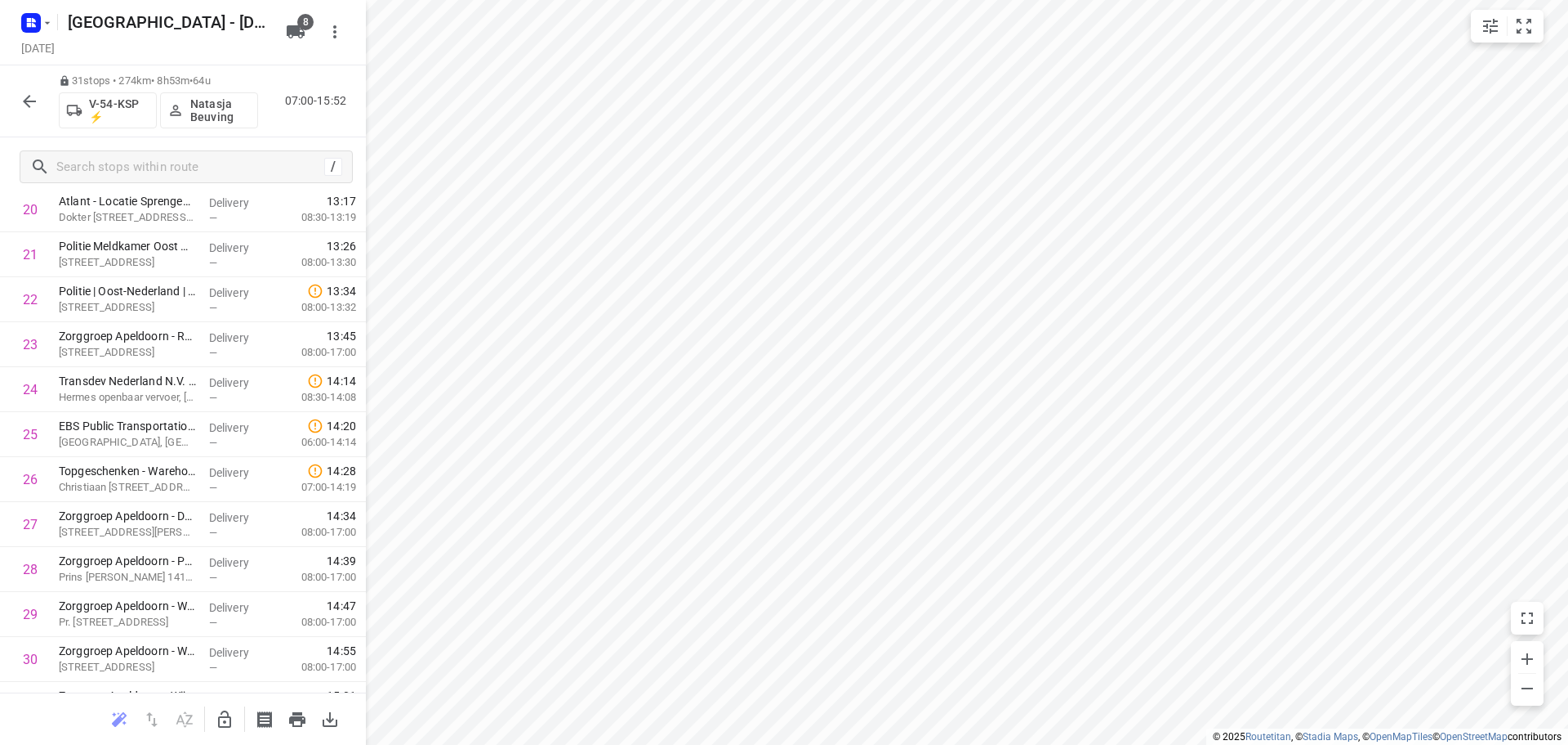
scroll to position [1025, 0]
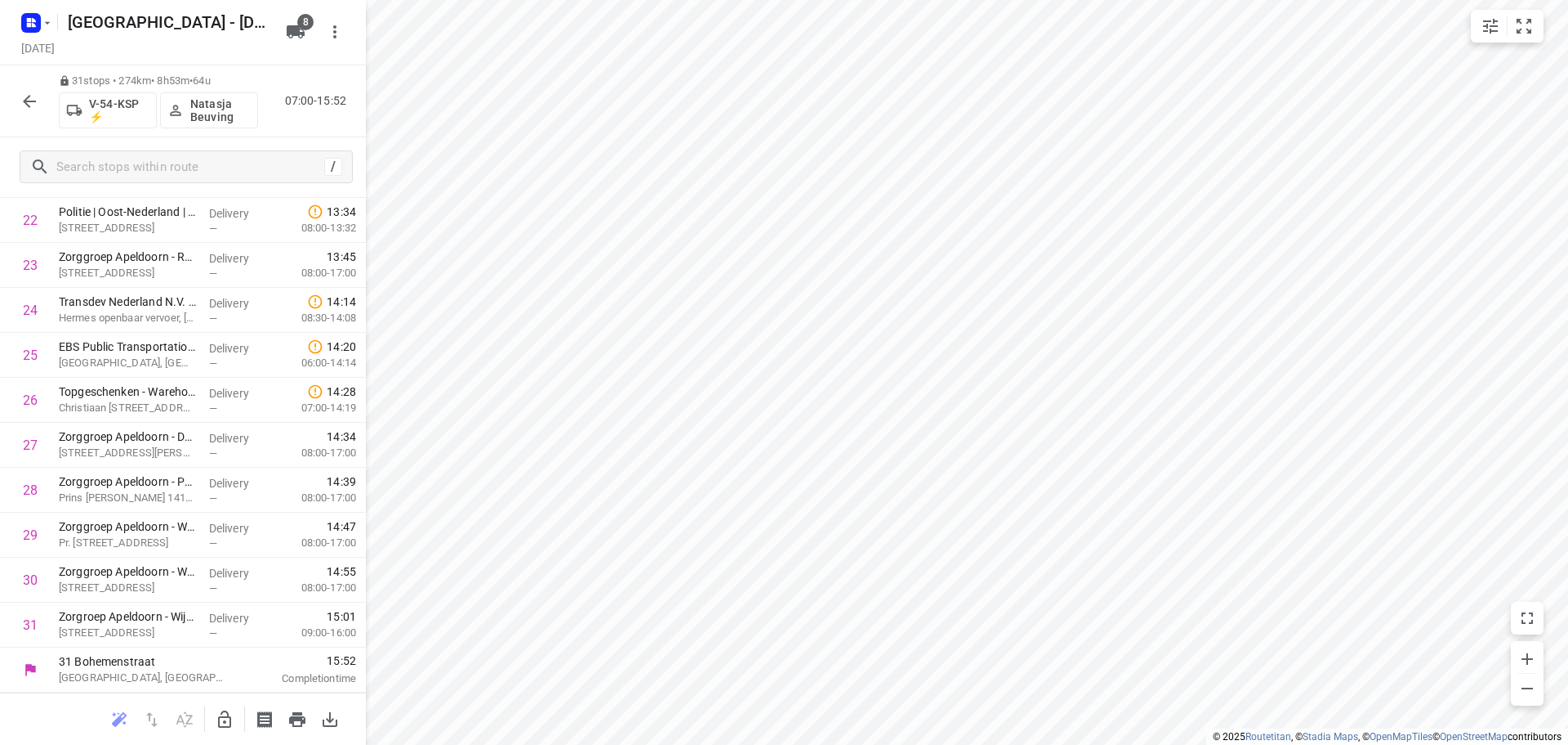
click at [31, 105] on icon "button" at bounding box center [30, 102] width 20 height 20
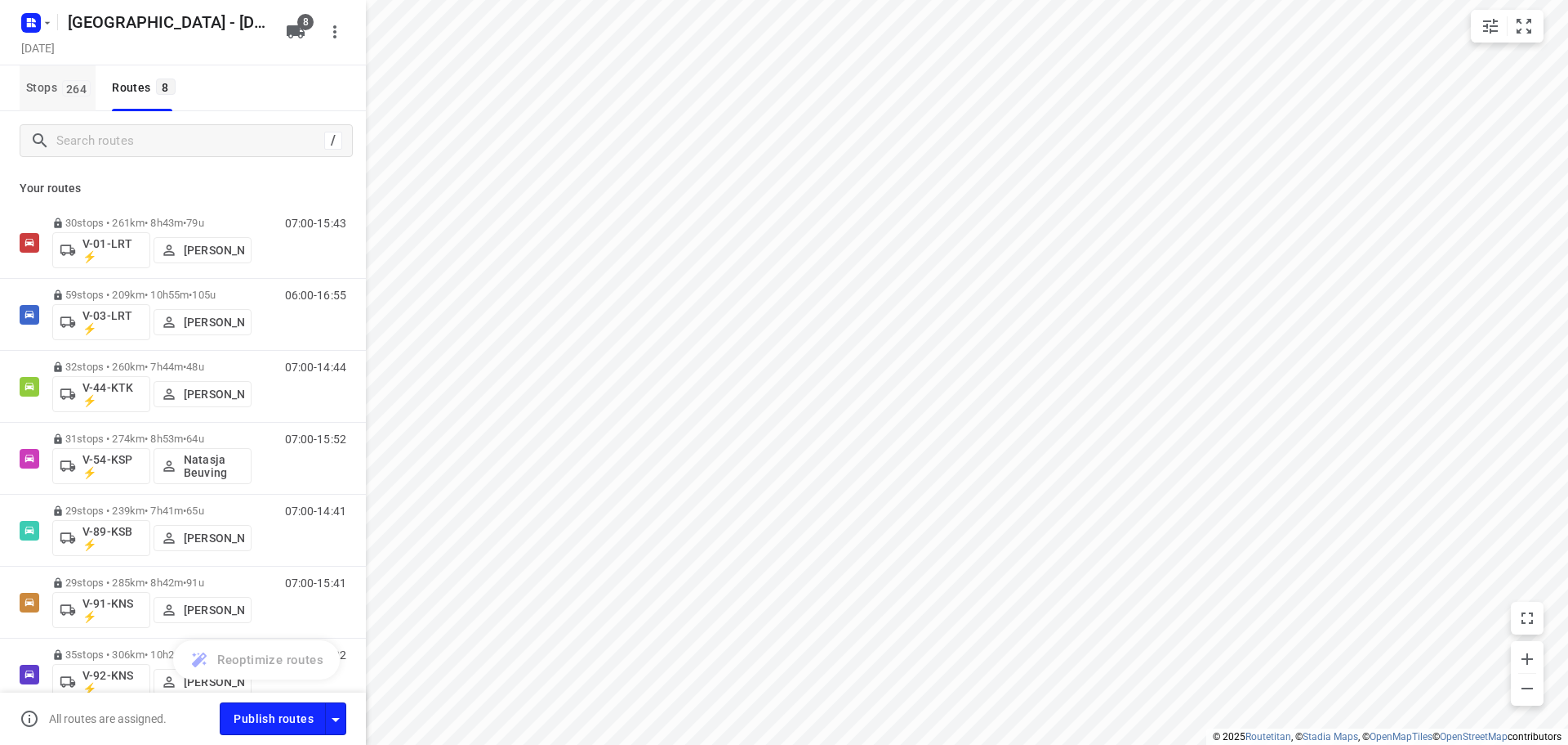
click at [92, 99] on button "Stops 264" at bounding box center [57, 88] width 76 height 45
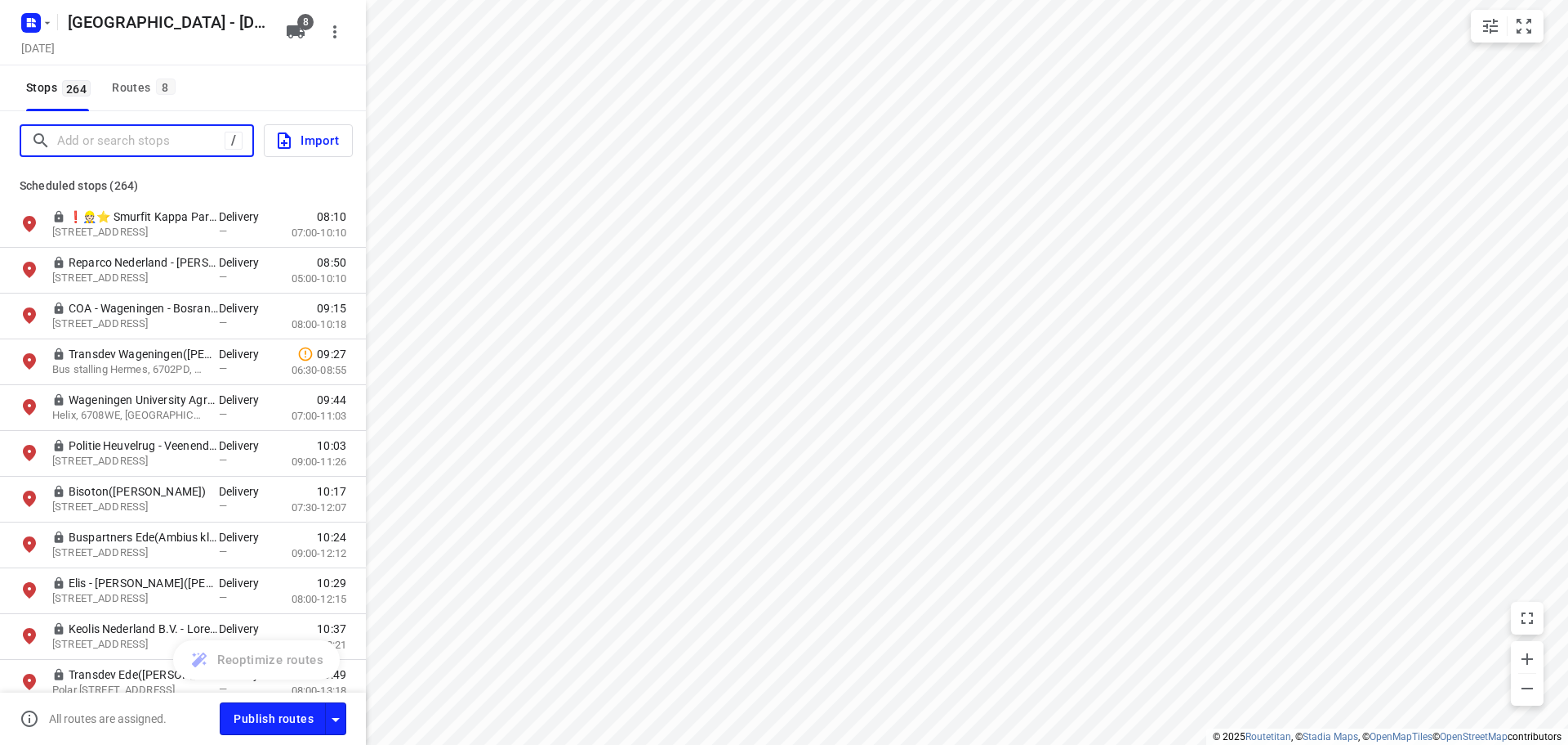
click at [99, 128] on input "Add or search stops" at bounding box center [141, 141] width 168 height 26
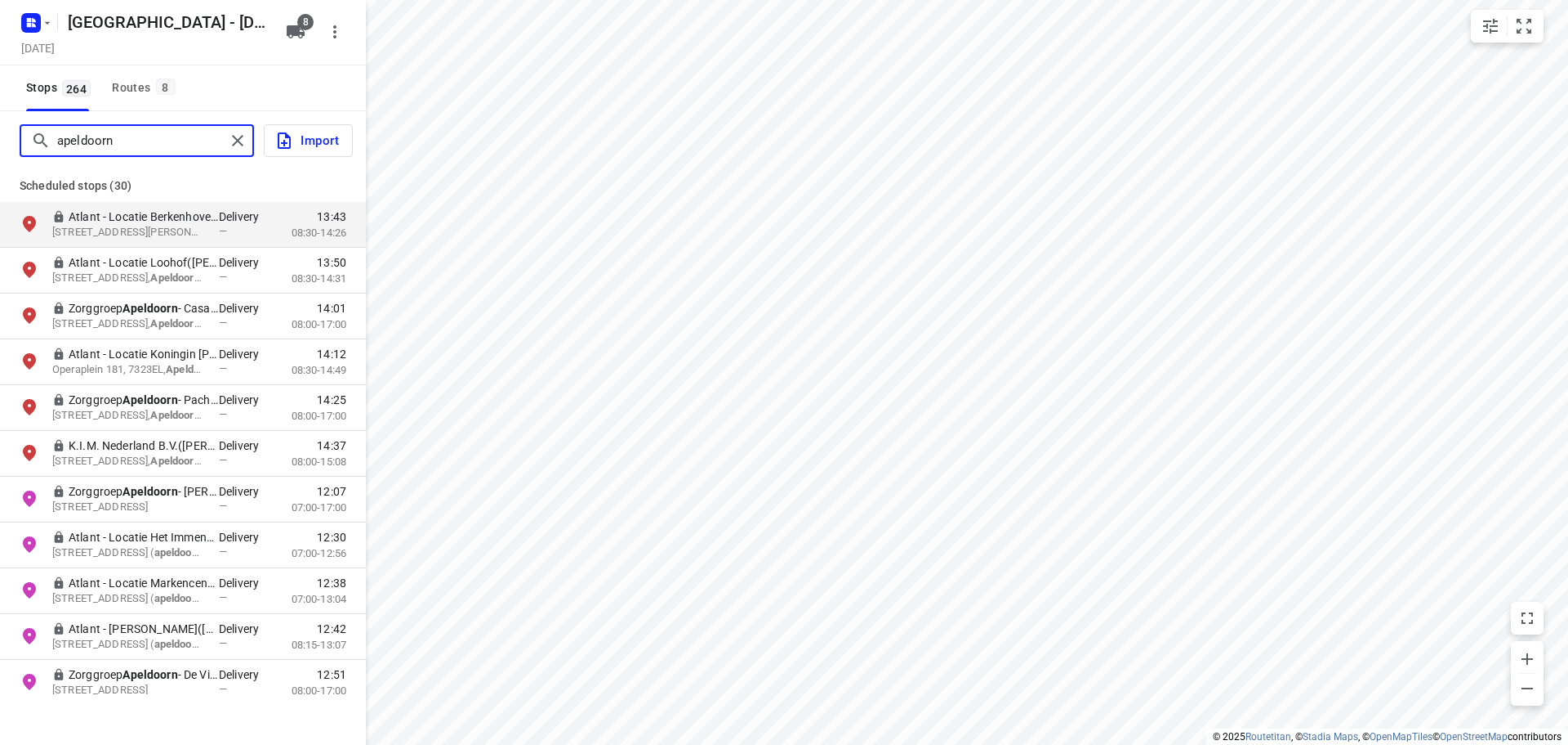
click at [121, 138] on input "apeldoorn" at bounding box center [141, 141] width 168 height 26
click at [121, 138] on input "apeldoorn" at bounding box center [191, 141] width 268 height 26
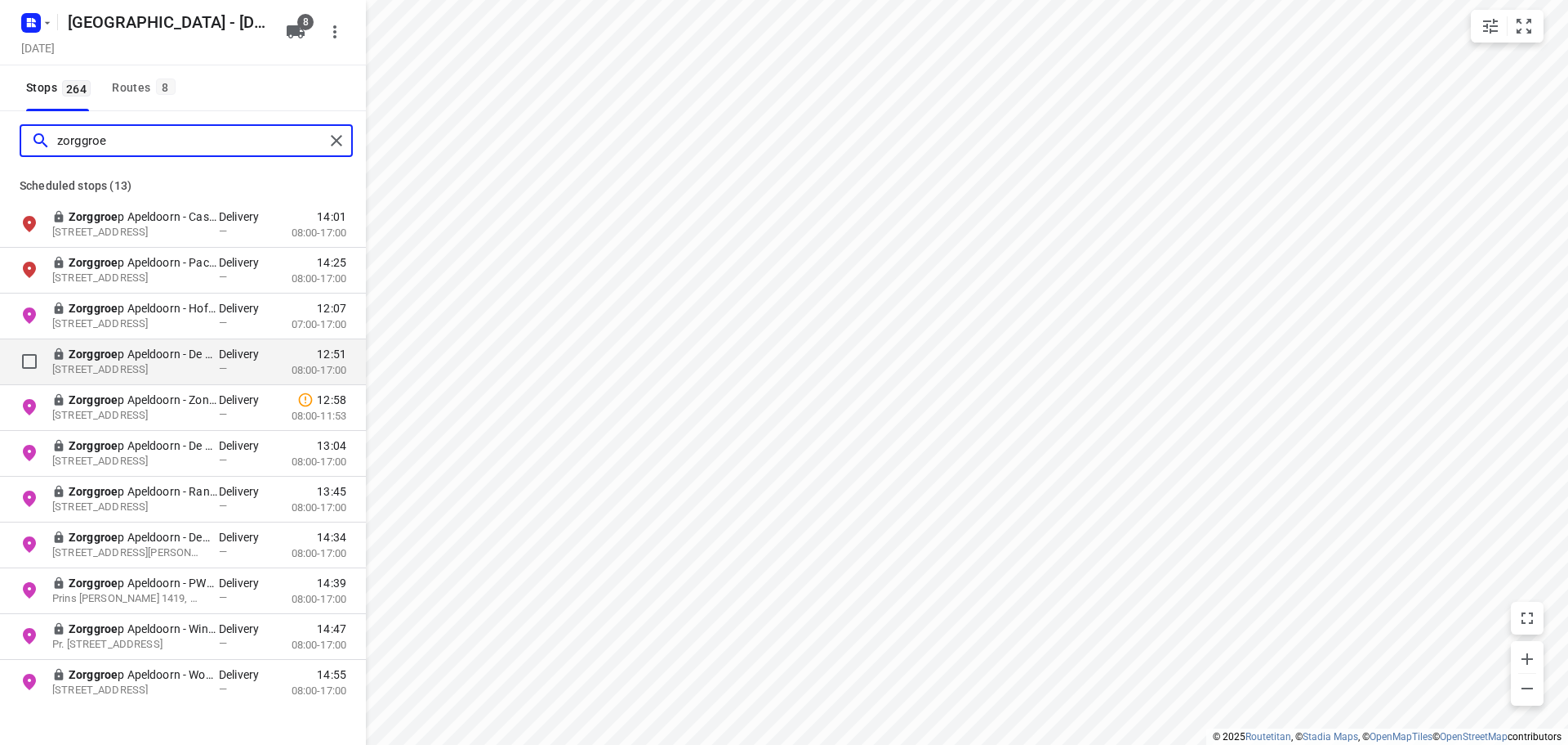
scroll to position [120, 0]
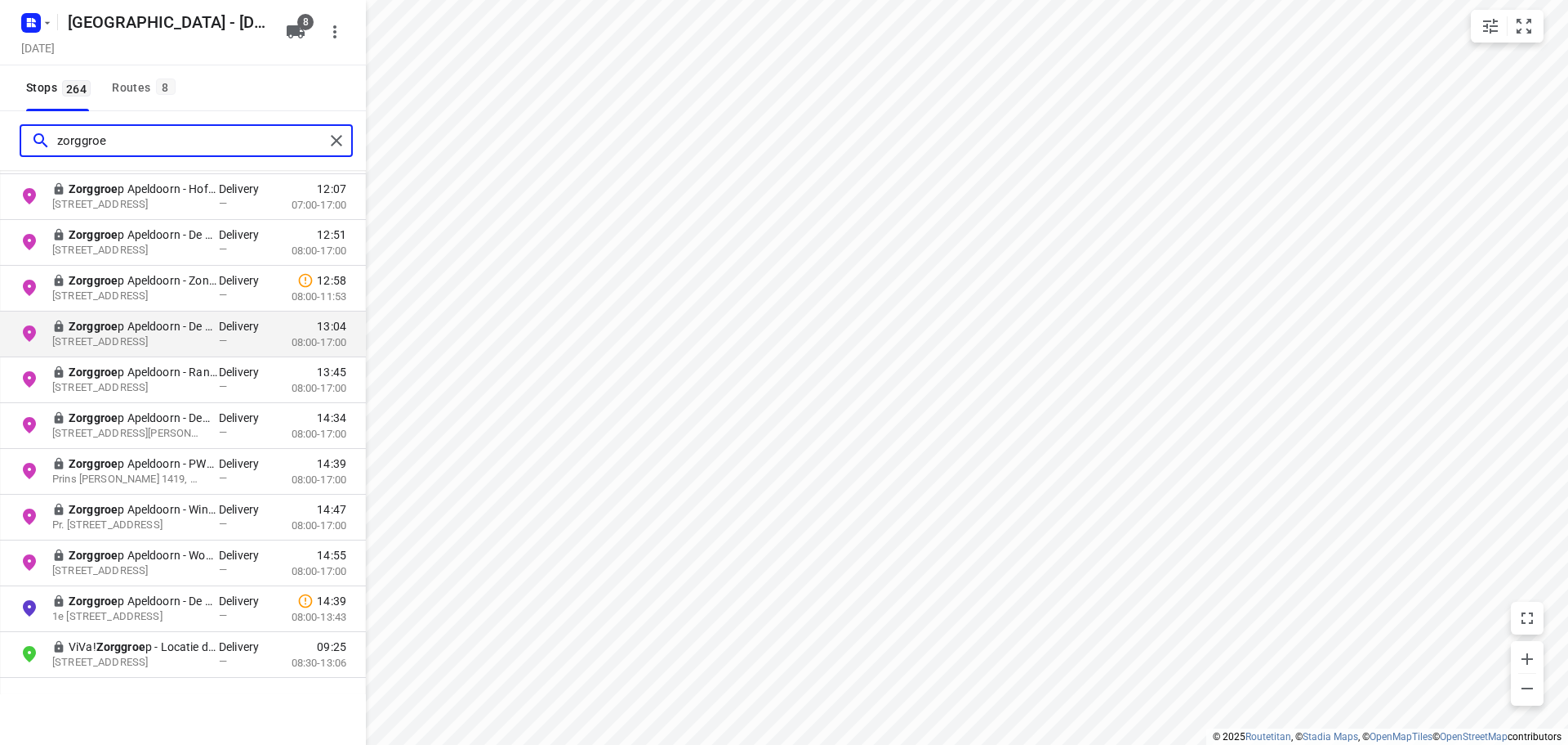
type input "zorggroe"
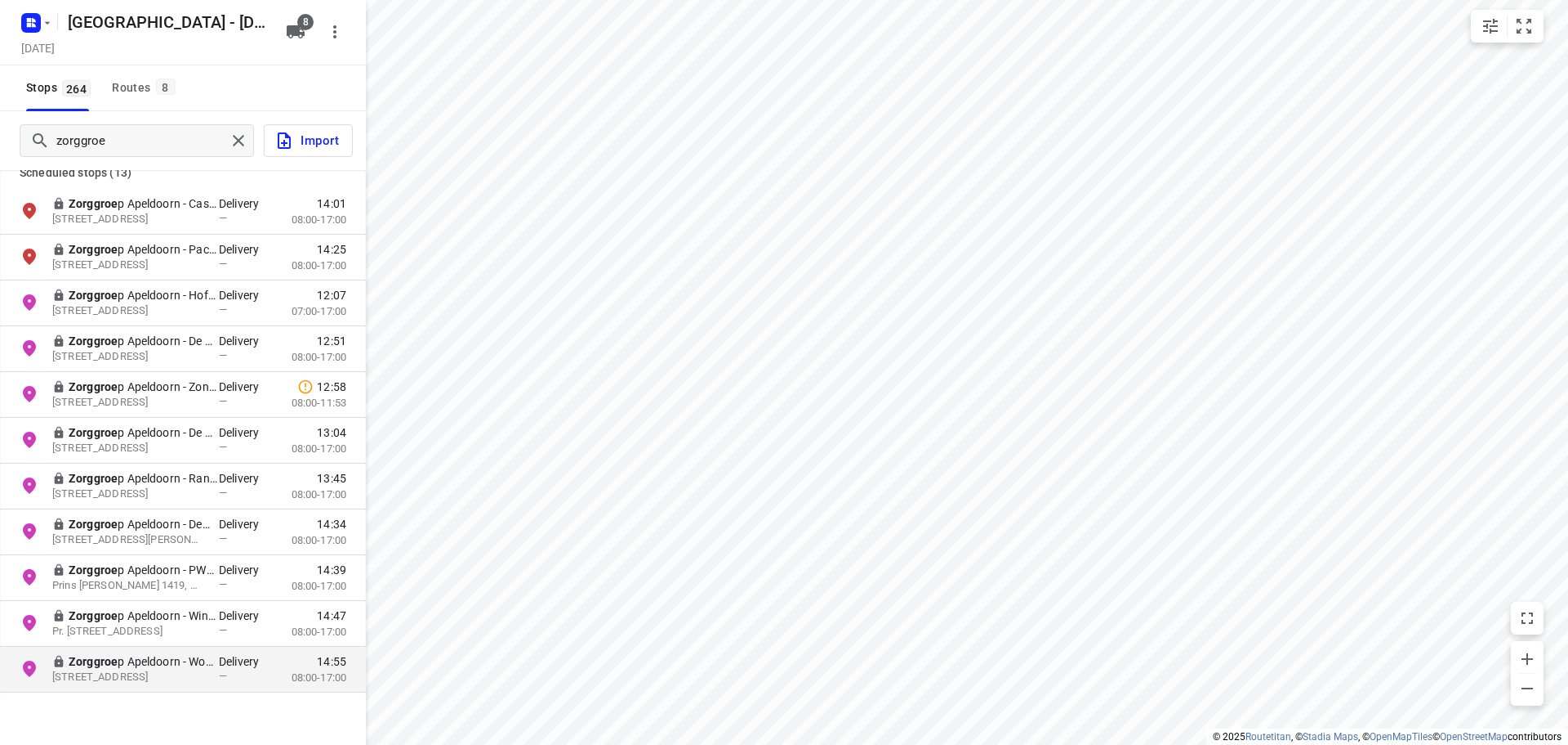
scroll to position [0, 0]
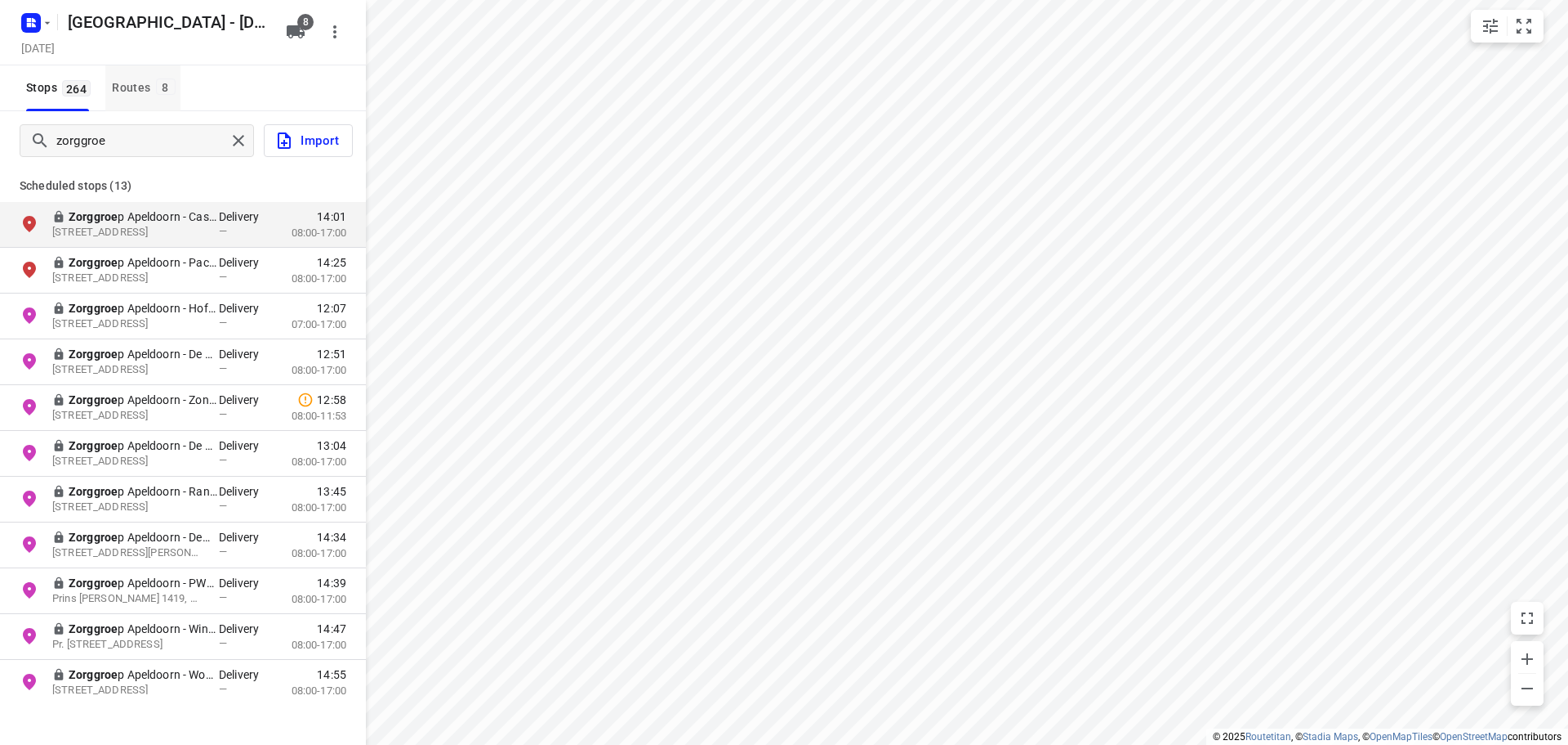
click at [137, 96] on div "Routes 8" at bounding box center [145, 88] width 68 height 21
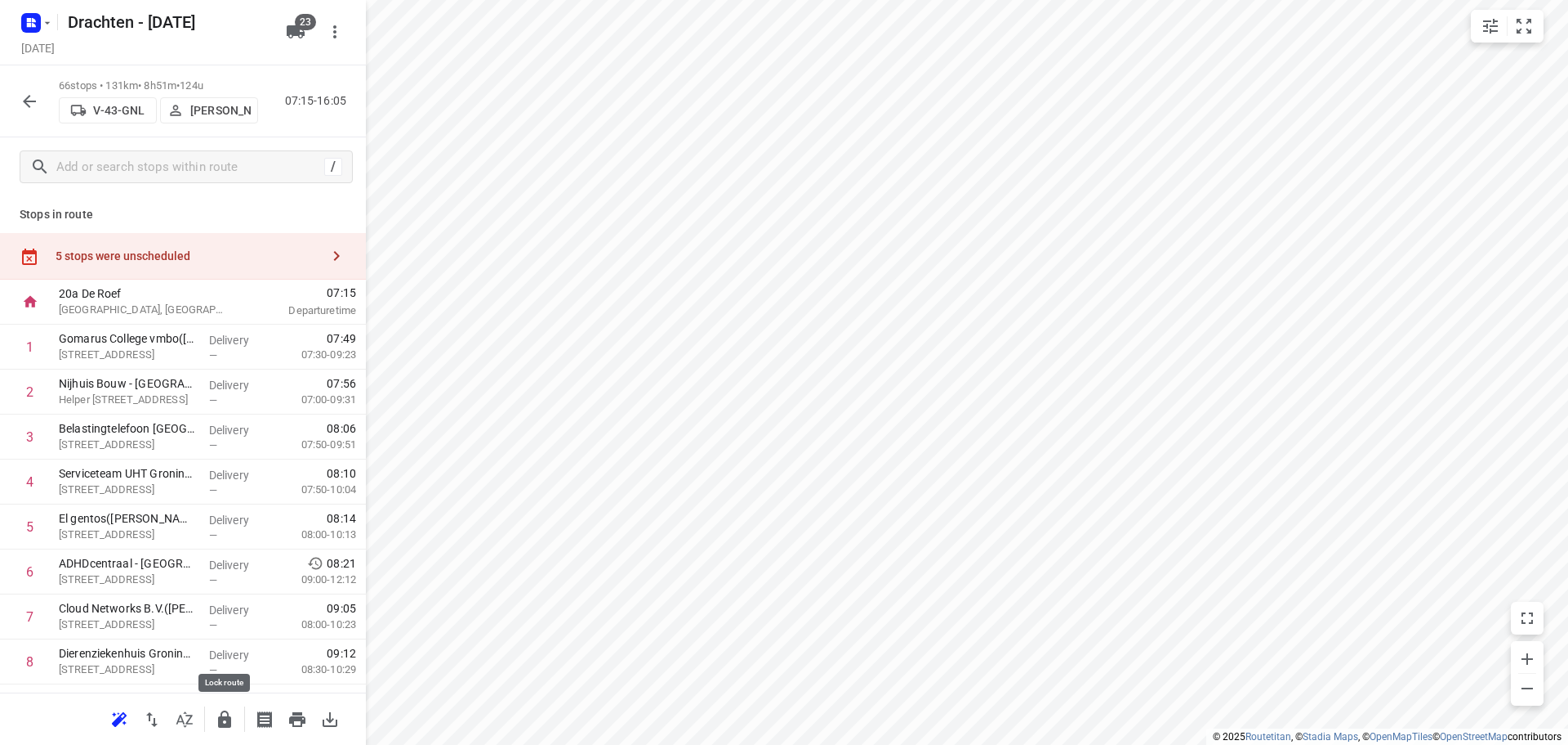
click at [226, 722] on icon "button" at bounding box center [224, 718] width 13 height 17
click at [243, 249] on div "5 stops were unscheduled" at bounding box center [188, 255] width 265 height 13
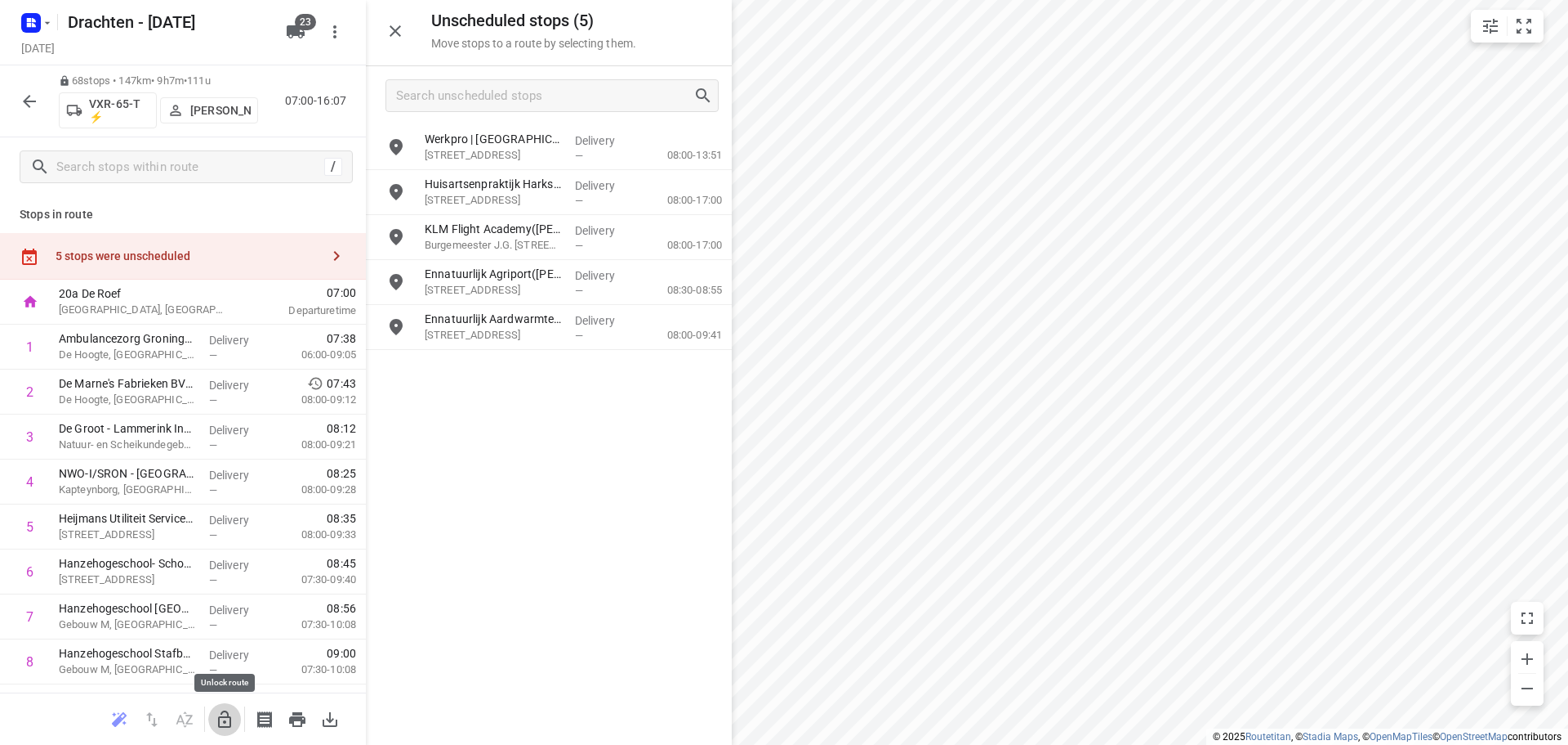
click at [225, 717] on icon "button" at bounding box center [225, 719] width 20 height 20
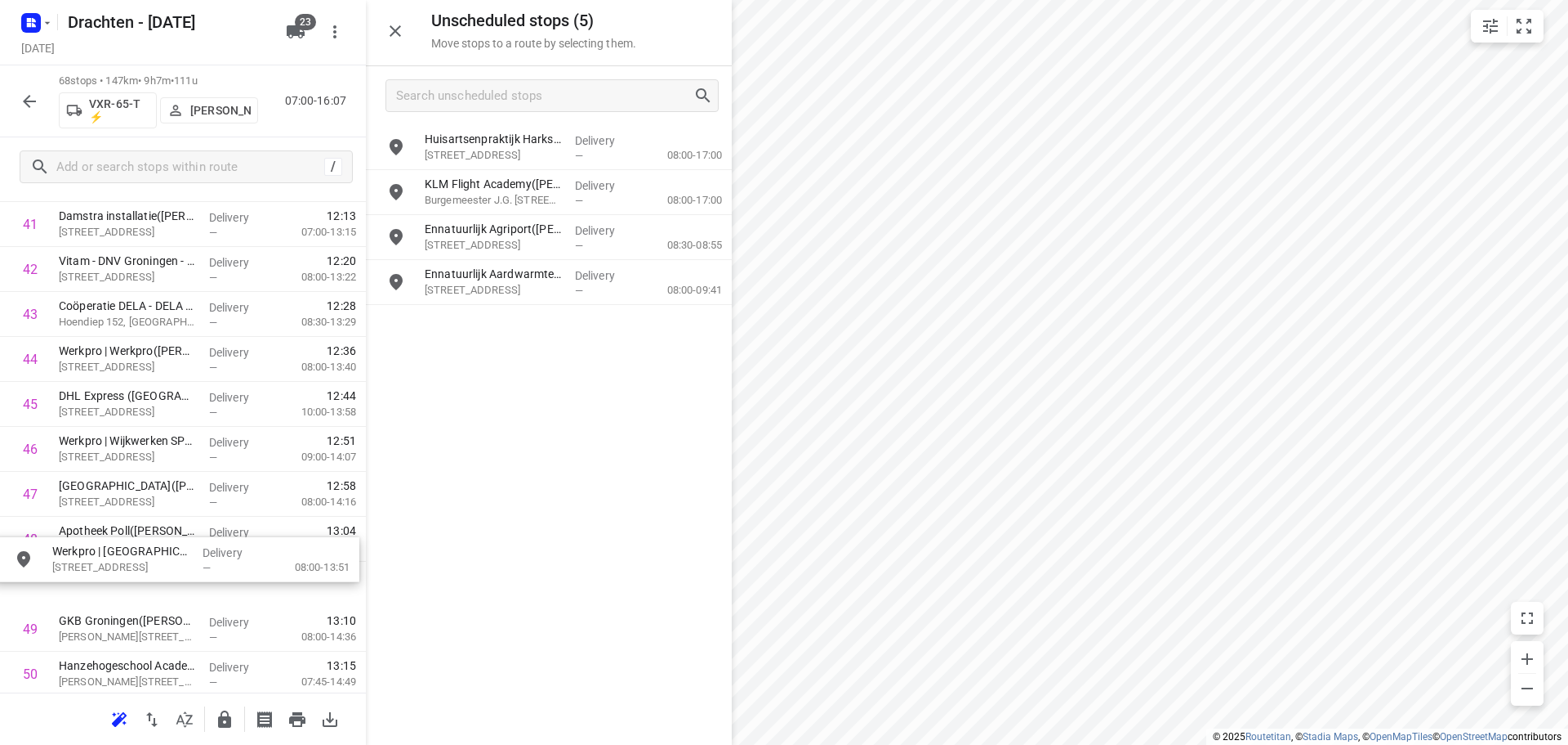
scroll to position [1928, 0]
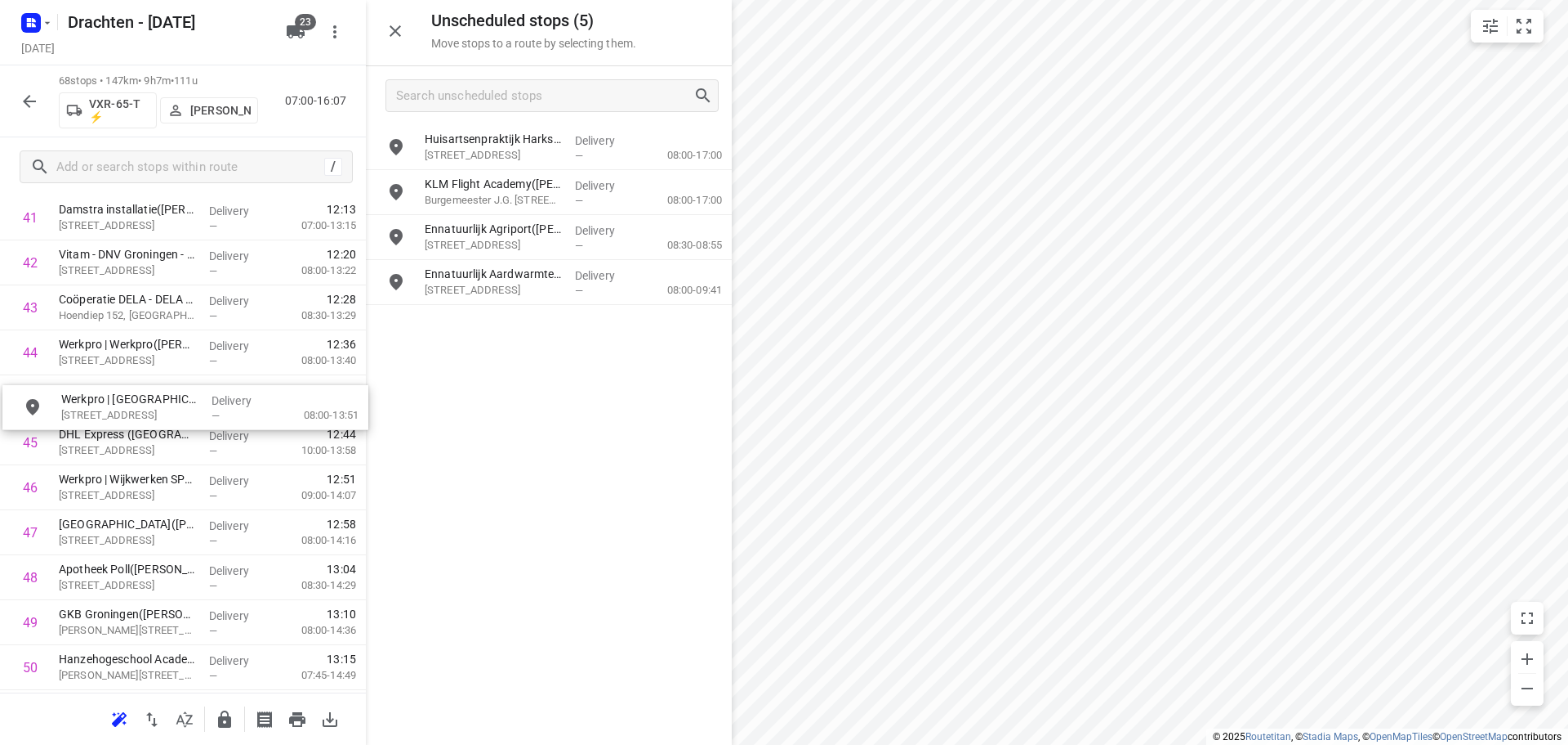
drag, startPoint x: 550, startPoint y: 161, endPoint x: 185, endPoint y: 420, distance: 447.6
click at [228, 722] on icon "button" at bounding box center [224, 718] width 13 height 17
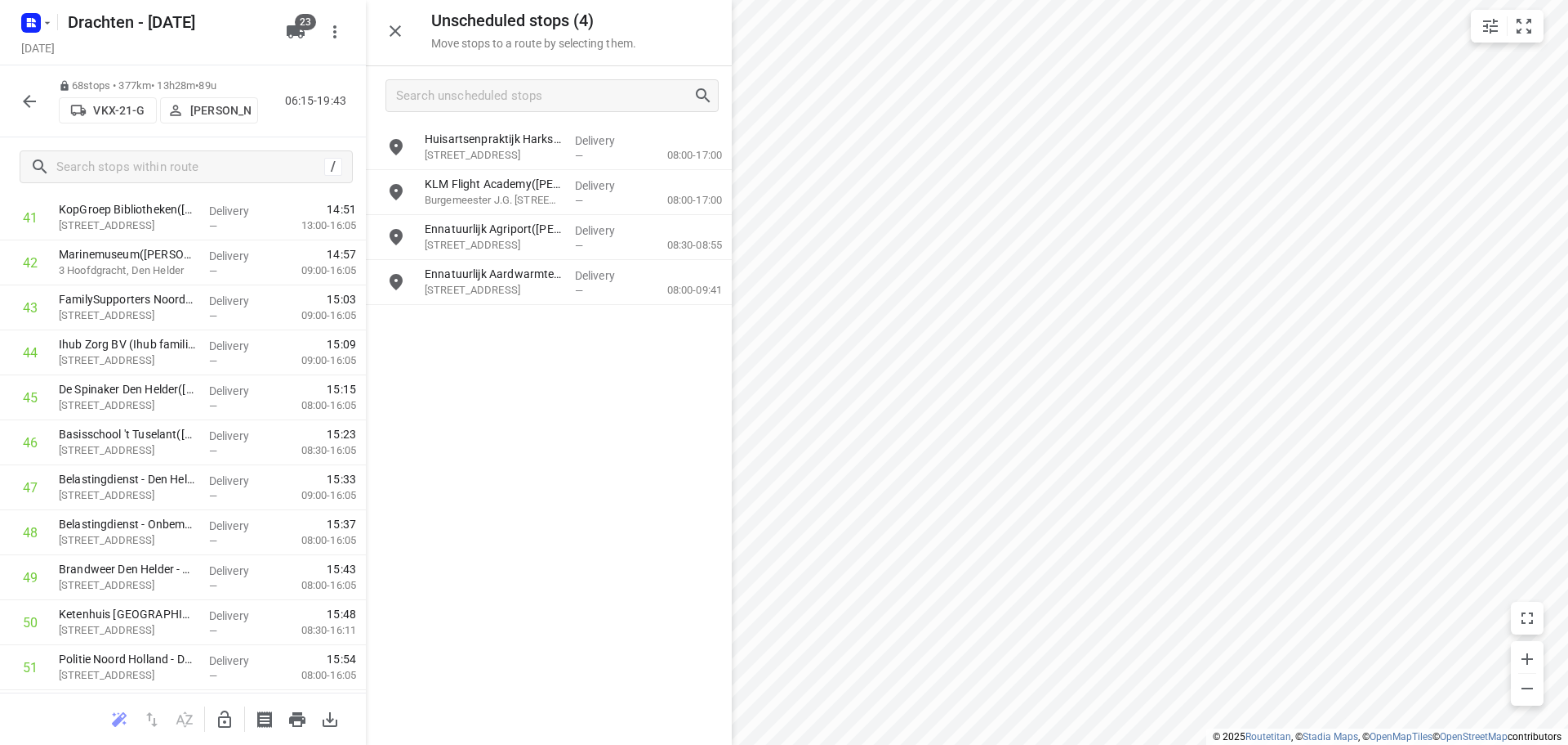
click at [234, 715] on button "button" at bounding box center [224, 718] width 33 height 33
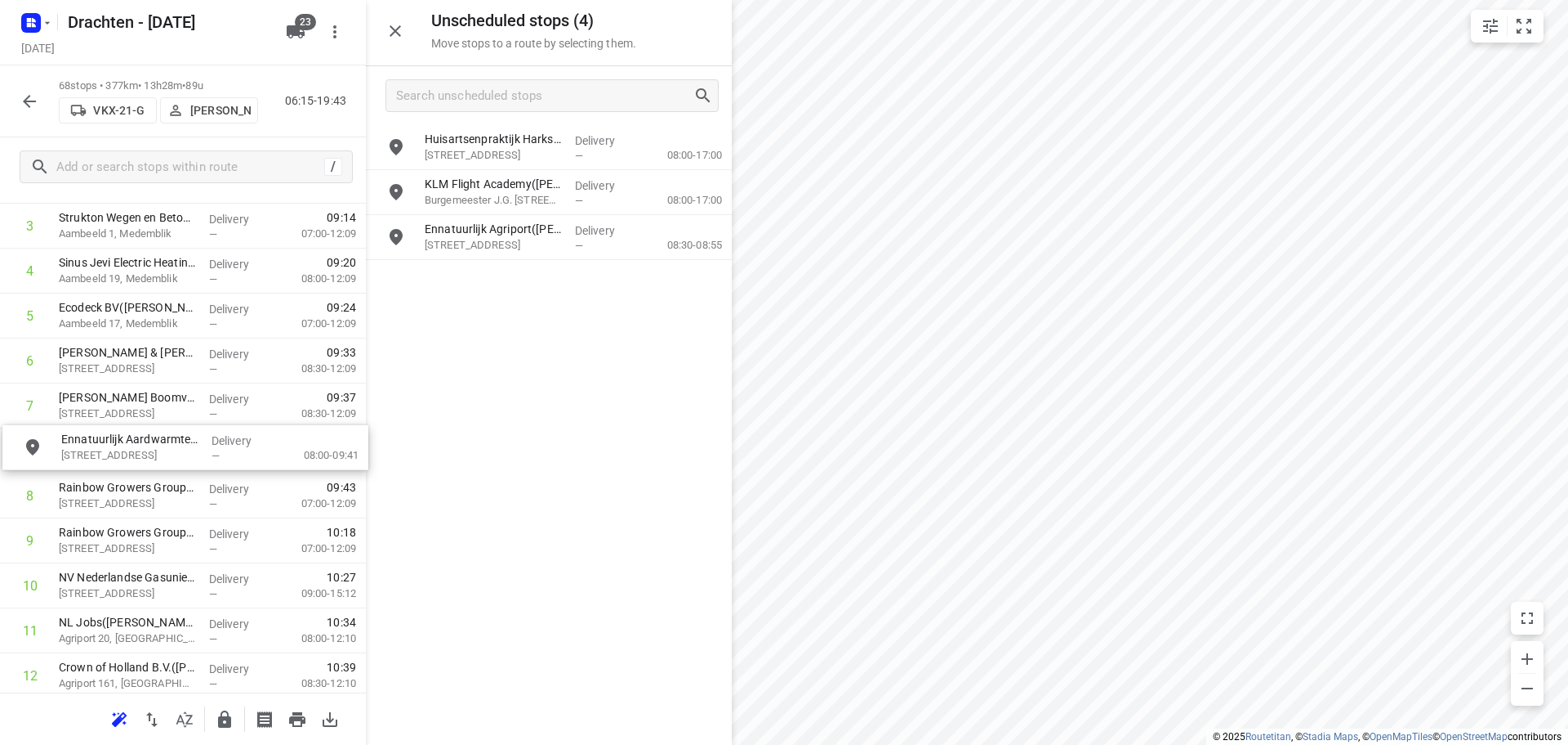
drag, startPoint x: 573, startPoint y: 282, endPoint x: 196, endPoint y: 457, distance: 415.6
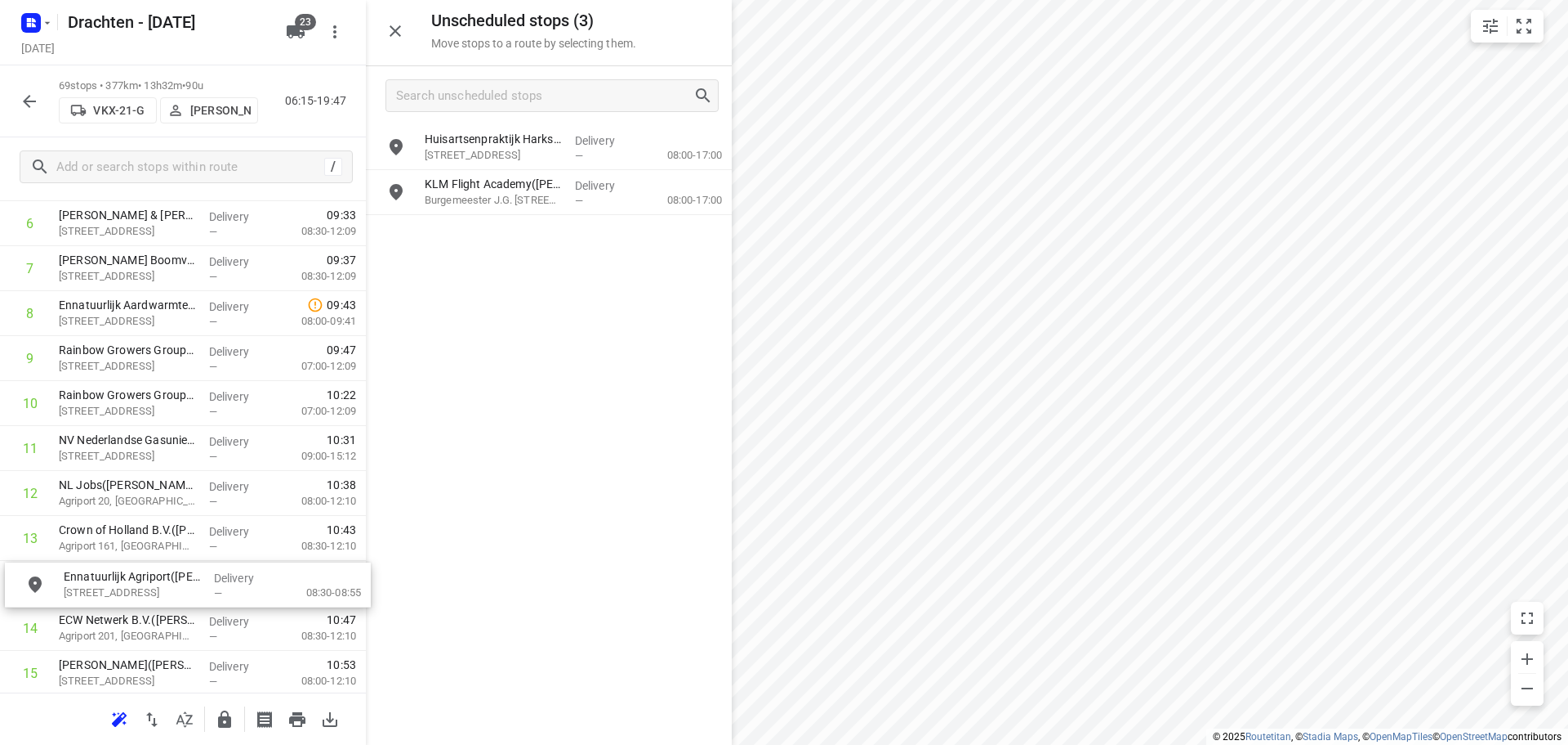
scroll to position [351, 0]
drag, startPoint x: 520, startPoint y: 241, endPoint x: 145, endPoint y: 549, distance: 485.3
click at [221, 715] on icon "button" at bounding box center [224, 718] width 13 height 17
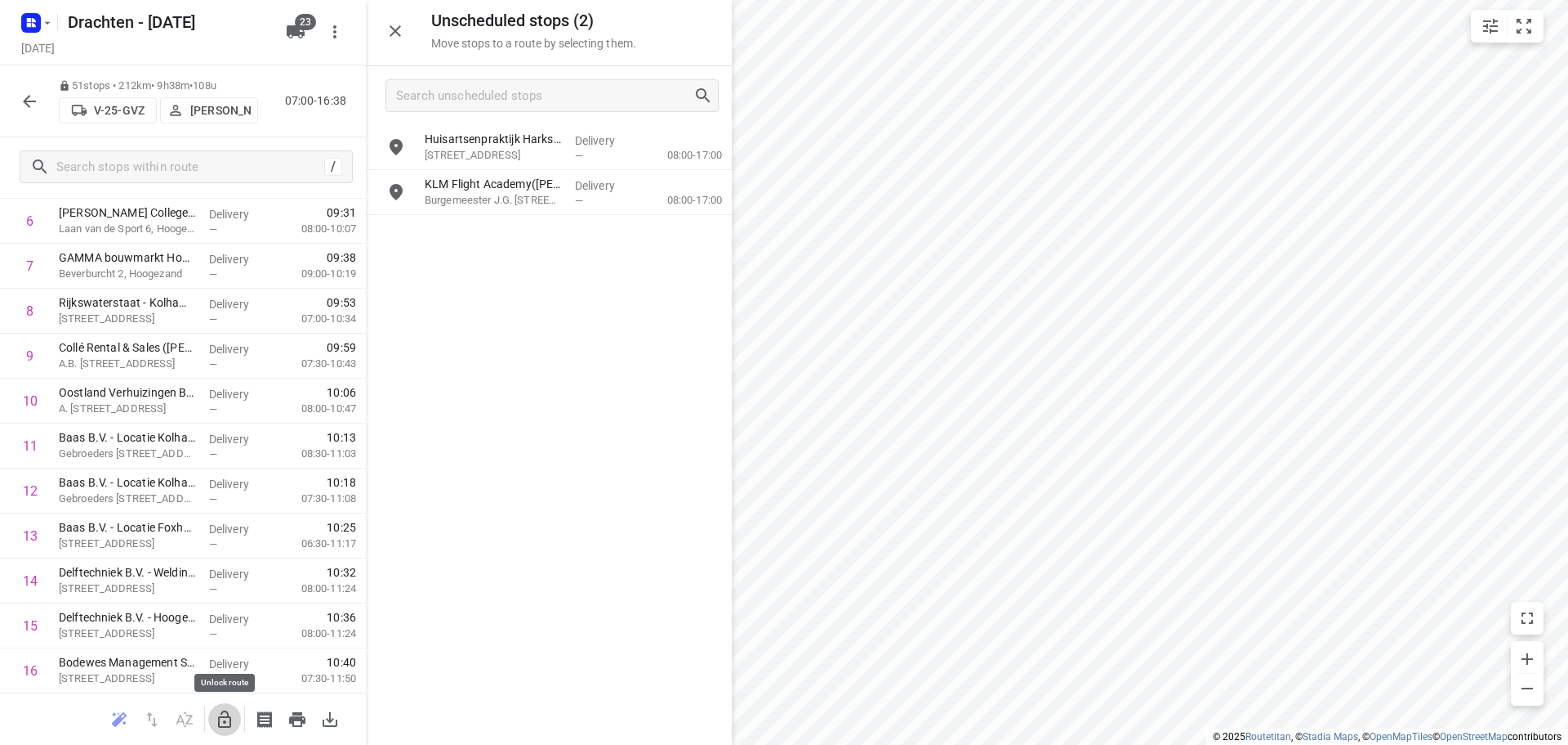
click at [228, 717] on icon "button" at bounding box center [225, 719] width 20 height 20
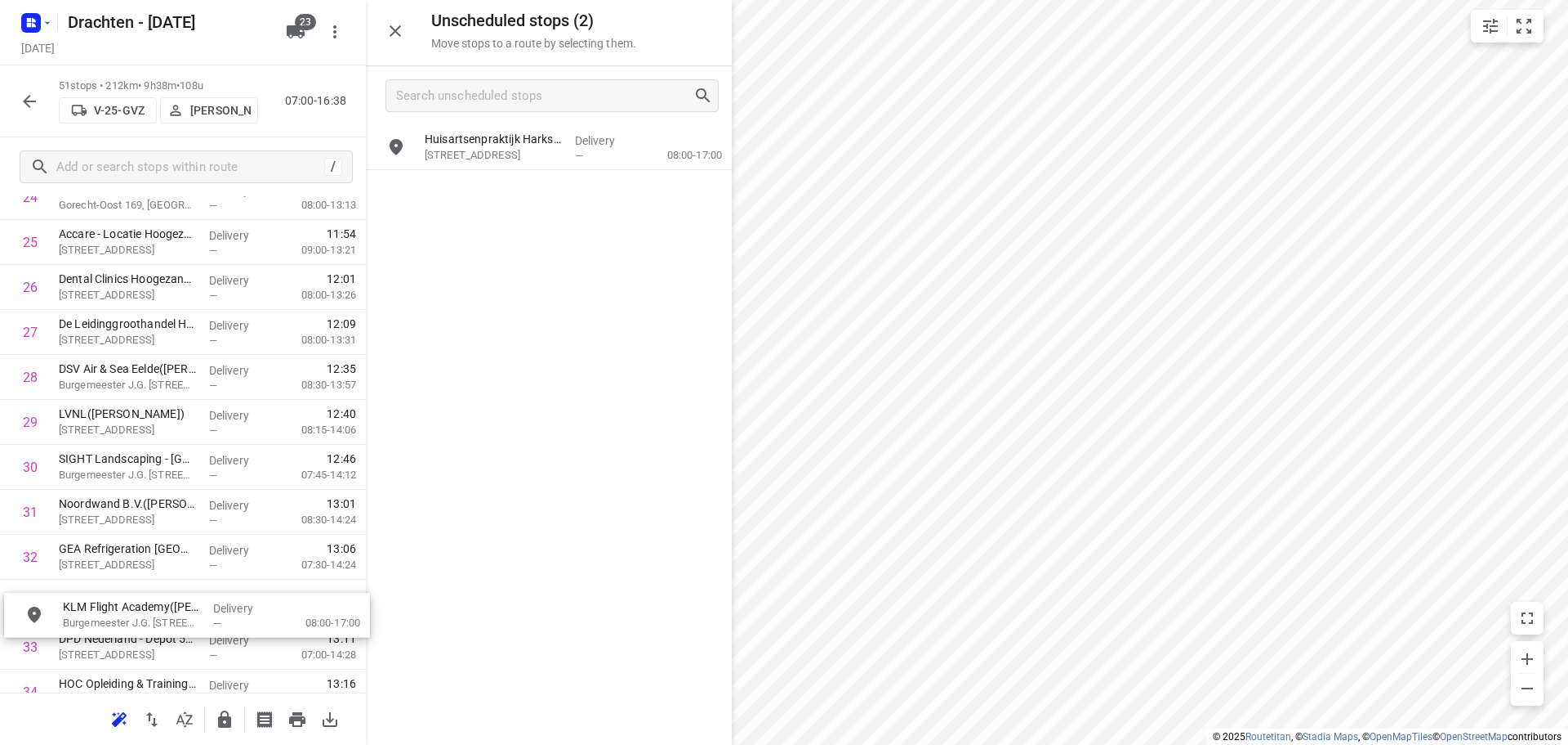
scroll to position [1186, 0]
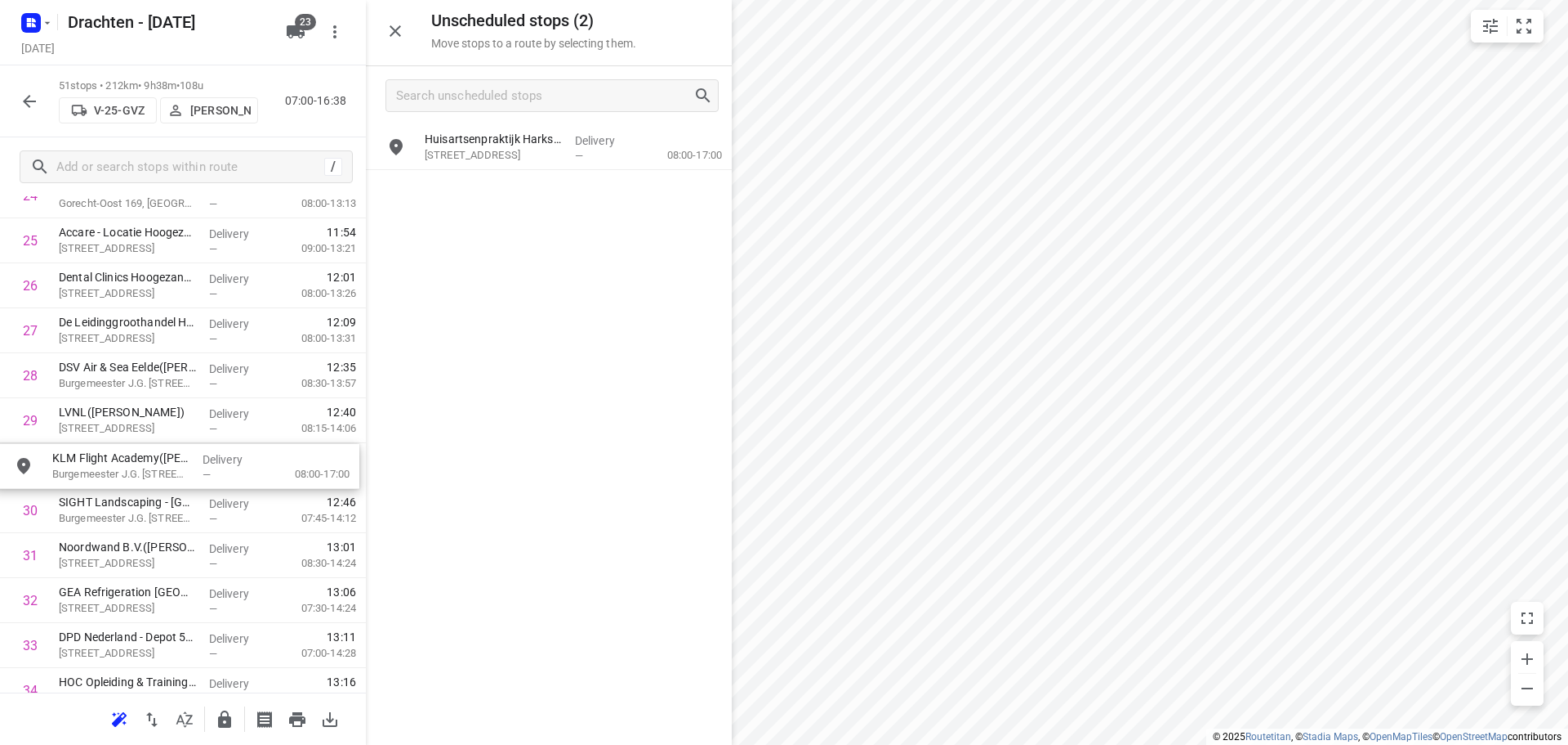
drag, startPoint x: 563, startPoint y: 190, endPoint x: 187, endPoint y: 468, distance: 467.6
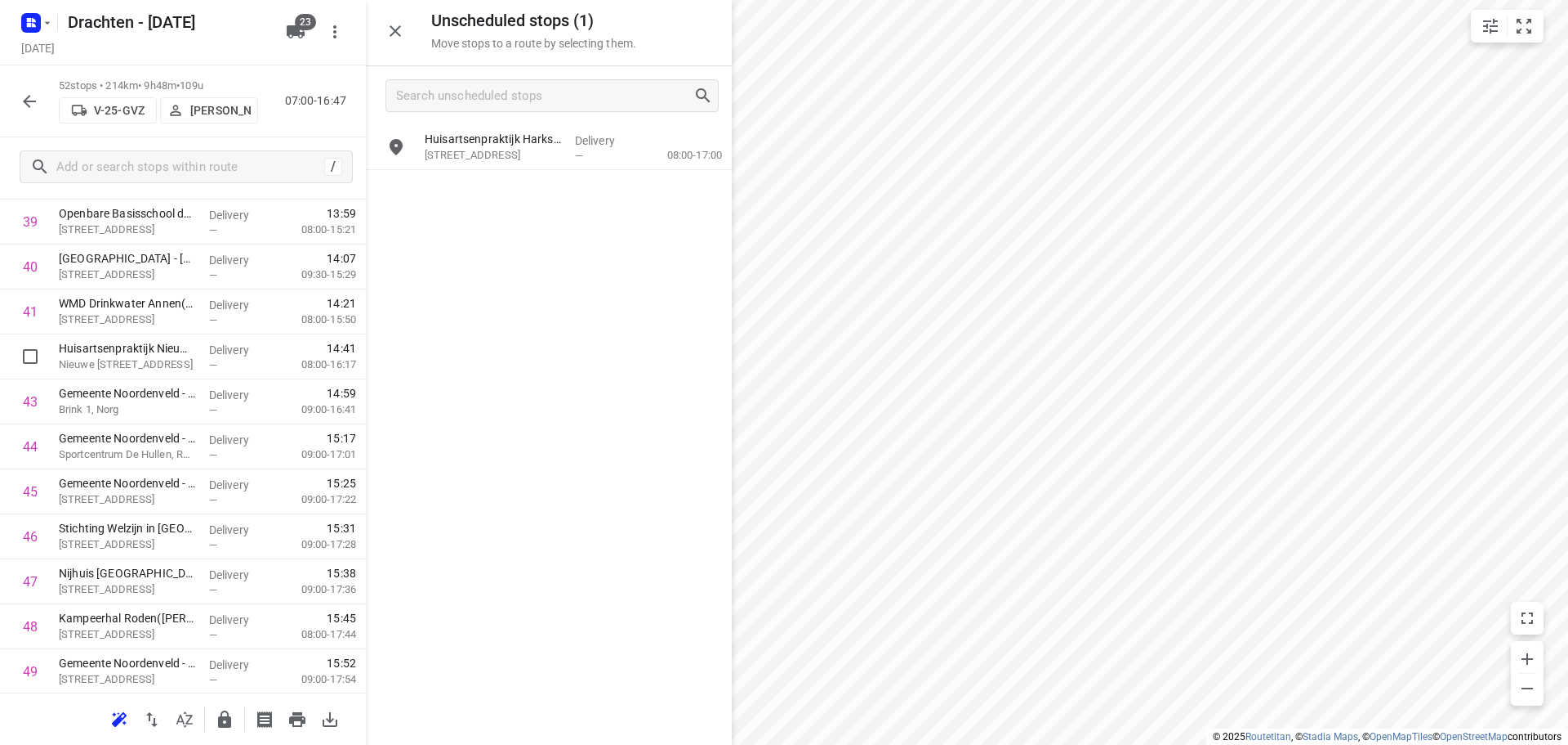
scroll to position [2015, 0]
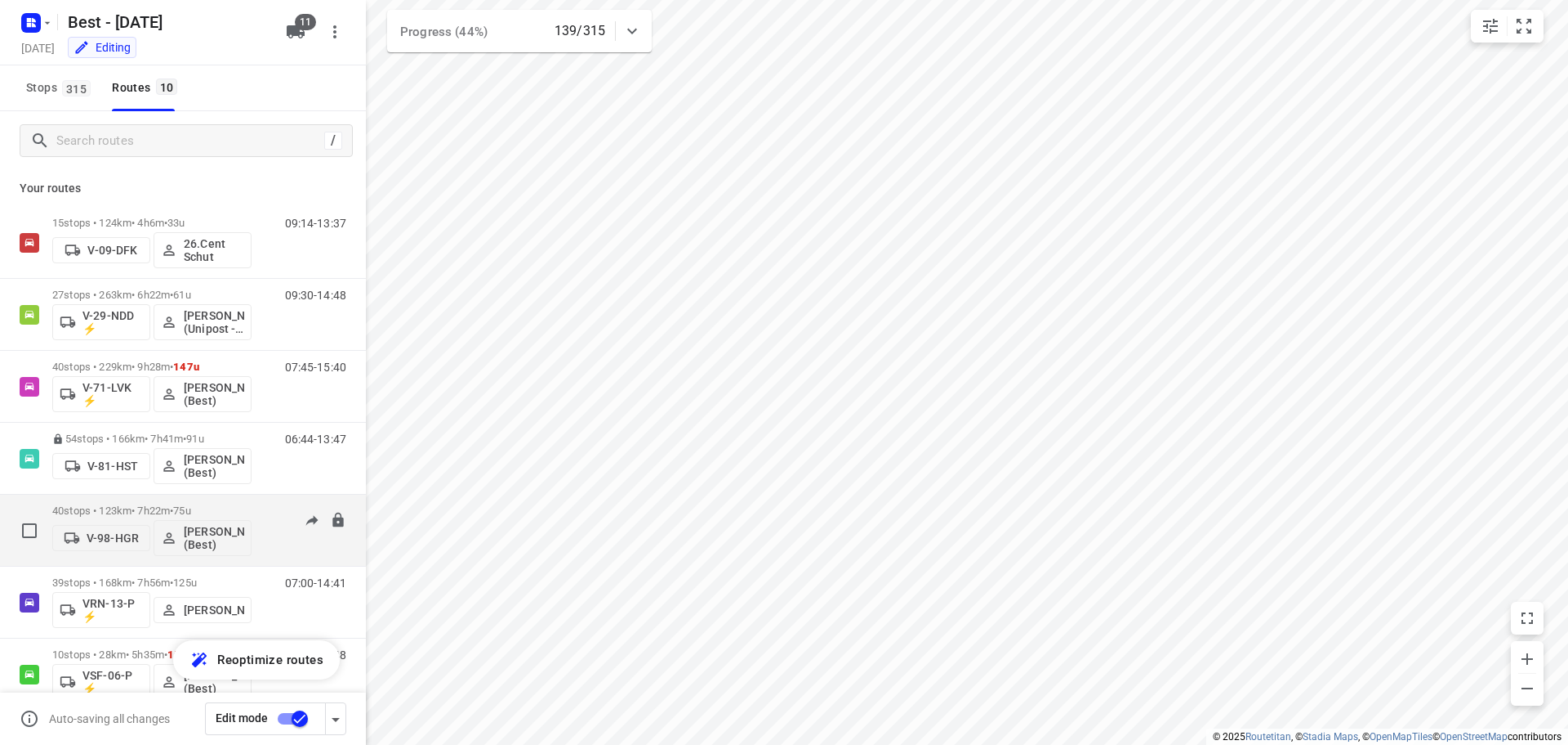
click at [158, 501] on div "40 stops • 123km • 7h22m • 75u V-98-HGR [PERSON_NAME] (Best)" at bounding box center [152, 530] width 199 height 68
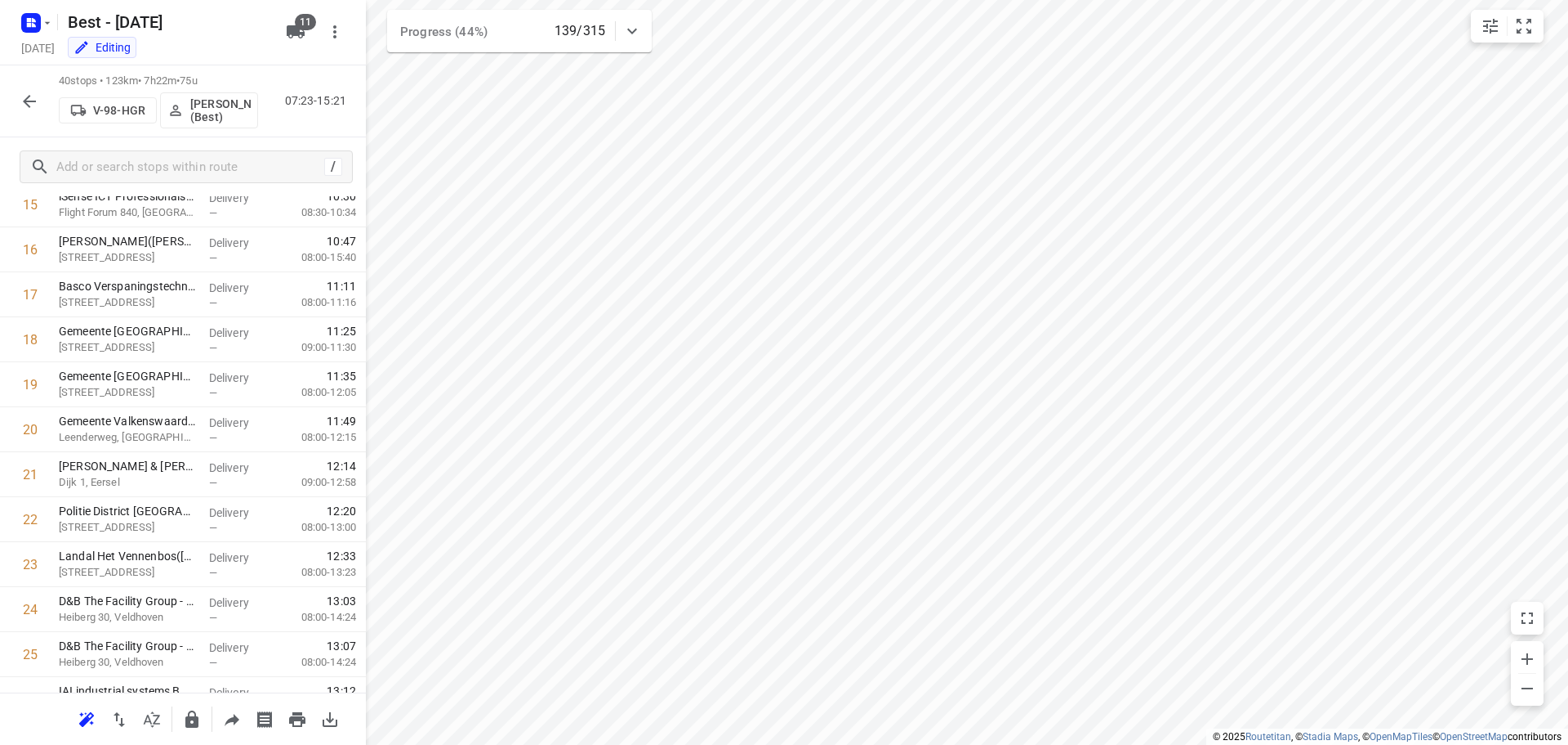
scroll to position [490, 0]
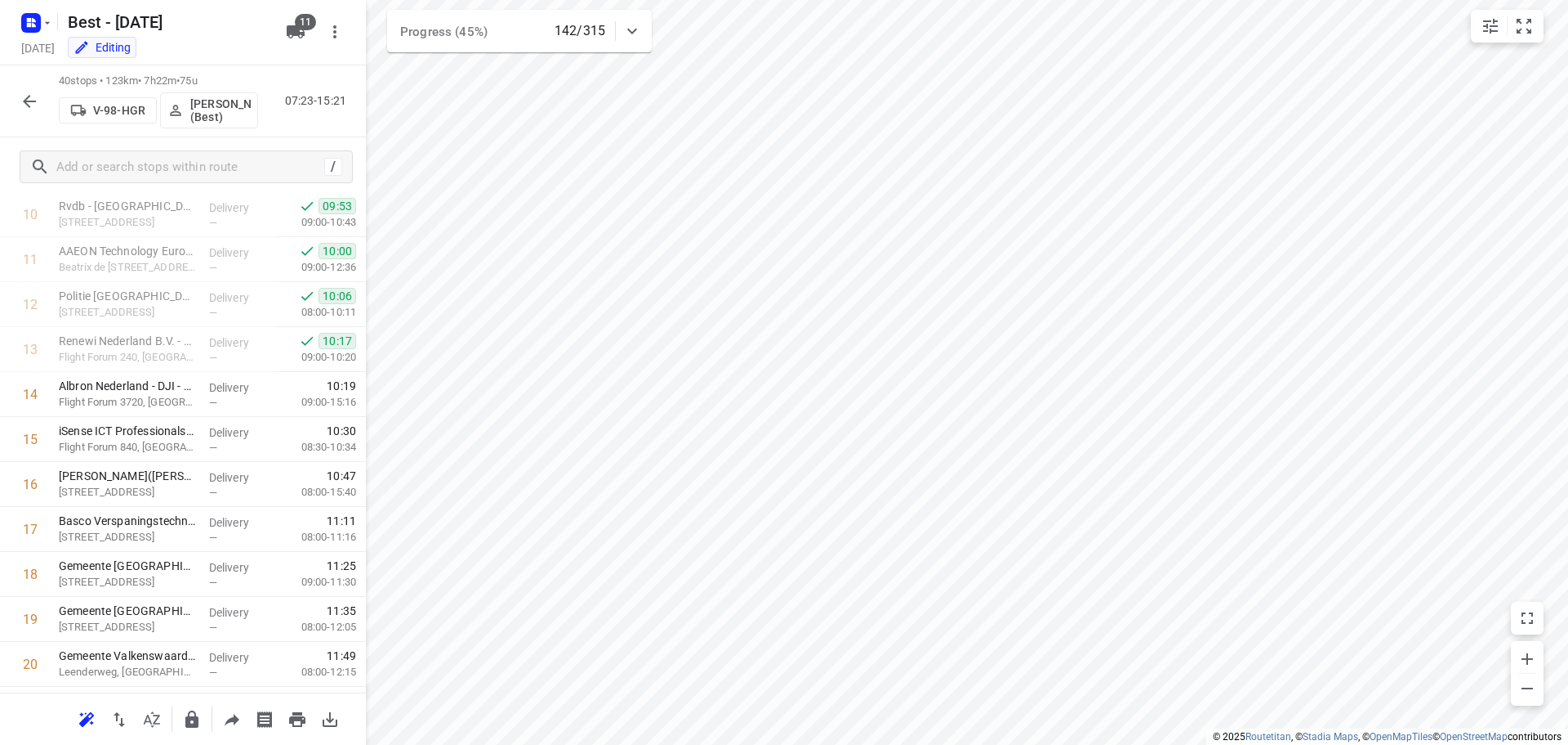
click at [30, 106] on icon "button" at bounding box center [29, 101] width 13 height 13
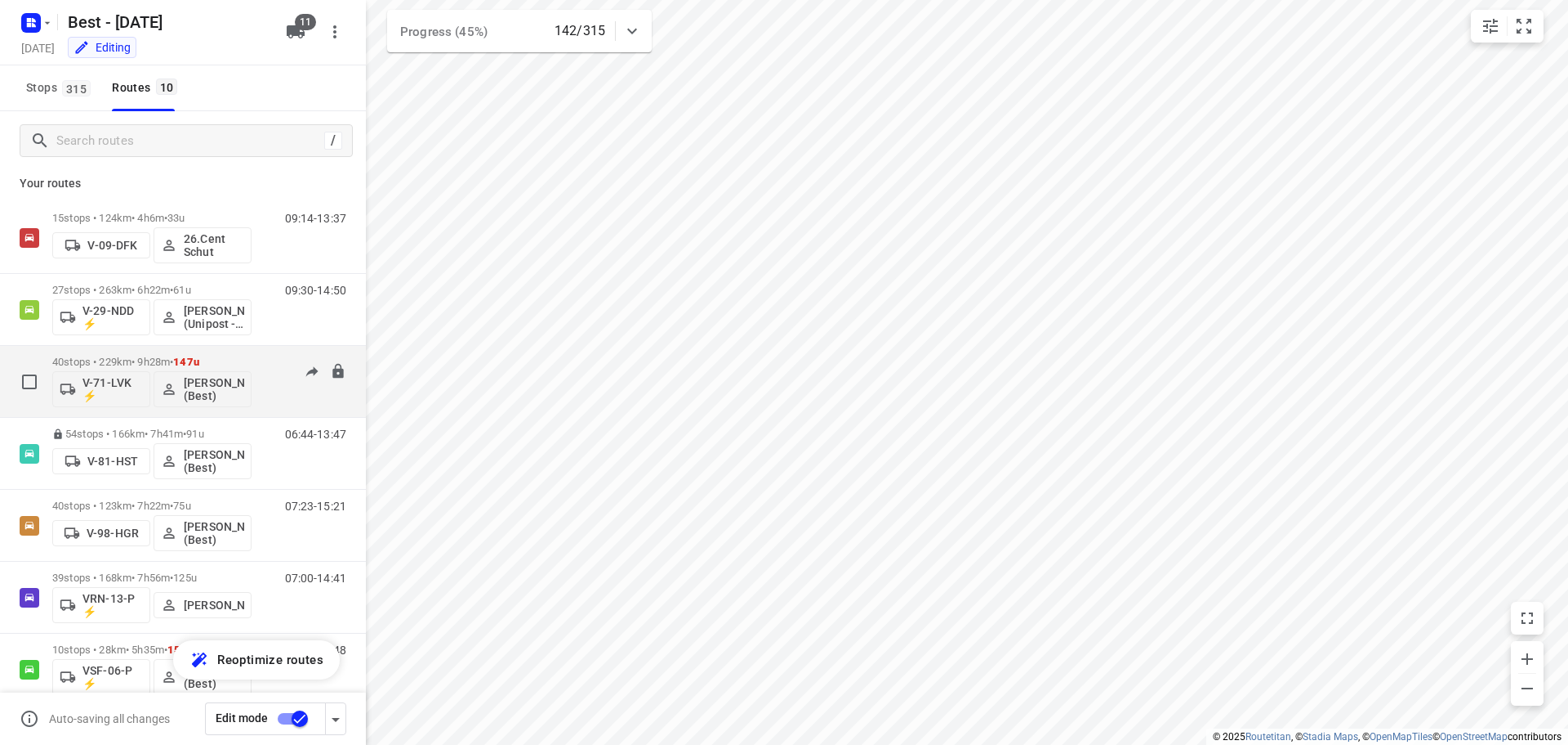
scroll to position [0, 0]
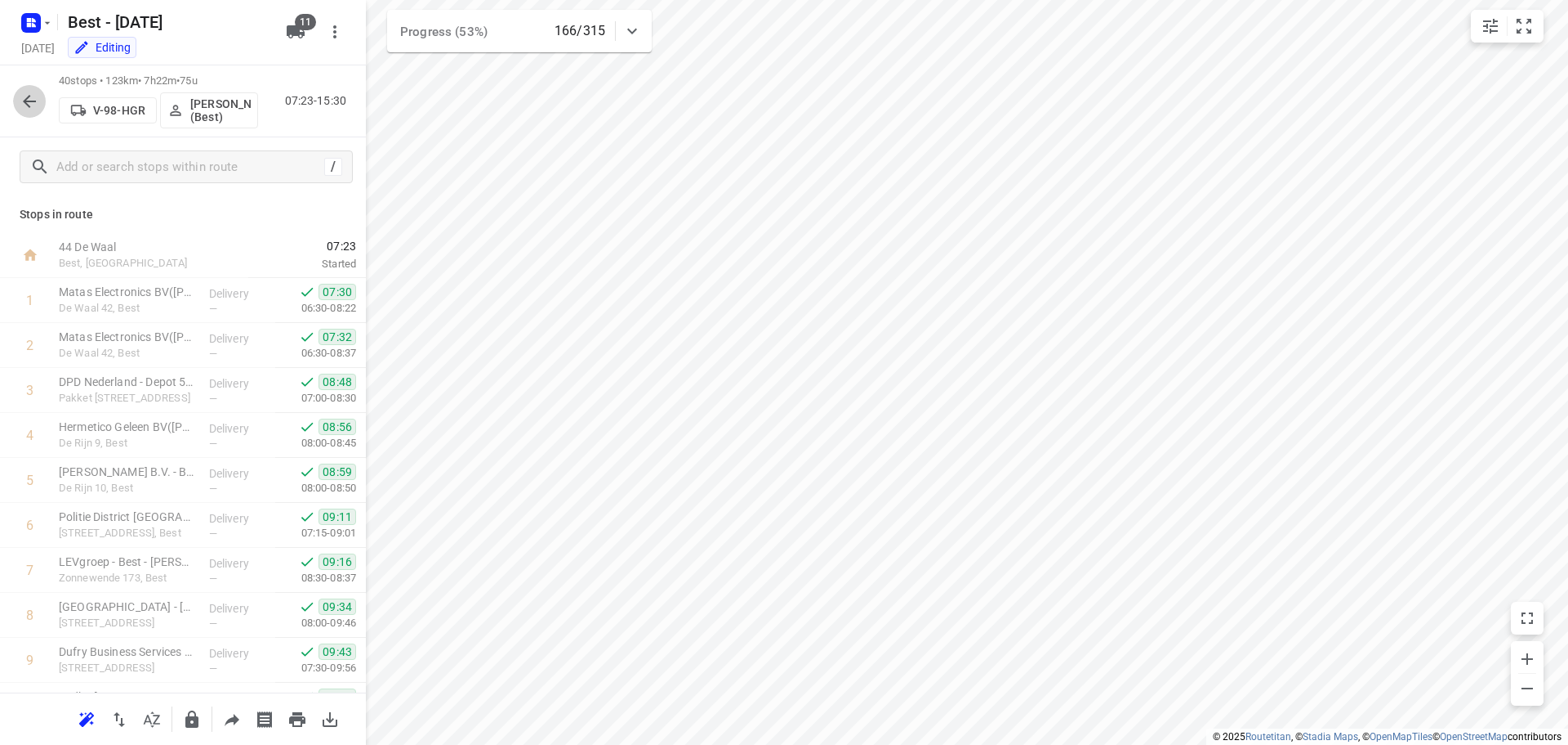
click at [33, 97] on icon "button" at bounding box center [30, 102] width 20 height 20
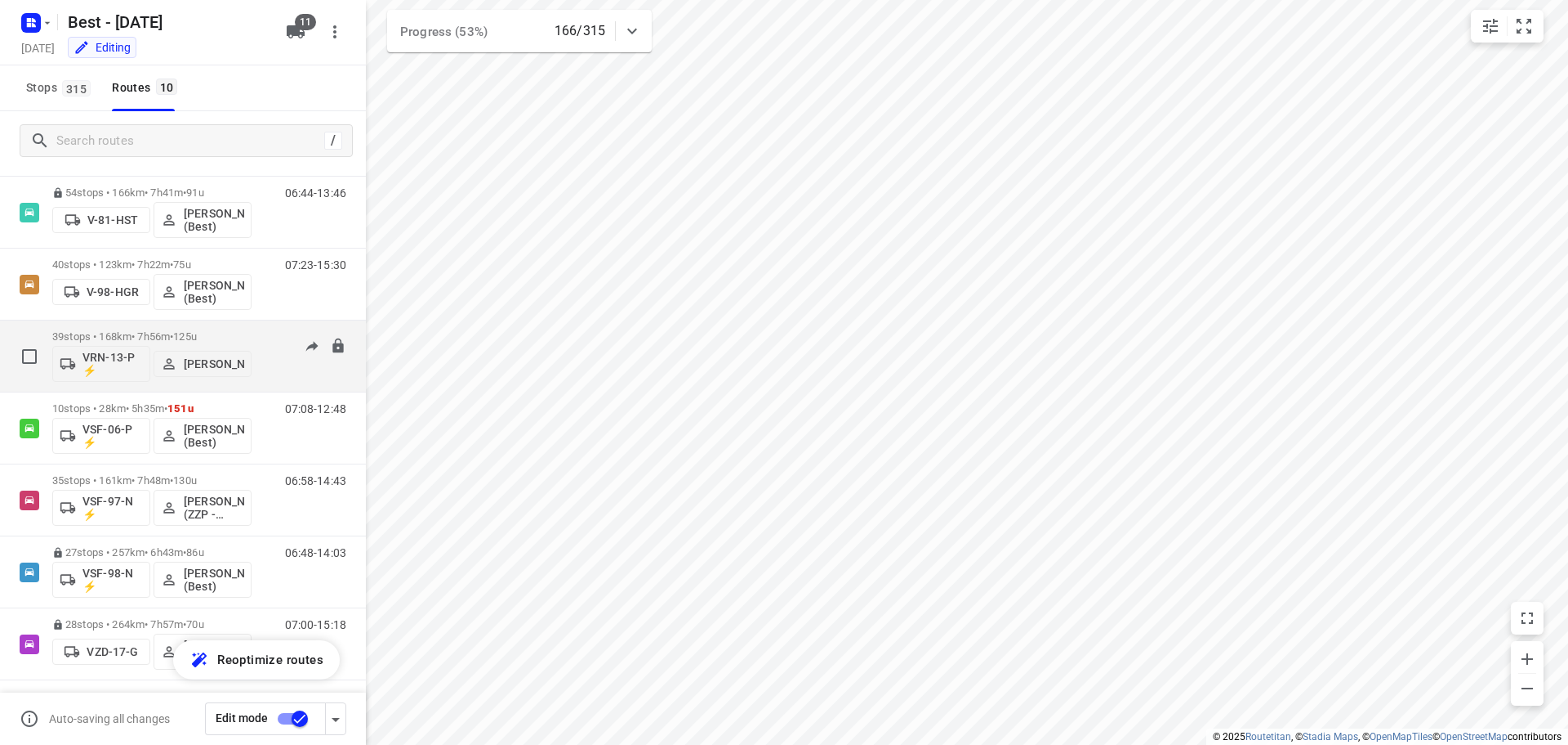
scroll to position [250, 0]
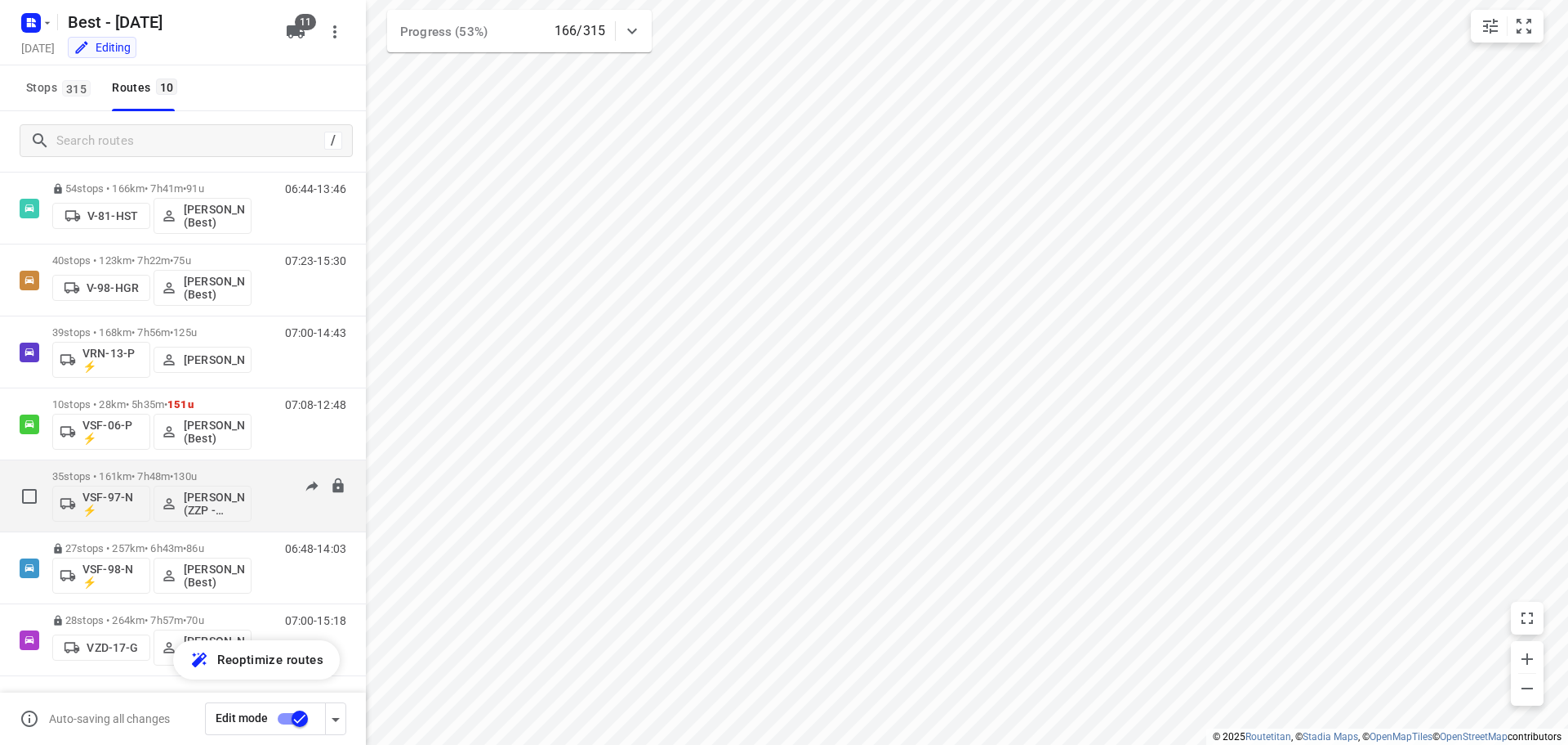
click at [158, 465] on div "35 stops • 161km • 7h48m • 130u VSF-97-N ⚡ [PERSON_NAME] (ZZP - Best)" at bounding box center [152, 495] width 199 height 68
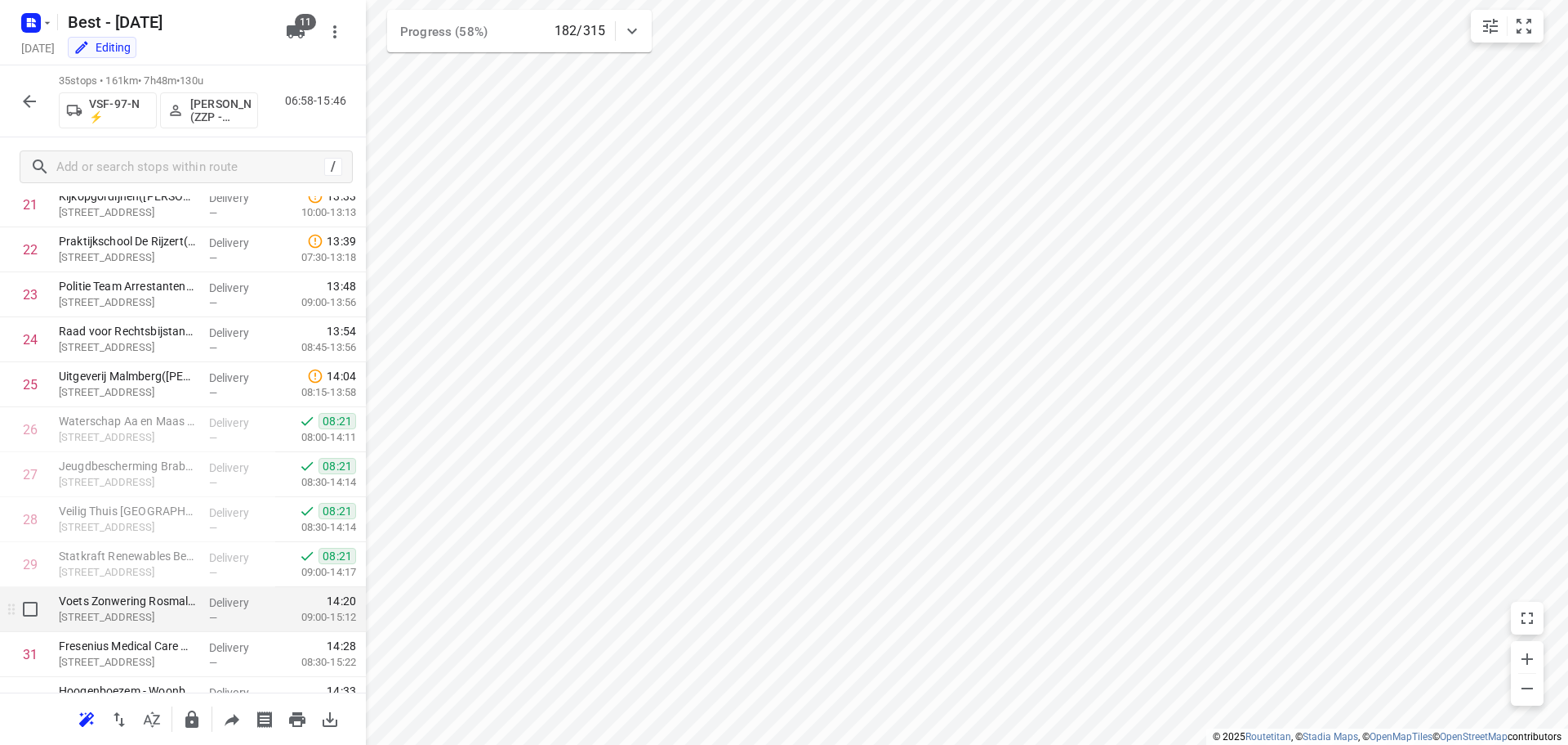
scroll to position [1204, 0]
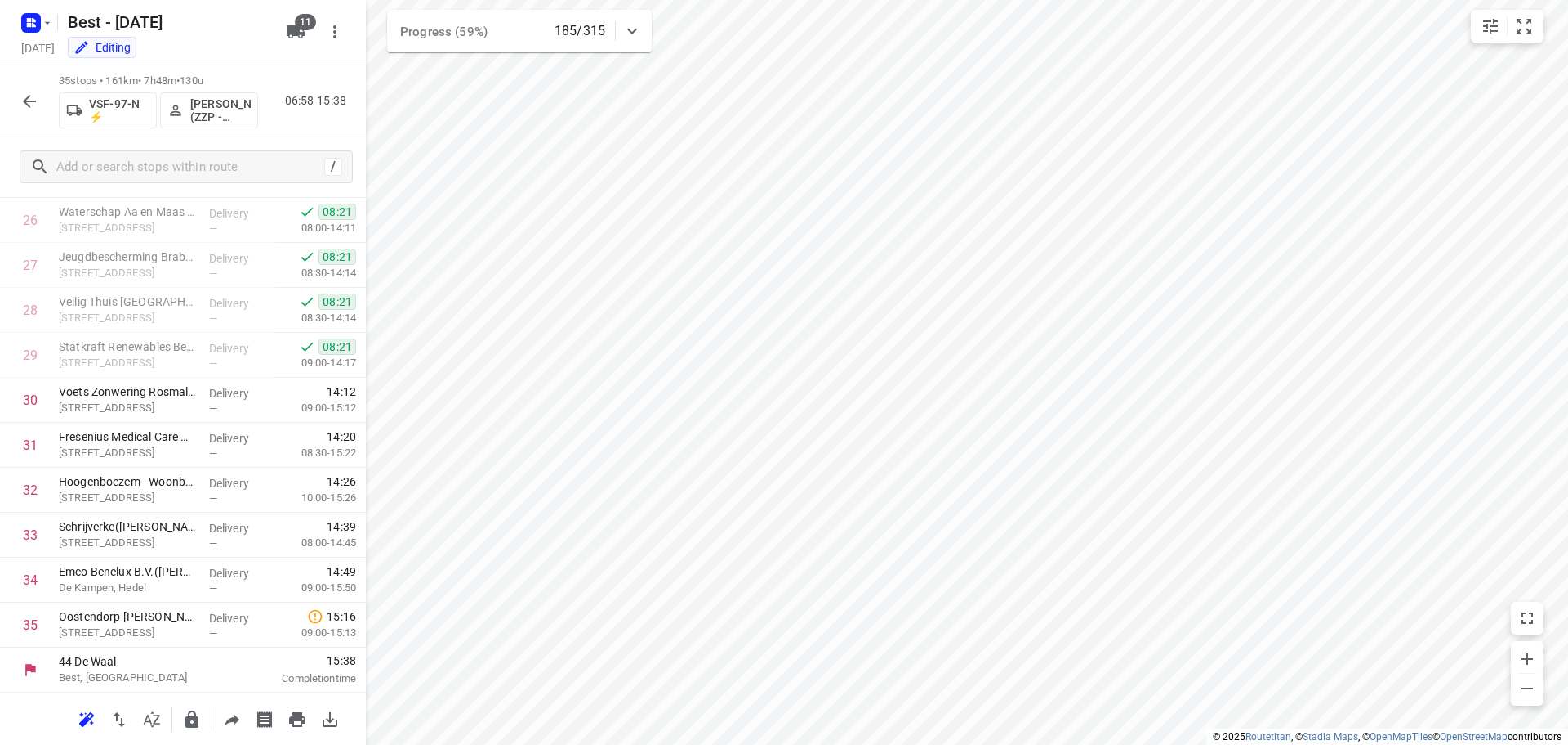
click at [38, 109] on icon "button" at bounding box center [30, 102] width 20 height 20
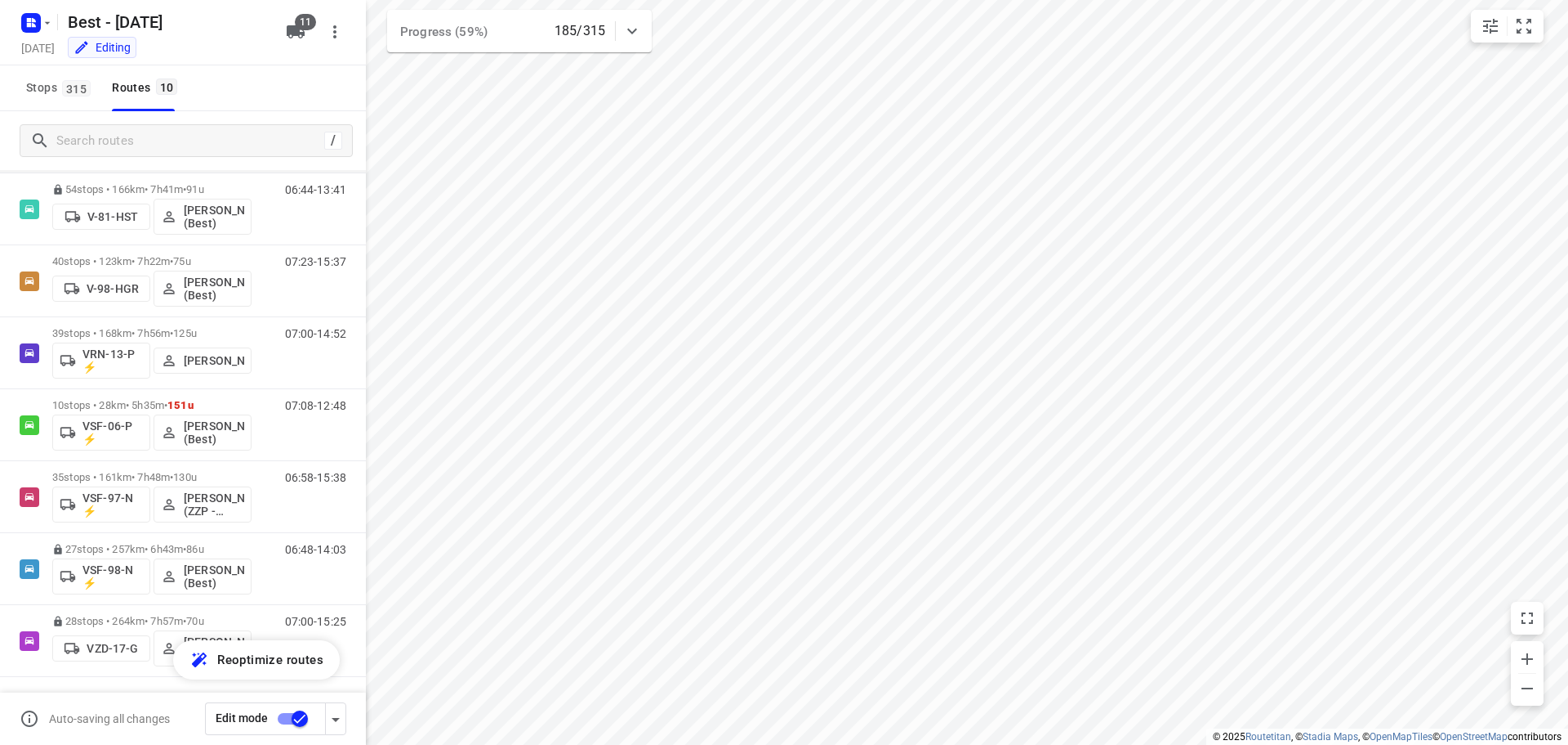
scroll to position [250, 0]
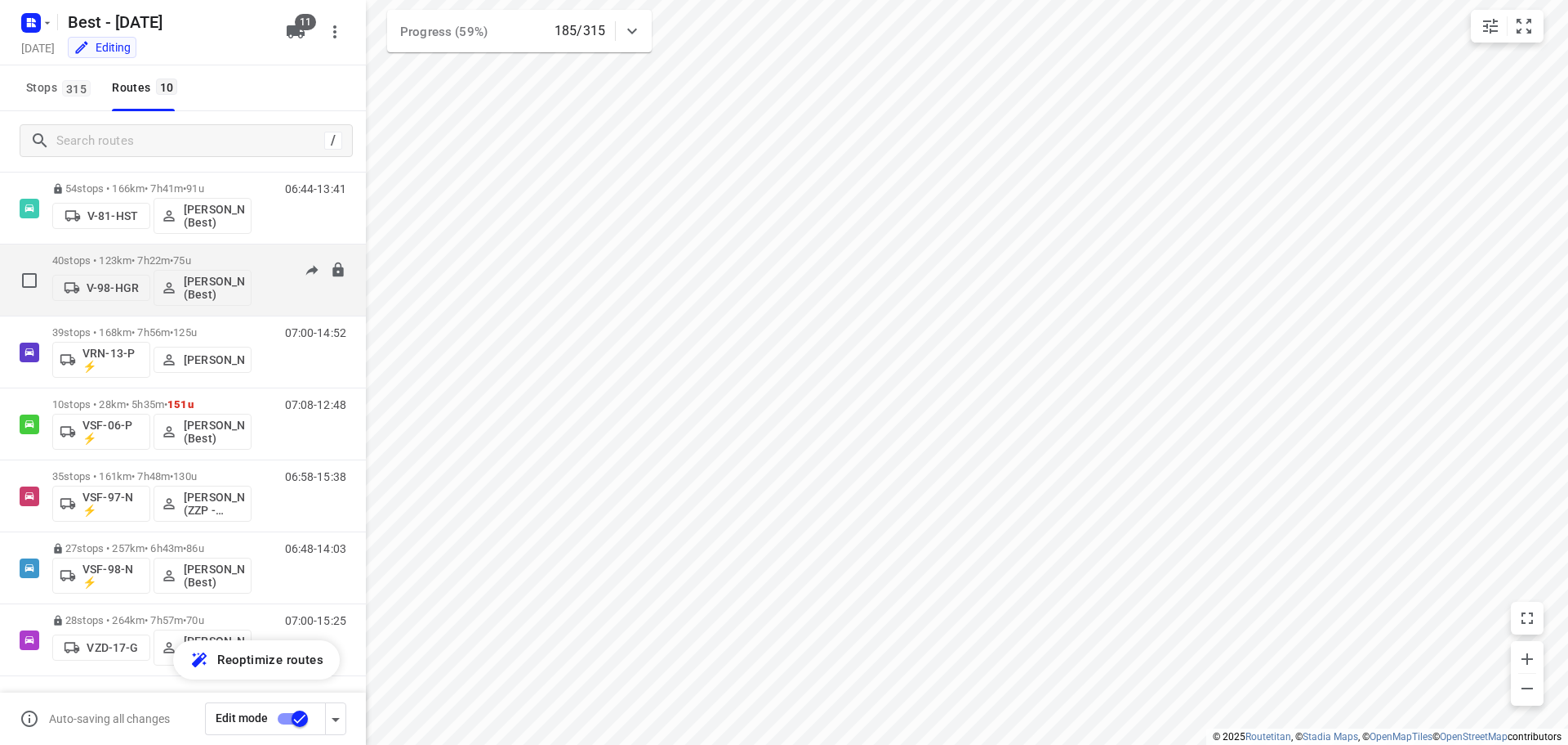
click at [173, 259] on span "•" at bounding box center [171, 260] width 3 height 12
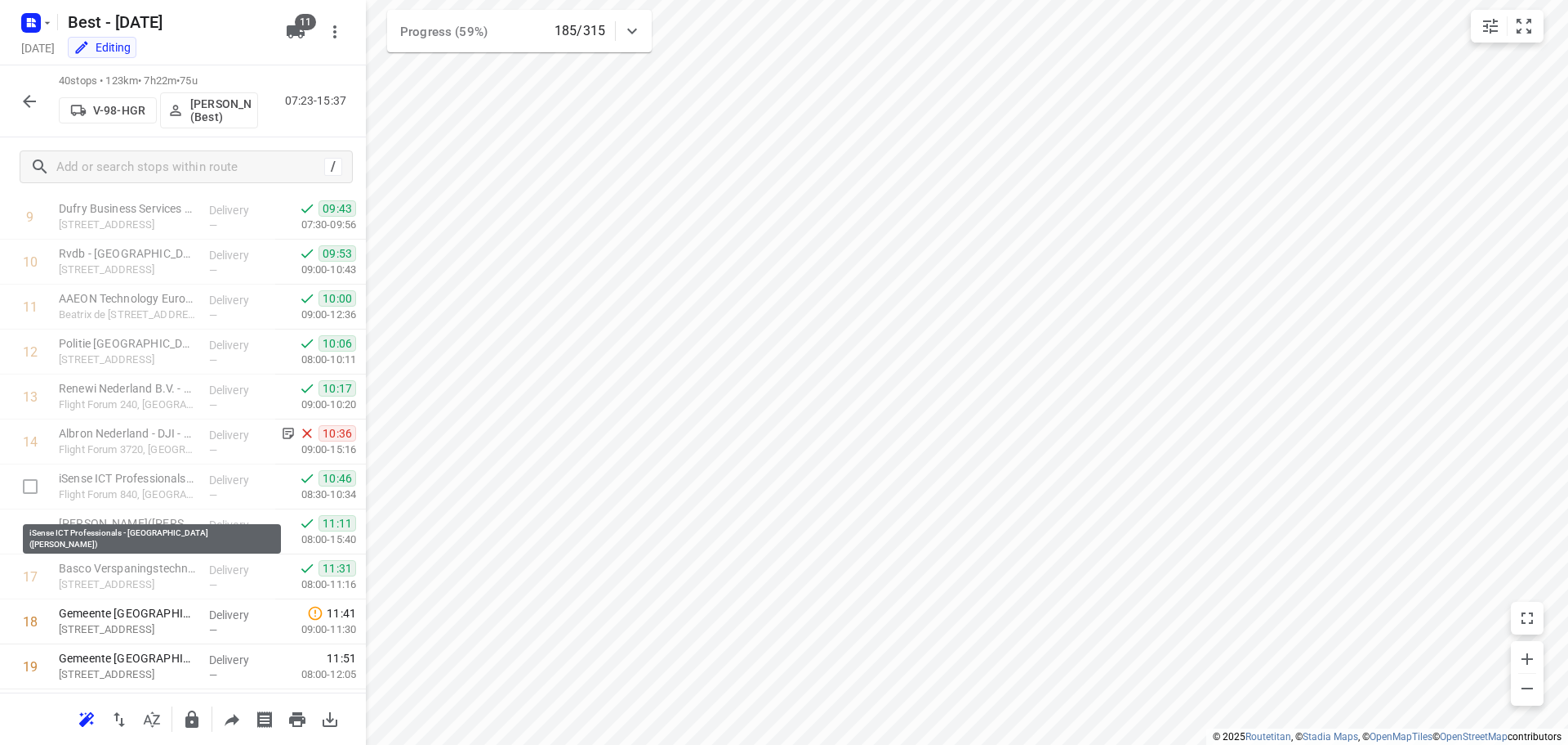
scroll to position [409, 0]
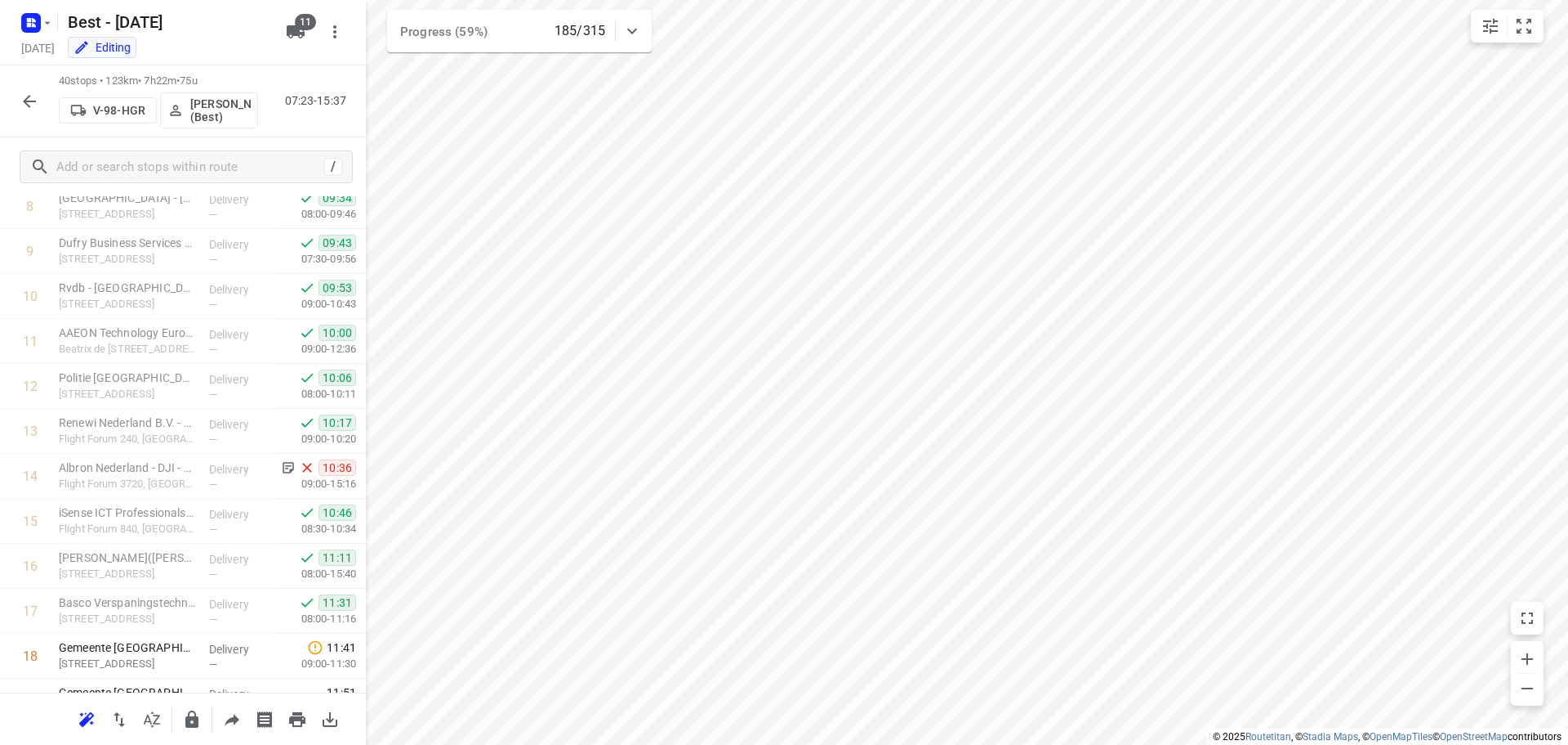
click at [17, 95] on button "button" at bounding box center [29, 101] width 33 height 33
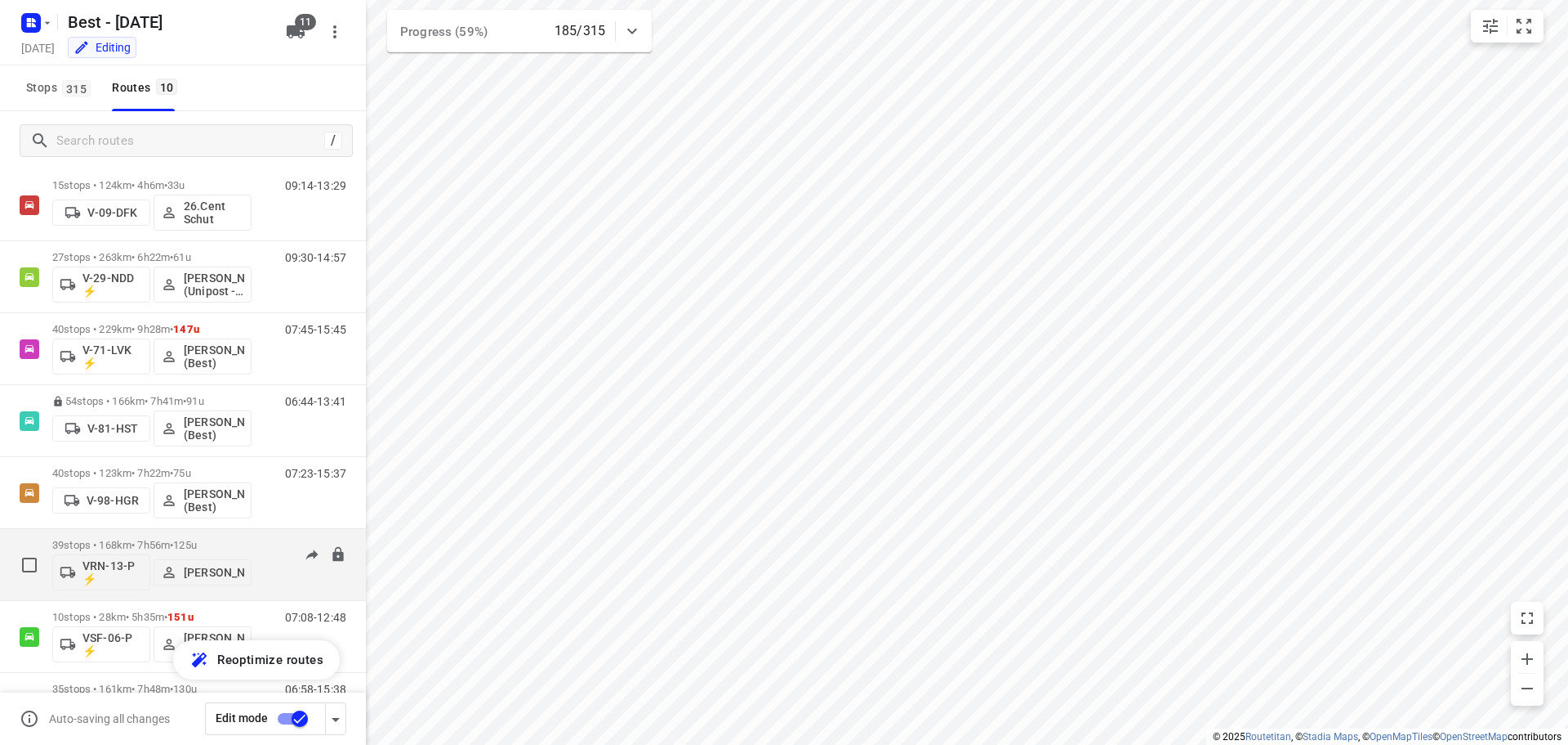
scroll to position [0, 0]
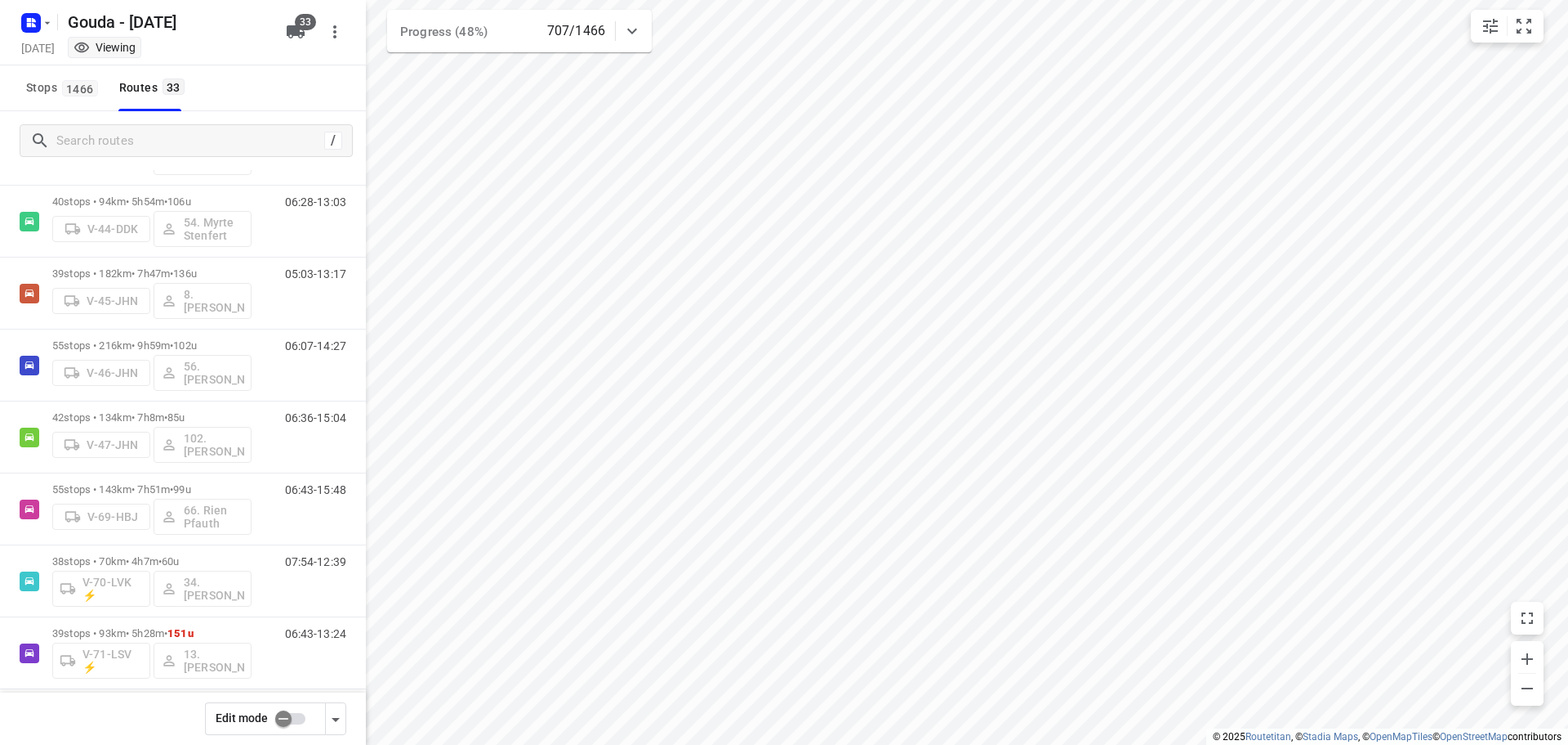
scroll to position [817, 0]
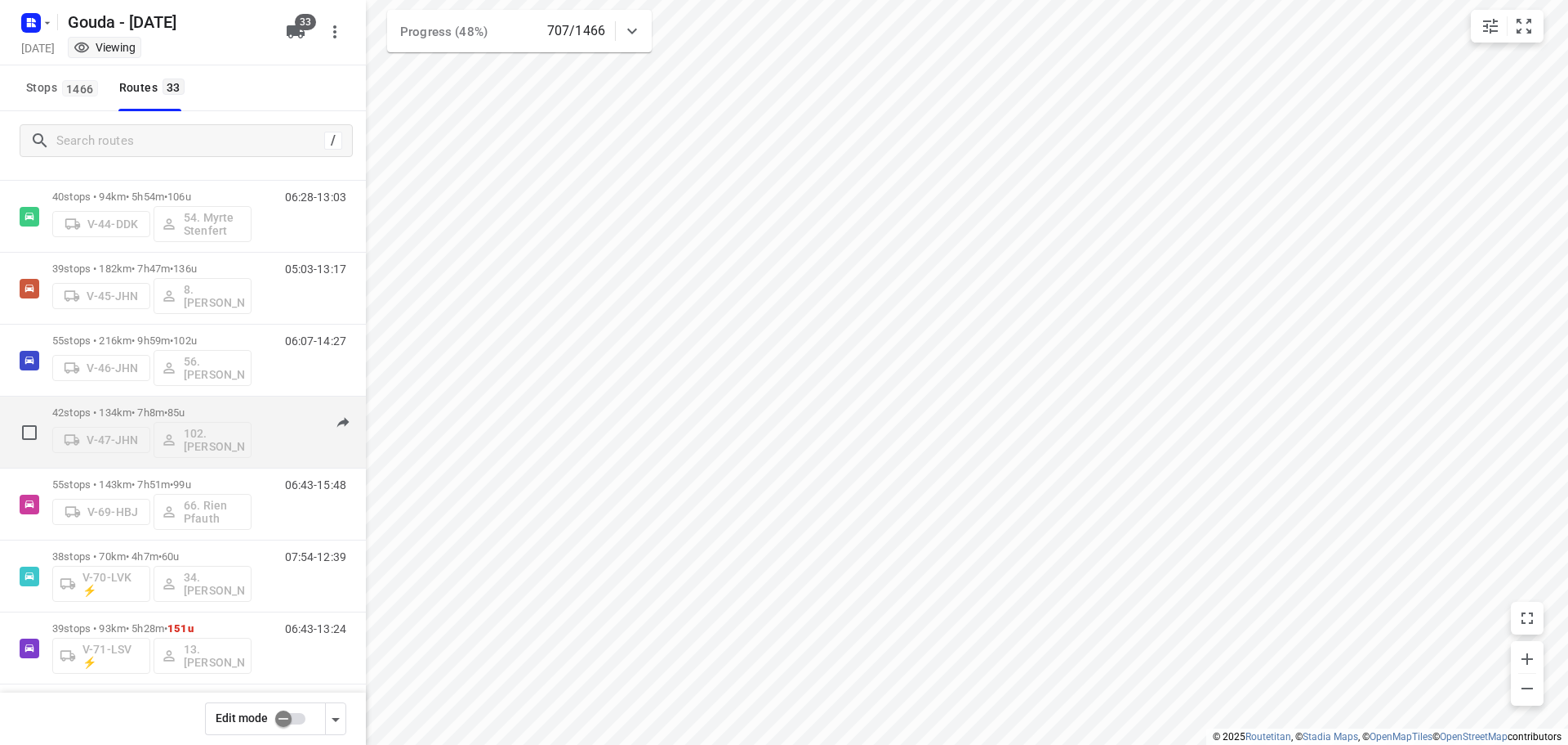
click at [170, 406] on p "42 stops • 134km • 7h8m • 85u" at bounding box center [152, 412] width 199 height 12
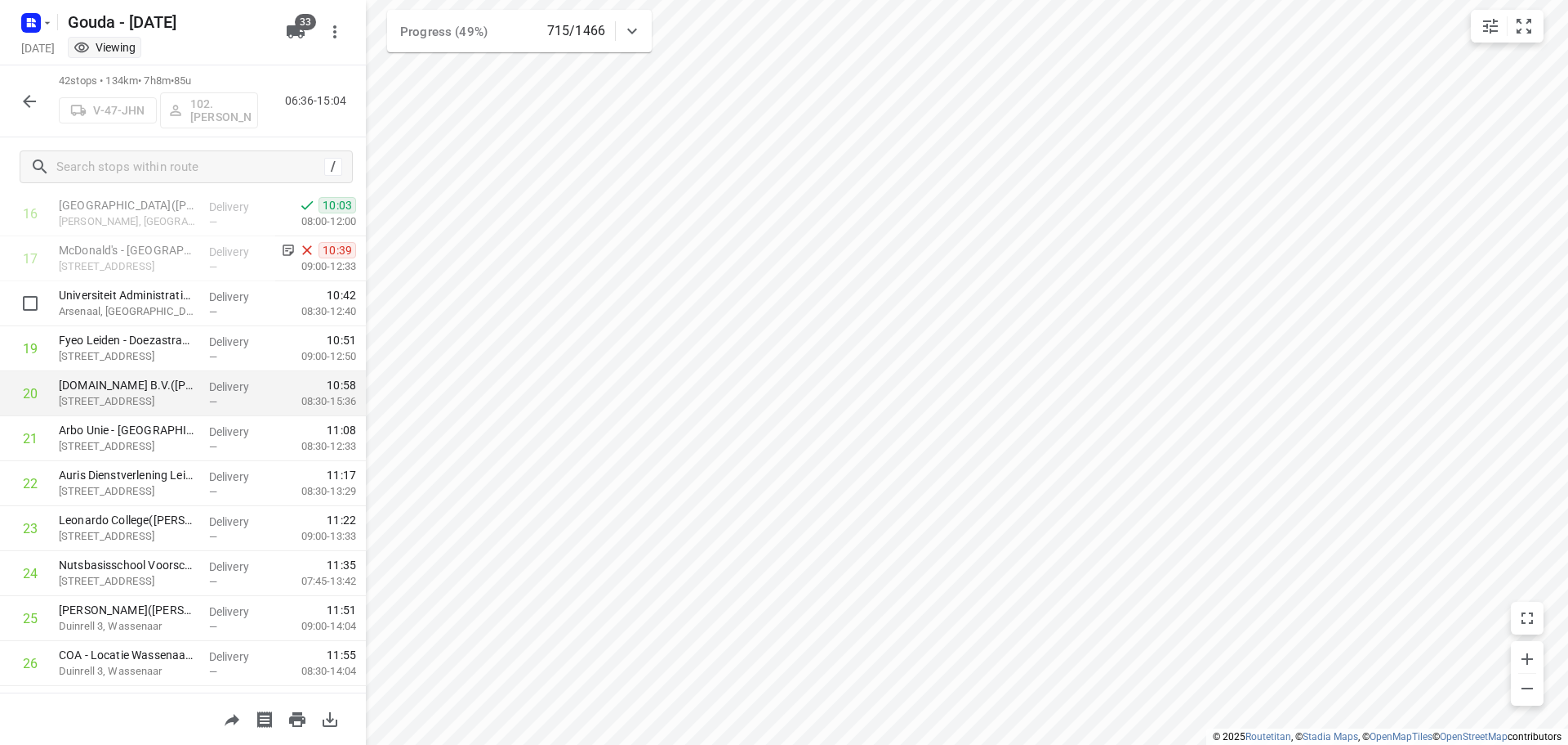
scroll to position [736, 0]
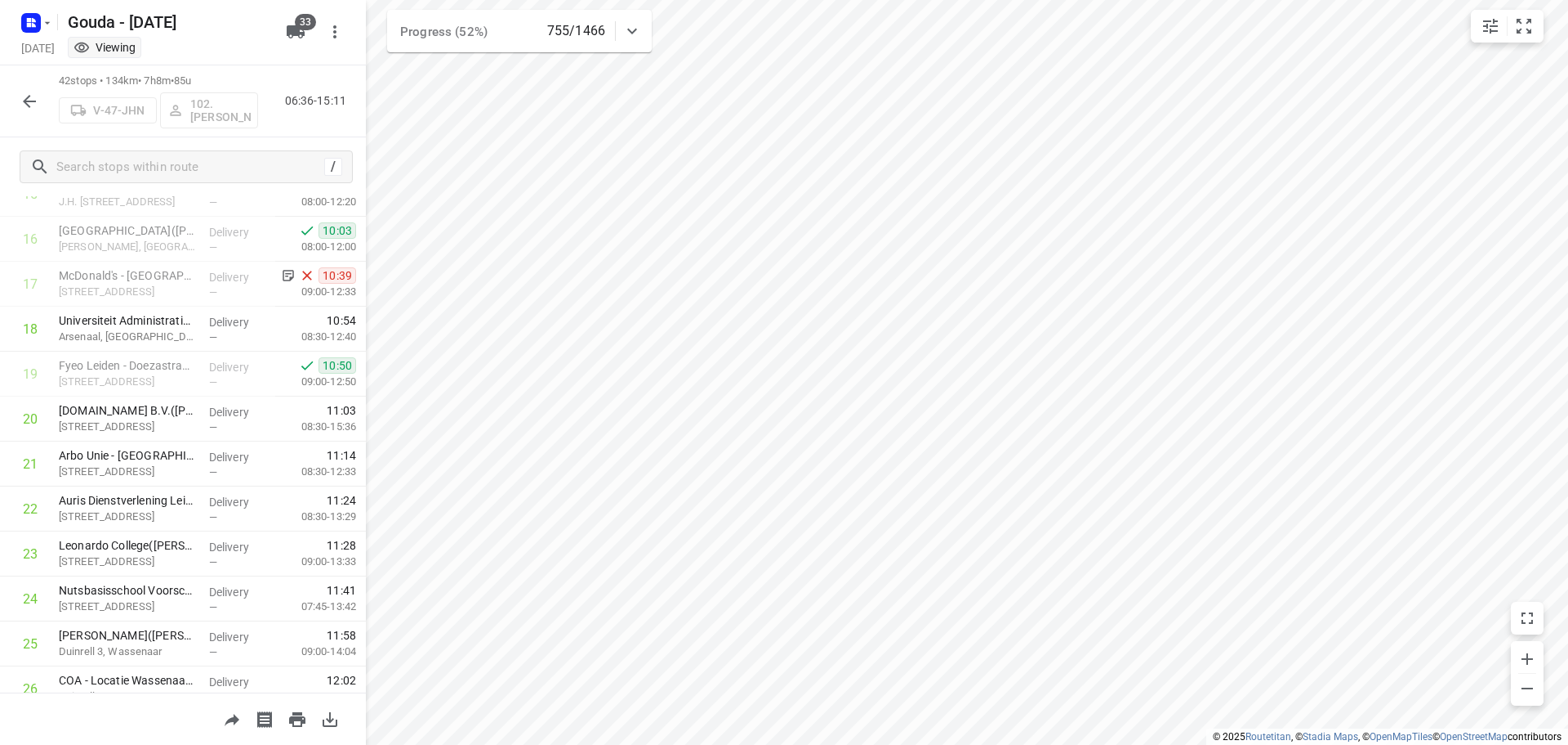
click at [36, 110] on icon "button" at bounding box center [30, 102] width 20 height 20
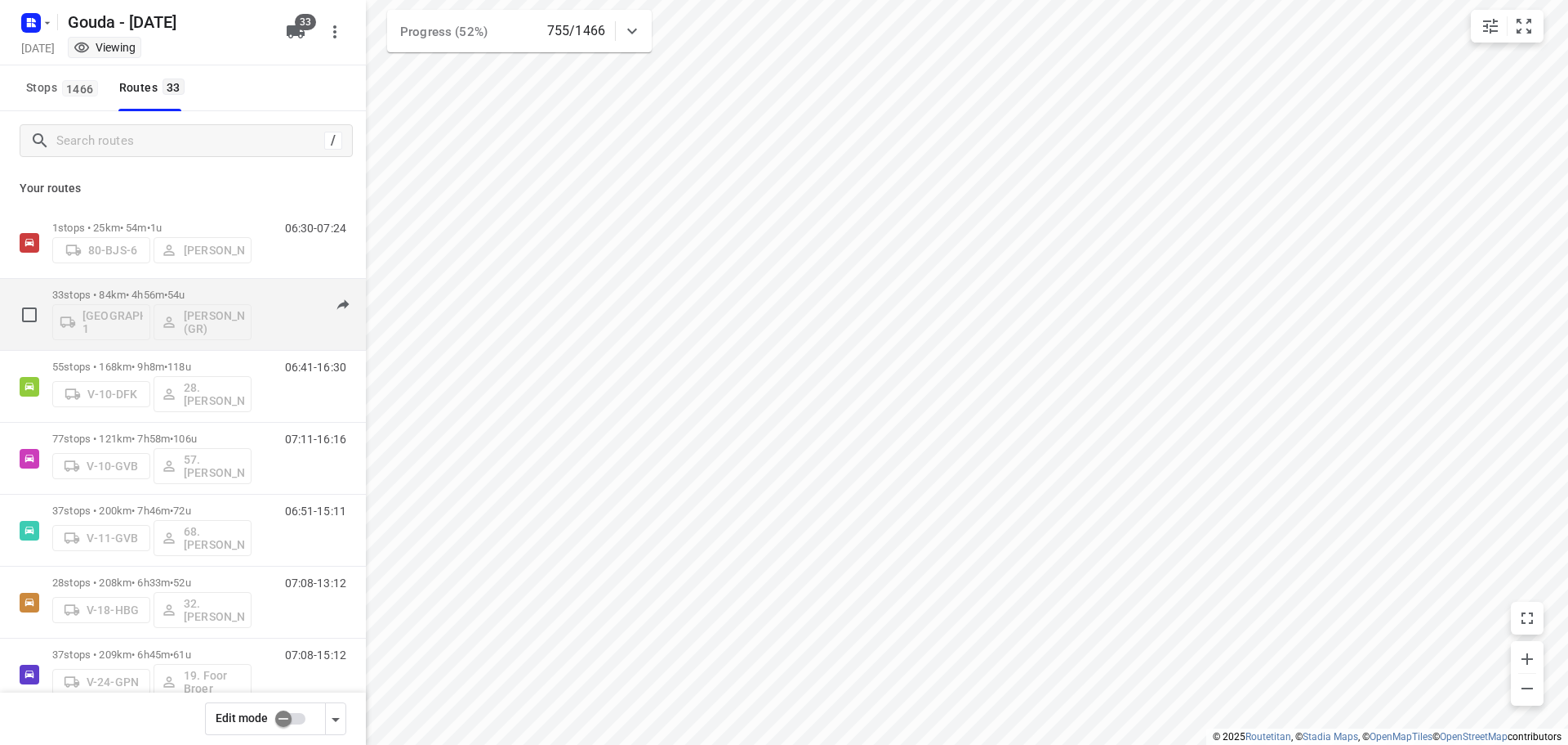
scroll to position [163, 0]
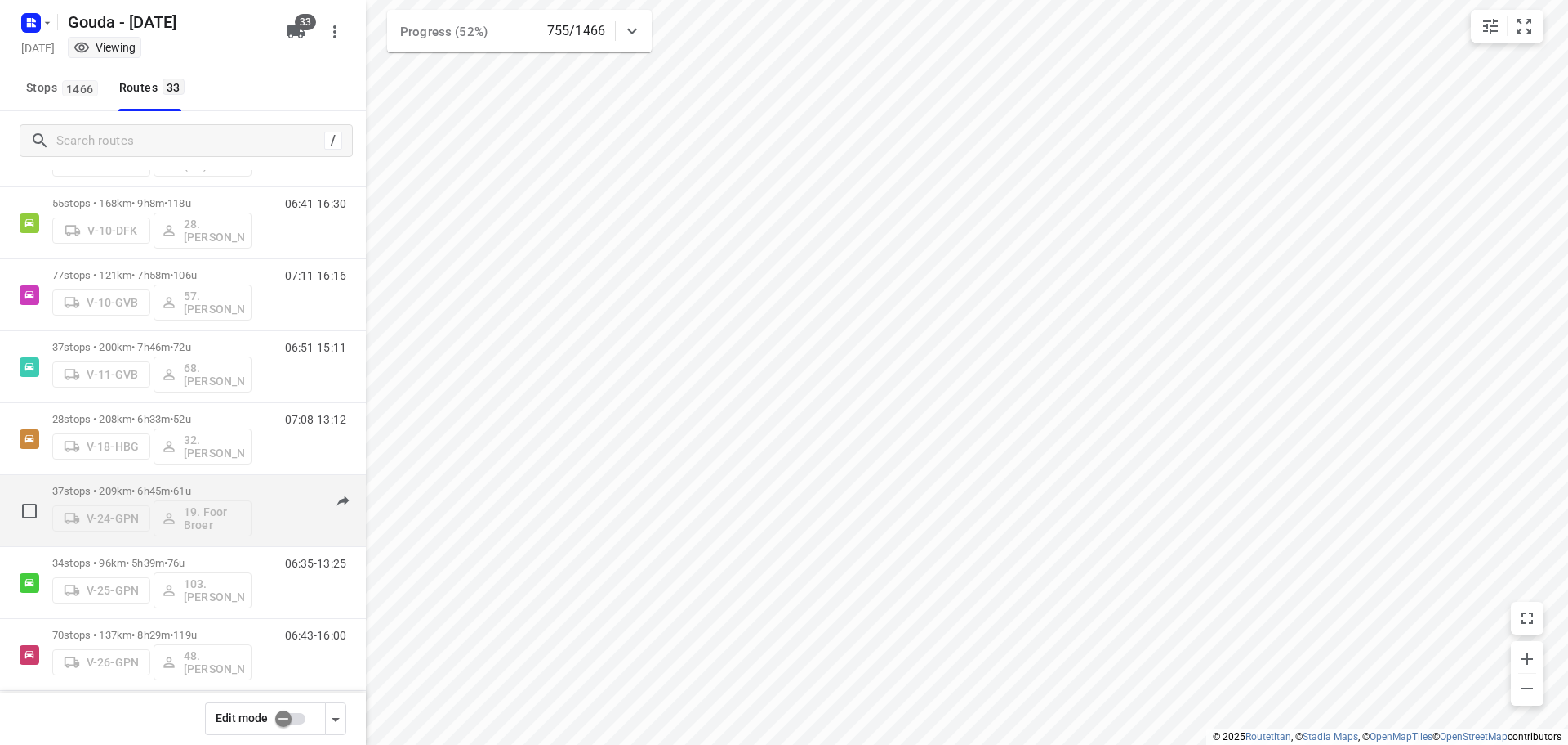
click at [159, 479] on div "37 stops • 209km • 6h45m • 61u V-24-GPN 19. Foor Broer" at bounding box center [152, 510] width 199 height 68
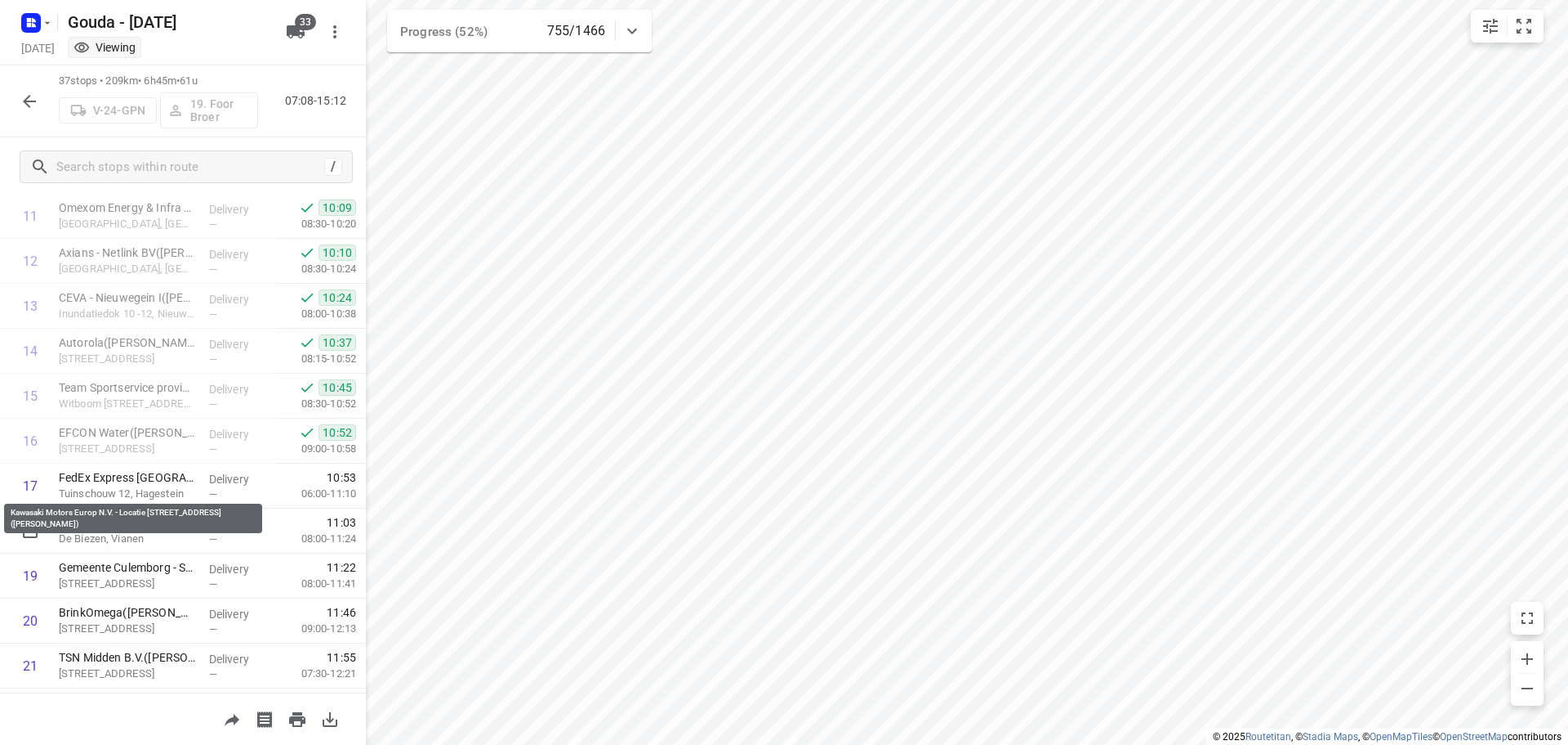
scroll to position [572, 0]
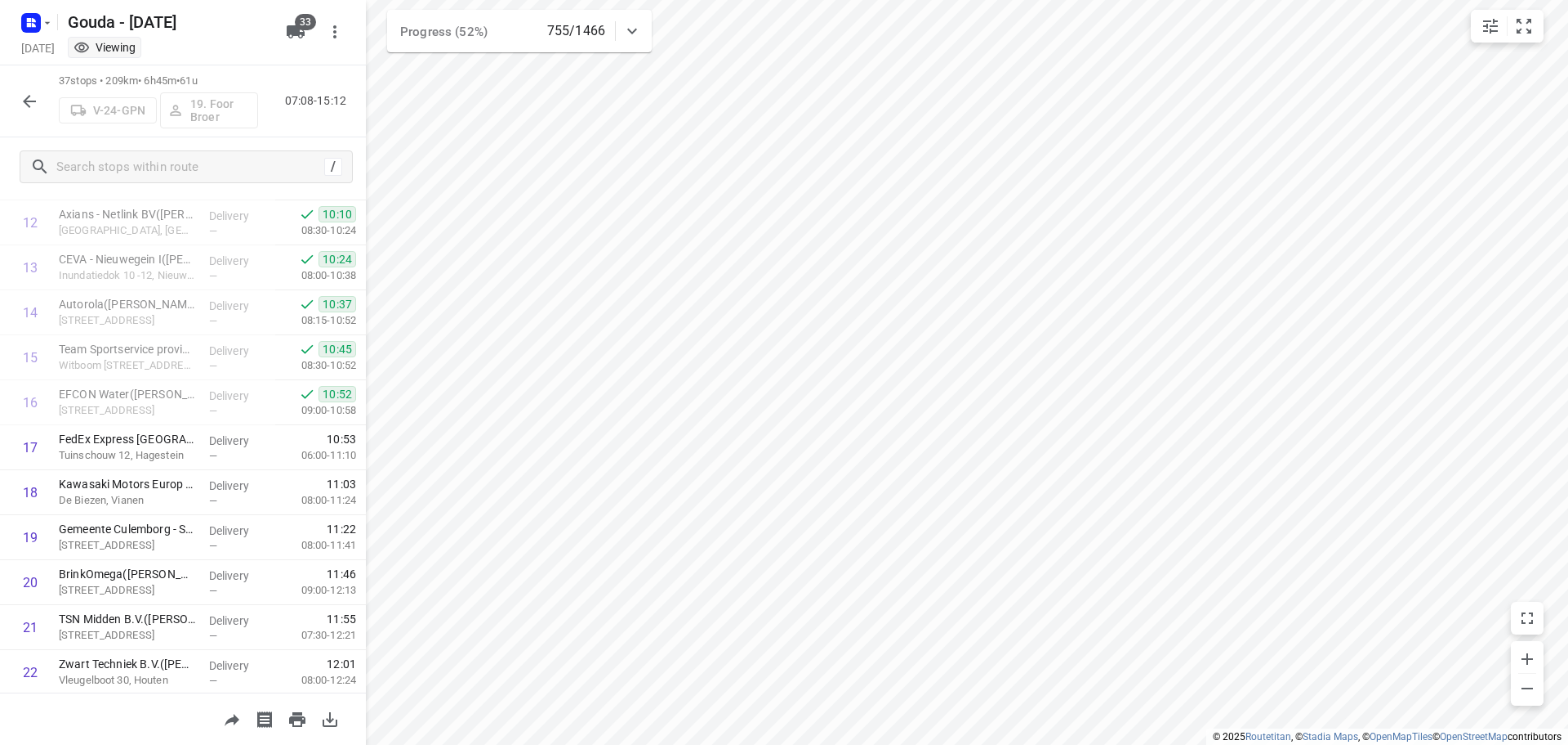
click at [33, 99] on icon "button" at bounding box center [30, 102] width 20 height 20
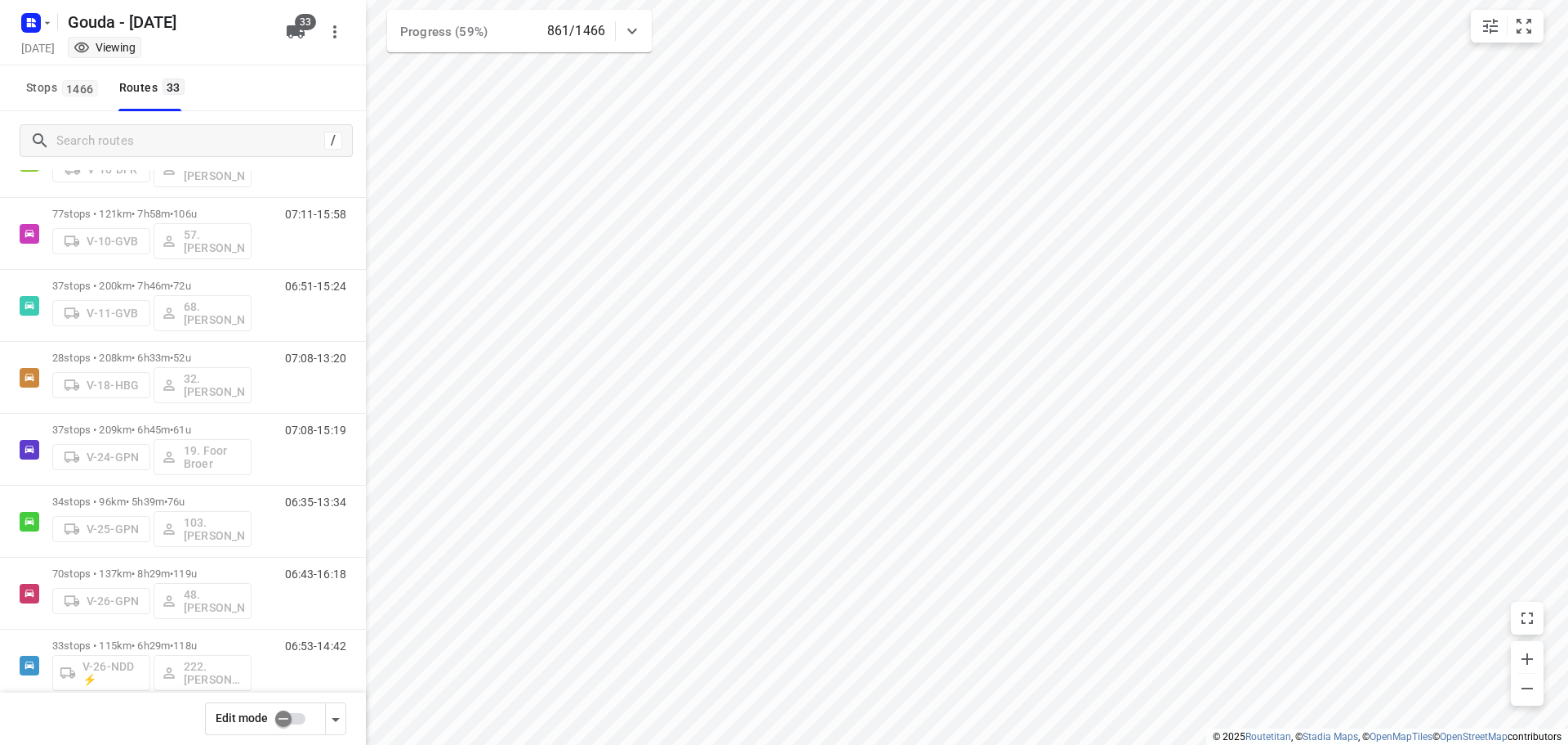
scroll to position [0, 0]
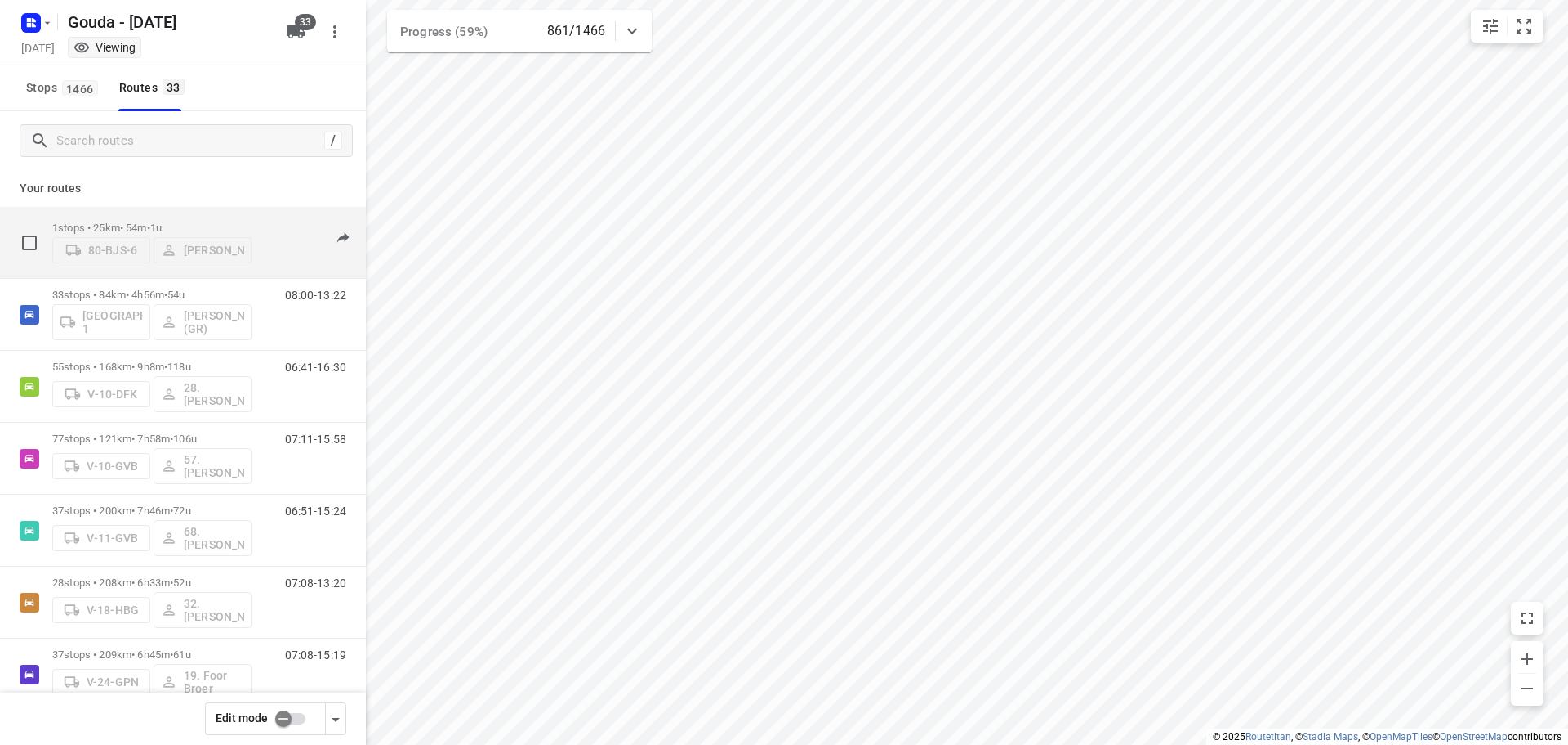
click at [153, 215] on div "1 stops • 25km • 54m • 1u 80-BJS-6 [PERSON_NAME]" at bounding box center [152, 242] width 199 height 58
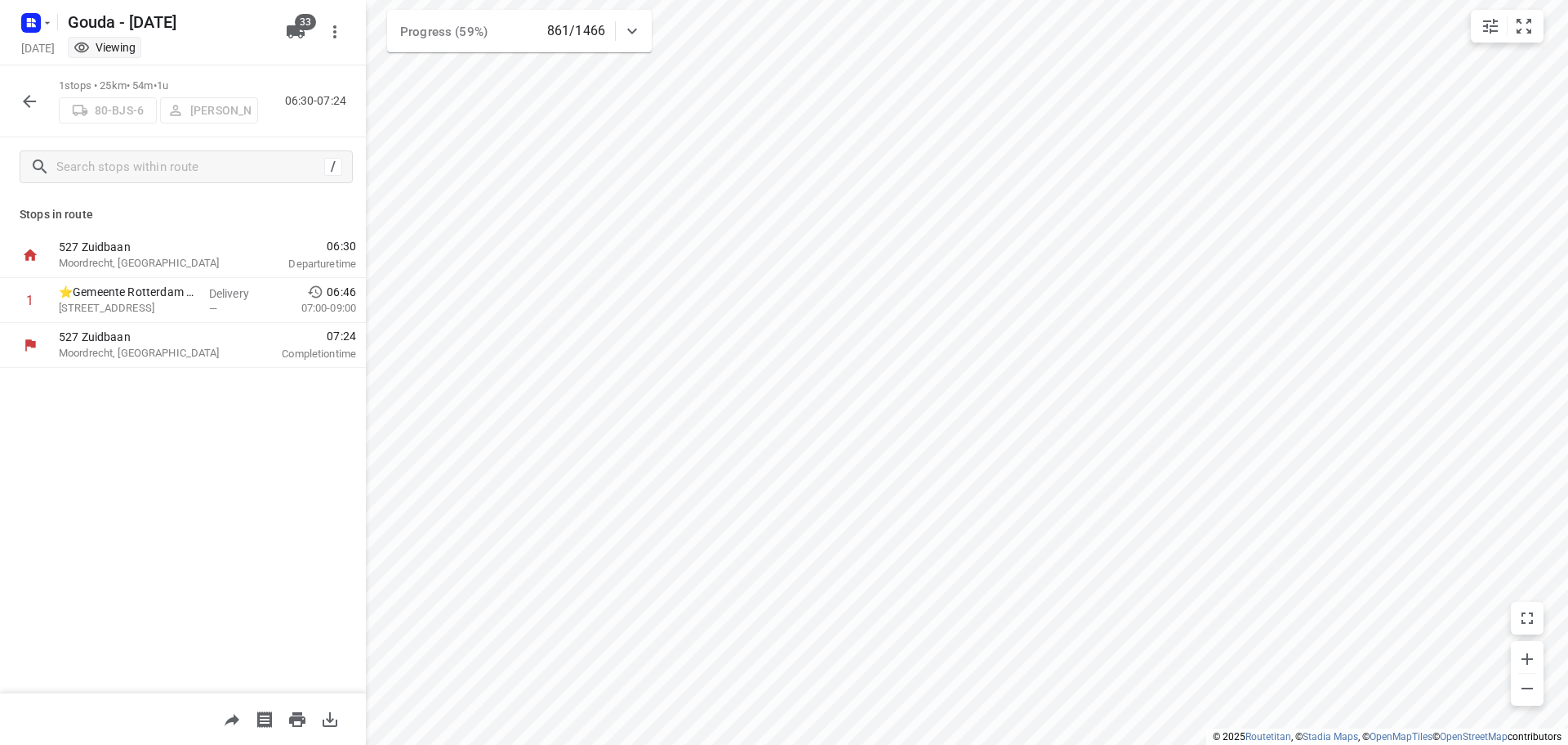
click at [32, 106] on icon "button" at bounding box center [30, 102] width 20 height 20
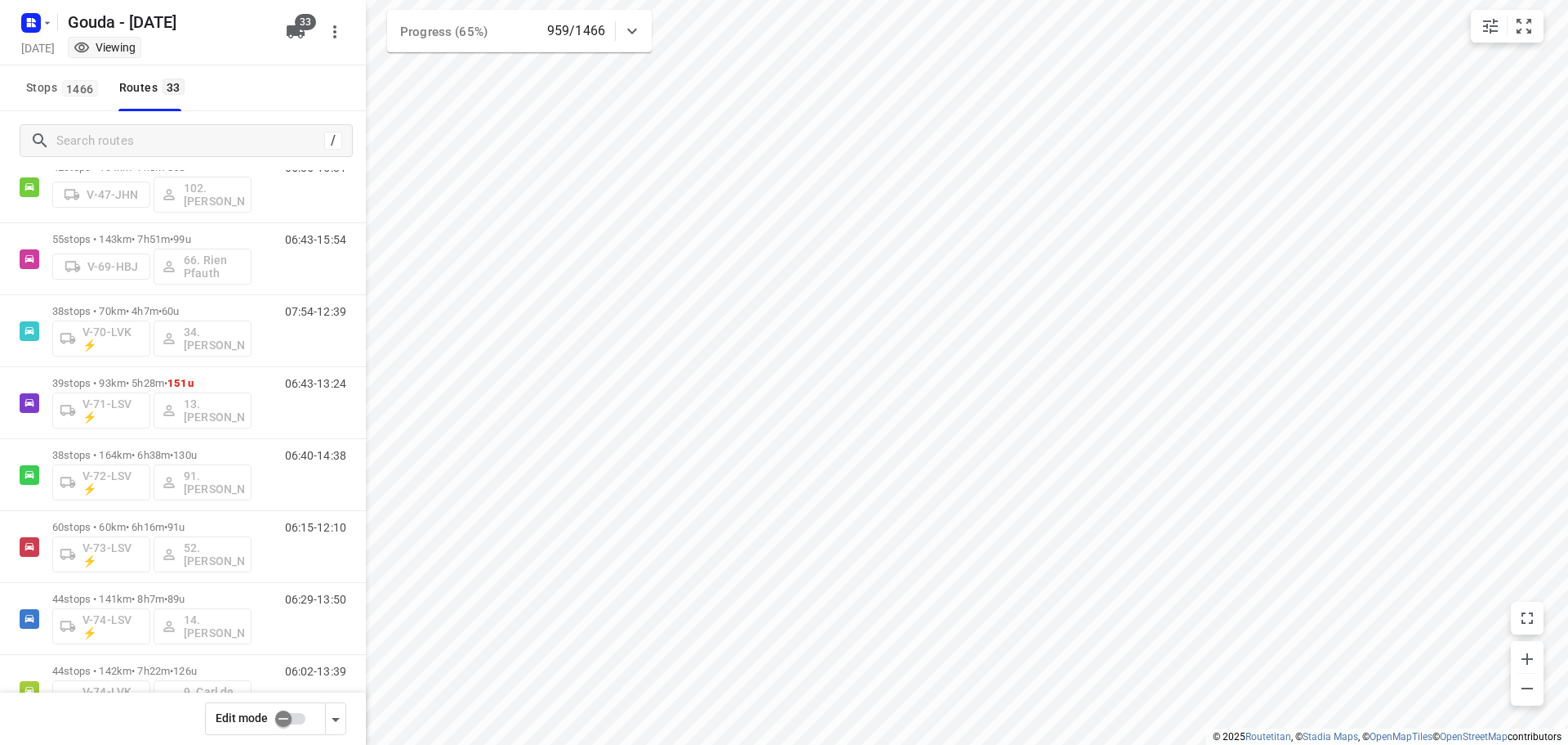
scroll to position [1144, 0]
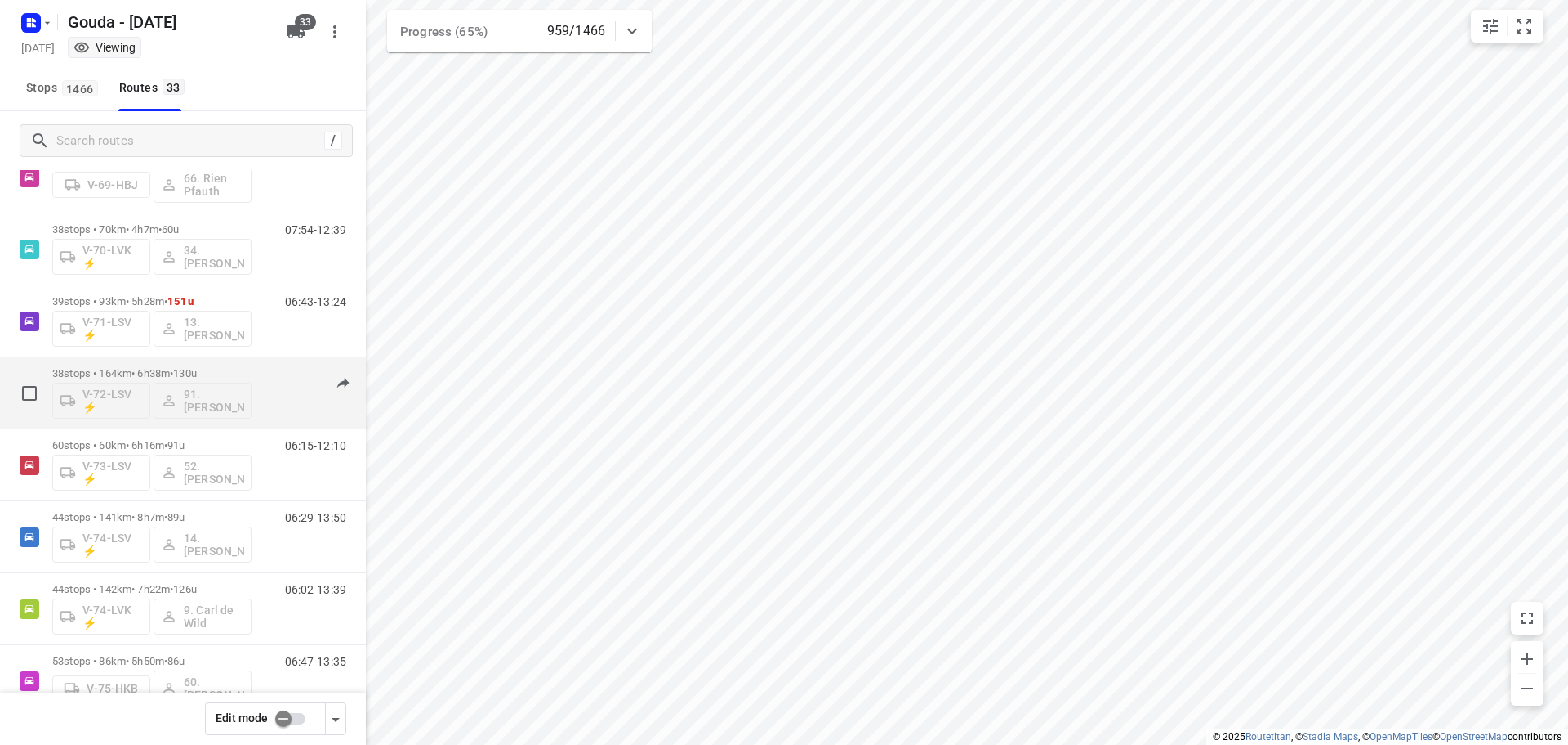
click at [192, 363] on div "38 stops • 164km • 6h38m • 130u V-72-LSV ⚡ 91.[PERSON_NAME]" at bounding box center [152, 392] width 199 height 68
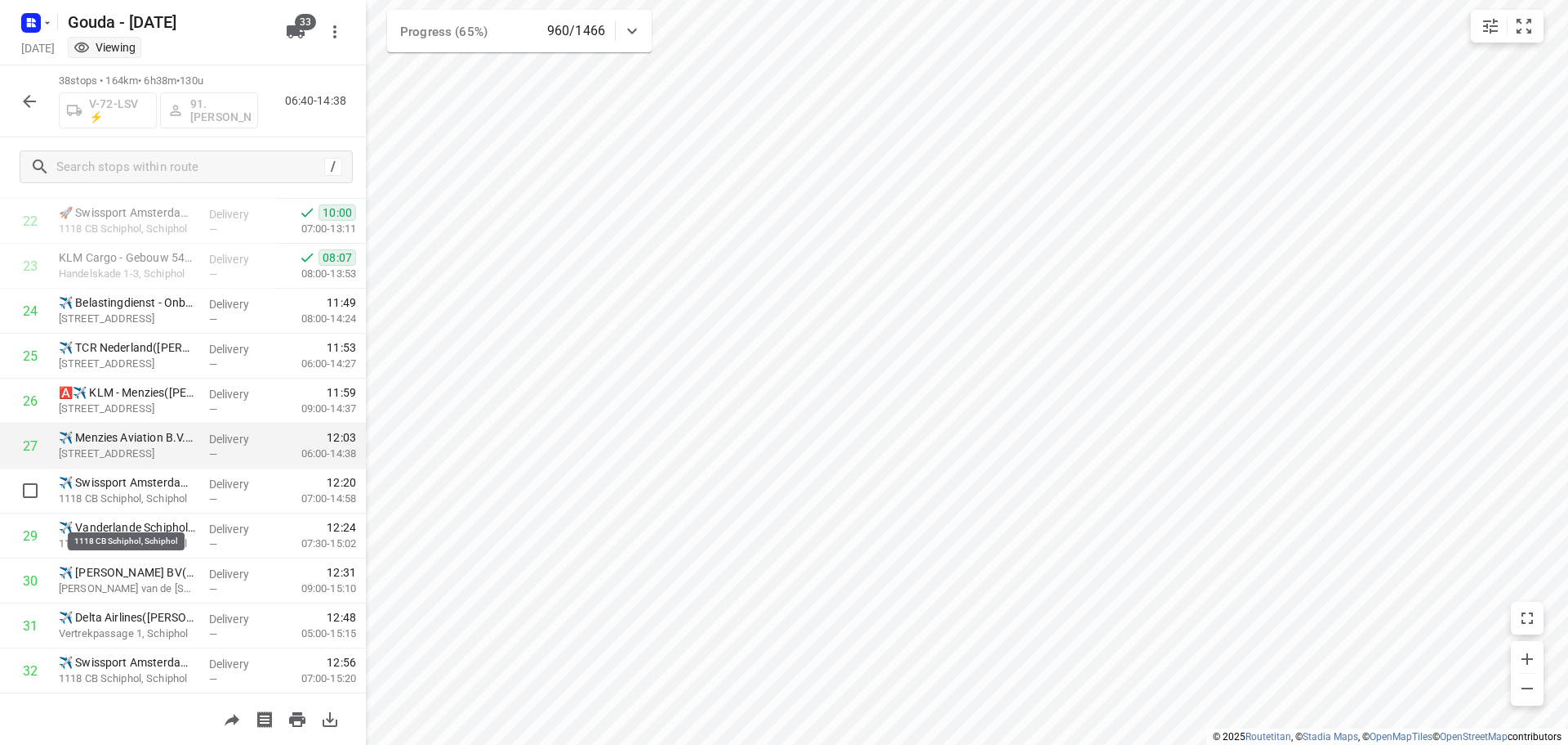
scroll to position [930, 0]
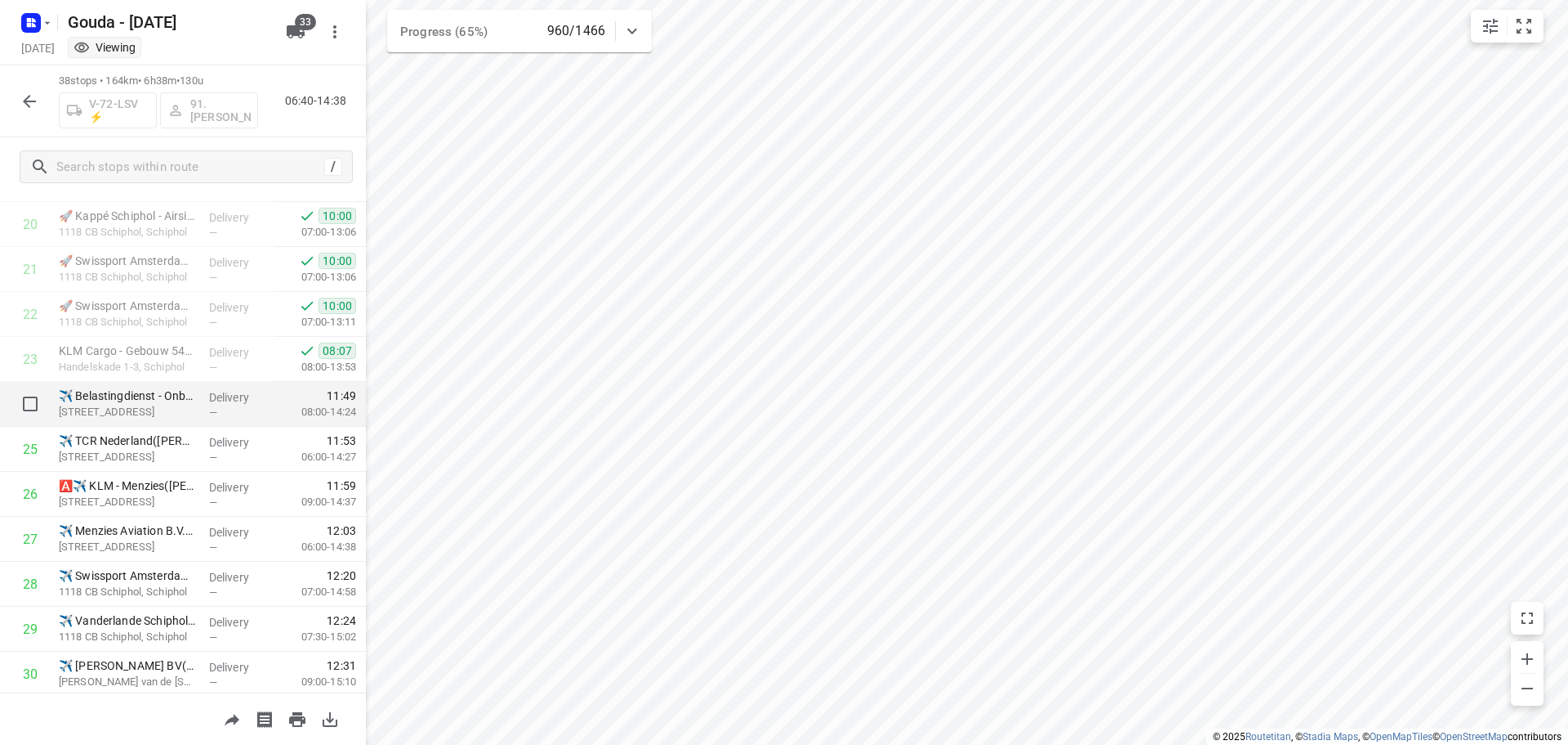
click at [196, 413] on div "✈️ Belastingdienst - Onbemand - Schiphol(Operationele Afdeling Facilitaire Dien…" at bounding box center [127, 404] width 150 height 45
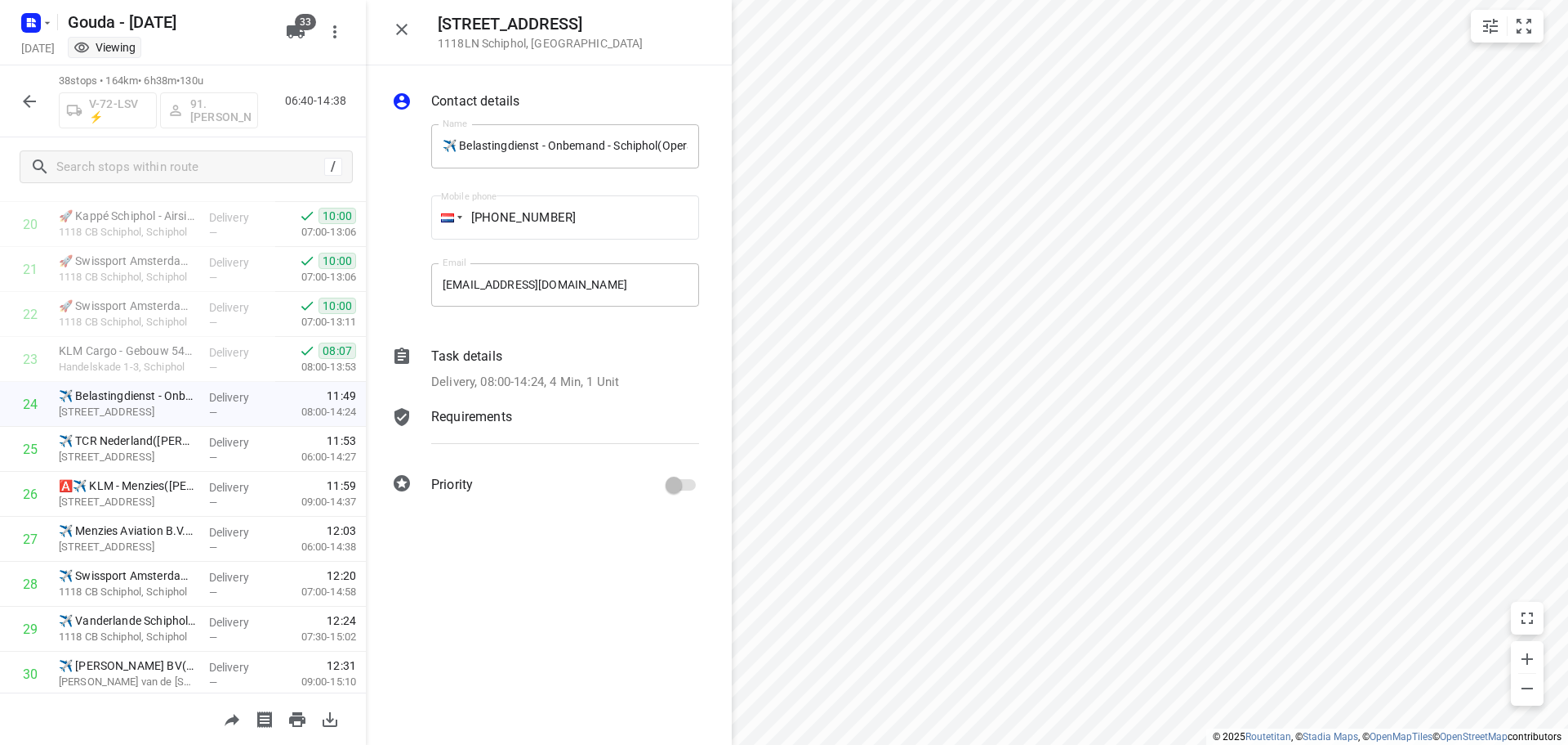
click at [507, 374] on p "Delivery, 08:00-14:24, 4 Min, 1 Unit" at bounding box center [525, 381] width 188 height 19
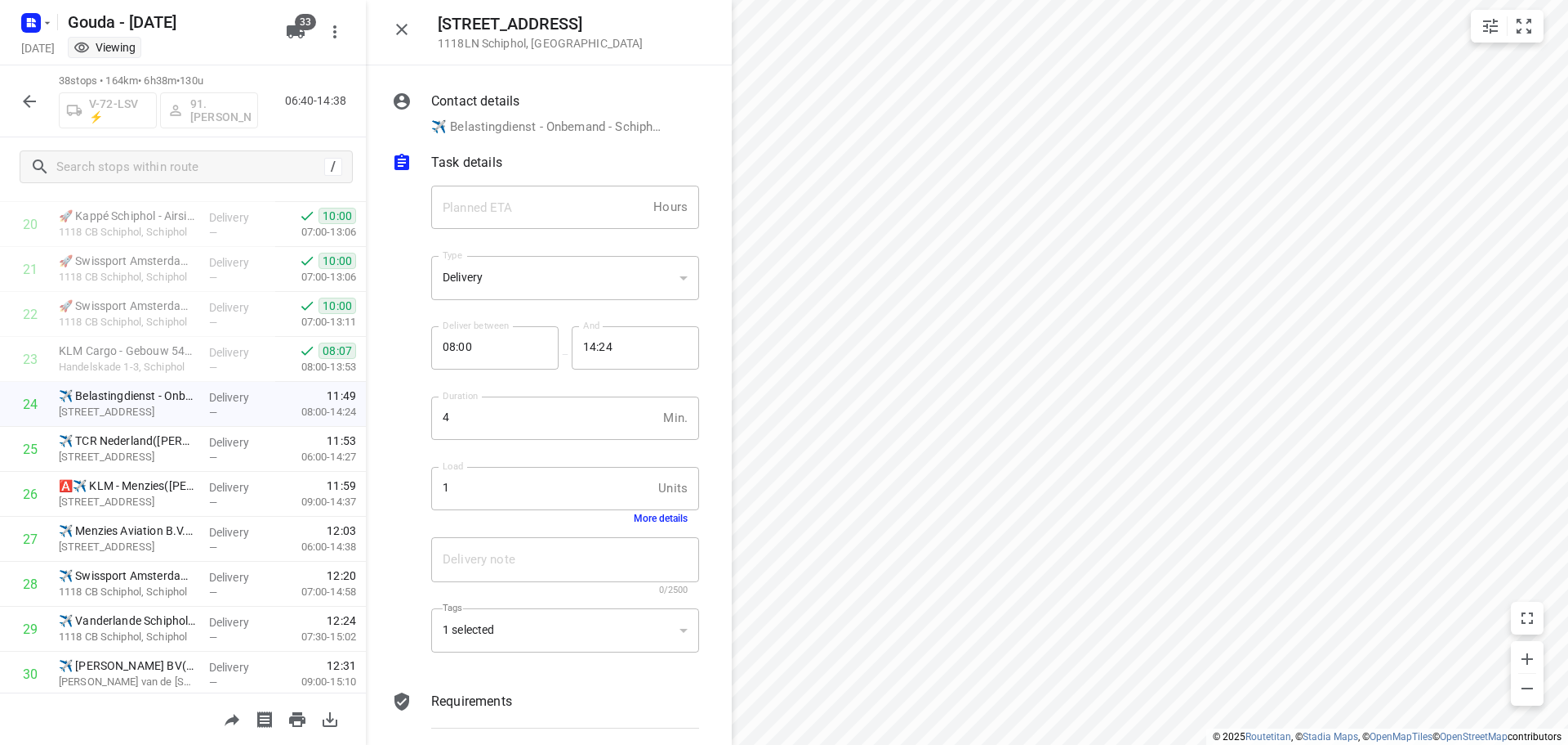
click at [638, 519] on button "More details" at bounding box center [661, 519] width 54 height 12
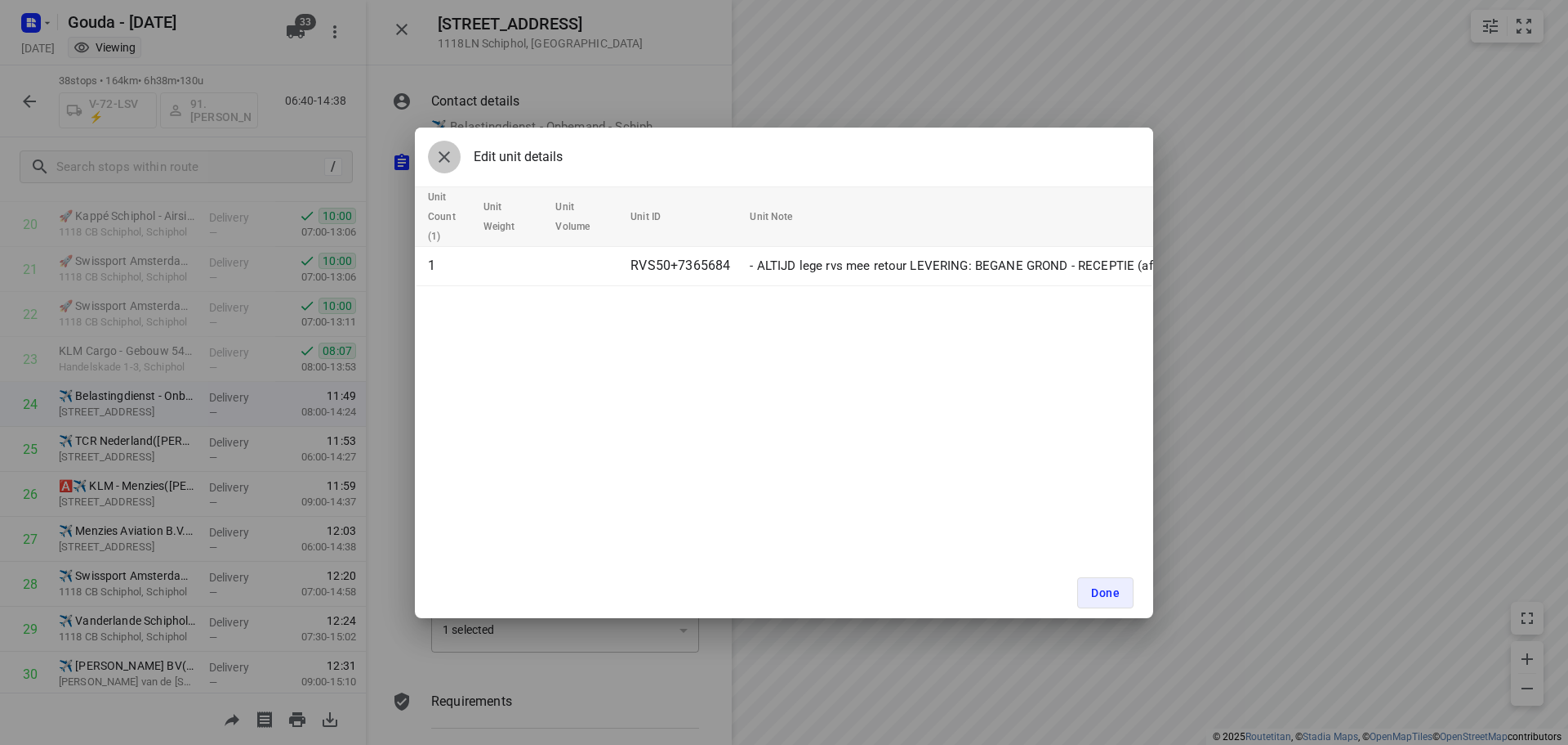
click at [453, 159] on icon "button" at bounding box center [444, 157] width 20 height 20
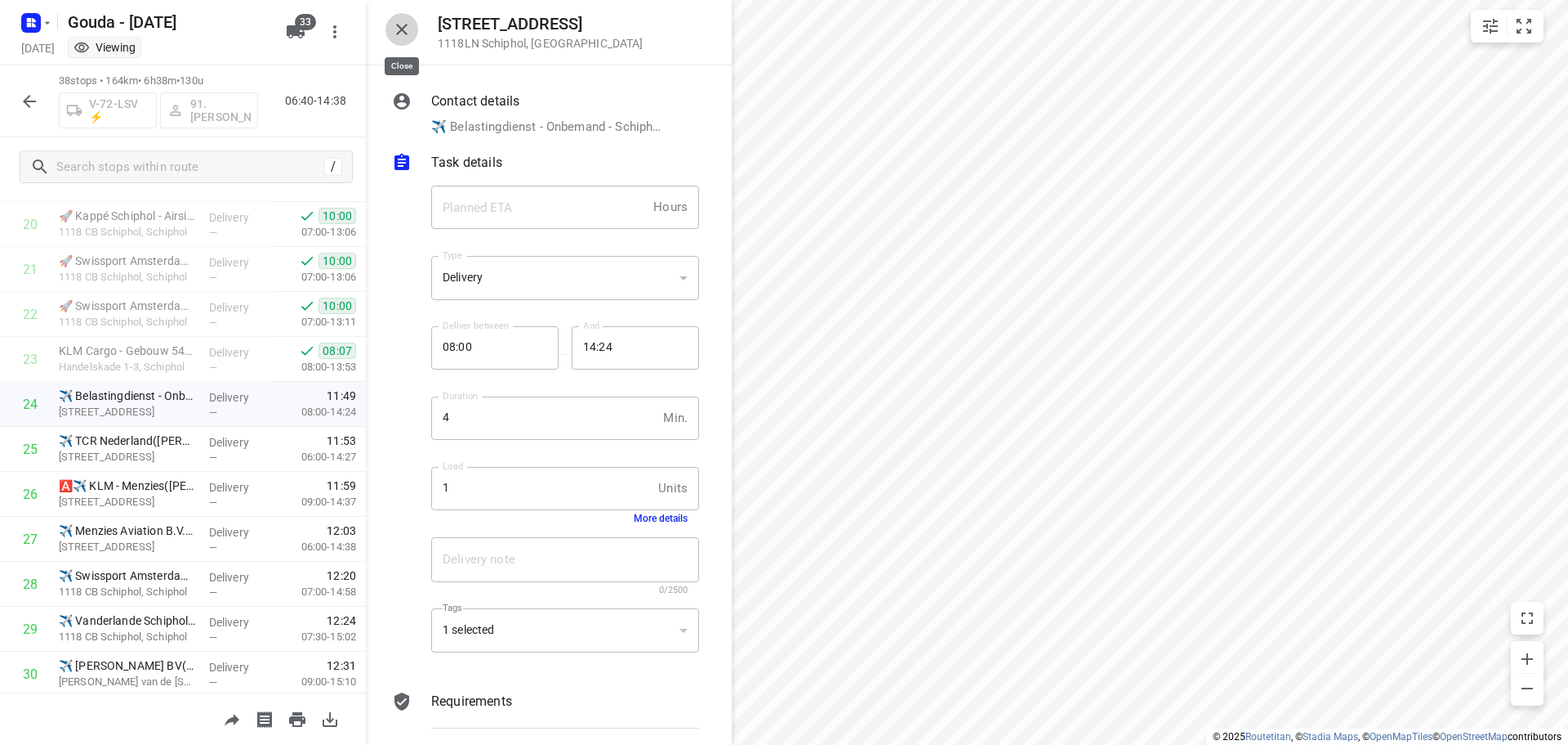
click at [409, 33] on icon "button" at bounding box center [402, 30] width 20 height 20
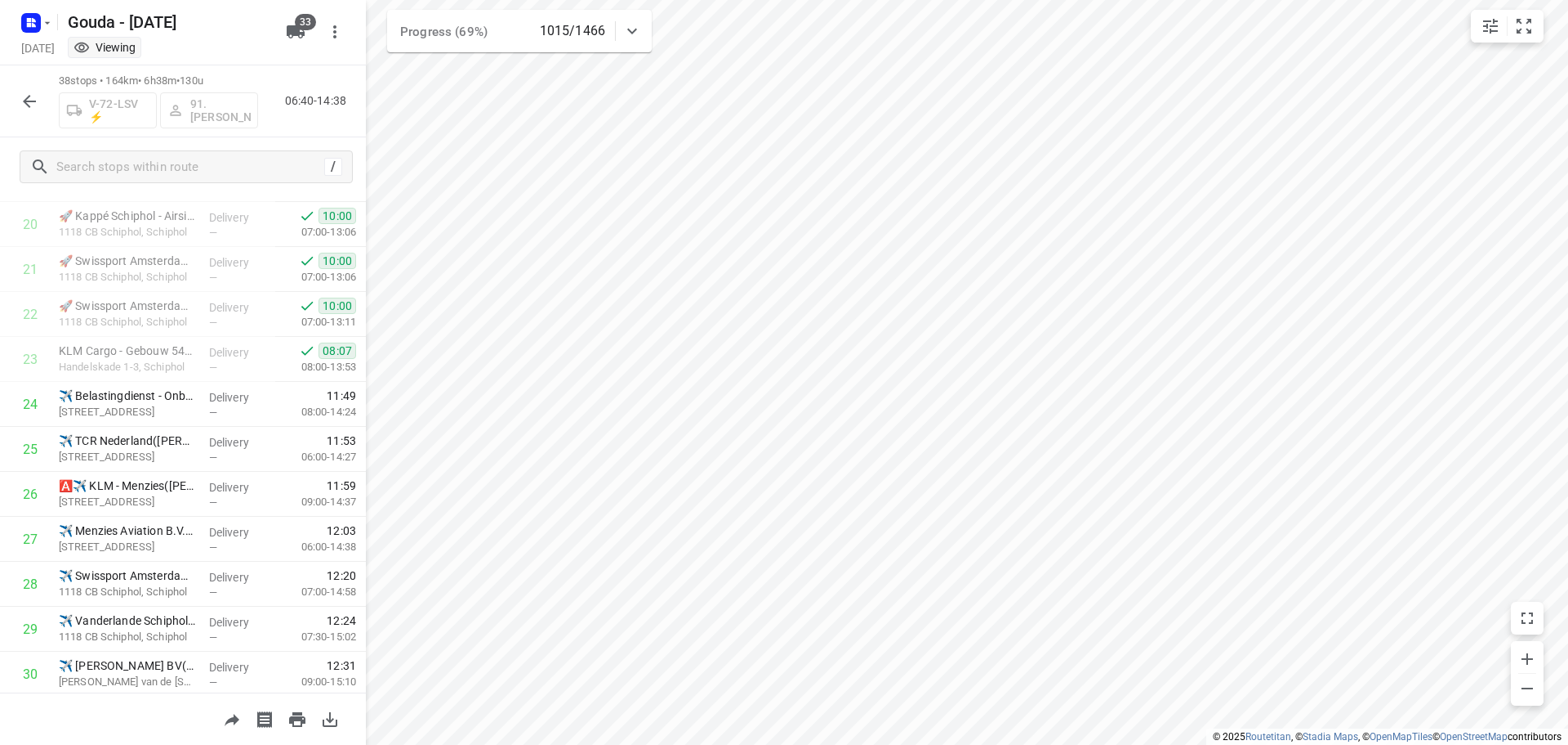
click at [35, 113] on button "button" at bounding box center [29, 101] width 33 height 33
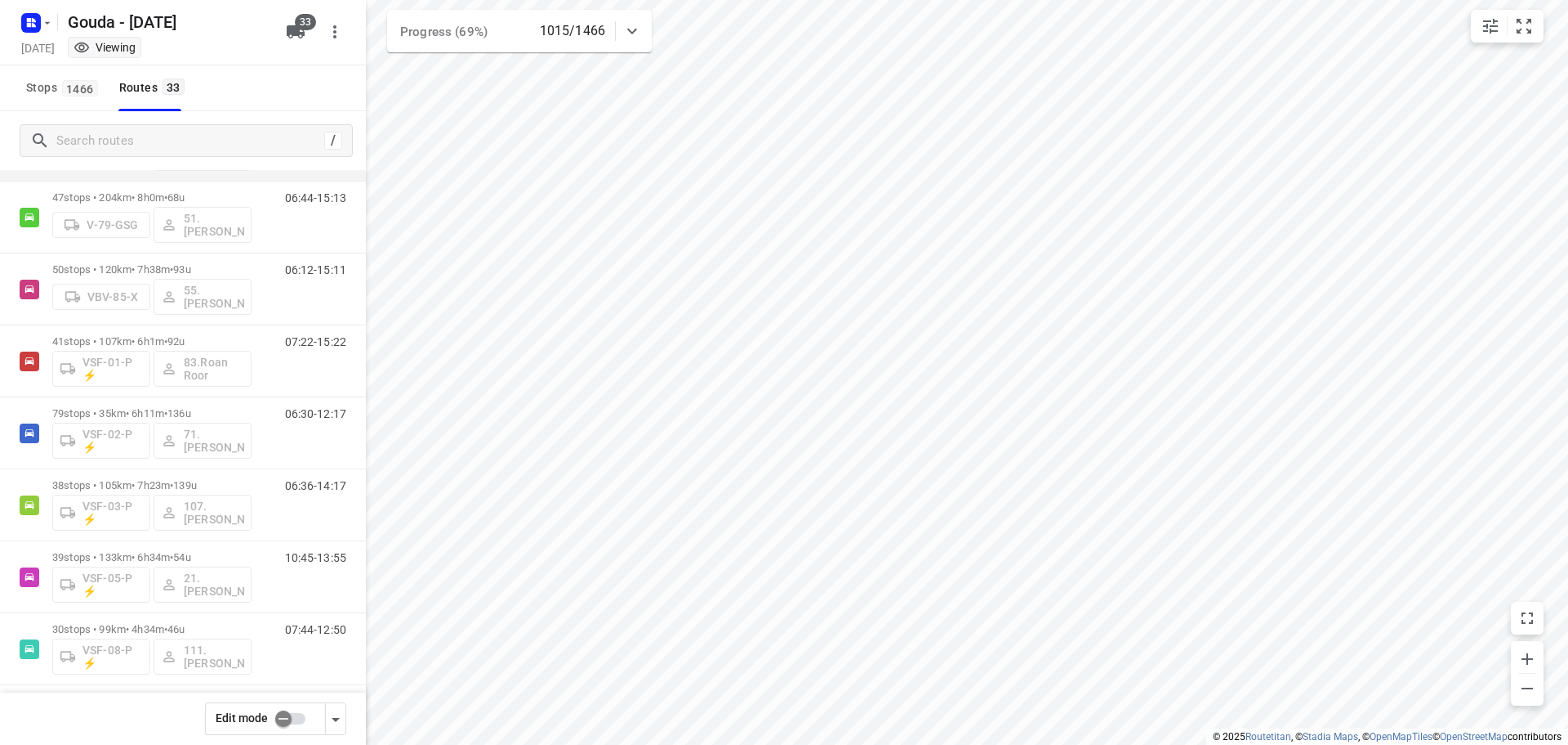
scroll to position [1905, 0]
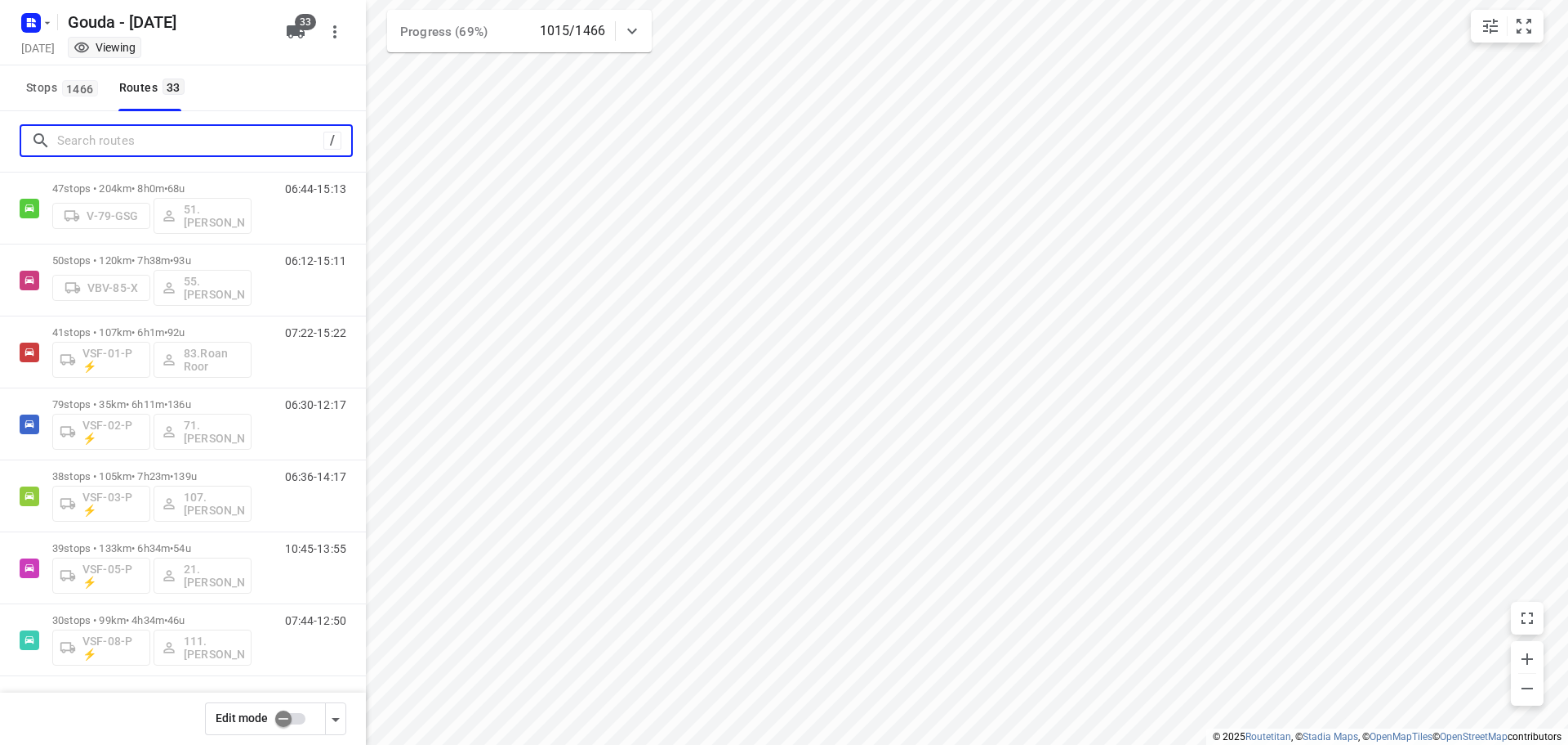
click at [163, 140] on input "Search routes" at bounding box center [191, 141] width 267 height 26
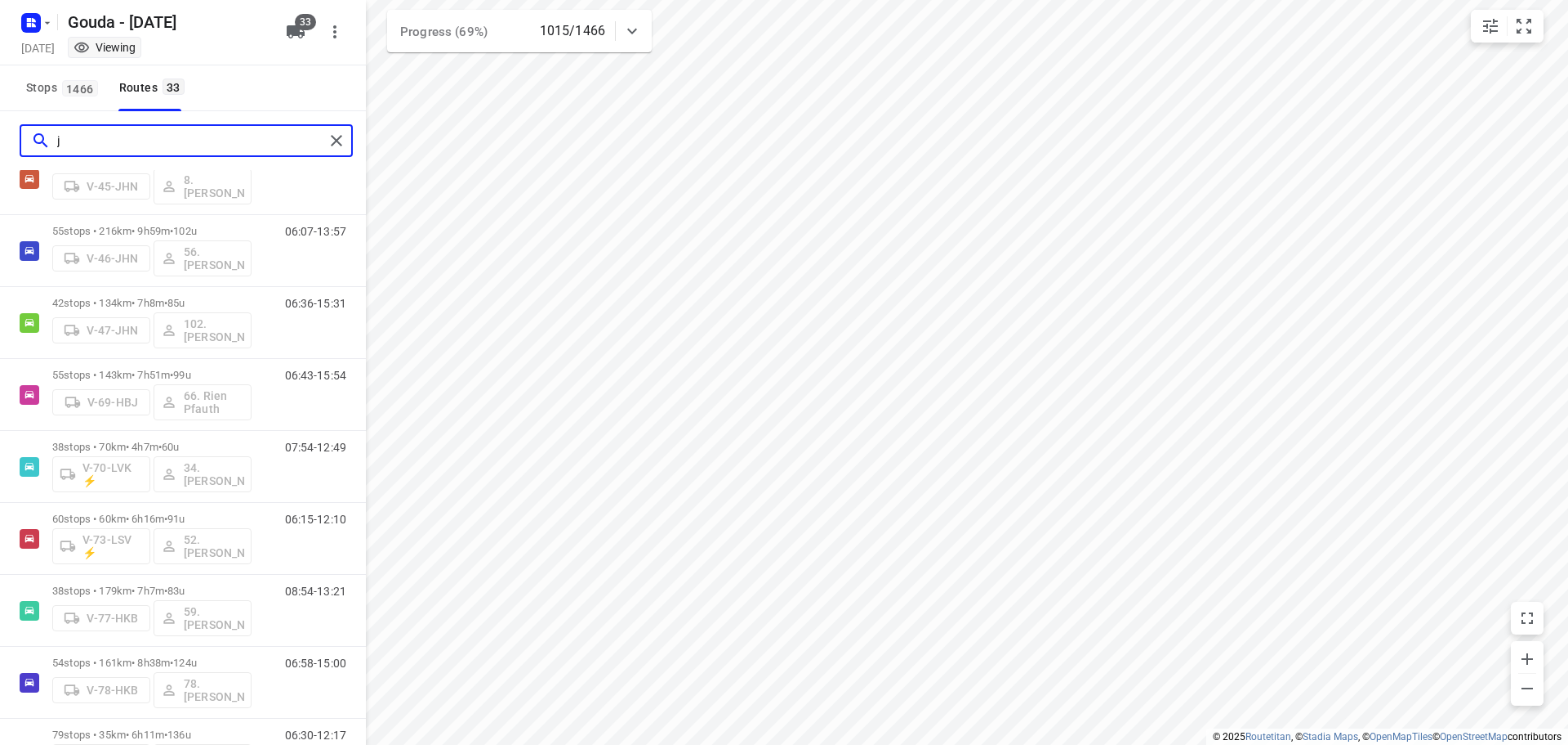
scroll to position [0, 0]
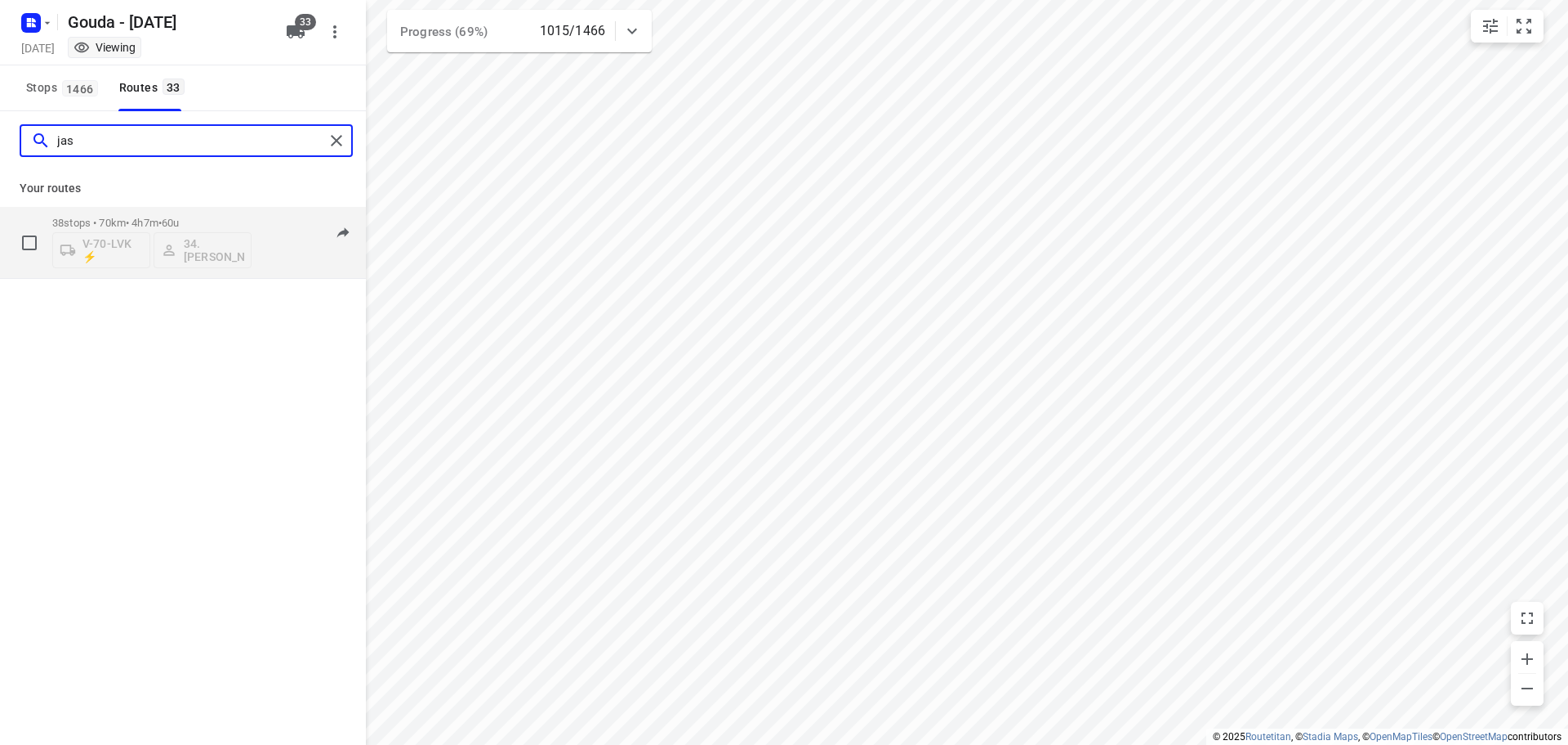
type input "jas"
click at [181, 208] on div "38 stops • 70km • 4h7m • 60u V-70-LVK ⚡ 34.Jasper van Vloten" at bounding box center [152, 242] width 199 height 68
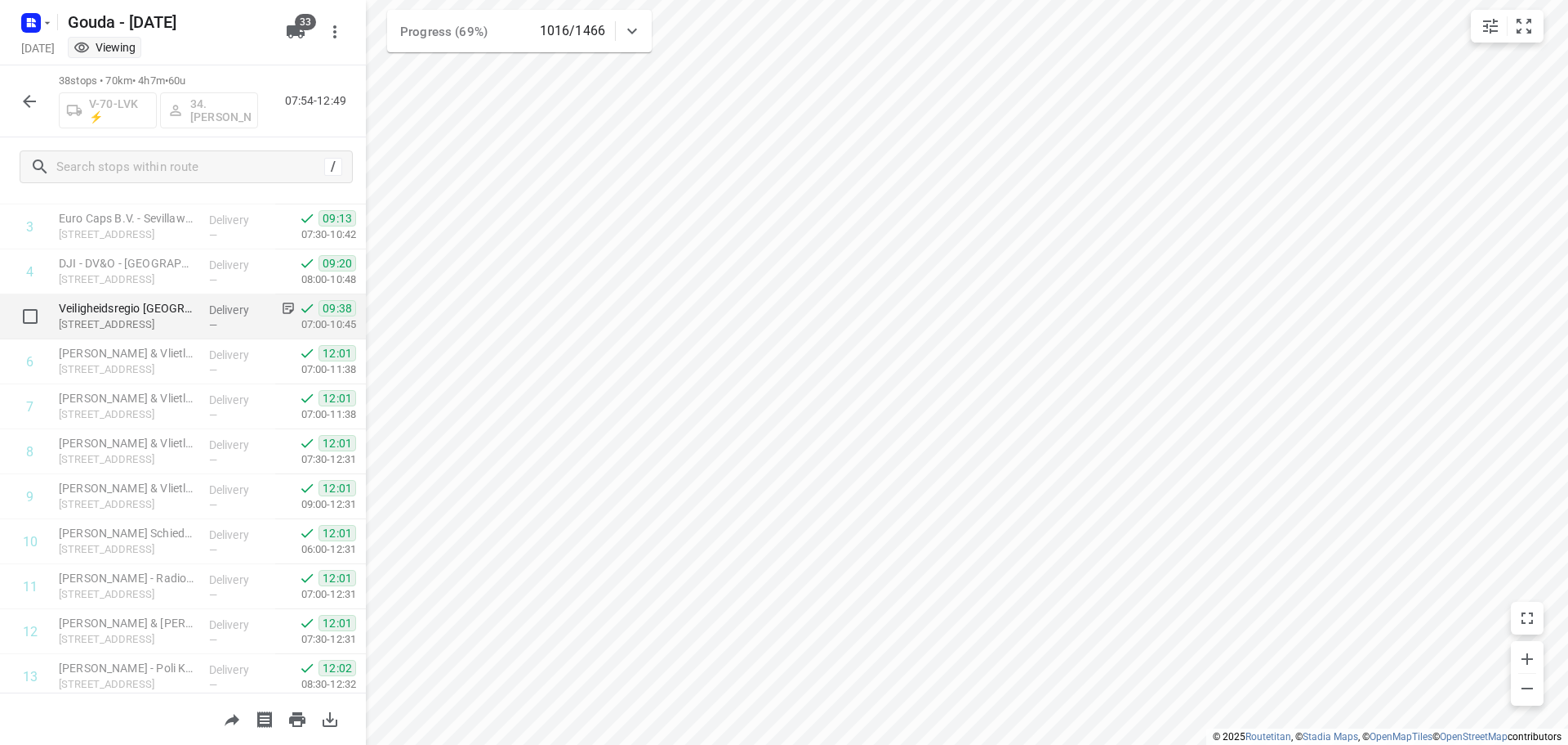
scroll to position [245, 0]
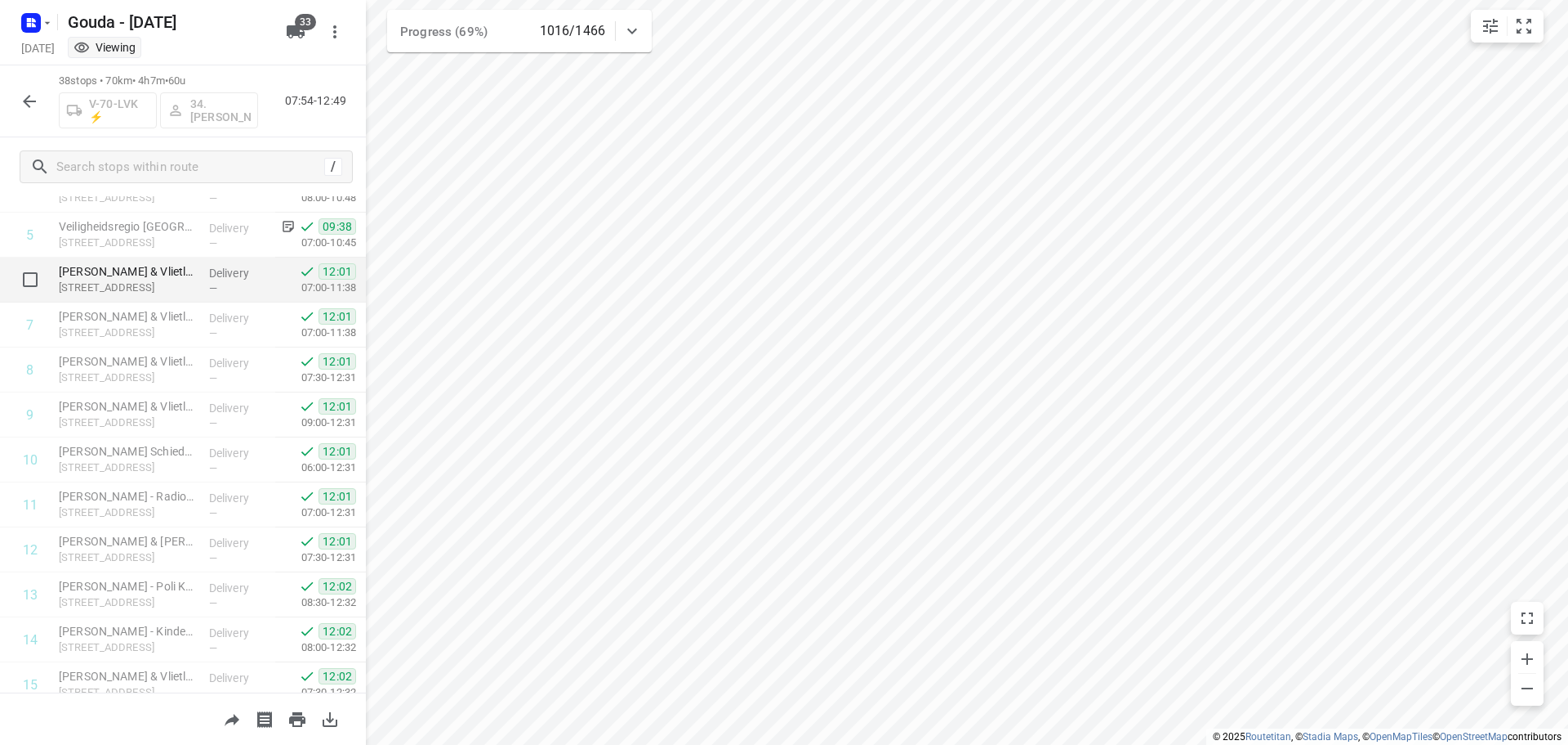
click at [172, 285] on p "Vlietlandplein 2, Schiedam" at bounding box center [127, 288] width 137 height 17
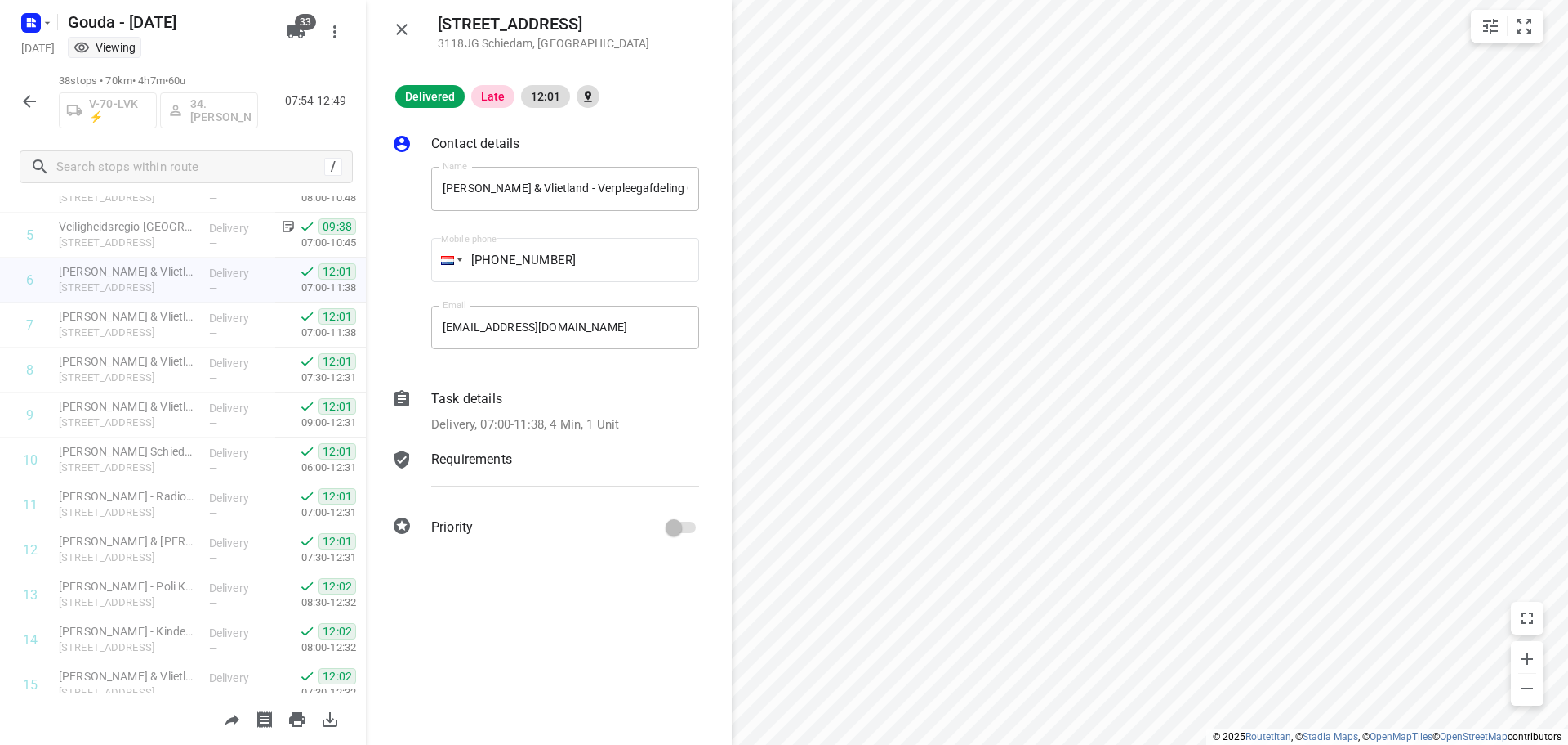
click at [467, 403] on p "Task details" at bounding box center [467, 399] width 71 height 20
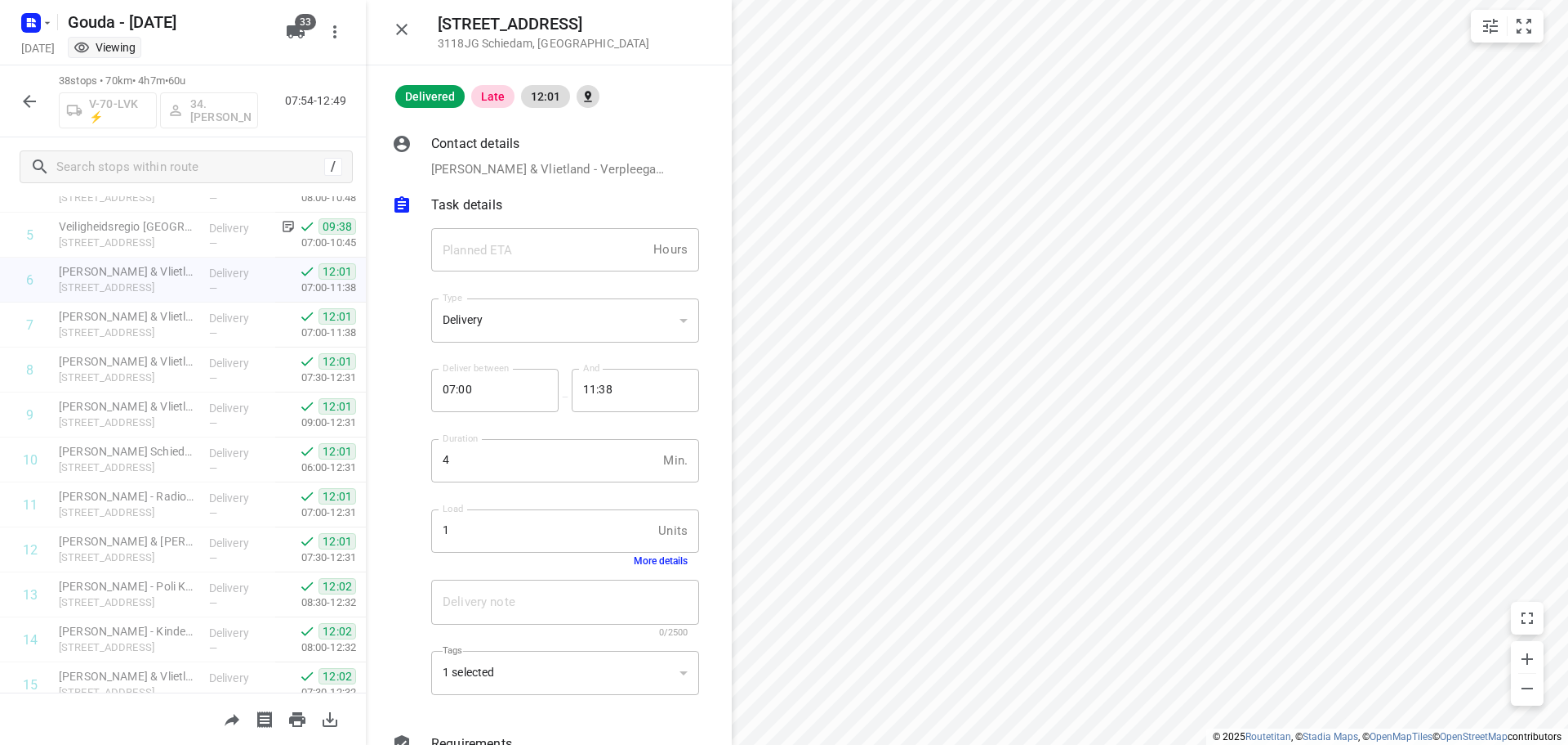
click at [661, 557] on button "More details" at bounding box center [661, 561] width 54 height 12
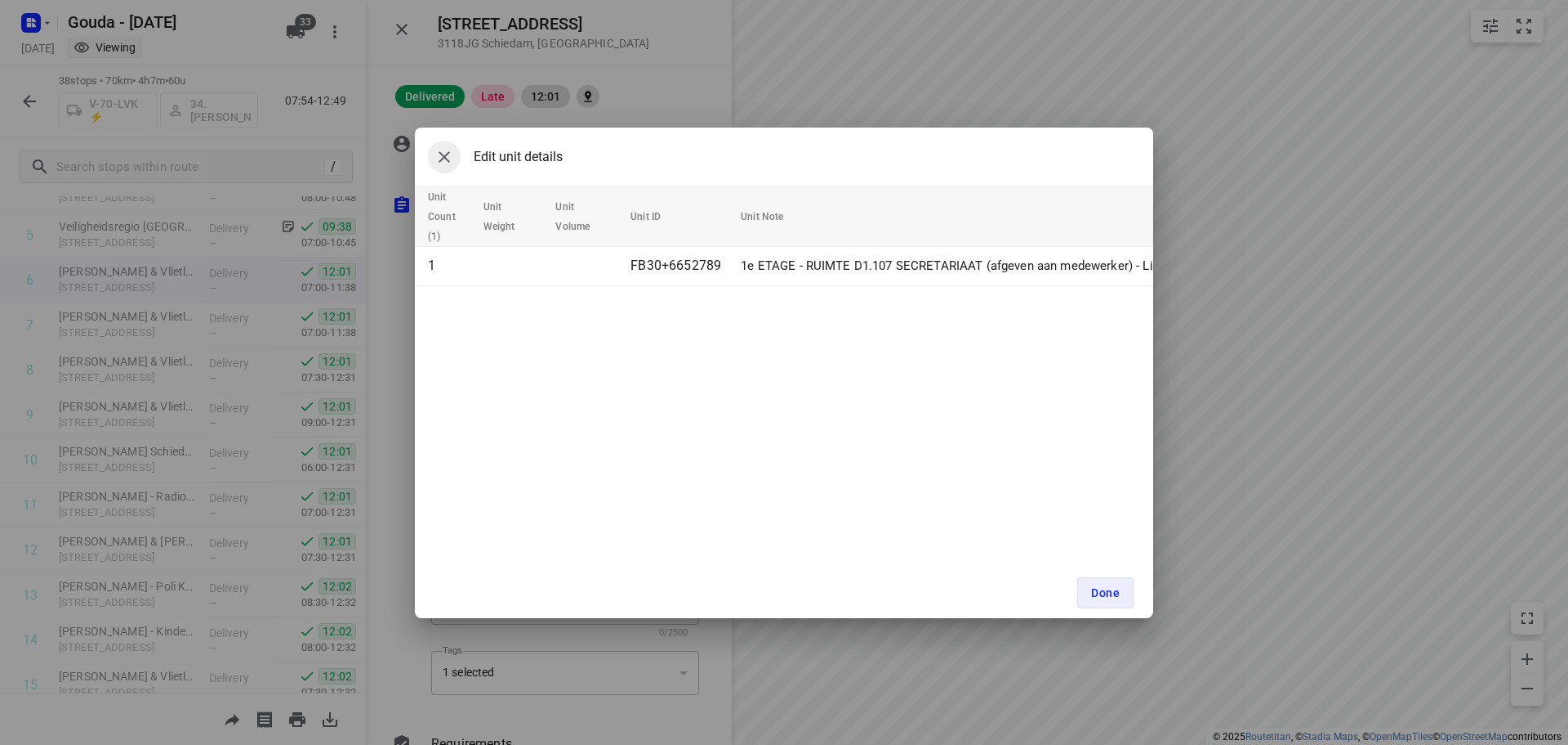
click at [453, 163] on button "button" at bounding box center [444, 156] width 33 height 33
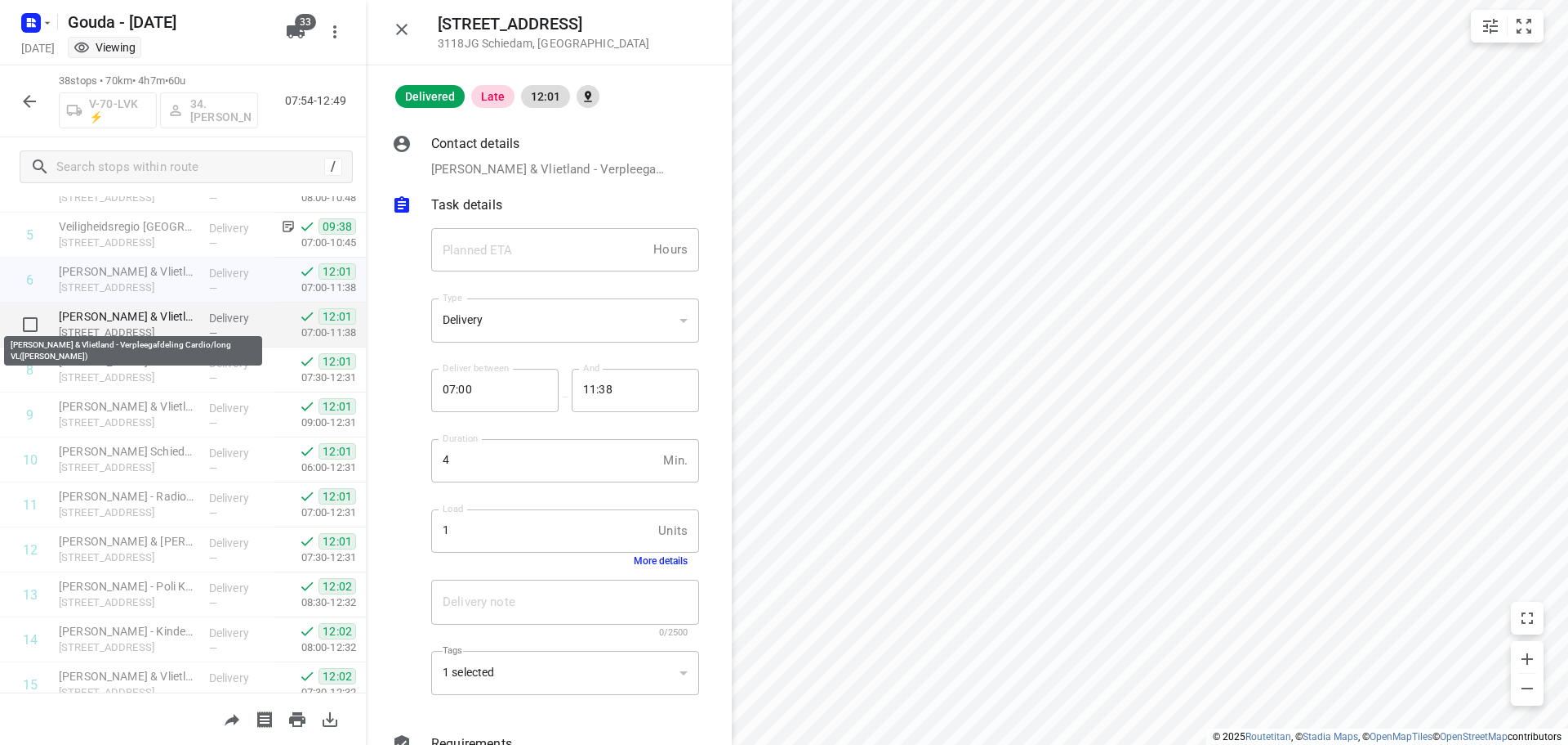
click at [157, 319] on p "Franciscus Gasthuis & Vlietland - Verpleegafdeling Cardio/long VL(Nanda Althusi…" at bounding box center [127, 316] width 137 height 17
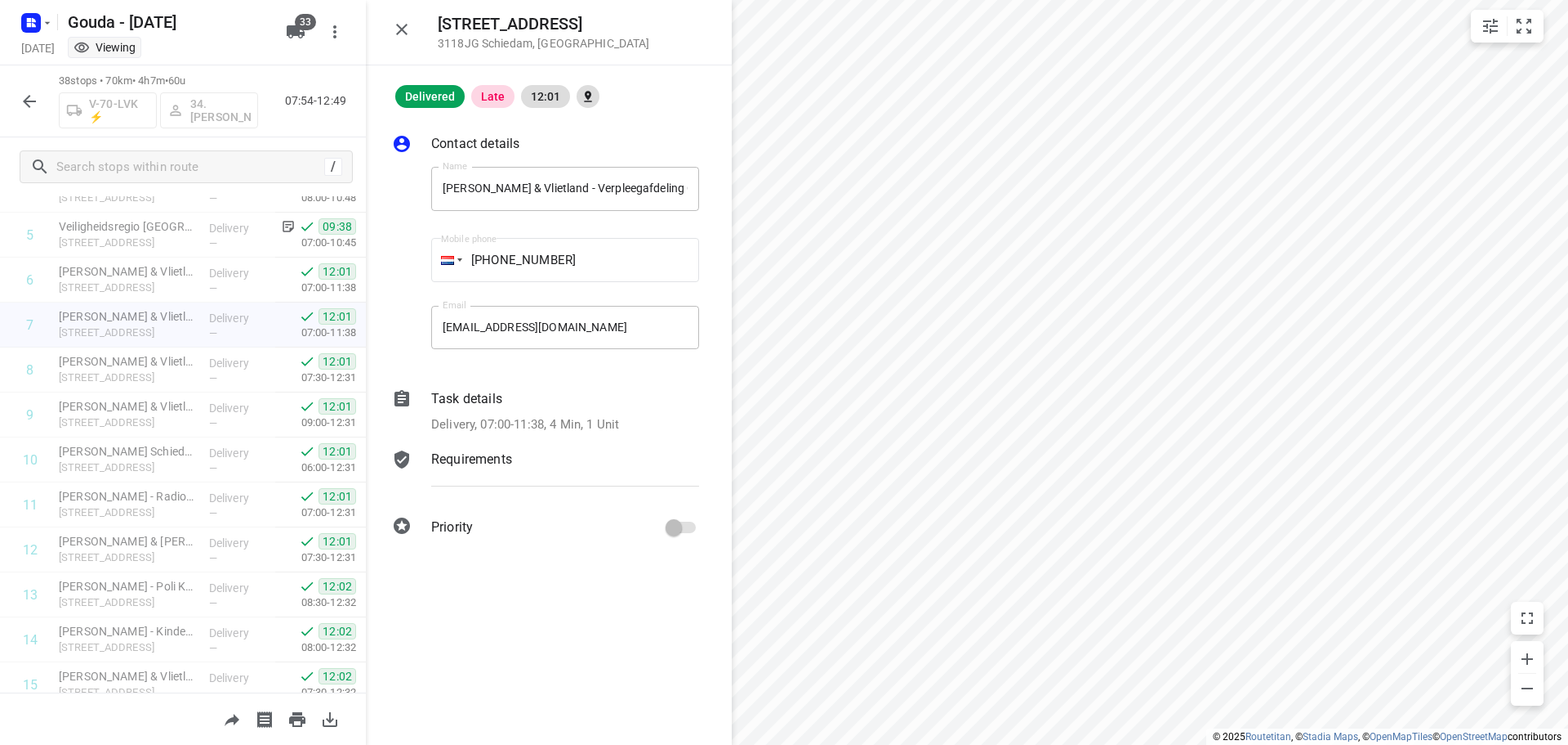
click at [466, 406] on p "Task details" at bounding box center [467, 399] width 71 height 20
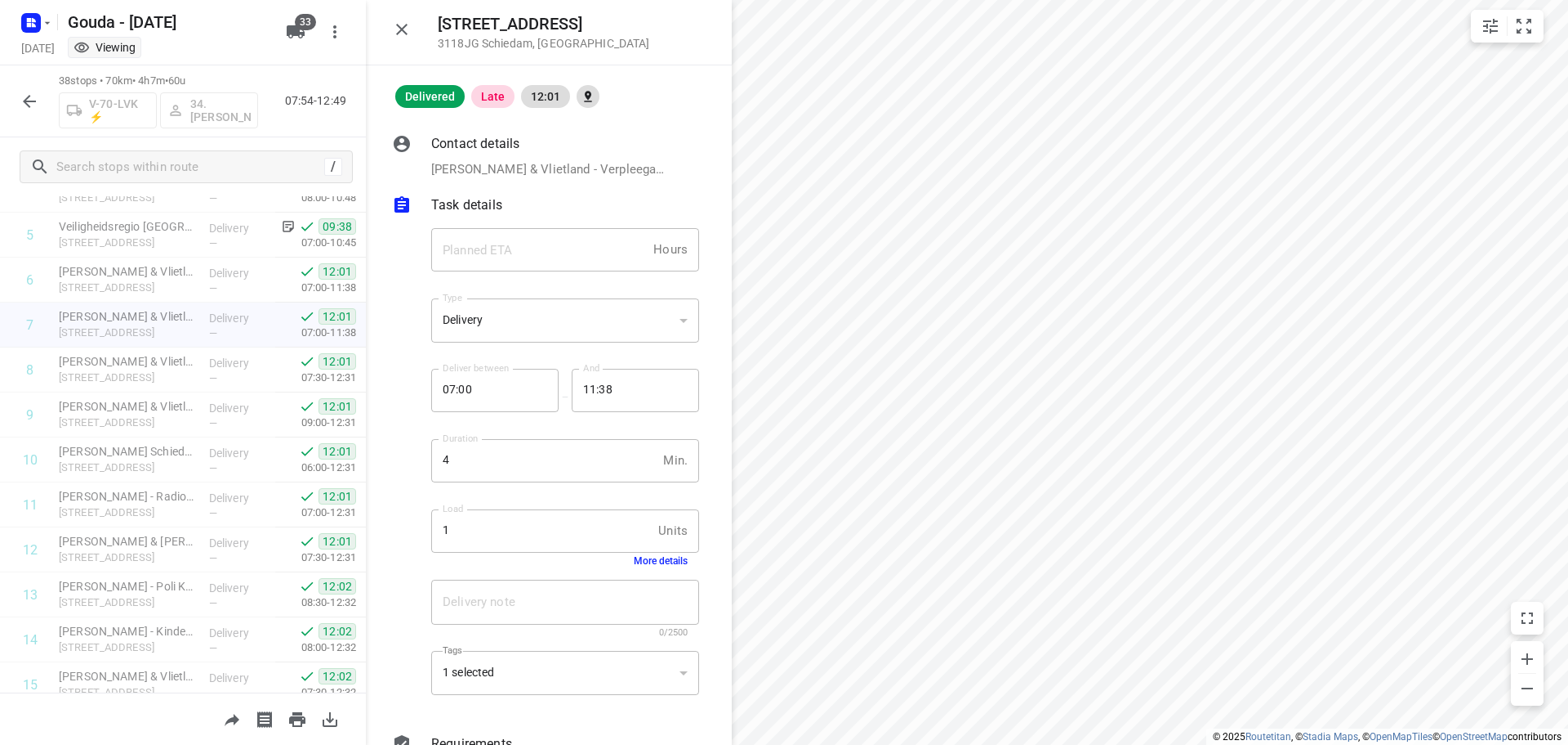
click at [641, 551] on div "1 Units Load" at bounding box center [565, 531] width 268 height 44
click at [161, 383] on p "Vlietlandplein 2, Schiedam" at bounding box center [127, 377] width 137 height 17
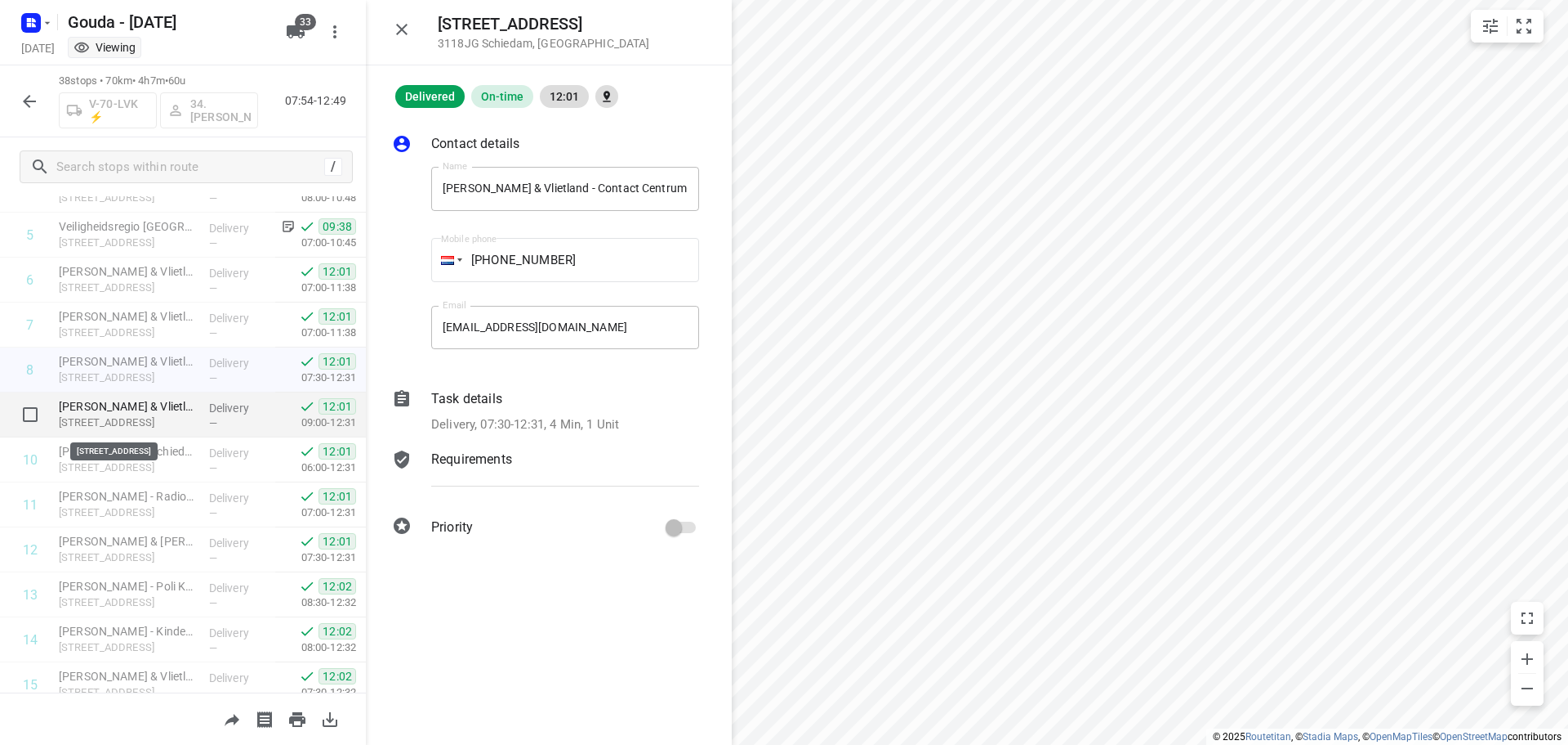
click at [154, 422] on p "Vlietlandplein 2, Schiedam" at bounding box center [127, 422] width 137 height 17
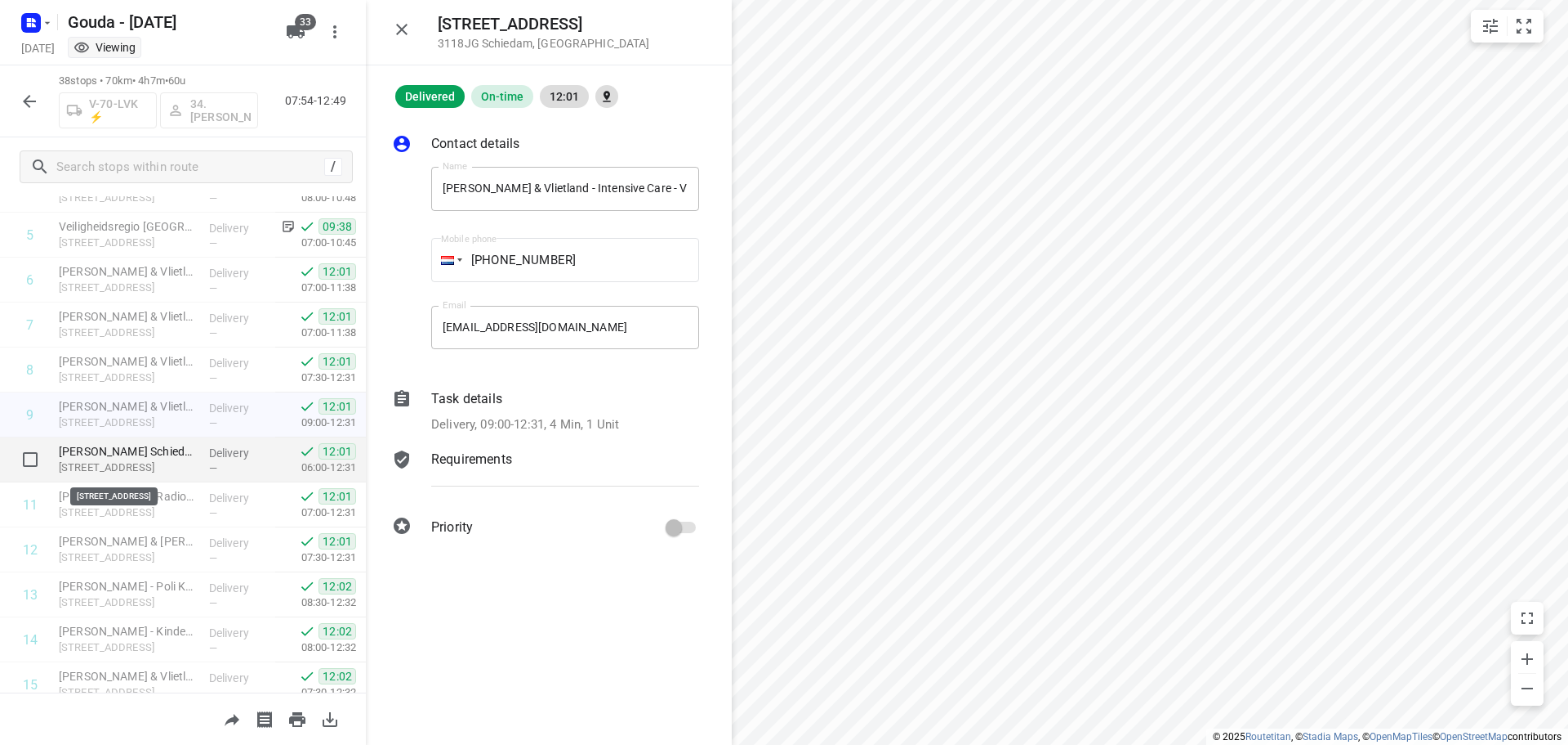
click at [144, 465] on p "Vlietlandplein 2, Schiedam" at bounding box center [127, 467] width 137 height 17
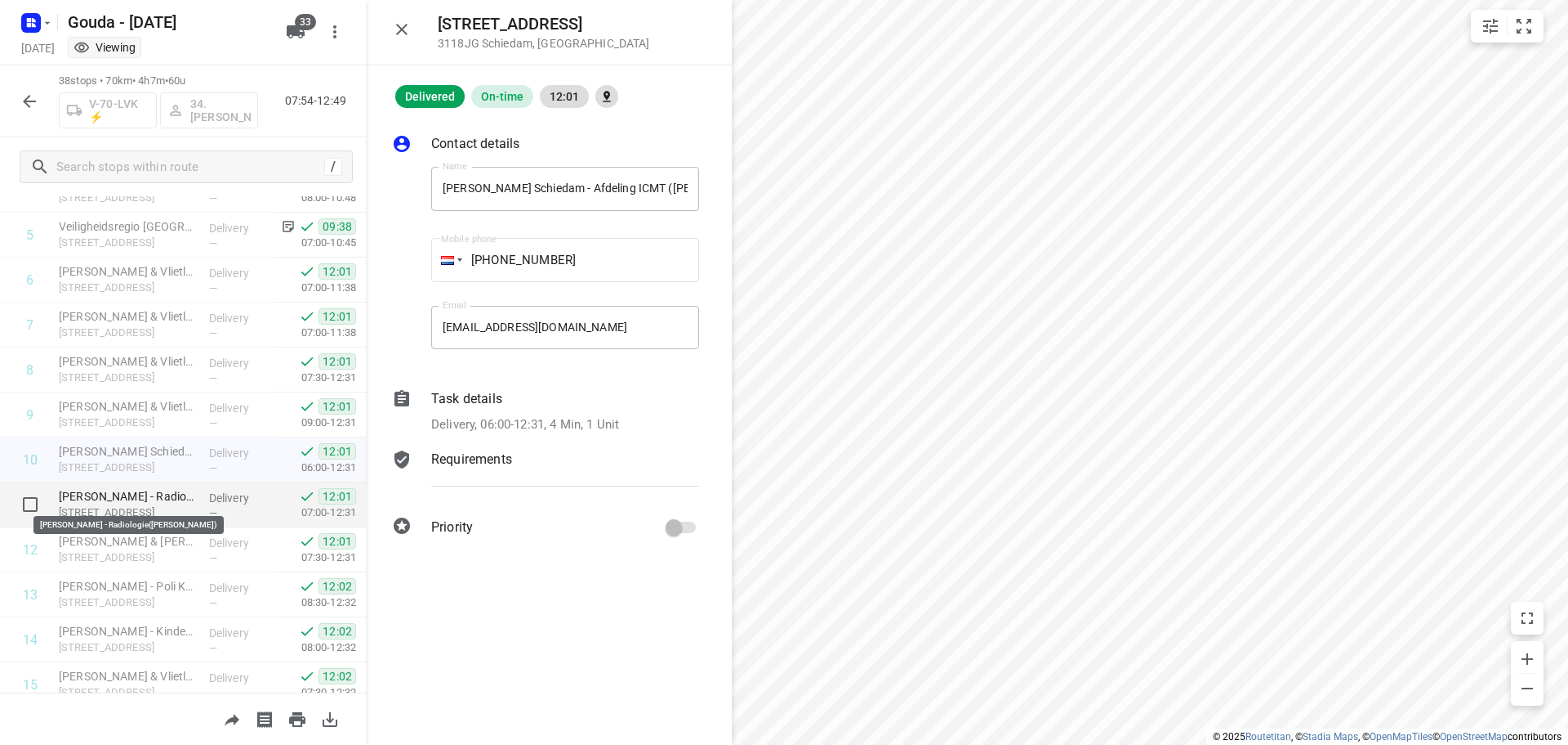
click at [130, 498] on p "Franciscus Vlietland - Radiologie(Gerdie Prins)" at bounding box center [127, 496] width 137 height 17
click at [475, 401] on p "Task details" at bounding box center [467, 399] width 71 height 20
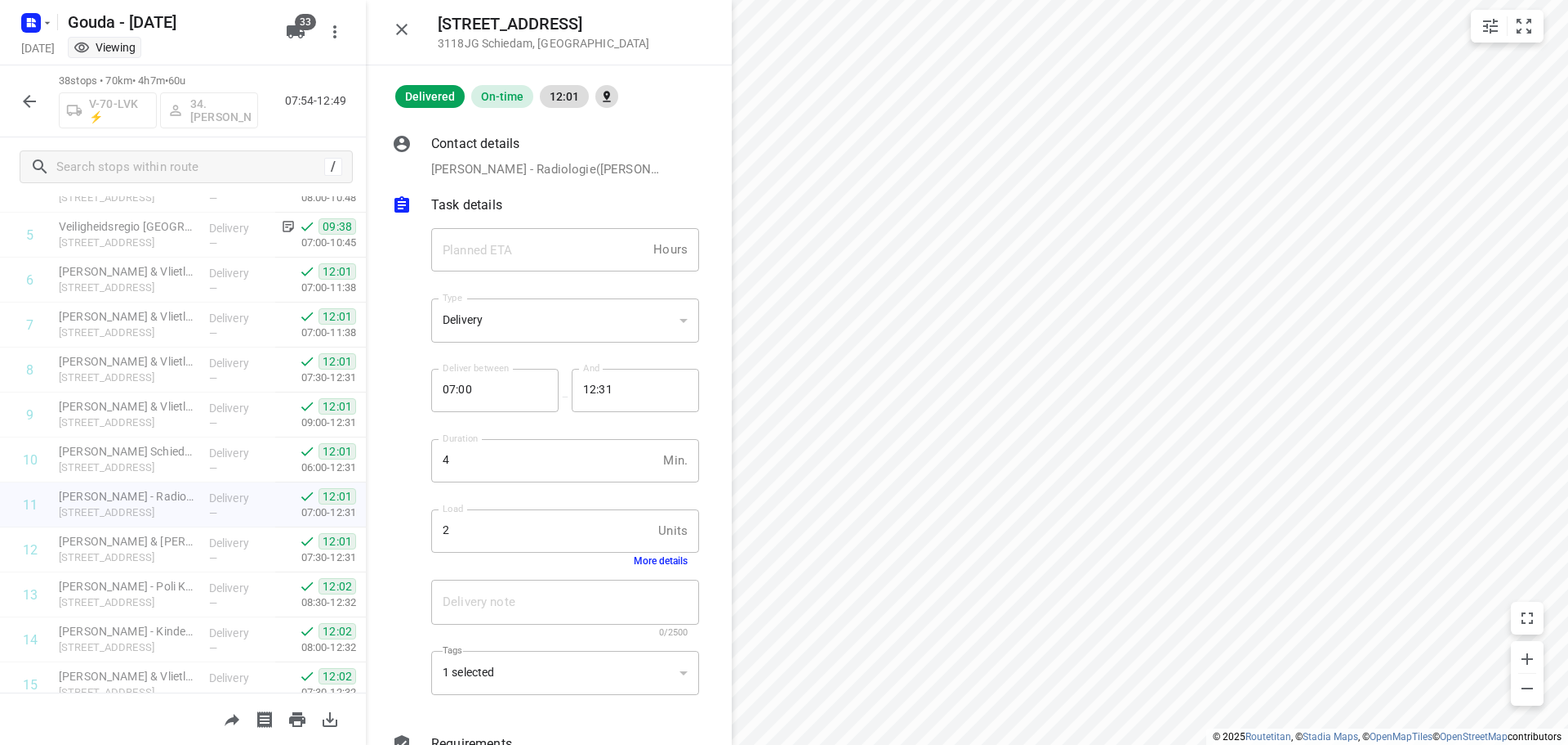
click at [642, 556] on button "More details" at bounding box center [661, 561] width 54 height 12
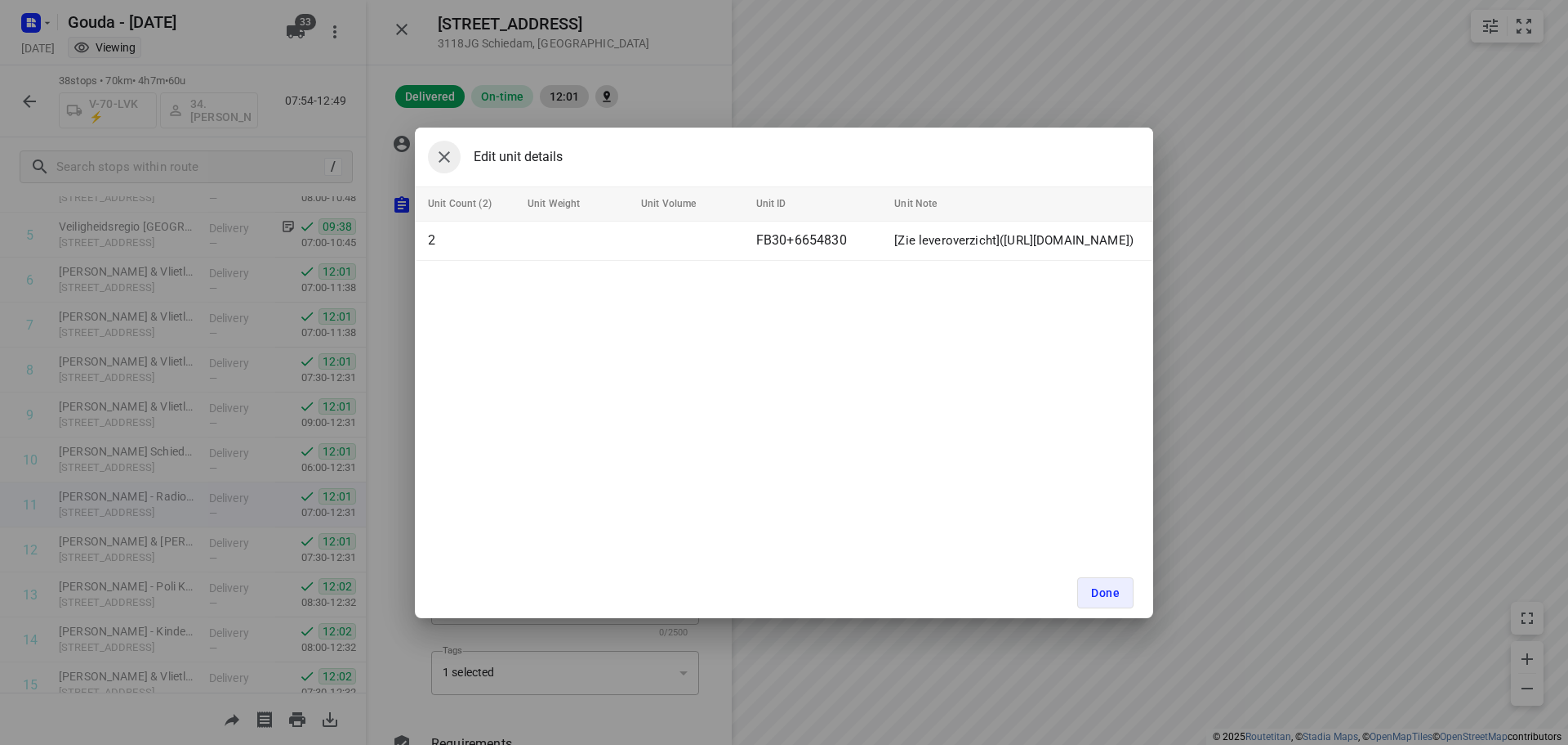
click at [450, 157] on icon "button" at bounding box center [444, 157] width 20 height 20
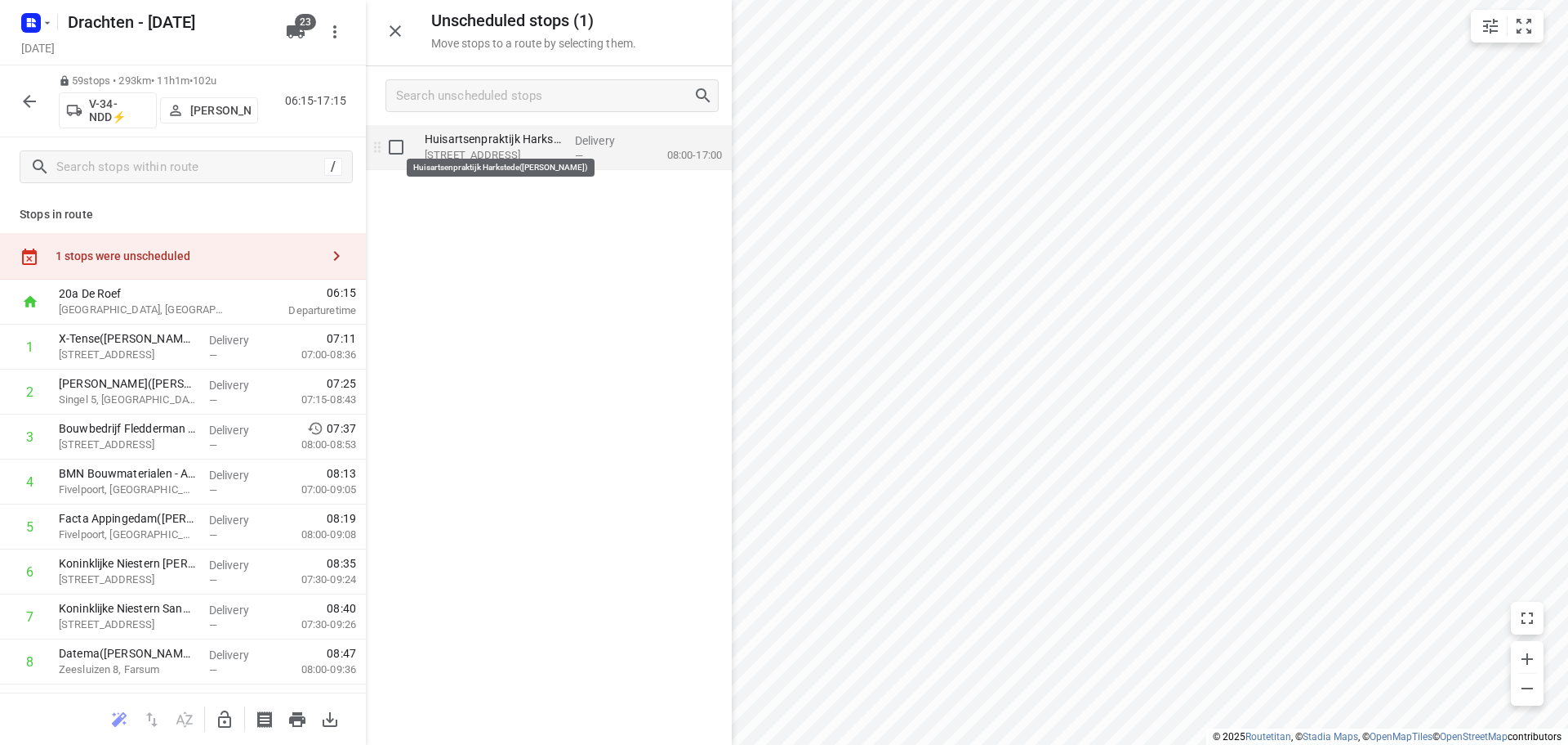
click at [532, 133] on p "Huisartsenpraktijk Harkstede([PERSON_NAME])" at bounding box center [493, 138] width 137 height 17
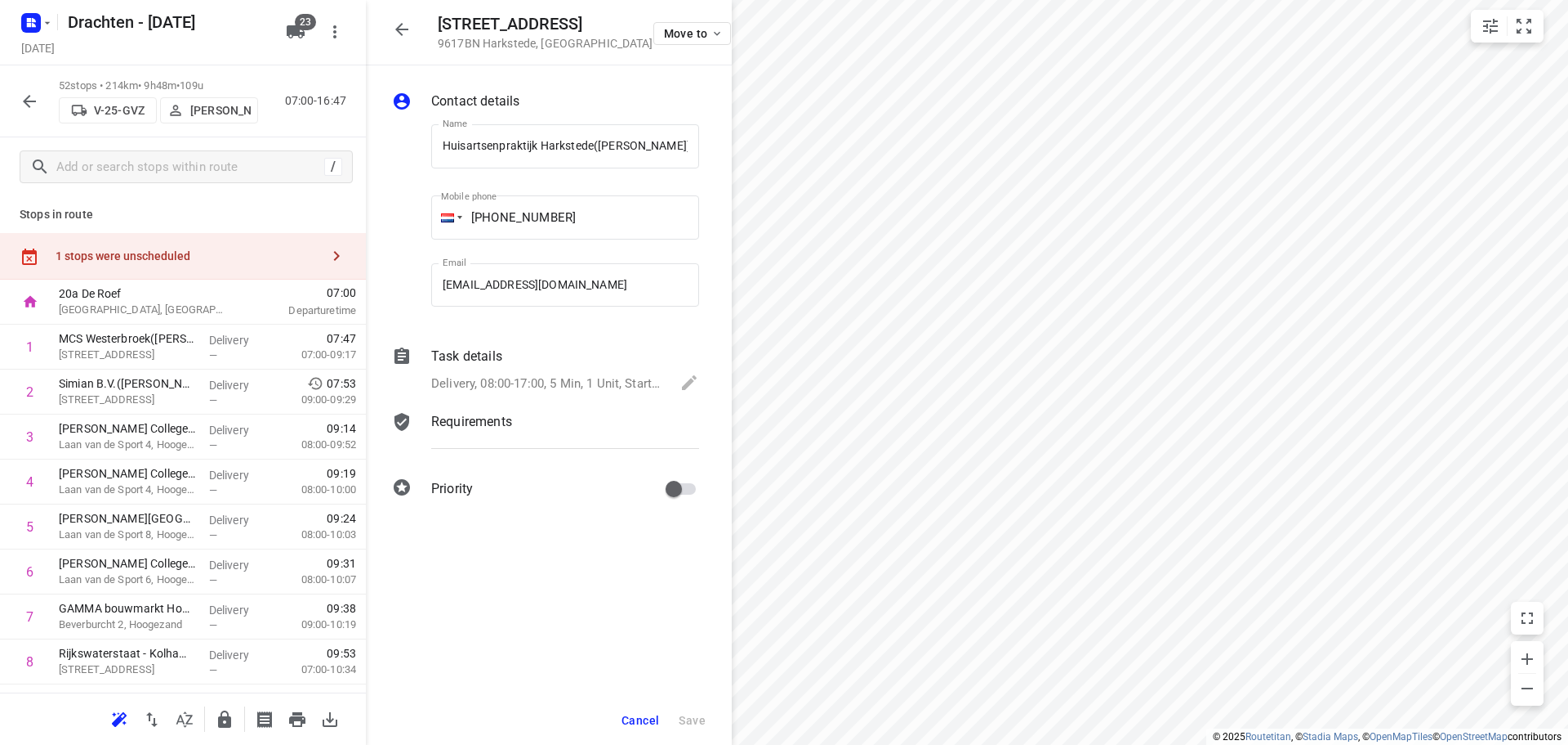
click at [421, 29] on div "[STREET_ADDRESS] Move to" at bounding box center [549, 33] width 366 height 65
click at [410, 28] on icon "button" at bounding box center [402, 30] width 20 height 20
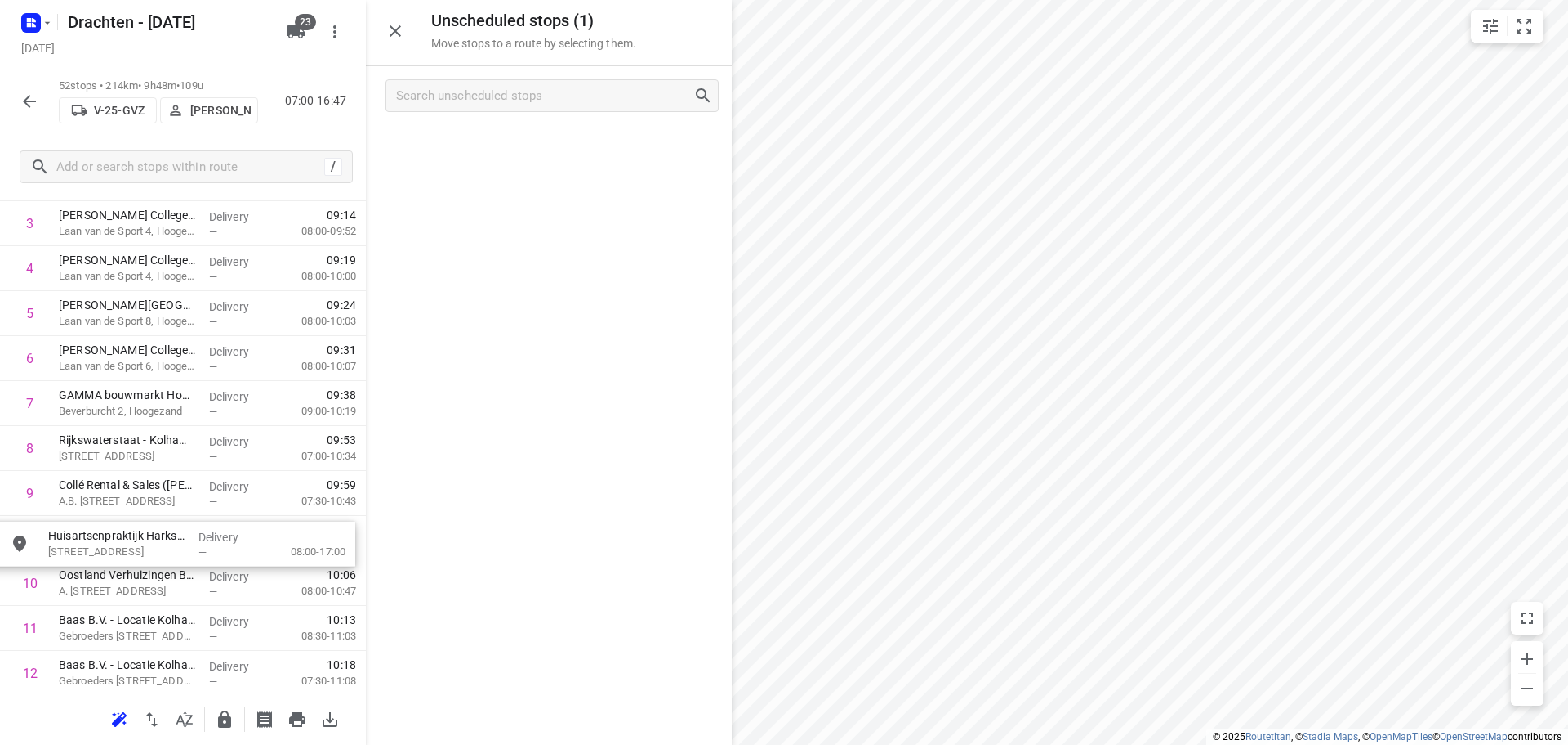
scroll to position [215, 0]
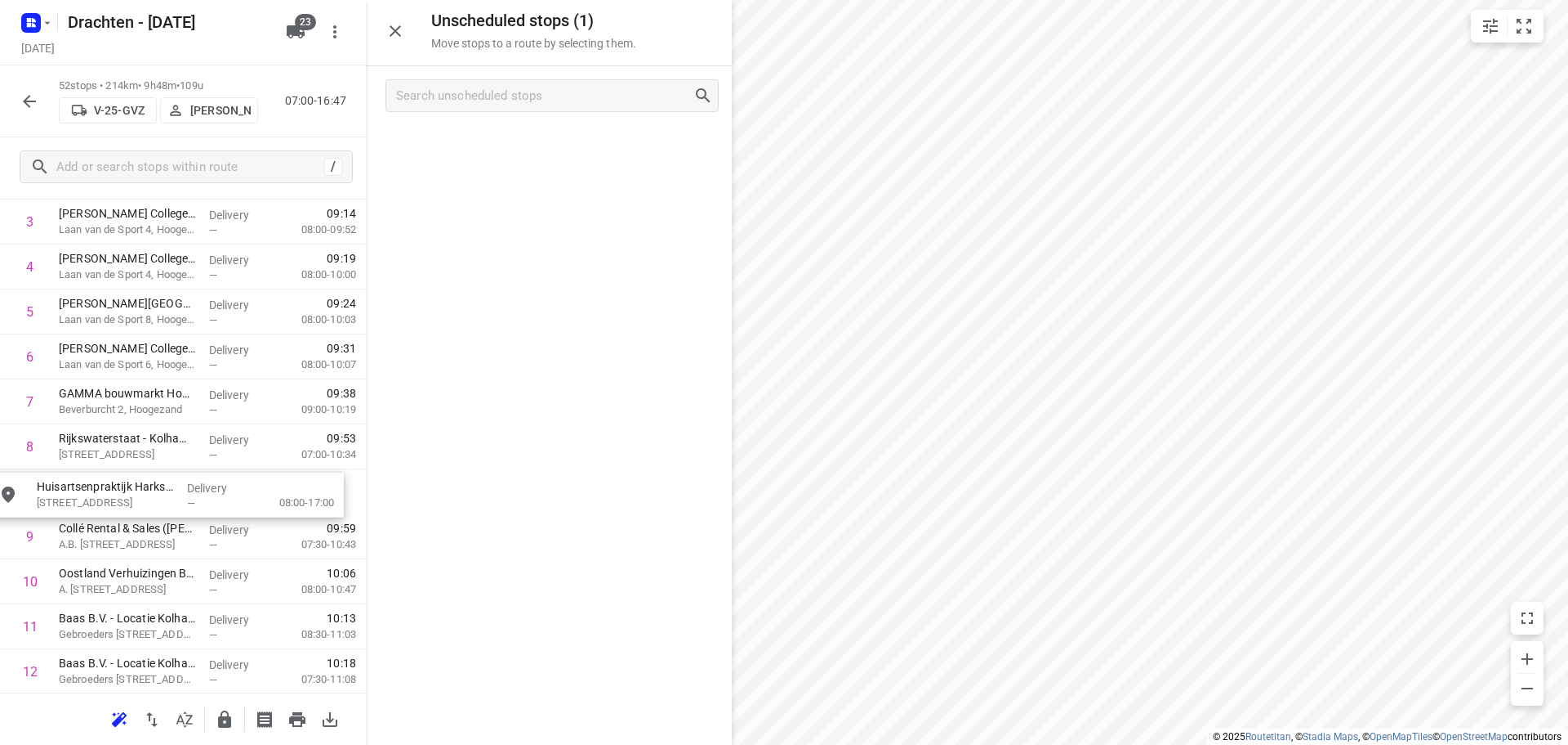
drag, startPoint x: 573, startPoint y: 158, endPoint x: 184, endPoint y: 510, distance: 524.6
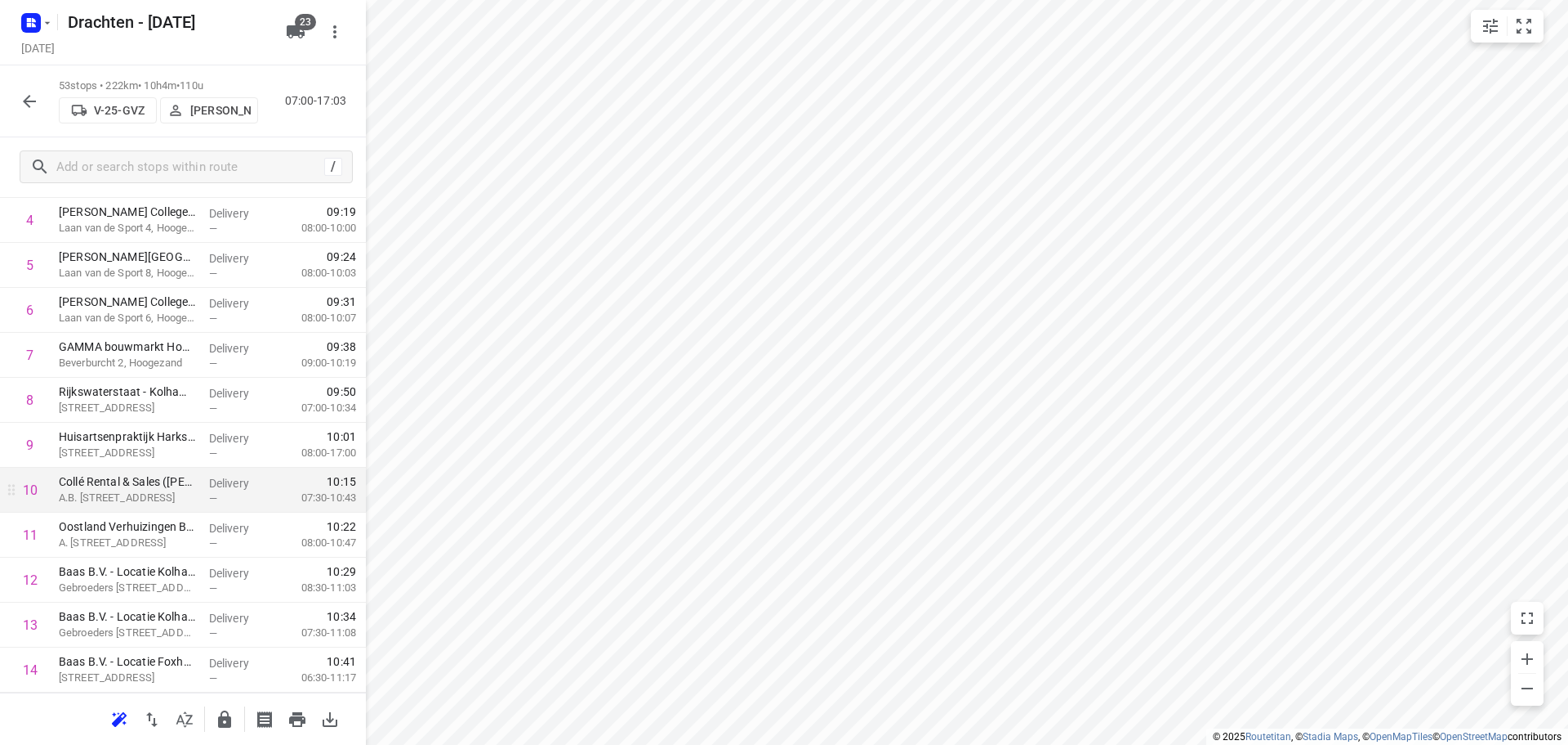
scroll to position [133, 0]
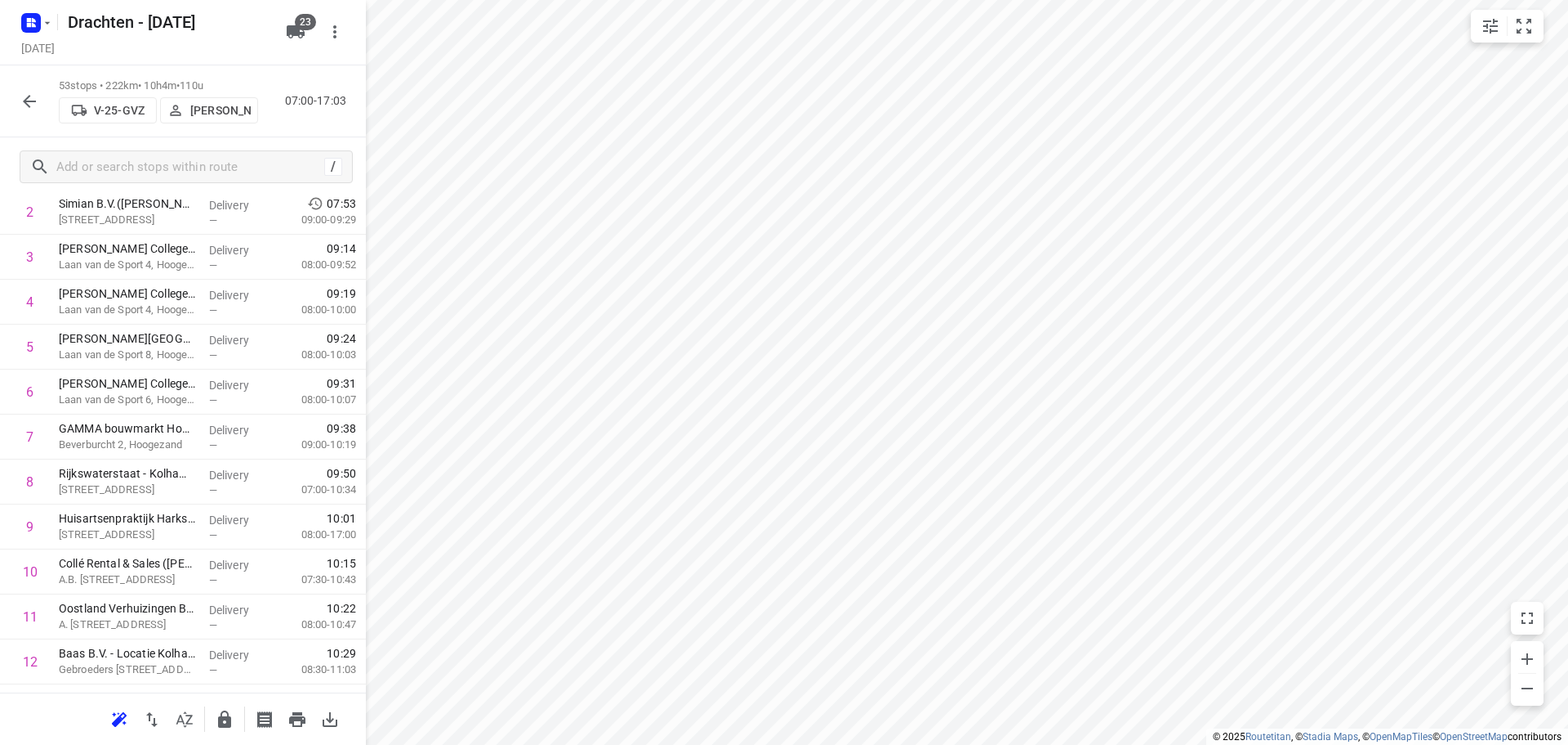
click at [232, 715] on icon "button" at bounding box center [225, 719] width 20 height 20
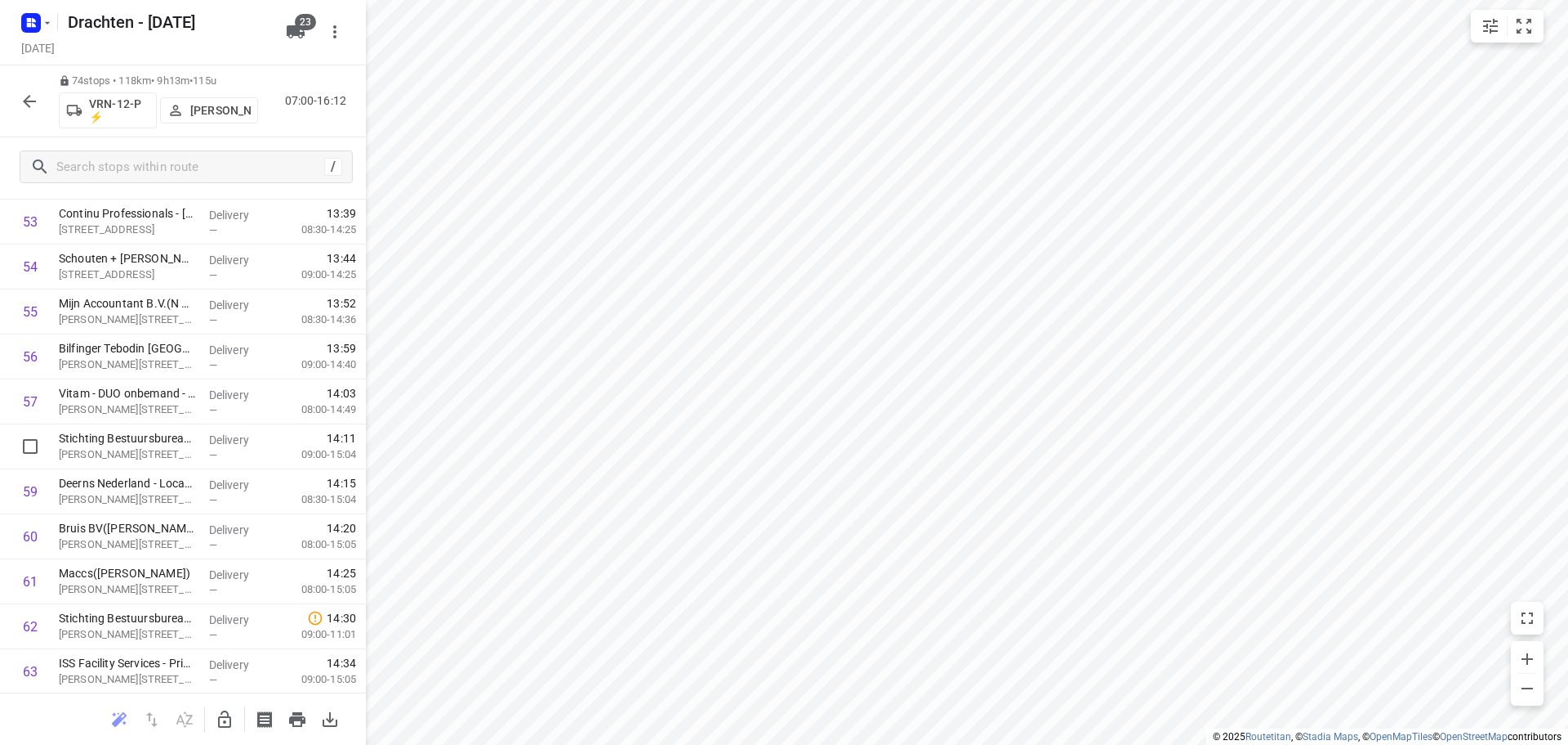
scroll to position [2504, 0]
click at [154, 491] on p "Maccs([PERSON_NAME])" at bounding box center [127, 485] width 137 height 17
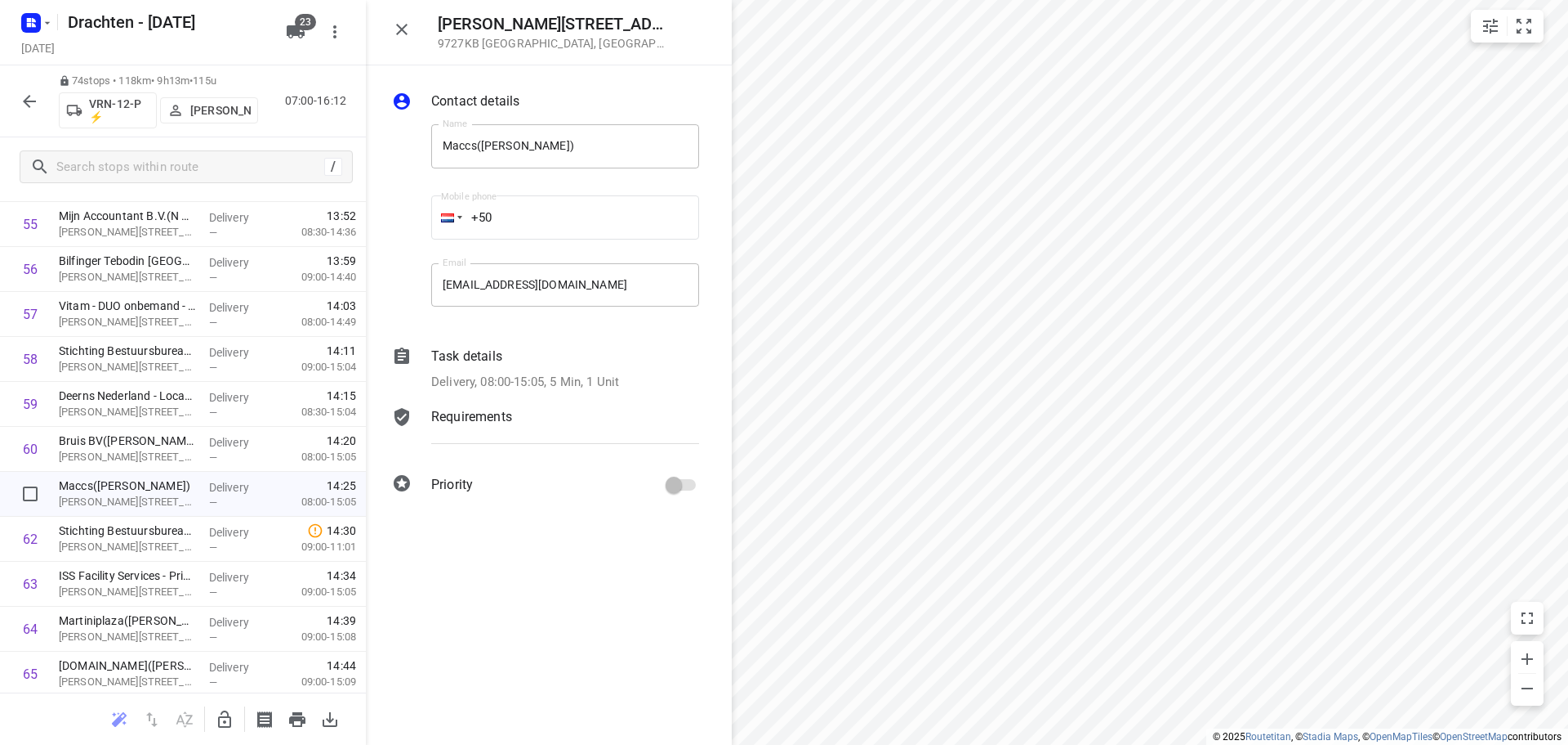
click at [513, 372] on p "Delivery, 08:00-15:05, 5 Min, 1 Unit" at bounding box center [525, 381] width 188 height 19
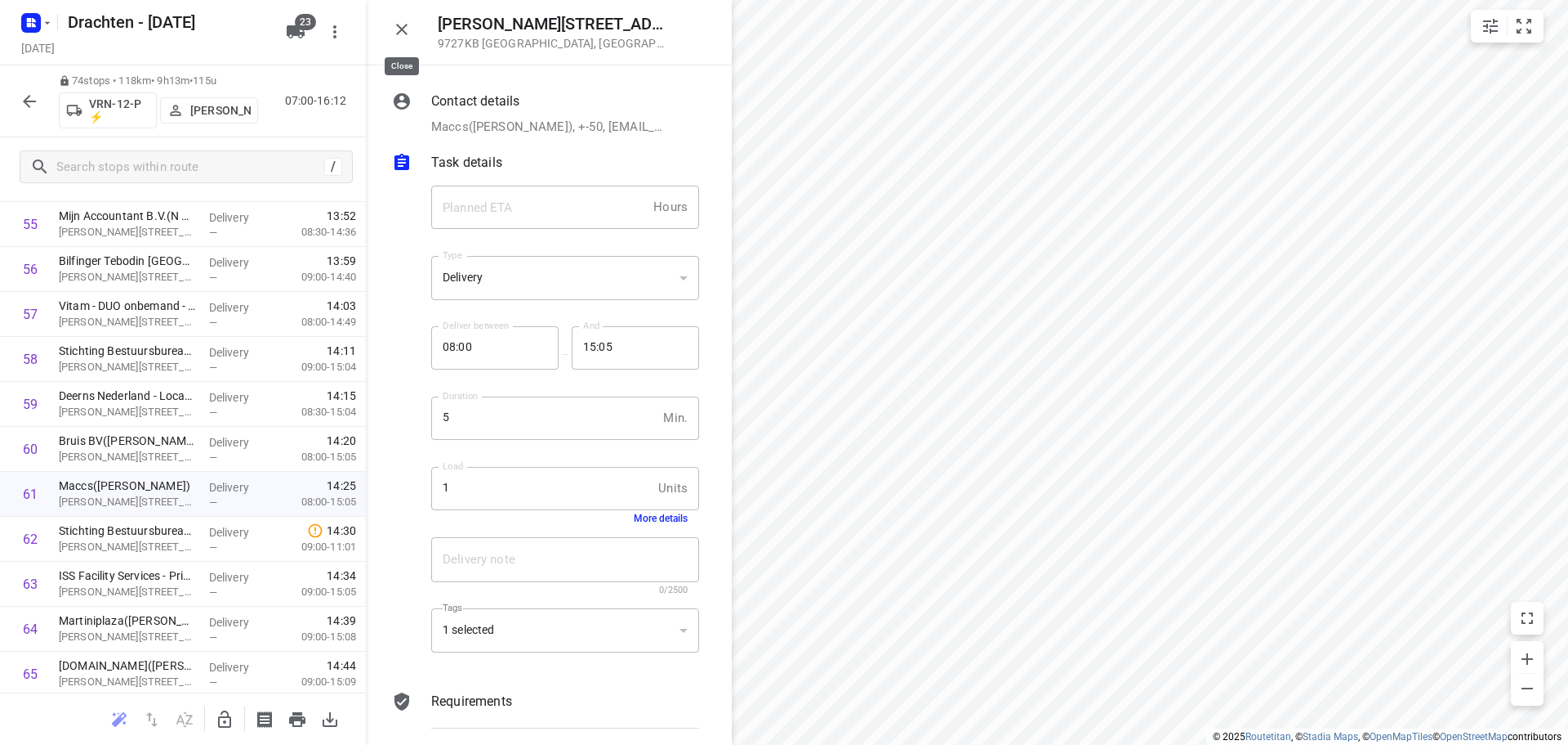
click at [404, 27] on icon "button" at bounding box center [402, 30] width 12 height 12
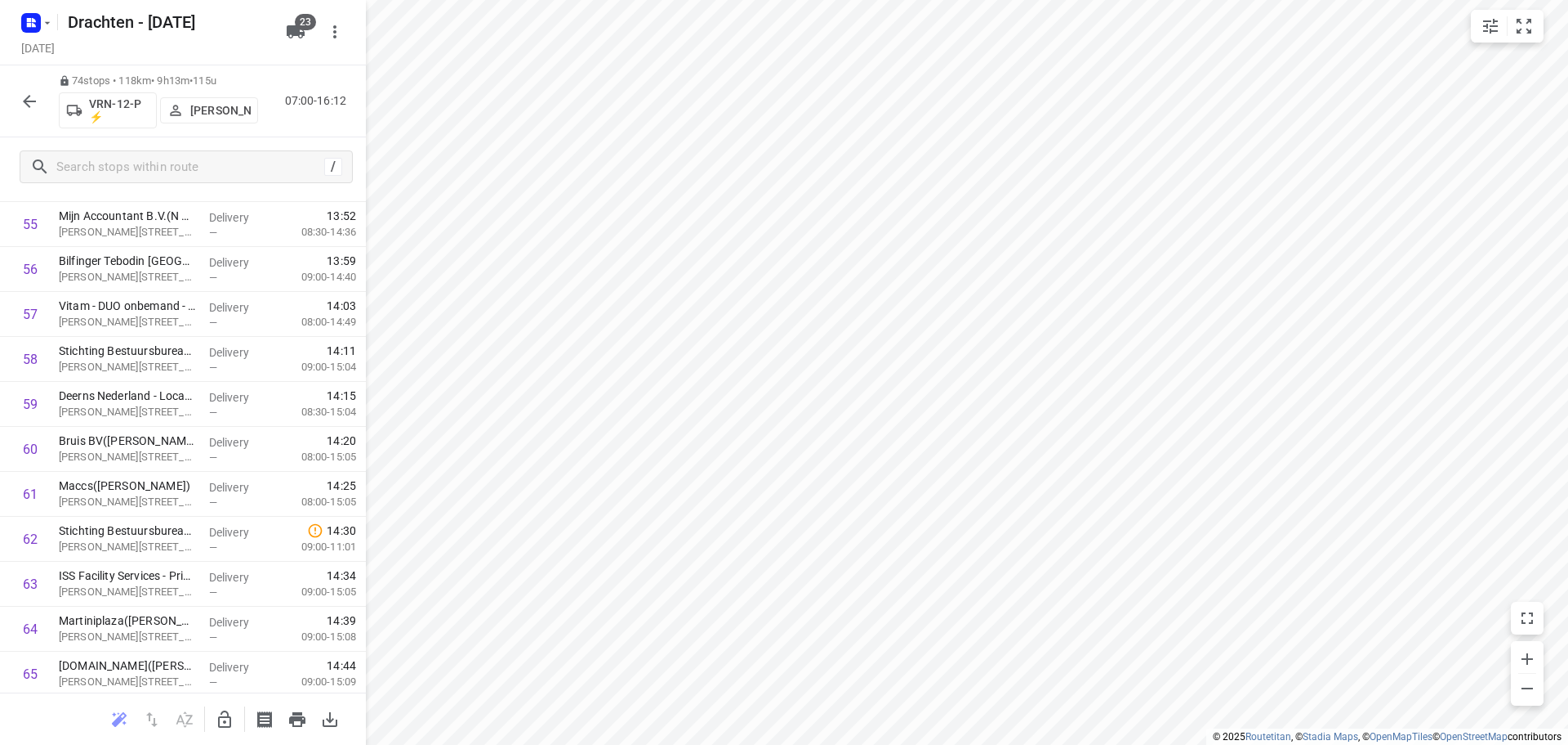
click at [21, 102] on icon "button" at bounding box center [30, 102] width 20 height 20
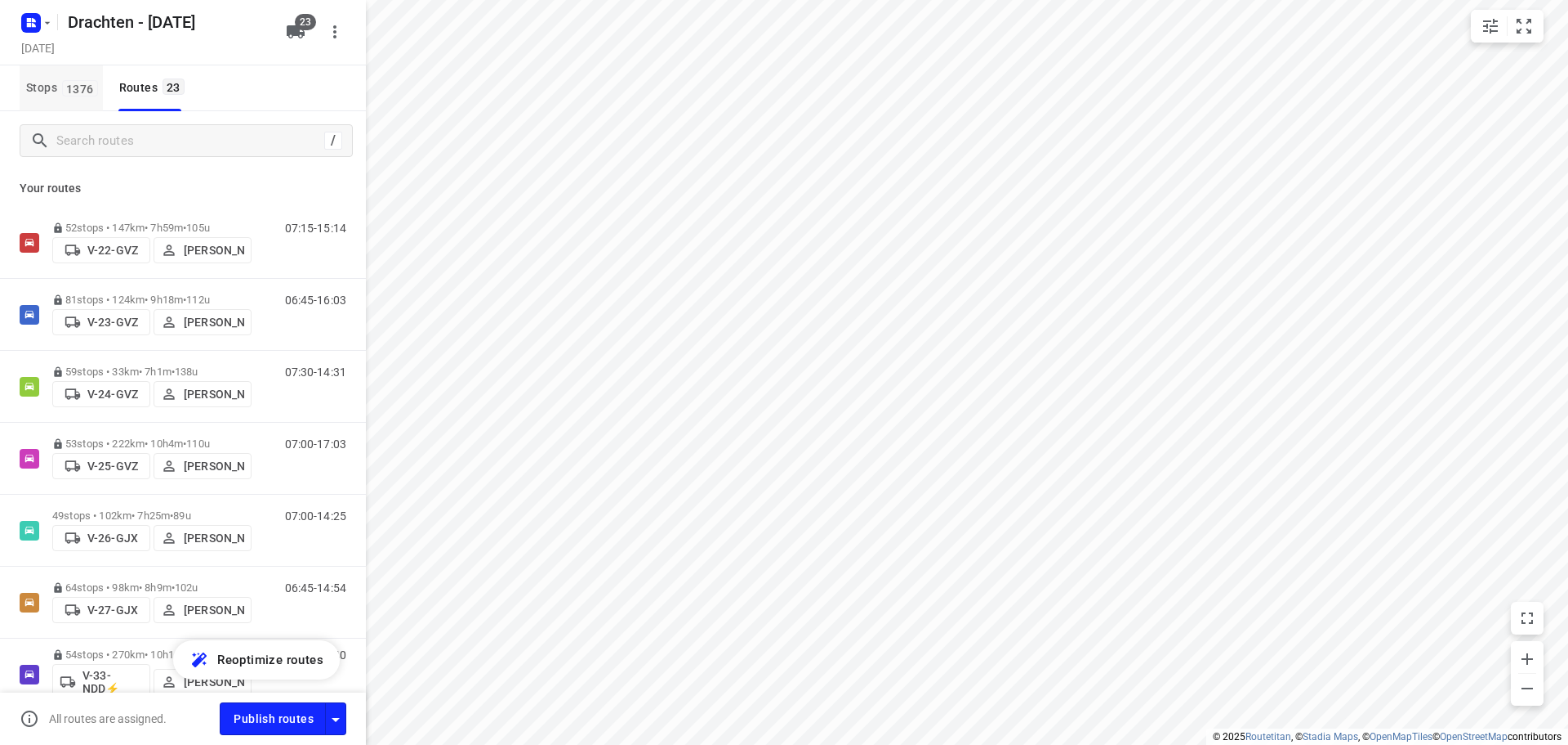
click at [79, 100] on button "Stops 1376" at bounding box center [61, 88] width 83 height 45
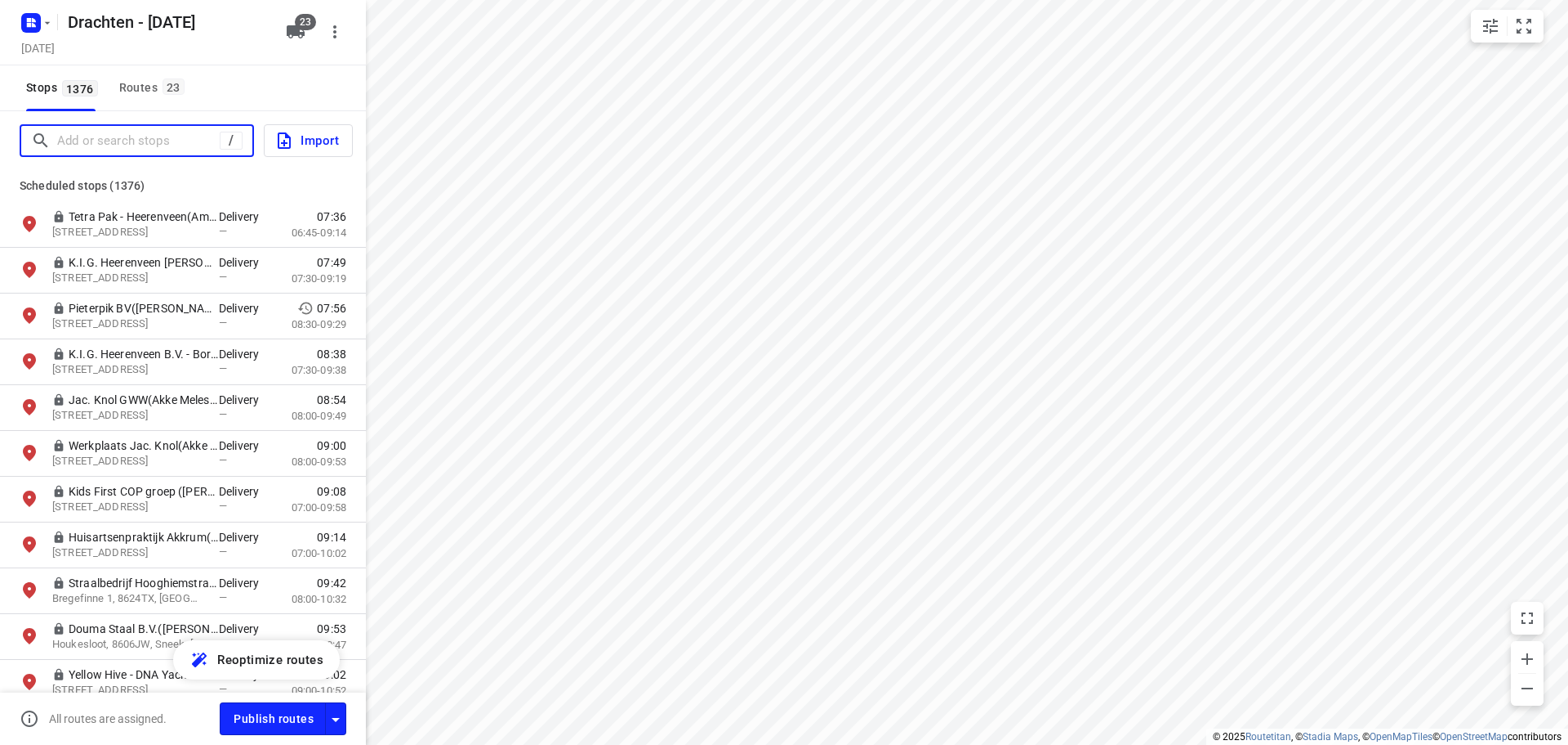
click at [93, 147] on input "Add or search stops" at bounding box center [138, 141] width 163 height 26
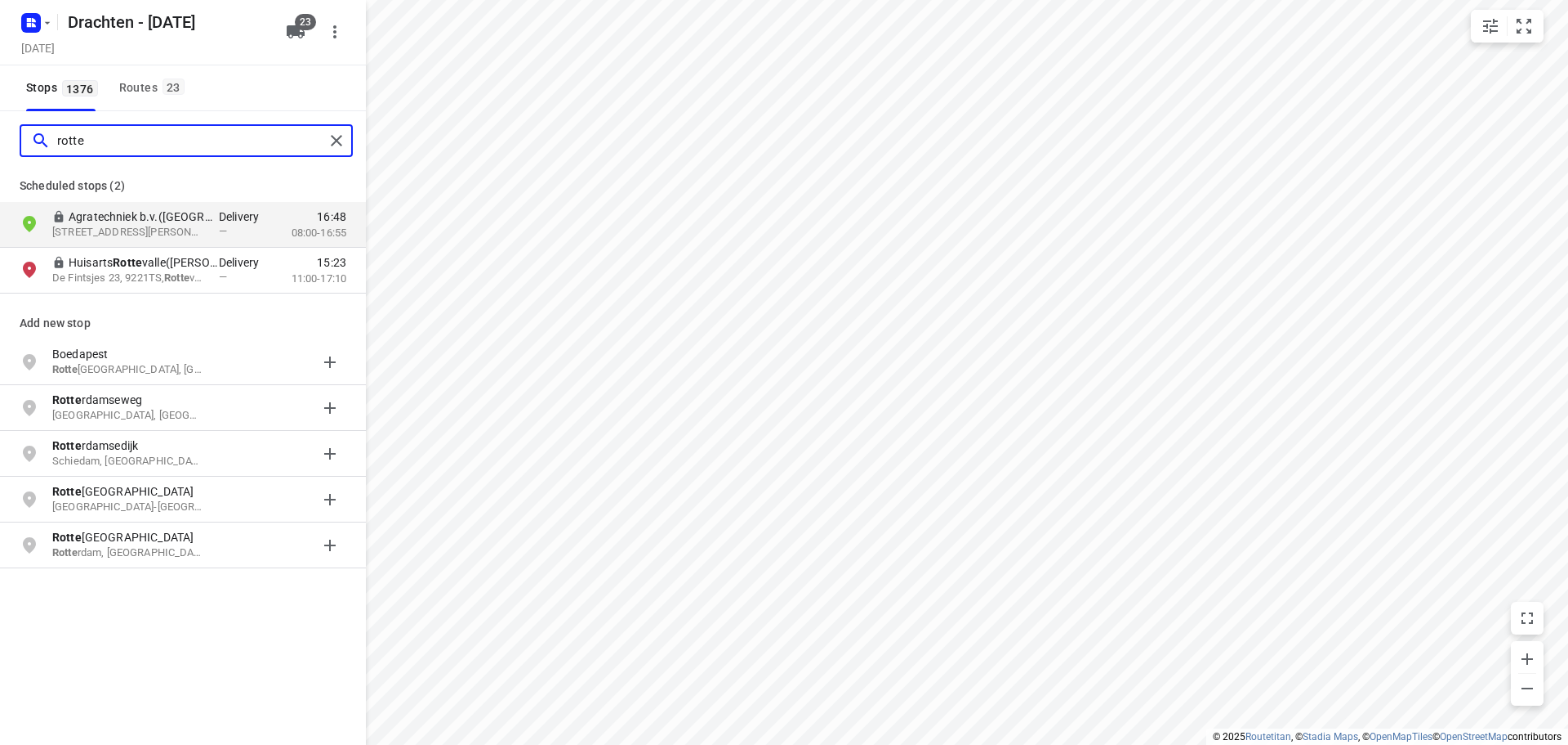
type input "rotte"
click at [135, 102] on button "Routes 23" at bounding box center [151, 88] width 77 height 45
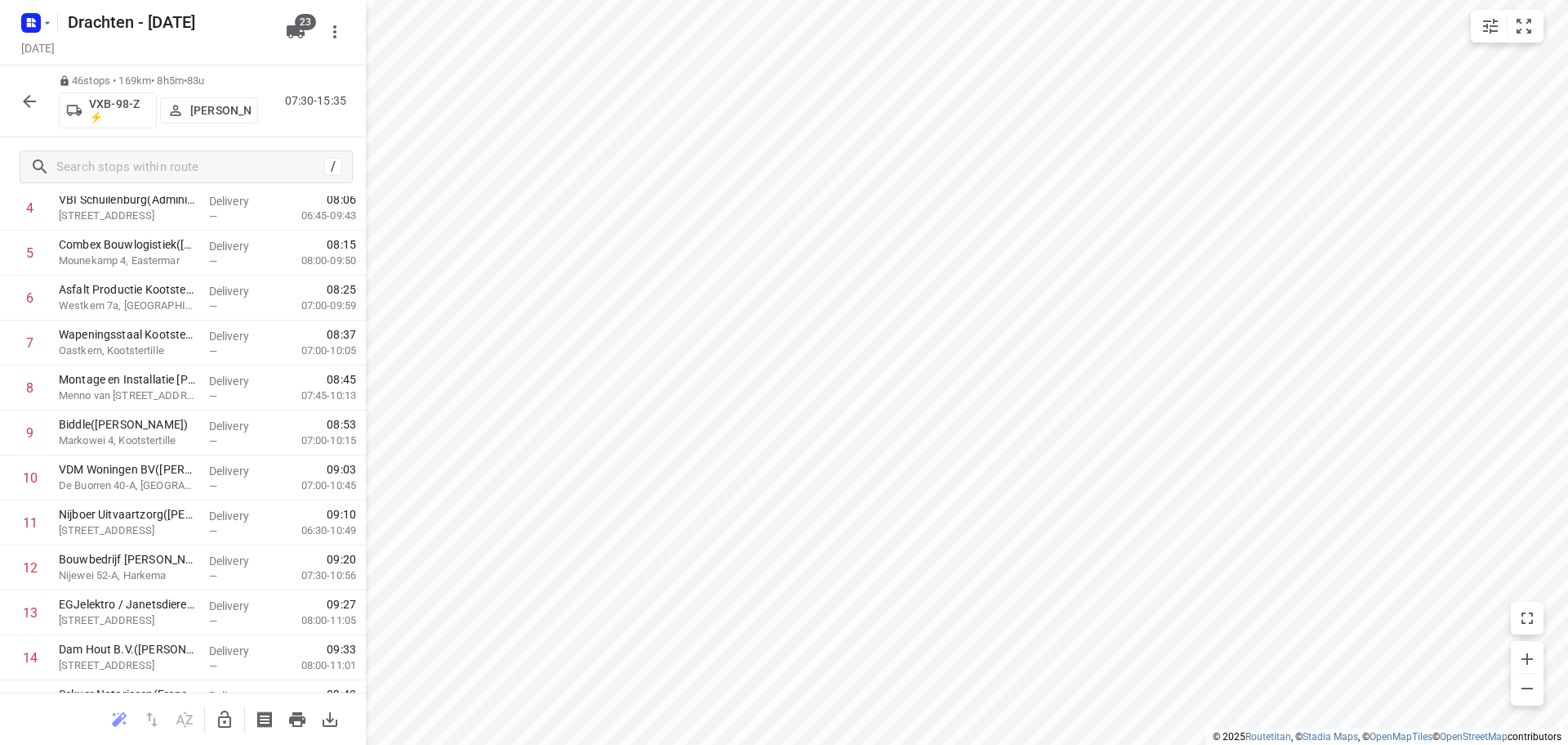
scroll to position [0, 0]
click at [219, 720] on icon "button" at bounding box center [224, 718] width 13 height 17
click at [215, 710] on icon "button" at bounding box center [225, 719] width 20 height 20
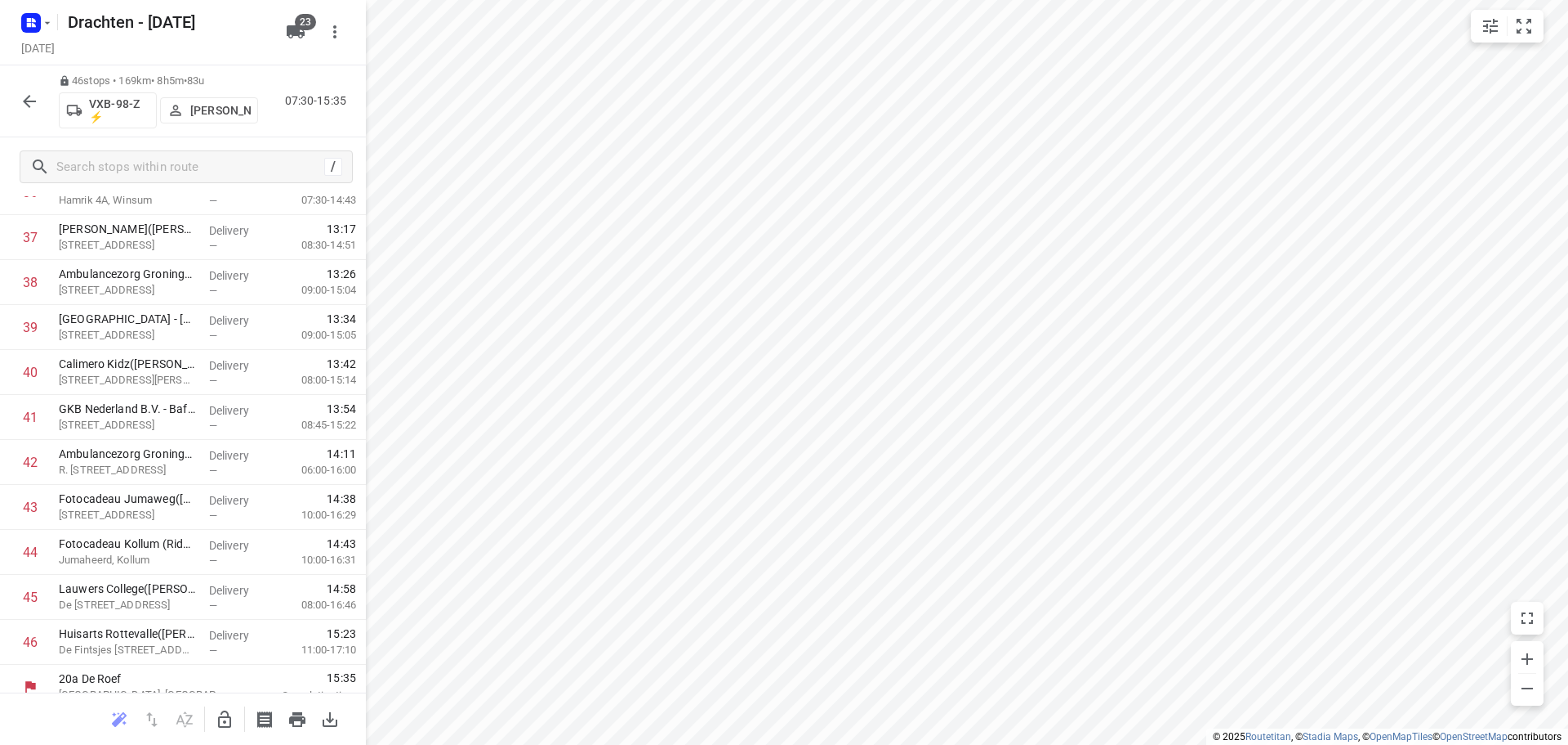
scroll to position [1698, 0]
